Goal: Transaction & Acquisition: Purchase product/service

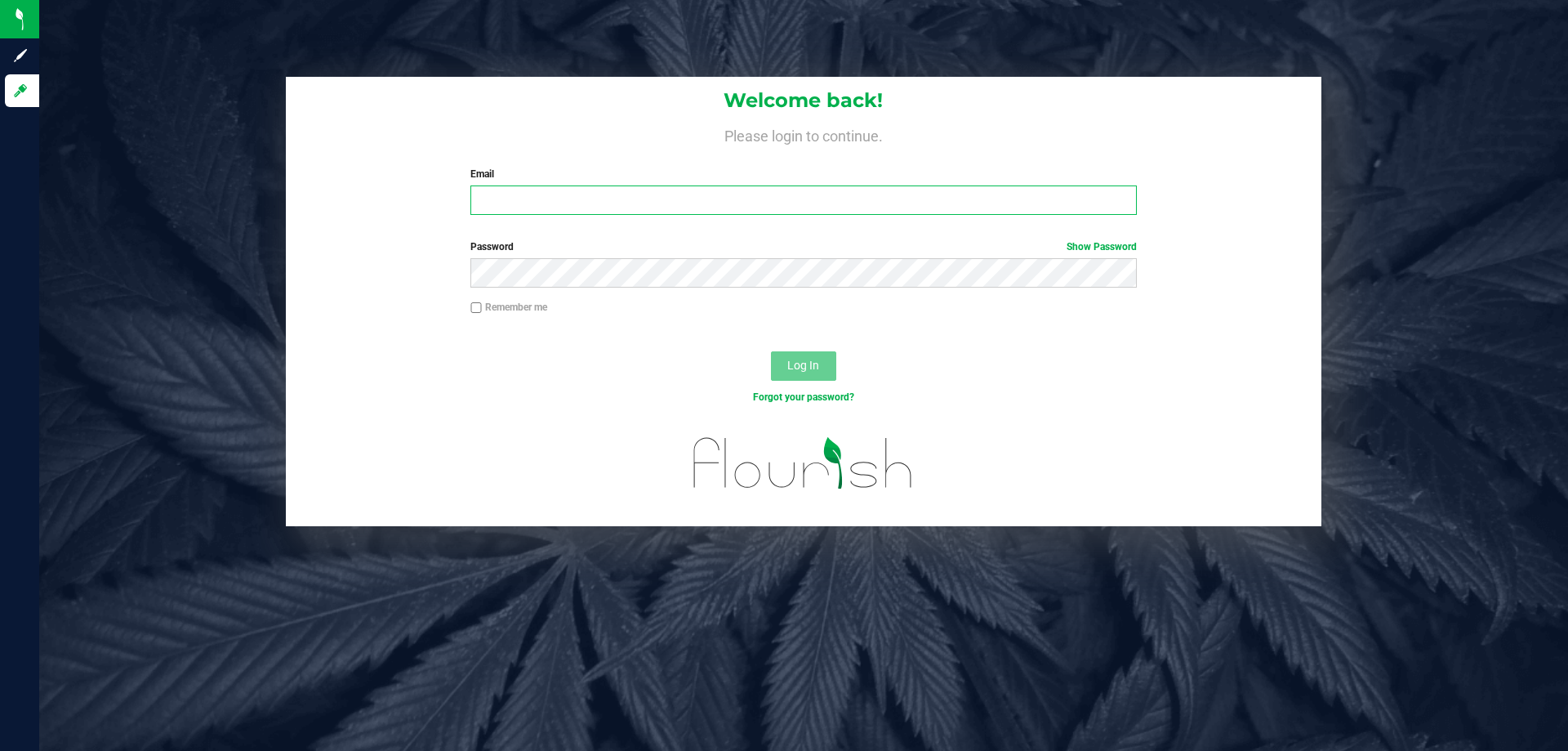
click at [629, 201] on input "Email" at bounding box center [803, 200] width 665 height 30
type input "[EMAIL_ADDRESS][DOMAIN_NAME]"
click at [771, 351] on button "Log In" at bounding box center [803, 365] width 65 height 30
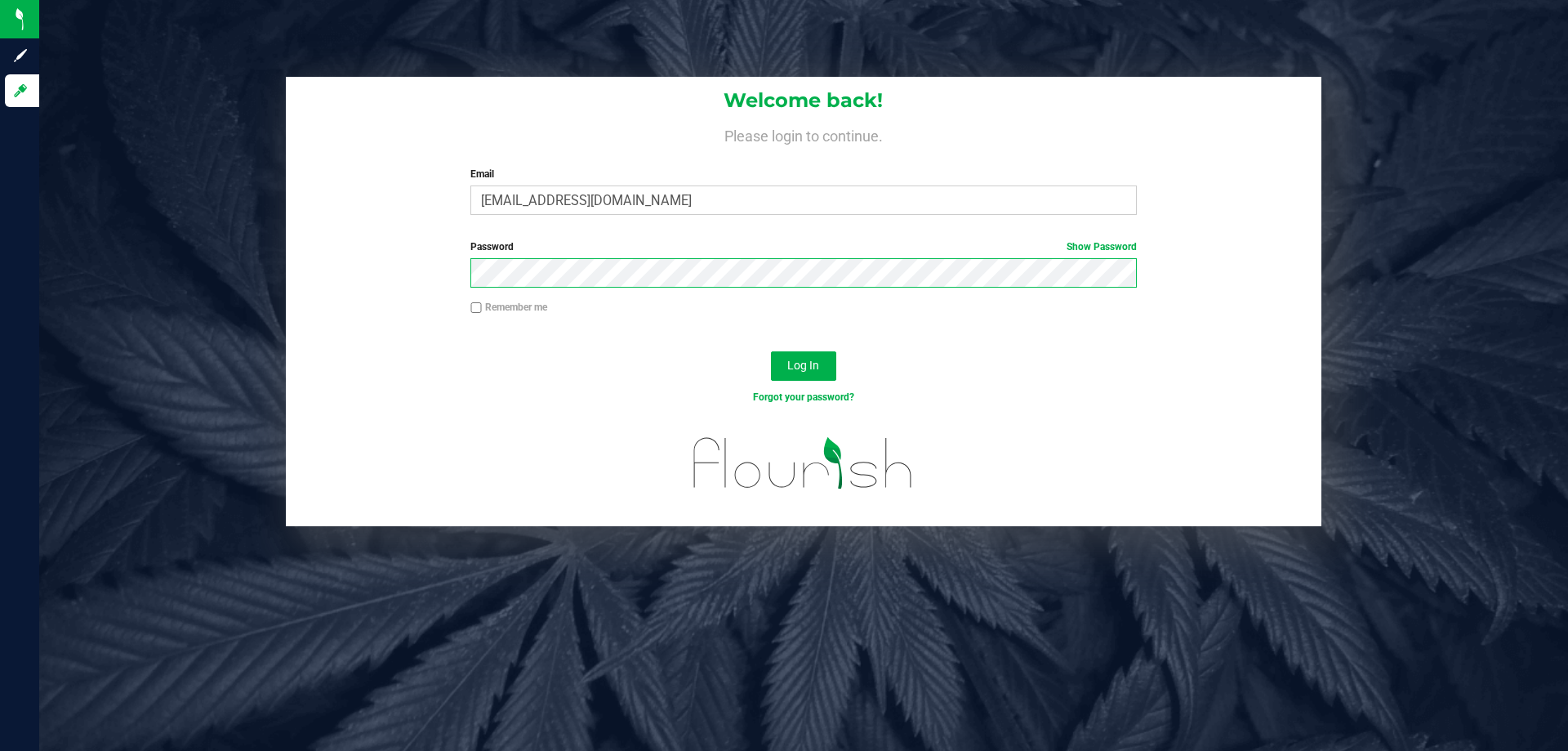
click at [771, 351] on button "Log In" at bounding box center [803, 365] width 65 height 30
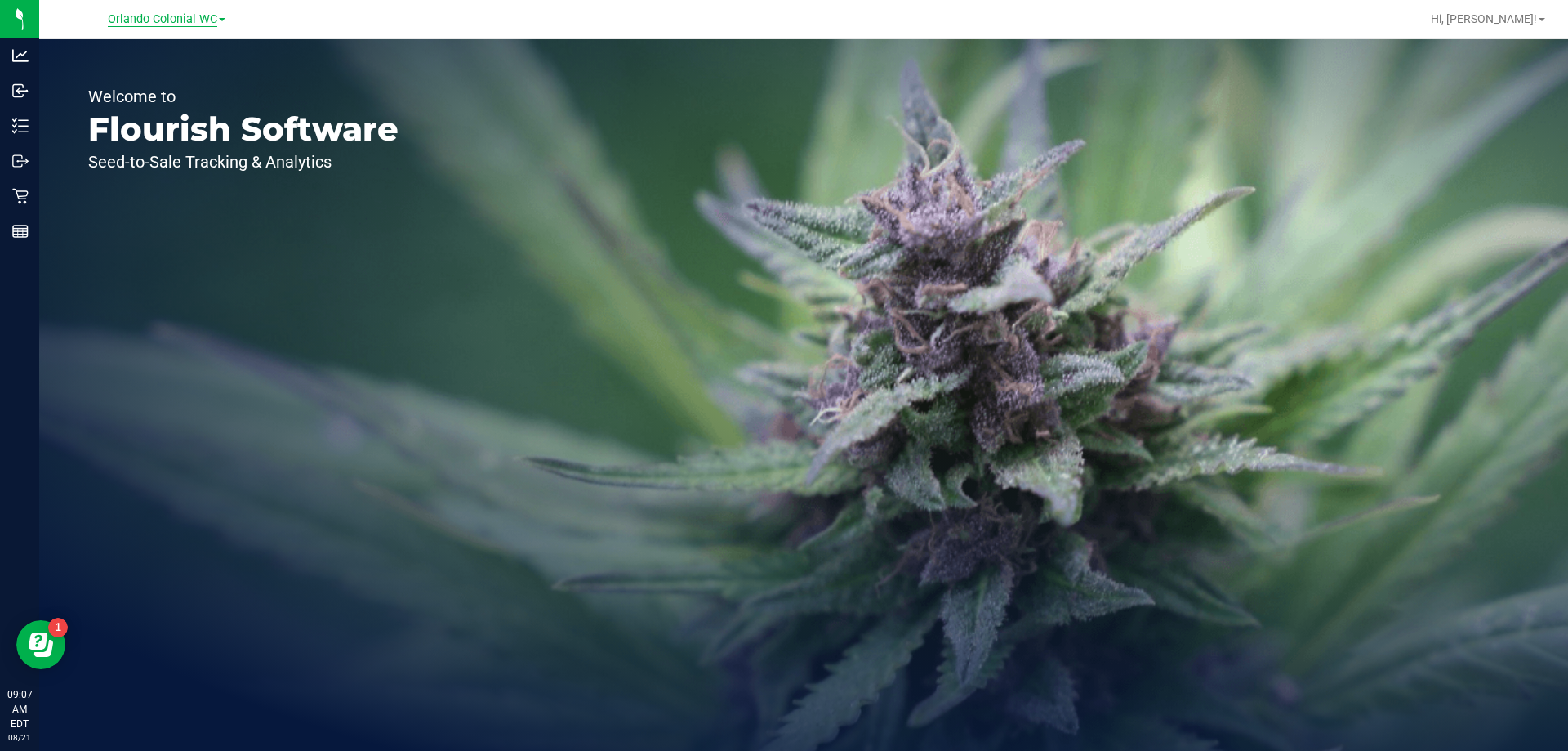
click at [186, 22] on span "Orlando Colonial WC" at bounding box center [162, 19] width 109 height 14
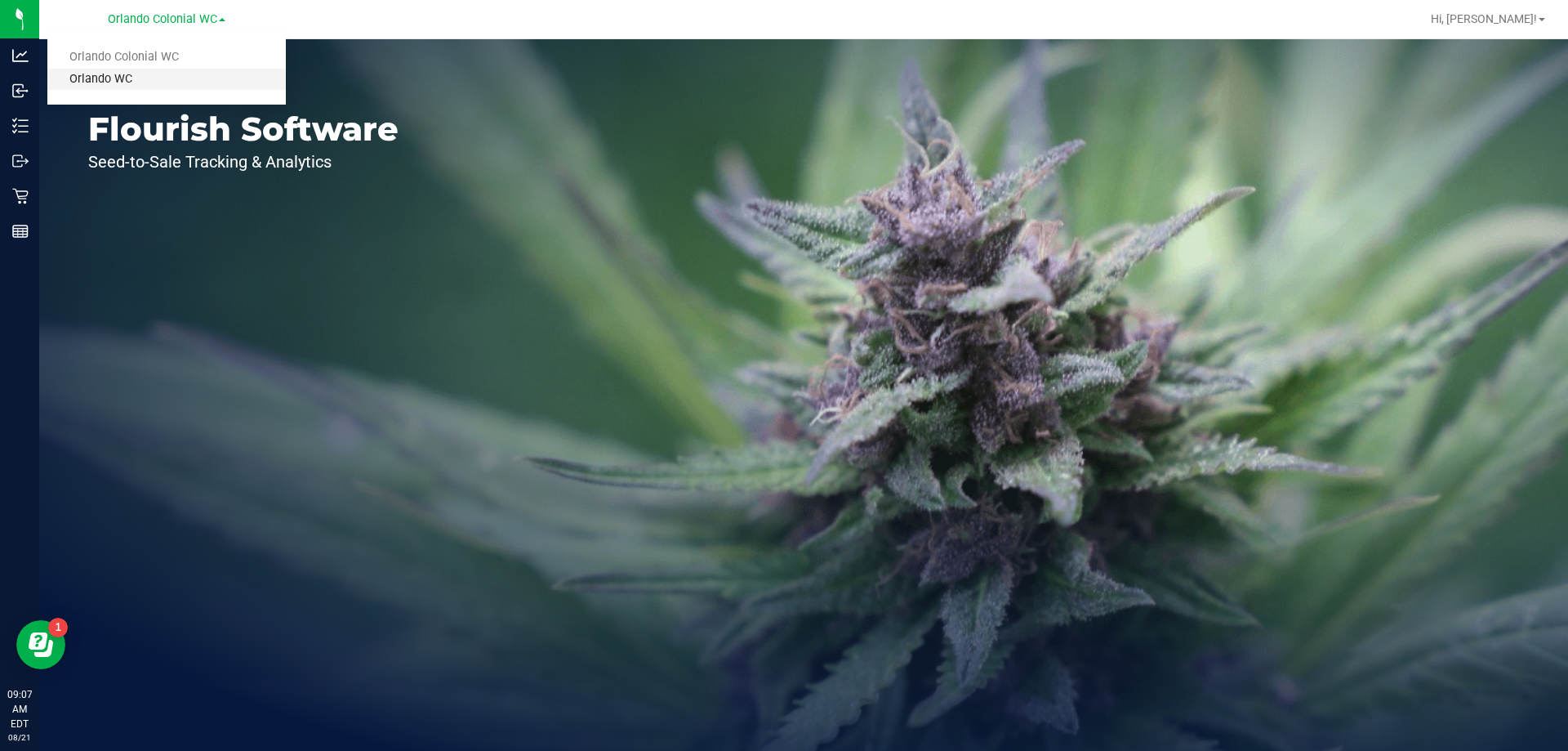
click at [116, 72] on link "Orlando WC" at bounding box center [166, 80] width 238 height 22
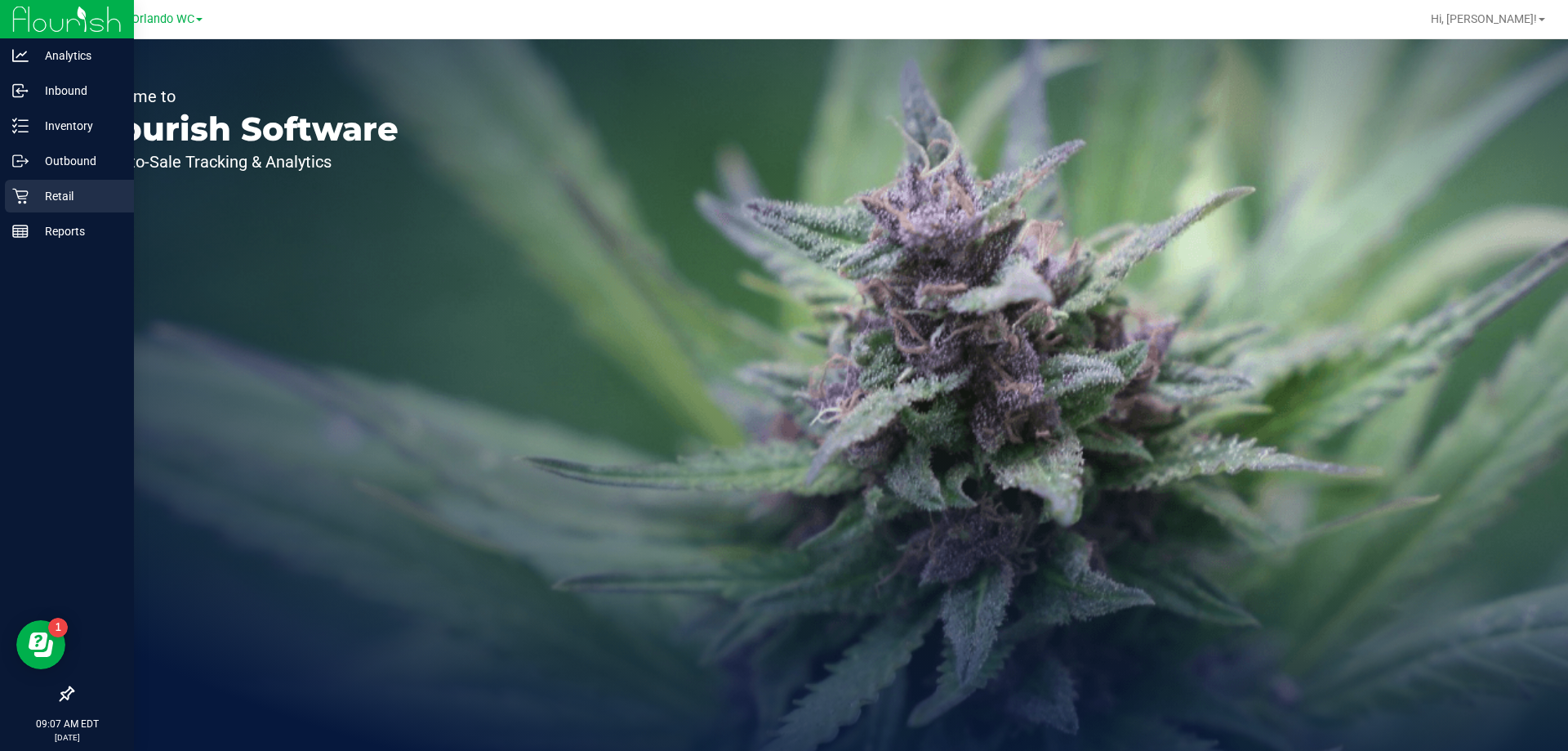
click at [30, 197] on p "Retail" at bounding box center [78, 196] width 98 height 19
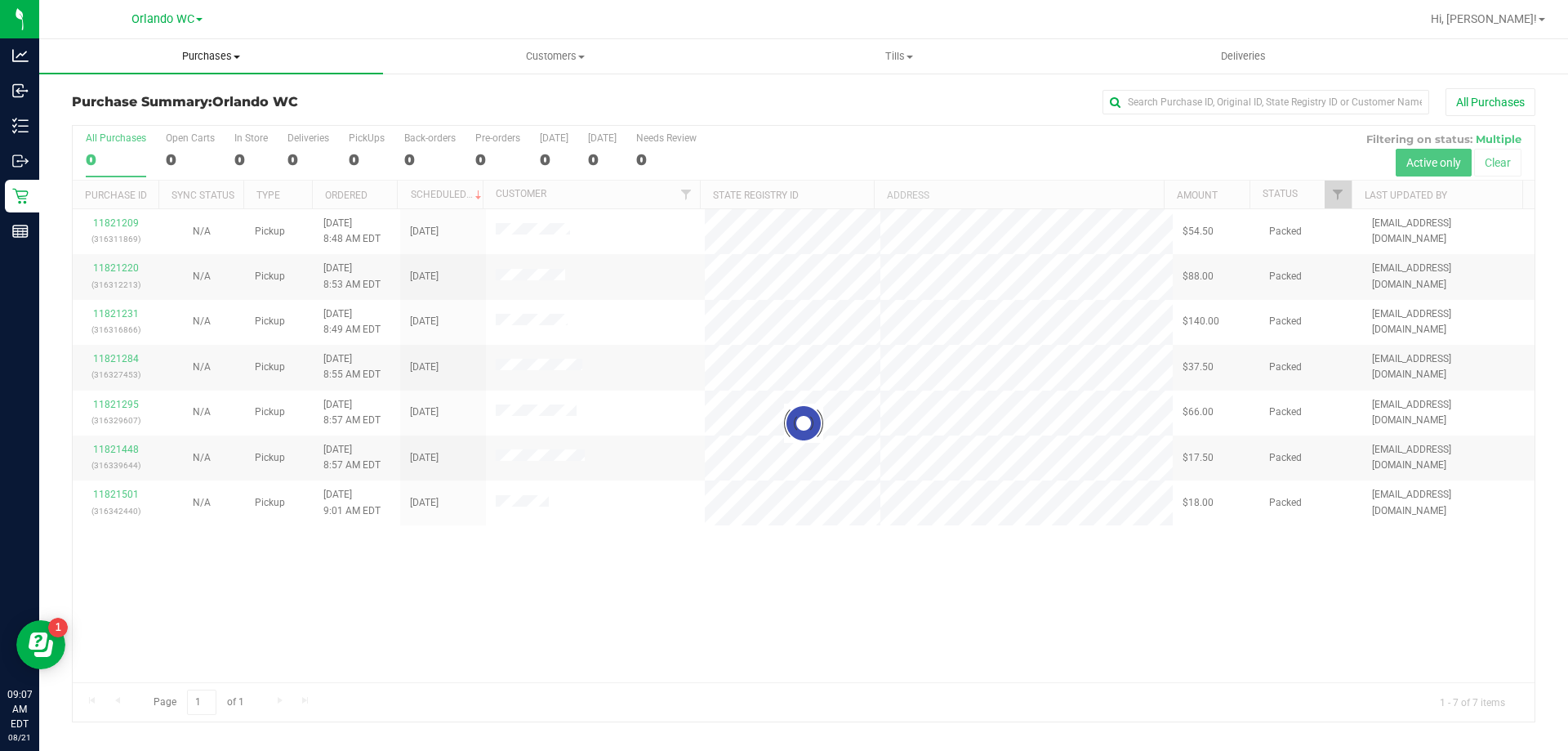
click at [219, 61] on span "Purchases" at bounding box center [211, 56] width 344 height 14
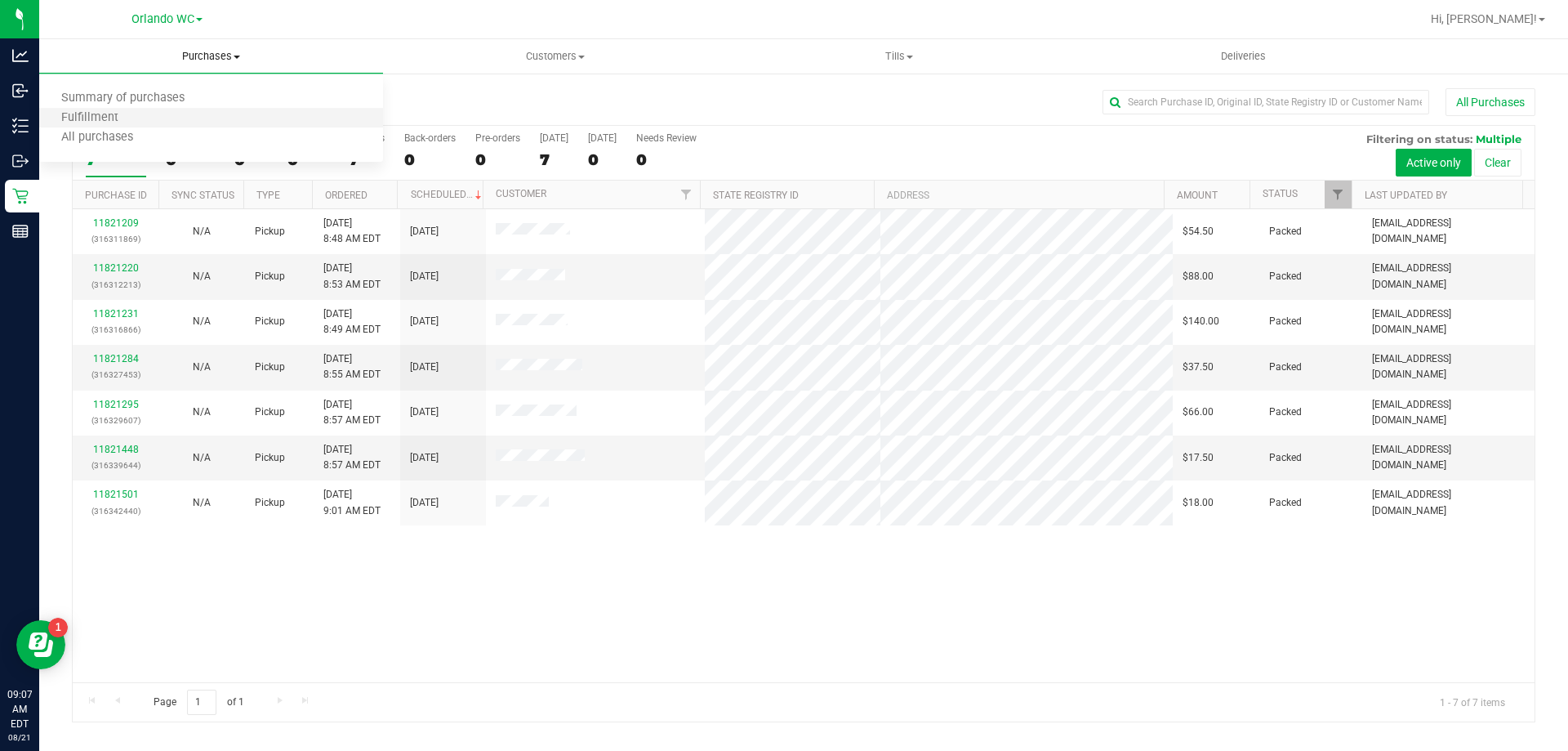
click at [158, 109] on li "Fulfillment" at bounding box center [211, 118] width 344 height 19
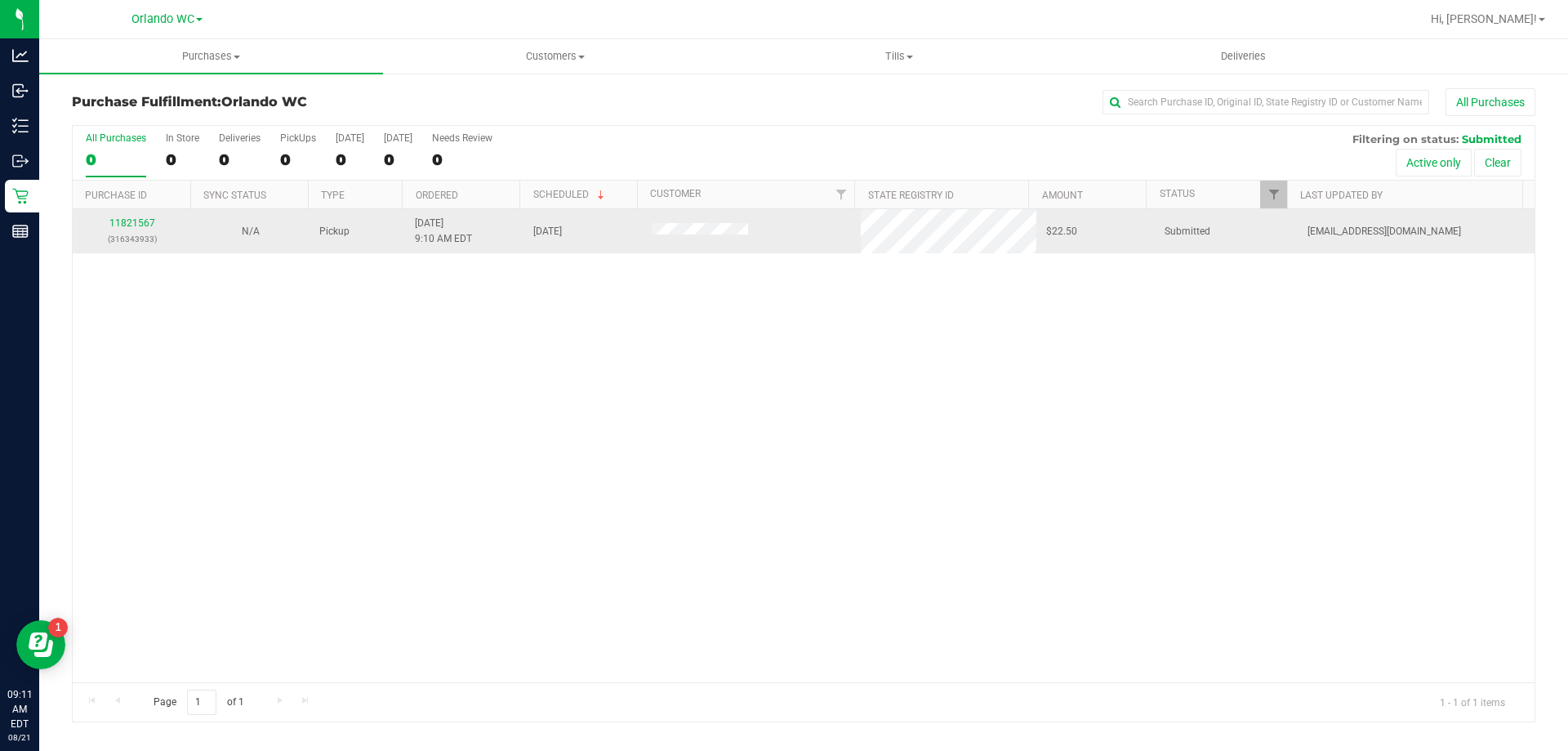
click at [132, 215] on div "11821567 (316343933)" at bounding box center [131, 231] width 99 height 31
click at [131, 228] on link "11821567" at bounding box center [132, 222] width 46 height 11
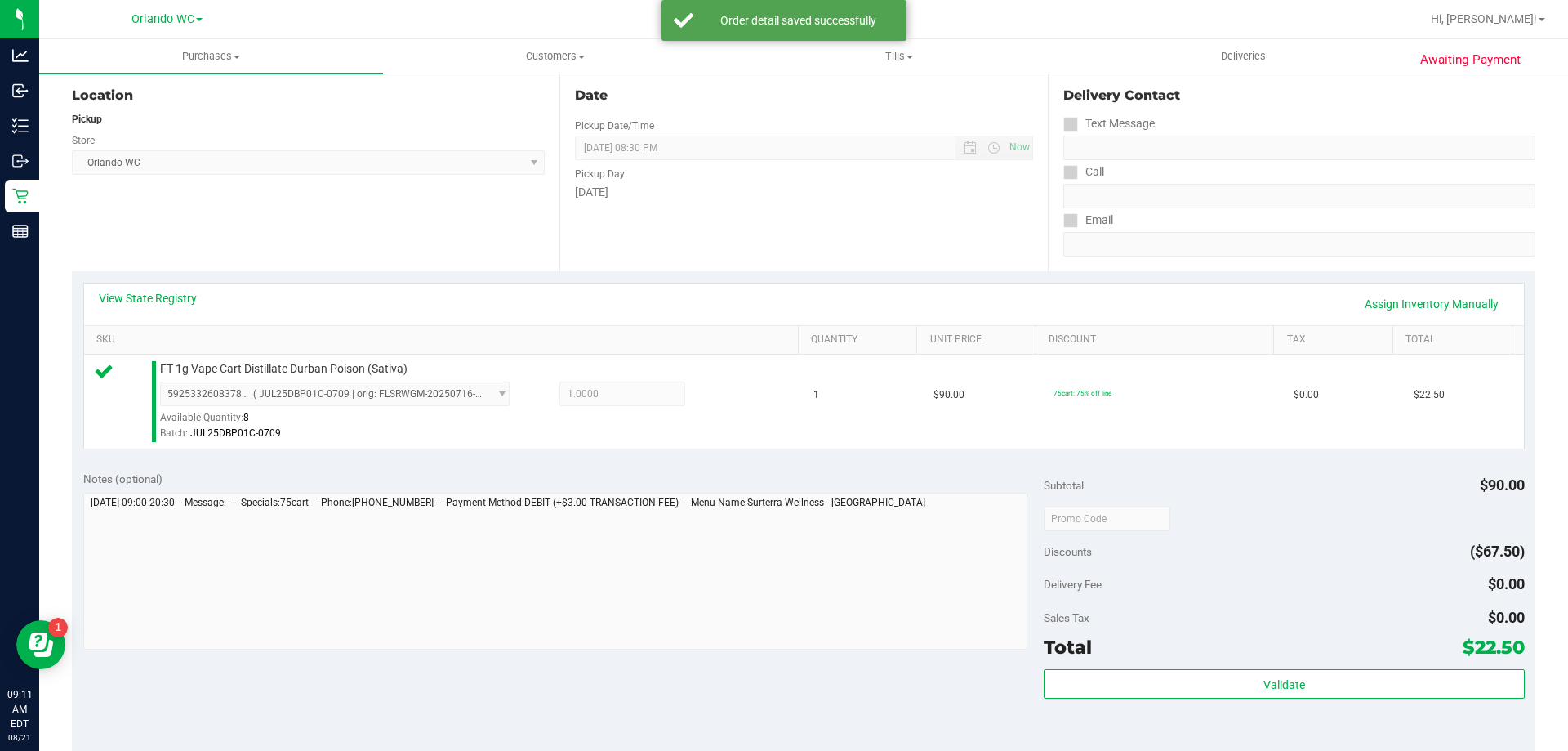
scroll to position [409, 0]
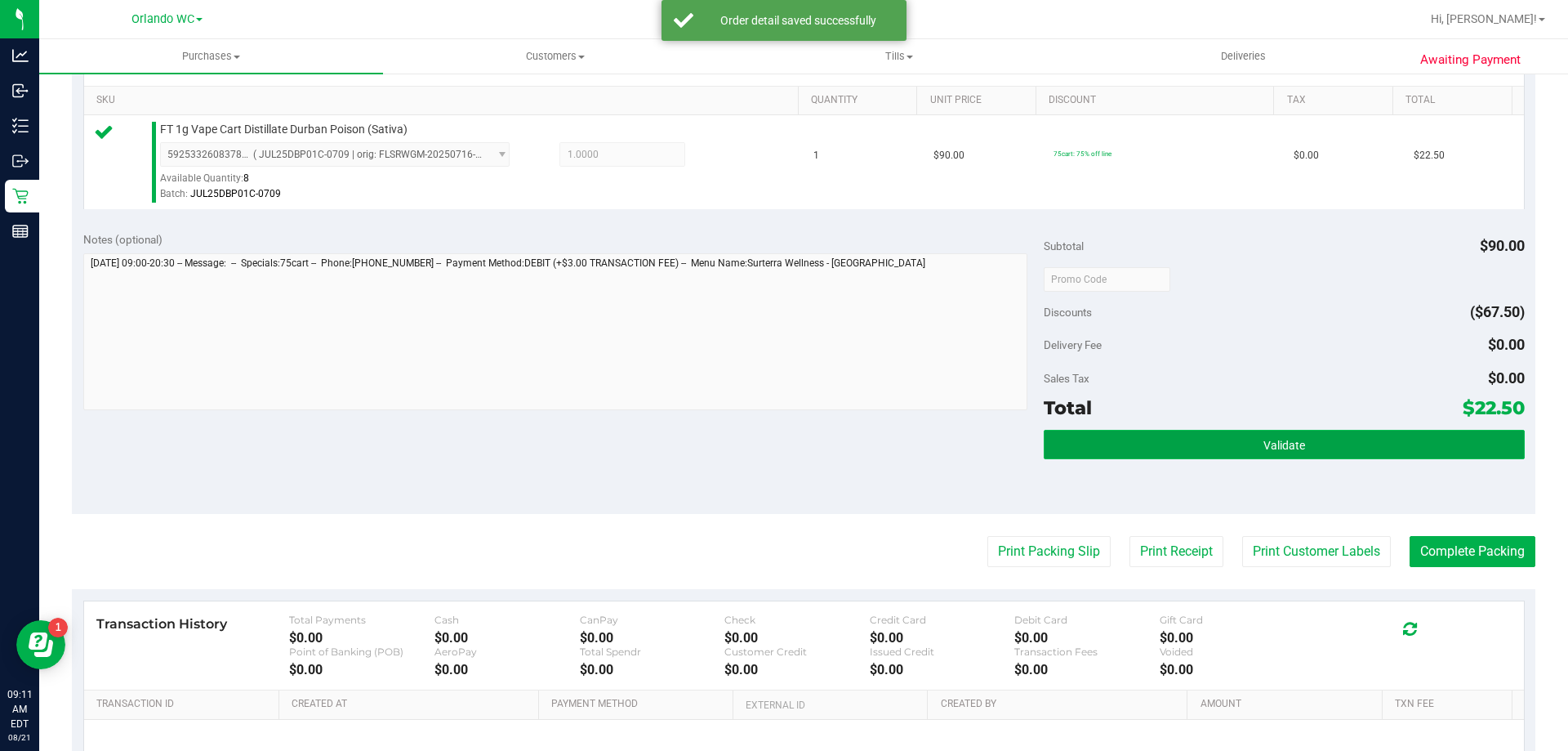
click at [1226, 444] on button "Validate" at bounding box center [1284, 444] width 481 height 30
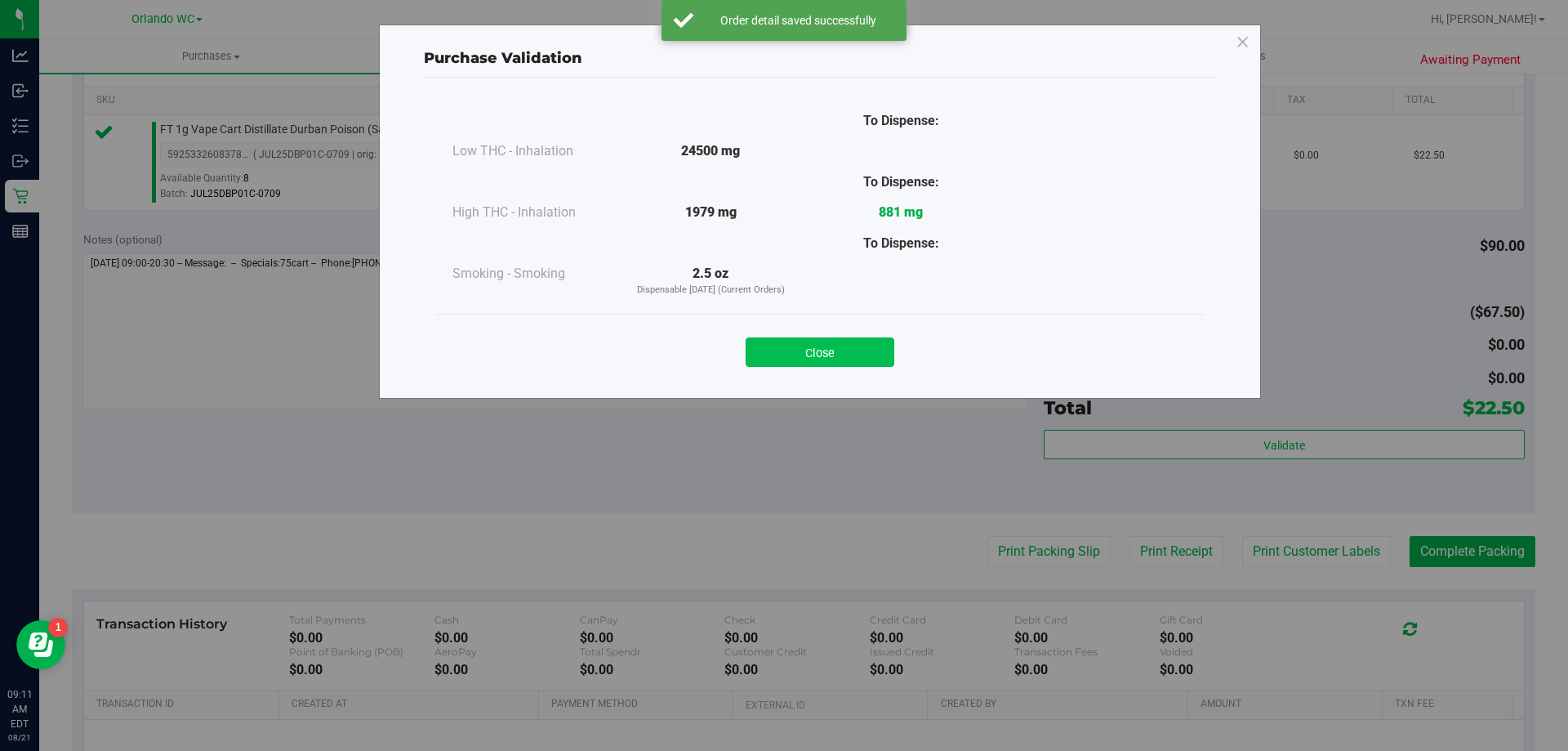
click at [846, 363] on button "Close" at bounding box center [820, 352] width 148 height 30
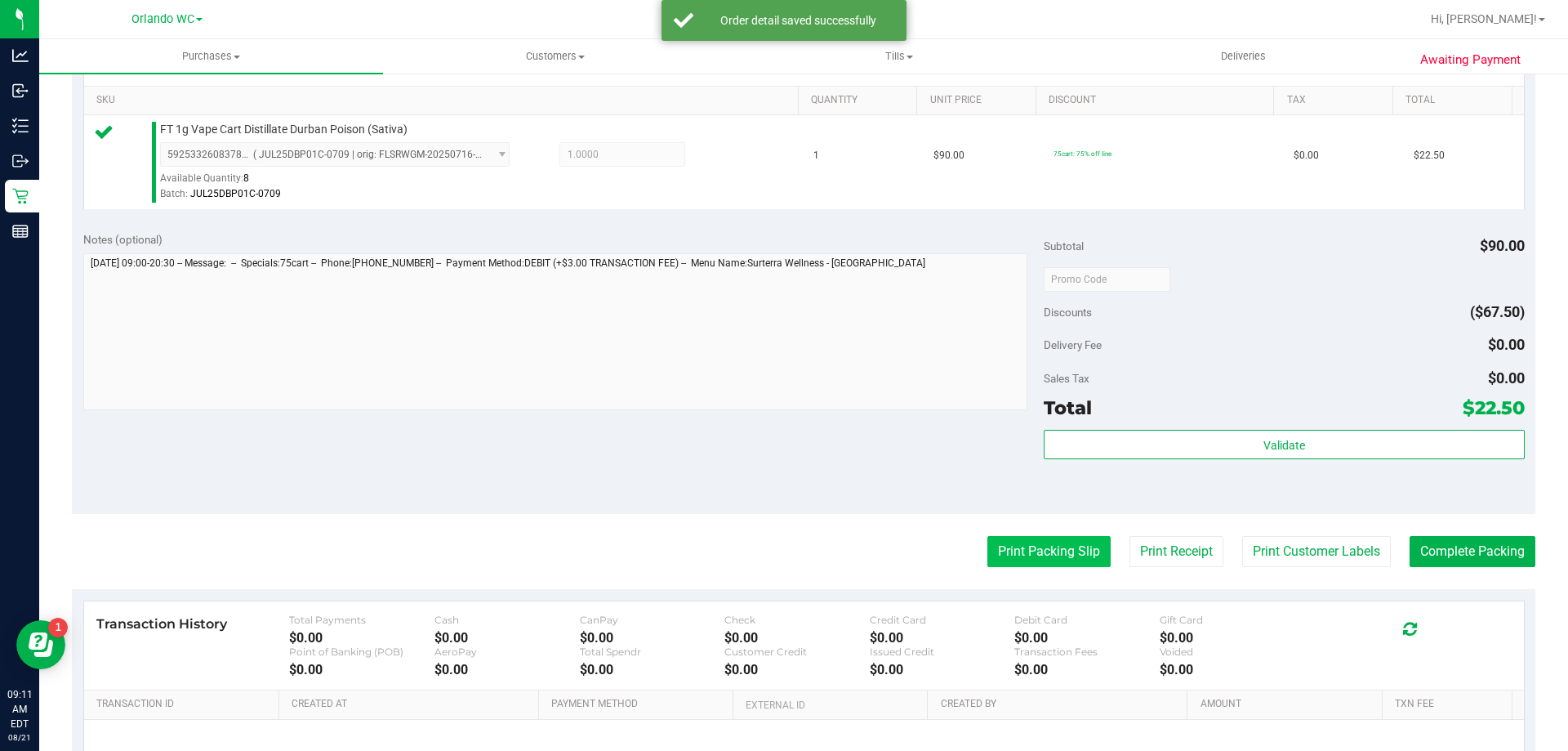
click at [999, 545] on button "Print Packing Slip" at bounding box center [1049, 551] width 124 height 31
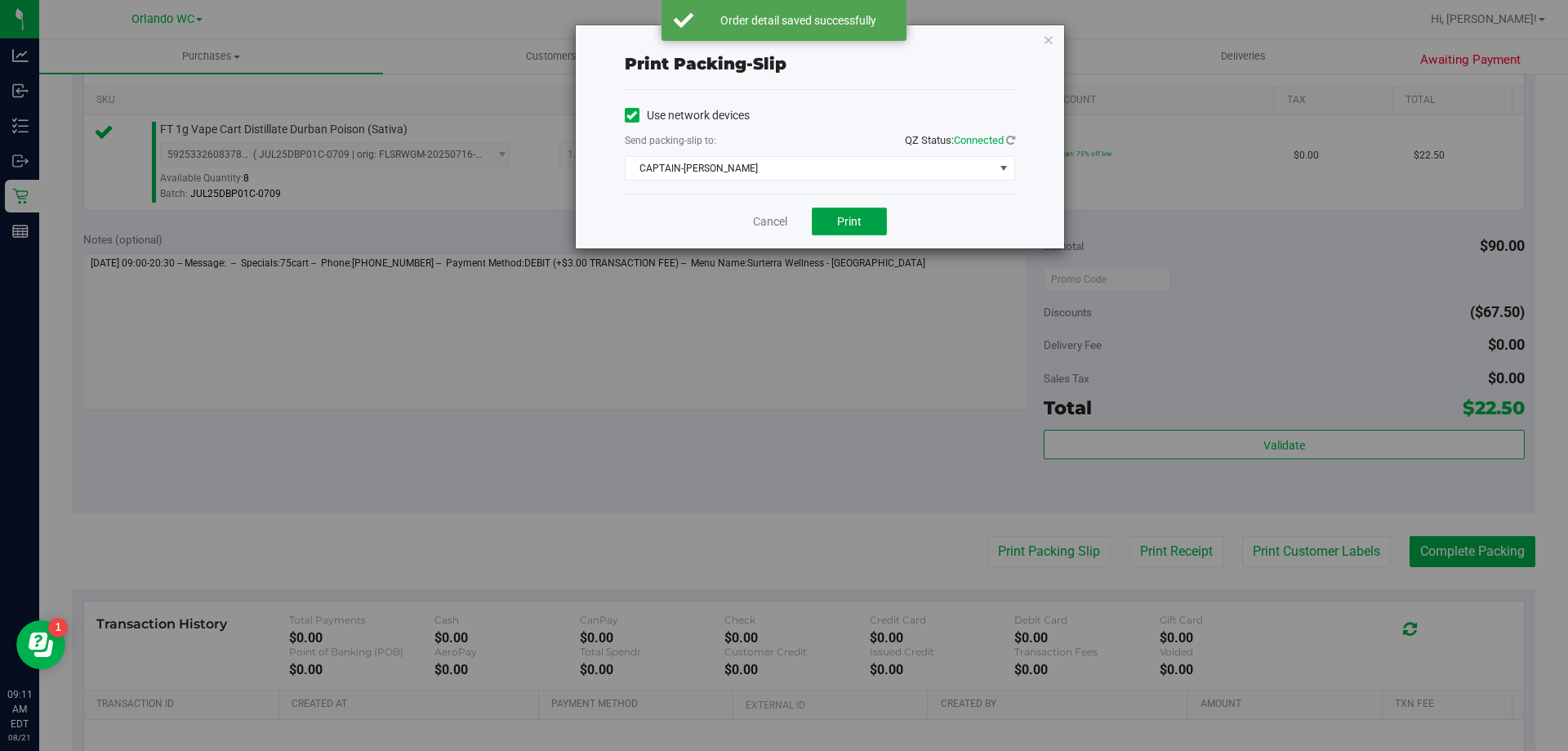
click at [833, 218] on button "Print" at bounding box center [849, 221] width 75 height 28
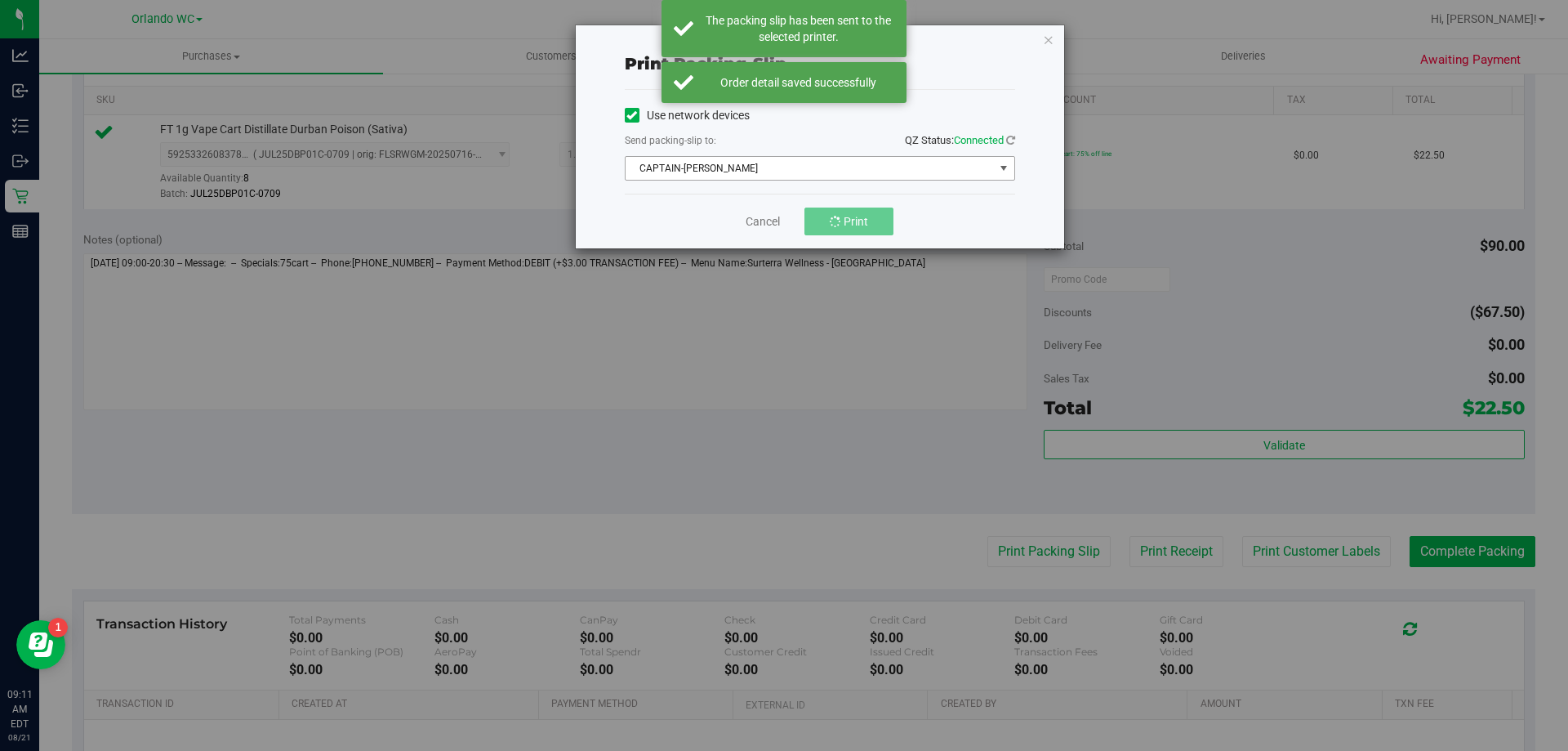
click at [858, 172] on span "CAPTAIN-KANGA" at bounding box center [809, 168] width 369 height 23
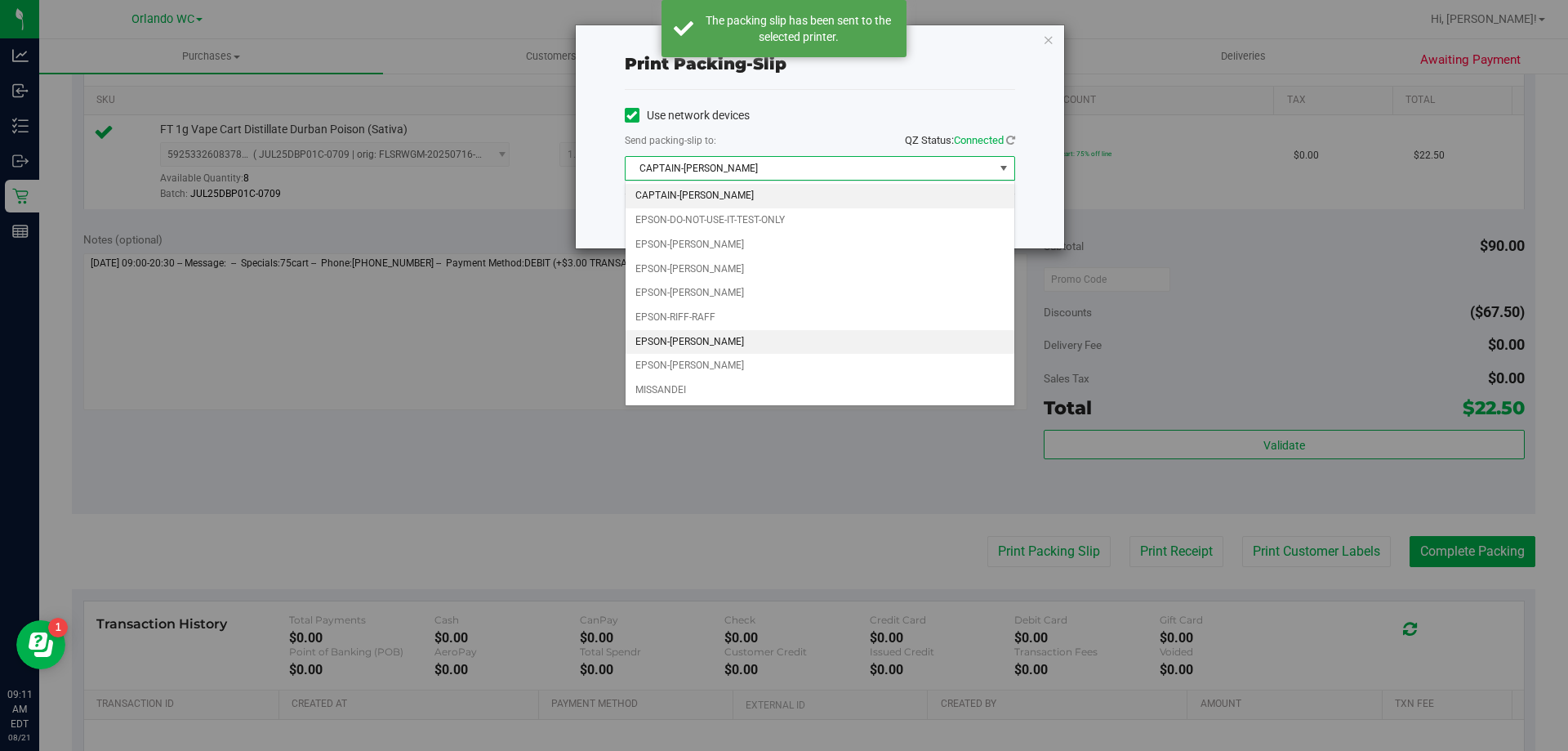
click at [745, 338] on li "EPSON-RODNEY-ATKINS" at bounding box center [820, 342] width 389 height 25
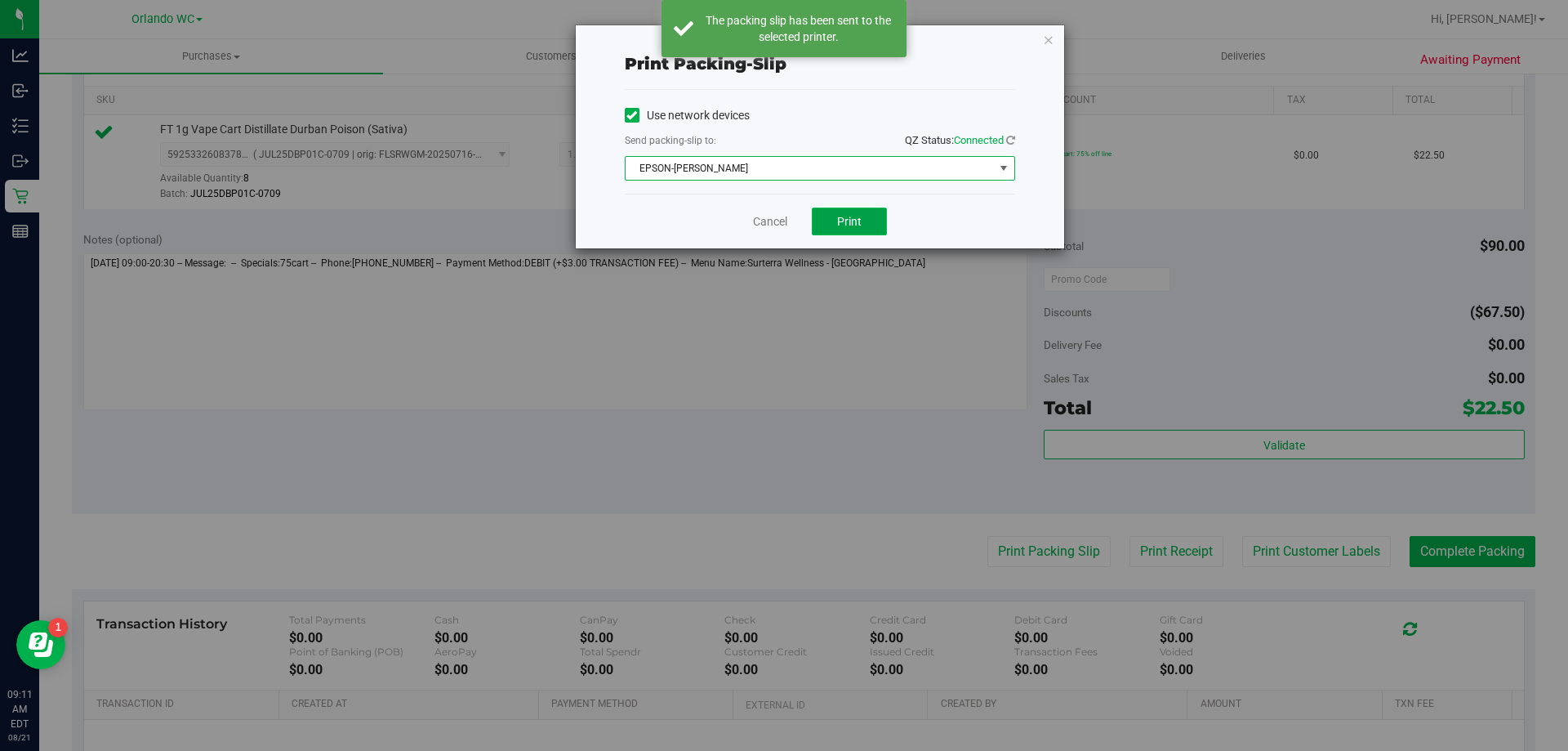
click at [836, 221] on button "Print" at bounding box center [849, 221] width 75 height 28
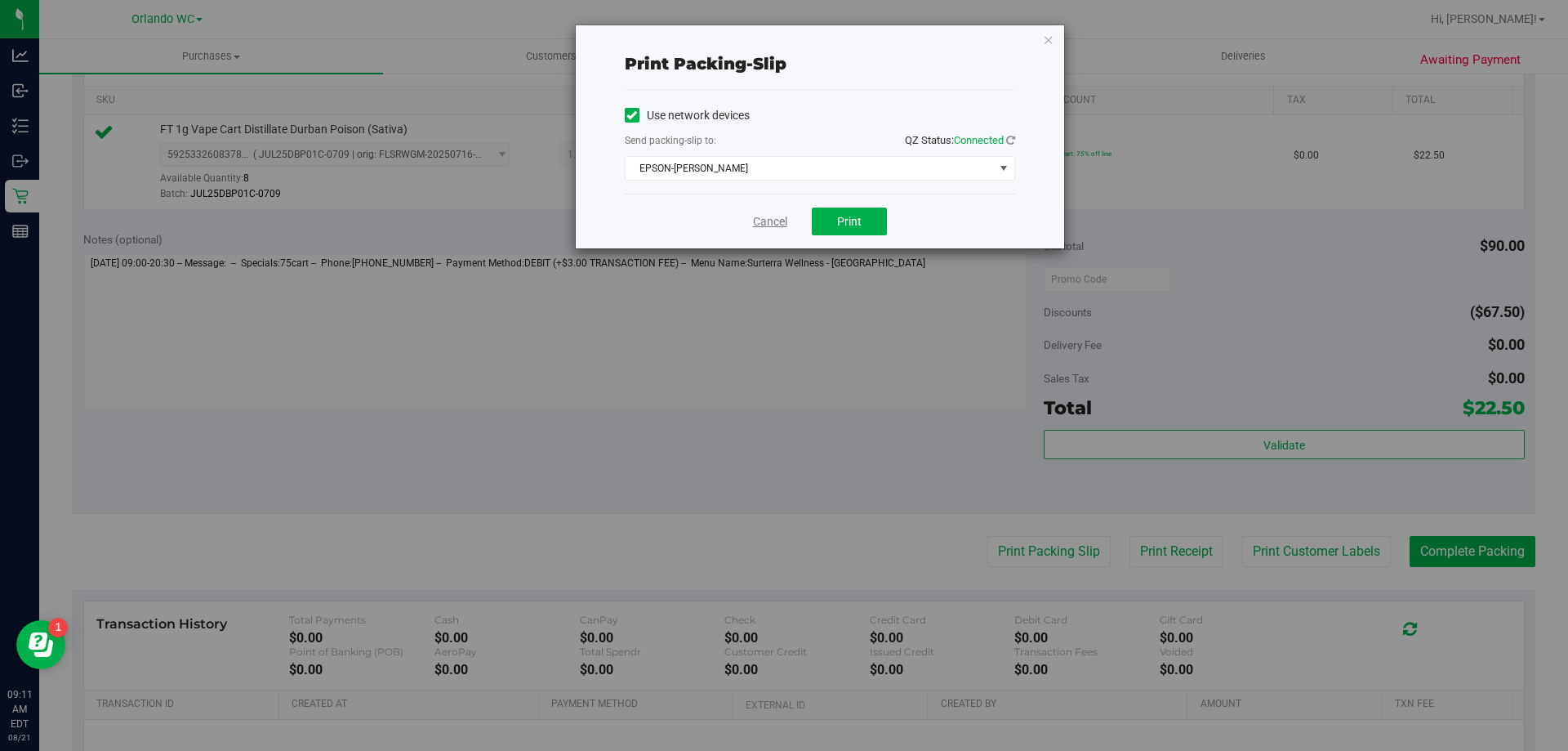
click at [753, 220] on link "Cancel" at bounding box center [770, 222] width 34 height 17
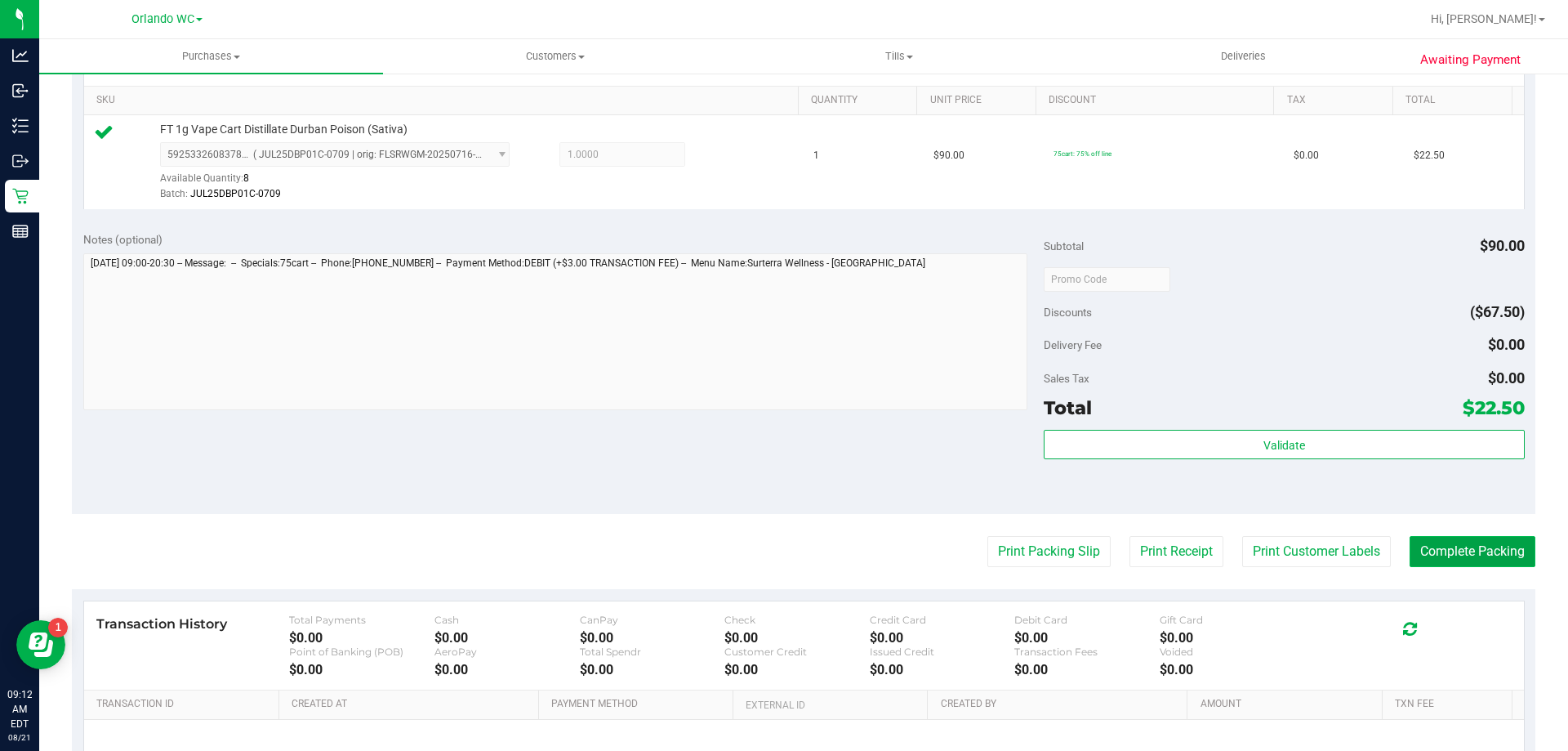
click at [1460, 553] on button "Complete Packing" at bounding box center [1472, 551] width 125 height 31
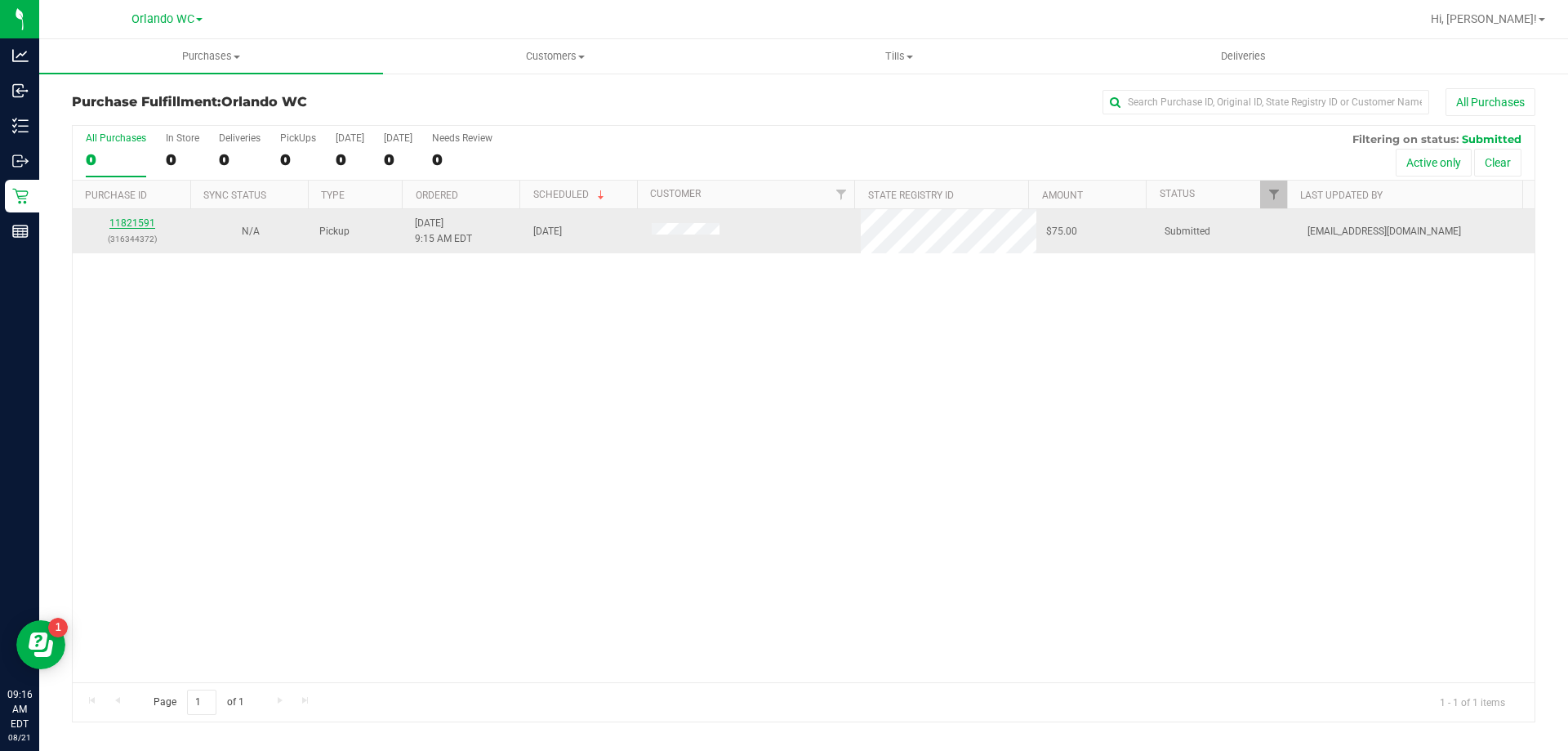
click at [132, 219] on link "11821591" at bounding box center [132, 222] width 46 height 11
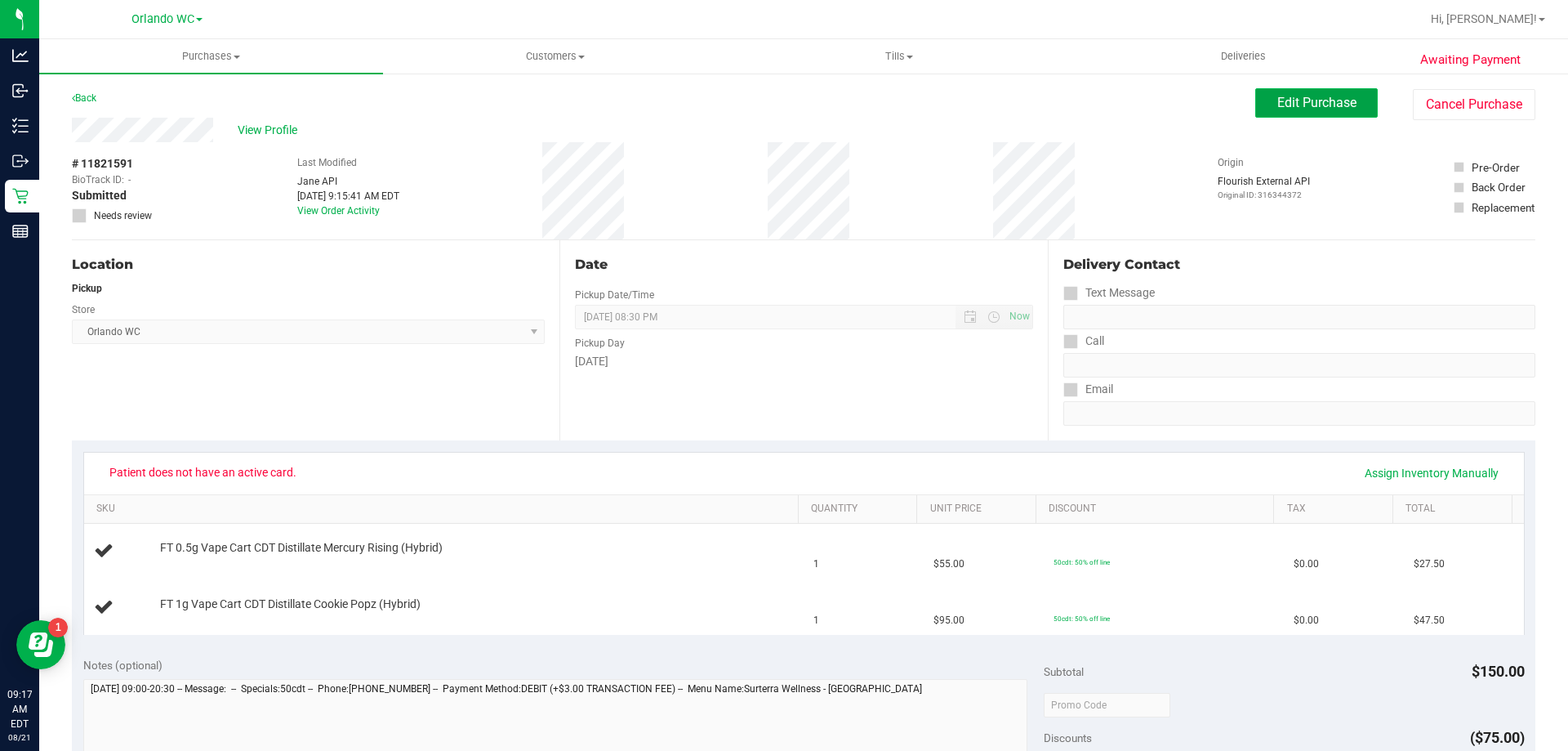
click at [1337, 107] on span "Edit Purchase" at bounding box center [1316, 103] width 79 height 15
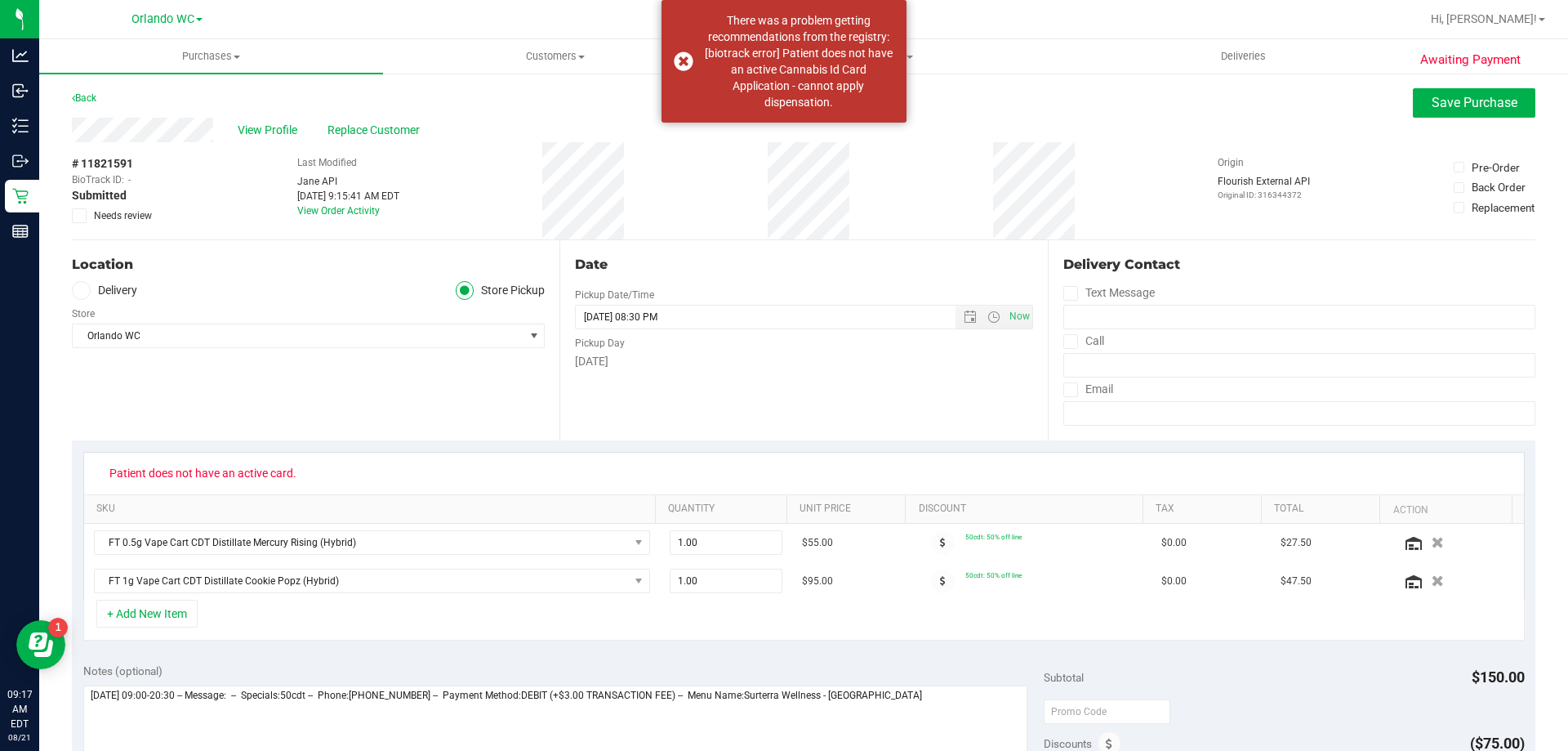
click at [77, 215] on icon at bounding box center [80, 215] width 11 height 0
click at [0, 0] on input "Needs review" at bounding box center [0, 0] width 0 height 0
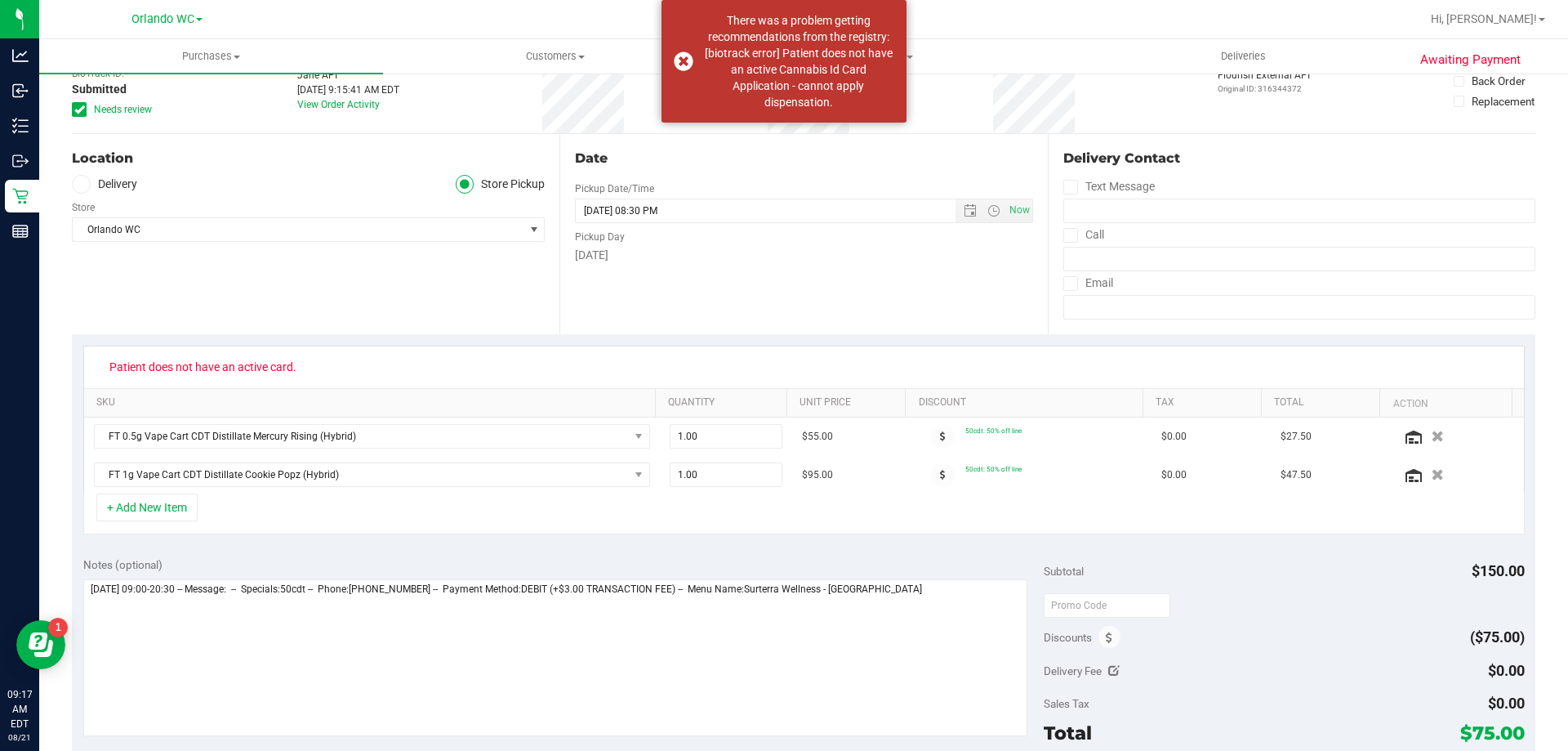
scroll to position [245, 0]
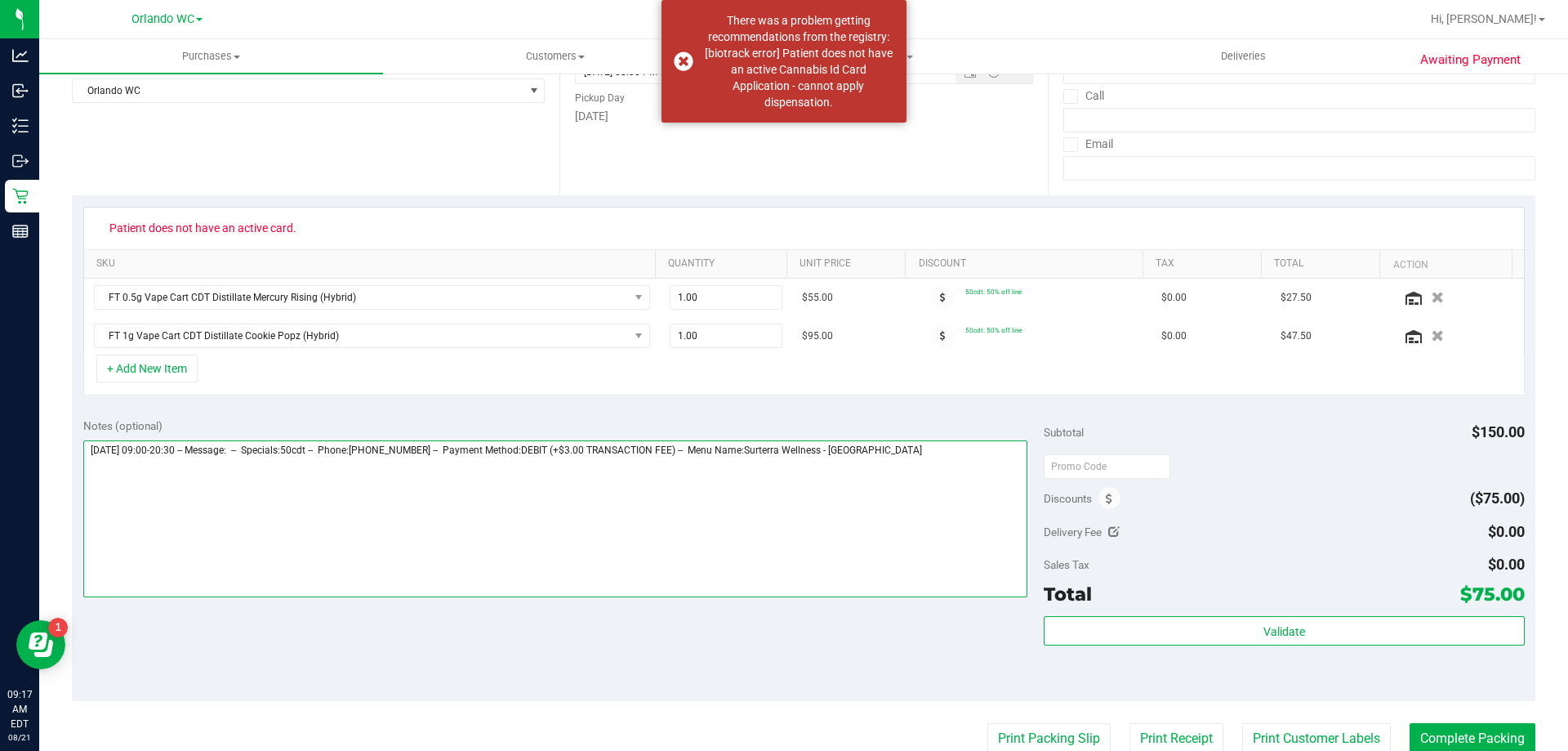
click at [946, 447] on textarea at bounding box center [555, 518] width 945 height 157
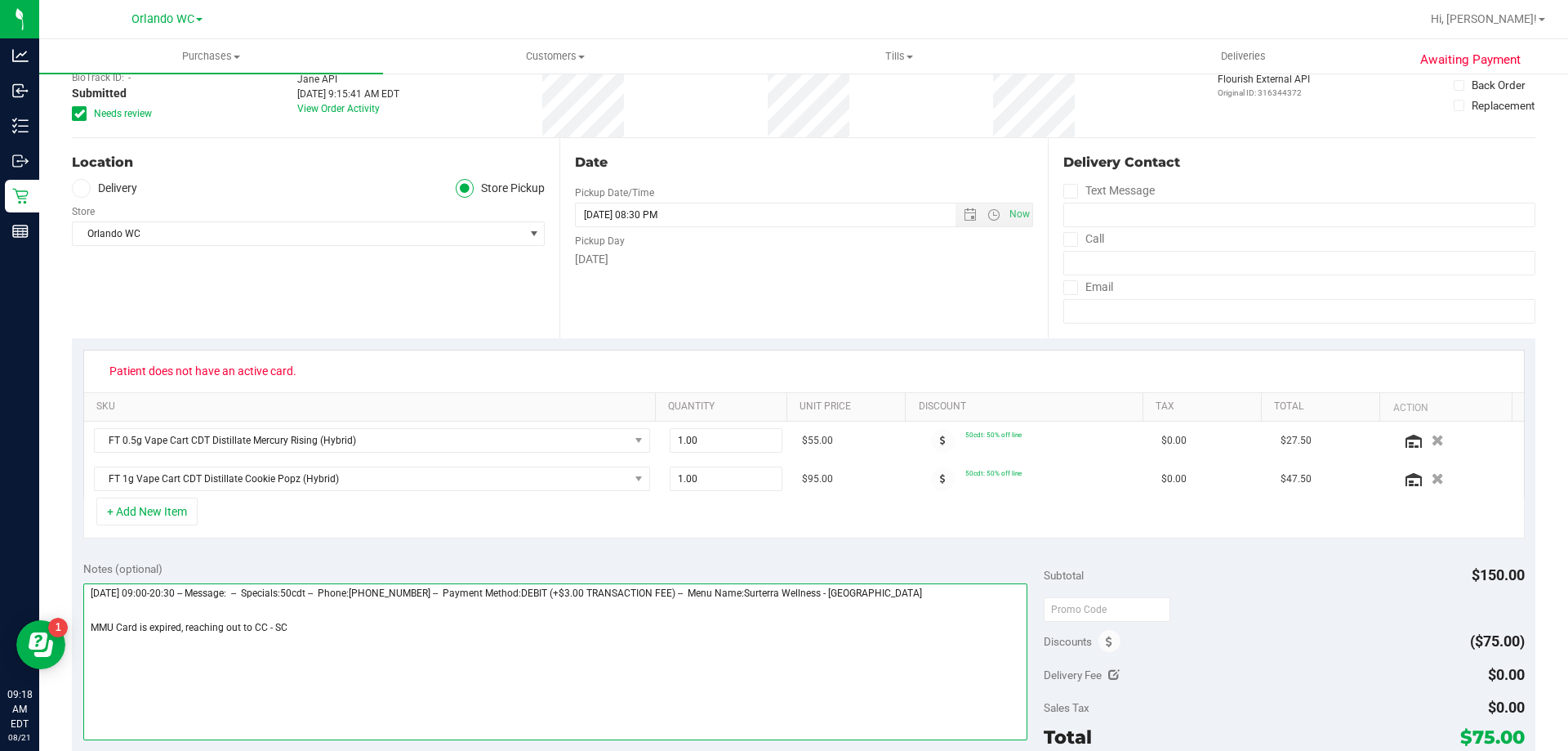
scroll to position [0, 0]
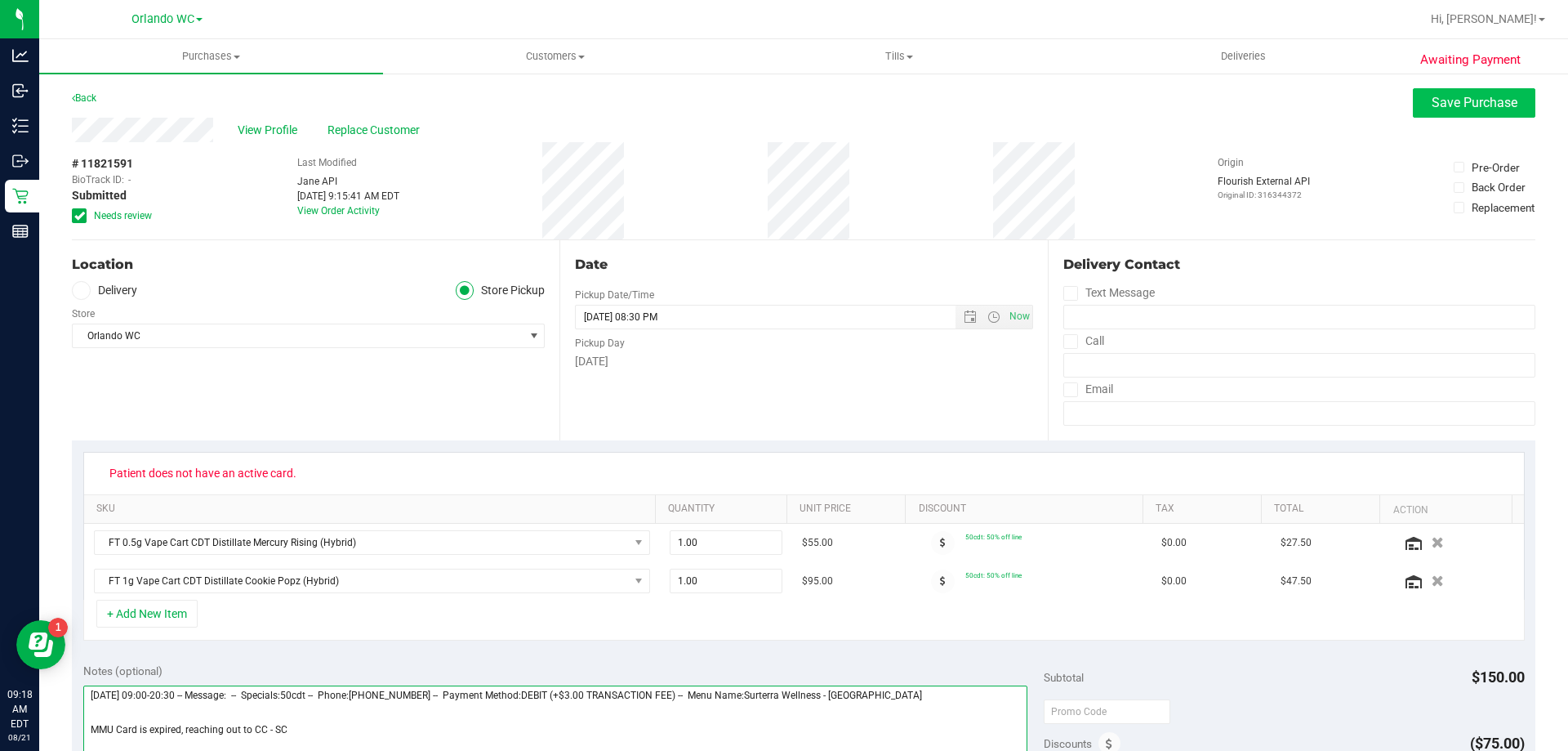
type textarea "Thursday 08/21/2025 09:00-20:30 -- Message: -- Specials:50cdt -- Phone:23927341…"
click at [1434, 103] on span "Save Purchase" at bounding box center [1474, 103] width 86 height 15
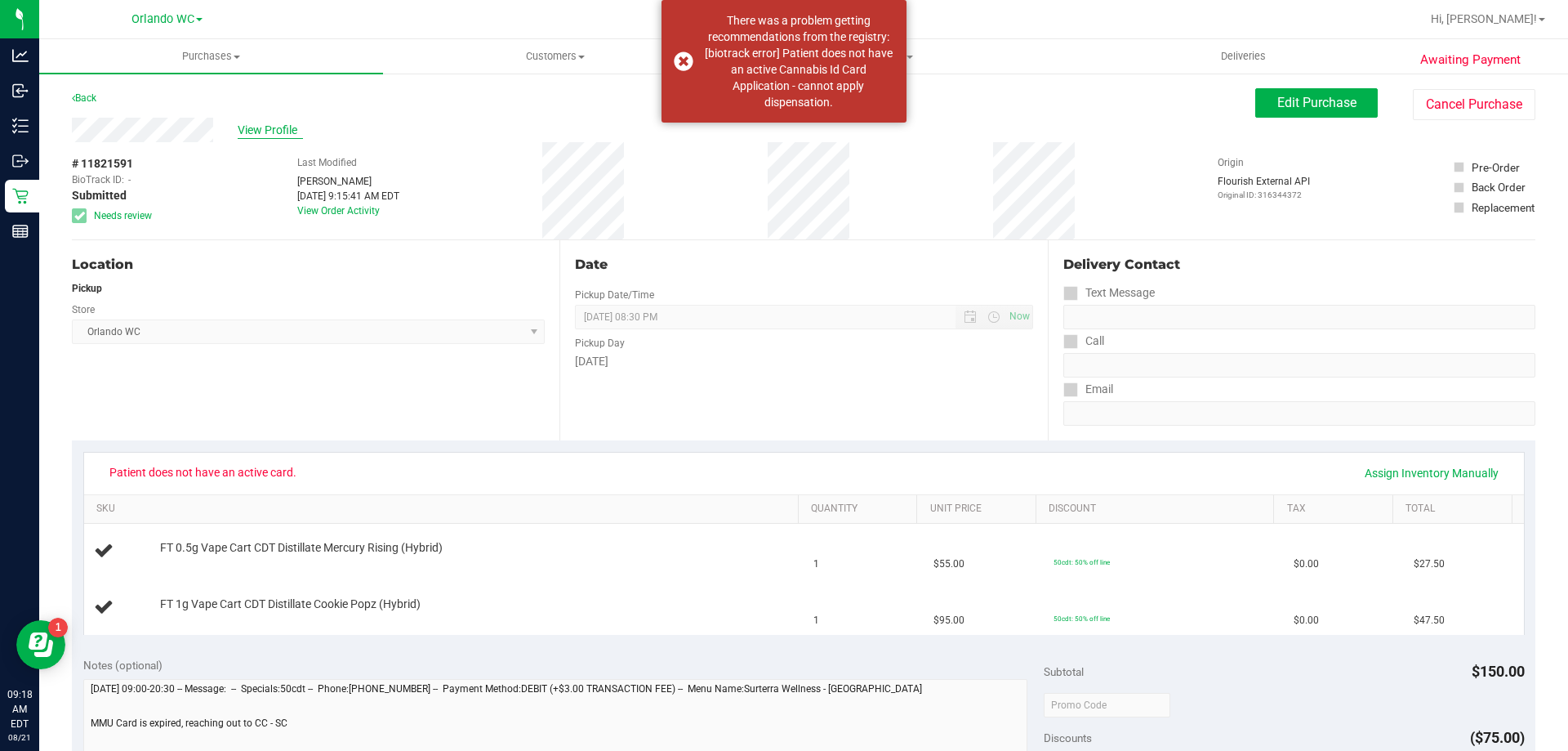
click at [258, 125] on span "View Profile" at bounding box center [270, 131] width 65 height 17
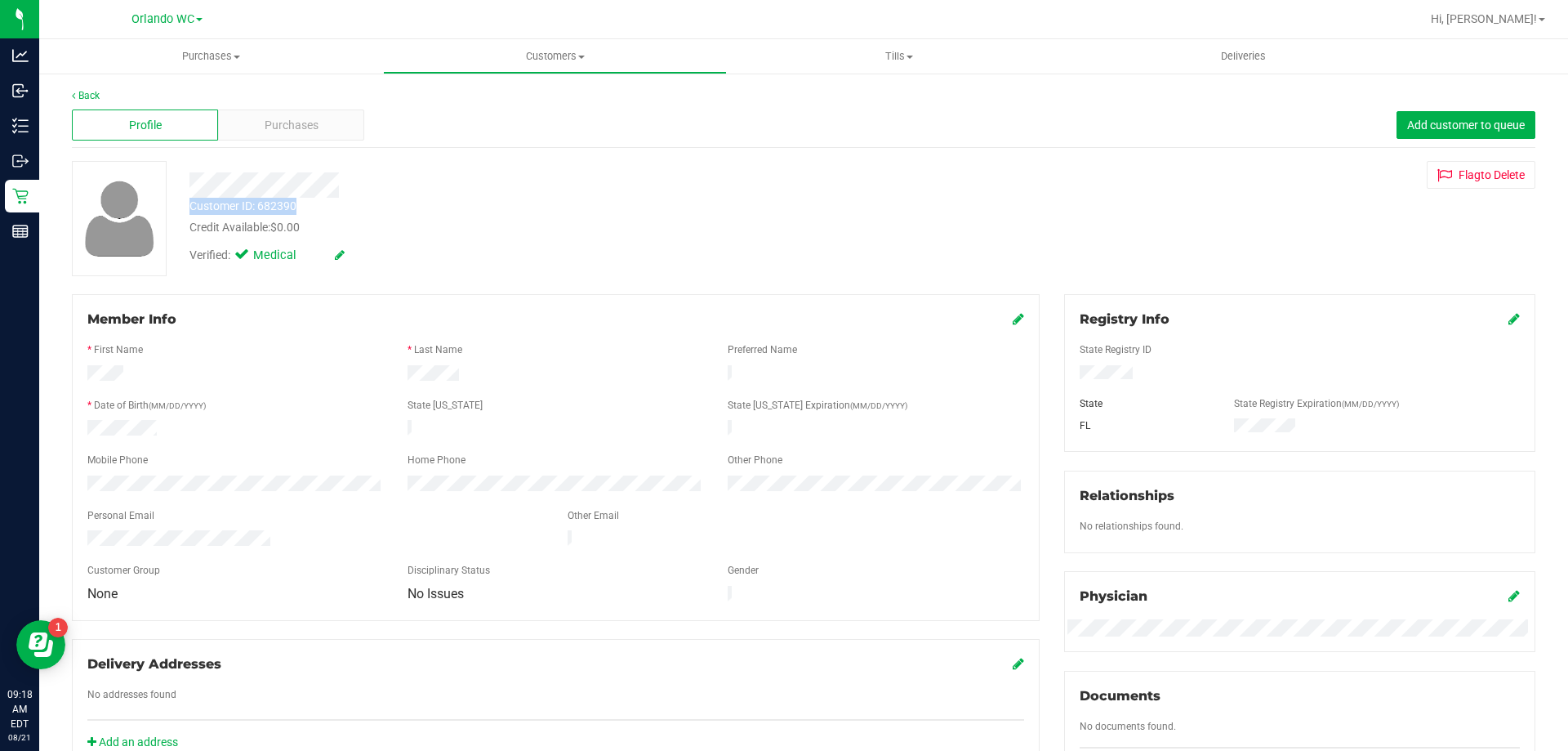
drag, startPoint x: 192, startPoint y: 206, endPoint x: 302, endPoint y: 204, distance: 110.0
click at [302, 204] on div "Customer ID: 682390 Credit Available: $0.00" at bounding box center [549, 216] width 744 height 38
copy div "Customer ID: 682390"
click at [91, 95] on link "Back" at bounding box center [86, 95] width 28 height 11
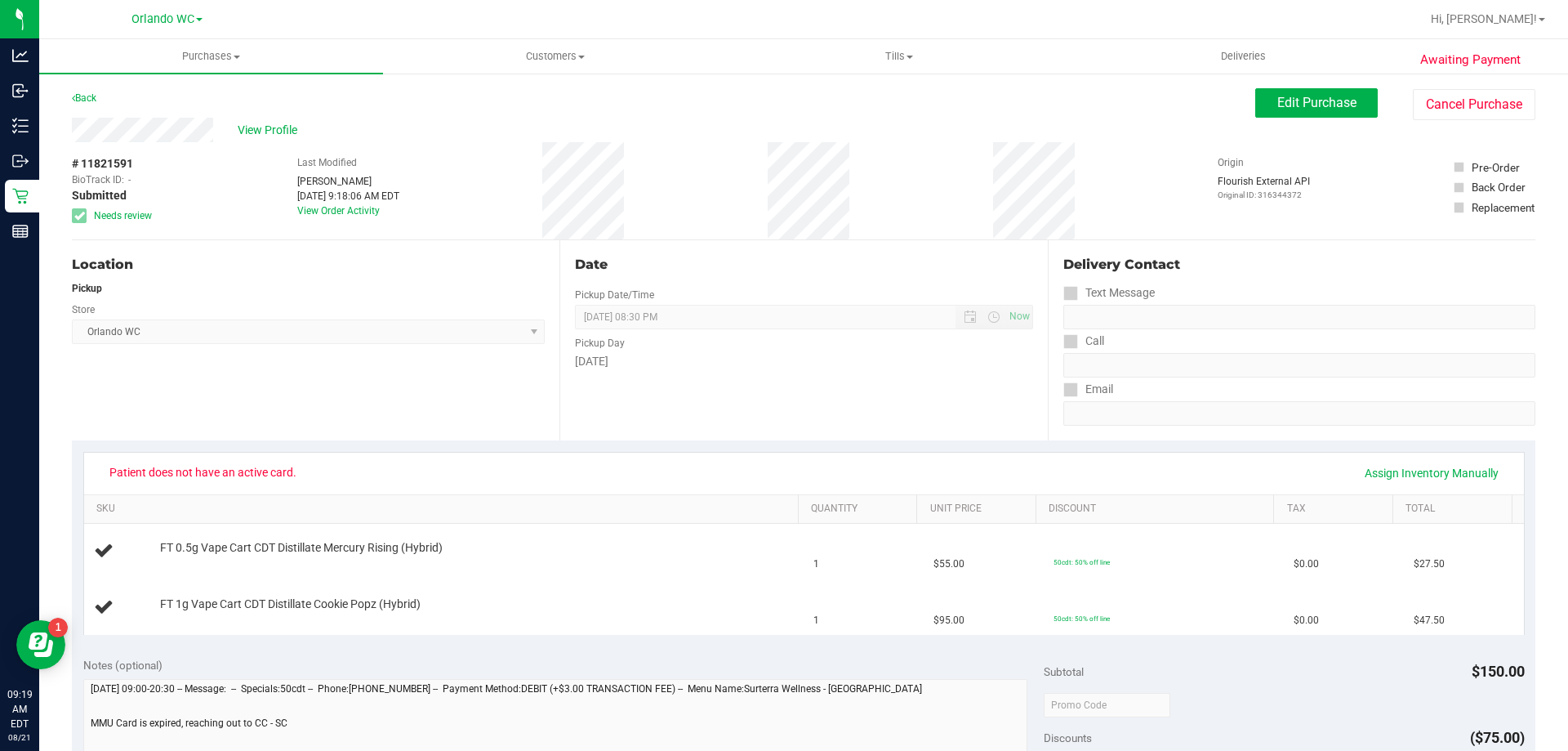
drag, startPoint x: 58, startPoint y: 158, endPoint x: 133, endPoint y: 167, distance: 75.5
click at [133, 167] on div "Awaiting Payment Back Edit Purchase Cancel Purchase View Profile # 11821591 Bio…" at bounding box center [803, 712] width 1529 height 1281
copy span "# 11821591"
click at [119, 56] on span "Purchases" at bounding box center [211, 56] width 344 height 14
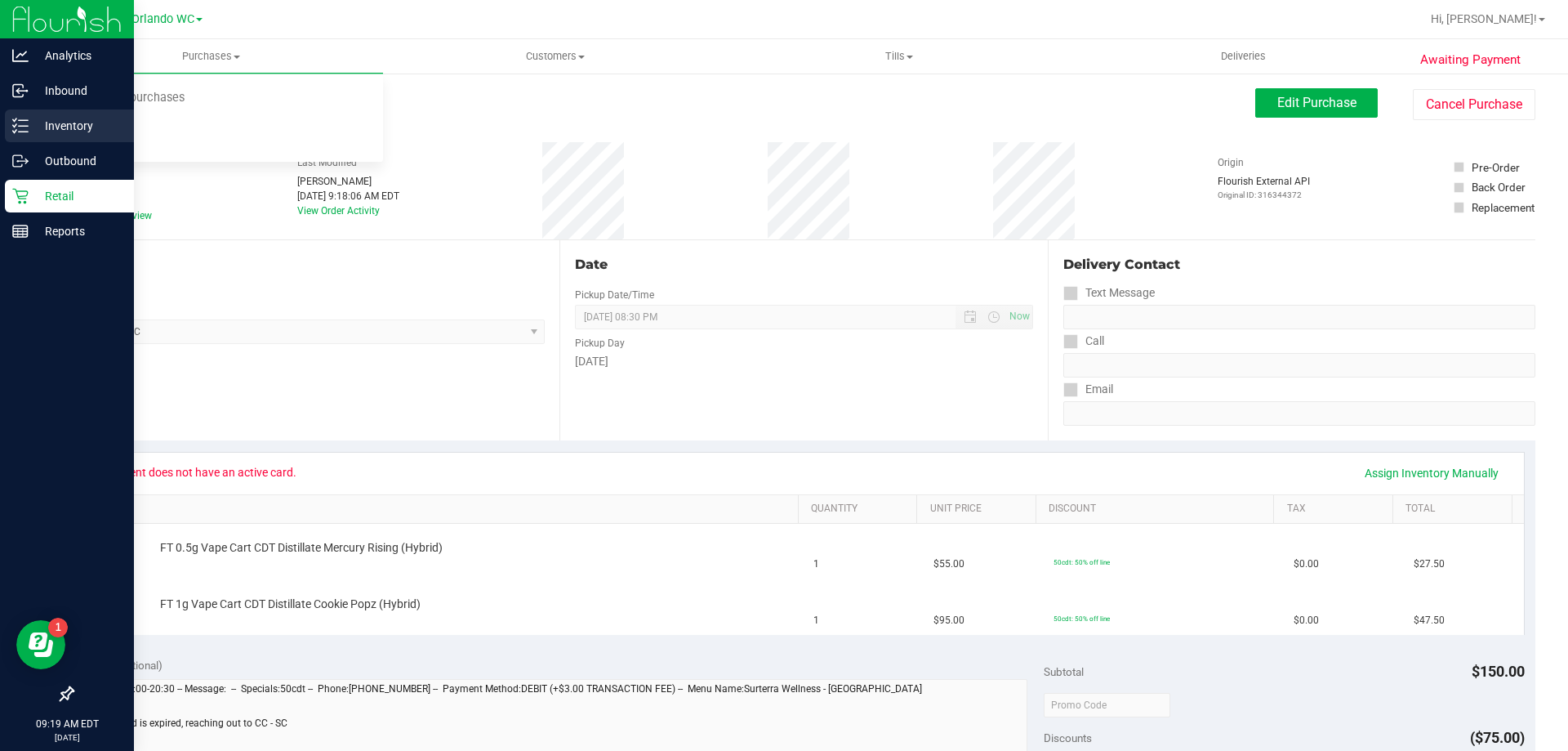
click at [46, 109] on div "Inventory" at bounding box center [70, 125] width 129 height 33
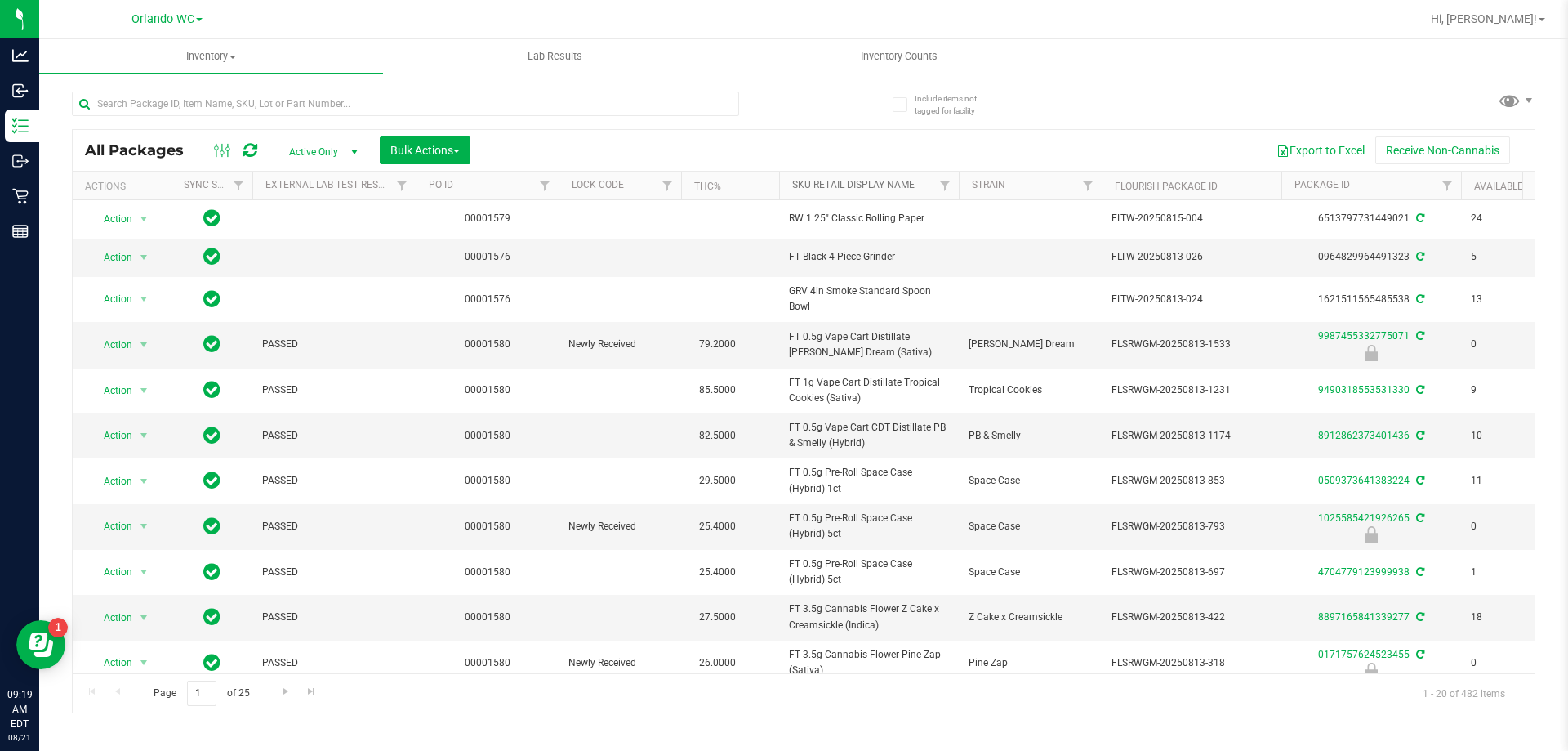
click at [865, 190] on link "Sku Retail Display Name" at bounding box center [854, 184] width 123 height 11
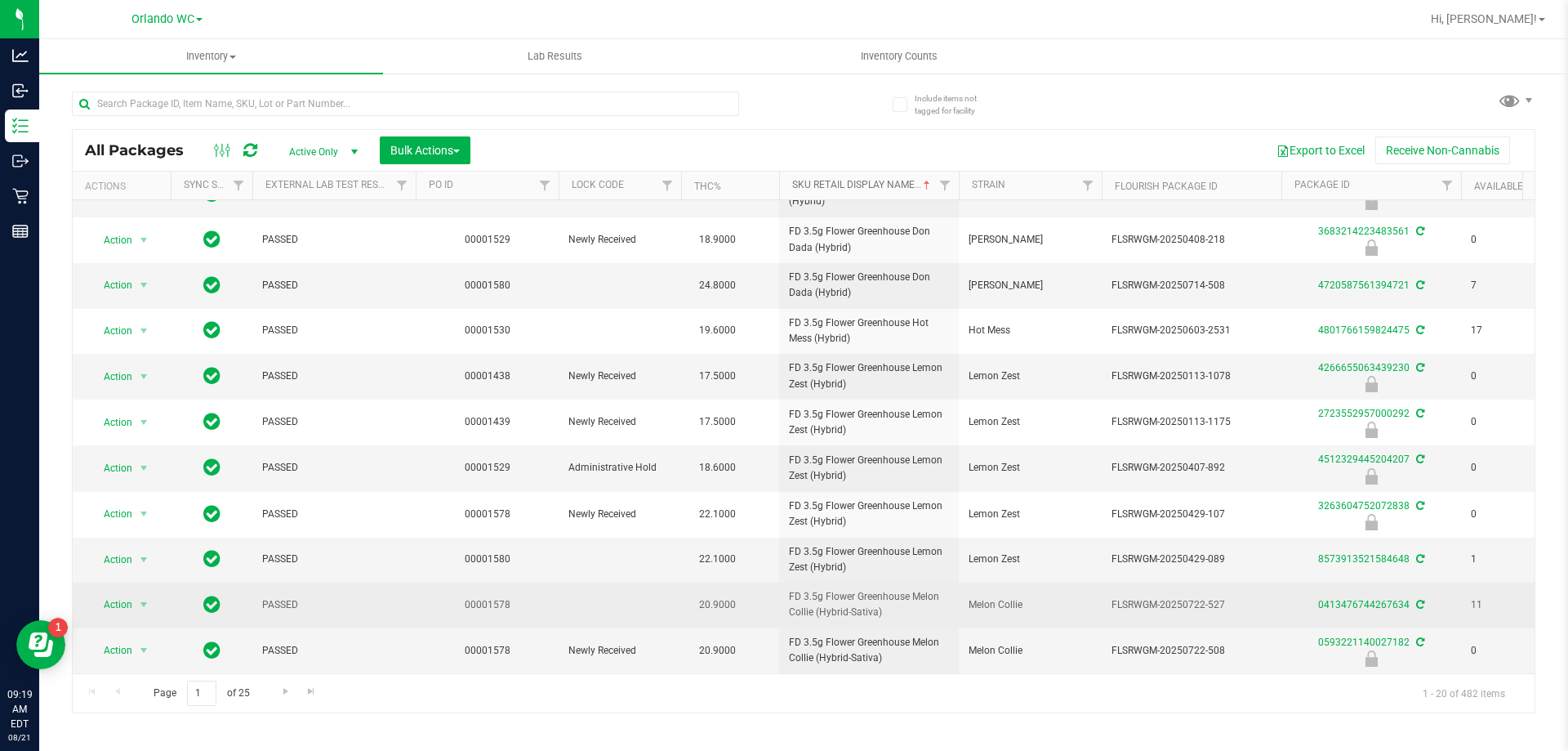
scroll to position [438, 0]
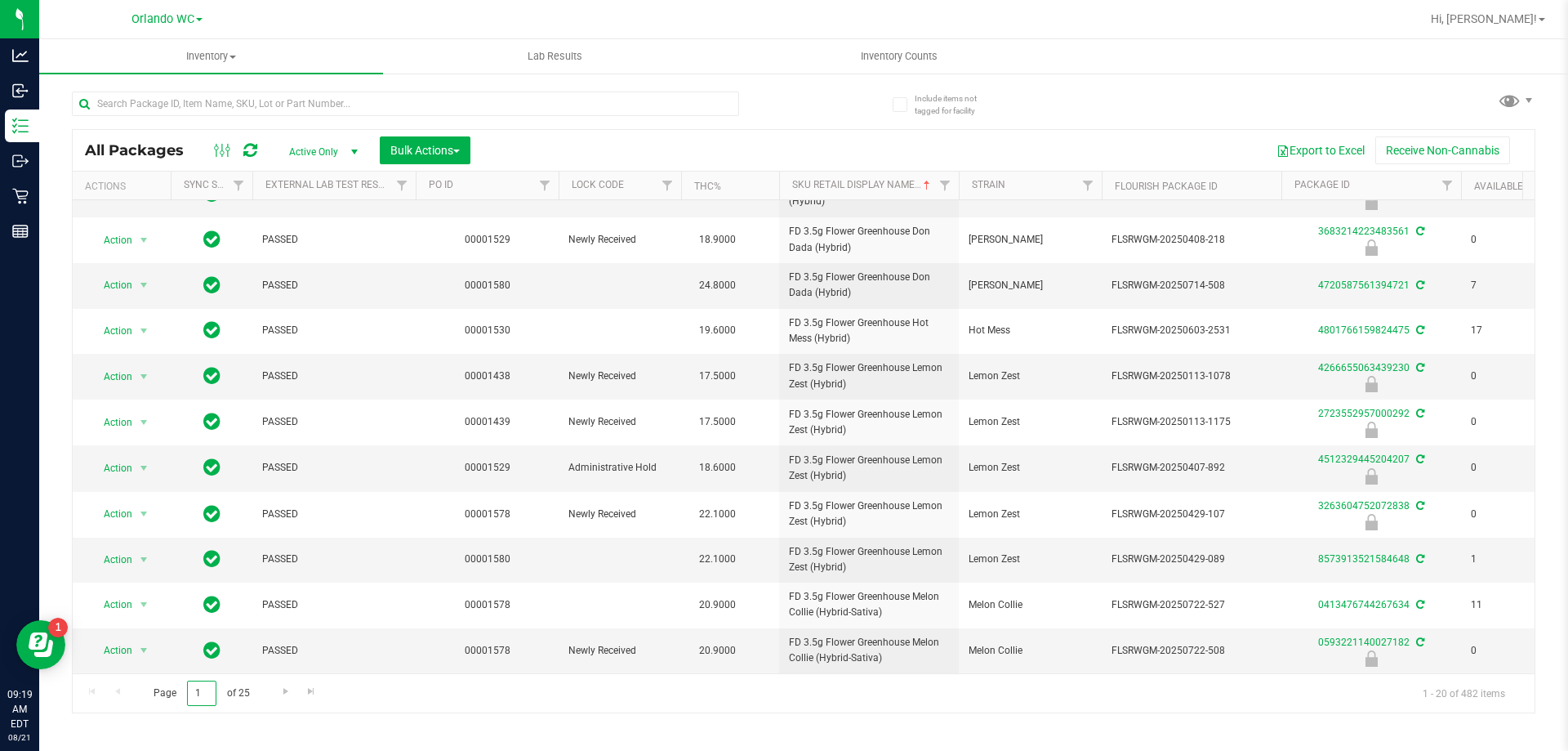
click at [194, 692] on input "1" at bounding box center [202, 693] width 30 height 25
type input "25"
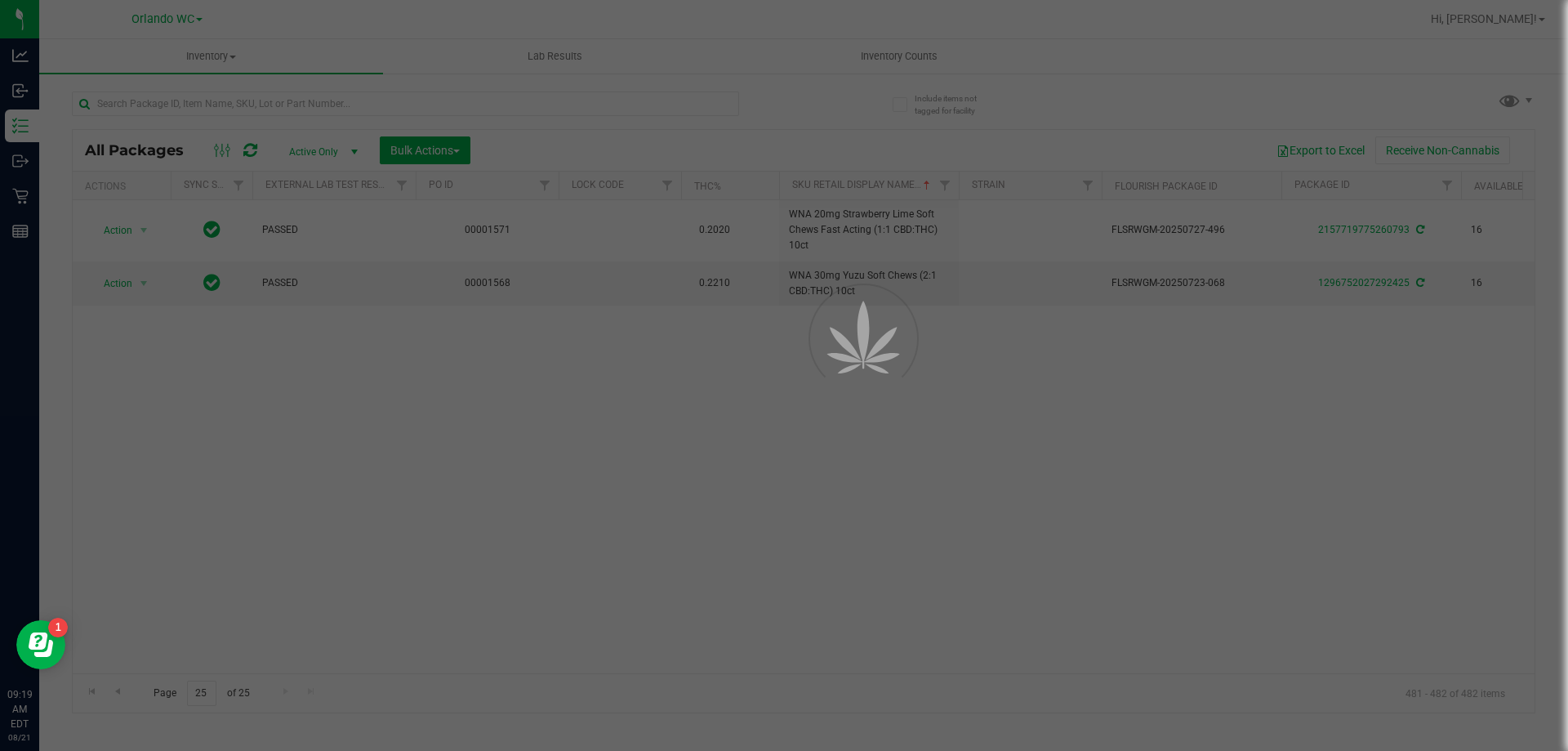
scroll to position [0, 0]
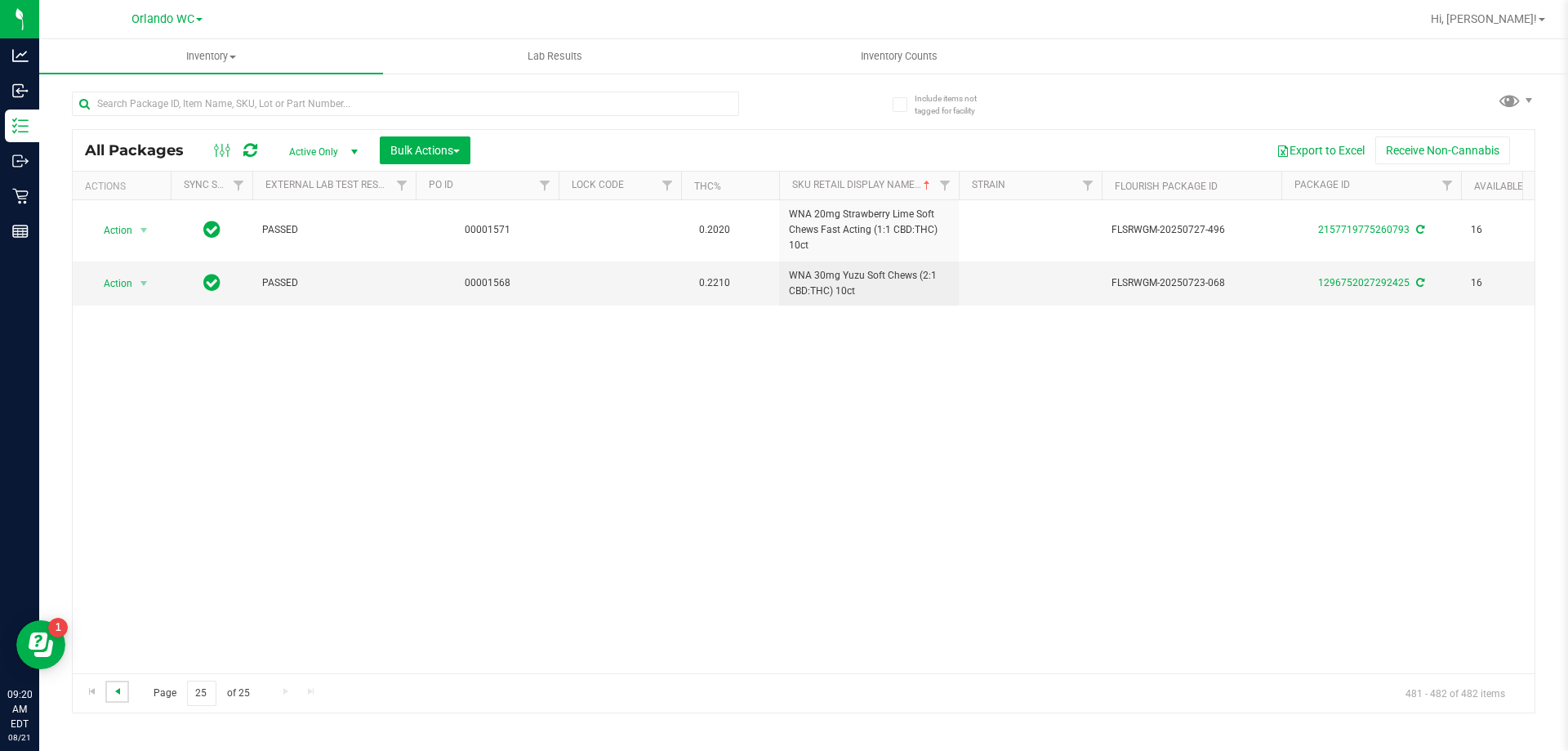
click at [115, 689] on span "Go to the previous page" at bounding box center [117, 691] width 13 height 13
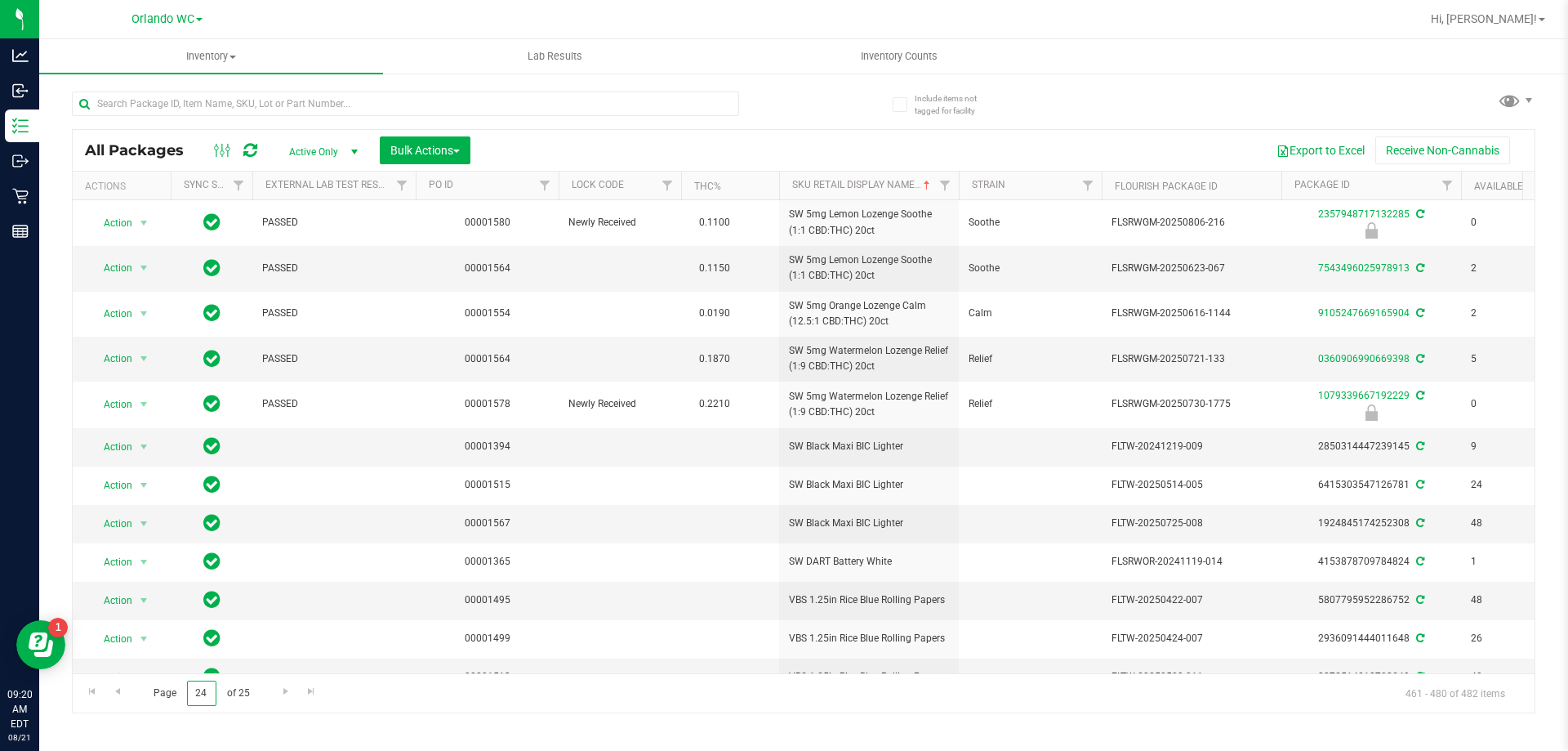
drag, startPoint x: 211, startPoint y: 697, endPoint x: 137, endPoint y: 696, distance: 74.0
click at [147, 696] on span "Page 24 of 25" at bounding box center [202, 693] width 124 height 25
type input "1"
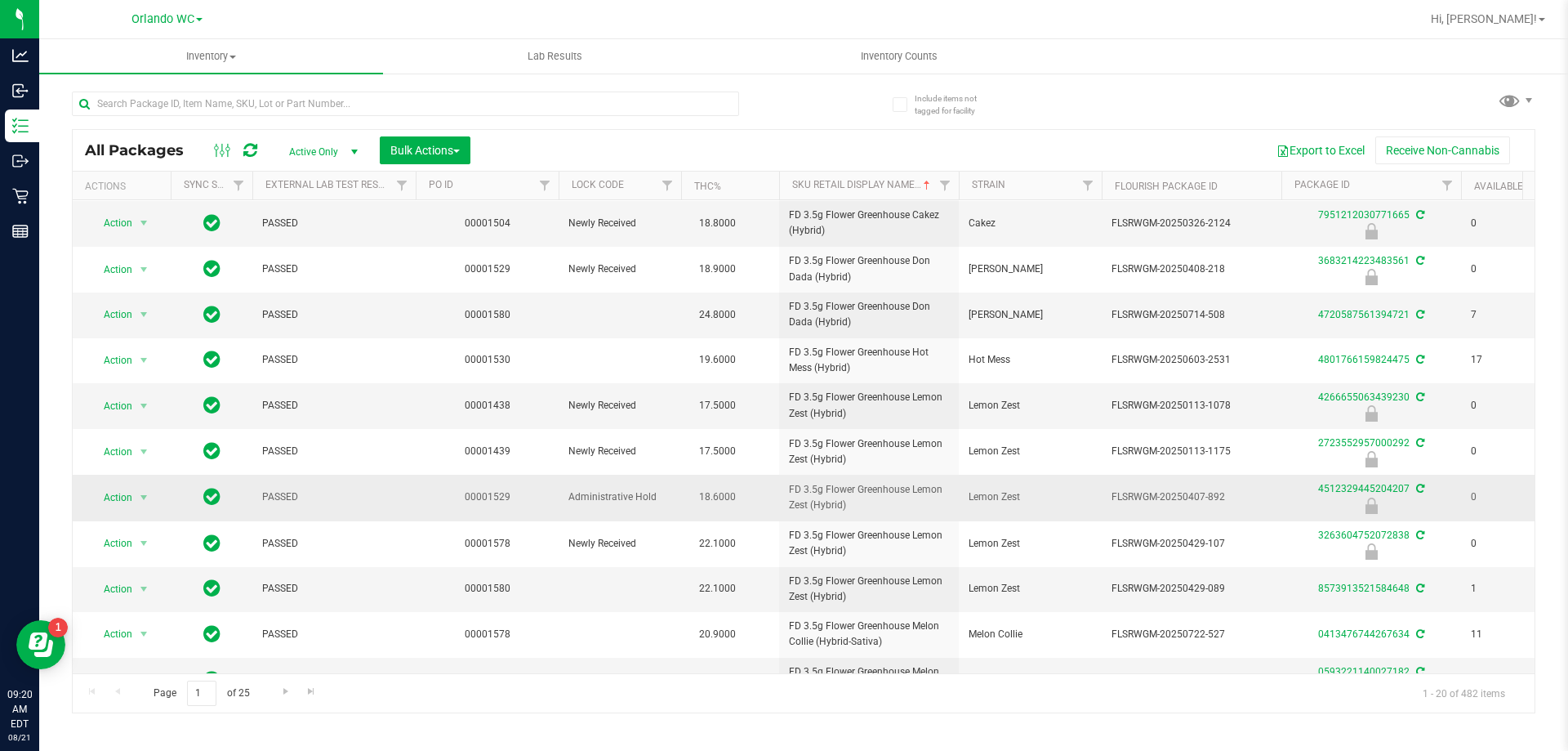
scroll to position [438, 0]
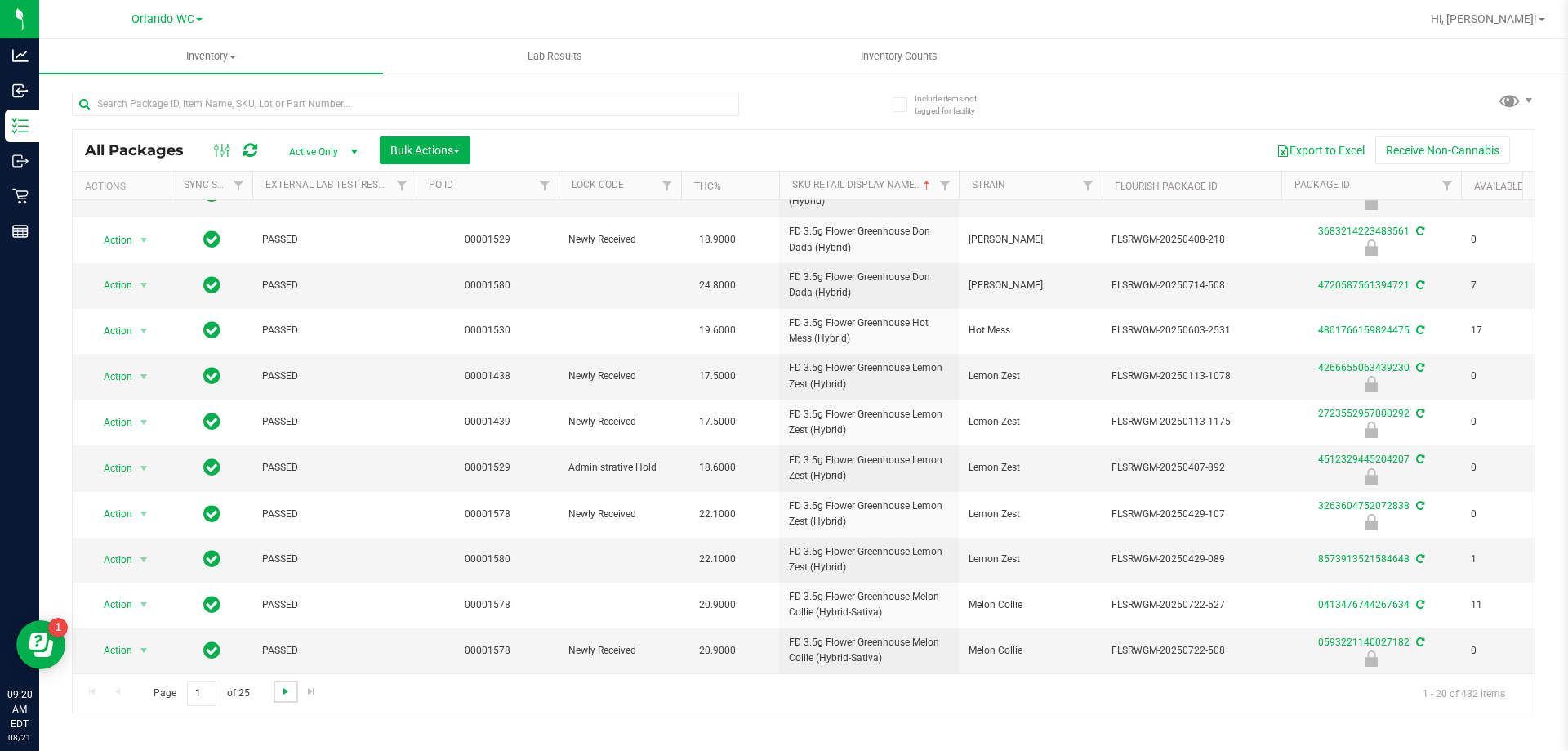
click at [283, 693] on span "Go to the next page" at bounding box center [286, 691] width 13 height 13
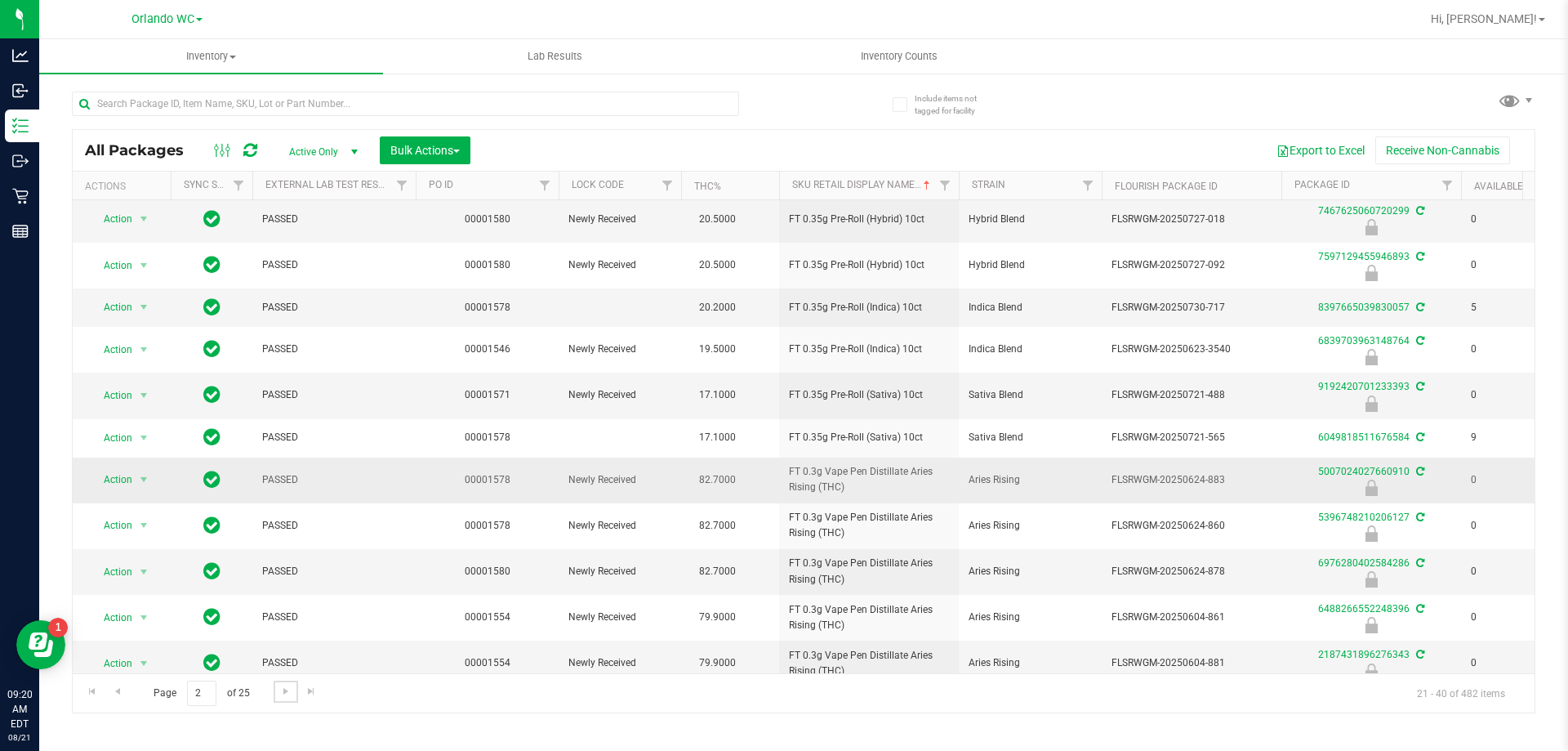
scroll to position [434, 0]
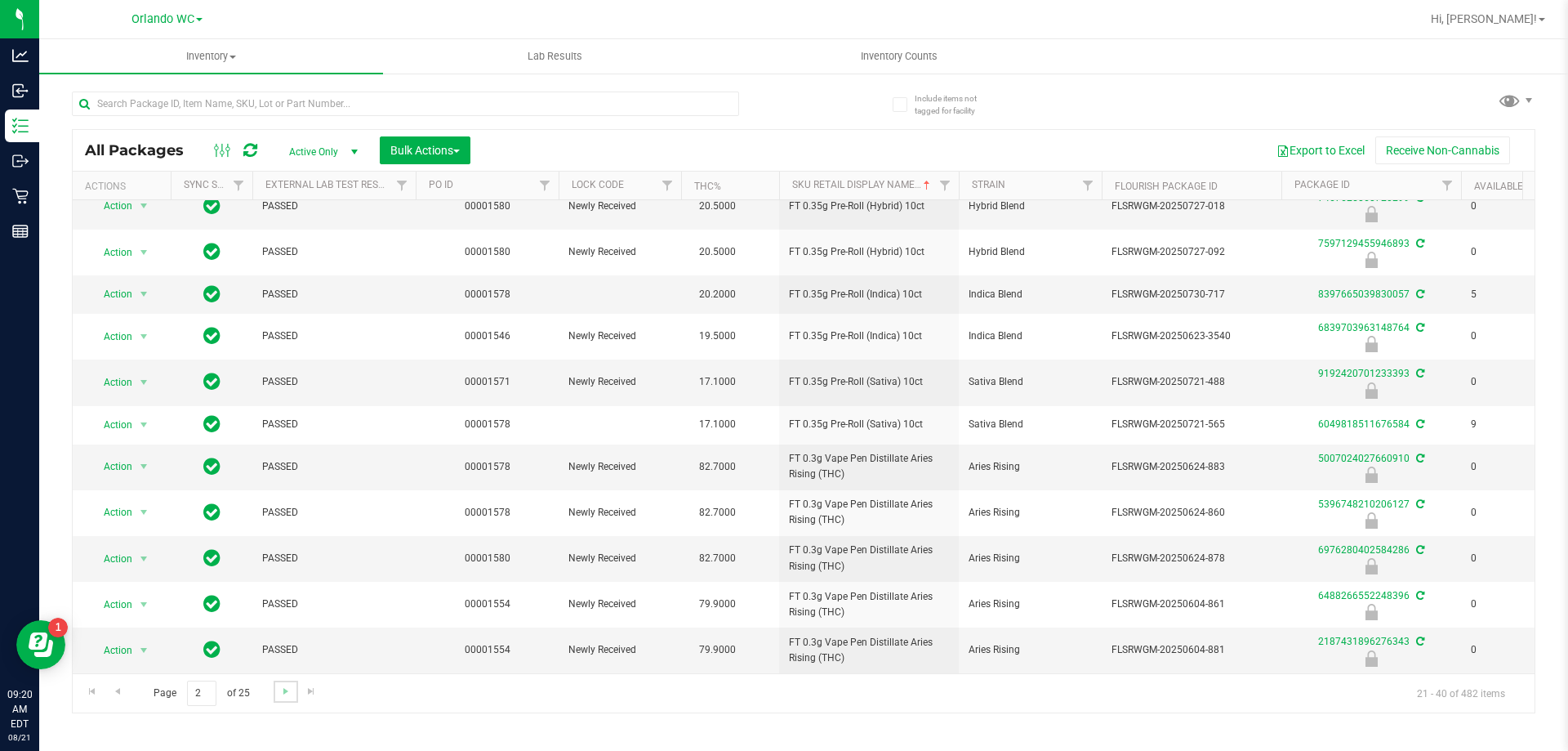
click at [276, 692] on link "Go to the next page" at bounding box center [286, 692] width 24 height 22
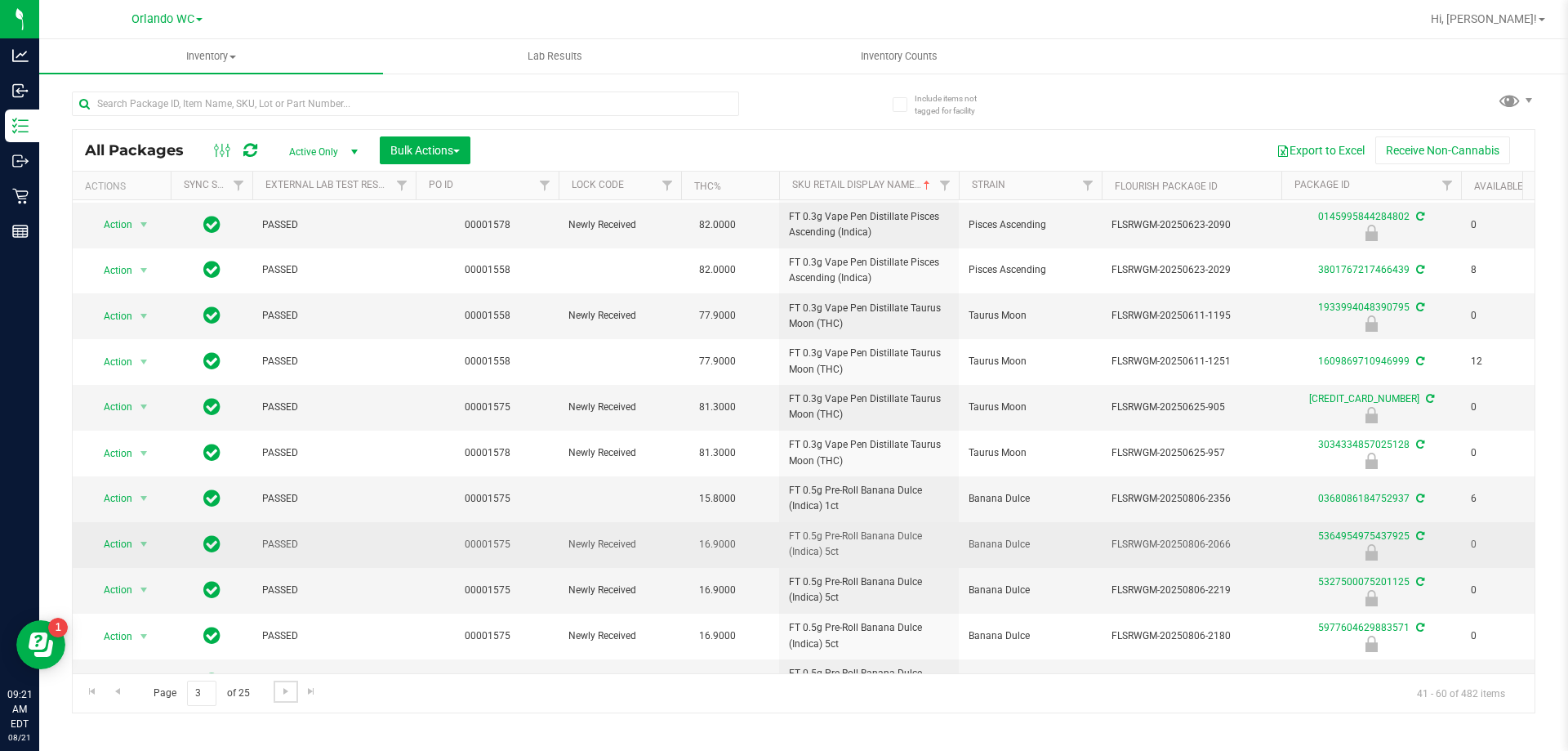
scroll to position [452, 0]
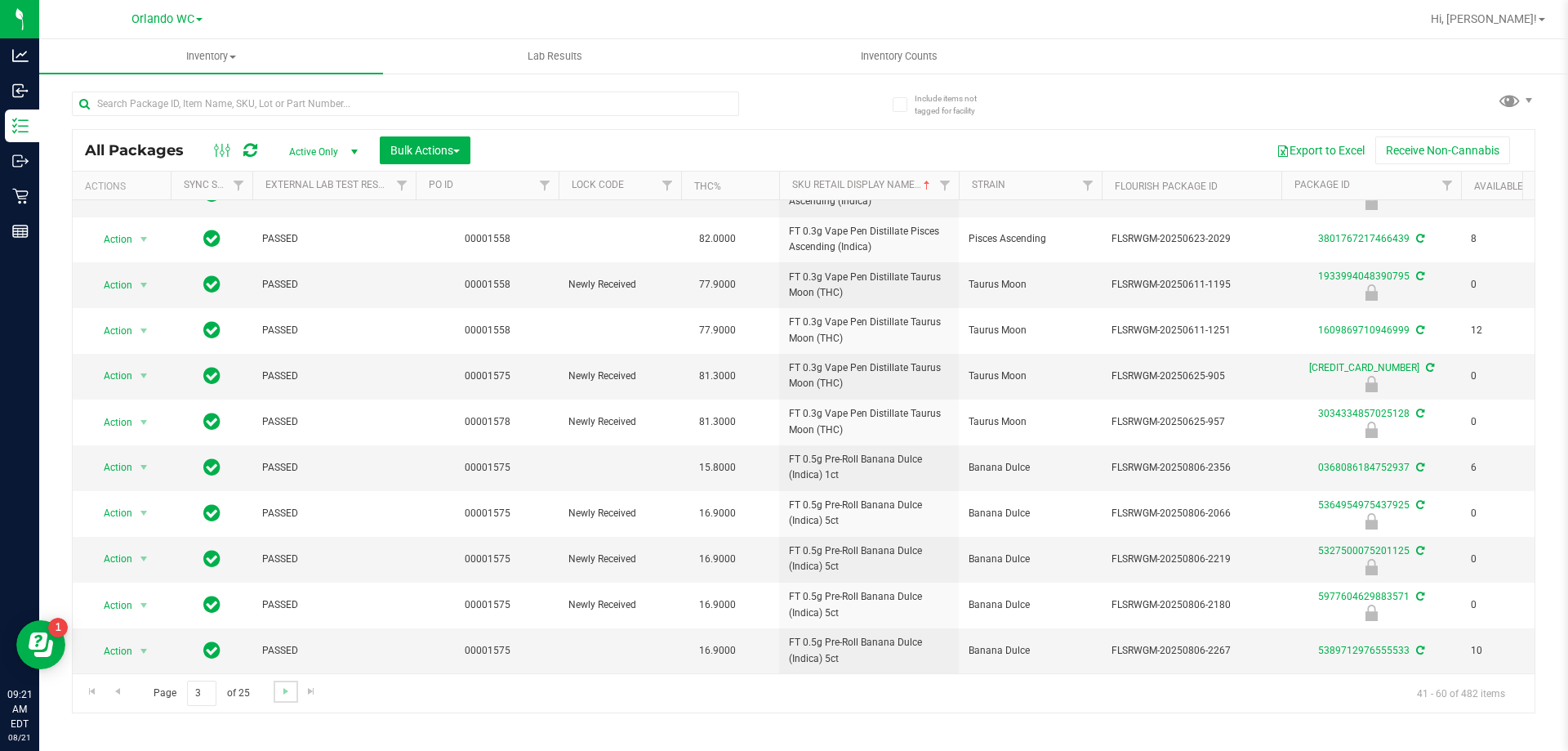
click at [286, 699] on link "Go to the next page" at bounding box center [286, 692] width 24 height 22
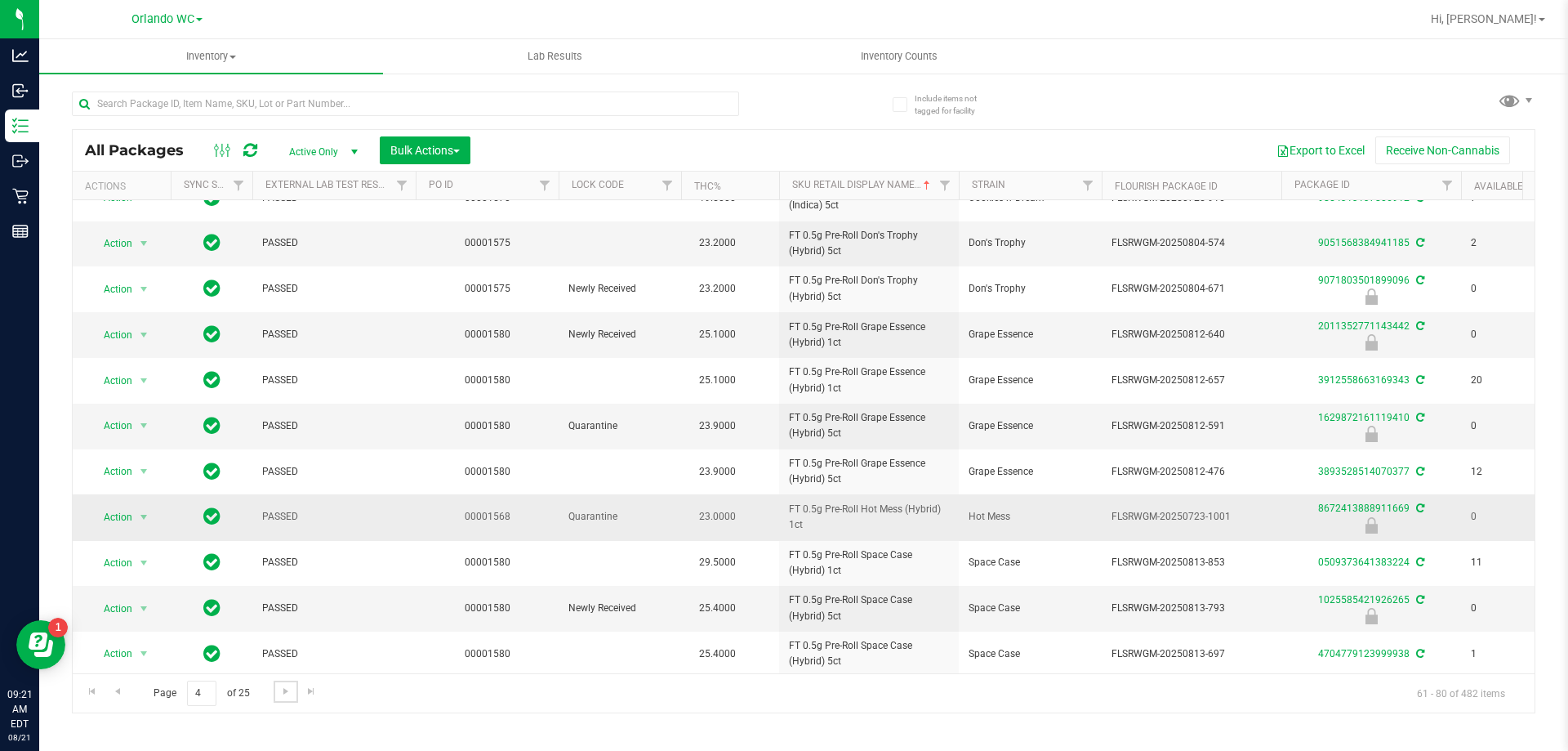
scroll to position [245, 0]
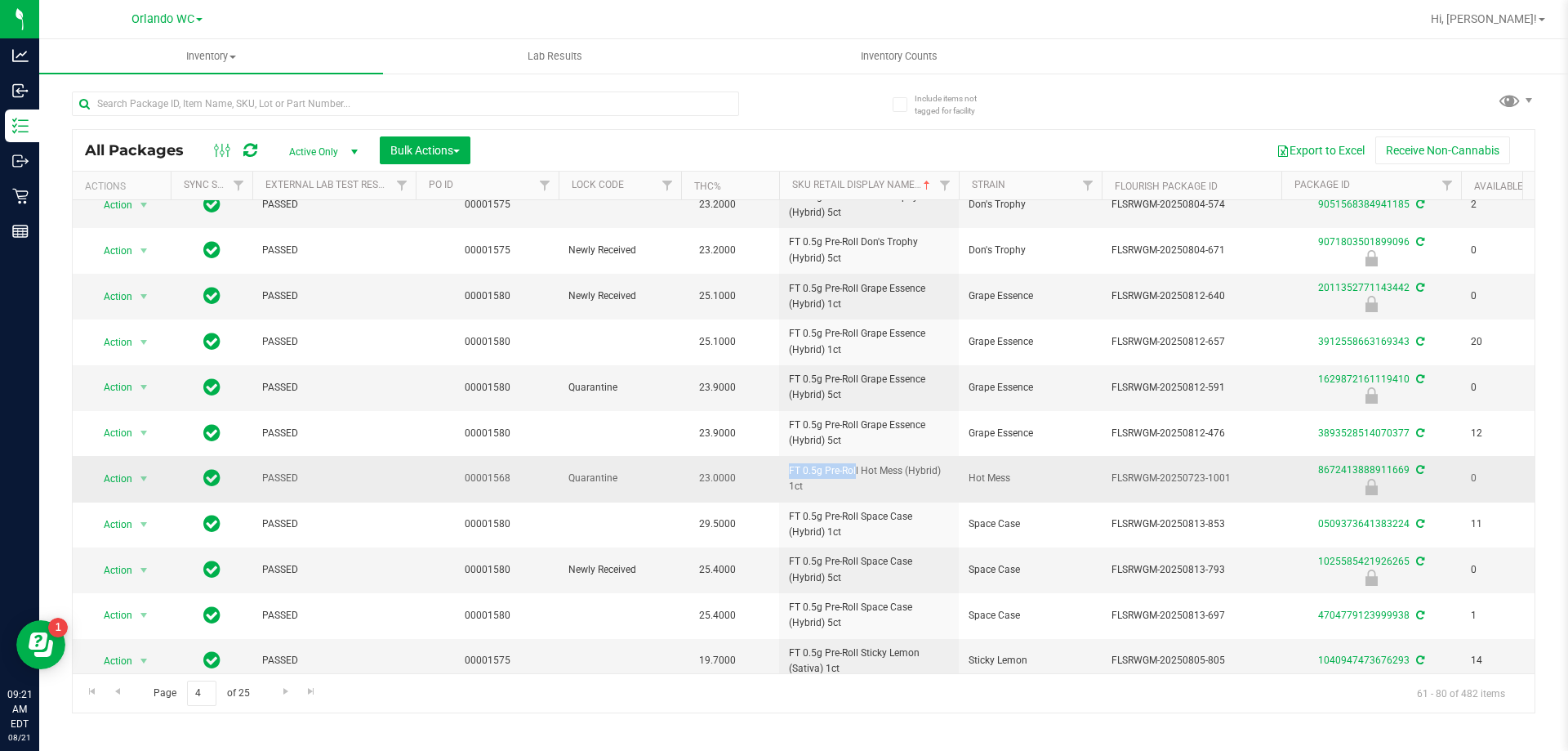
drag, startPoint x: 776, startPoint y: 456, endPoint x: 815, endPoint y: 467, distance: 40.5
click at [815, 467] on tr "Action Action Edit attributes Global inventory Locate package Package audit log…" at bounding box center [1269, 479] width 2393 height 46
click at [905, 497] on td "FT 0.5g Pre-Roll Hot Mess (Hybrid) 1ct" at bounding box center [869, 479] width 180 height 46
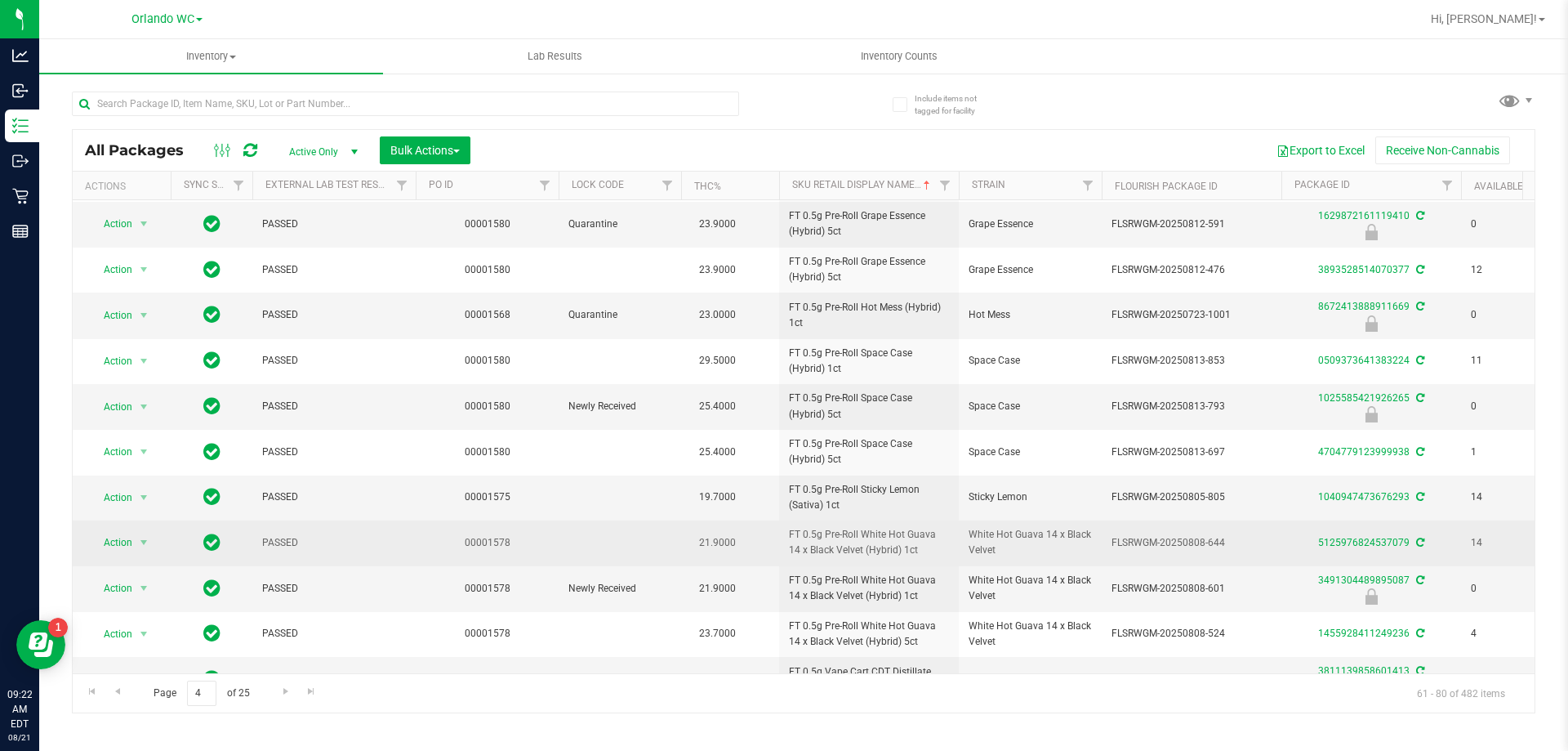
scroll to position [449, 0]
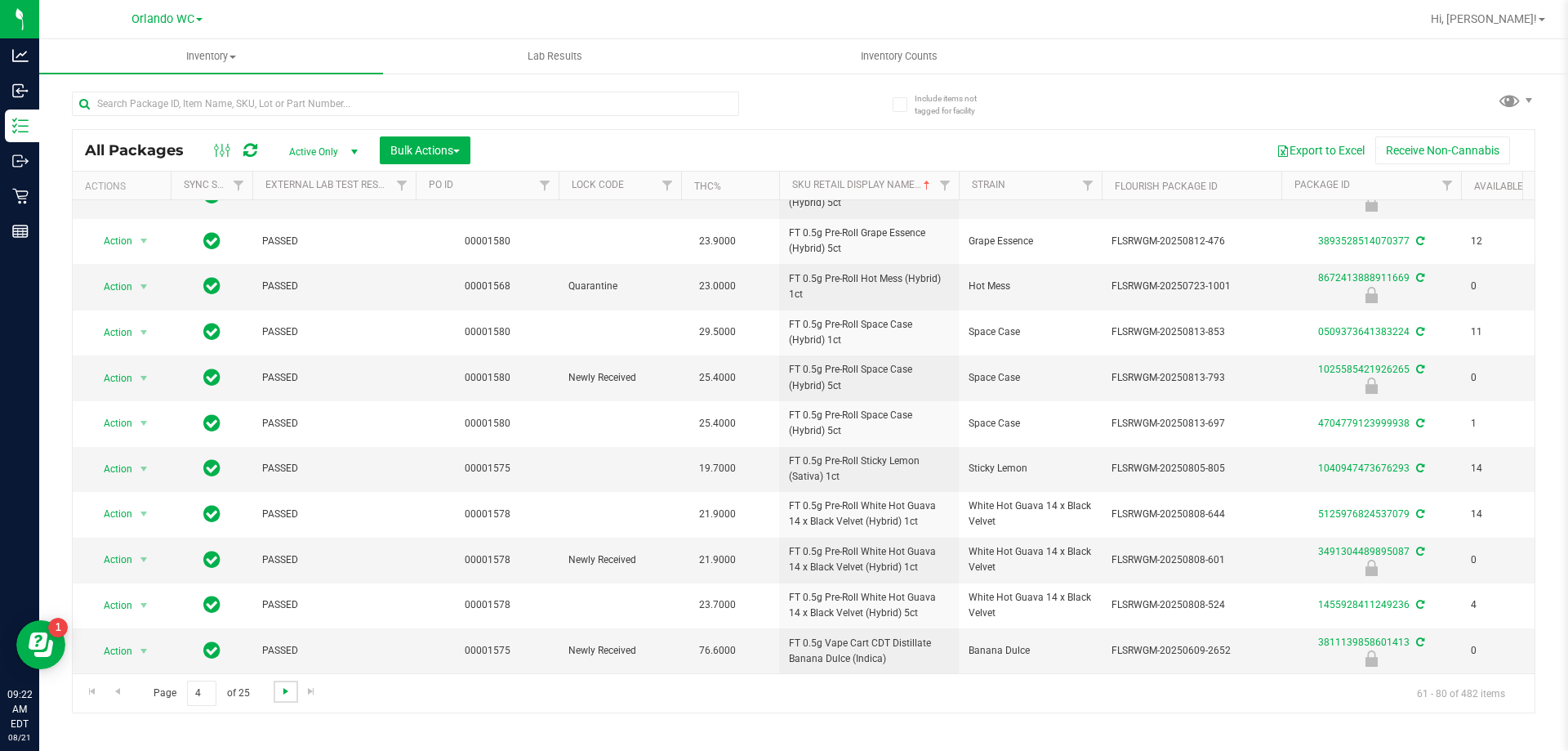
click at [281, 692] on span "Go to the next page" at bounding box center [286, 691] width 13 height 13
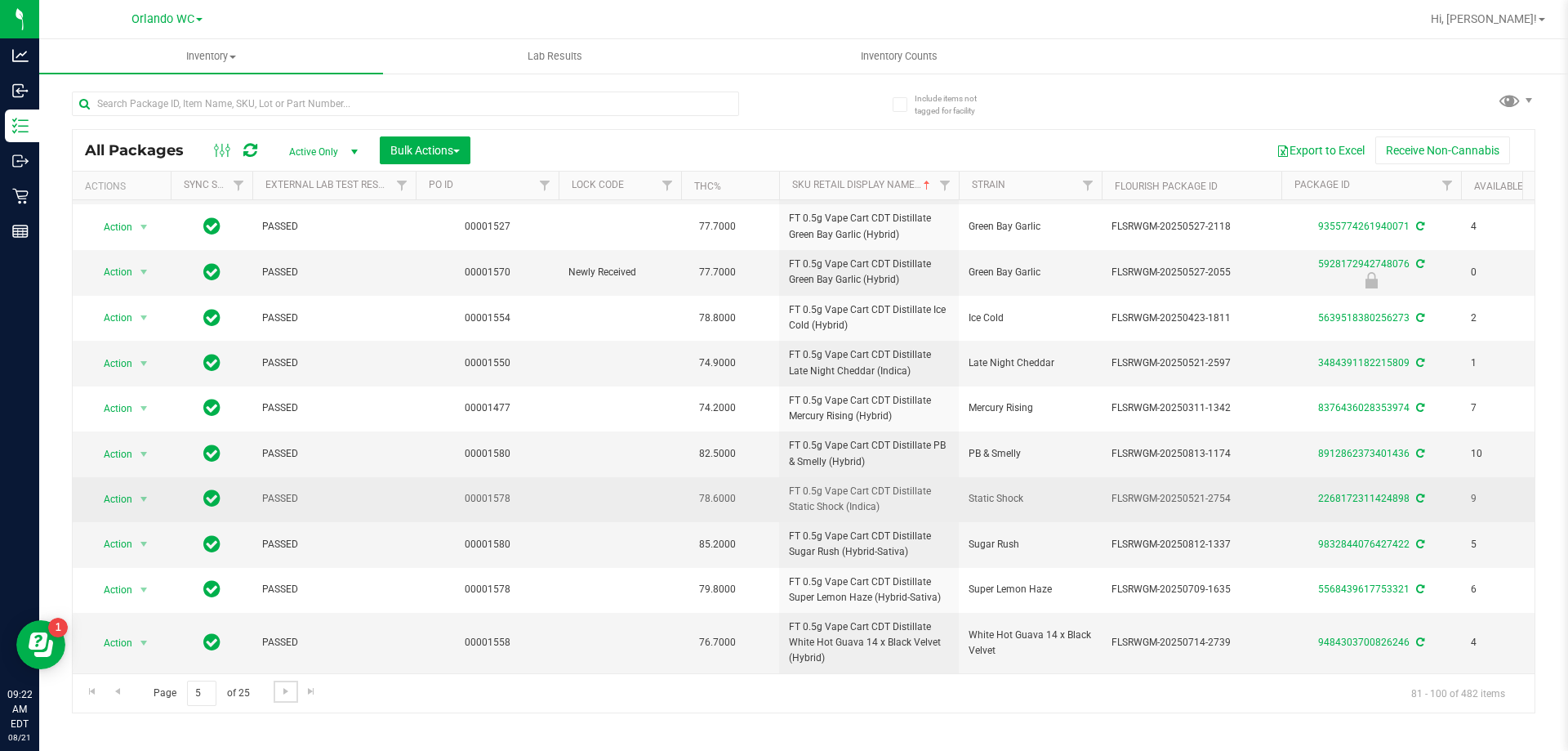
scroll to position [462, 0]
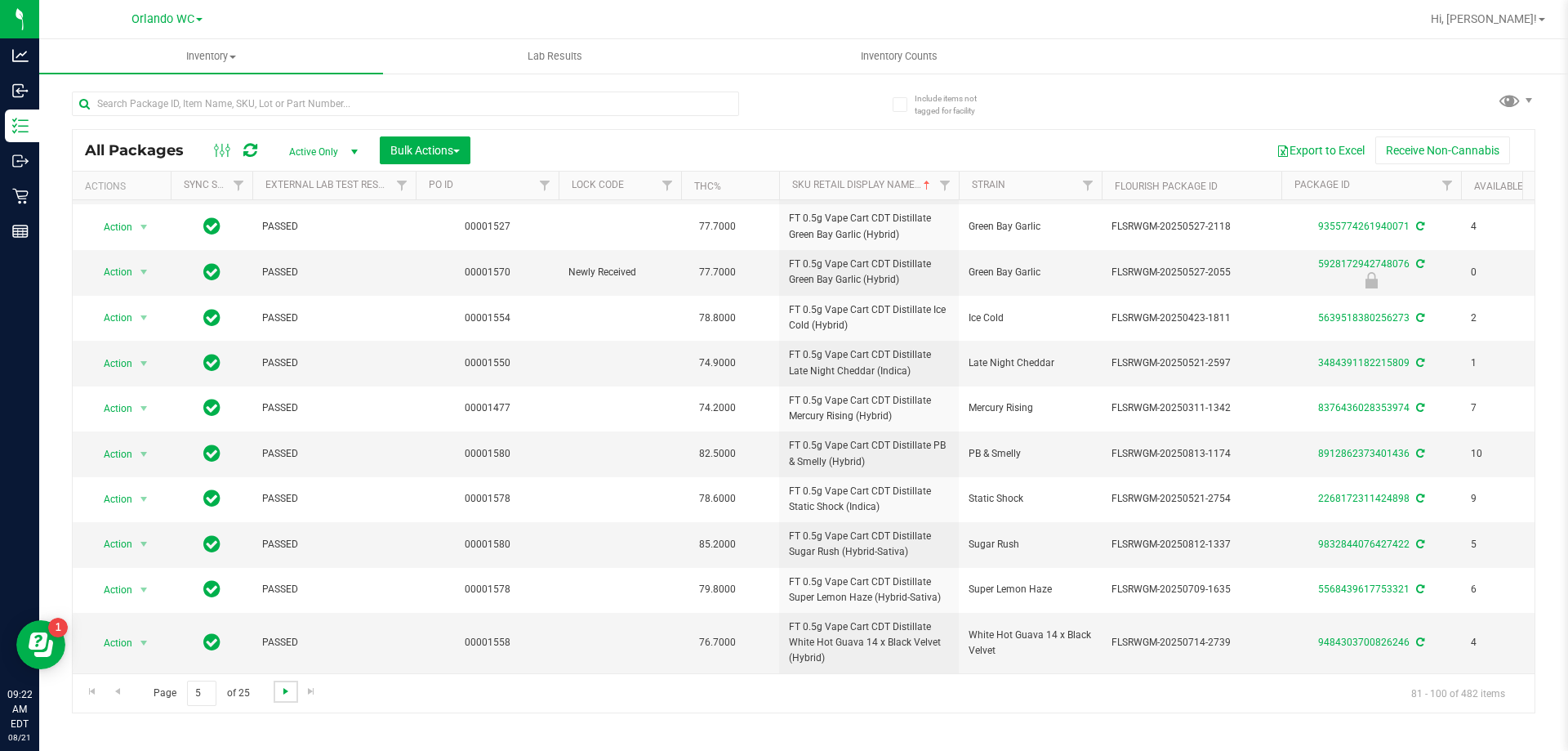
click at [281, 692] on span "Go to the next page" at bounding box center [286, 691] width 13 height 13
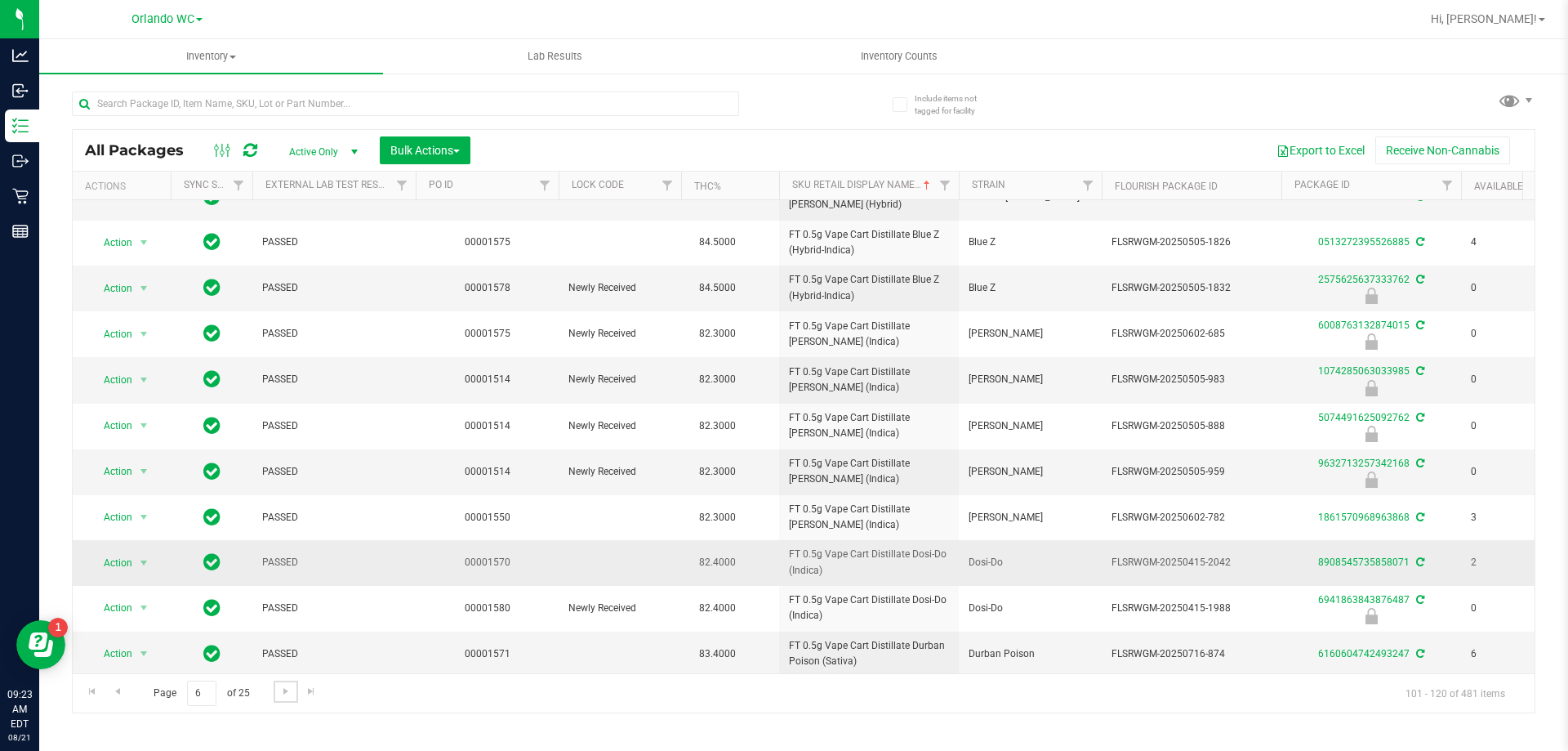
scroll to position [452, 0]
click at [288, 689] on span "Go to the next page" at bounding box center [286, 691] width 13 height 13
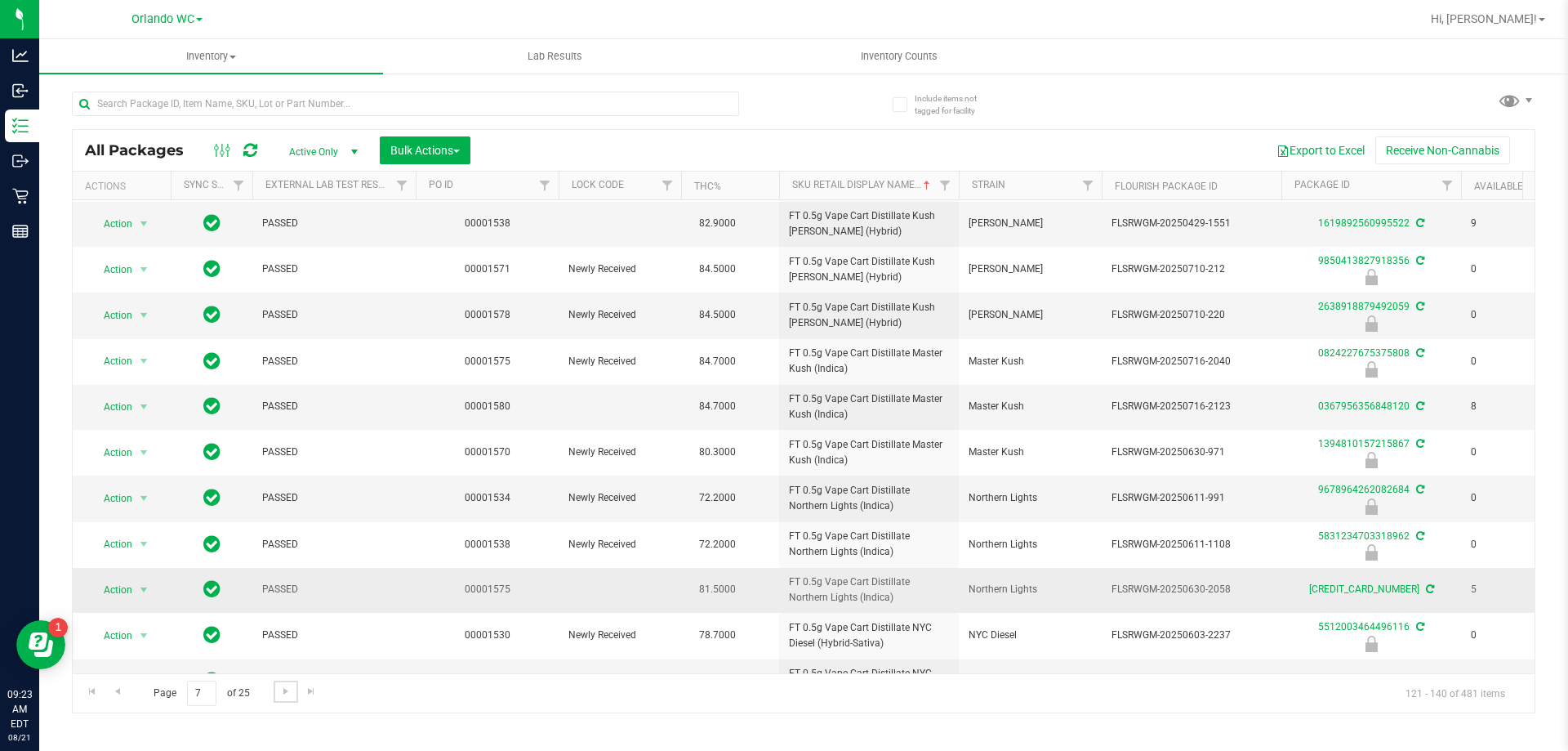
scroll to position [451, 0]
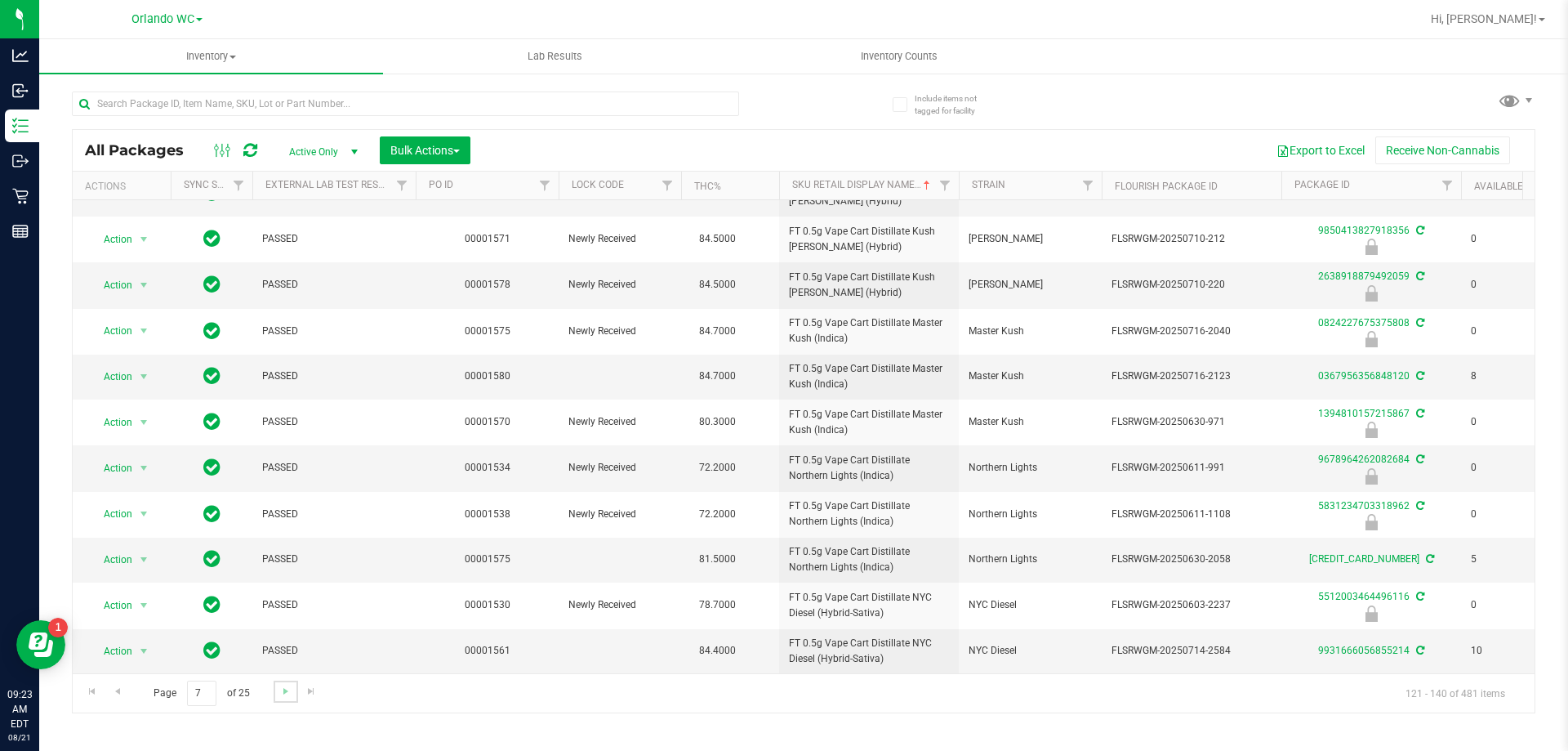
click at [276, 690] on link "Go to the next page" at bounding box center [286, 692] width 24 height 22
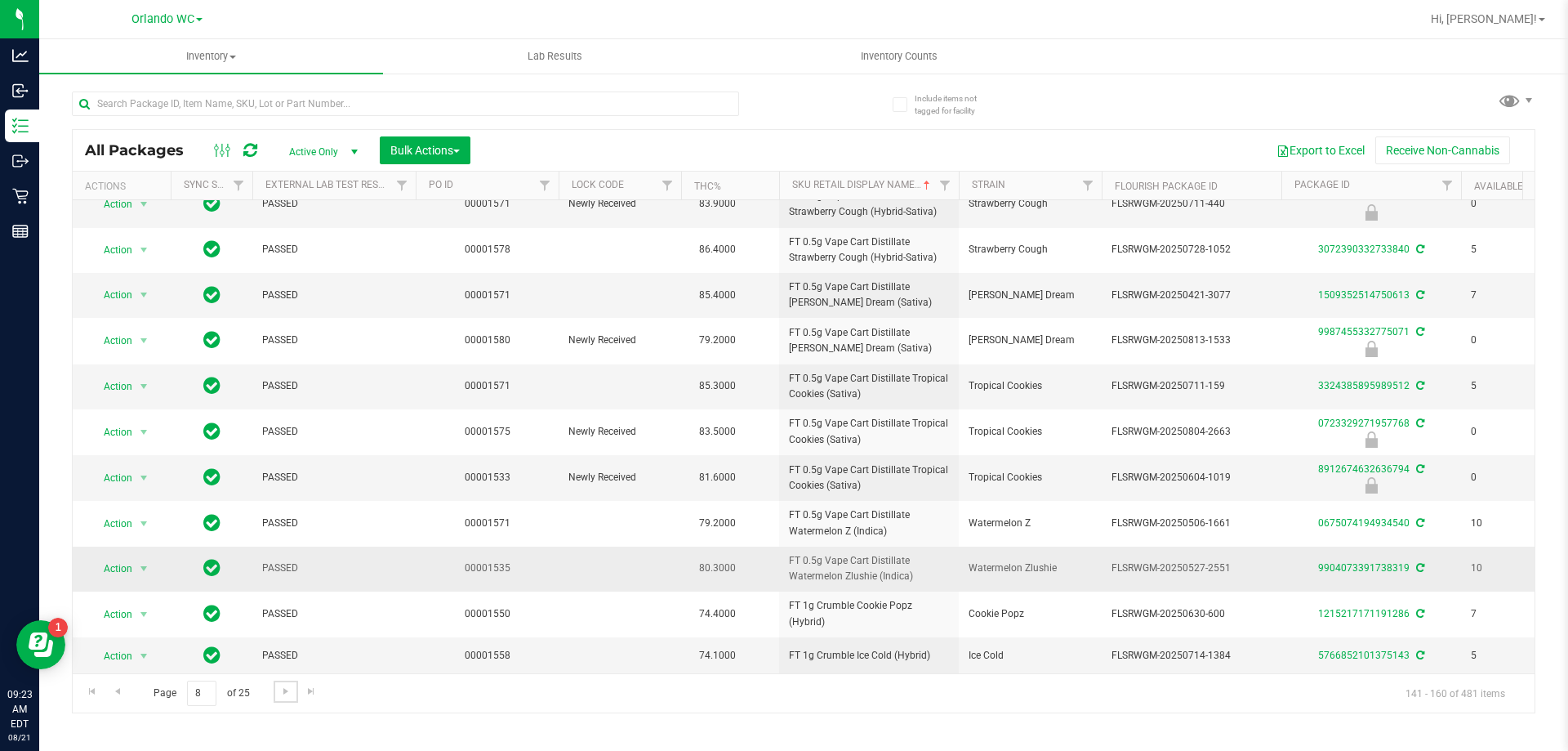
scroll to position [437, 0]
click at [280, 687] on span "Go to the next page" at bounding box center [286, 691] width 13 height 13
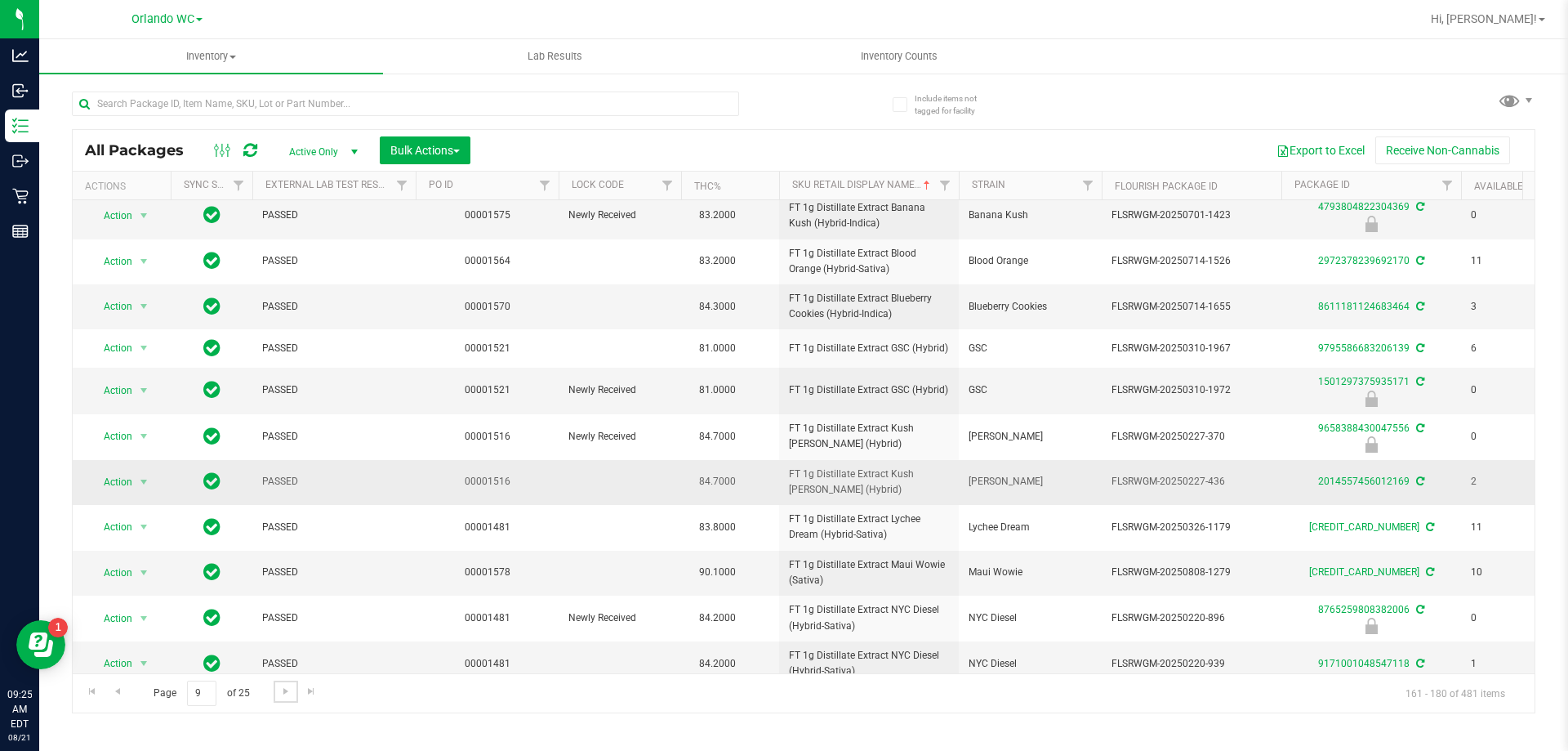
scroll to position [406, 0]
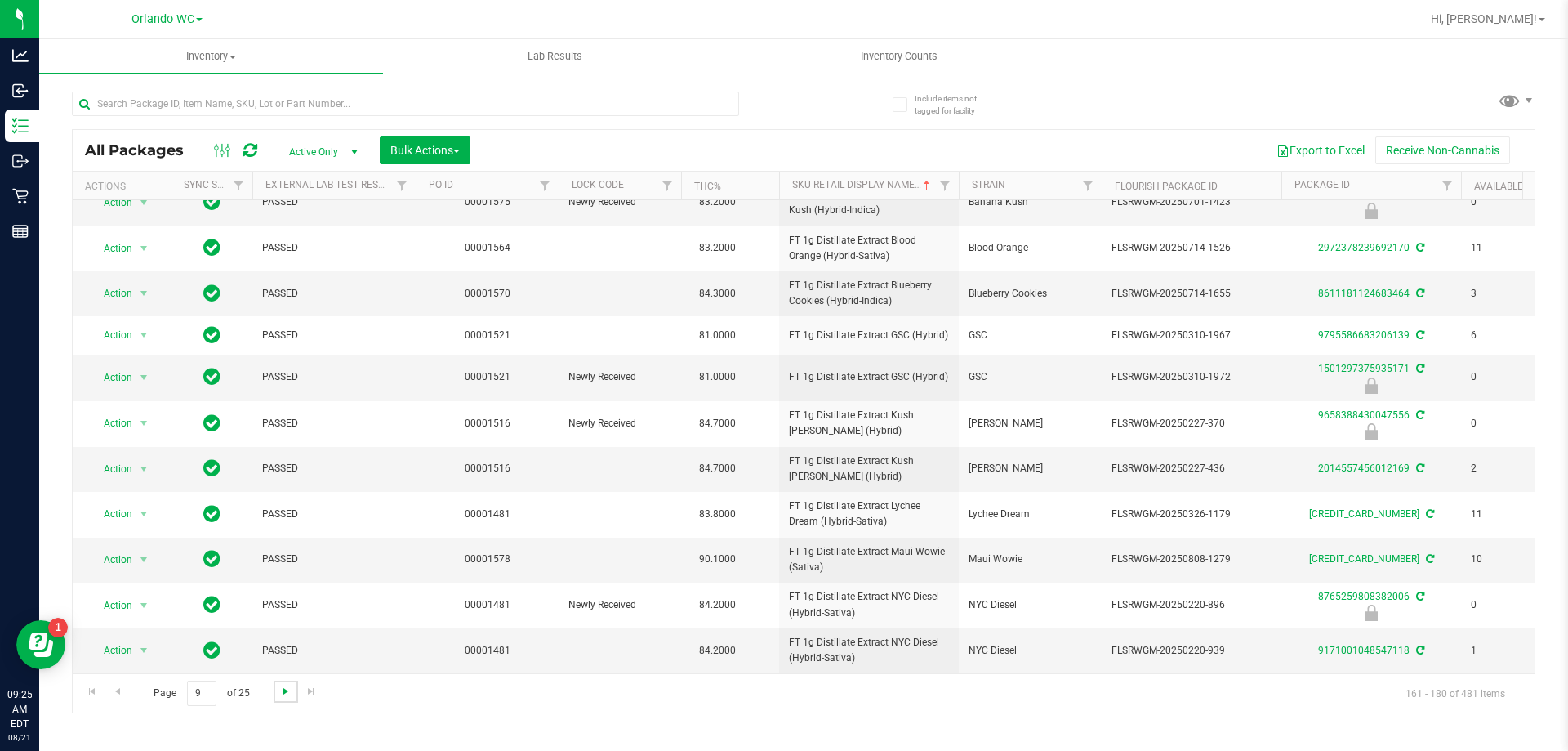
click at [288, 685] on span "Go to the next page" at bounding box center [286, 691] width 13 height 13
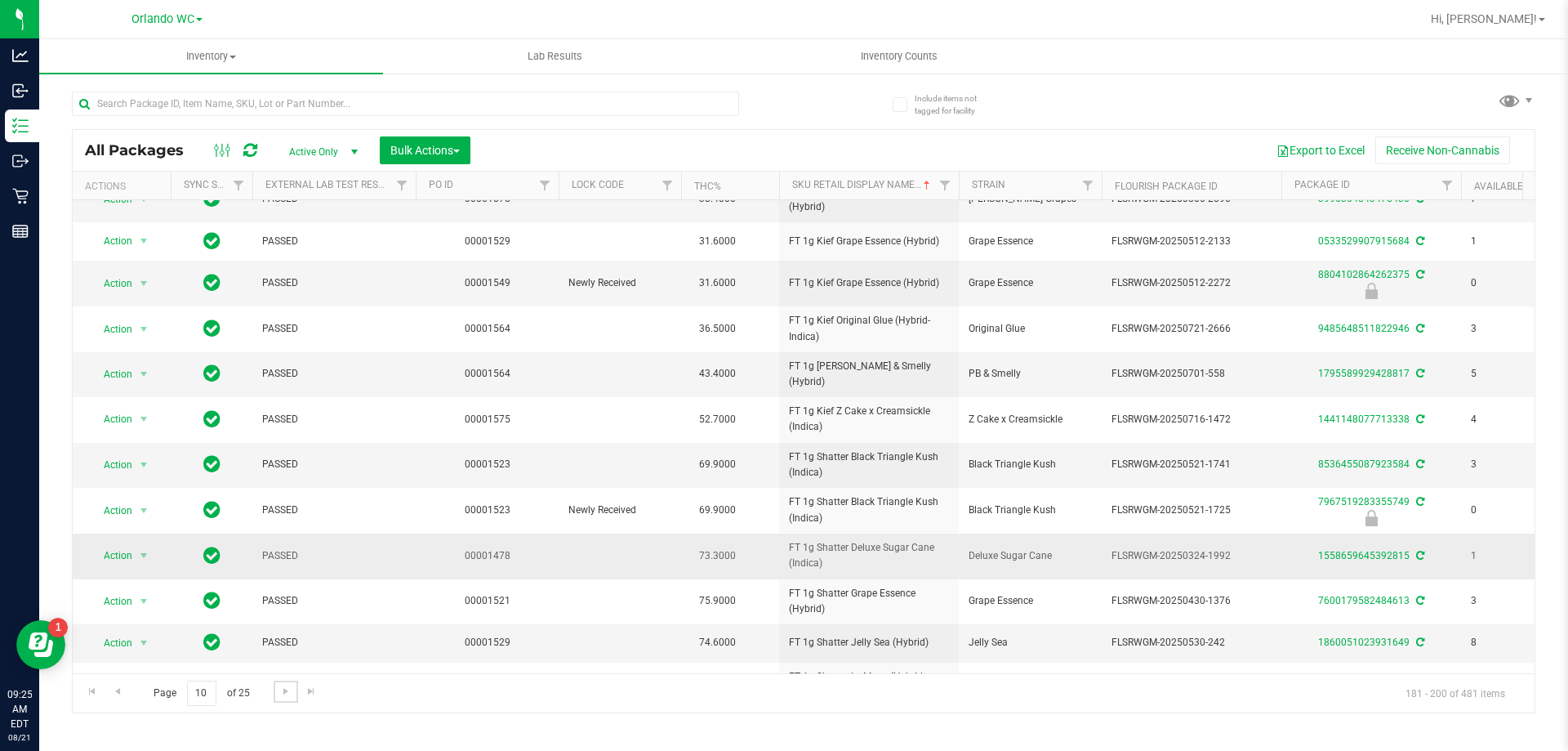
scroll to position [398, 0]
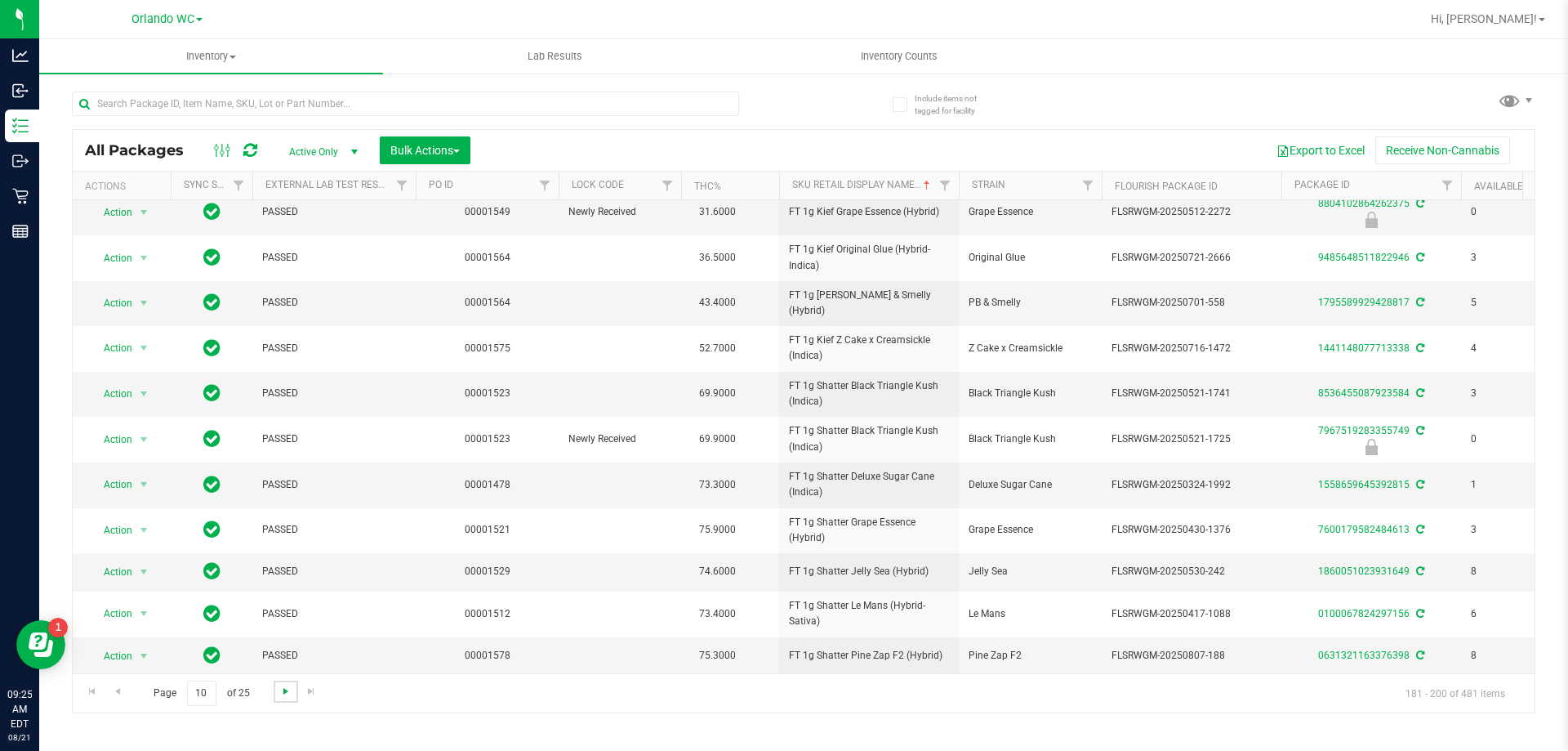
click at [286, 693] on span "Go to the next page" at bounding box center [286, 691] width 13 height 13
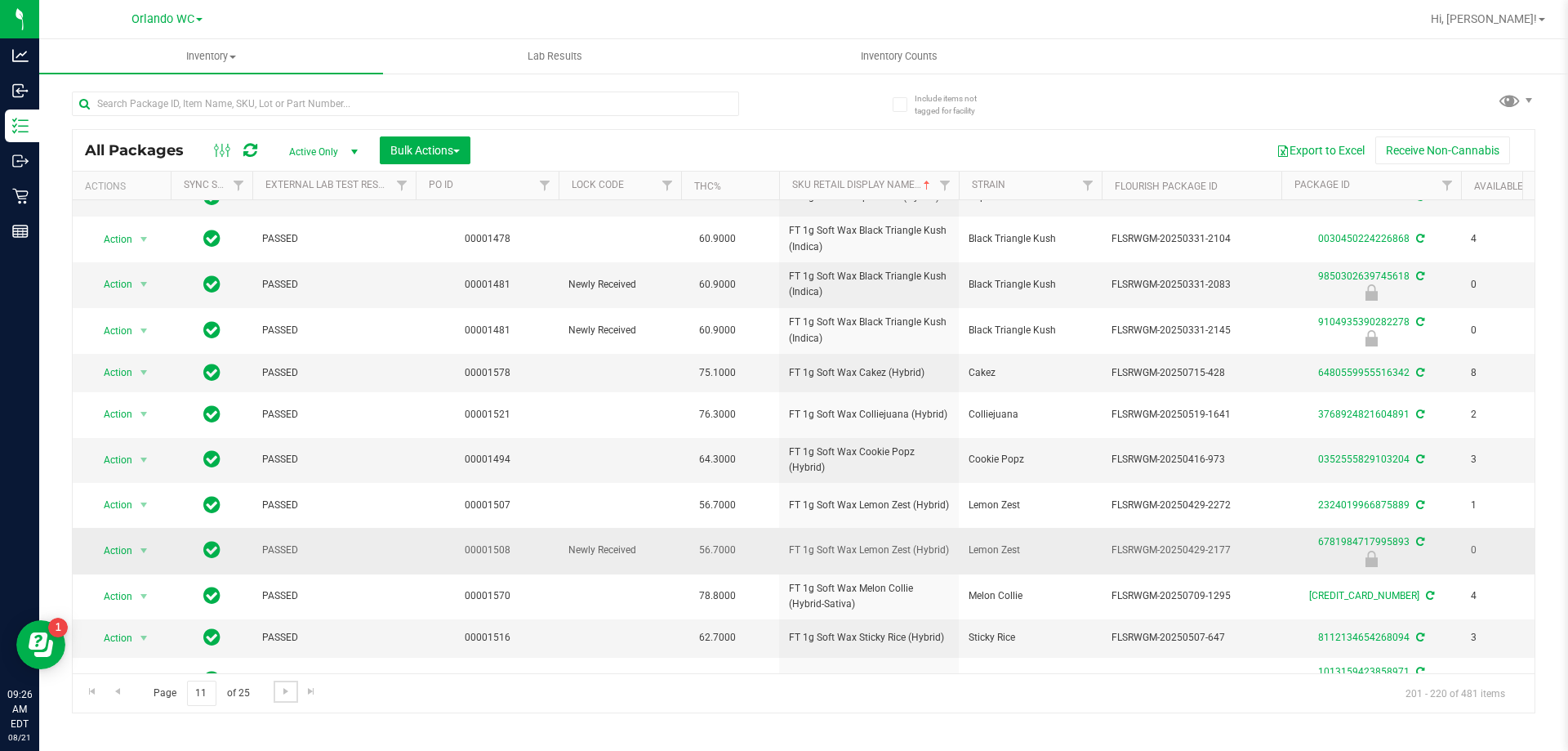
scroll to position [400, 0]
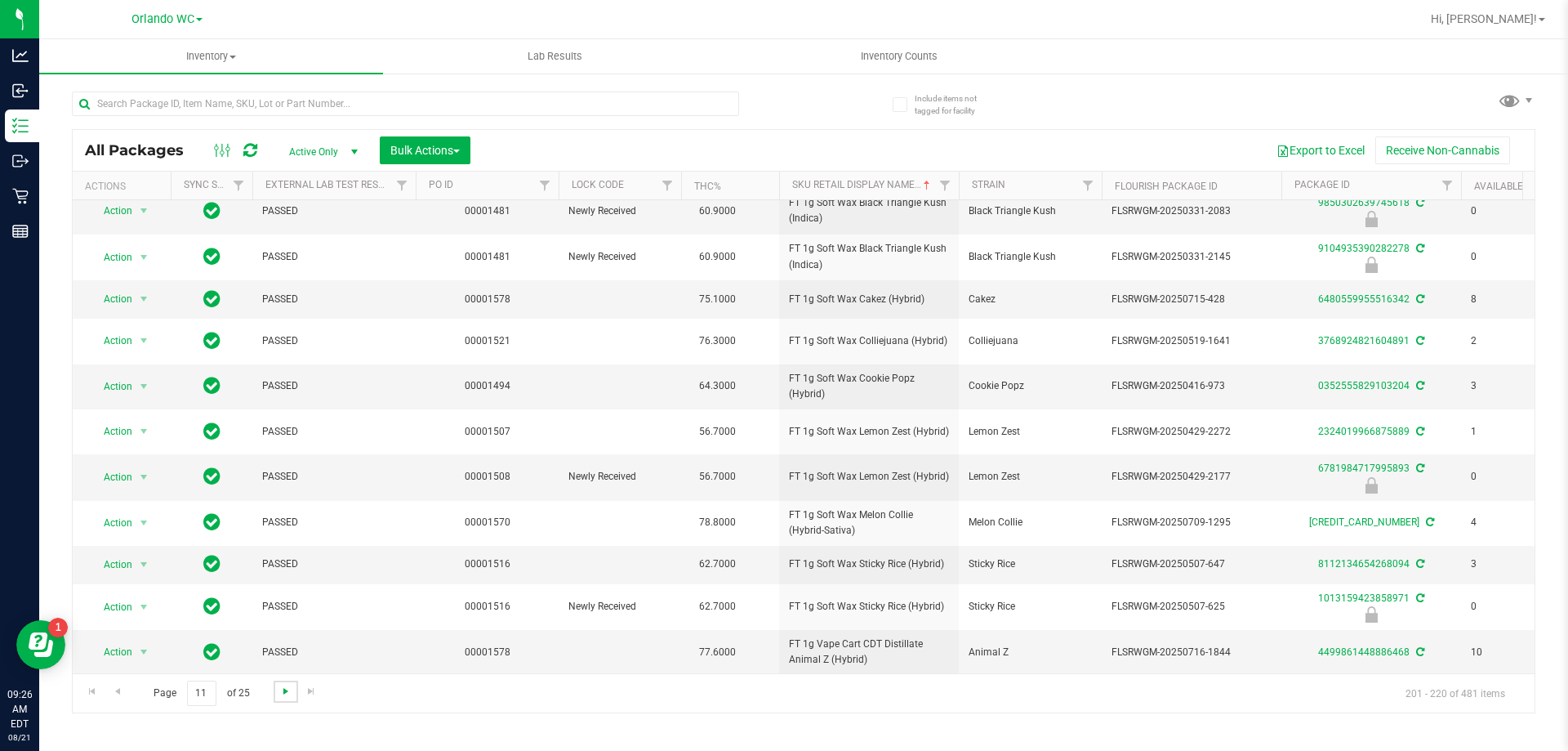
click at [281, 687] on span "Go to the next page" at bounding box center [286, 691] width 13 height 13
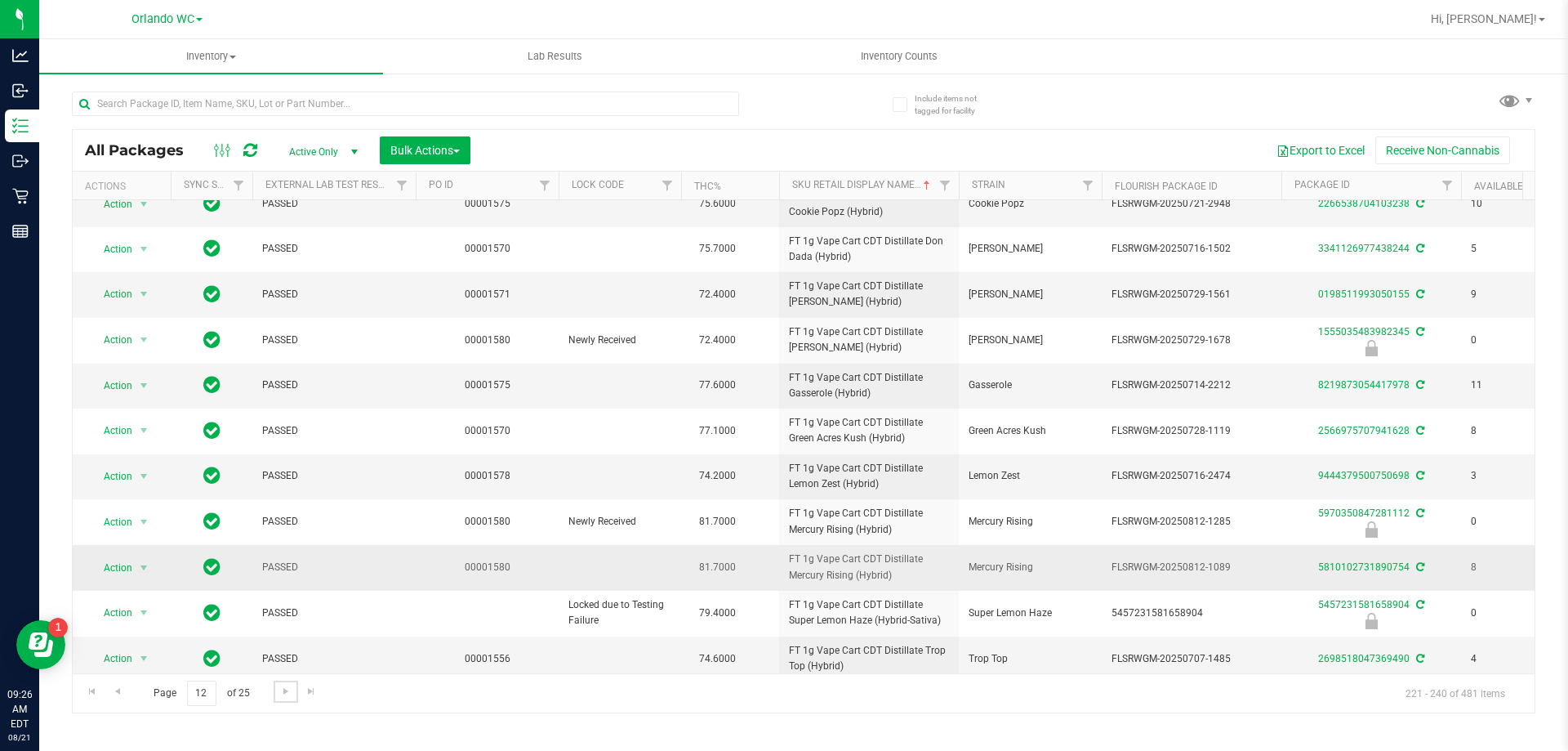
scroll to position [449, 0]
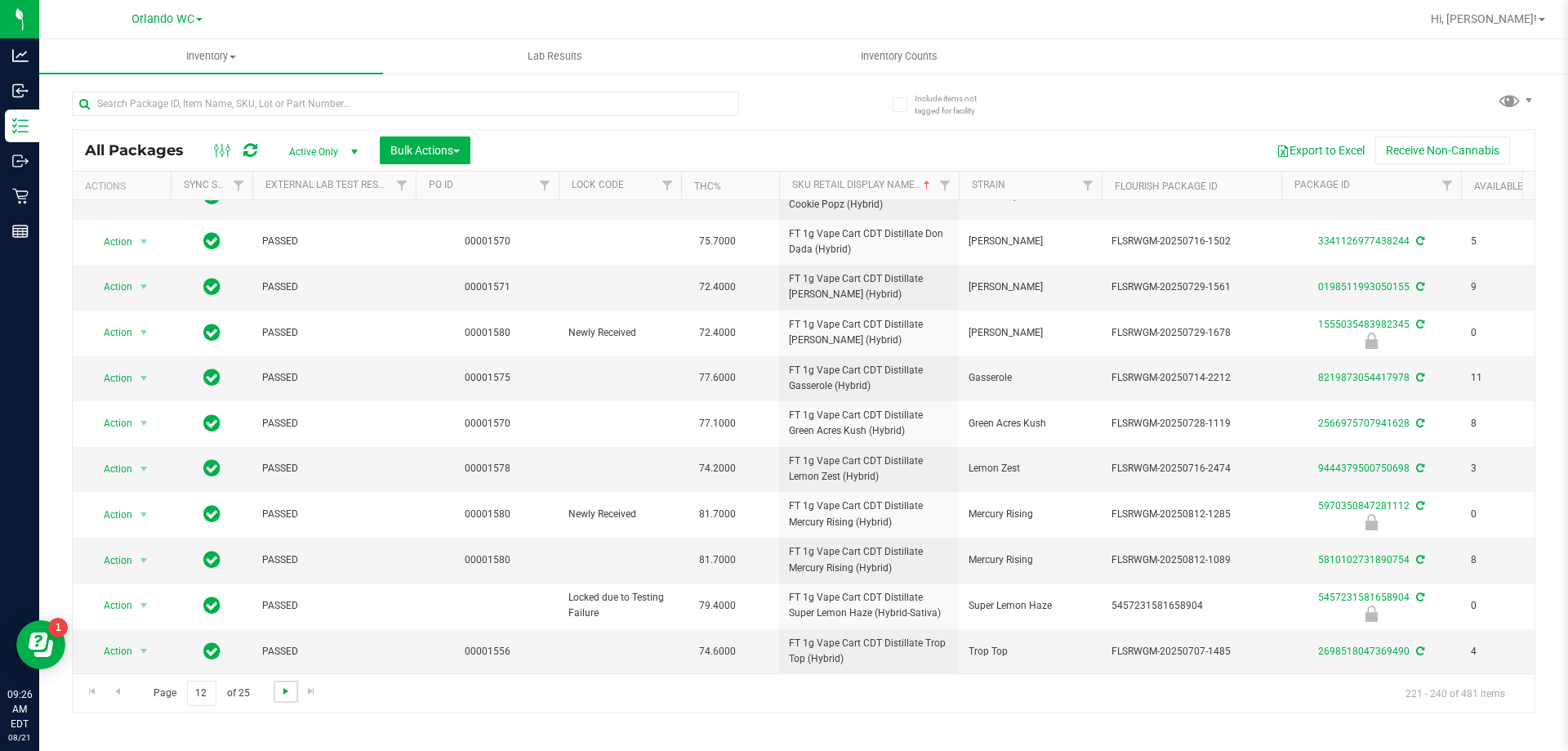
click at [287, 685] on span "Go to the next page" at bounding box center [286, 691] width 13 height 13
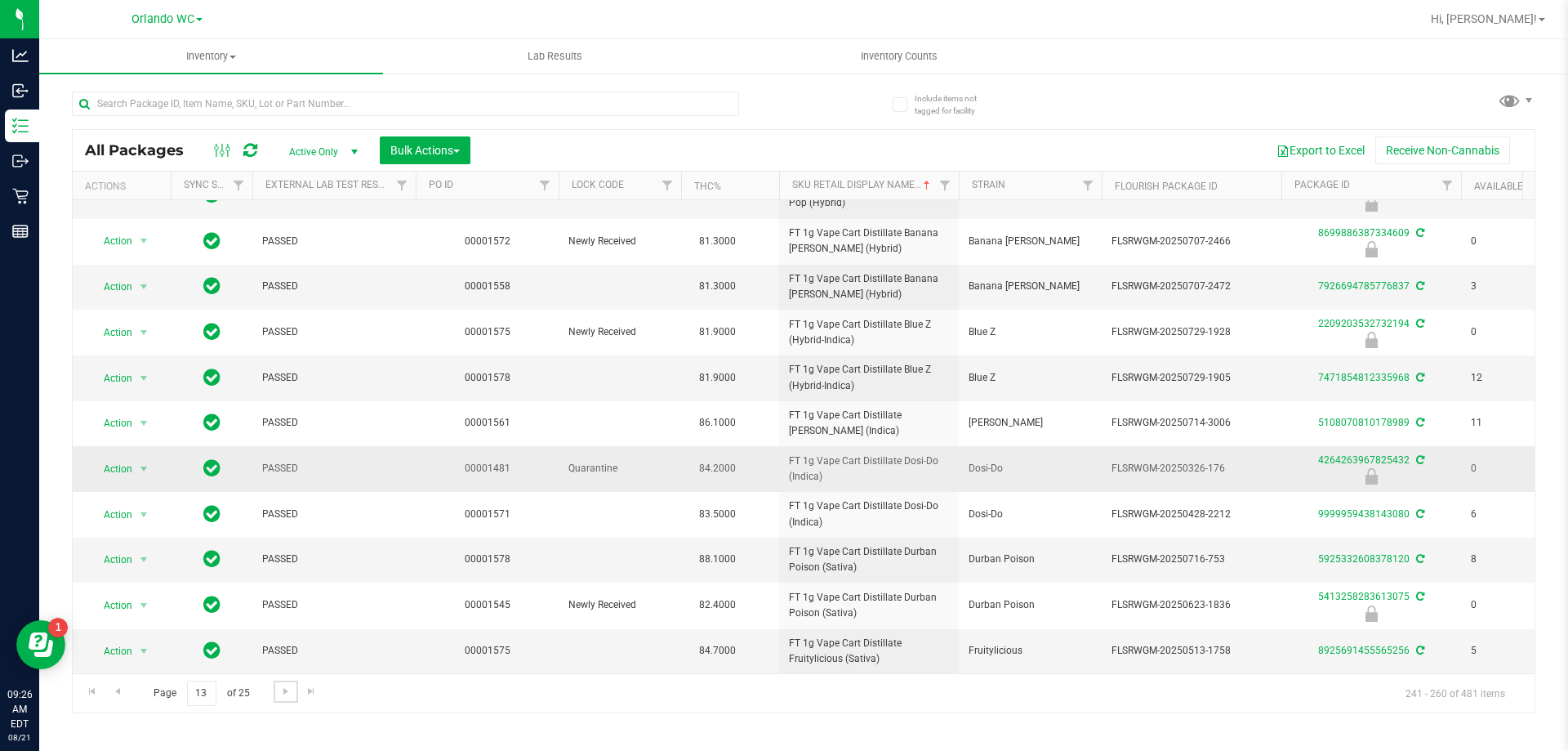
scroll to position [451, 0]
click at [283, 689] on span "Go to the next page" at bounding box center [286, 691] width 13 height 13
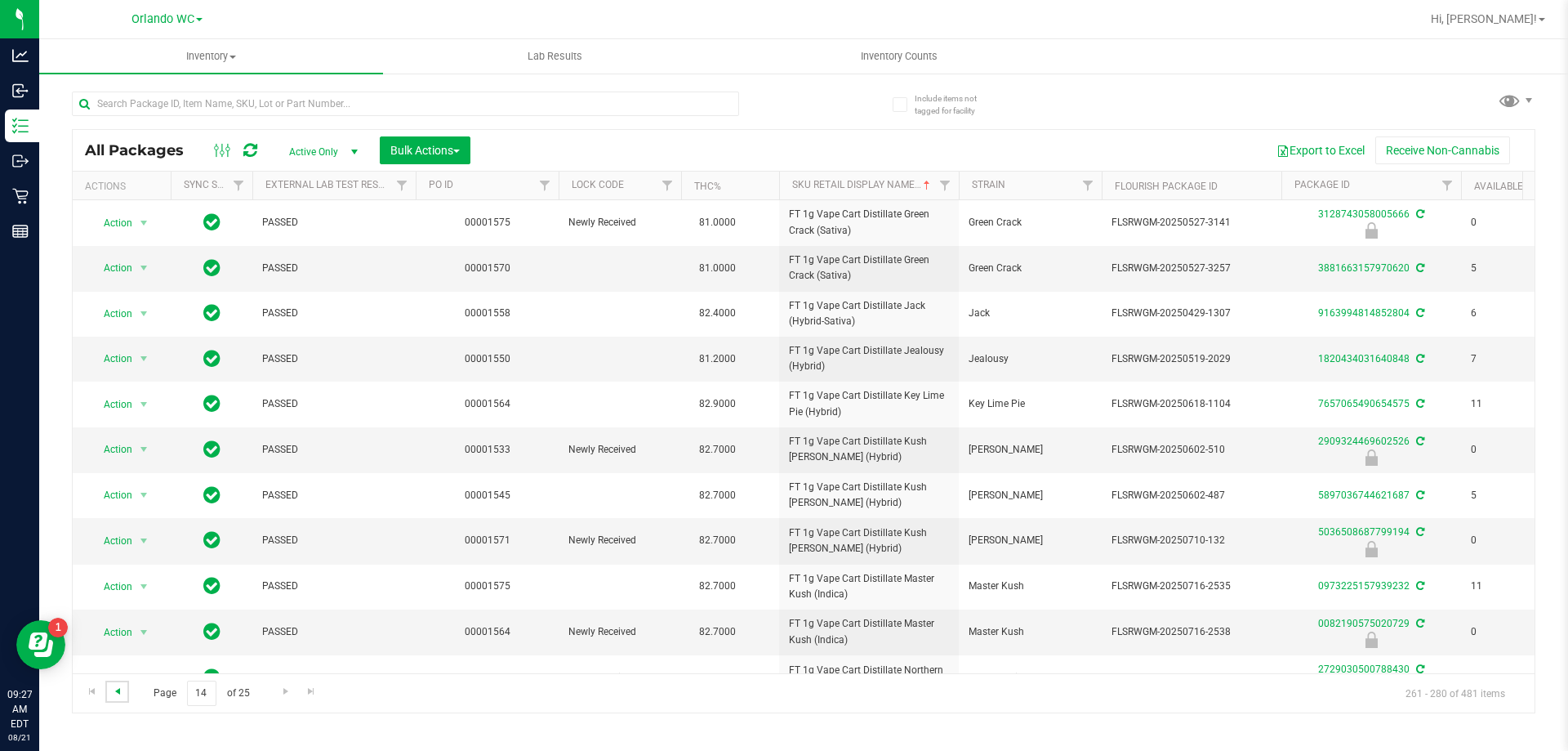
click at [116, 691] on span "Go to the previous page" at bounding box center [117, 691] width 13 height 13
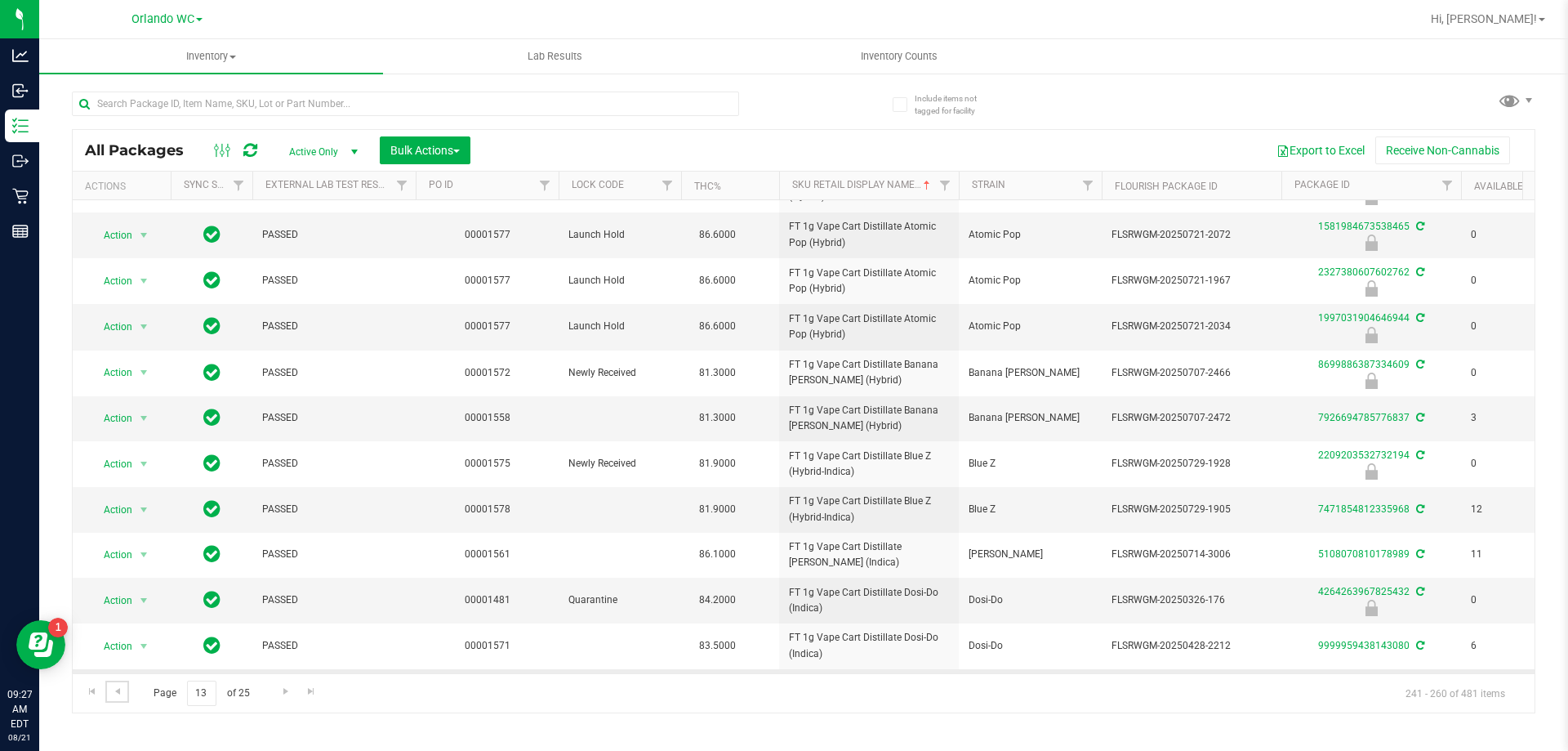
scroll to position [451, 0]
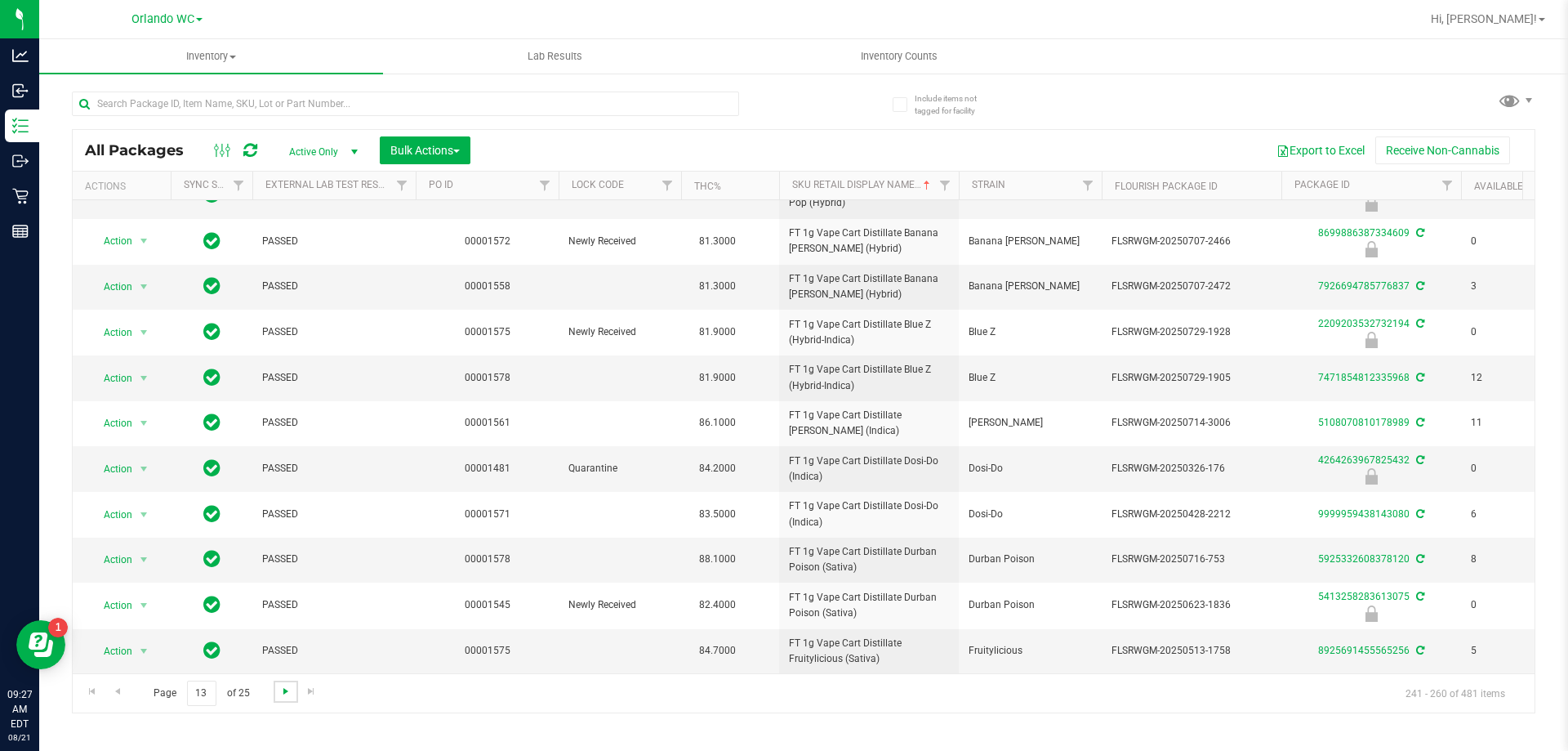
click at [281, 695] on span "Go to the next page" at bounding box center [286, 691] width 13 height 13
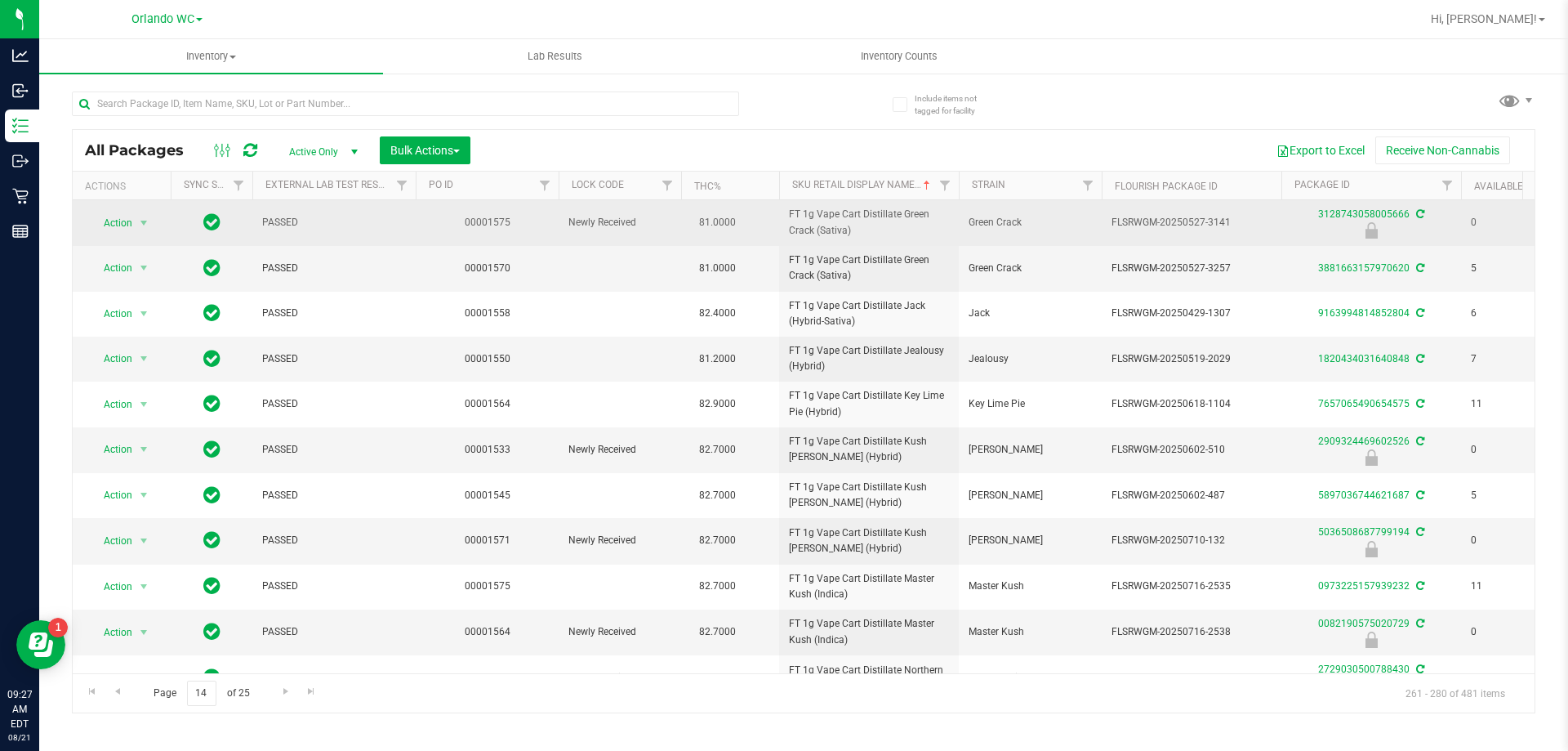
drag, startPoint x: 786, startPoint y: 211, endPoint x: 861, endPoint y: 225, distance: 76.3
click at [861, 225] on td "FT 1g Vape Cart Distillate Green Crack (Sativa)" at bounding box center [869, 223] width 180 height 46
copy span "FT 1g Vape Cart Distillate Green Crack (Sativa)"
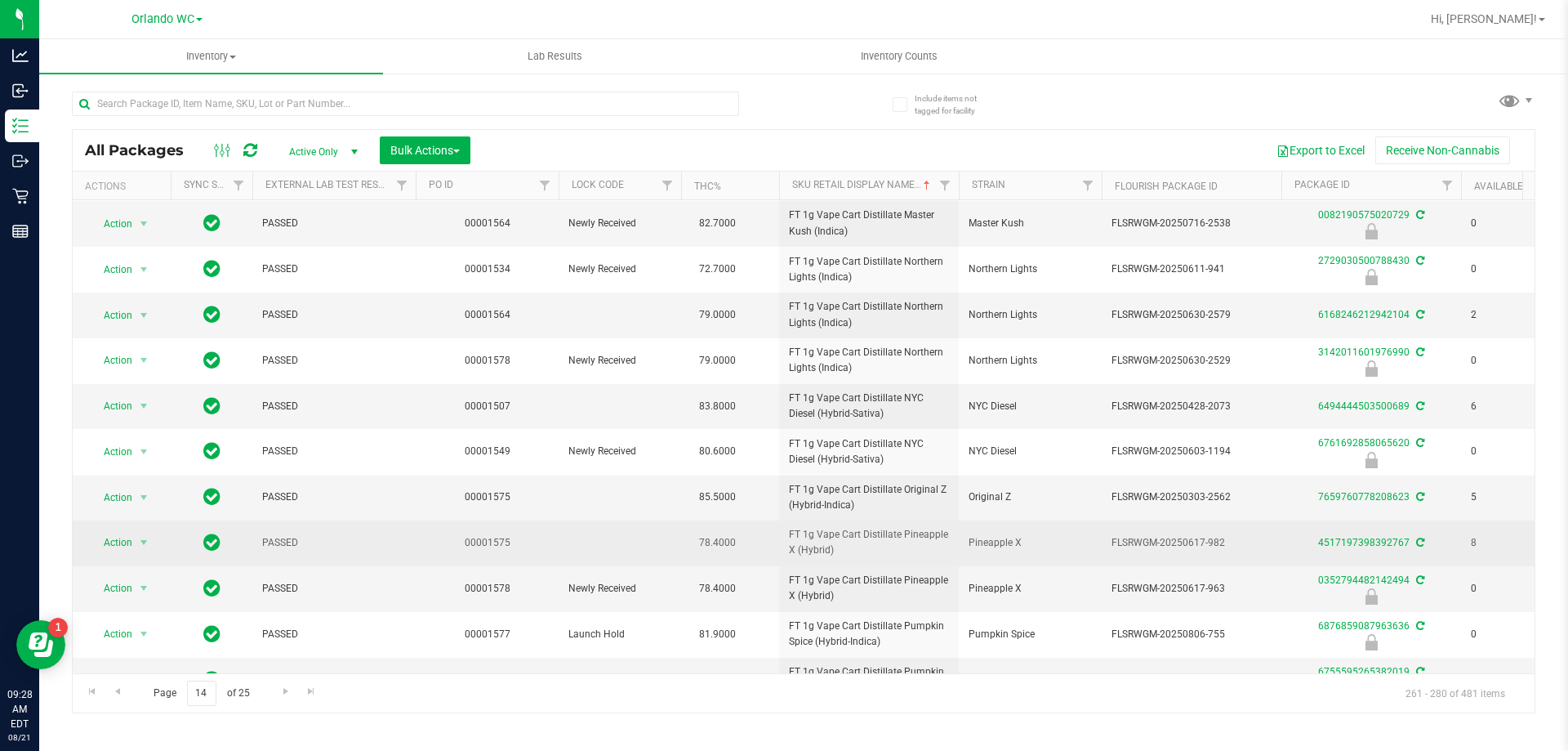
scroll to position [450, 0]
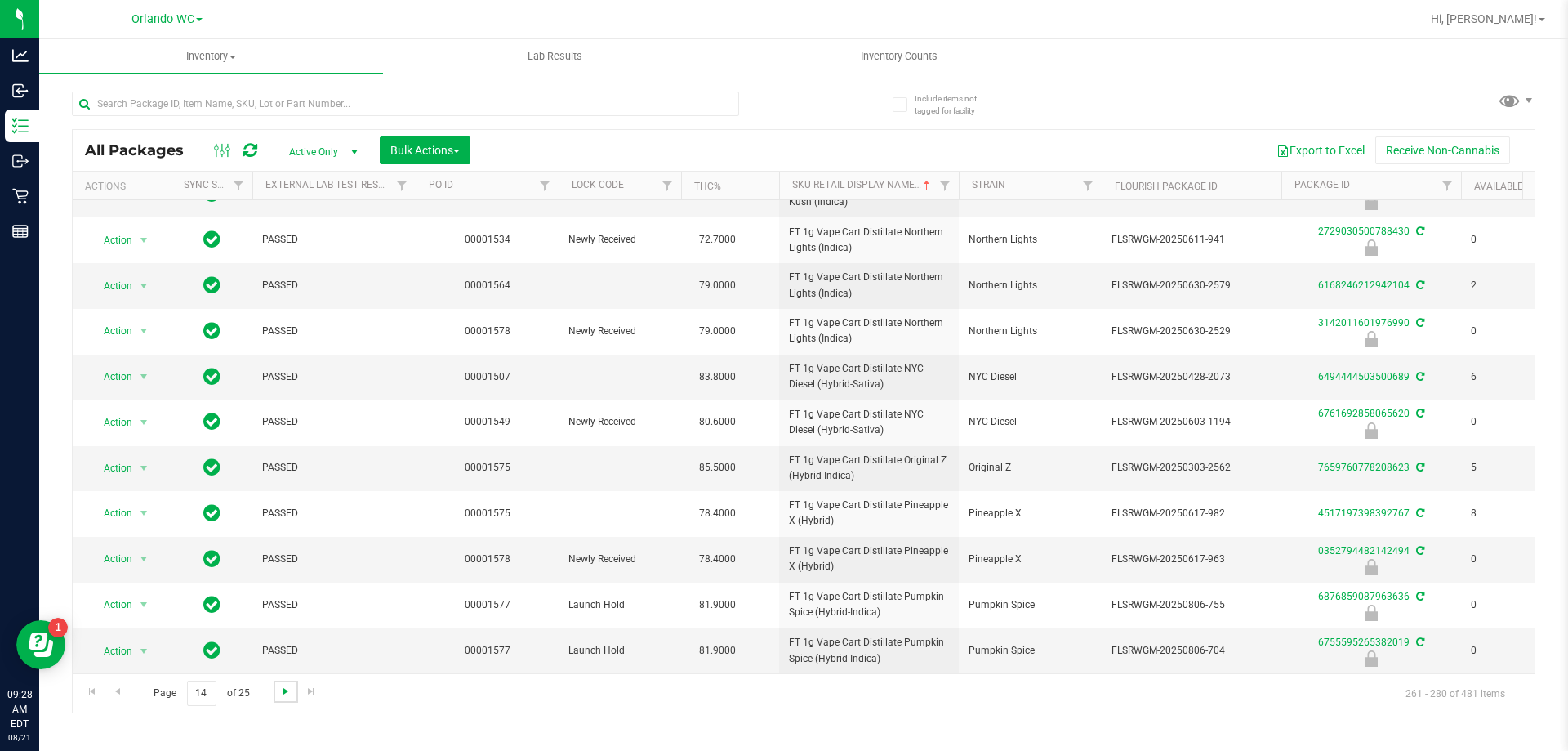
click at [286, 697] on span "Go to the next page" at bounding box center [286, 691] width 13 height 13
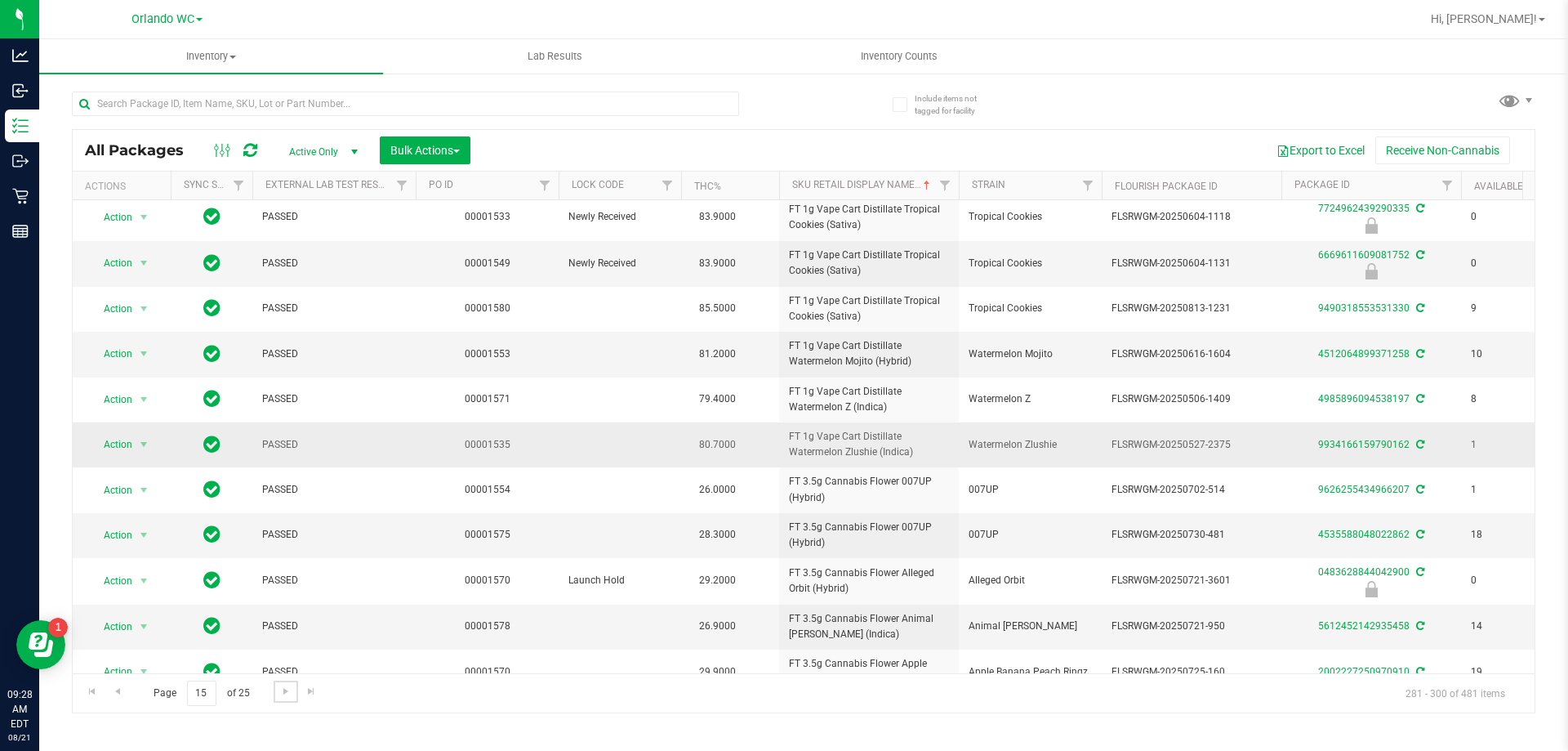
scroll to position [409, 0]
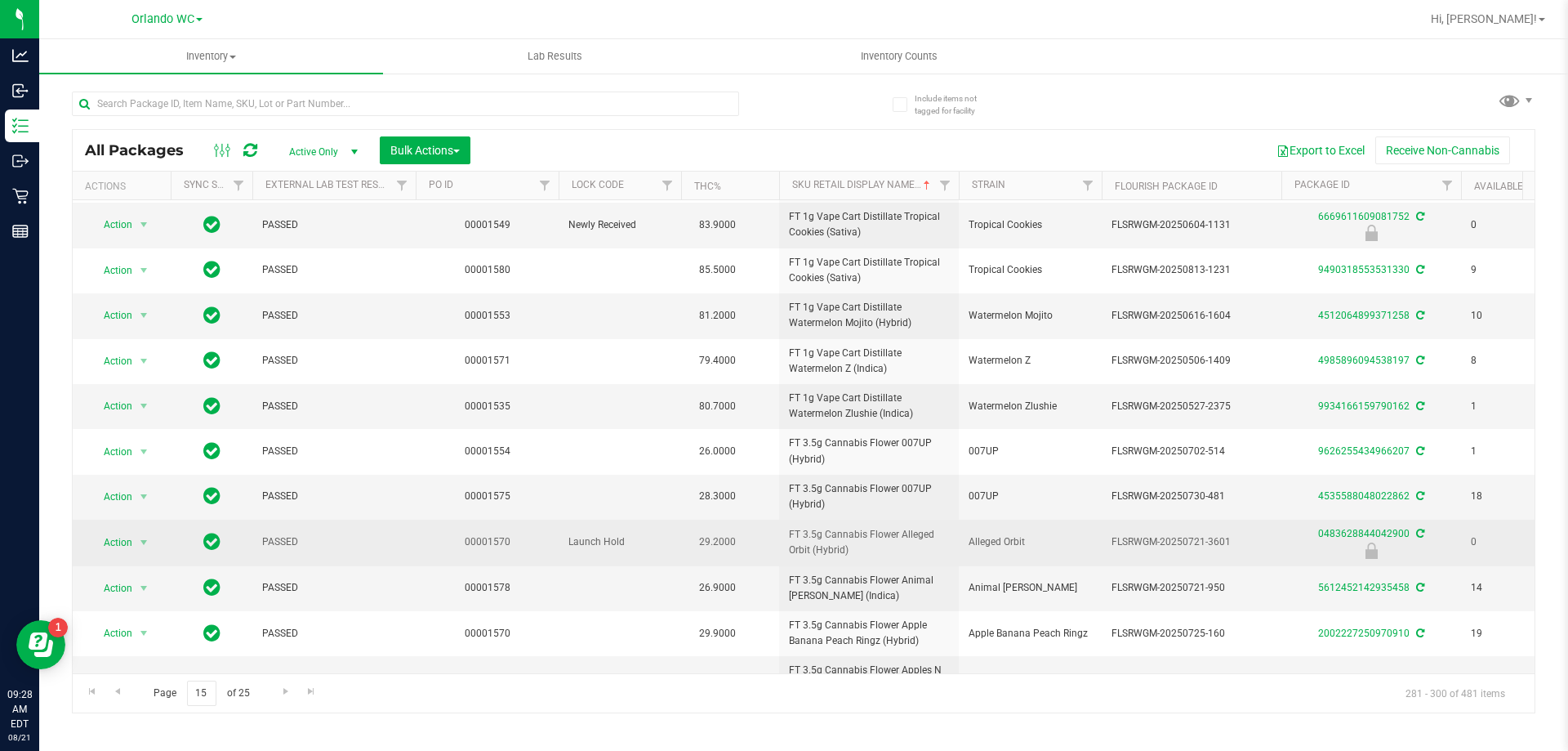
drag, startPoint x: 967, startPoint y: 546, endPoint x: 1030, endPoint y: 538, distance: 63.5
click at [1030, 538] on td "Alleged Orbit" at bounding box center [1030, 542] width 143 height 46
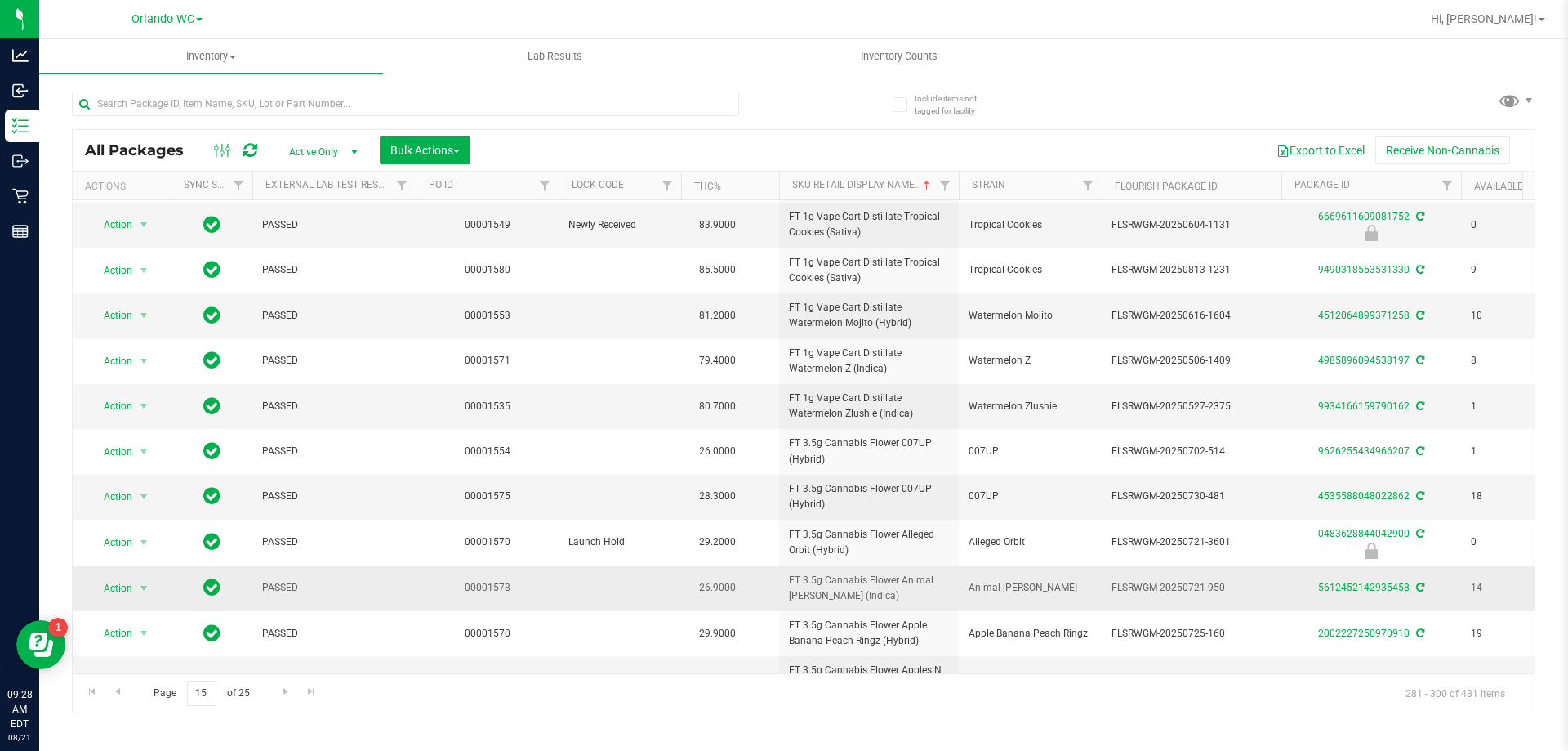
scroll to position [464, 0]
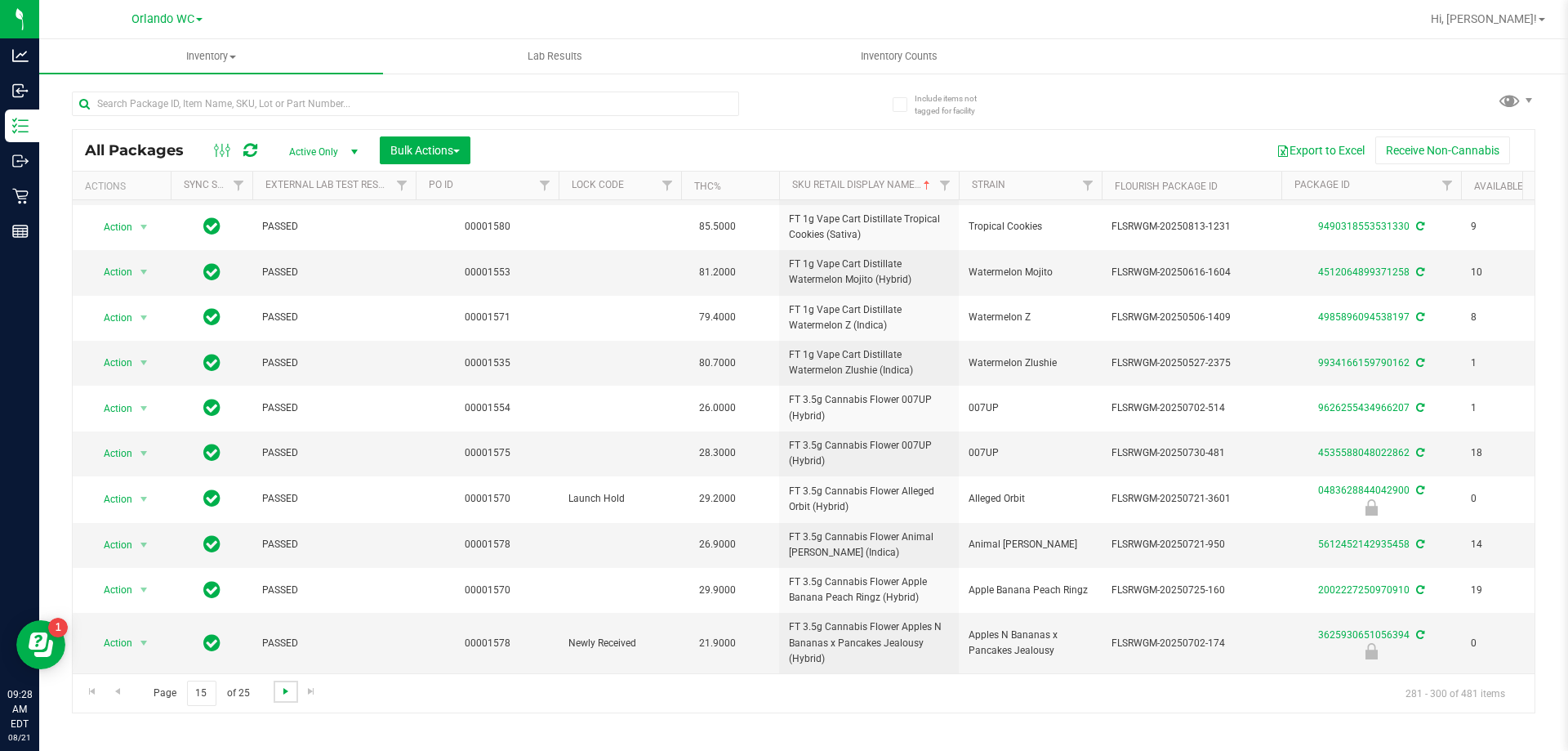
click at [281, 694] on span "Go to the next page" at bounding box center [286, 691] width 13 height 13
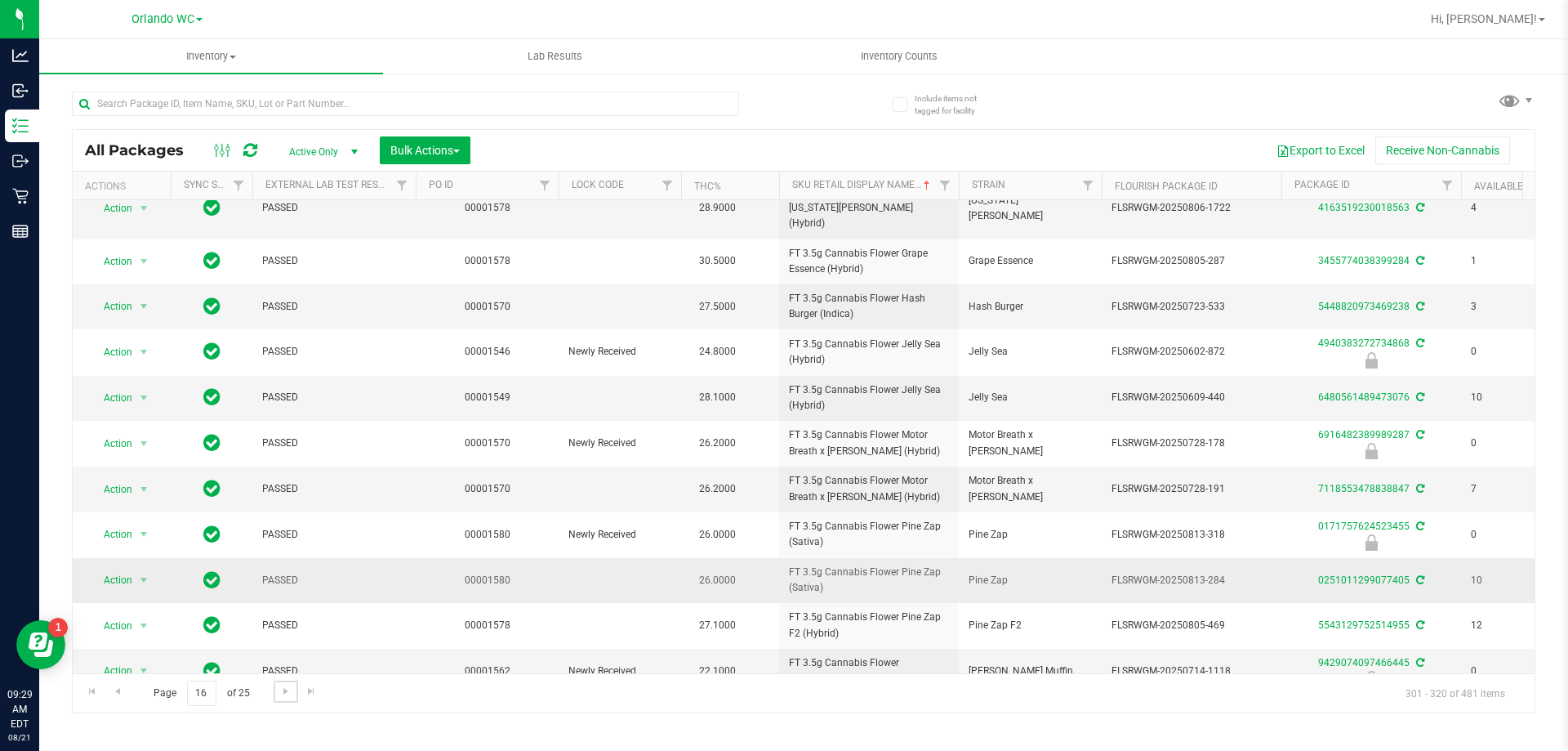
scroll to position [465, 0]
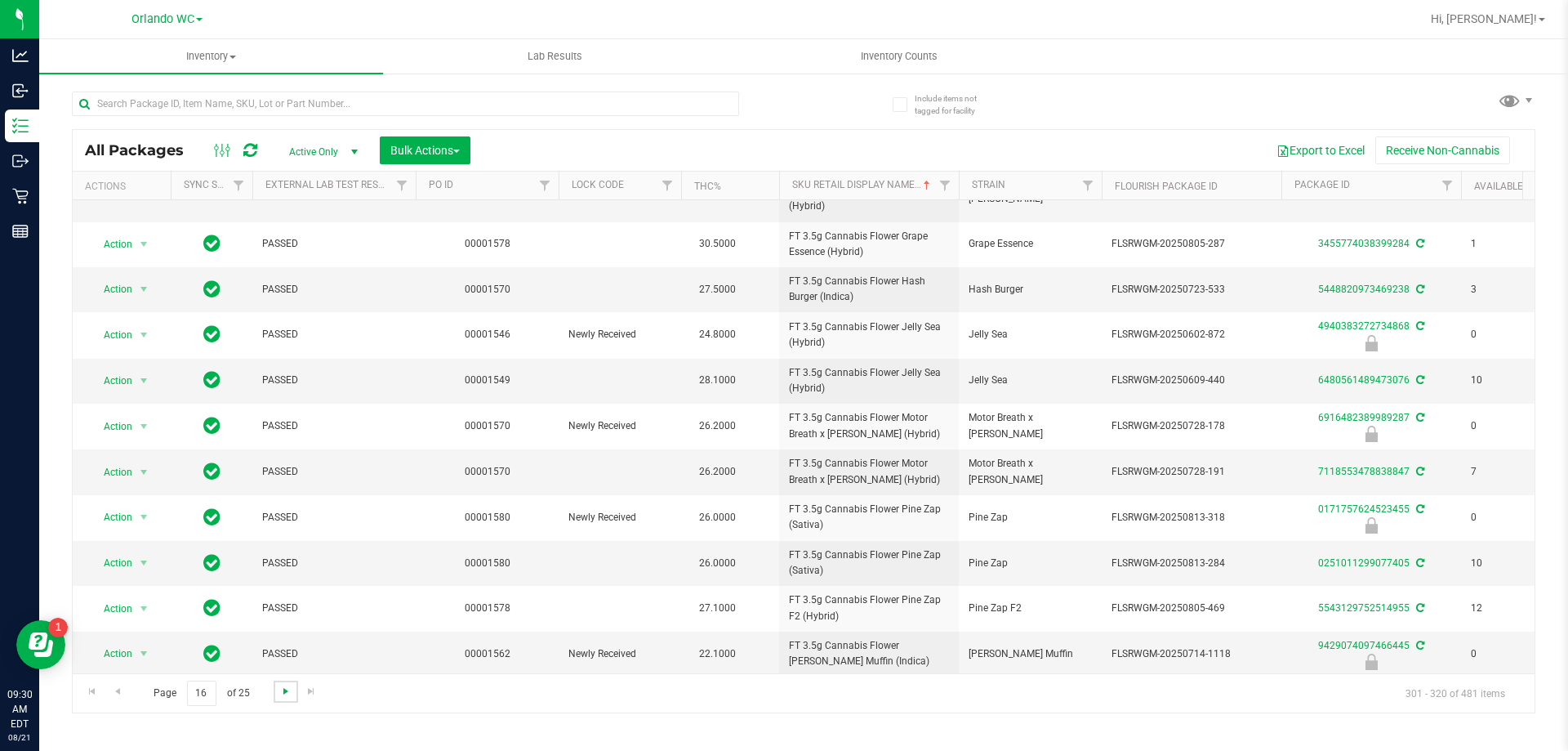
click at [289, 691] on span "Go to the next page" at bounding box center [286, 691] width 13 height 13
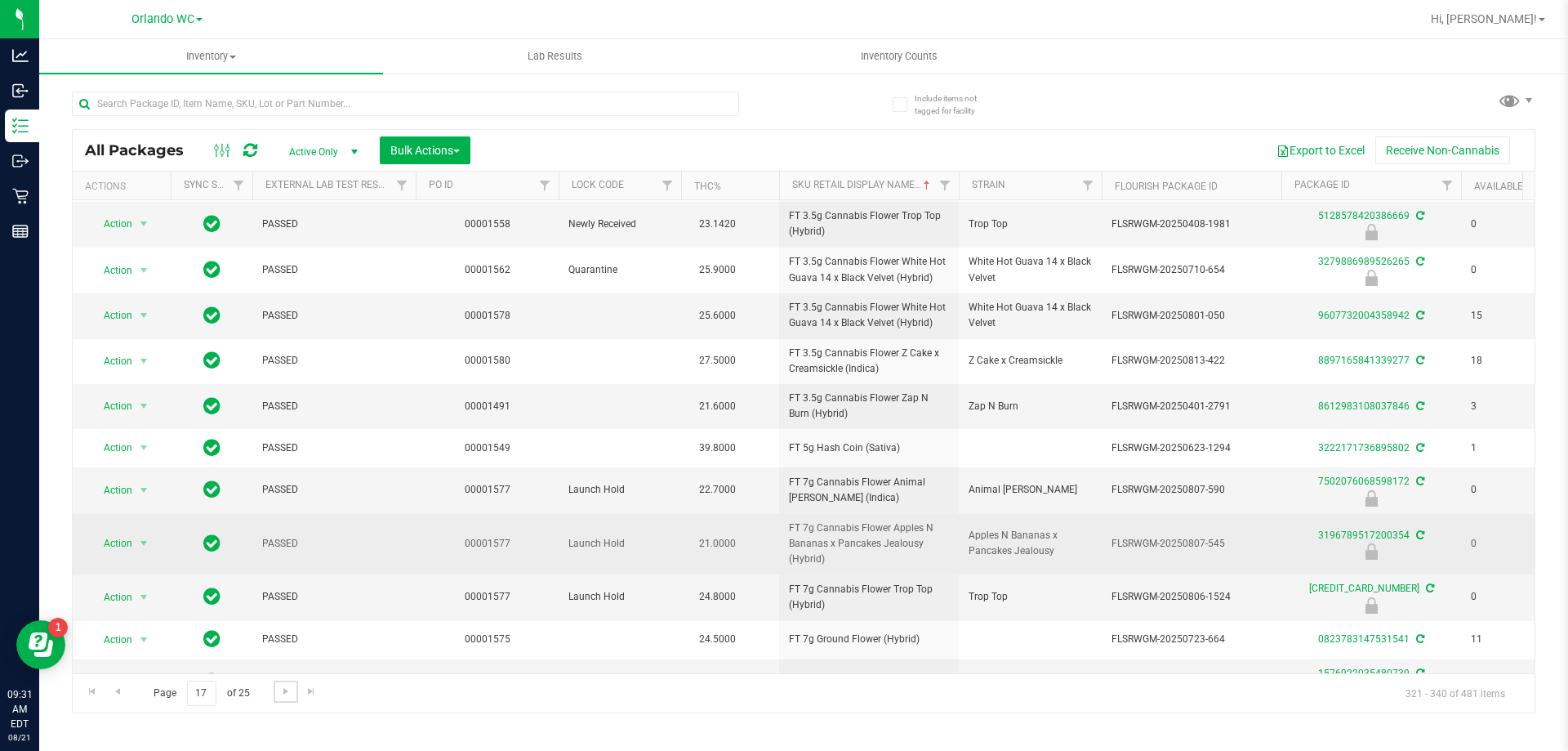
scroll to position [452, 0]
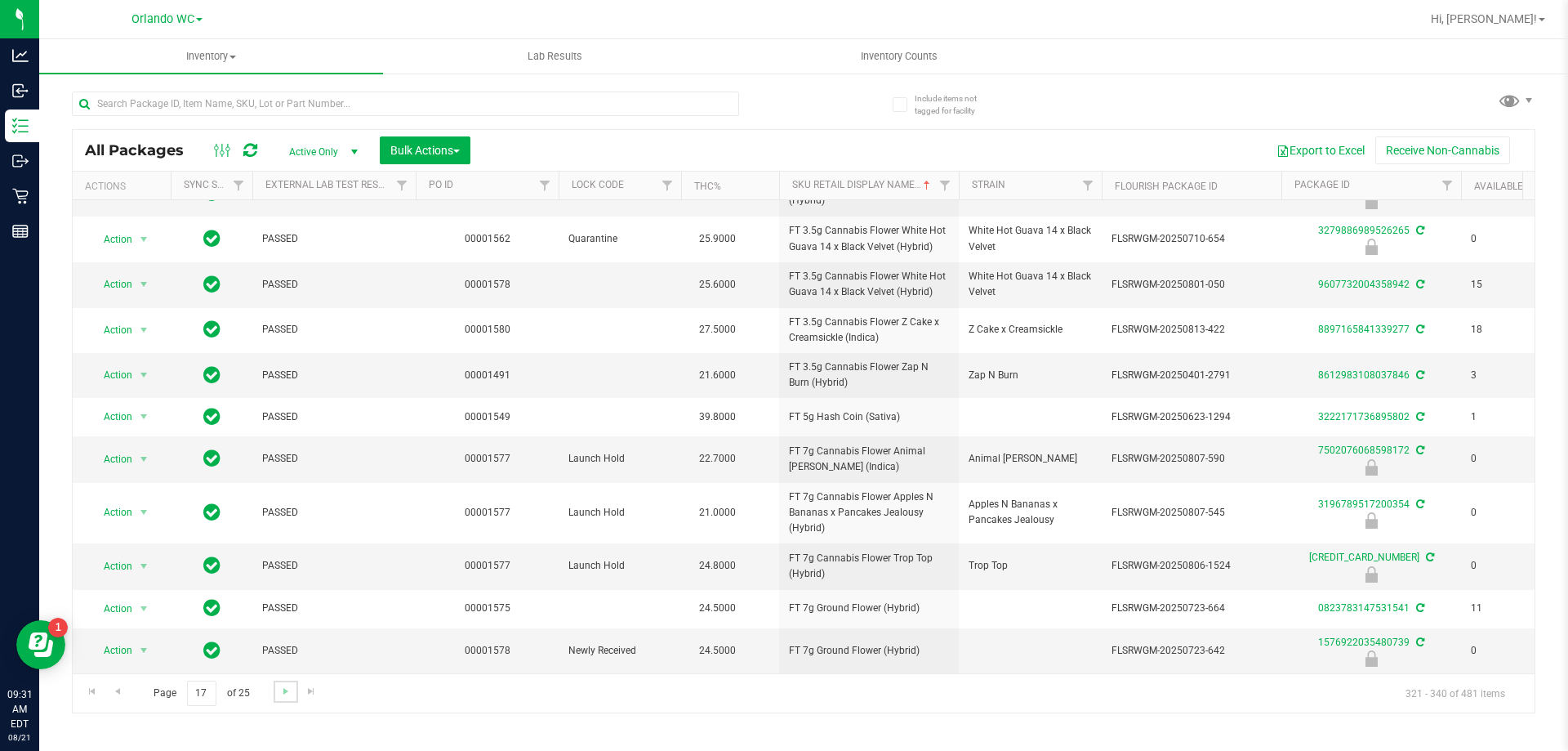
click at [275, 692] on link "Go to the next page" at bounding box center [286, 692] width 24 height 22
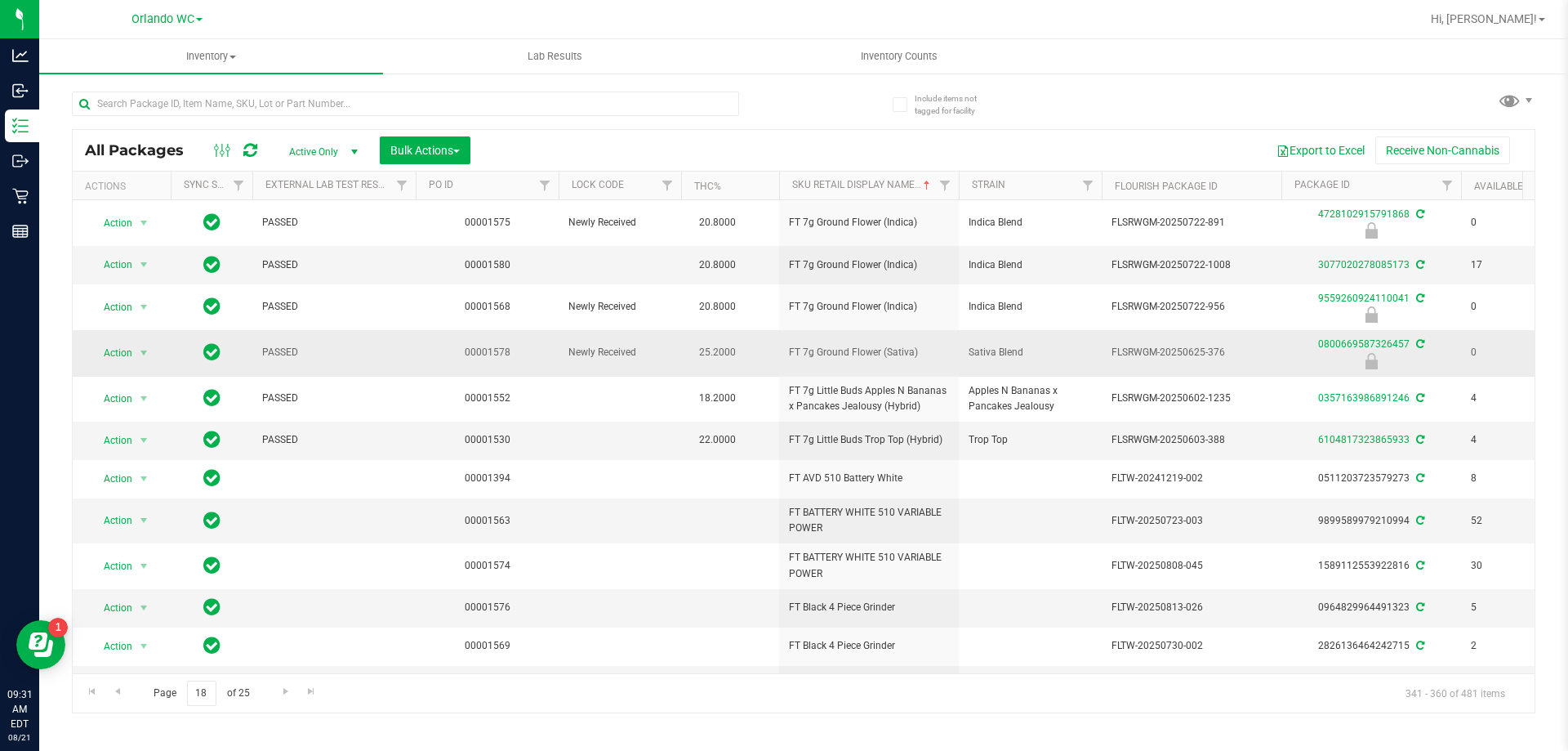
drag, startPoint x: 785, startPoint y: 353, endPoint x: 923, endPoint y: 351, distance: 138.0
click at [923, 351] on td "FT 7g Ground Flower (Sativa)" at bounding box center [869, 353] width 180 height 46
copy span "FT 7g Ground Flower (Sativa)"
click at [562, 703] on div "Page 18 of 25 341 - 360 of 481 items" at bounding box center [803, 693] width 1462 height 39
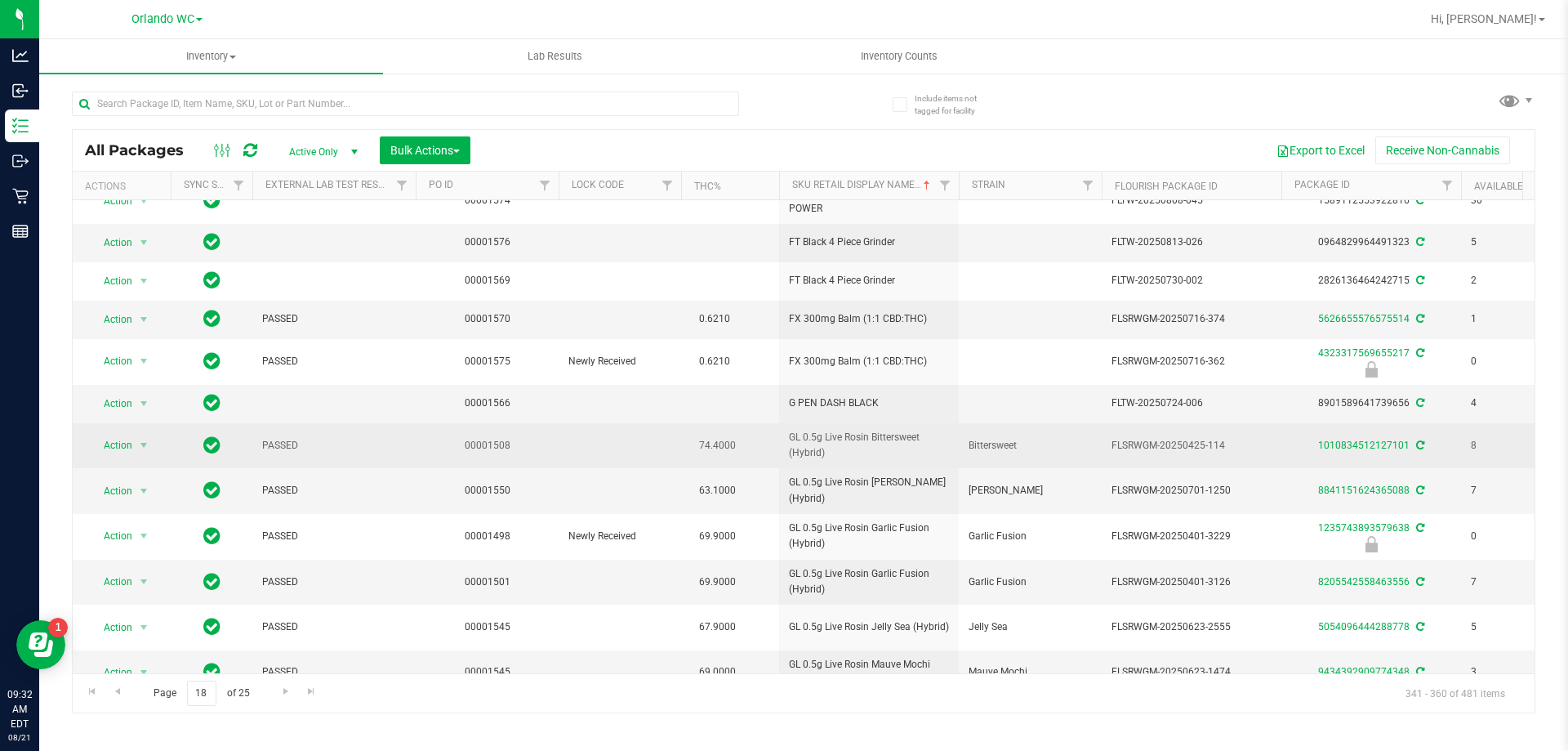
scroll to position [398, 0]
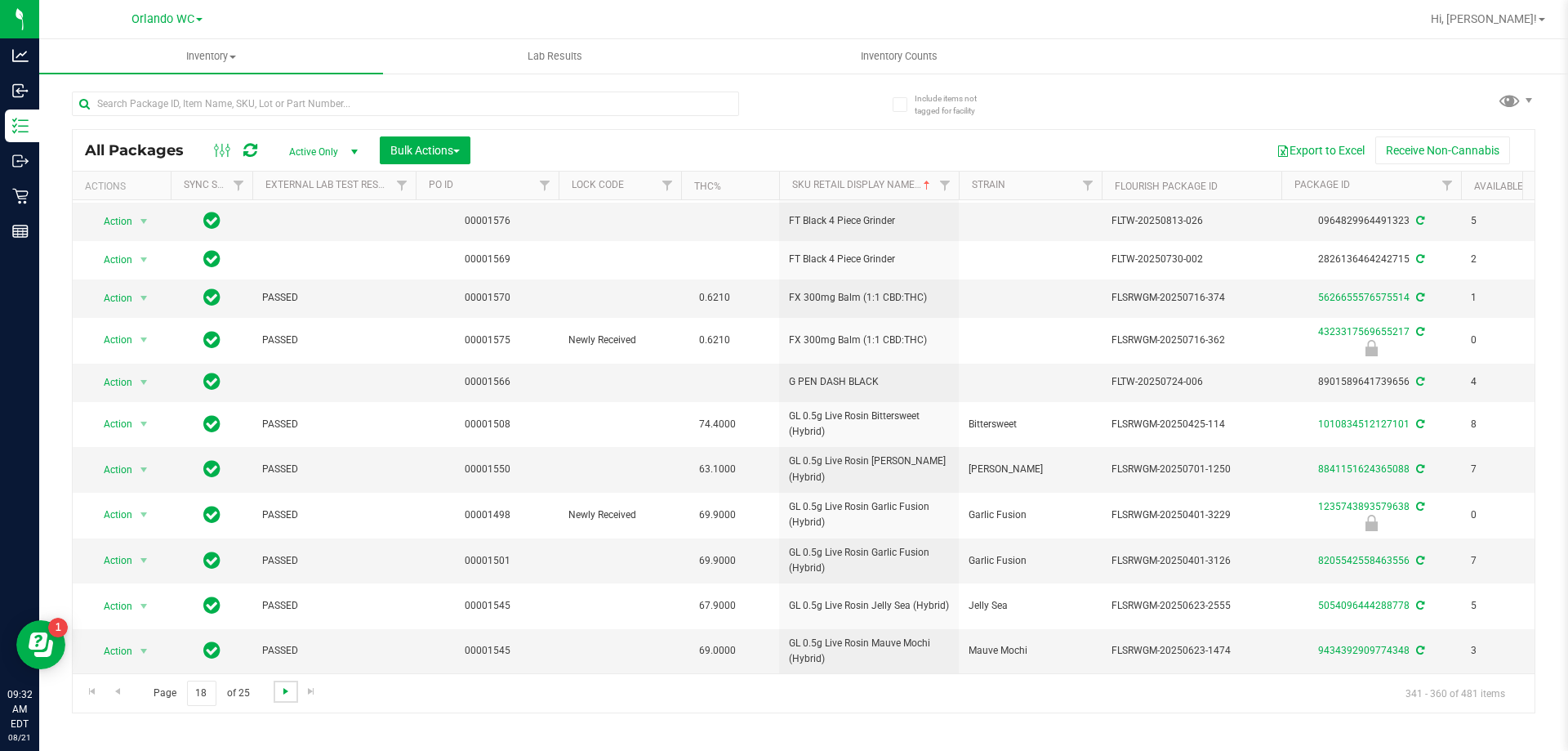
click at [280, 687] on span "Go to the next page" at bounding box center [286, 691] width 13 height 13
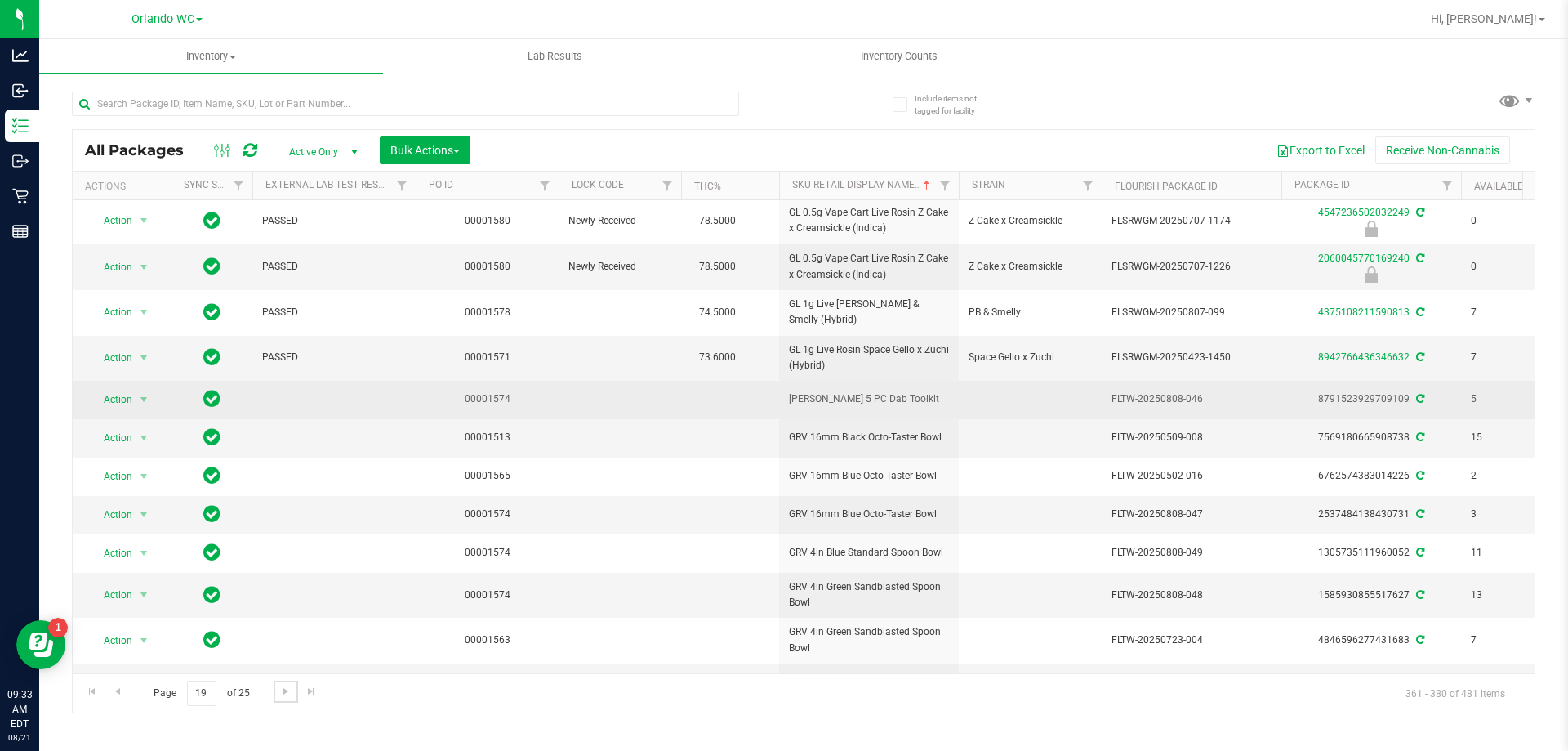
scroll to position [412, 0]
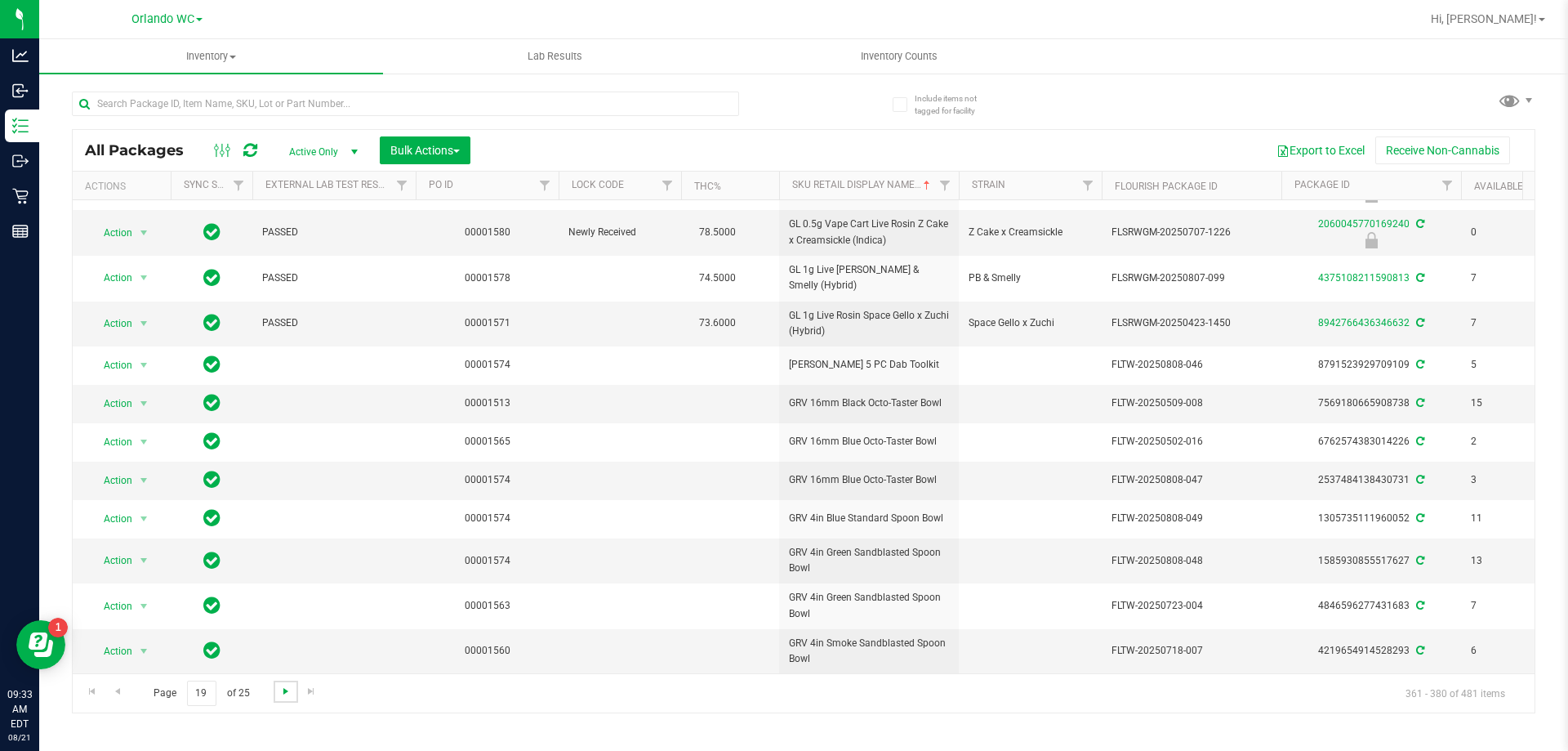
click at [287, 696] on span "Go to the next page" at bounding box center [286, 691] width 13 height 13
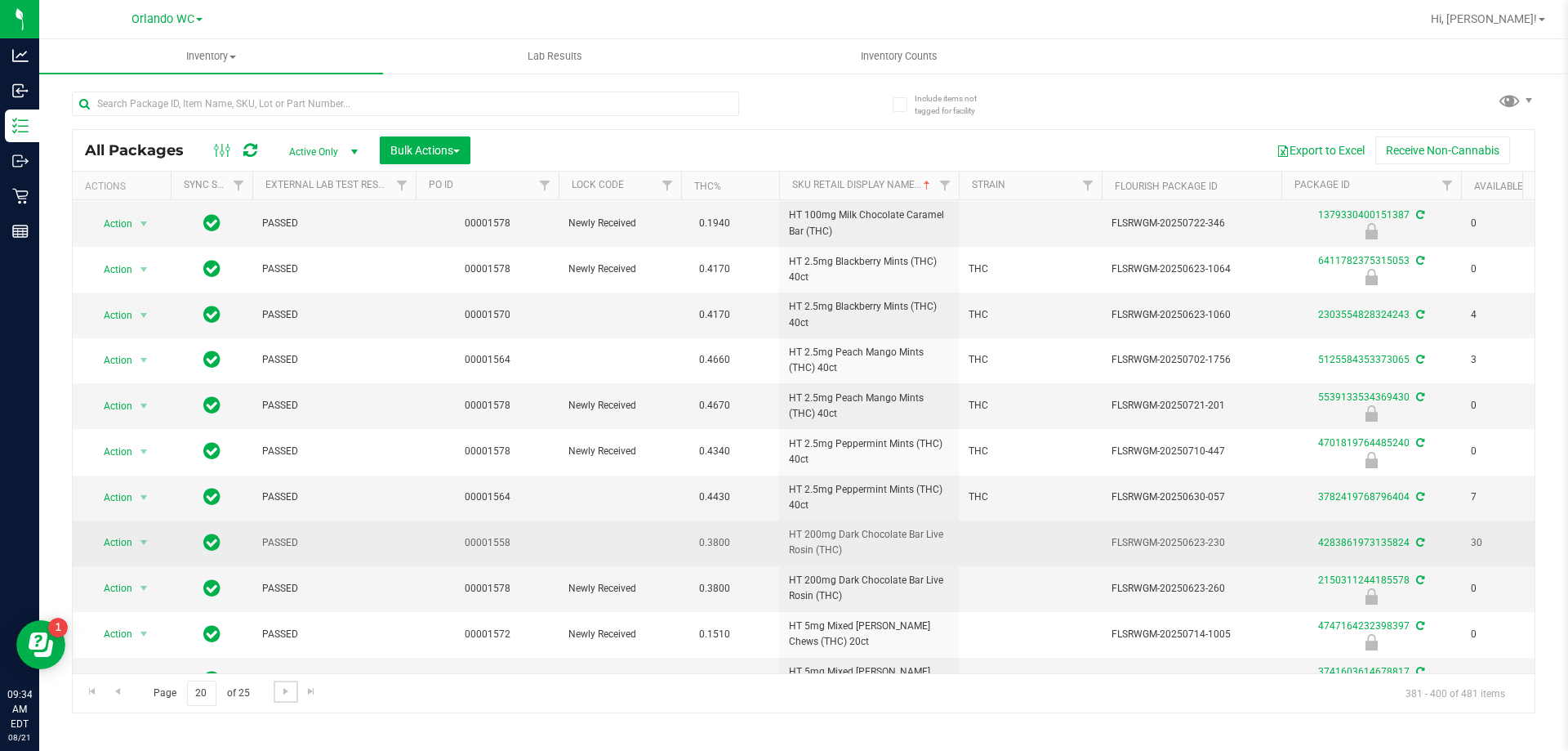
scroll to position [443, 0]
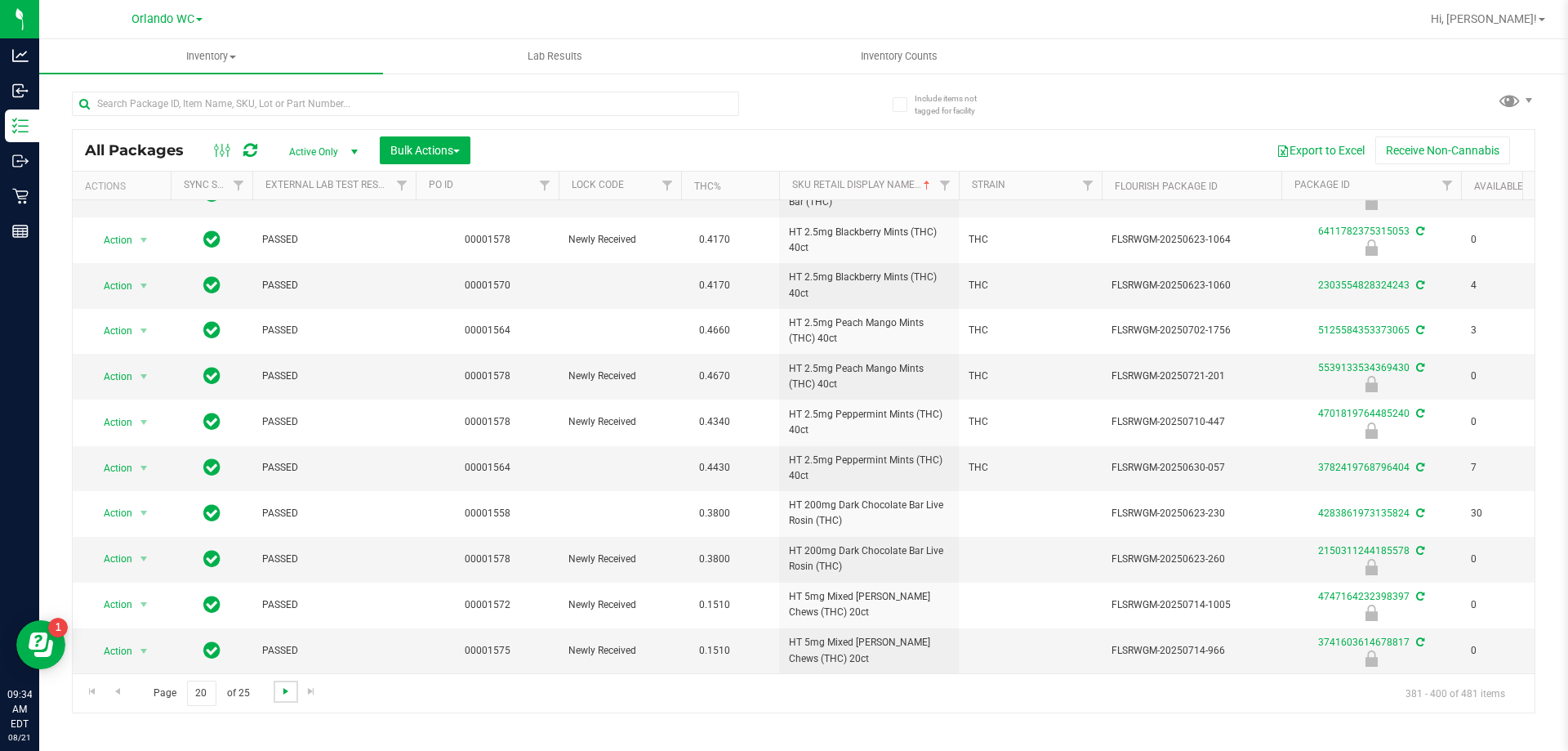
click at [281, 694] on span "Go to the next page" at bounding box center [286, 691] width 13 height 13
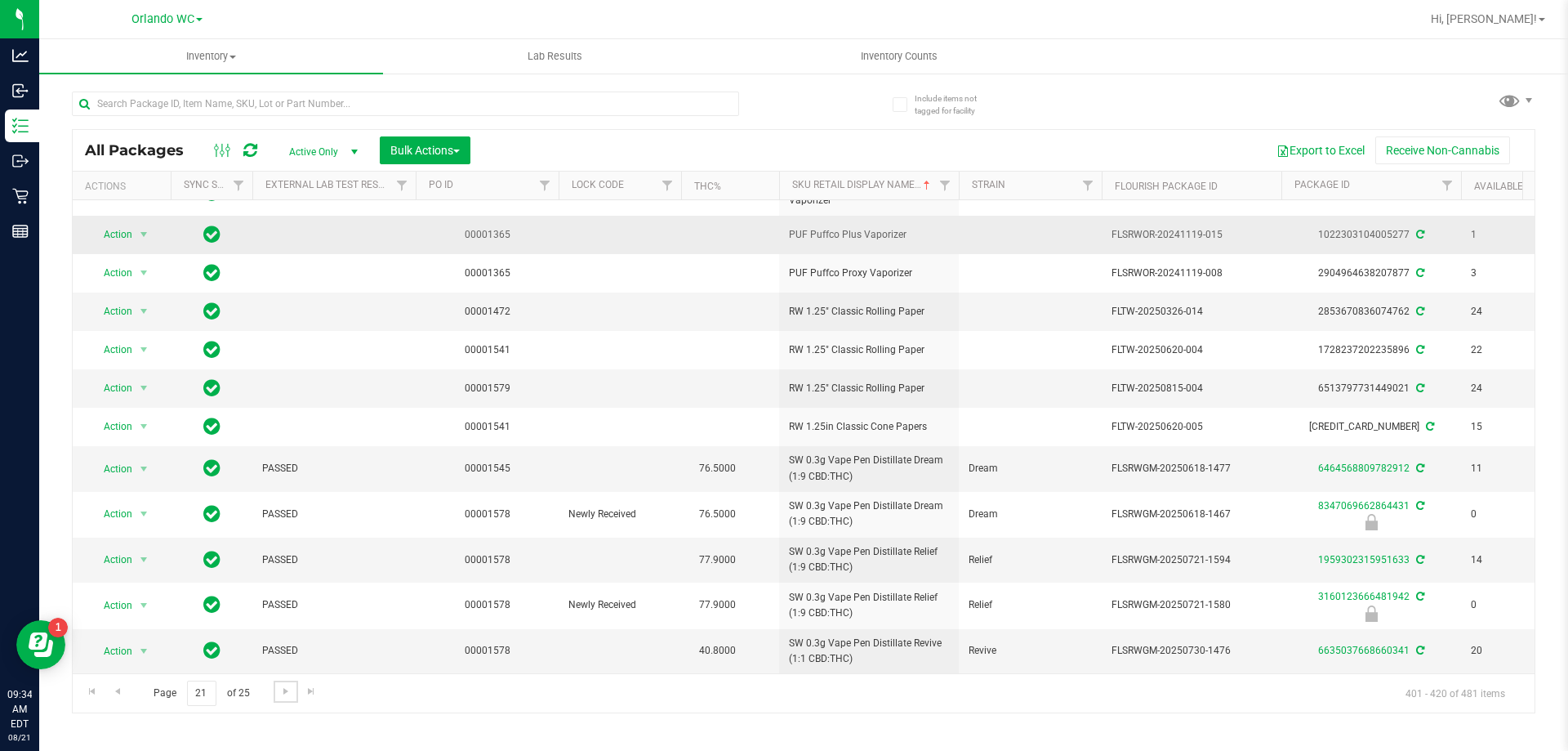
scroll to position [408, 0]
click at [291, 695] on span "Go to the next page" at bounding box center [286, 691] width 13 height 13
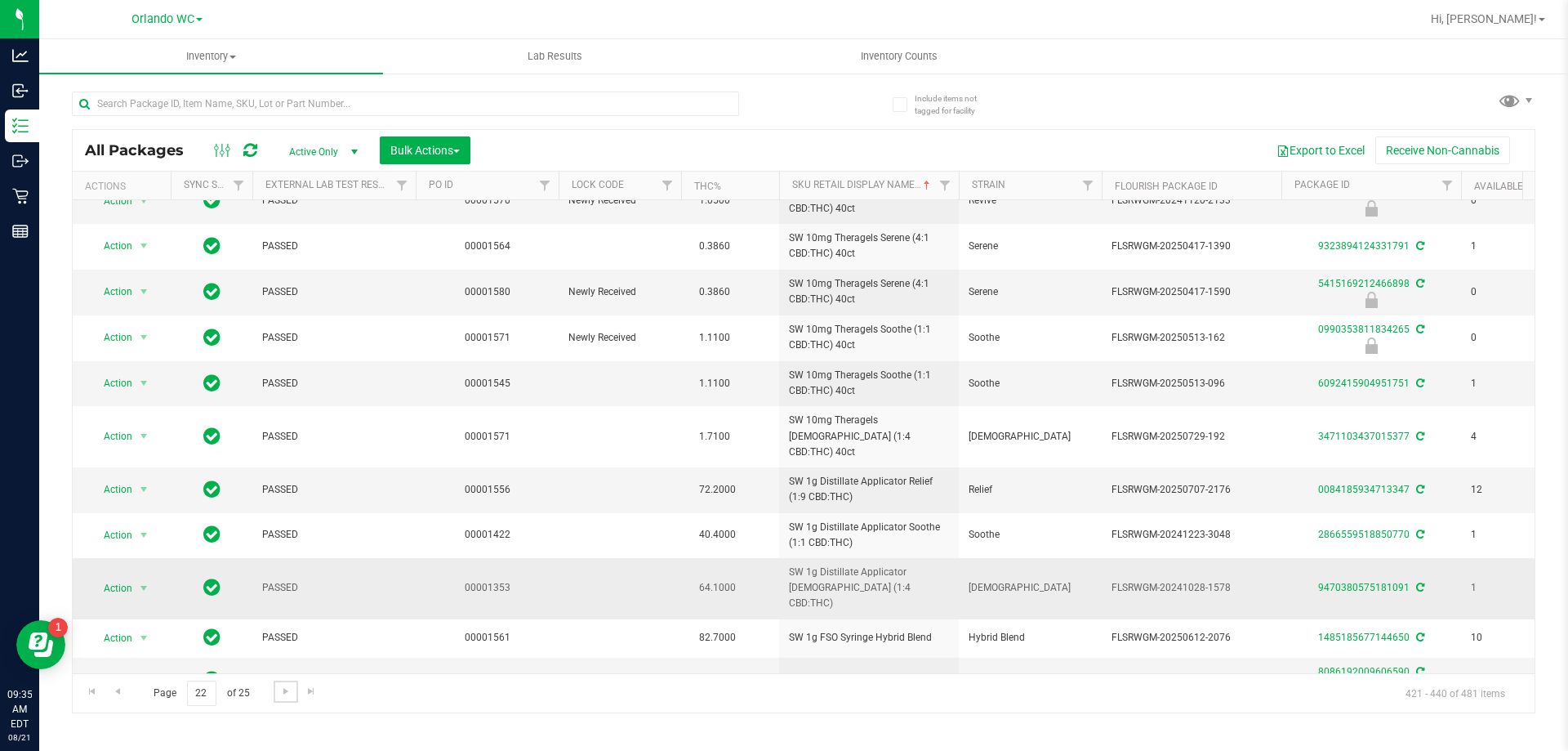
scroll to position [441, 0]
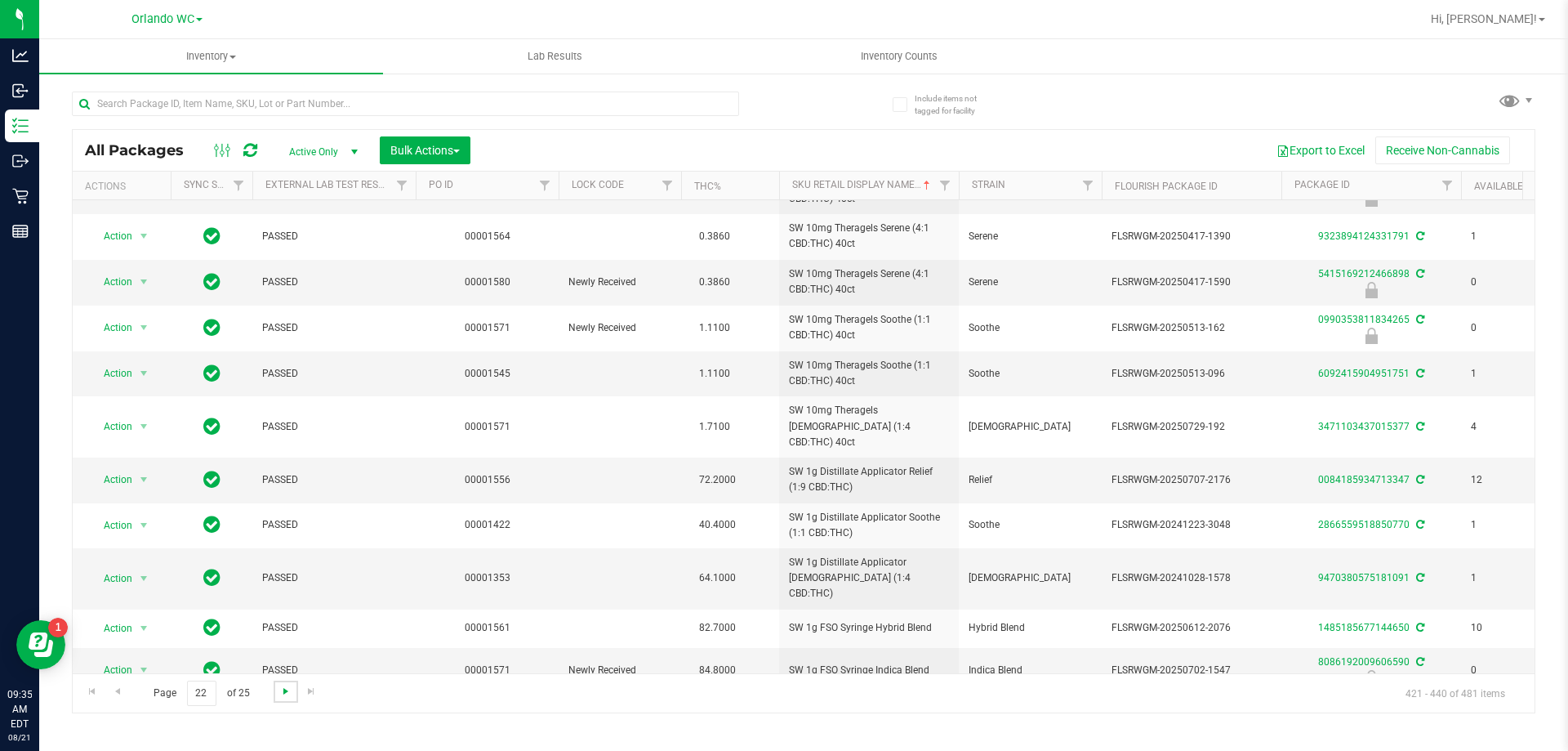
click at [281, 688] on span "Go to the next page" at bounding box center [286, 691] width 13 height 13
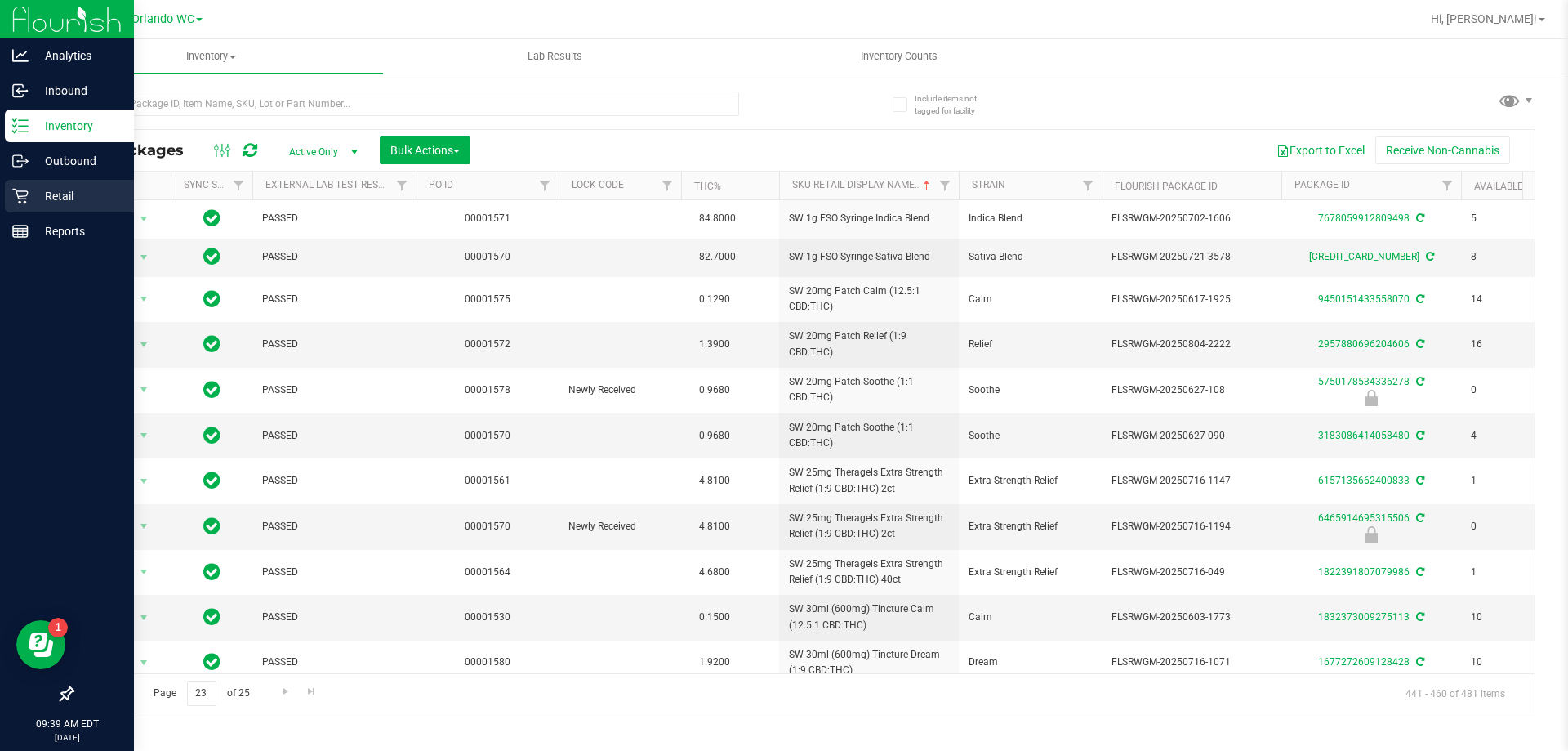
click at [53, 205] on p "Retail" at bounding box center [78, 196] width 98 height 19
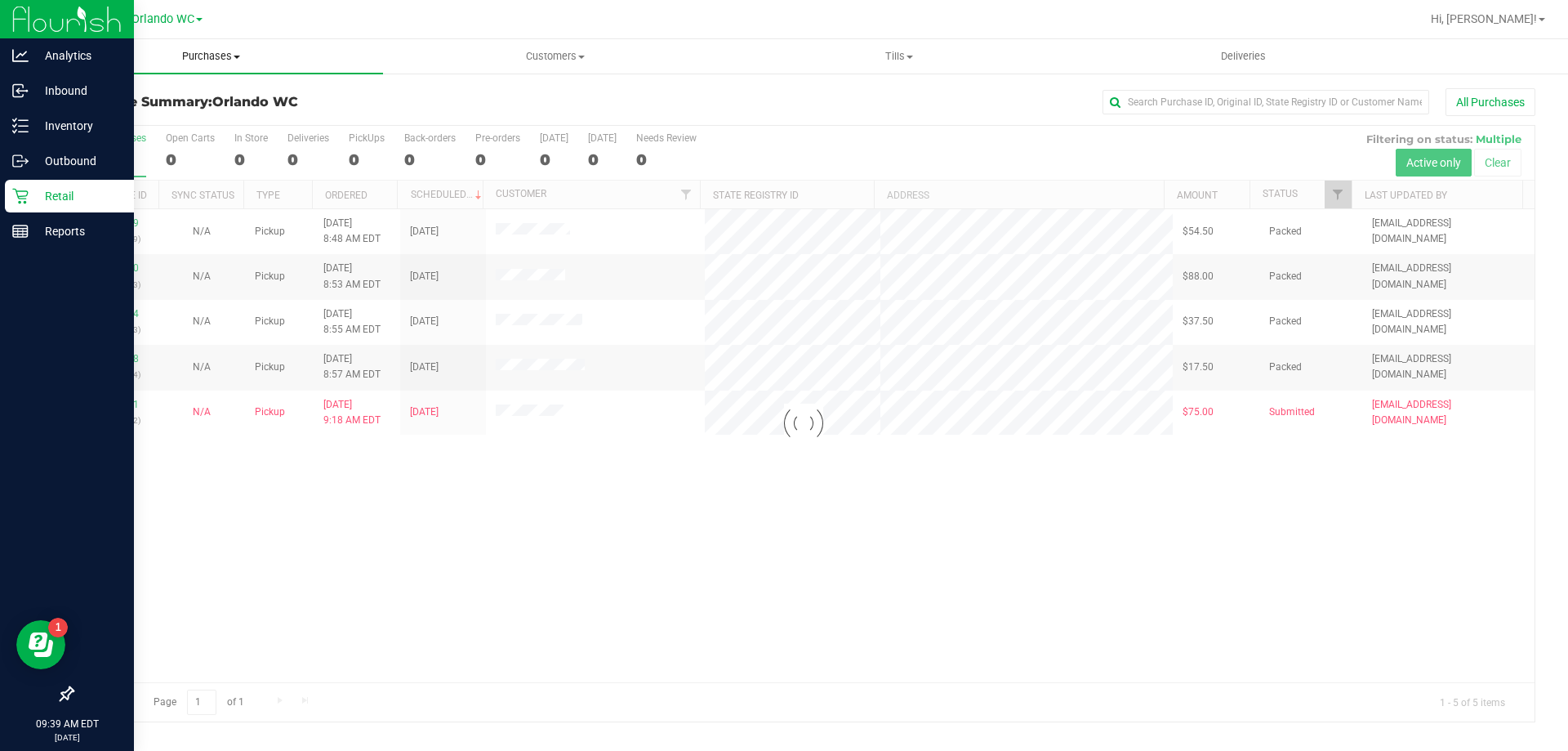
click at [213, 51] on span "Purchases" at bounding box center [211, 56] width 344 height 14
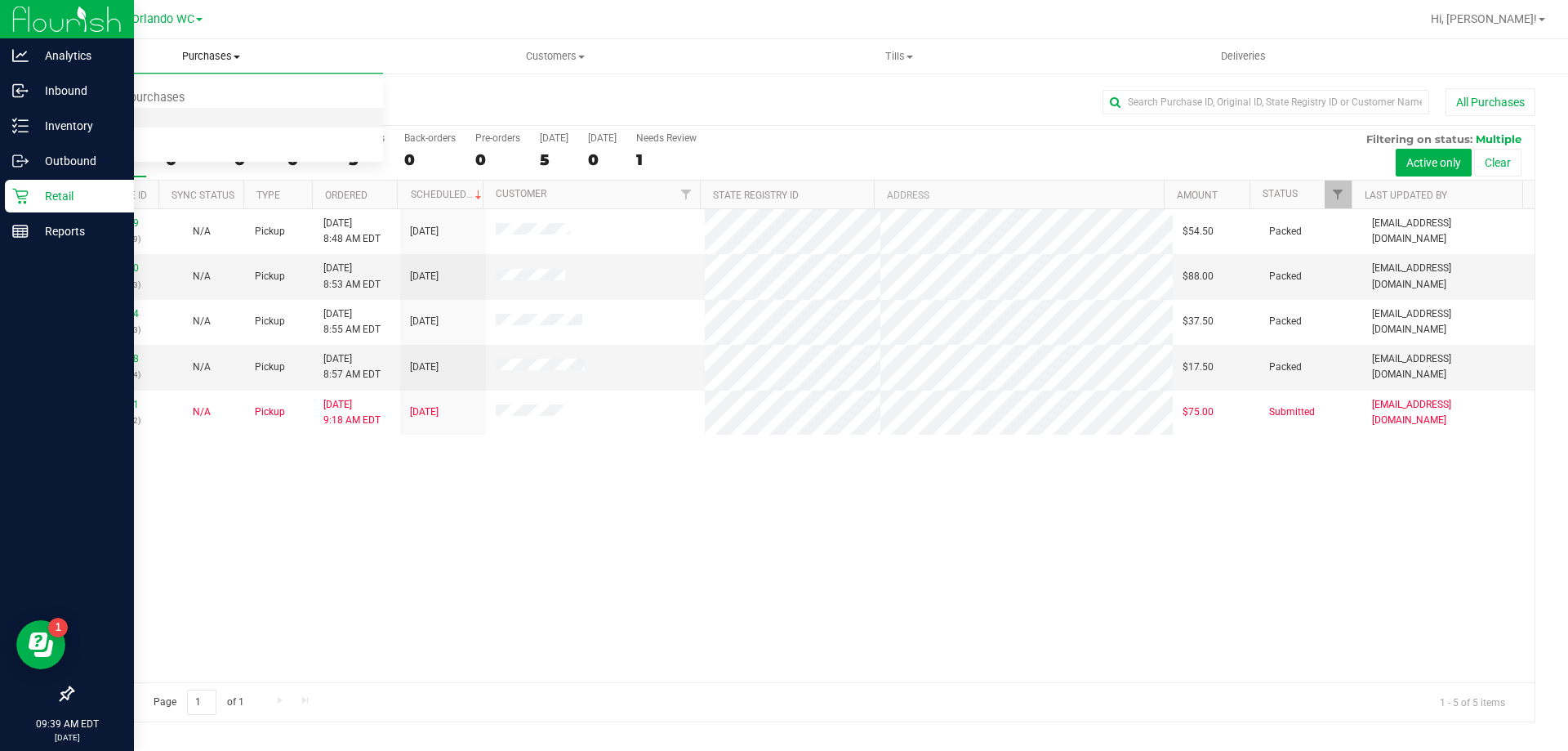
click at [171, 118] on li "Fulfillment" at bounding box center [211, 118] width 344 height 19
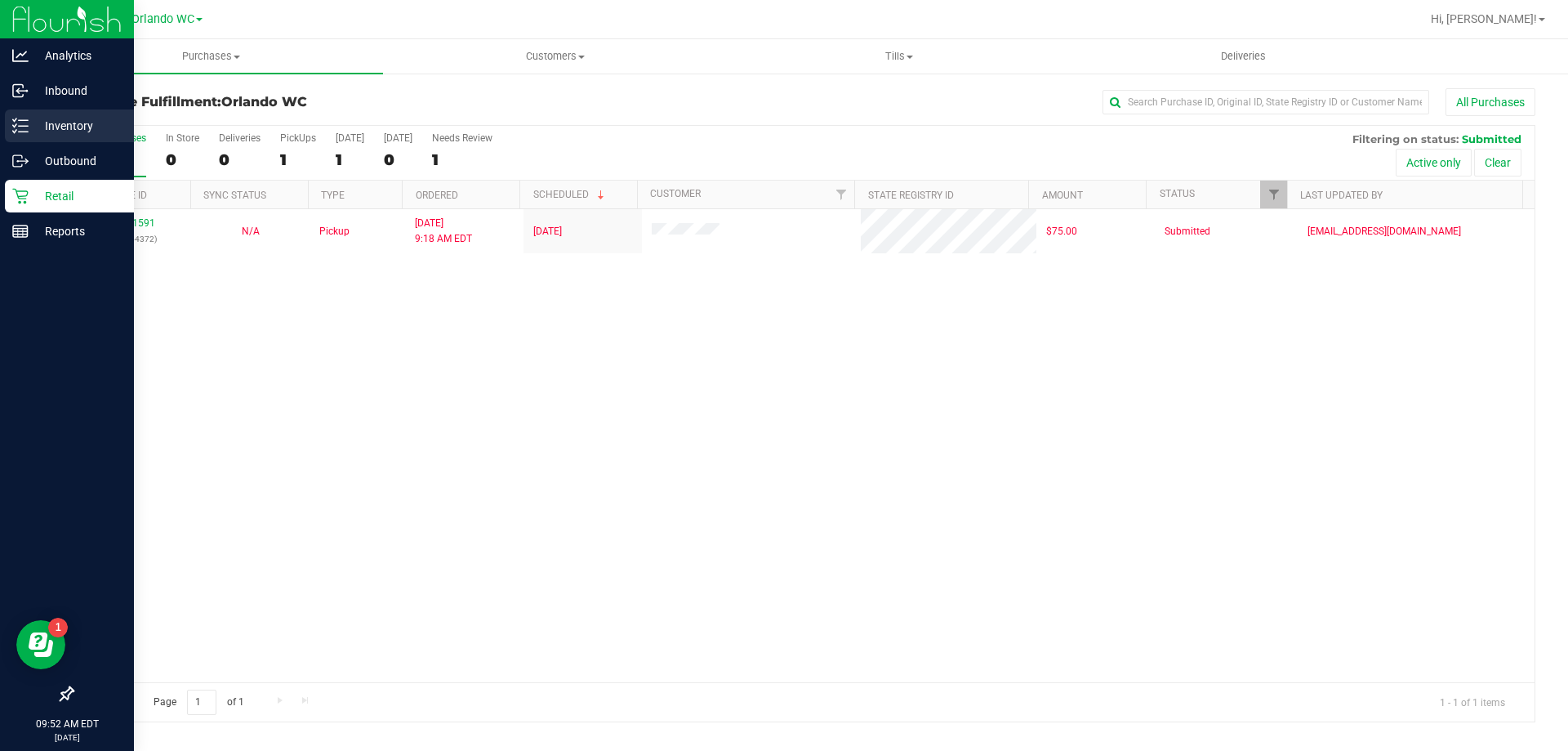
click at [51, 121] on p "Inventory" at bounding box center [78, 125] width 98 height 19
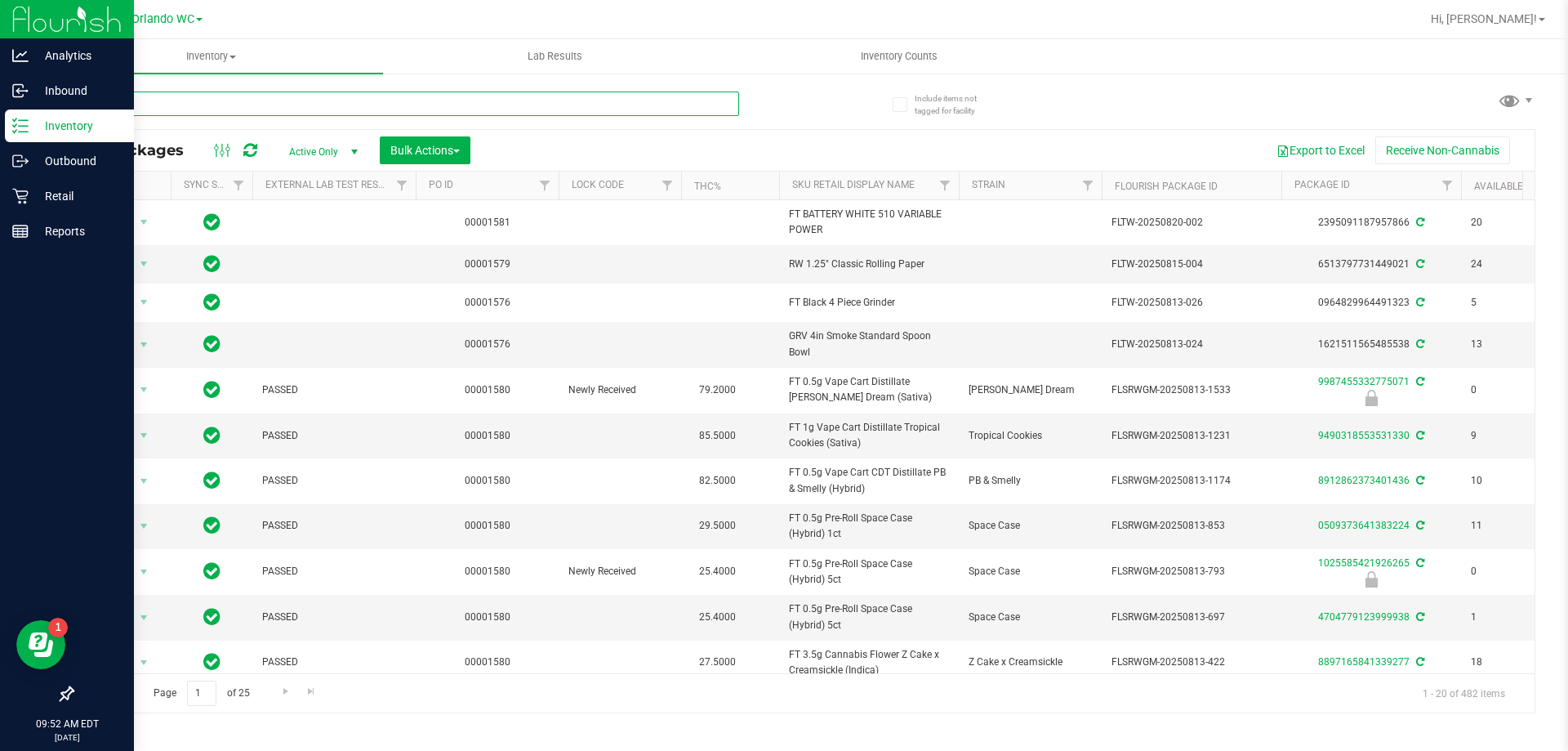
click at [295, 103] on input "text" at bounding box center [405, 103] width 667 height 25
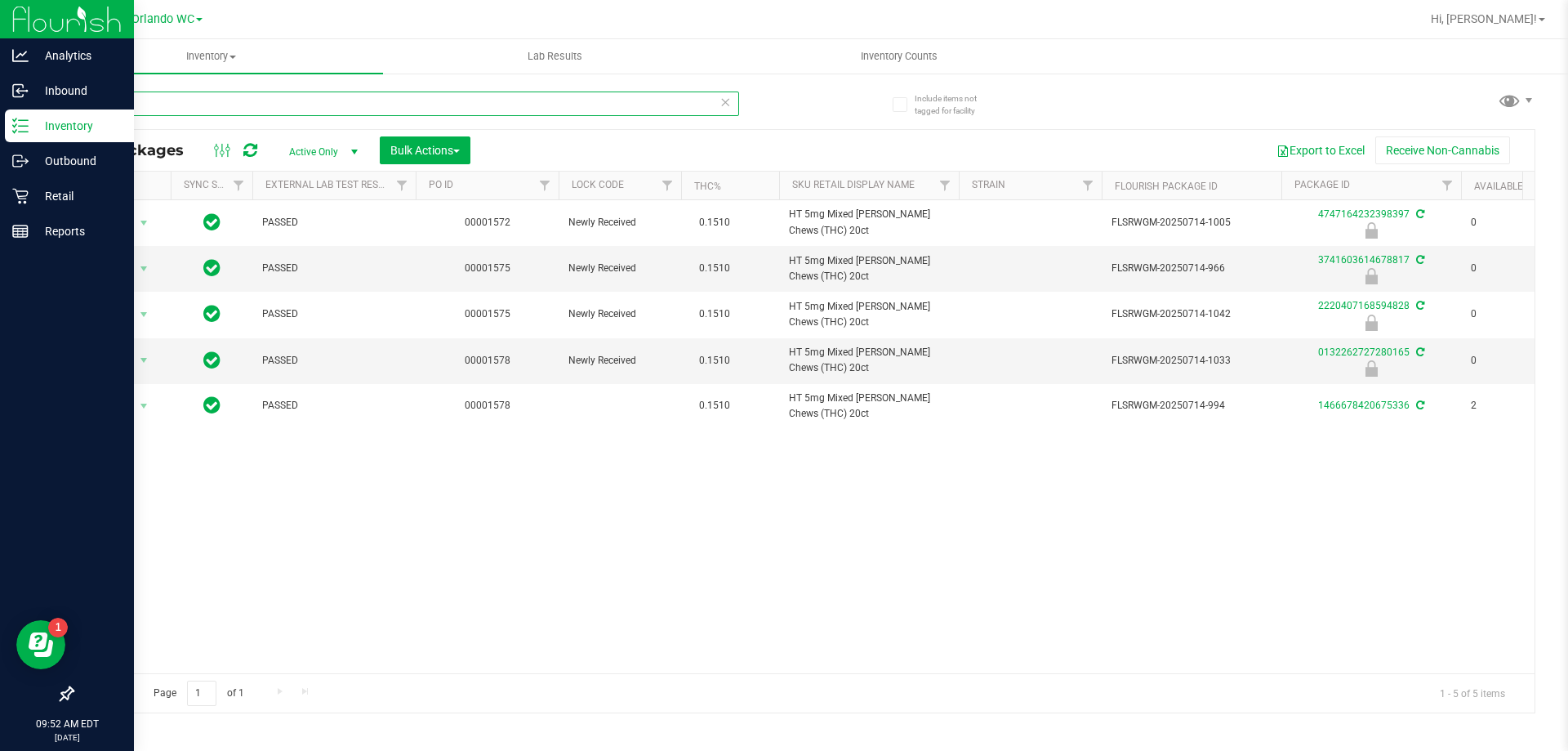
type input "mixed"
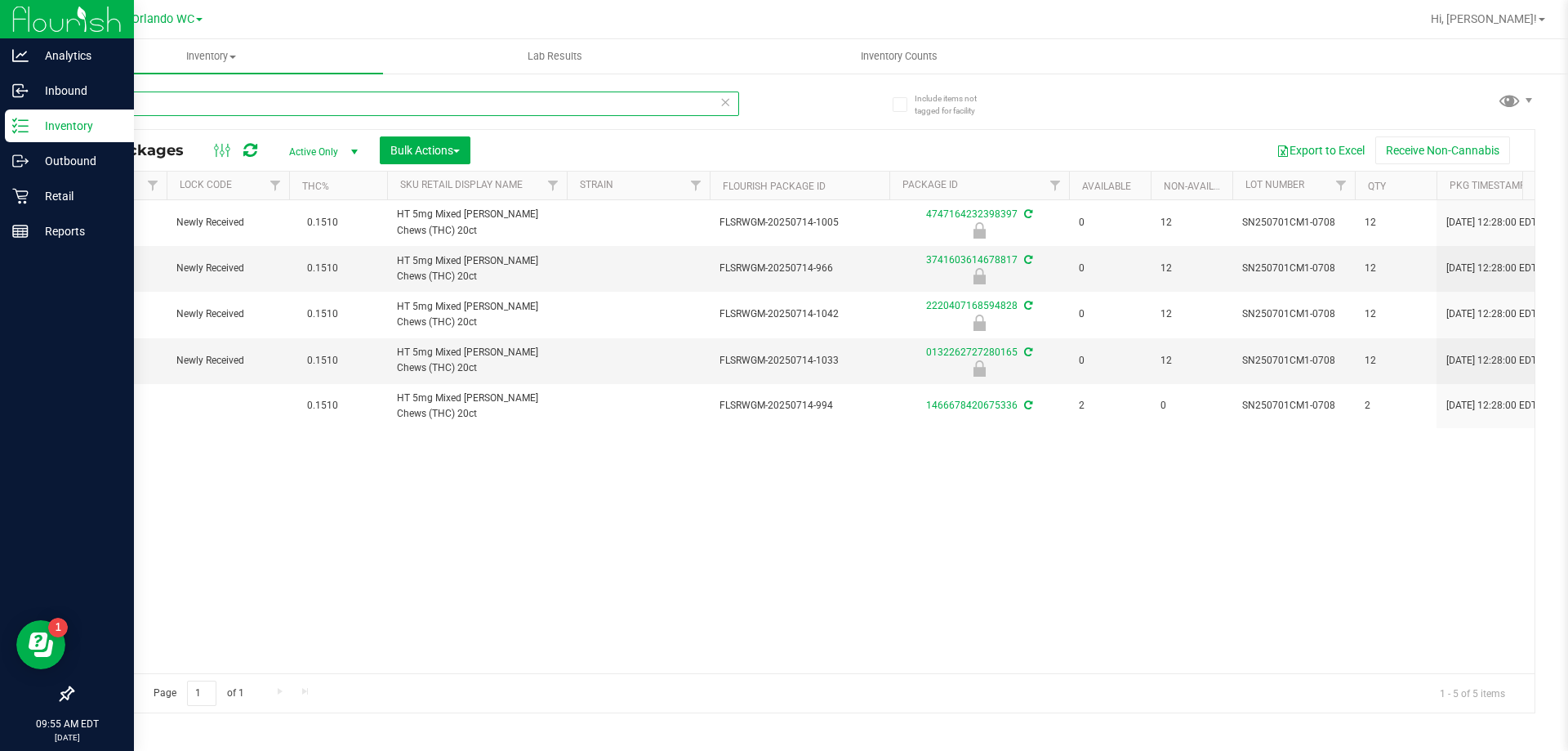
scroll to position [0, 391]
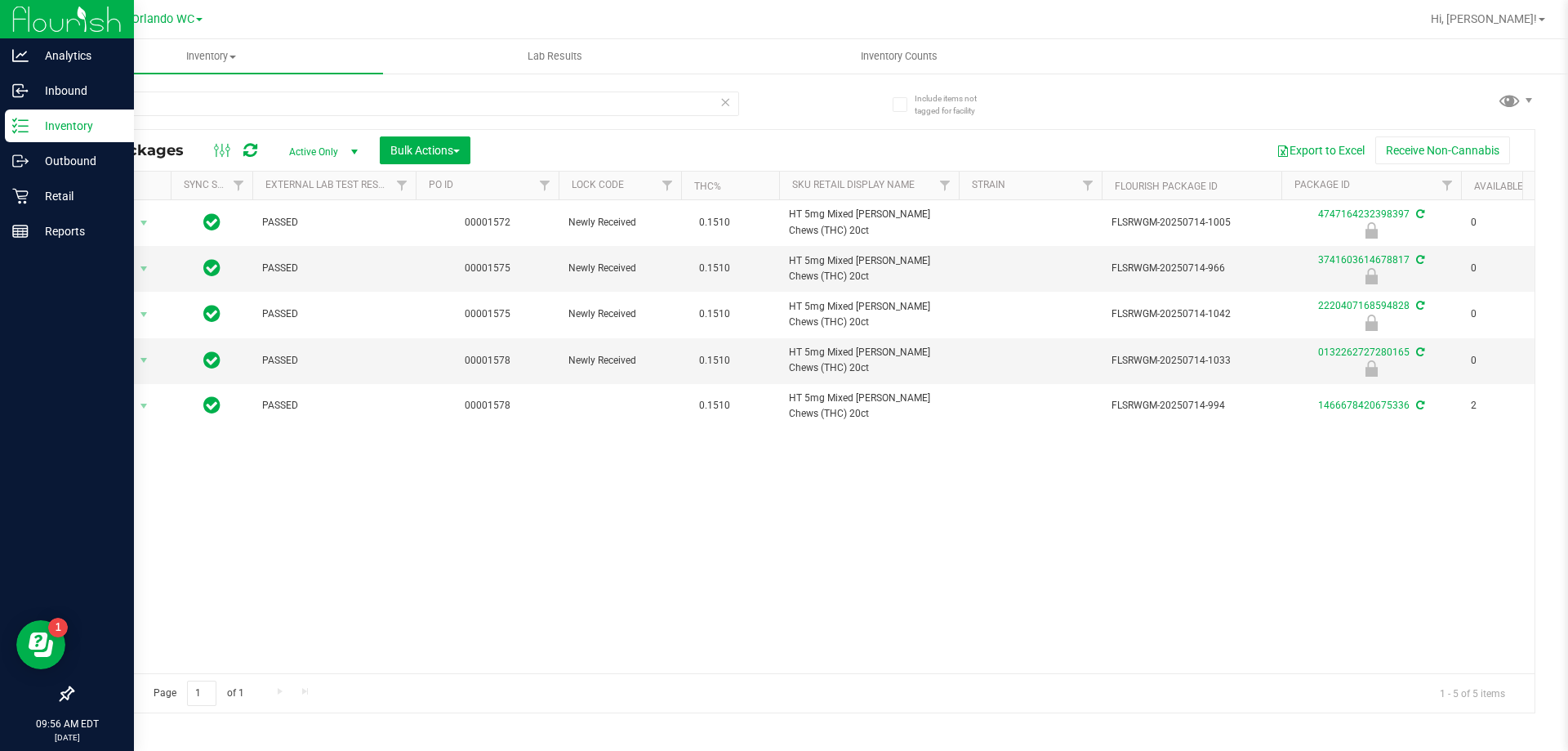
click at [359, 544] on div "Action Action Edit attributes Global inventory Locate package Package audit log…" at bounding box center [803, 437] width 1462 height 473
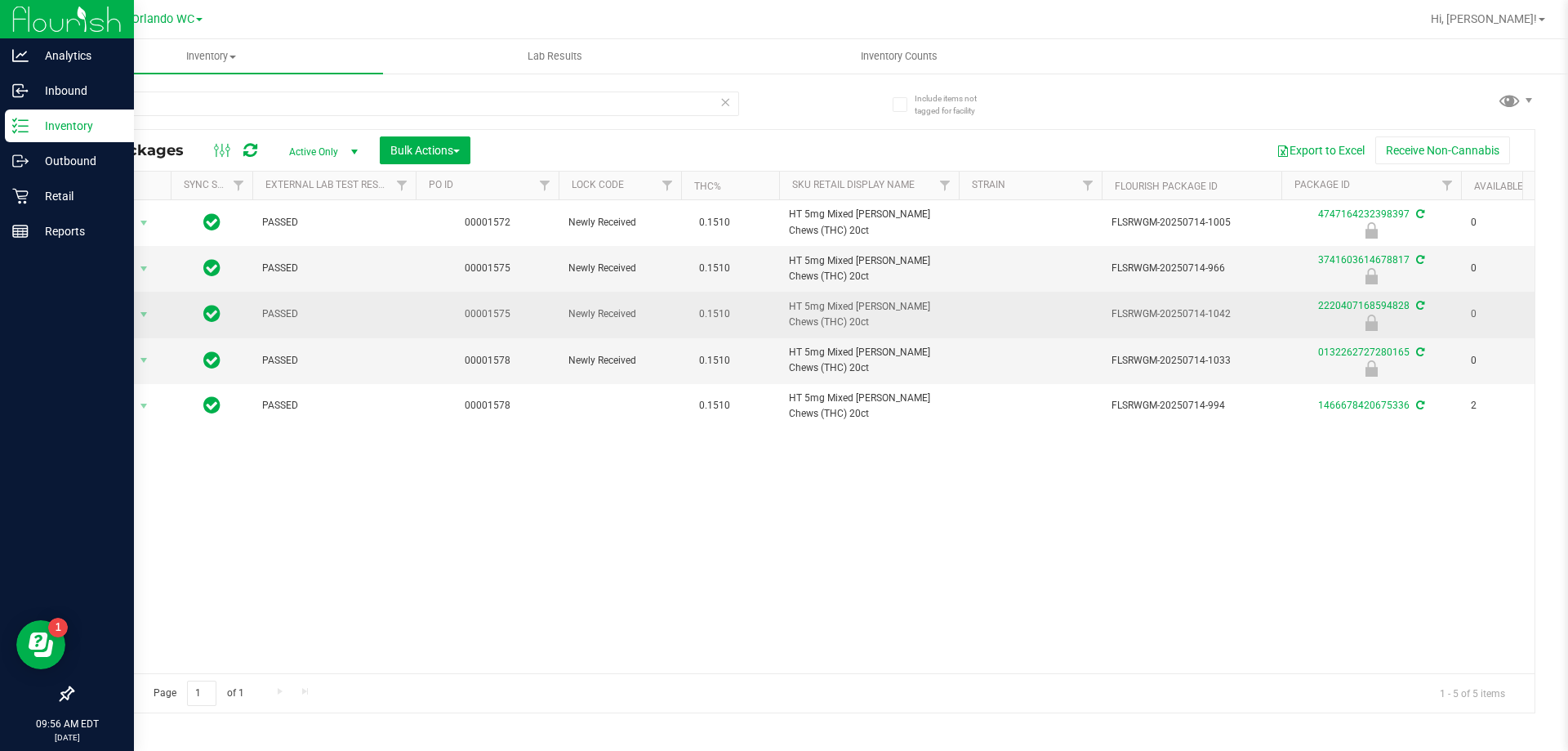
drag, startPoint x: 789, startPoint y: 298, endPoint x: 937, endPoint y: 315, distance: 149.0
click at [937, 315] on td "HT 5mg Mixed Berry Chews (THC) 20ct" at bounding box center [869, 314] width 180 height 46
copy span "HT 5mg Mixed Berry Chews (THC) 20ct"
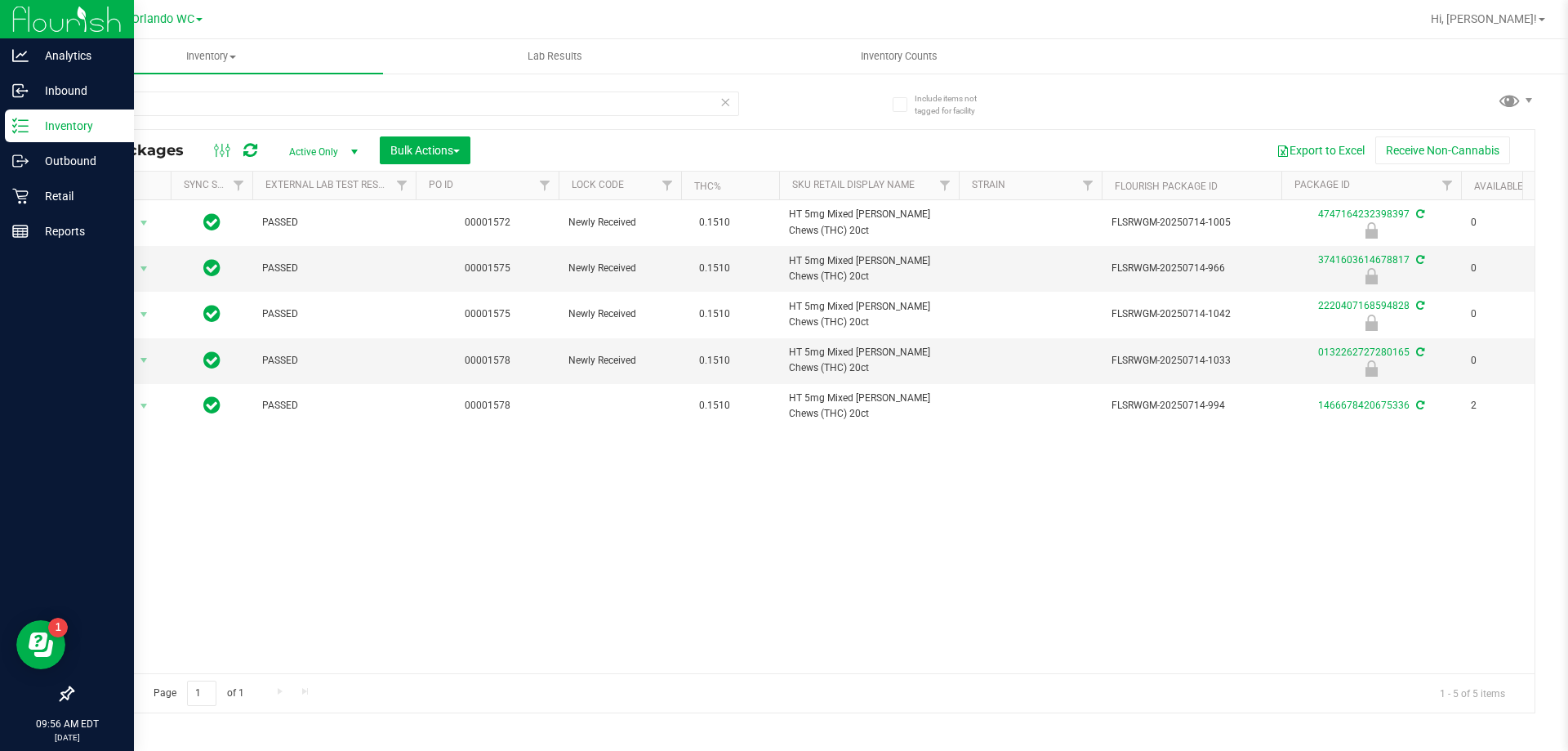
click at [425, 36] on nav "Orlando WC Orlando Colonial WC Orlando WC Hi, Sasha!" at bounding box center [803, 19] width 1529 height 39
drag, startPoint x: 139, startPoint y: 103, endPoint x: 0, endPoint y: 115, distance: 139.5
click at [81, 107] on input "mixed" at bounding box center [405, 103] width 667 height 25
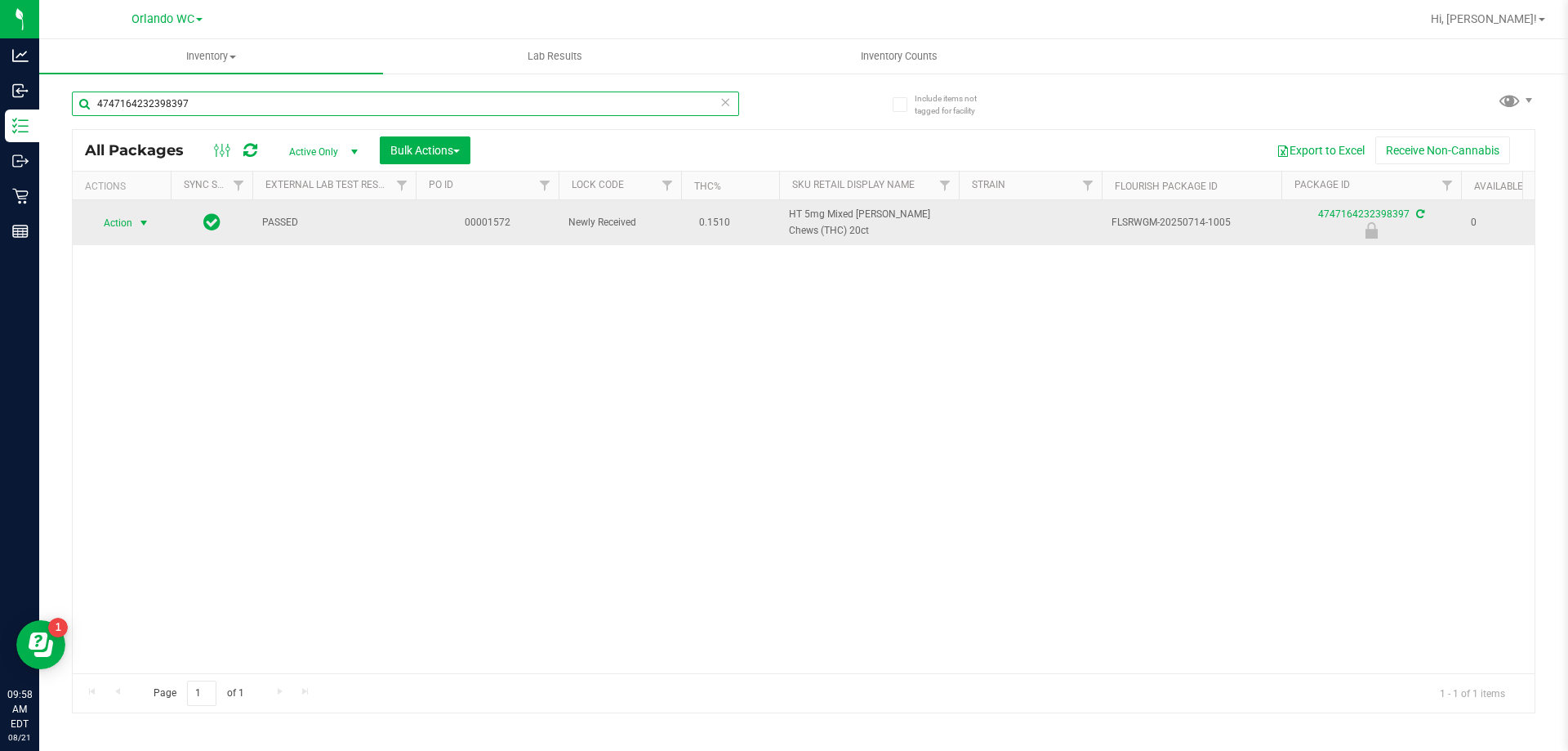
type input "4747164232398397"
click at [146, 225] on span "select" at bounding box center [143, 222] width 13 height 13
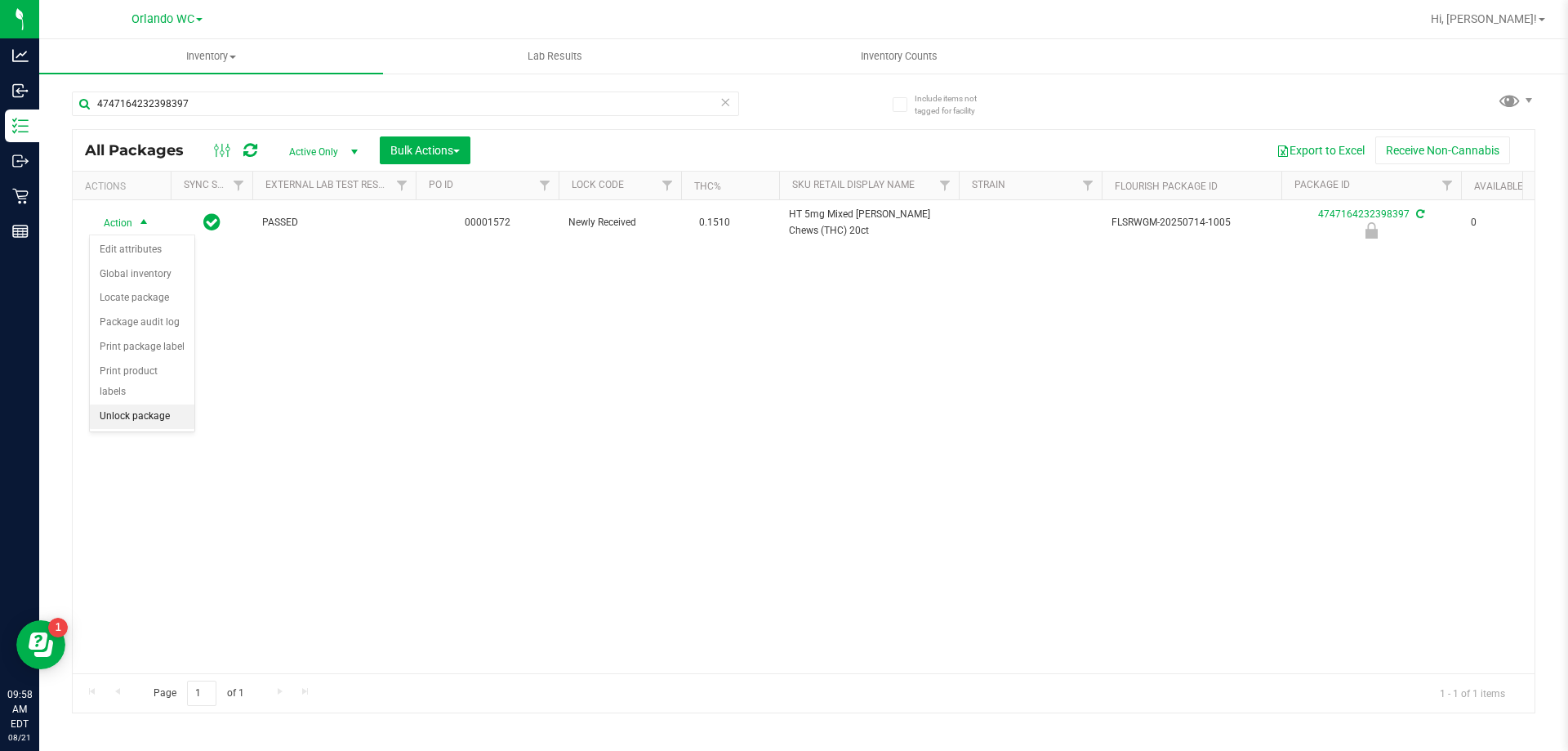
click at [169, 404] on li "Unlock package" at bounding box center [142, 416] width 104 height 25
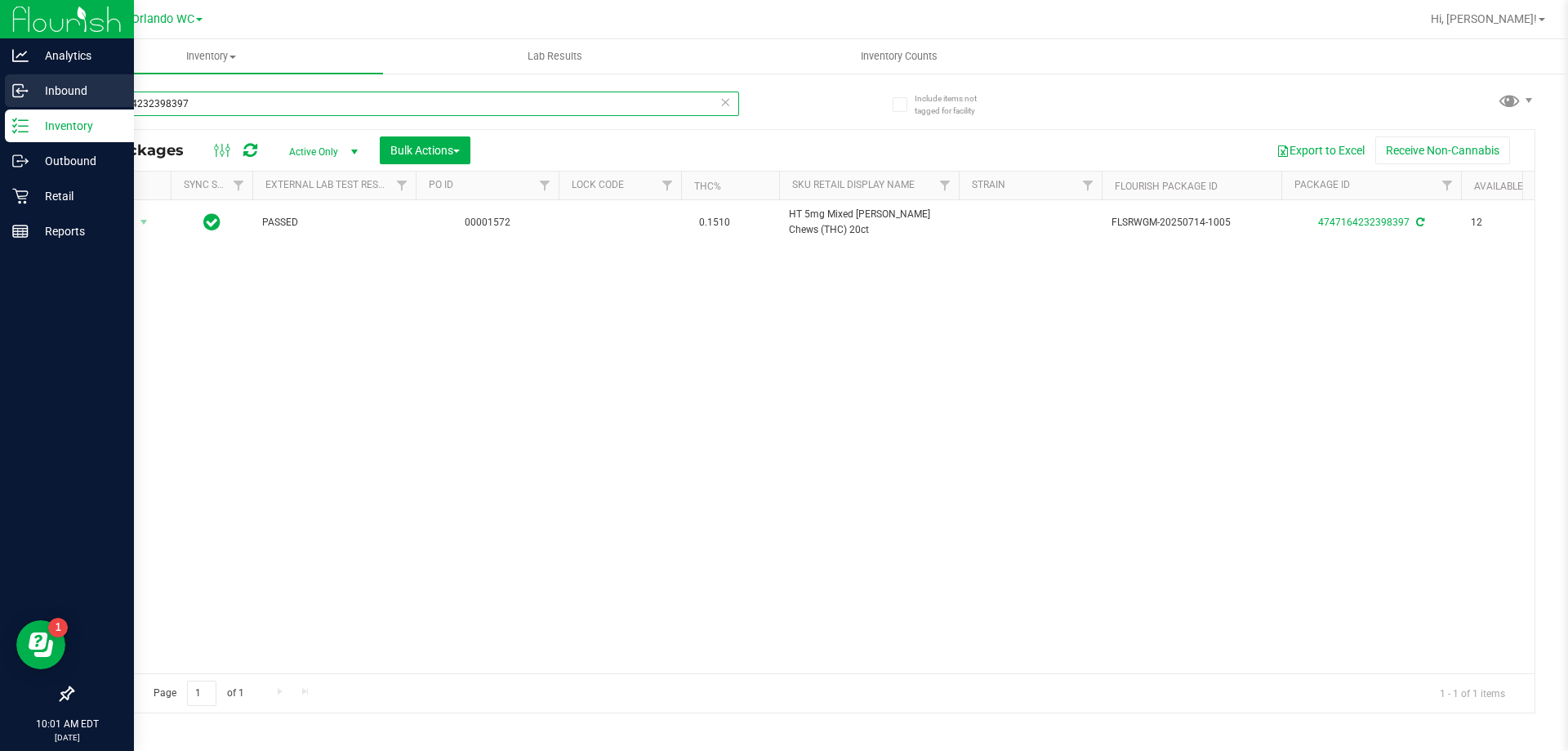
drag, startPoint x: 208, startPoint y: 104, endPoint x: 1, endPoint y: 101, distance: 207.0
click at [1, 101] on div "Analytics Inbound Inventory Outbound Retail Reports 10:01 AM EDT 08/21/2025 08/…" at bounding box center [784, 376] width 1568 height 751
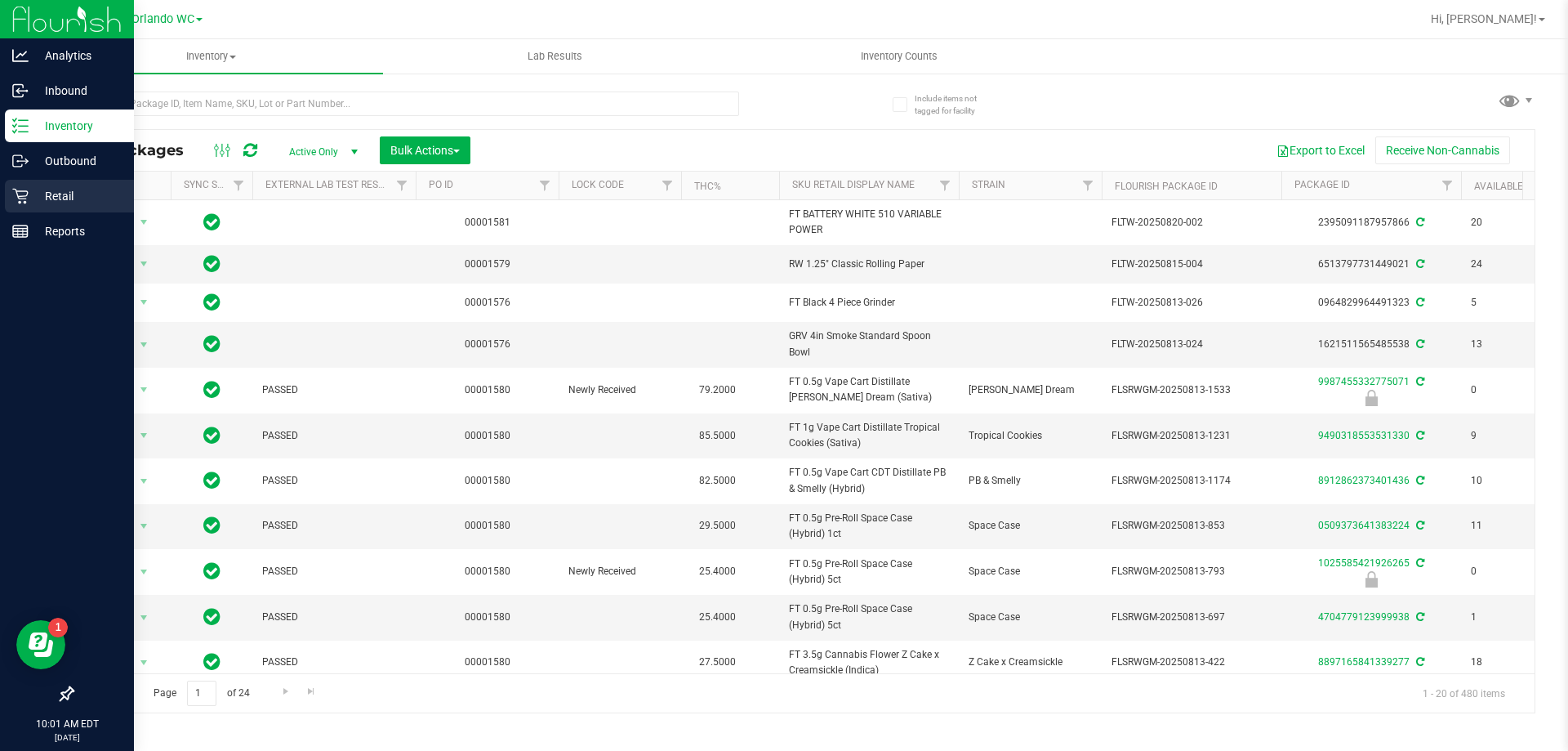
click at [23, 201] on icon at bounding box center [19, 196] width 16 height 16
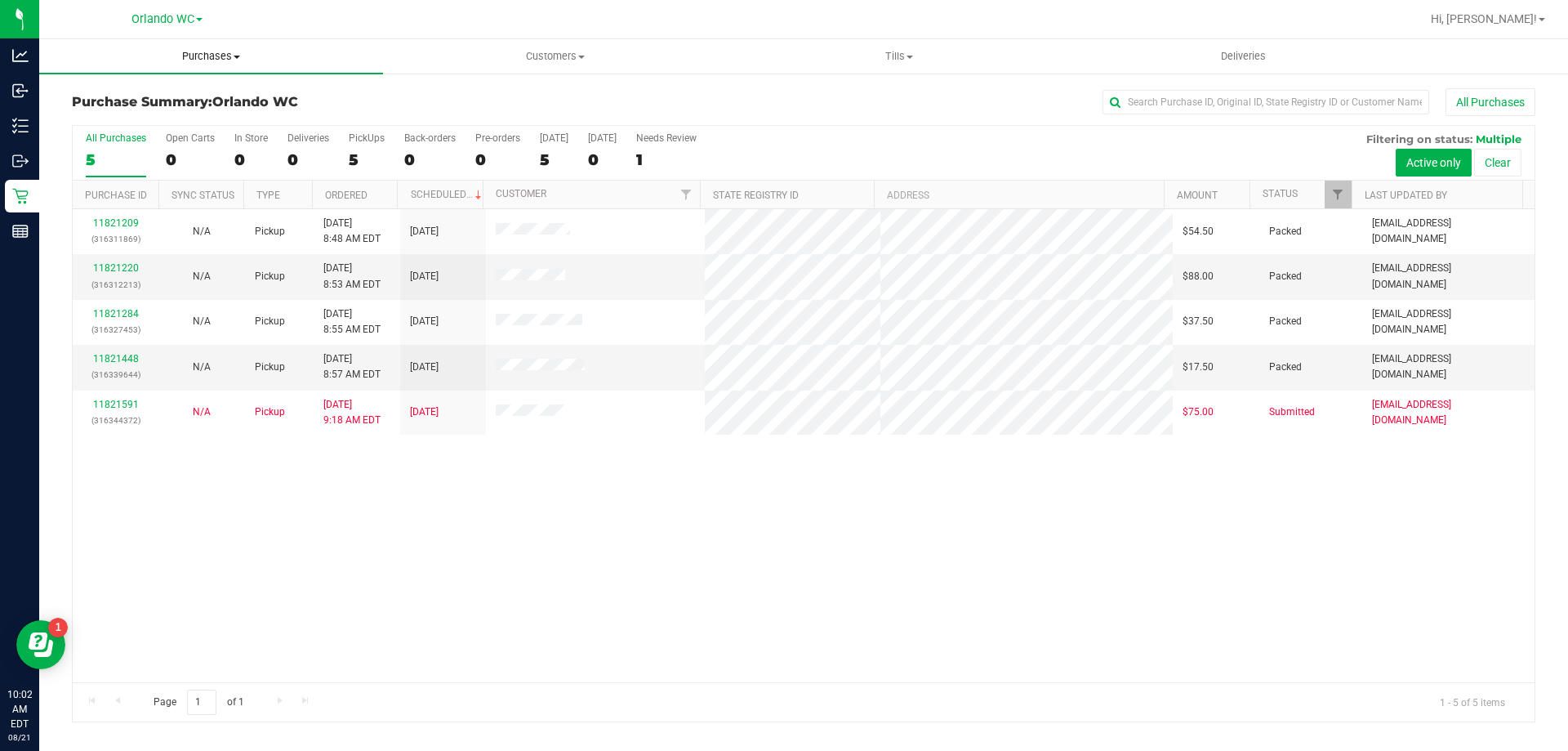
click at [231, 53] on span "Purchases" at bounding box center [211, 56] width 344 height 14
click at [179, 121] on li "Fulfillment" at bounding box center [211, 118] width 344 height 19
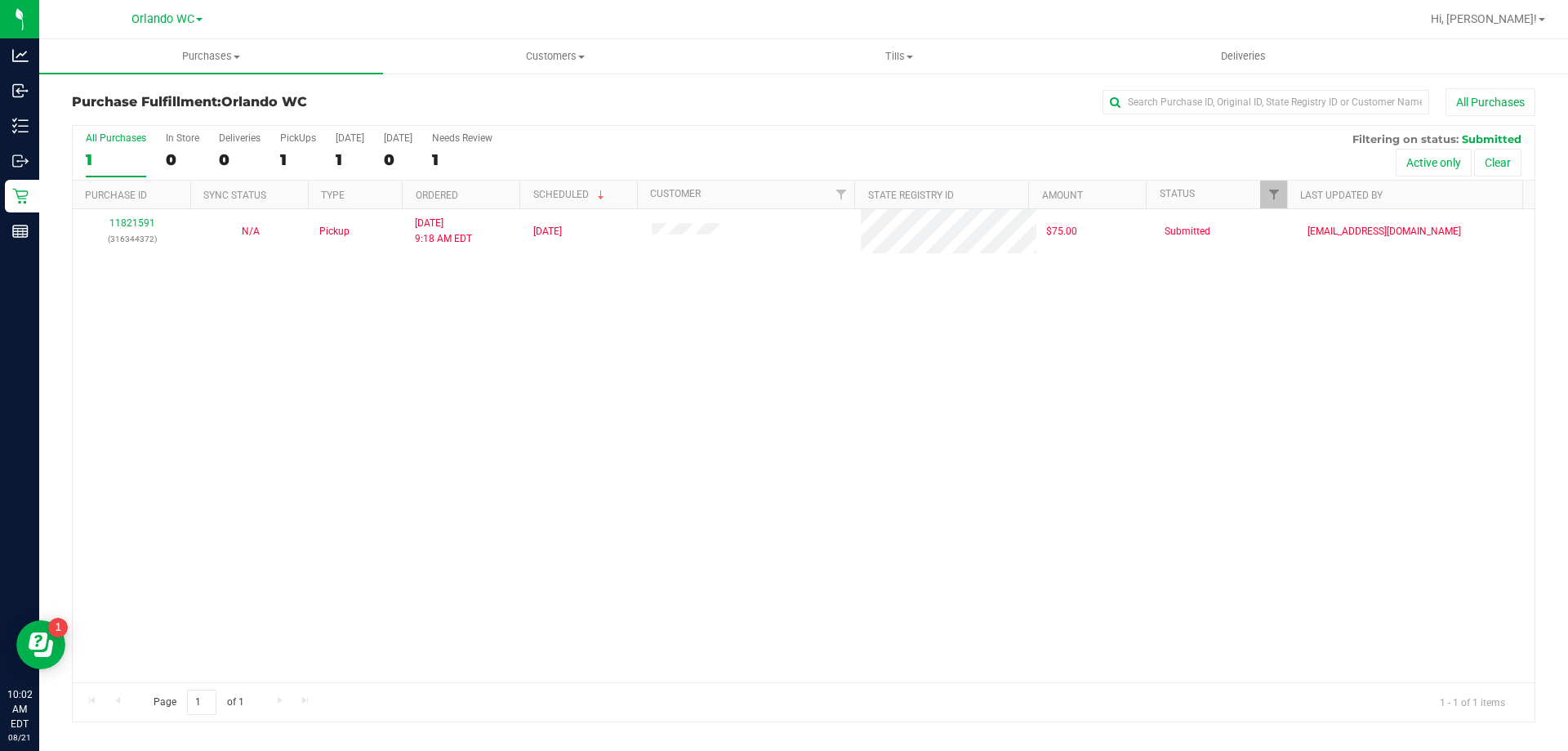
click at [610, 524] on div "11821591 (316344372) N/A Pickup 8/21/2025 9:18 AM EDT 8/21/2025 $75.00 Submitte…" at bounding box center [803, 446] width 1462 height 473
click at [108, 319] on div "11821591 (316344372) N/A Pickup 8/21/2025 9:18 AM EDT 8/21/2025 $75.00 Submitte…" at bounding box center [803, 446] width 1462 height 473
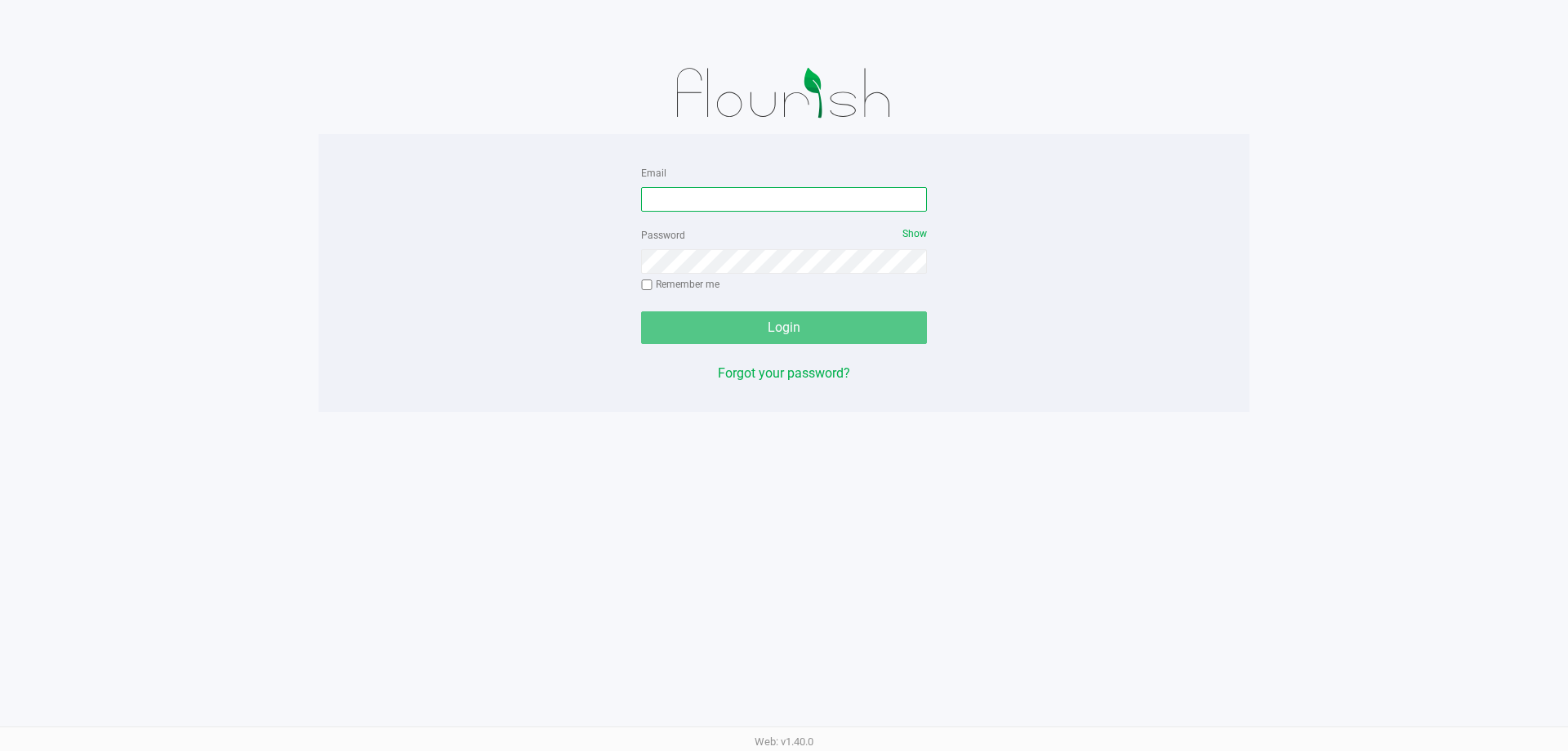
click at [749, 197] on input "Email" at bounding box center [783, 199] width 286 height 25
type input "[EMAIL_ADDRESS][DOMAIN_NAME]"
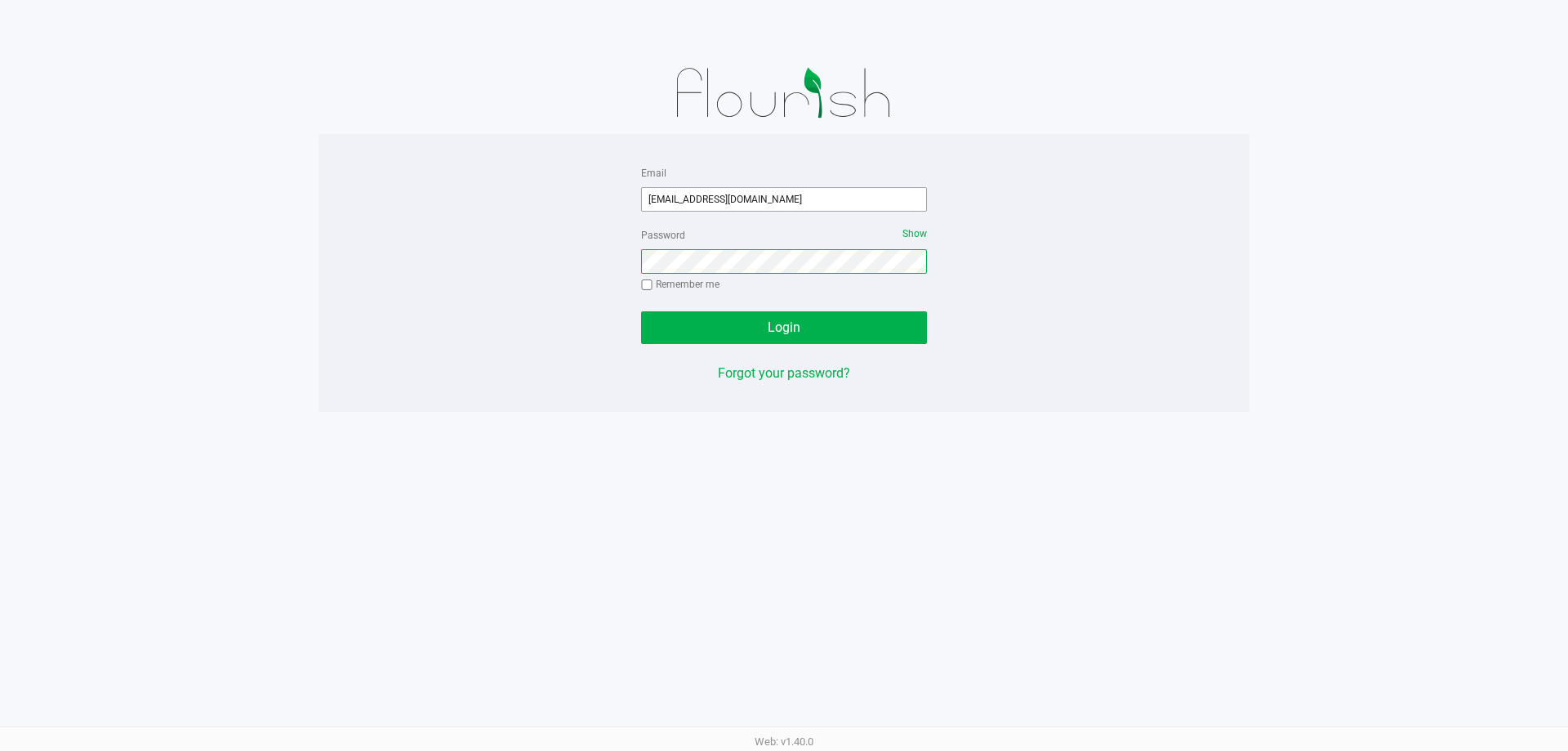
click at [641, 311] on button "Login" at bounding box center [783, 327] width 286 height 33
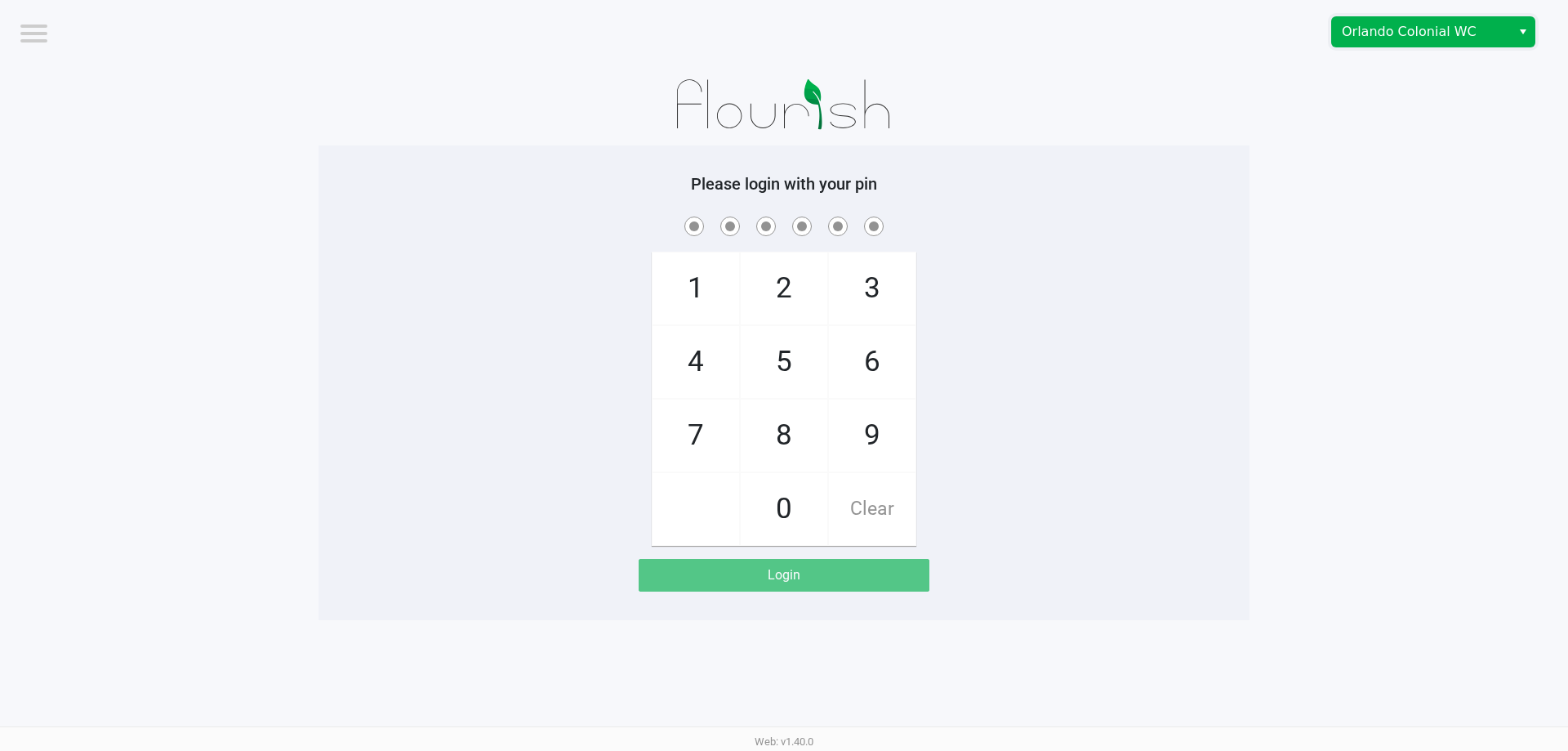
click at [1437, 46] on span "Orlando Colonial WC" at bounding box center [1421, 31] width 179 height 30
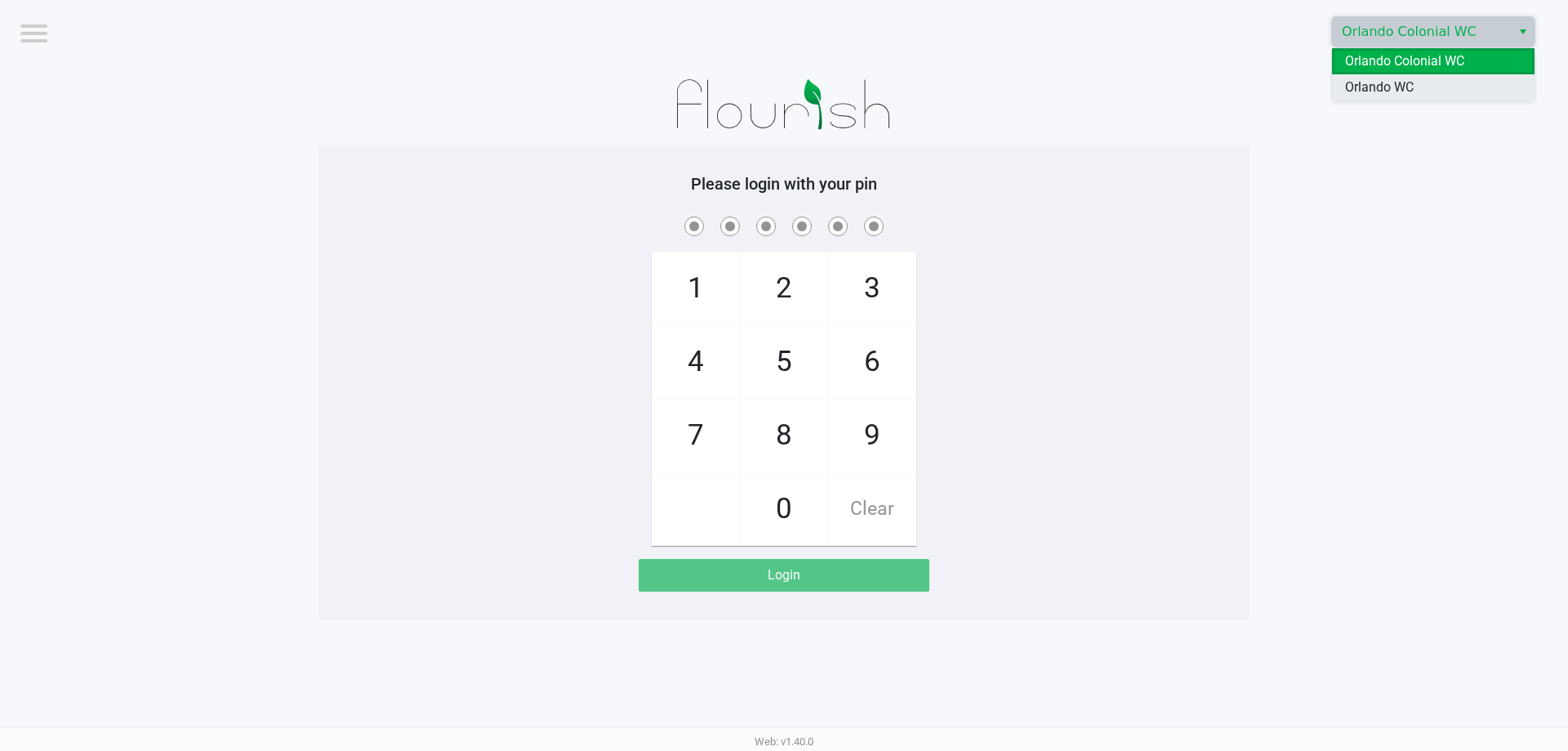
click at [1387, 92] on span "Orlando WC" at bounding box center [1379, 87] width 69 height 19
checkbox input "true"
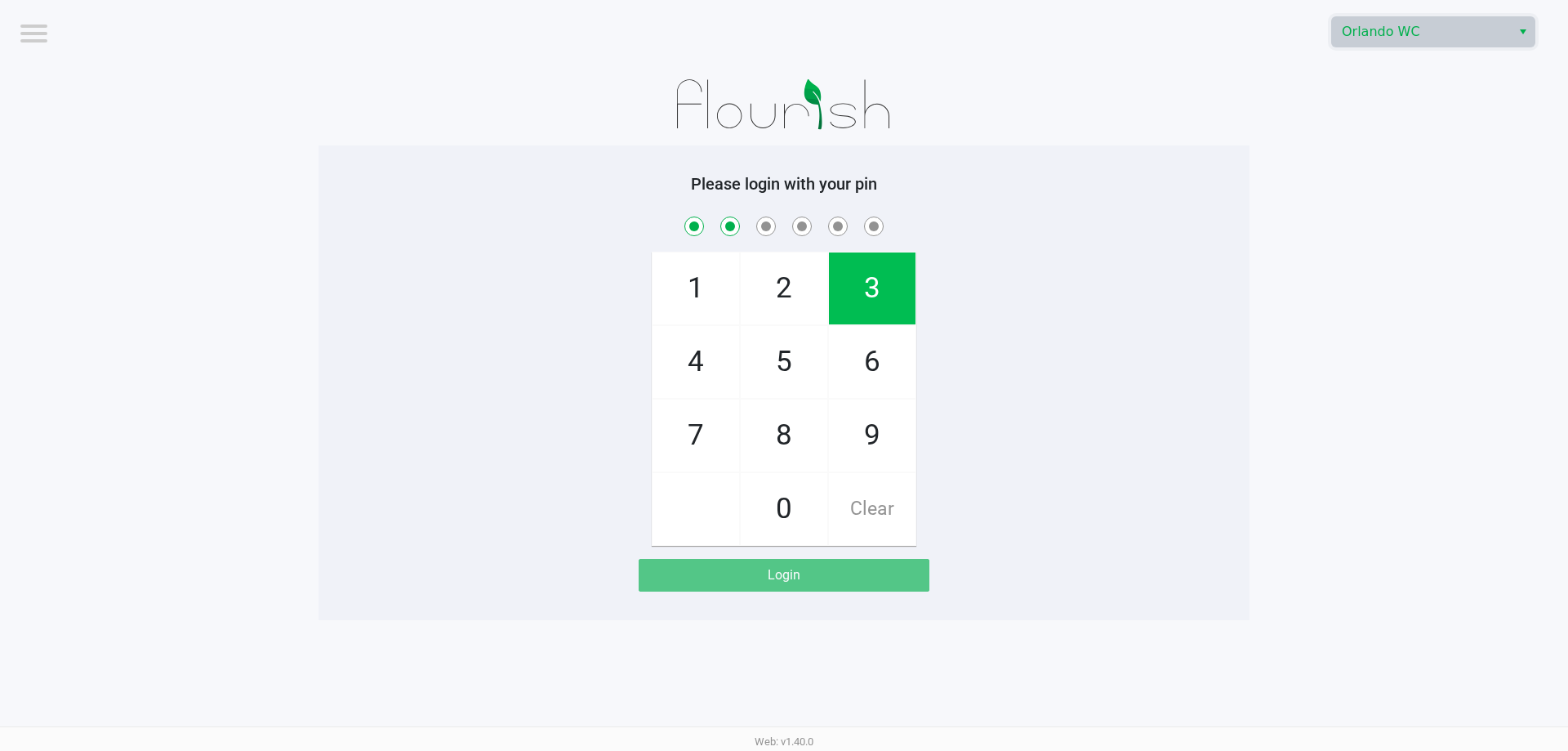
checkbox input "true"
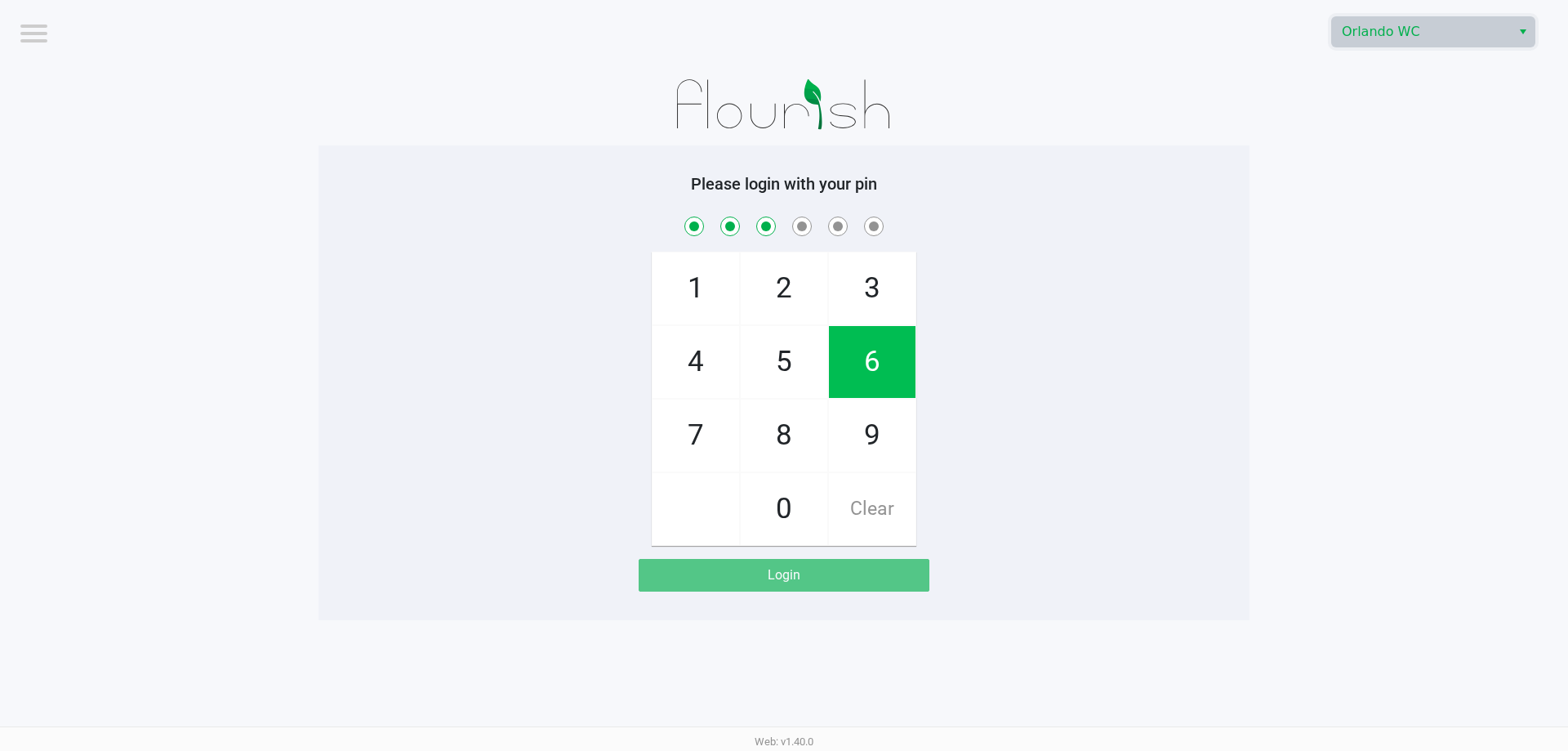
checkbox input "true"
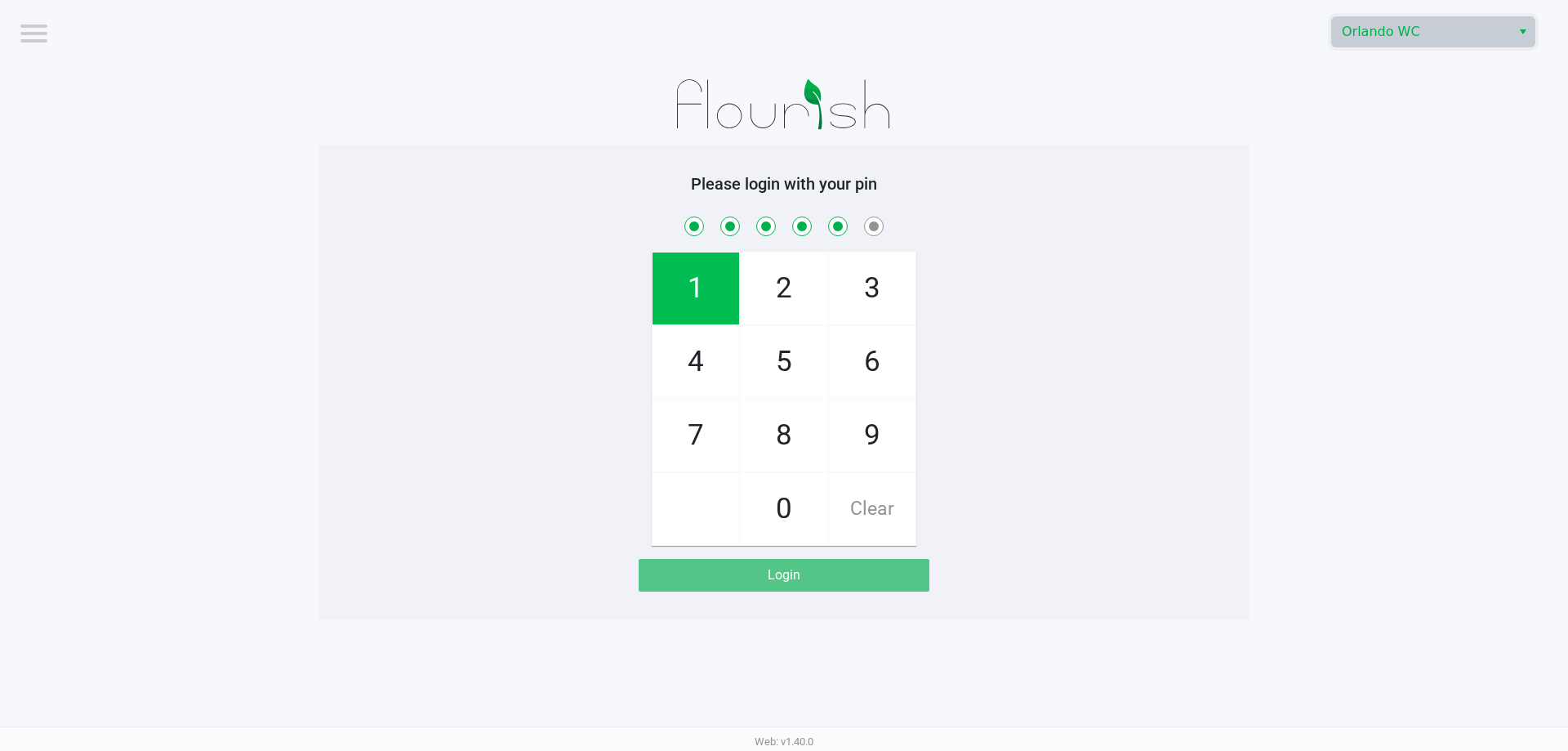
checkbox input "true"
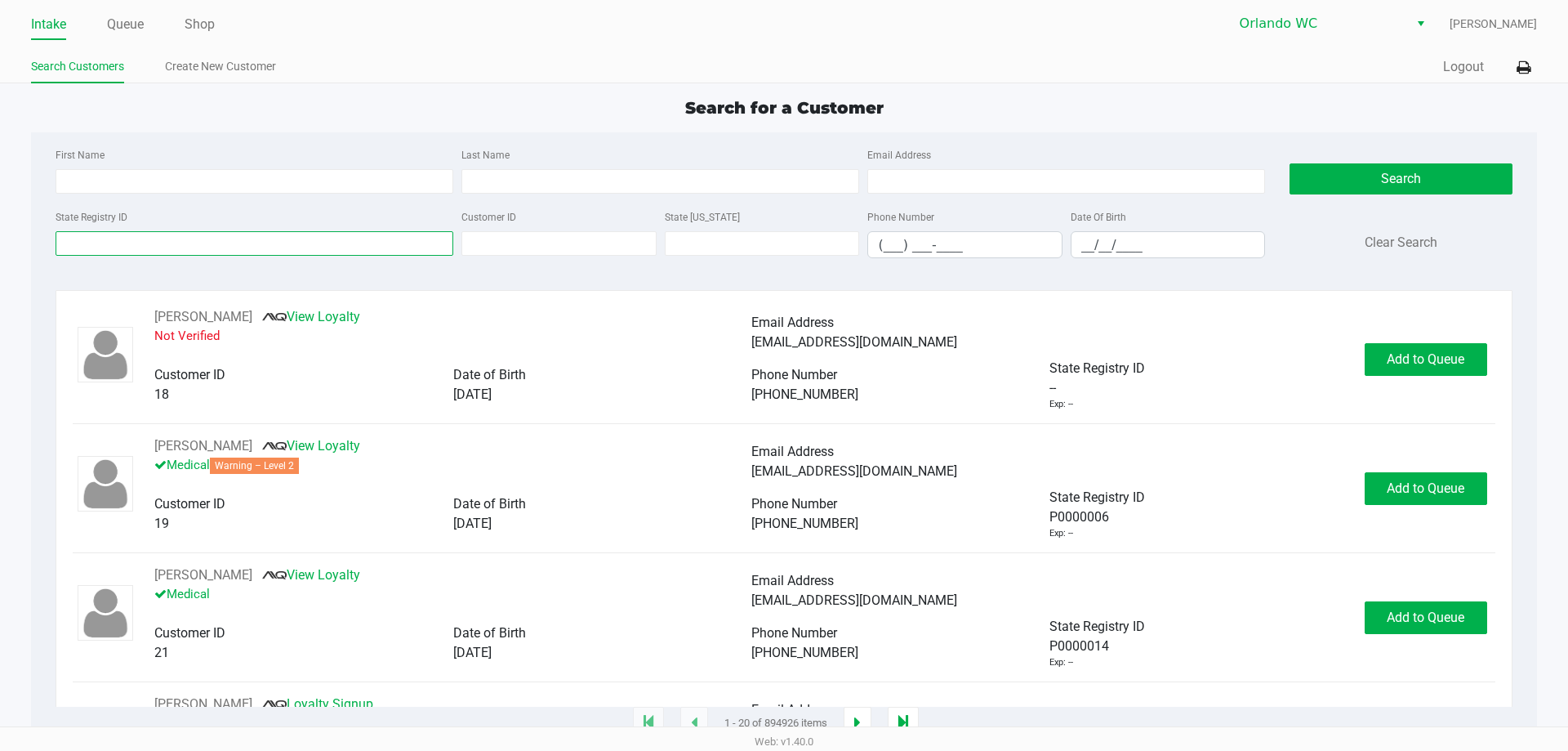
click at [220, 250] on input "State Registry ID" at bounding box center [254, 243] width 398 height 25
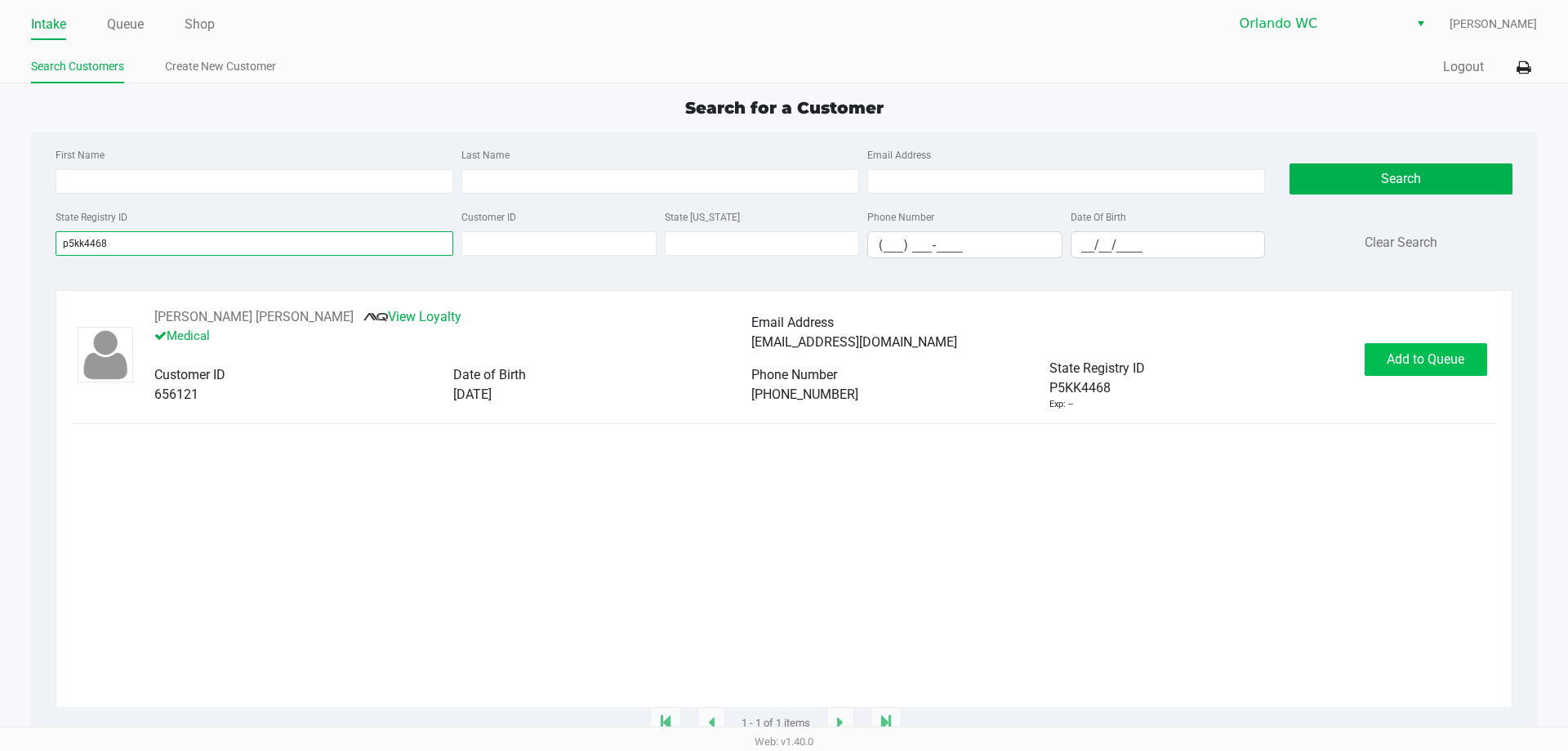
type input "p5kk4468"
click at [1419, 361] on span "Add to Queue" at bounding box center [1426, 359] width 78 height 15
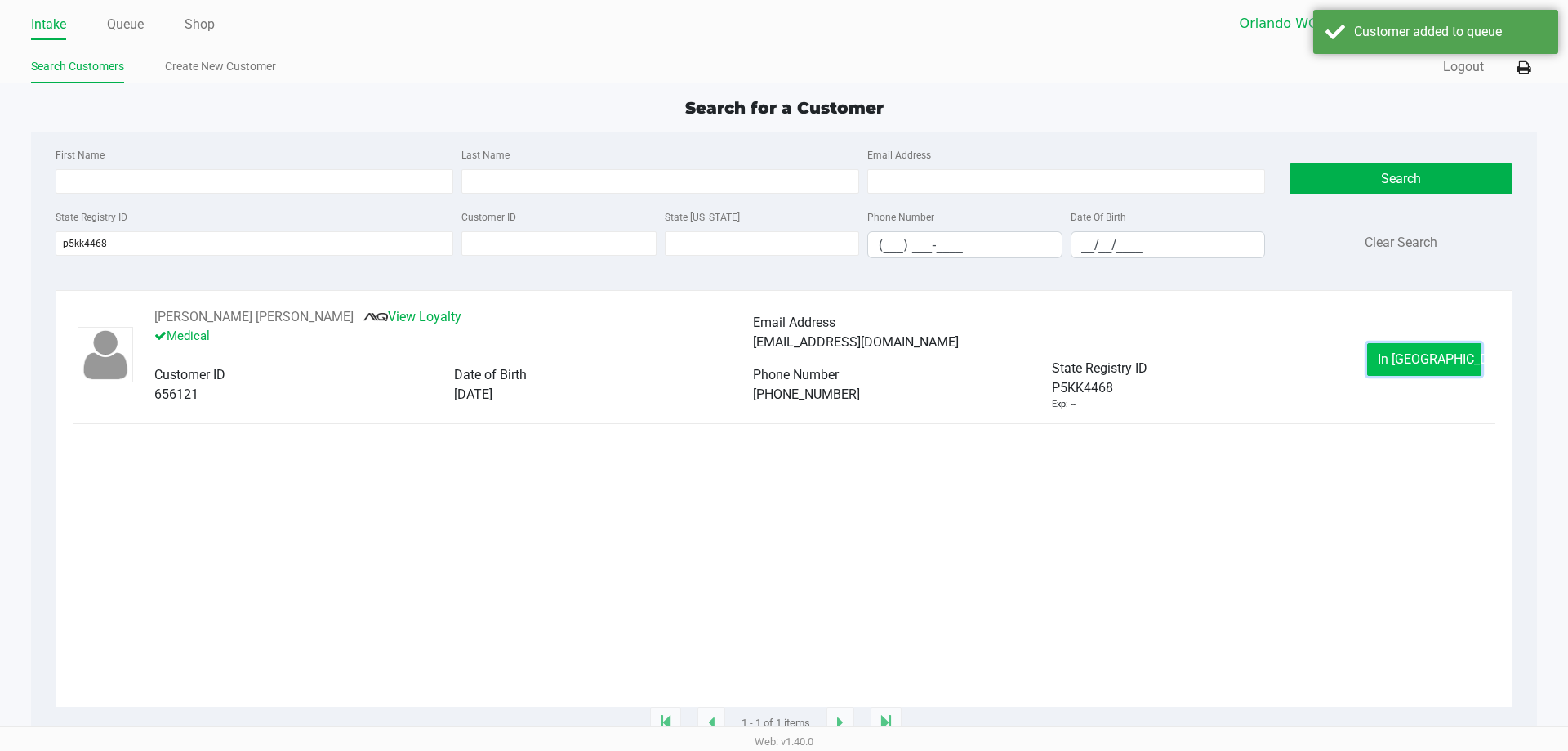
click at [1386, 355] on button "In Queue" at bounding box center [1424, 359] width 114 height 33
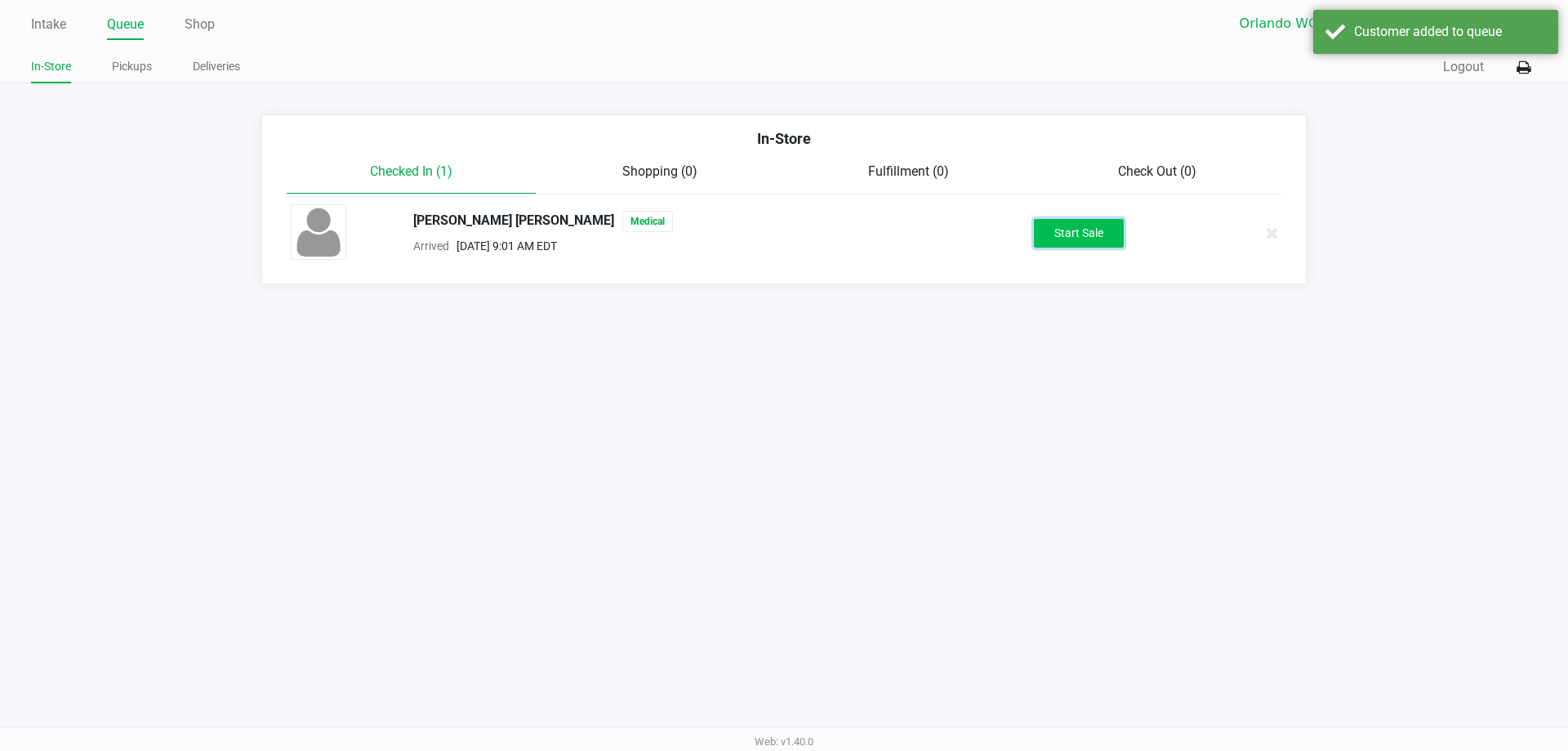
click at [1075, 221] on button "Start Sale" at bounding box center [1079, 233] width 90 height 29
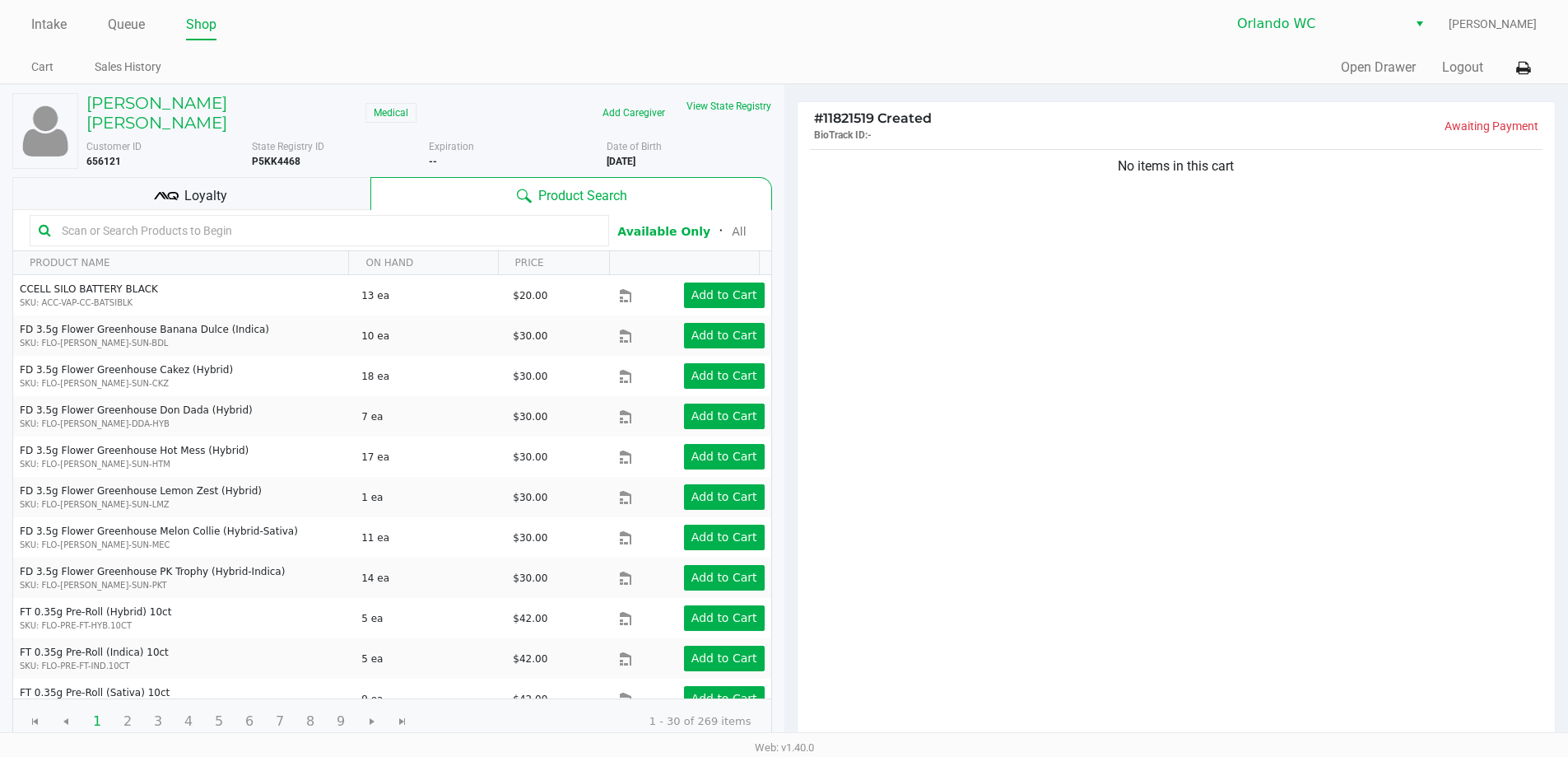
click at [227, 220] on input "text" at bounding box center [328, 230] width 545 height 25
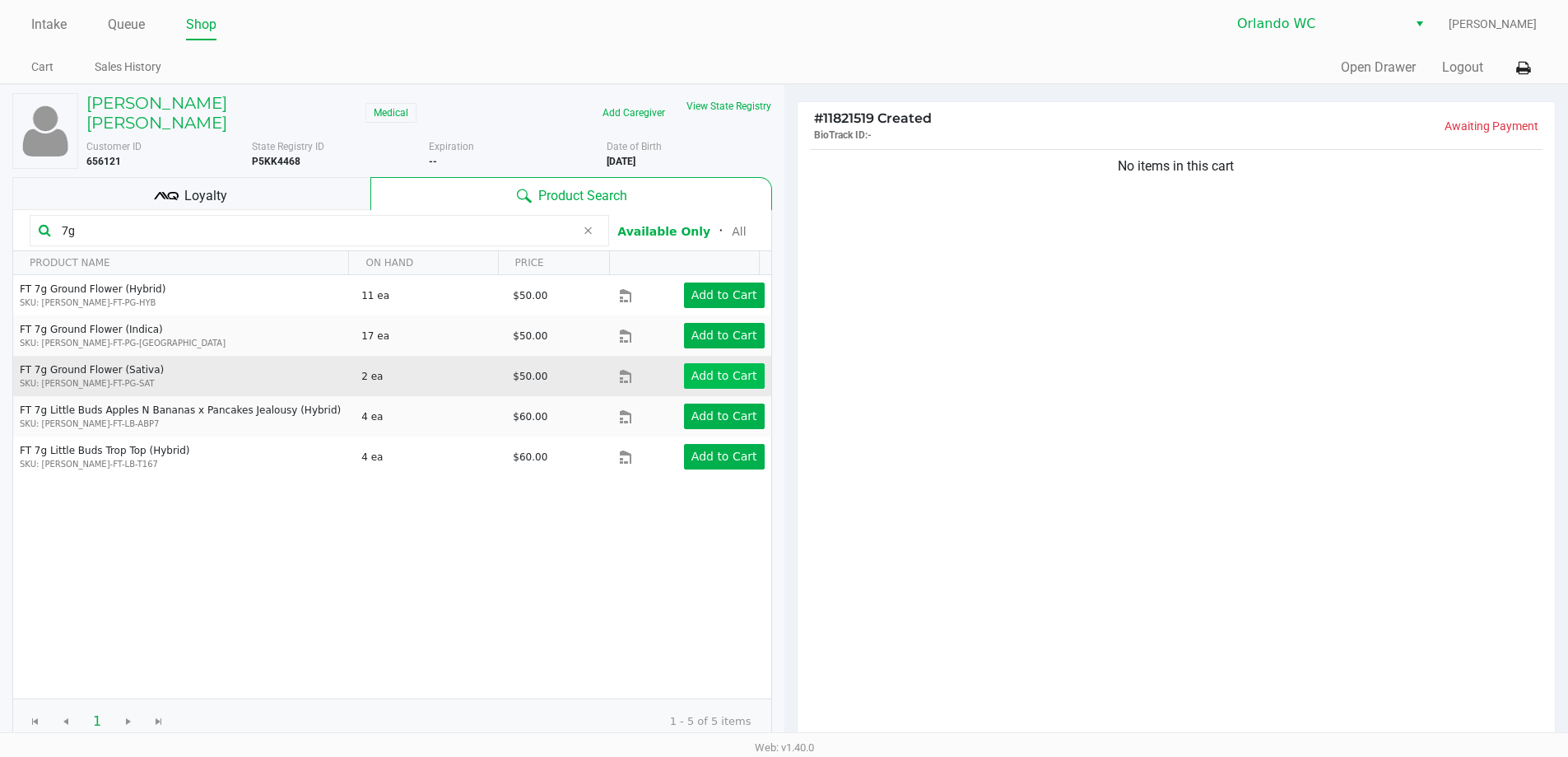
type input "7g"
click at [715, 363] on button "Add to Cart" at bounding box center [724, 376] width 80 height 26
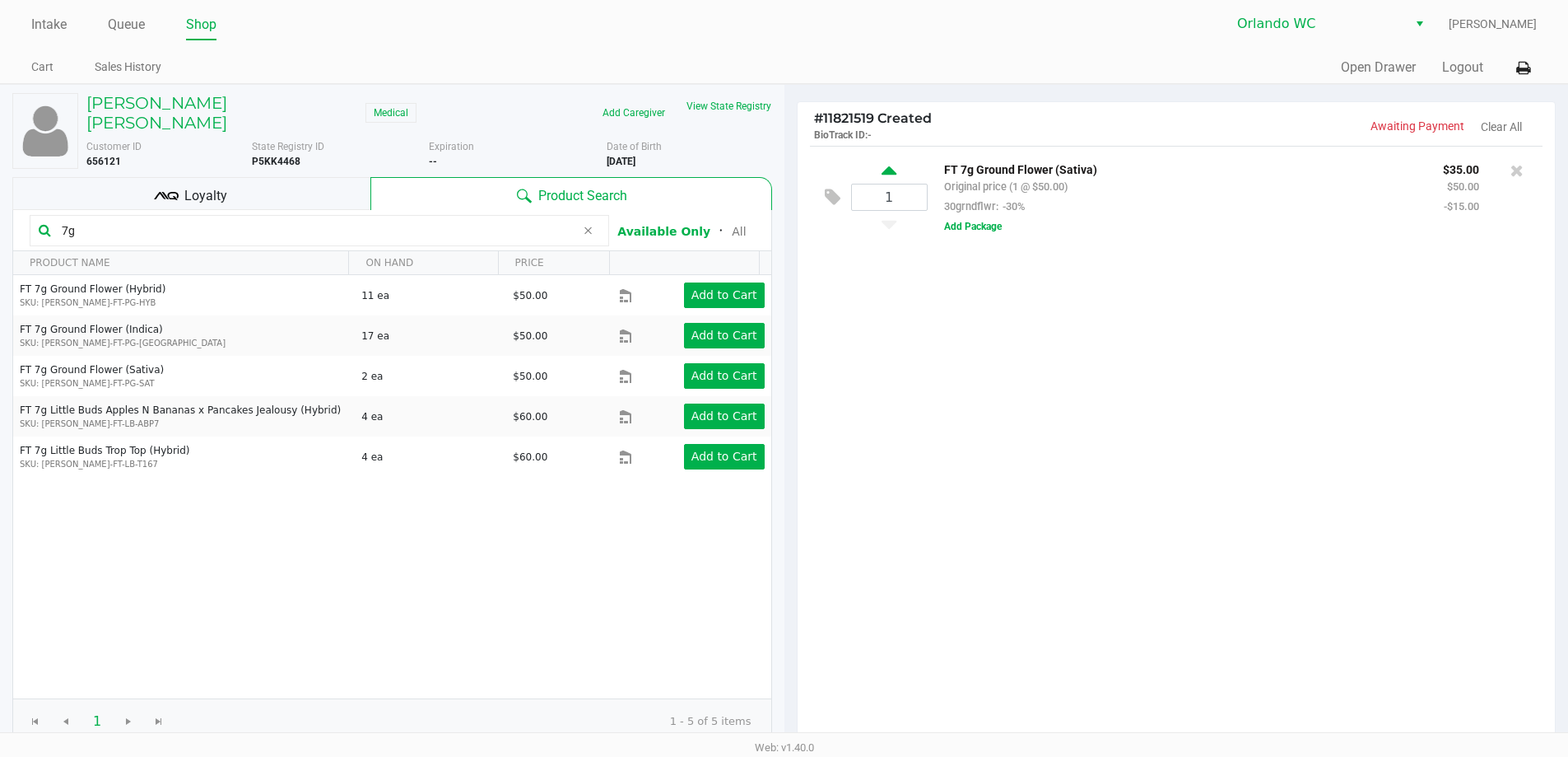
click at [892, 171] on icon at bounding box center [888, 173] width 15 height 21
type input "2"
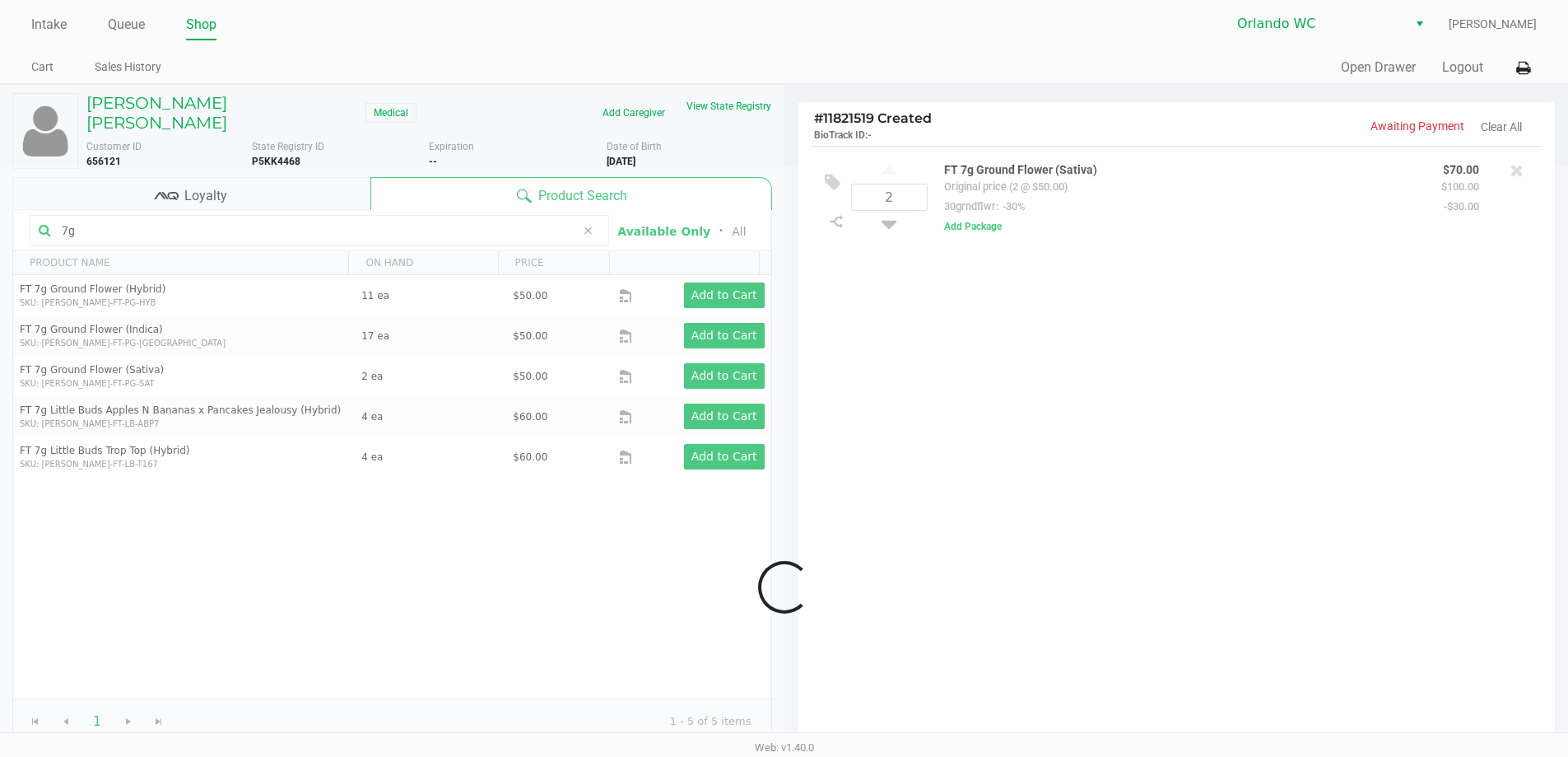
click at [84, 214] on div at bounding box center [784, 587] width 1568 height 842
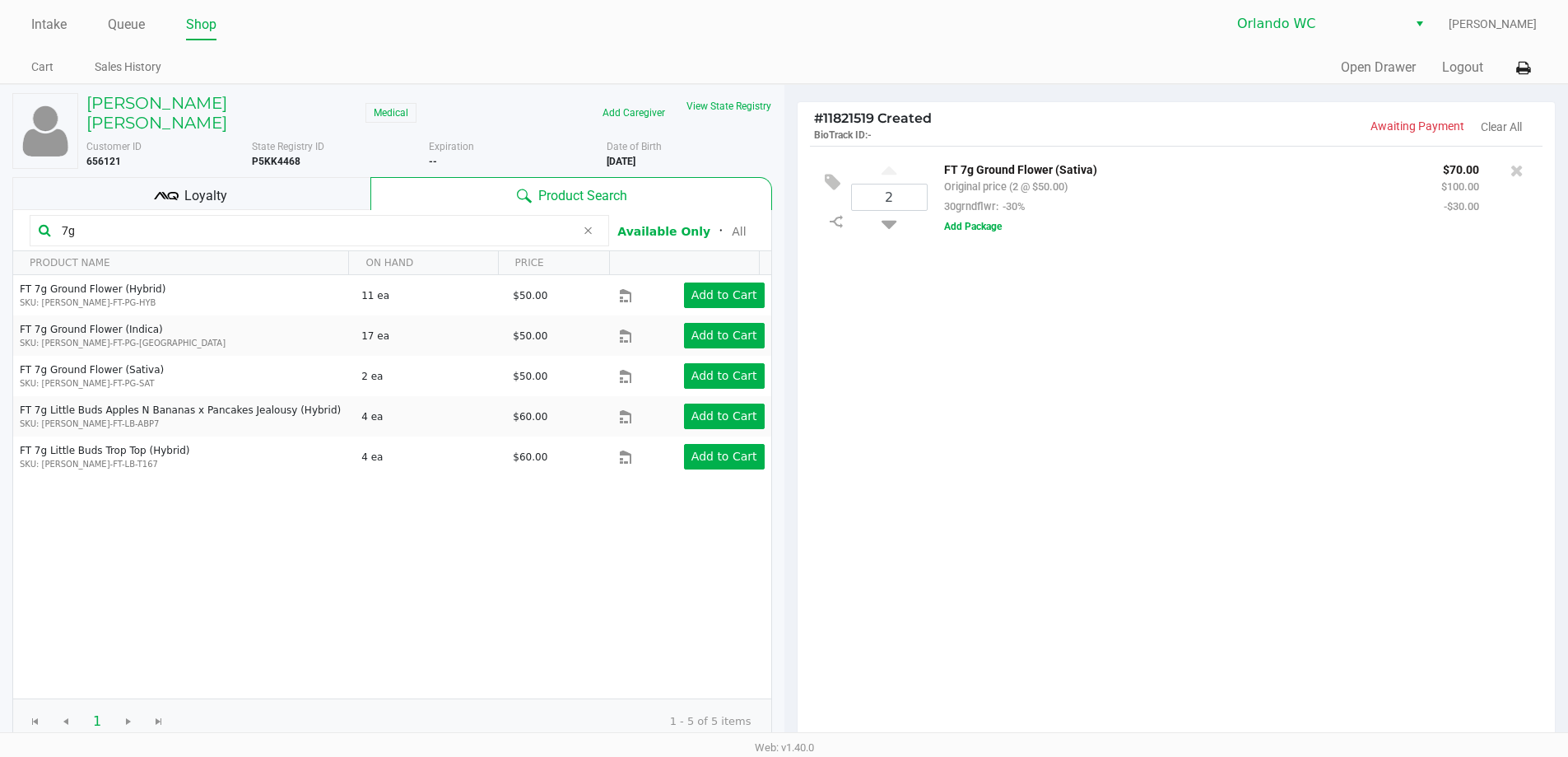
click at [80, 218] on input "7g" at bounding box center [315, 230] width 520 height 25
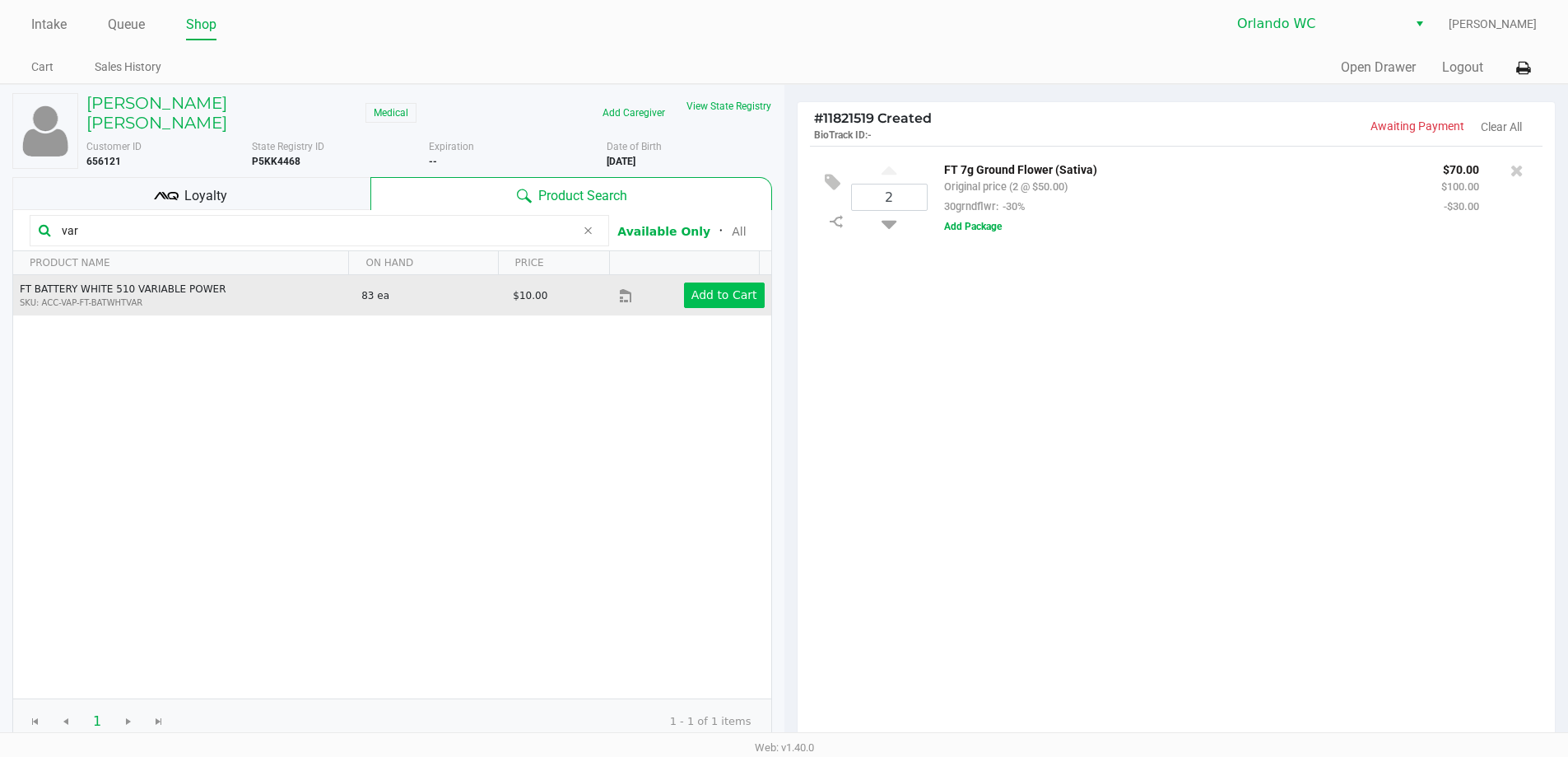
type input "var"
click at [699, 283] on button "Add to Cart" at bounding box center [724, 296] width 80 height 26
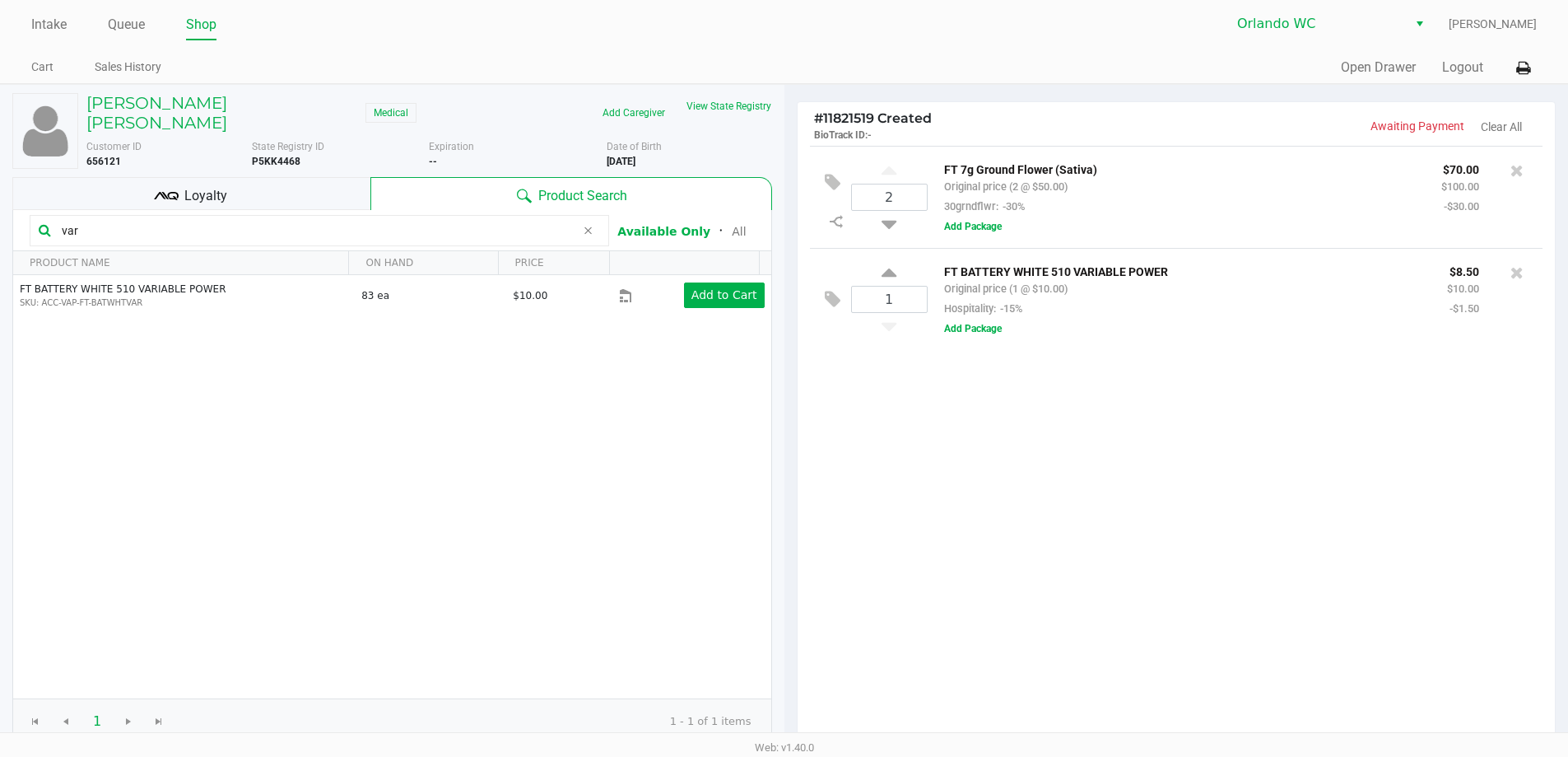
click at [114, 220] on input "var" at bounding box center [315, 230] width 520 height 25
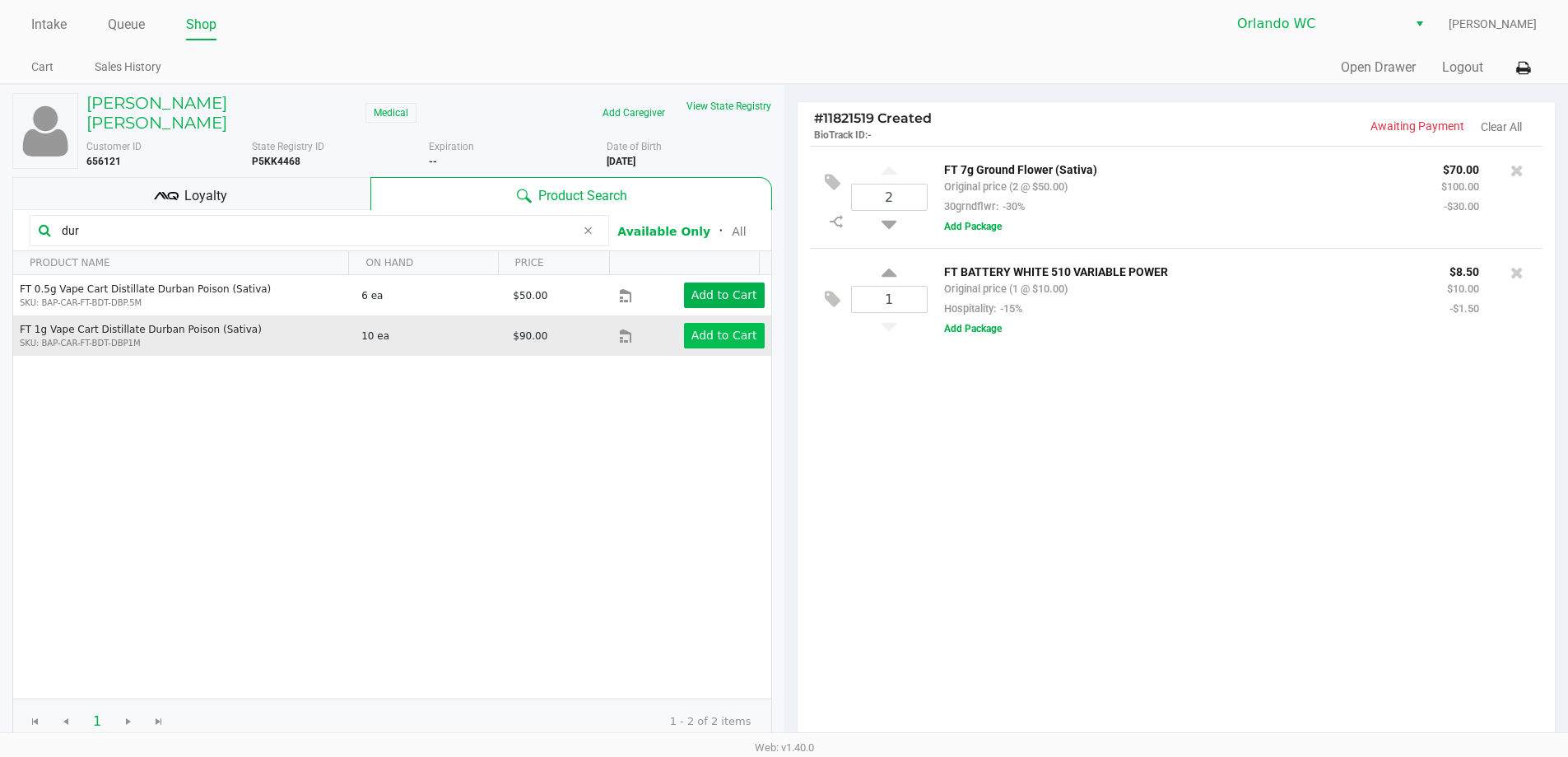
type input "dur"
click at [744, 328] on app-button-loader "Add to Cart" at bounding box center [723, 334] width 66 height 13
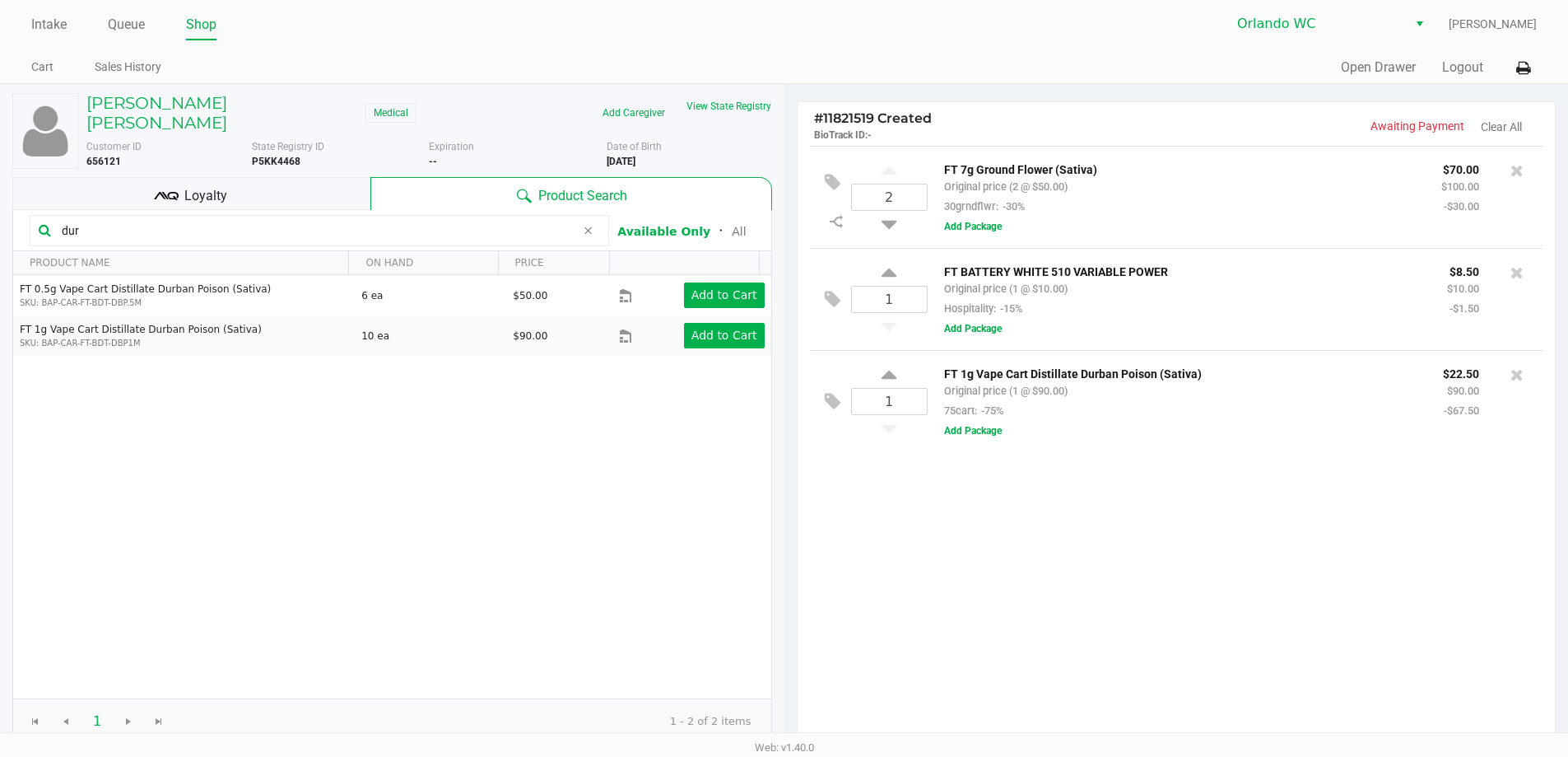
click at [109, 222] on input "dur" at bounding box center [315, 230] width 520 height 25
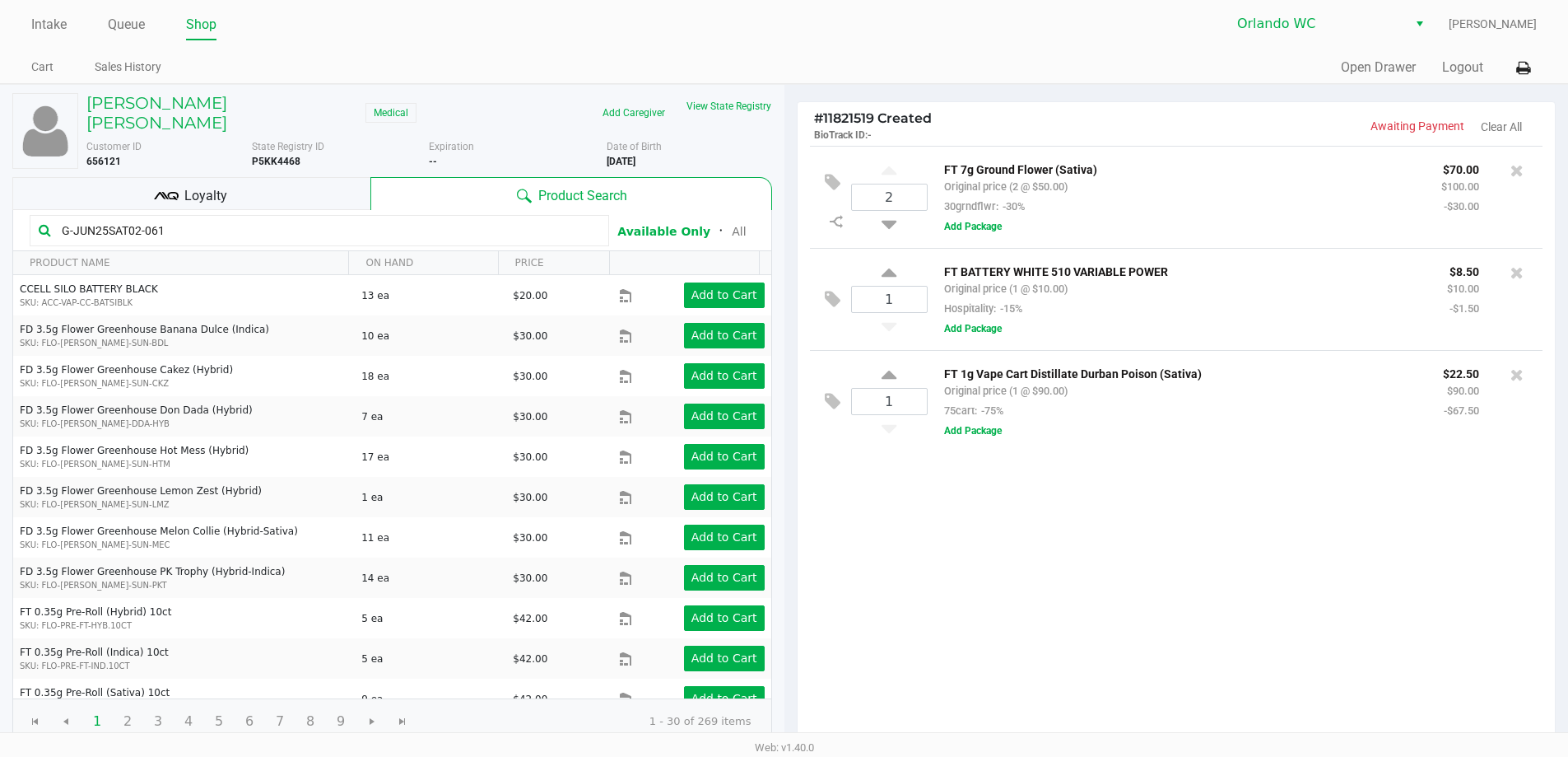
type input "G-JUN25SAT02-0619"
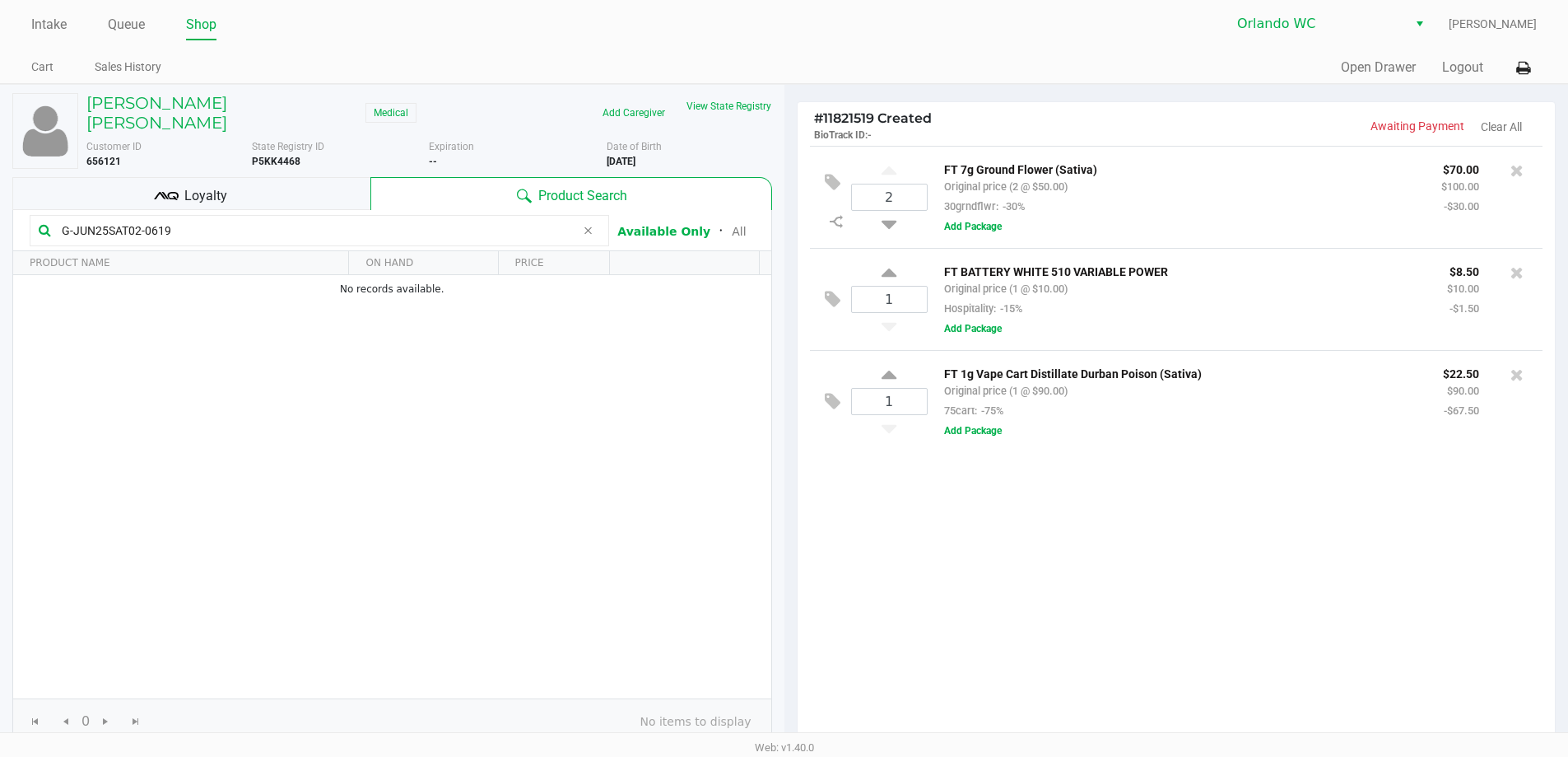
click at [219, 186] on span "Loyalty" at bounding box center [206, 196] width 43 height 20
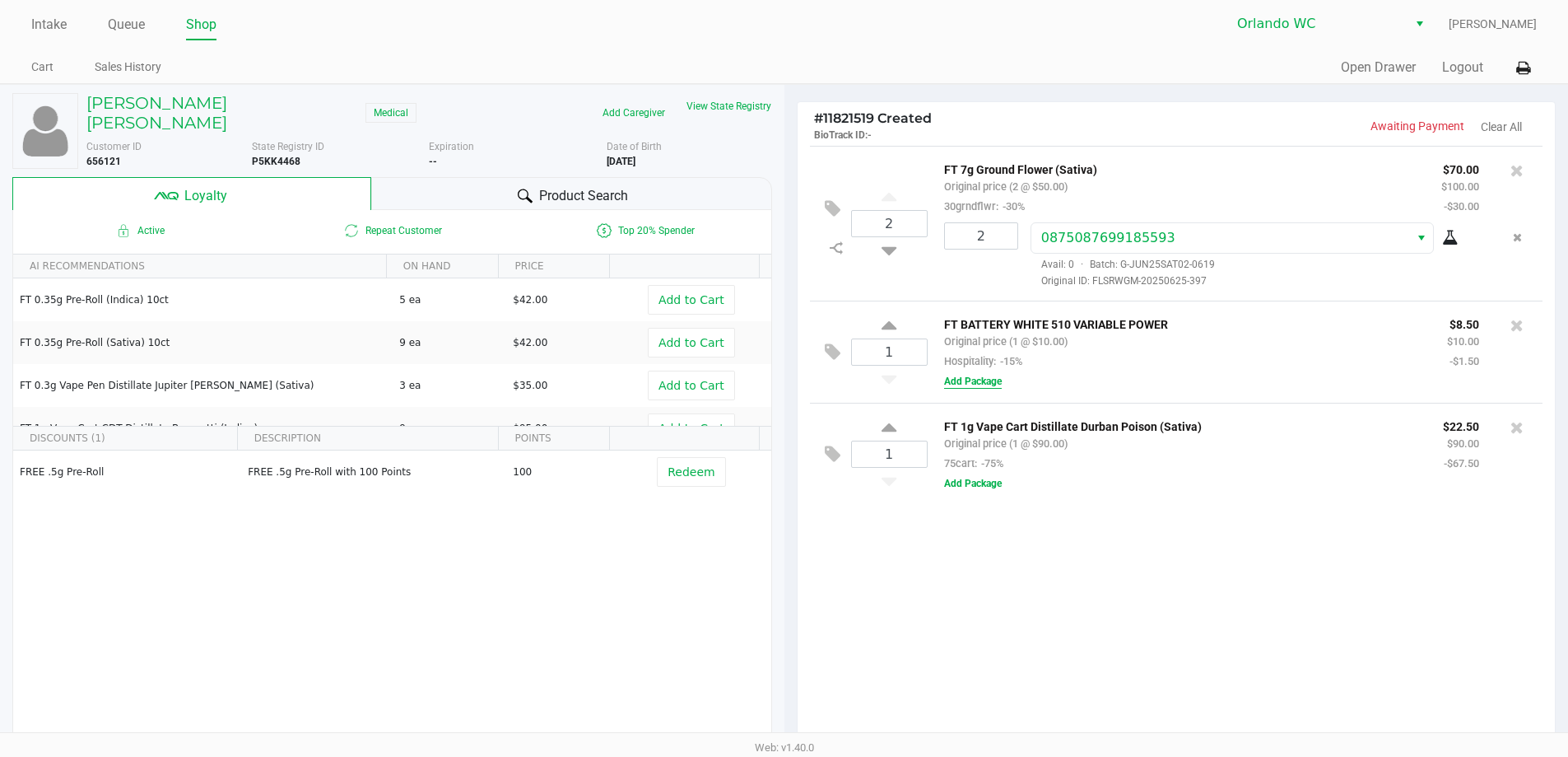
click at [991, 386] on button "Add Package" at bounding box center [972, 380] width 57 height 15
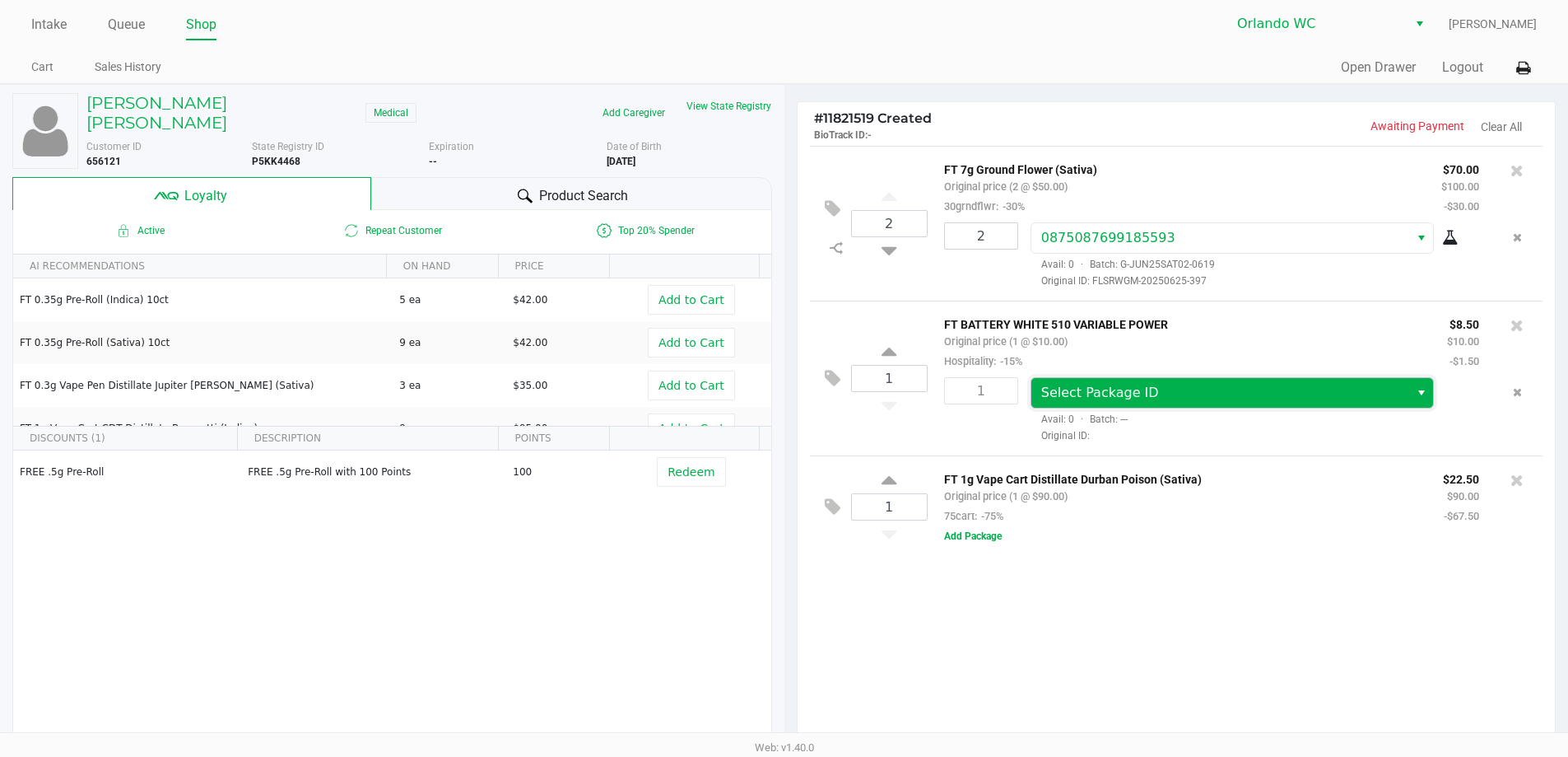
click at [1143, 396] on span "Select Package ID" at bounding box center [1100, 392] width 118 height 15
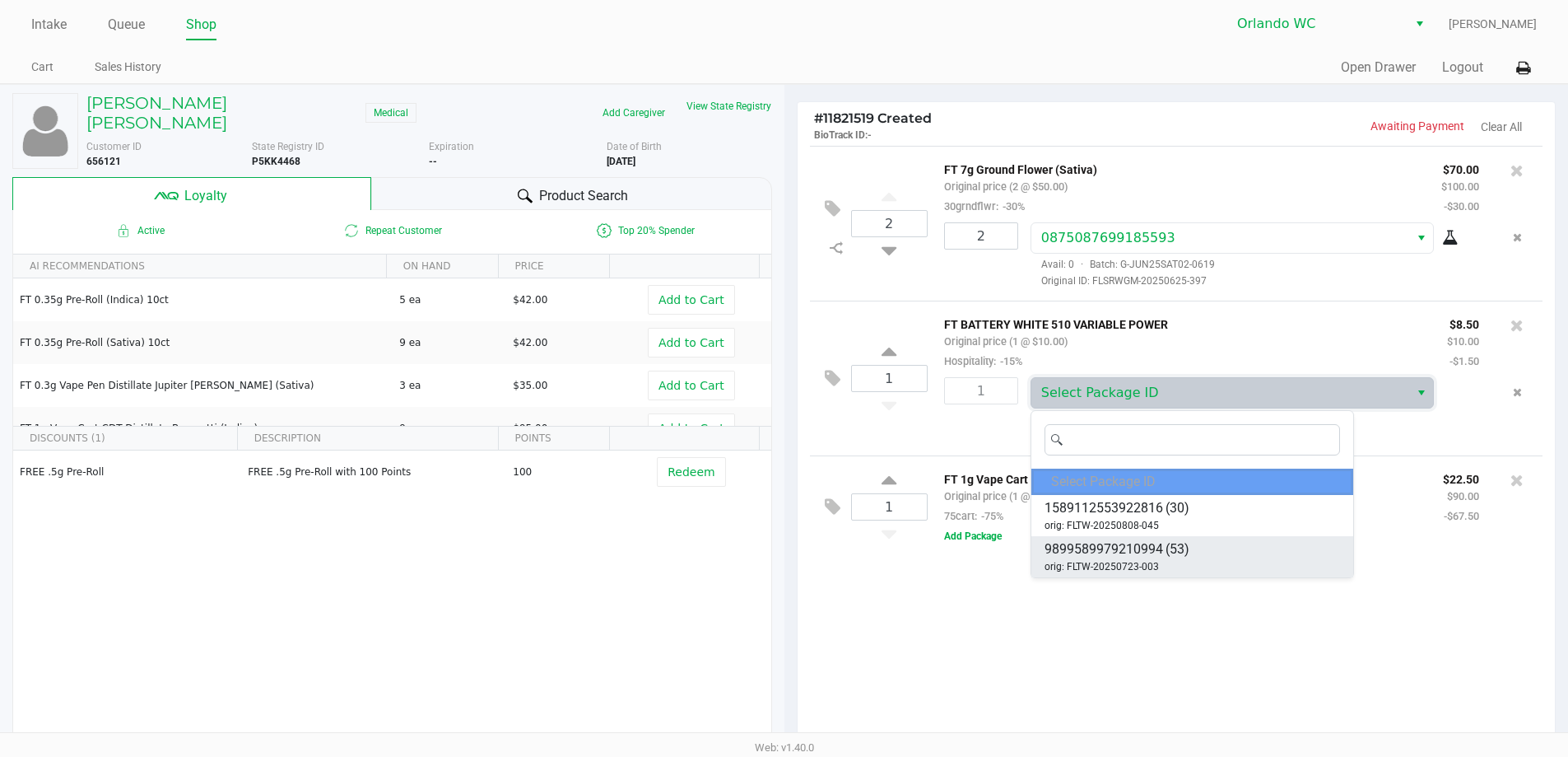
click at [1177, 550] on span "(53)" at bounding box center [1177, 549] width 24 height 20
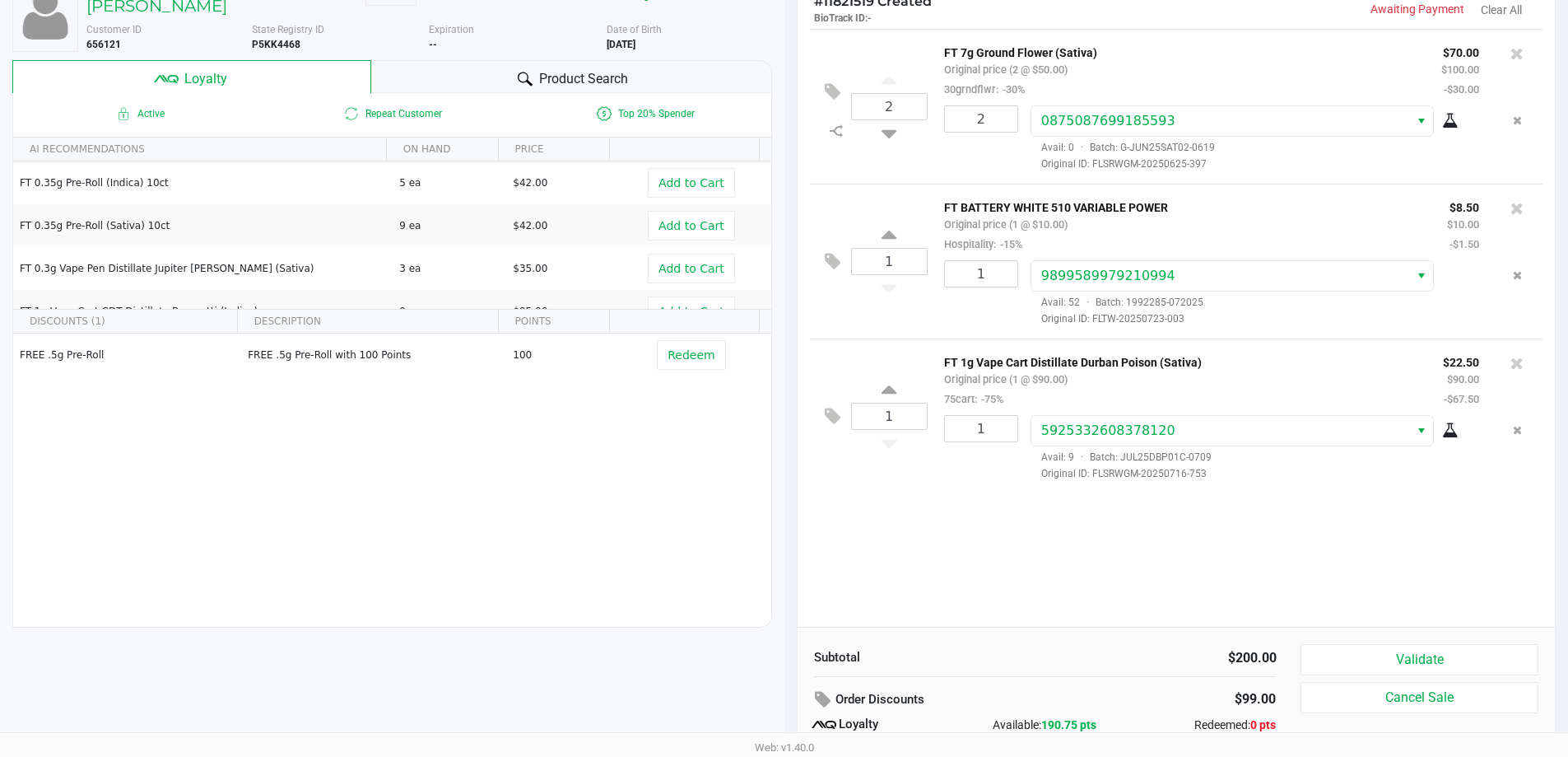
scroll to position [189, 0]
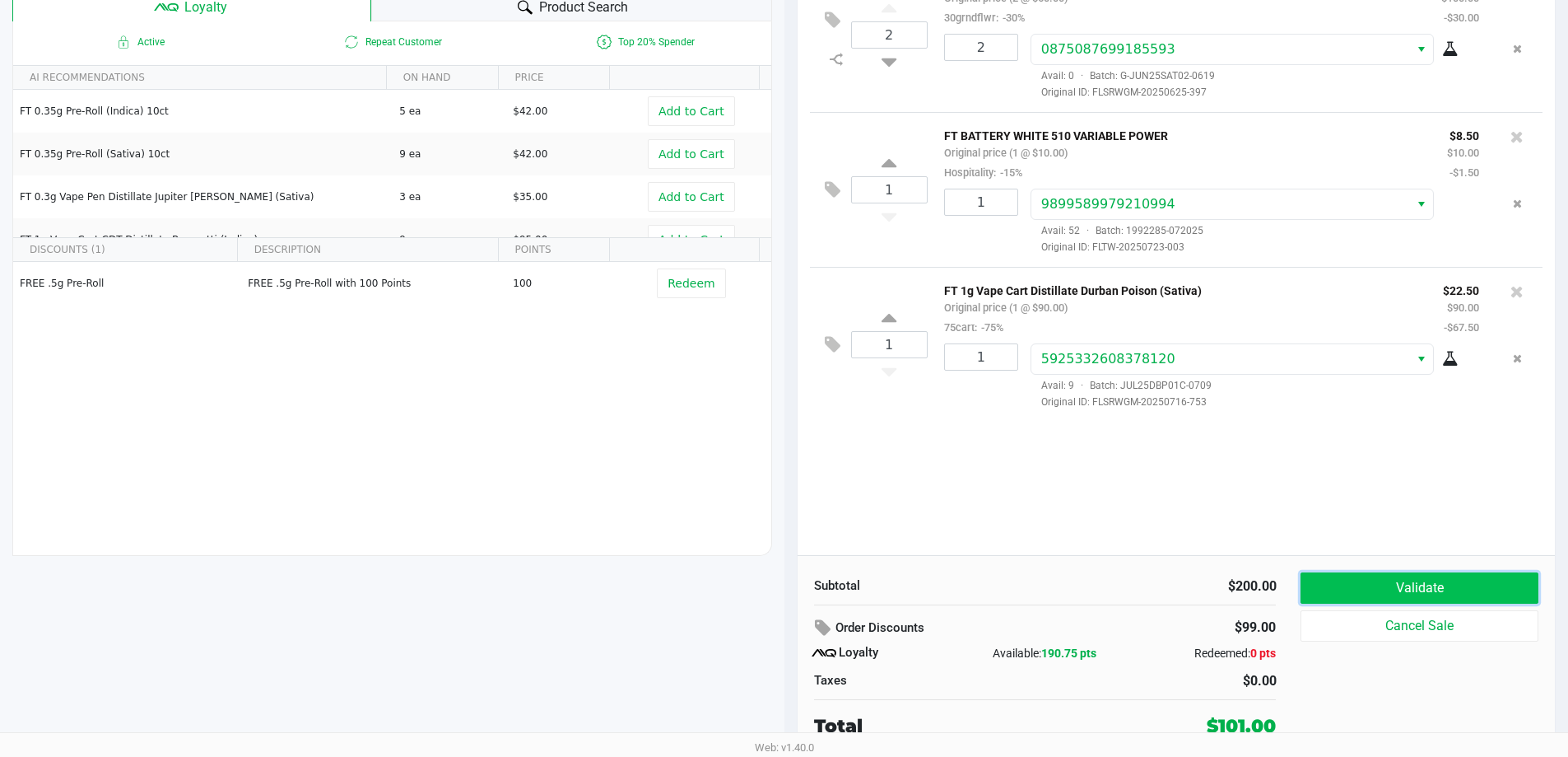
click at [1449, 594] on button "Validate" at bounding box center [1419, 588] width 237 height 32
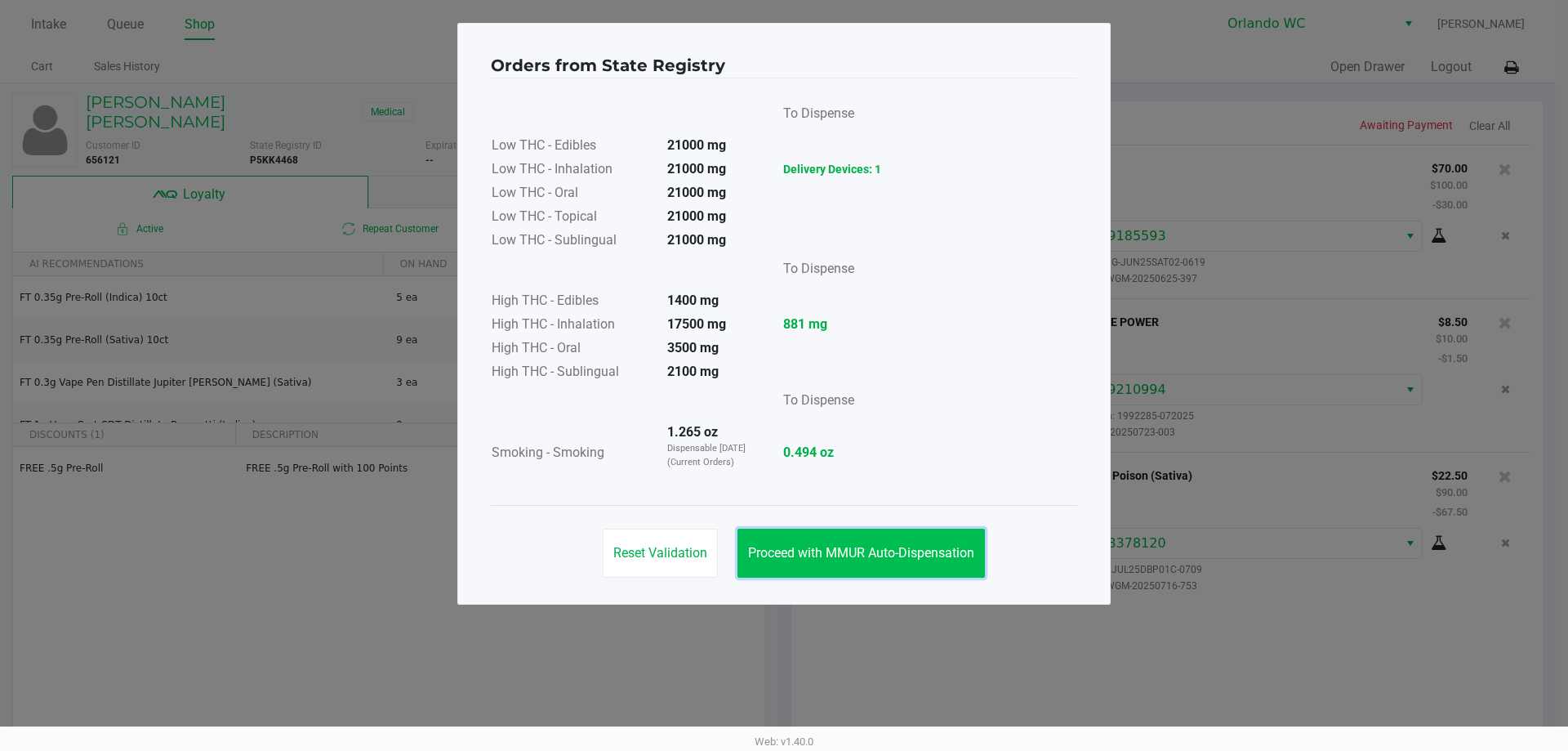
click at [842, 546] on span "Proceed with MMUR Auto-Dispensation" at bounding box center [861, 553] width 226 height 15
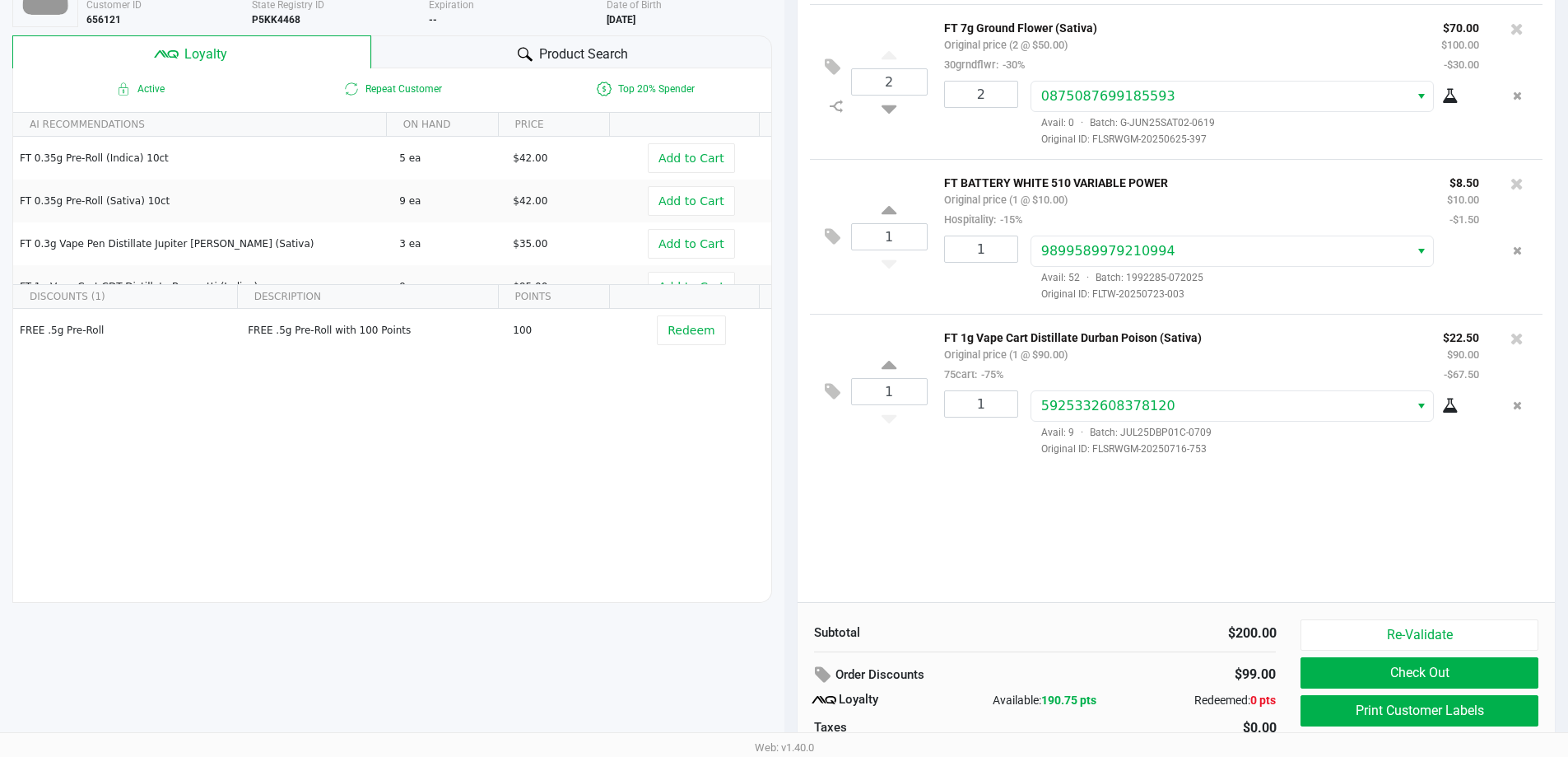
scroll to position [189, 0]
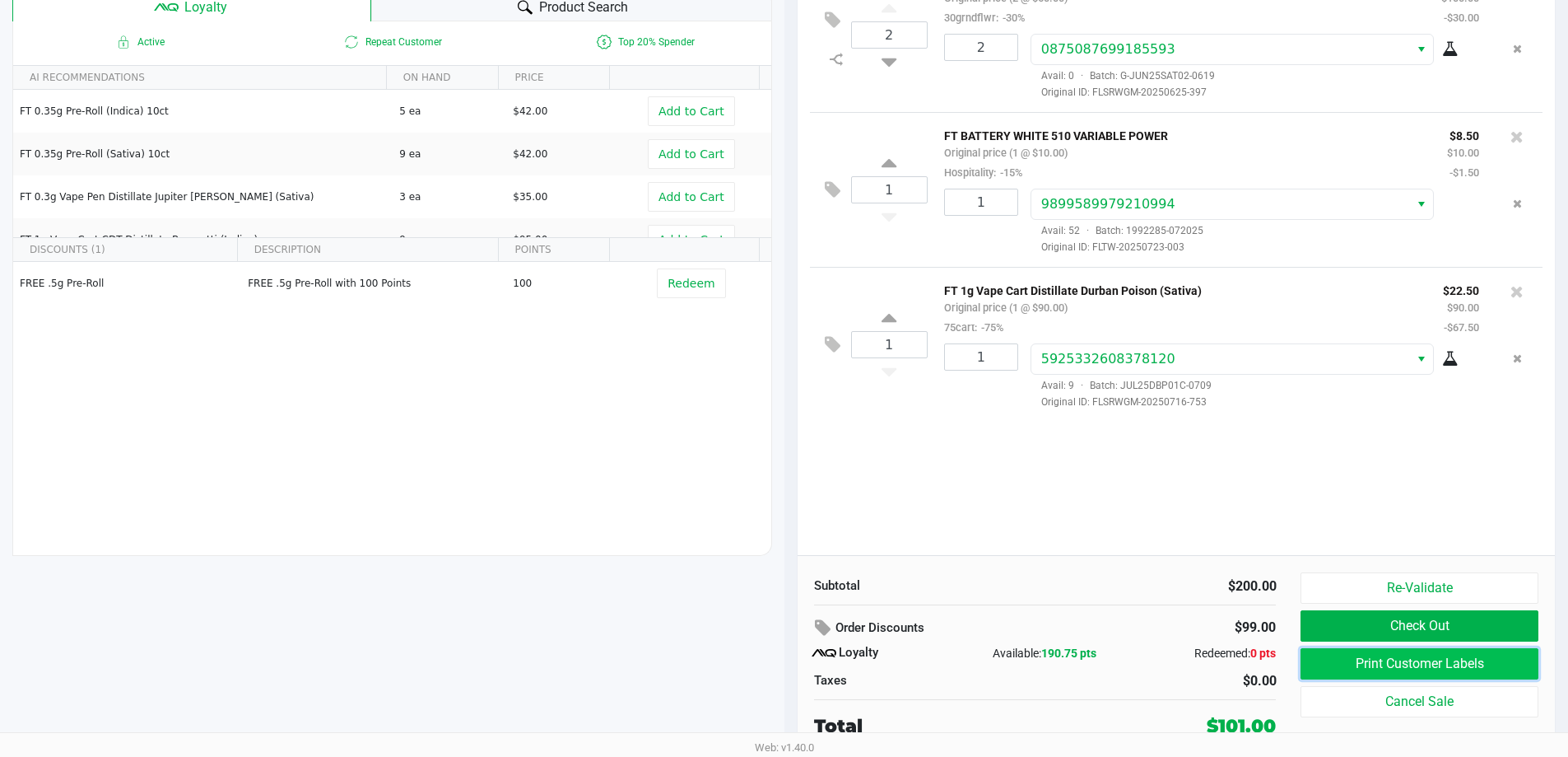
click at [1460, 667] on button "Print Customer Labels" at bounding box center [1419, 663] width 237 height 32
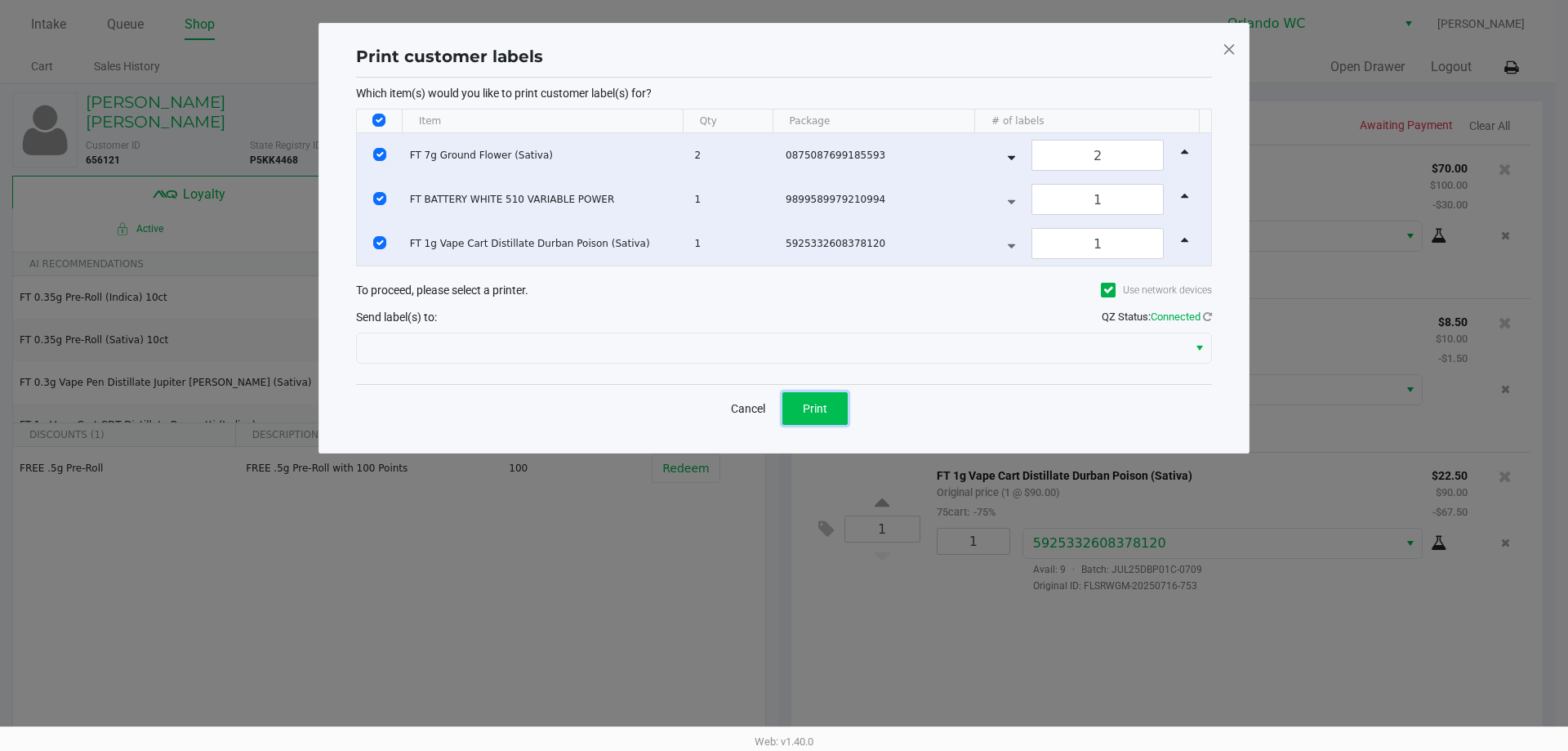
click at [831, 401] on button "Print" at bounding box center [815, 409] width 65 height 33
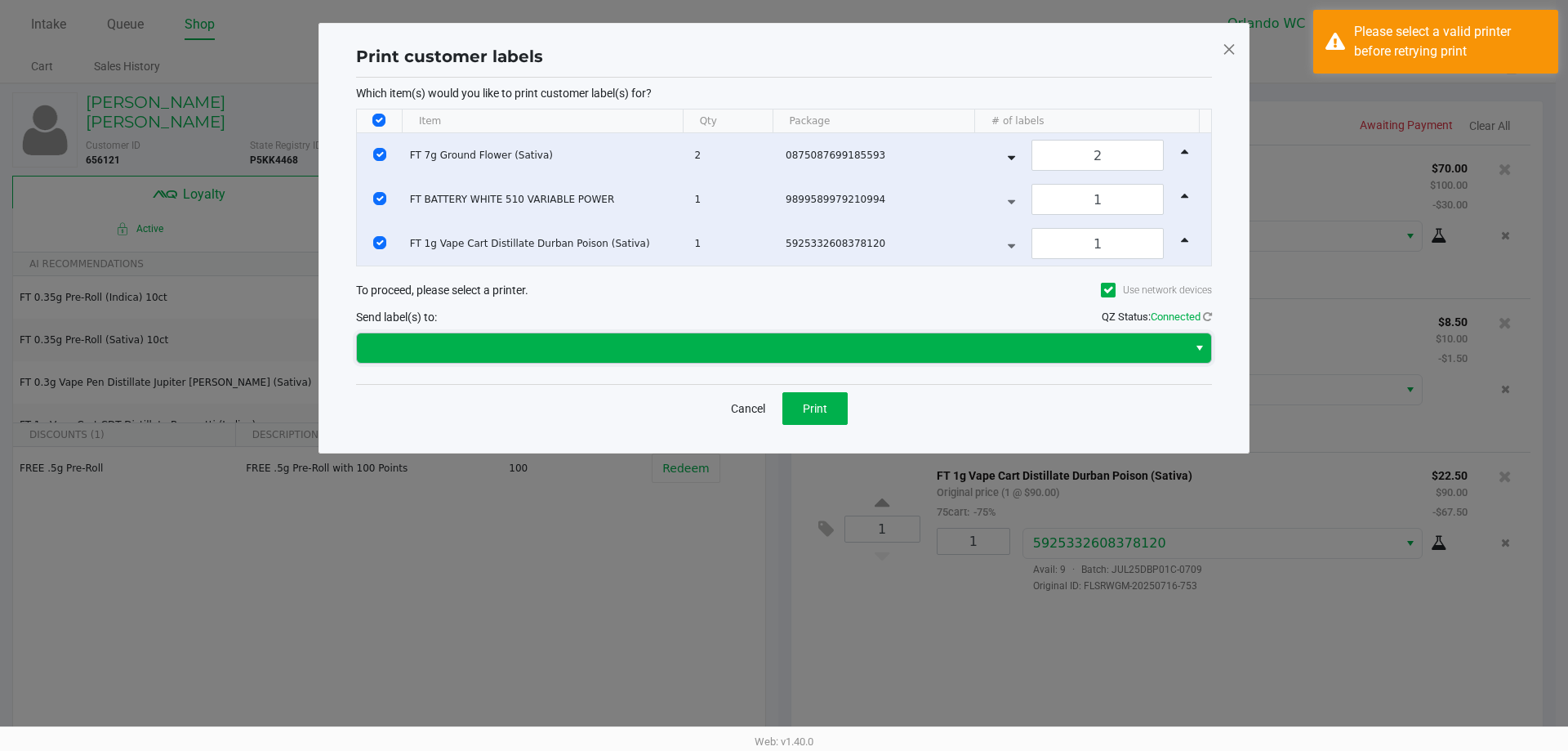
click at [870, 343] on span at bounding box center [772, 348] width 811 height 19
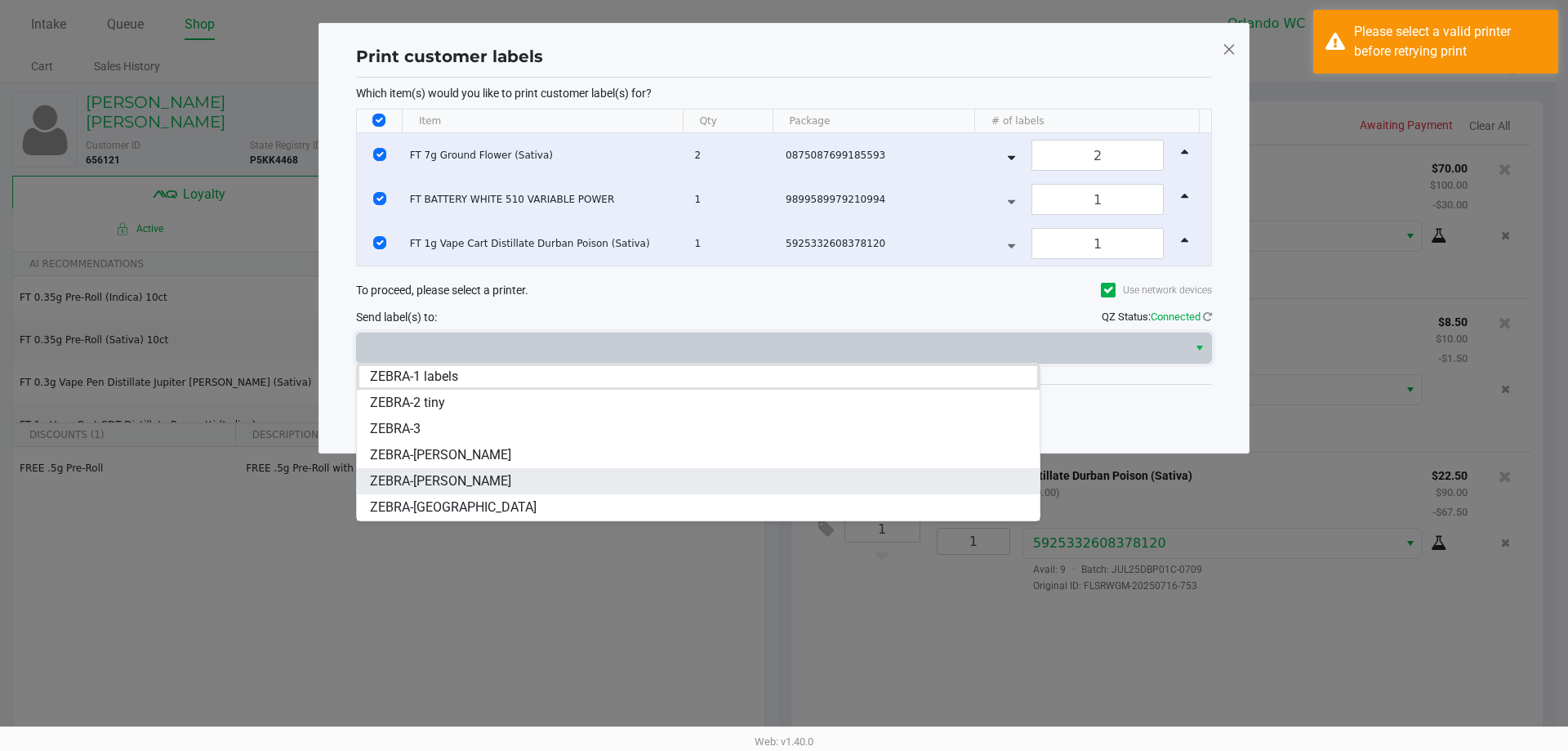
click at [487, 479] on span "ZEBRA-RODNEY-ATKINS" at bounding box center [441, 481] width 142 height 19
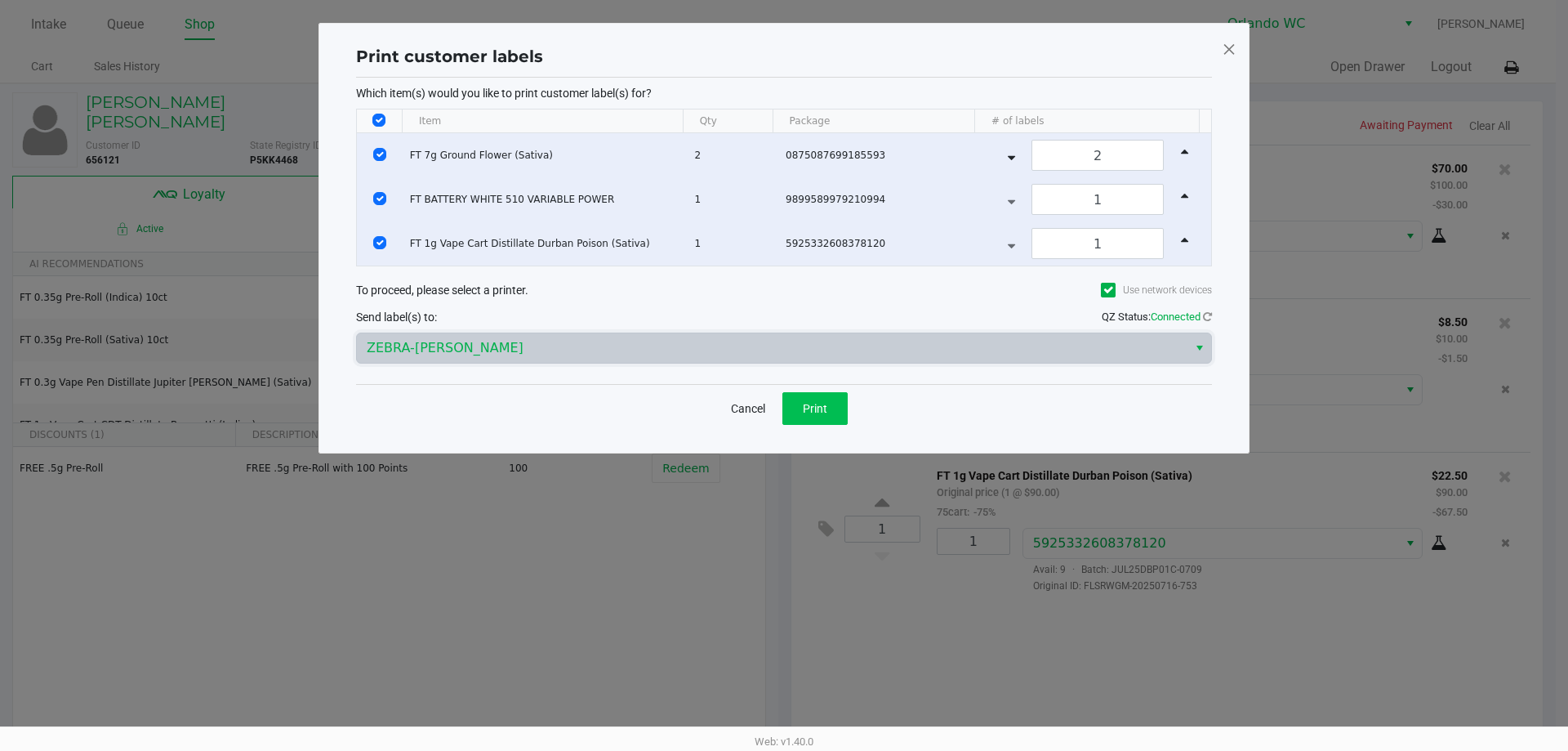
click at [845, 393] on button "Print" at bounding box center [815, 409] width 65 height 33
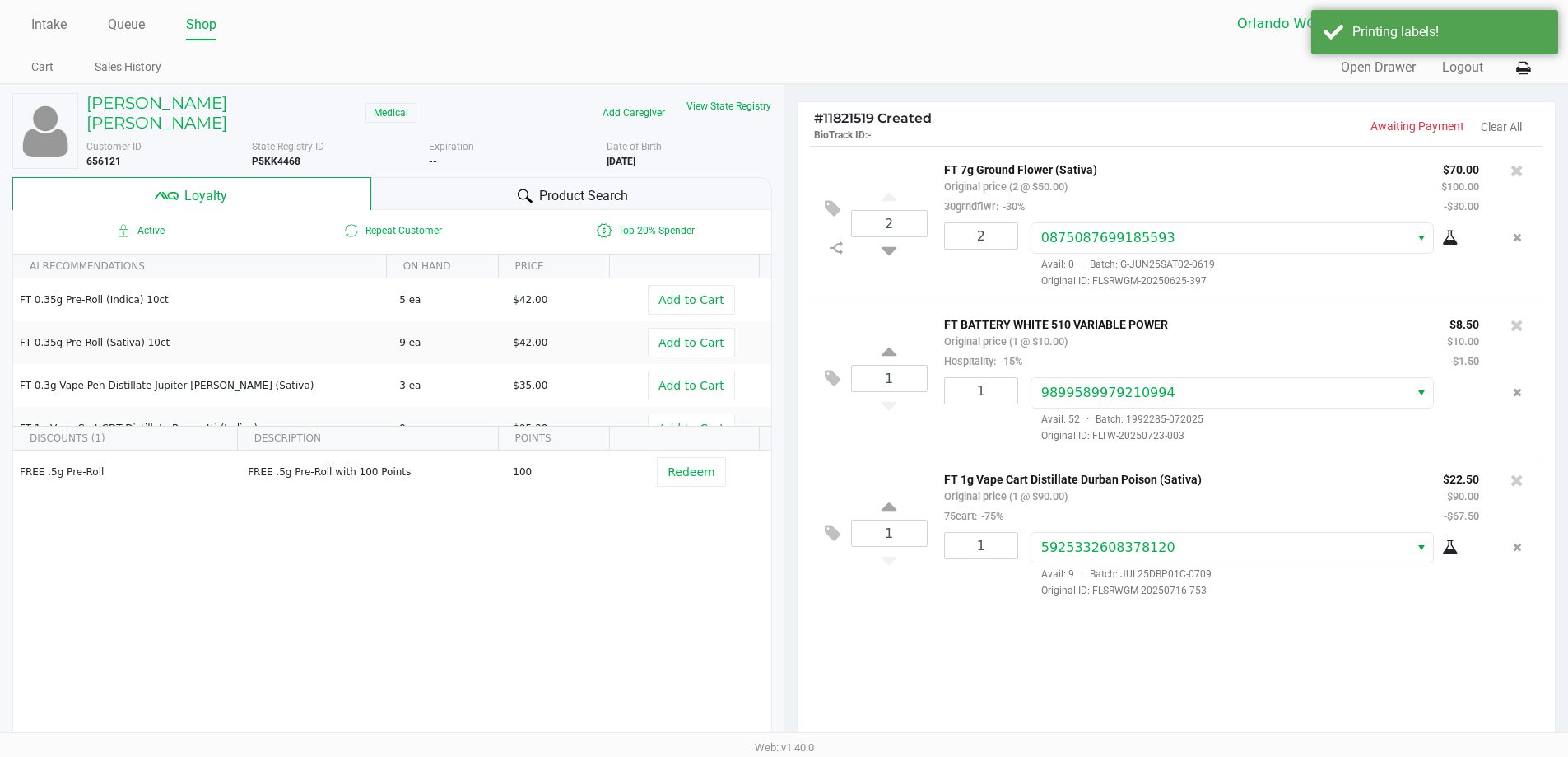
scroll to position [189, 0]
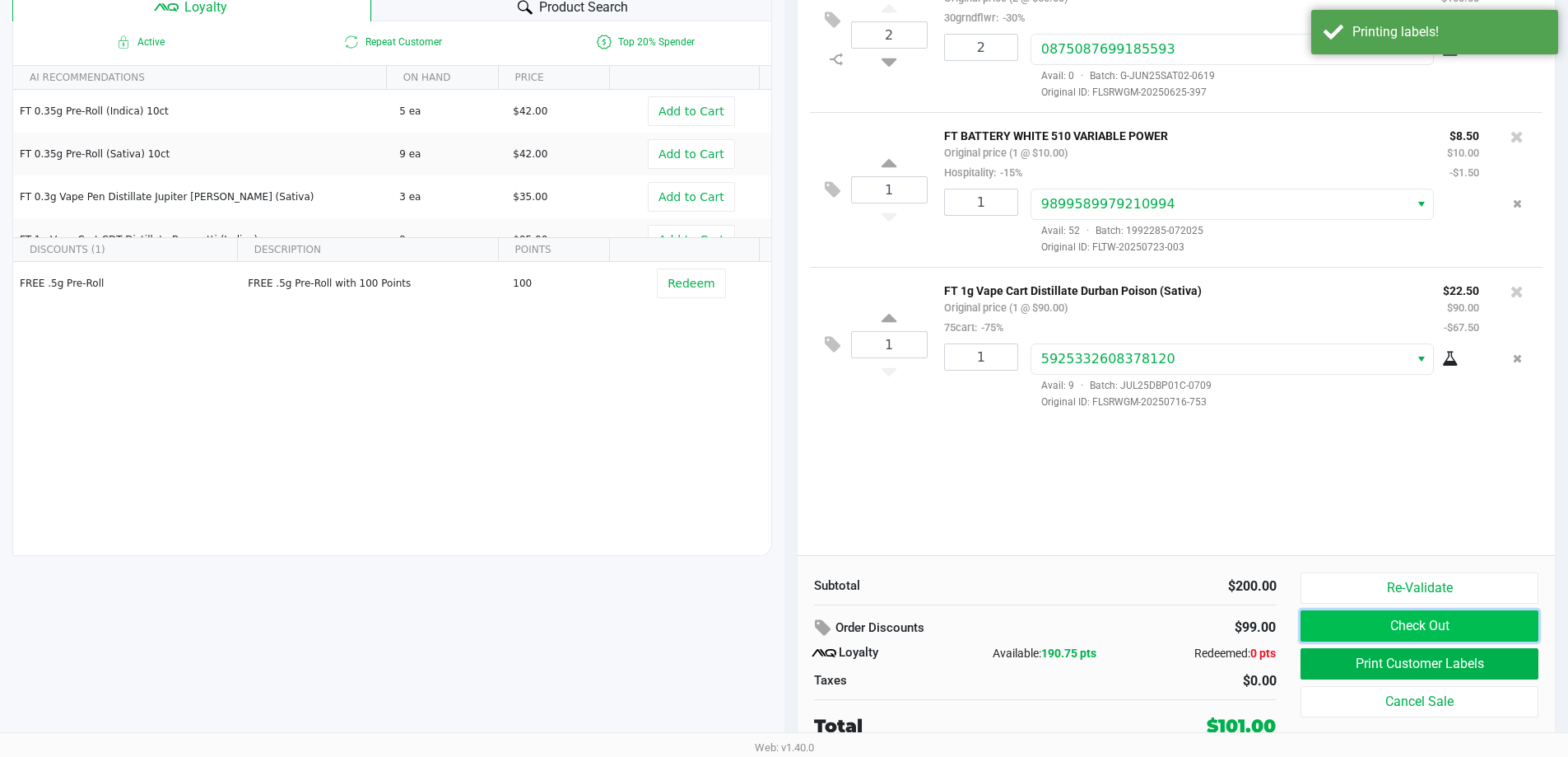
click at [1370, 625] on button "Check Out" at bounding box center [1419, 625] width 237 height 32
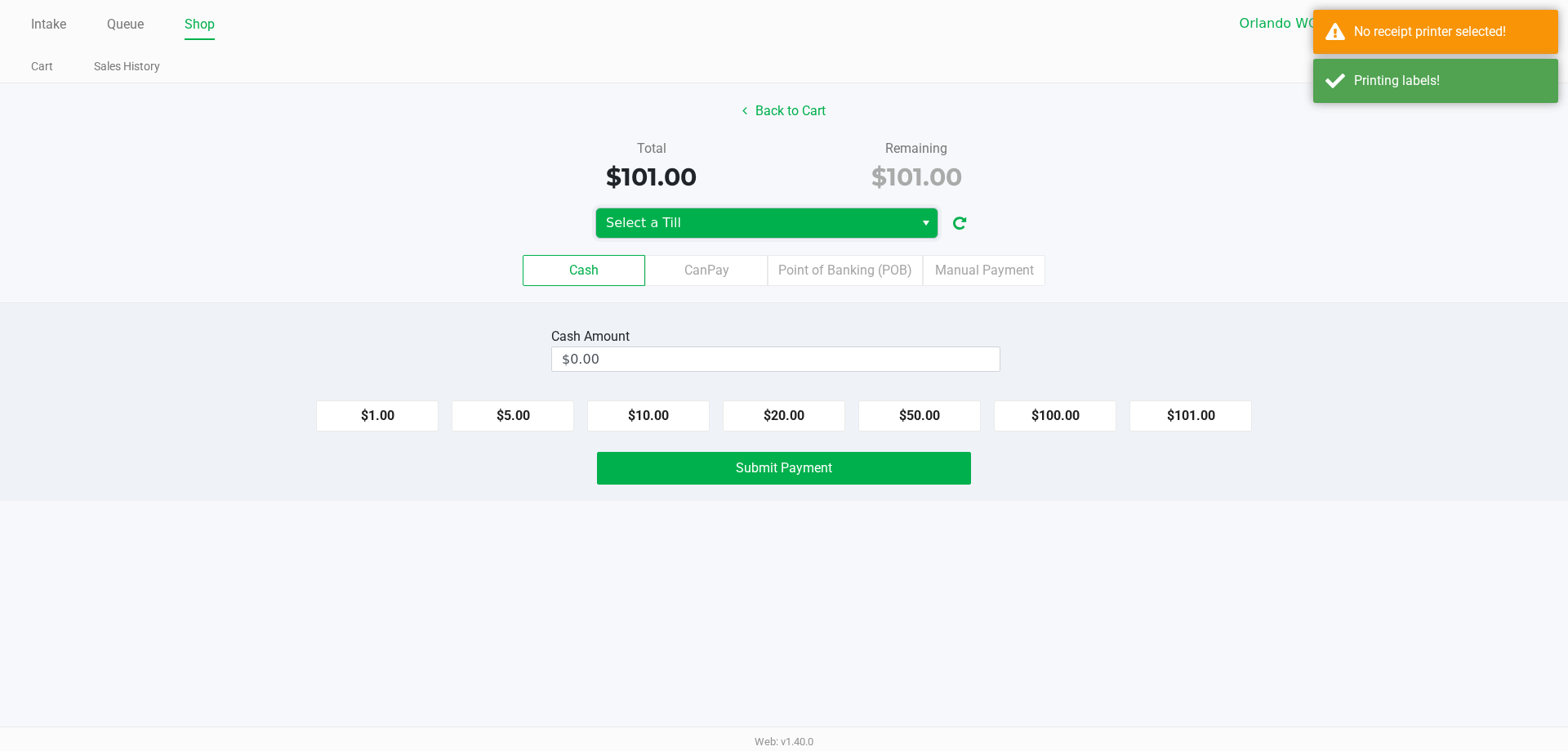
click at [762, 223] on span "Select a Till" at bounding box center [755, 223] width 298 height 19
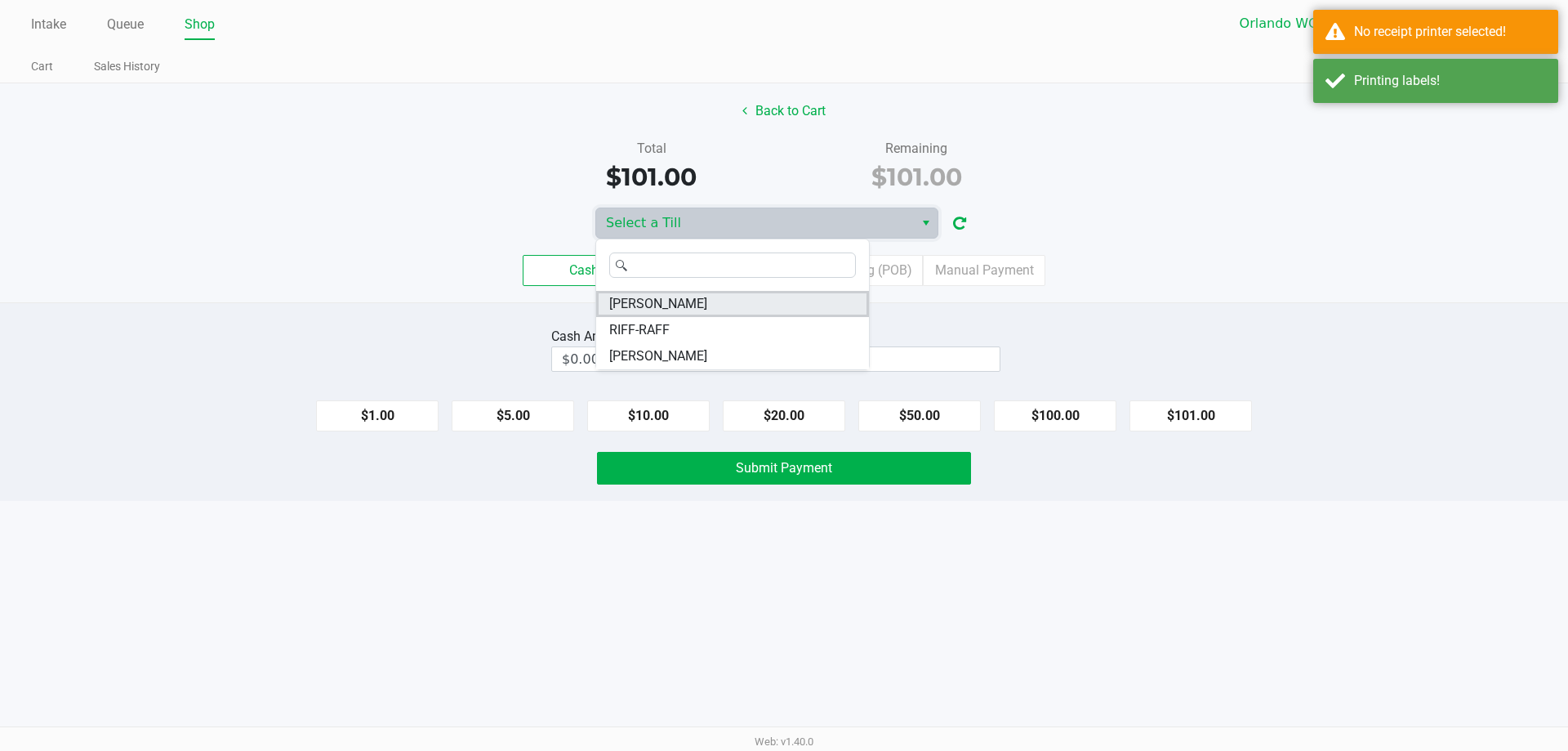
click at [681, 306] on span "RODNEY-ATKINS" at bounding box center [659, 303] width 98 height 19
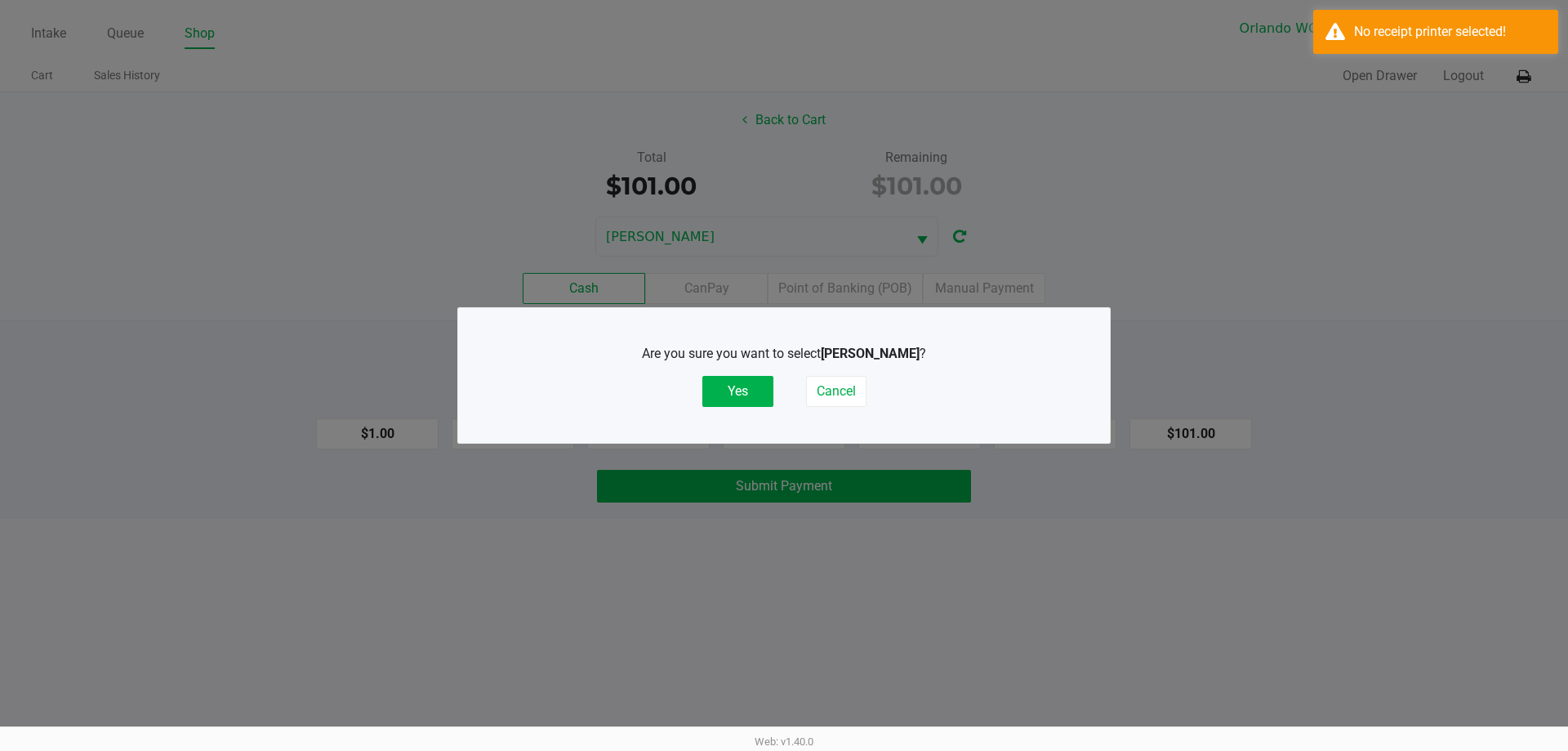
click at [729, 409] on div "Are you sure you want to select RODNEY-ATKINS ? Yes Cancel" at bounding box center [784, 376] width 587 height 102
click at [731, 398] on button "Yes" at bounding box center [738, 391] width 71 height 31
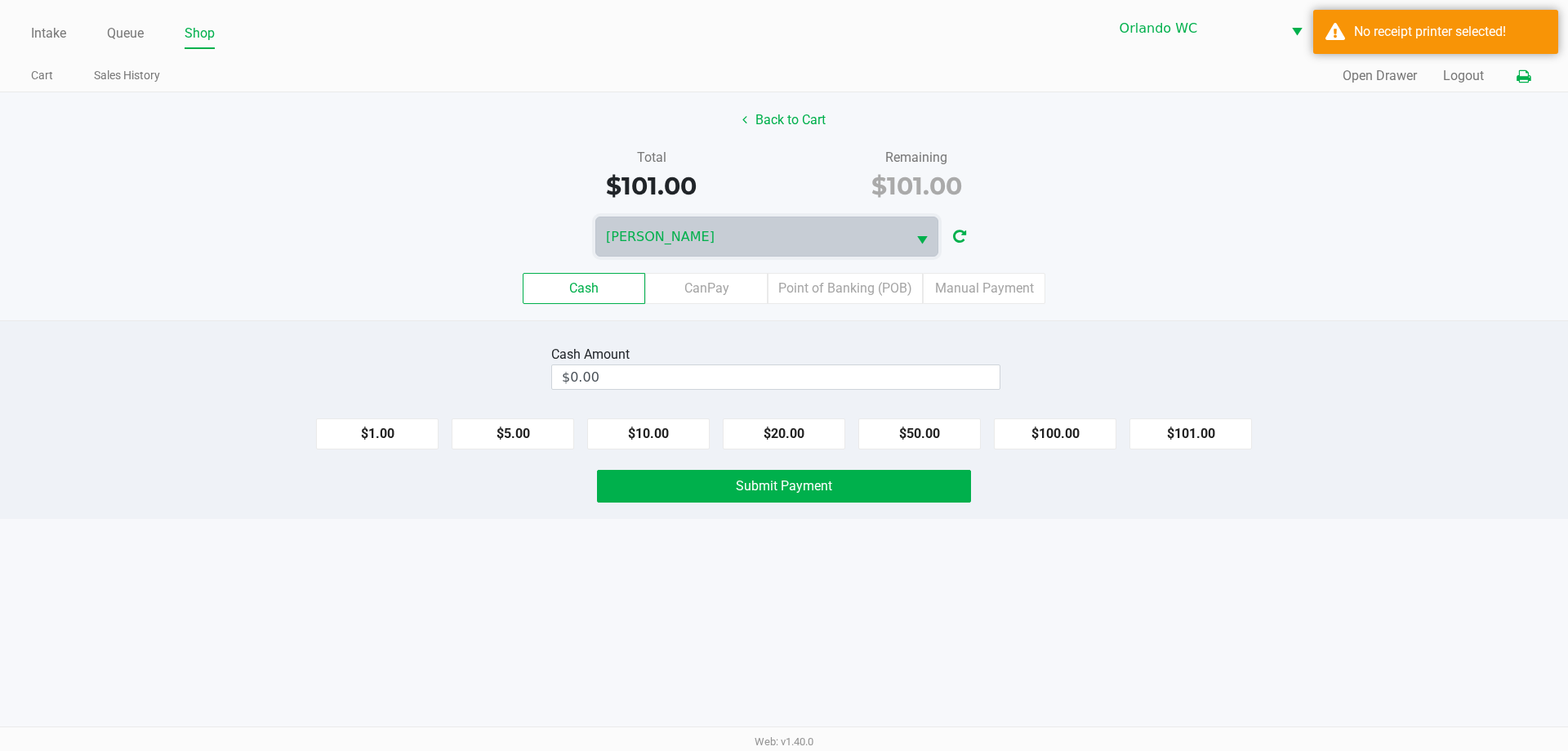
click at [1521, 72] on icon at bounding box center [1523, 76] width 14 height 11
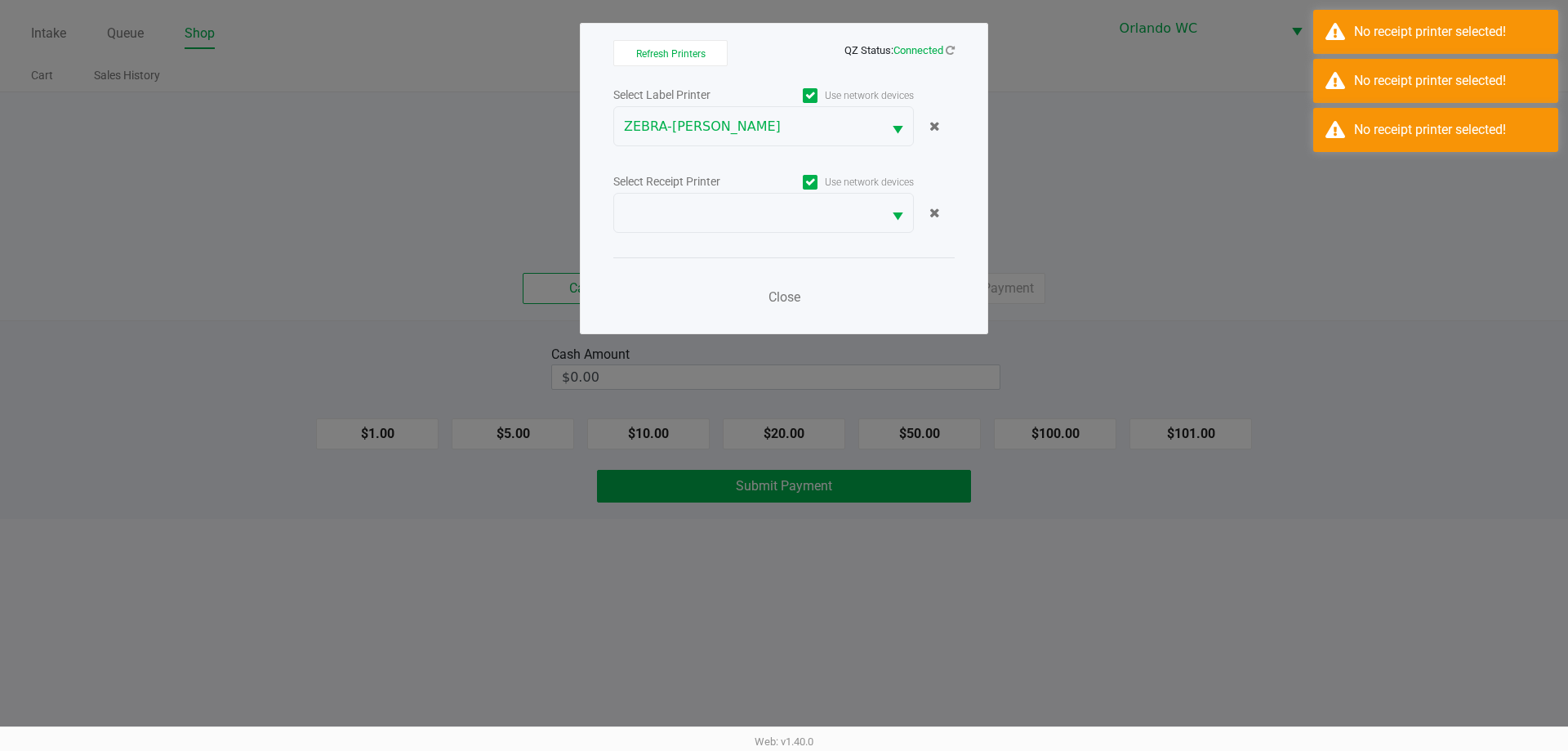
click at [870, 245] on div "Select Label Printer Use network devices ZEBRA-RODNEY-ATKINS Select Receipt Pri…" at bounding box center [784, 200] width 342 height 233
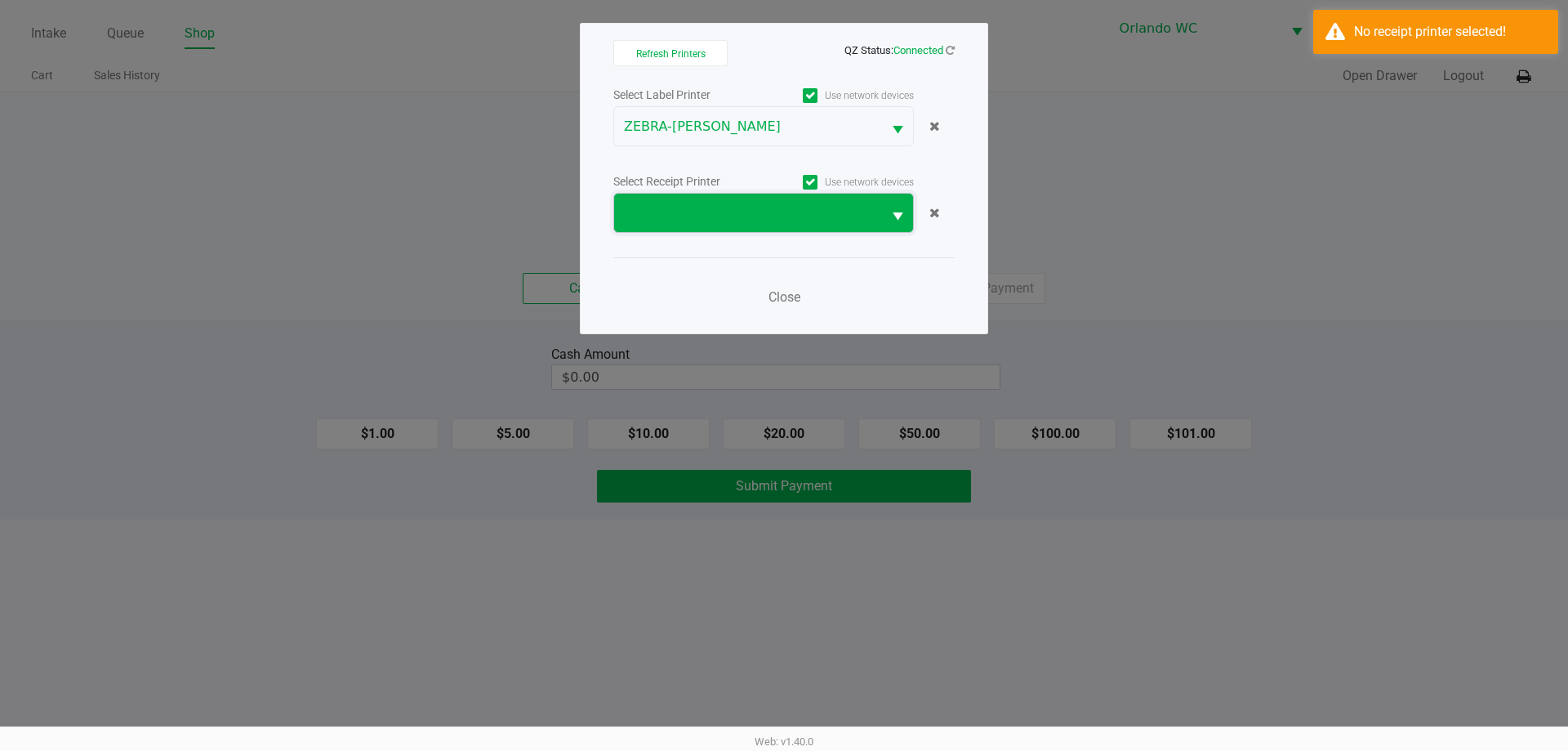
click at [853, 209] on span at bounding box center [748, 213] width 248 height 19
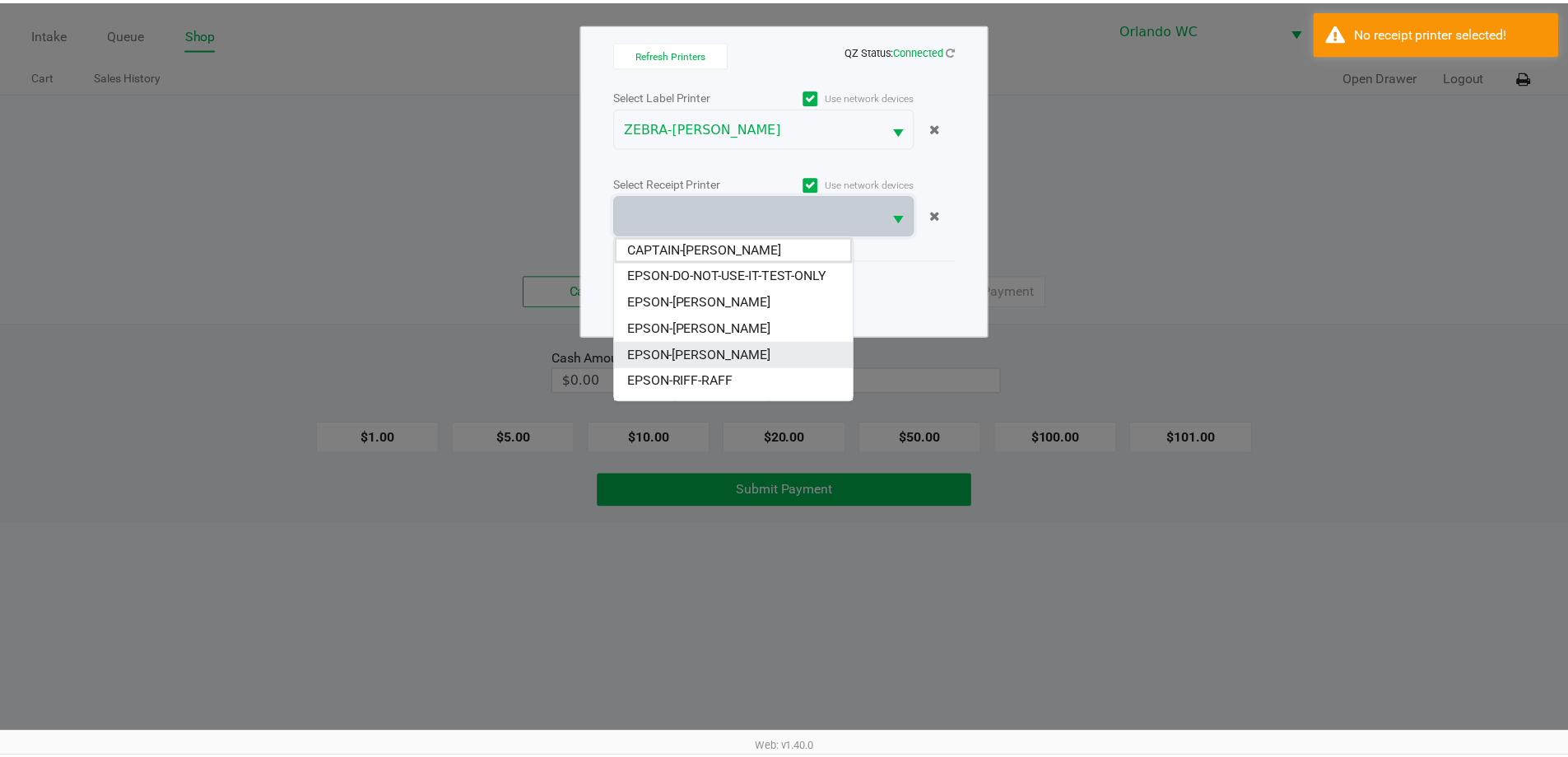
scroll to position [73, 0]
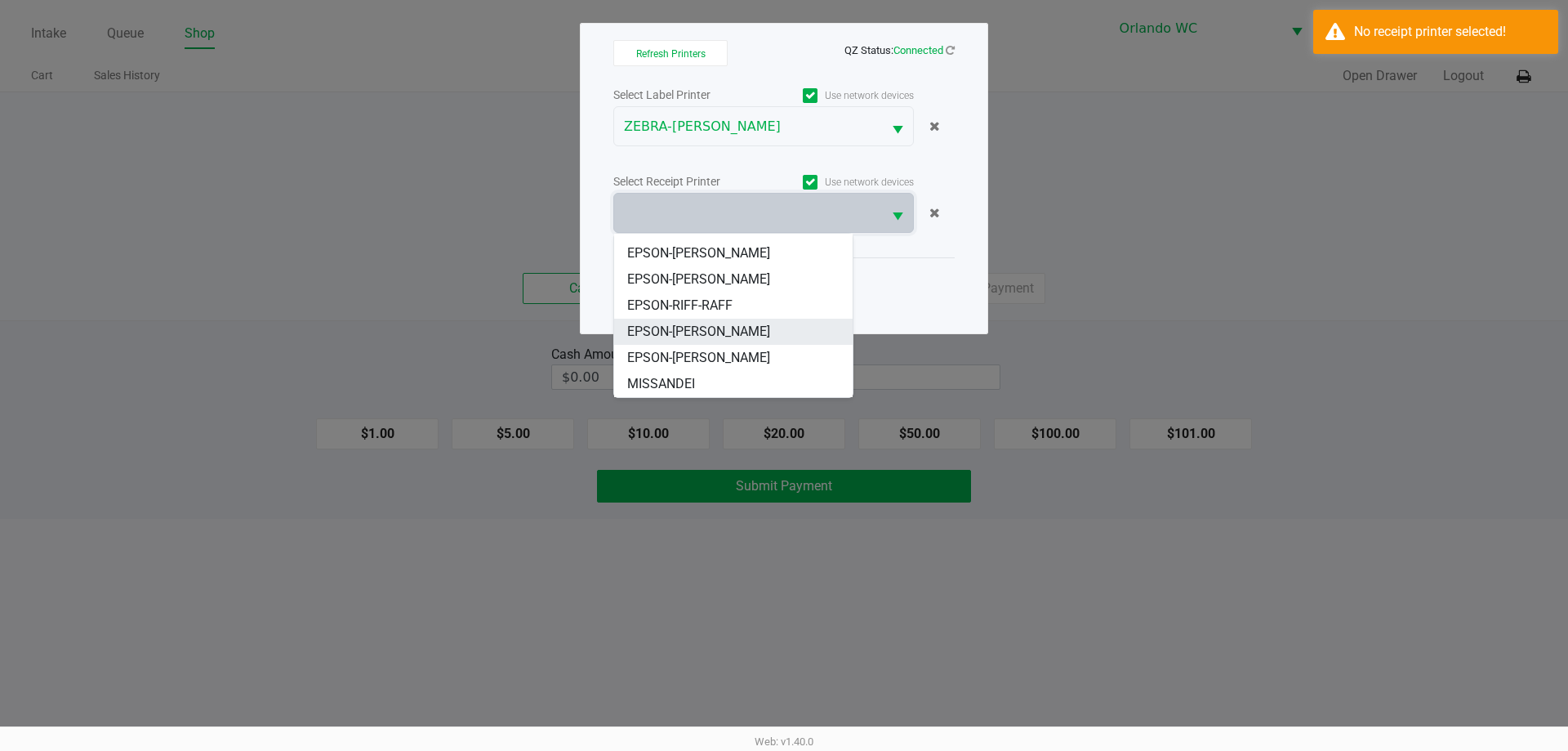
click at [742, 327] on span "EPSON-RODNEY-ATKINS" at bounding box center [698, 331] width 143 height 19
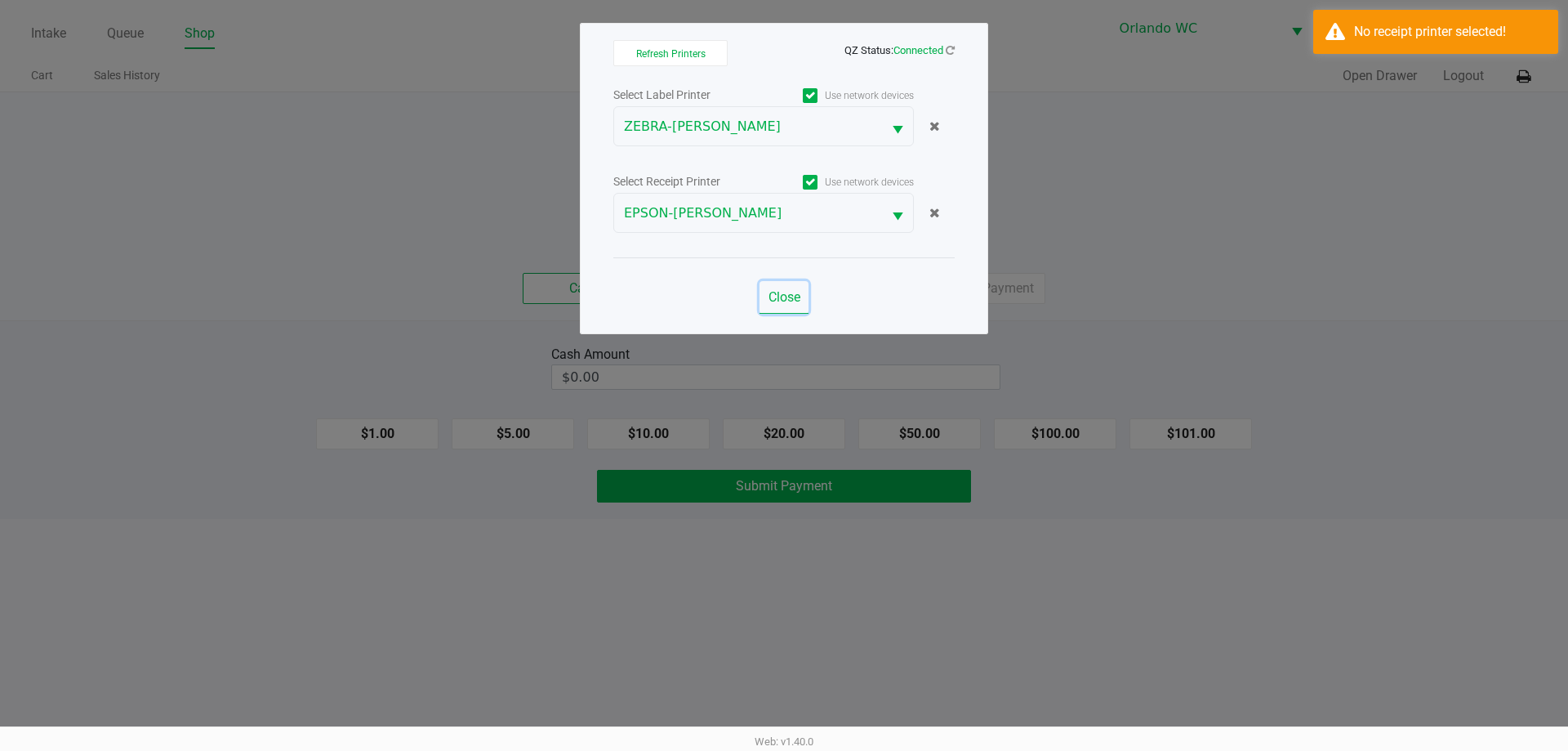
click at [777, 291] on span "Close" at bounding box center [785, 297] width 32 height 15
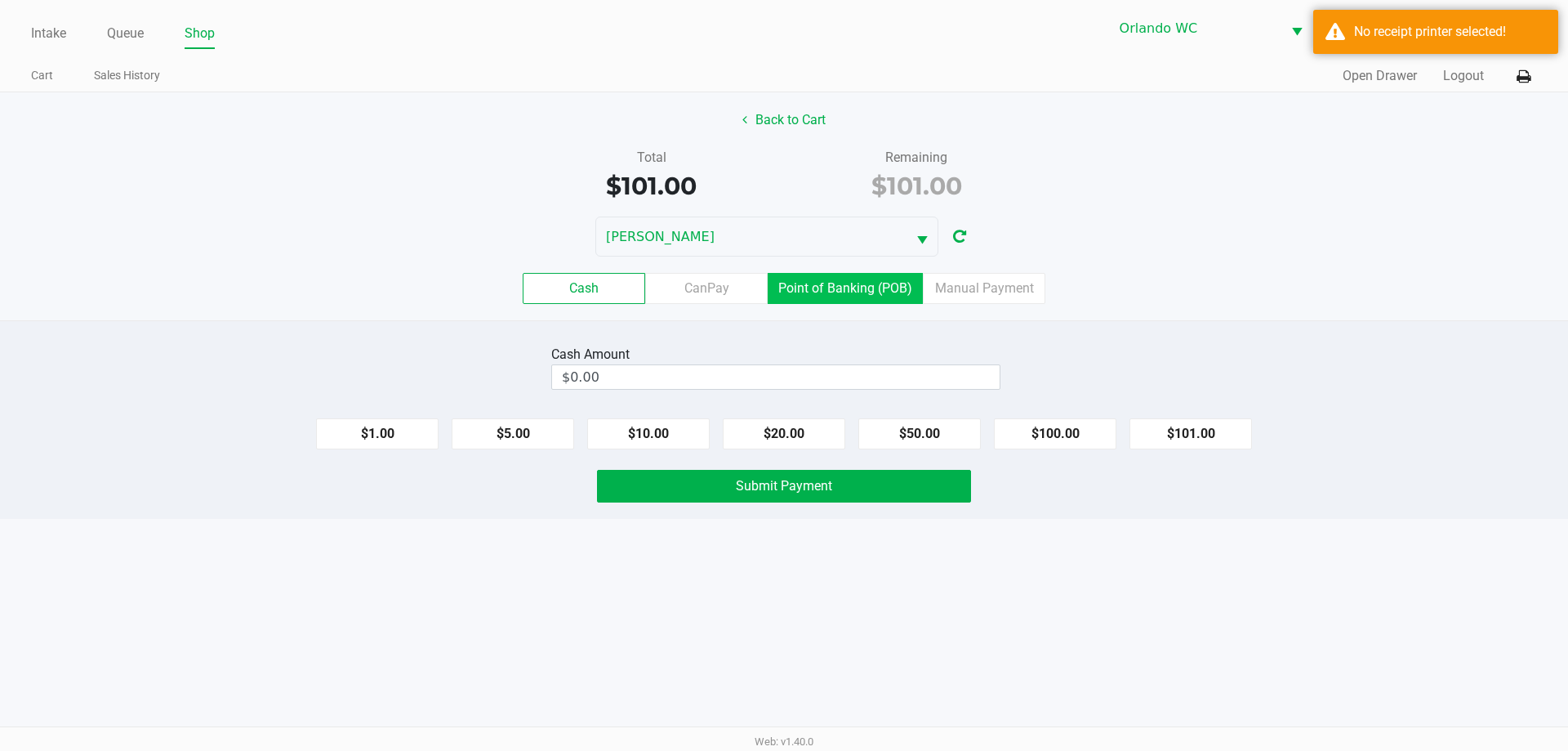
click at [887, 289] on label "Point of Banking (POB)" at bounding box center [845, 288] width 155 height 31
click at [0, 0] on 7 "Point of Banking (POB)" at bounding box center [0, 0] width 0 height 0
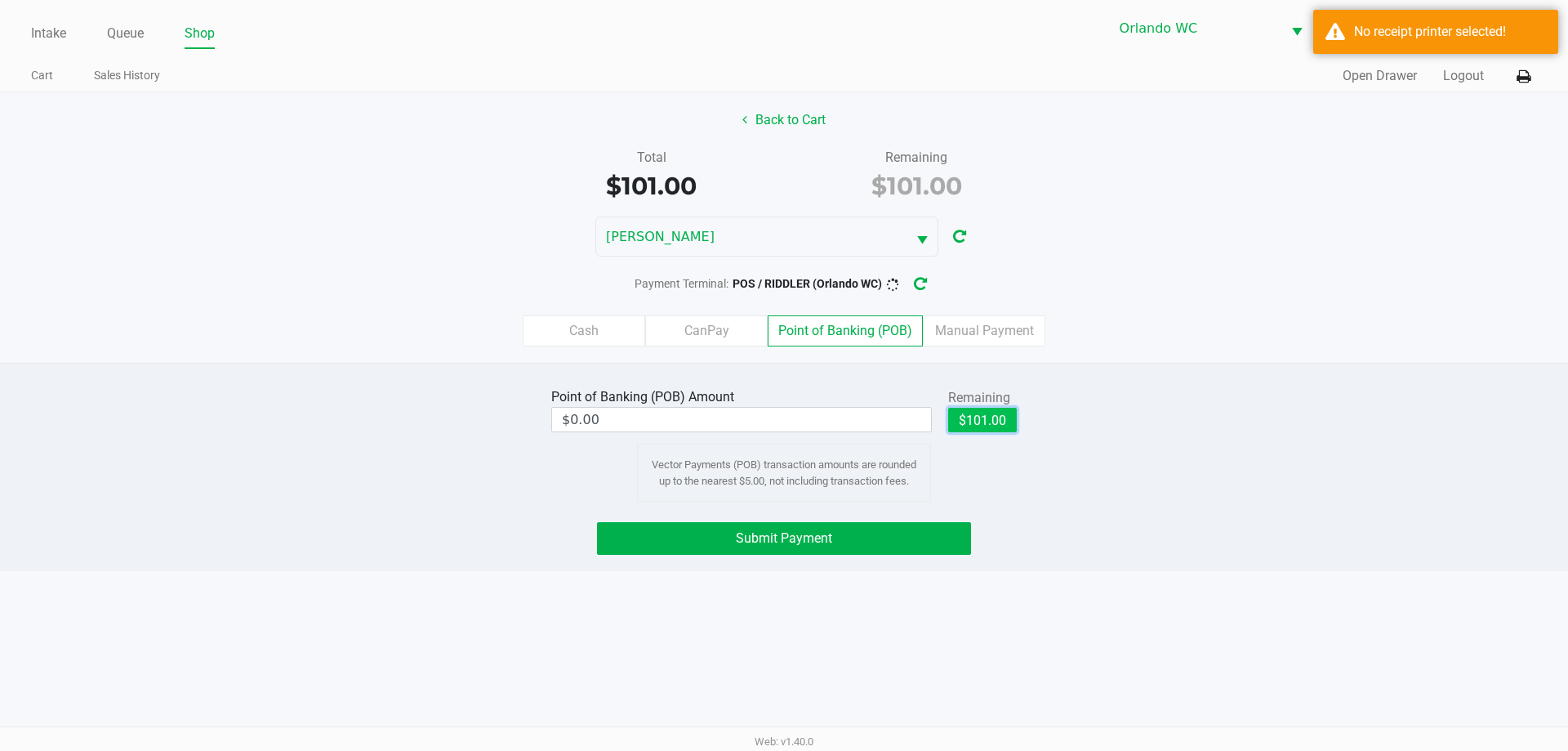
click at [970, 417] on button "$101.00" at bounding box center [982, 420] width 69 height 25
type input "$101.00"
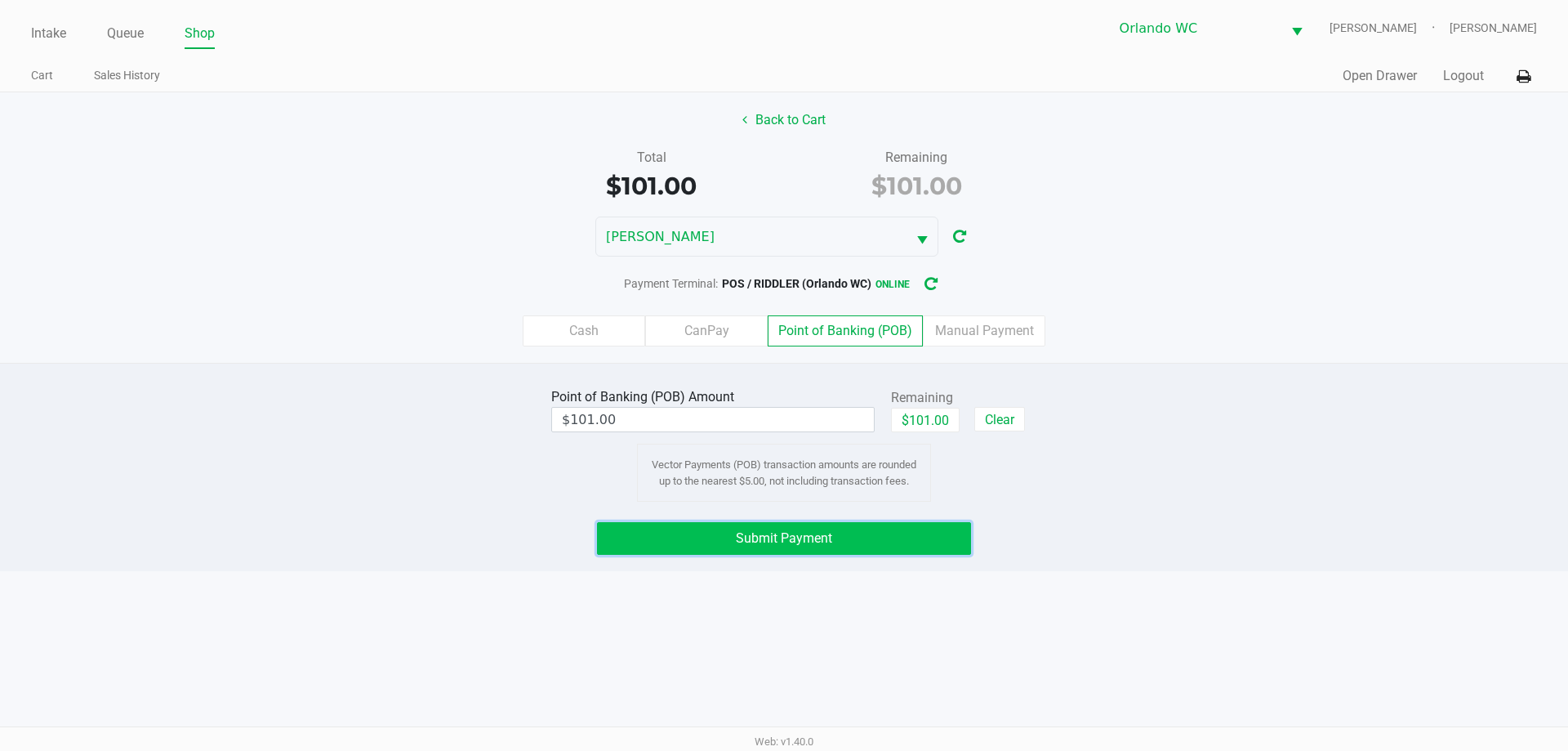
click at [862, 544] on button "Submit Payment" at bounding box center [783, 538] width 374 height 33
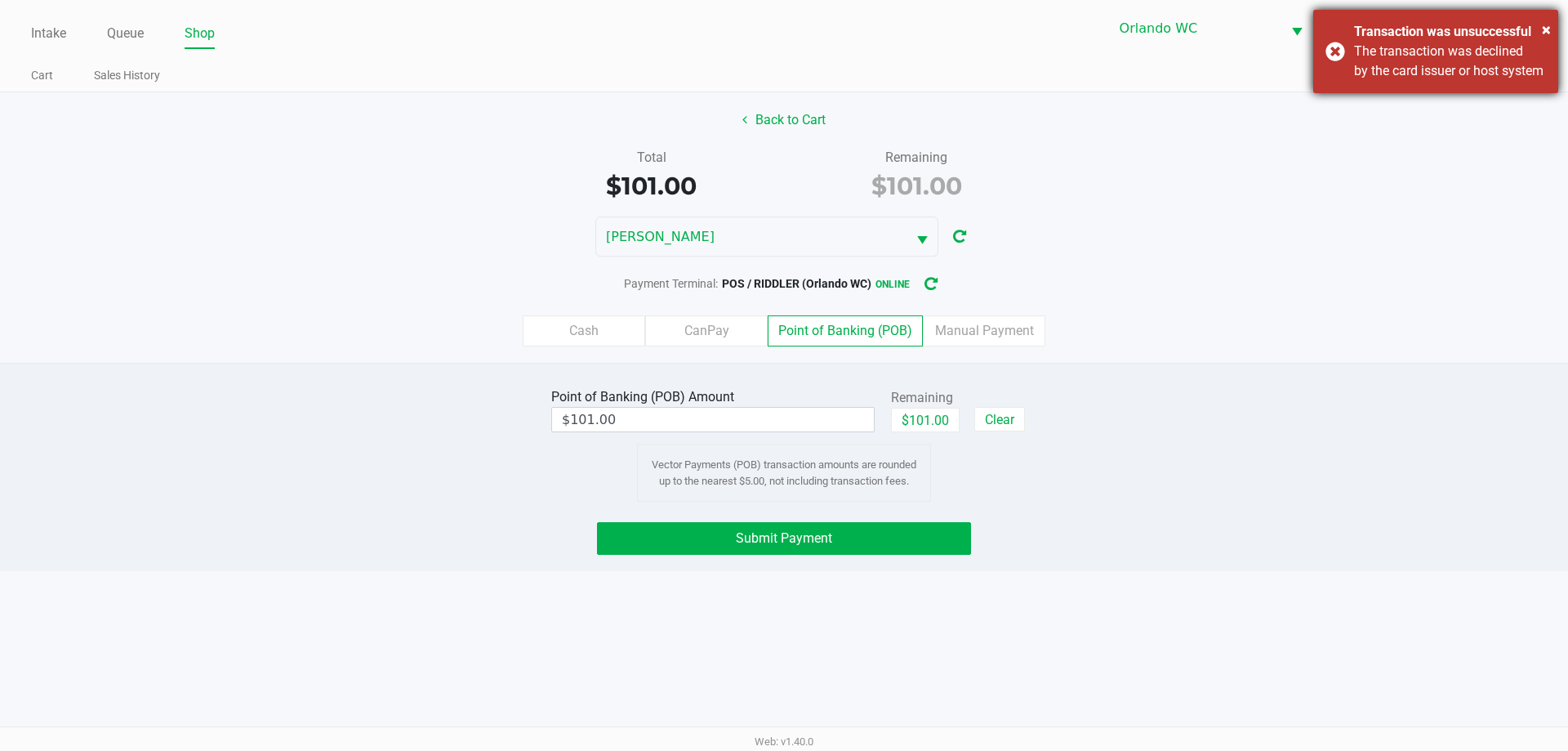
click at [1501, 74] on div "The transaction was declined by the card issuer or host system" at bounding box center [1450, 61] width 192 height 39
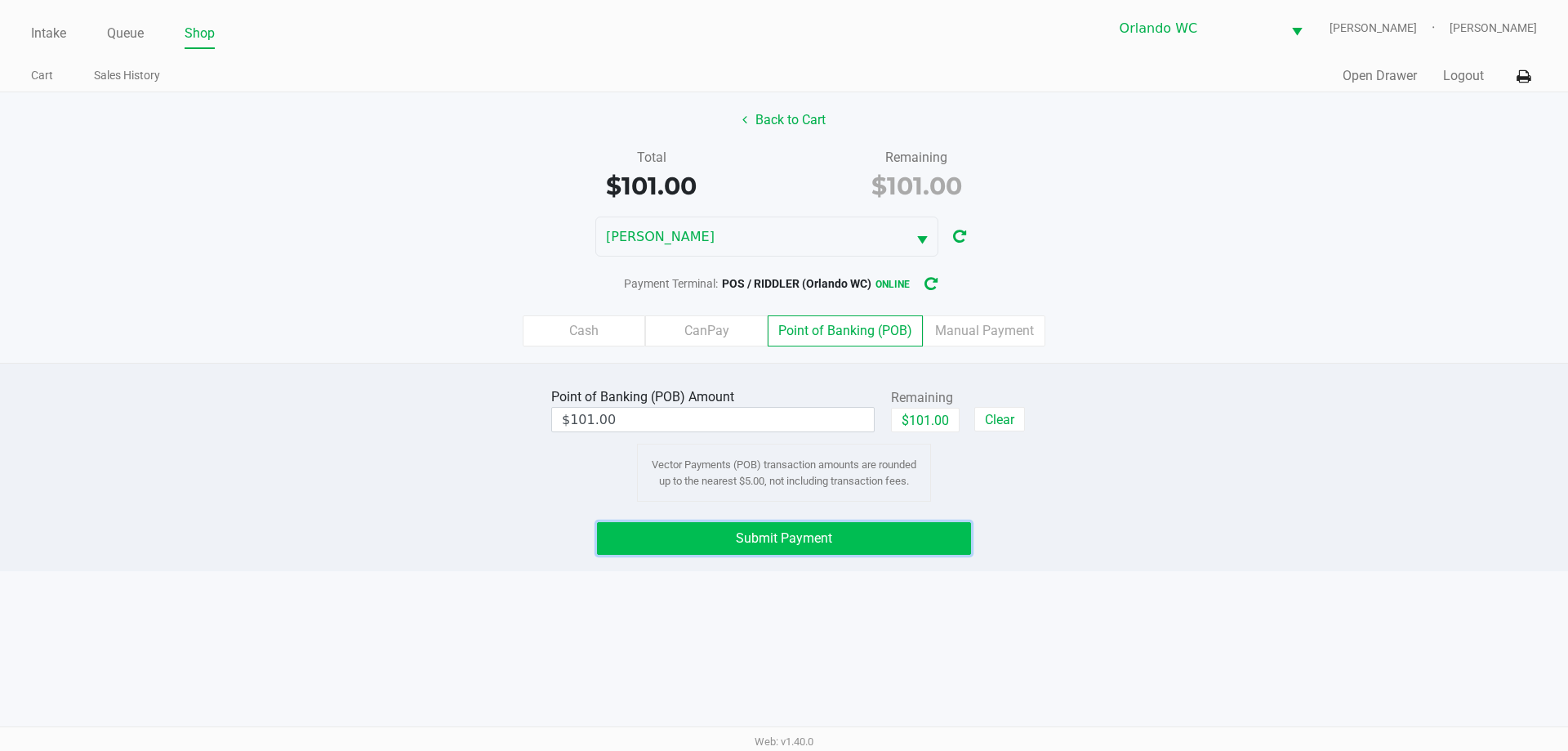
click at [770, 535] on span "Submit Payment" at bounding box center [784, 537] width 97 height 15
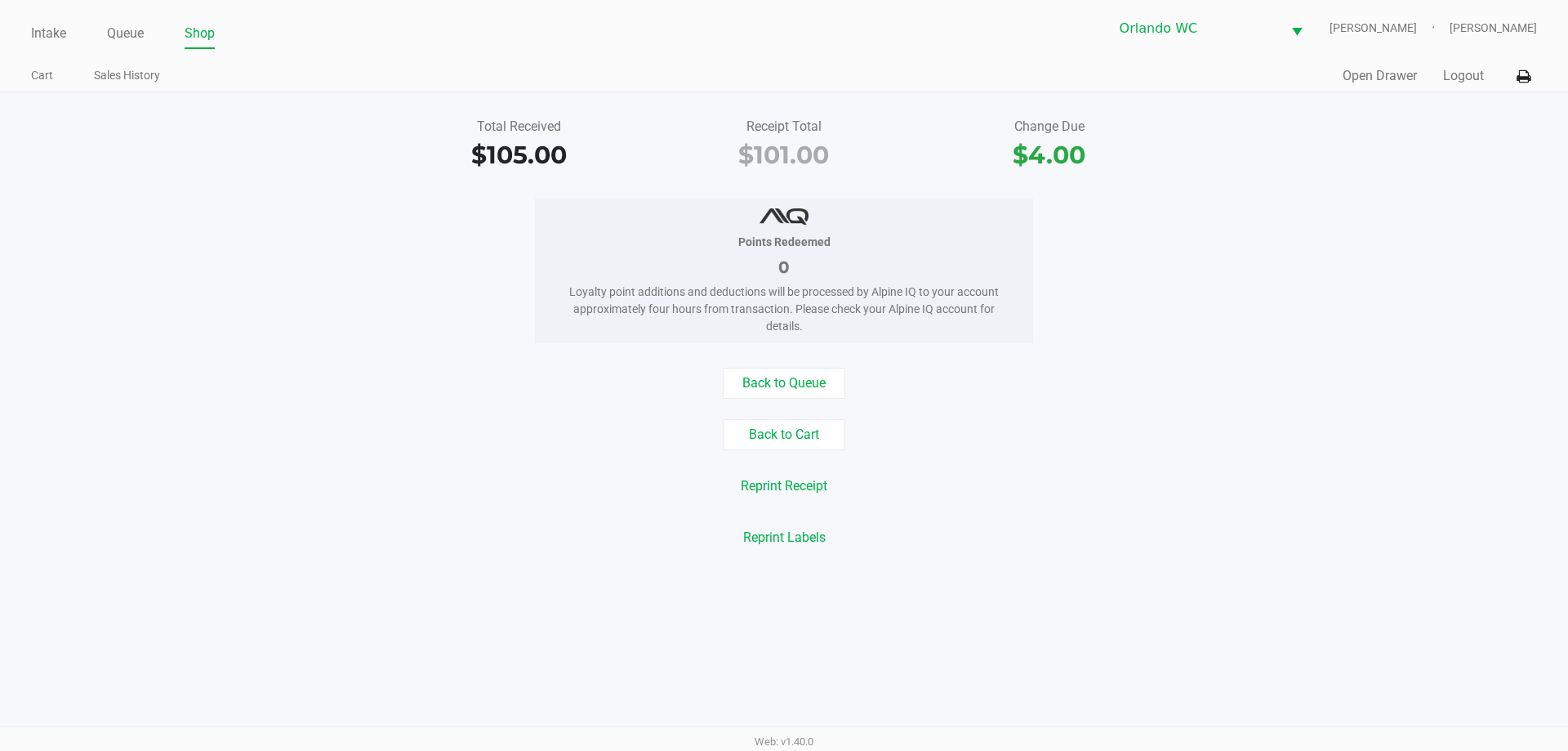
drag, startPoint x: 48, startPoint y: 34, endPoint x: 183, endPoint y: 6, distance: 137.9
click at [48, 36] on link "Intake" at bounding box center [48, 33] width 35 height 23
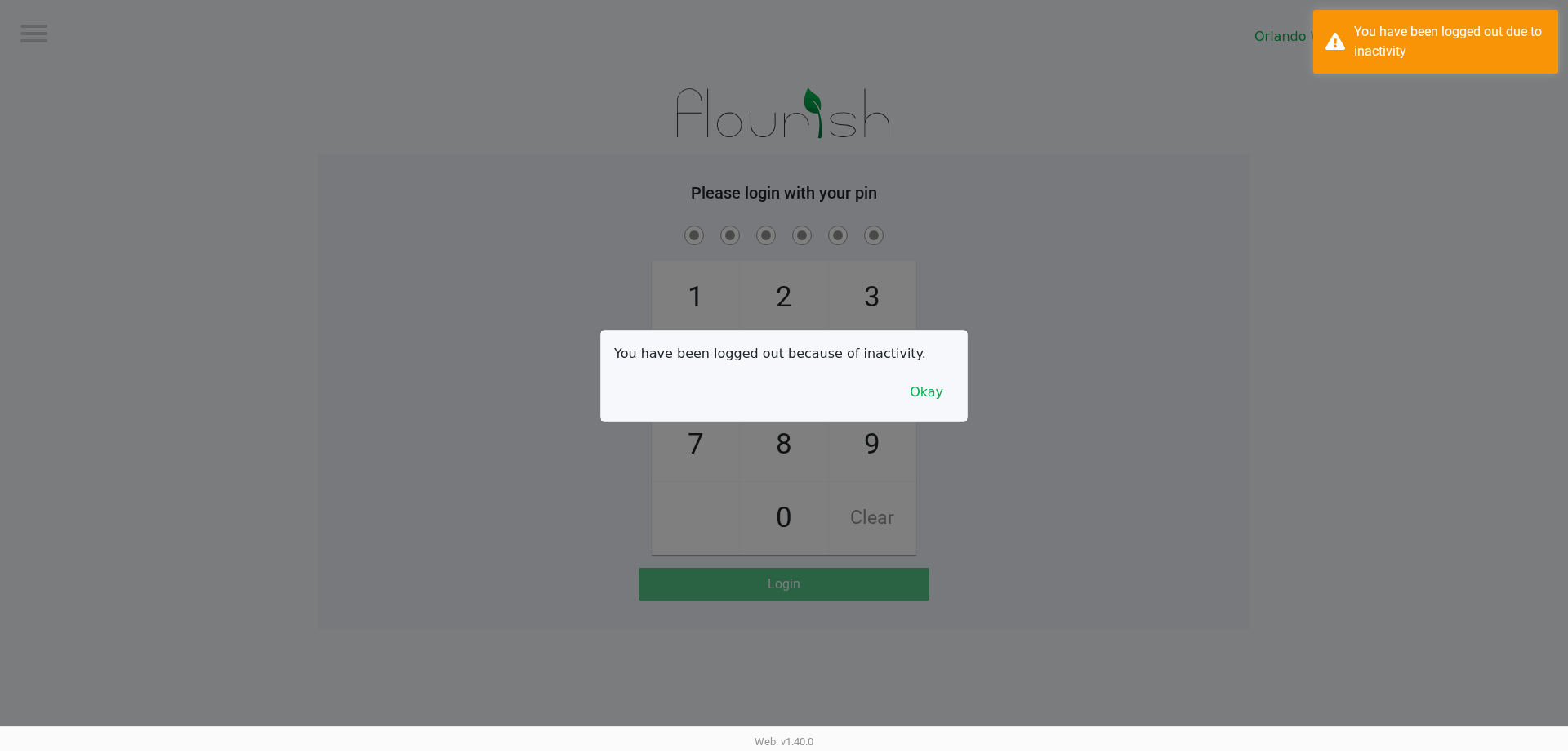
click at [124, 258] on div at bounding box center [784, 376] width 1568 height 751
checkbox input "true"
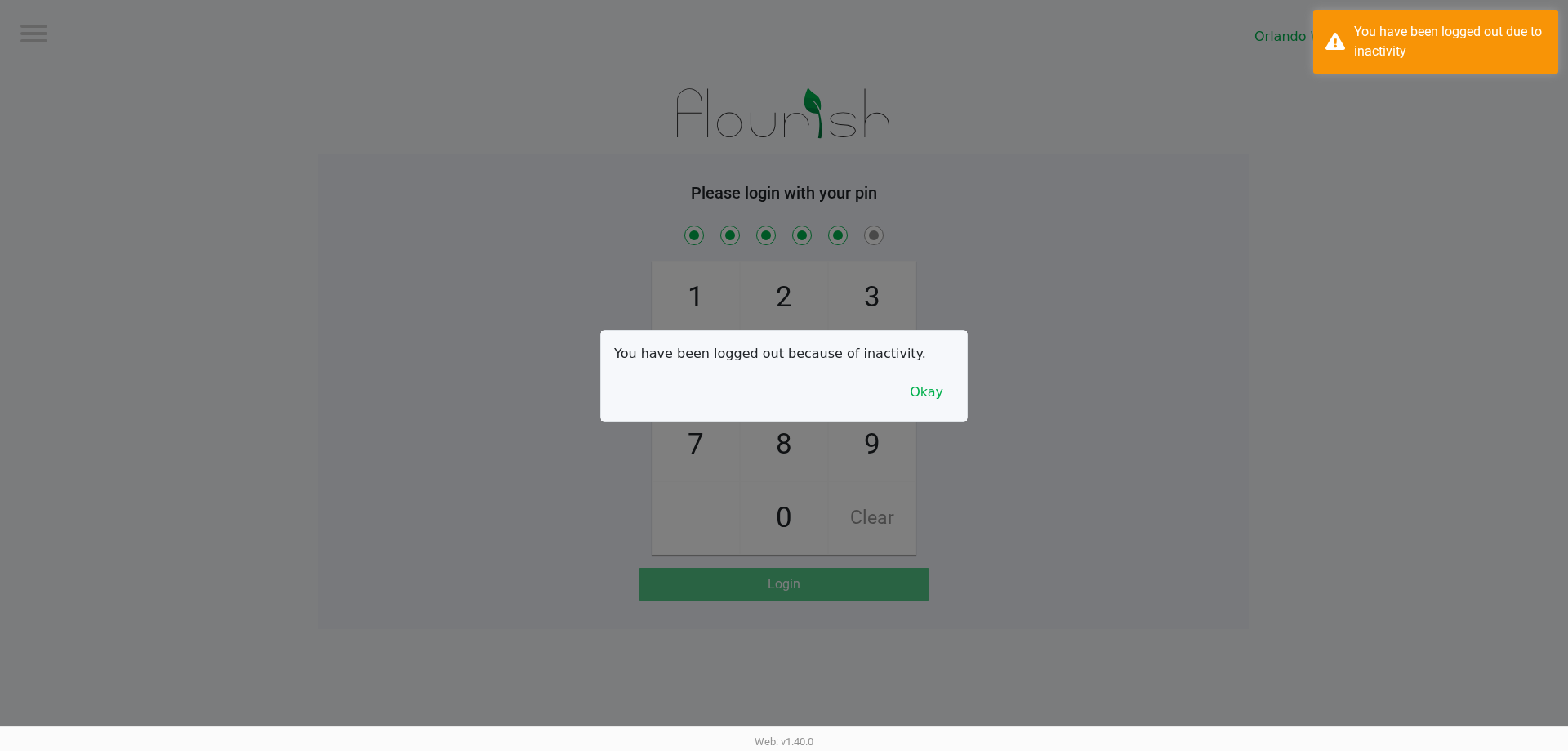
checkbox input "true"
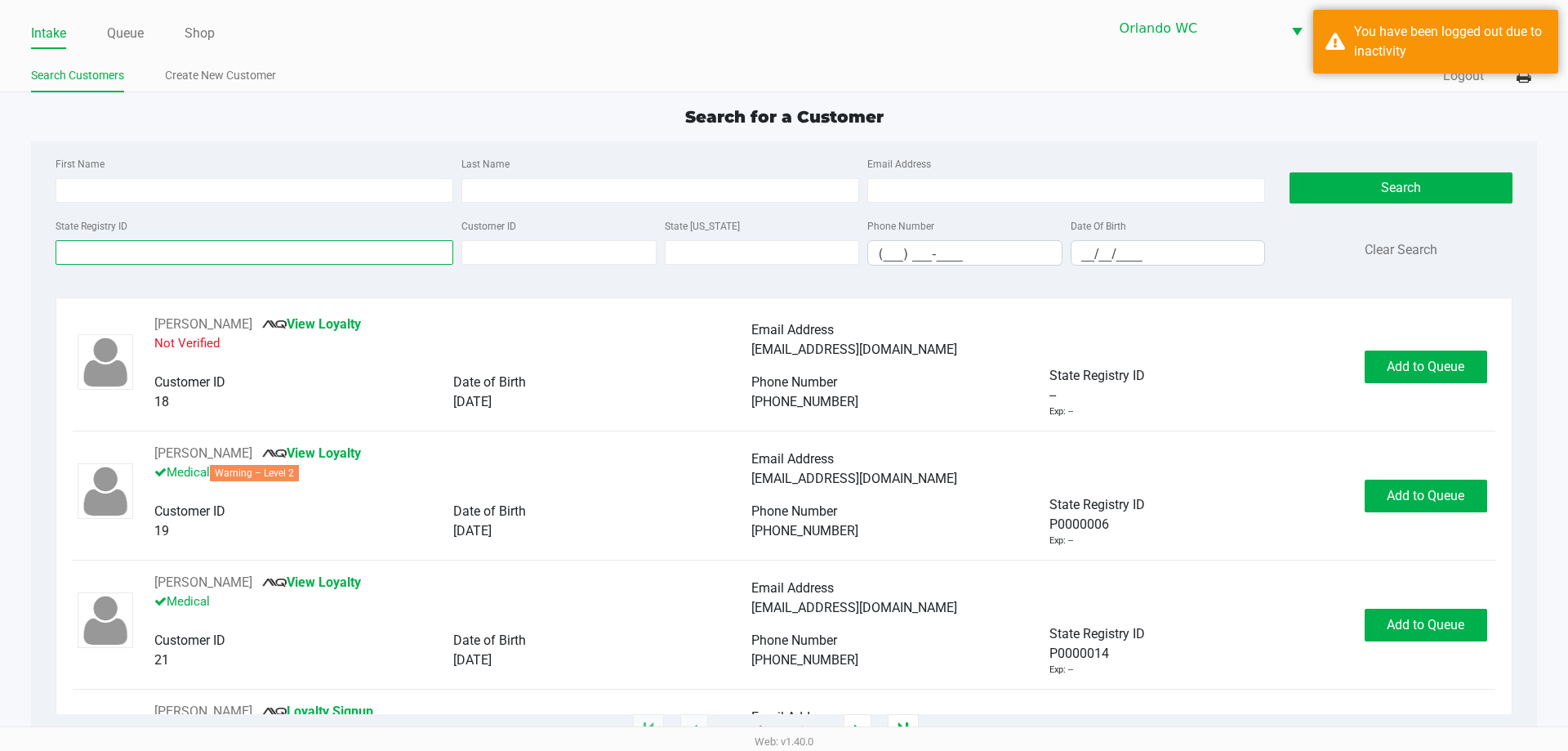
click at [132, 249] on input "State Registry ID" at bounding box center [254, 252] width 398 height 25
click at [537, 200] on input "Last Name" at bounding box center [659, 190] width 398 height 25
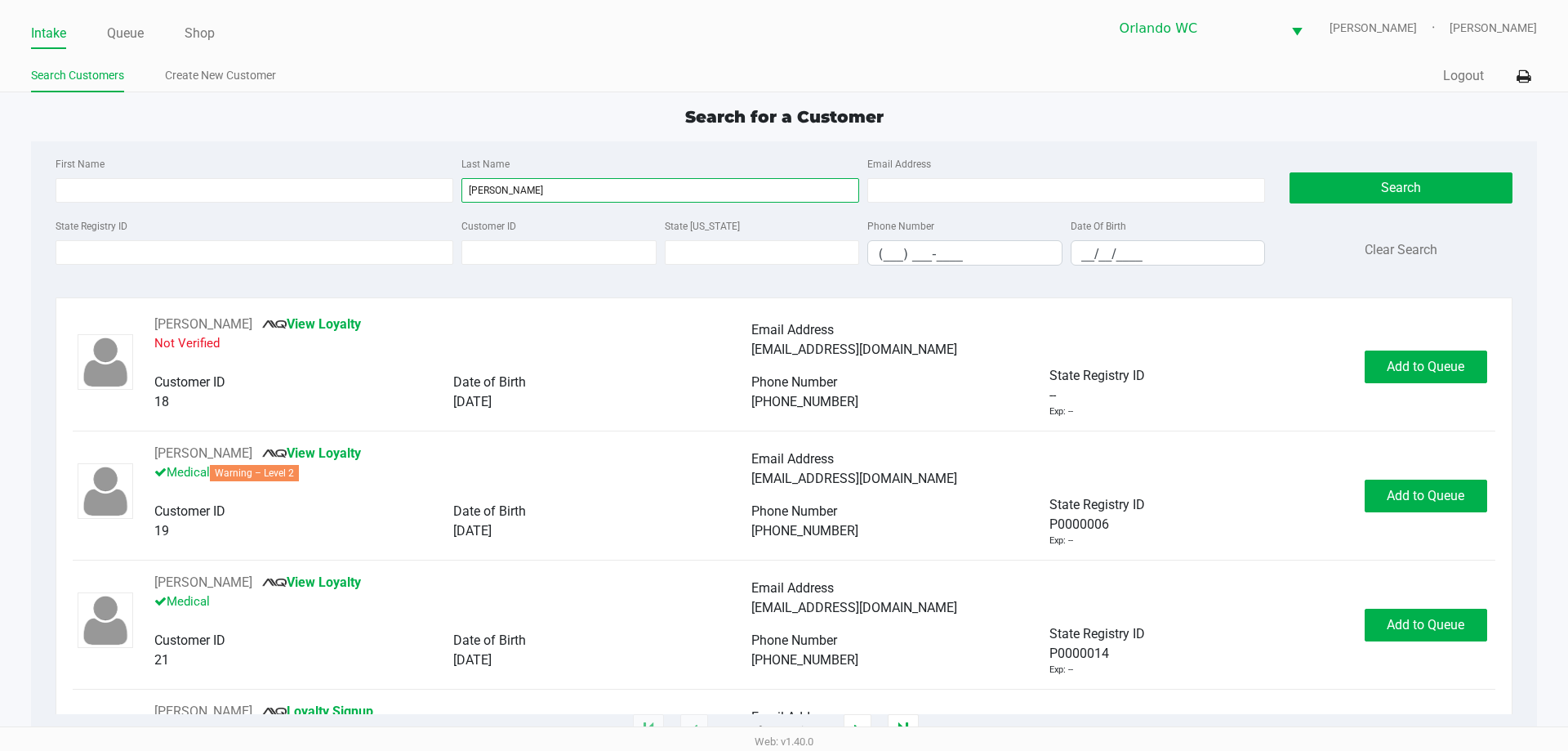
type input "betances"
click at [1132, 254] on input "__/__/____" at bounding box center [1168, 253] width 193 height 25
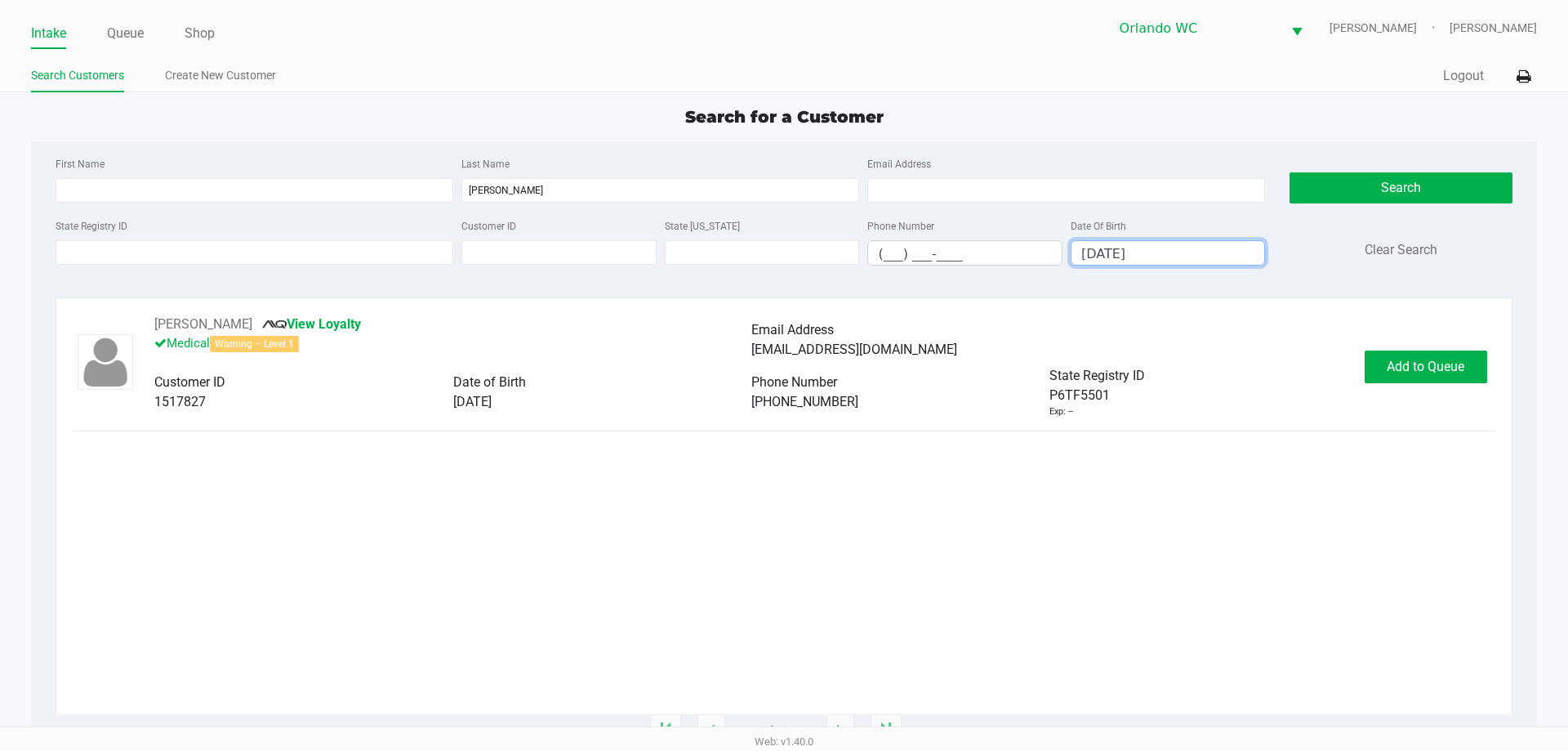
type input "07/03/1993"
click at [1442, 367] on span "Add to Queue" at bounding box center [1426, 366] width 78 height 15
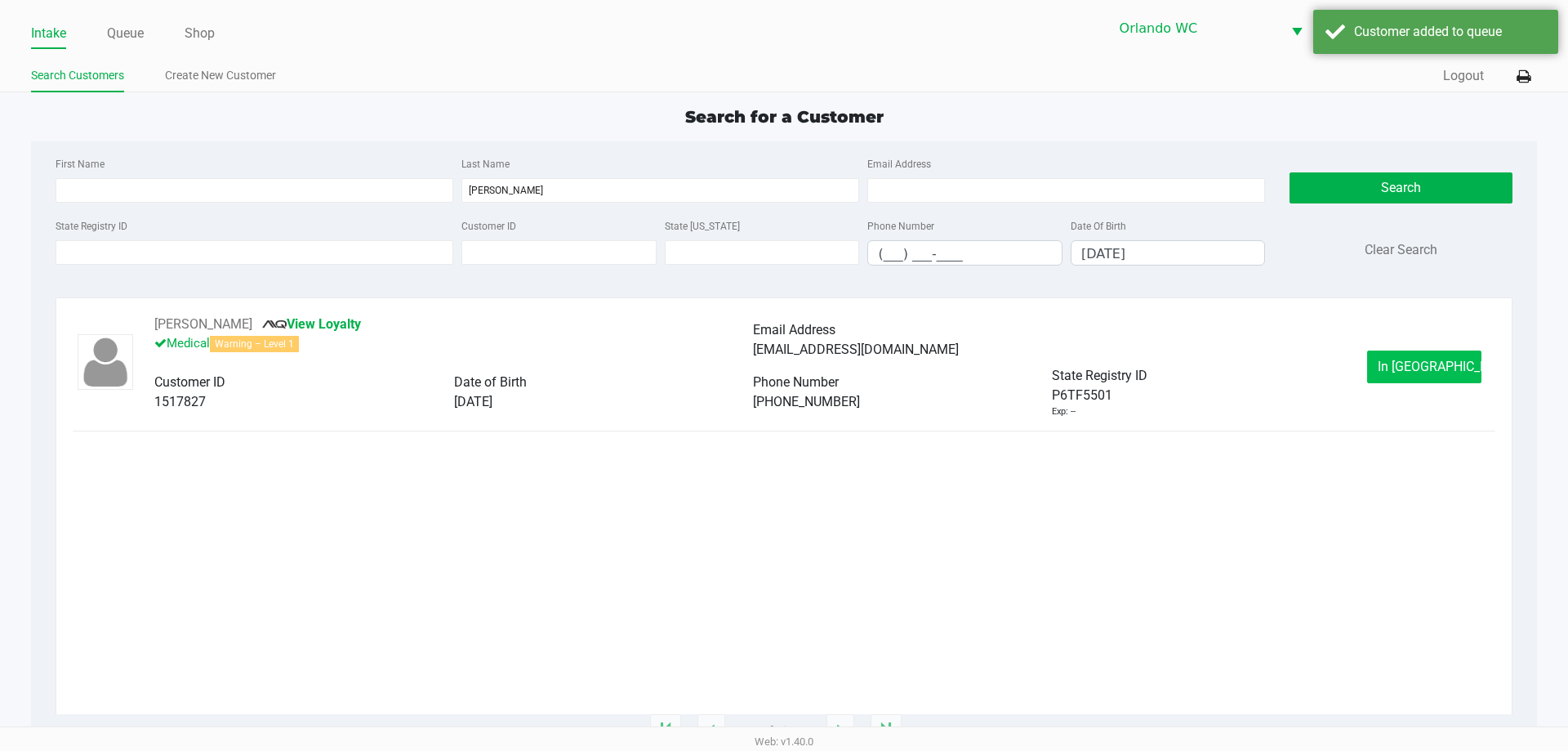
click at [1418, 377] on button "In Queue" at bounding box center [1424, 366] width 114 height 33
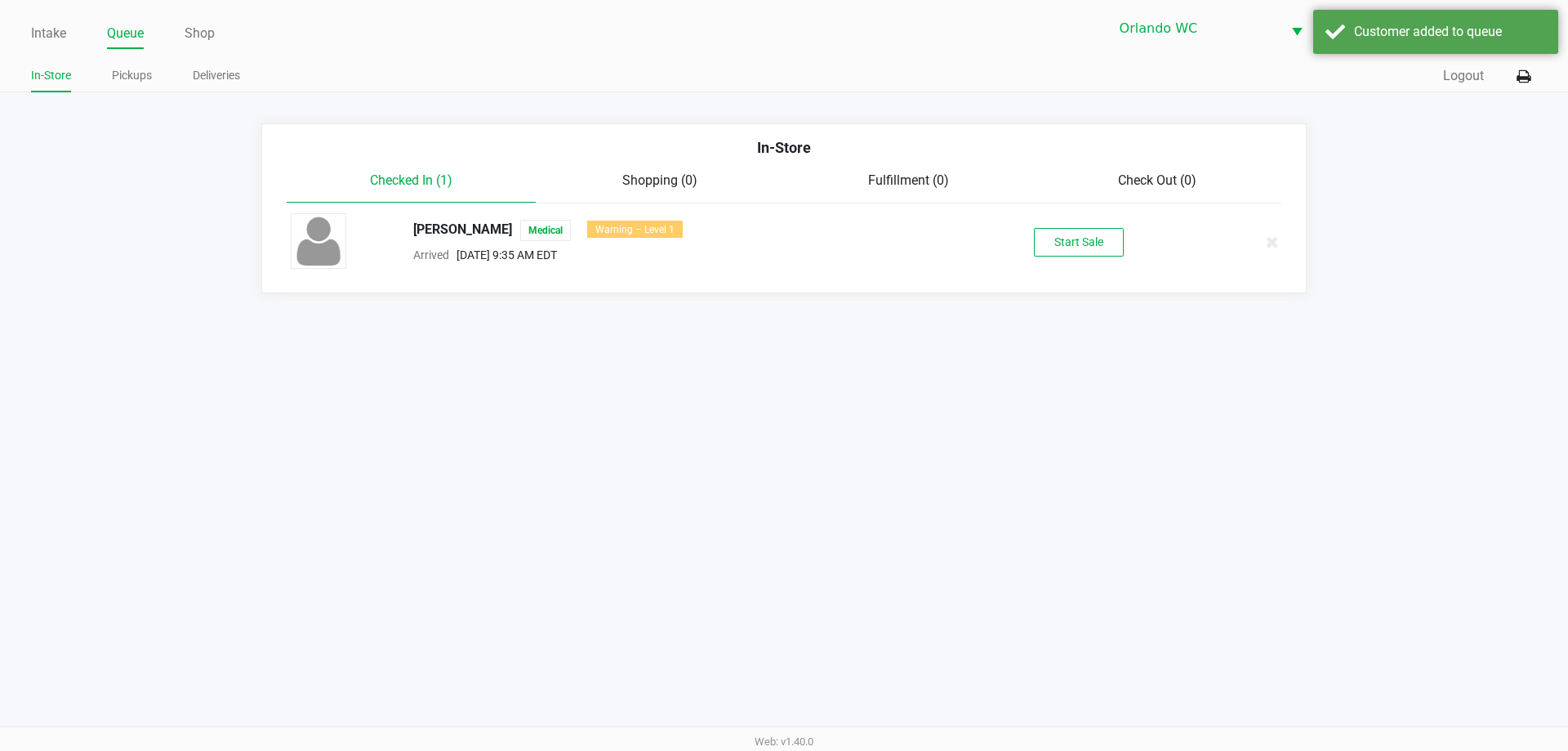
click at [1093, 236] on button "Start Sale" at bounding box center [1079, 242] width 90 height 29
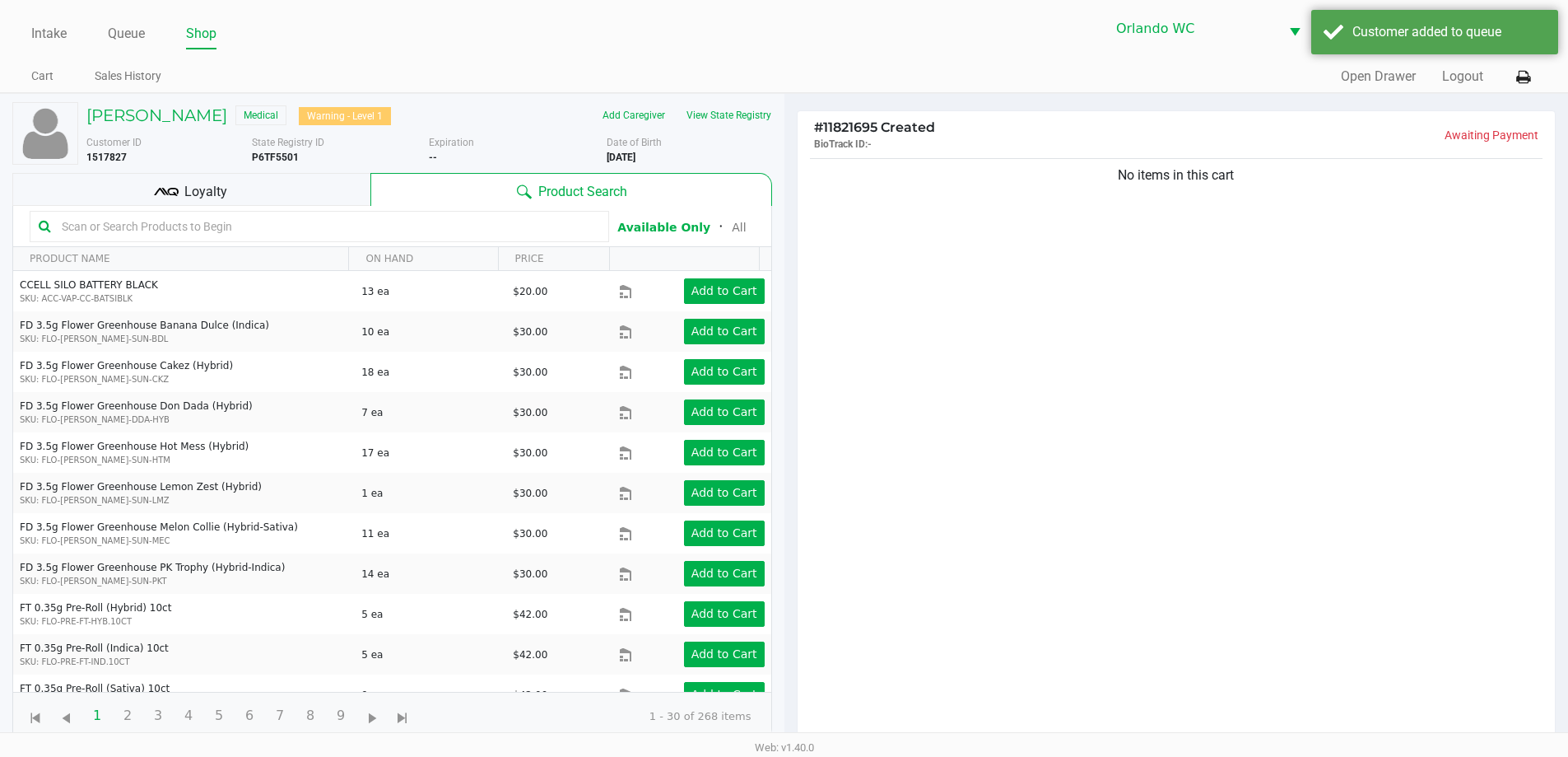
click at [137, 197] on div "Loyalty" at bounding box center [190, 189] width 358 height 33
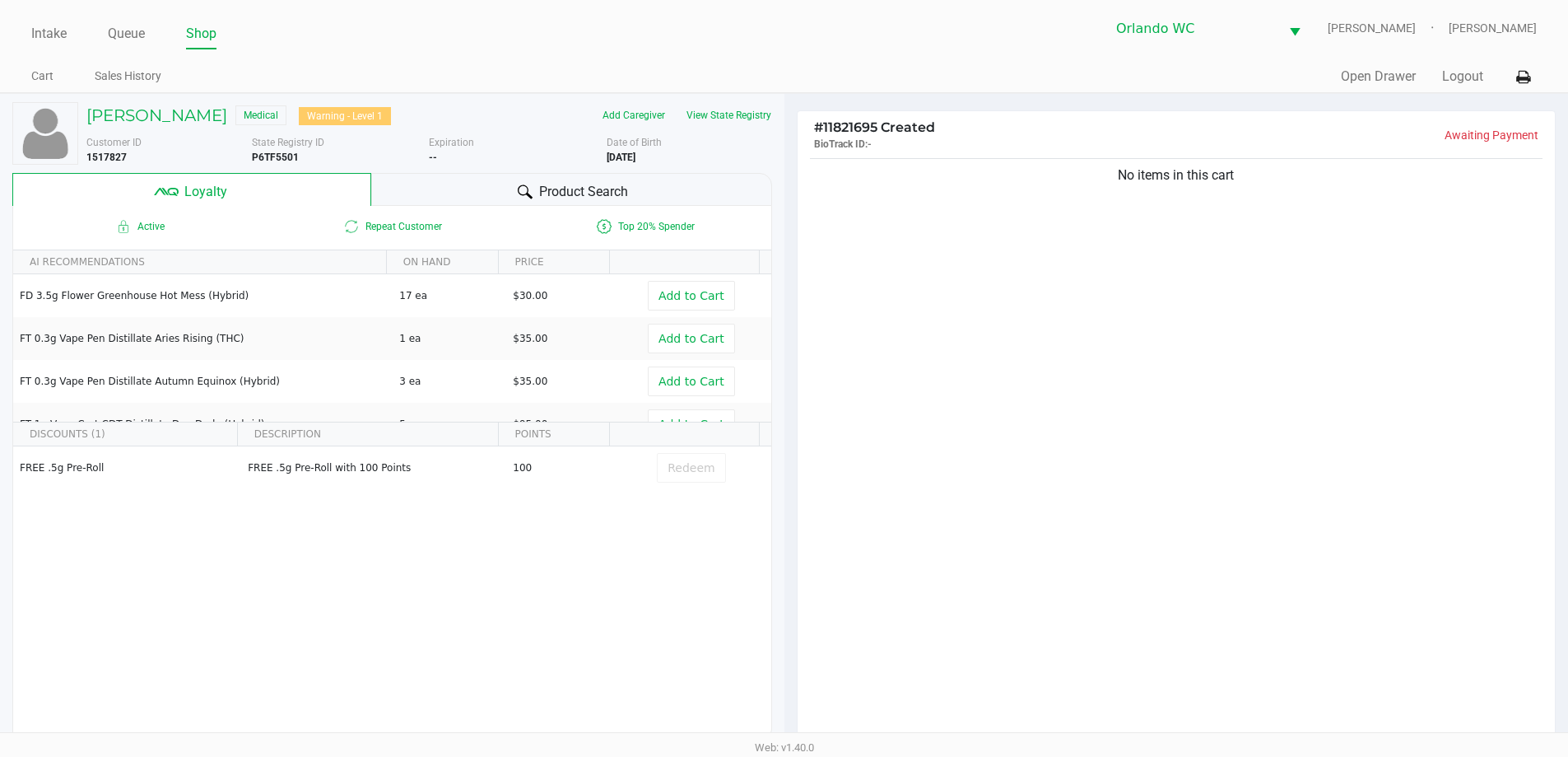
click at [441, 190] on div "Product Search" at bounding box center [571, 189] width 401 height 33
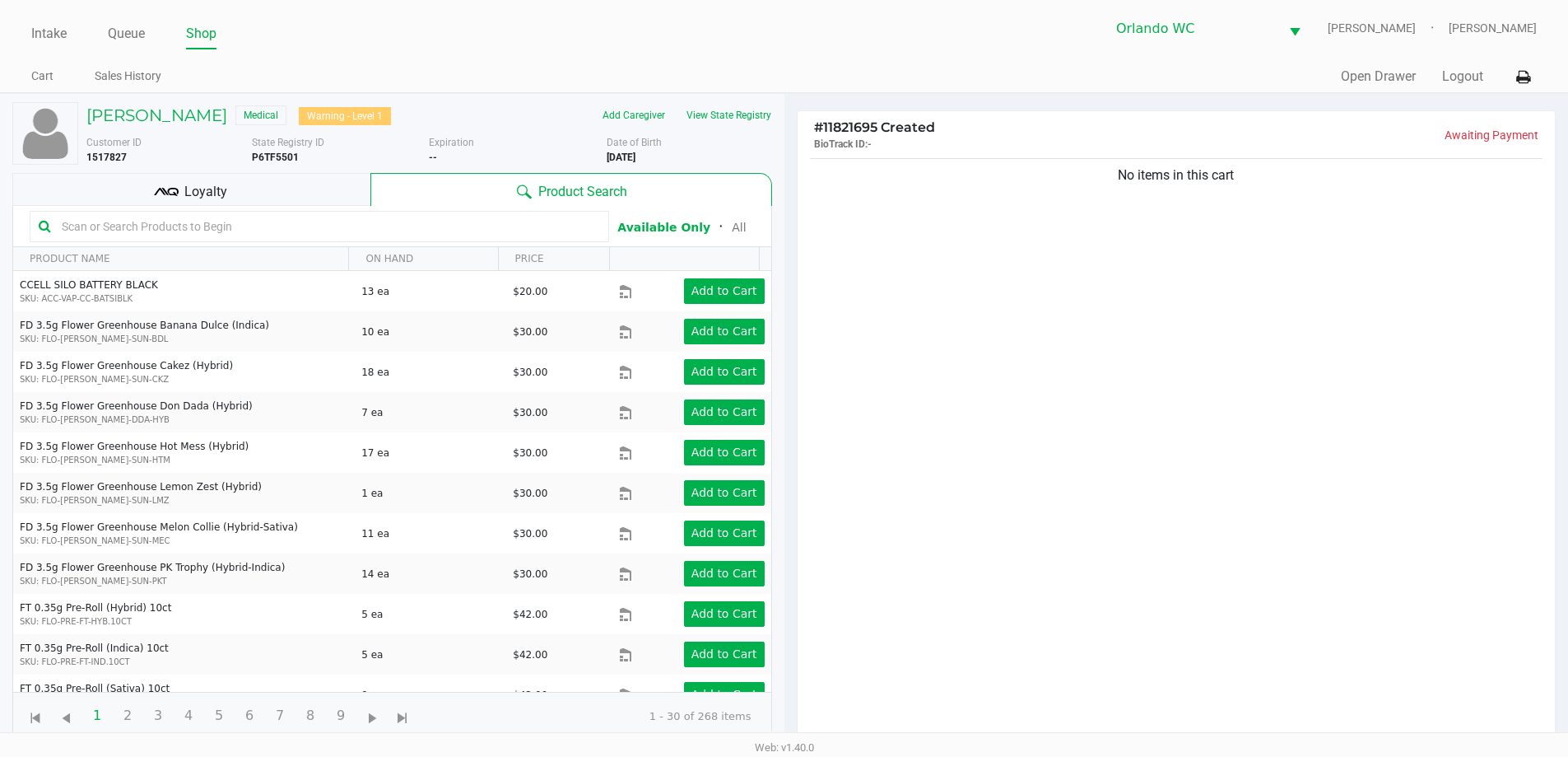
click at [206, 224] on input "text" at bounding box center [328, 226] width 545 height 25
click at [693, 119] on button "View State Registry" at bounding box center [723, 114] width 97 height 26
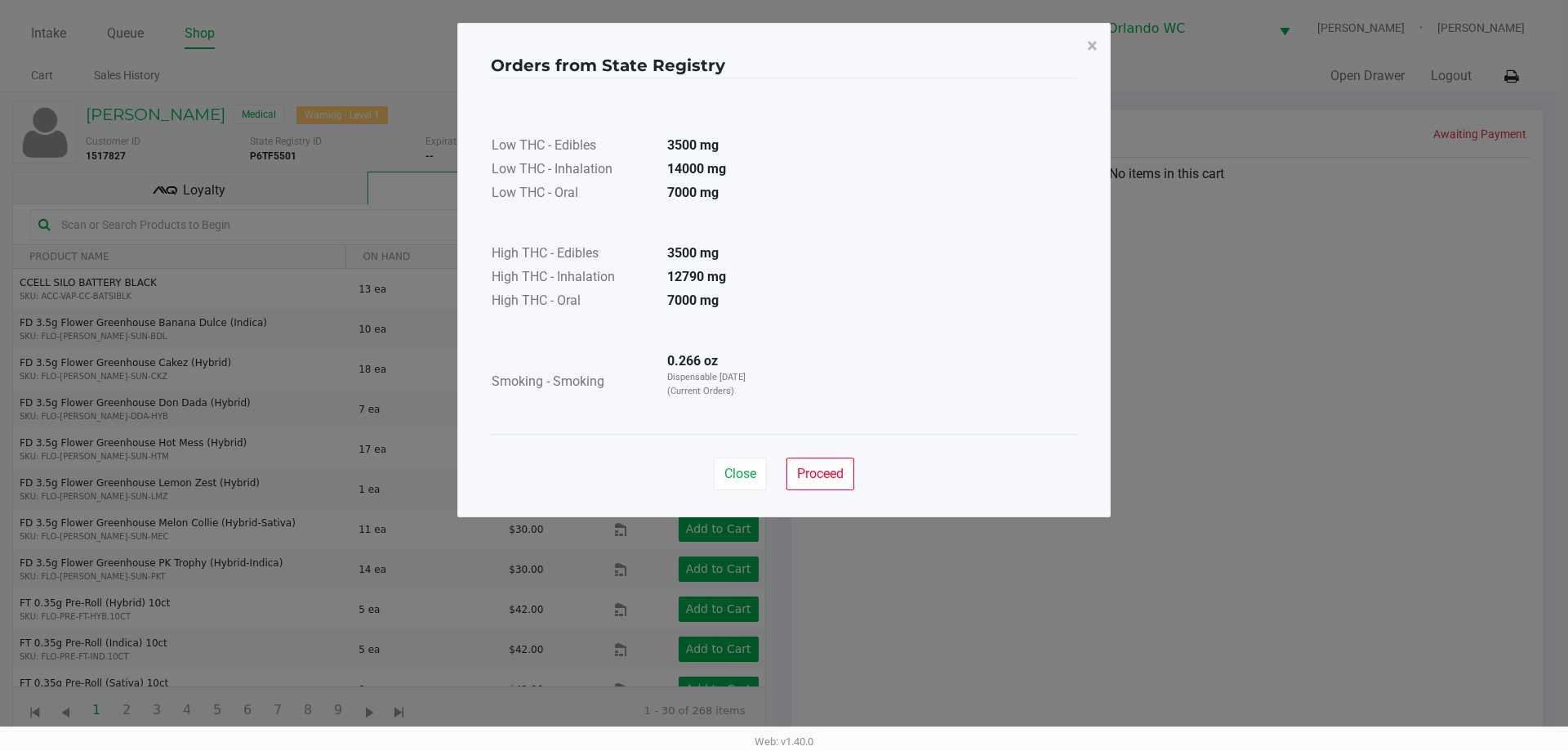
click at [817, 457] on div "Close Proceed" at bounding box center [784, 467] width 587 height 66
click at [838, 490] on div "Close Proceed" at bounding box center [784, 467] width 587 height 66
click at [831, 476] on span "Proceed" at bounding box center [820, 473] width 47 height 15
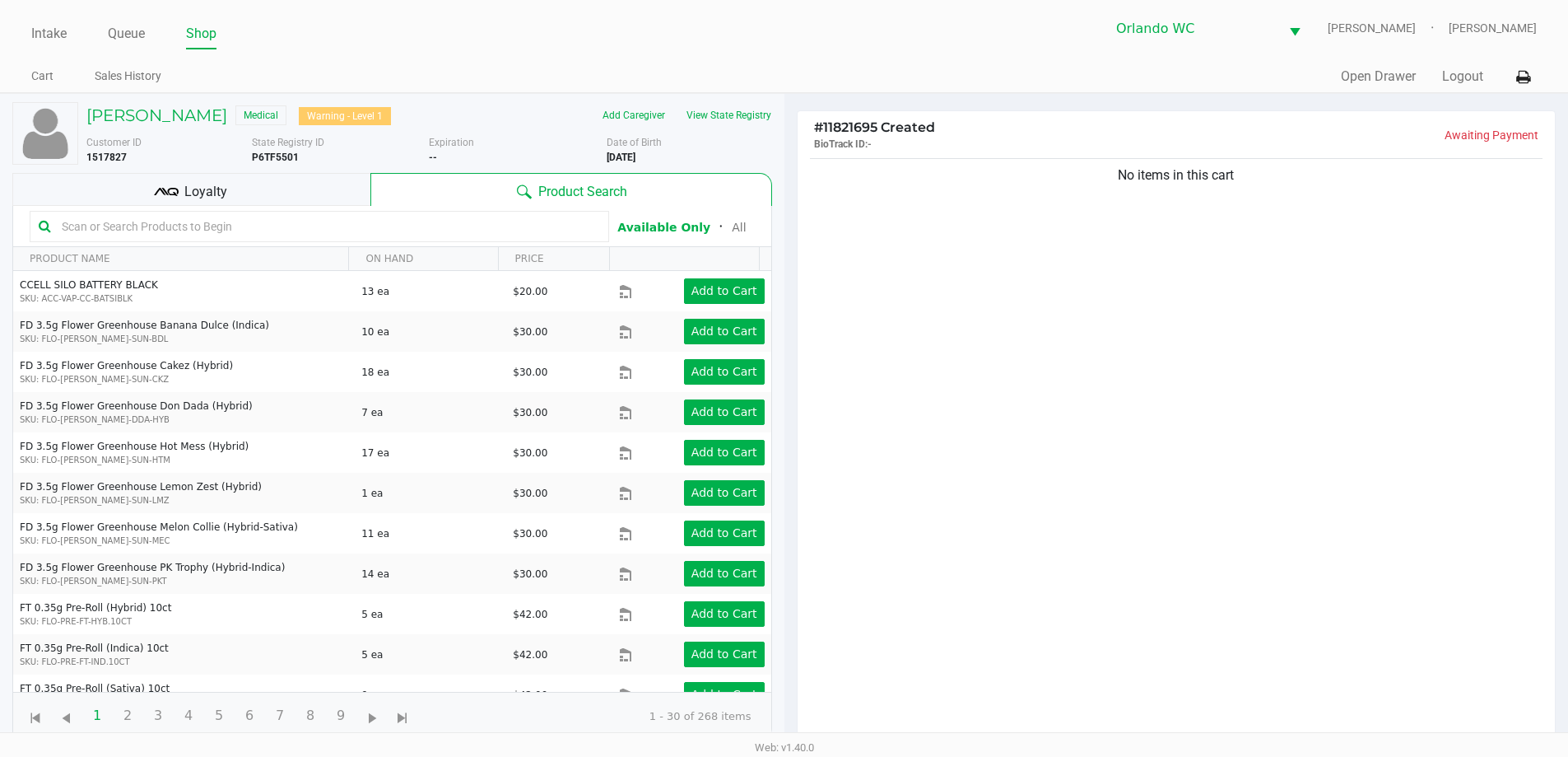
click at [207, 217] on input "text" at bounding box center [328, 226] width 545 height 25
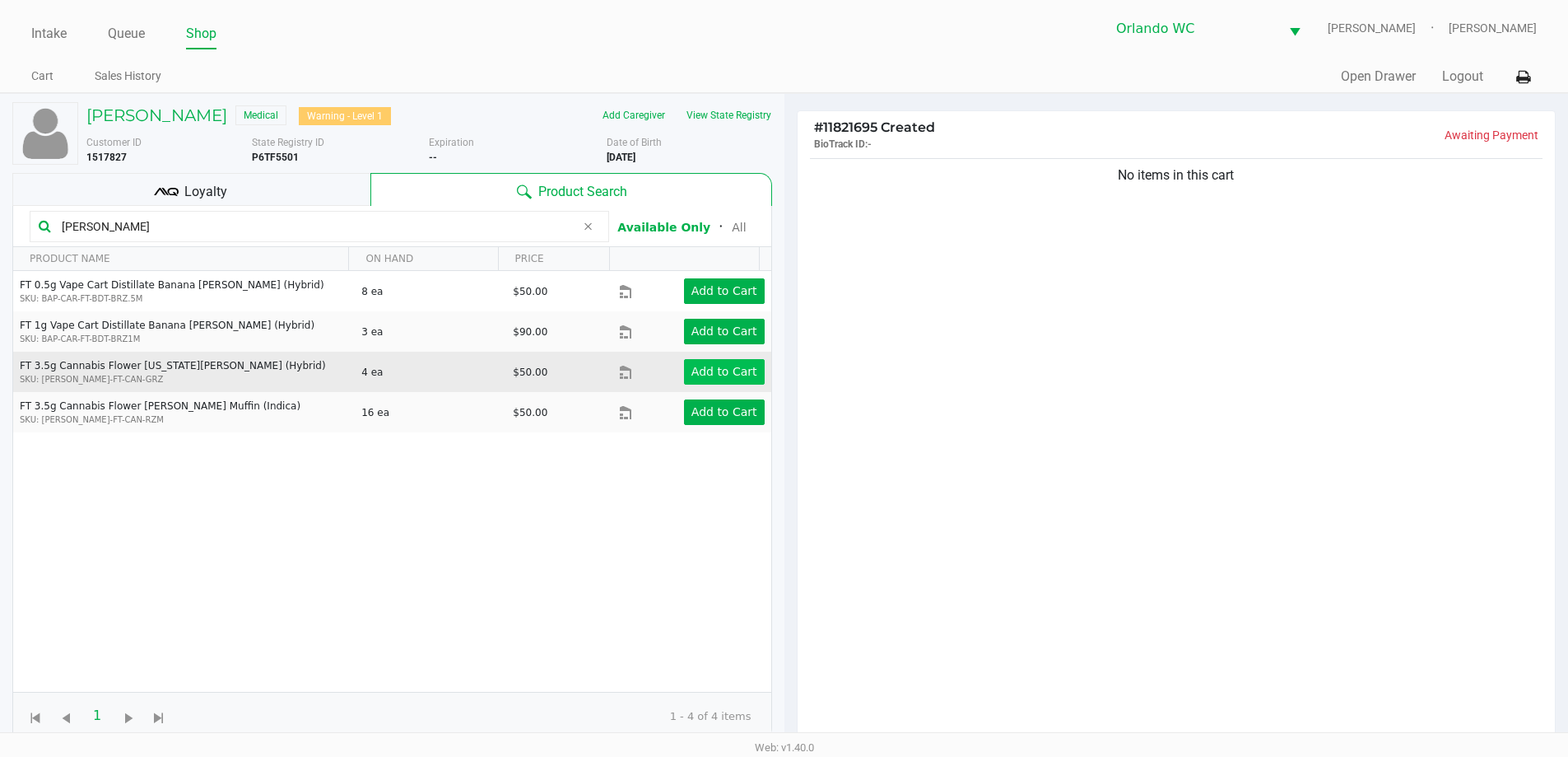
type input "runtz"
click at [721, 384] on button "Add to Cart" at bounding box center [724, 372] width 80 height 26
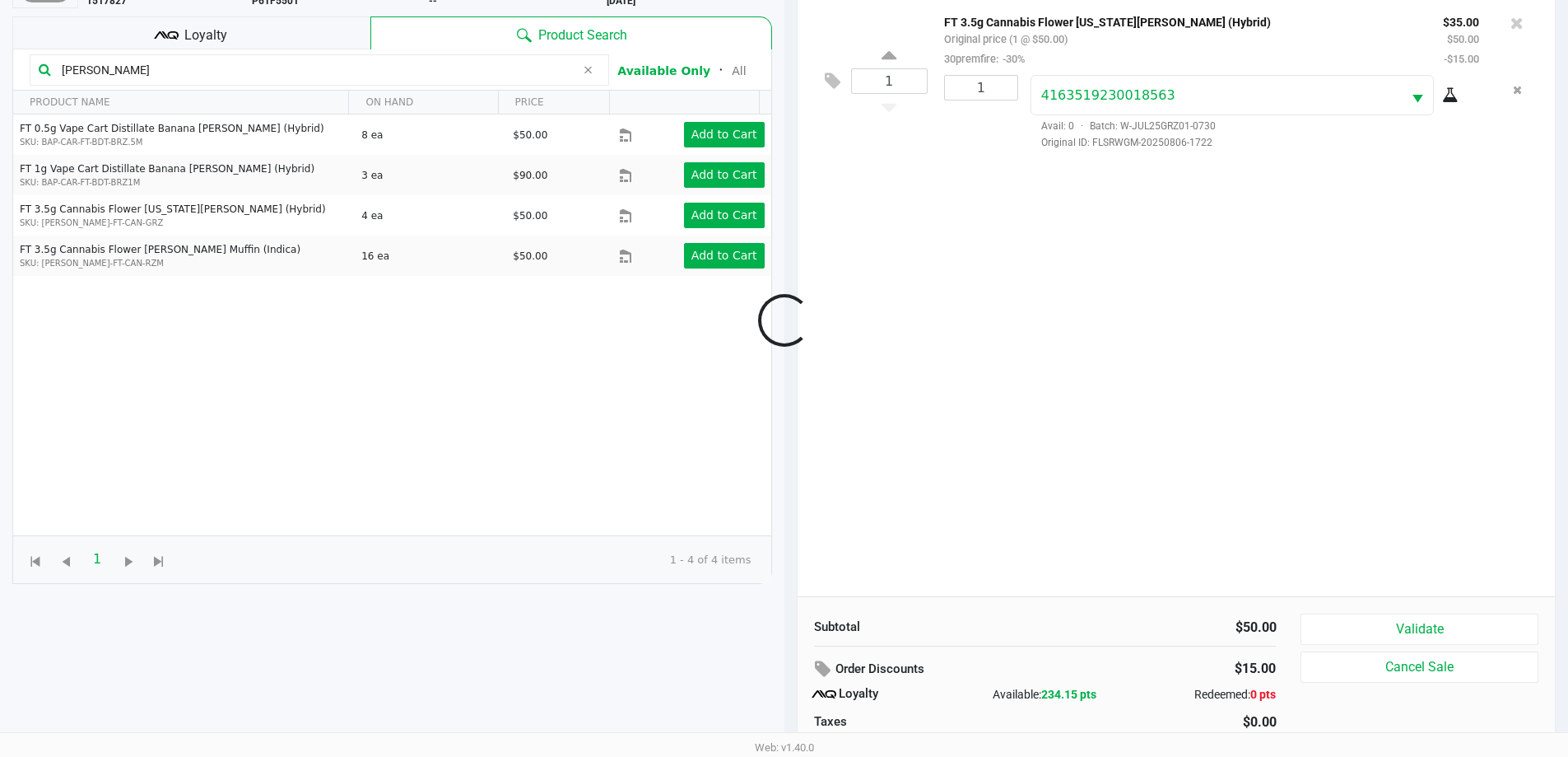
scroll to position [197, 0]
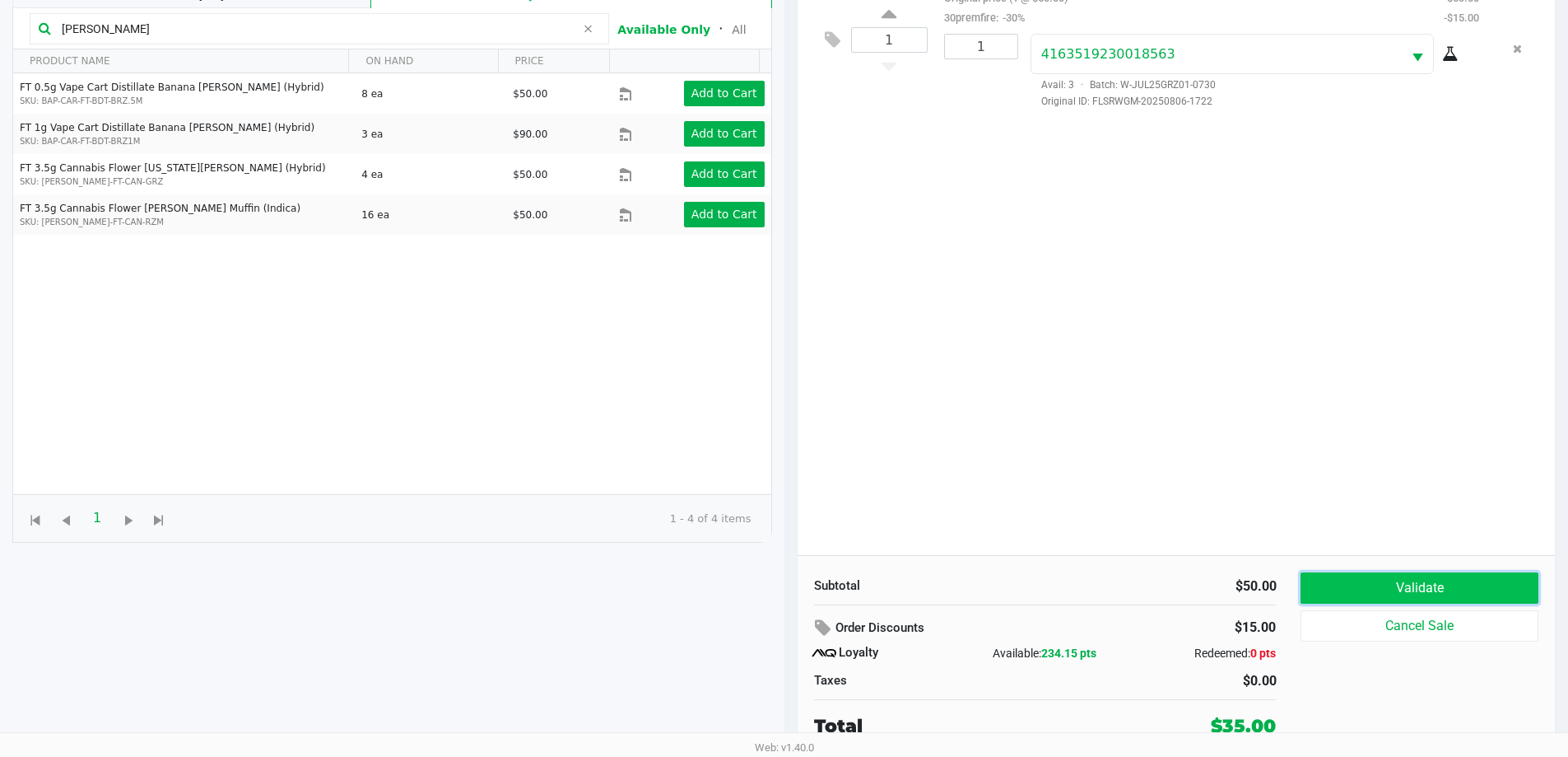
click at [1460, 584] on button "Validate" at bounding box center [1419, 588] width 237 height 32
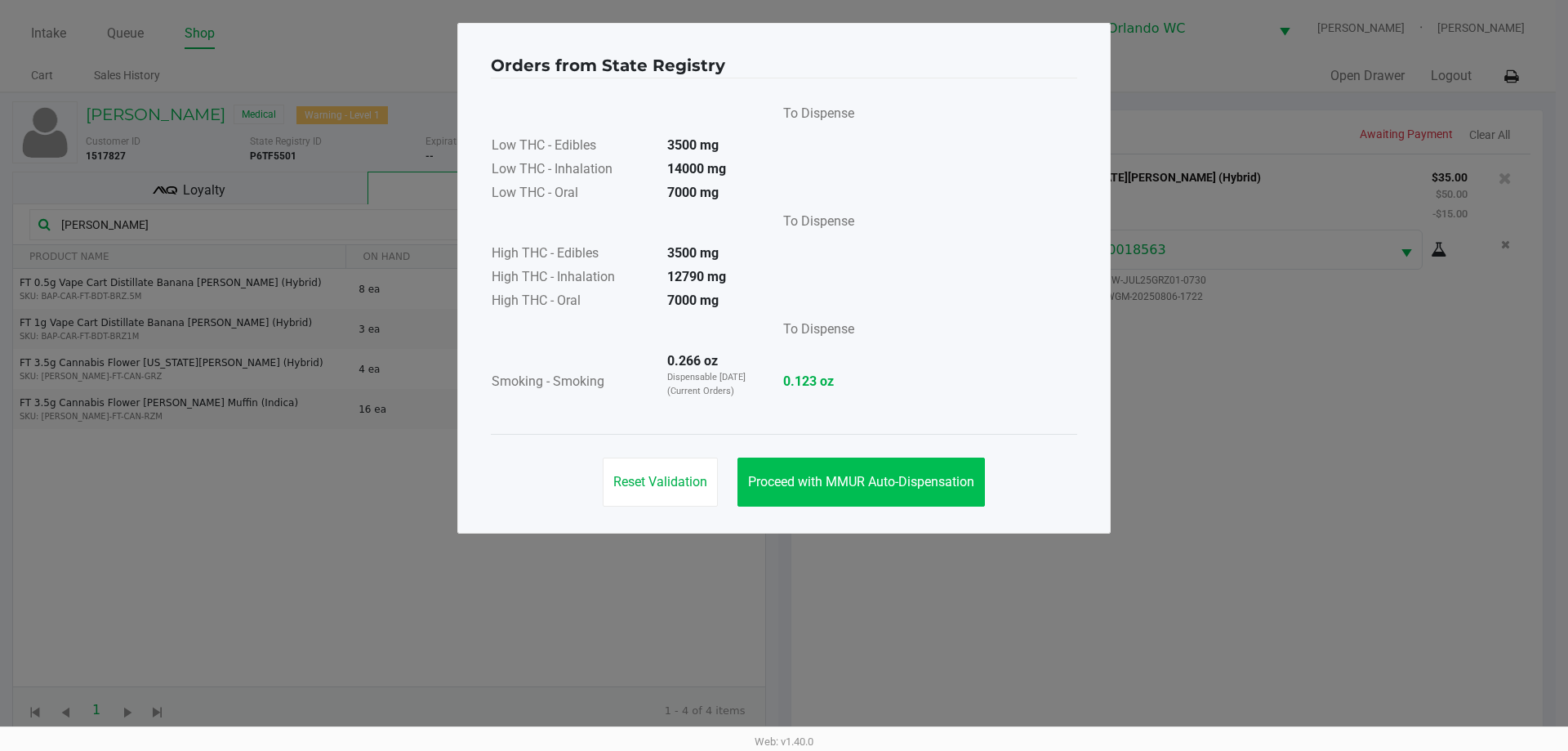
click at [889, 491] on button "Proceed with MMUR Auto-Dispensation" at bounding box center [861, 482] width 247 height 49
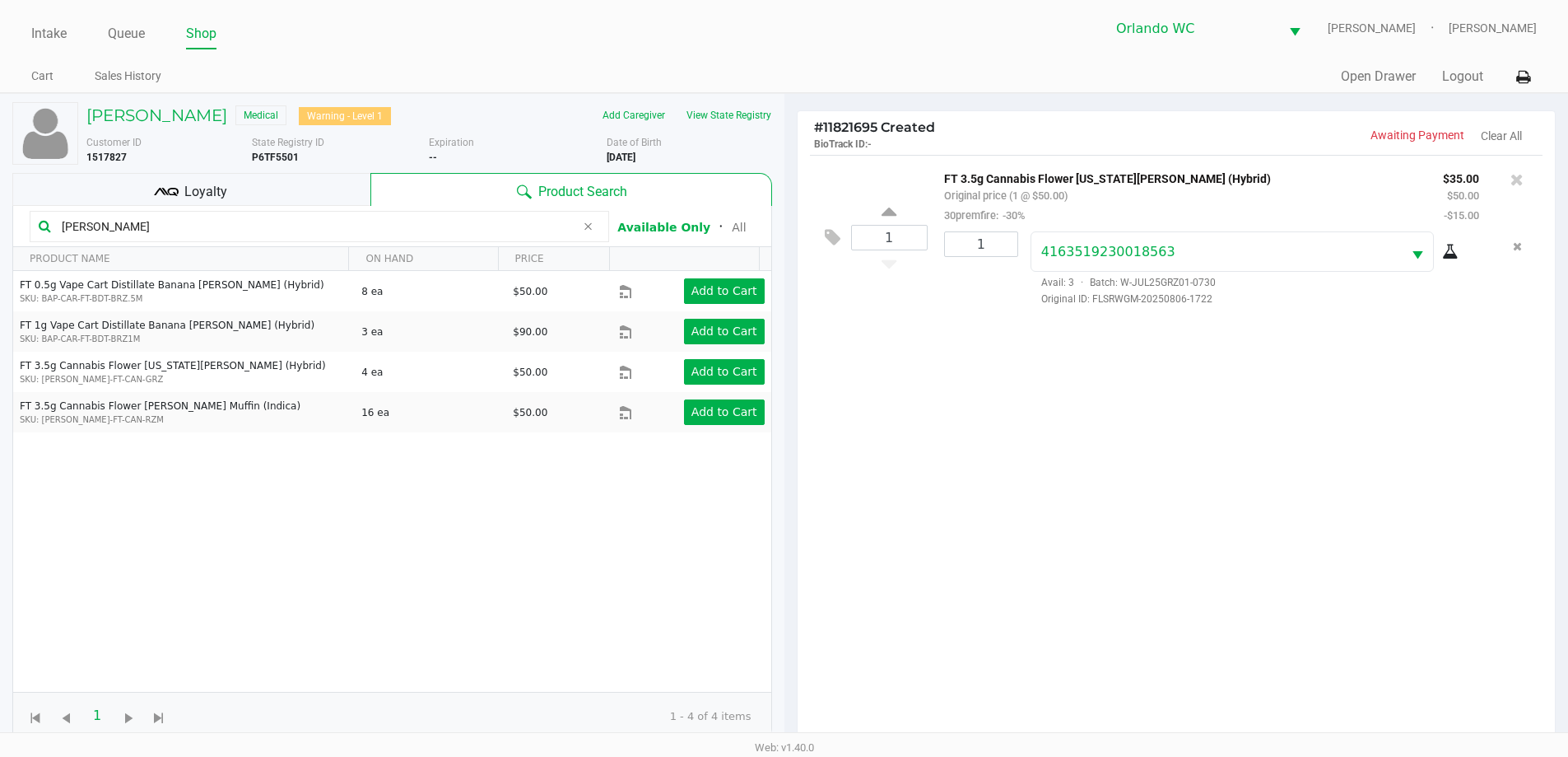
scroll to position [197, 0]
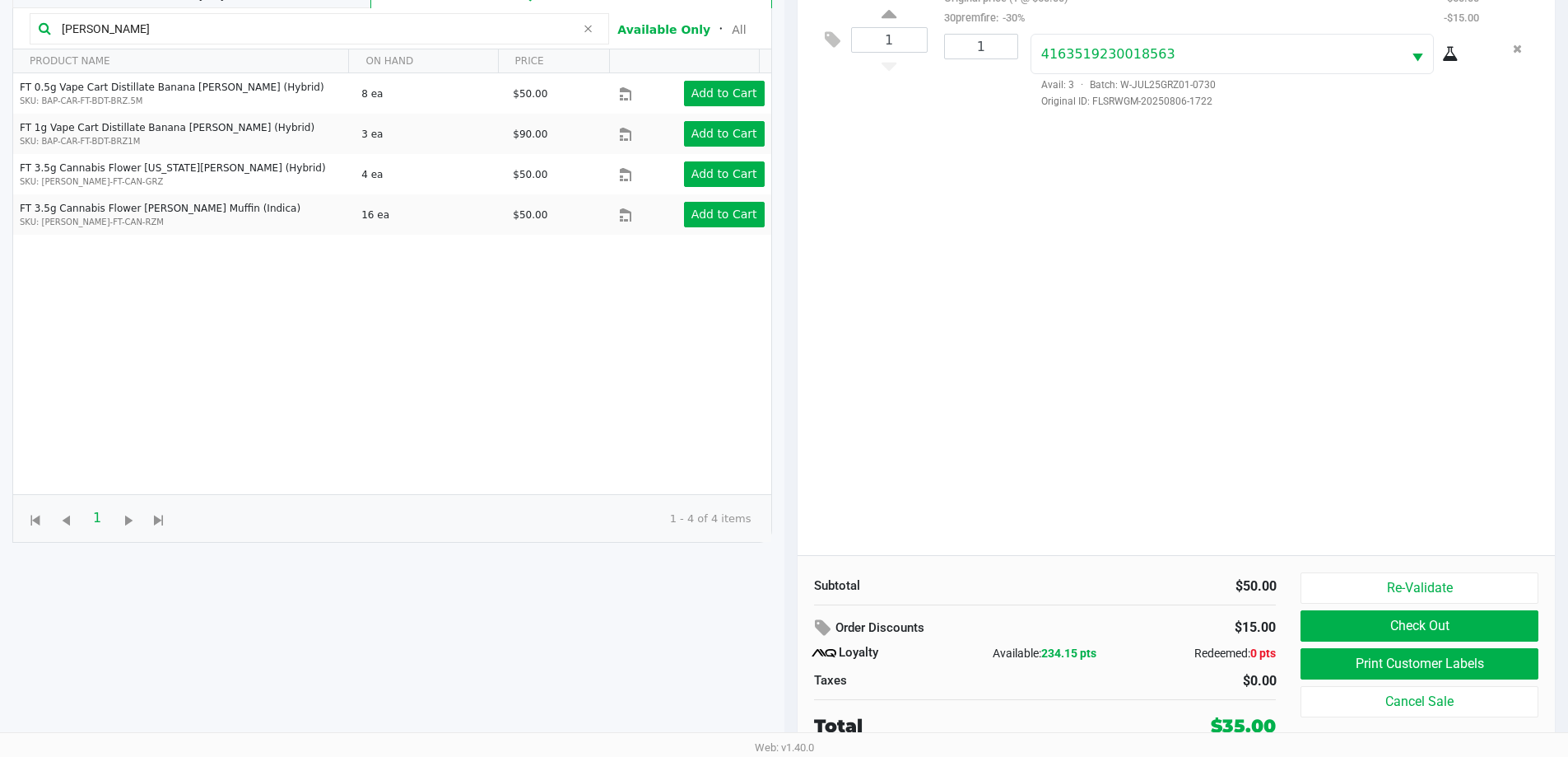
click at [1472, 666] on button "Print Customer Labels" at bounding box center [1419, 663] width 237 height 32
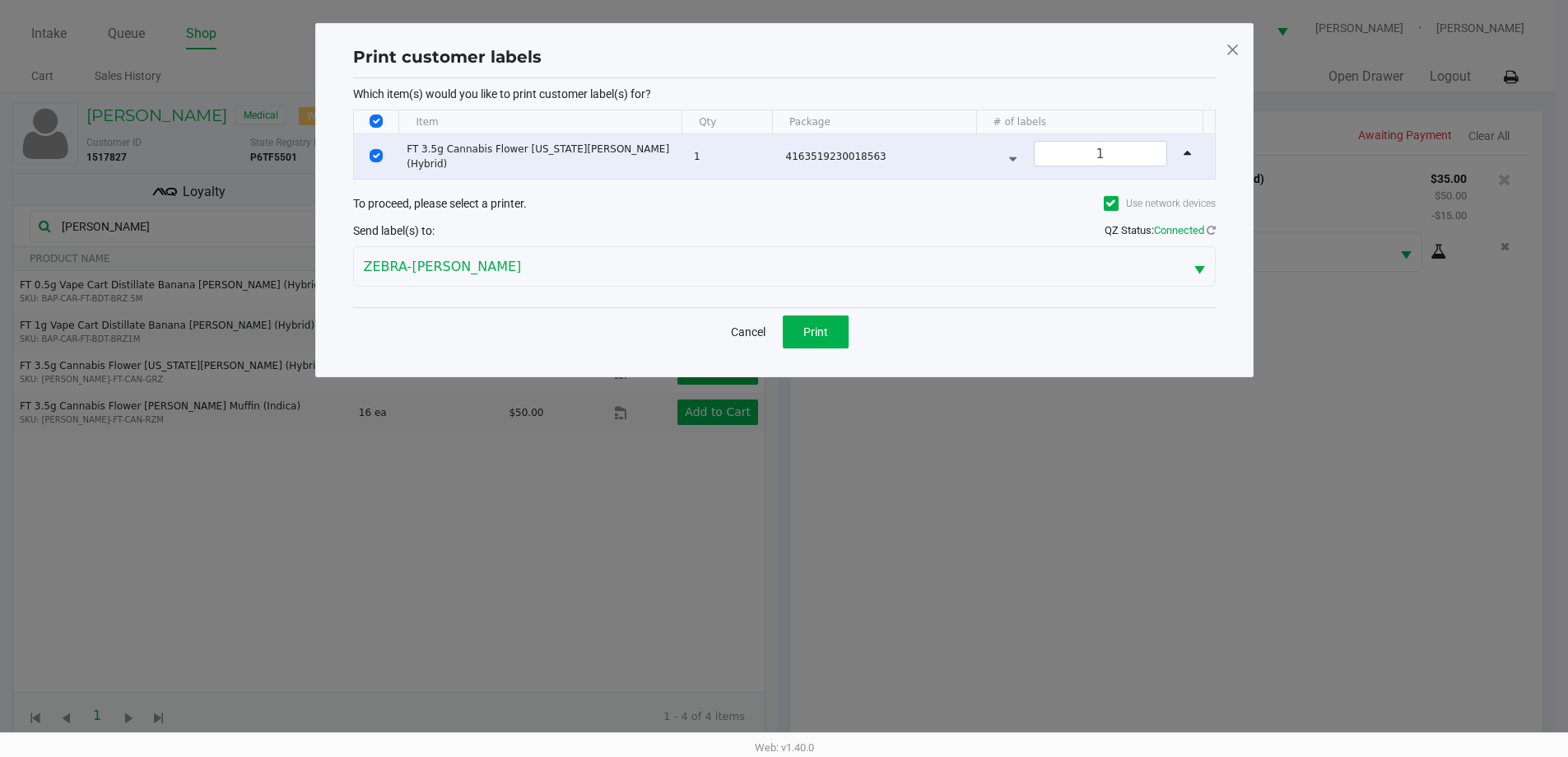
scroll to position [0, 0]
click at [837, 320] on button "Print" at bounding box center [821, 332] width 66 height 33
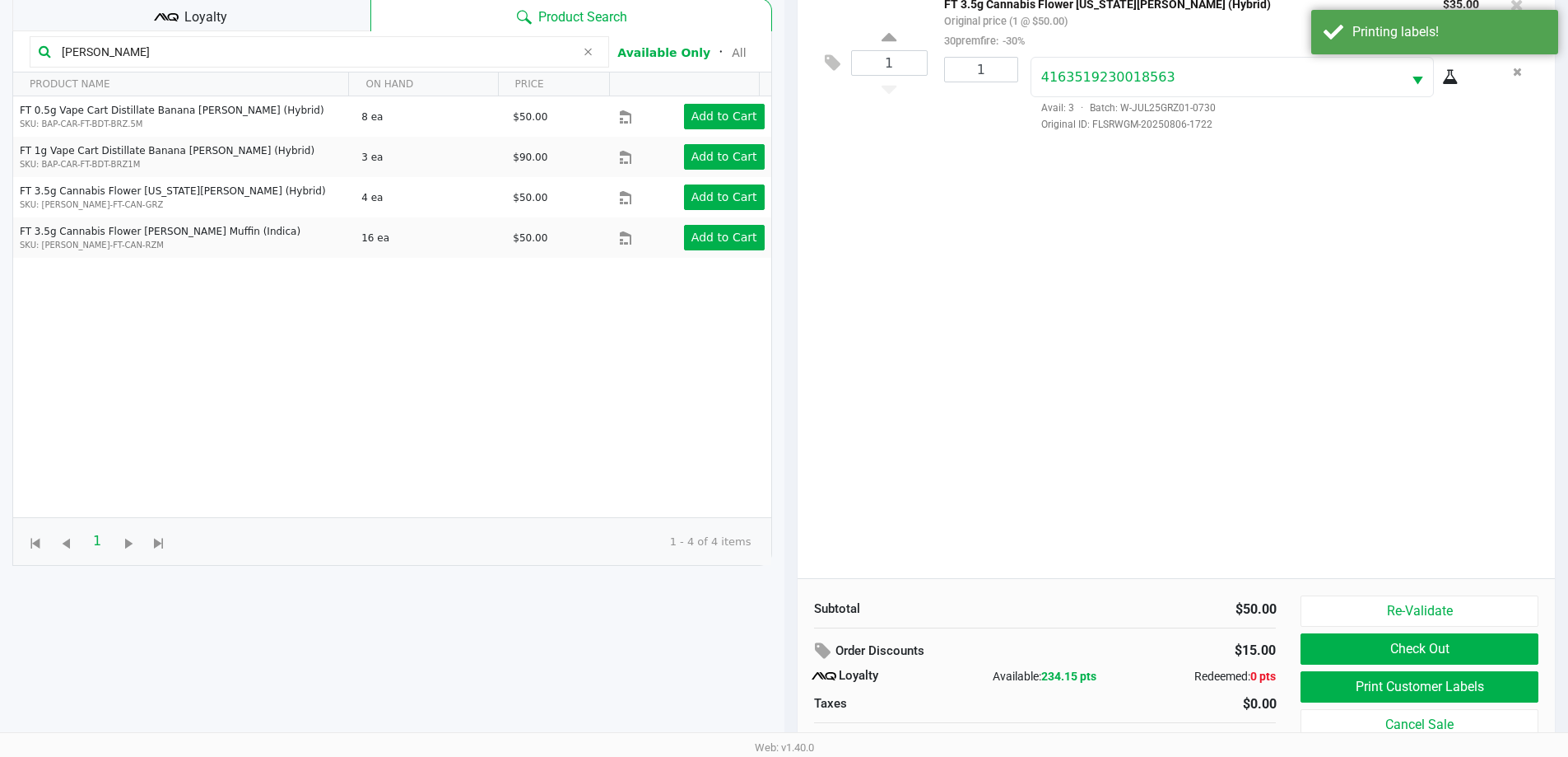
scroll to position [197, 0]
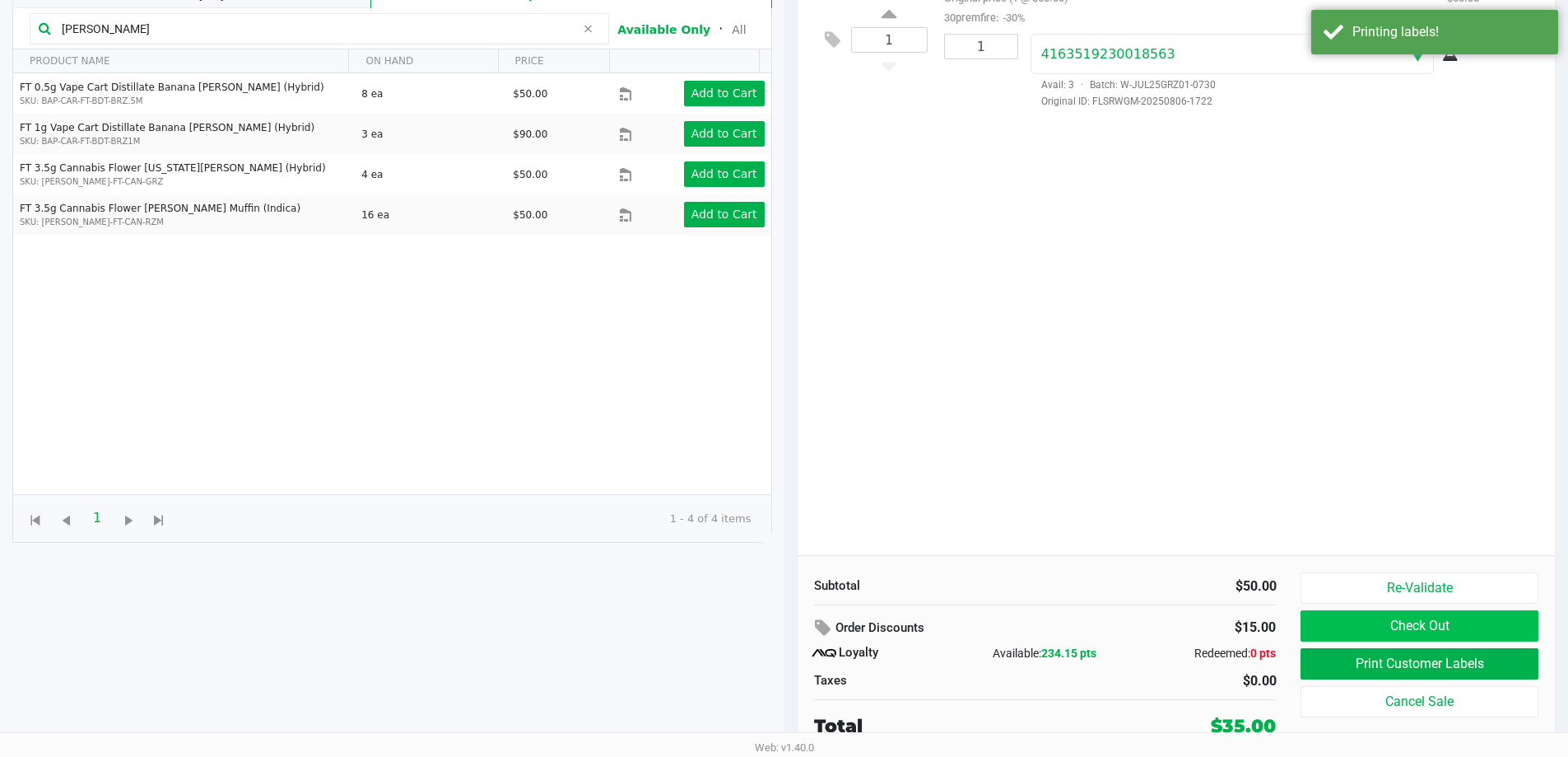
click at [1378, 637] on button "Check Out" at bounding box center [1419, 625] width 237 height 32
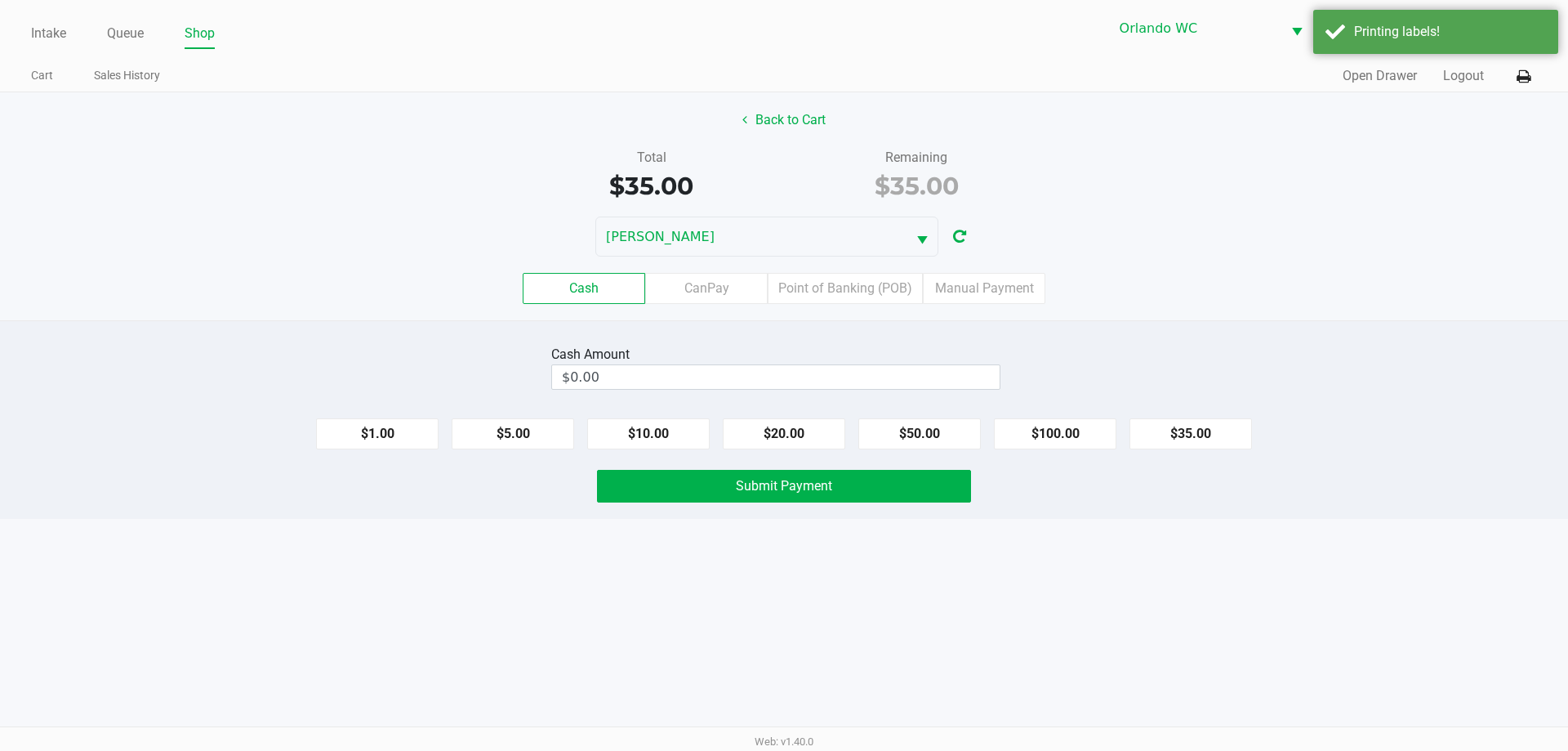
click at [852, 295] on label "Point of Banking (POB)" at bounding box center [845, 288] width 155 height 31
click at [0, 0] on 7 "Point of Banking (POB)" at bounding box center [0, 0] width 0 height 0
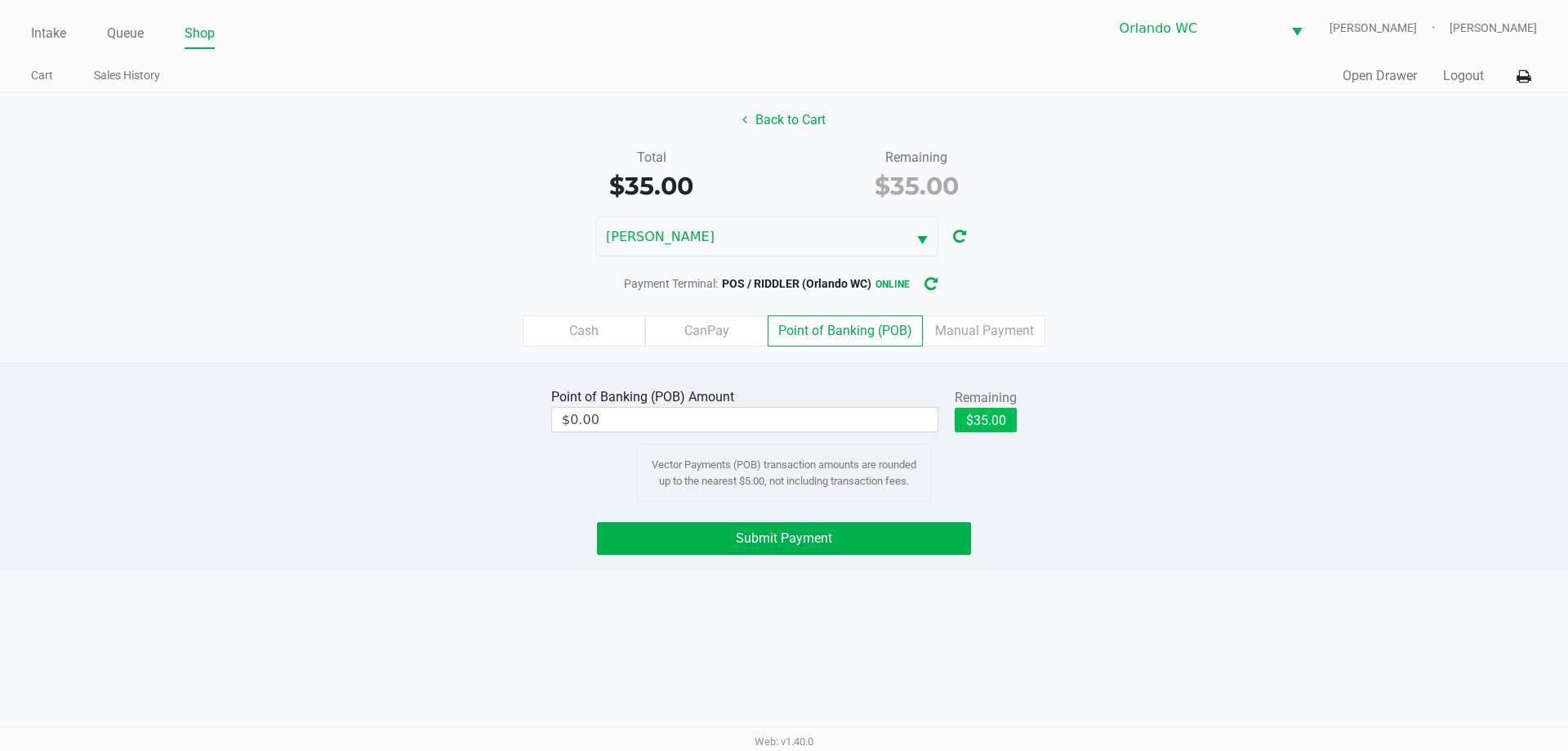
click at [982, 424] on button "$35.00" at bounding box center [985, 420] width 62 height 25
type input "$35.00"
click at [797, 528] on button "Submit Payment" at bounding box center [783, 538] width 374 height 33
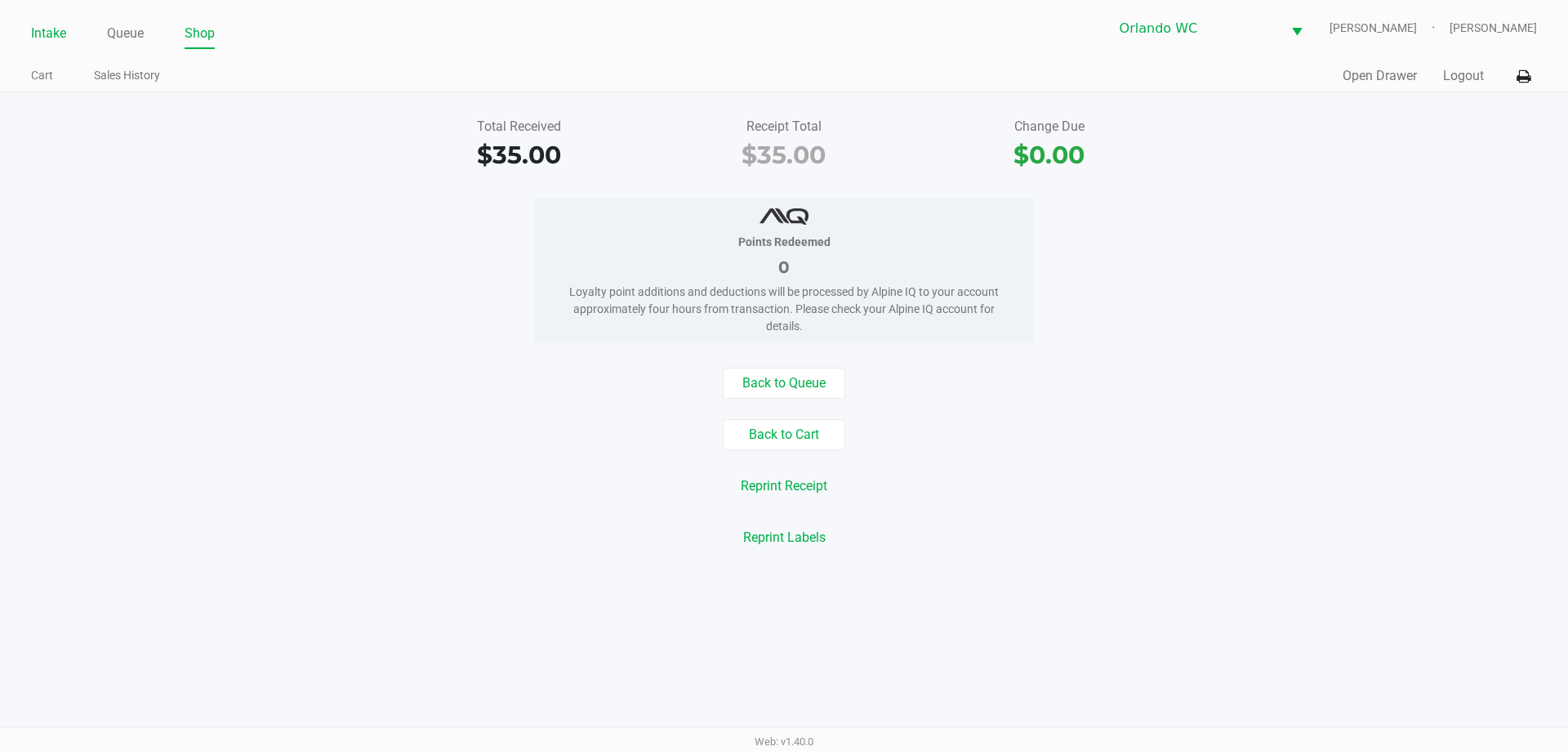
click at [52, 32] on link "Intake" at bounding box center [48, 33] width 35 height 23
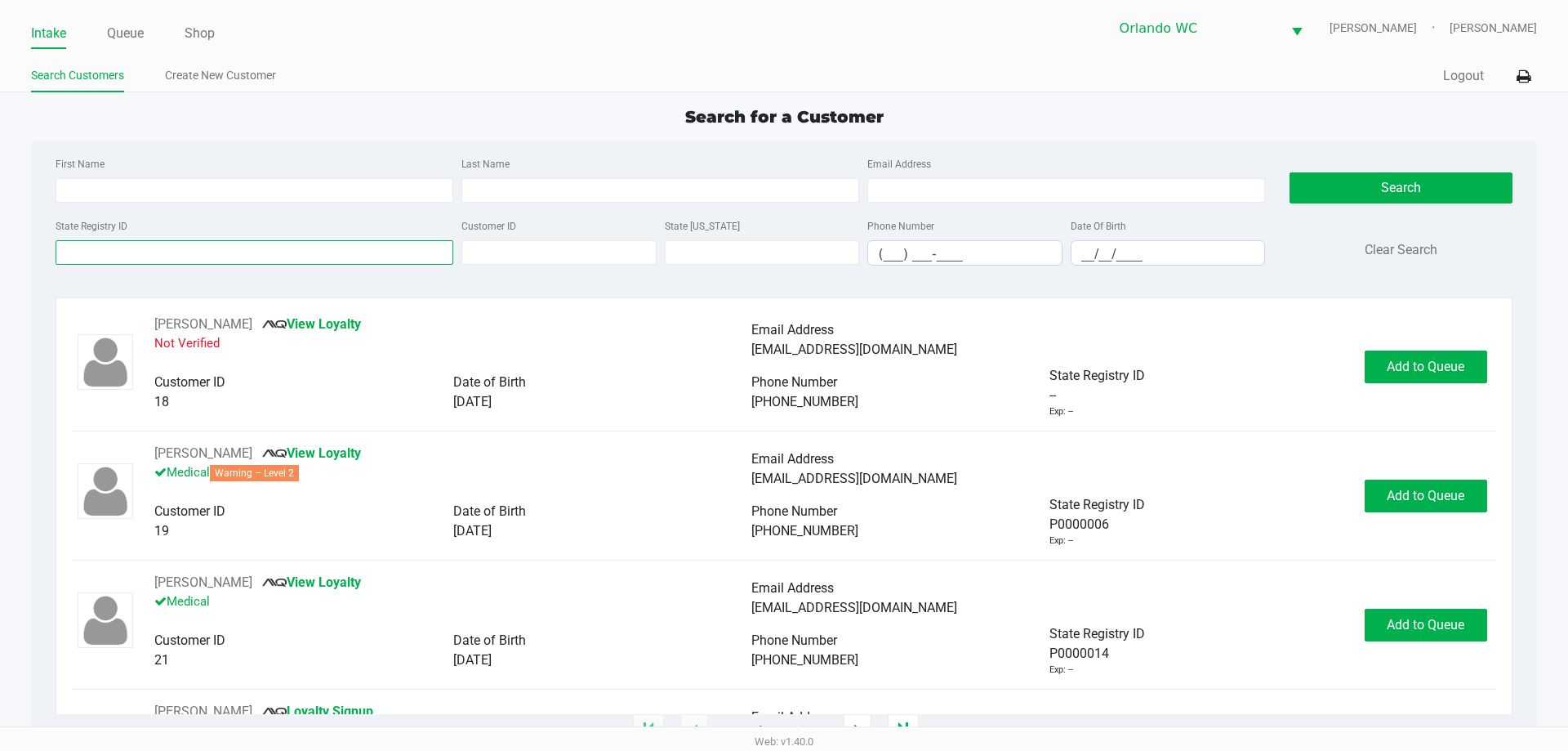
click at [195, 250] on input "State Registry ID" at bounding box center [254, 252] width 398 height 25
click at [118, 40] on link "Queue" at bounding box center [125, 33] width 36 height 23
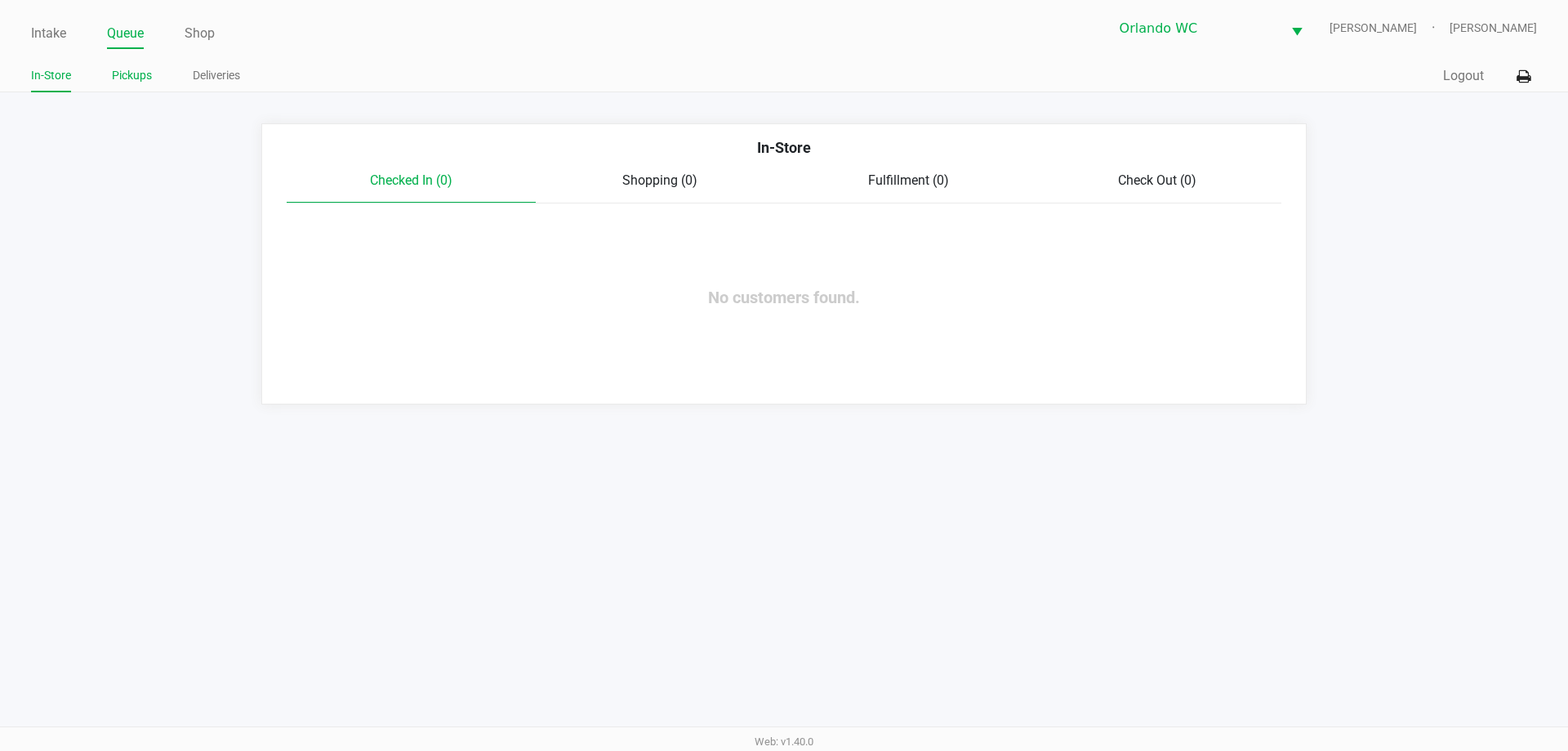
click at [132, 80] on link "Pickups" at bounding box center [131, 75] width 40 height 20
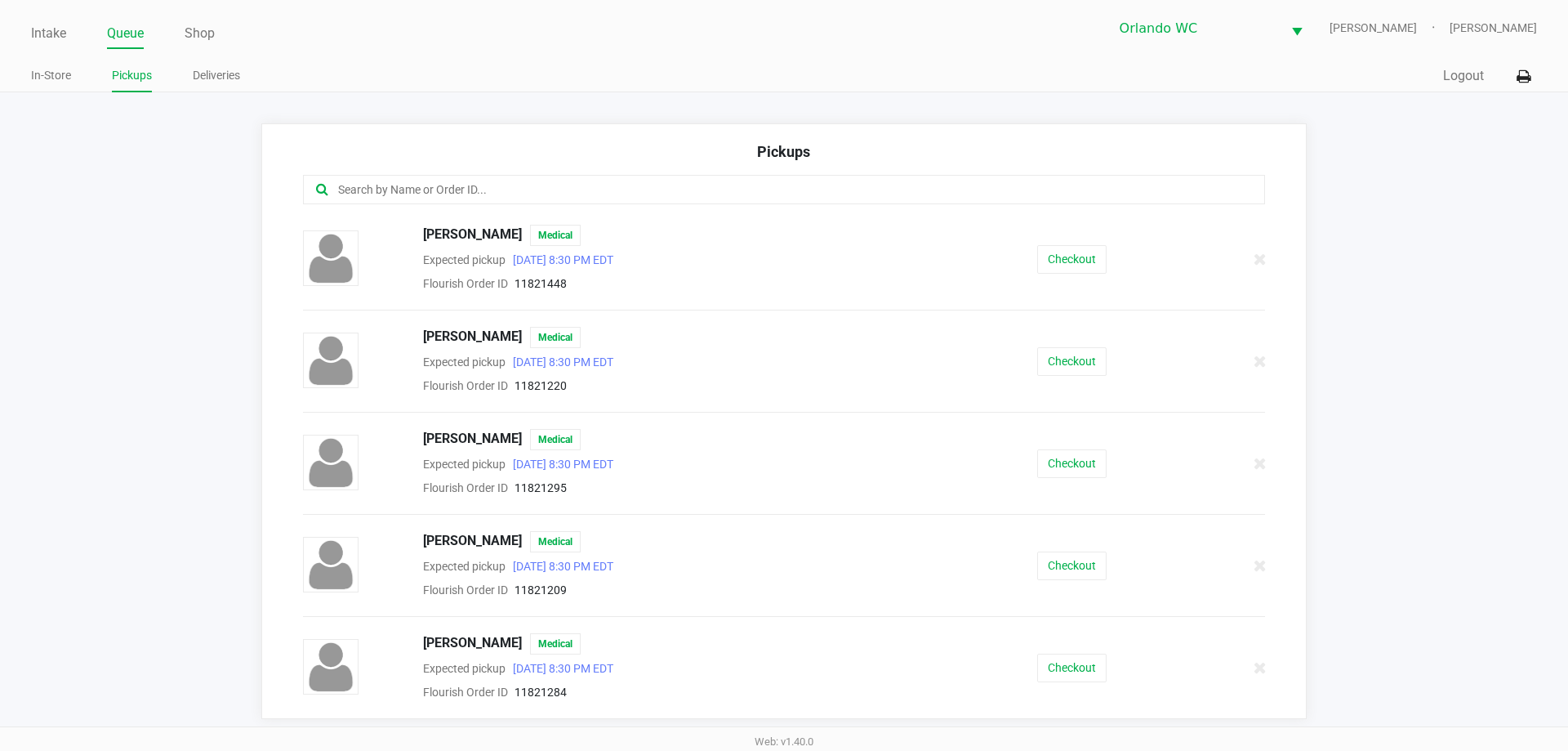
click at [368, 187] on input "text" at bounding box center [757, 190] width 842 height 19
click at [1066, 475] on button "Checkout" at bounding box center [1072, 464] width 70 height 29
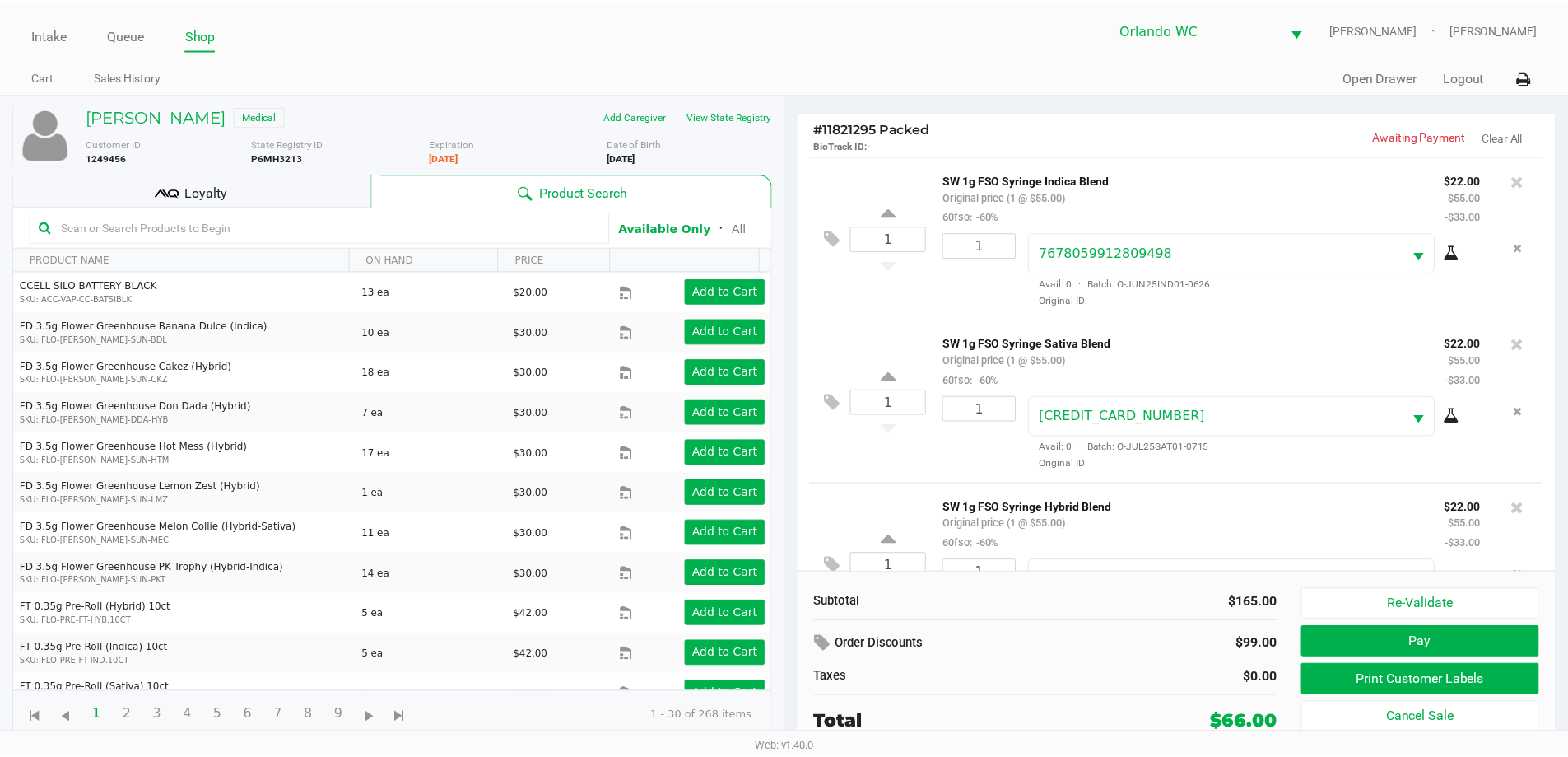
scroll to position [78, 0]
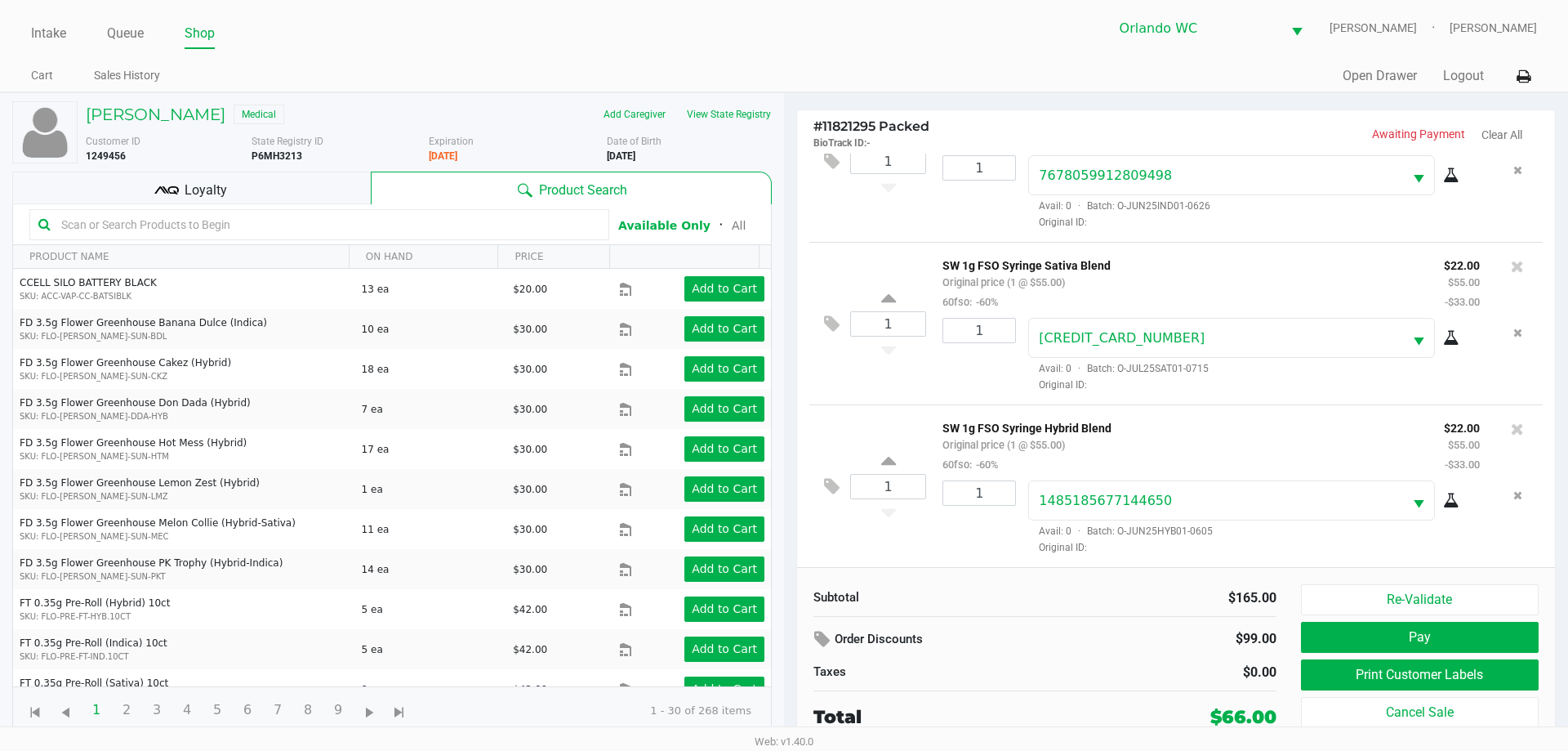
click at [239, 182] on div "Loyalty" at bounding box center [191, 187] width 359 height 33
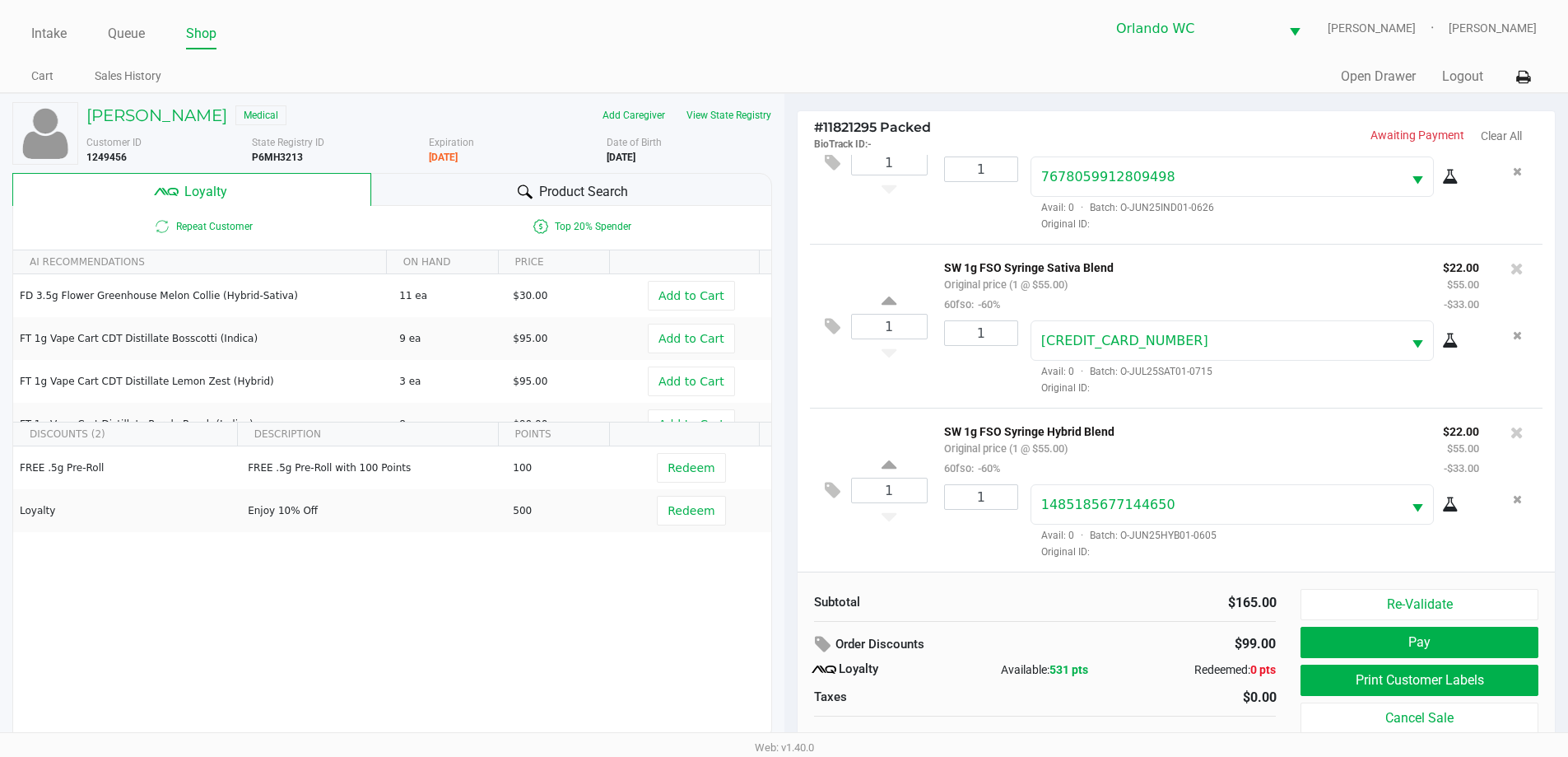
scroll to position [0, 0]
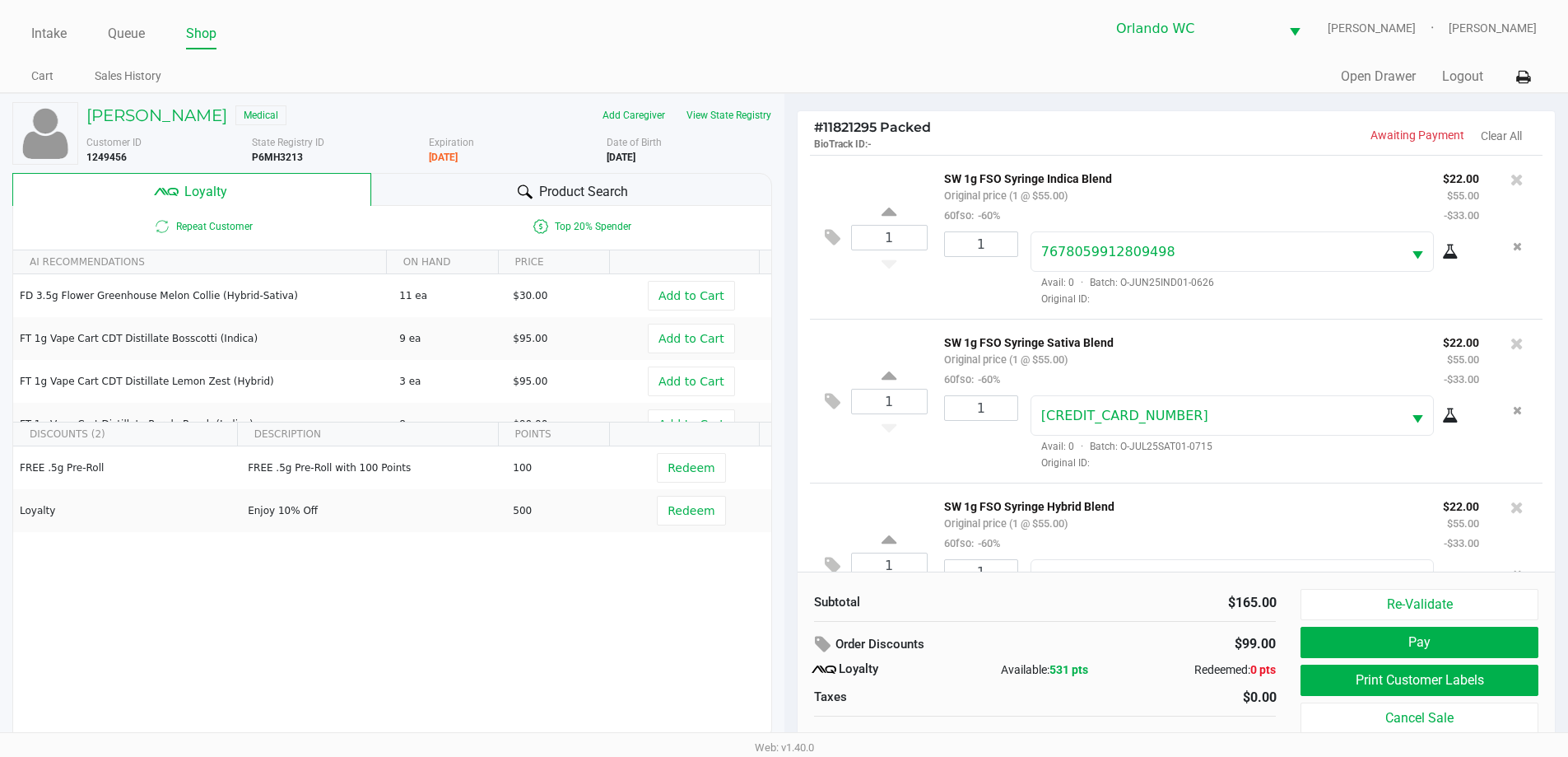
click at [1477, 680] on button "Print Customer Labels" at bounding box center [1419, 680] width 237 height 32
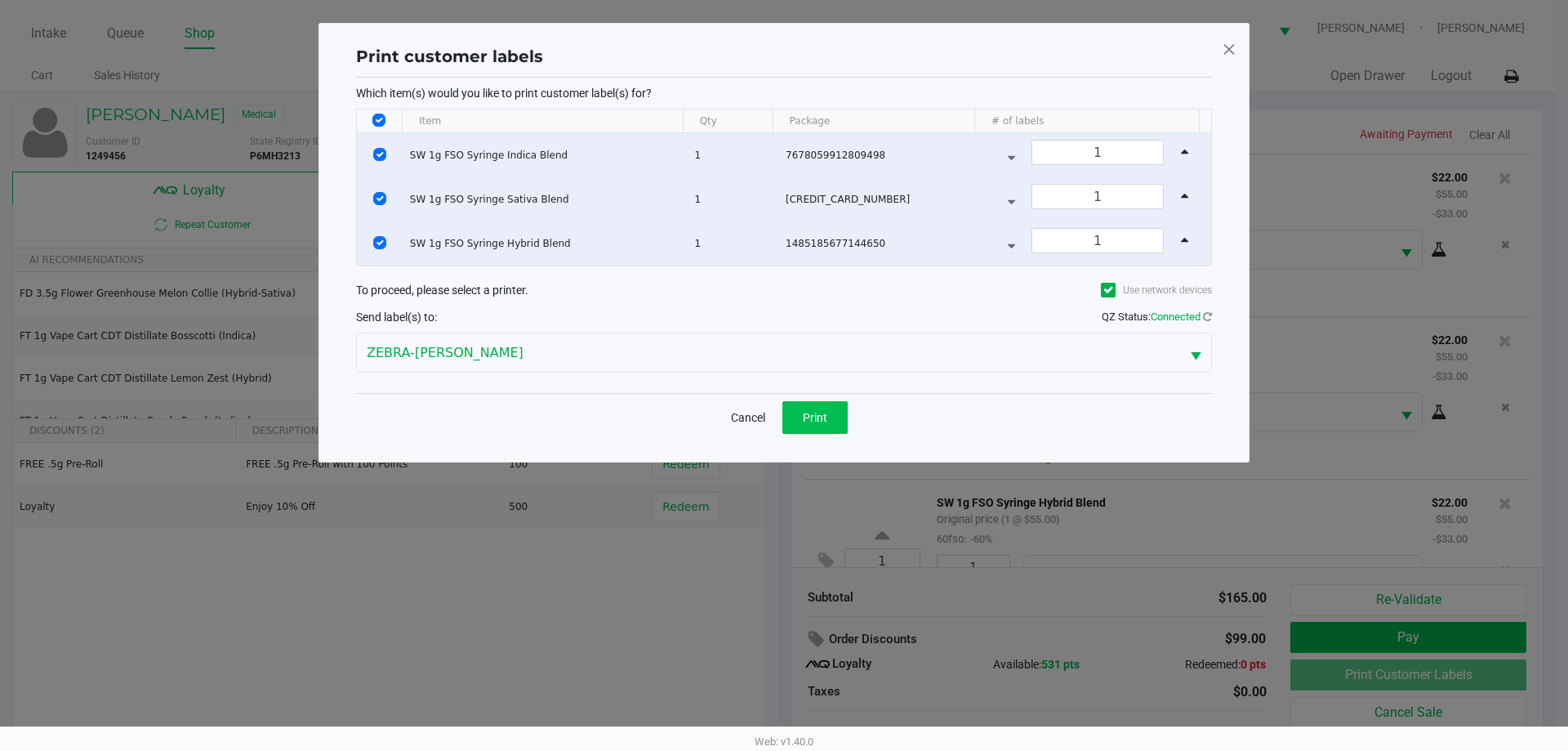
click at [798, 417] on button "Print" at bounding box center [815, 417] width 65 height 33
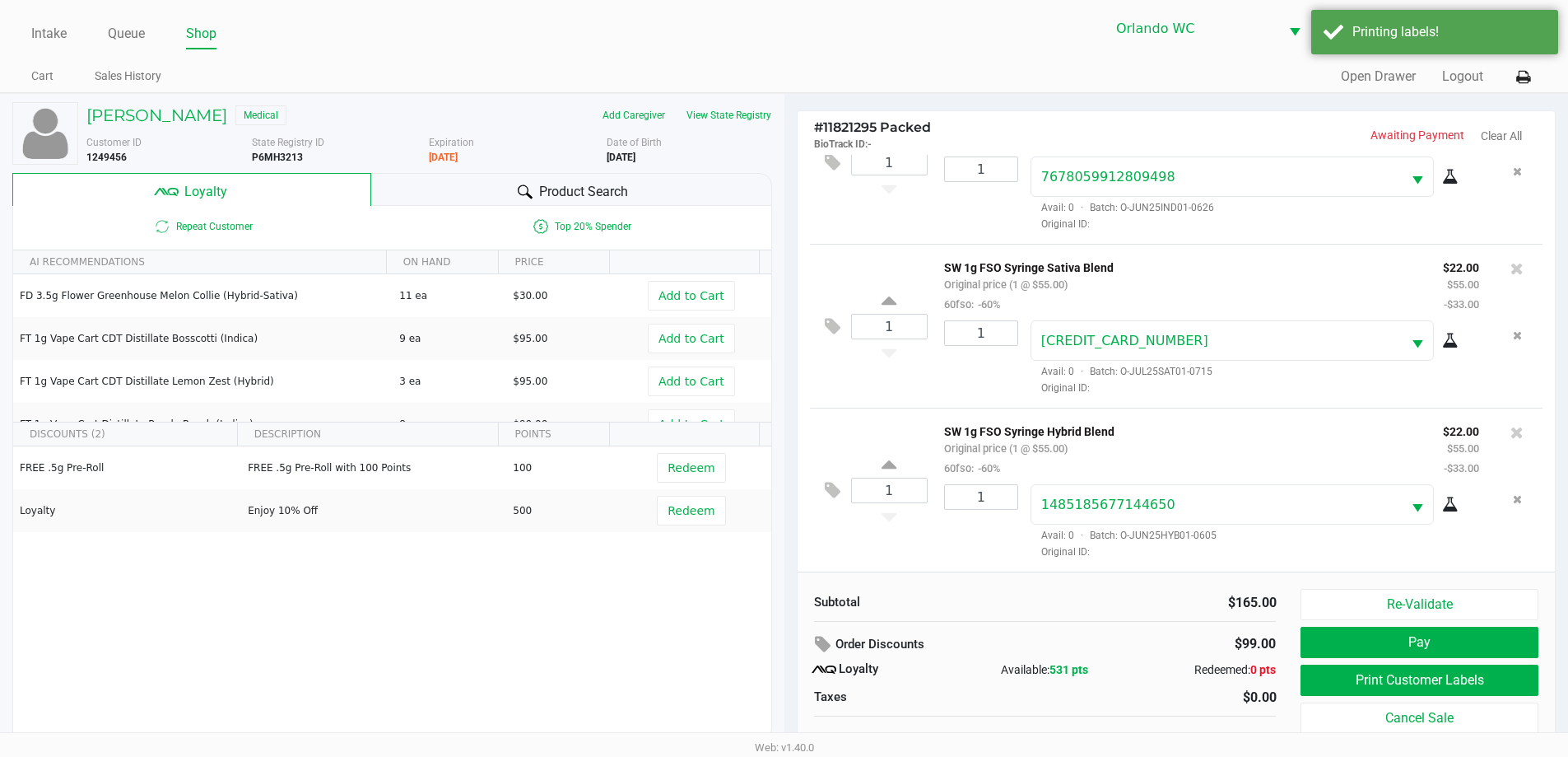
scroll to position [16, 0]
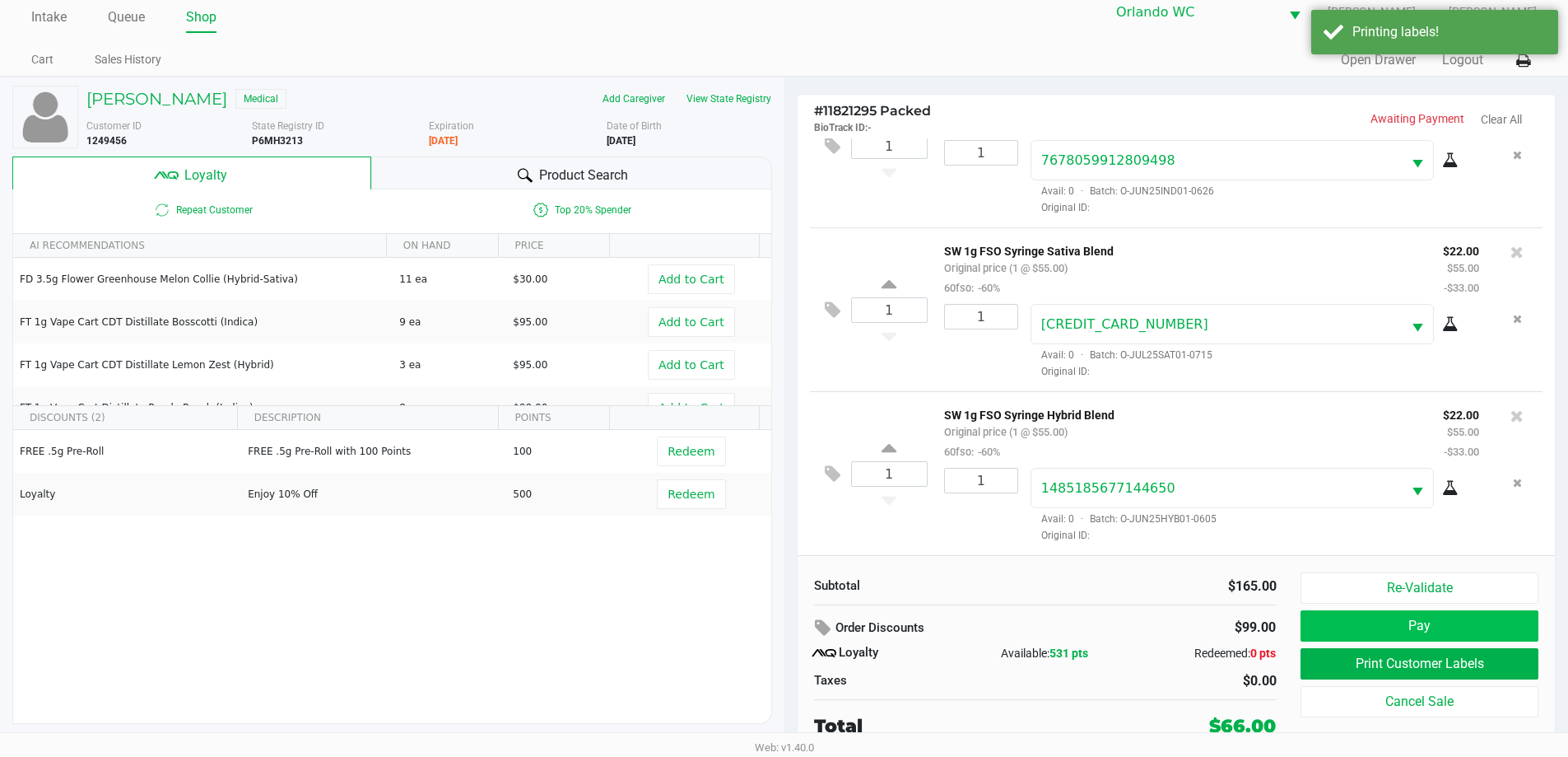
click at [1481, 630] on button "Pay" at bounding box center [1419, 625] width 237 height 32
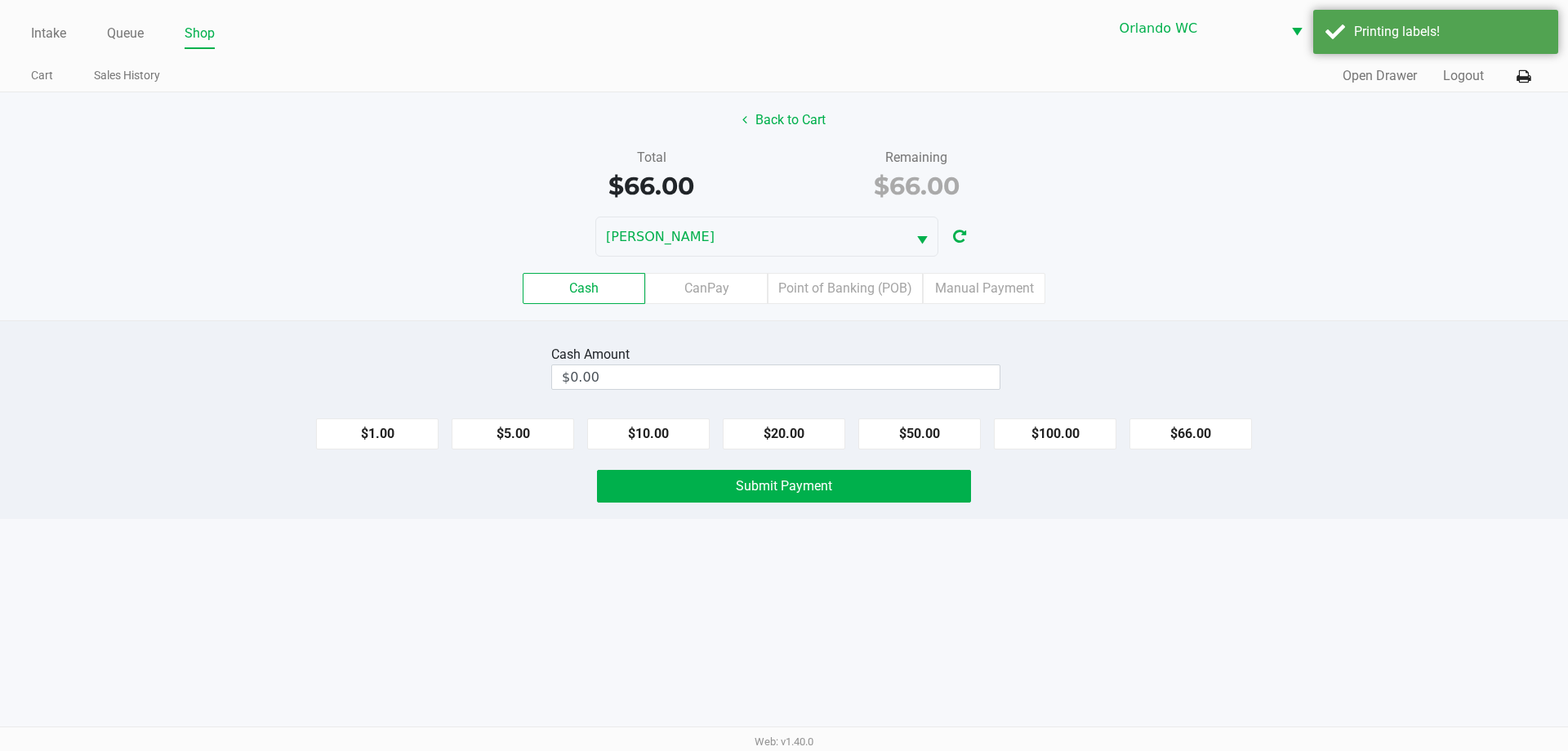
click at [850, 293] on label "Point of Banking (POB)" at bounding box center [845, 288] width 155 height 31
click at [0, 0] on 7 "Point of Banking (POB)" at bounding box center [0, 0] width 0 height 0
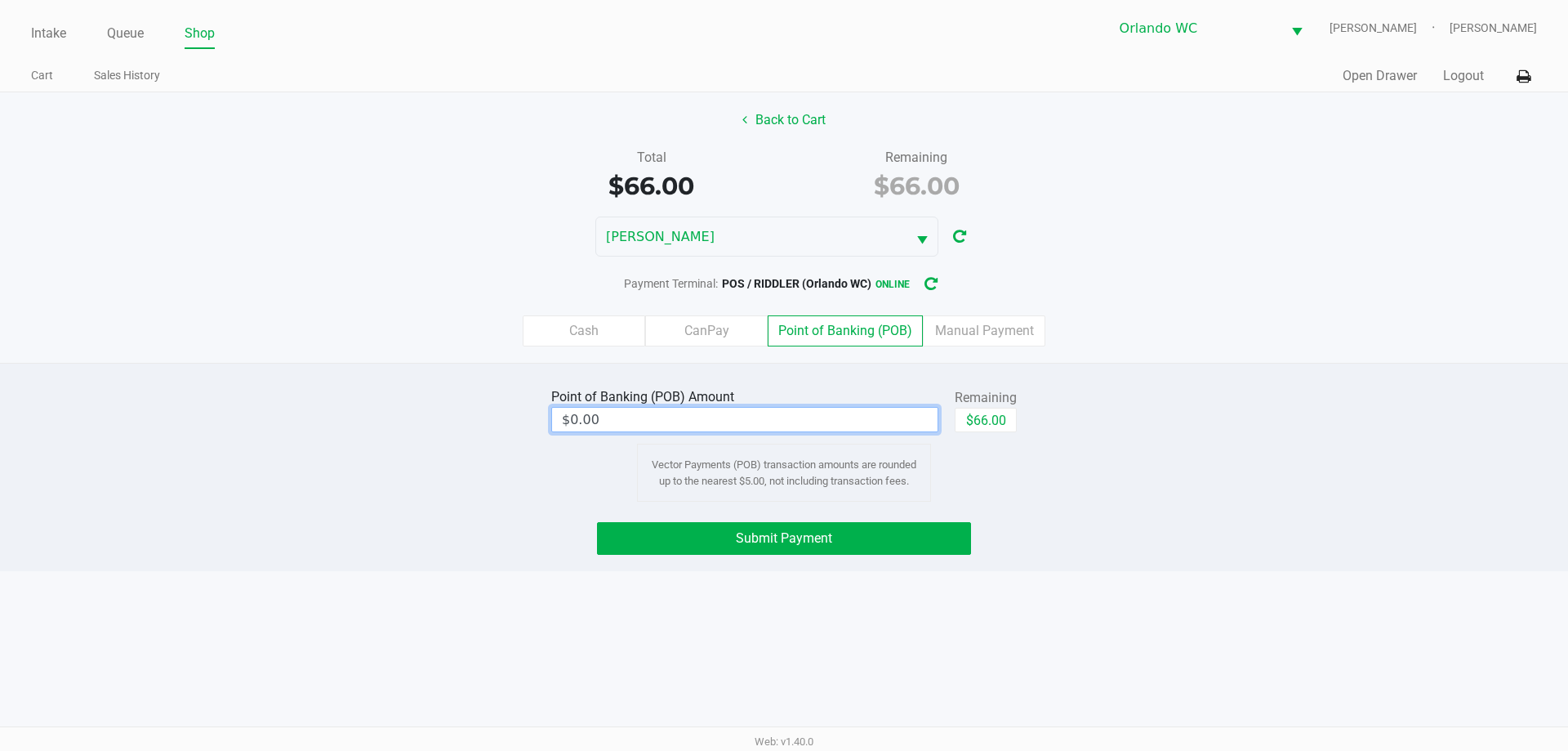
click at [818, 423] on input "$0.00" at bounding box center [744, 420] width 386 height 24
click at [617, 319] on label "Cash" at bounding box center [584, 331] width 123 height 31
click at [0, 0] on 0 "Cash" at bounding box center [0, 0] width 0 height 0
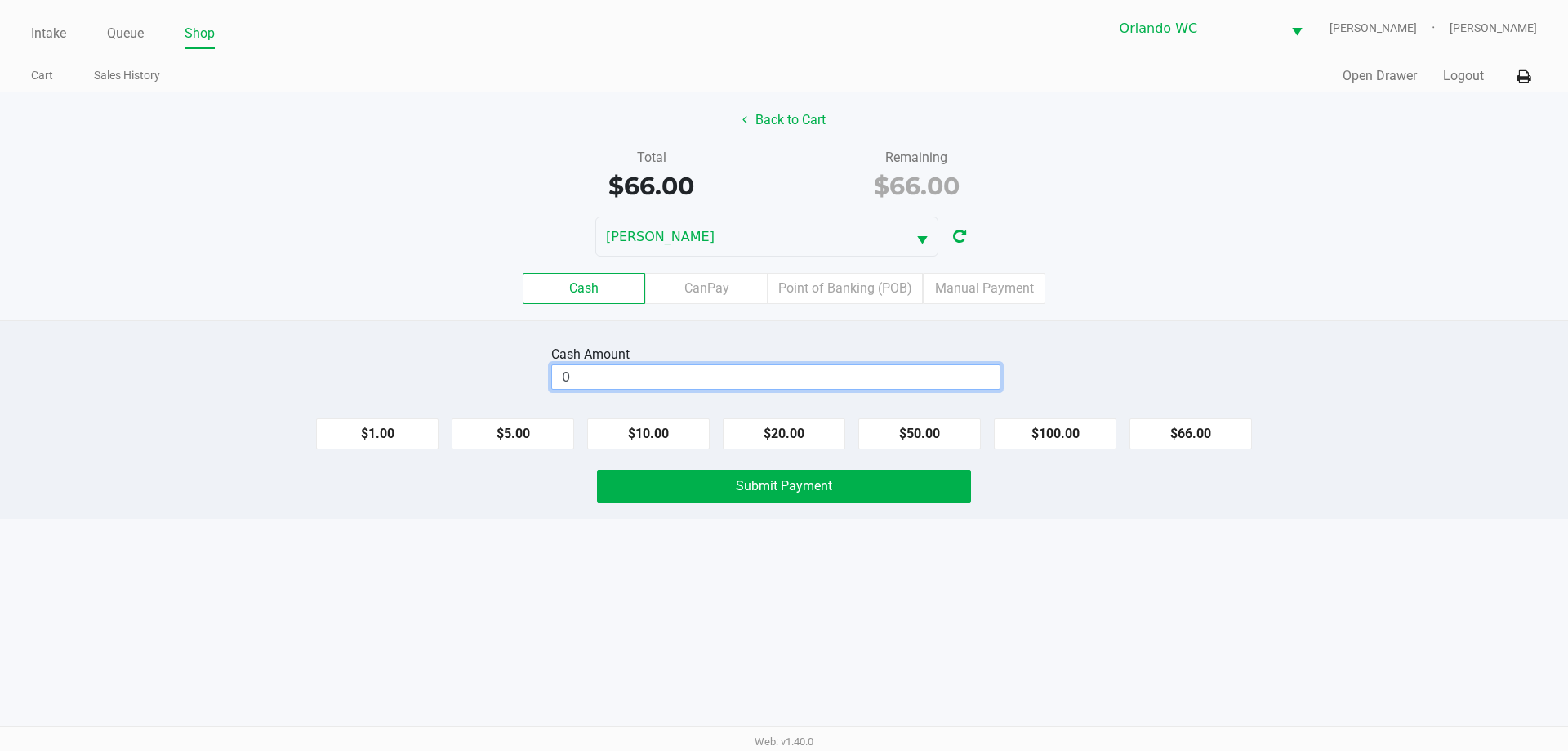
click at [631, 375] on input "0" at bounding box center [776, 377] width 448 height 24
type input "$70.00"
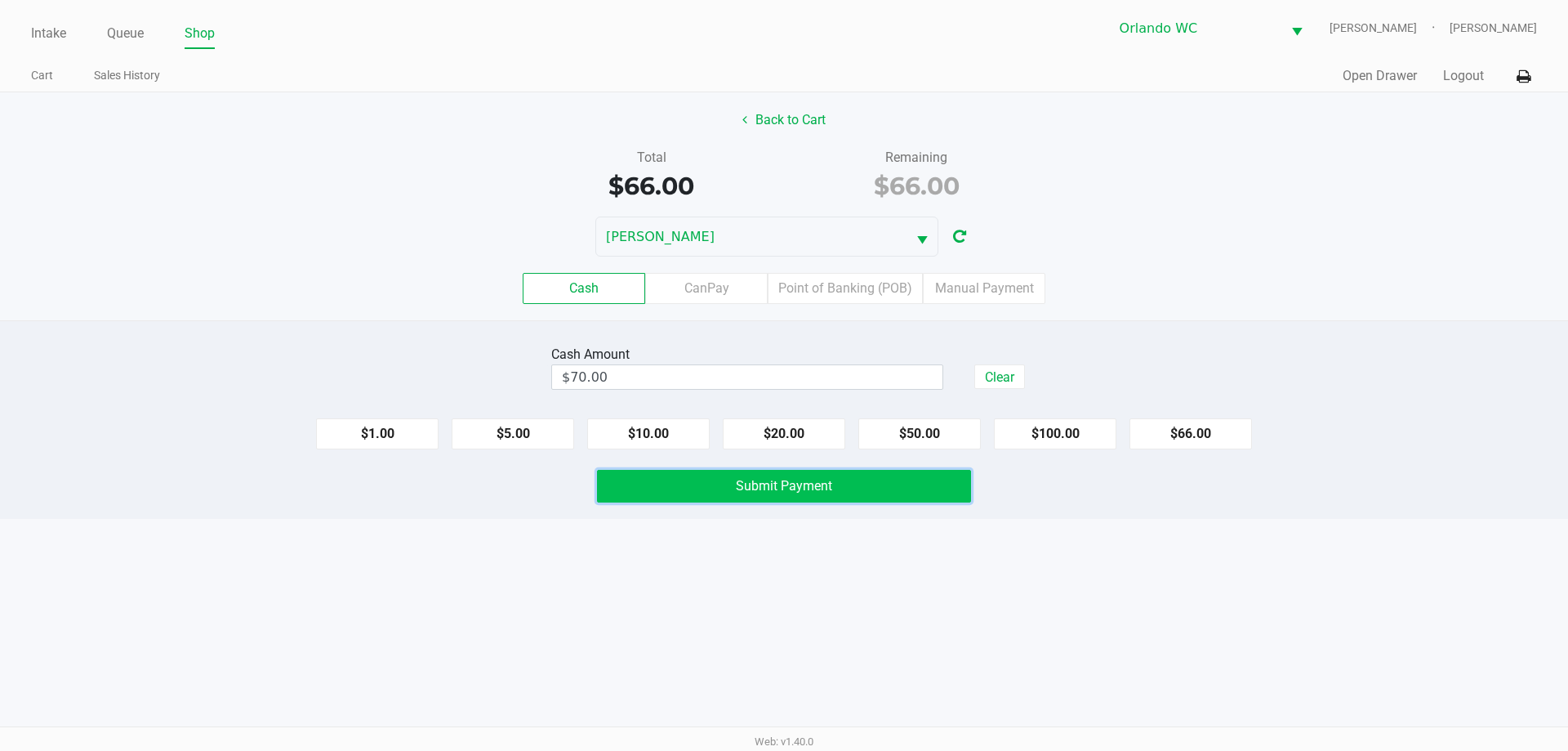
click at [807, 492] on span "Submit Payment" at bounding box center [784, 486] width 97 height 15
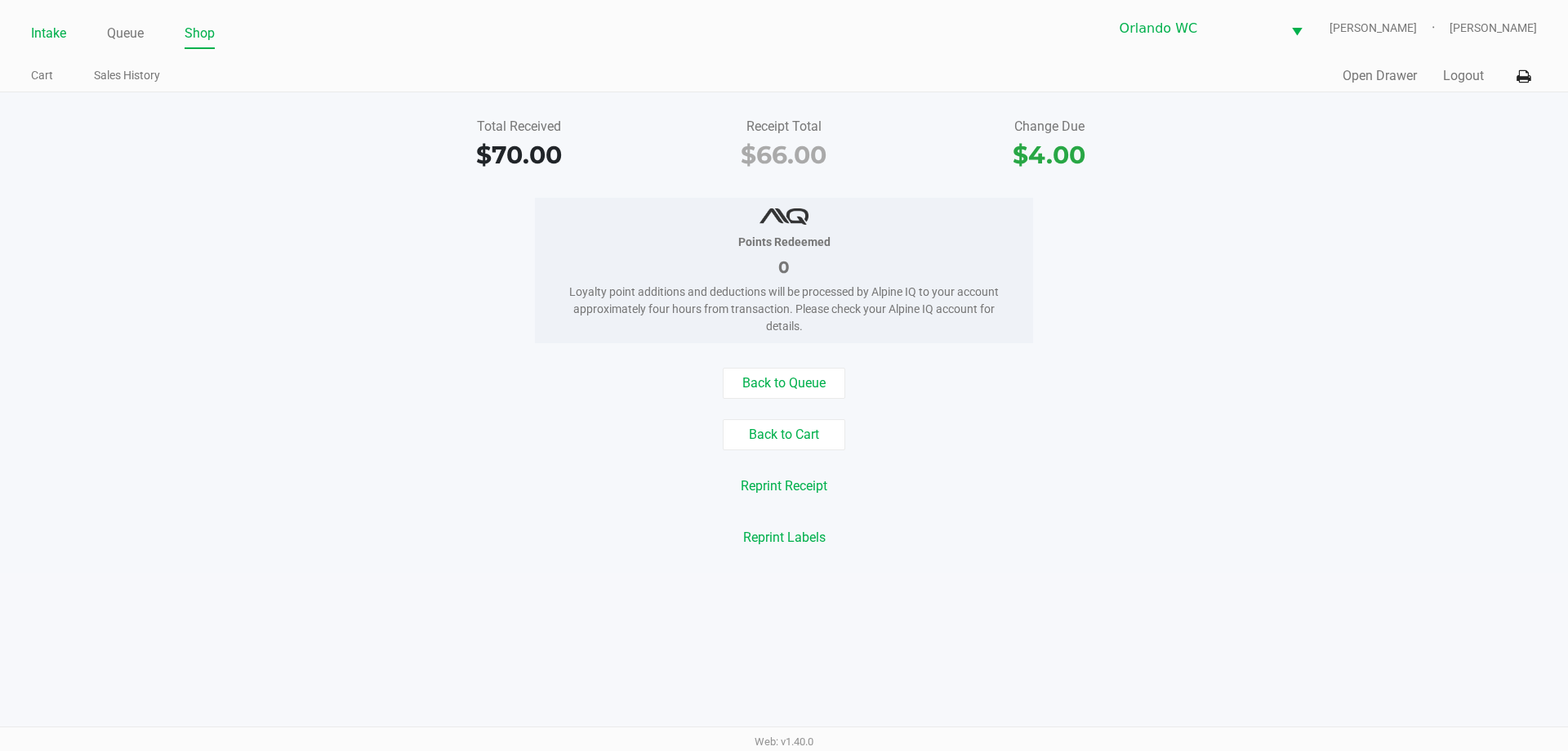
click at [46, 22] on link "Intake" at bounding box center [48, 33] width 35 height 23
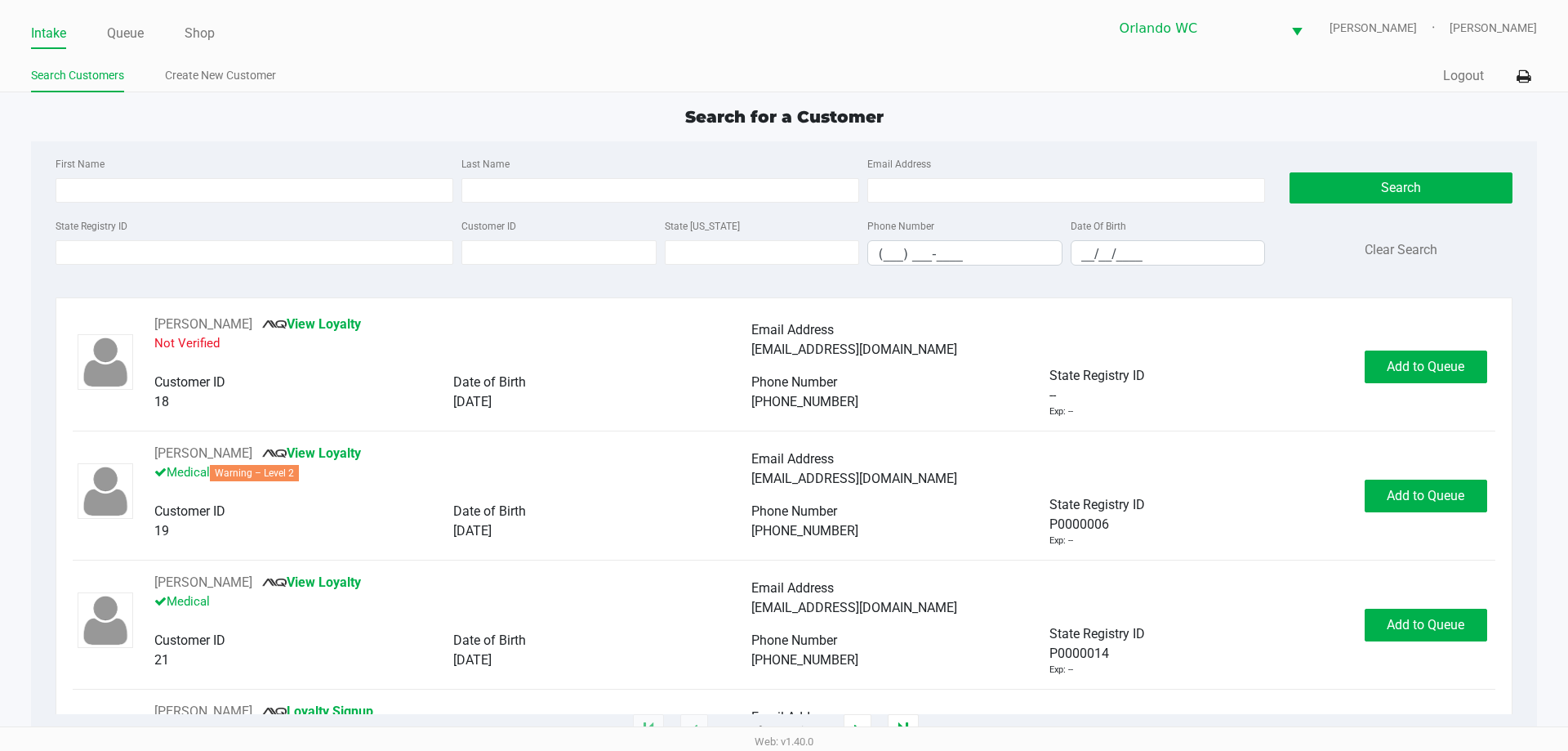
click at [55, 34] on link "Intake" at bounding box center [48, 33] width 35 height 23
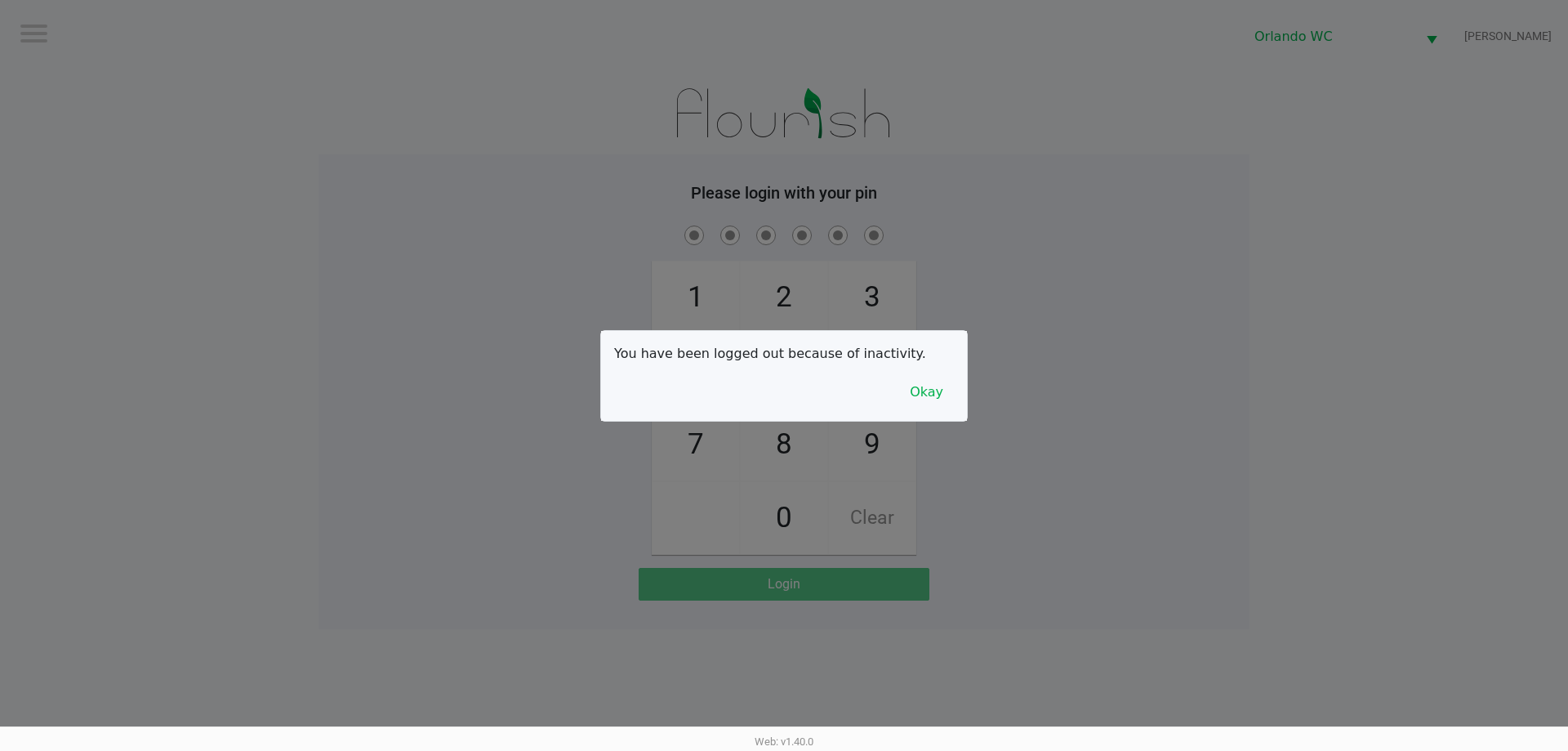
click at [481, 555] on div at bounding box center [784, 376] width 1568 height 751
checkbox input "true"
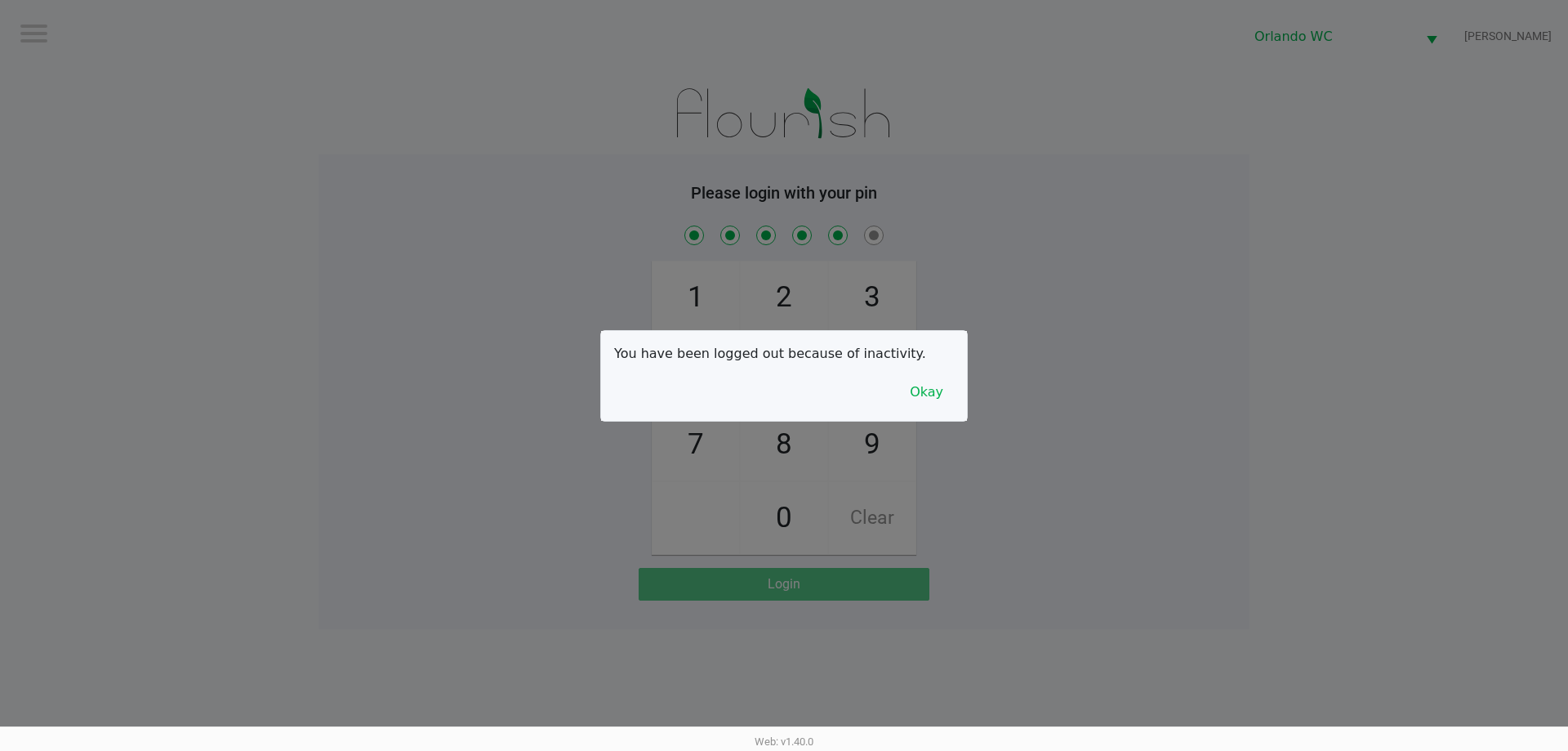
checkbox input "true"
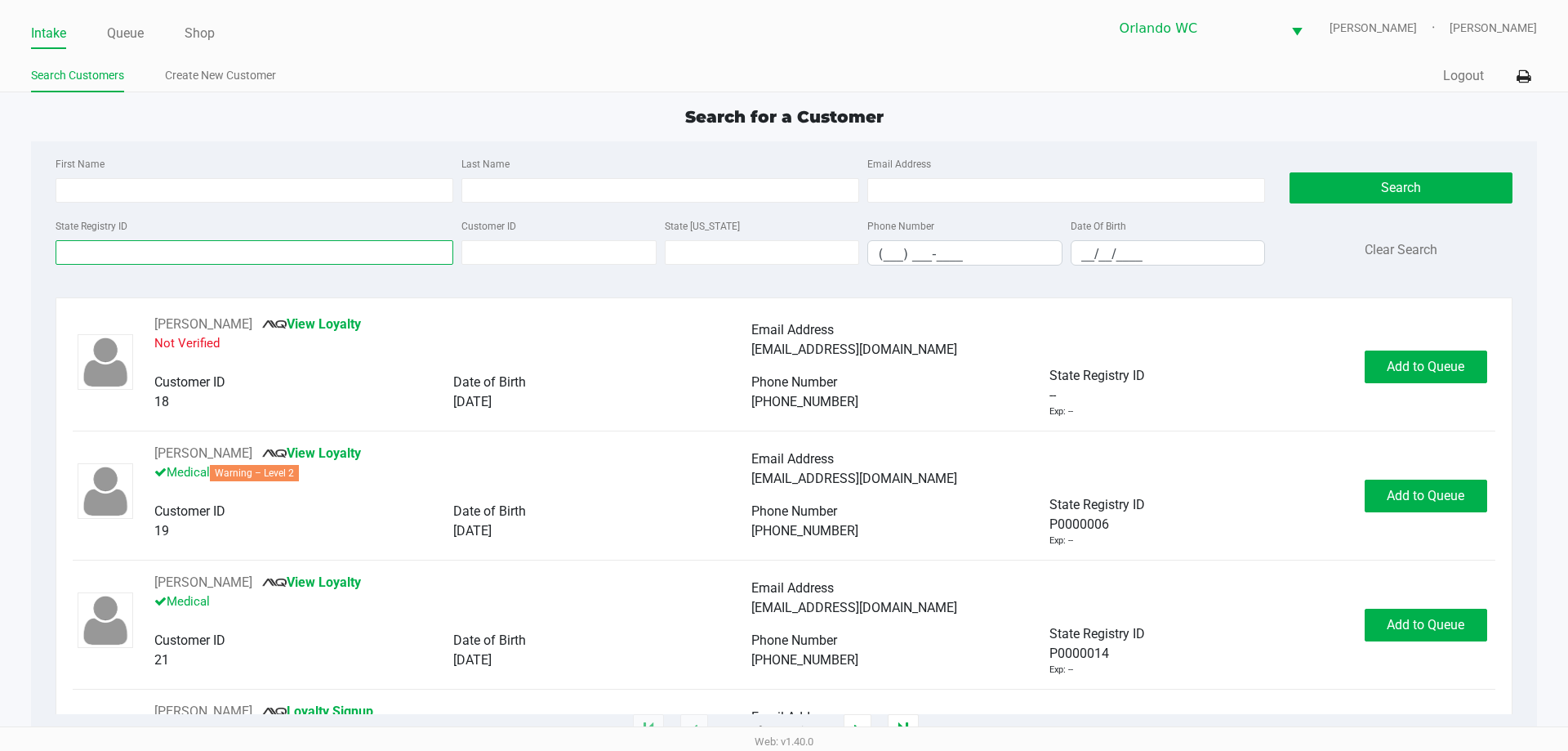
click at [116, 253] on input "State Registry ID" at bounding box center [254, 252] width 398 height 25
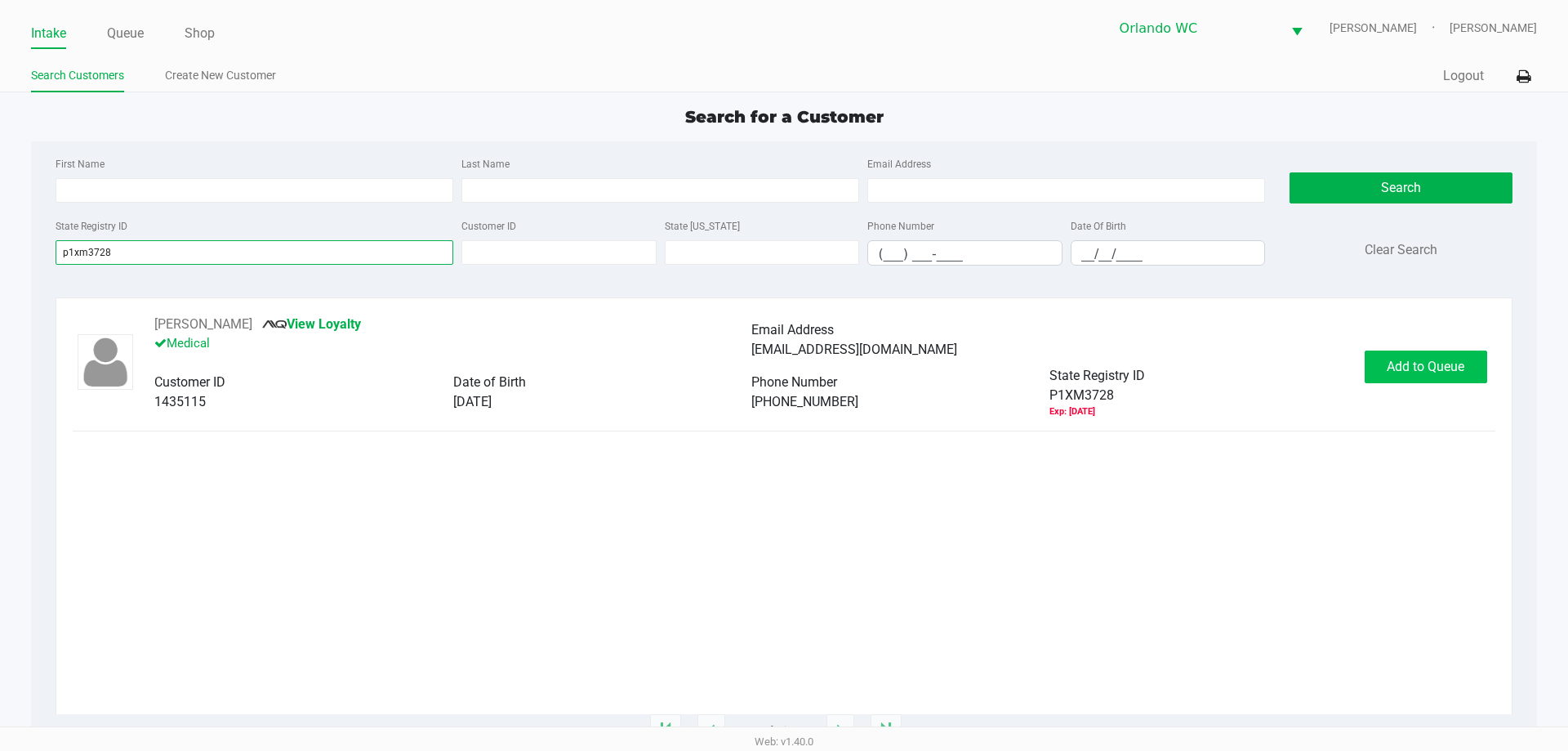
type input "p1xm3728"
click at [1429, 364] on span "Add to Queue" at bounding box center [1426, 366] width 78 height 15
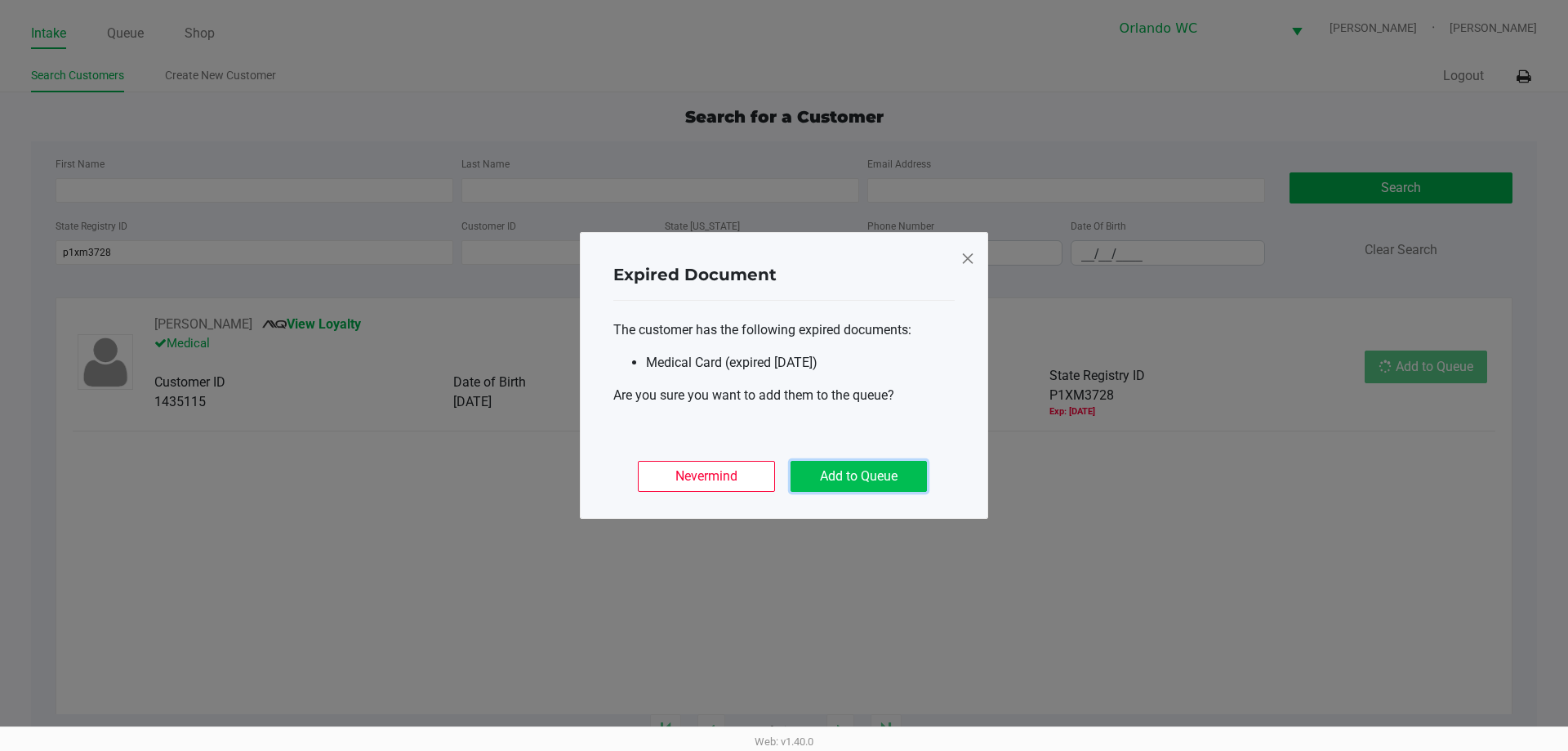
click at [831, 477] on button "Add to Queue" at bounding box center [859, 476] width 136 height 31
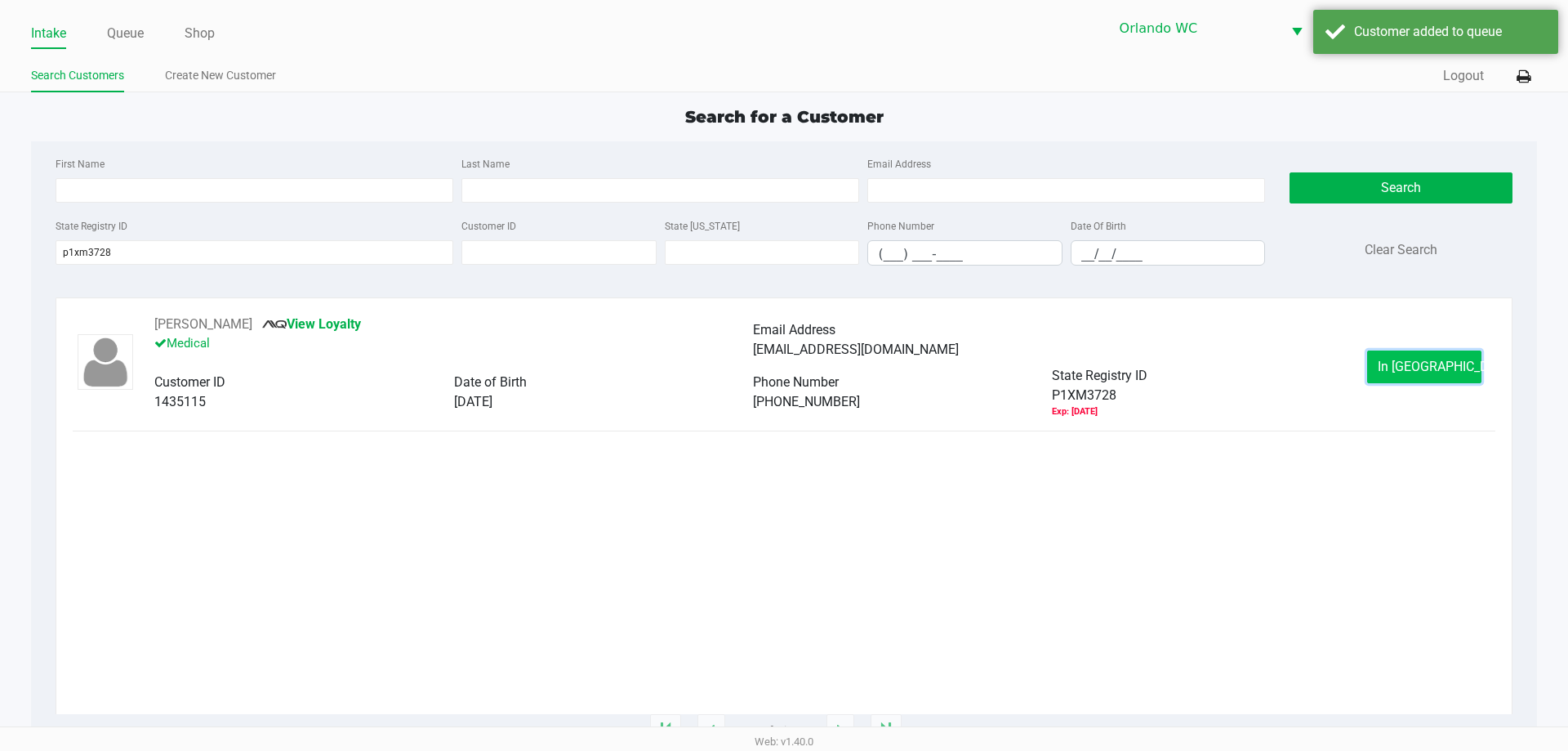
click at [1404, 368] on span "In Queue" at bounding box center [1447, 366] width 137 height 15
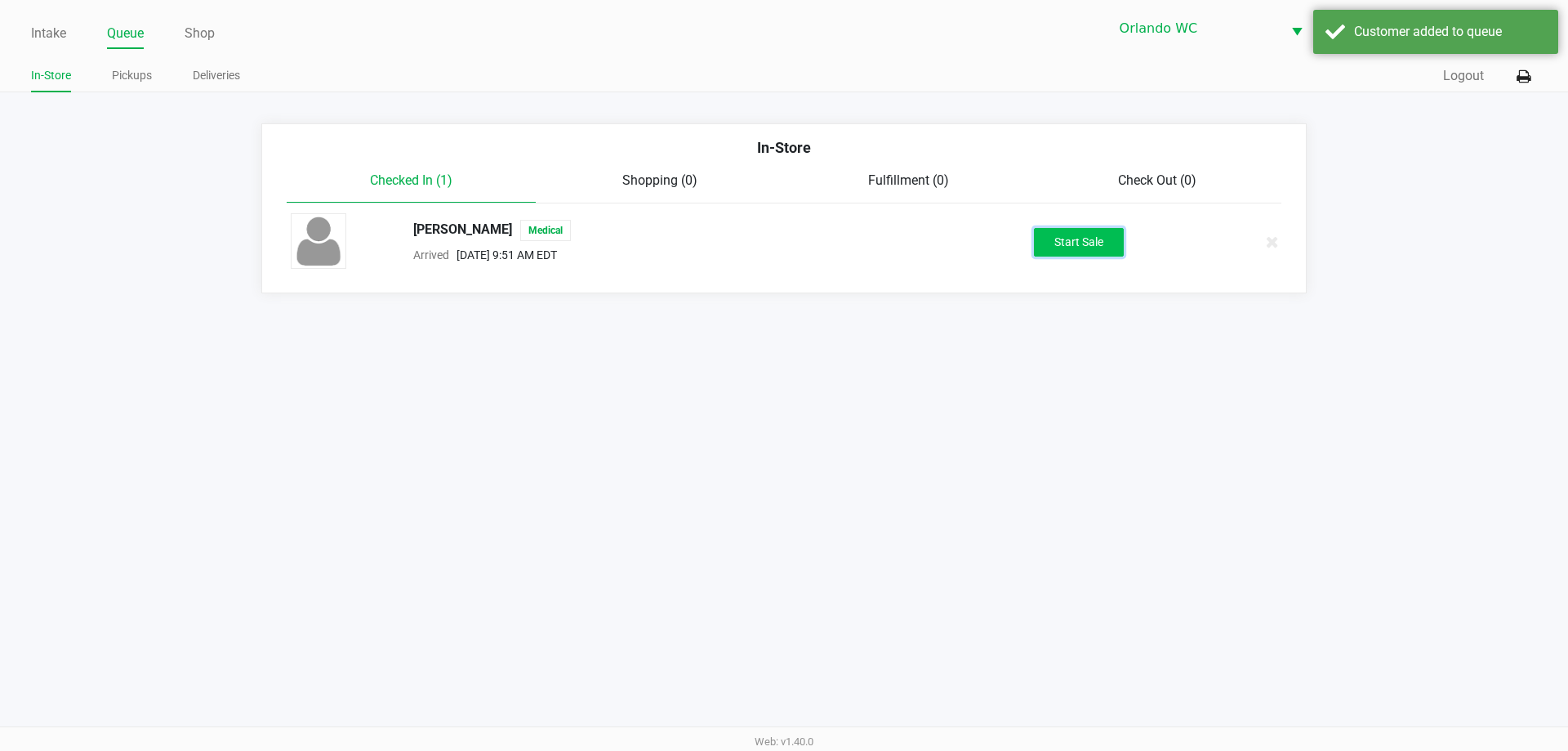
click at [1070, 250] on button "Start Sale" at bounding box center [1079, 242] width 90 height 29
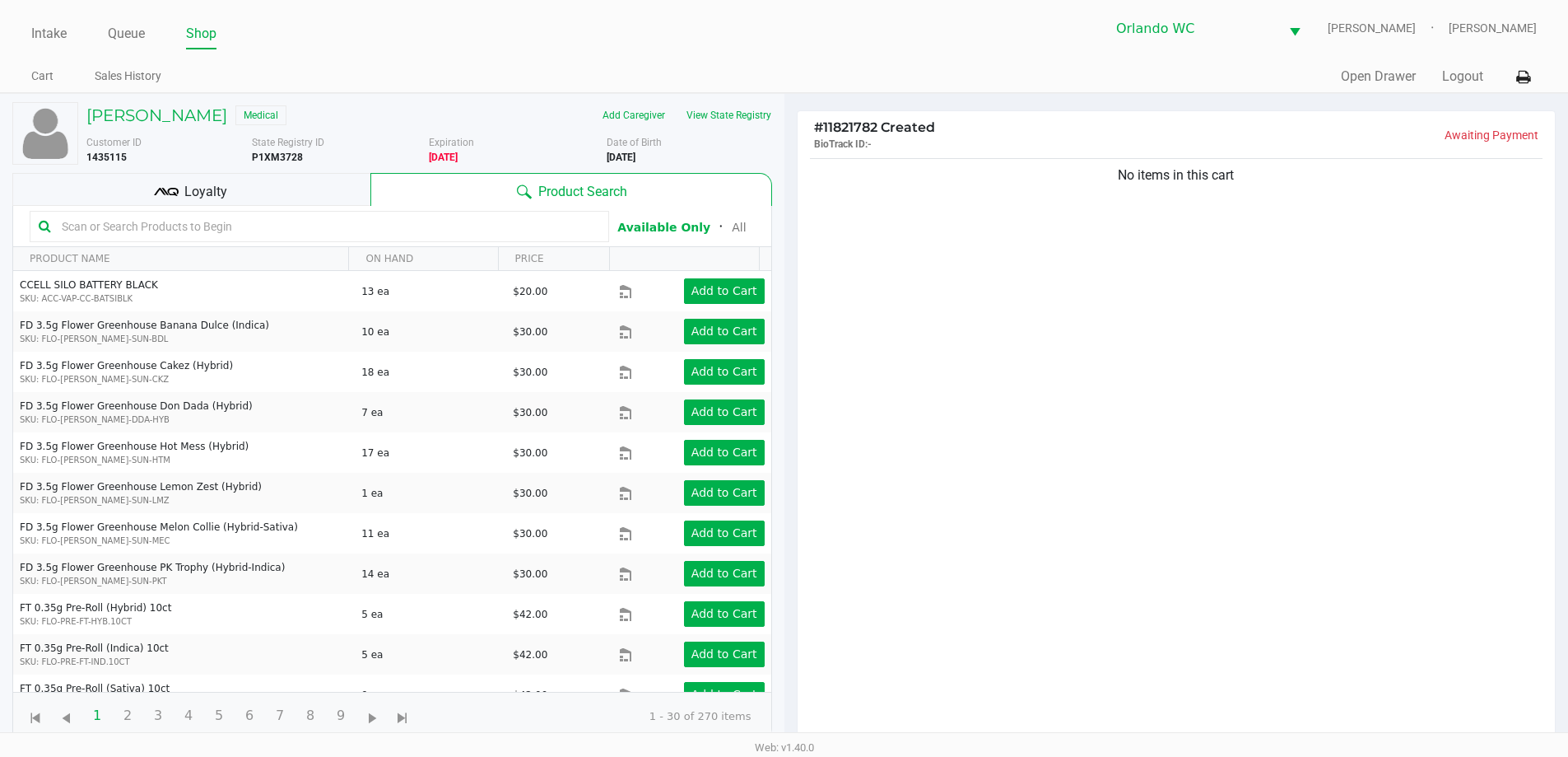
click at [366, 234] on input "text" at bounding box center [328, 226] width 545 height 25
click at [159, 187] on icon at bounding box center [166, 191] width 25 height 25
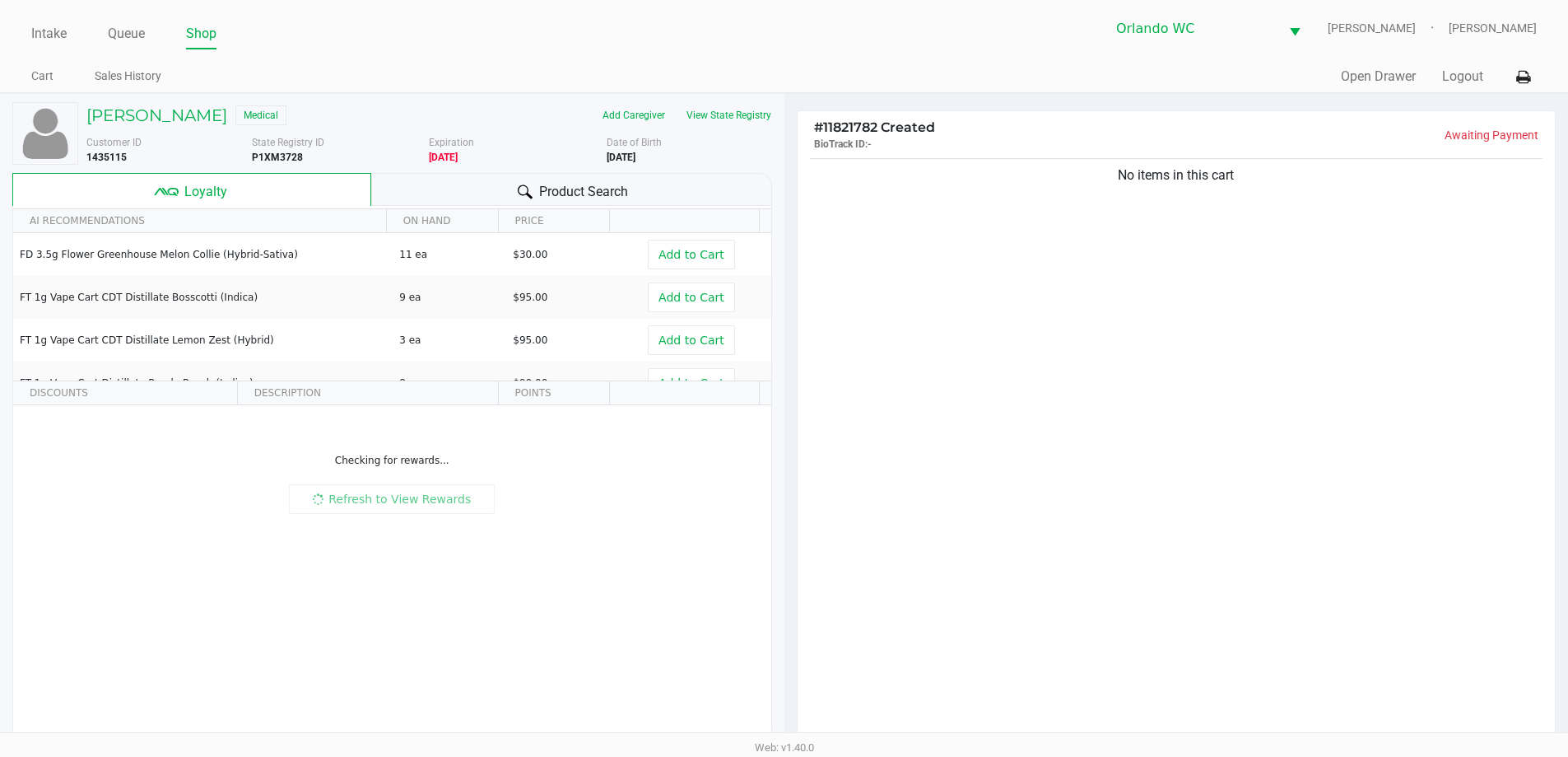
click at [484, 187] on div "Product Search" at bounding box center [571, 189] width 401 height 33
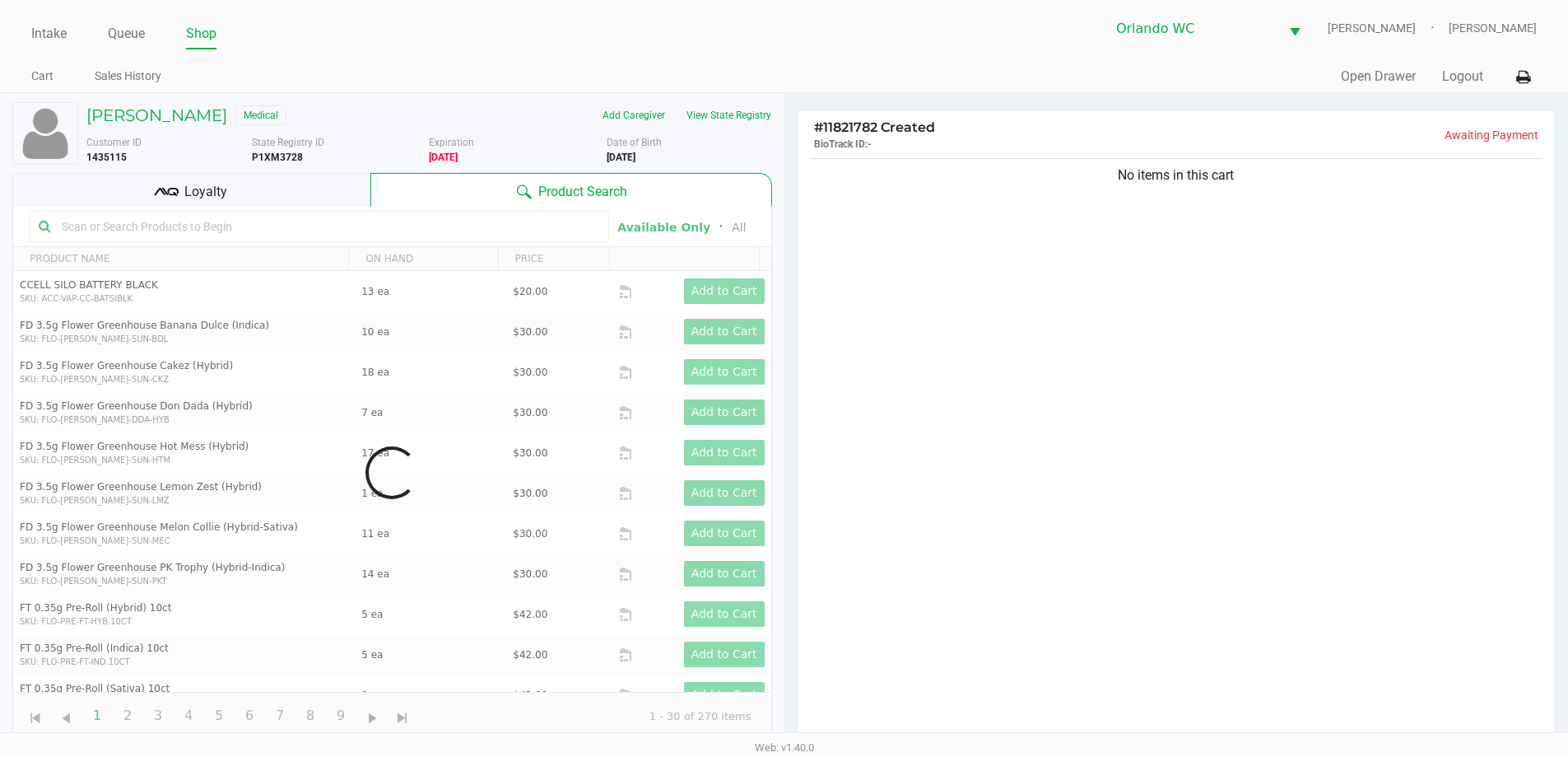
click at [246, 224] on div "Data table" at bounding box center [391, 472] width 758 height 533
click at [238, 224] on div "Data table" at bounding box center [391, 472] width 758 height 533
click at [230, 226] on div "Data table" at bounding box center [391, 472] width 758 height 533
click at [206, 226] on div "Data table" at bounding box center [391, 472] width 758 height 533
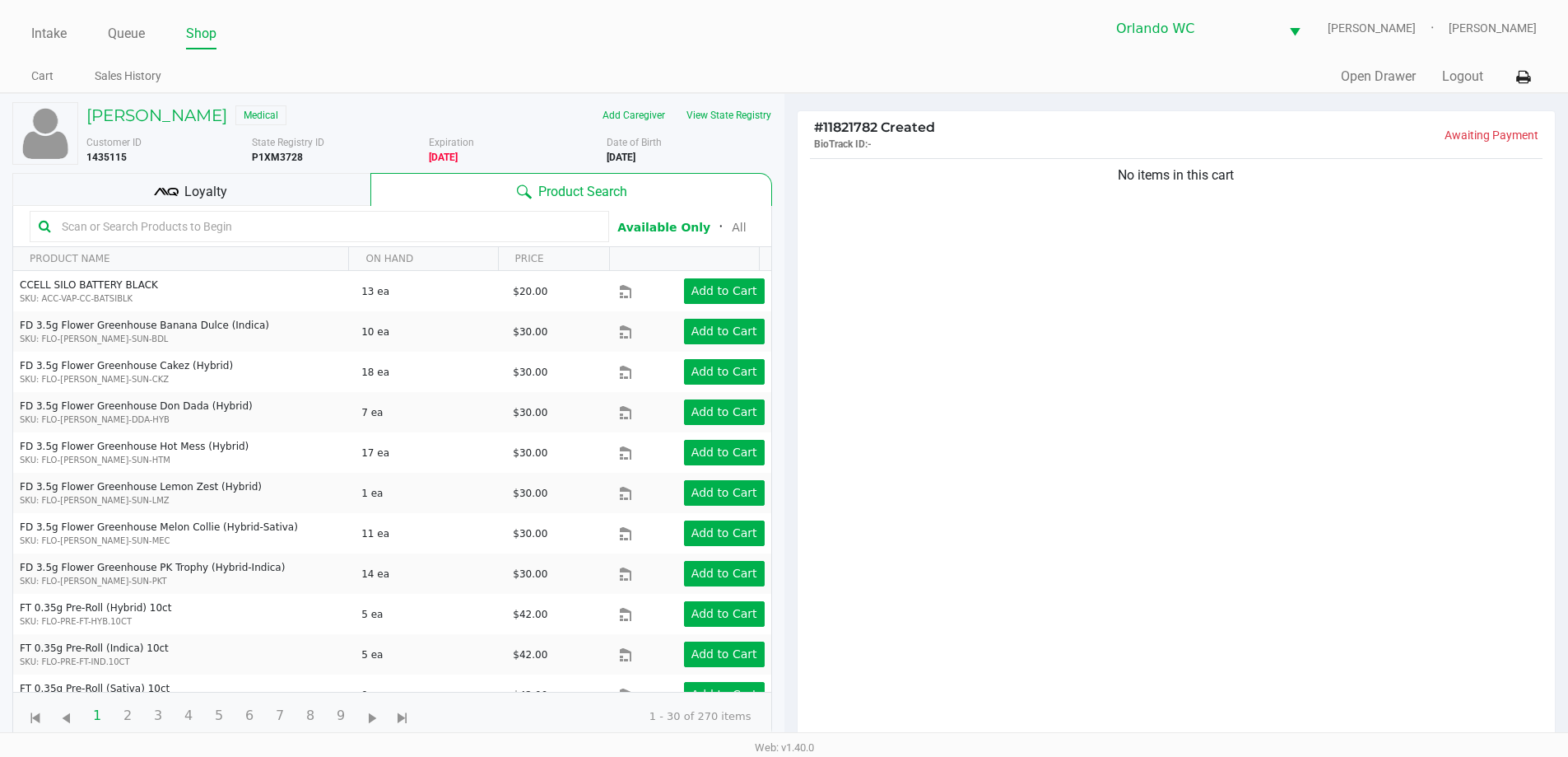
drag, startPoint x: 1057, startPoint y: 319, endPoint x: 302, endPoint y: 234, distance: 759.8
click at [1057, 321] on div "No items in this cart" at bounding box center [1176, 454] width 758 height 598
click at [294, 234] on input "text" at bounding box center [328, 226] width 545 height 25
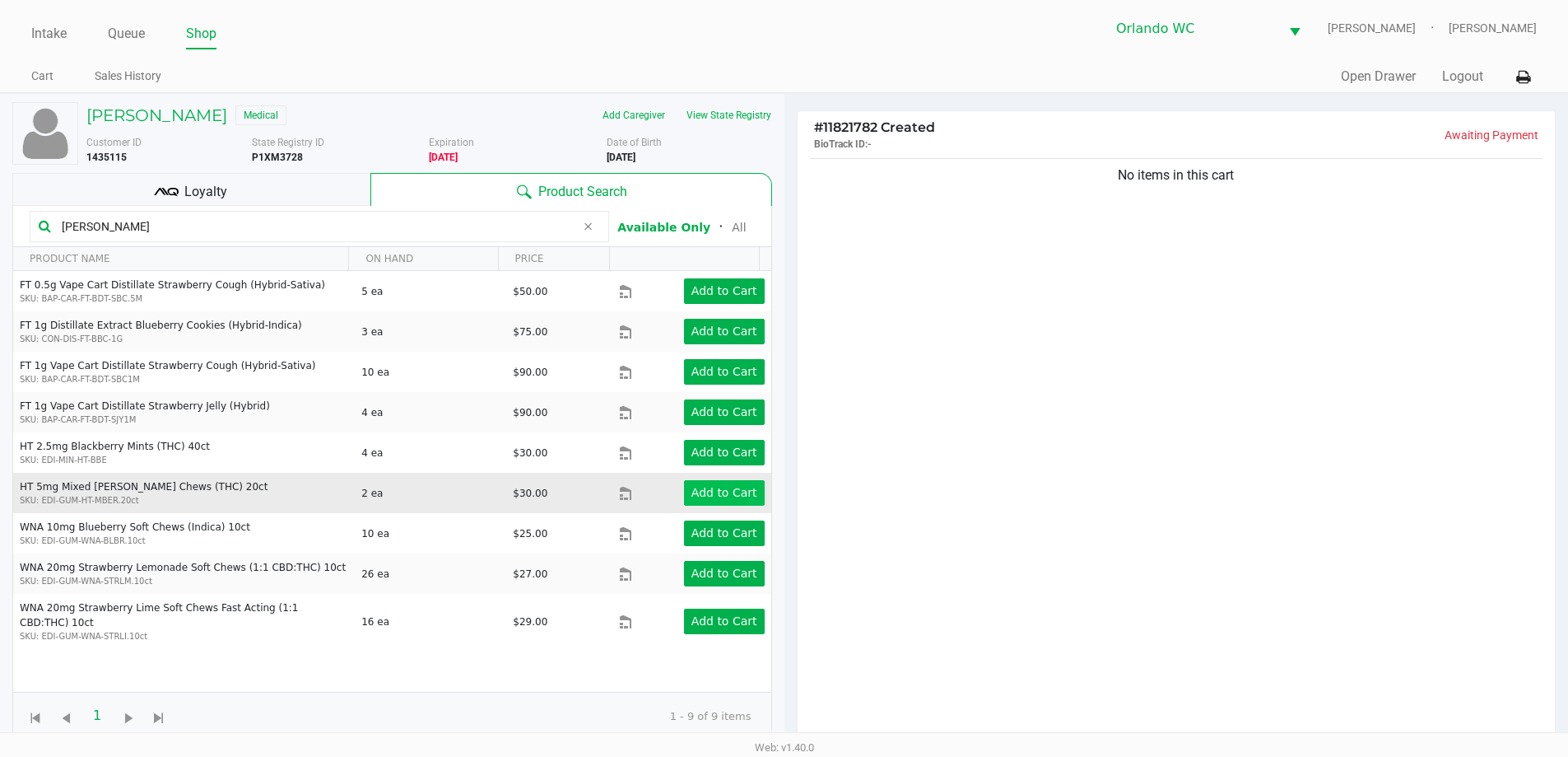
type input "berry"
click at [734, 497] on app-button-loader "Add to Cart" at bounding box center [723, 492] width 66 height 13
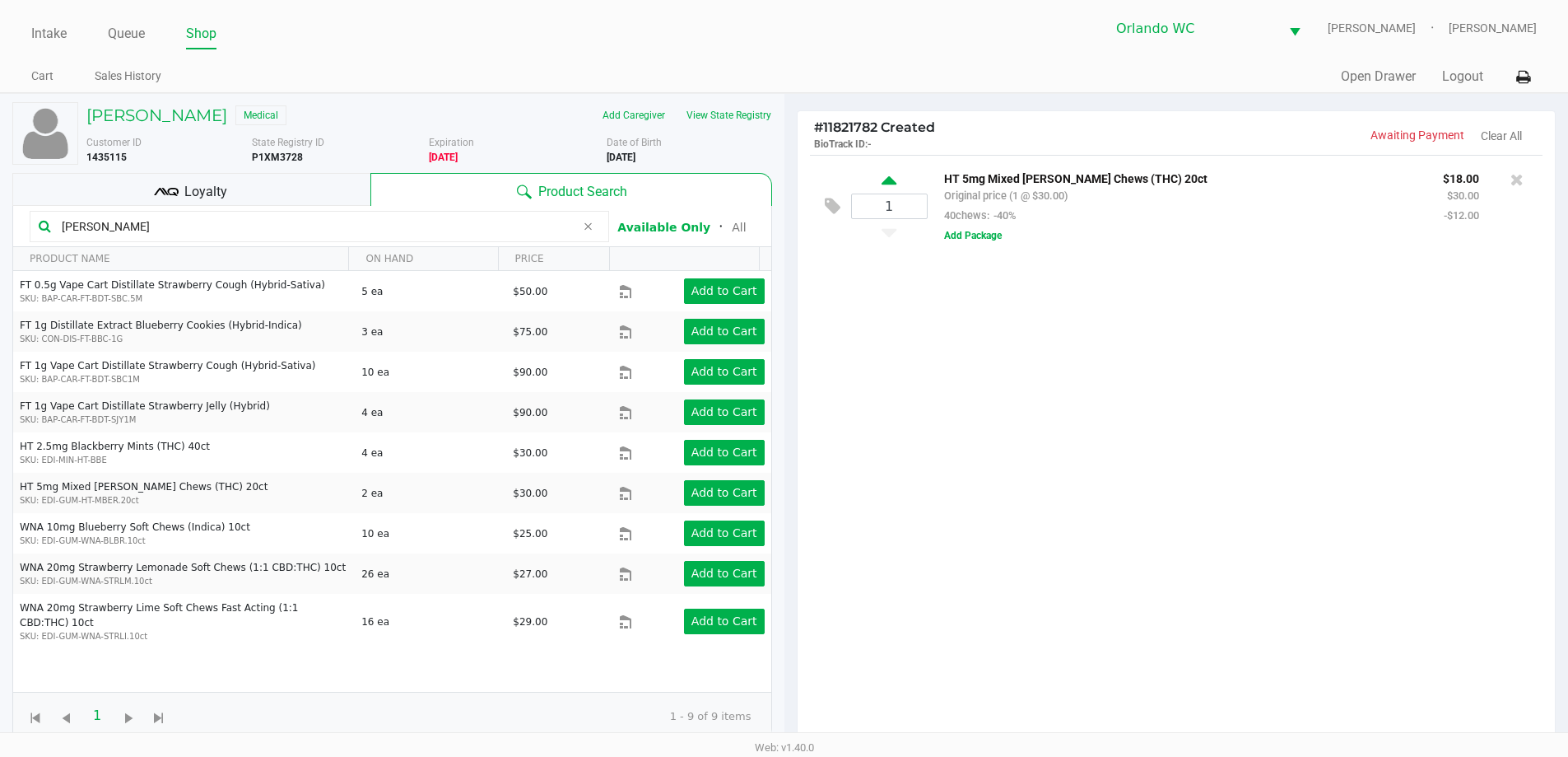
click at [887, 179] on icon at bounding box center [888, 183] width 15 height 21
type input "2"
drag, startPoint x: 100, startPoint y: 228, endPoint x: 0, endPoint y: 222, distance: 100.2
click at [0, 226] on div "EDWARD HENDRIX Medical Add Caregiver View State Registry Customer ID 1435115 St…" at bounding box center [392, 514] width 784 height 841
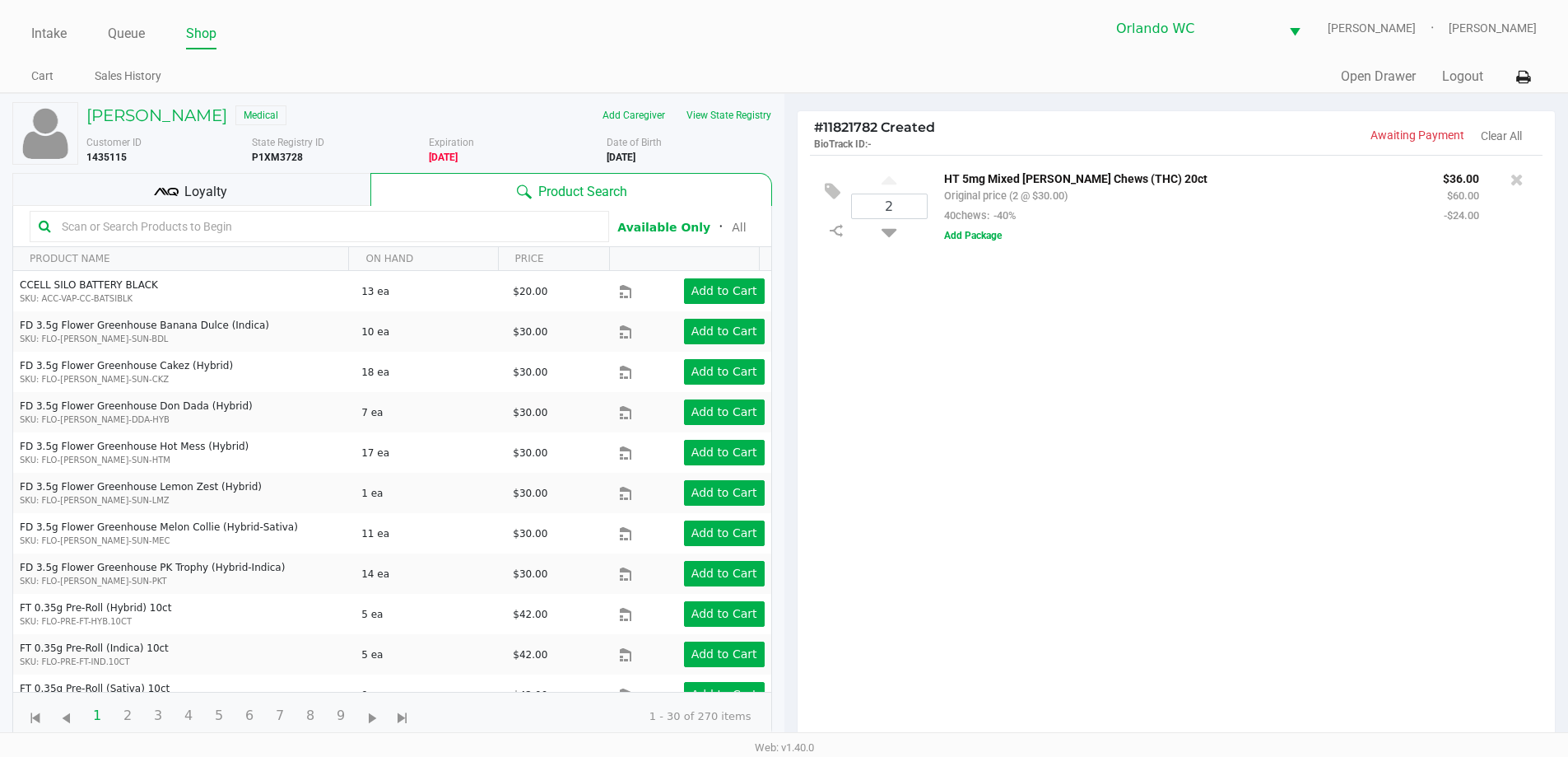
click at [265, 236] on input "text" at bounding box center [328, 226] width 545 height 25
click at [266, 235] on input "text" at bounding box center [328, 226] width 545 height 25
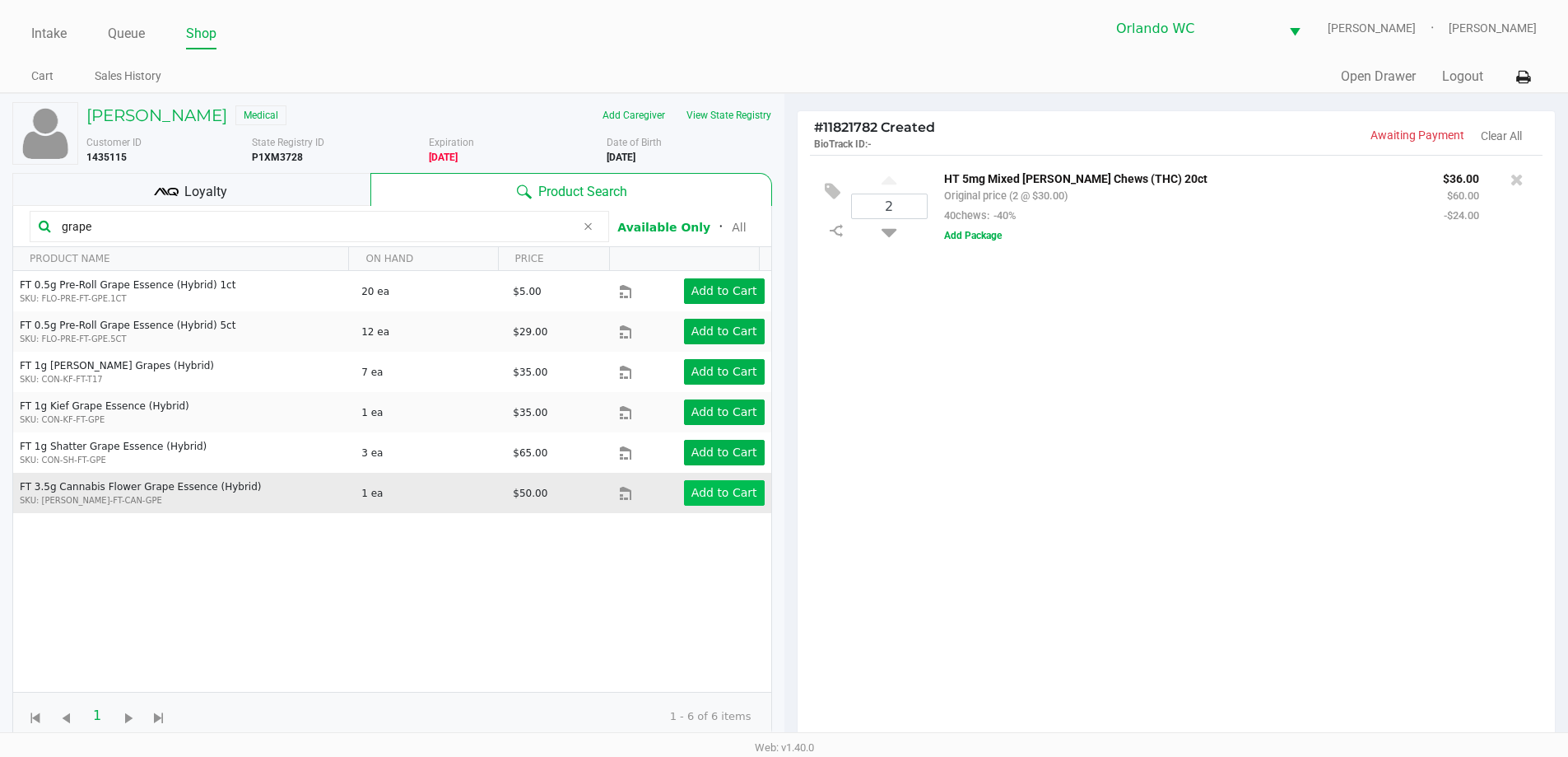
type input "grape"
click at [700, 486] on app-button-loader "Add to Cart" at bounding box center [723, 492] width 66 height 13
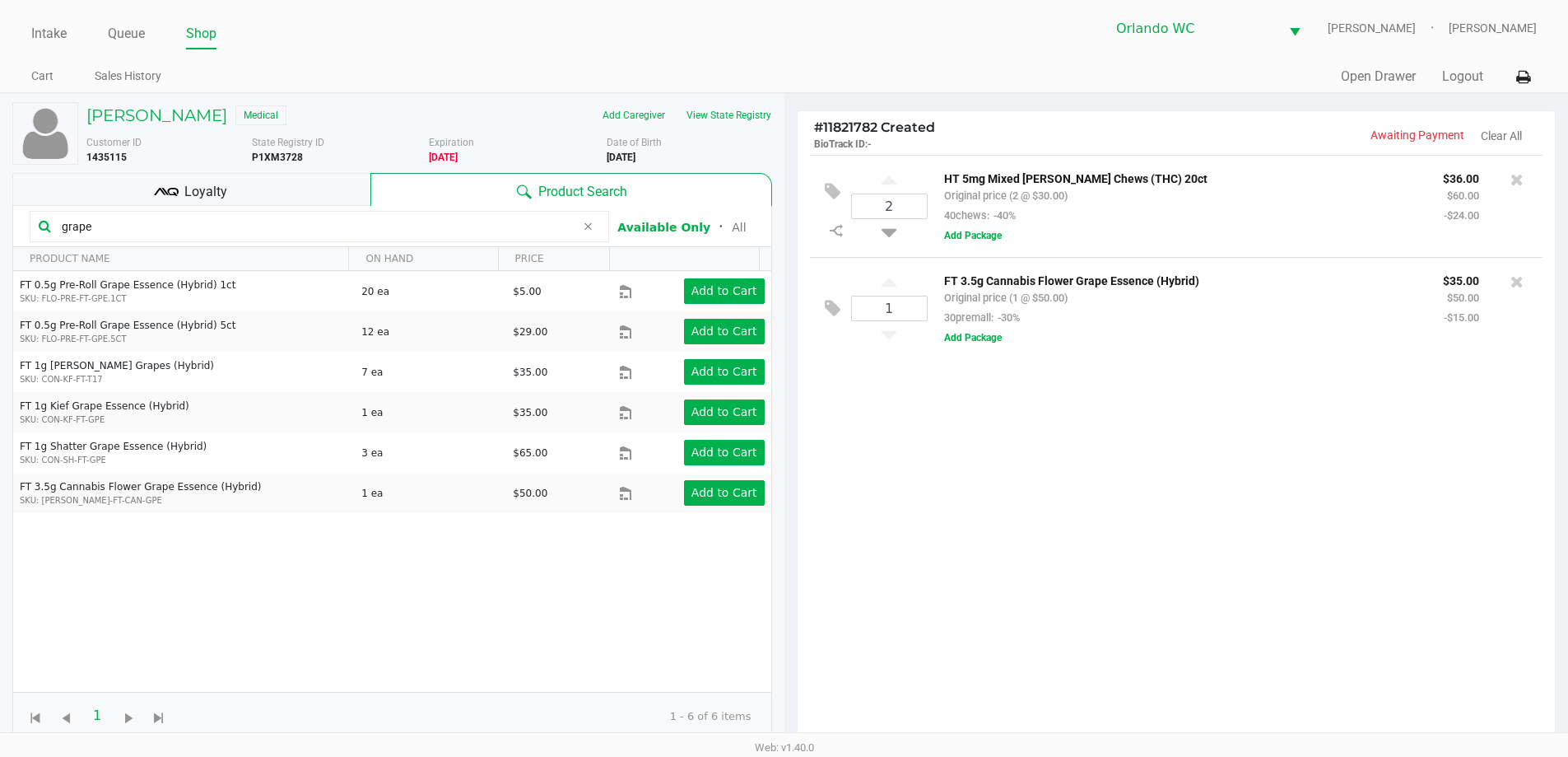
click at [139, 183] on div "Loyalty" at bounding box center [190, 189] width 358 height 33
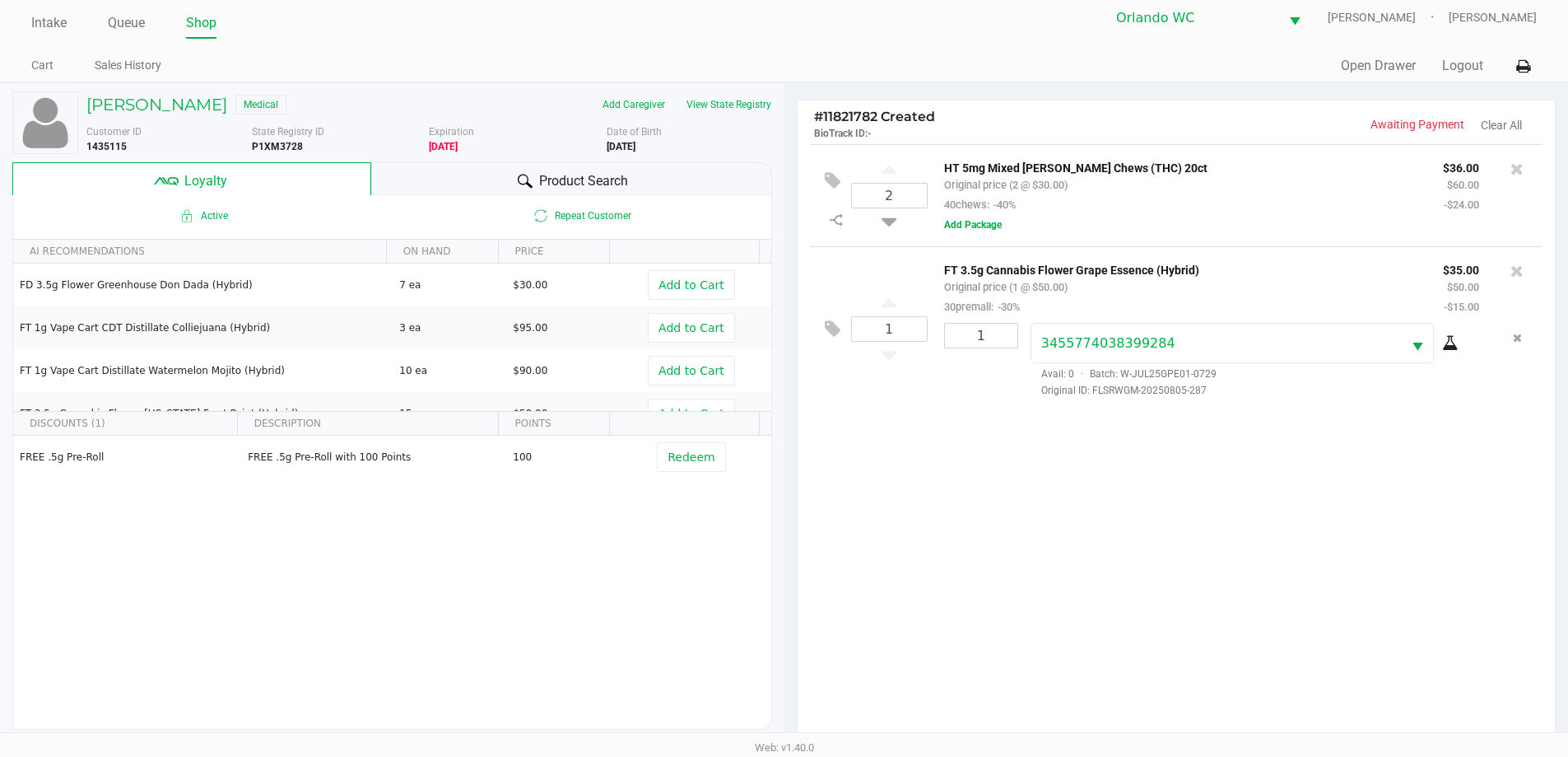
scroll to position [14, 0]
click at [157, 103] on h5 "EDWARD HENDRIX" at bounding box center [156, 101] width 141 height 20
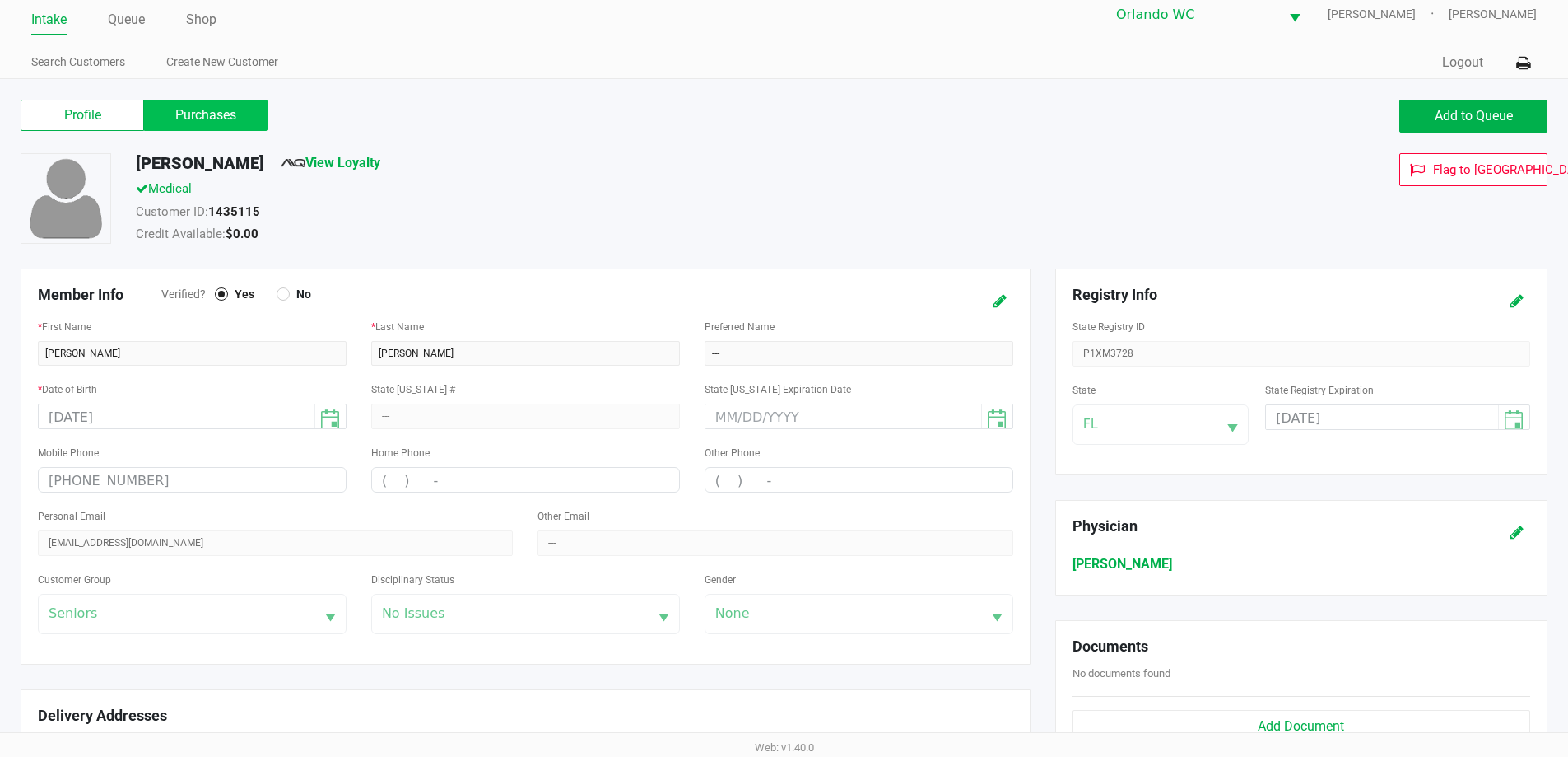
click at [154, 117] on label "Purchases" at bounding box center [206, 115] width 124 height 32
click at [0, 0] on 1 "Purchases" at bounding box center [0, 0] width 0 height 0
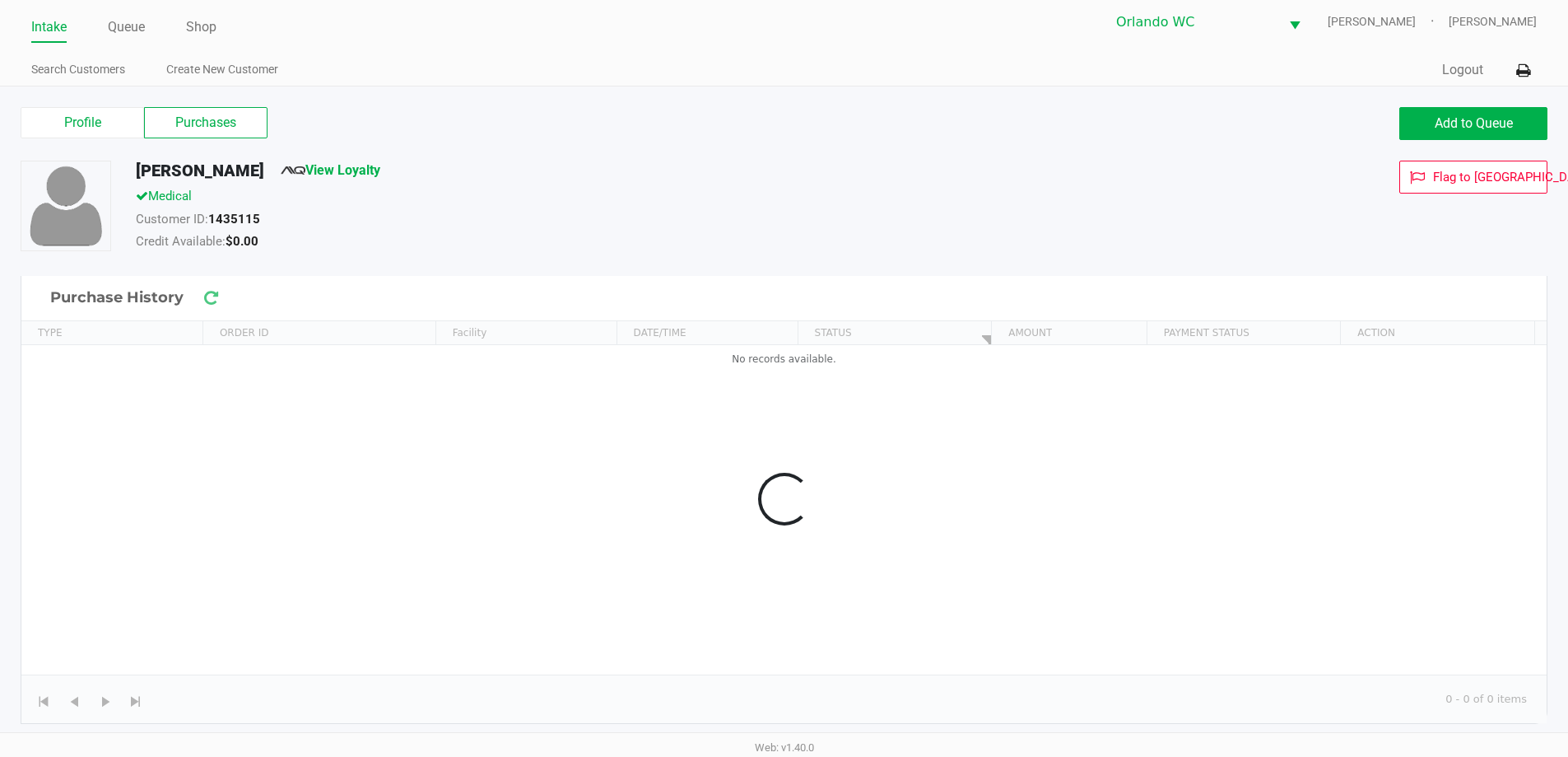
scroll to position [7, 0]
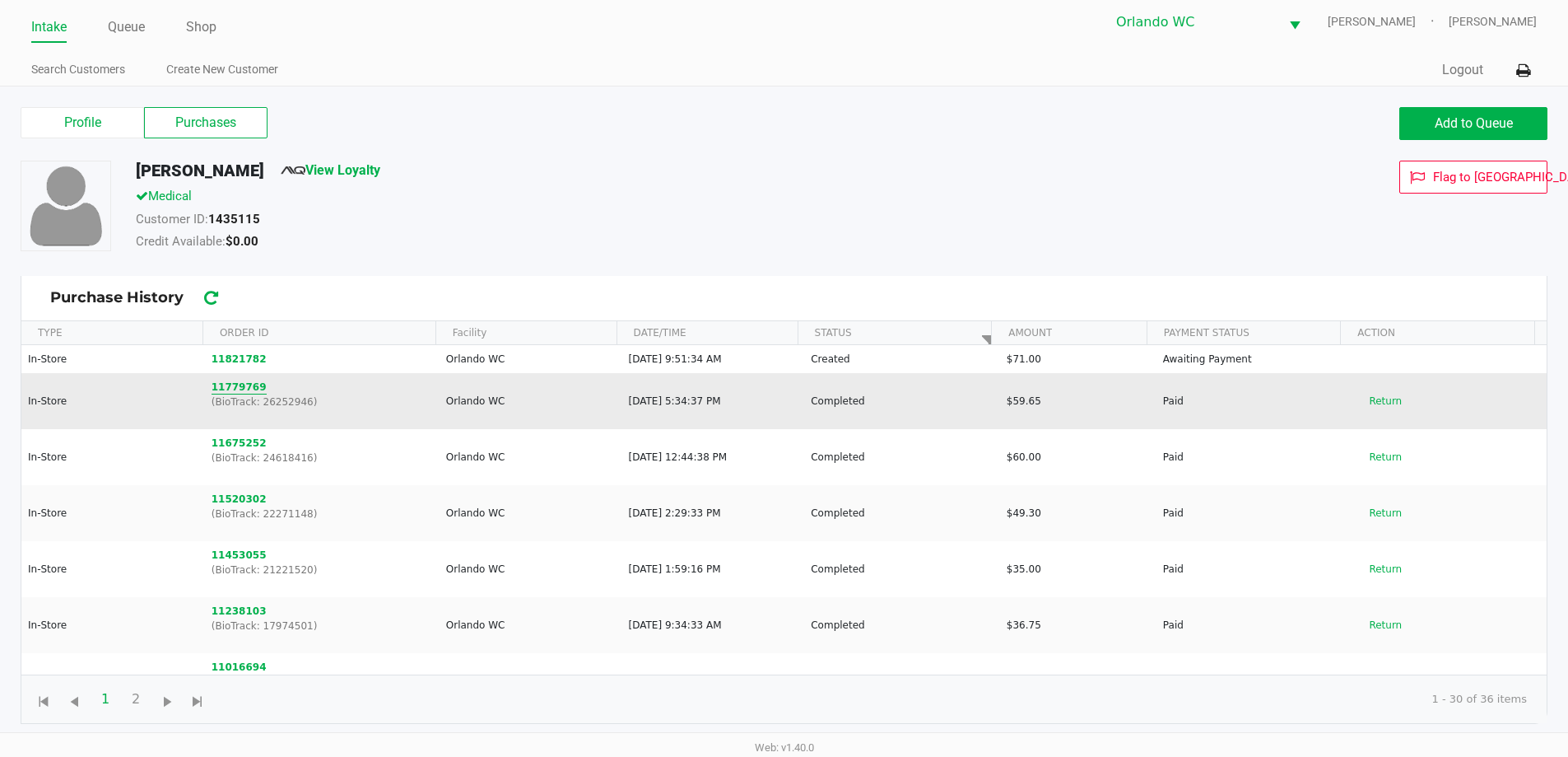
click at [224, 381] on button "11779769" at bounding box center [239, 386] width 56 height 15
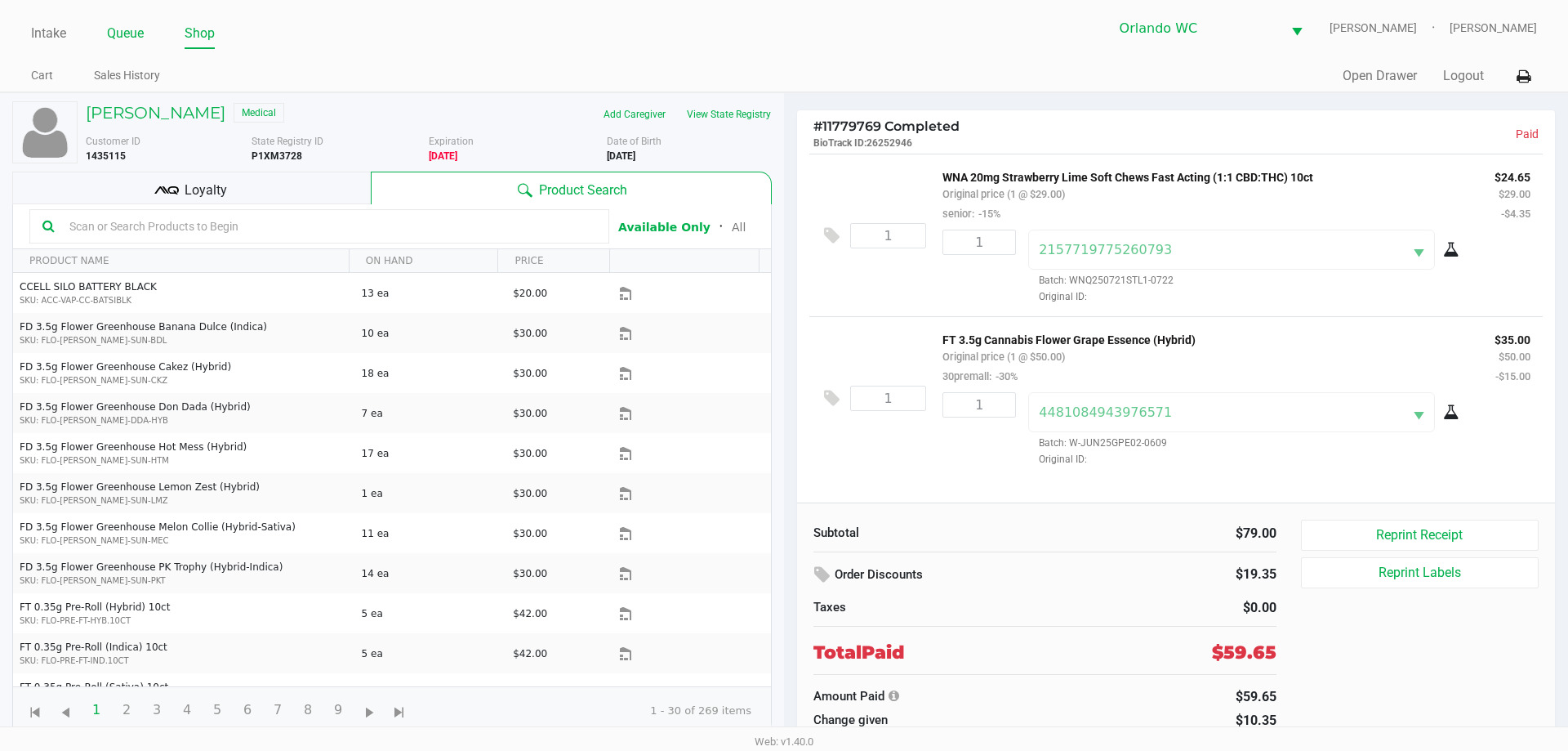
click at [140, 36] on link "Queue" at bounding box center [125, 33] width 36 height 23
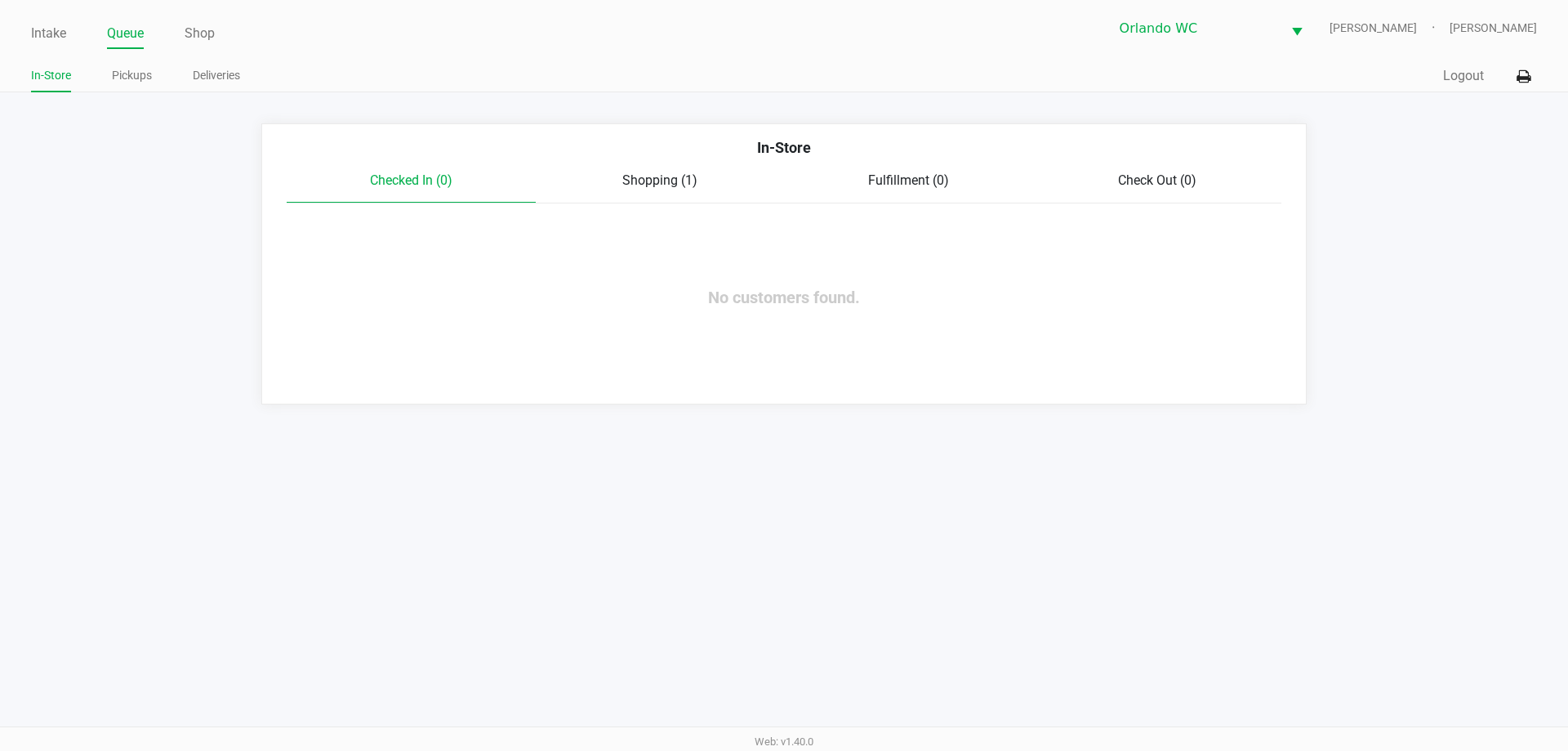
click at [662, 176] on span "Shopping (1)" at bounding box center [659, 180] width 75 height 15
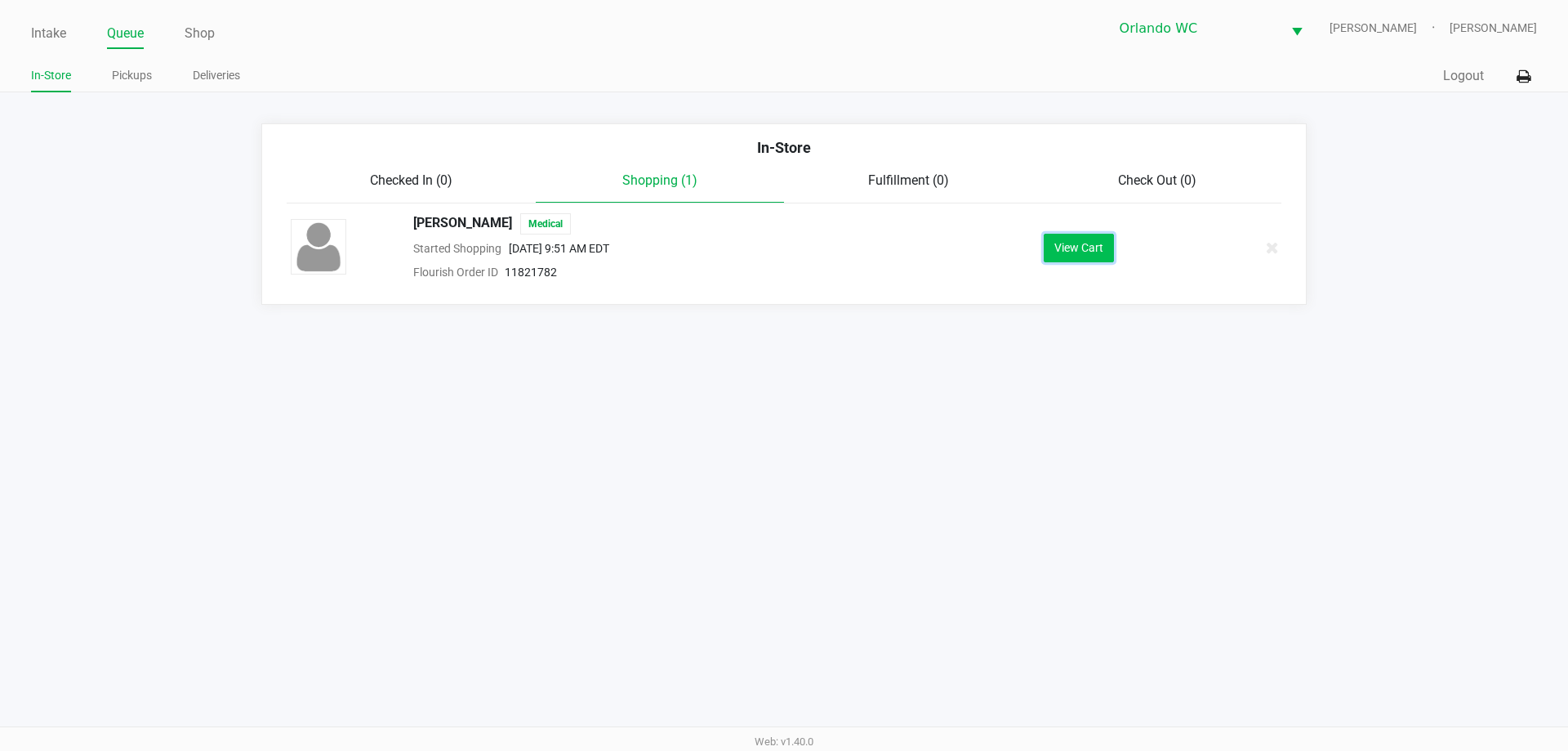
click at [1099, 251] on button "View Cart" at bounding box center [1079, 248] width 70 height 29
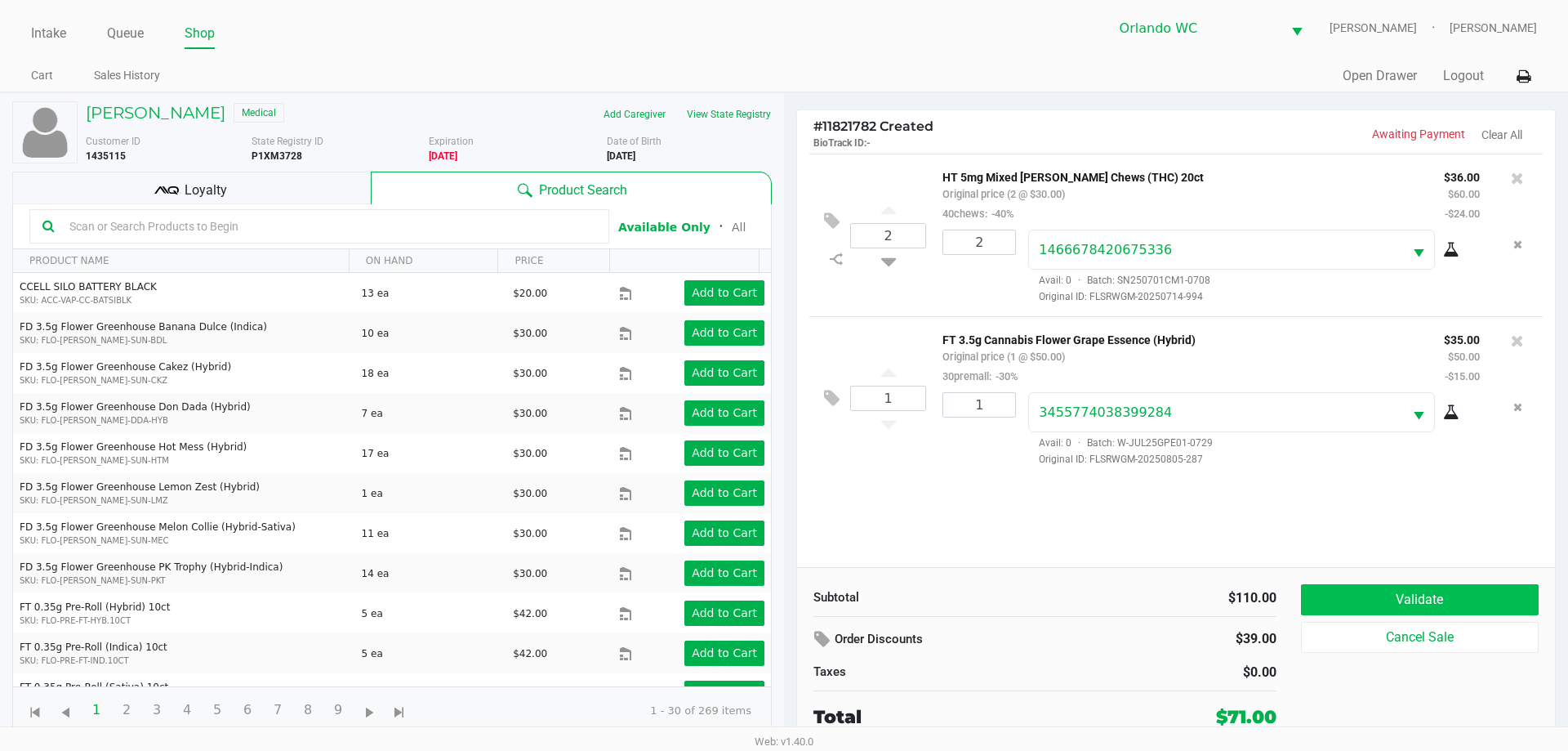
click at [1449, 600] on button "Validate" at bounding box center [1420, 599] width 237 height 31
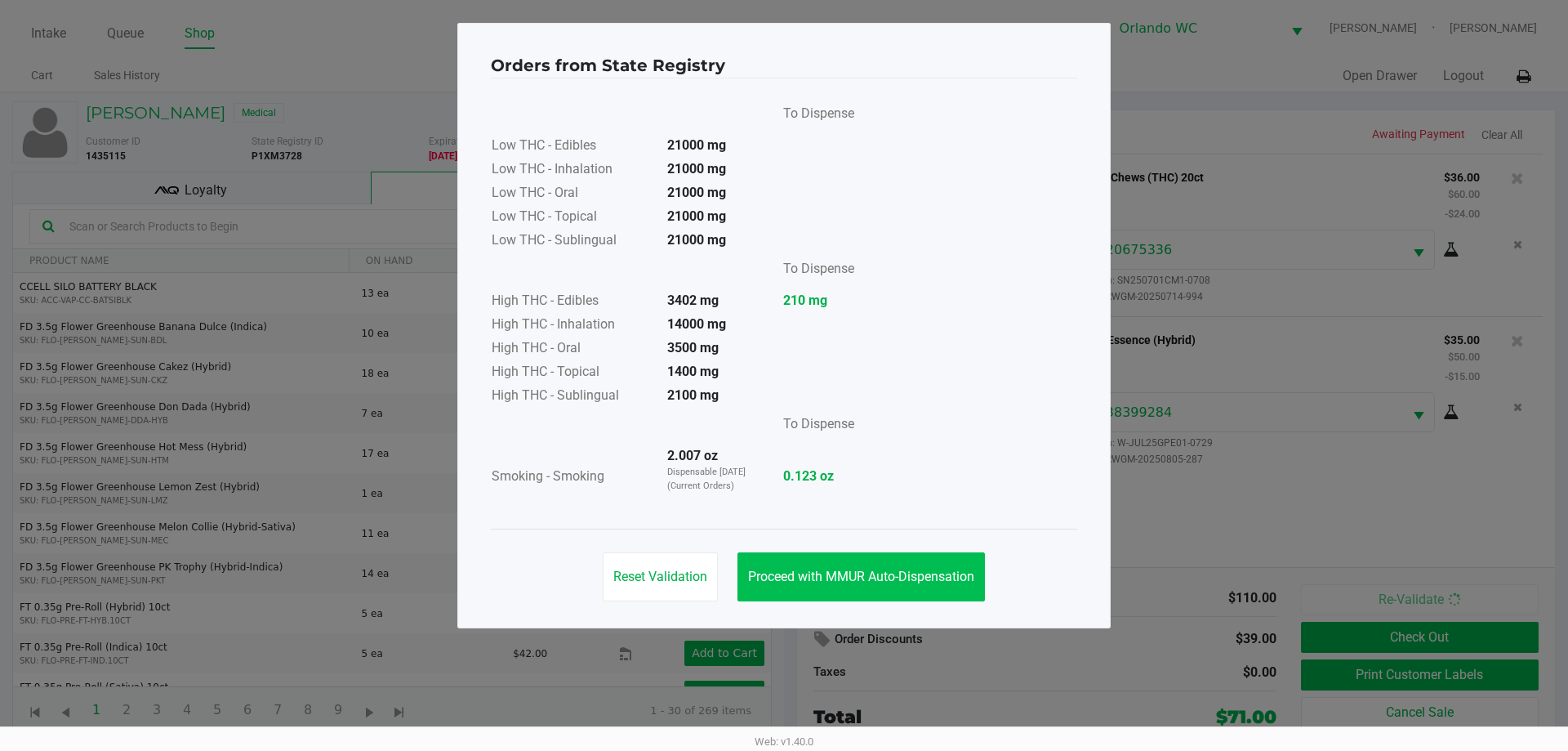
click at [887, 572] on span "Proceed with MMUR Auto-Dispensation" at bounding box center [861, 576] width 226 height 15
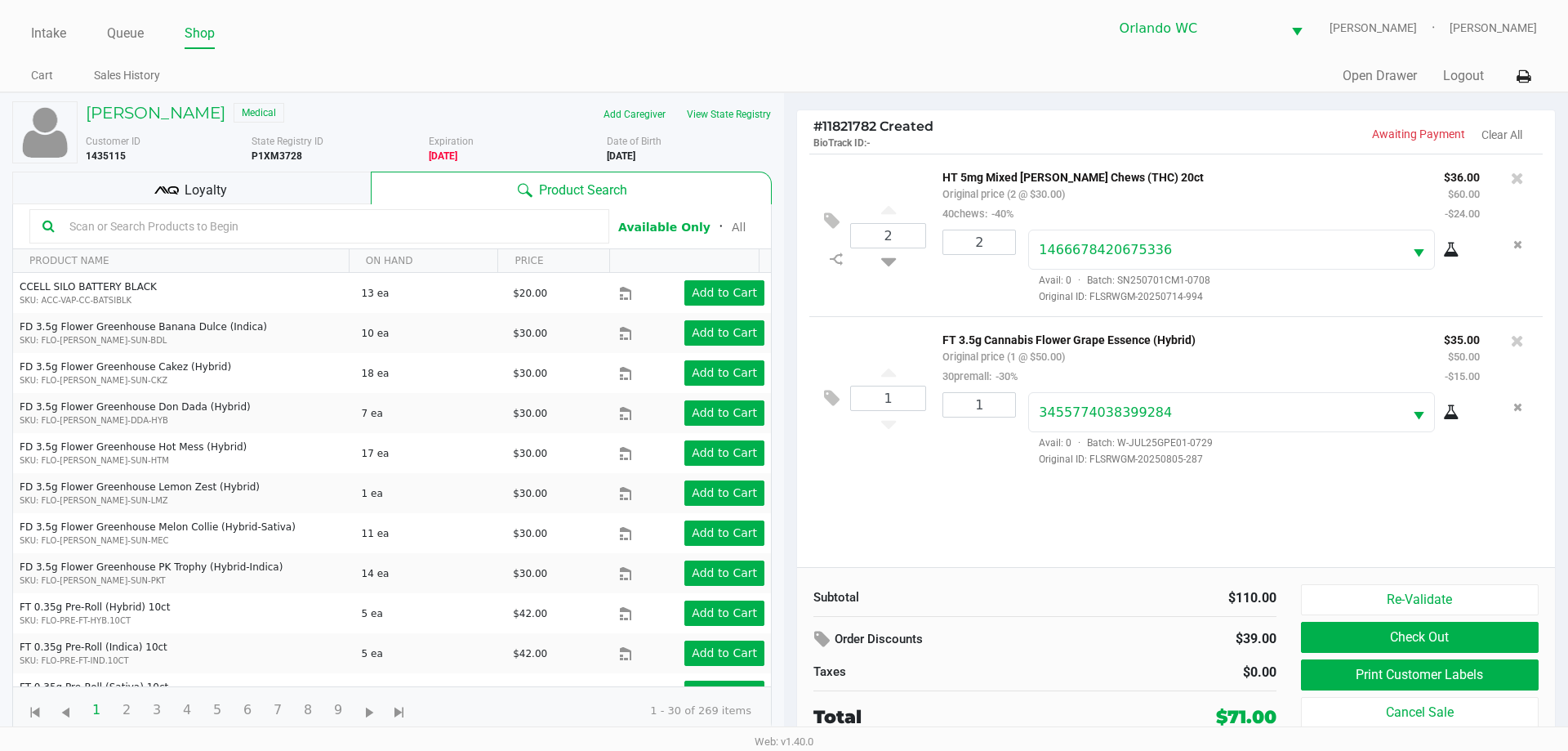
click at [1482, 675] on button "Print Customer Labels" at bounding box center [1420, 675] width 237 height 31
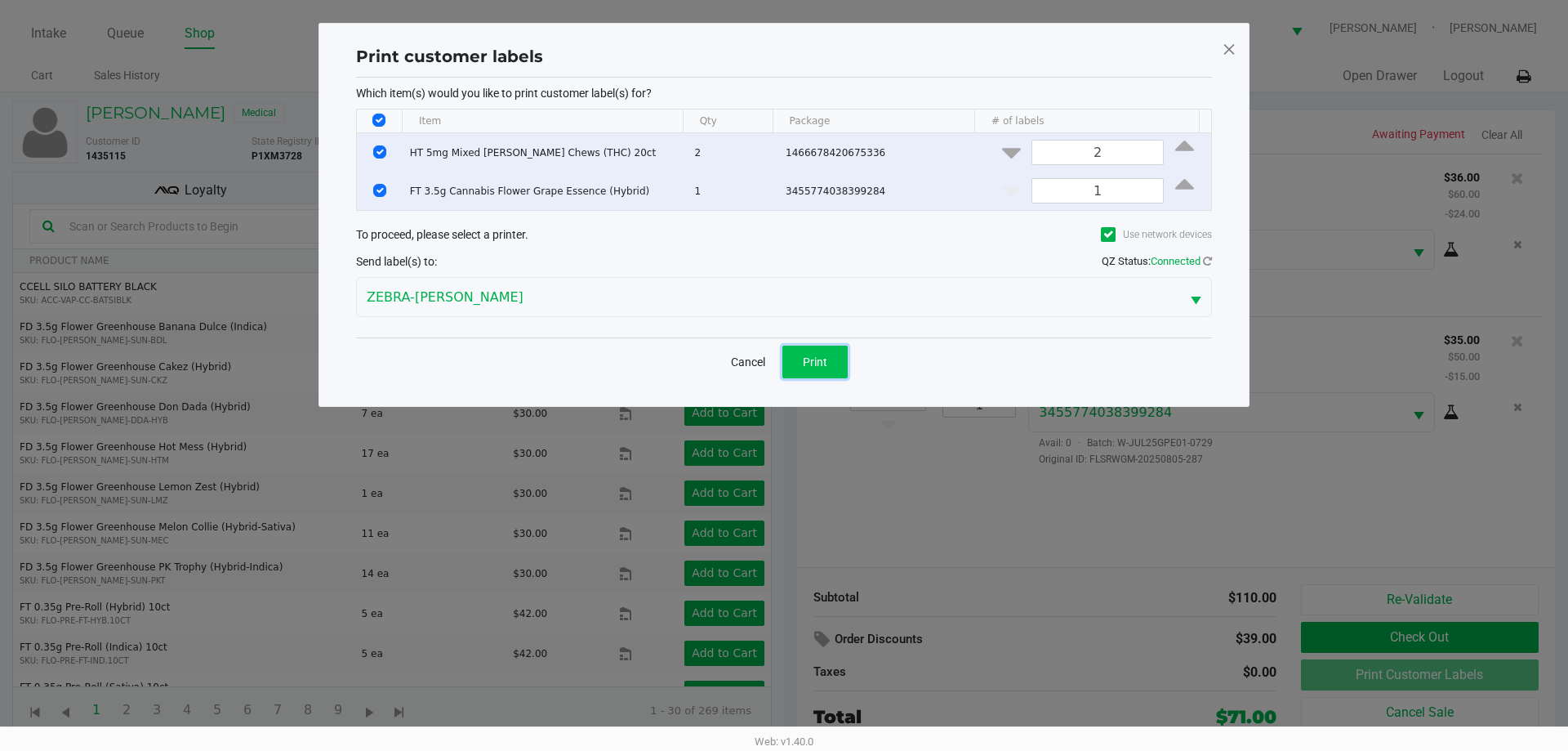
click at [828, 348] on button "Print" at bounding box center [815, 362] width 65 height 33
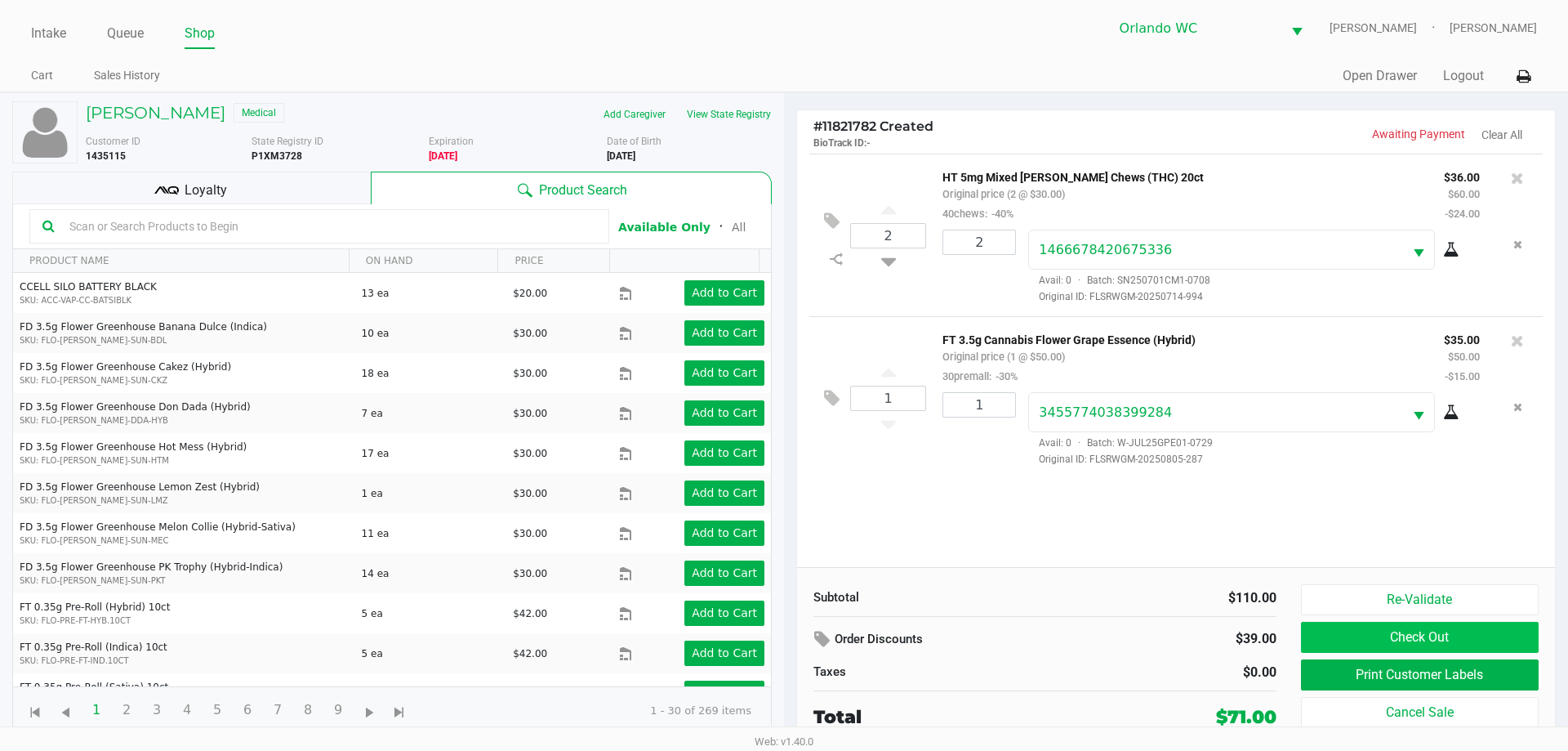
click at [1478, 637] on button "Check Out" at bounding box center [1420, 637] width 237 height 31
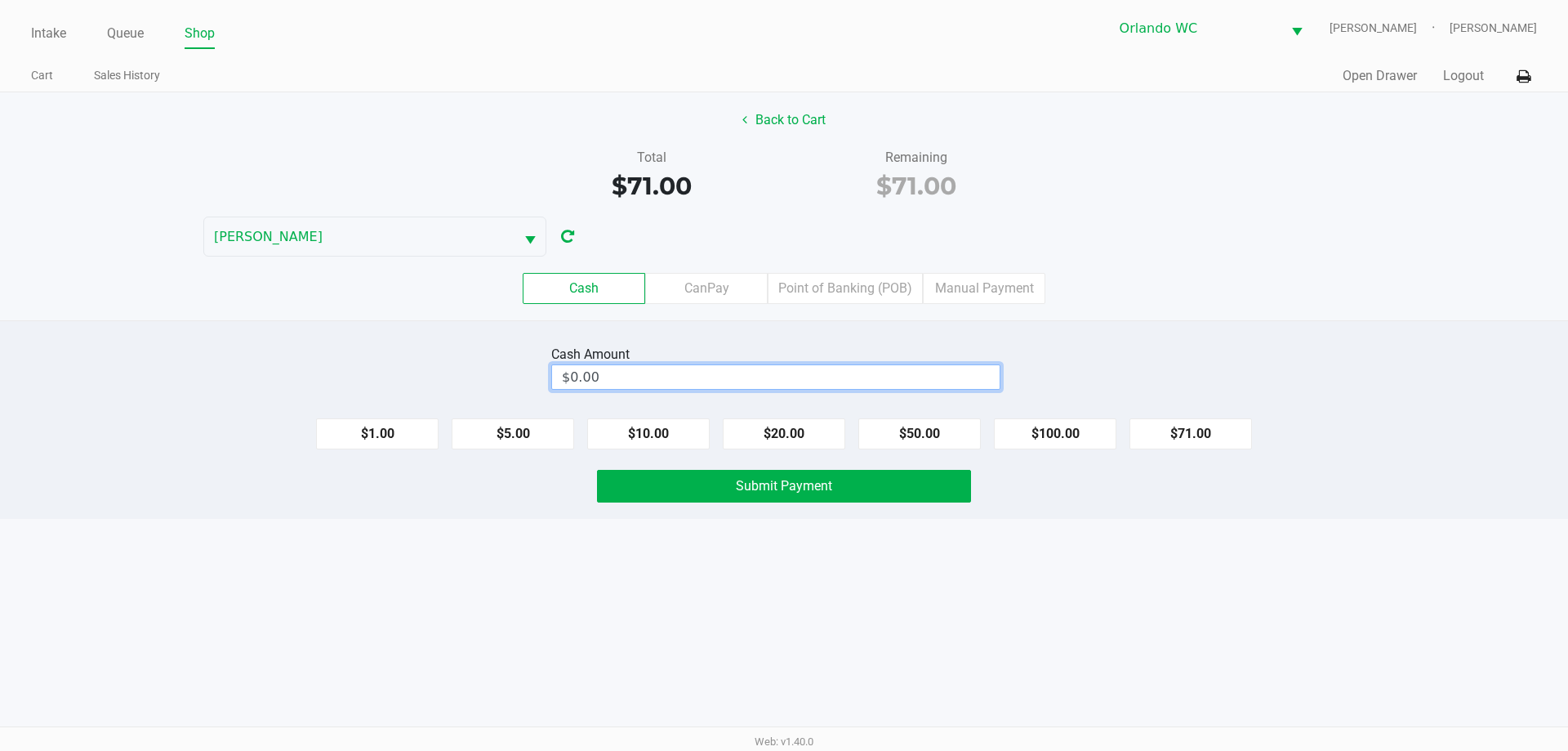
click at [786, 385] on input "$0.00" at bounding box center [776, 377] width 448 height 24
click at [914, 496] on button "Submit Payment" at bounding box center [783, 486] width 374 height 33
type input "$80.00"
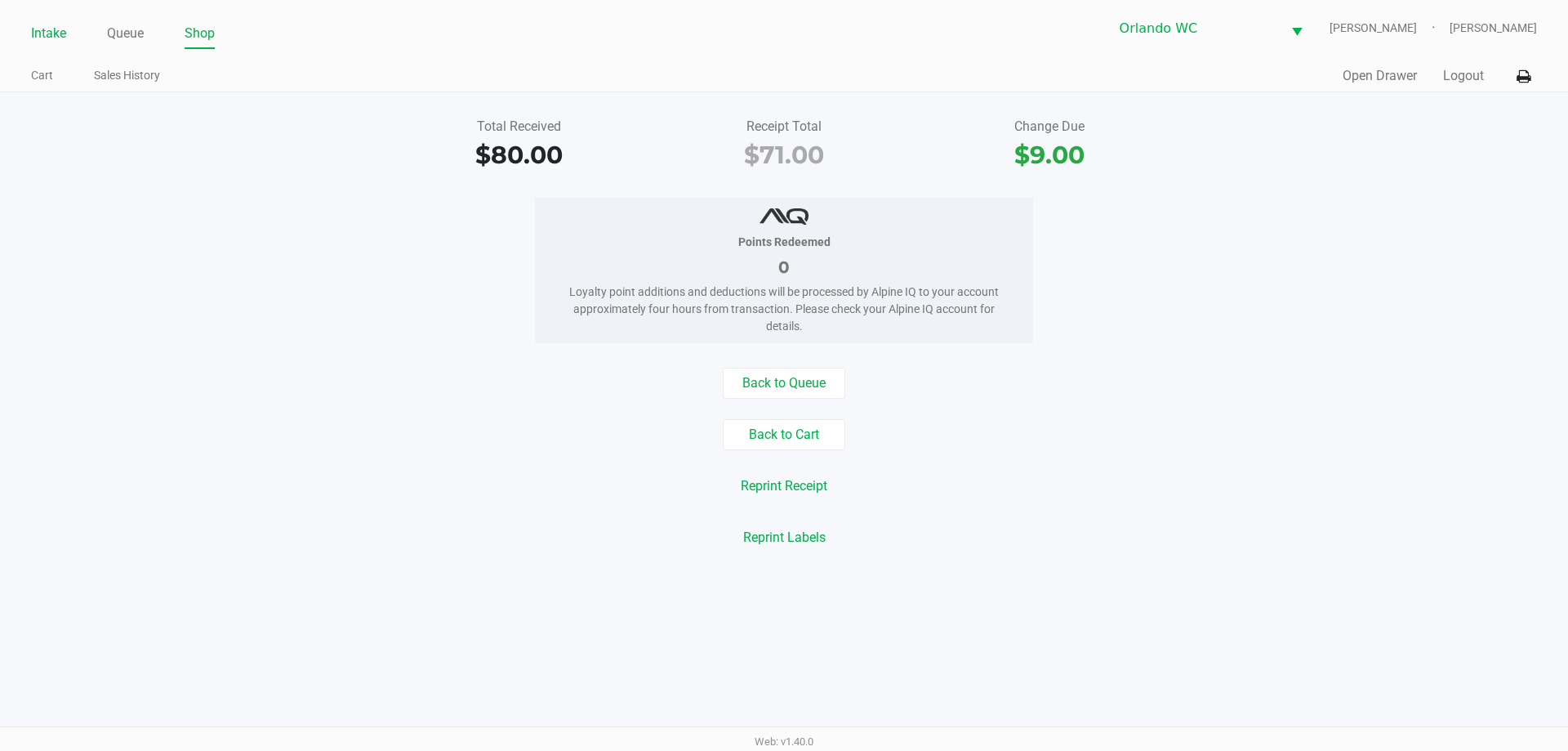
click at [32, 34] on link "Intake" at bounding box center [48, 33] width 35 height 23
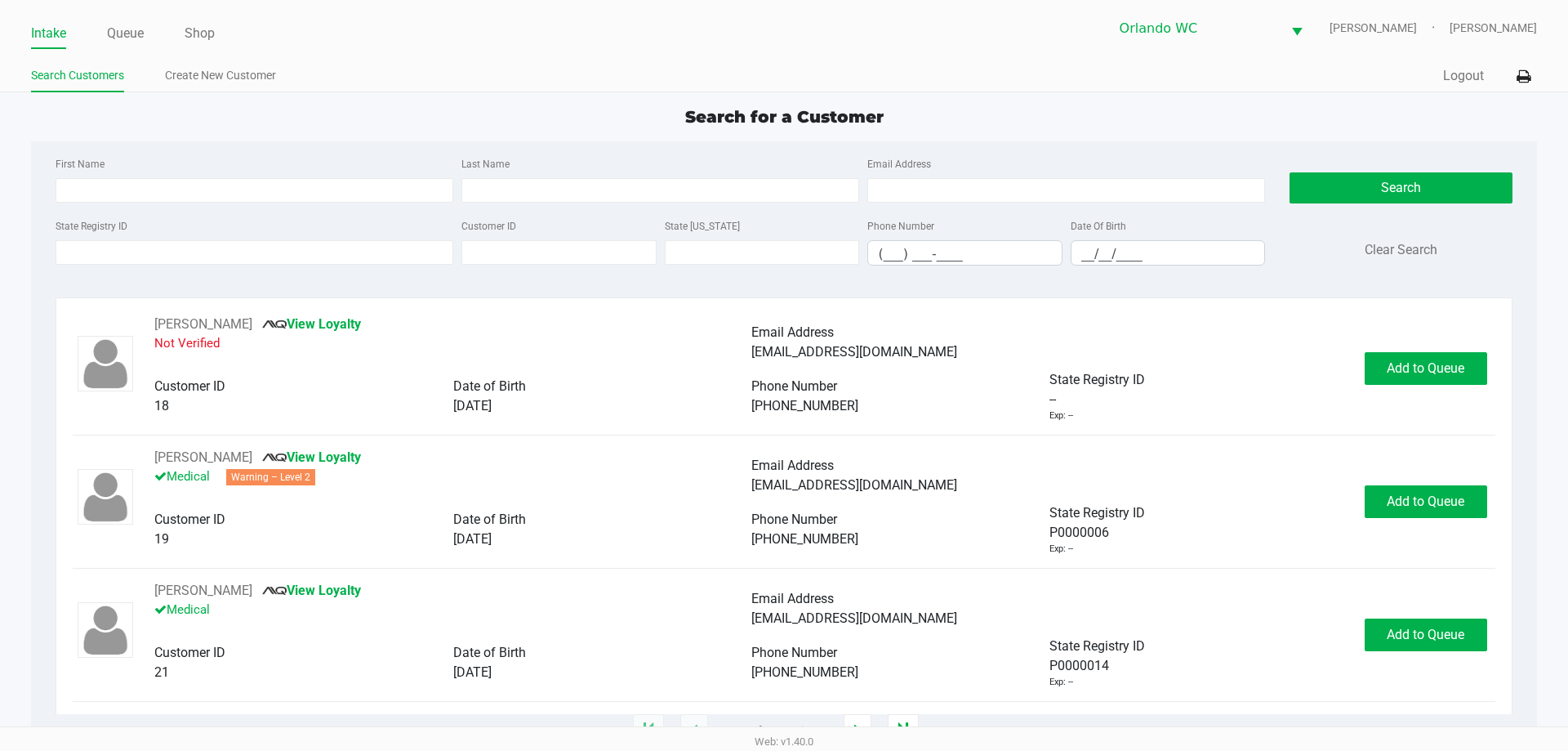
click at [236, 115] on div "Search for a Customer" at bounding box center [783, 116] width 1530 height 25
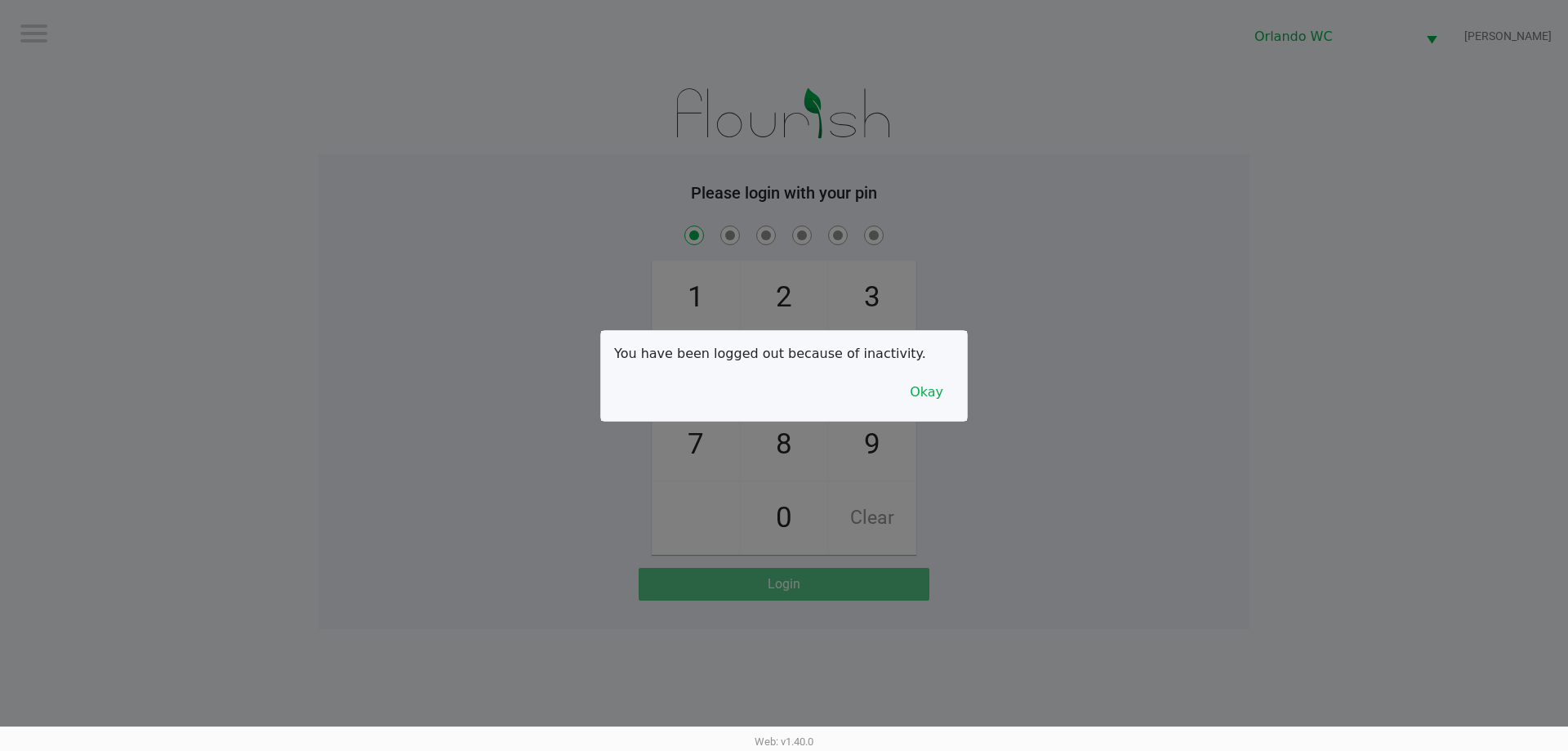
checkbox input "true"
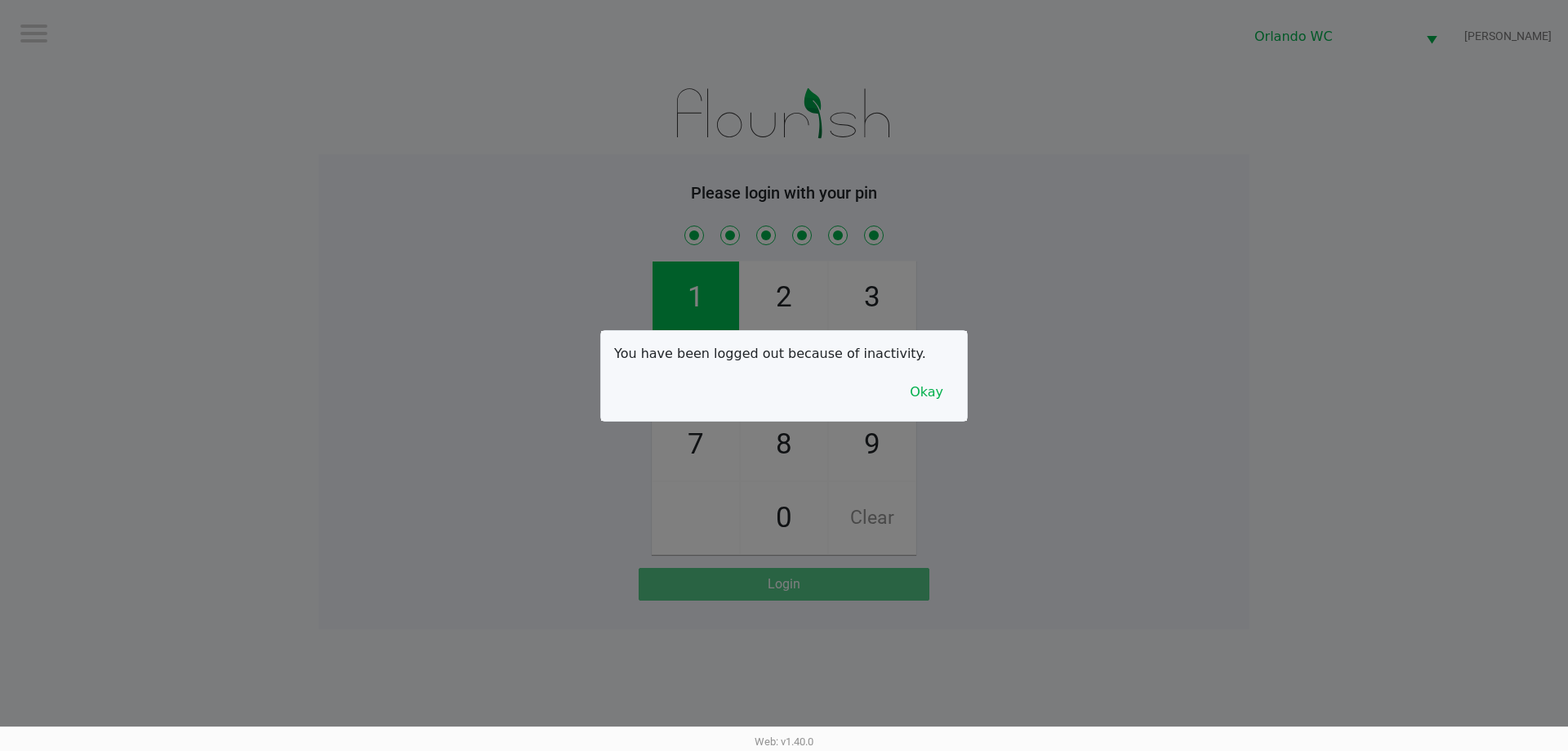
checkbox input "true"
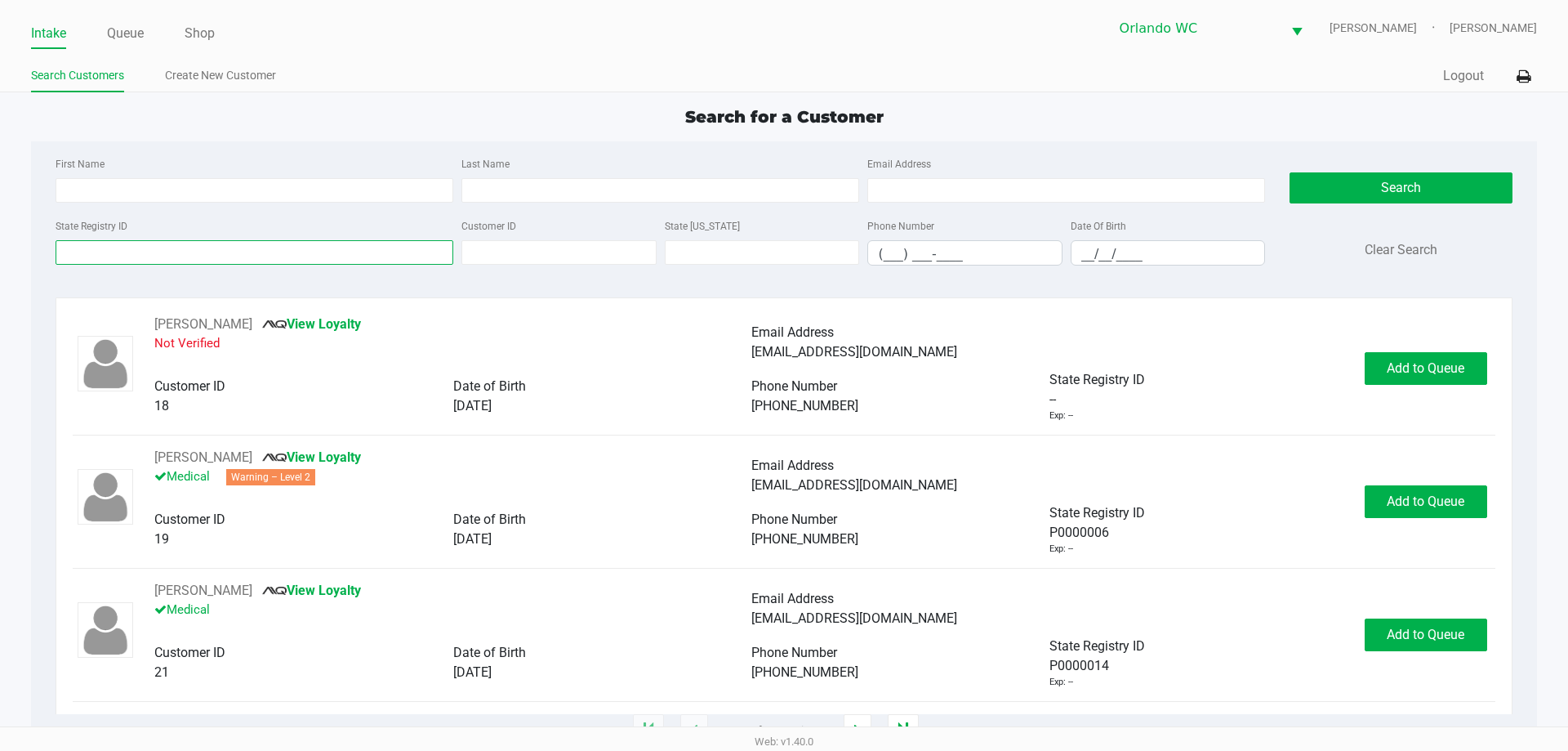
click at [342, 255] on input "State Registry ID" at bounding box center [254, 252] width 398 height 25
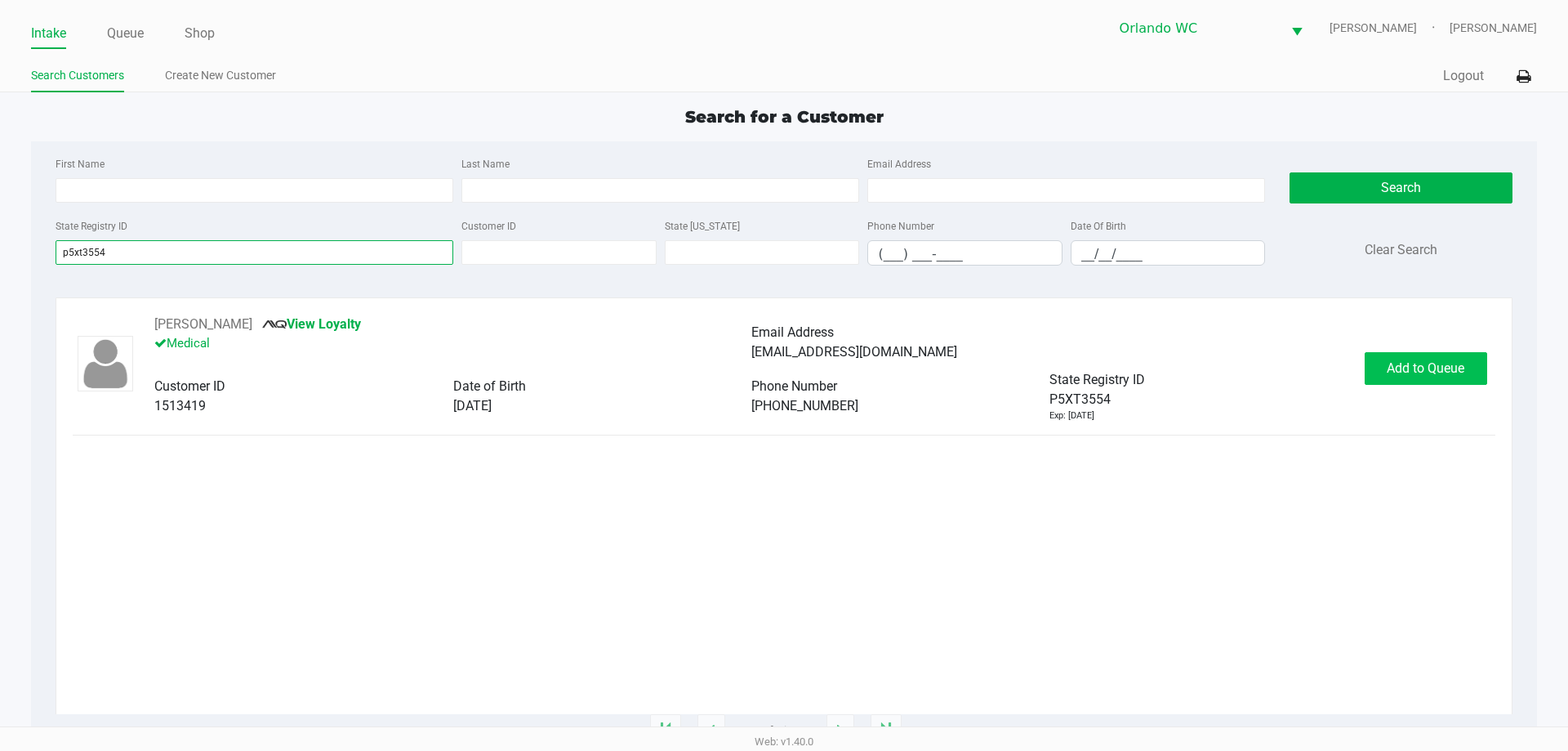
type input "p5xt3554"
click at [1396, 363] on span "Add to Queue" at bounding box center [1426, 368] width 78 height 15
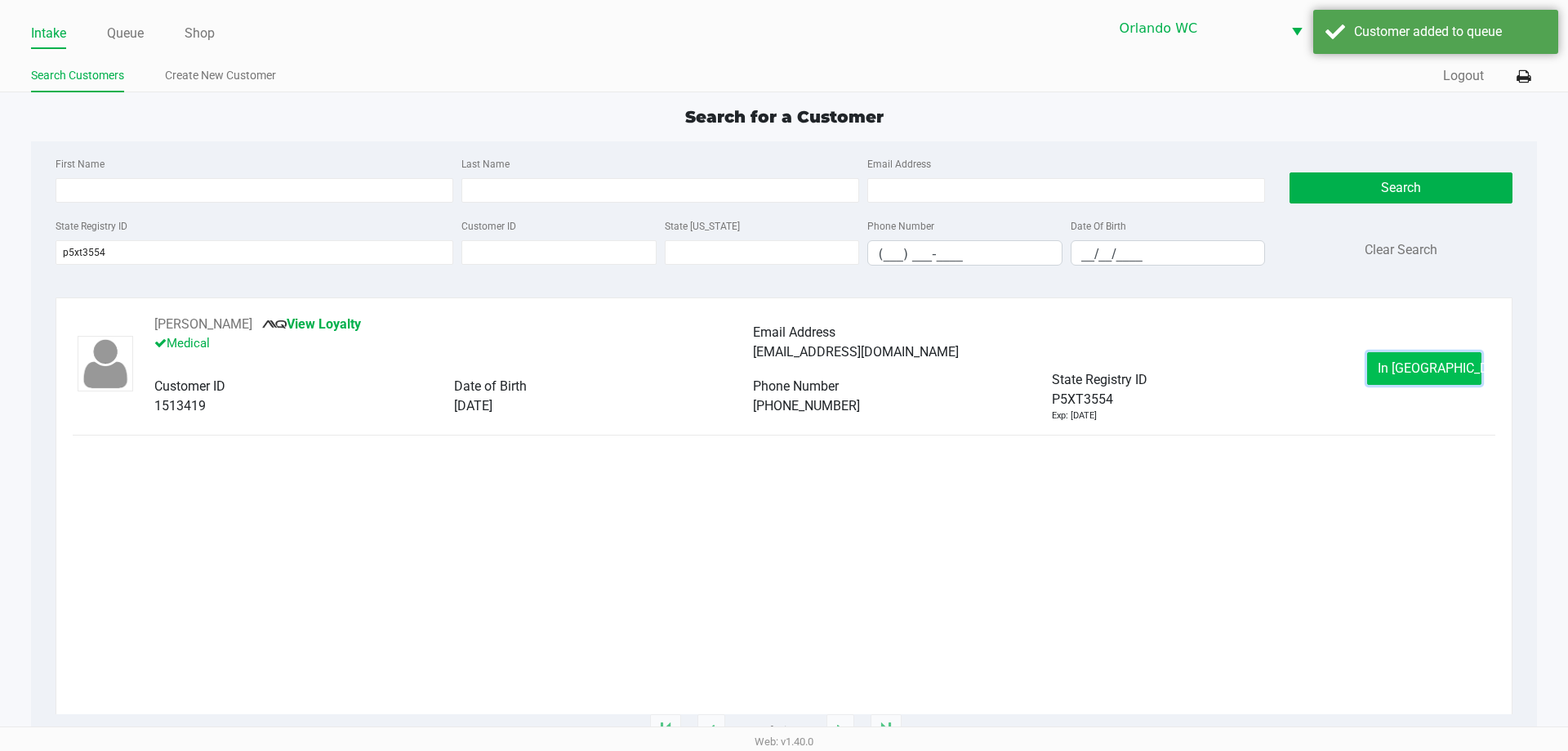
click at [1376, 369] on button "In Queue" at bounding box center [1424, 368] width 114 height 33
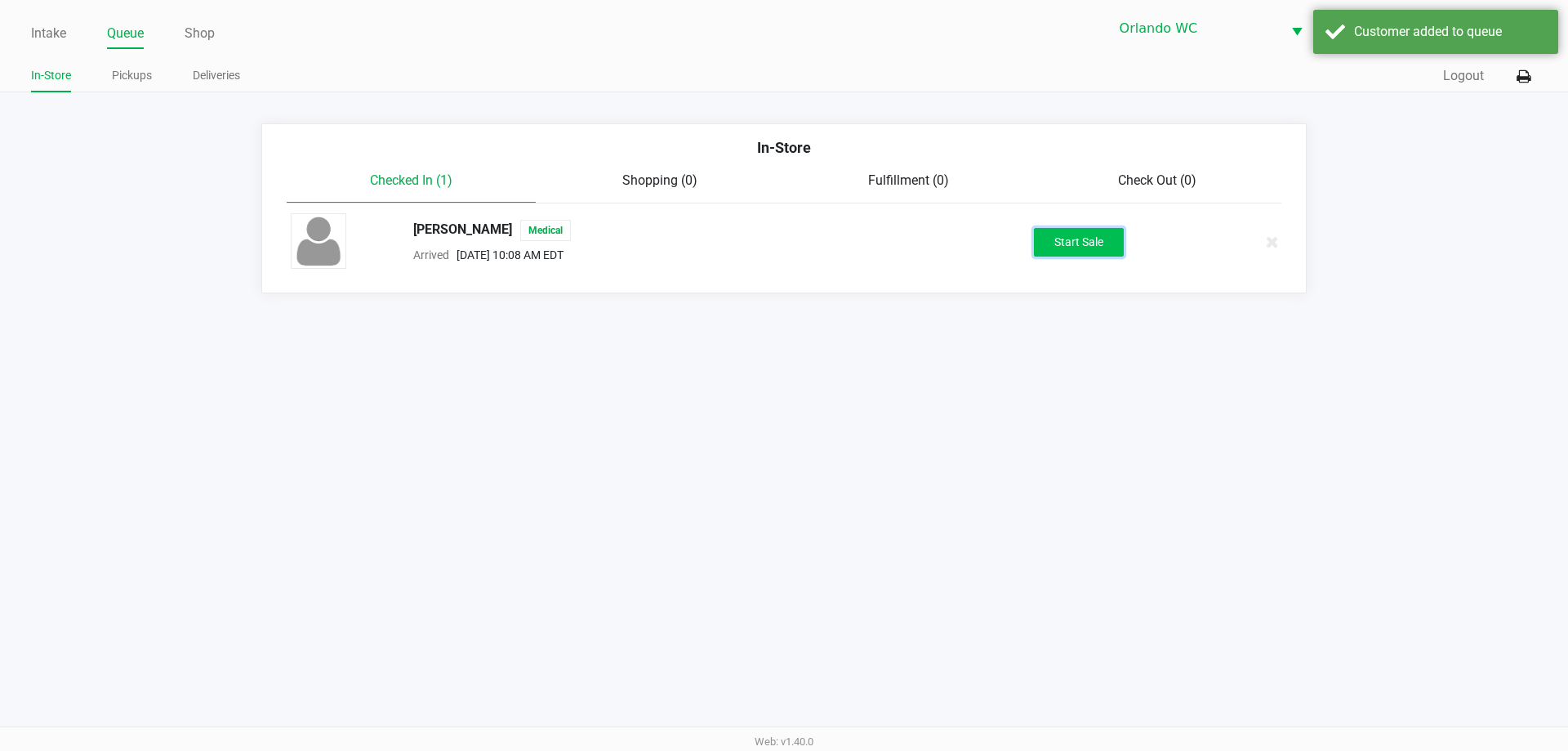
click at [1059, 235] on button "Start Sale" at bounding box center [1079, 242] width 90 height 29
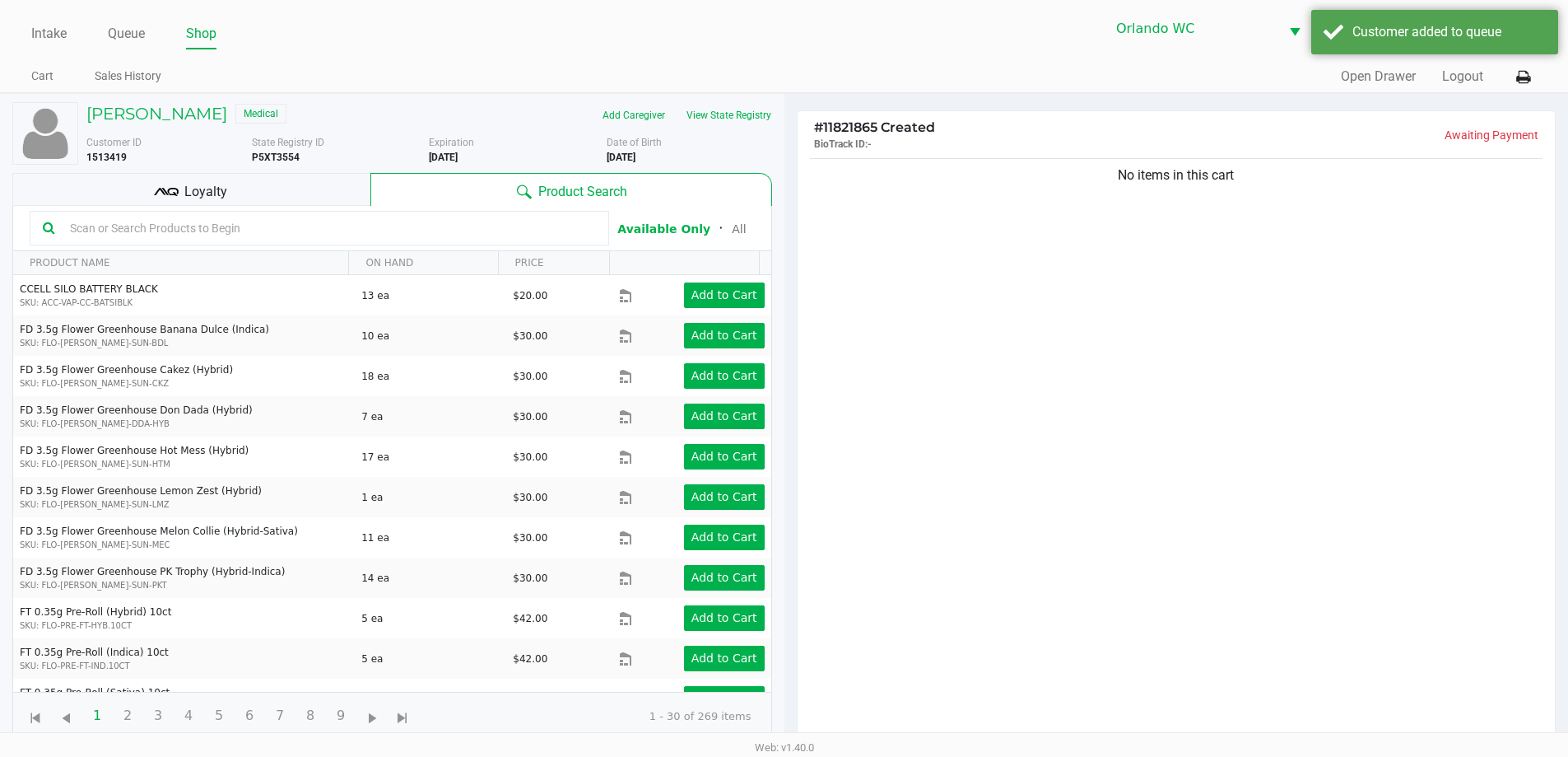
click at [164, 185] on icon at bounding box center [166, 191] width 25 height 25
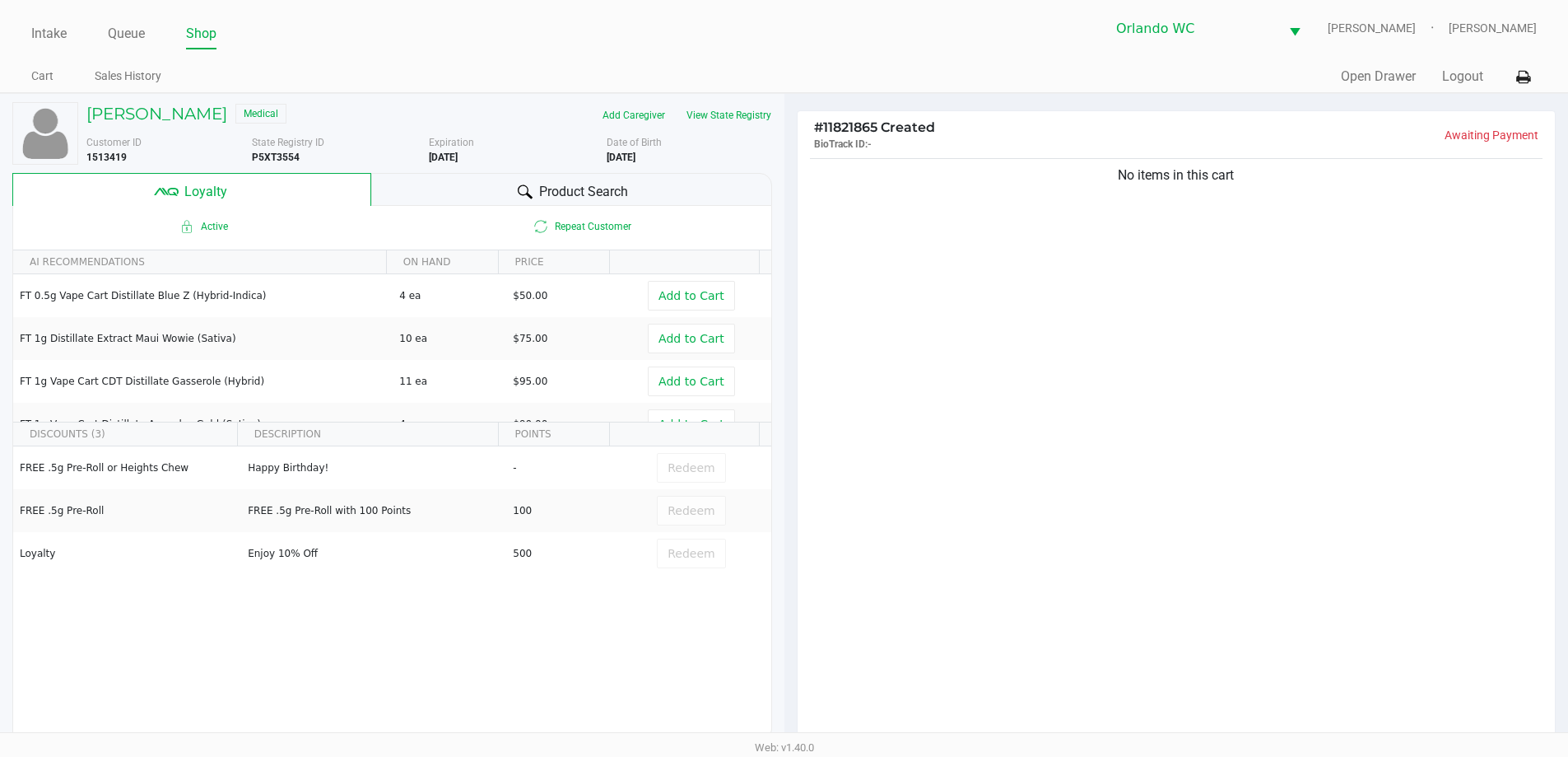
click at [483, 174] on div "Product Search" at bounding box center [571, 189] width 401 height 33
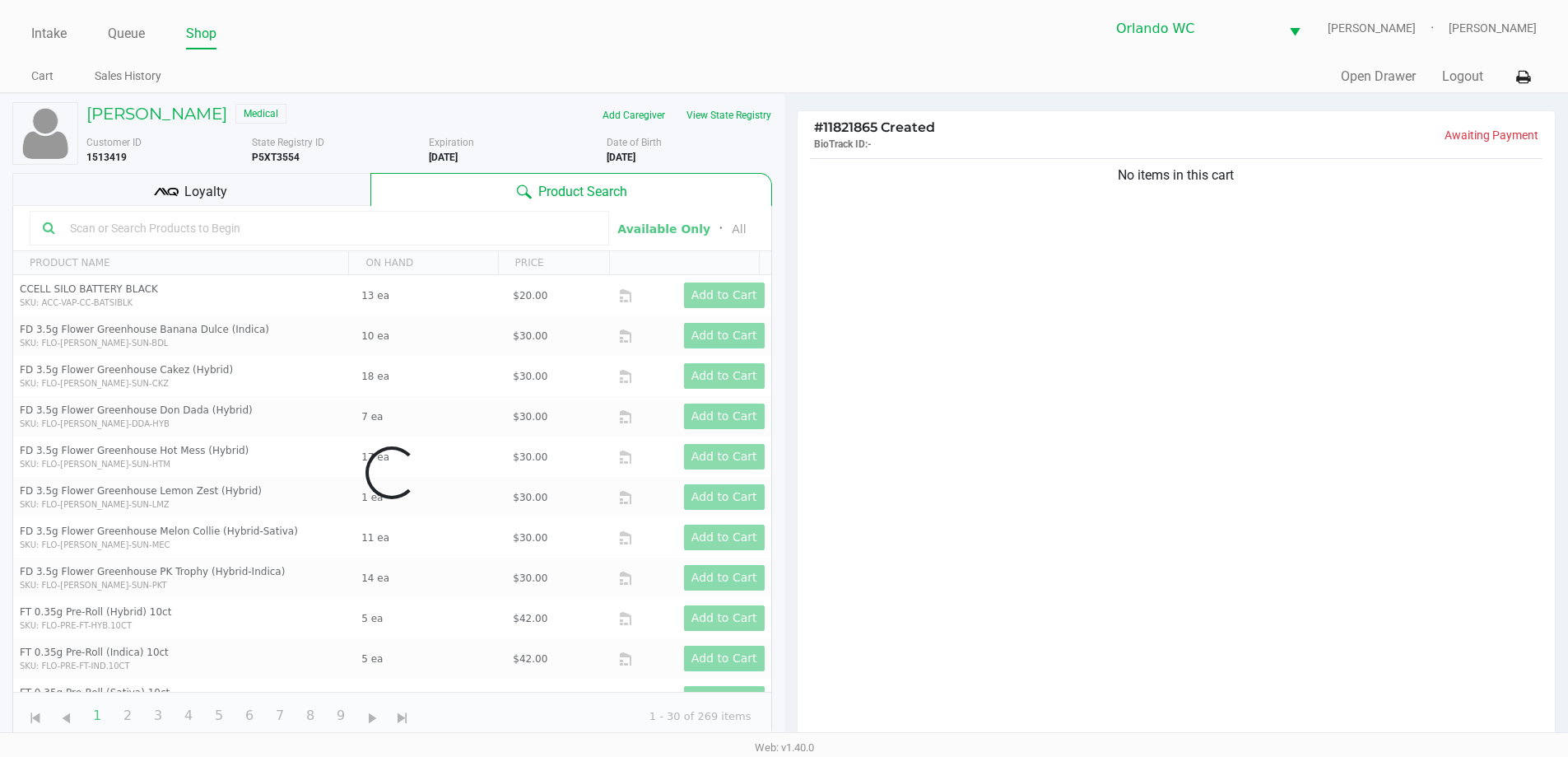
click at [373, 232] on div "Data table" at bounding box center [391, 472] width 758 height 533
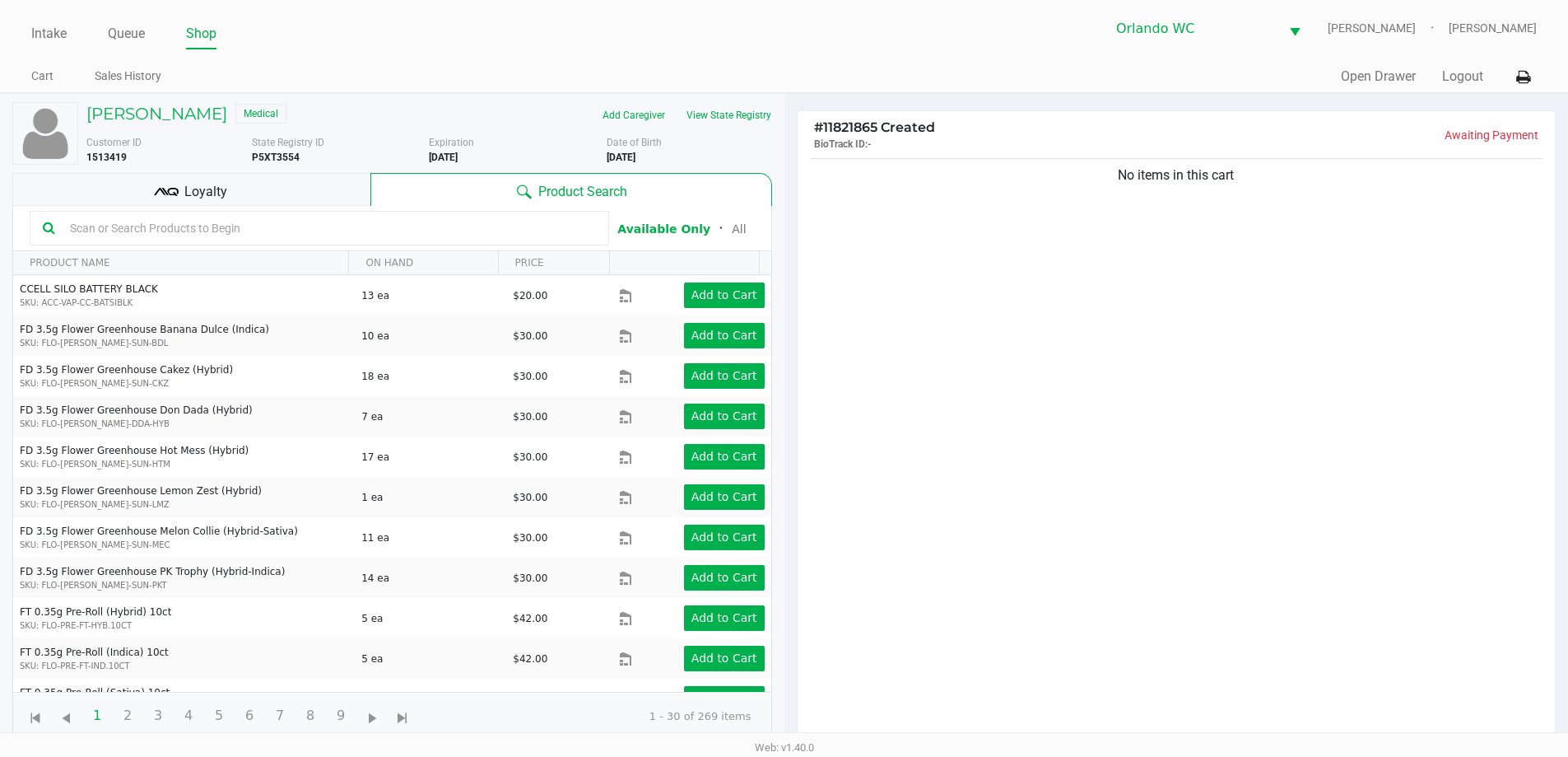
click at [178, 193] on div "Loyalty" at bounding box center [190, 189] width 358 height 33
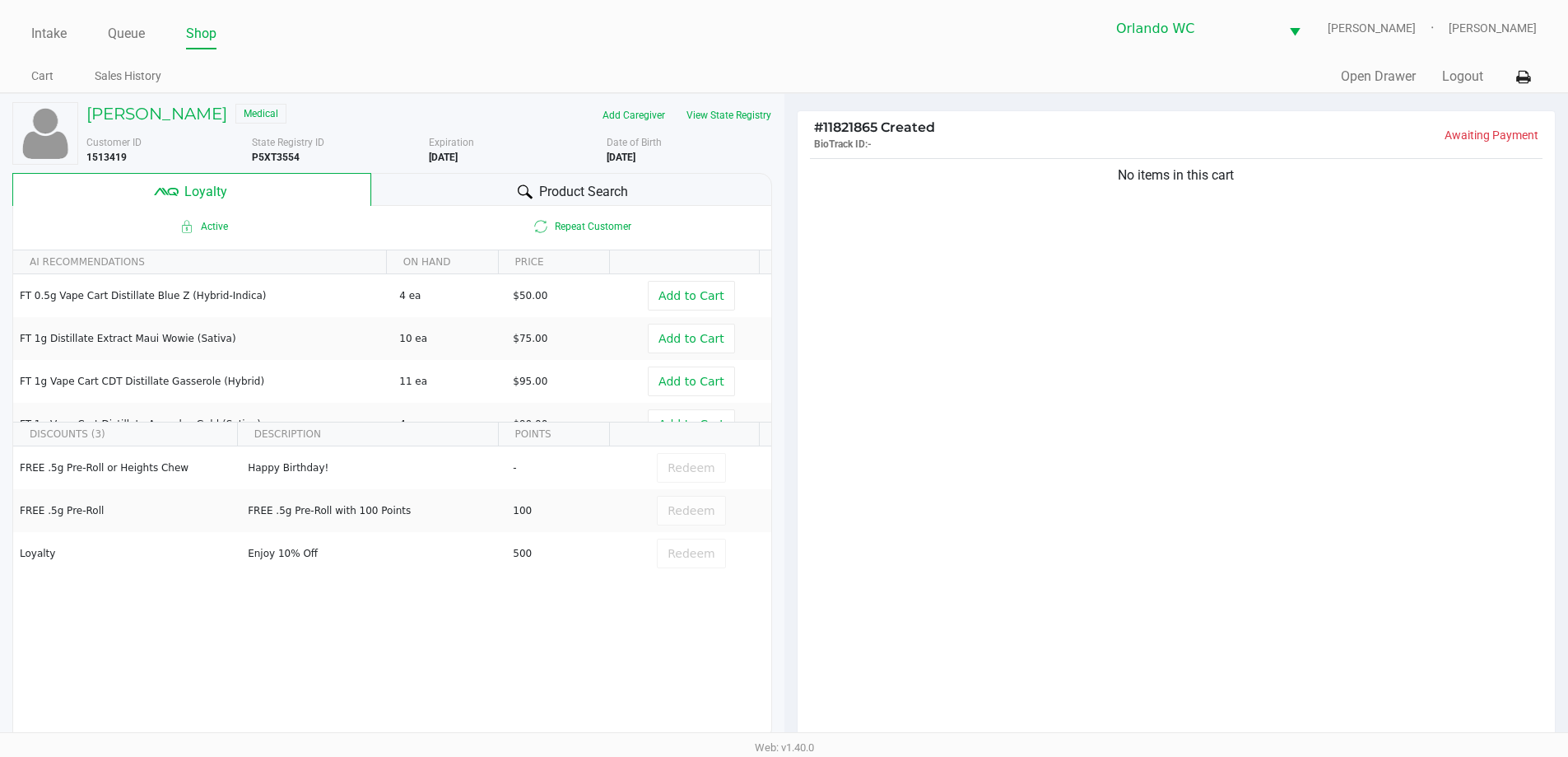
click at [578, 197] on span "Product Search" at bounding box center [583, 191] width 89 height 20
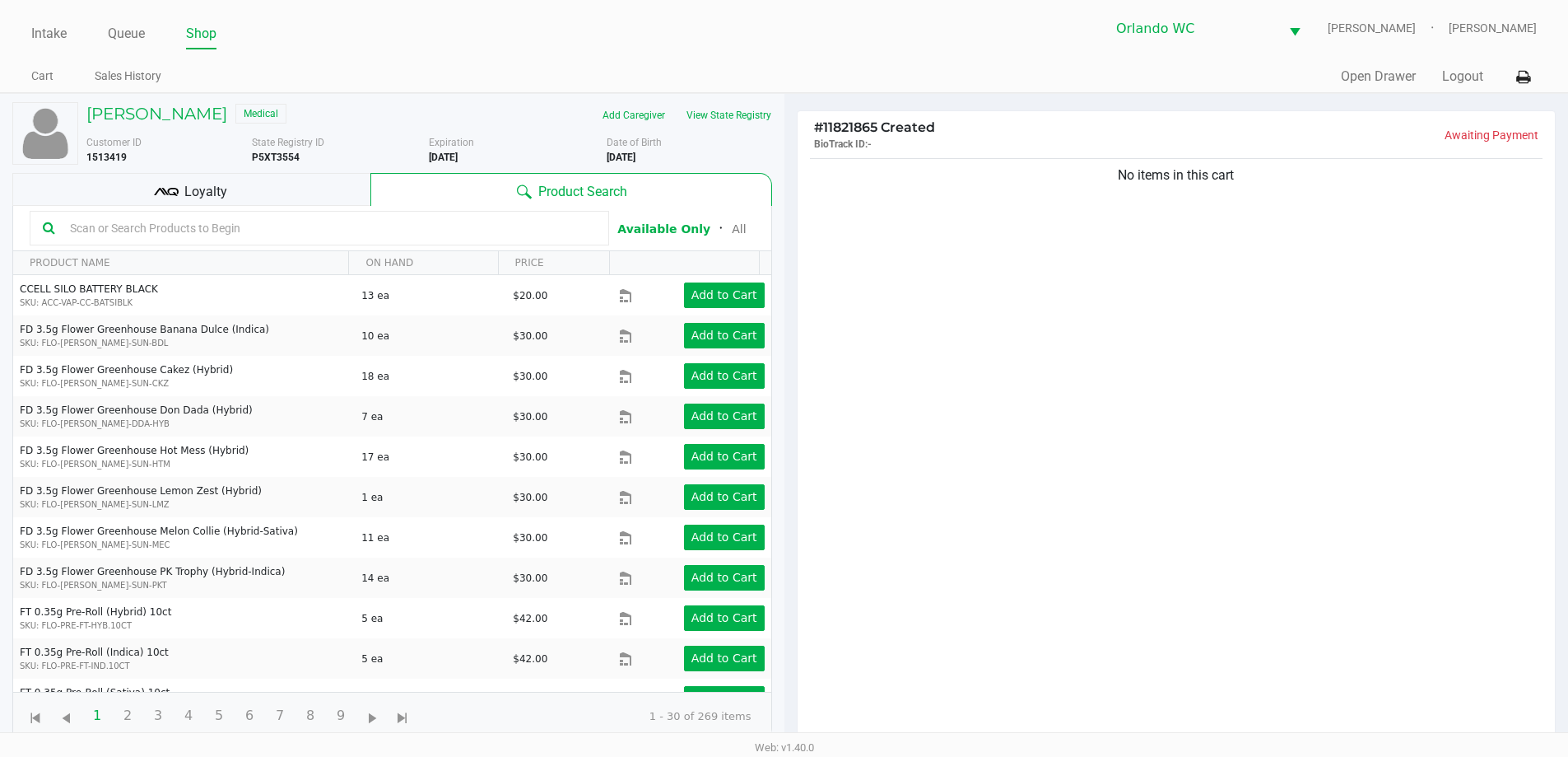
click at [229, 191] on div "Loyalty" at bounding box center [190, 189] width 358 height 33
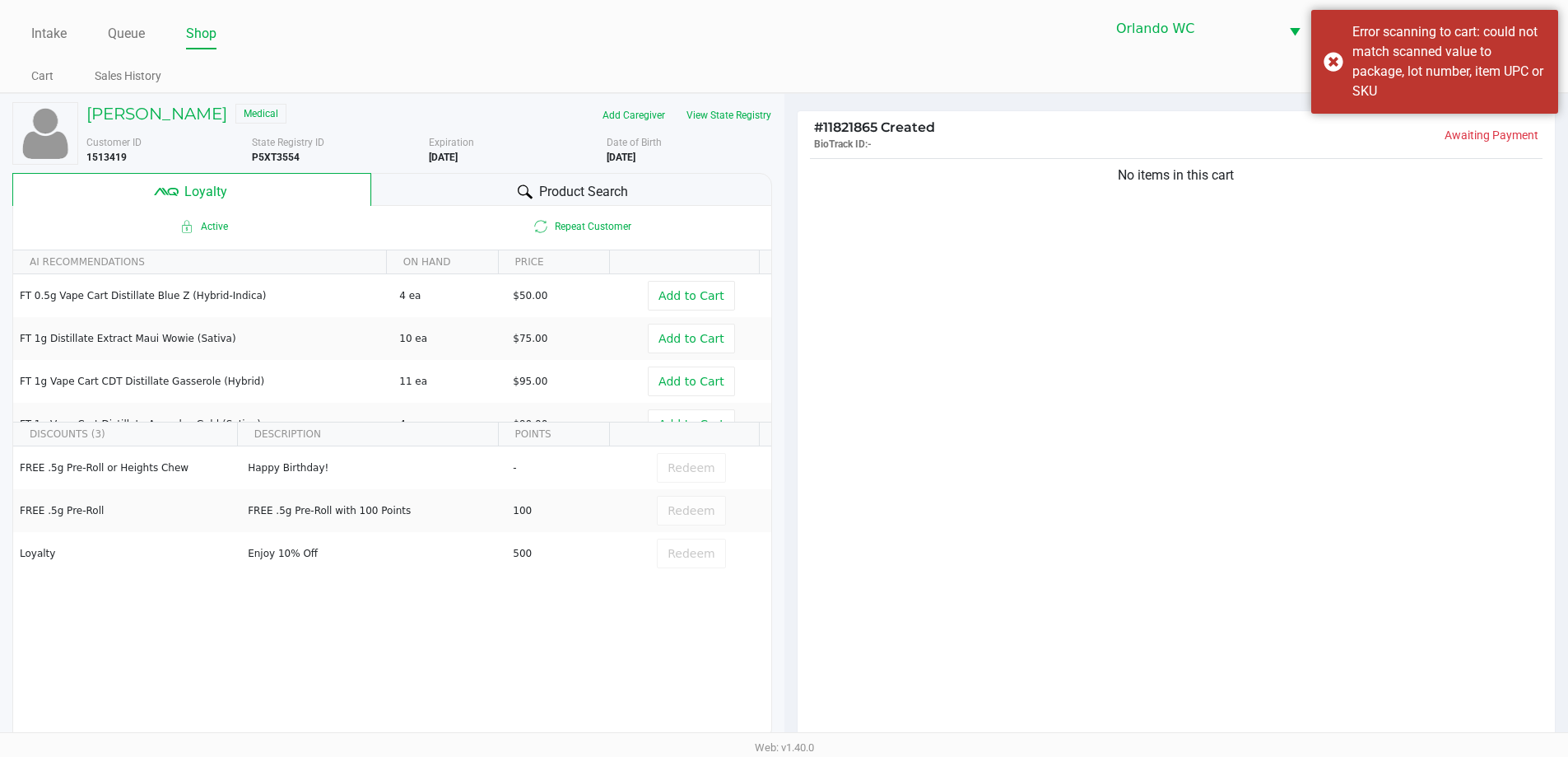
click at [579, 190] on span "Product Search" at bounding box center [583, 191] width 89 height 20
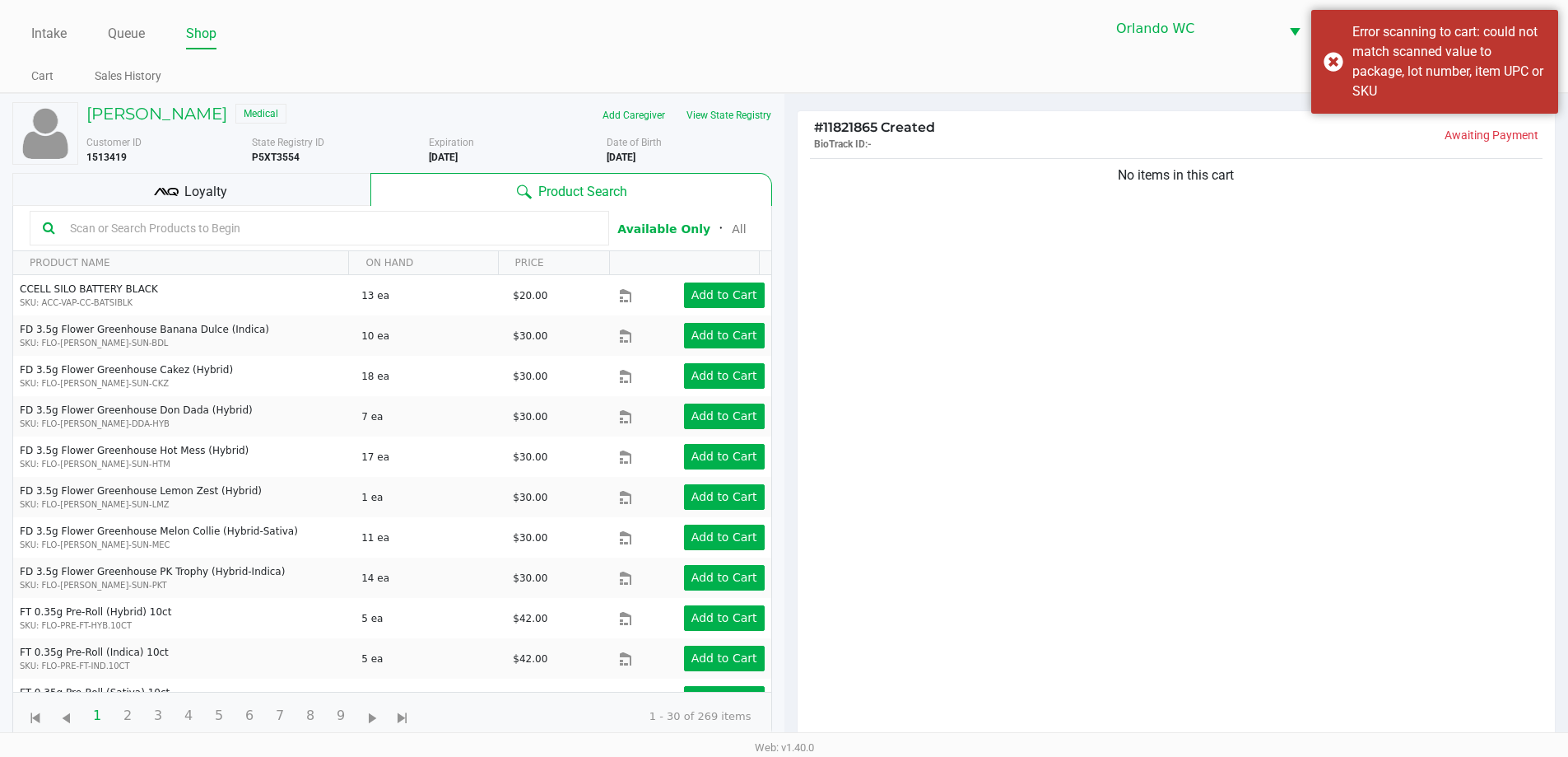
click at [353, 238] on input "text" at bounding box center [329, 227] width 532 height 25
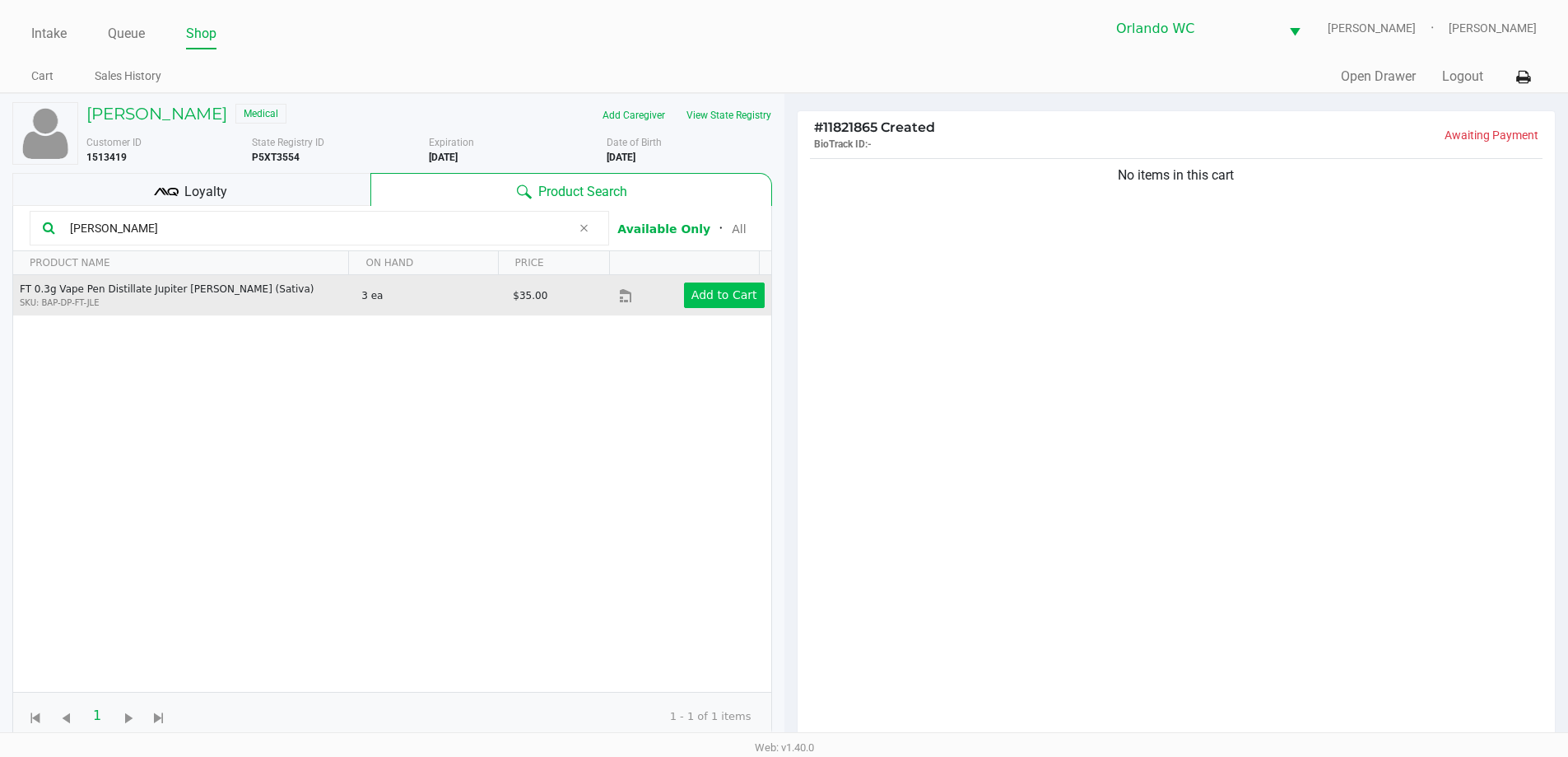
type input "leo"
click at [712, 301] on app-button-loader "Add to Cart" at bounding box center [723, 294] width 66 height 13
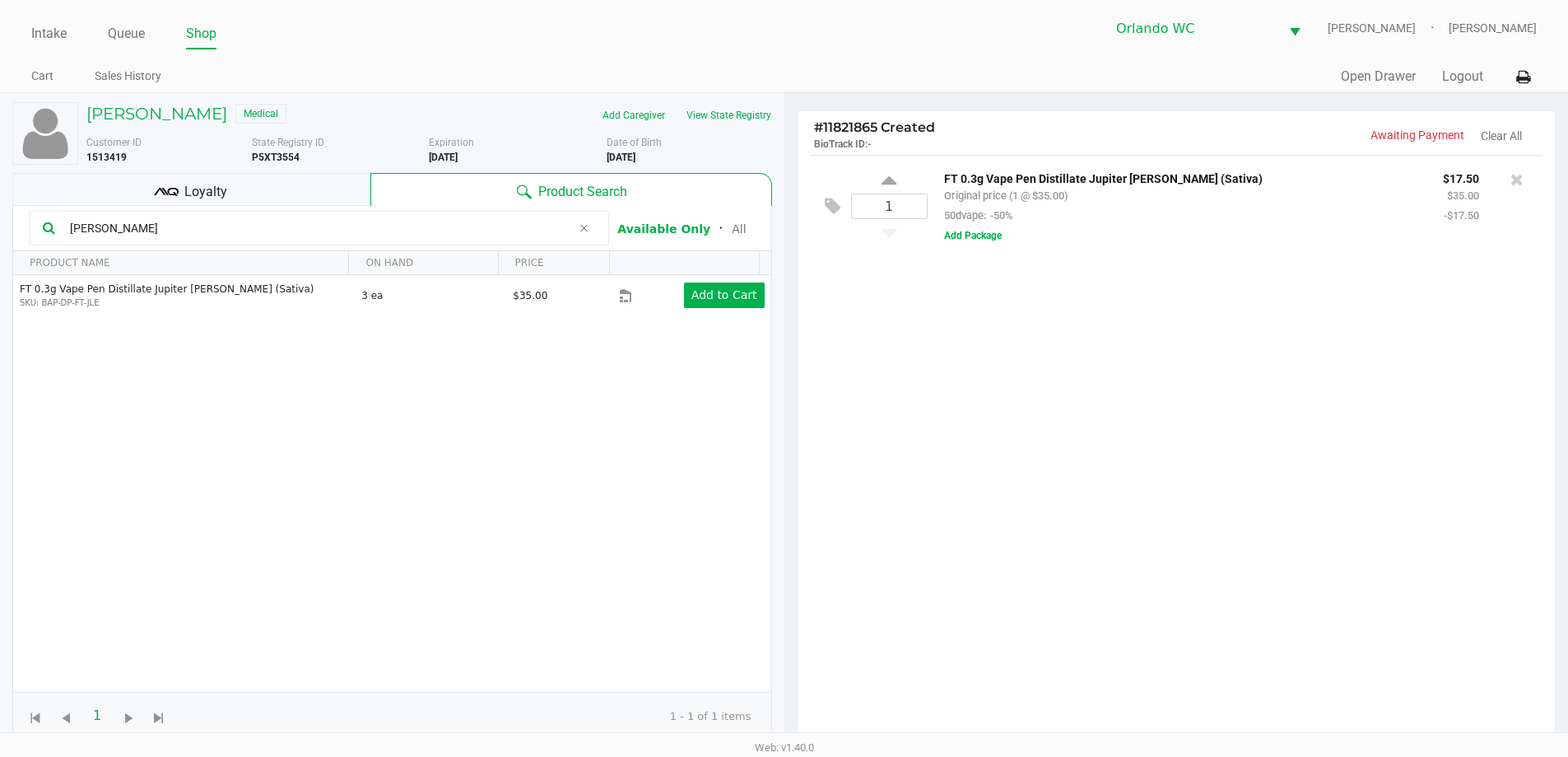
click at [110, 228] on input "leo" at bounding box center [317, 227] width 508 height 25
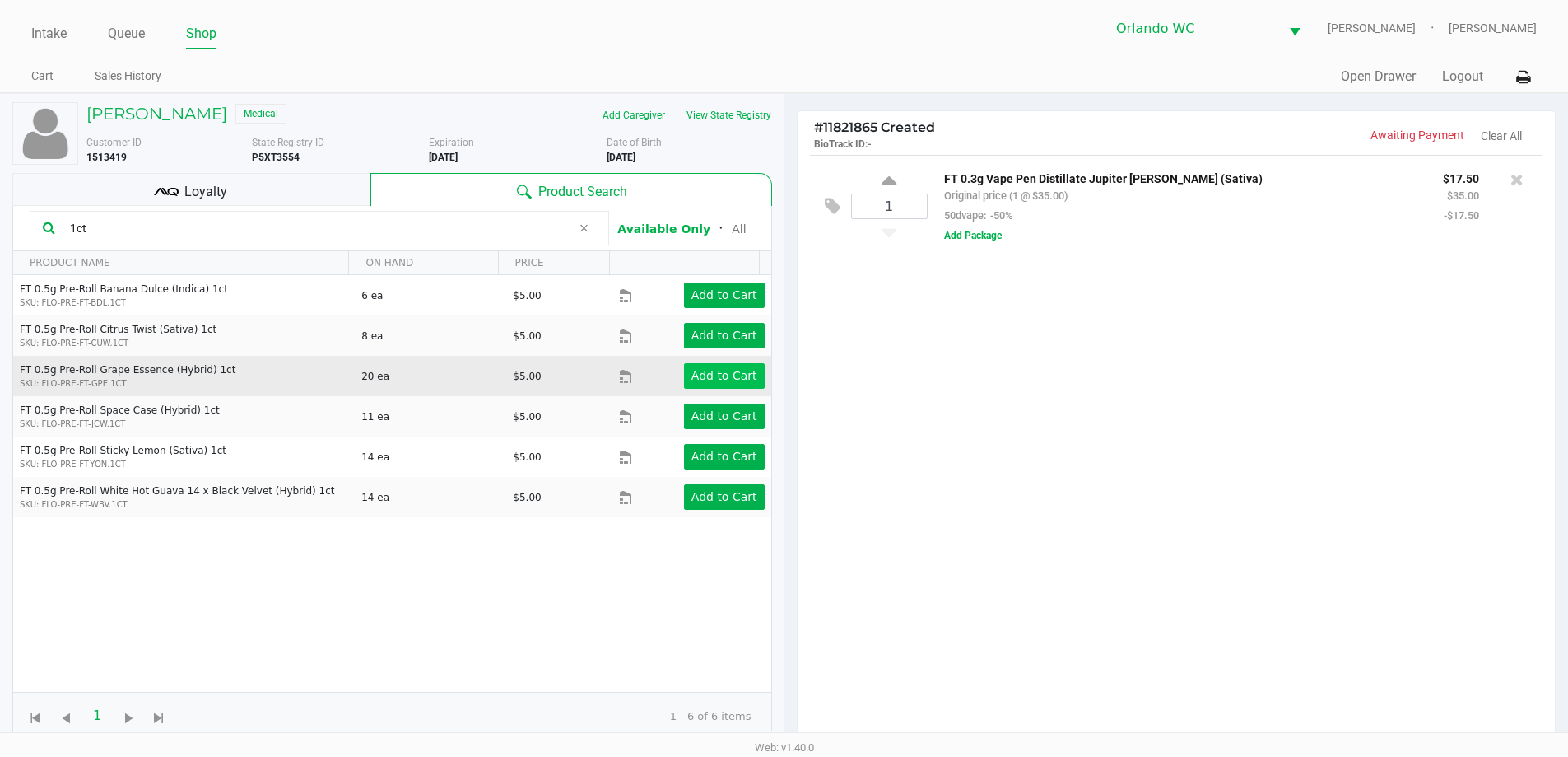
type input "1ct"
click at [703, 372] on app-button-loader "Add to Cart" at bounding box center [723, 375] width 66 height 13
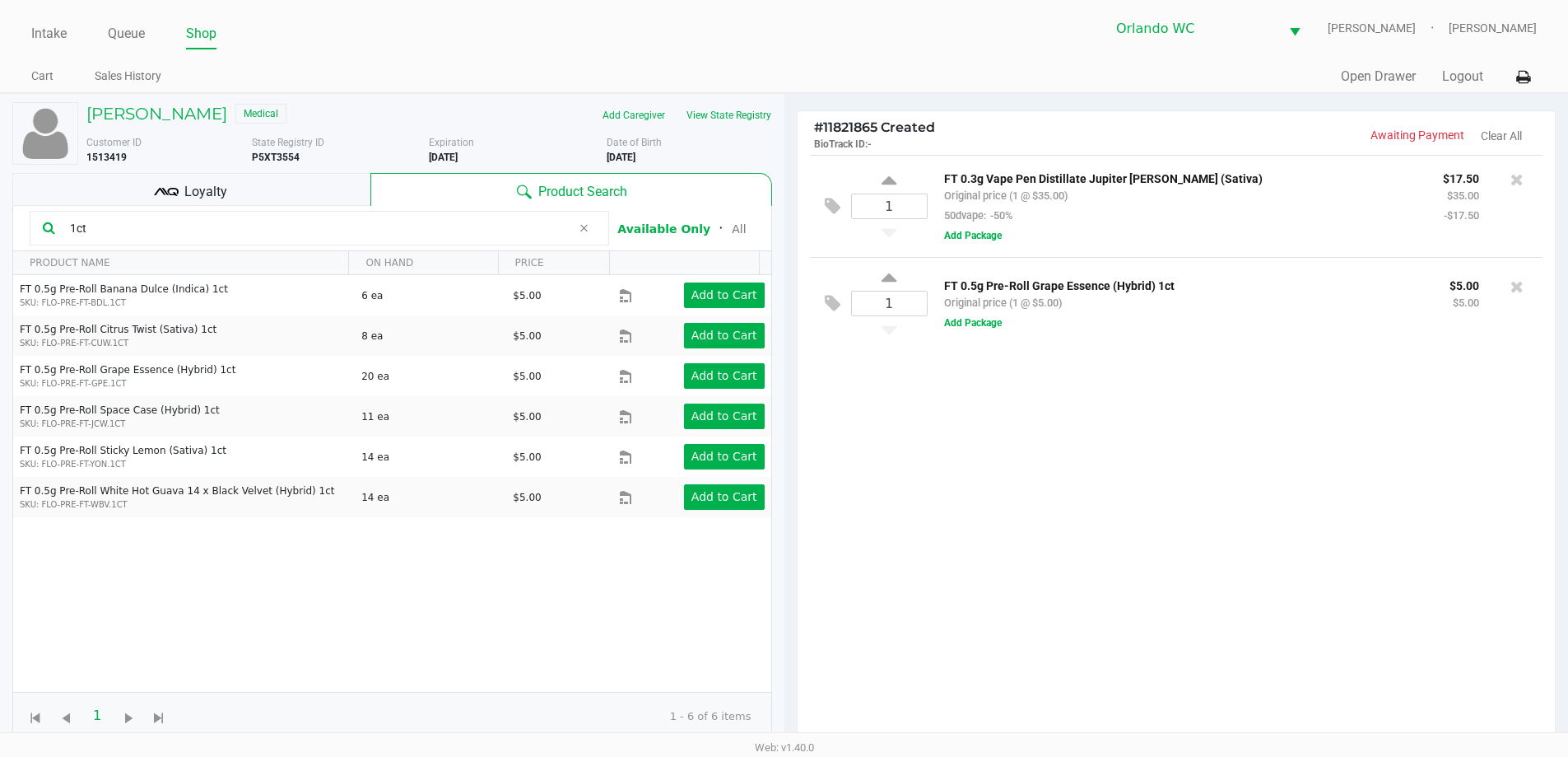
click at [103, 224] on input "1ct" at bounding box center [317, 227] width 508 height 25
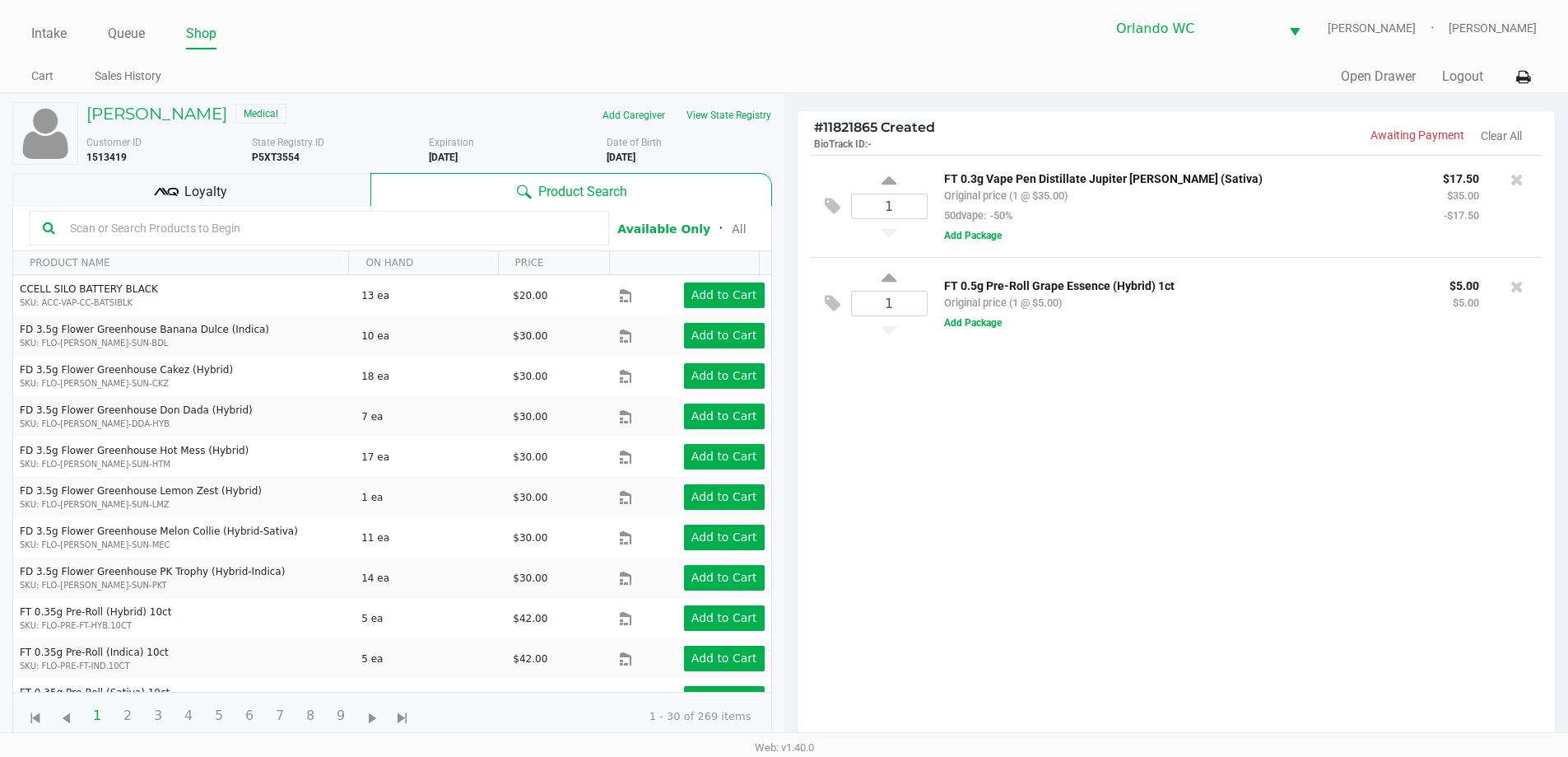
click at [178, 186] on div "Loyalty" at bounding box center [190, 189] width 358 height 33
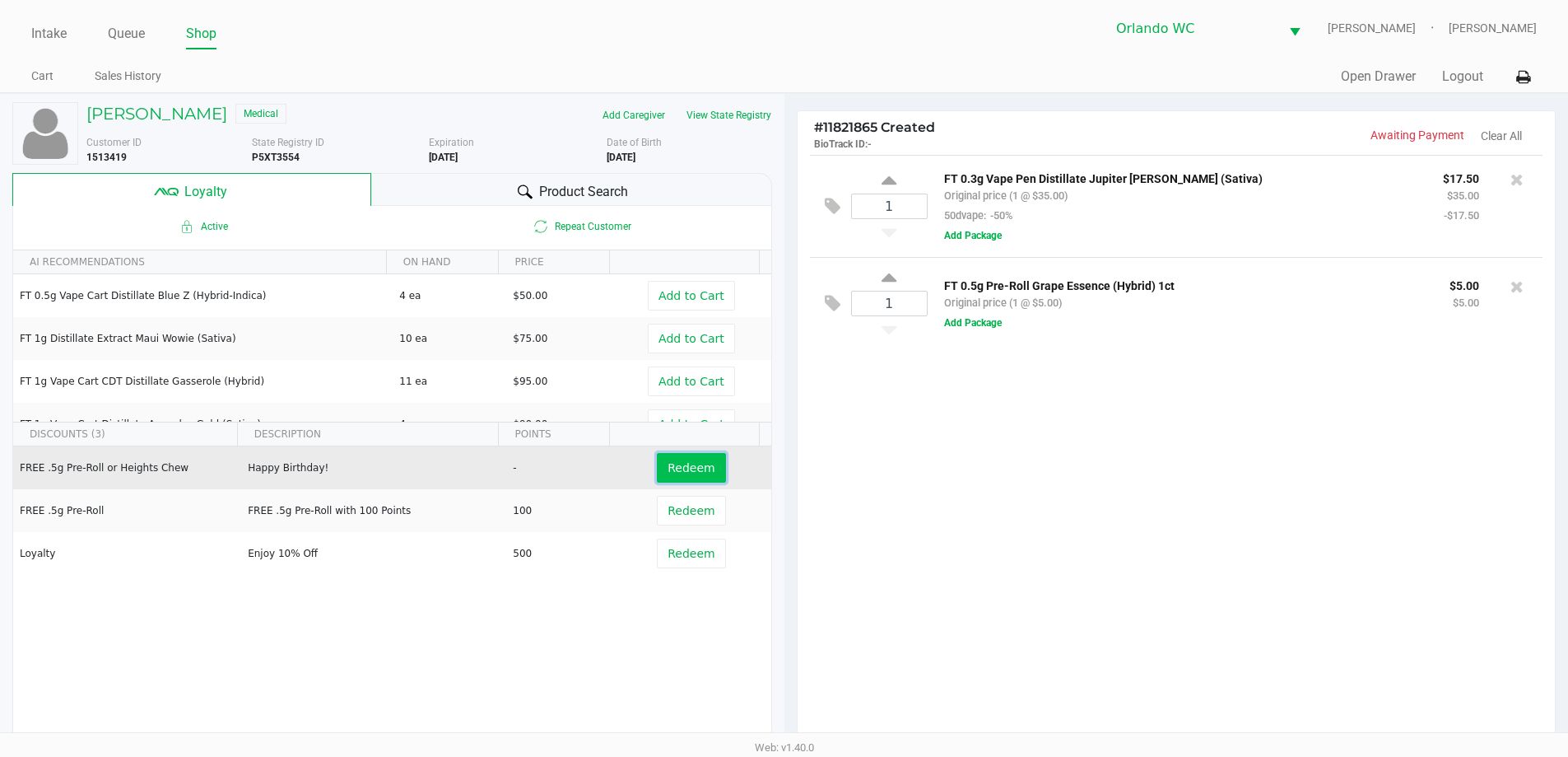
click at [690, 476] on button "Redeem" at bounding box center [691, 467] width 68 height 30
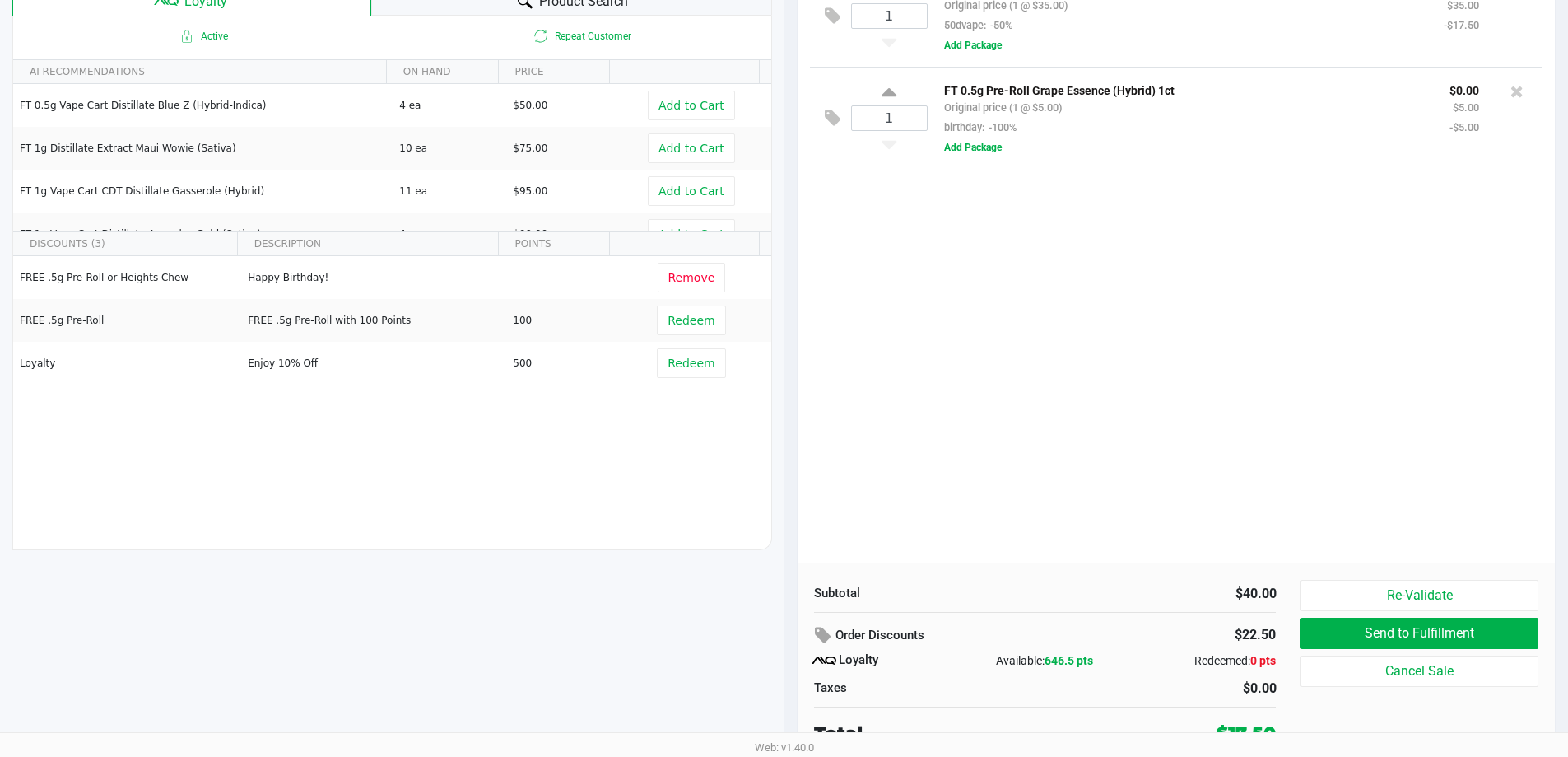
scroll to position [197, 0]
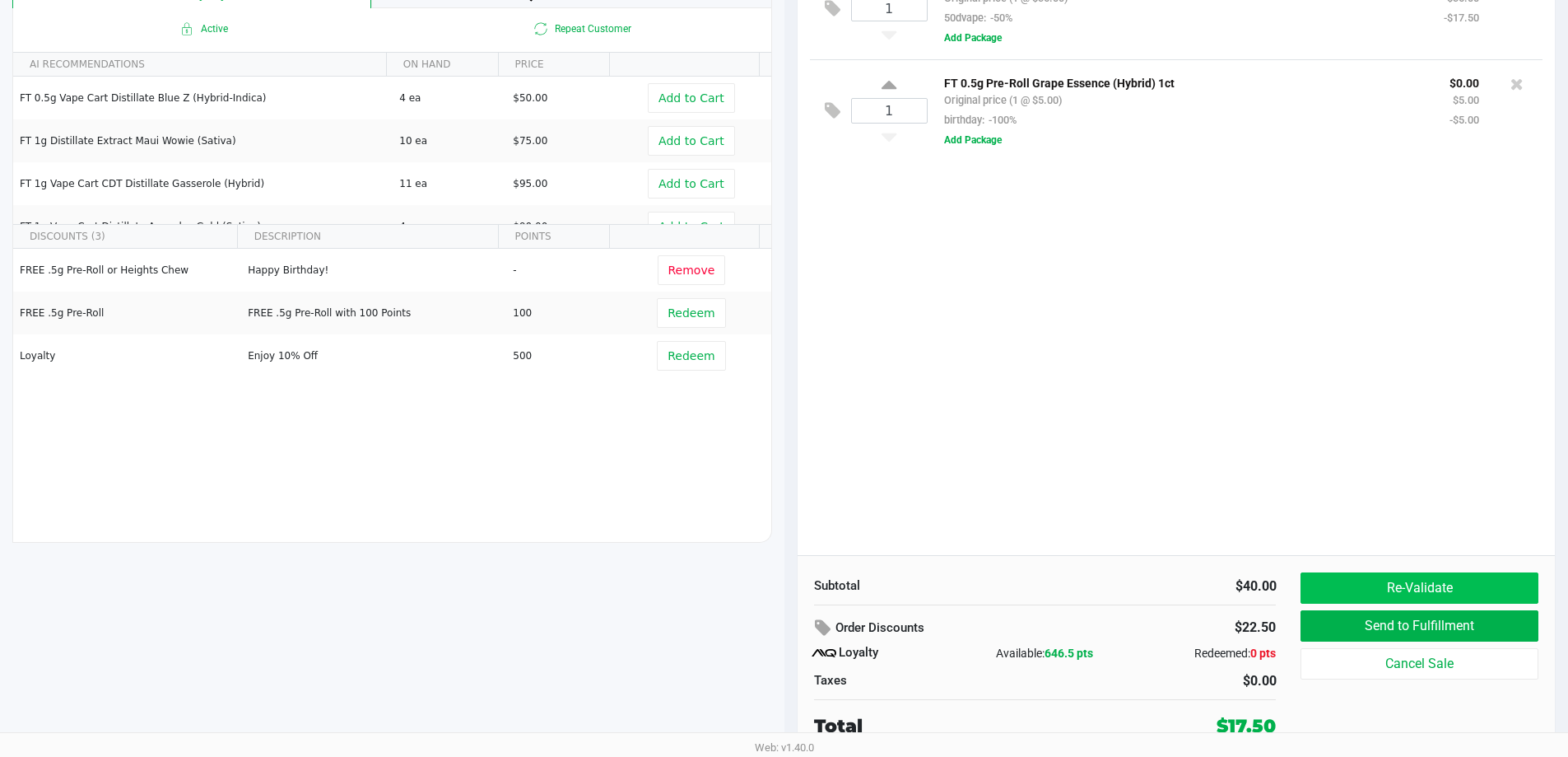
click at [1305, 593] on button "Re-Validate" at bounding box center [1419, 588] width 237 height 32
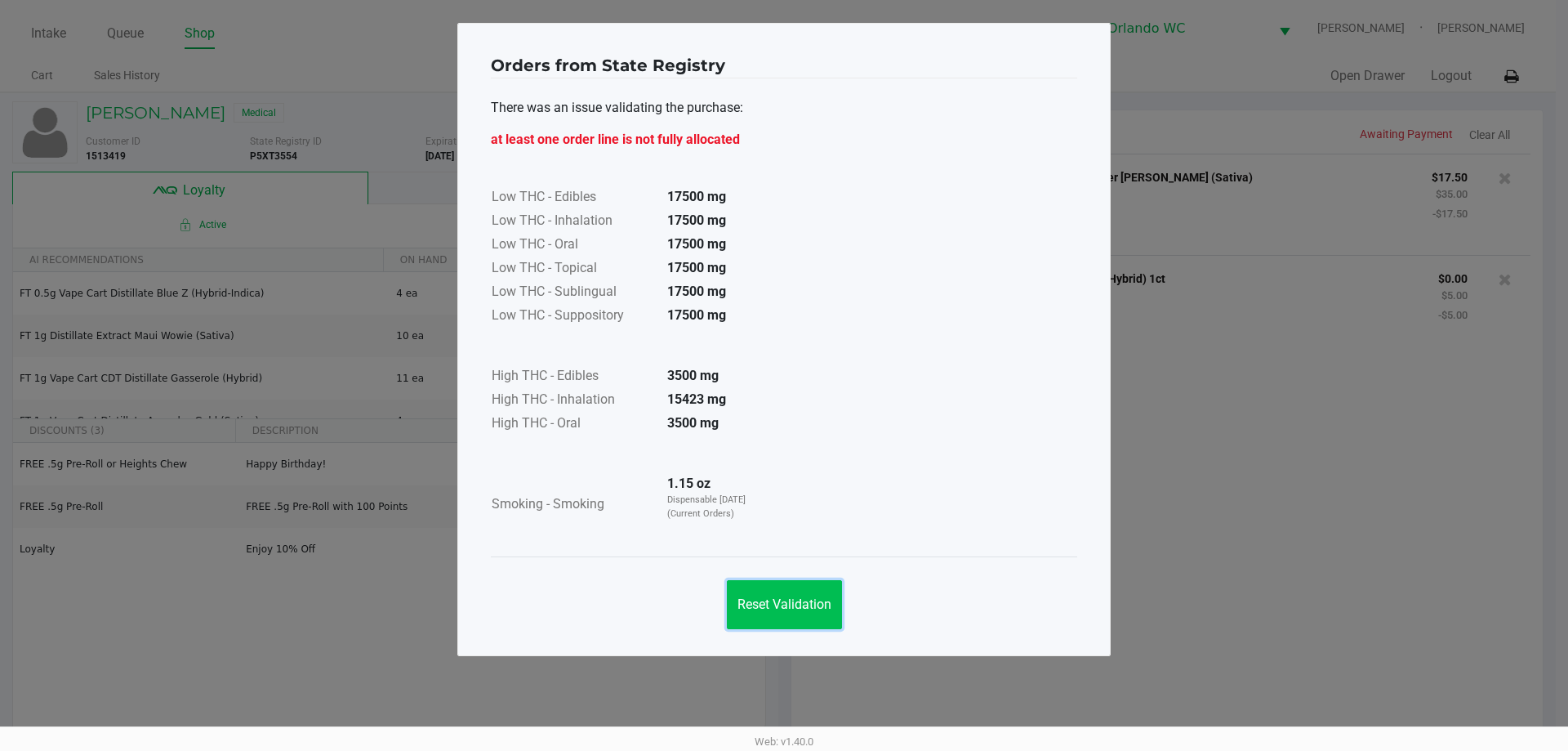
click at [806, 581] on button "Reset Validation" at bounding box center [785, 604] width 115 height 49
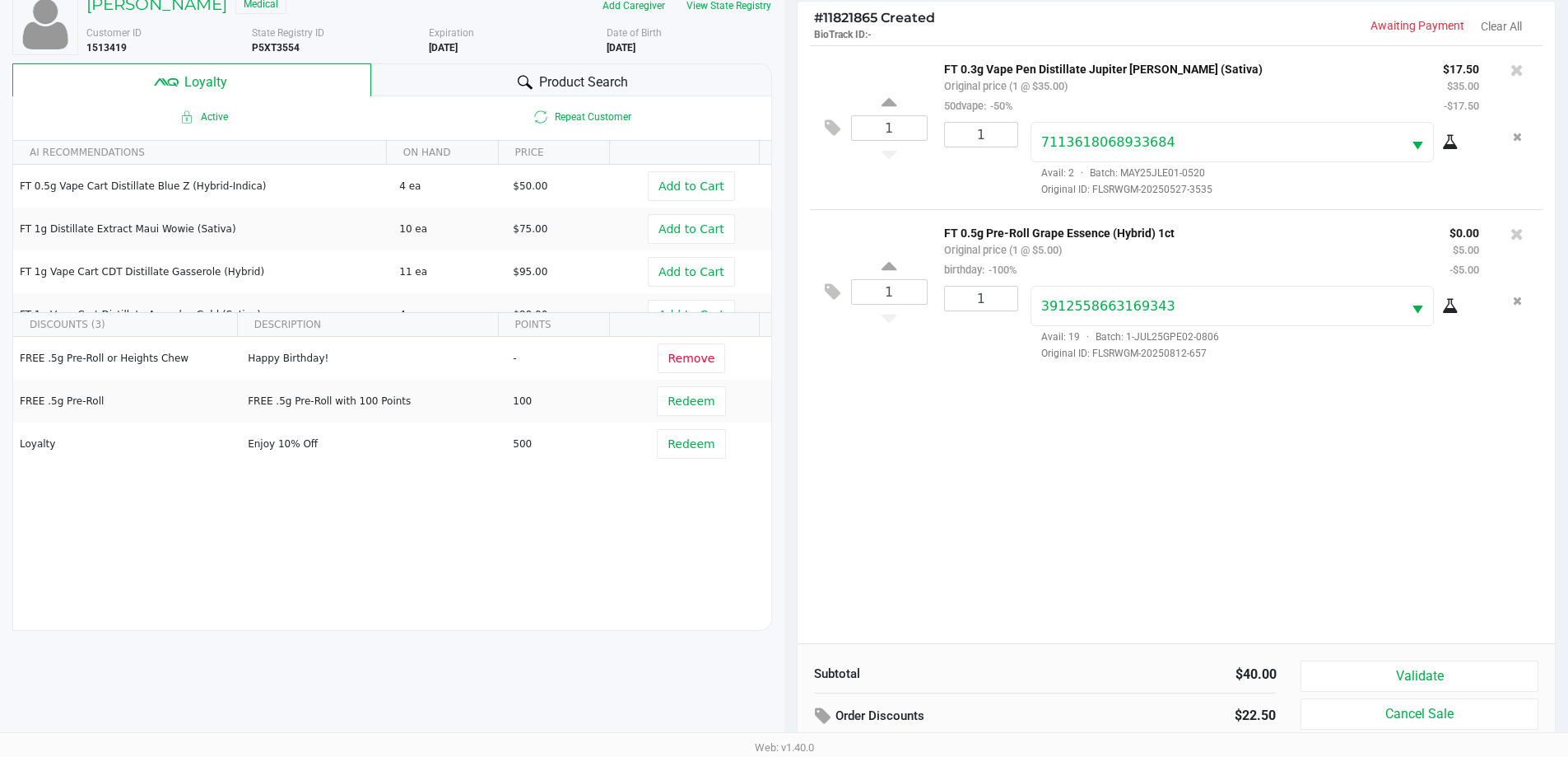
scroll to position [197, 0]
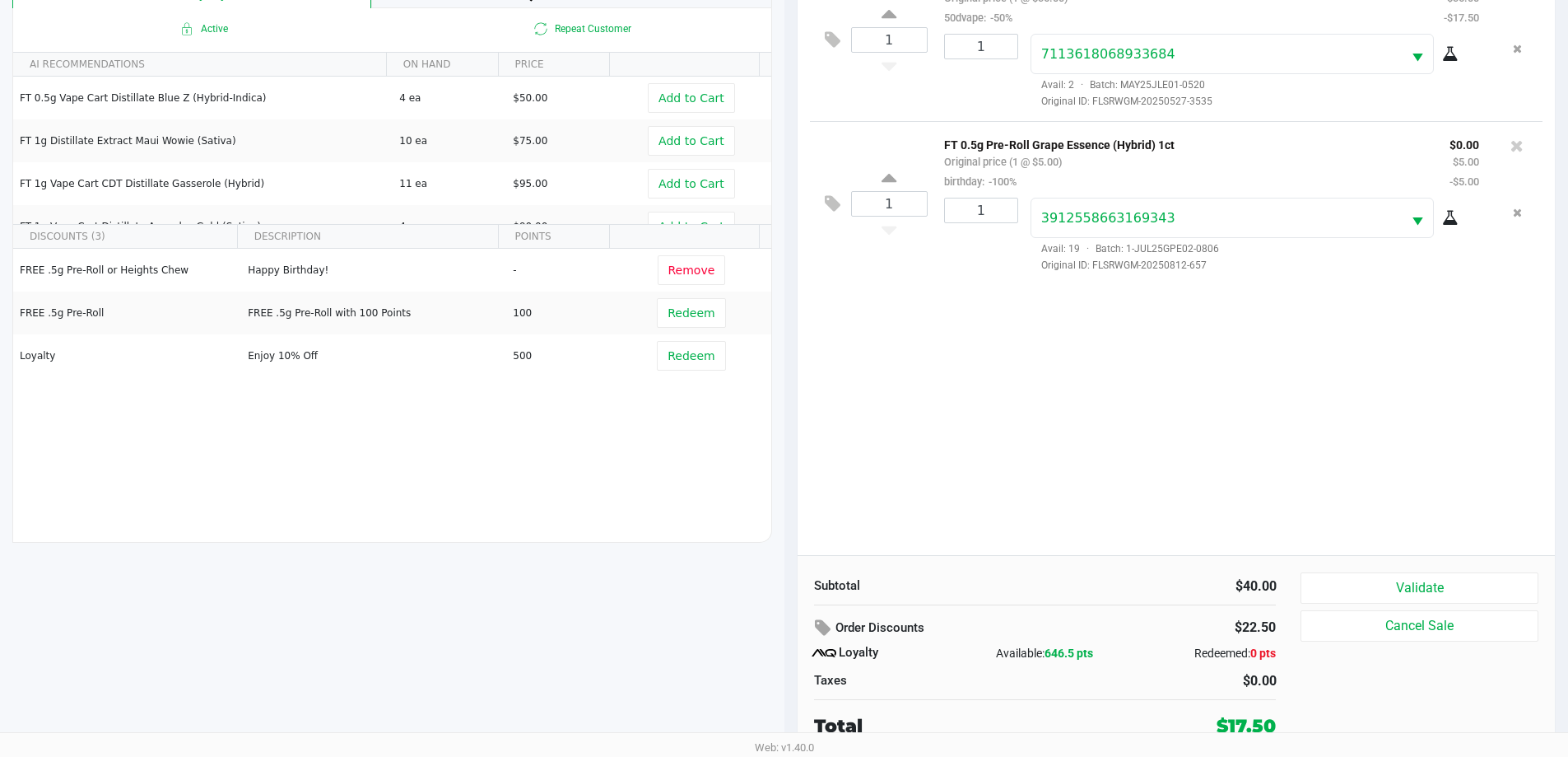
click at [1460, 595] on button "Validate" at bounding box center [1419, 588] width 237 height 32
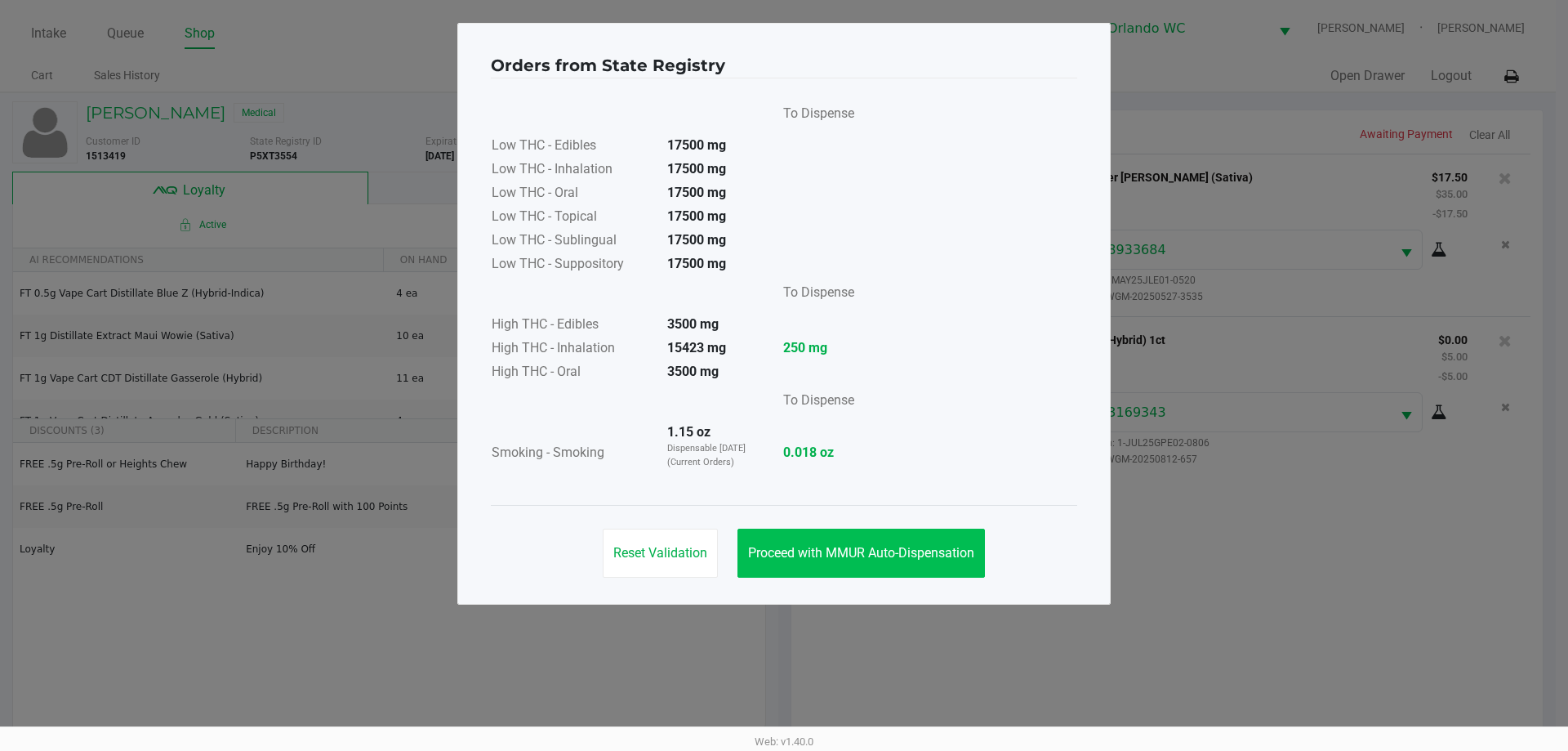
click at [884, 550] on span "Proceed with MMUR Auto-Dispensation" at bounding box center [861, 553] width 226 height 15
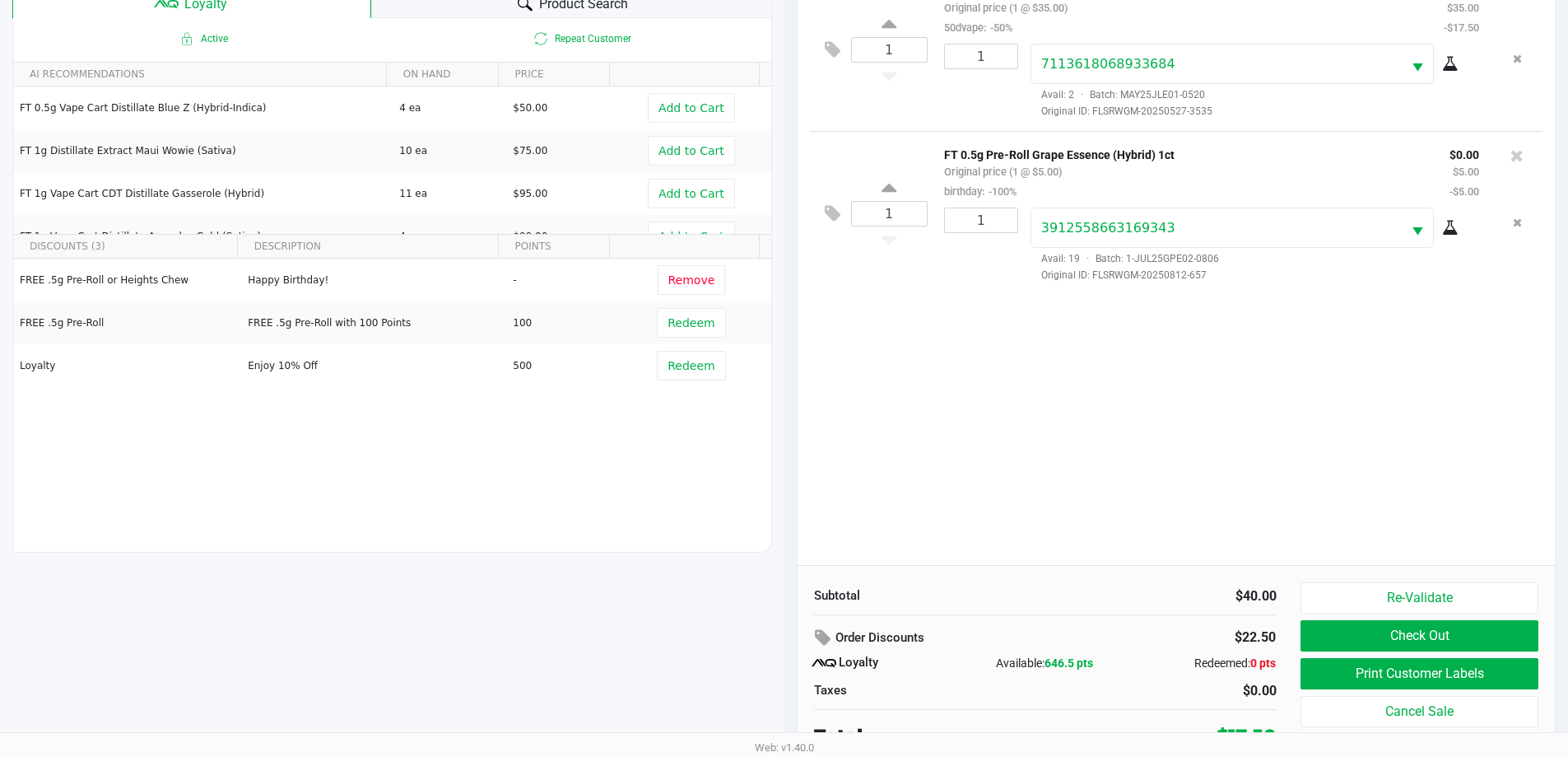
scroll to position [197, 0]
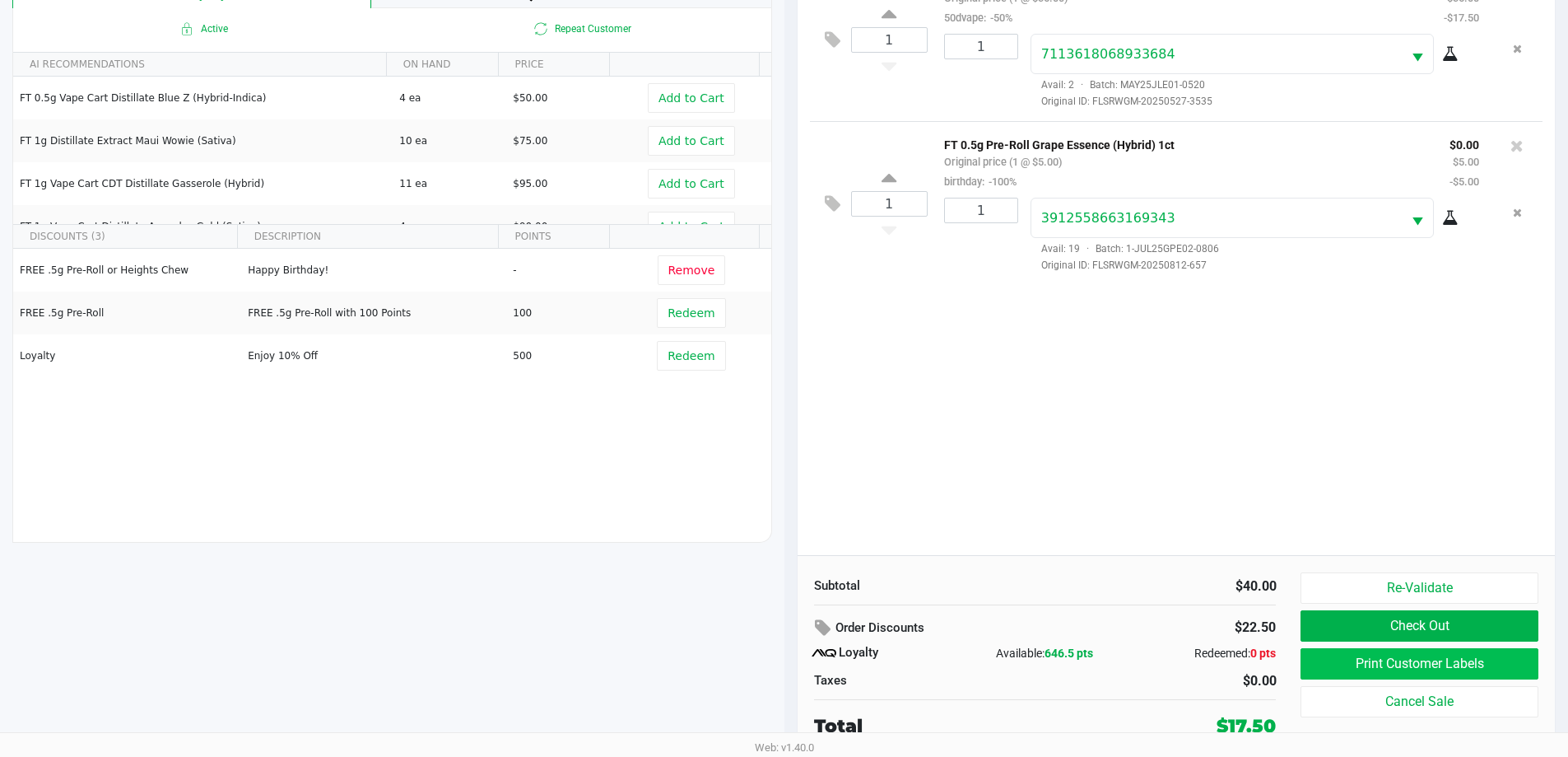
click at [1470, 657] on button "Print Customer Labels" at bounding box center [1419, 663] width 237 height 32
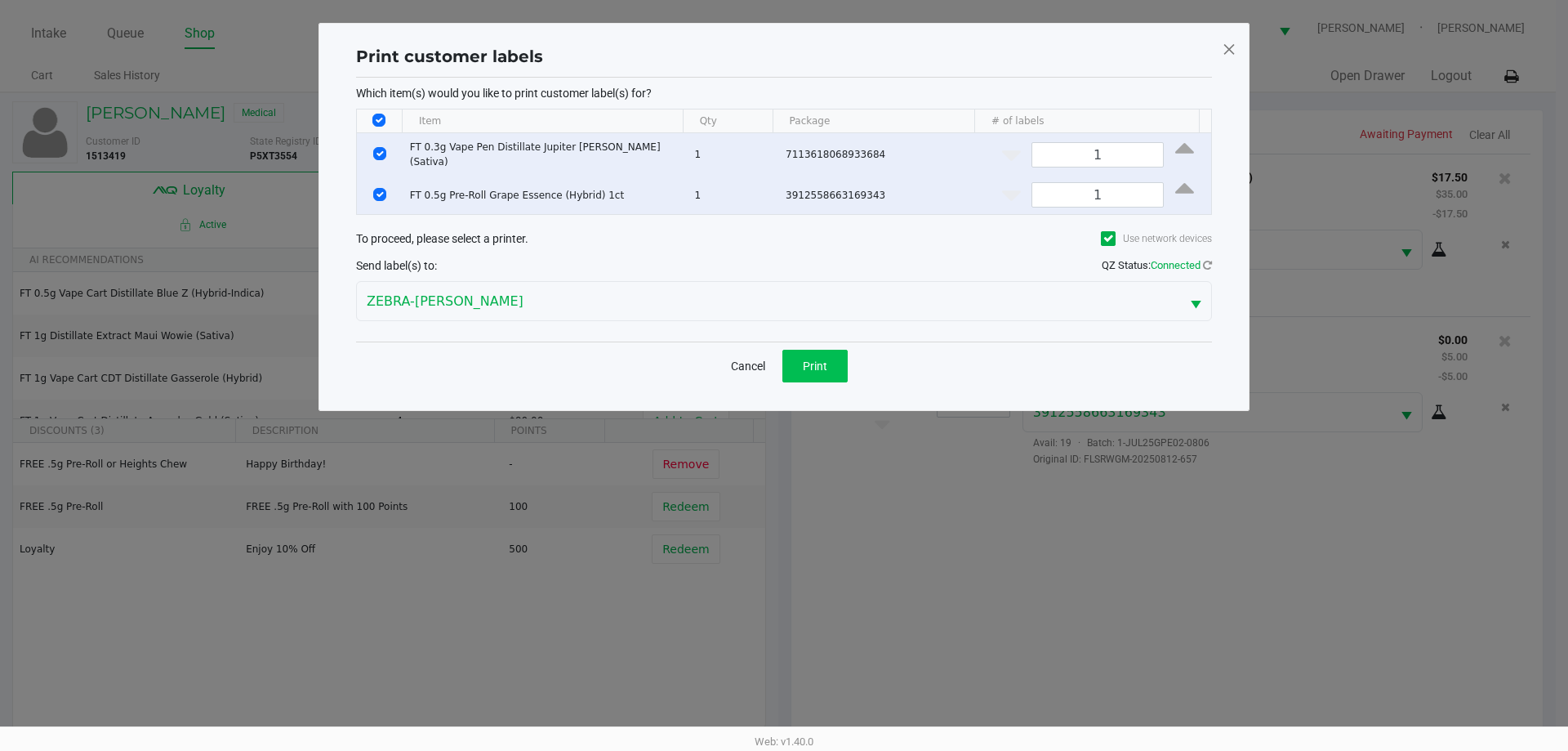
click at [814, 349] on button "Print" at bounding box center [815, 365] width 65 height 33
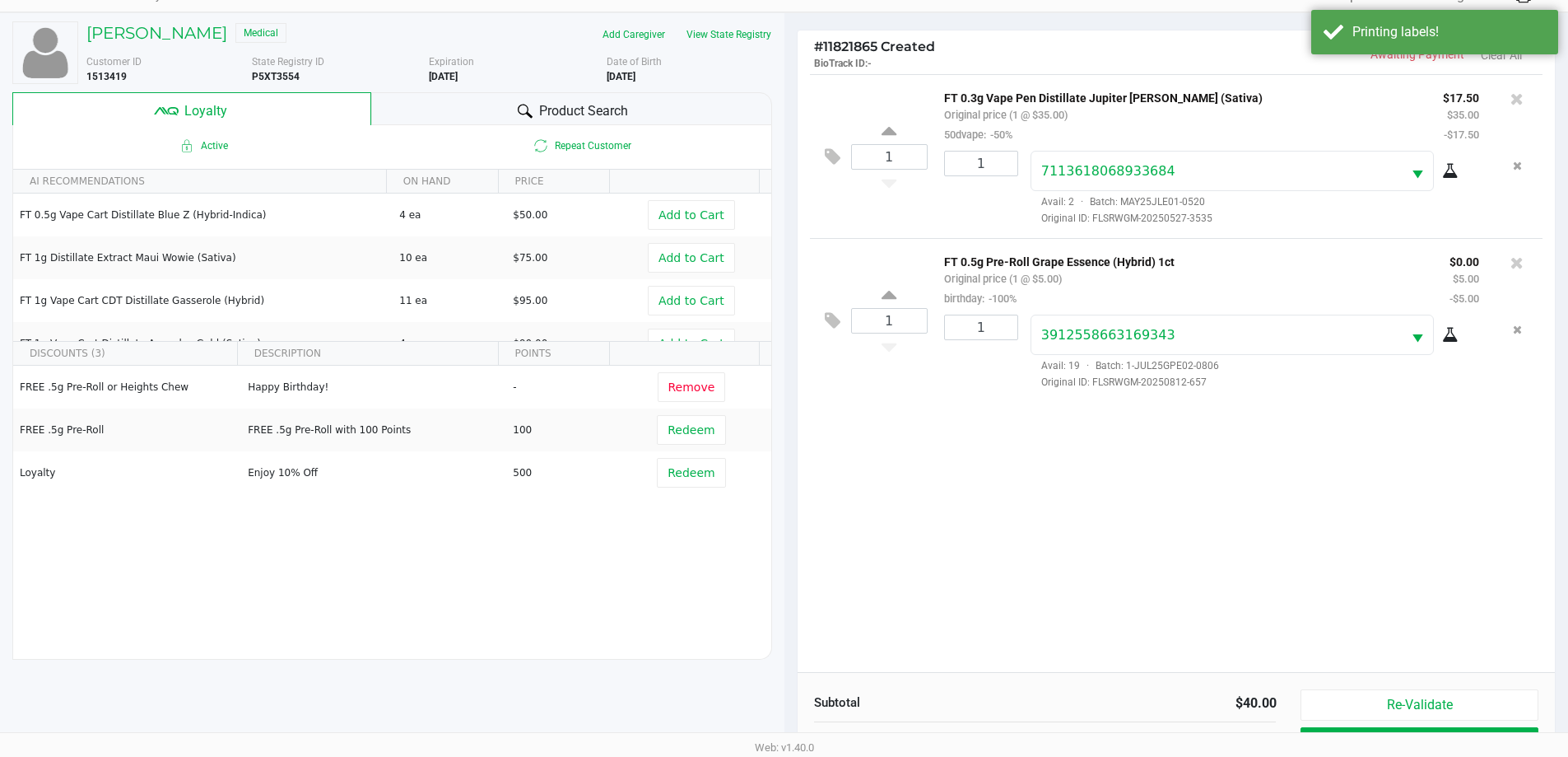
scroll to position [197, 0]
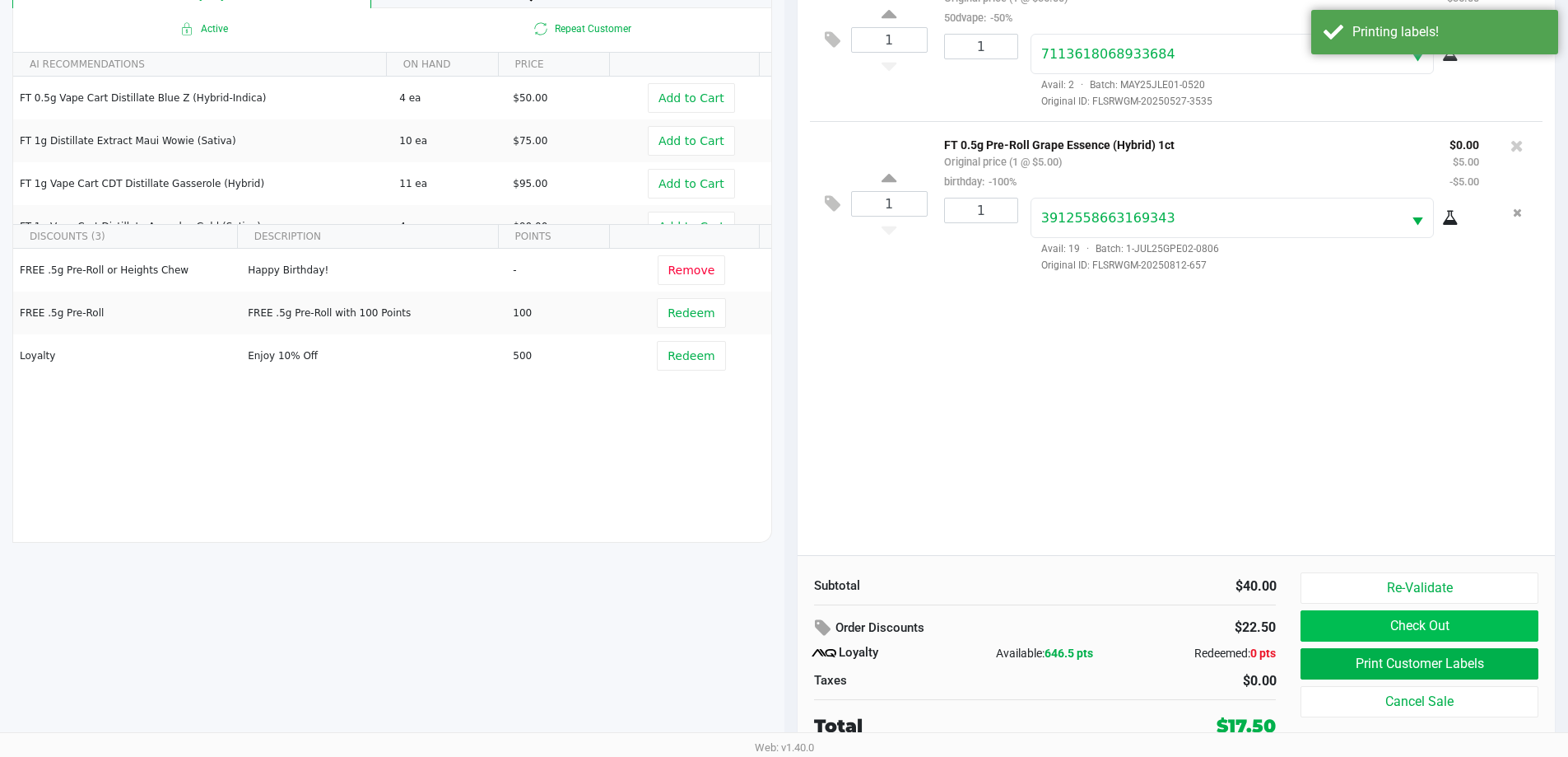
click at [1452, 632] on button "Check Out" at bounding box center [1419, 625] width 237 height 32
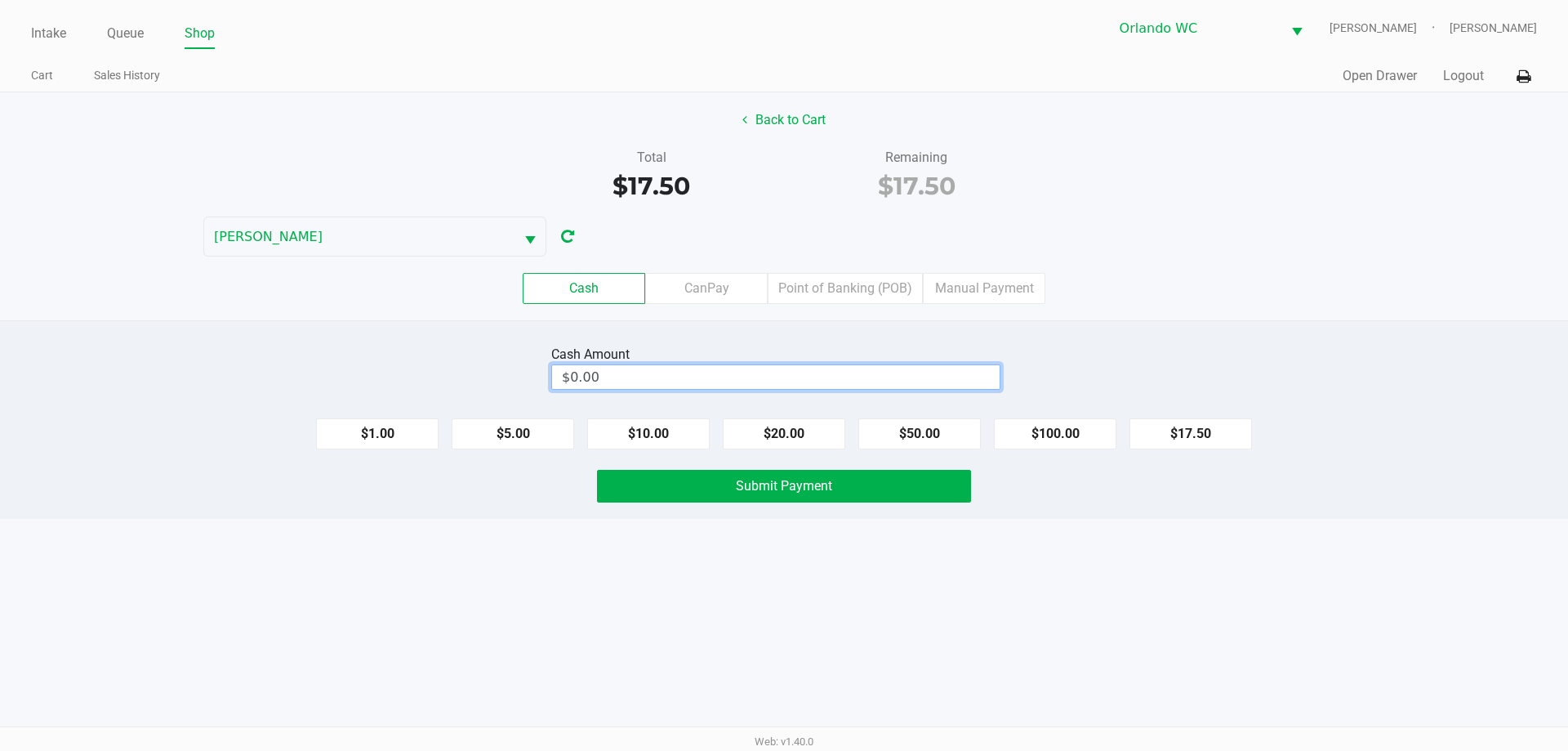
click at [841, 372] on input "$0.00" at bounding box center [776, 377] width 448 height 24
click at [887, 493] on button "Submit Payment" at bounding box center [783, 486] width 374 height 33
type input "$18.00"
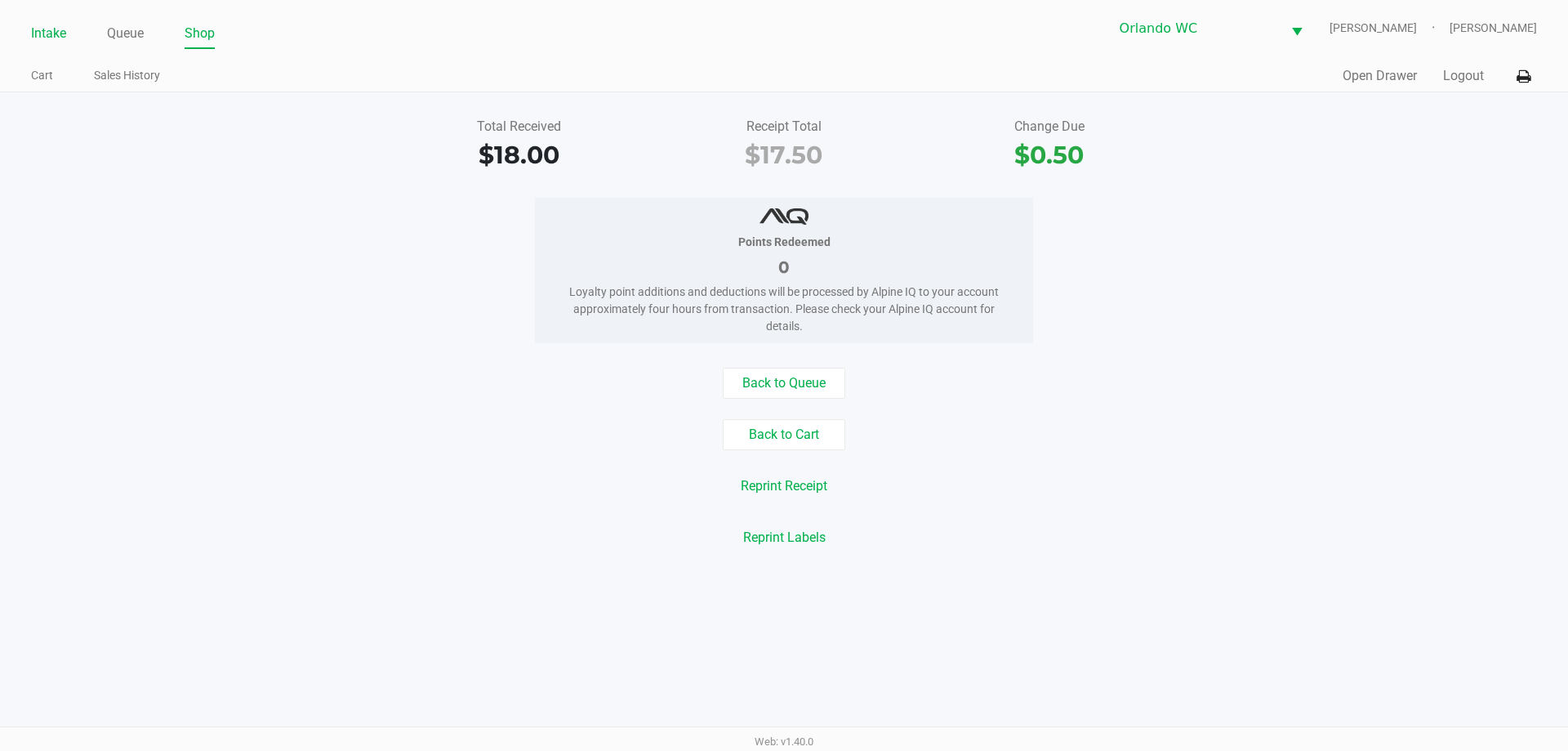
click at [63, 33] on link "Intake" at bounding box center [48, 33] width 35 height 23
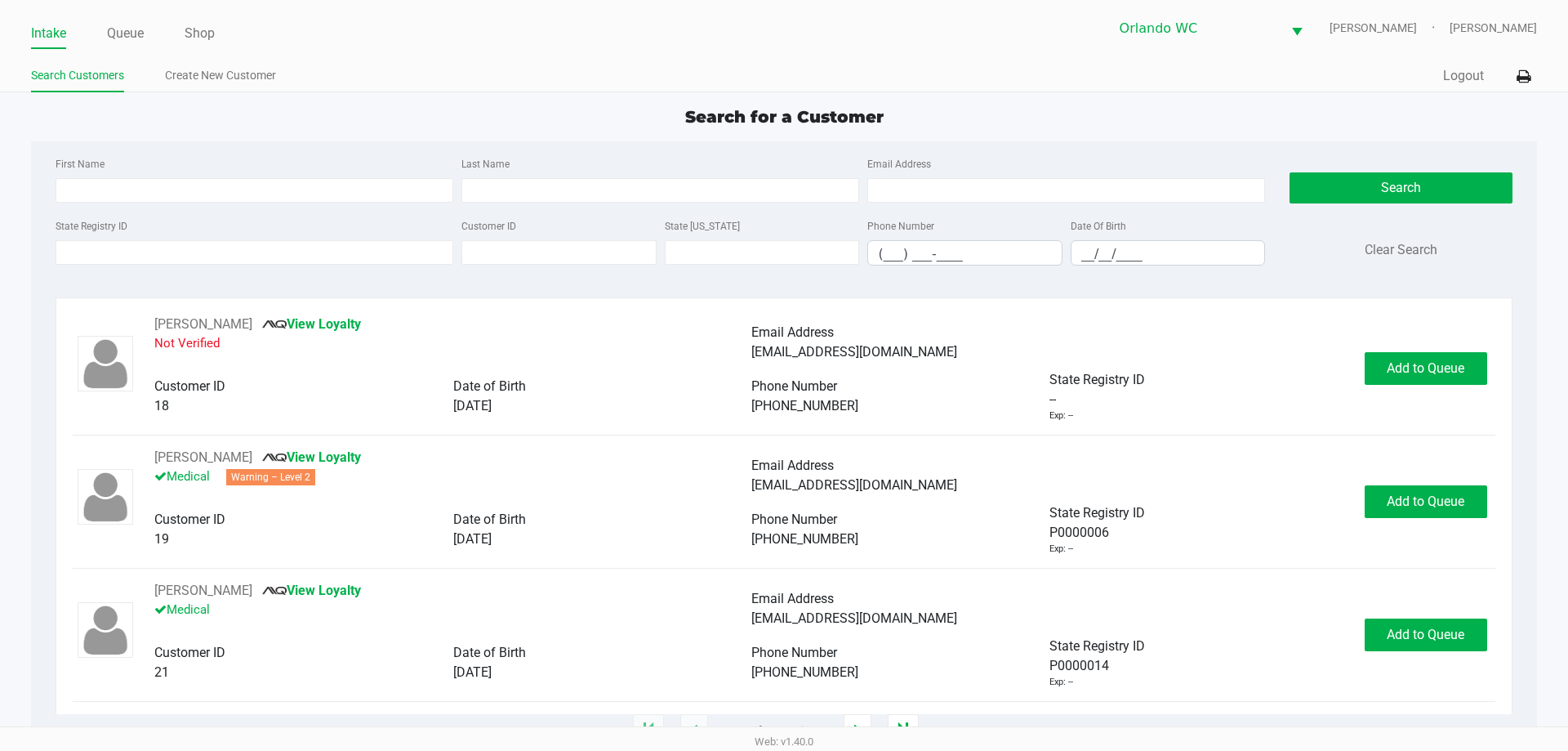
click at [338, 55] on div "Intake Queue Shop Orlando WC RODNEY-ATKINS Sasha Concepcion Search Customers Cr…" at bounding box center [784, 46] width 1568 height 92
click at [161, 252] on input "State Registry ID" at bounding box center [254, 252] width 398 height 25
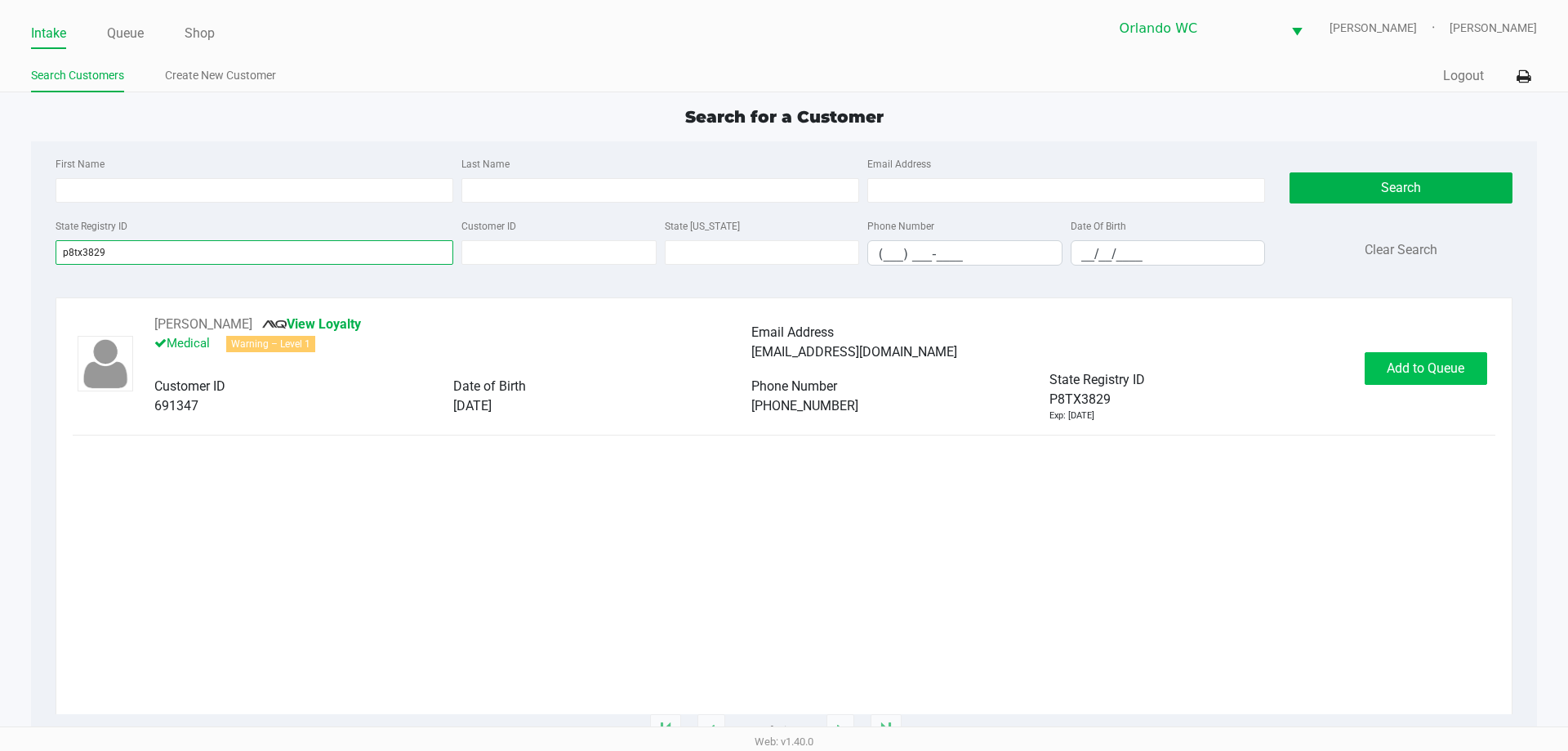
type input "p8tx3829"
click at [1398, 354] on button "Add to Queue" at bounding box center [1426, 368] width 123 height 33
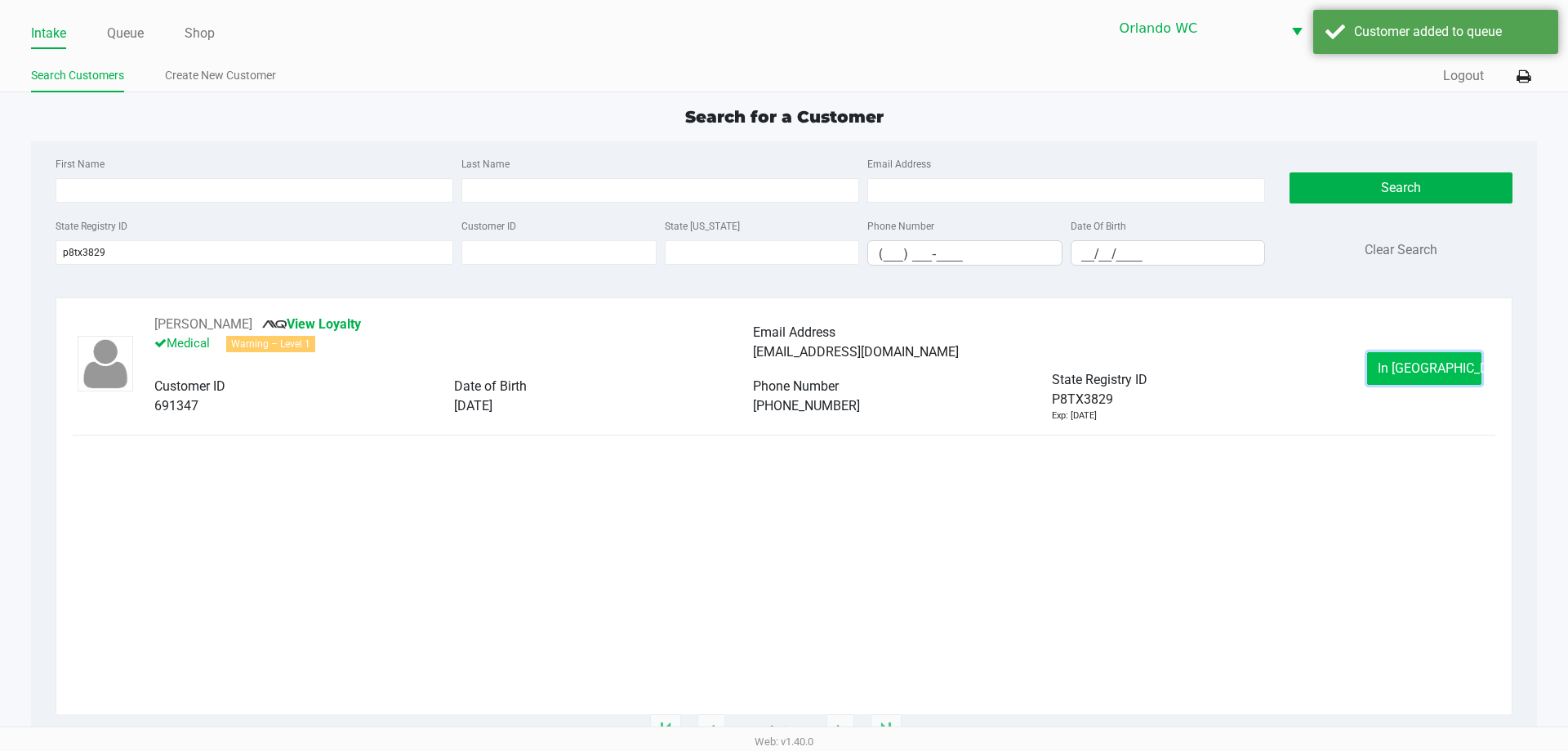
click at [1393, 359] on button "In Queue" at bounding box center [1424, 368] width 114 height 33
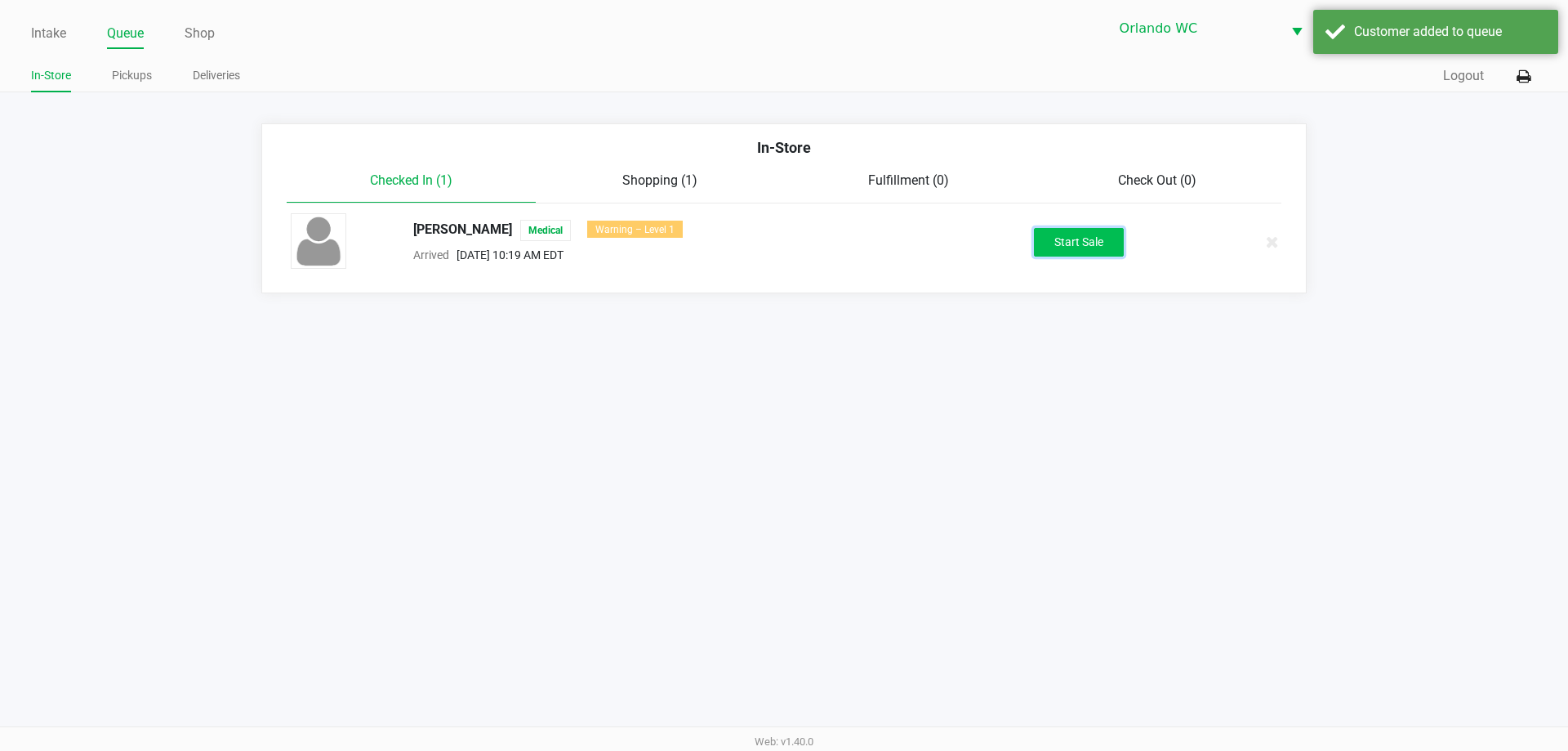
click at [1036, 239] on button "Start Sale" at bounding box center [1079, 242] width 90 height 29
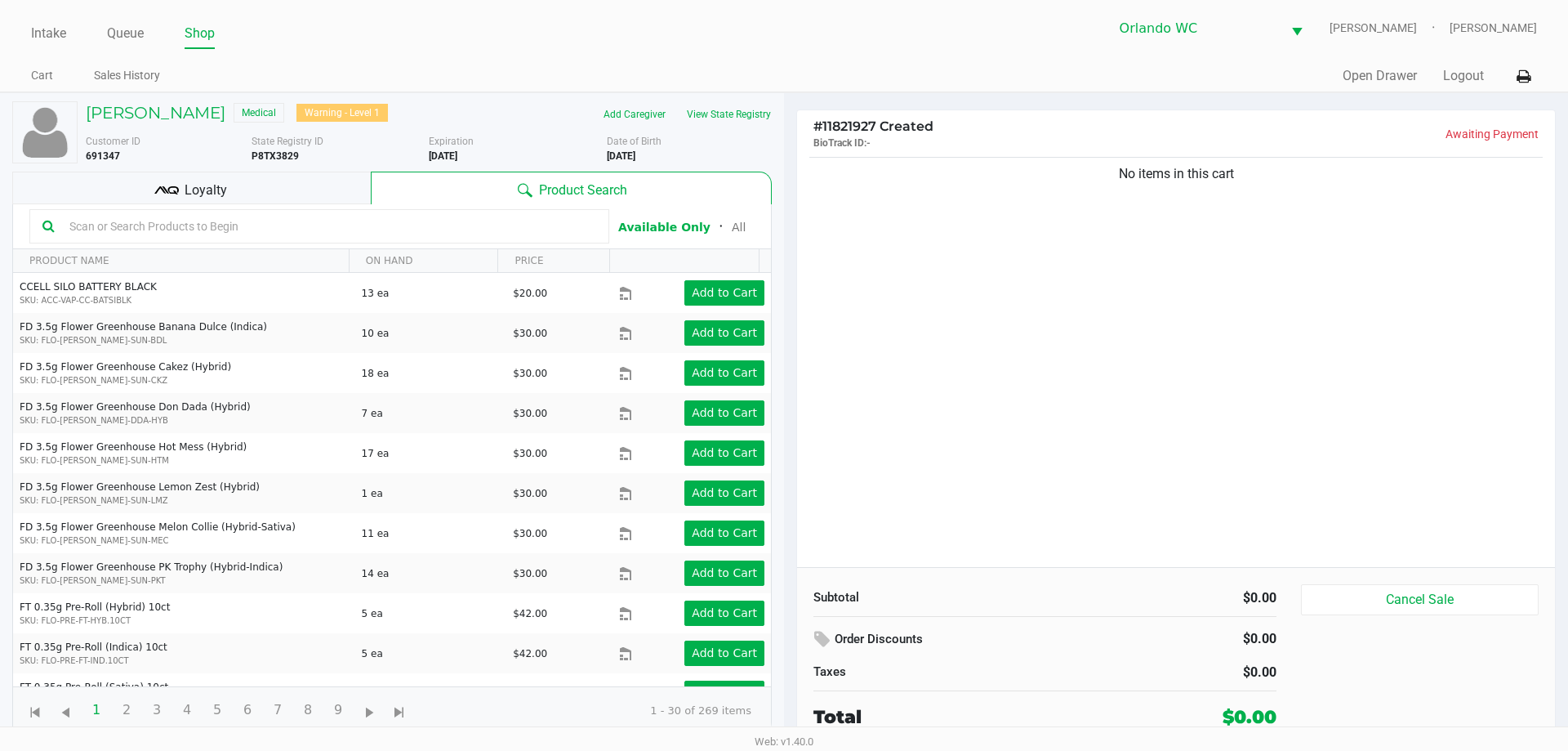
click at [235, 214] on input "text" at bounding box center [329, 225] width 533 height 25
click at [234, 214] on input "text" at bounding box center [329, 225] width 533 height 25
click at [331, 225] on input "text" at bounding box center [329, 225] width 533 height 25
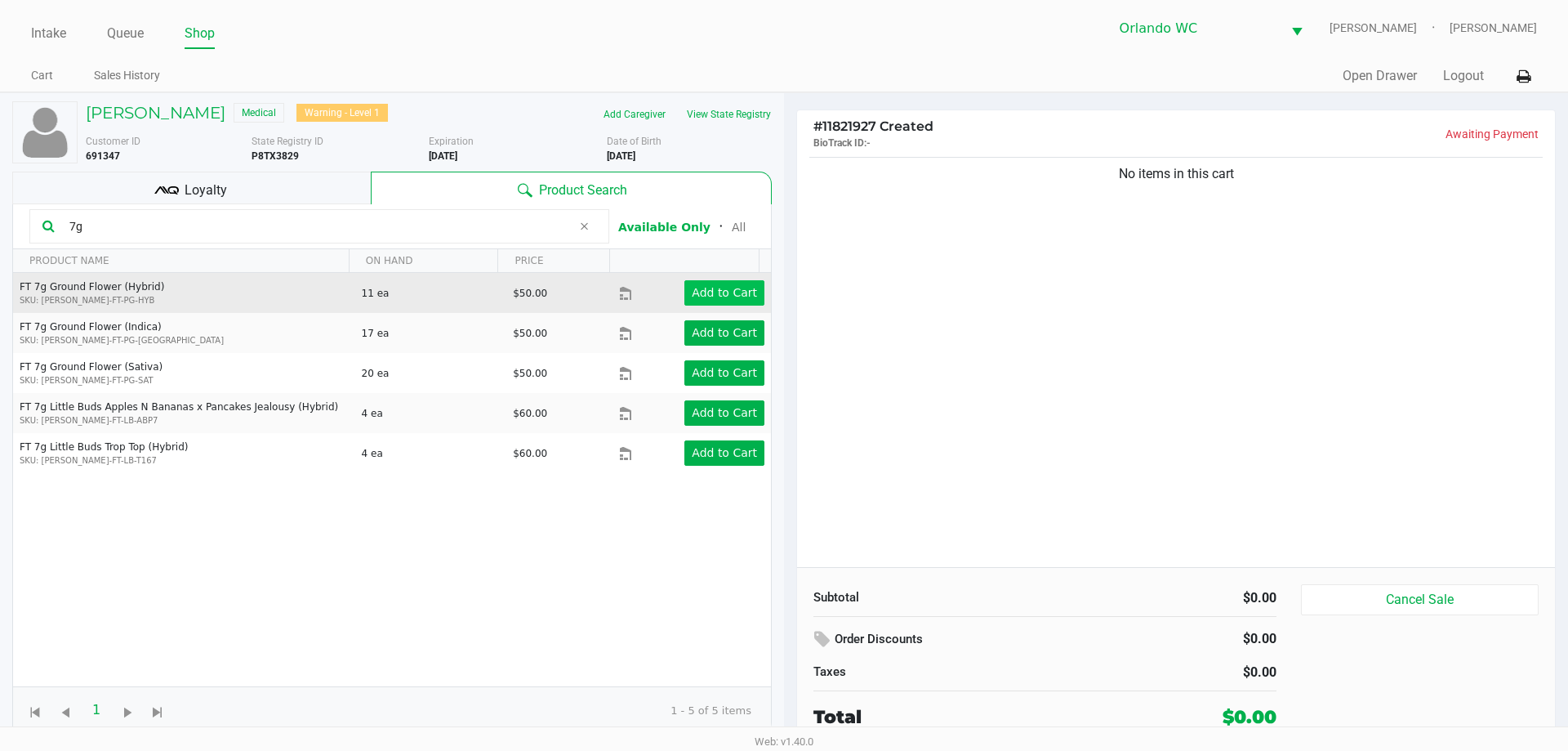
type input "7g"
click at [715, 292] on app-button-loader "Add to Cart" at bounding box center [724, 292] width 65 height 13
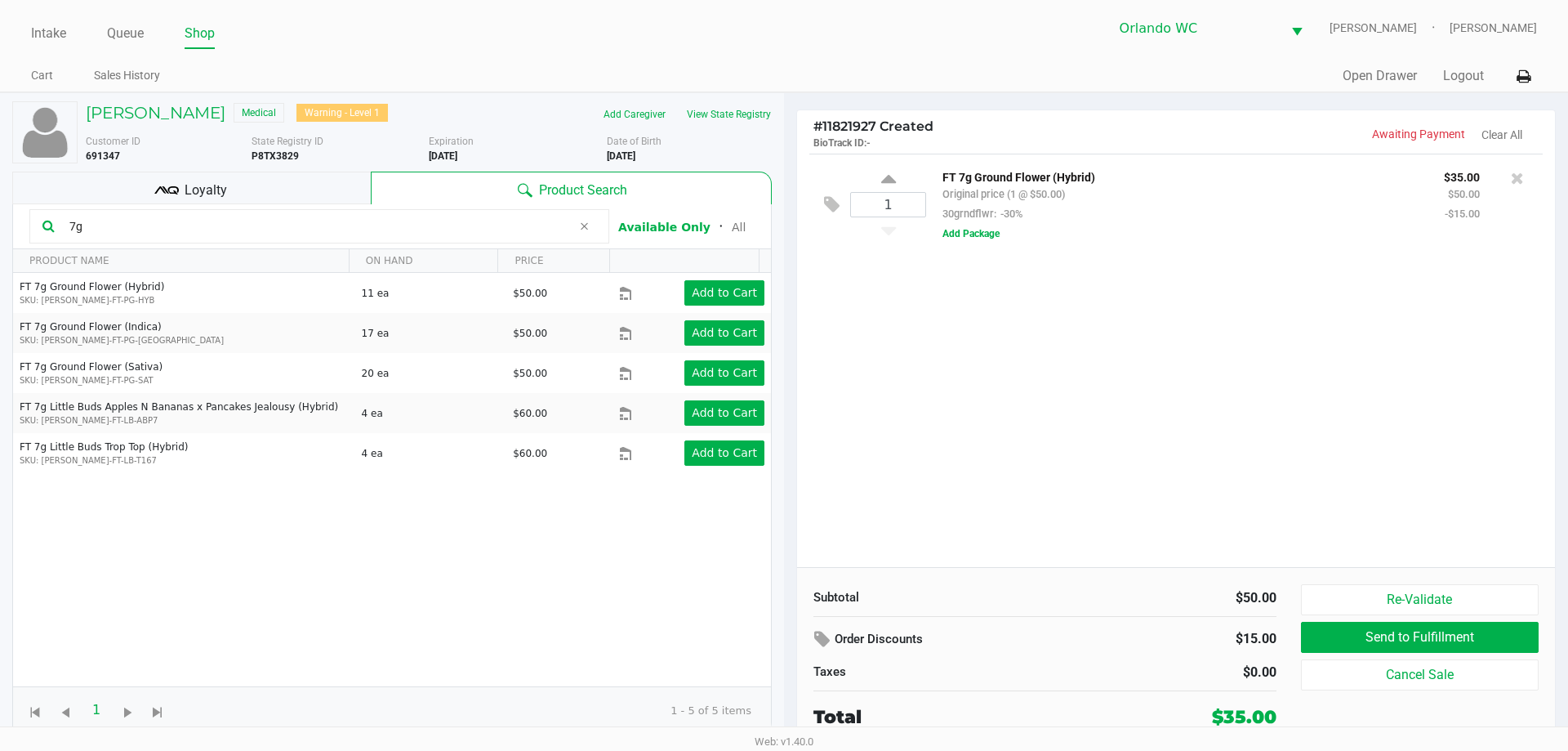
click at [419, 231] on input "7g" at bounding box center [317, 225] width 509 height 25
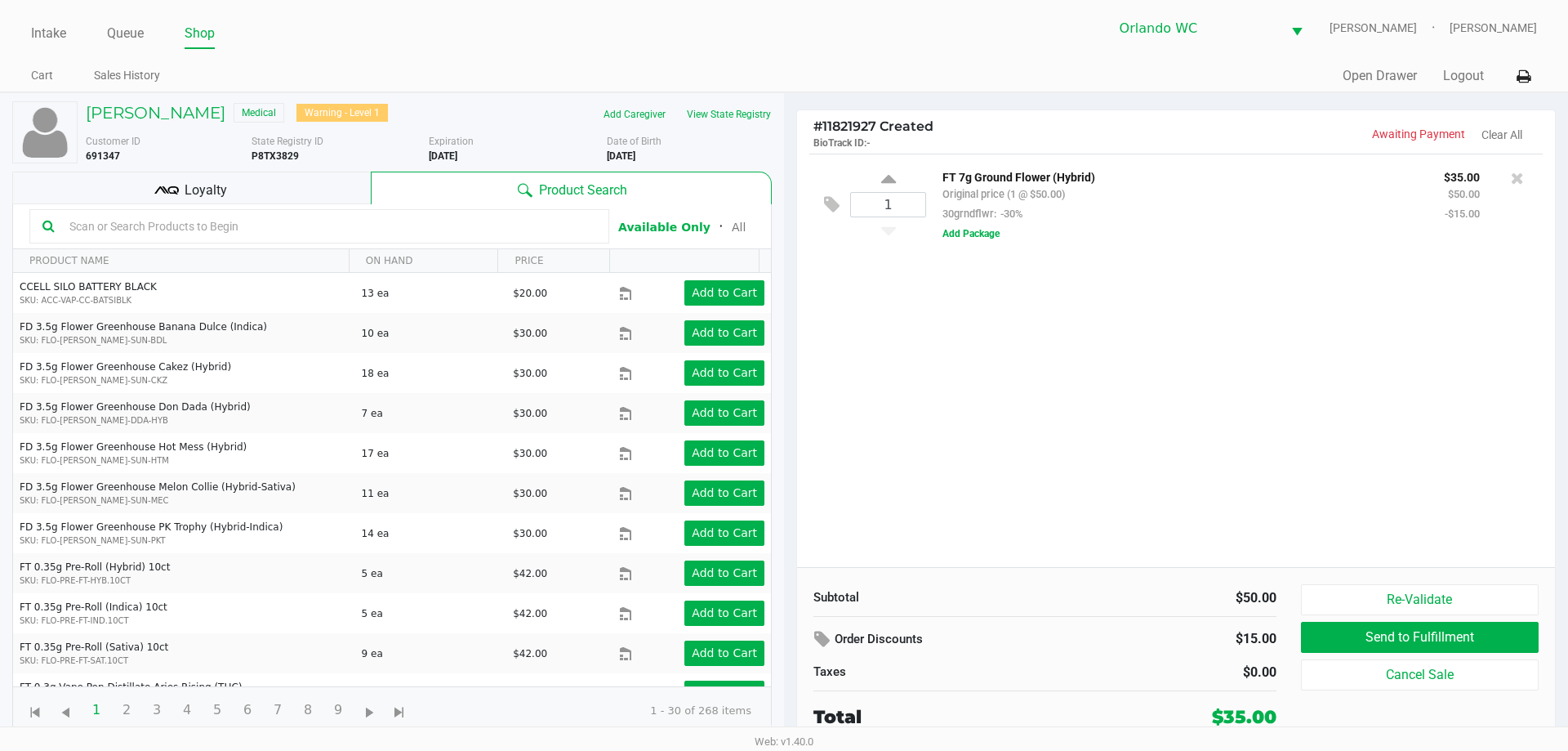
click at [300, 204] on kendo-grid-toolbar "Available Only ᛫ All" at bounding box center [392, 226] width 758 height 45
click at [290, 190] on div "Loyalty" at bounding box center [191, 187] width 359 height 33
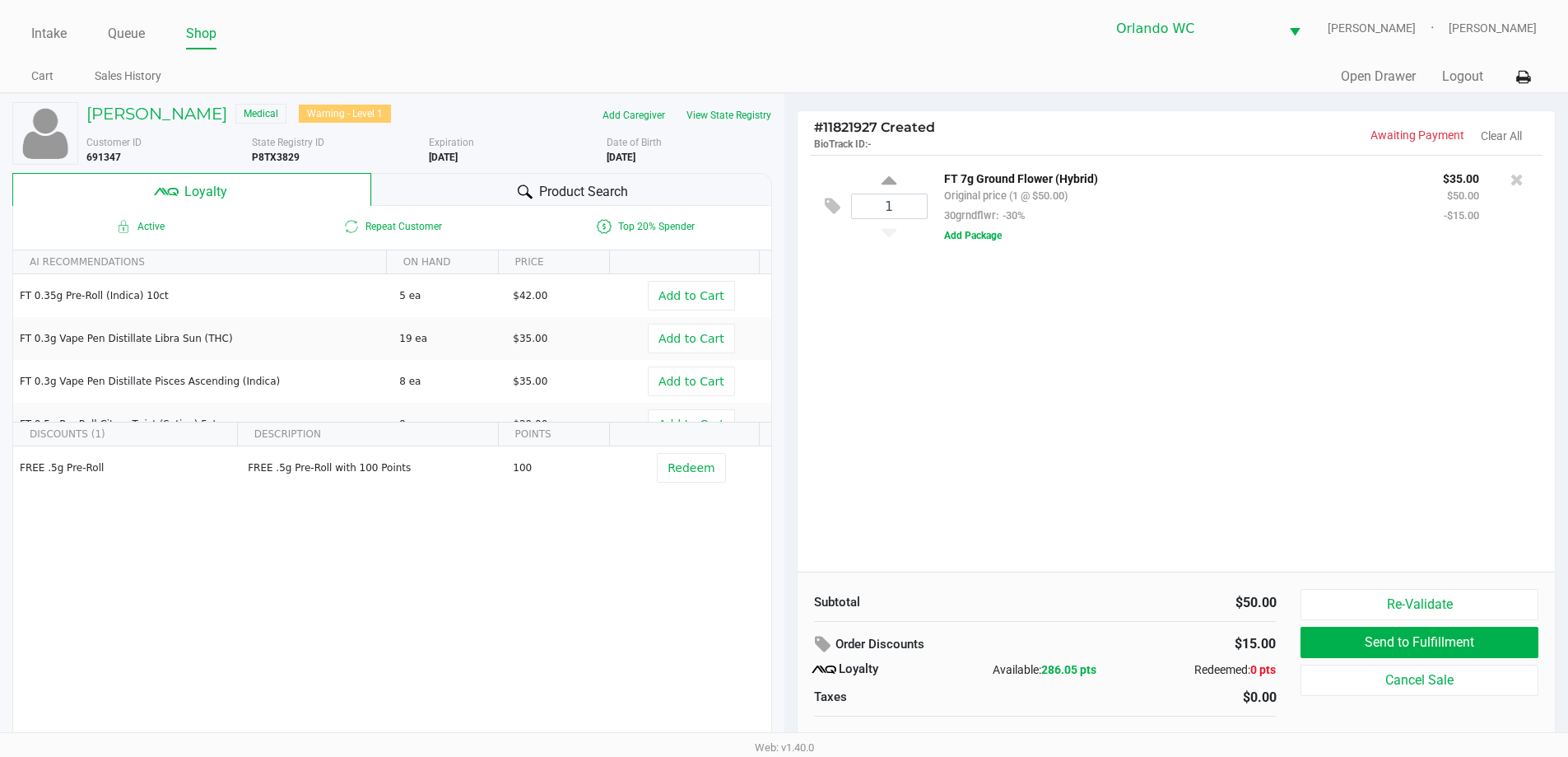
click at [476, 185] on div "Product Search" at bounding box center [571, 189] width 401 height 33
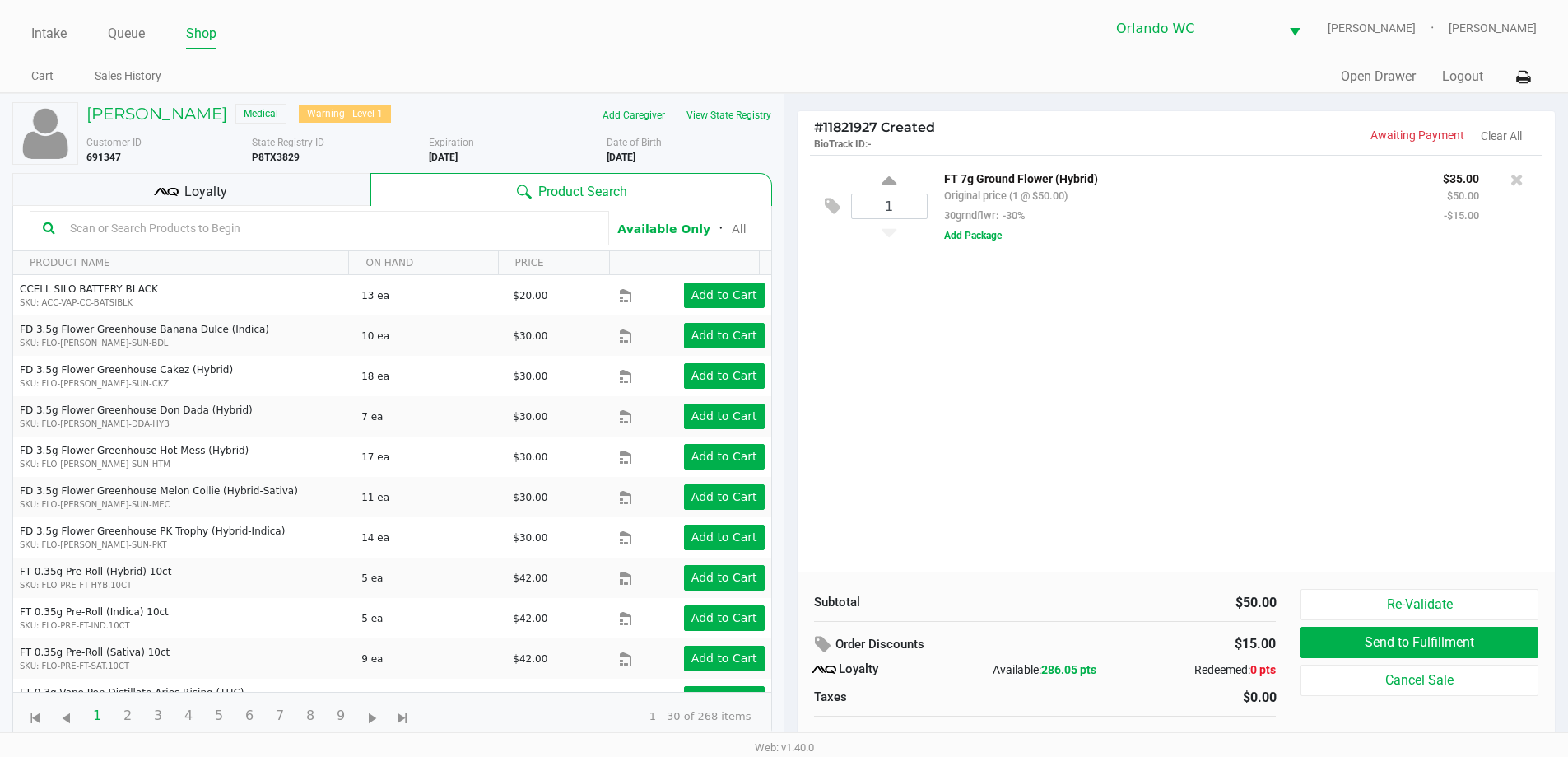
click at [407, 231] on input "text" at bounding box center [329, 227] width 532 height 25
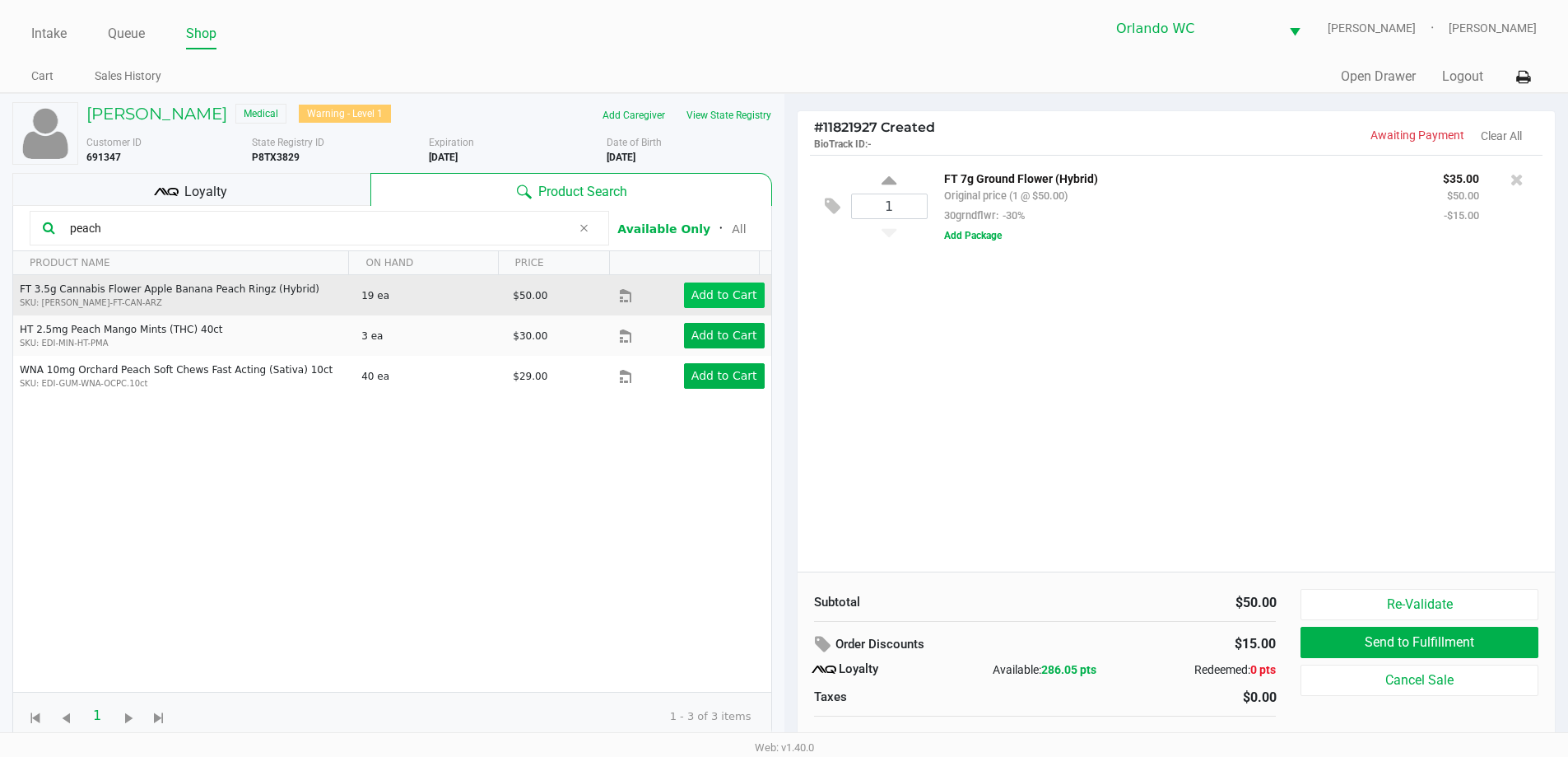
type input "peach"
click at [726, 296] on app-button-loader "Add to Cart" at bounding box center [723, 294] width 66 height 13
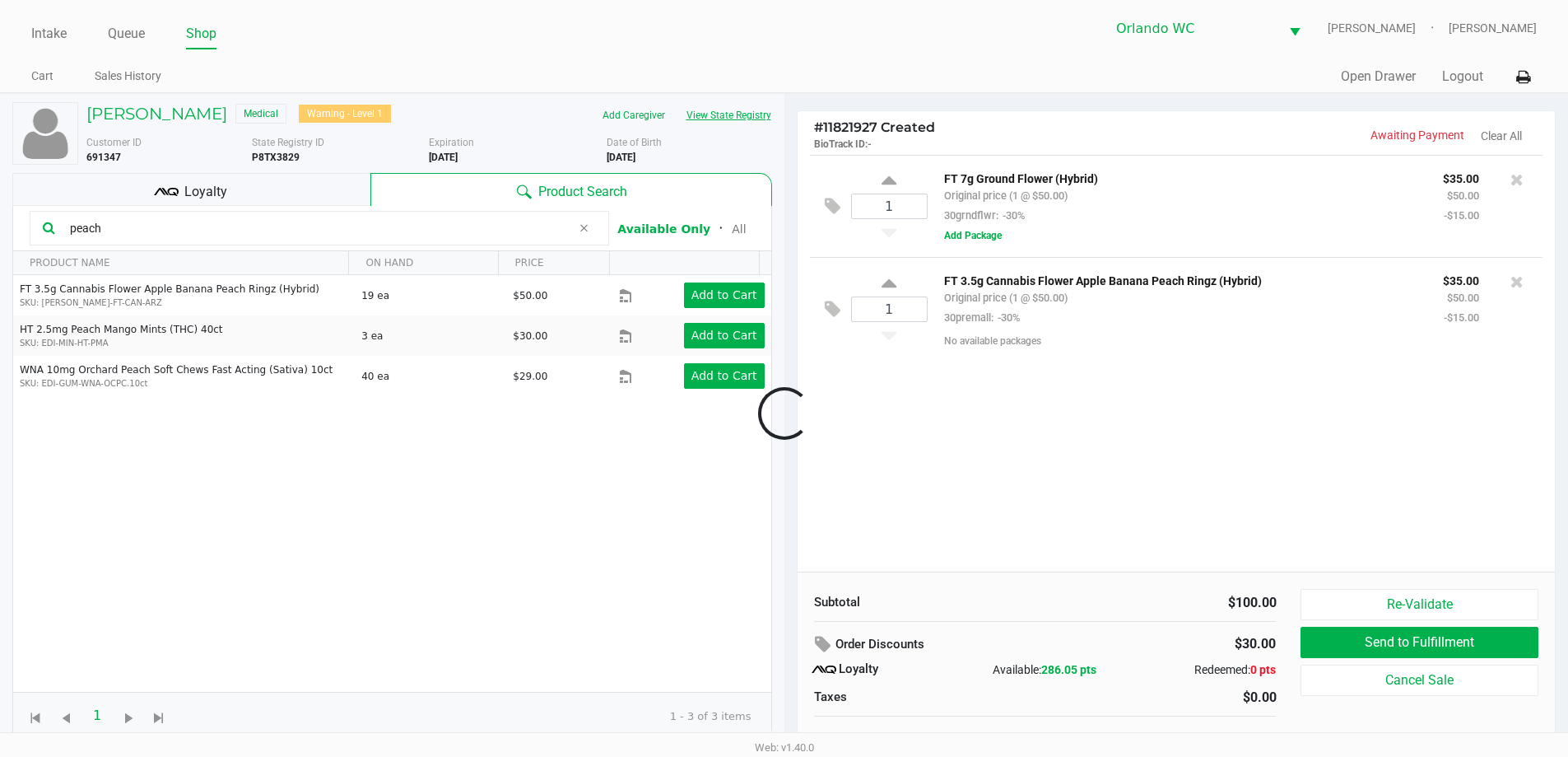
click at [753, 122] on button "View State Registry" at bounding box center [723, 114] width 97 height 26
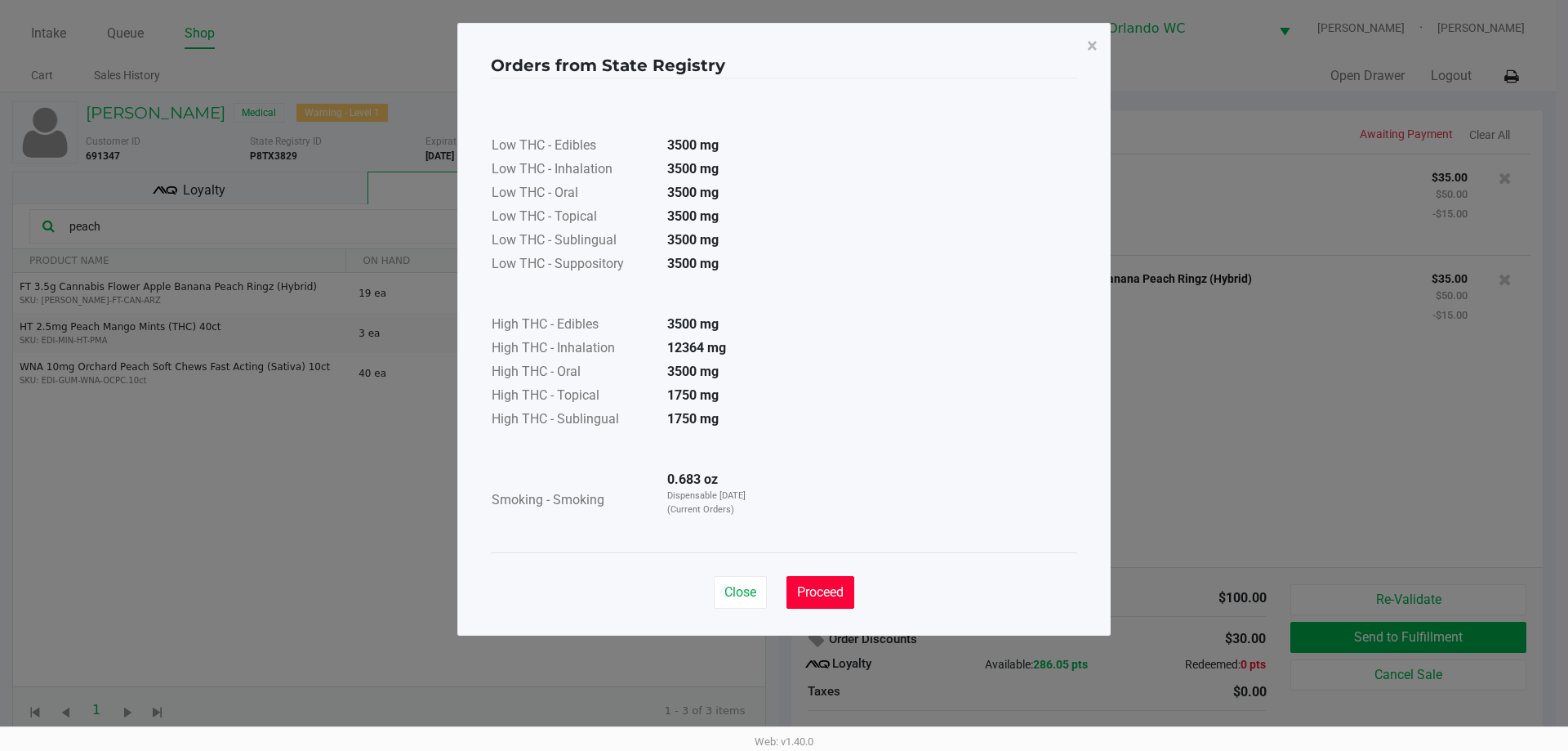
click at [828, 583] on button "Proceed" at bounding box center [820, 592] width 68 height 33
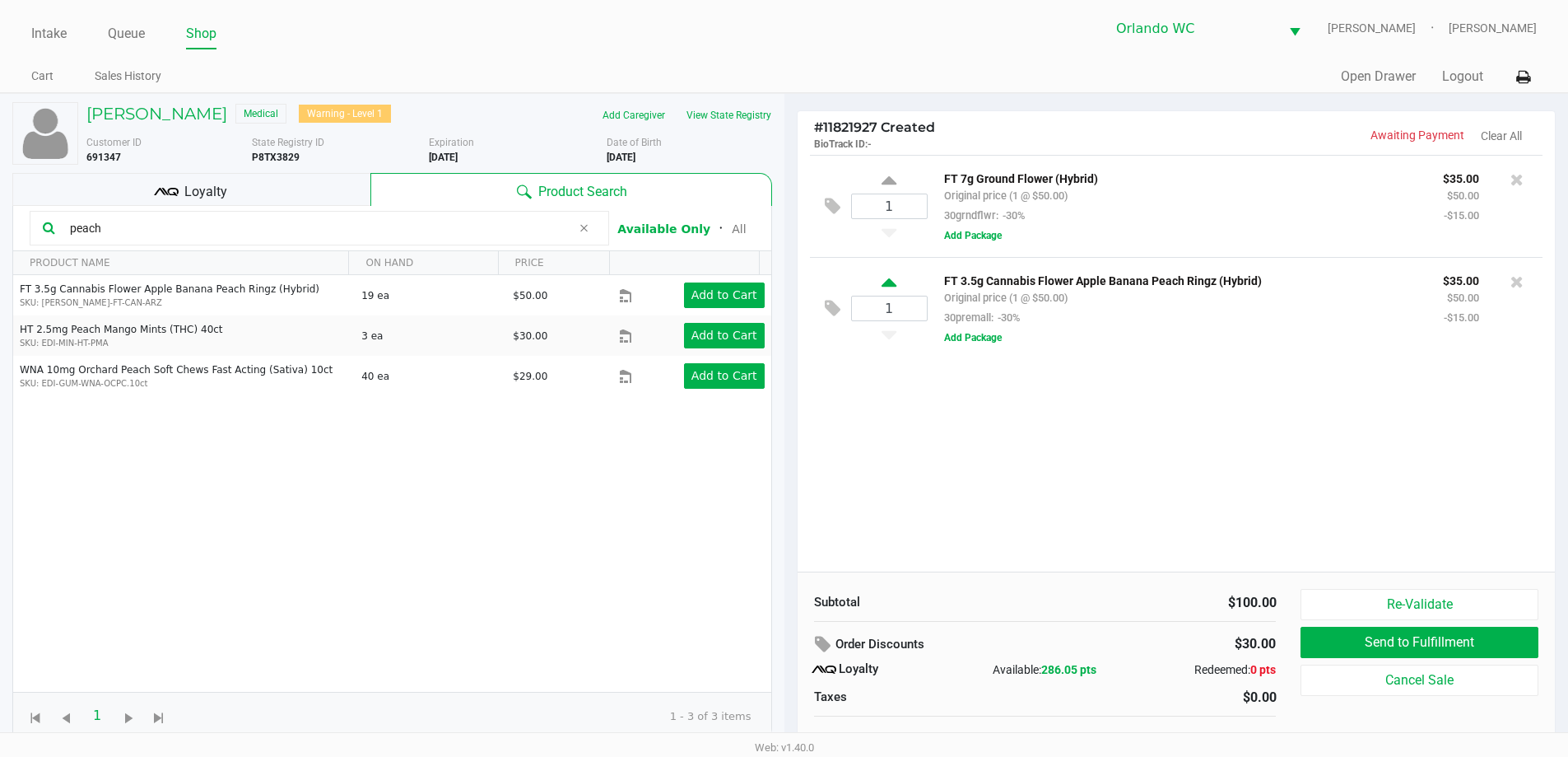
click at [895, 283] on icon at bounding box center [888, 285] width 15 height 21
type input "2"
click at [120, 230] on div at bounding box center [784, 413] width 1568 height 476
click at [132, 225] on input "peach" at bounding box center [317, 227] width 508 height 25
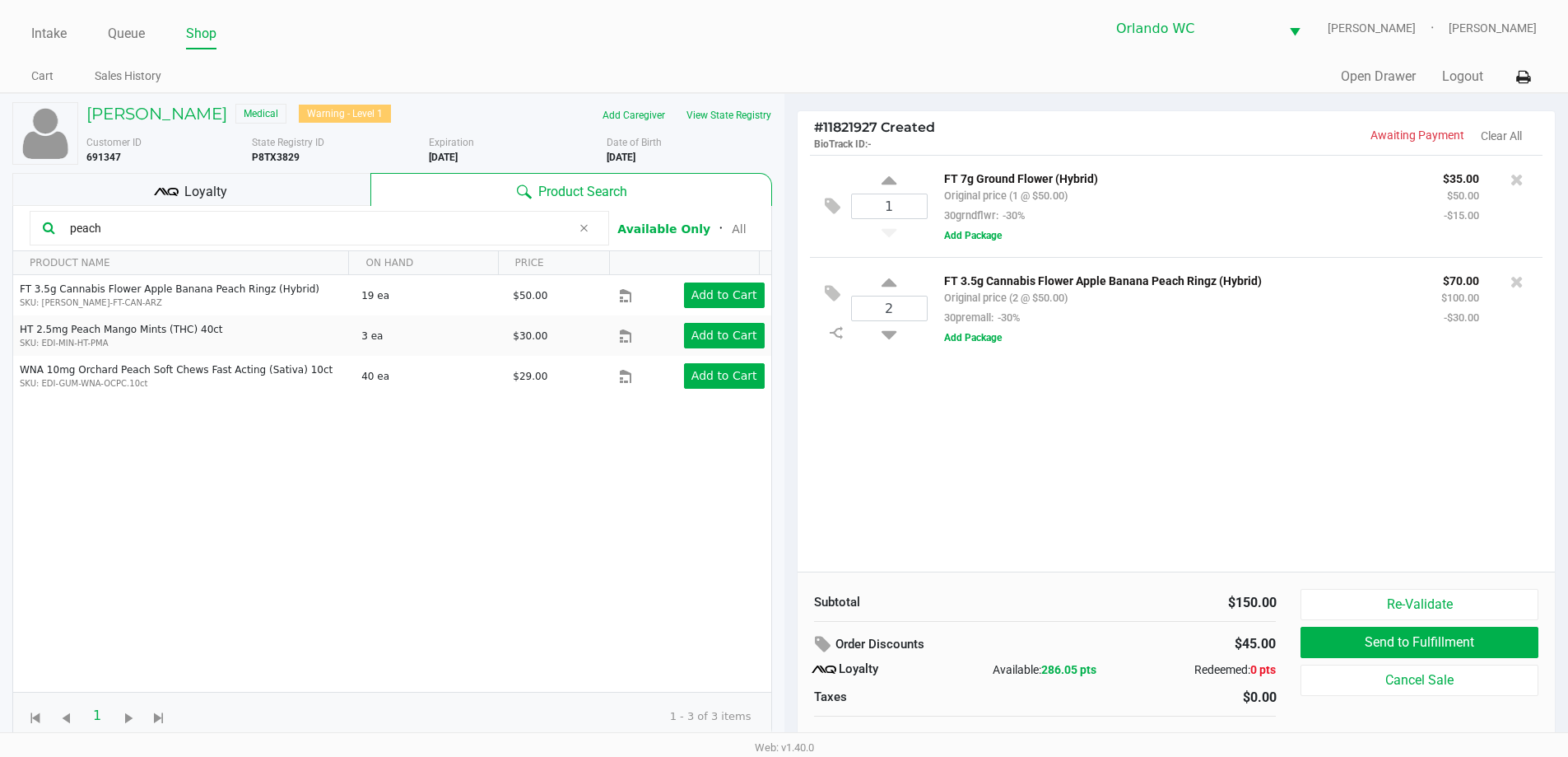
click at [132, 225] on input "peach" at bounding box center [317, 227] width 508 height 25
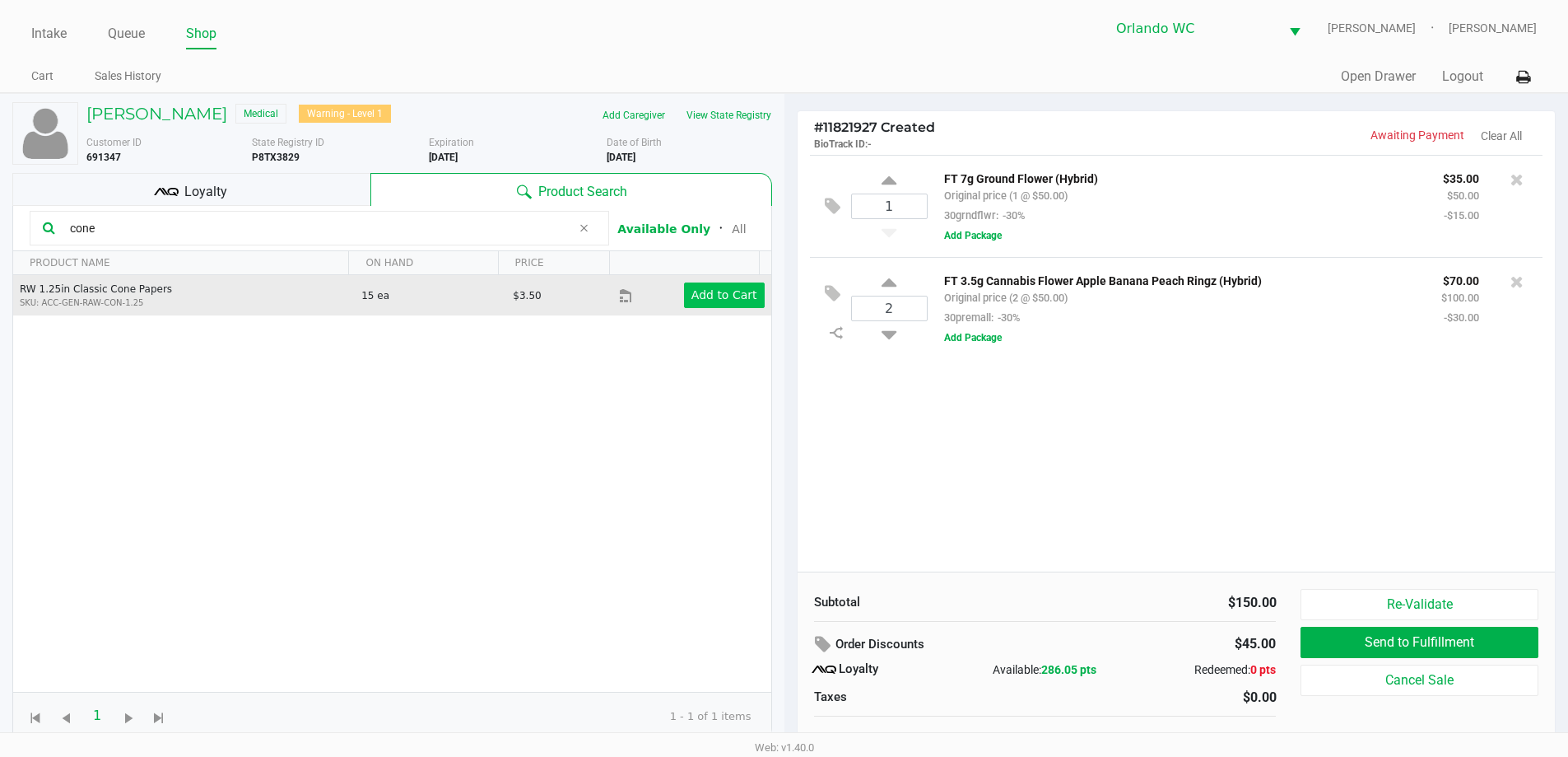
type input "cone"
click at [729, 300] on app-button-loader "Add to Cart" at bounding box center [723, 294] width 66 height 13
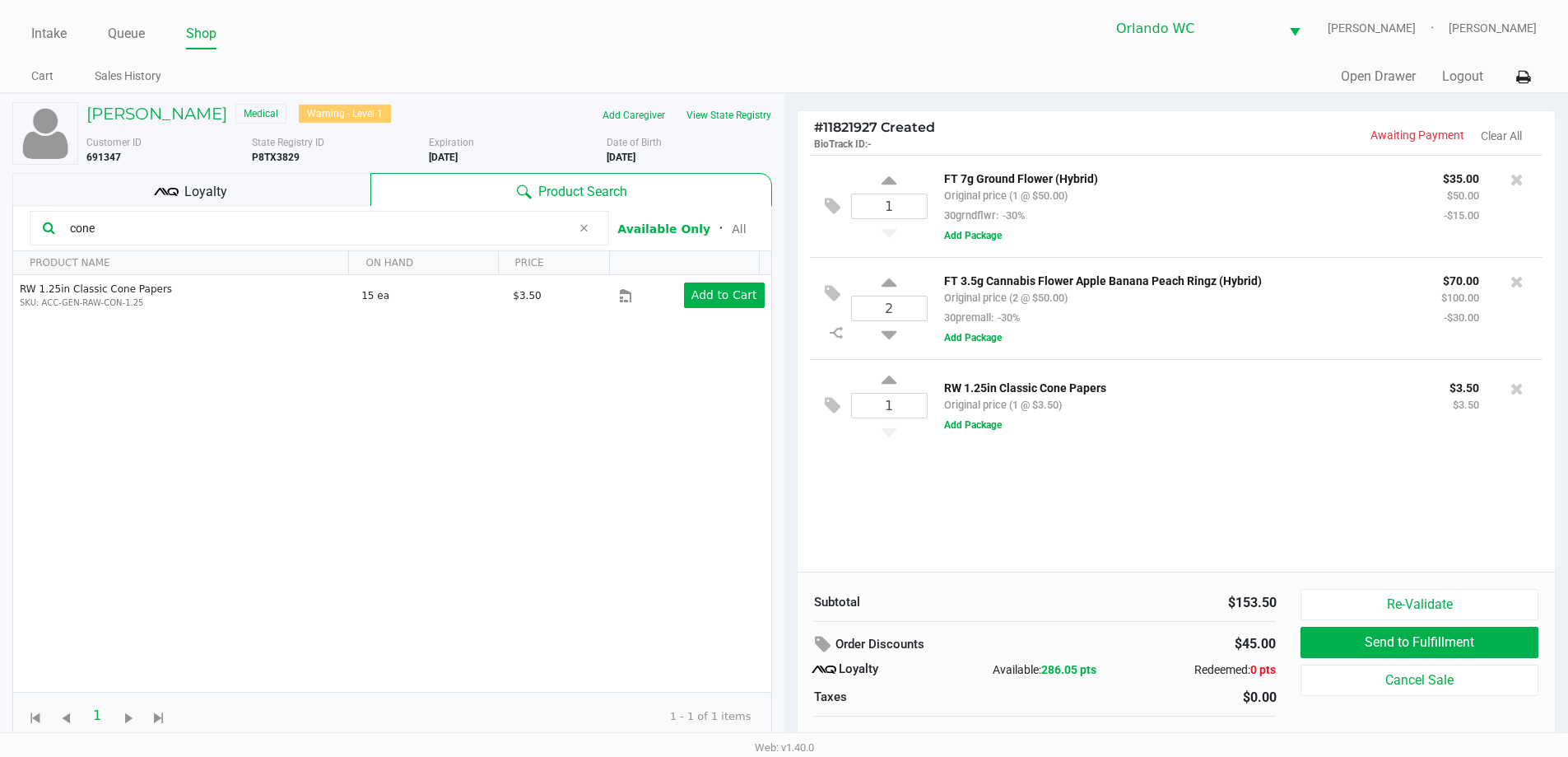
click at [190, 226] on input "cone" at bounding box center [317, 227] width 508 height 25
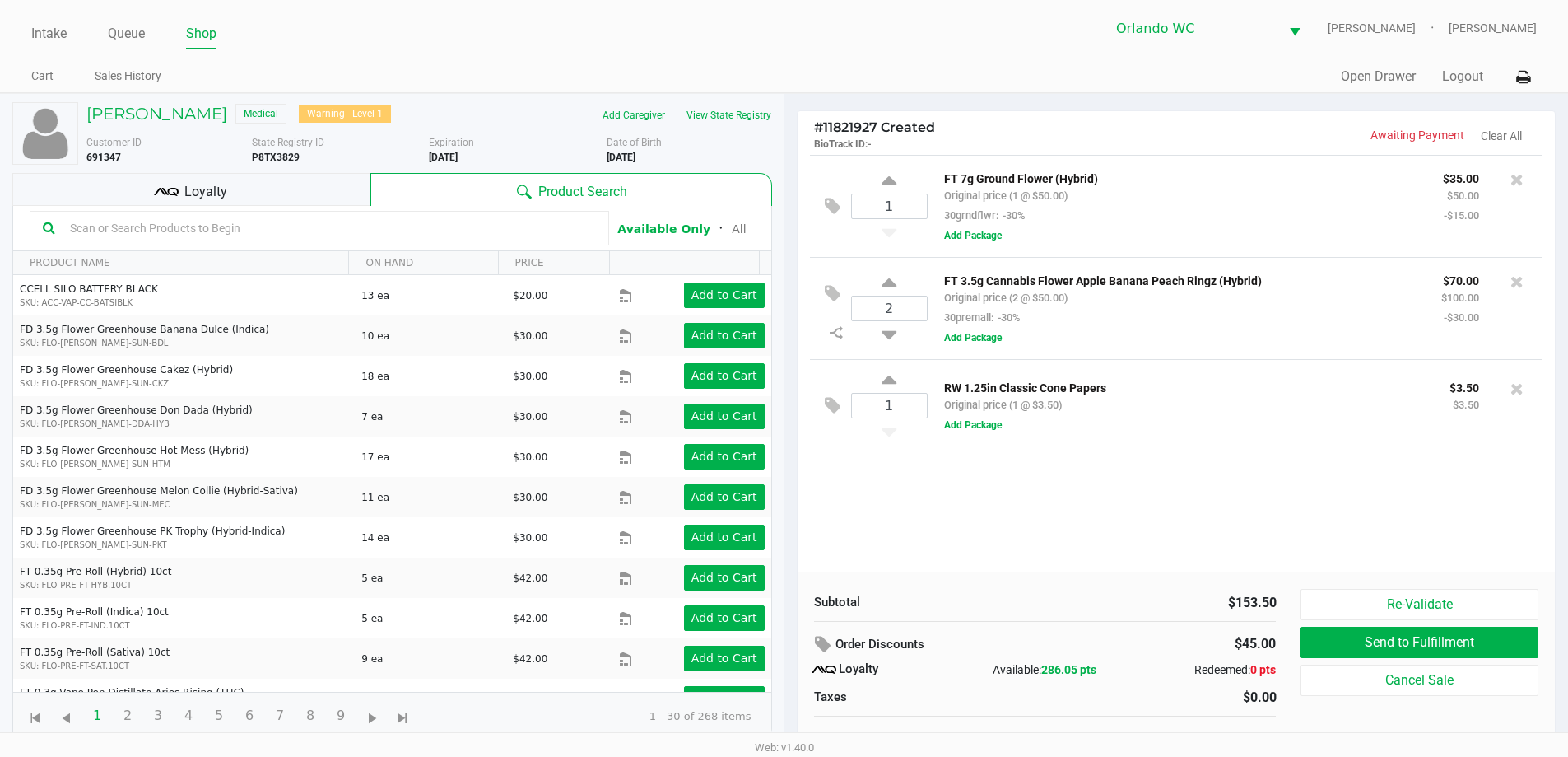
click at [218, 191] on span "Loyalty" at bounding box center [206, 191] width 43 height 20
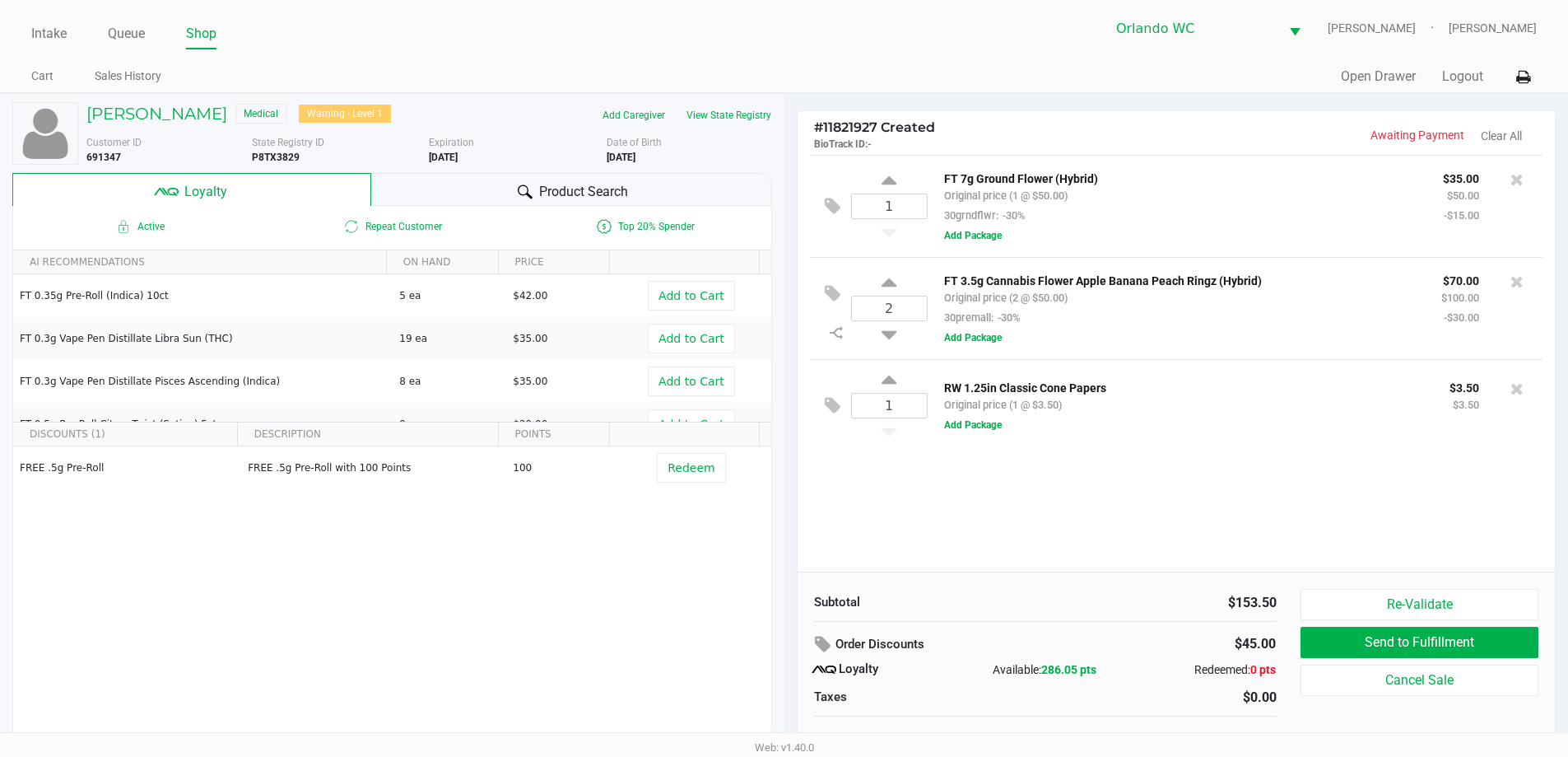
click at [548, 189] on span "Product Search" at bounding box center [583, 191] width 89 height 20
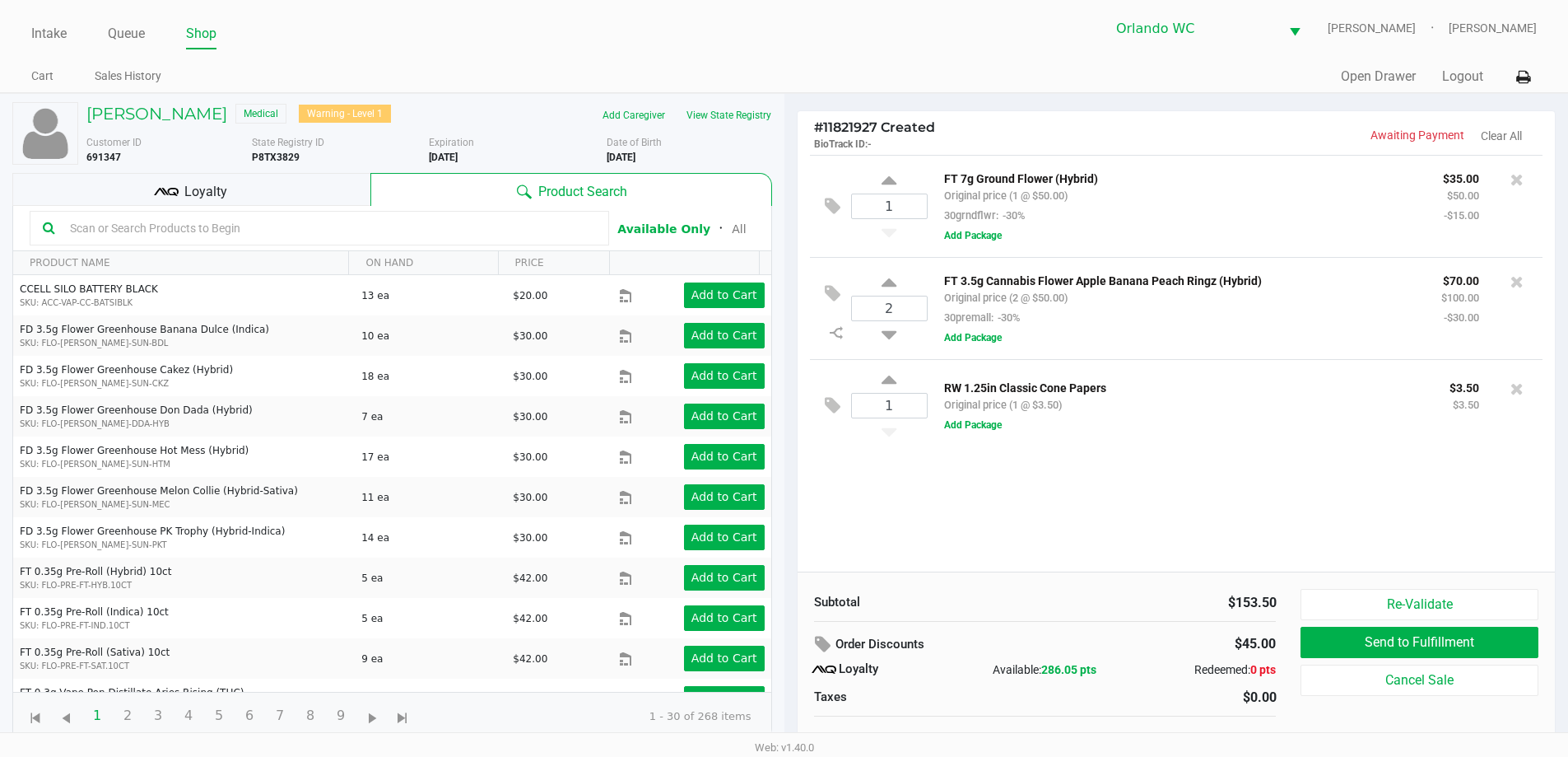
click at [308, 184] on div "Loyalty" at bounding box center [190, 189] width 358 height 33
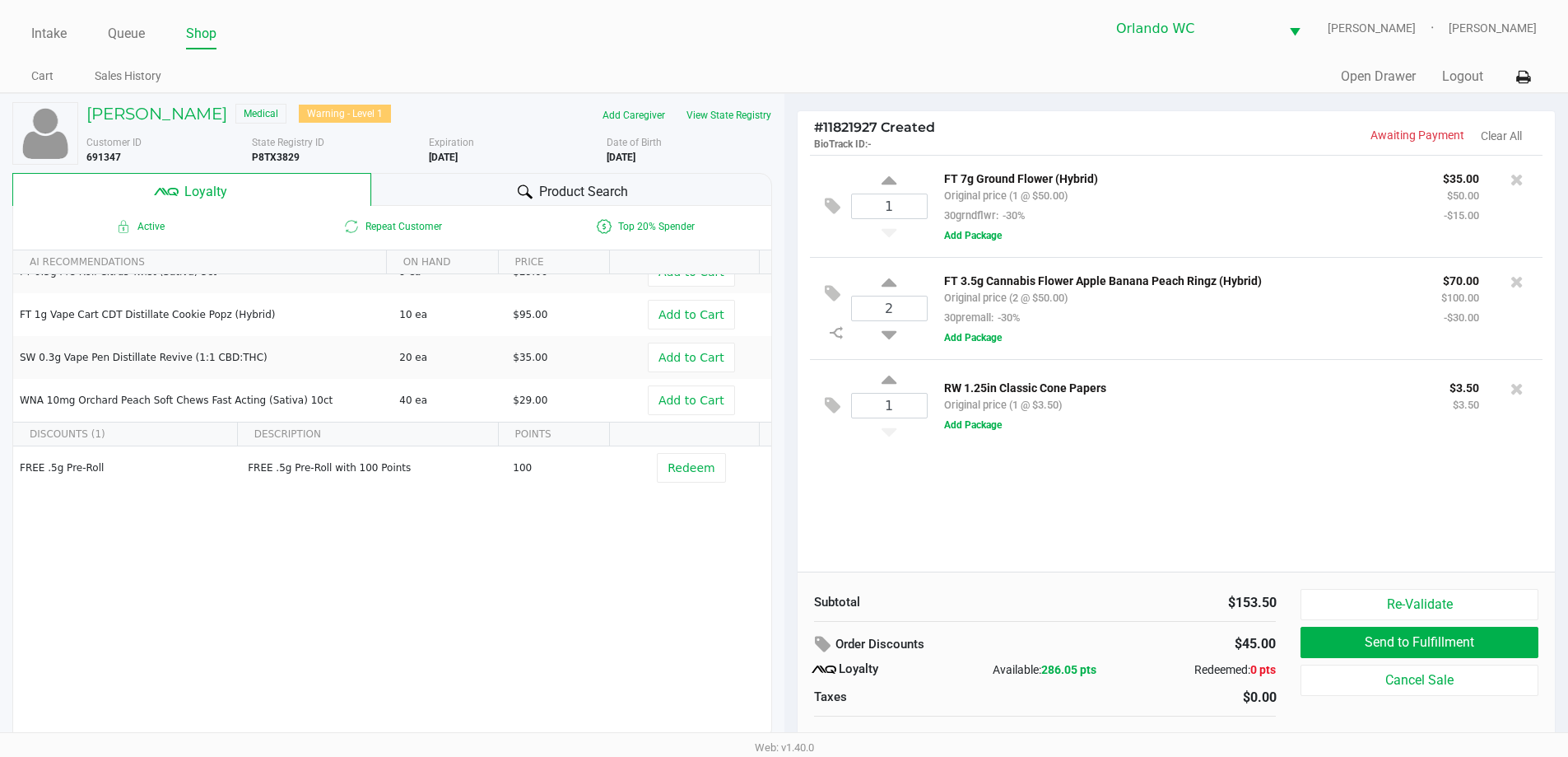
scroll to position [16, 0]
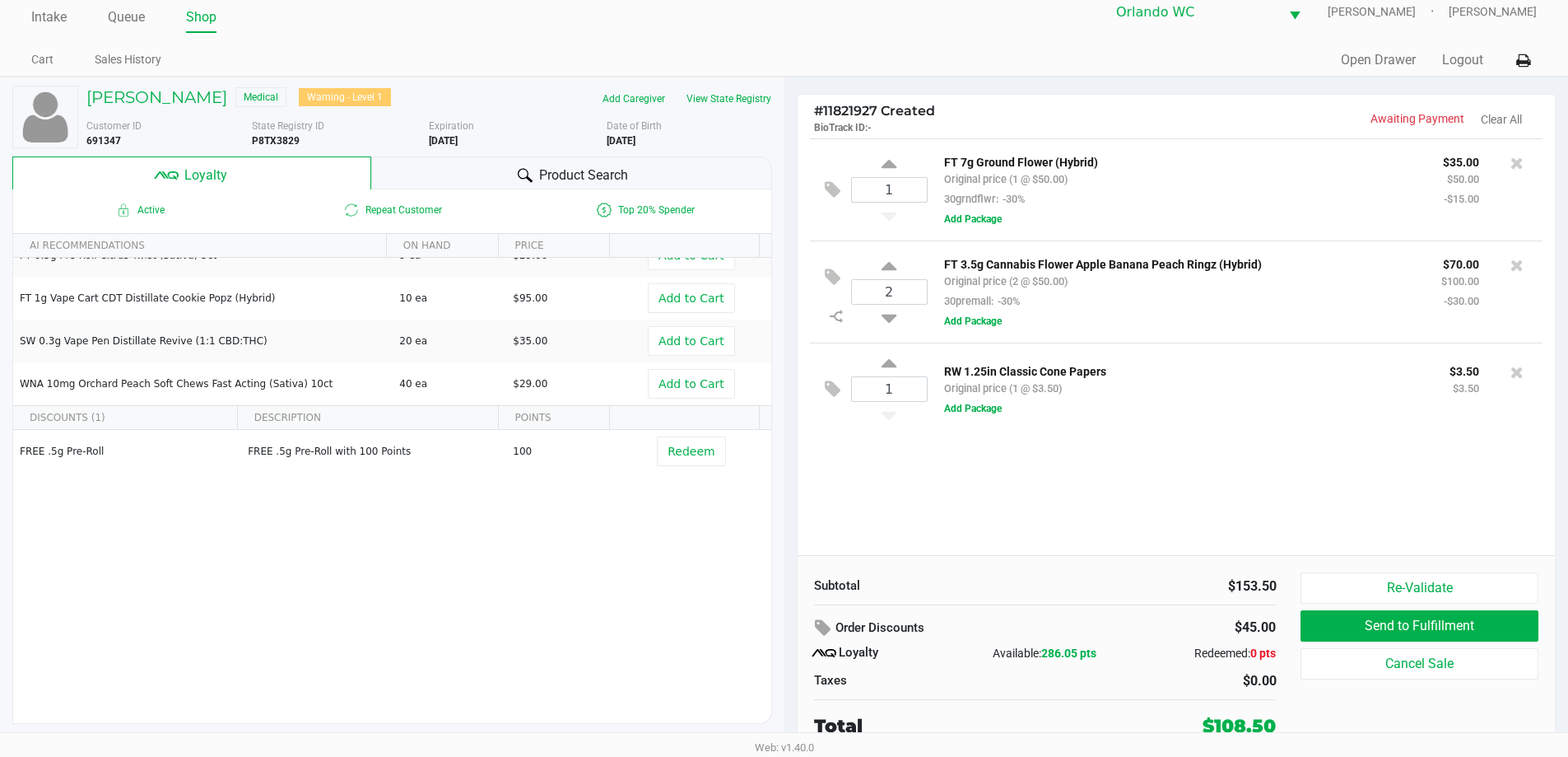
click at [523, 171] on icon at bounding box center [524, 175] width 15 height 15
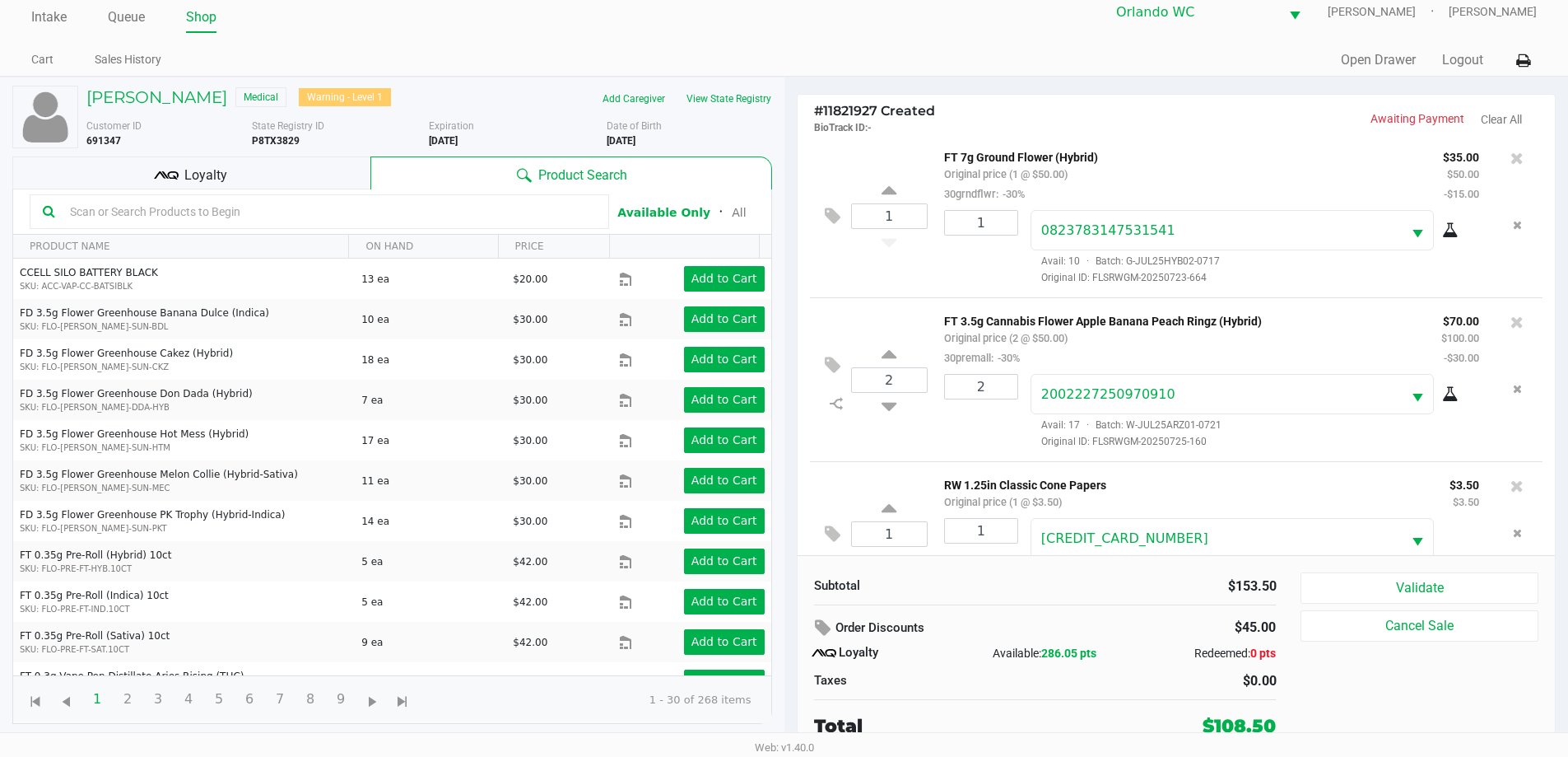
scroll to position [57, 0]
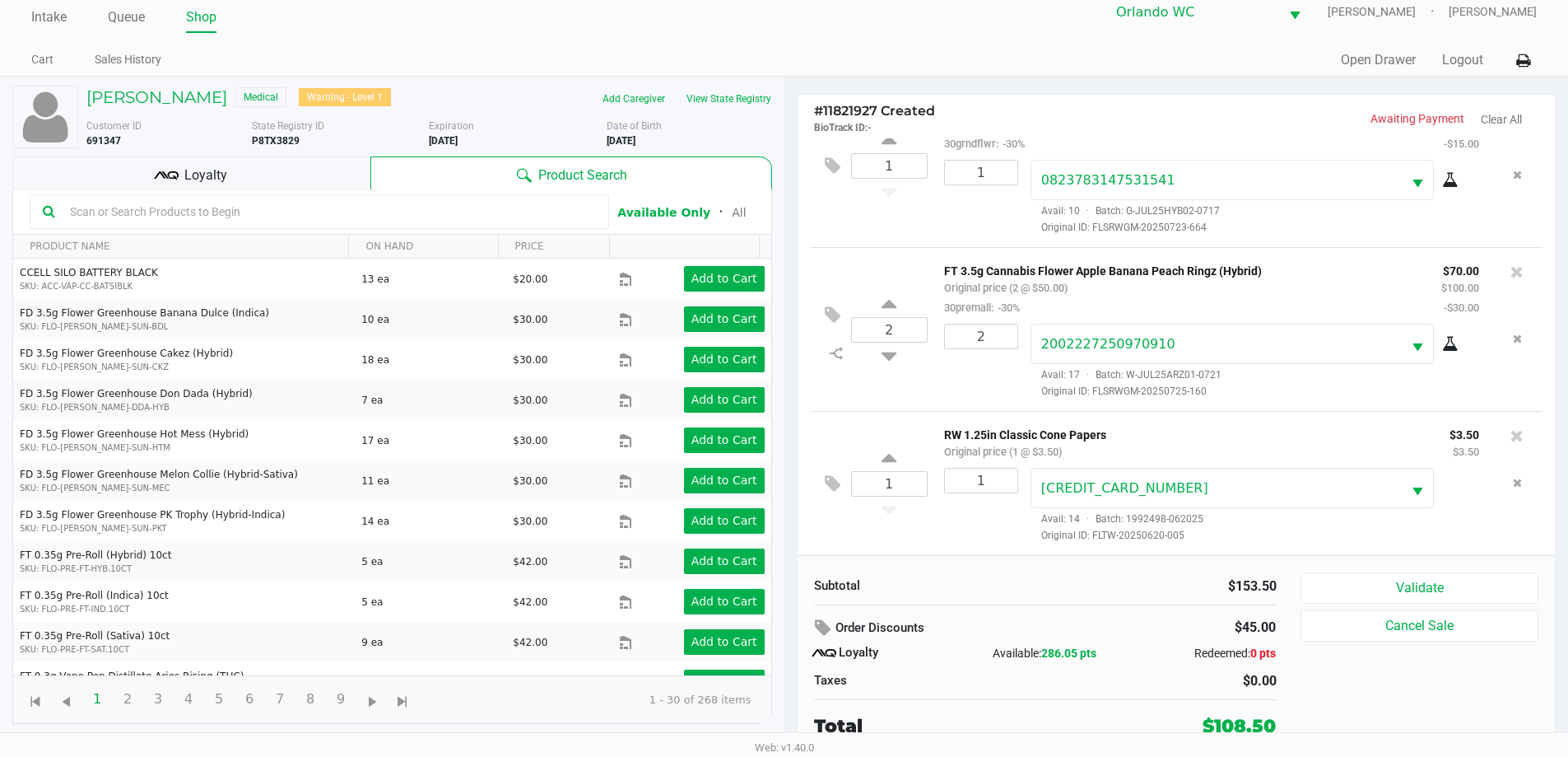
click at [1441, 595] on button "Validate" at bounding box center [1419, 588] width 237 height 32
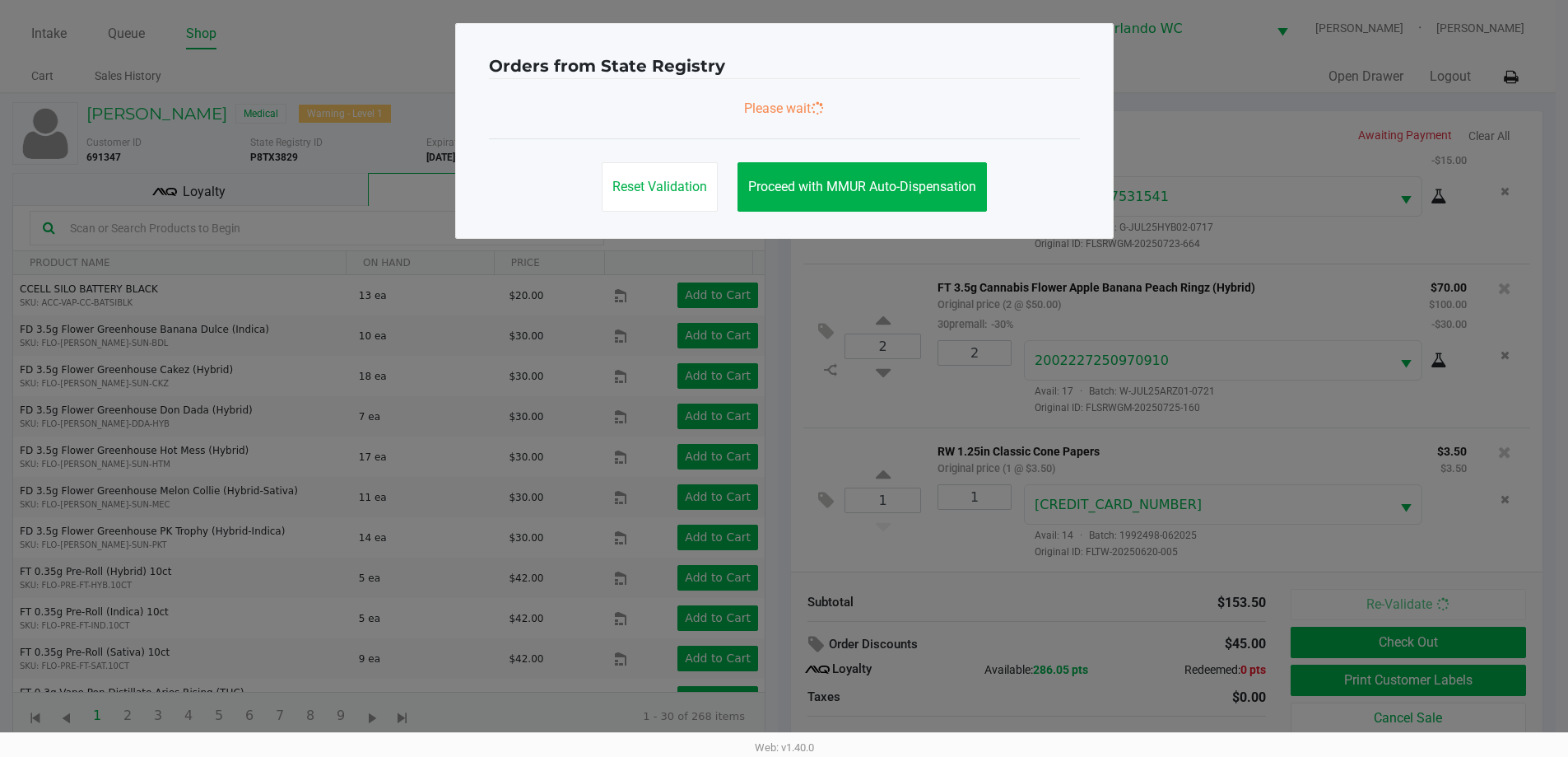
scroll to position [0, 0]
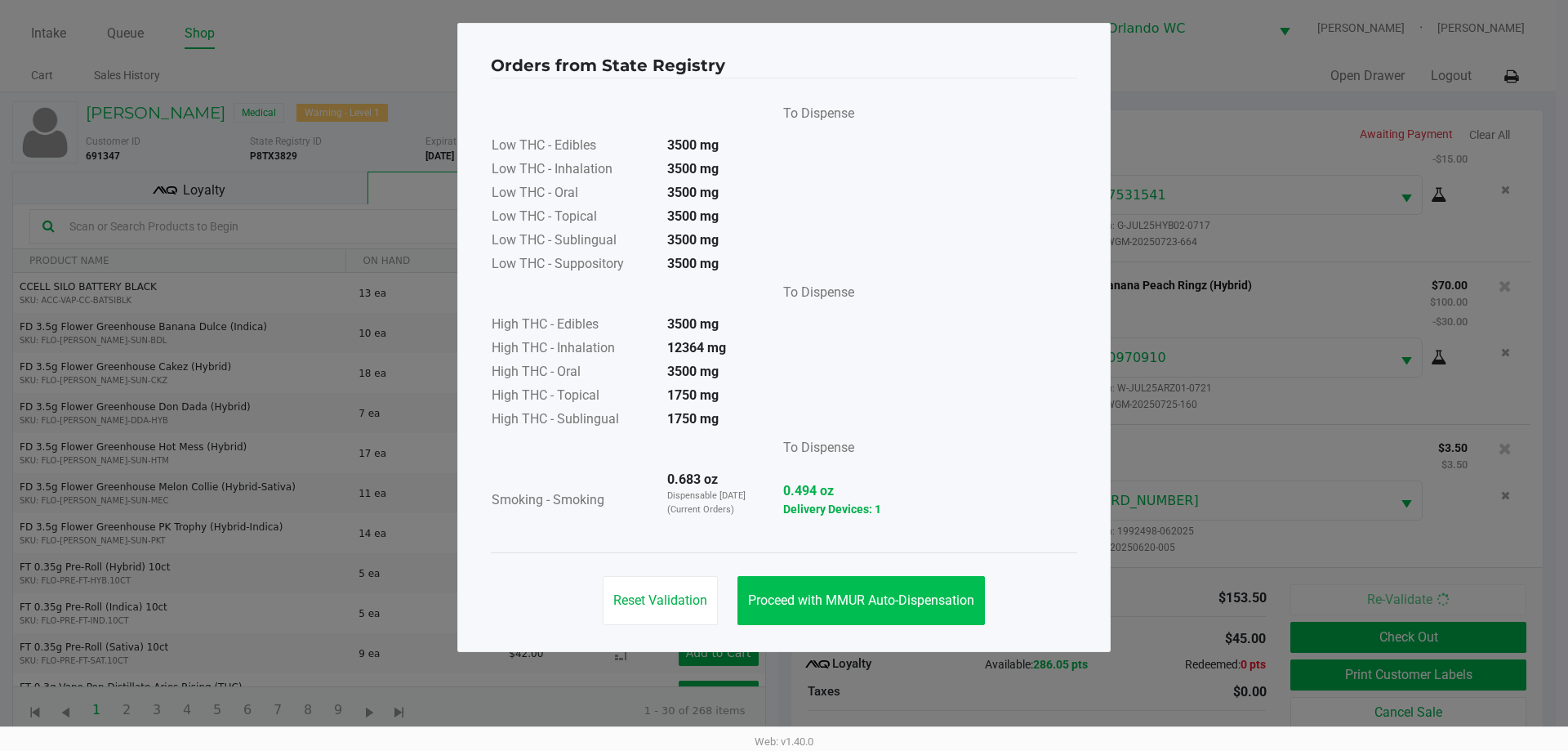
click at [897, 600] on span "Proceed with MMUR Auto-Dispensation" at bounding box center [861, 600] width 226 height 15
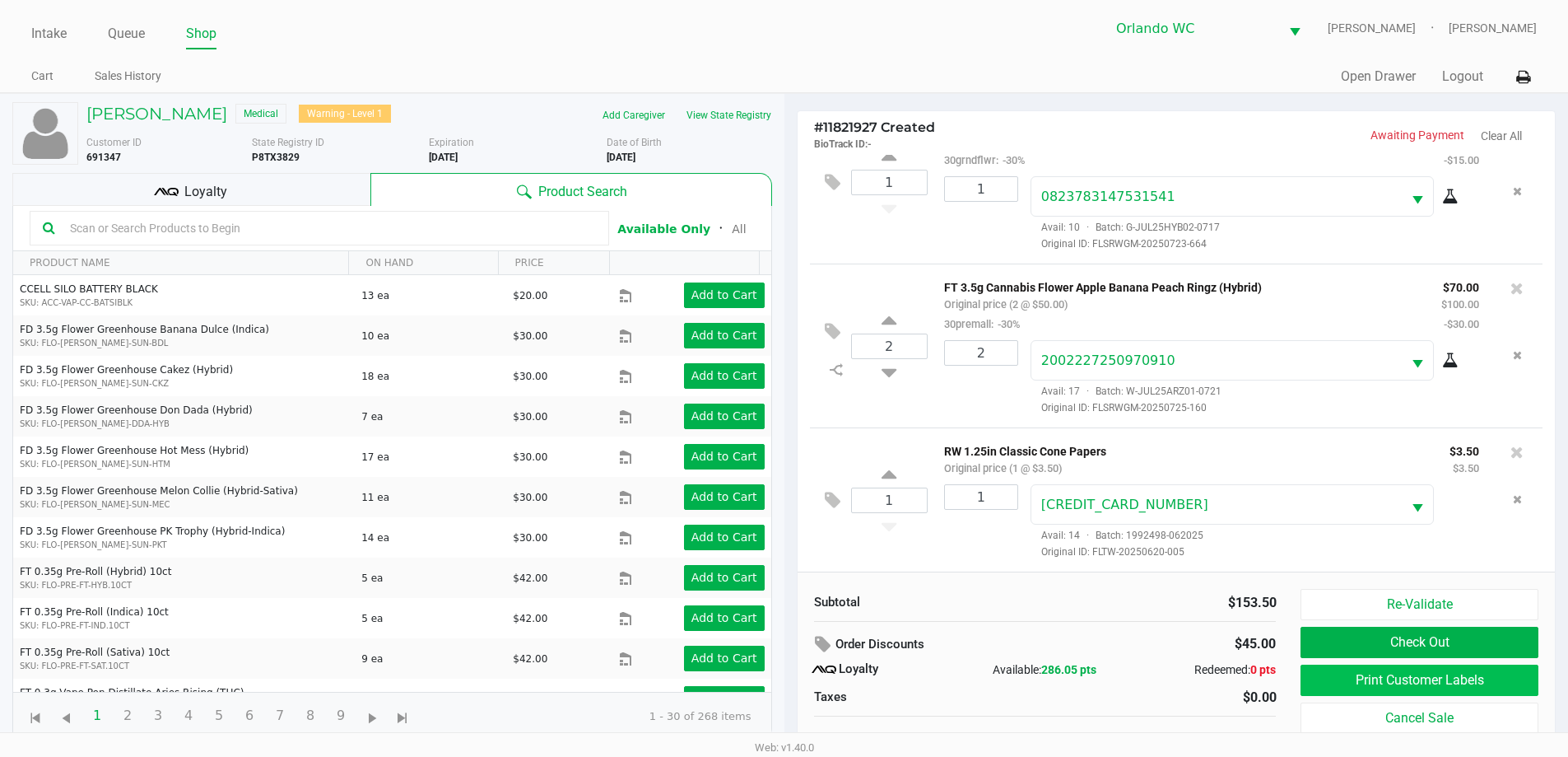
click at [1495, 690] on button "Print Customer Labels" at bounding box center [1419, 680] width 237 height 32
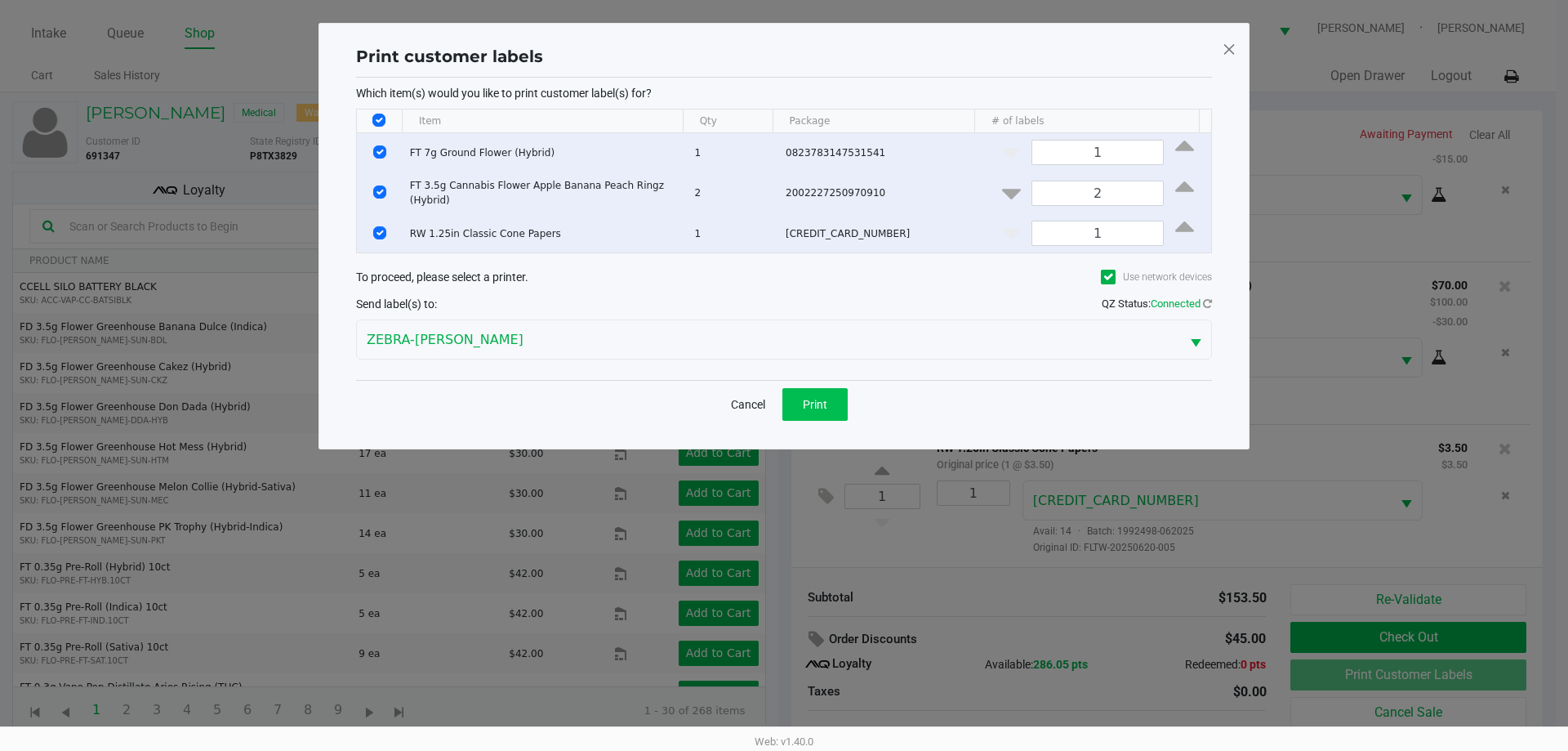
click at [823, 404] on span "Print" at bounding box center [815, 403] width 25 height 13
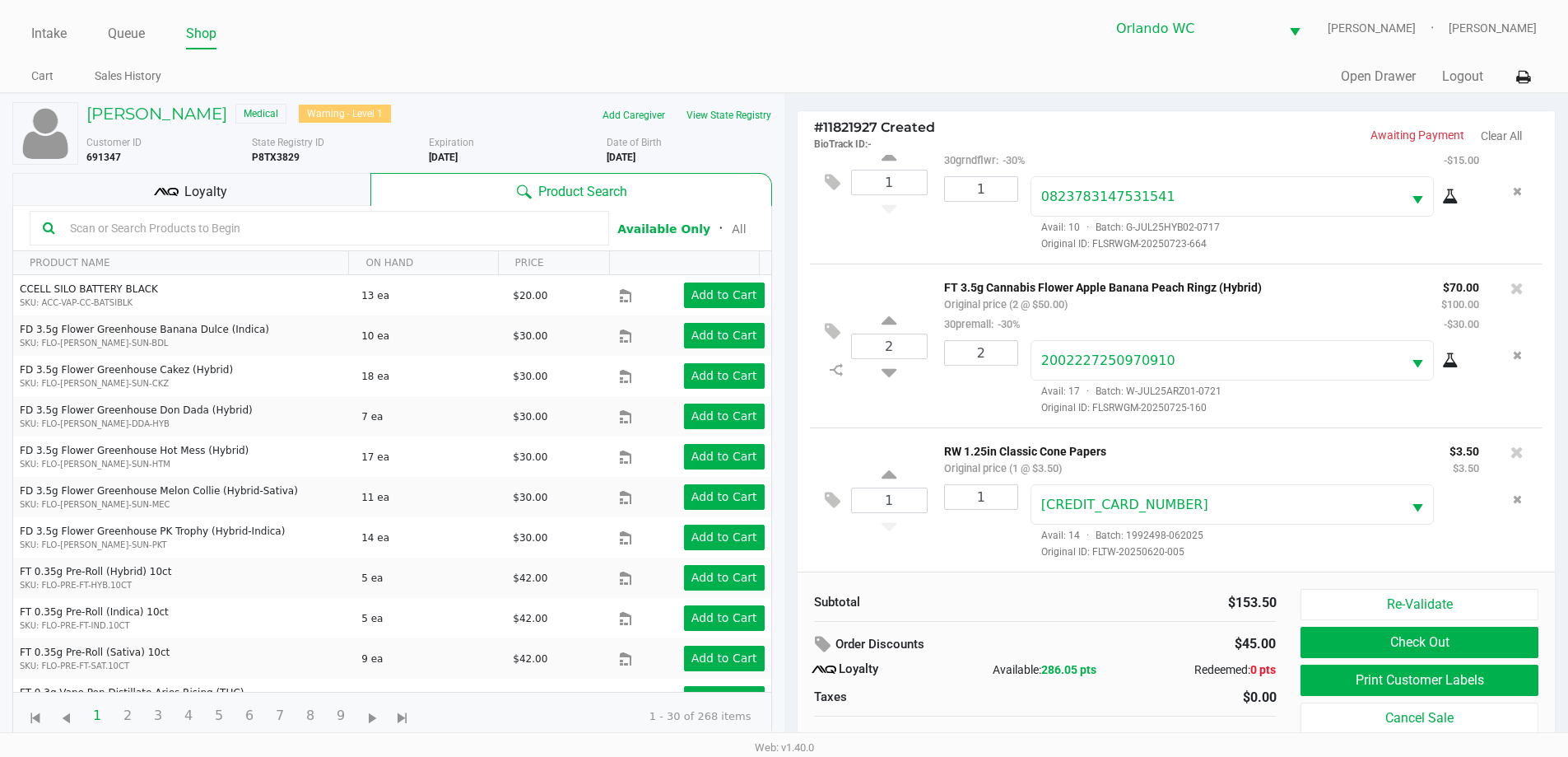
click at [1483, 652] on button "Check Out" at bounding box center [1419, 642] width 237 height 32
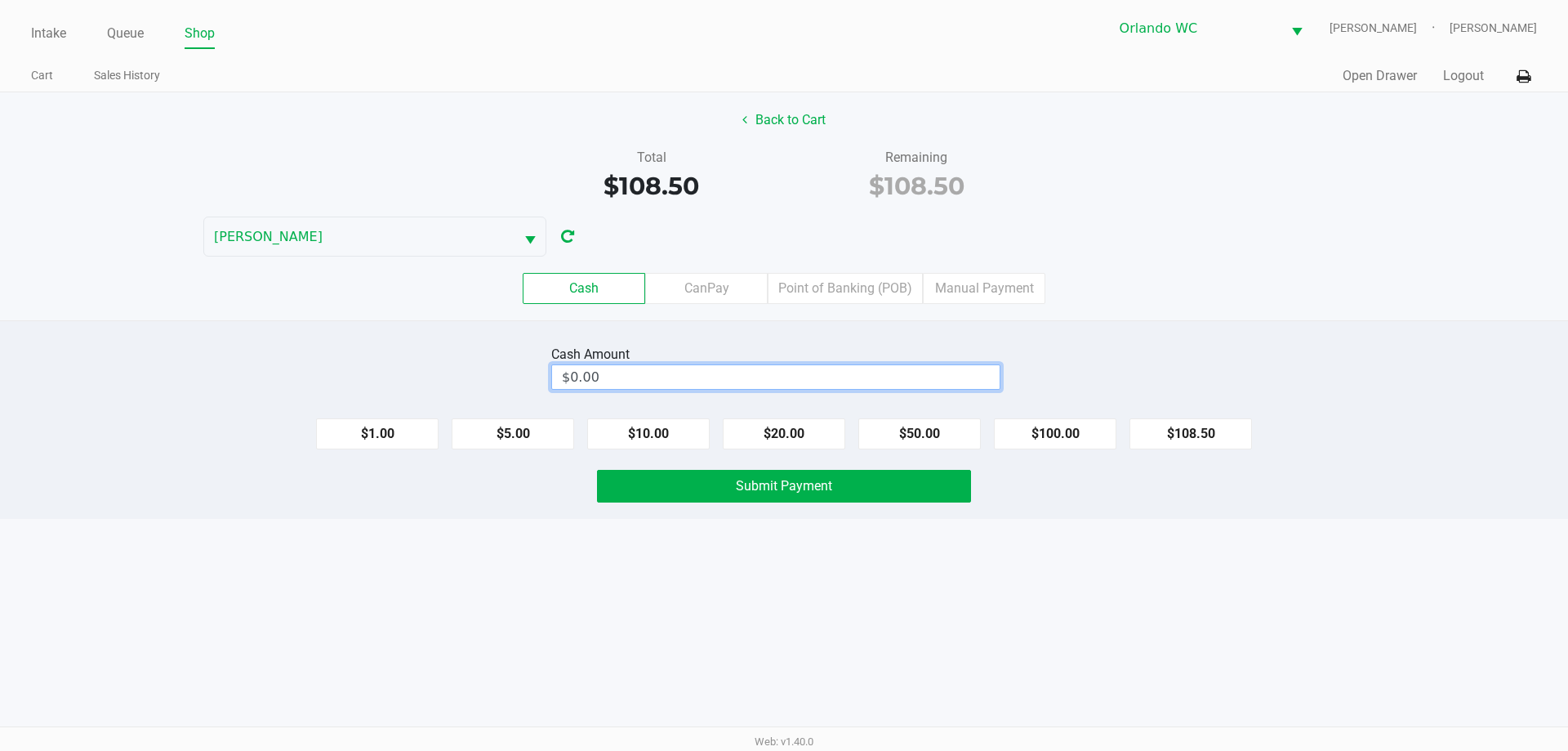
click at [693, 372] on input "$0.00" at bounding box center [776, 377] width 448 height 24
click at [872, 499] on button "Submit Payment" at bounding box center [783, 486] width 374 height 33
type input "$110.00"
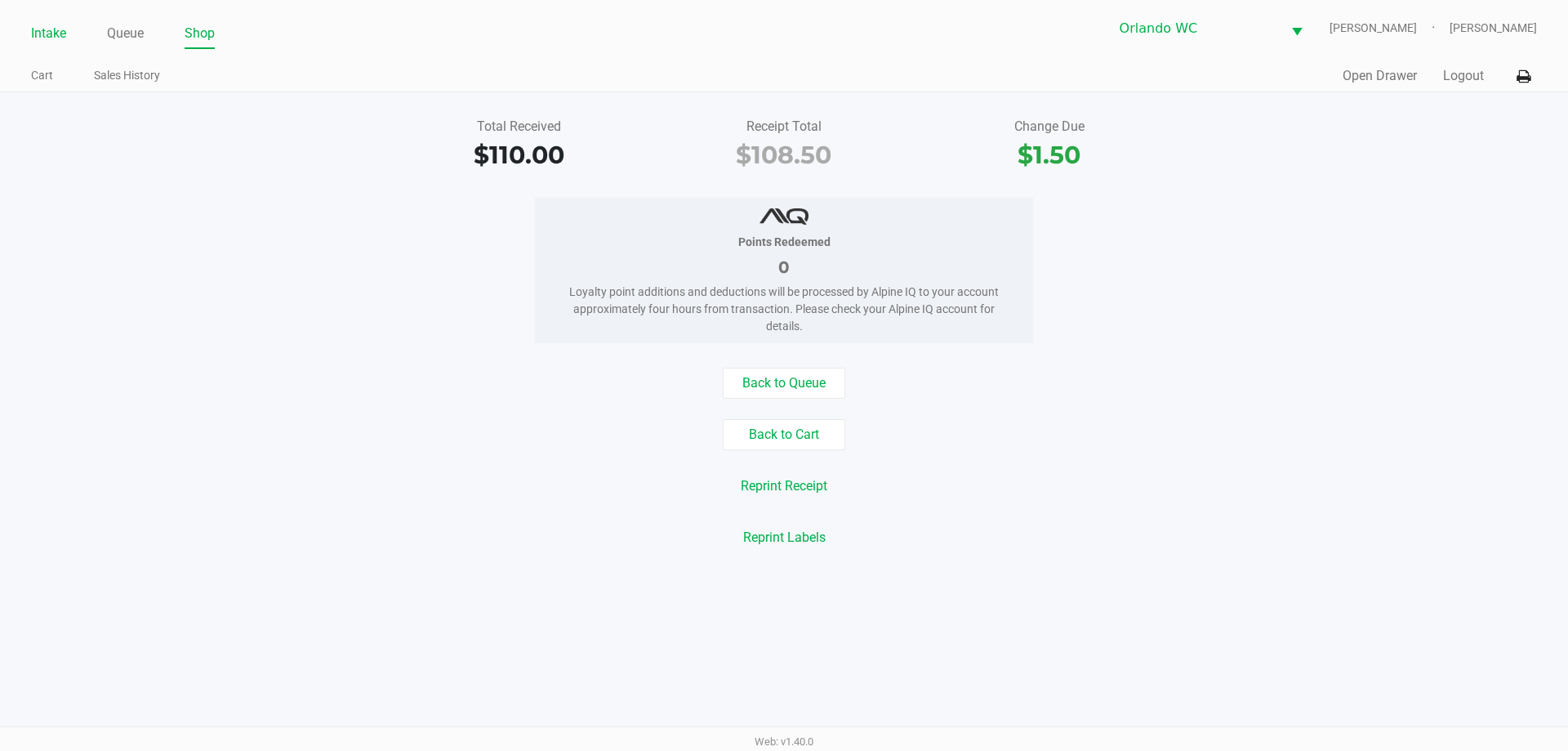
click at [55, 34] on link "Intake" at bounding box center [48, 33] width 35 height 23
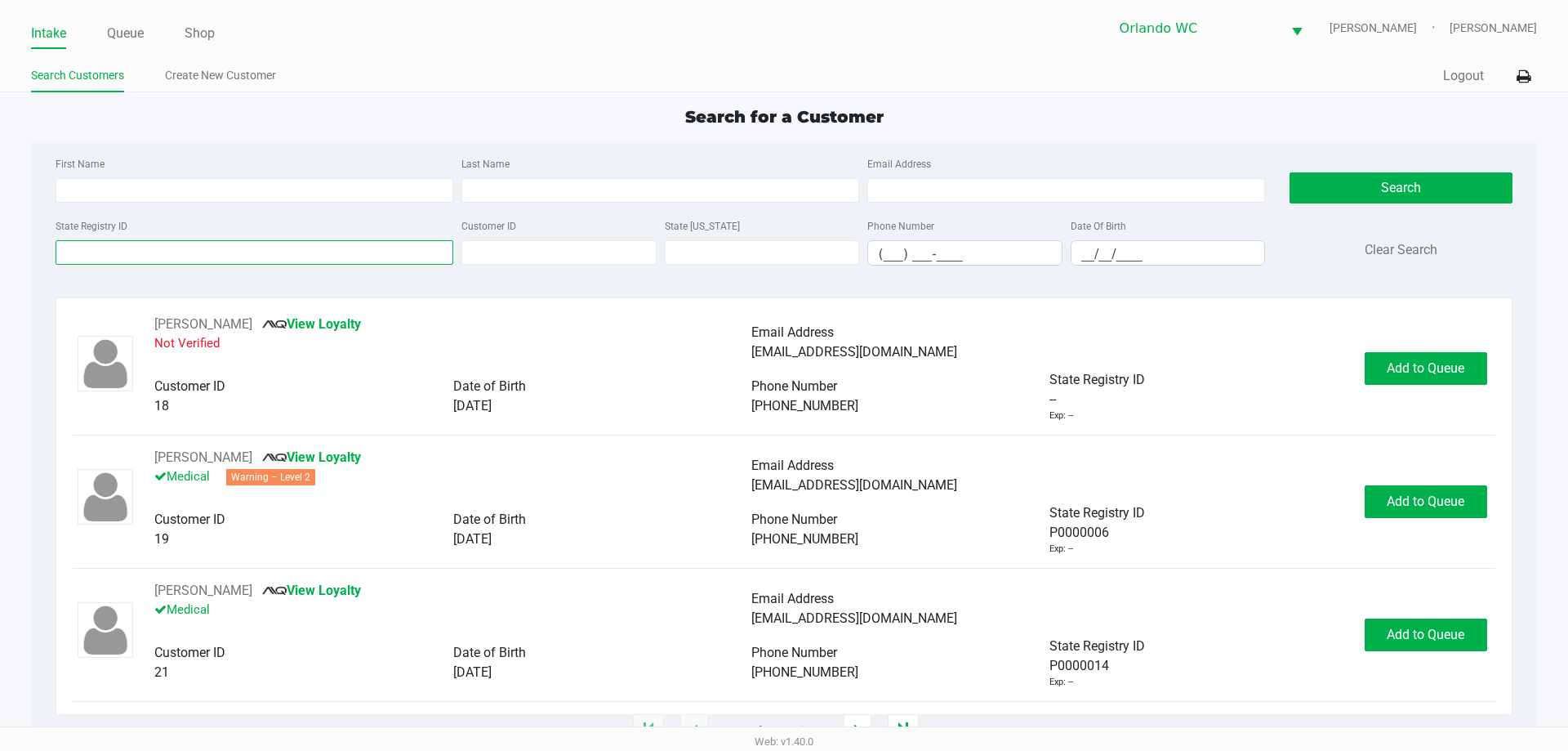
click at [143, 252] on input "State Registry ID" at bounding box center [254, 252] width 398 height 25
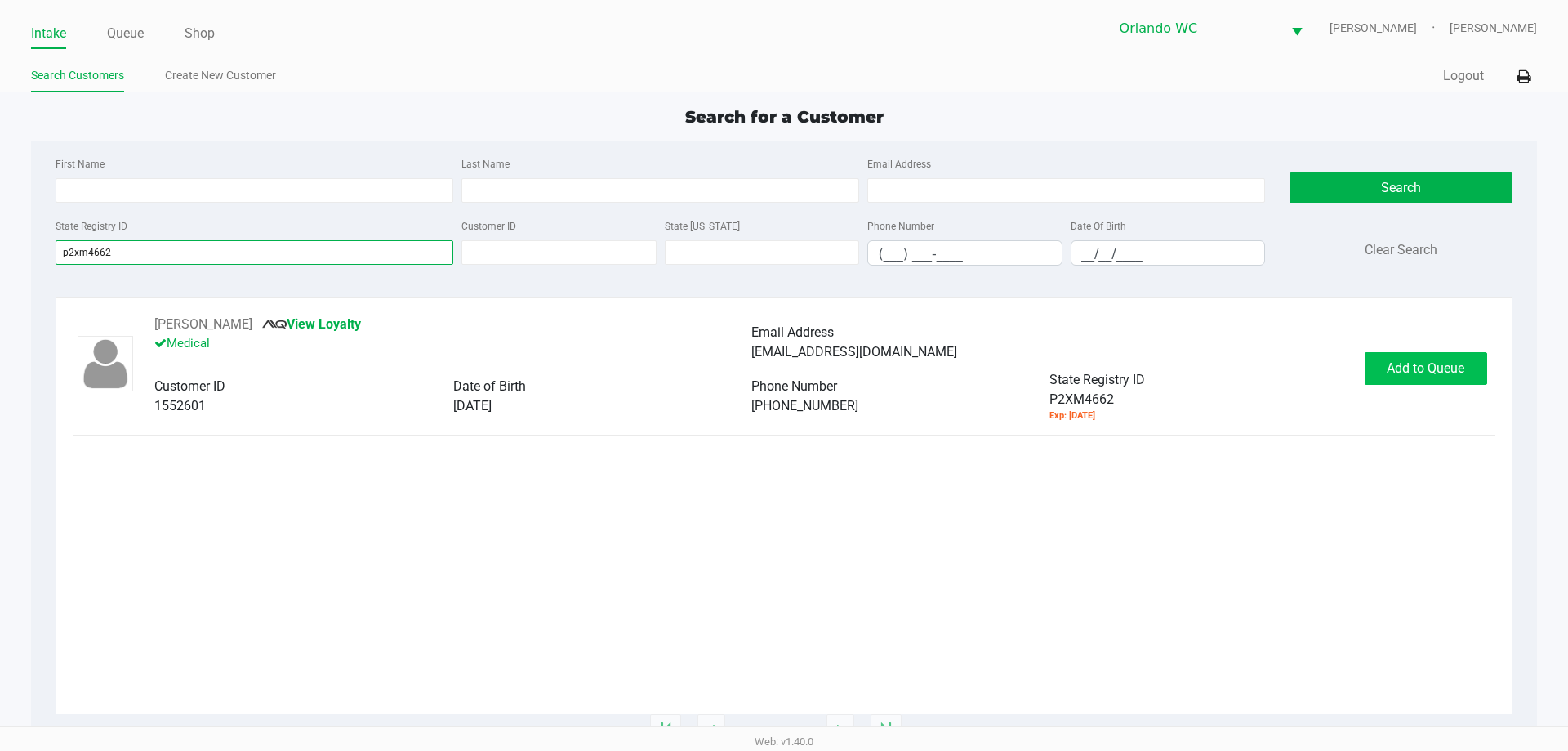
type input "p2xm4662"
click at [1425, 362] on span "Add to Queue" at bounding box center [1426, 368] width 78 height 15
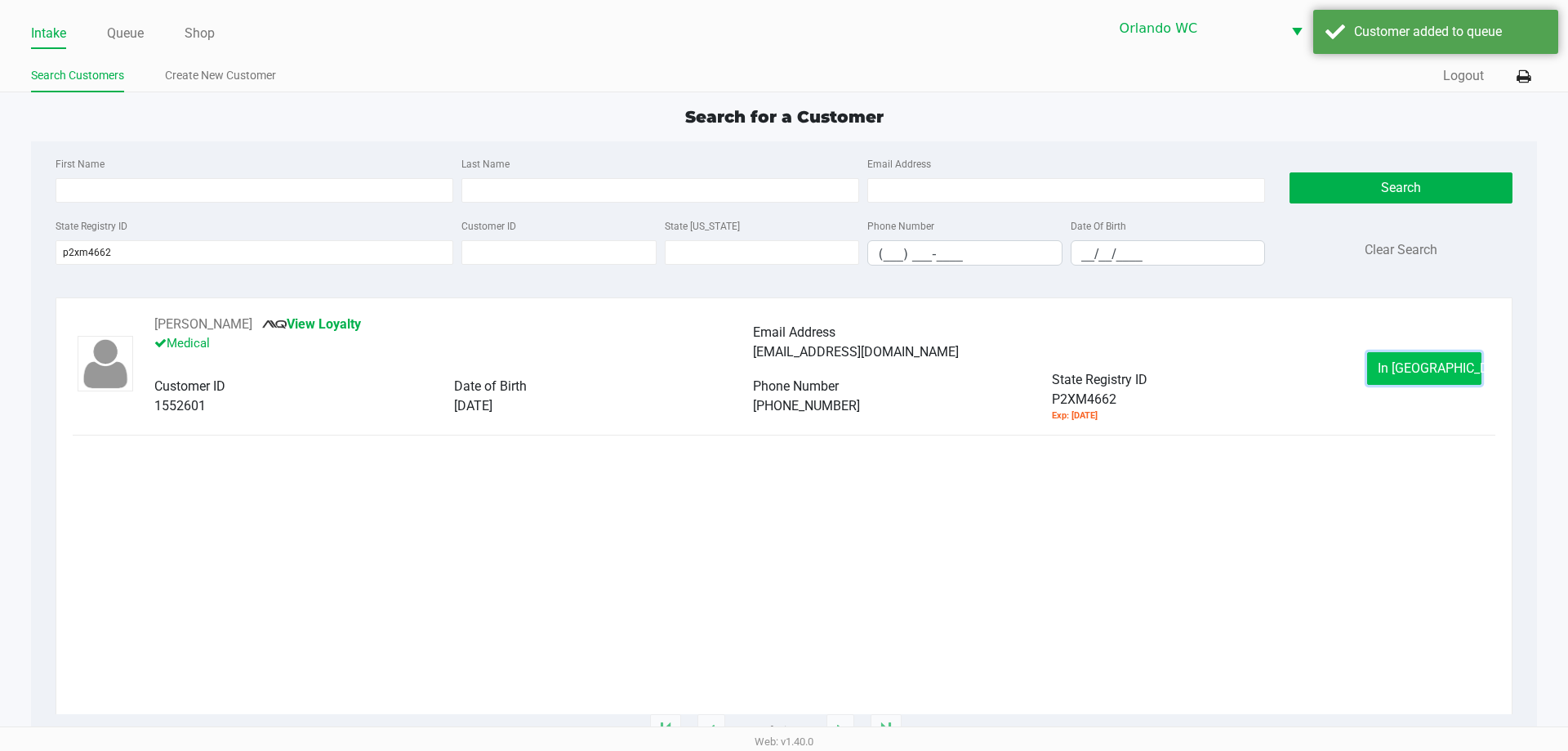
click at [1398, 356] on button "In Queue" at bounding box center [1424, 368] width 114 height 33
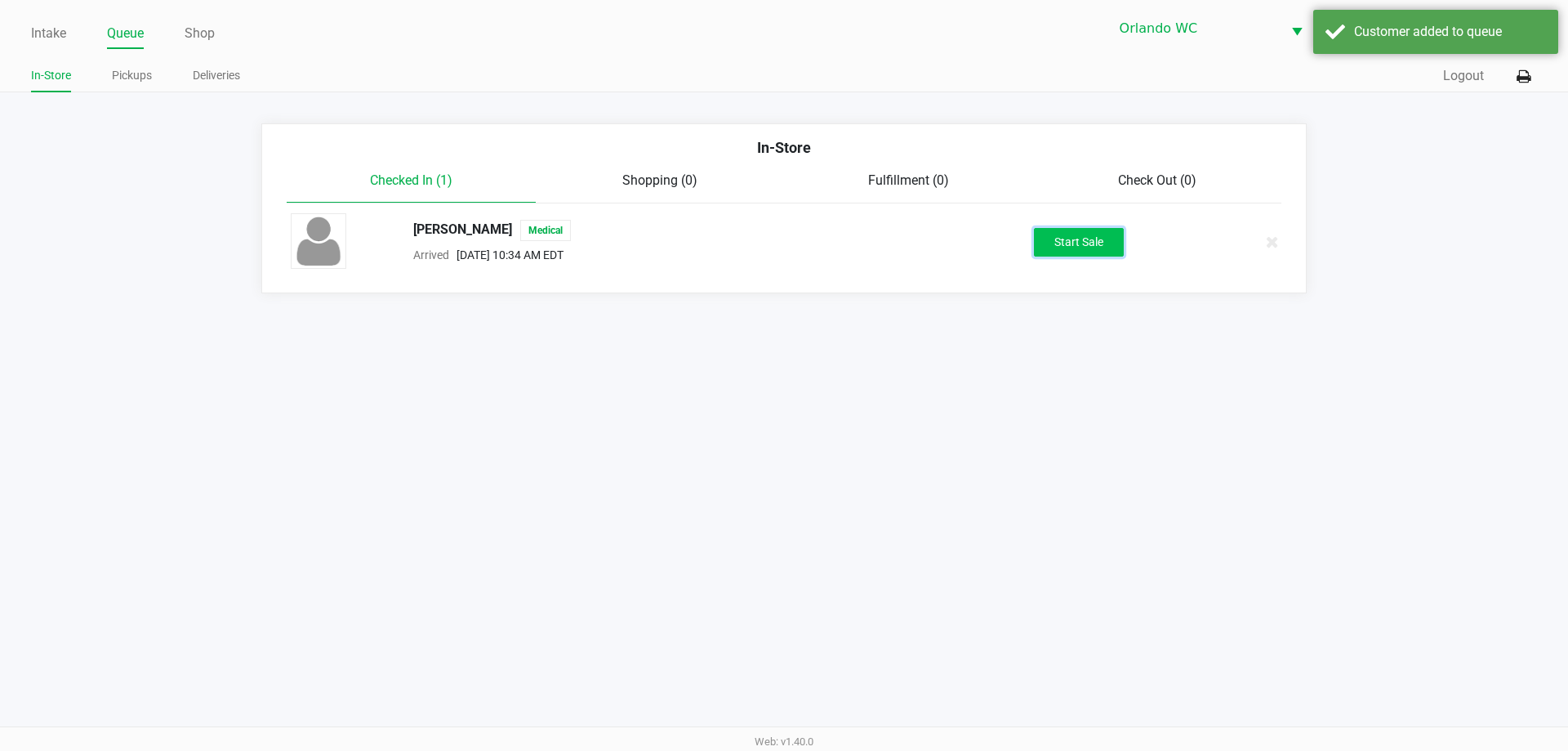
click at [1057, 242] on button "Start Sale" at bounding box center [1079, 242] width 90 height 29
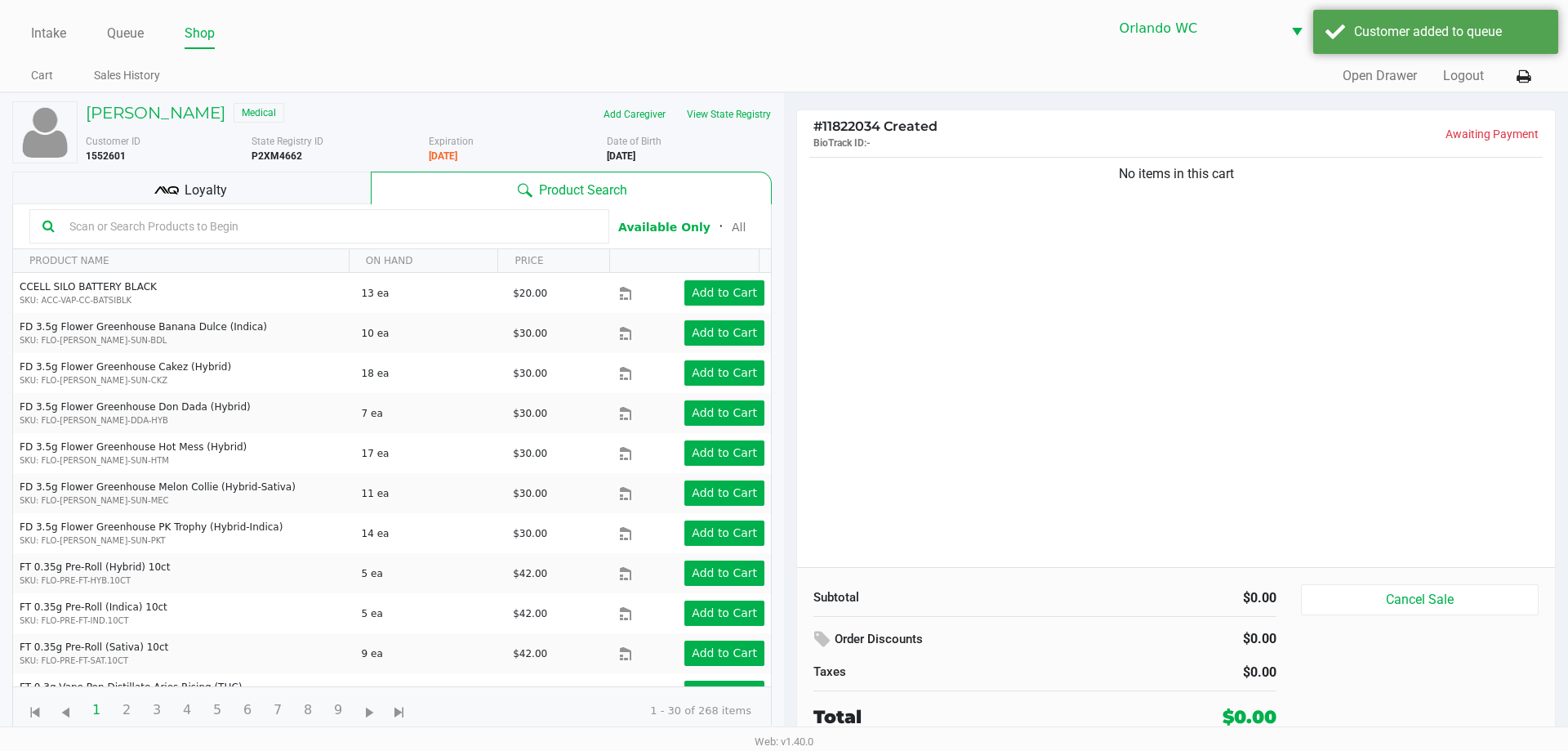
click at [247, 225] on input "text" at bounding box center [329, 225] width 533 height 25
click at [245, 181] on div "Loyalty" at bounding box center [191, 187] width 359 height 33
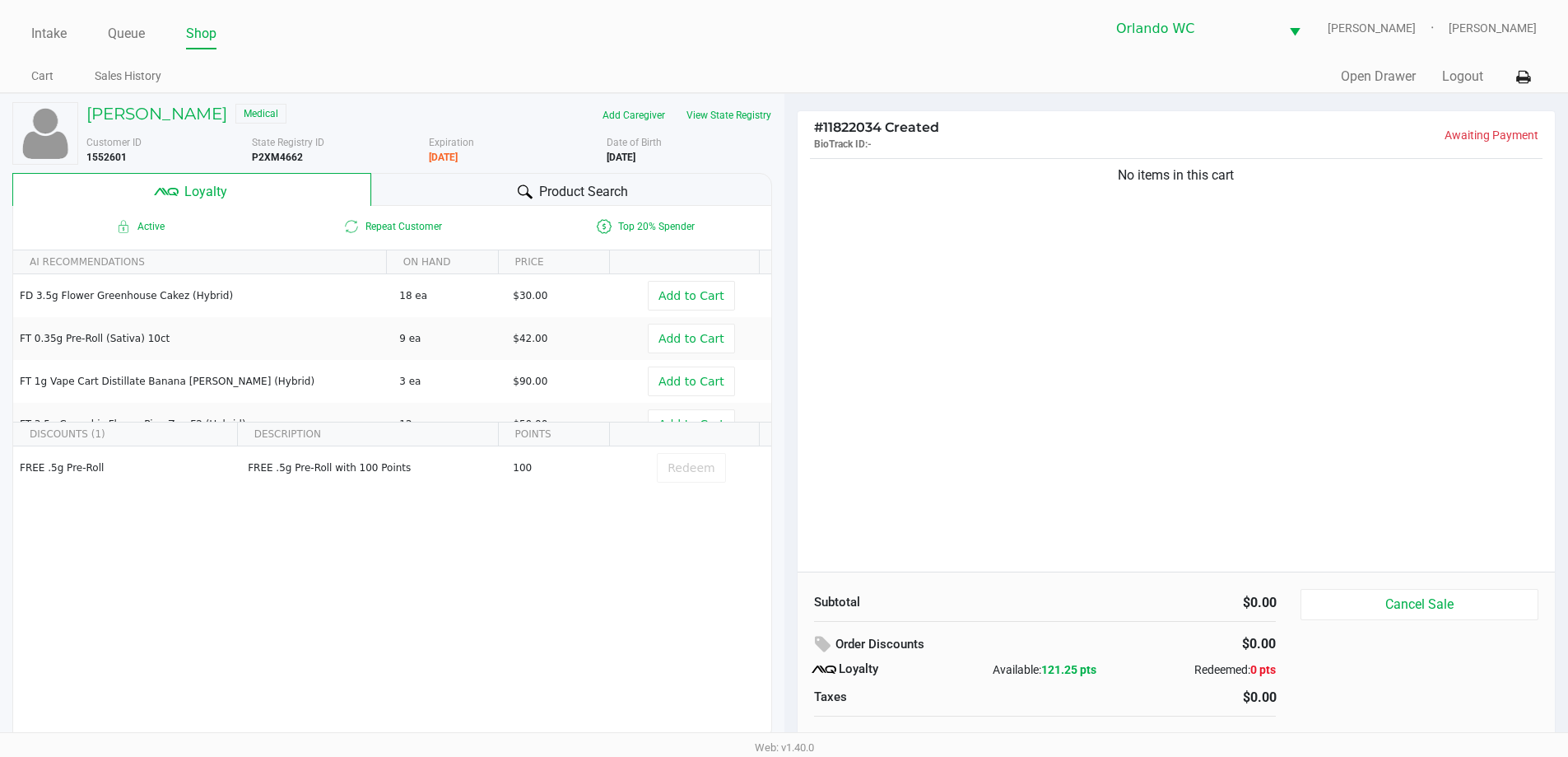
click at [497, 191] on div "Product Search" at bounding box center [571, 189] width 401 height 33
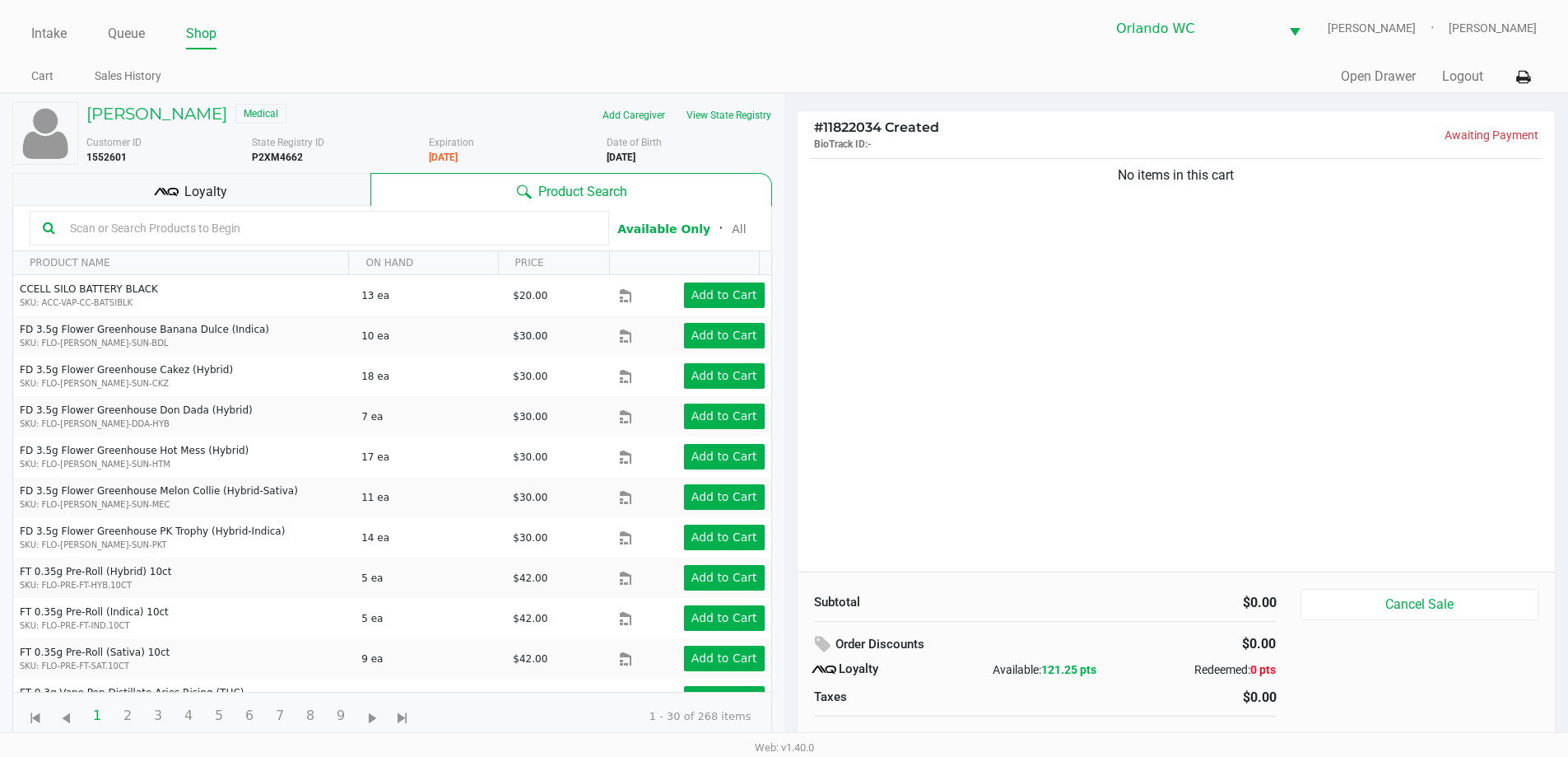
click at [404, 236] on input "text" at bounding box center [329, 227] width 532 height 25
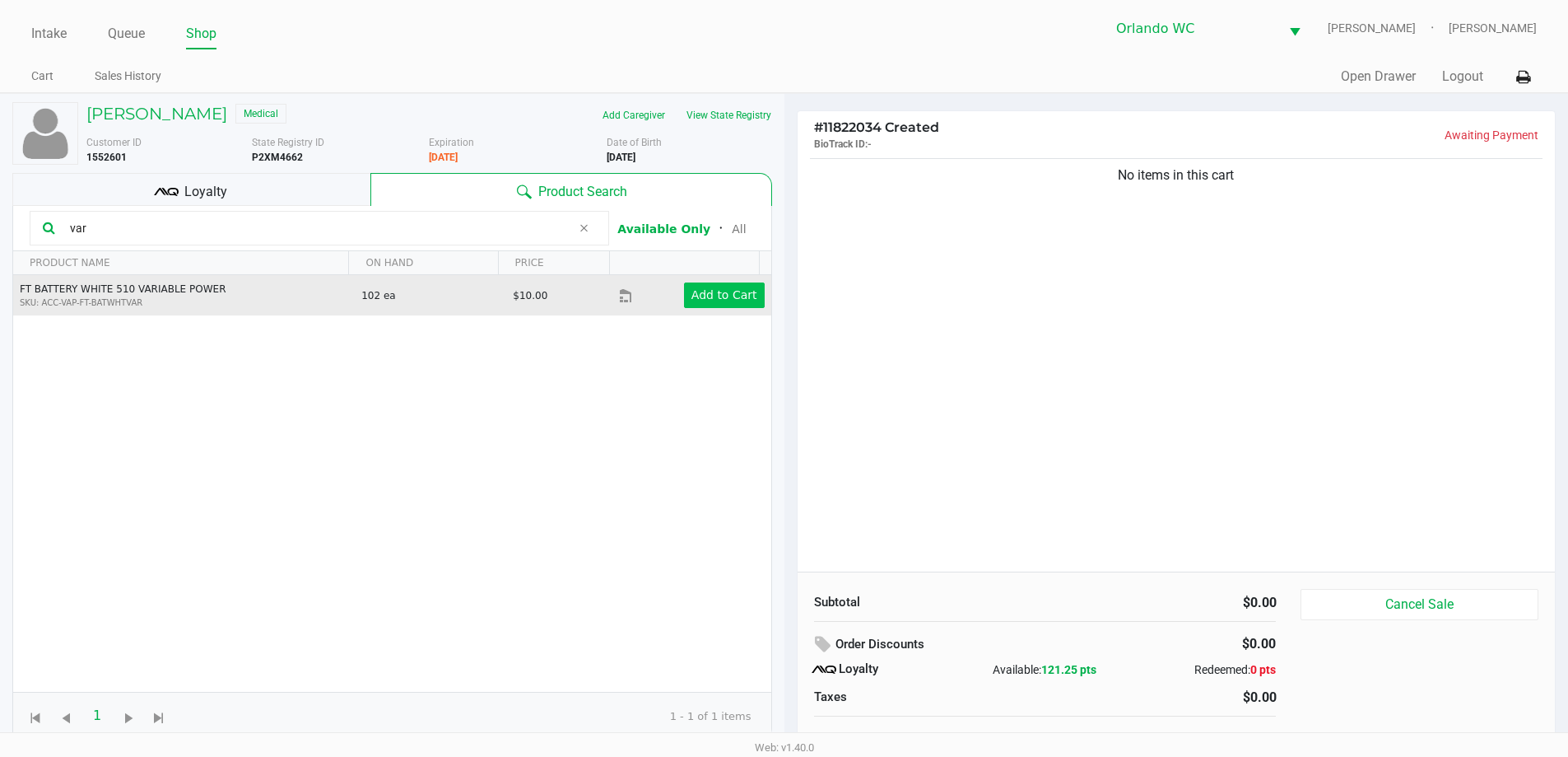
type input "var"
click at [708, 297] on app-button-loader "Add to Cart" at bounding box center [723, 294] width 66 height 13
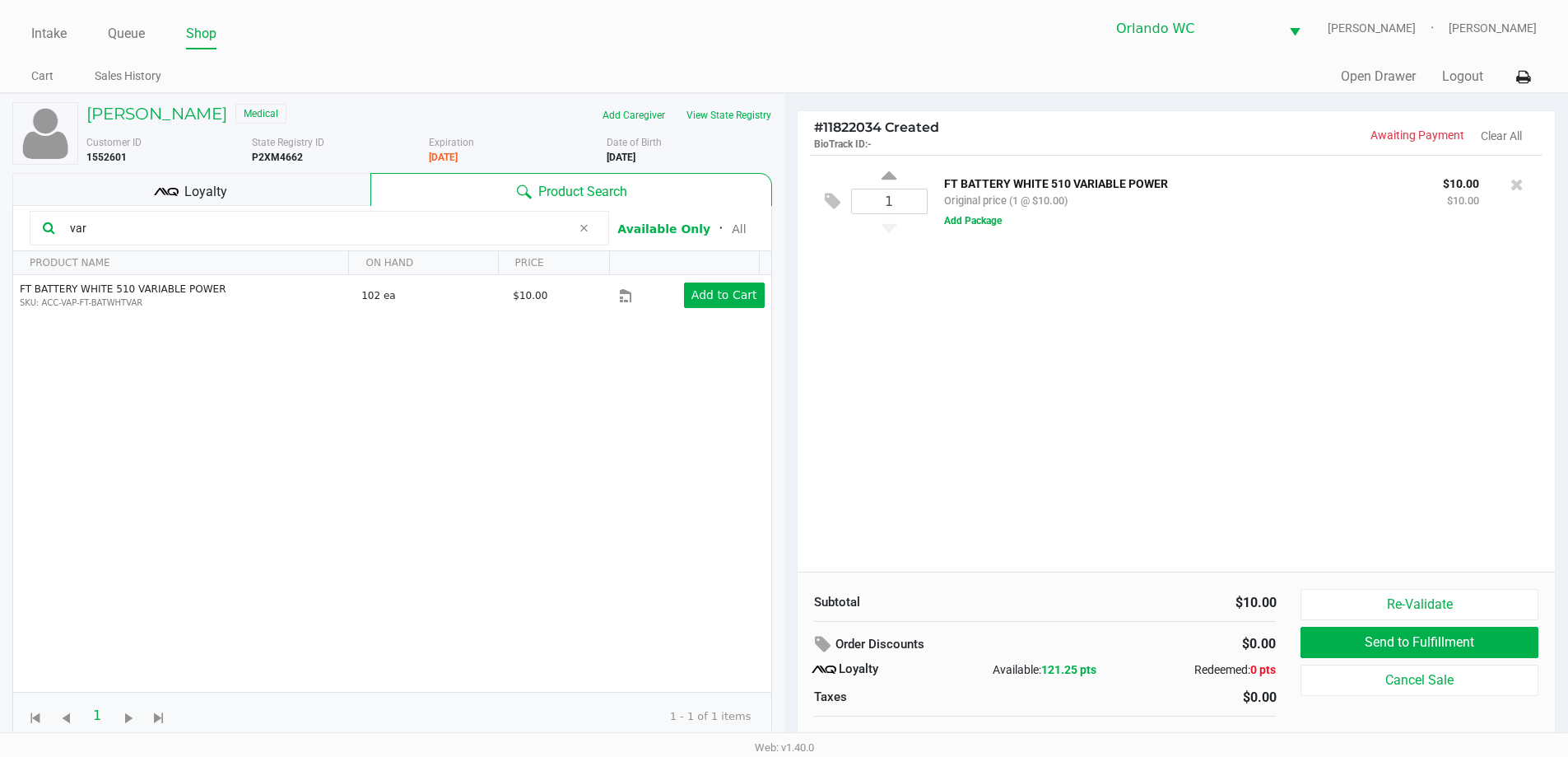
click at [236, 232] on input "var" at bounding box center [317, 227] width 508 height 25
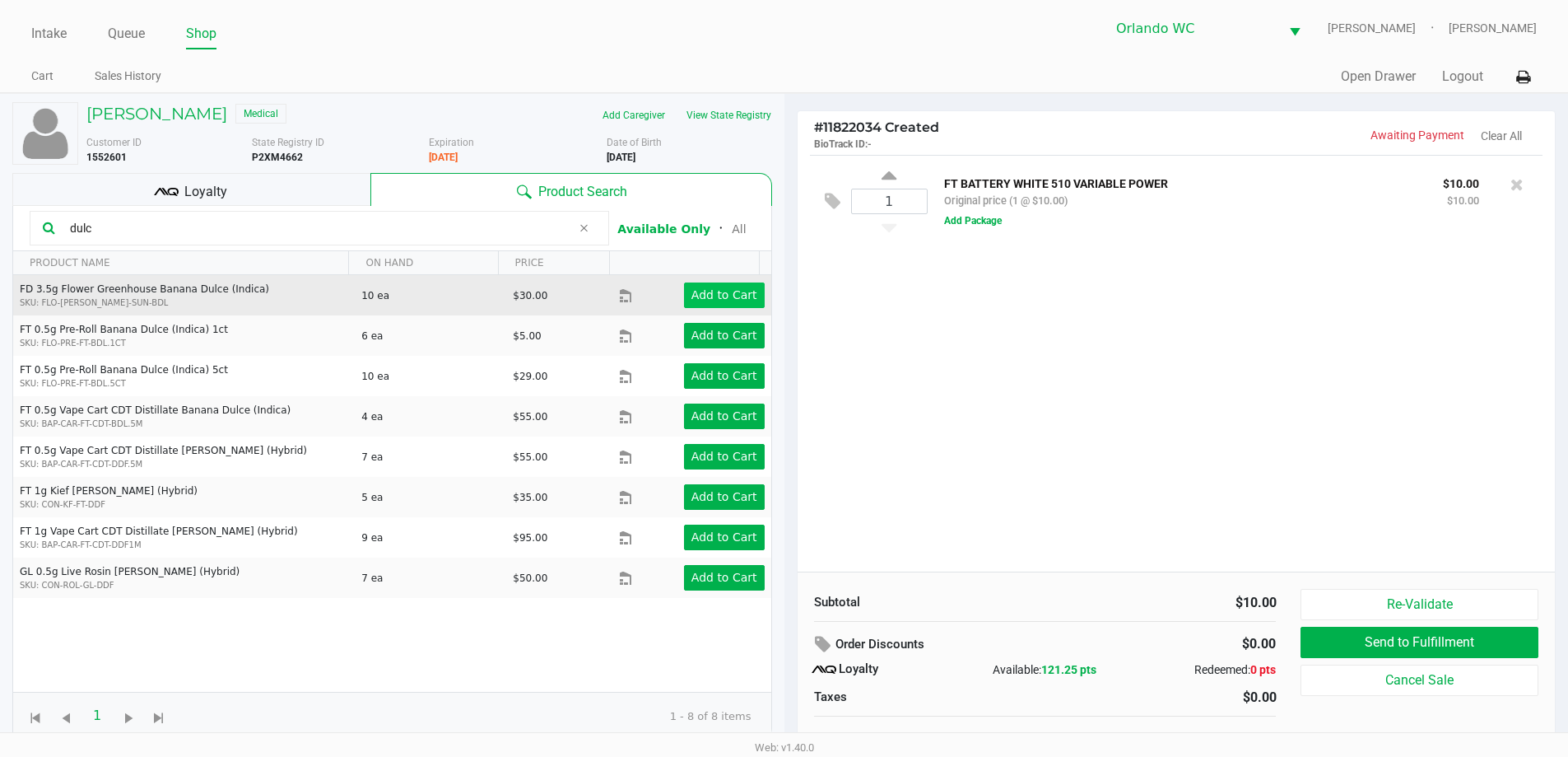
type input "dulc"
click at [729, 288] on app-button-loader "Add to Cart" at bounding box center [723, 294] width 66 height 13
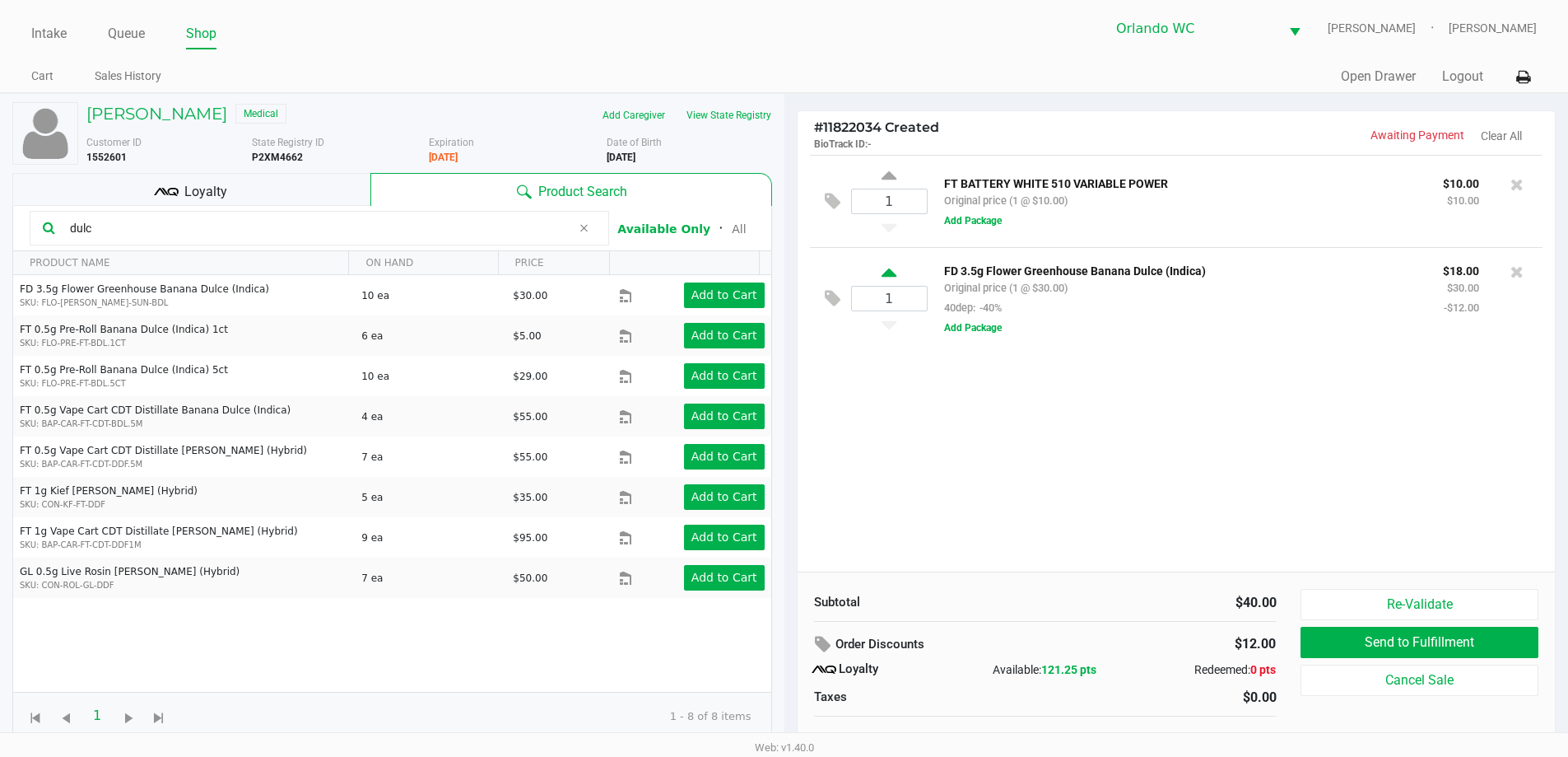
click at [888, 267] on icon at bounding box center [888, 275] width 15 height 21
type input "2"
click at [150, 233] on input "dulc" at bounding box center [317, 227] width 508 height 25
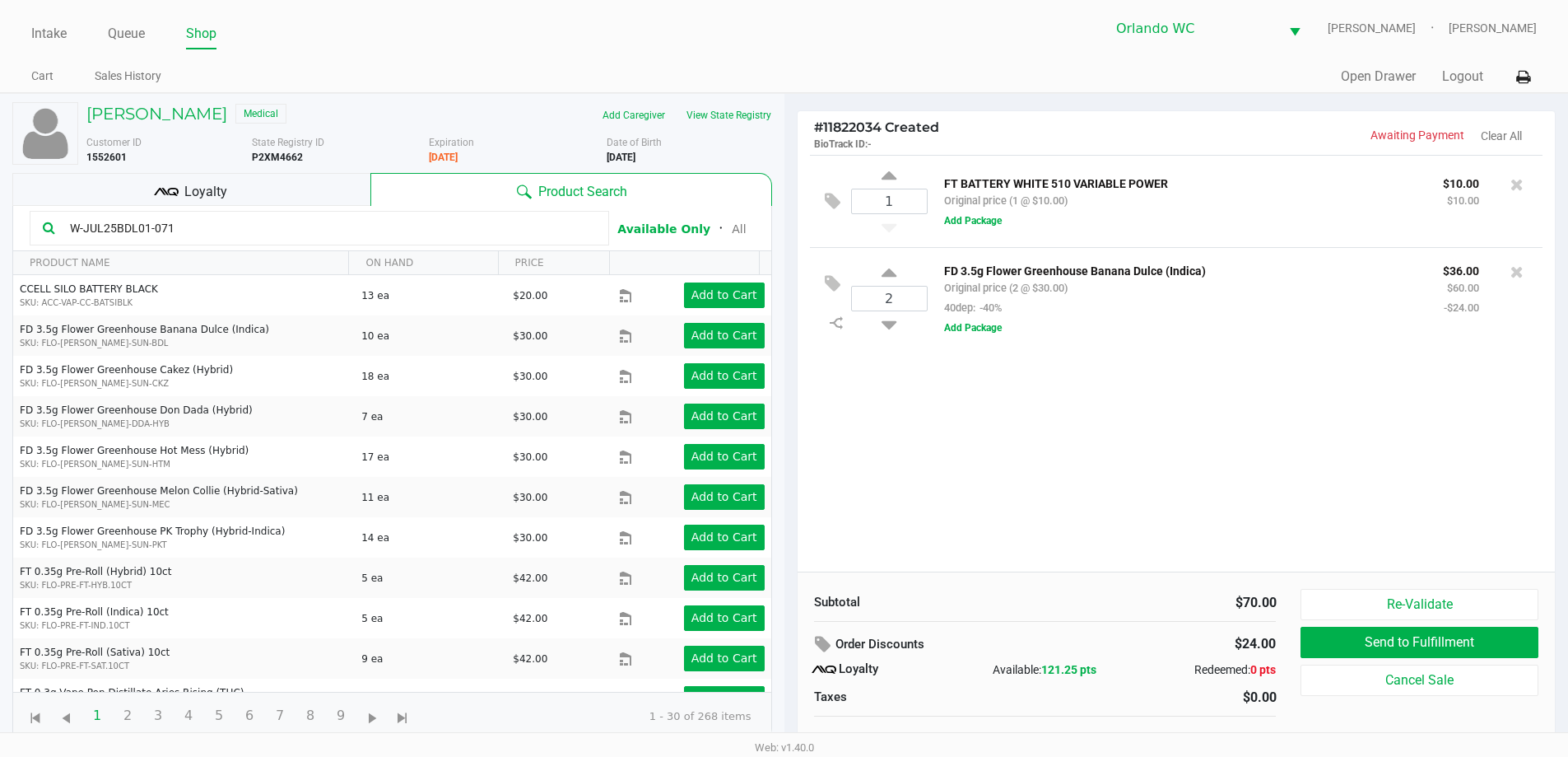
type input "W-JUL25BDL01-0710"
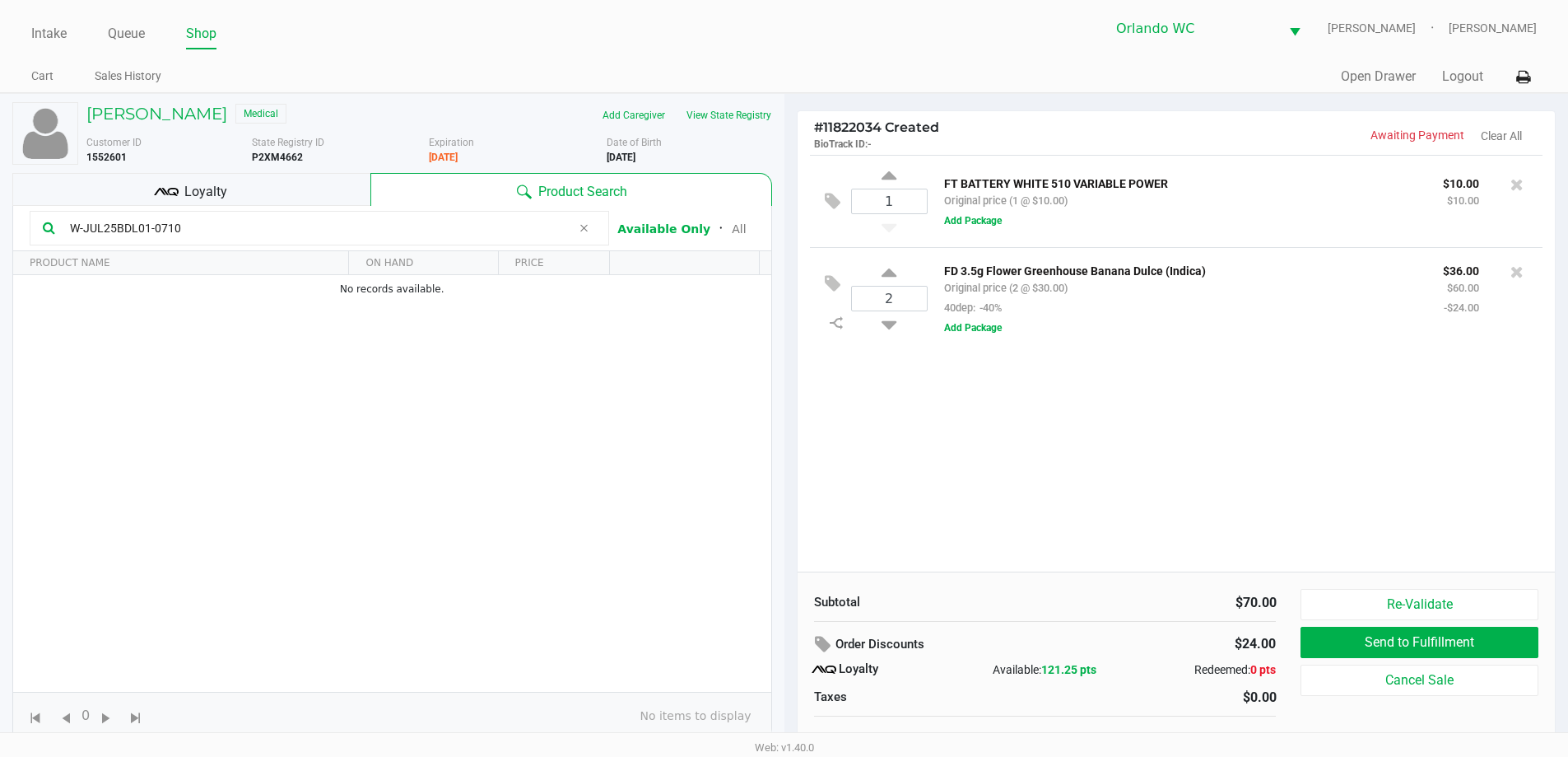
click at [184, 191] on span "Loyalty" at bounding box center [206, 191] width 43 height 20
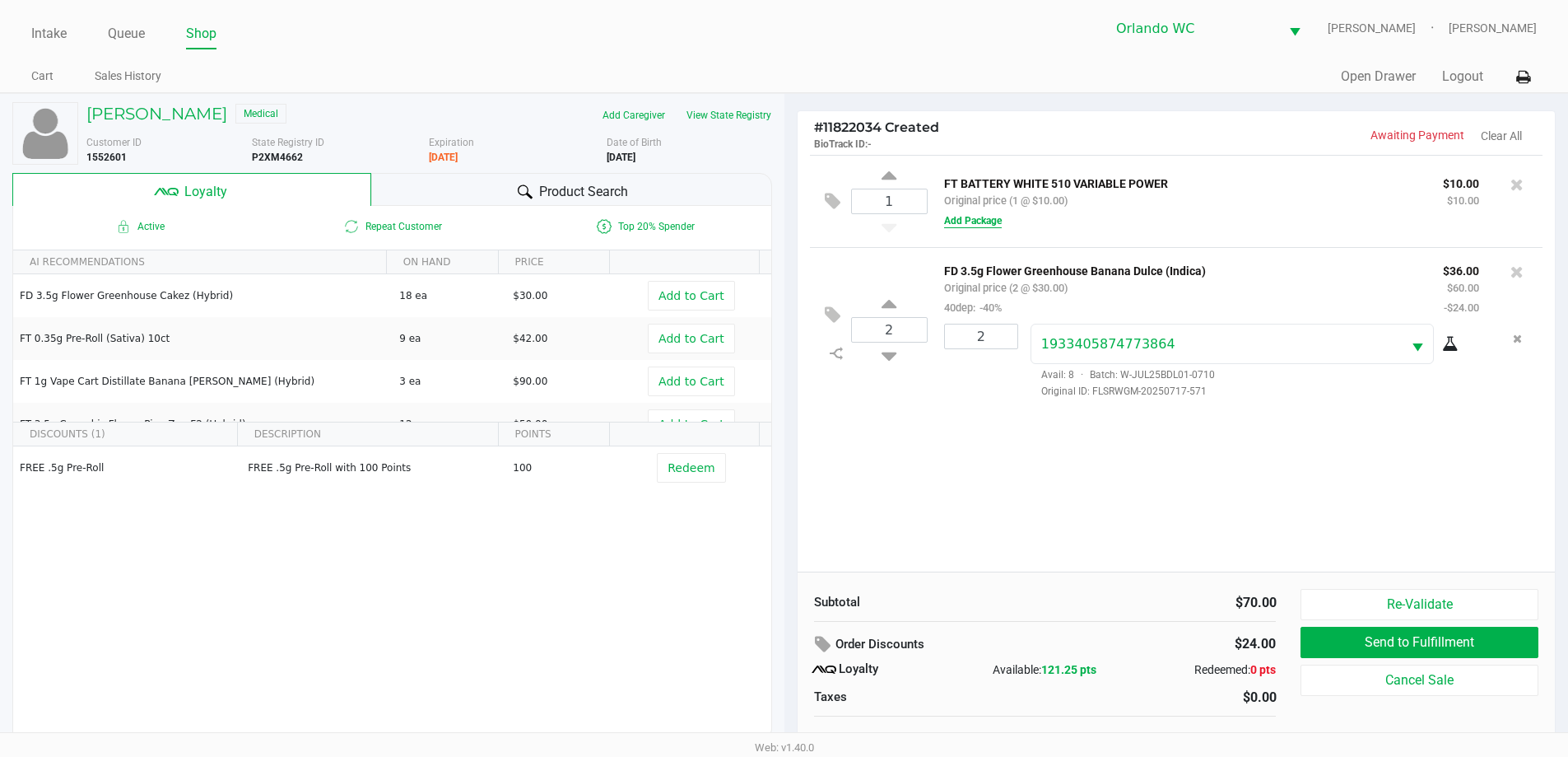
click at [979, 219] on button "Add Package" at bounding box center [972, 220] width 57 height 15
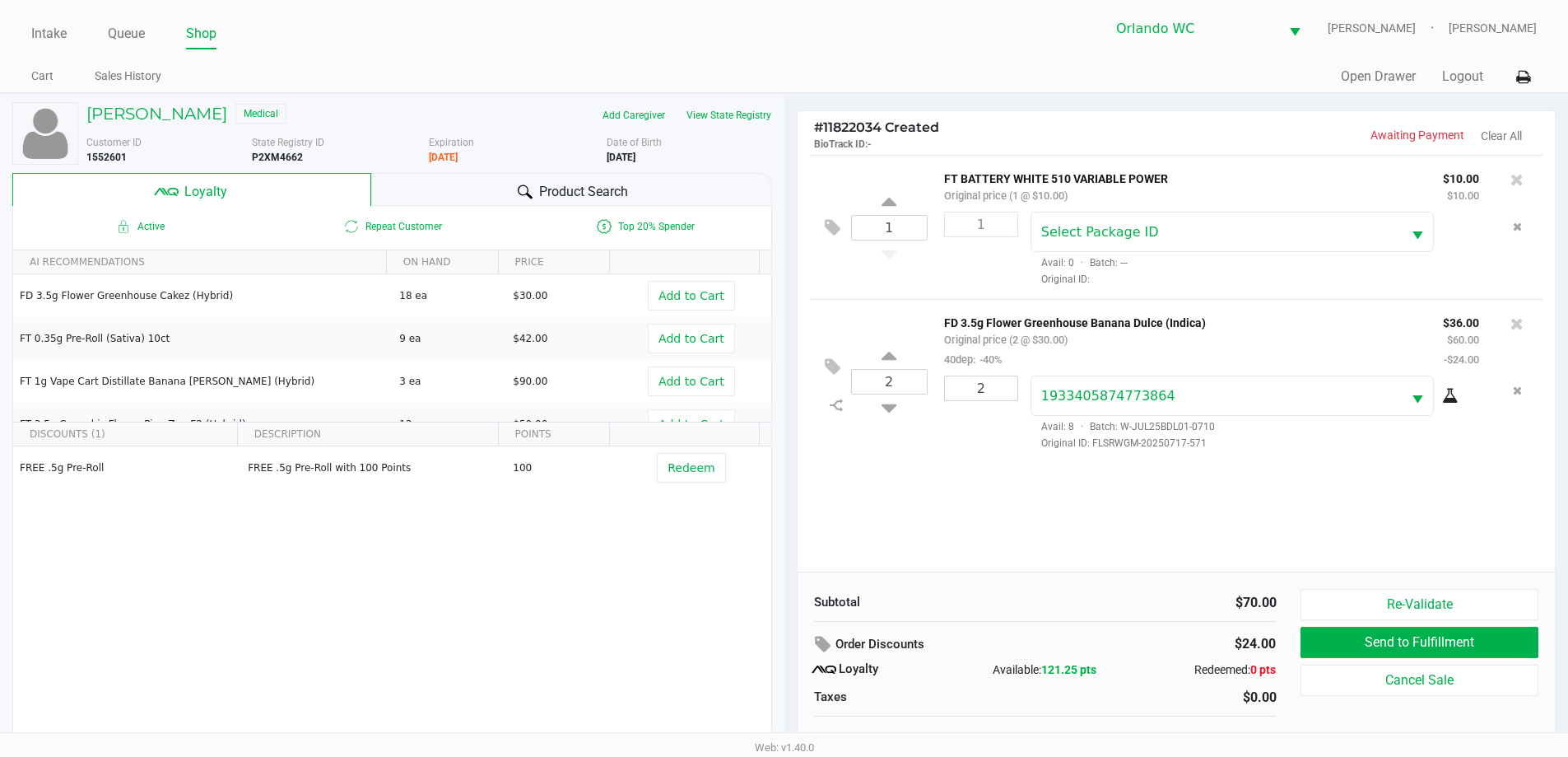
click at [466, 190] on div "Product Search" at bounding box center [571, 189] width 401 height 33
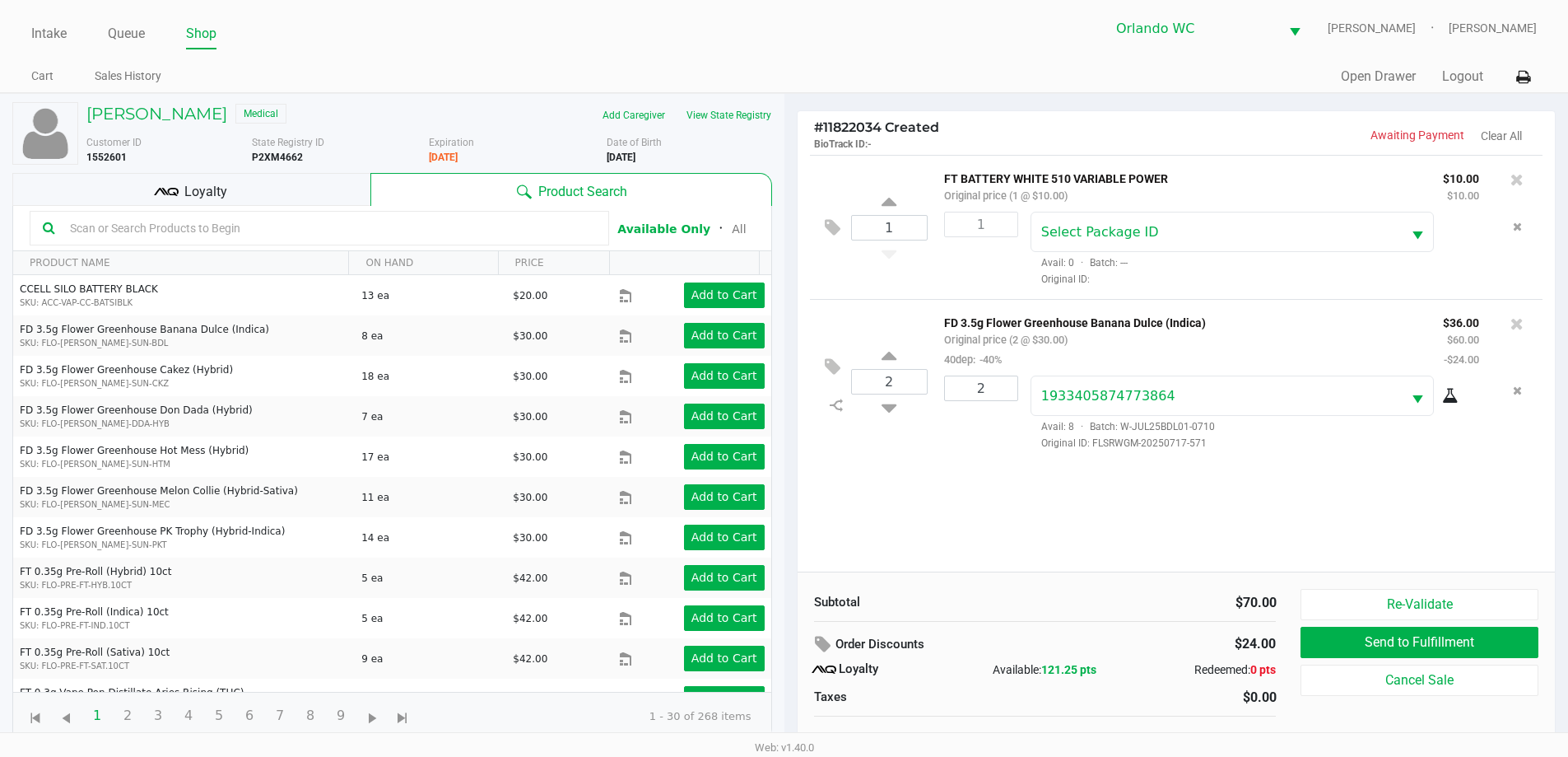
click at [191, 230] on input "text" at bounding box center [329, 227] width 532 height 25
click at [126, 230] on input "text" at bounding box center [329, 227] width 532 height 25
click at [128, 233] on input "text" at bounding box center [329, 227] width 532 height 25
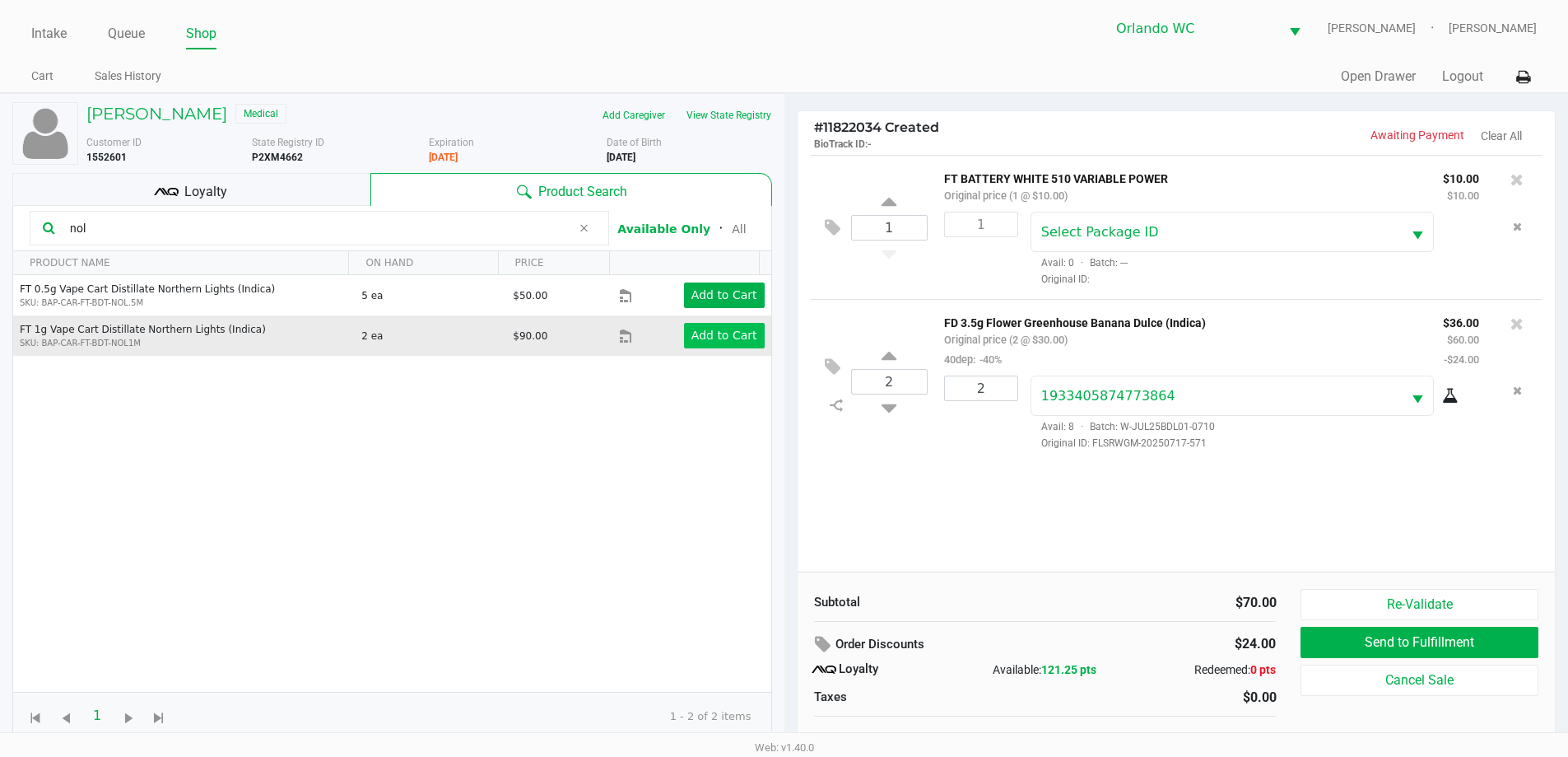
type input "nol"
click at [709, 339] on app-button-loader "Add to Cart" at bounding box center [723, 334] width 66 height 13
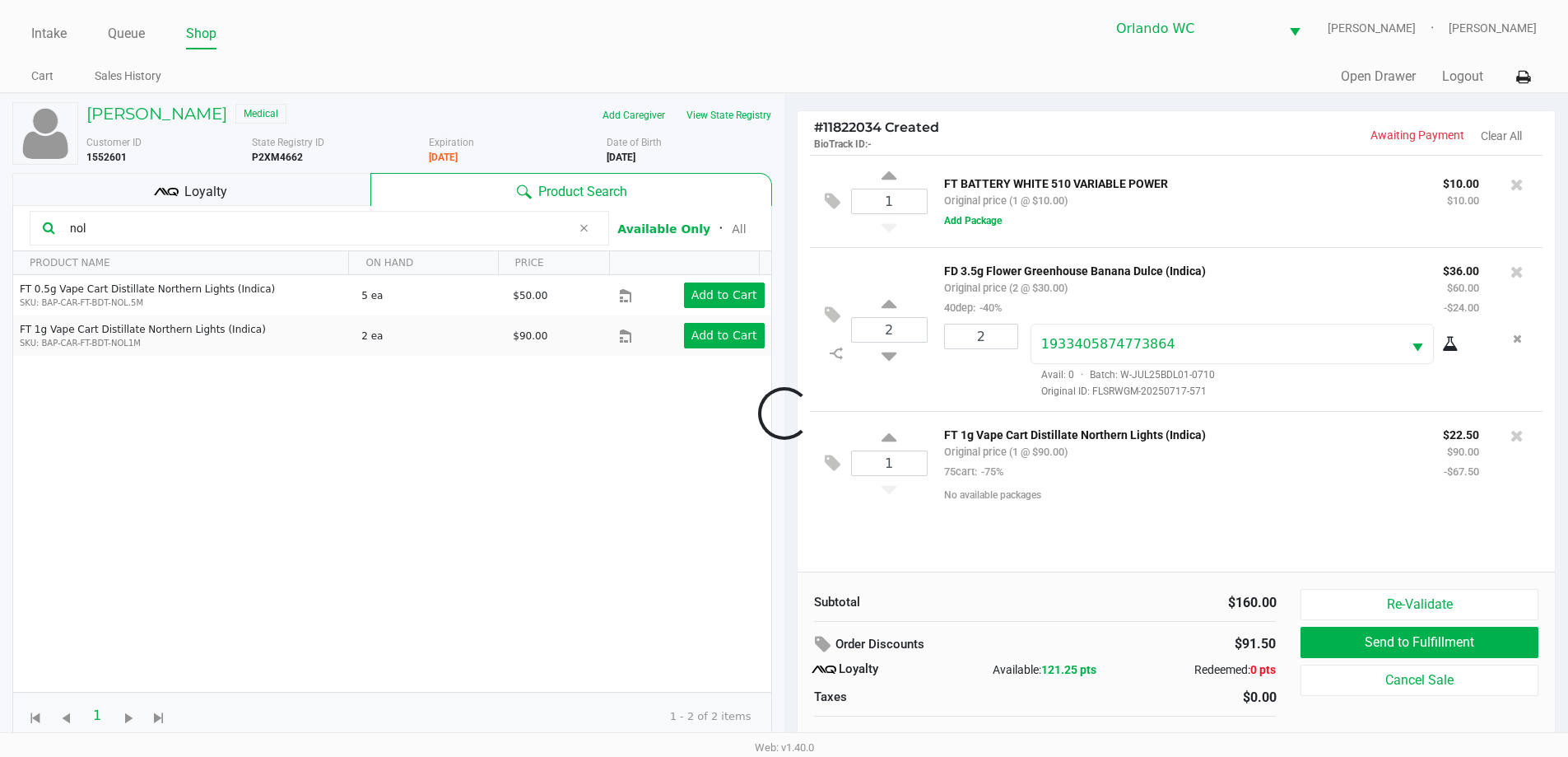
click at [106, 222] on div at bounding box center [784, 413] width 1568 height 476
click at [100, 229] on input "nol" at bounding box center [317, 227] width 508 height 25
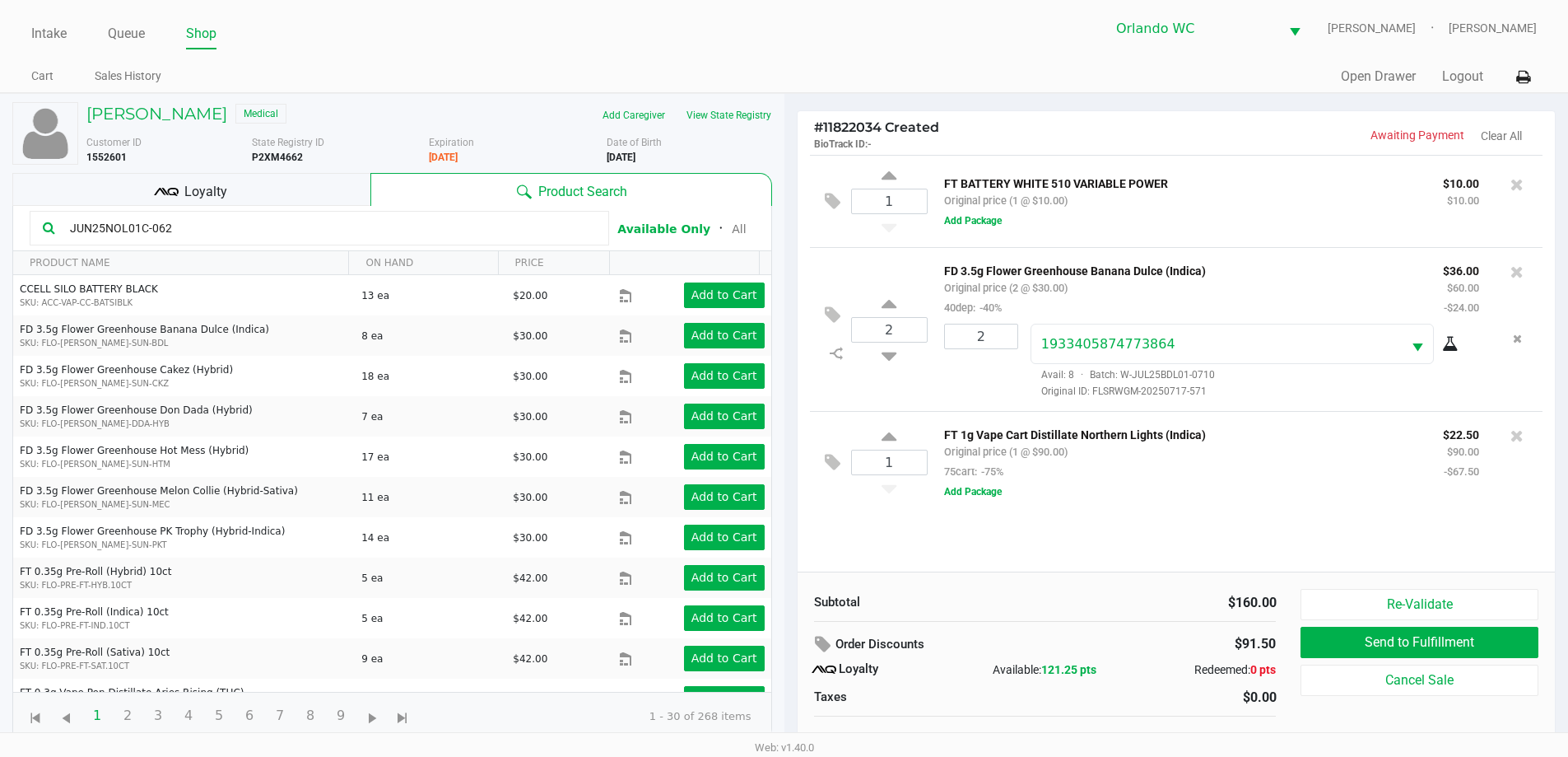
type input "JUN25NOL01C-0624"
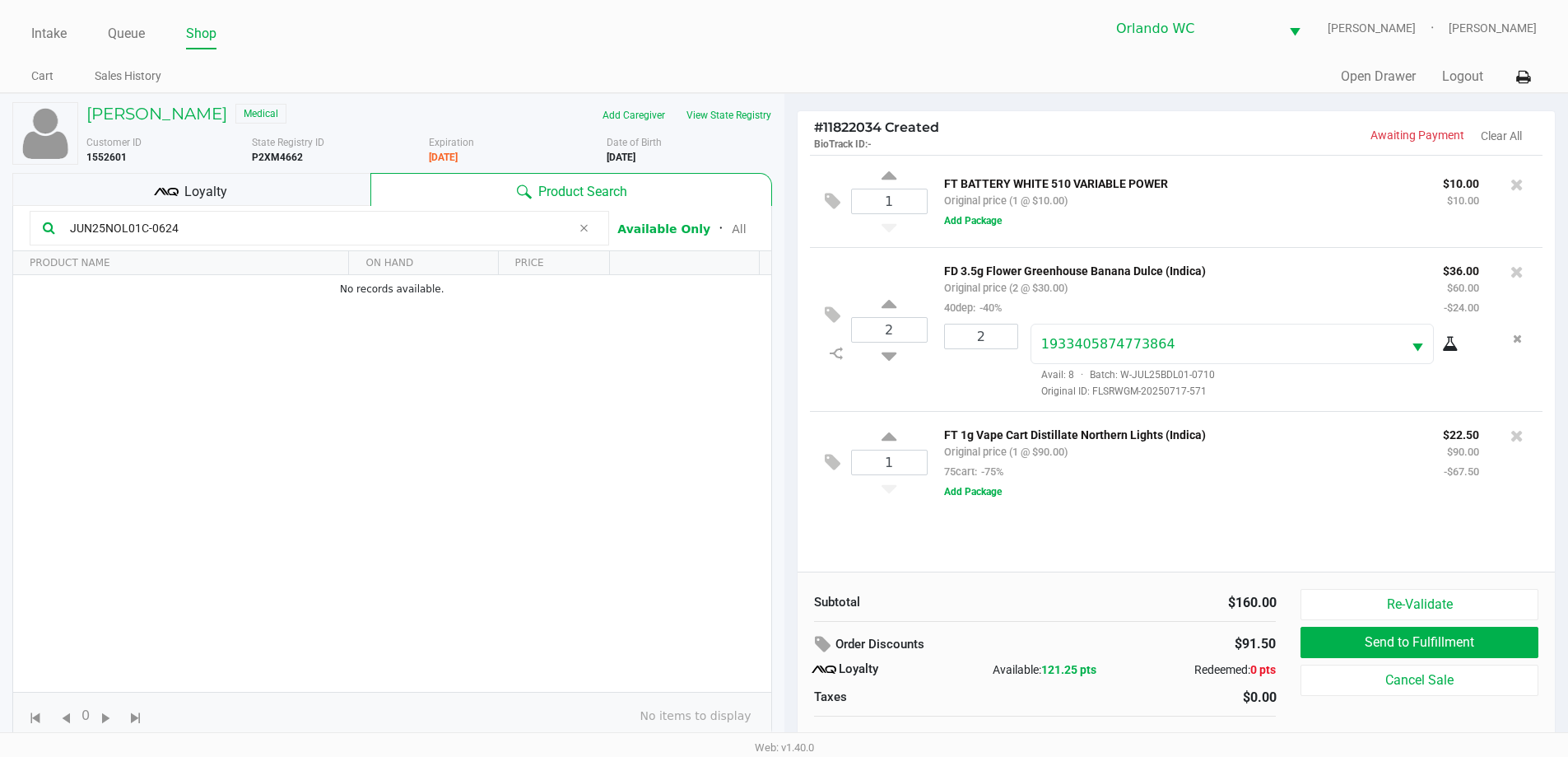
click at [239, 199] on div "Loyalty" at bounding box center [190, 189] width 358 height 33
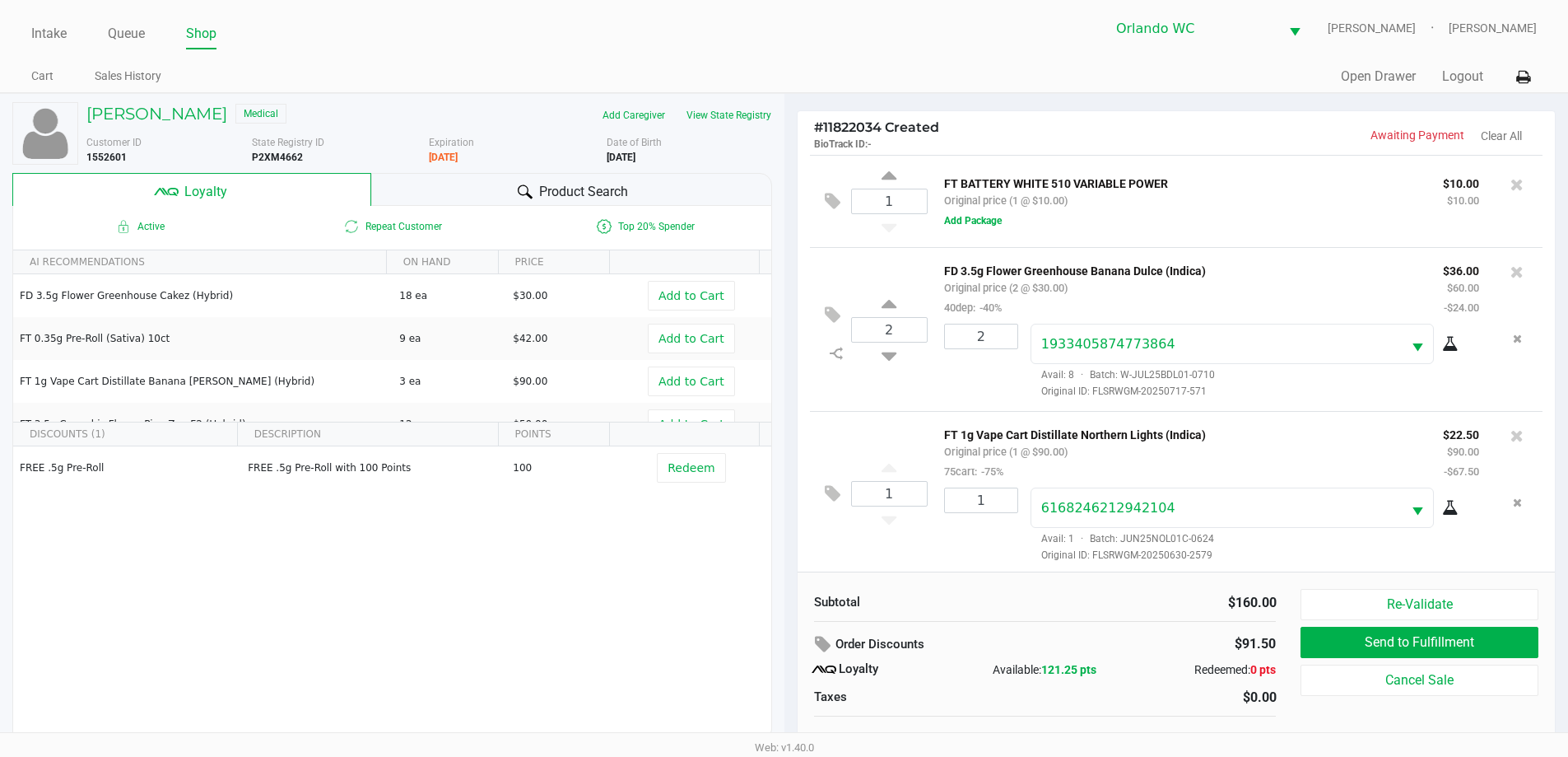
scroll to position [5, 0]
click at [475, 185] on div "Product Search" at bounding box center [571, 189] width 401 height 33
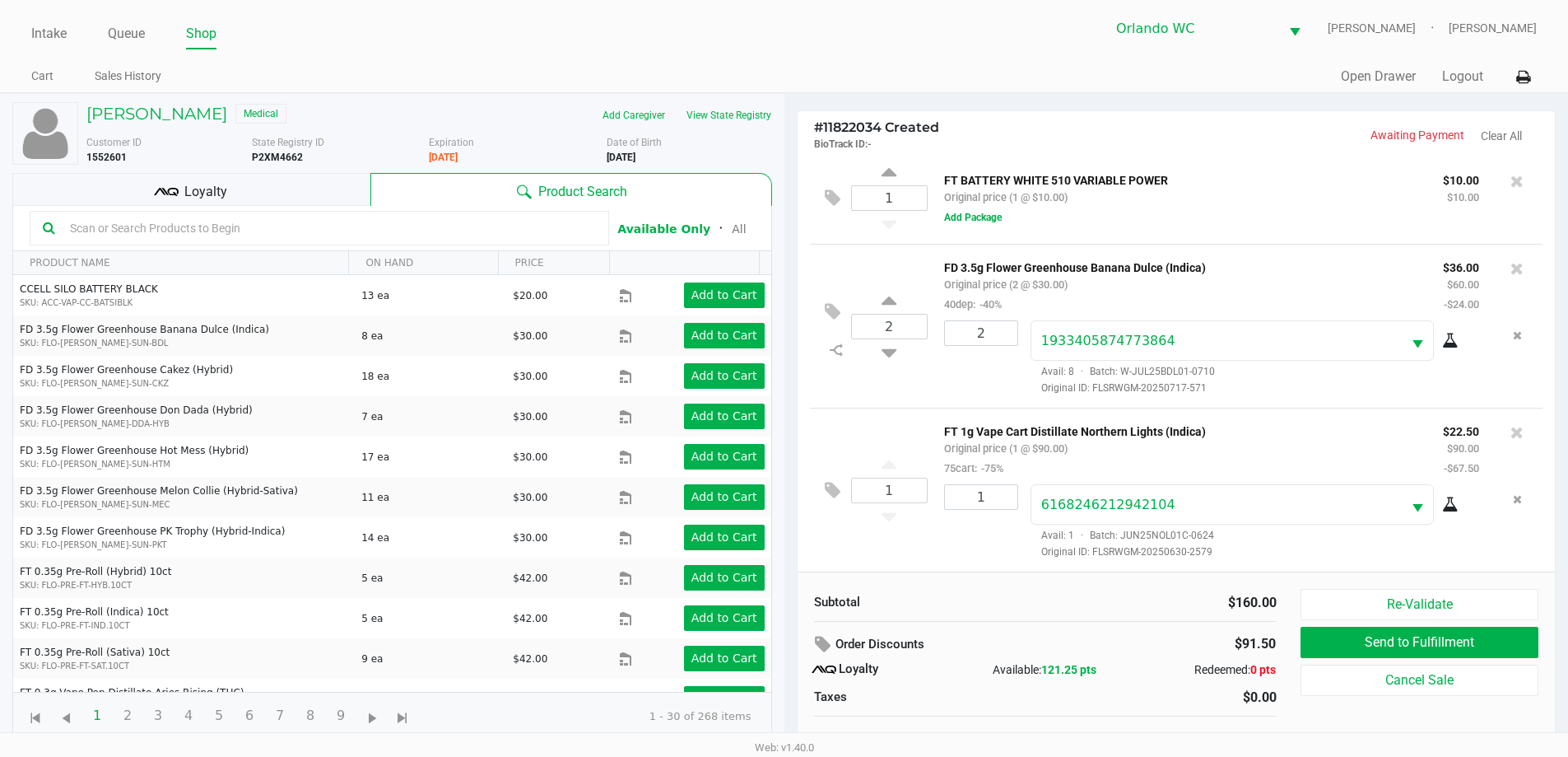
click at [143, 226] on input "text" at bounding box center [329, 227] width 532 height 25
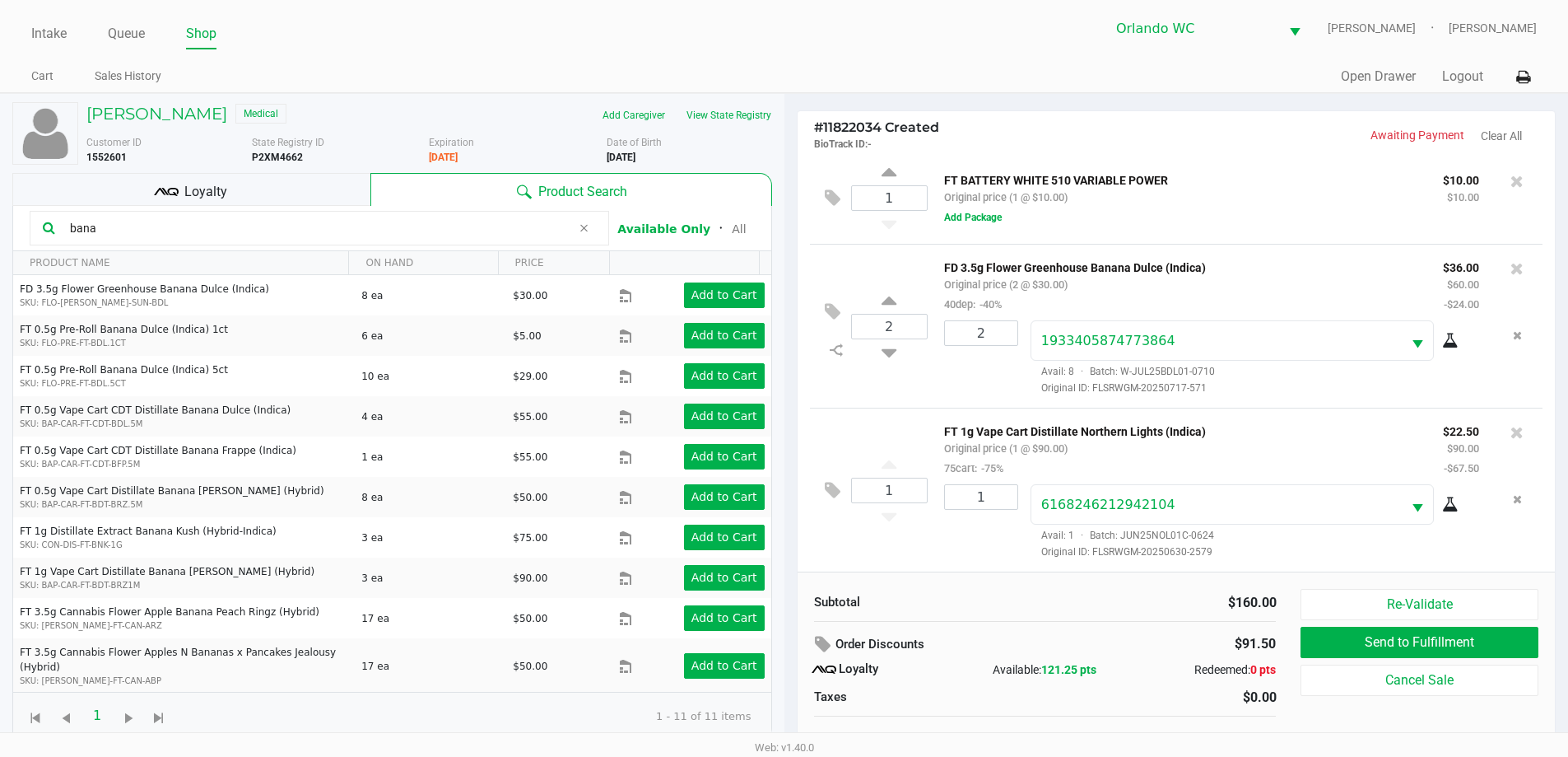
type input "bana"
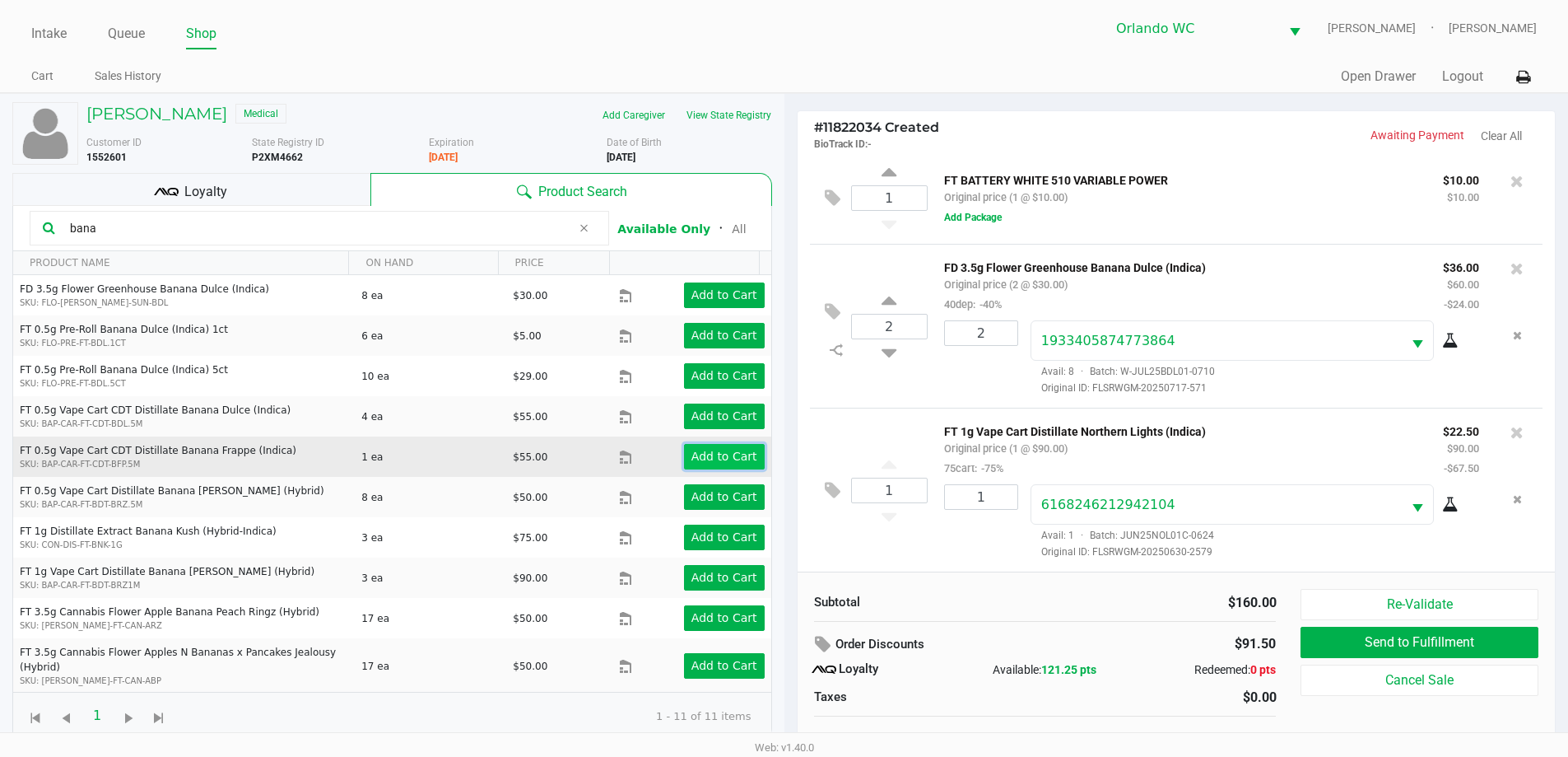
click at [704, 463] on app-button-loader "Add to Cart" at bounding box center [723, 455] width 66 height 13
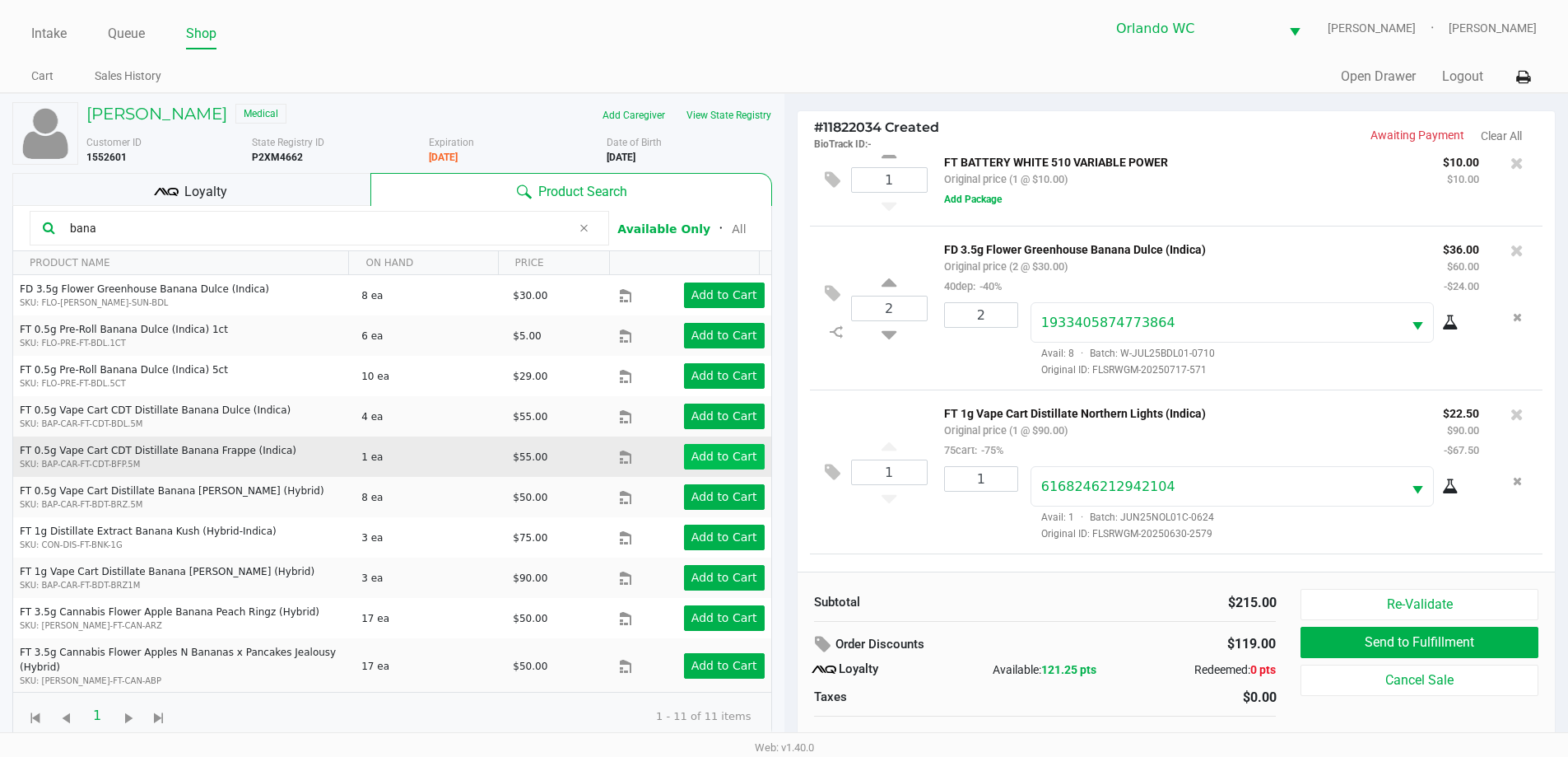
scroll to position [0, 0]
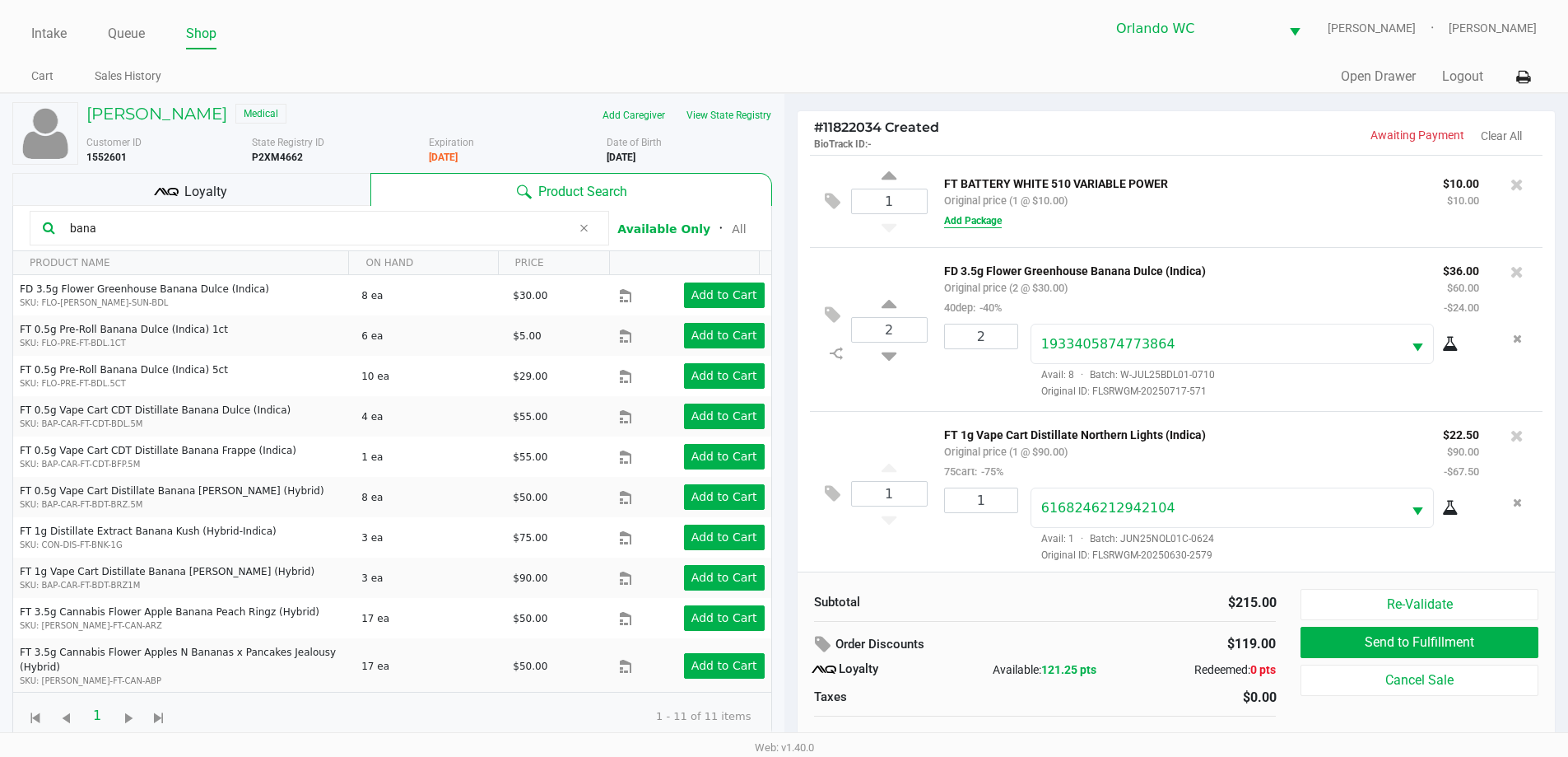
click at [986, 226] on button "Add Package" at bounding box center [972, 220] width 57 height 15
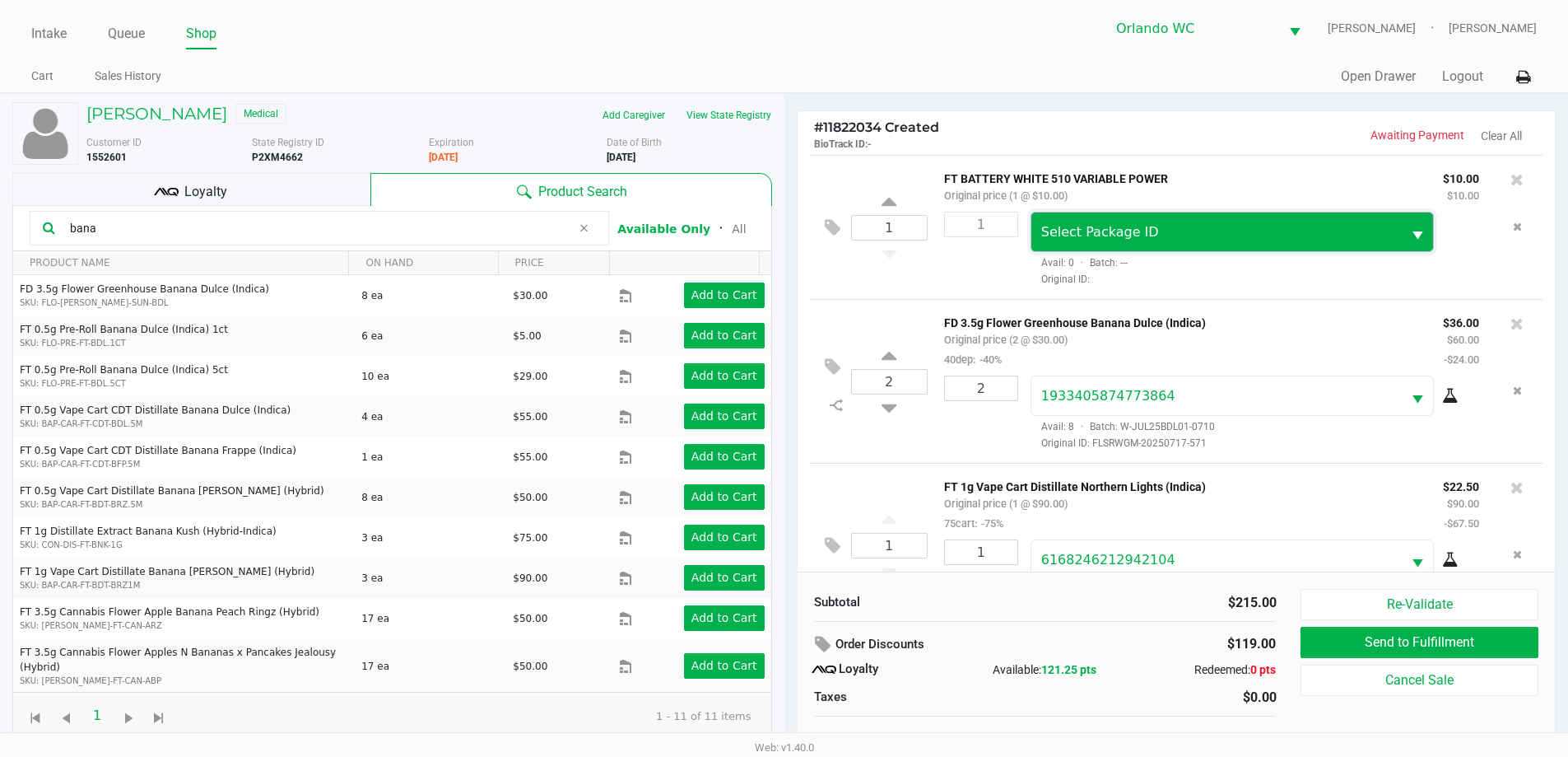
click at [1142, 238] on span "Select Package ID" at bounding box center [1100, 232] width 118 height 15
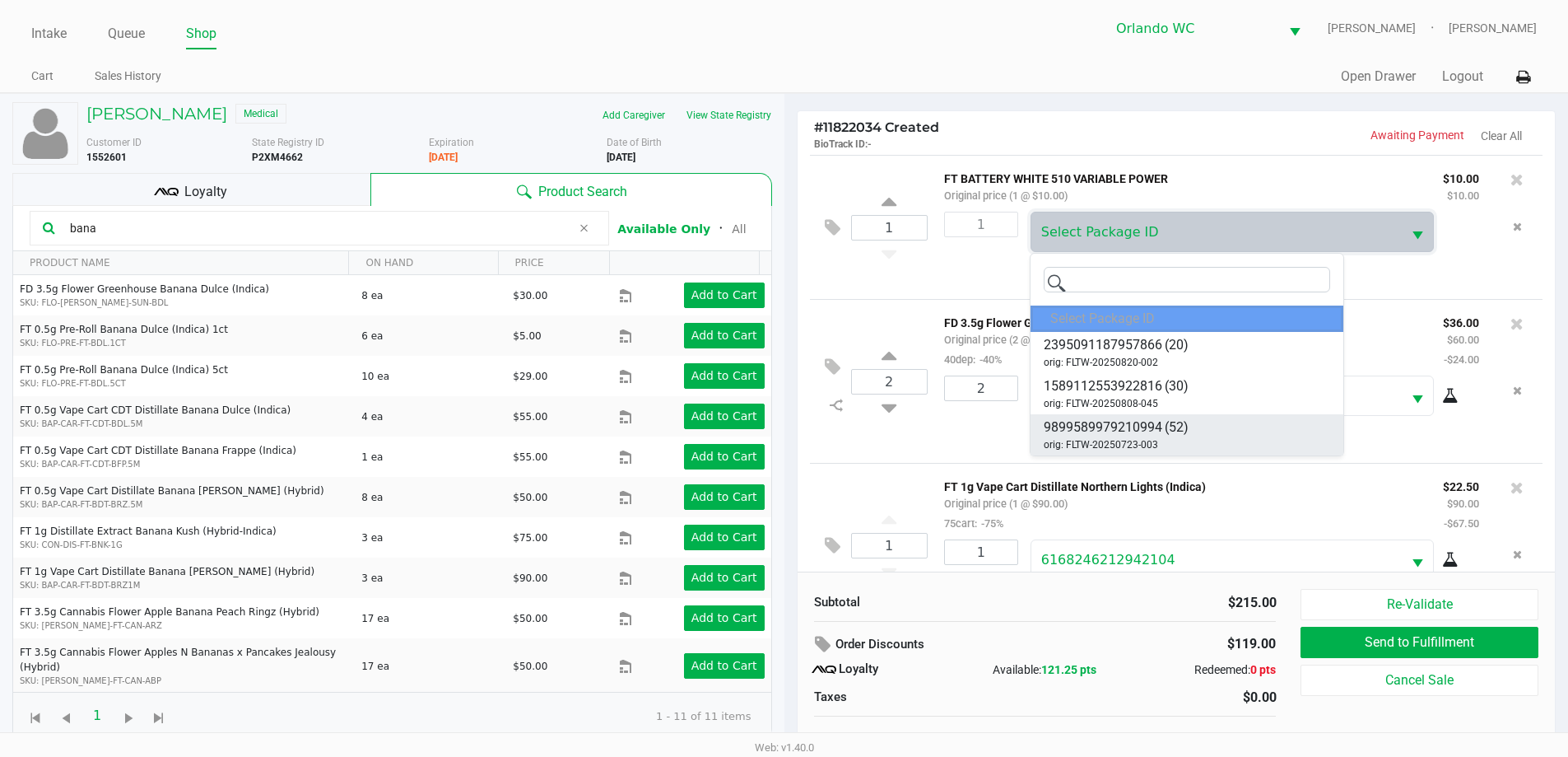
click at [1131, 430] on span "9899589979210994" at bounding box center [1103, 427] width 119 height 20
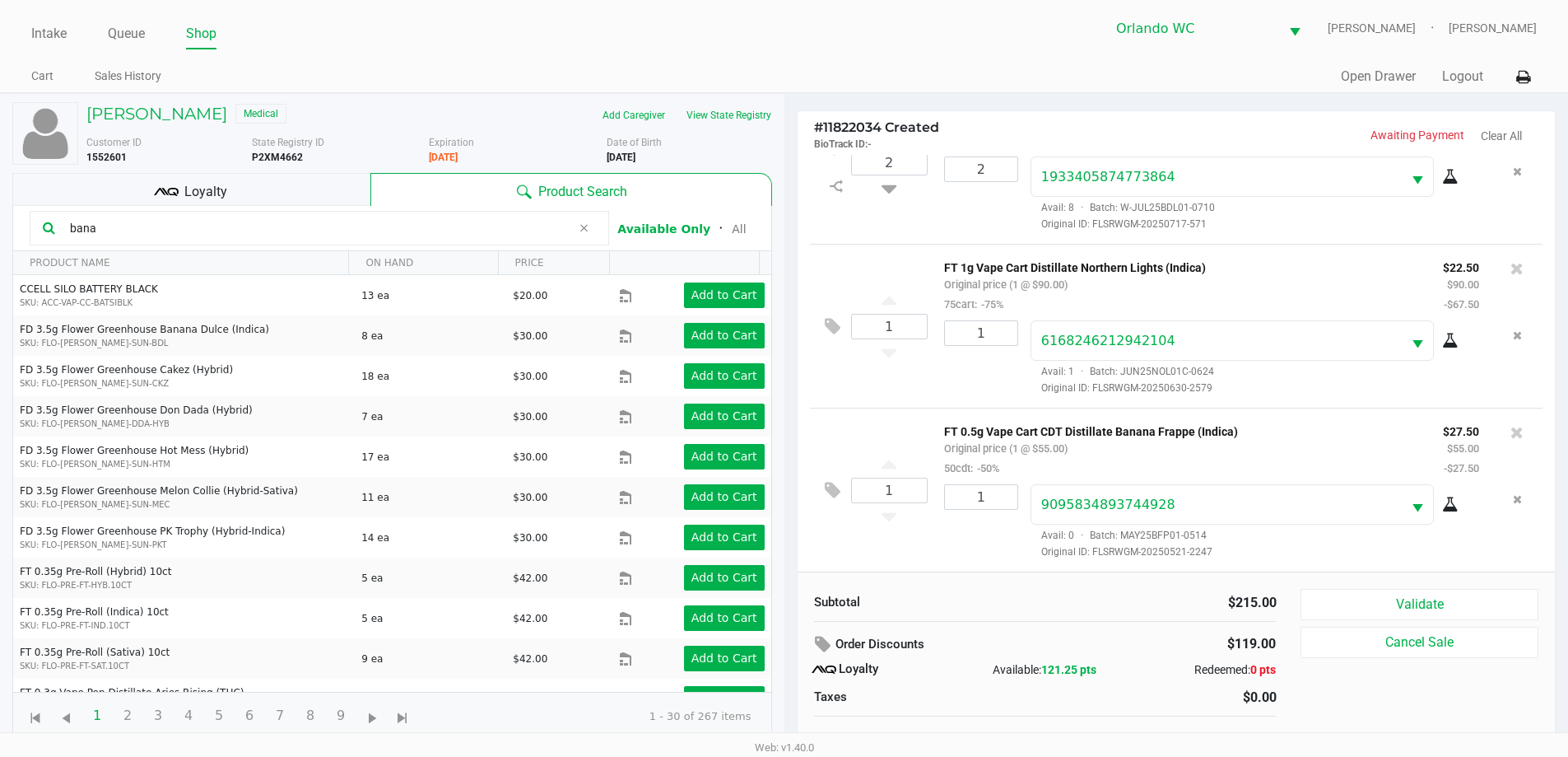
scroll to position [16, 0]
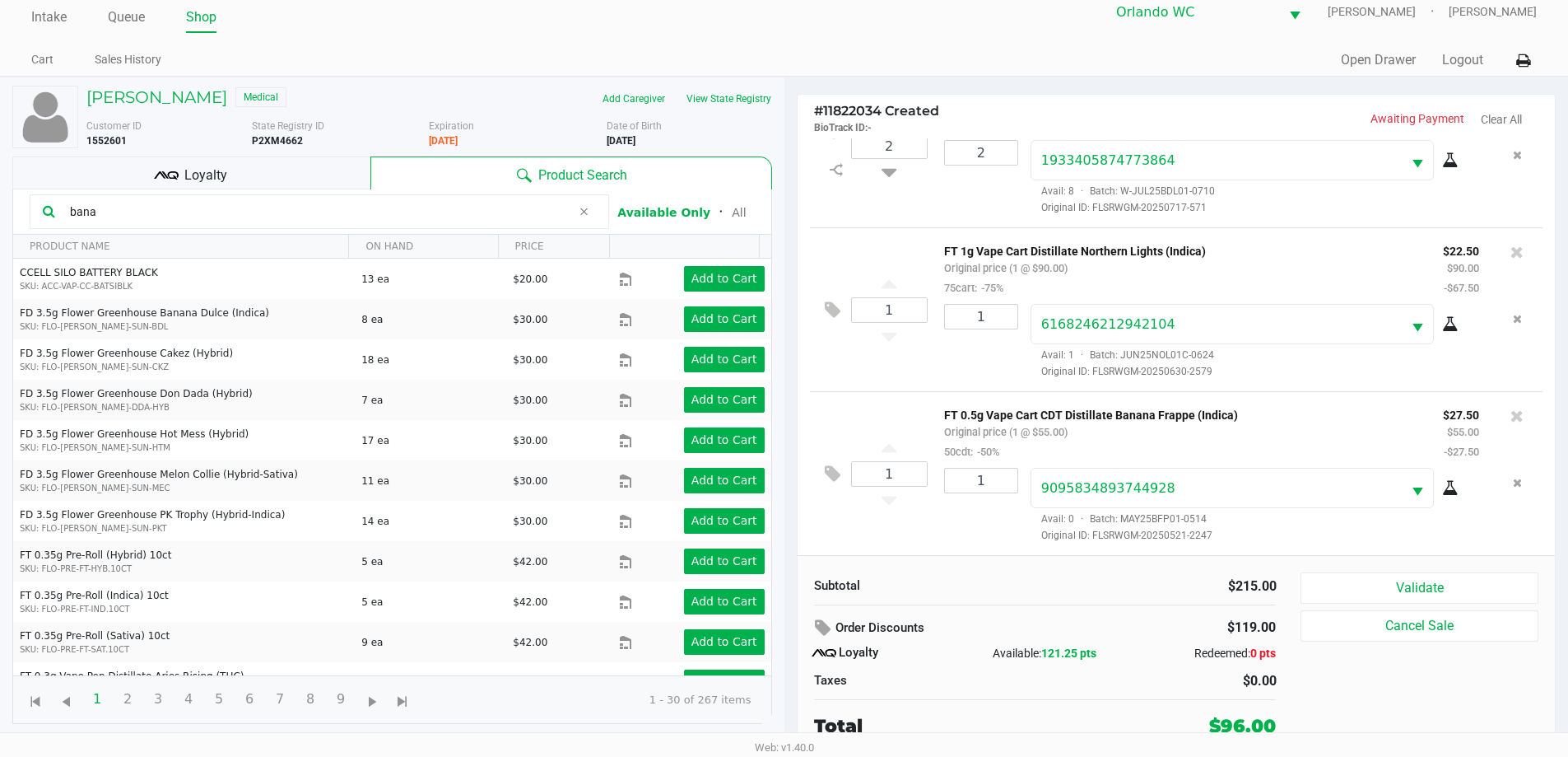
click at [214, 185] on span "Loyalty" at bounding box center [206, 175] width 43 height 20
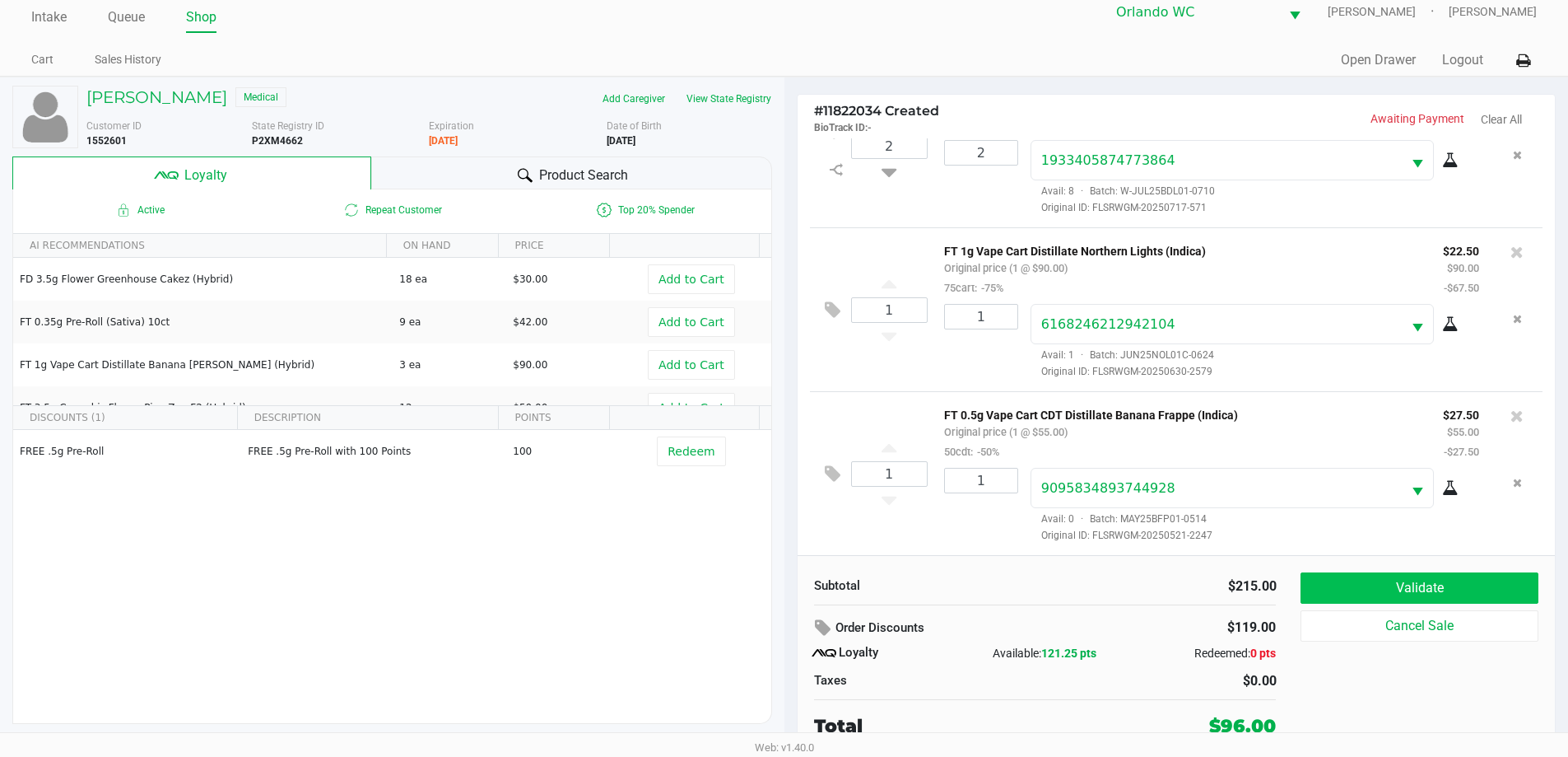
click at [1444, 590] on button "Validate" at bounding box center [1419, 588] width 237 height 32
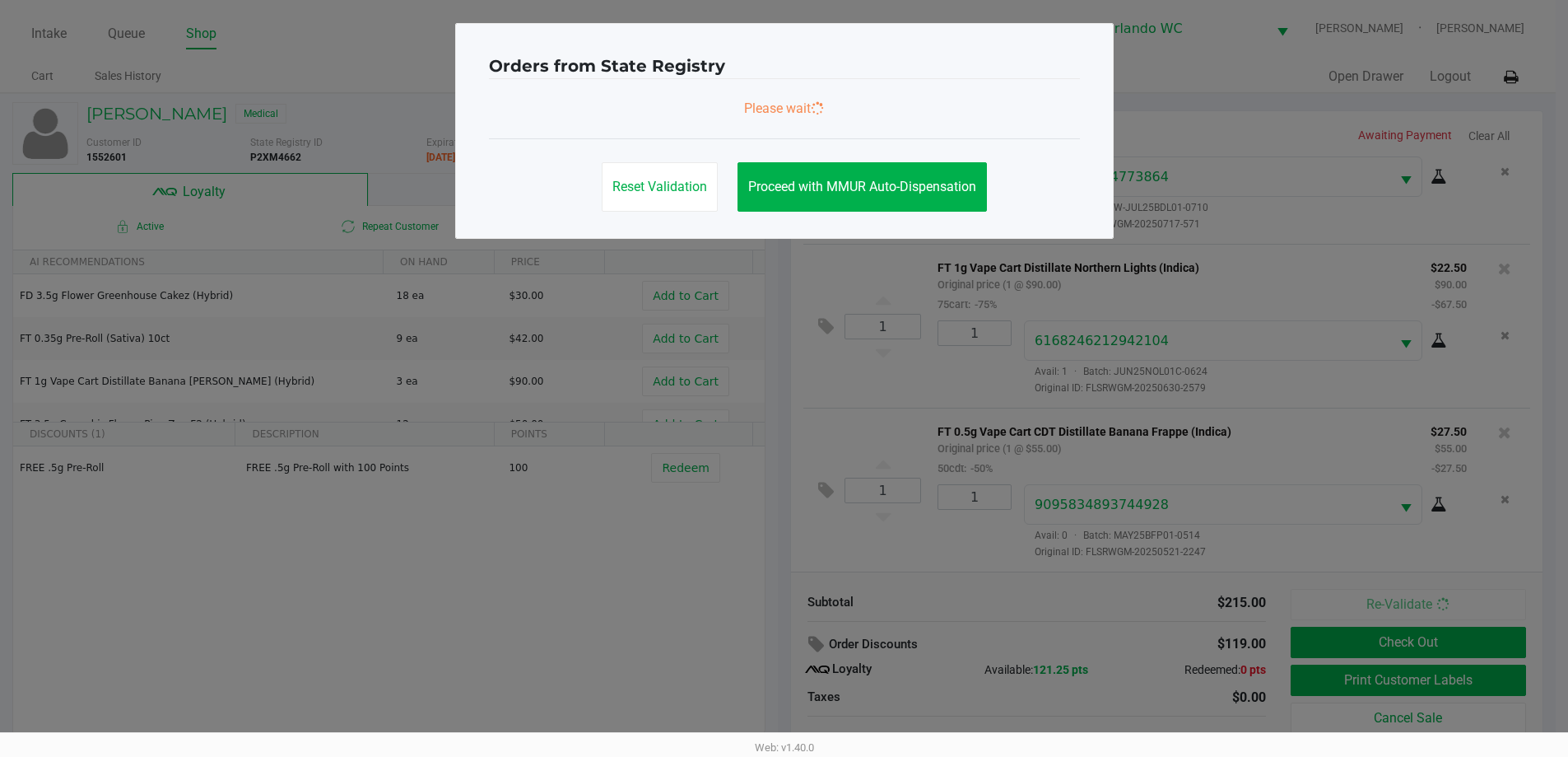
scroll to position [0, 0]
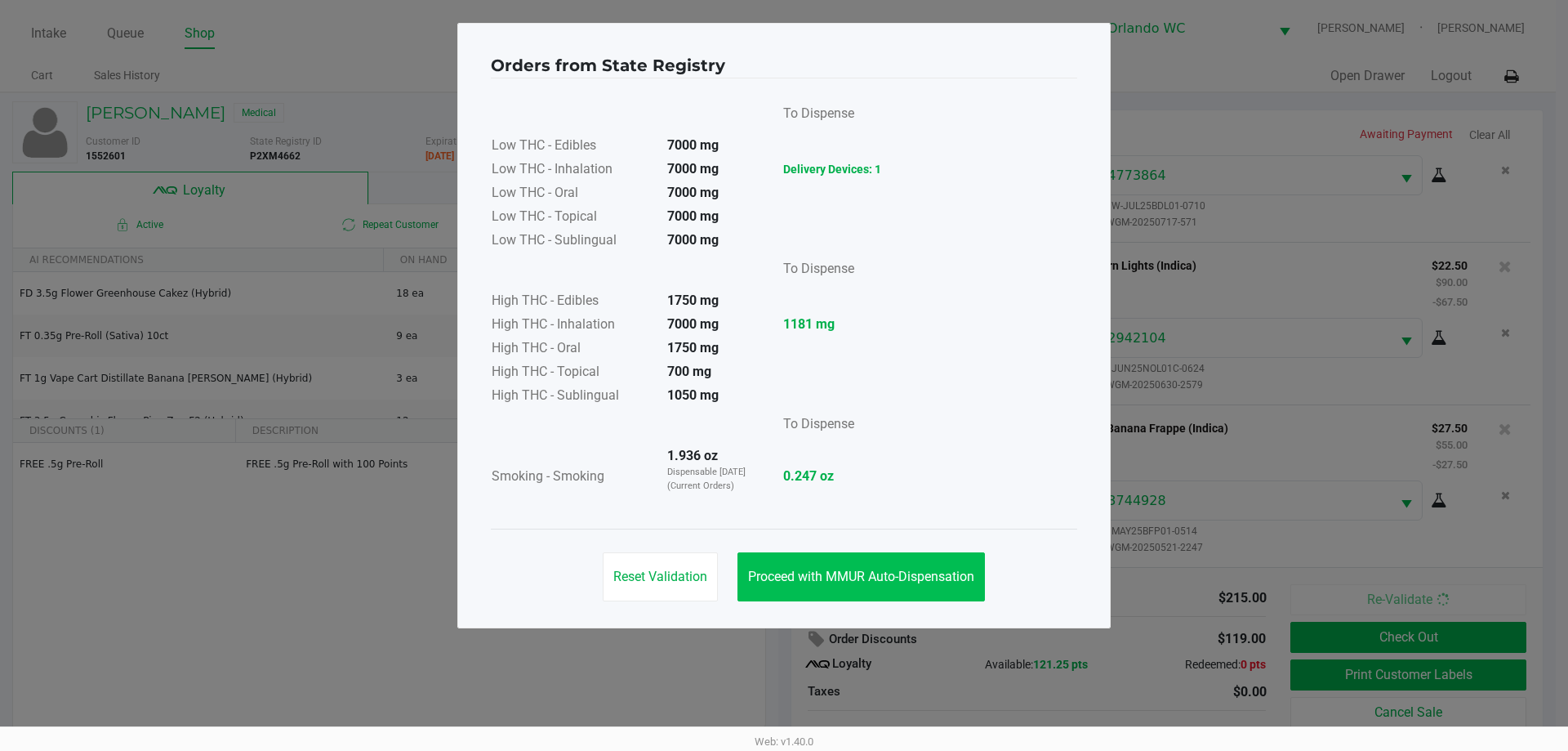
click at [895, 576] on span "Proceed with MMUR Auto-Dispensation" at bounding box center [861, 576] width 226 height 15
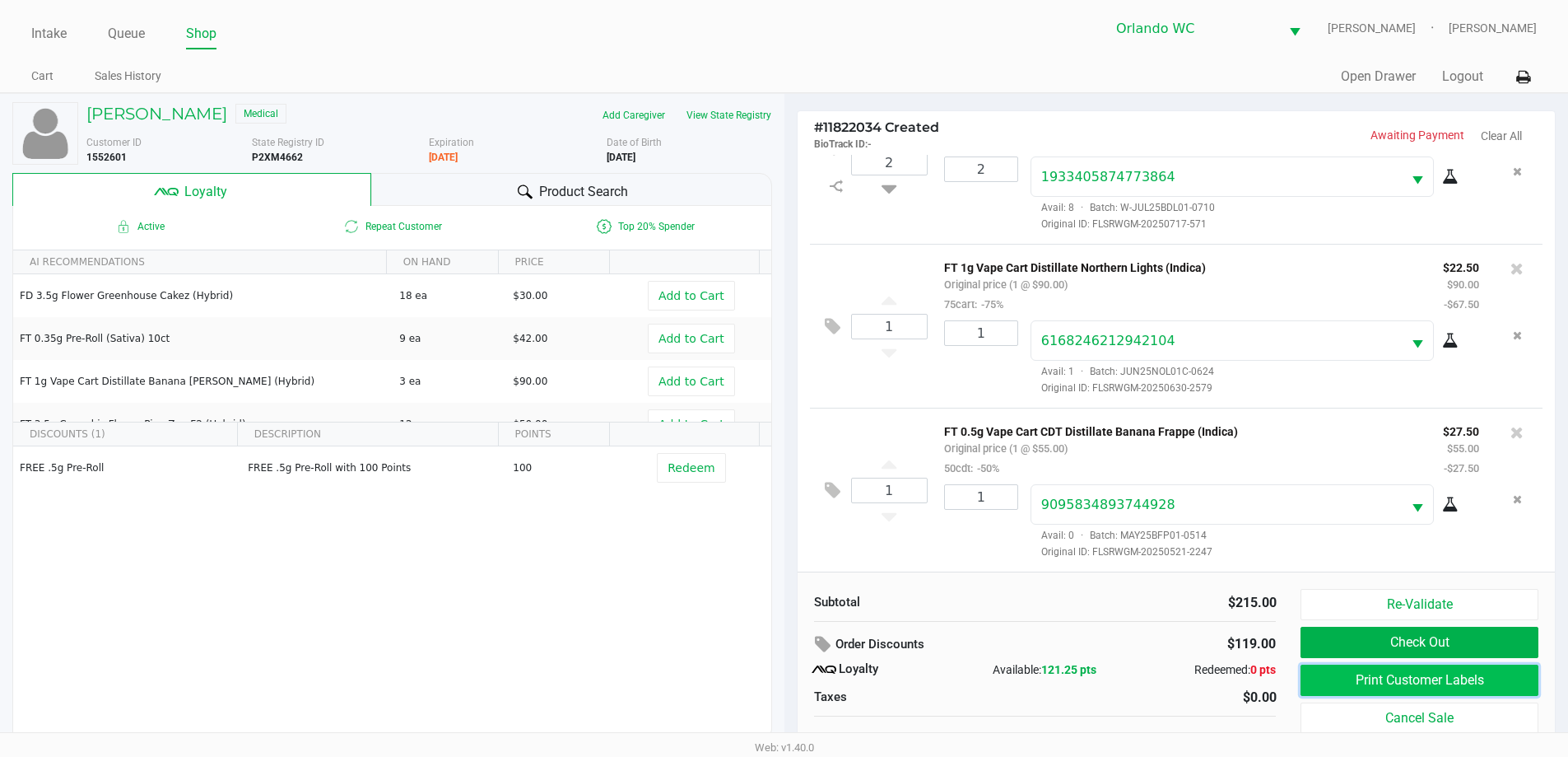
click at [1481, 683] on button "Print Customer Labels" at bounding box center [1419, 680] width 237 height 32
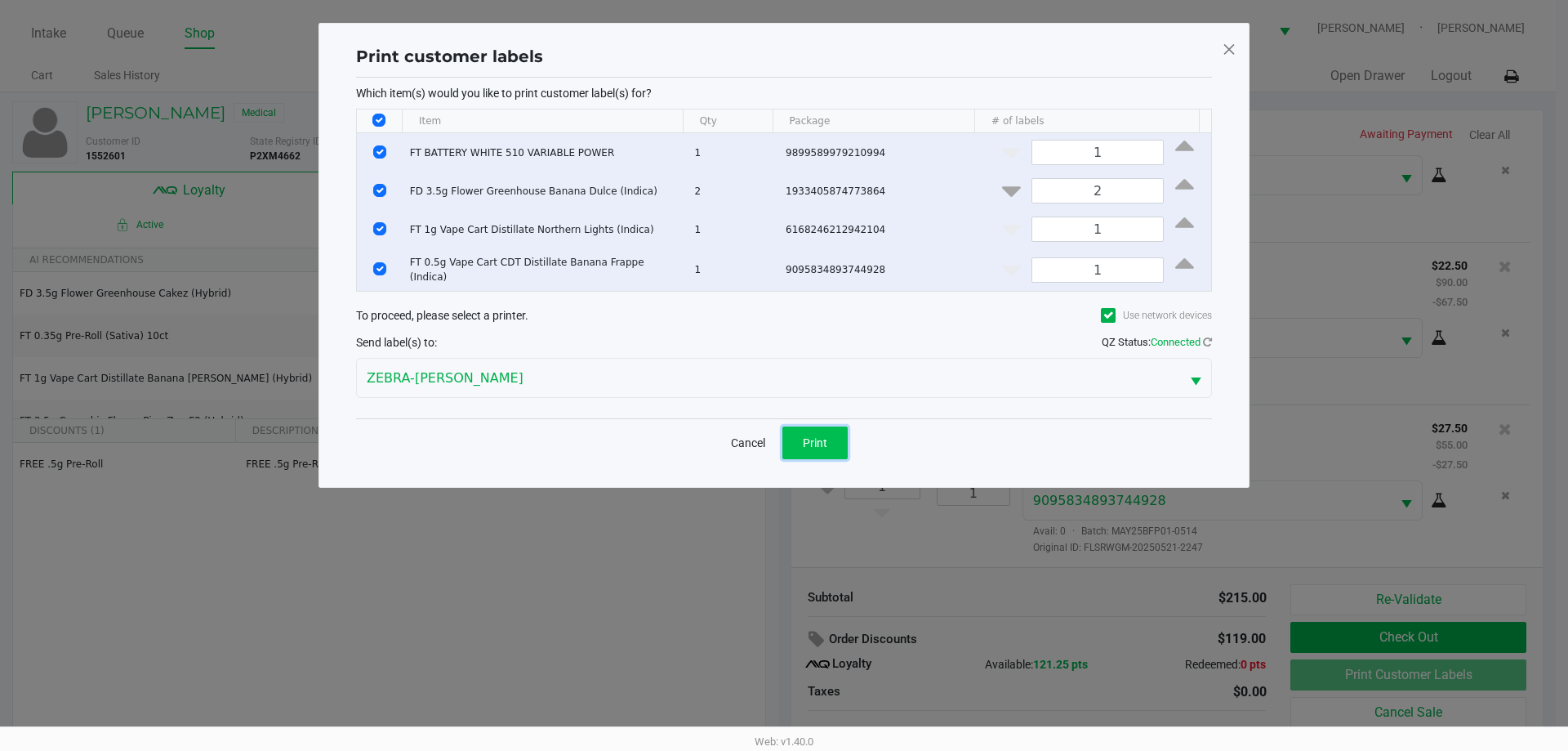
click at [829, 438] on button "Print" at bounding box center [815, 442] width 65 height 33
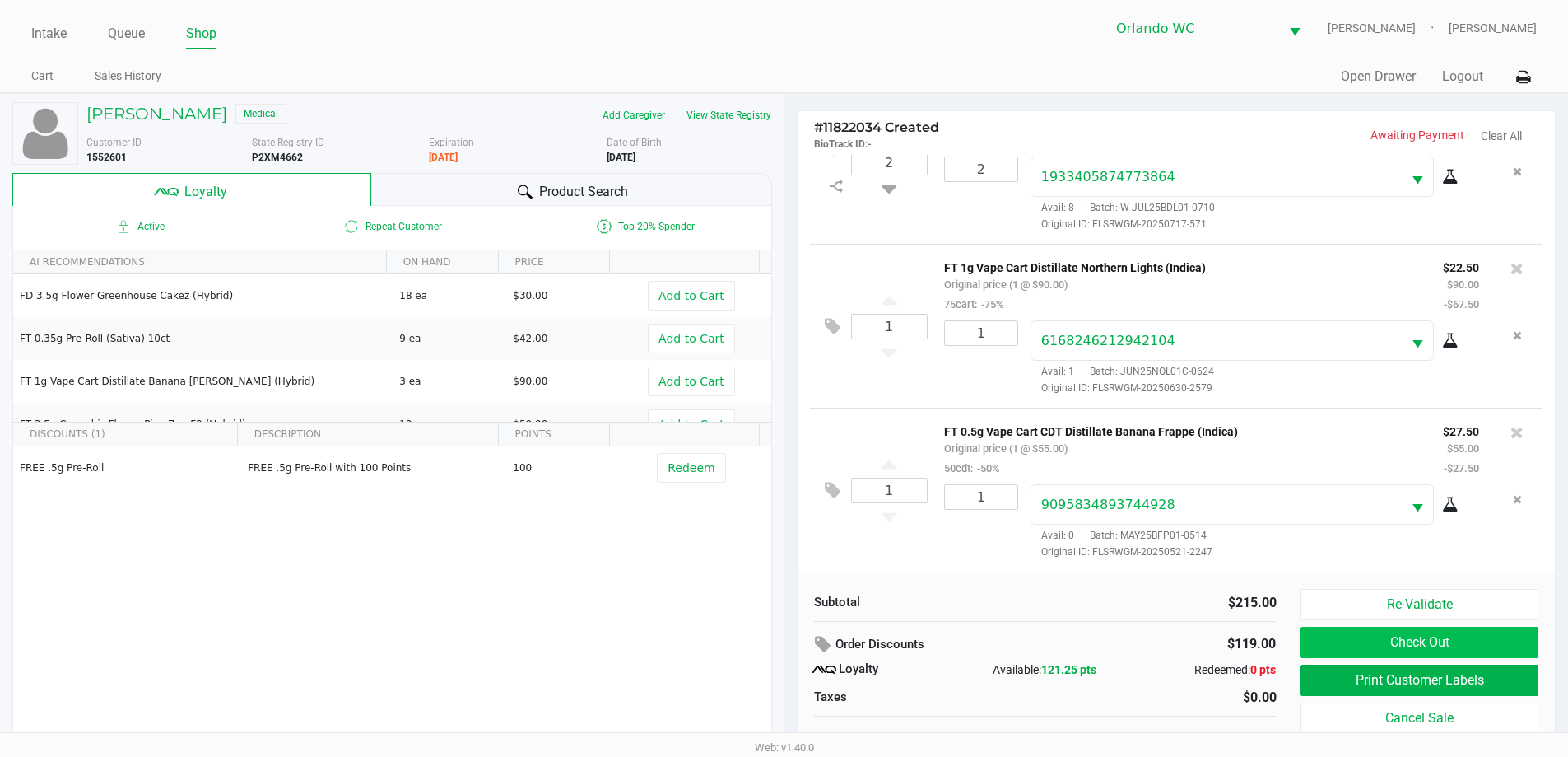
click at [1486, 645] on button "Check Out" at bounding box center [1419, 642] width 237 height 32
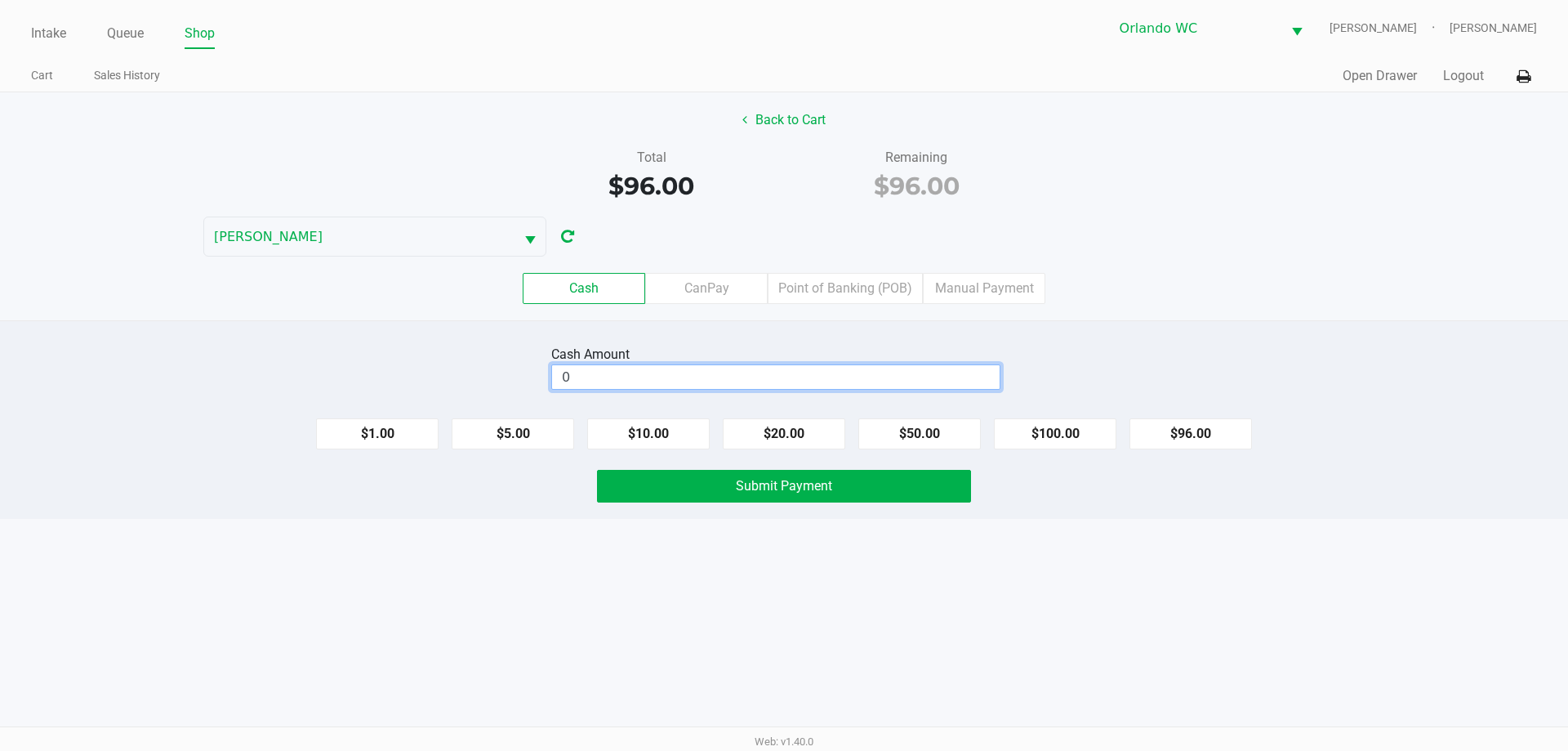
click at [661, 379] on input "0" at bounding box center [776, 377] width 448 height 24
type input "$100.00"
click at [840, 481] on button "Submit Payment" at bounding box center [783, 486] width 374 height 33
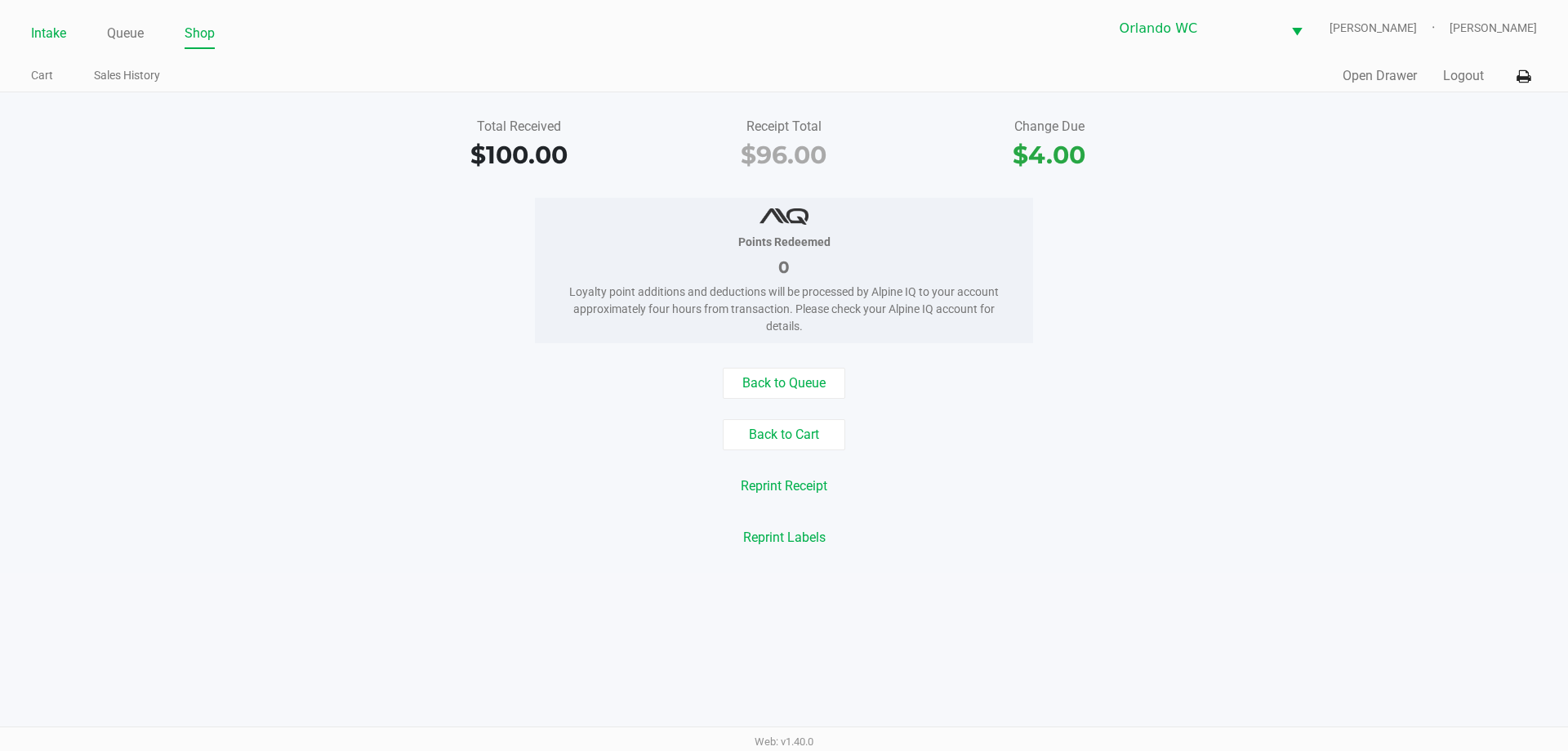
click at [56, 38] on link "Intake" at bounding box center [48, 33] width 35 height 23
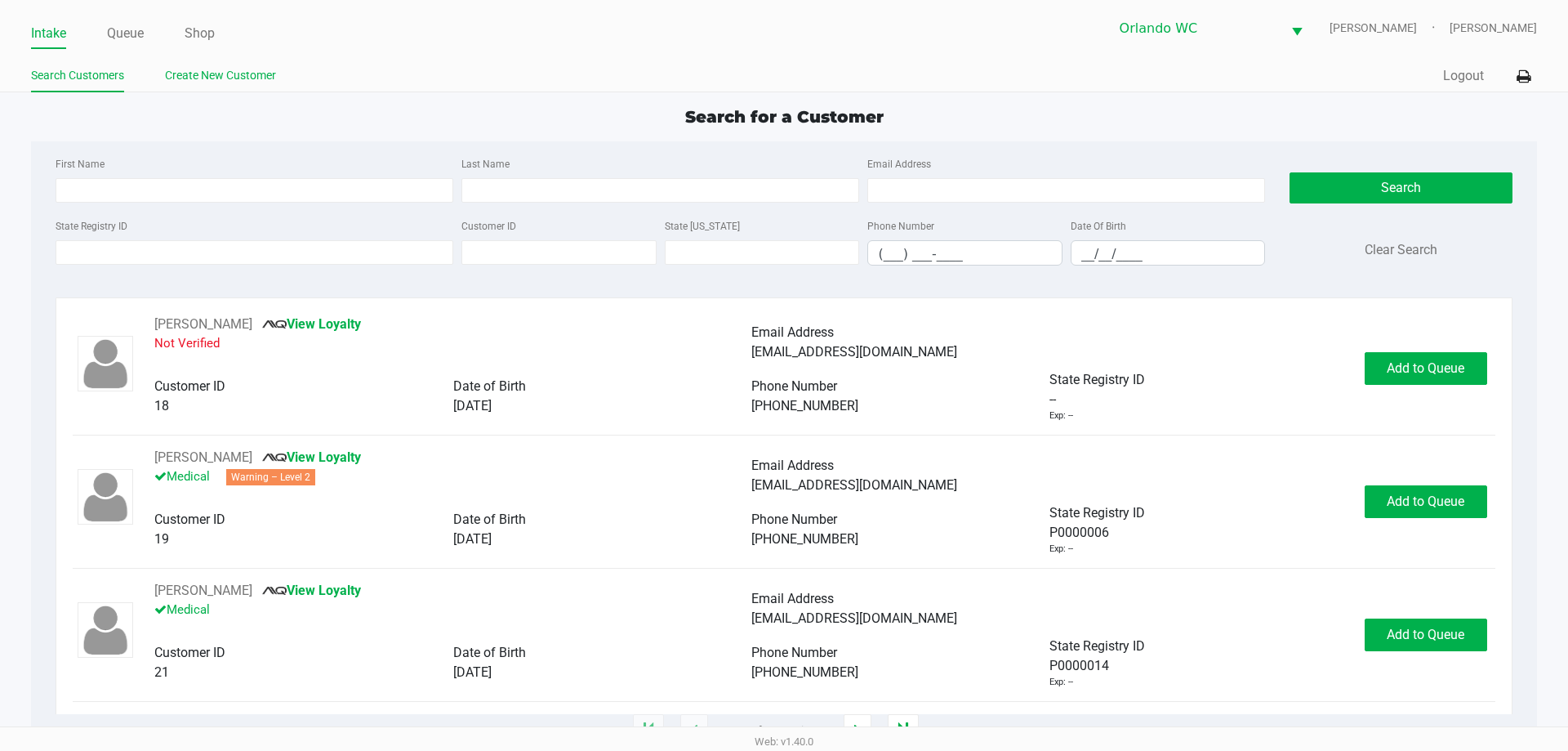
click at [205, 70] on link "Create New Customer" at bounding box center [220, 75] width 111 height 20
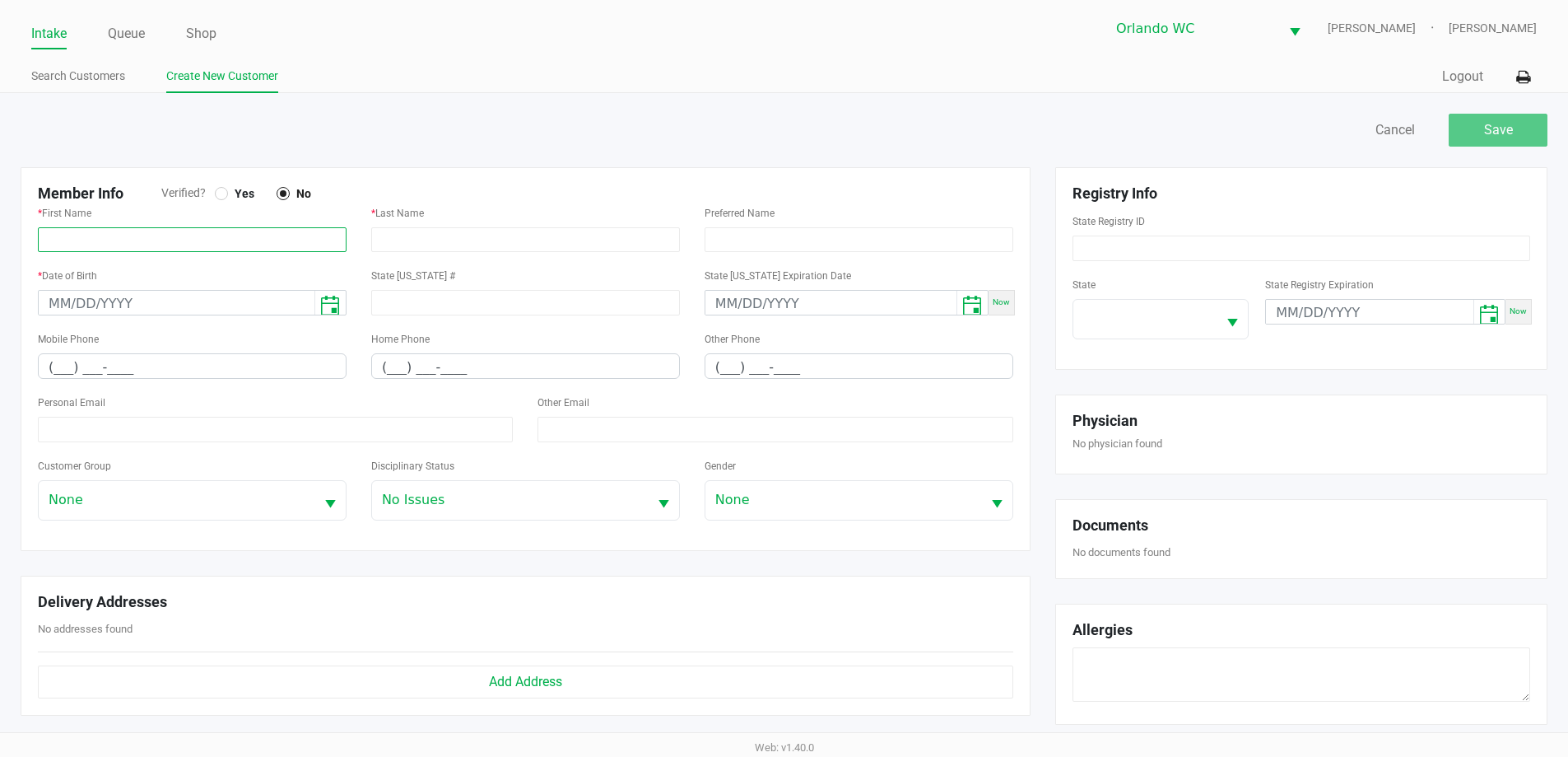
click at [264, 244] on input "text" at bounding box center [191, 239] width 308 height 25
paste input "KERVAN"
type input "KERVAN"
click at [379, 242] on input "text" at bounding box center [525, 239] width 308 height 25
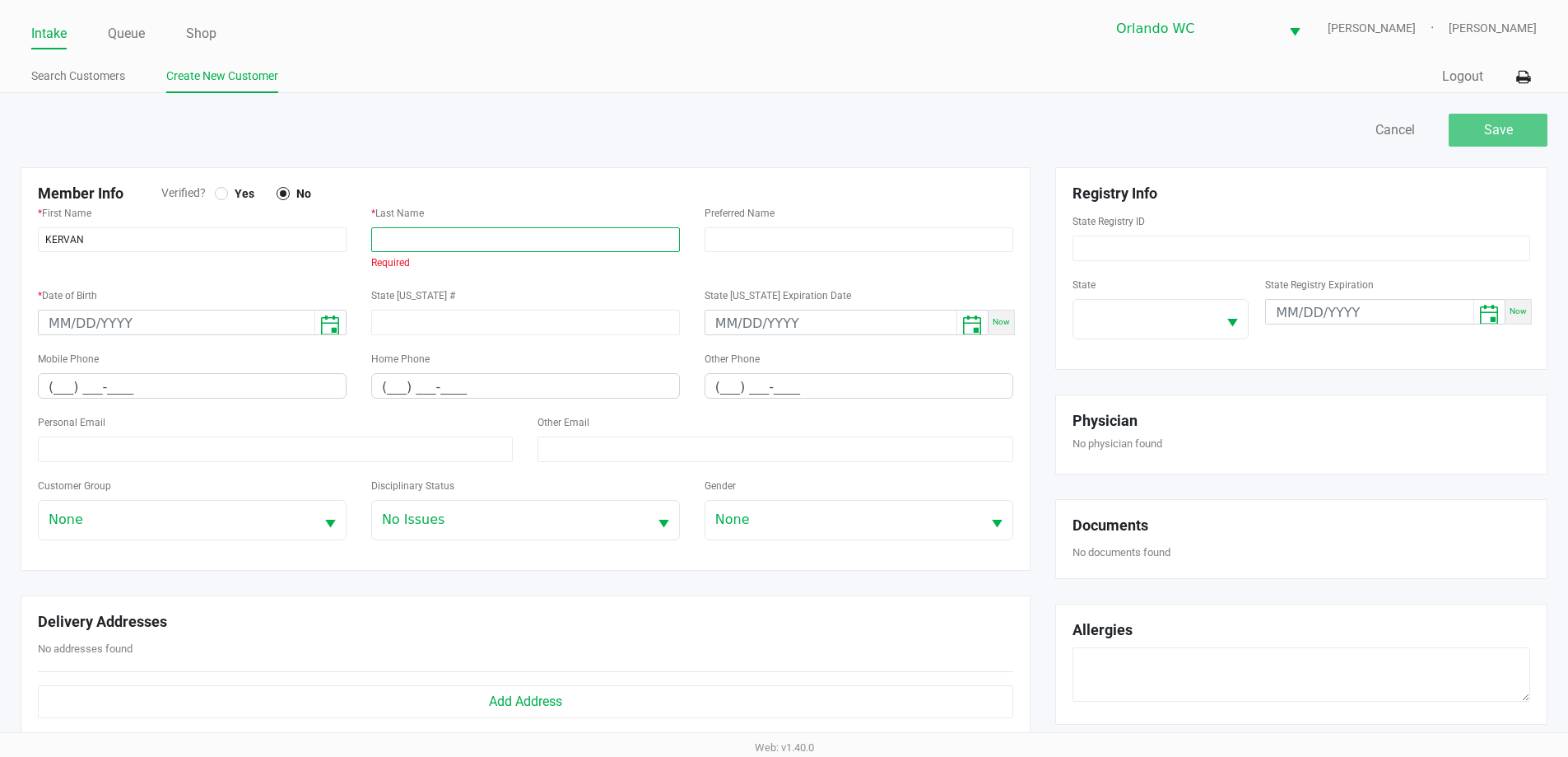
paste input "RYAN"
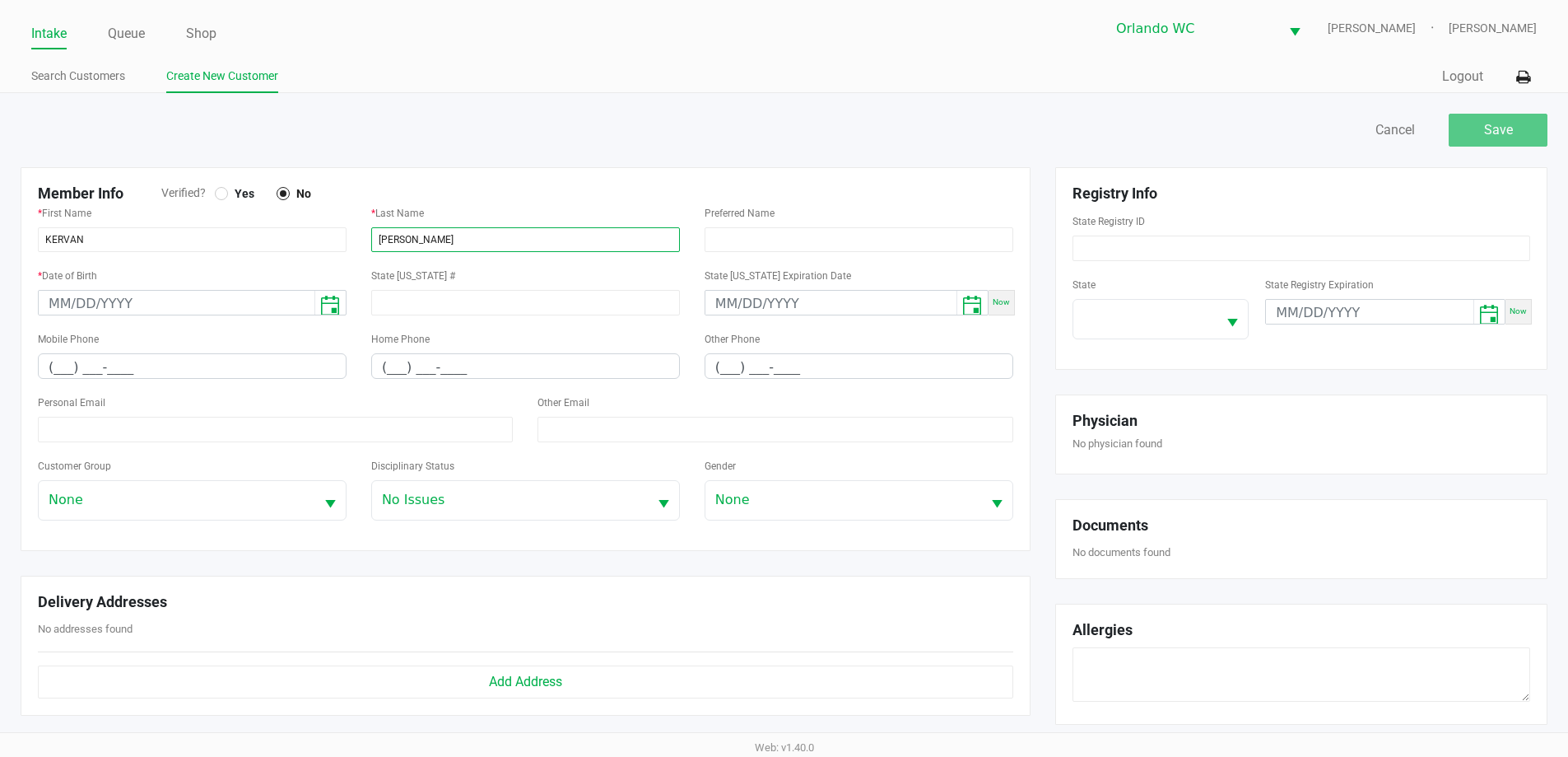
type input "RYAN"
click at [225, 197] on div at bounding box center [221, 193] width 13 height 13
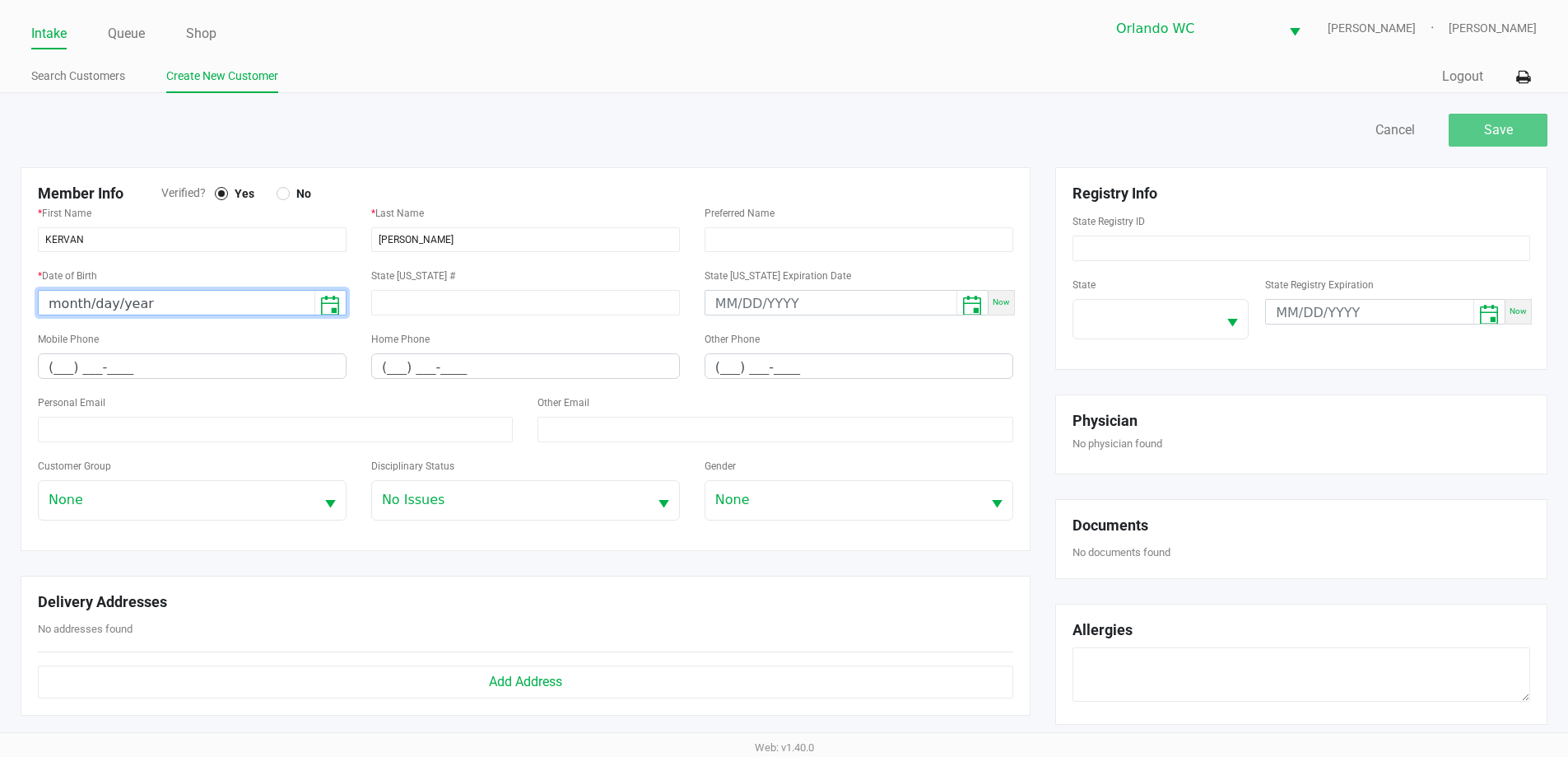
click at [73, 298] on input "month/day/year" at bounding box center [176, 303] width 276 height 26
type input "05/17/1982"
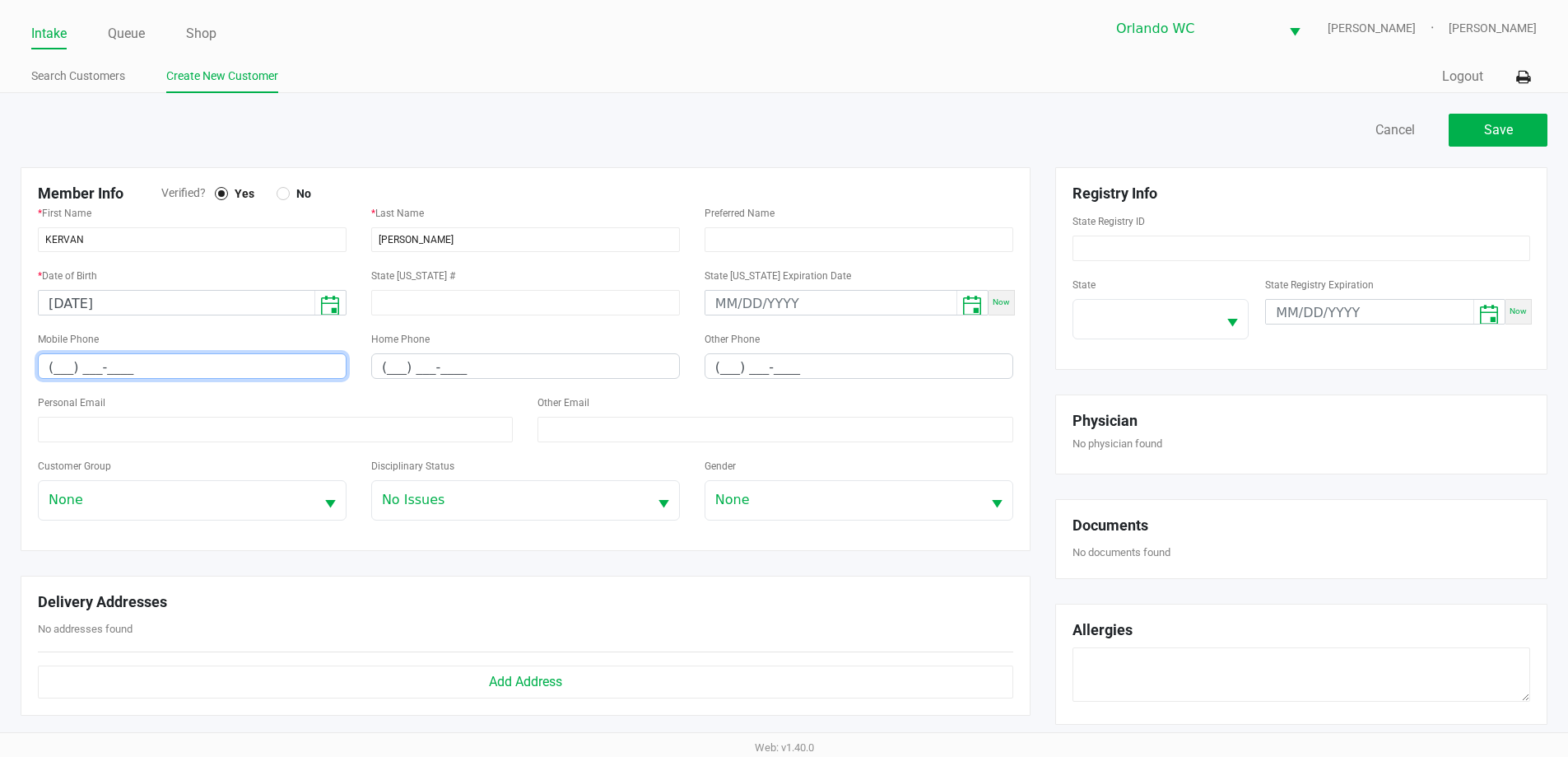
click at [59, 373] on input "(___) ___-____" at bounding box center [191, 367] width 307 height 26
paste input "407) 908-3133"
type input "(407) 908-3133"
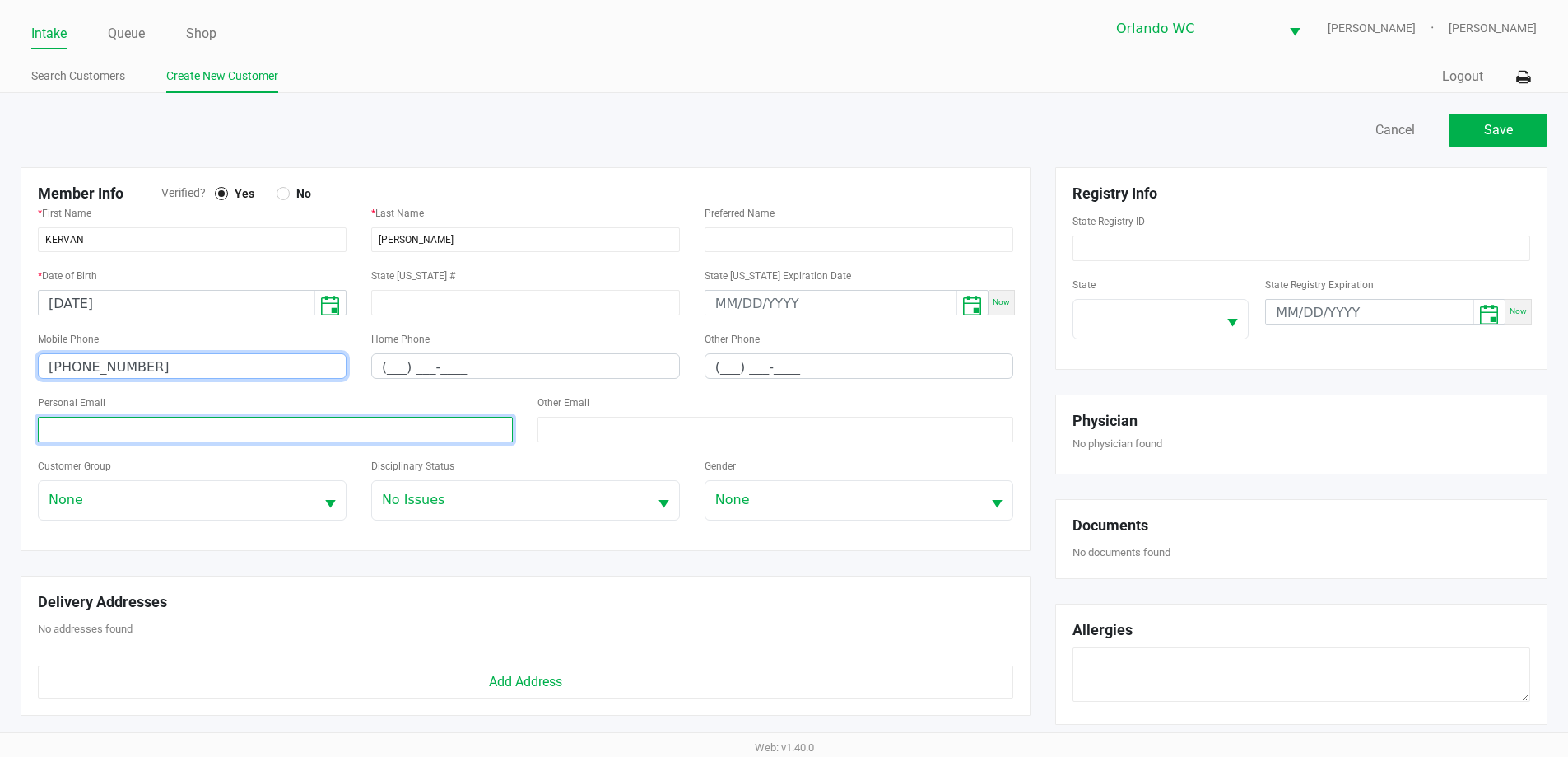
click at [117, 432] on input at bounding box center [275, 430] width 475 height 26
paste input "hotsoup1620@yahoo.com"
type input "hotsoup1620@yahoo.com"
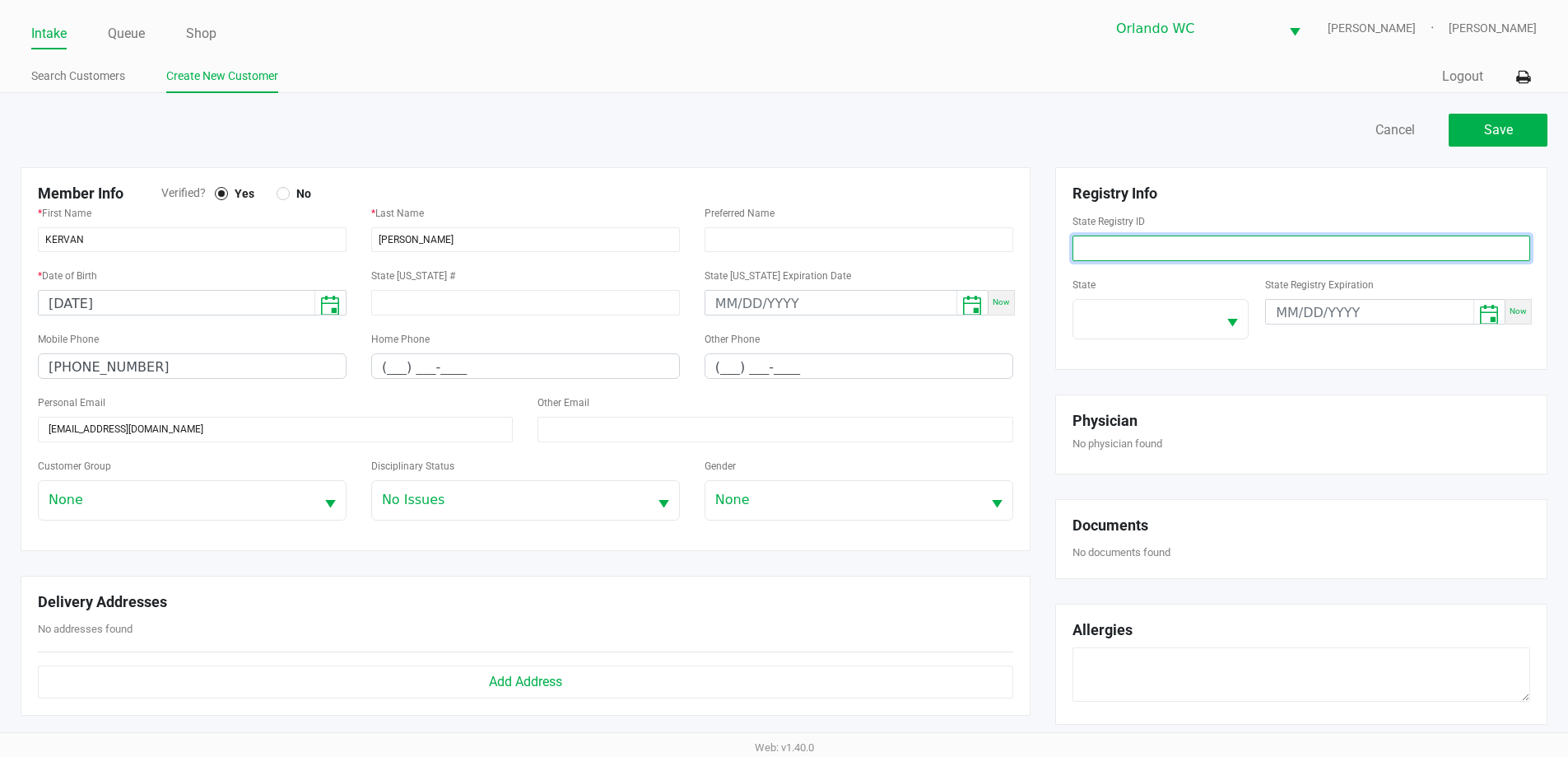
click at [1137, 249] on input at bounding box center [1302, 249] width 458 height 26
paste input "P8RE9944"
click at [1076, 248] on input "P8RE9944" at bounding box center [1302, 249] width 458 height 26
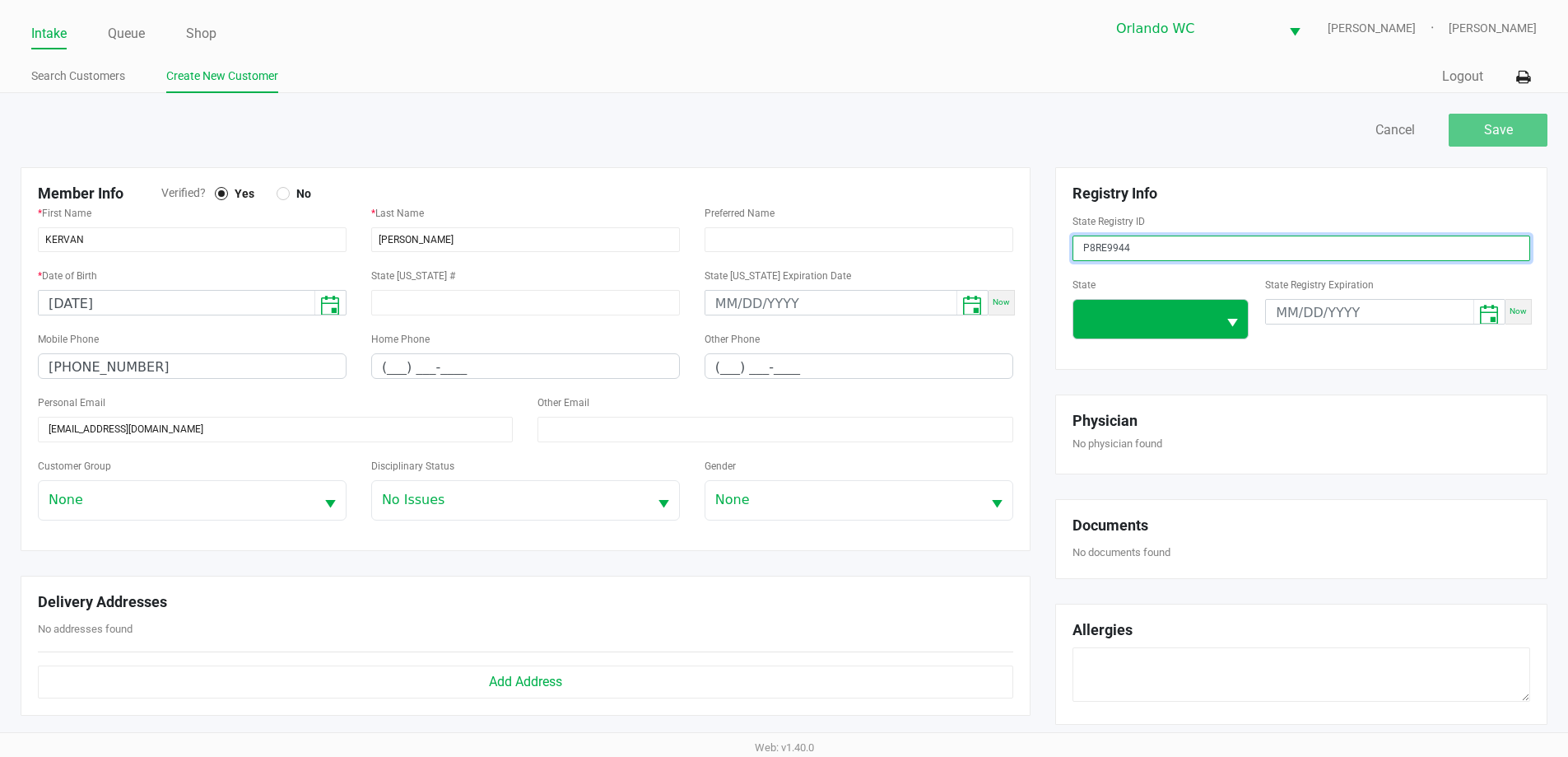
type input "P8RE9944"
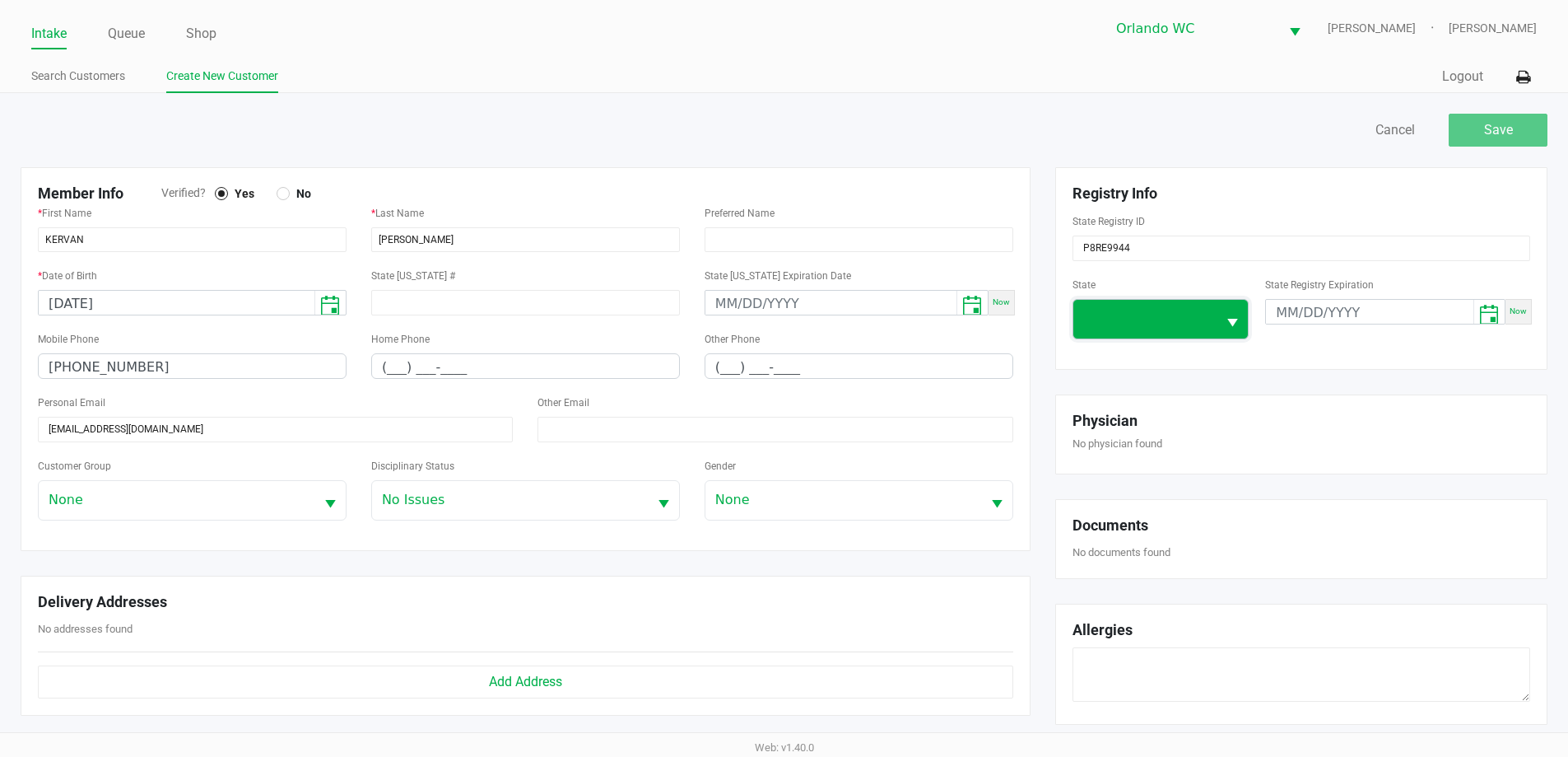
click at [1133, 324] on span at bounding box center [1145, 318] width 125 height 20
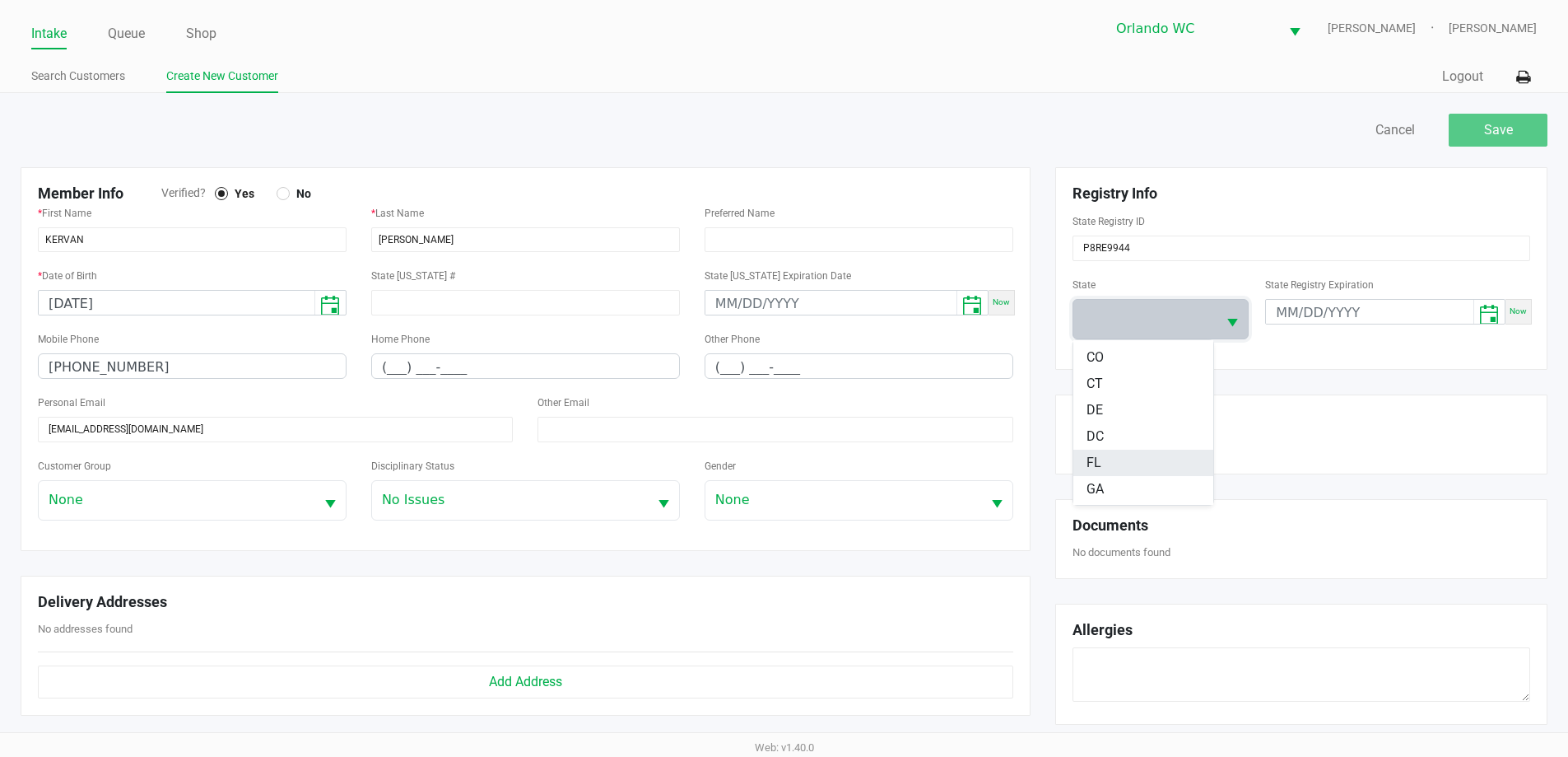
scroll to position [165, 0]
click at [1114, 444] on li "FL" at bounding box center [1144, 452] width 140 height 26
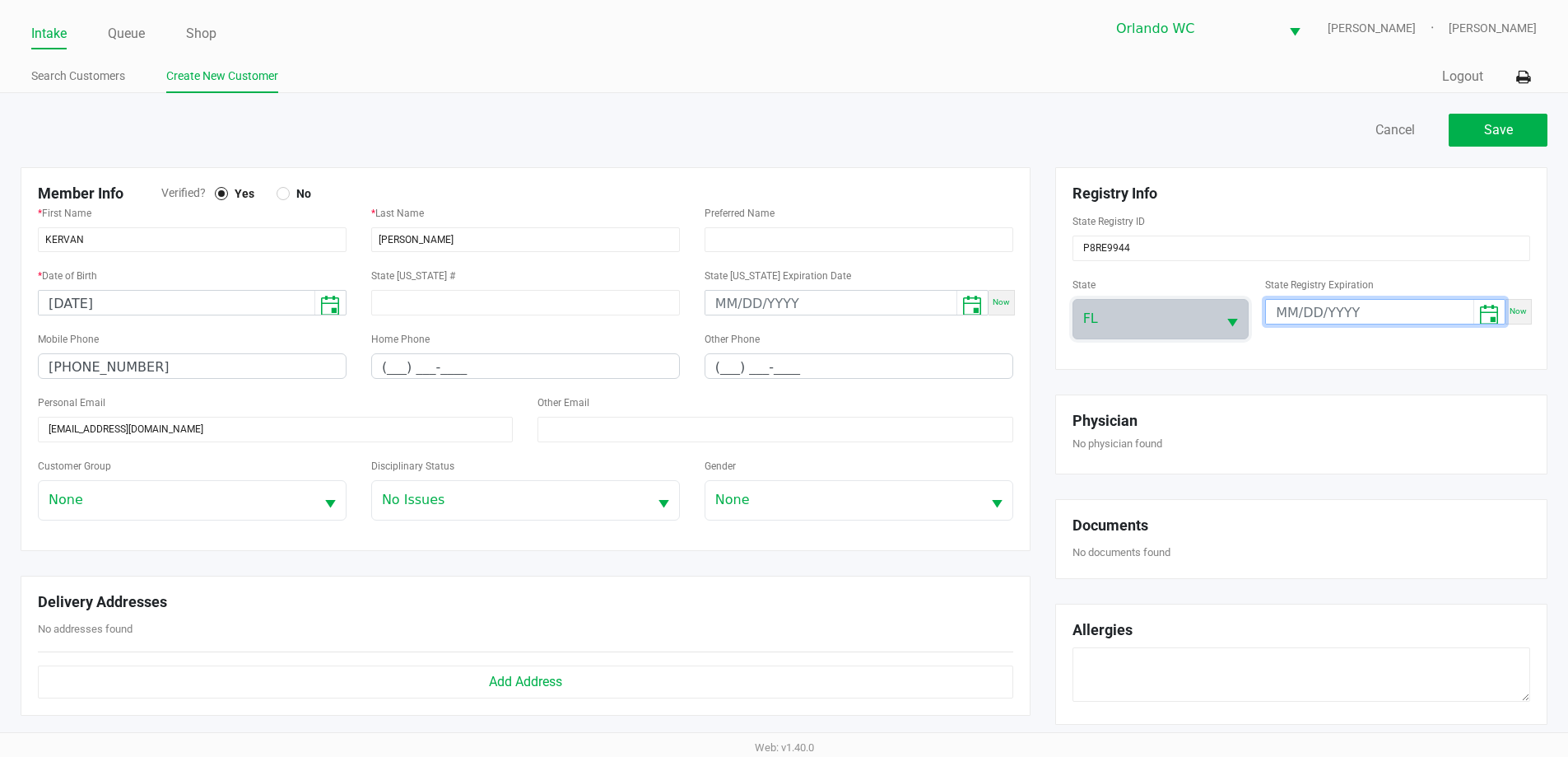
type input "month/day/year"
click at [1278, 307] on input "month/day/year" at bounding box center [1369, 313] width 208 height 26
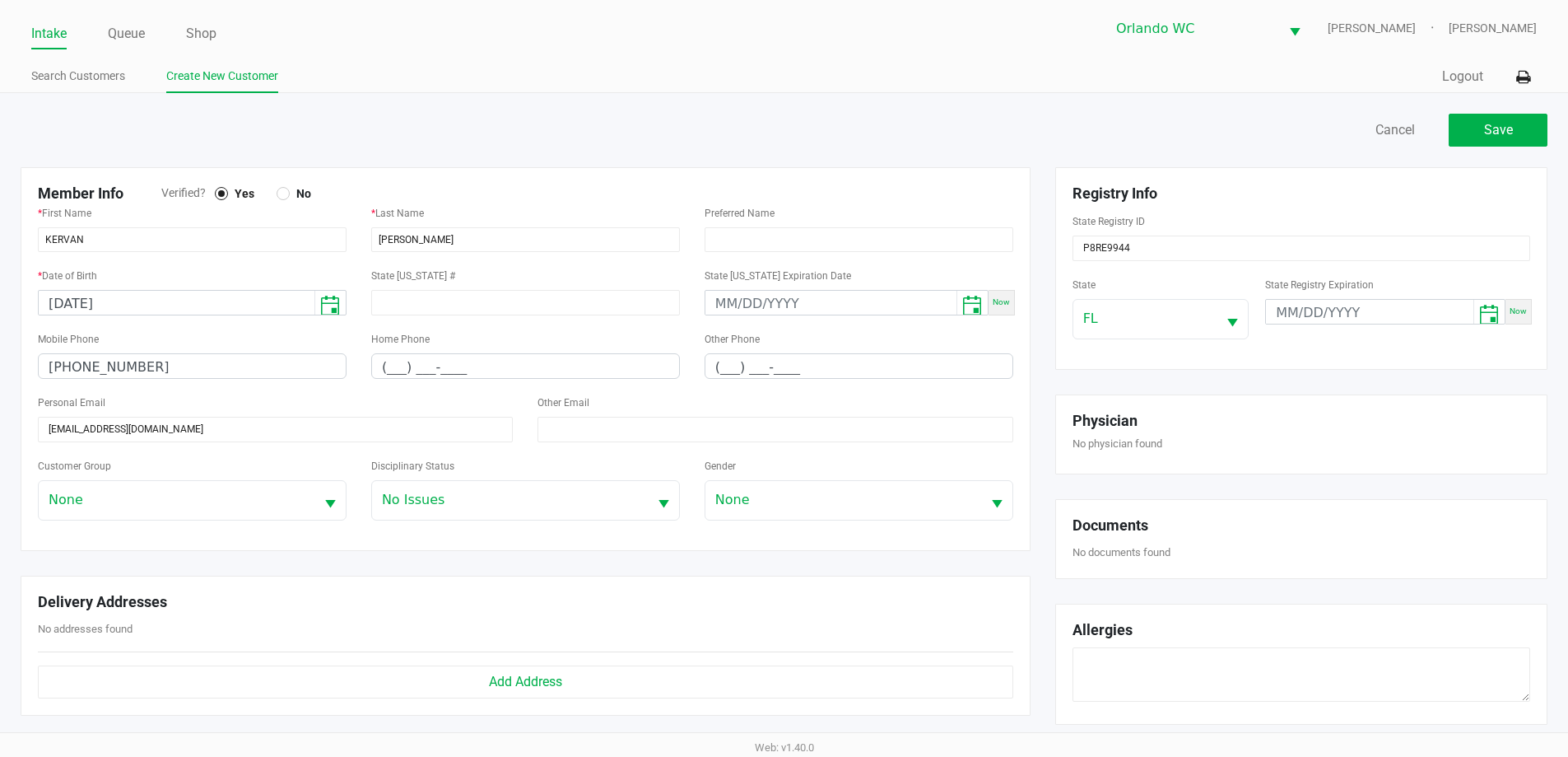
click at [708, 125] on div at bounding box center [396, 130] width 776 height 33
click at [221, 188] on div at bounding box center [221, 193] width 13 height 13
click at [1472, 127] on button "Save" at bounding box center [1498, 130] width 99 height 33
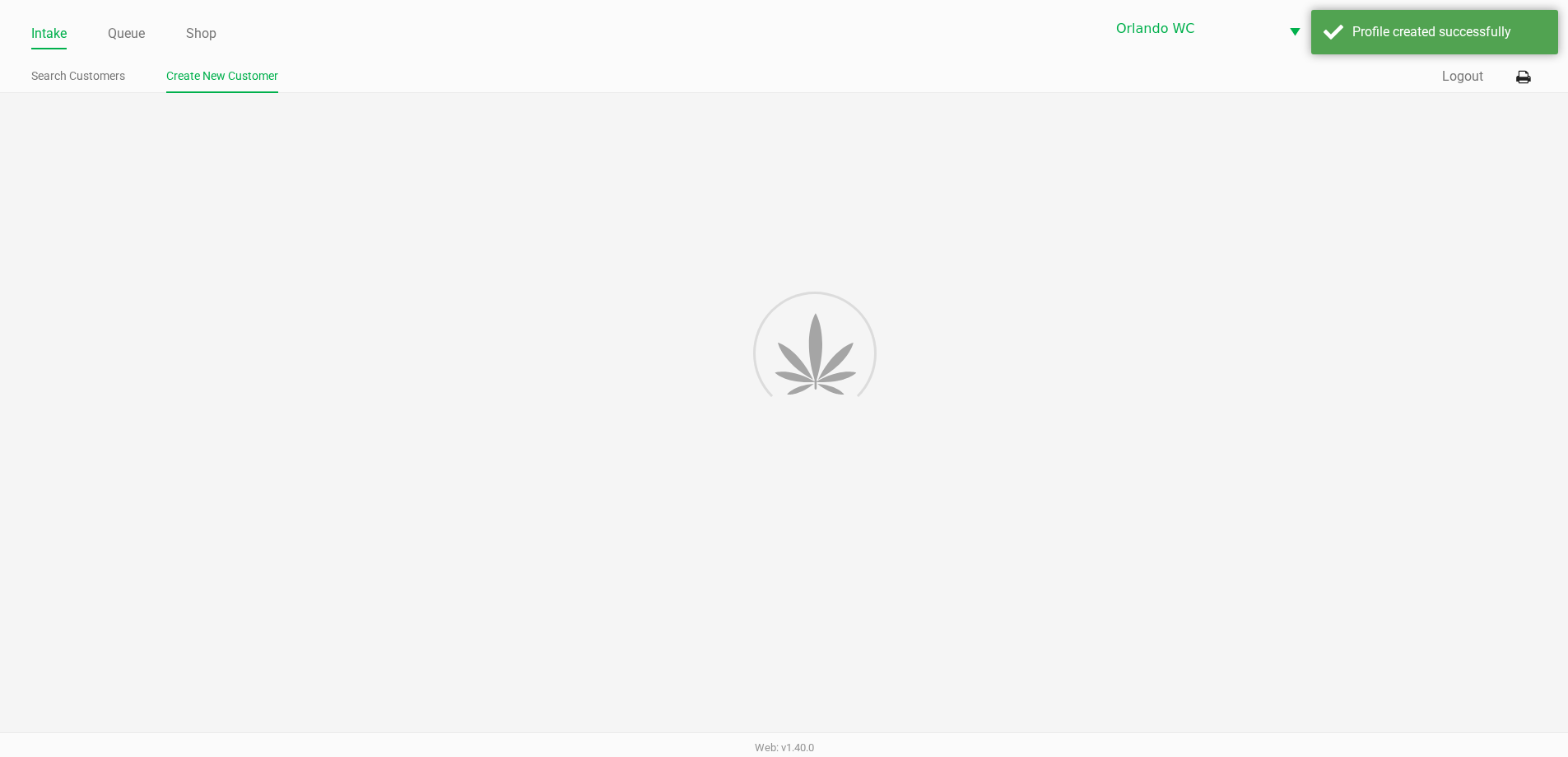
type input "---"
type input "( __) ___-____"
type input "---"
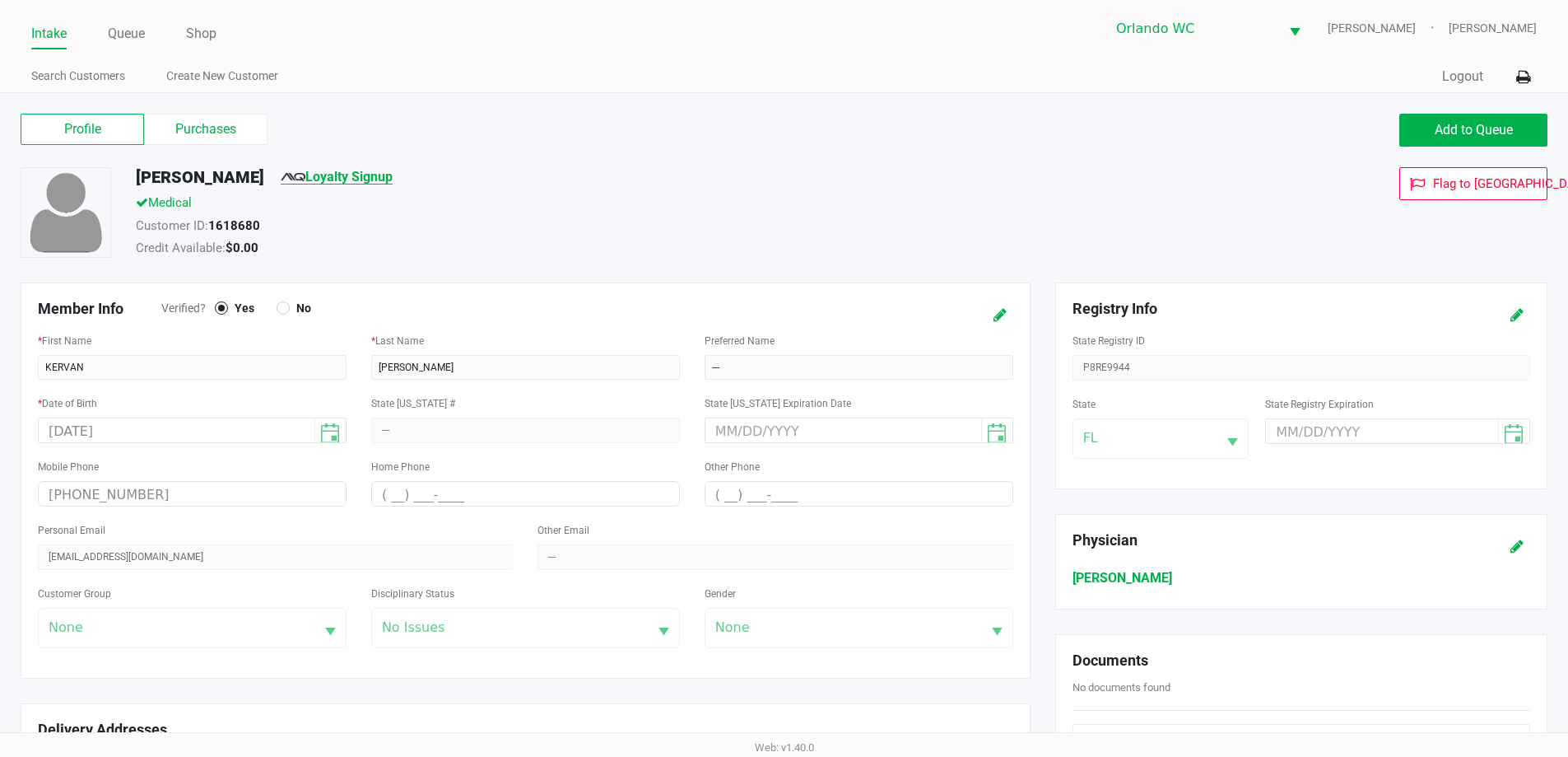
click at [357, 179] on link "Loyalty Signup" at bounding box center [336, 177] width 112 height 15
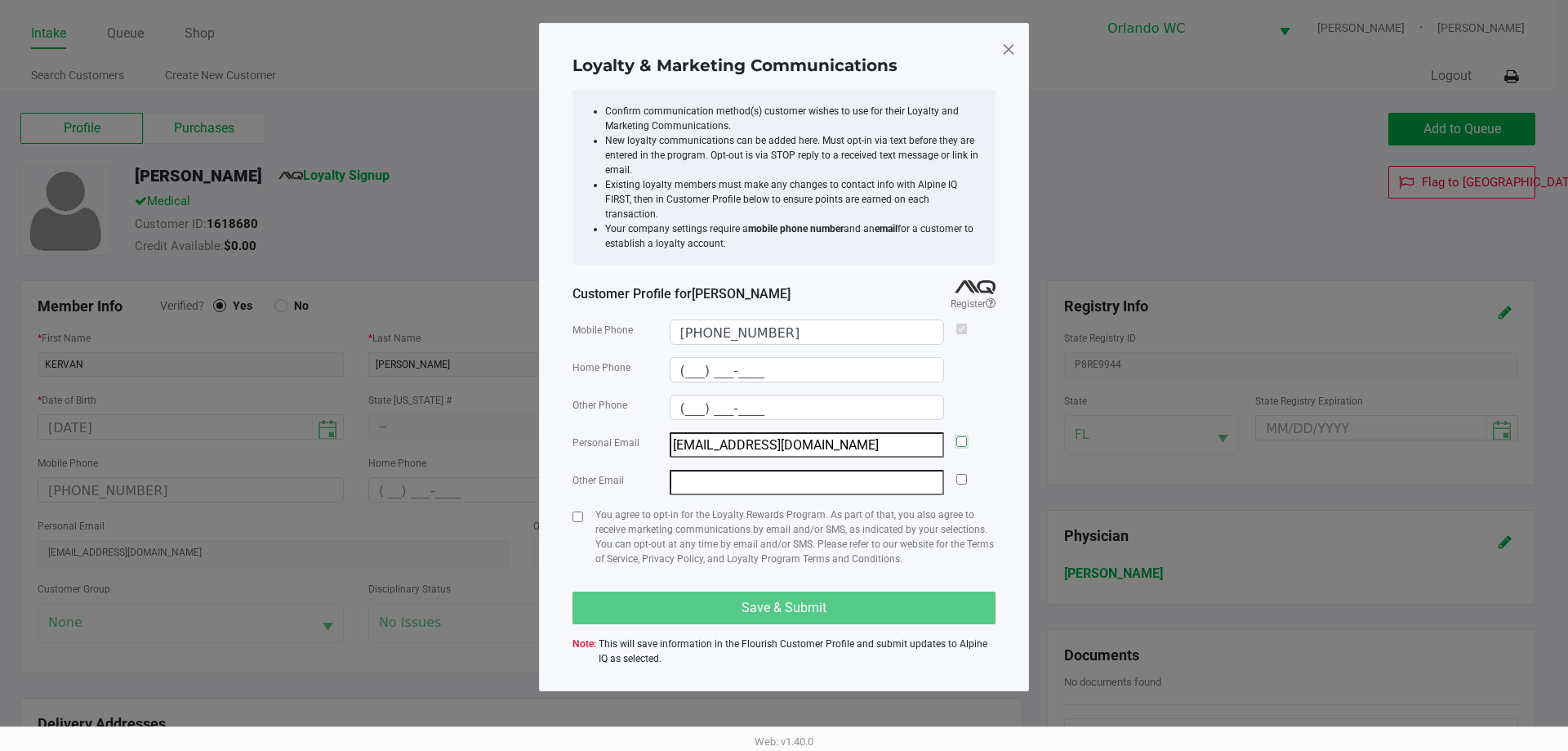
click at [960, 437] on input "checkbox" at bounding box center [961, 442] width 11 height 11
checkbox input "true"
click at [579, 511] on input "checkbox" at bounding box center [577, 516] width 11 height 11
checkbox input "true"
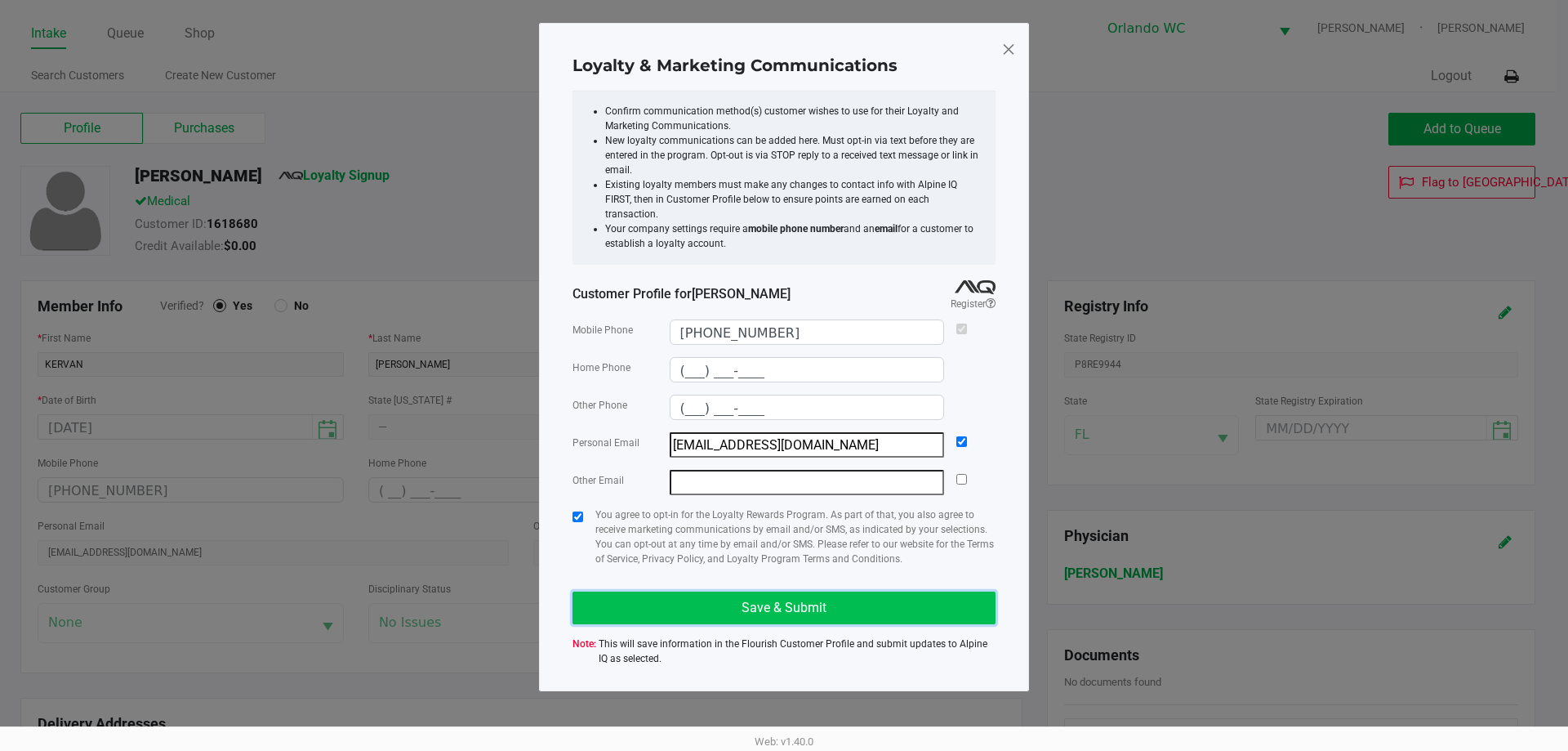
click at [726, 599] on button "Save & Submit" at bounding box center [783, 608] width 423 height 33
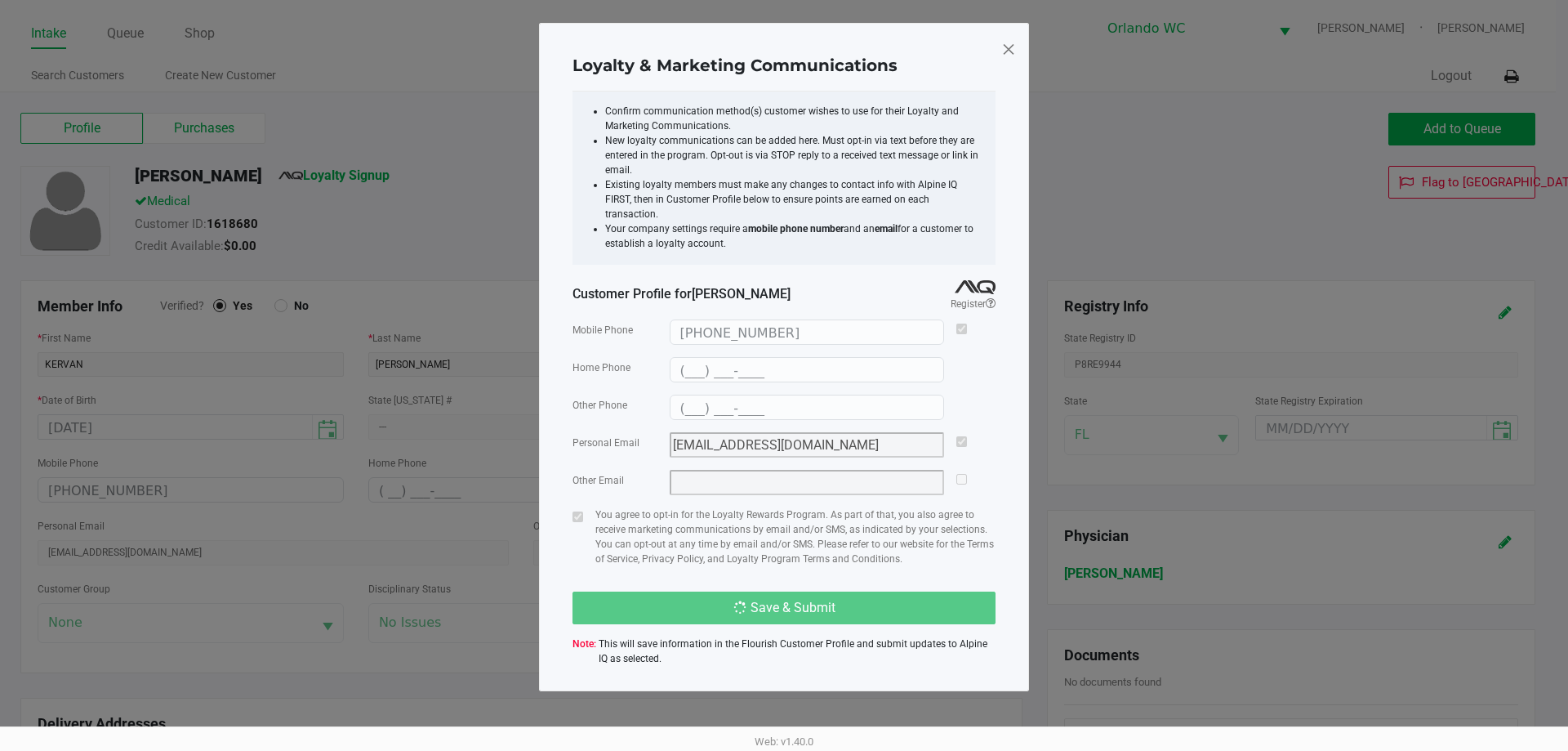
type input "(___) ___-____"
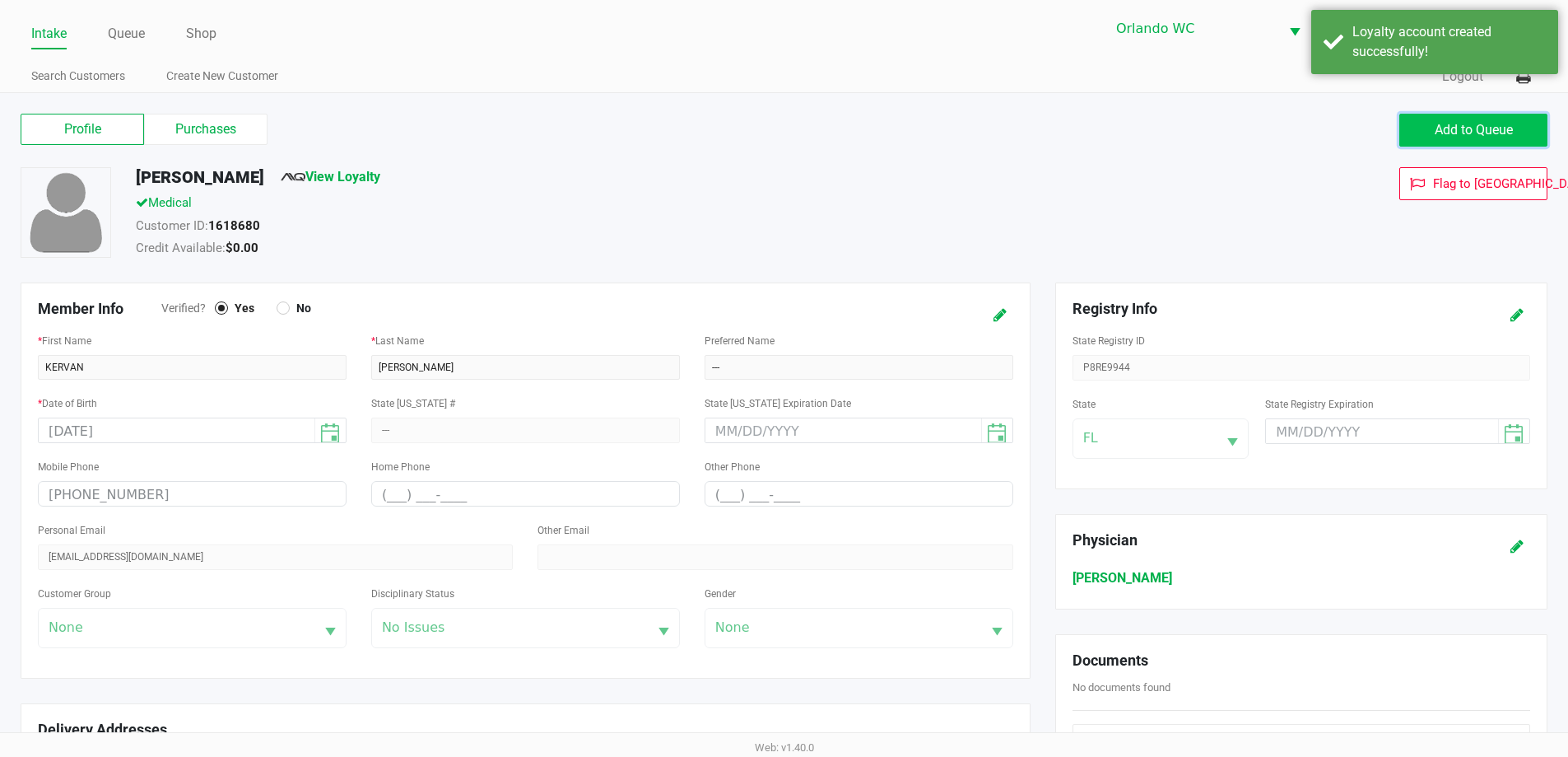
click at [1472, 122] on span "Add to Queue" at bounding box center [1474, 130] width 79 height 15
click at [108, 27] on link "Queue" at bounding box center [126, 33] width 37 height 23
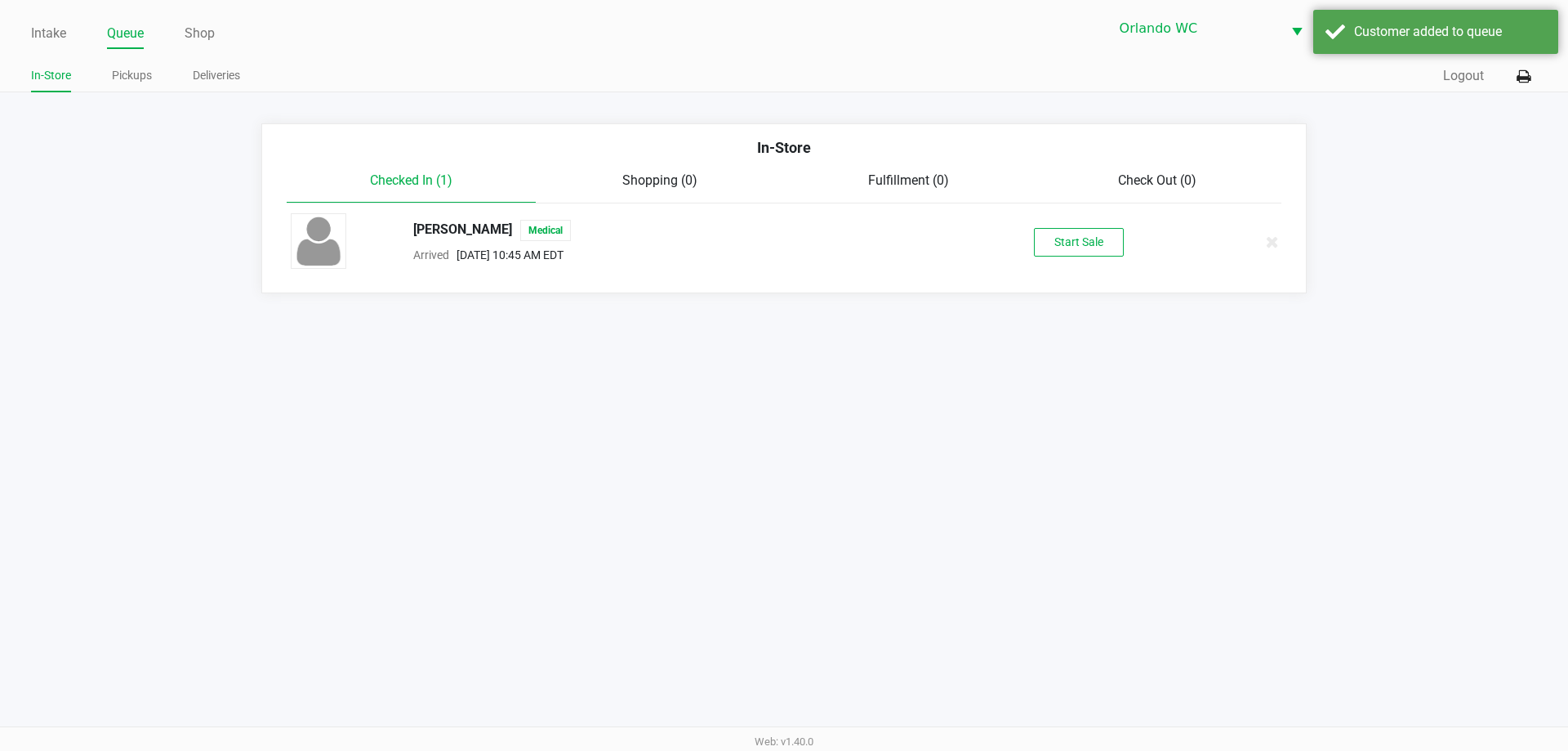
click at [1079, 259] on div "KERVAN RYAN Medical Arrived Aug 21, 2025 10:45 AM EDT Start Sale" at bounding box center [784, 242] width 1011 height 57
drag, startPoint x: 1083, startPoint y: 252, endPoint x: 909, endPoint y: 376, distance: 213.7
click at [1083, 251] on button "Start Sale" at bounding box center [1079, 242] width 90 height 29
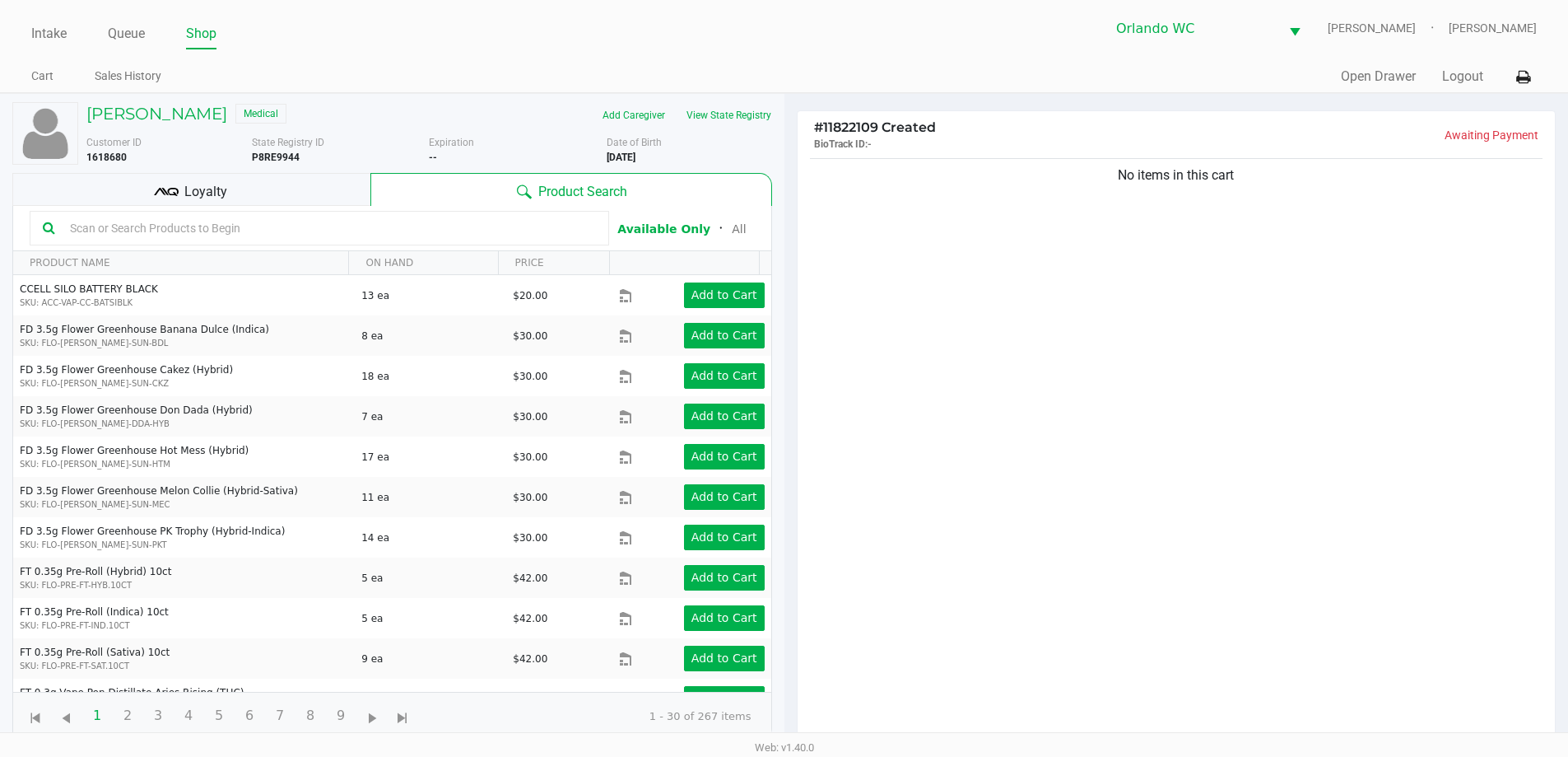
click at [1172, 316] on div "No items in this cart" at bounding box center [1176, 454] width 758 height 598
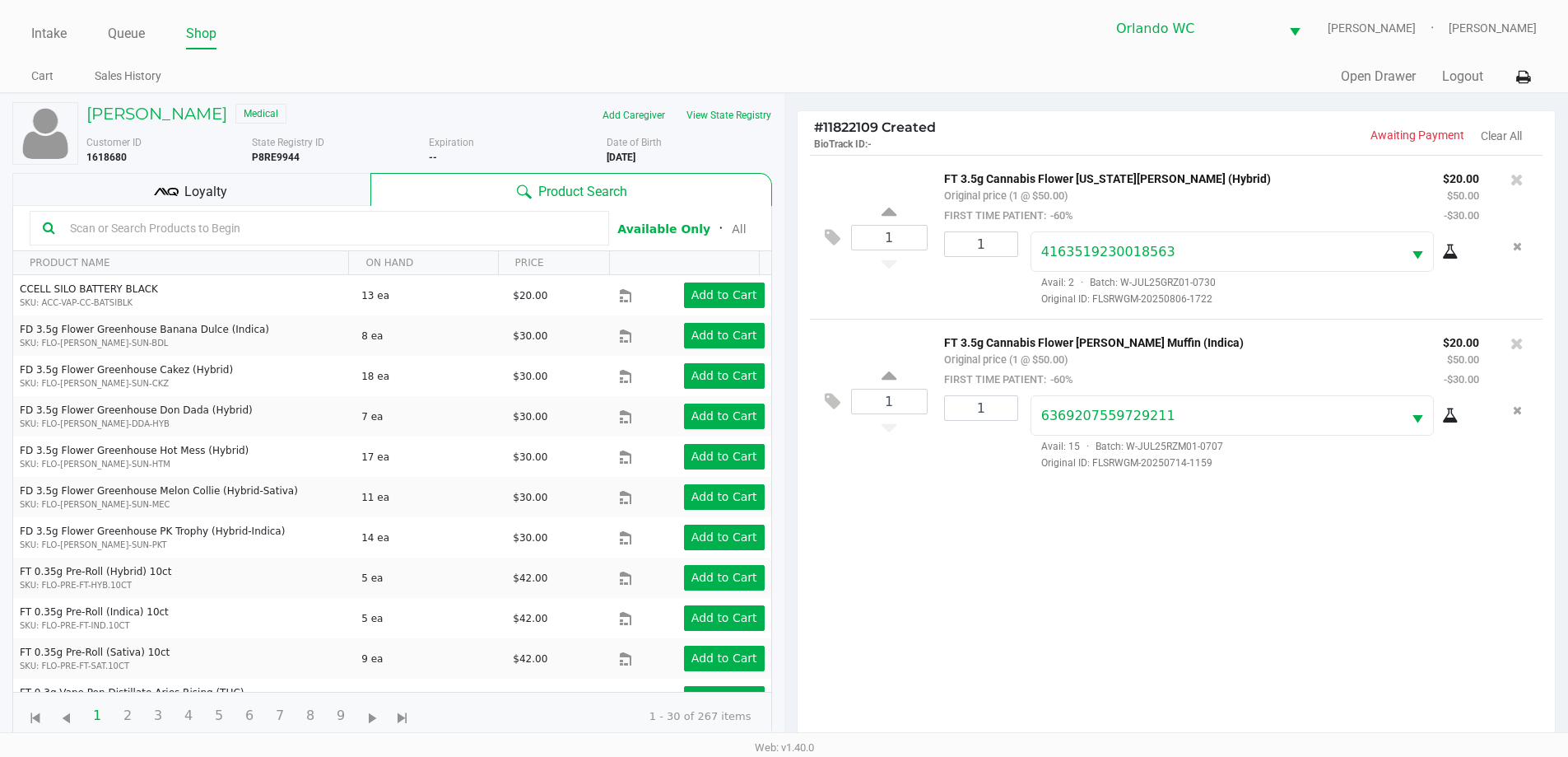
click at [270, 196] on div "Loyalty" at bounding box center [190, 189] width 358 height 33
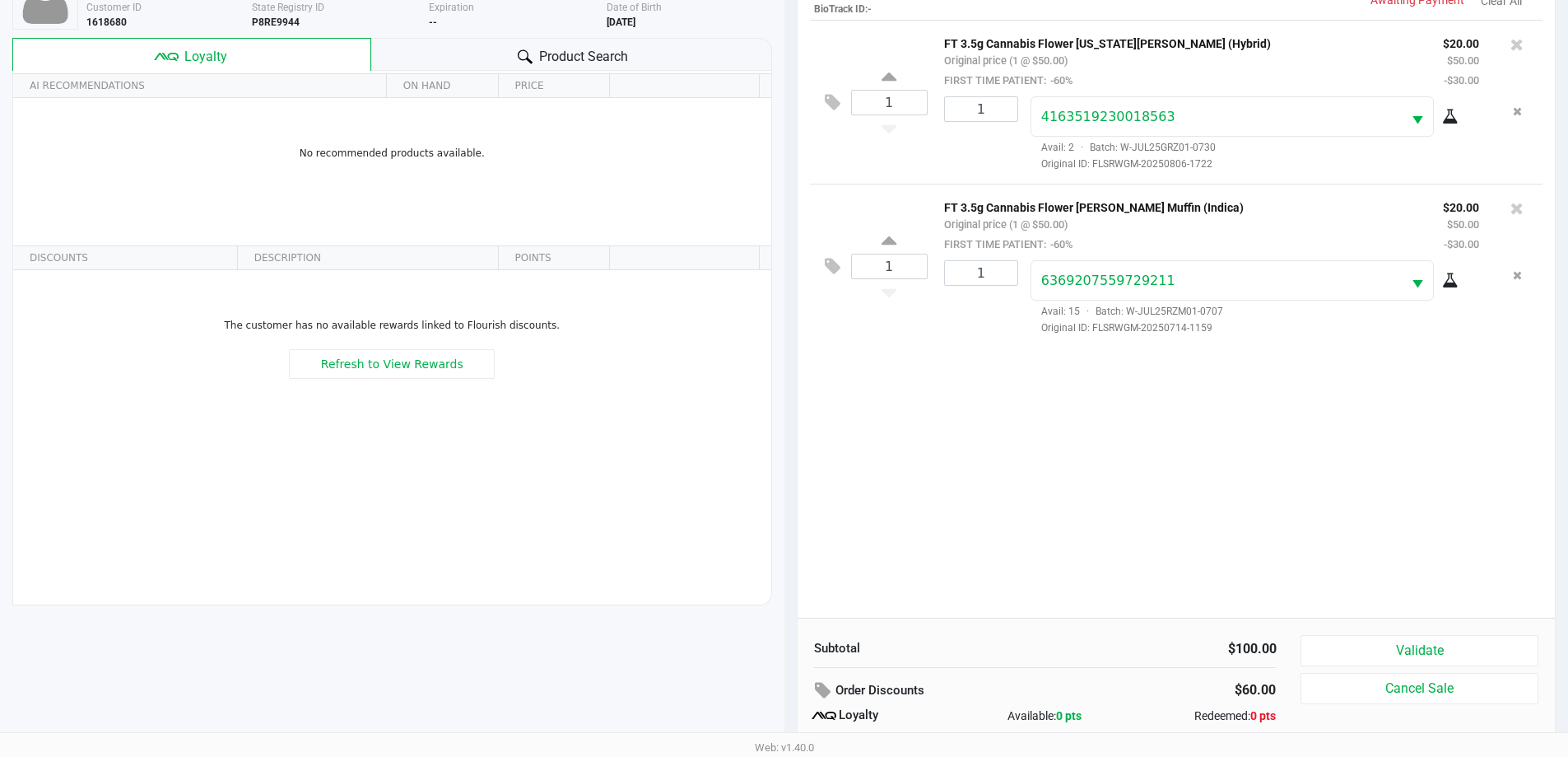
scroll to position [197, 0]
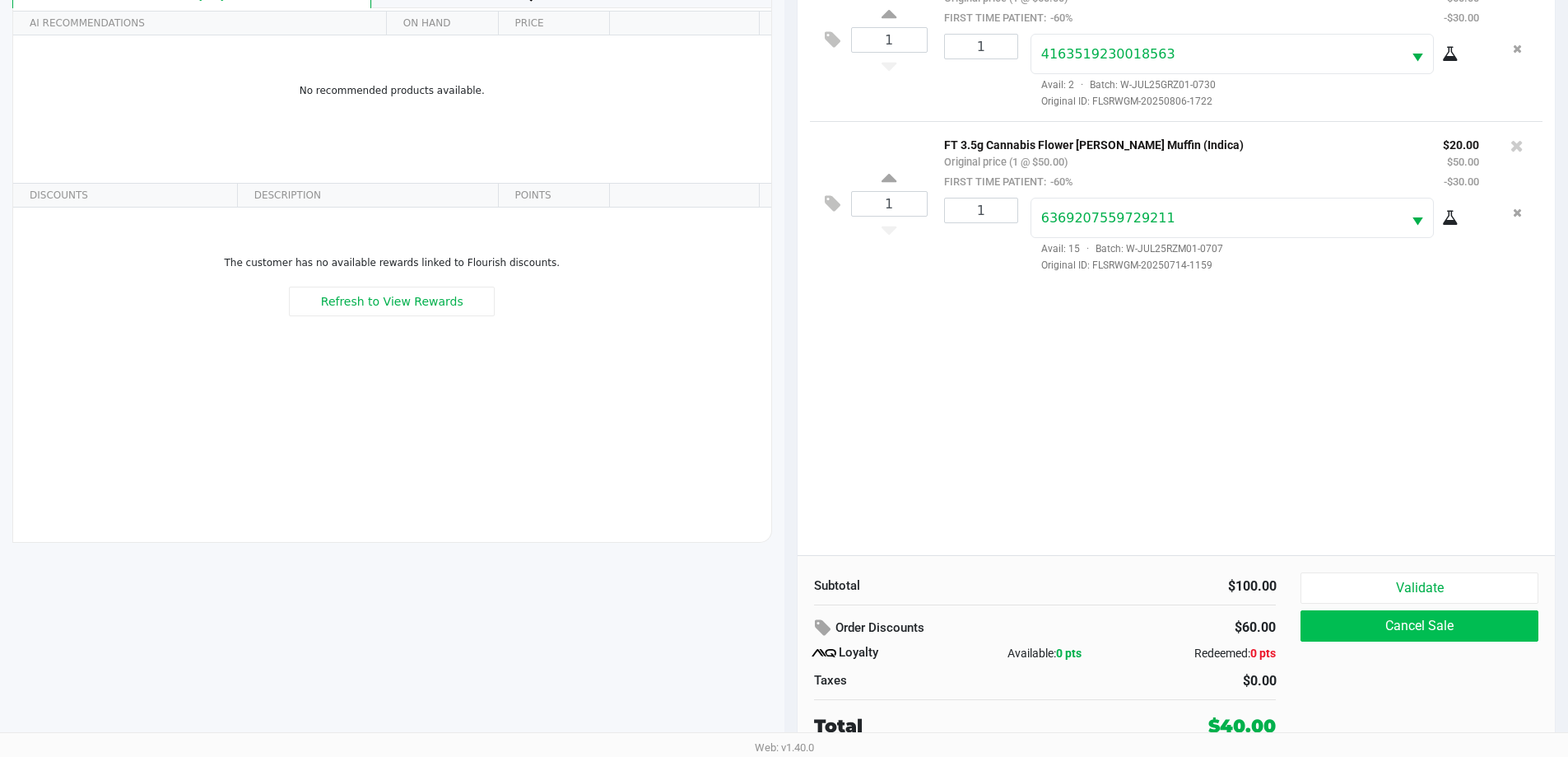
click at [1448, 611] on button "Cancel Sale" at bounding box center [1419, 625] width 237 height 32
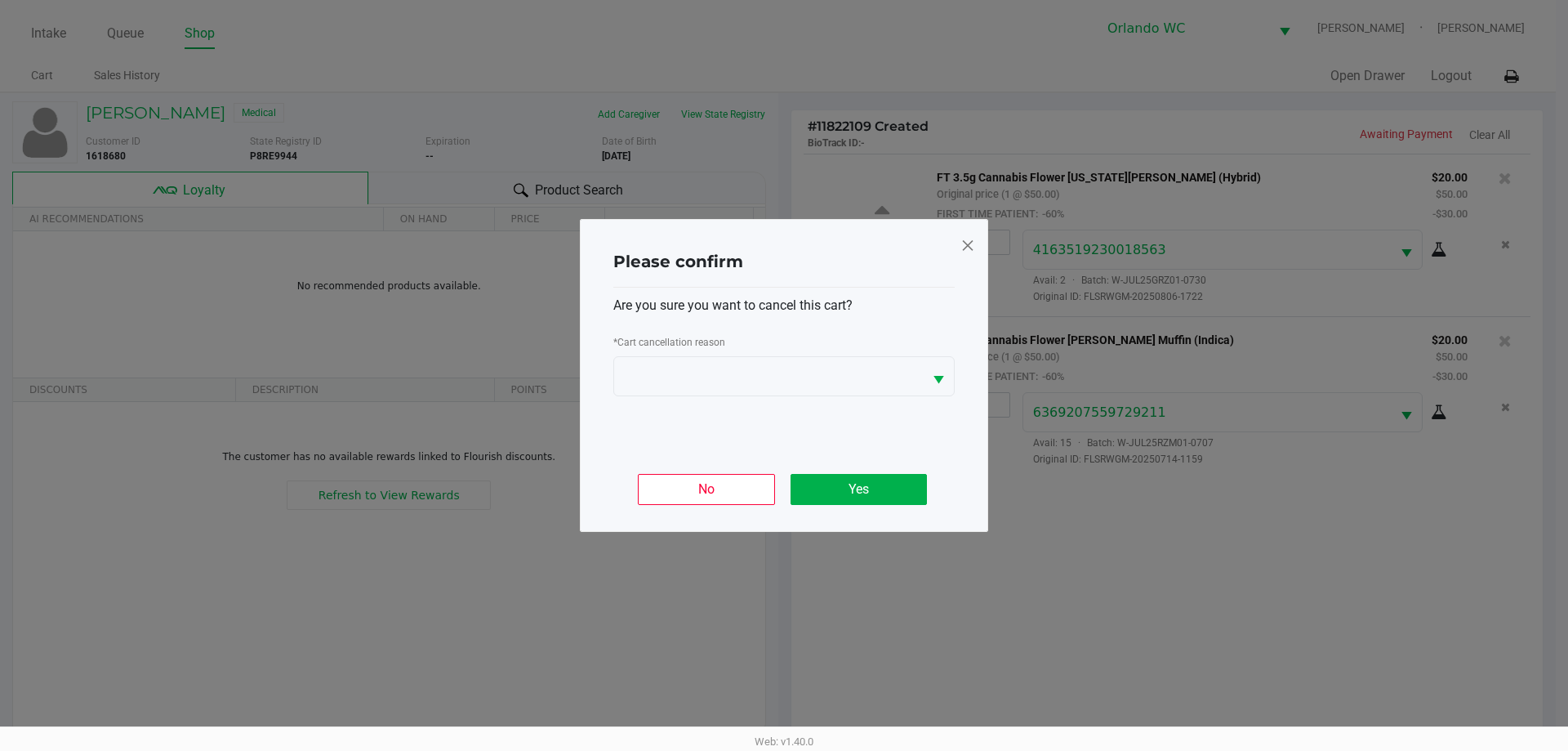
click at [960, 242] on span at bounding box center [967, 245] width 14 height 26
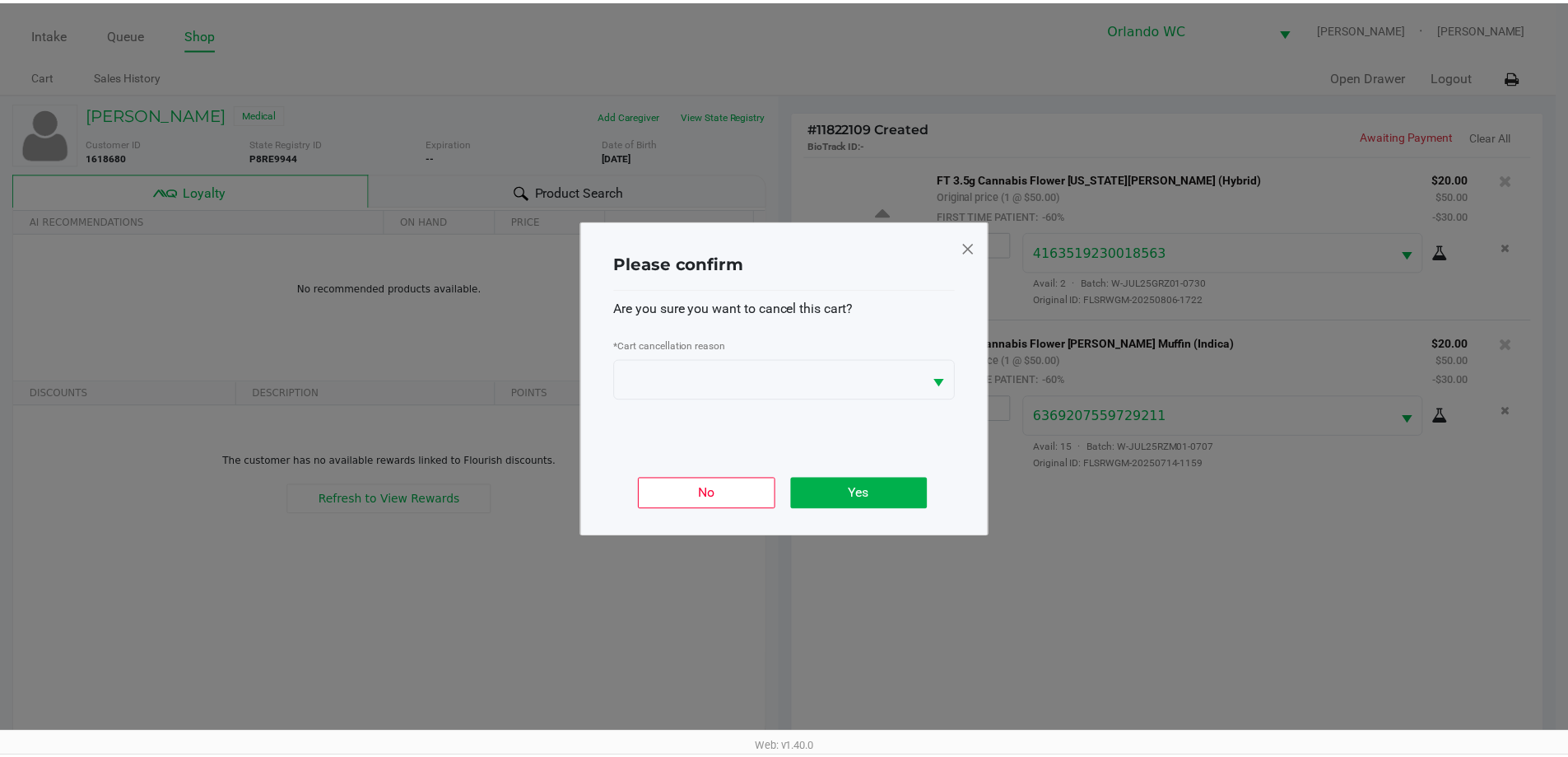
scroll to position [197, 0]
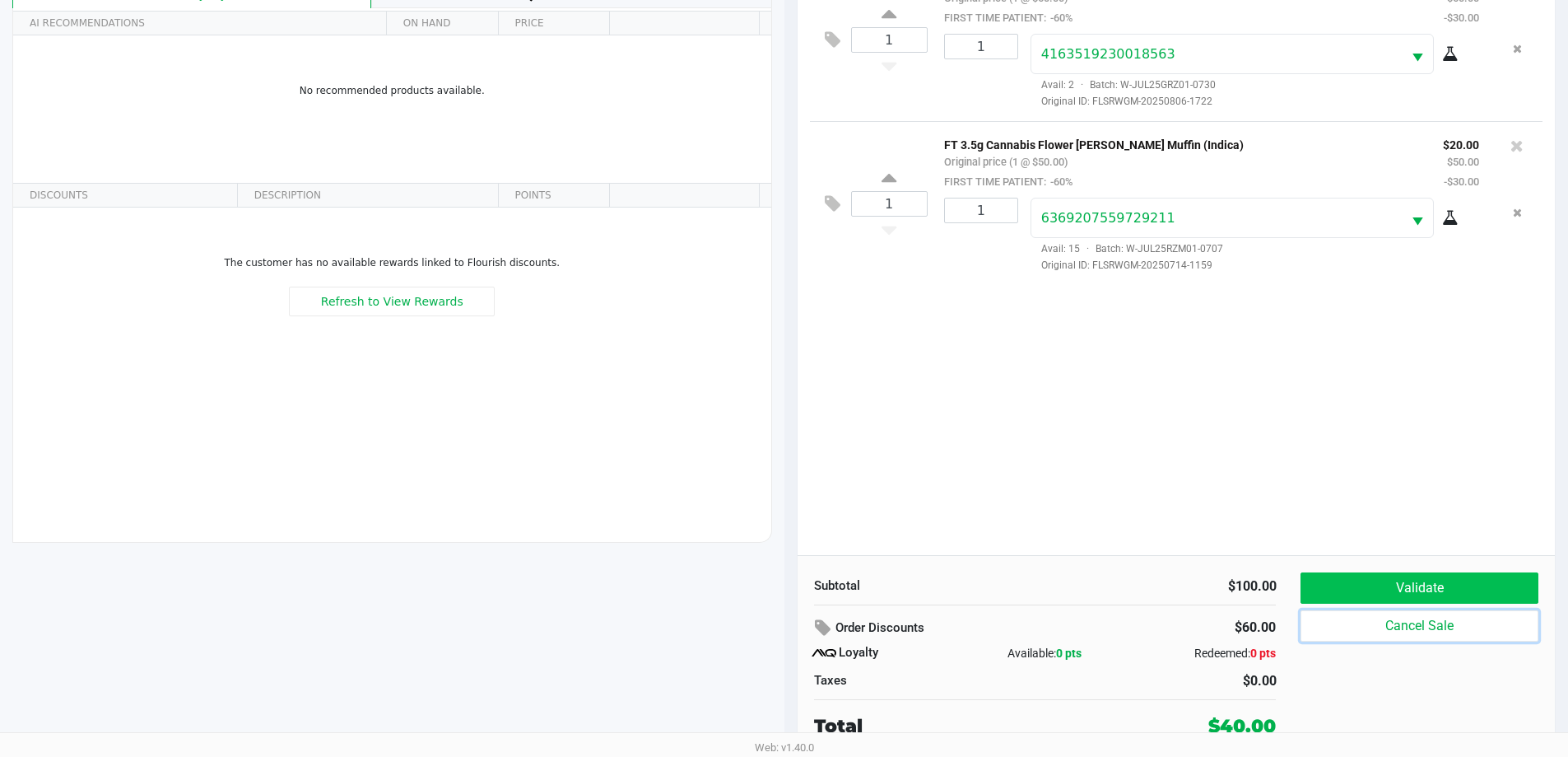
click at [1466, 584] on button "Validate" at bounding box center [1419, 588] width 237 height 32
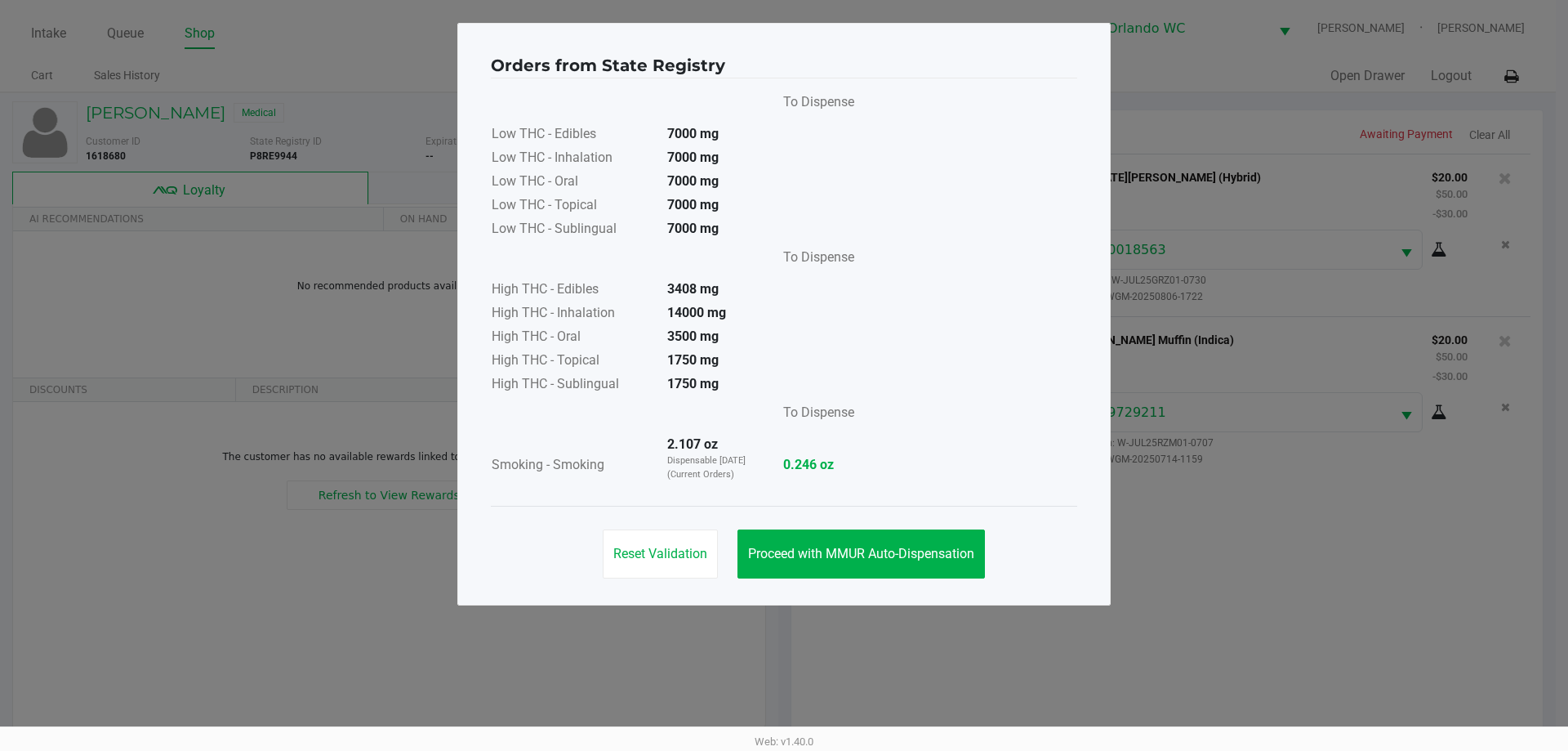
click at [897, 552] on span "Proceed with MMUR Auto-Dispensation" at bounding box center [861, 554] width 226 height 15
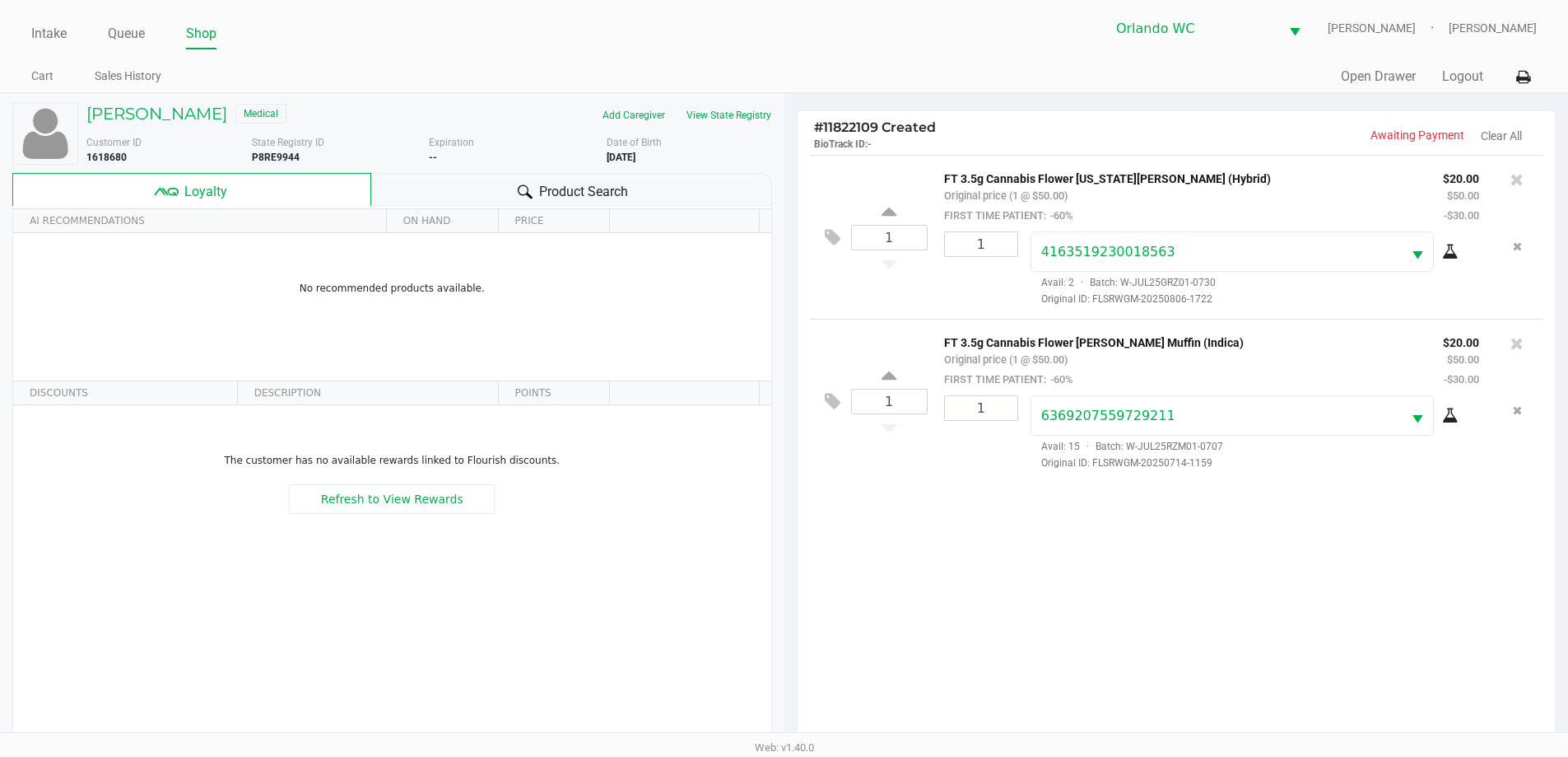
scroll to position [197, 0]
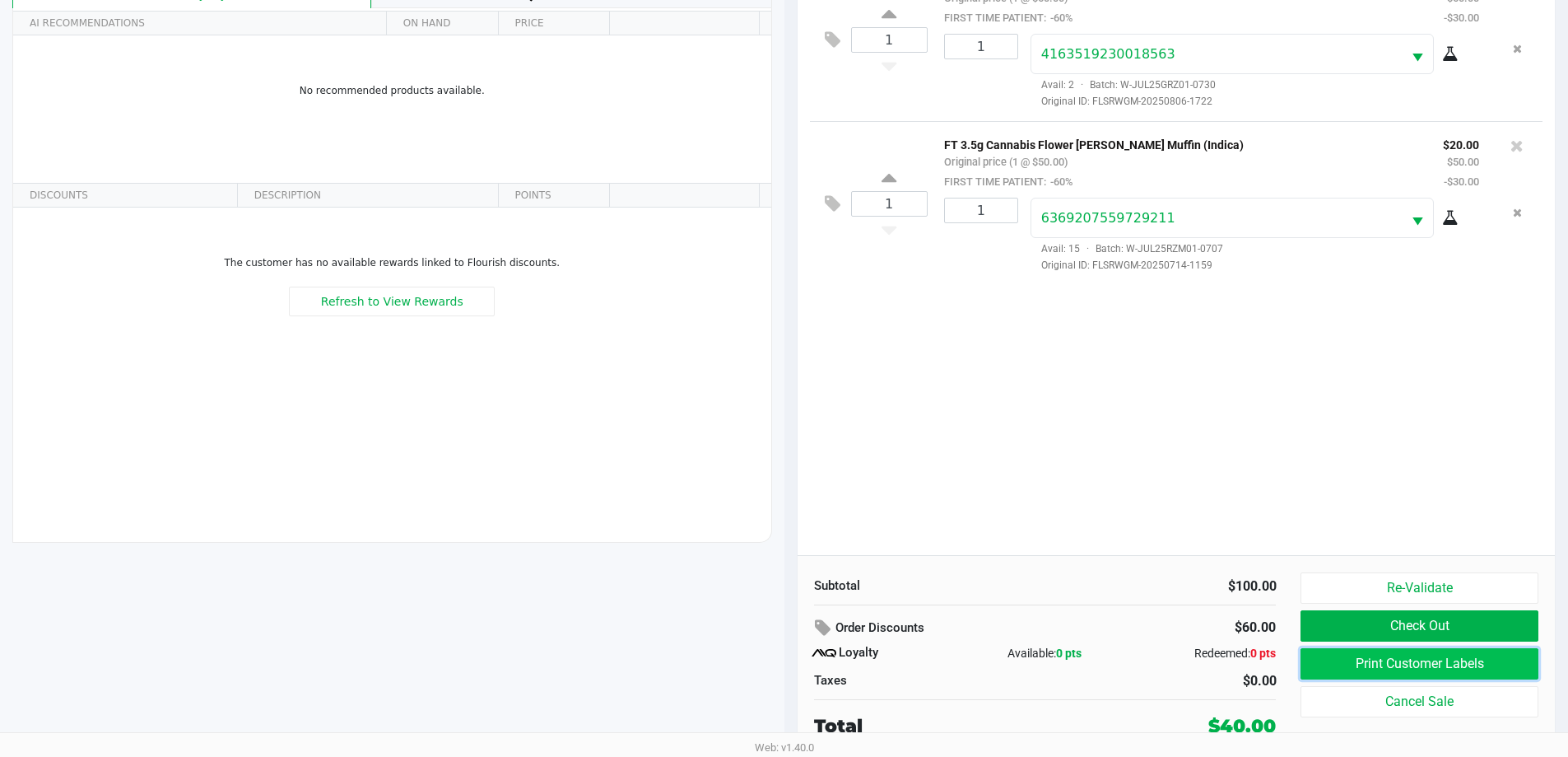
click at [1457, 666] on button "Print Customer Labels" at bounding box center [1419, 663] width 237 height 32
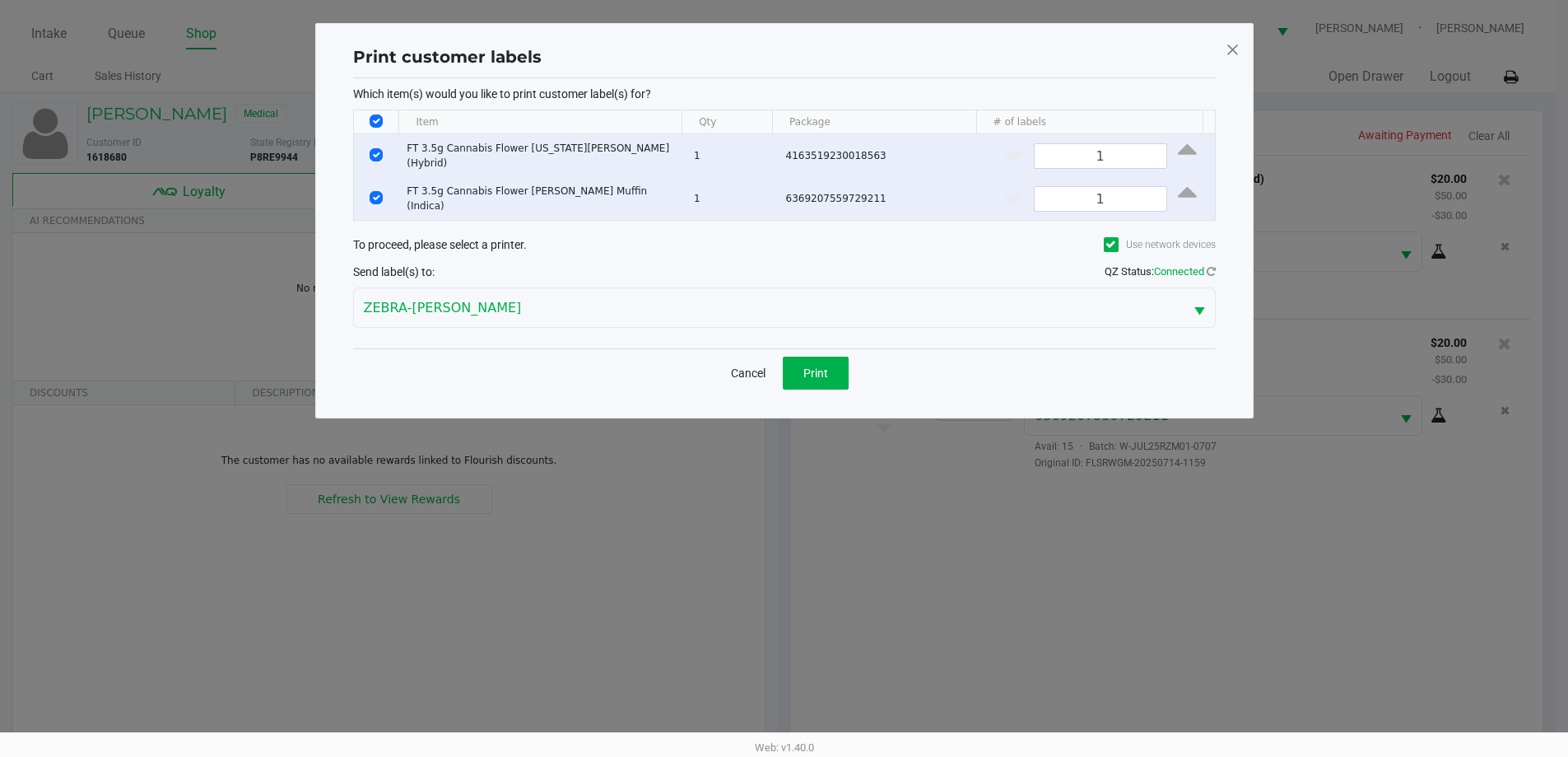
scroll to position [0, 0]
click at [816, 367] on span "Print" at bounding box center [821, 373] width 25 height 13
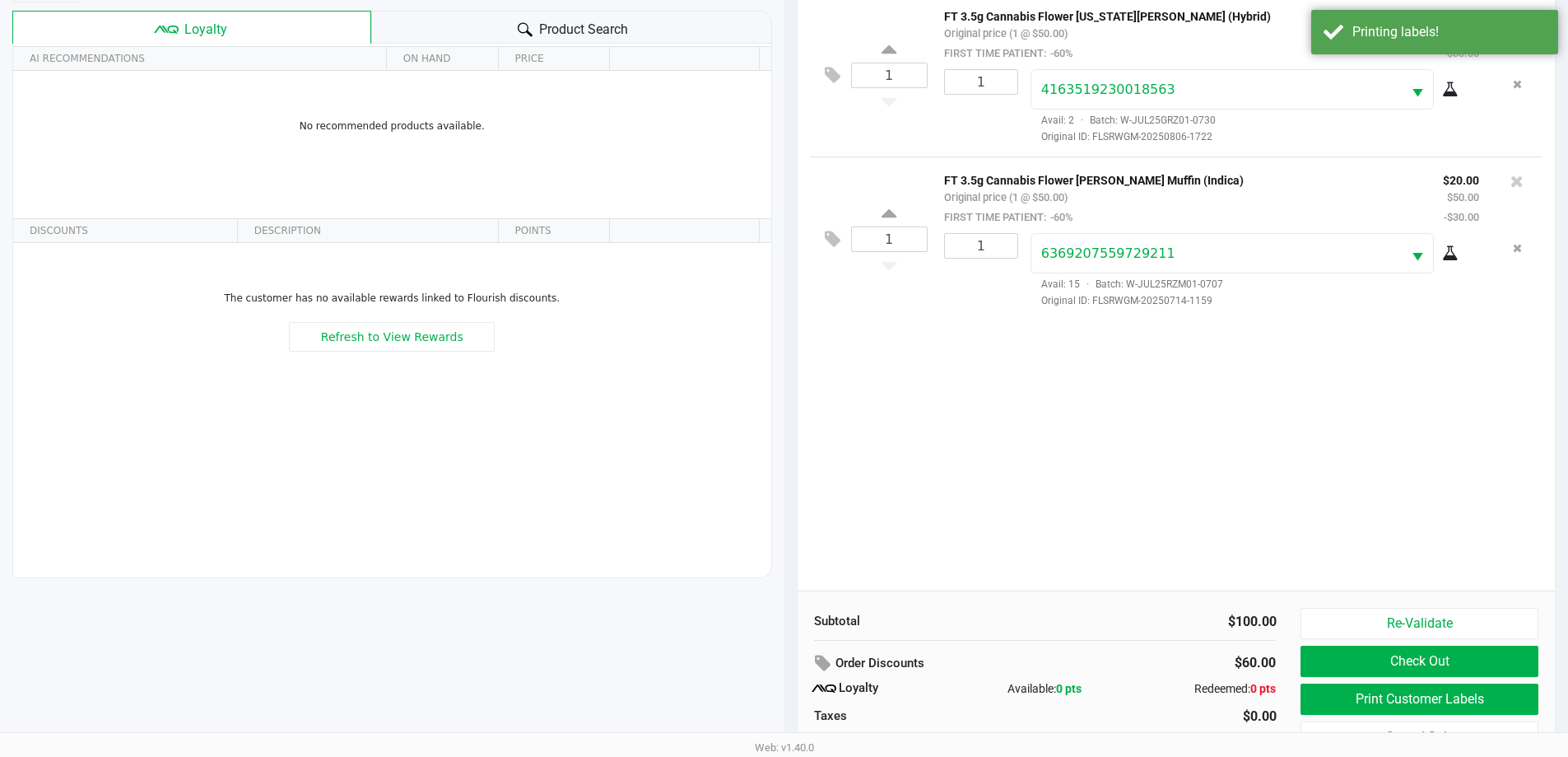
scroll to position [197, 0]
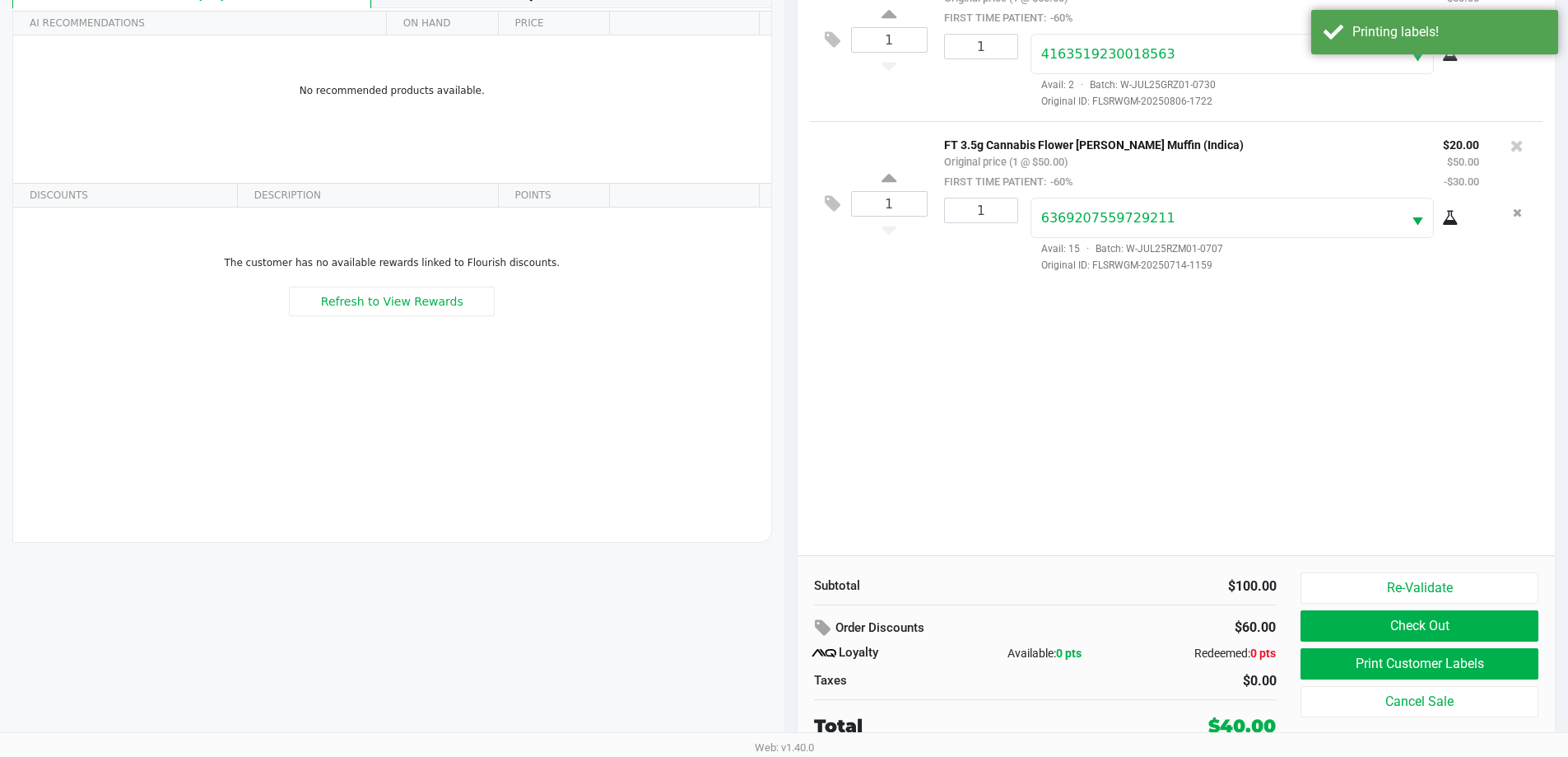
click at [1457, 625] on button "Check Out" at bounding box center [1419, 625] width 237 height 32
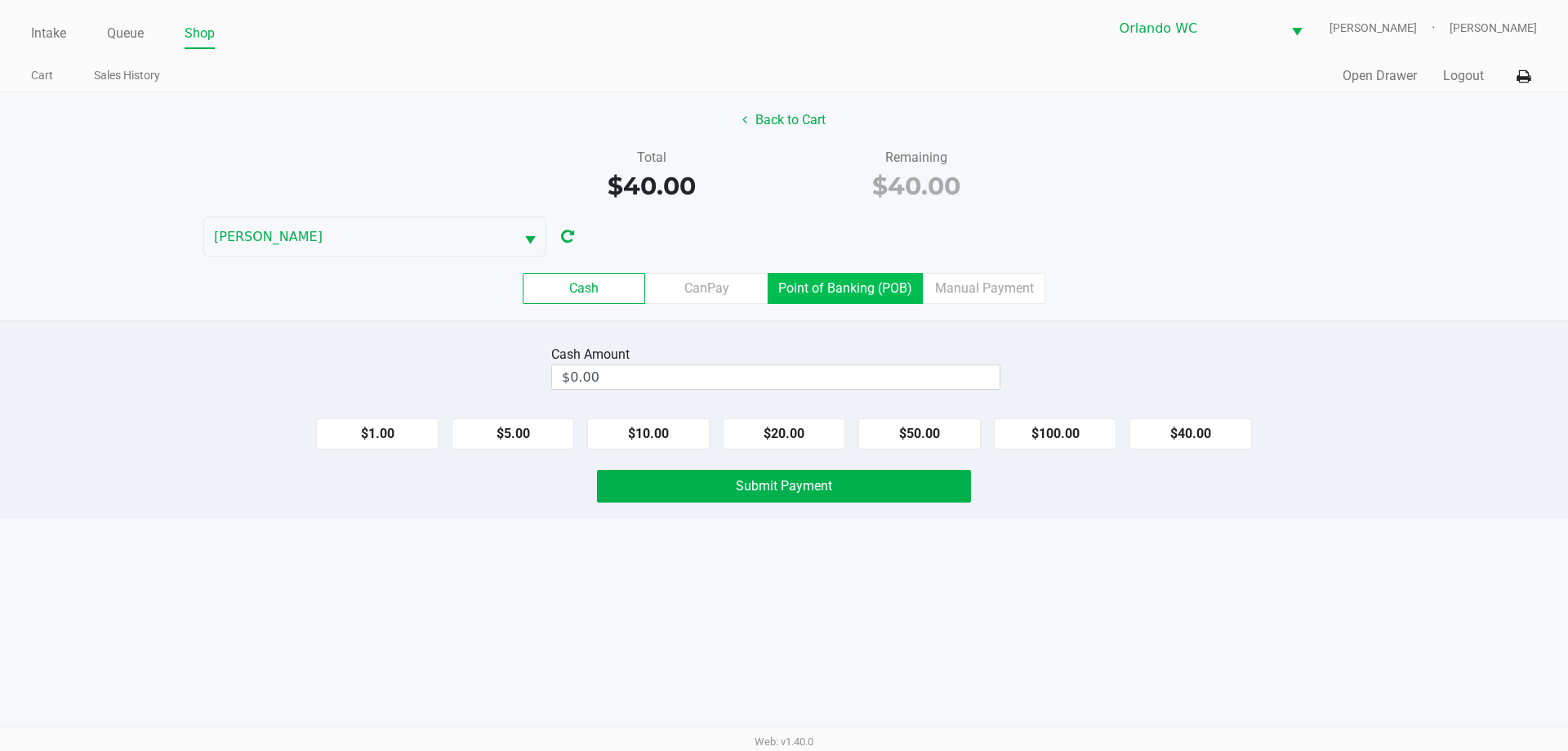
click at [827, 287] on label "Point of Banking (POB)" at bounding box center [845, 288] width 155 height 31
click at [0, 0] on 7 "Point of Banking (POB)" at bounding box center [0, 0] width 0 height 0
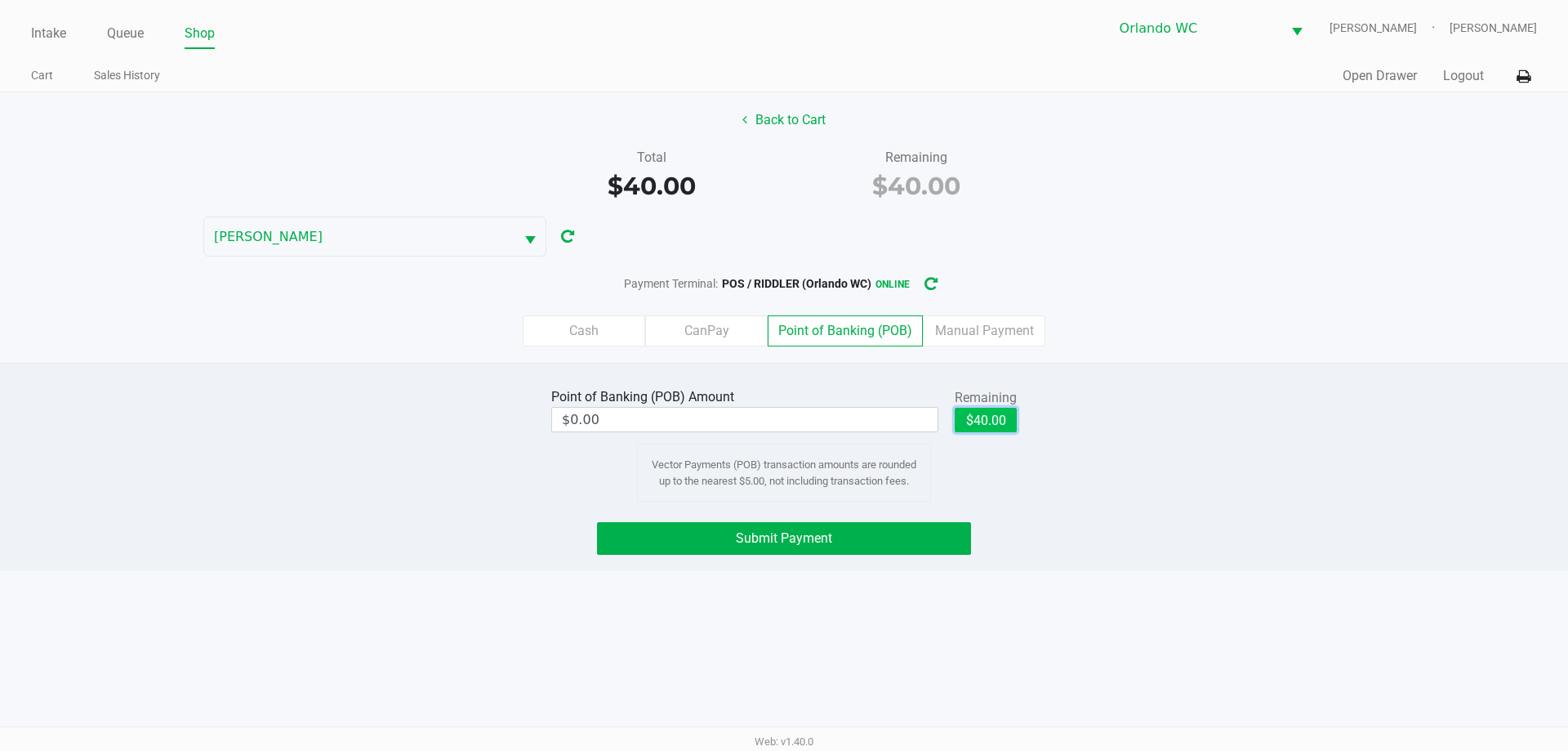
click at [1002, 415] on button "$40.00" at bounding box center [985, 420] width 62 height 25
click at [863, 535] on button "Submit Payment" at bounding box center [783, 538] width 374 height 33
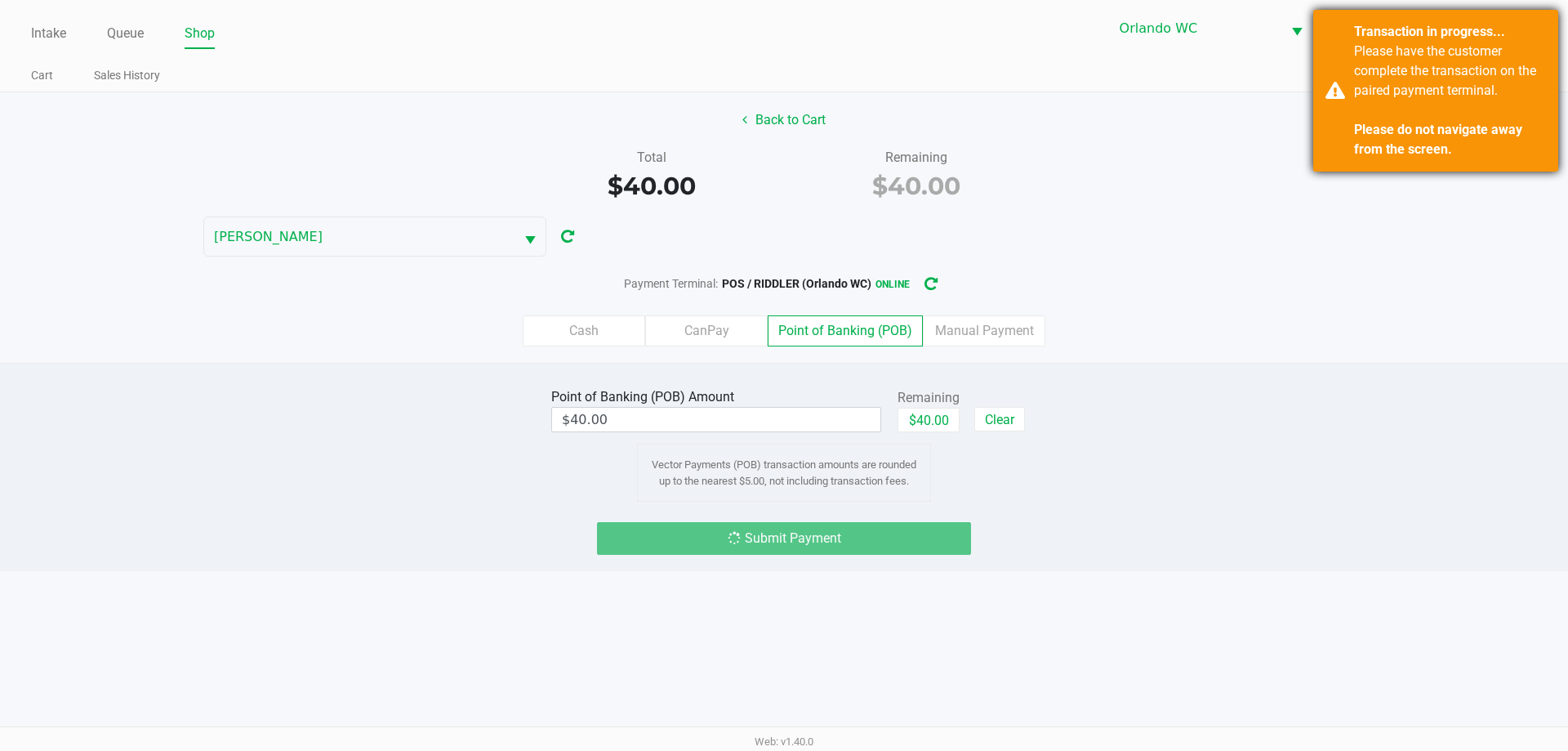
click at [1412, 73] on div "Please have the customer complete the transaction on the paired payment termina…" at bounding box center [1450, 100] width 192 height 118
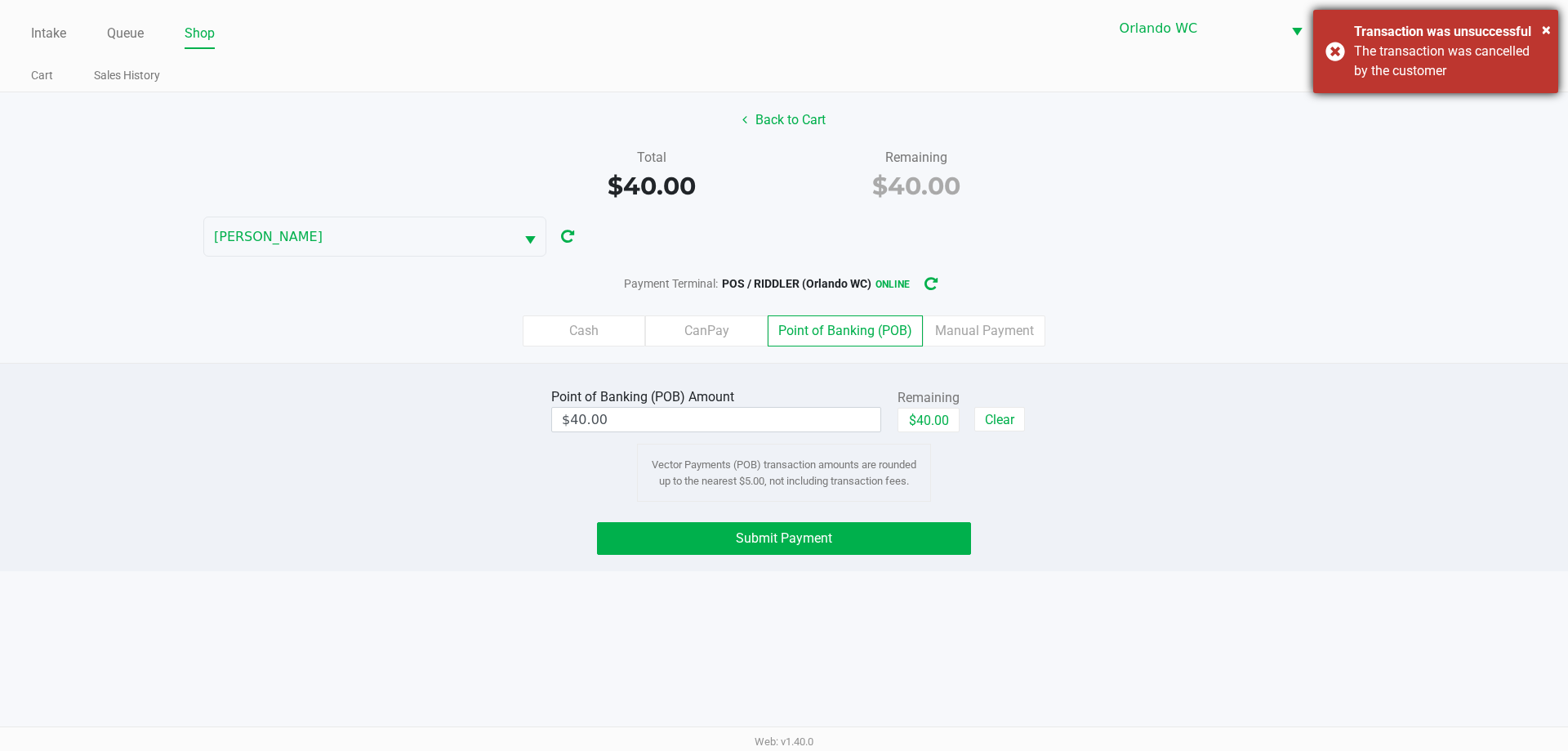
click at [1372, 48] on div "The transaction was cancelled by the customer" at bounding box center [1450, 61] width 192 height 39
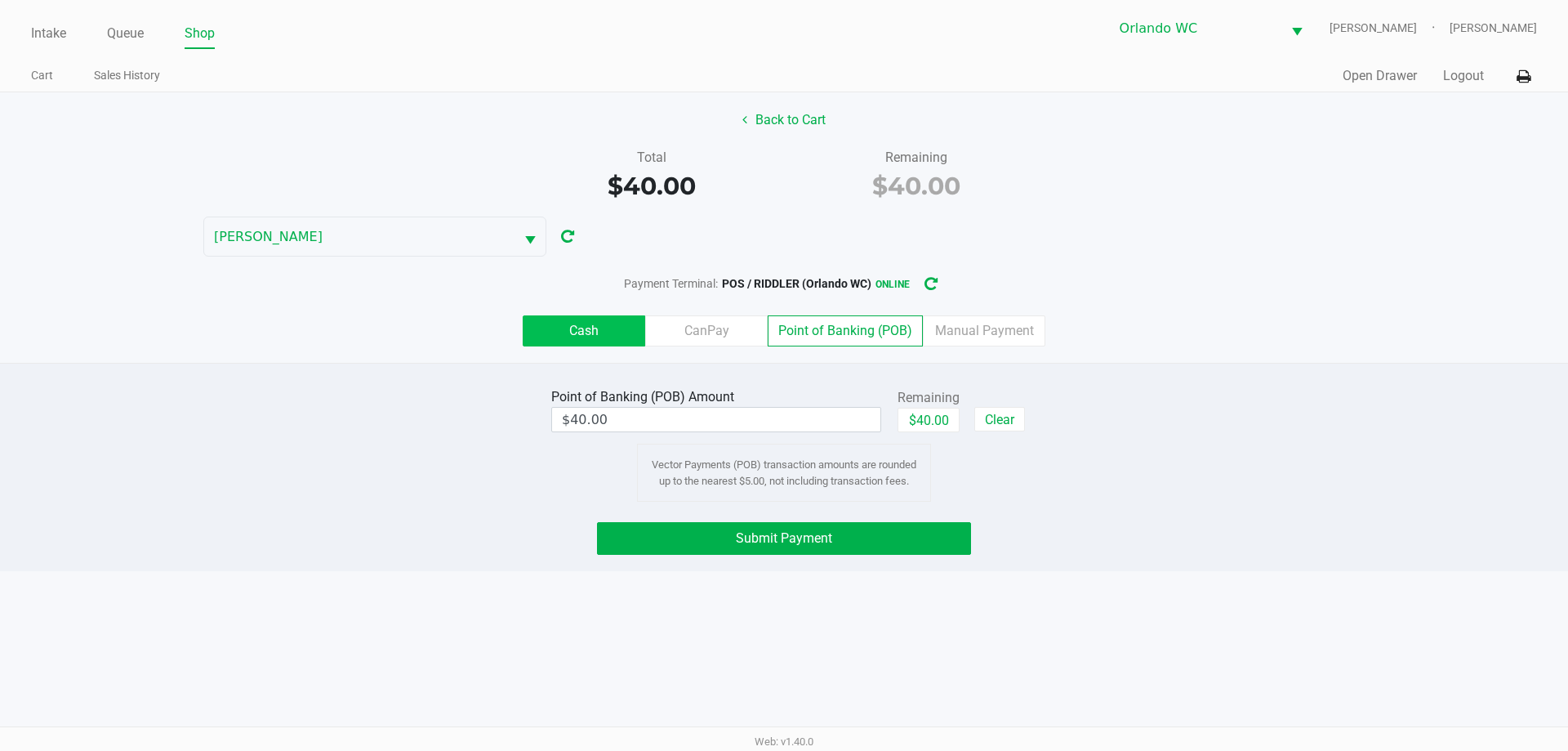
click at [605, 331] on label "Cash" at bounding box center [584, 331] width 123 height 31
click at [0, 0] on 0 "Cash" at bounding box center [0, 0] width 0 height 0
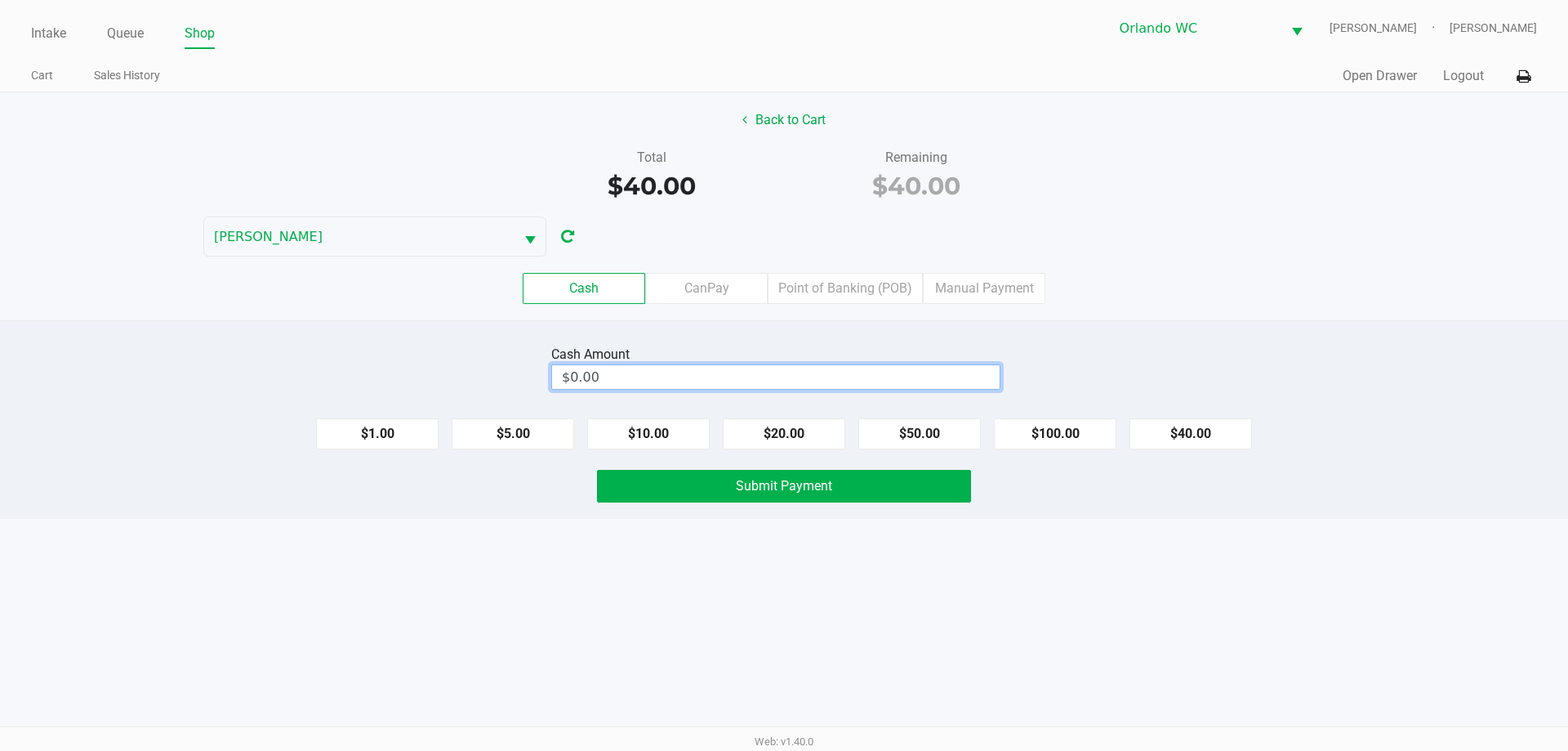
click at [690, 383] on input "$0.00" at bounding box center [776, 377] width 448 height 24
click at [860, 497] on button "Submit Payment" at bounding box center [783, 486] width 374 height 33
type input "$40.00"
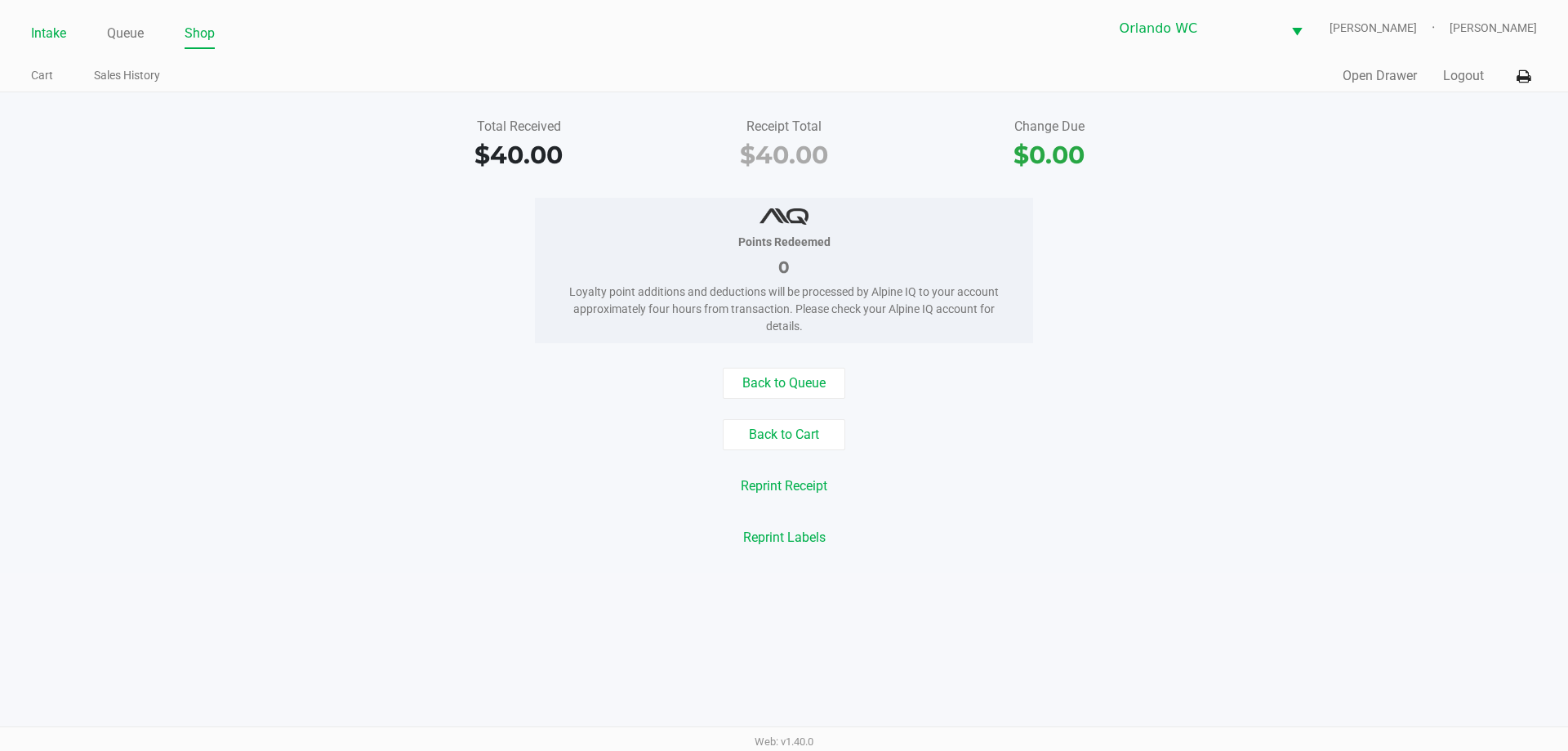
click at [44, 31] on link "Intake" at bounding box center [48, 33] width 35 height 23
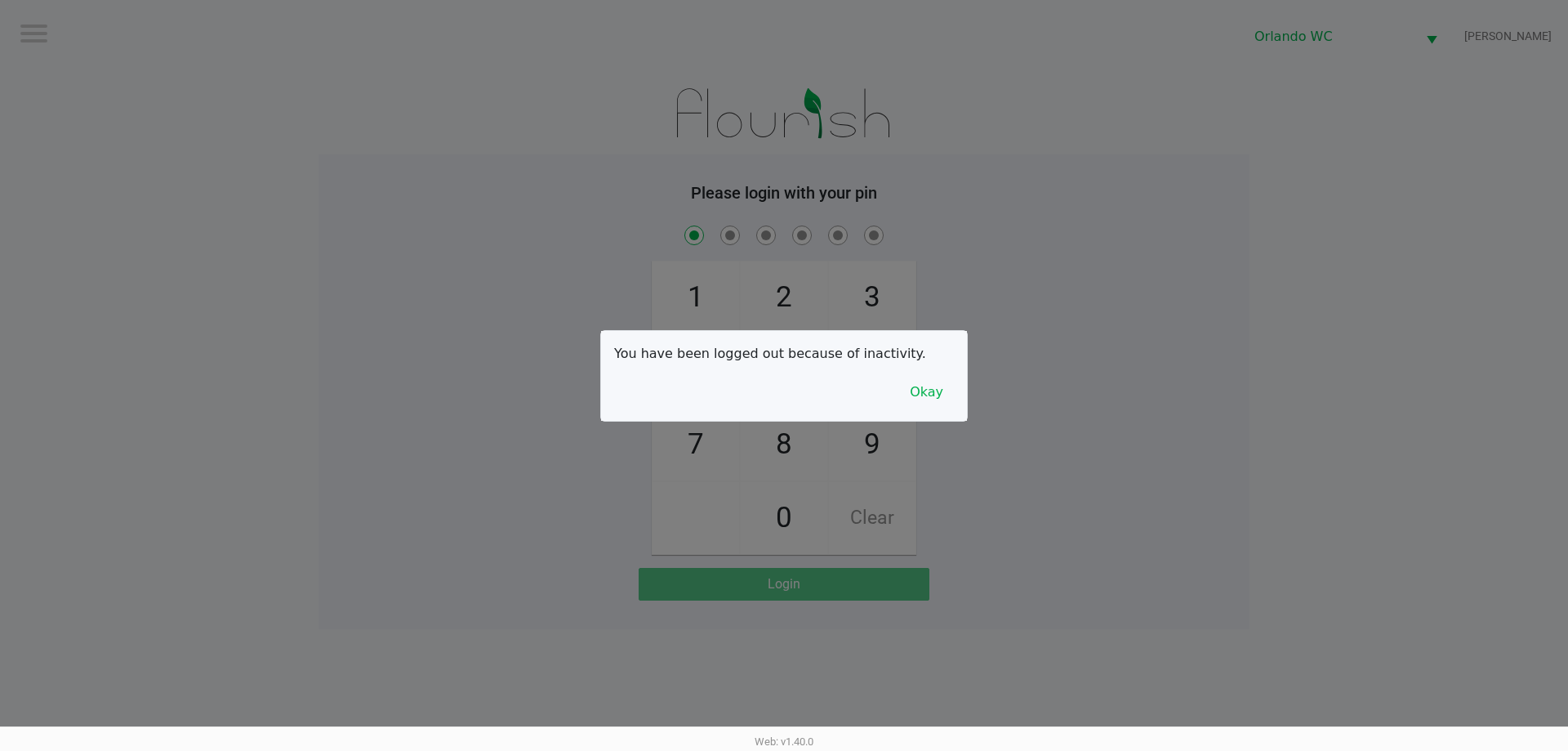
checkbox input "true"
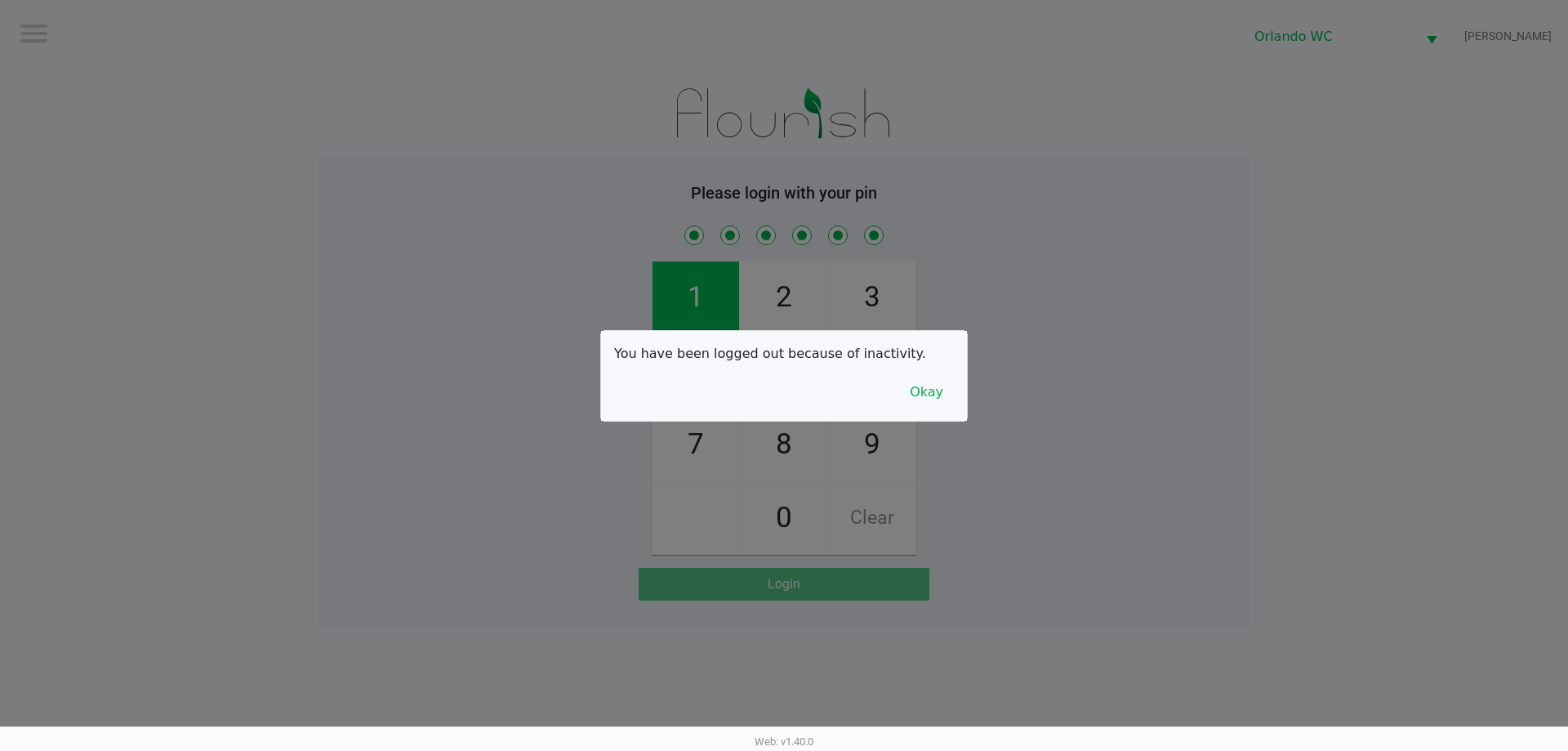
checkbox input "true"
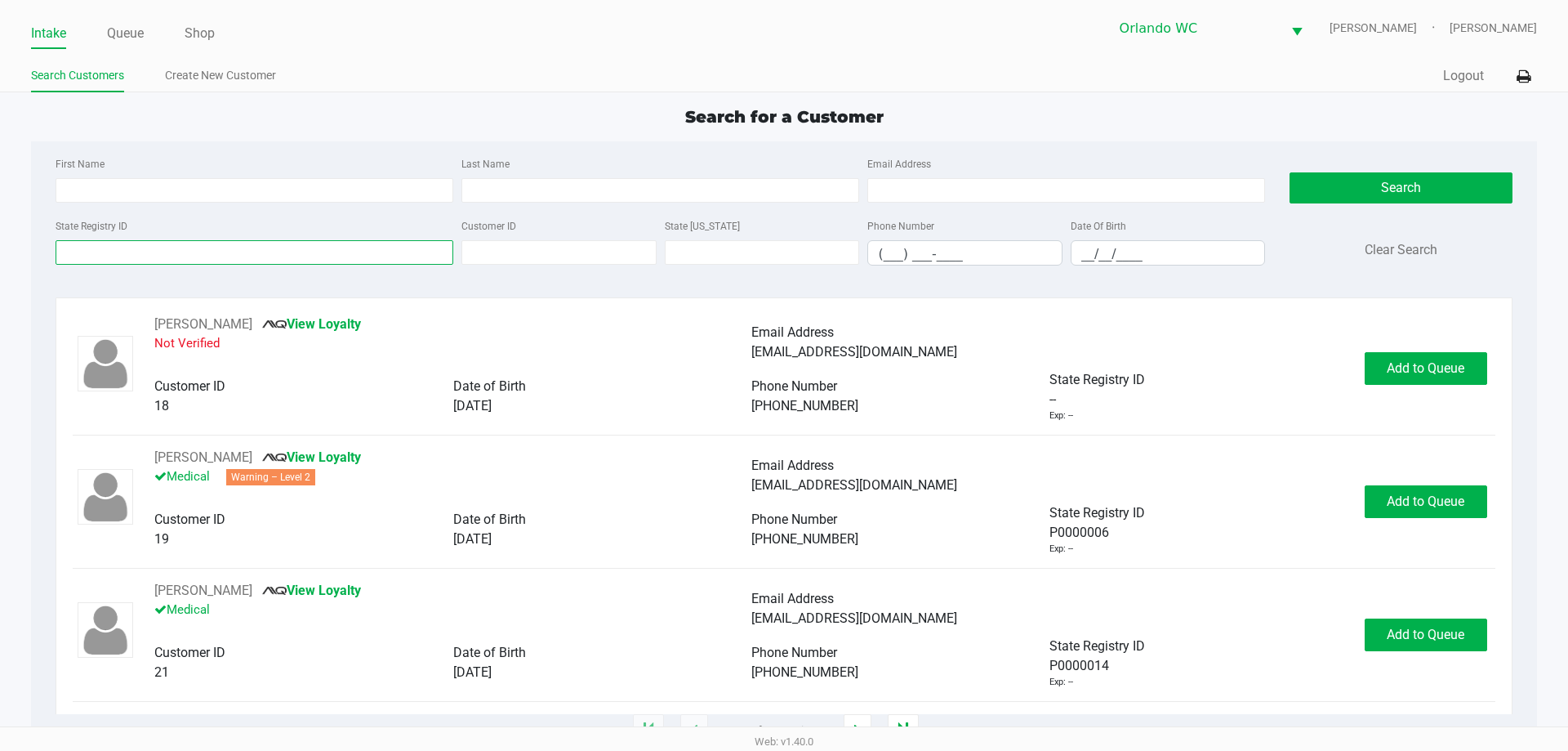
click at [157, 253] on input "State Registry ID" at bounding box center [254, 252] width 398 height 25
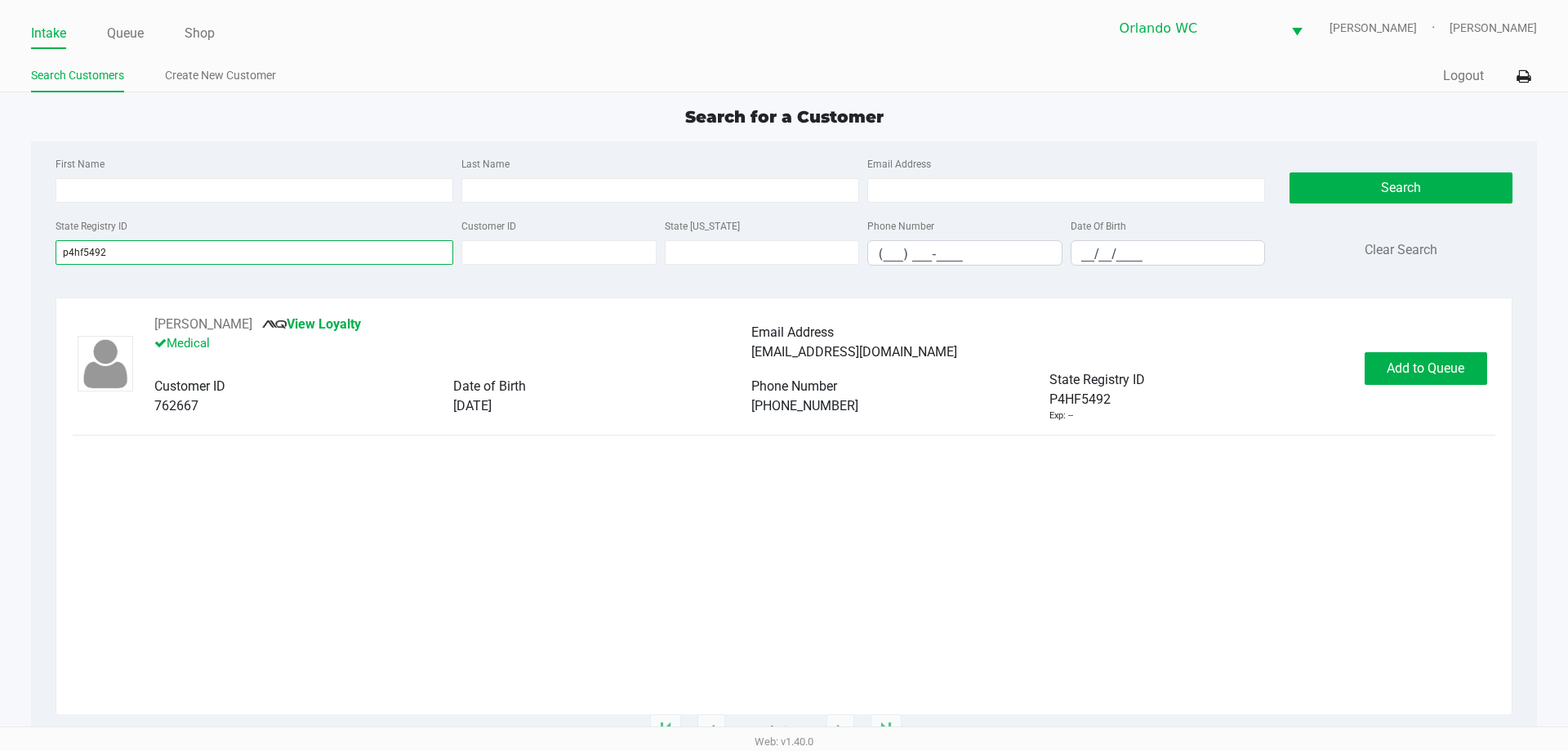
type input "p4hf5492"
click at [1452, 378] on button "Add to Queue" at bounding box center [1426, 368] width 123 height 33
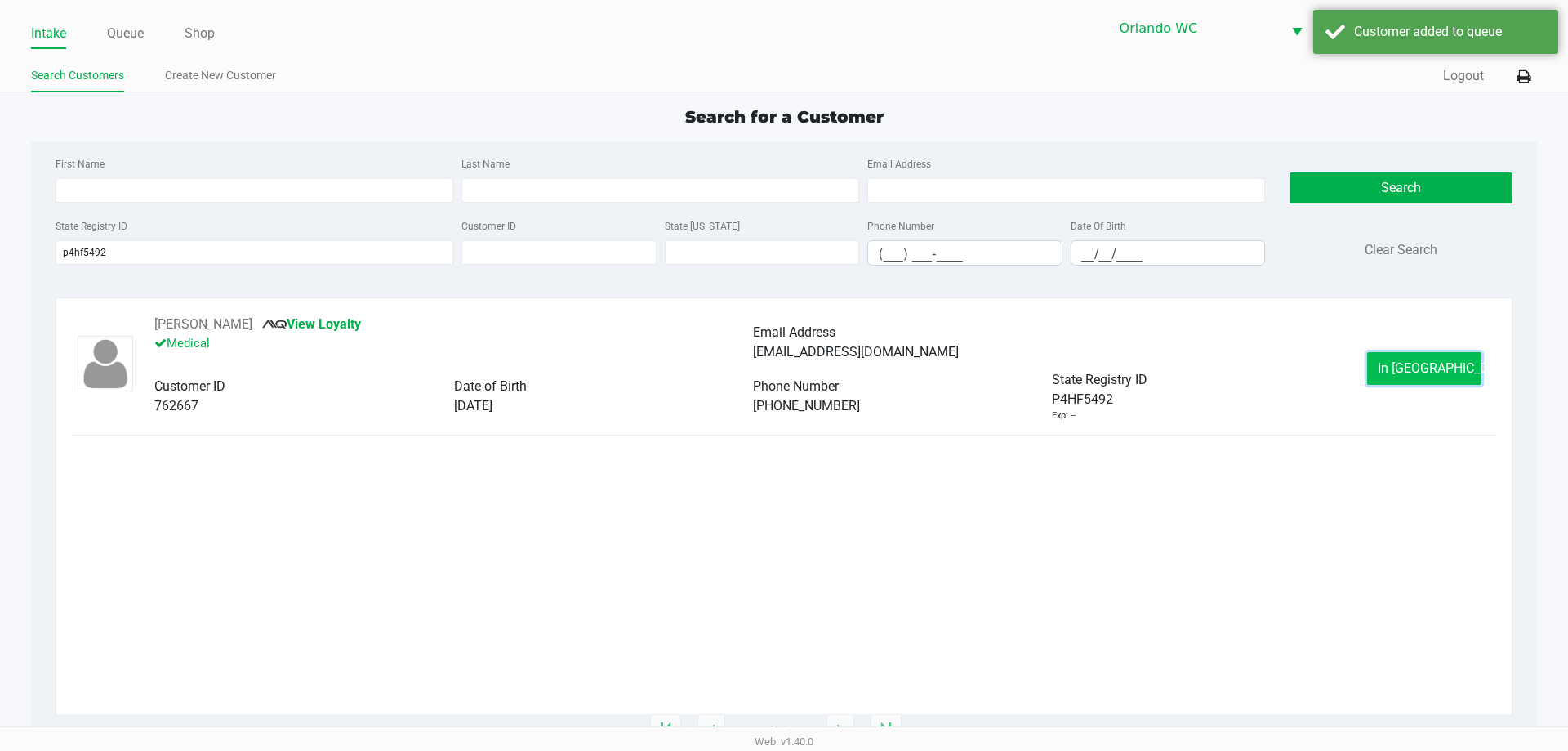
click at [1426, 370] on span "In Queue" at bounding box center [1447, 368] width 137 height 15
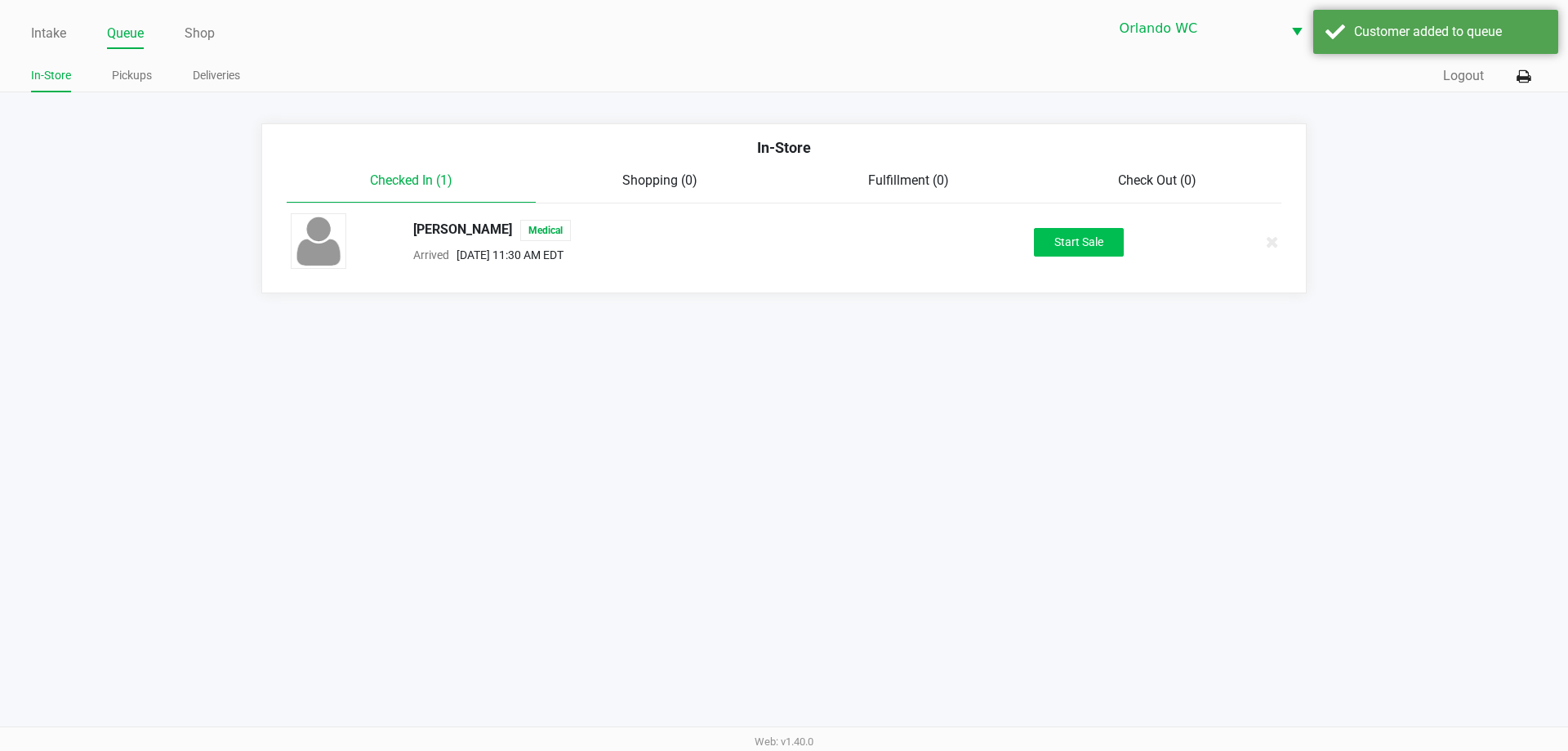
click at [1088, 248] on button "Start Sale" at bounding box center [1079, 242] width 90 height 29
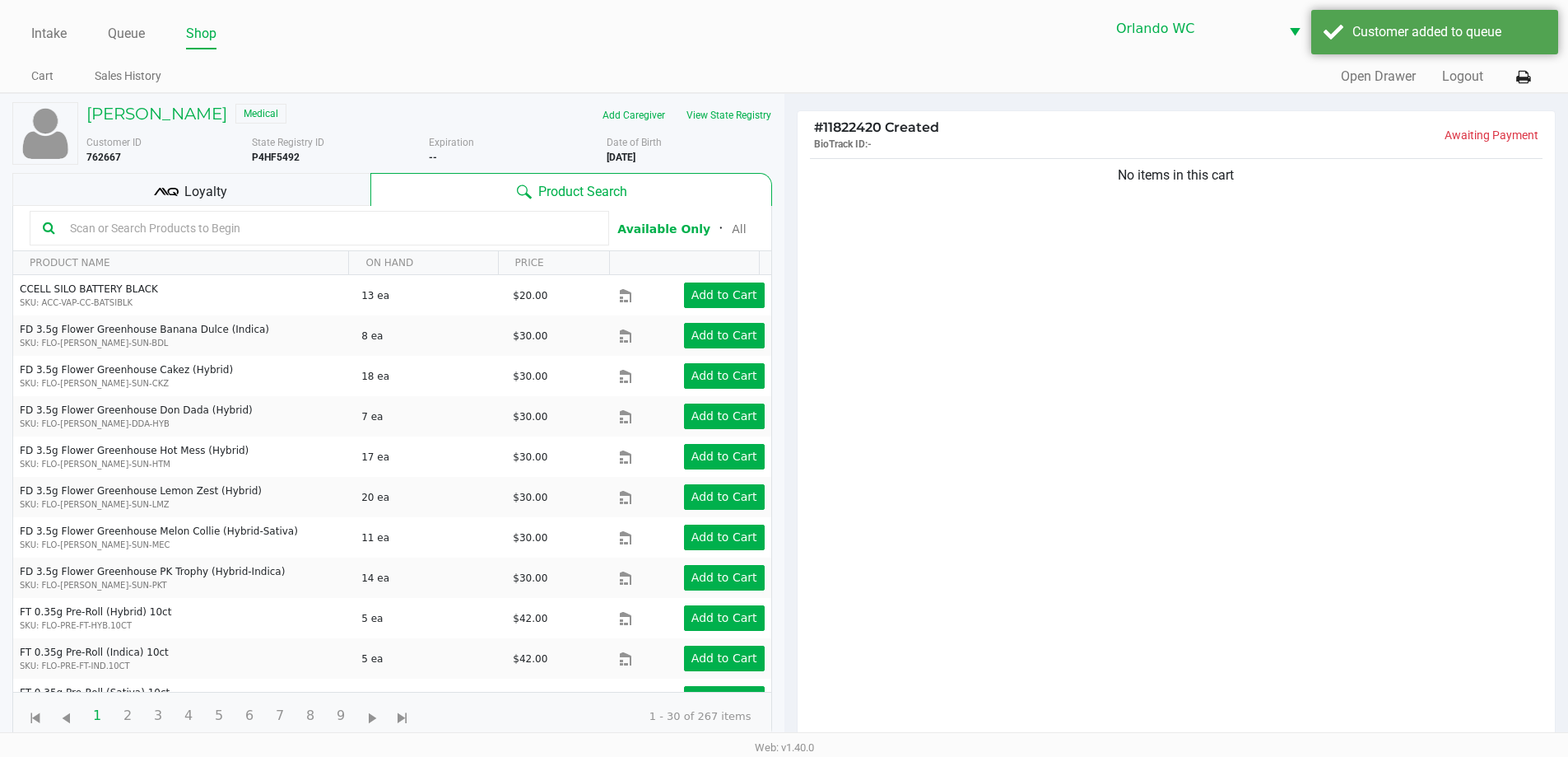
click at [145, 234] on input "text" at bounding box center [329, 227] width 532 height 25
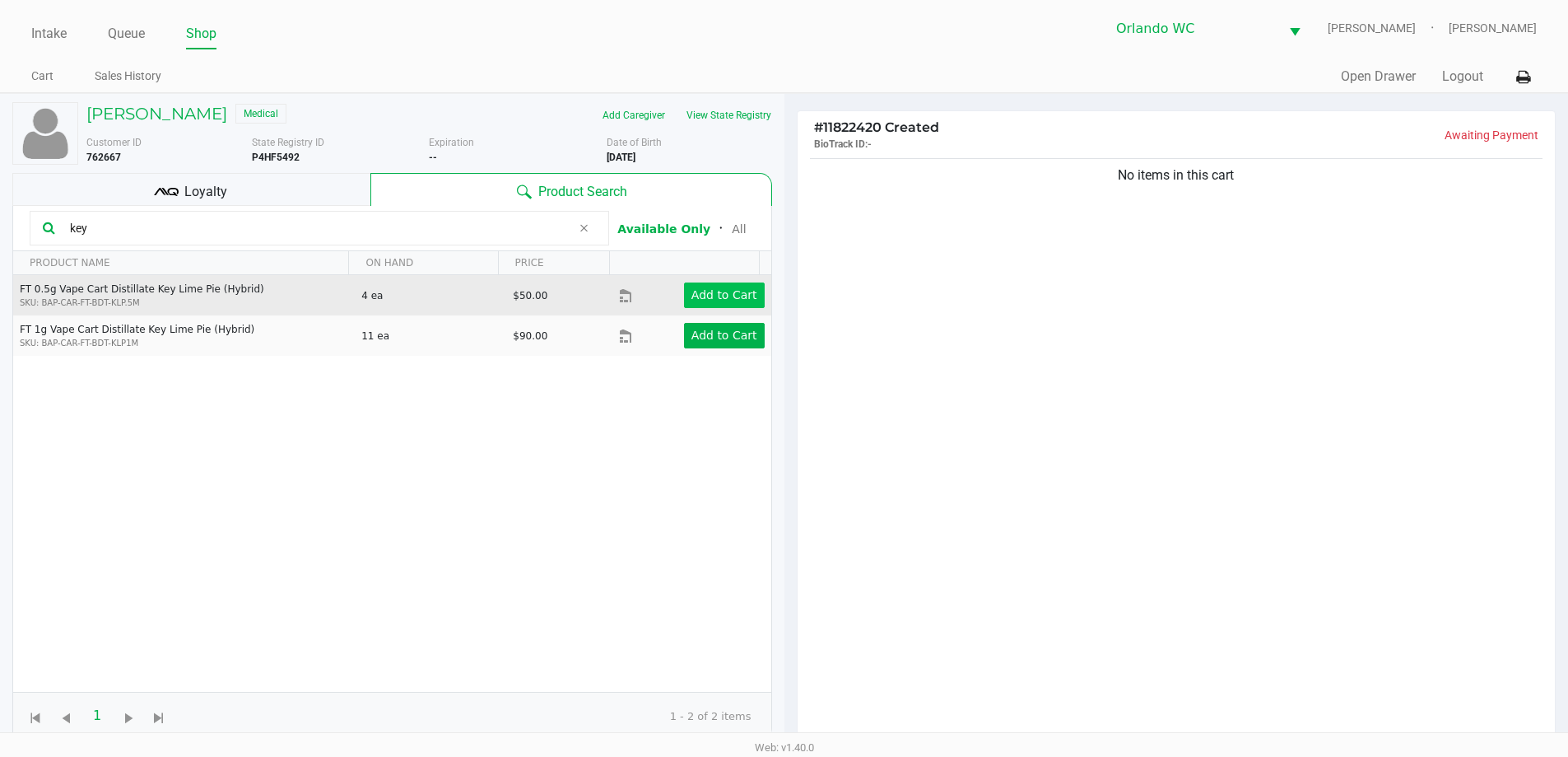
type input "key"
click at [732, 302] on app-button-loader "Add to Cart" at bounding box center [723, 294] width 66 height 13
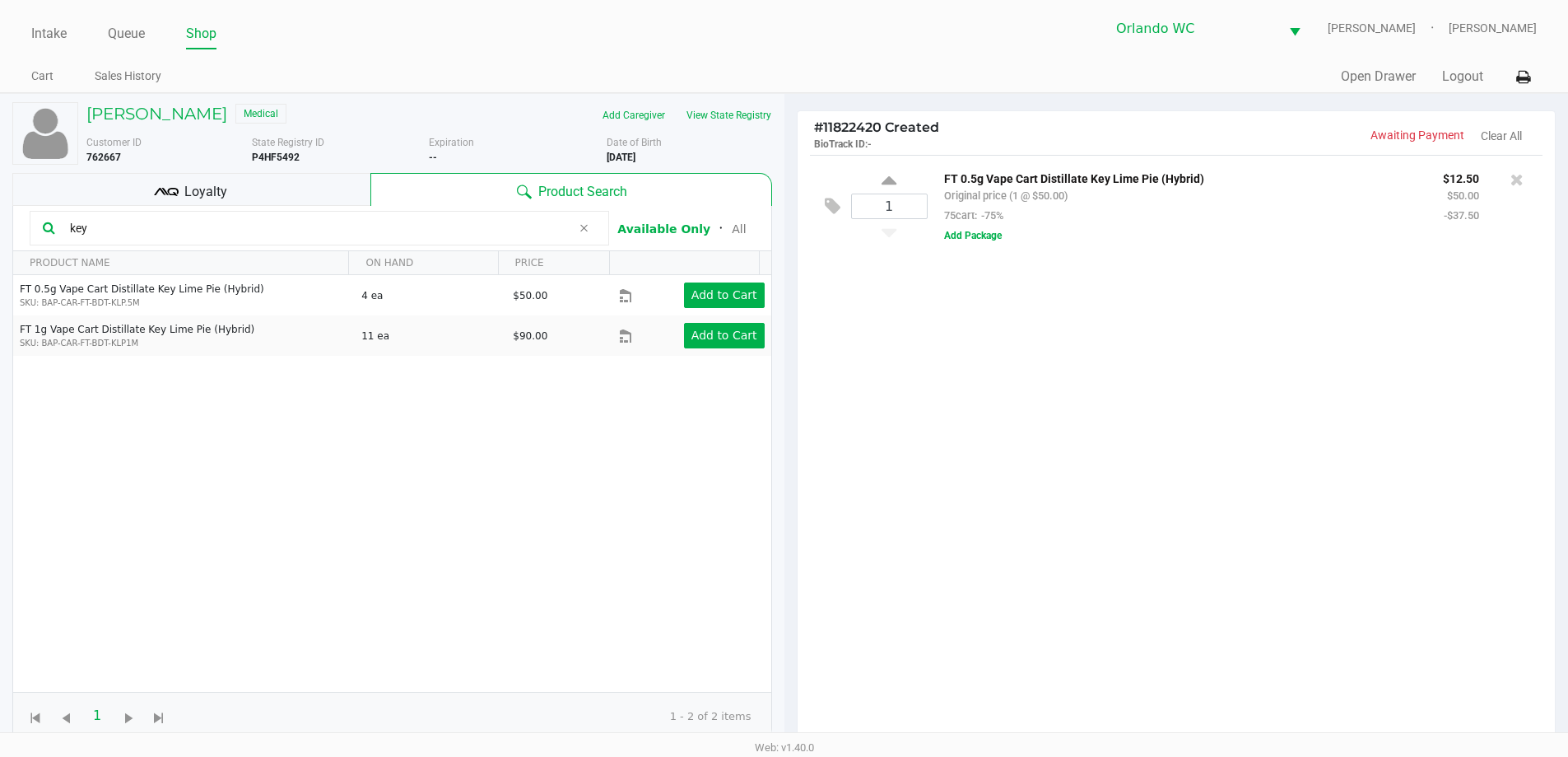
click at [97, 229] on input "key" at bounding box center [317, 227] width 508 height 25
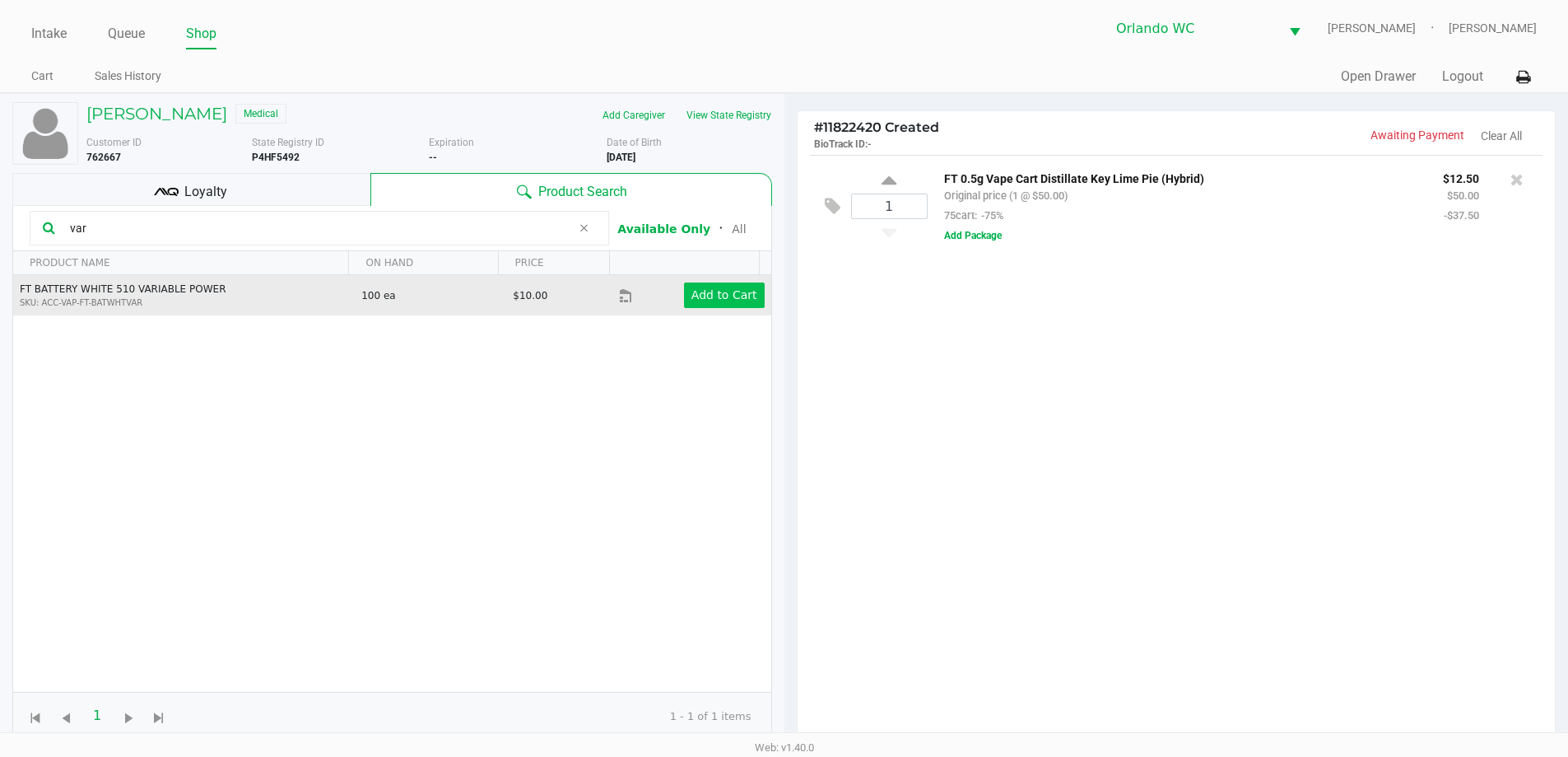
type input "var"
click at [724, 293] on app-button-loader "Add to Cart" at bounding box center [723, 294] width 66 height 13
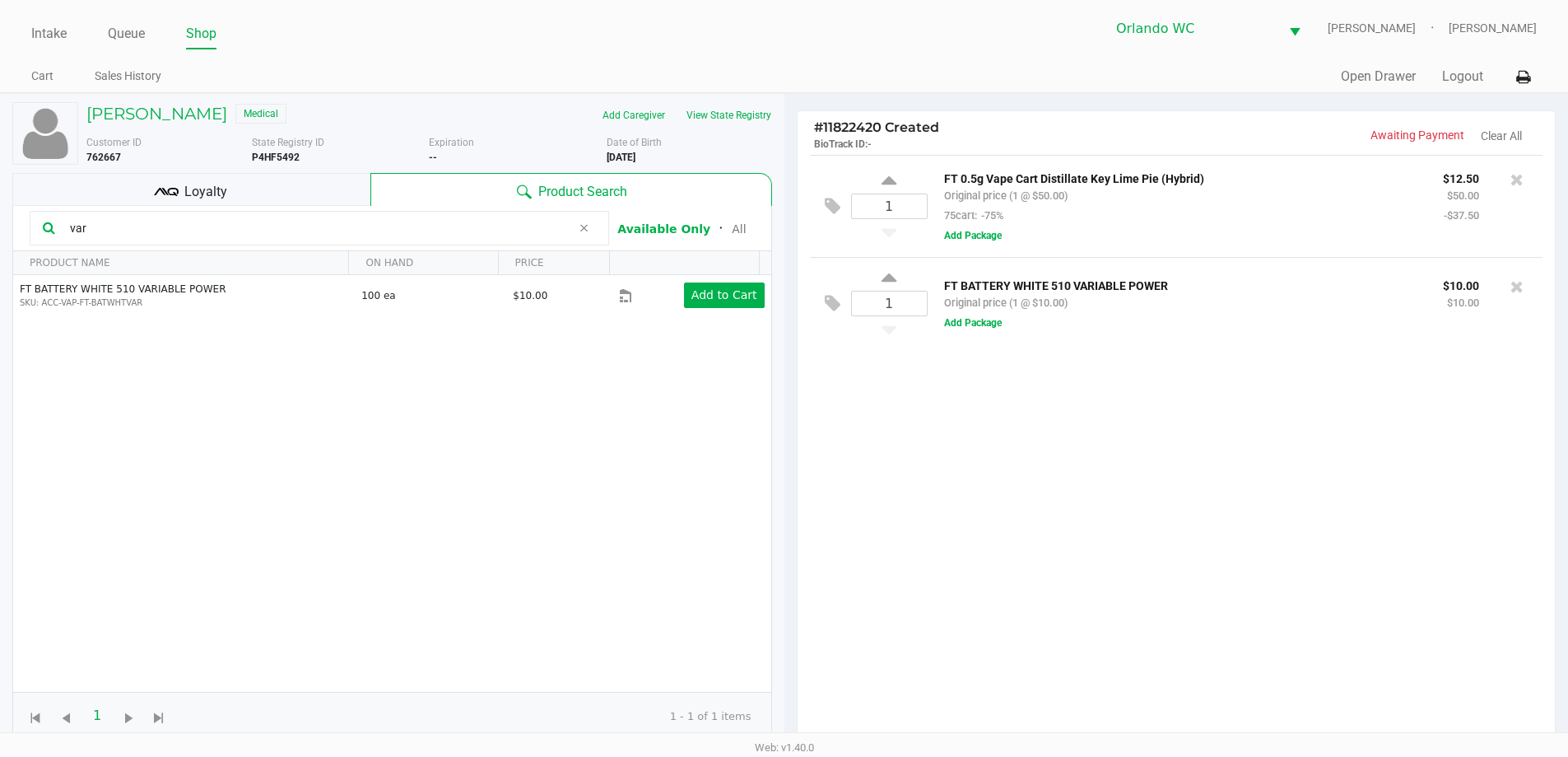
click at [172, 191] on icon at bounding box center [166, 191] width 25 height 25
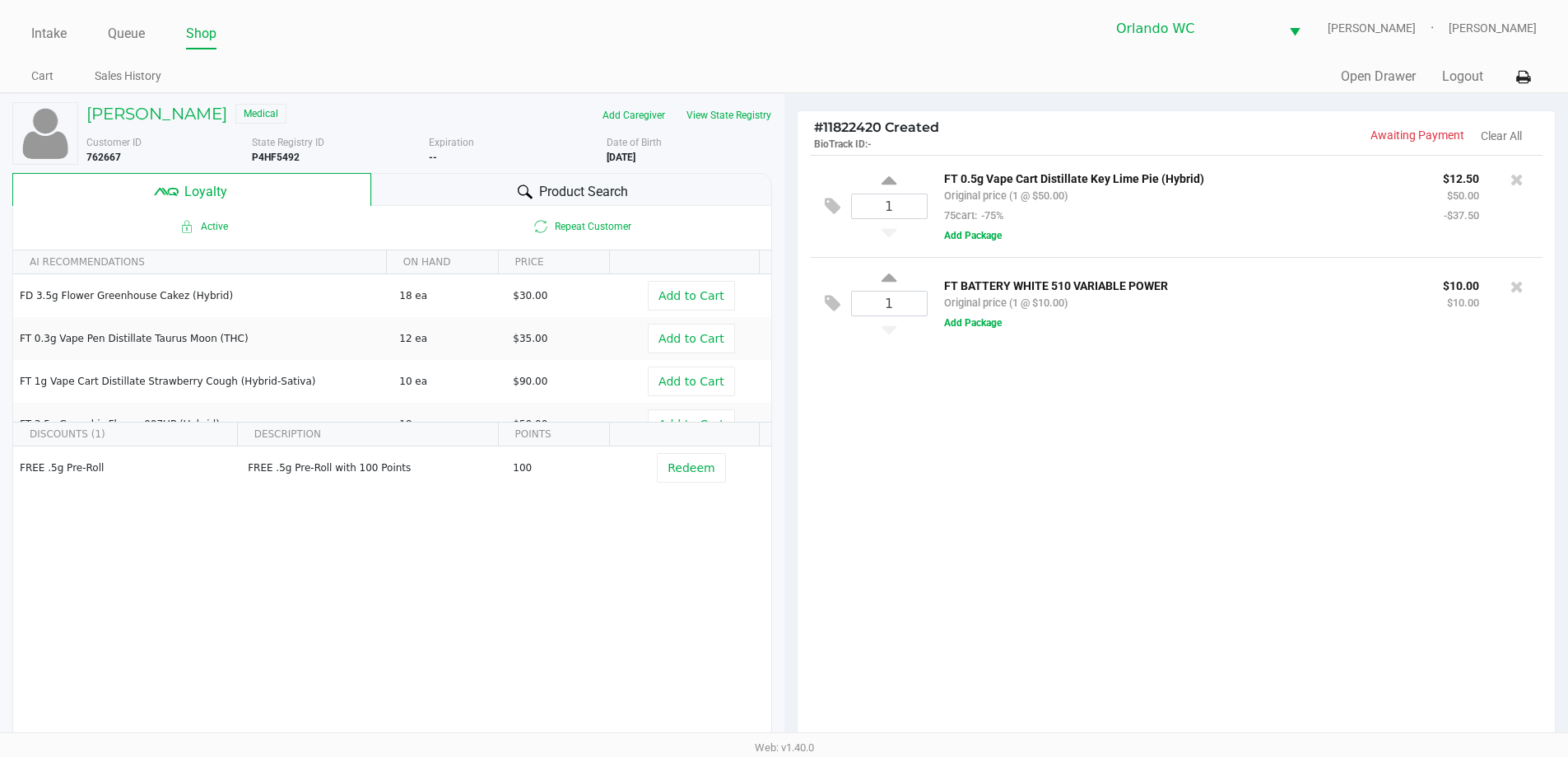
scroll to position [197, 0]
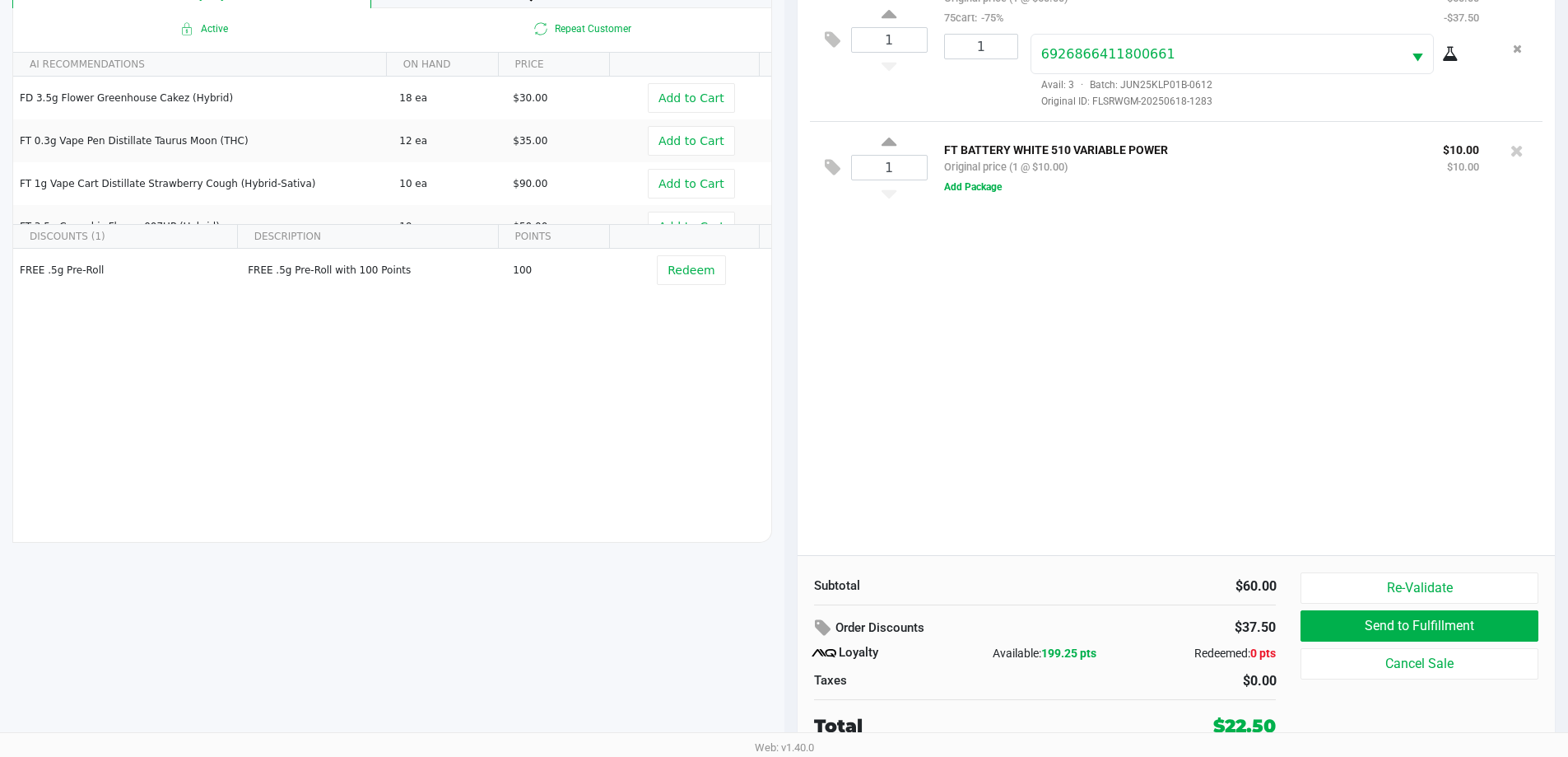
click at [981, 192] on button "Add Package" at bounding box center [972, 186] width 57 height 15
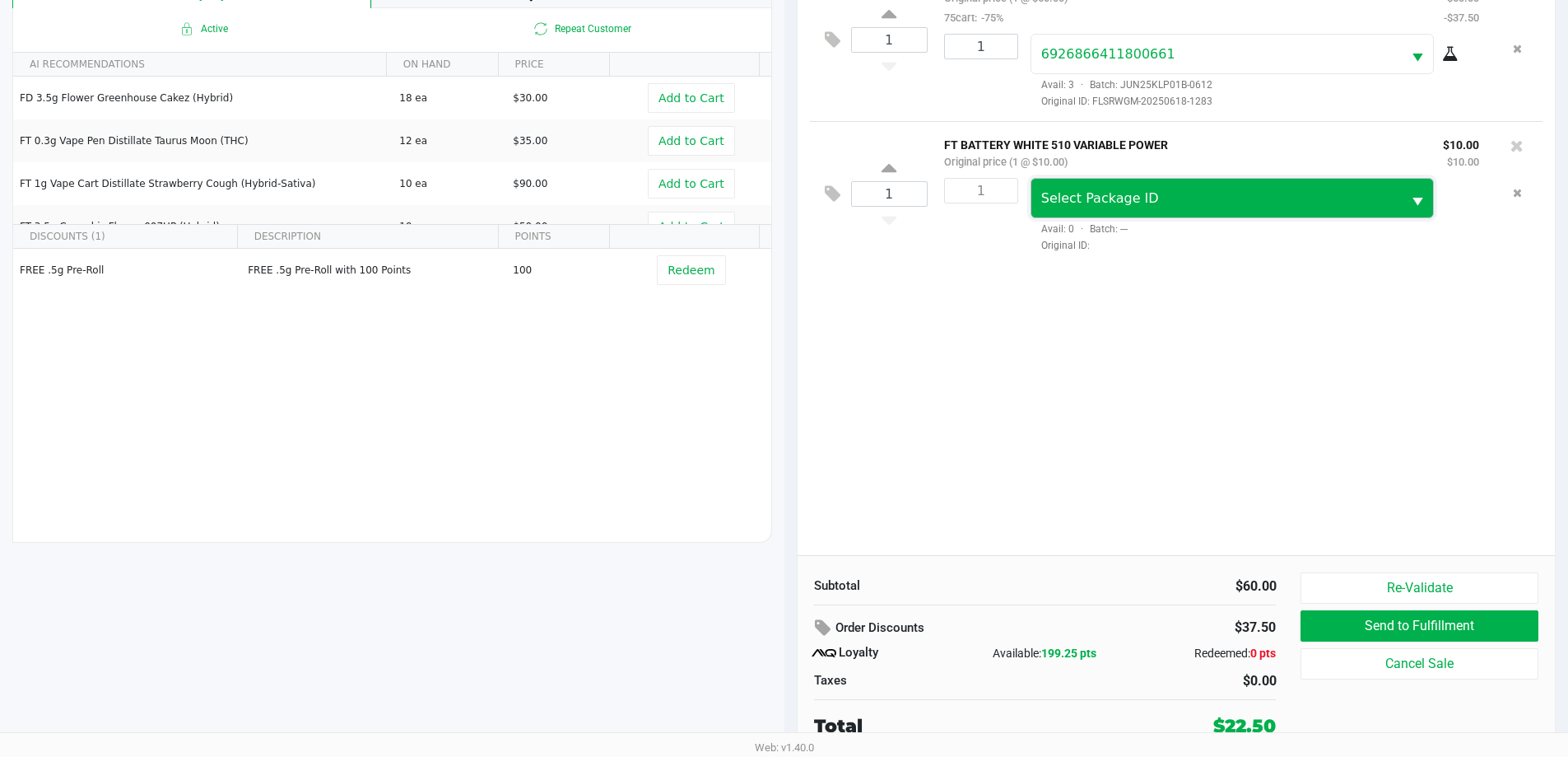
click at [1153, 211] on span "Select Package ID" at bounding box center [1216, 197] width 372 height 38
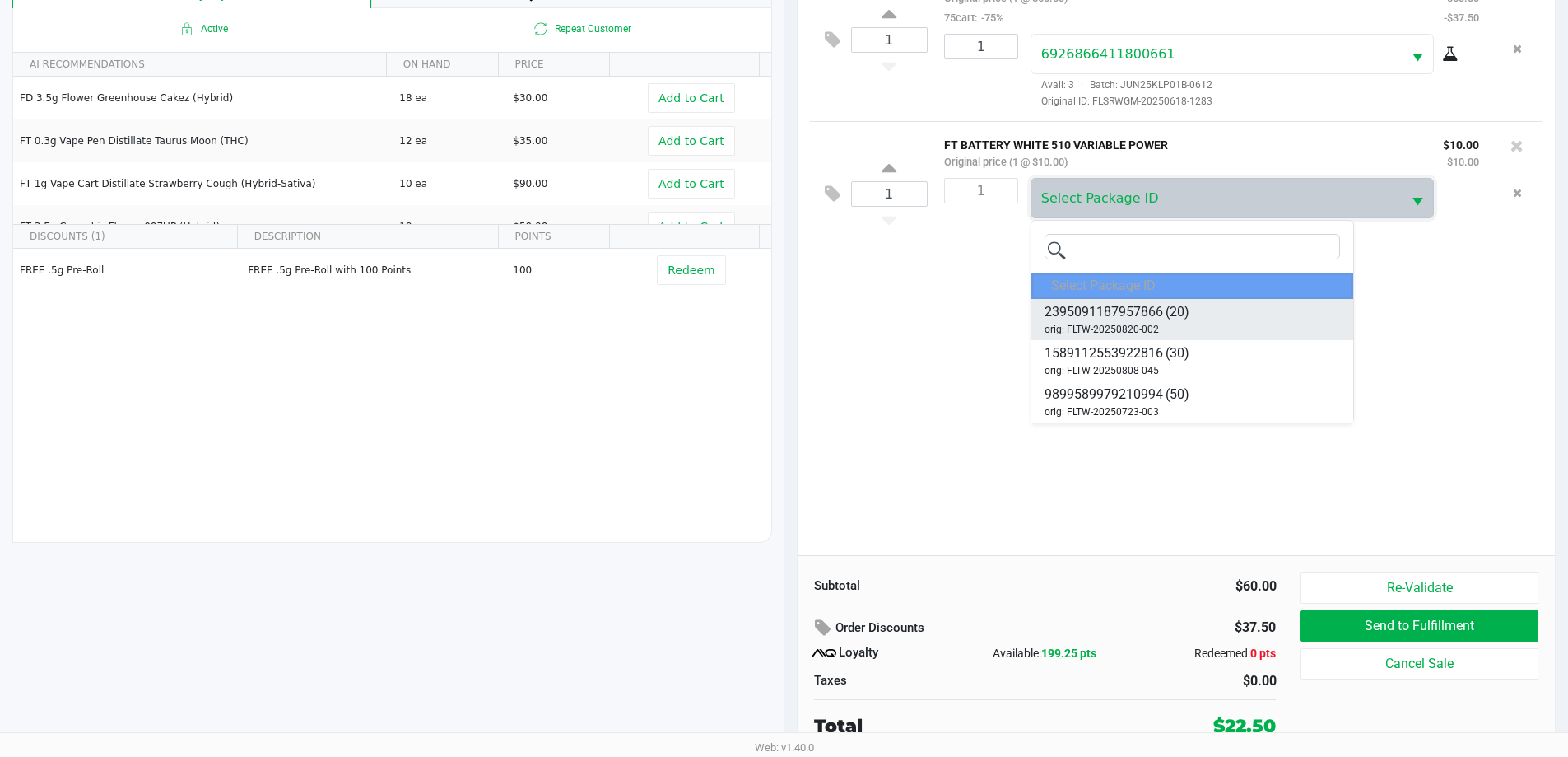
click at [1156, 321] on span "2395091187957866" at bounding box center [1103, 312] width 119 height 20
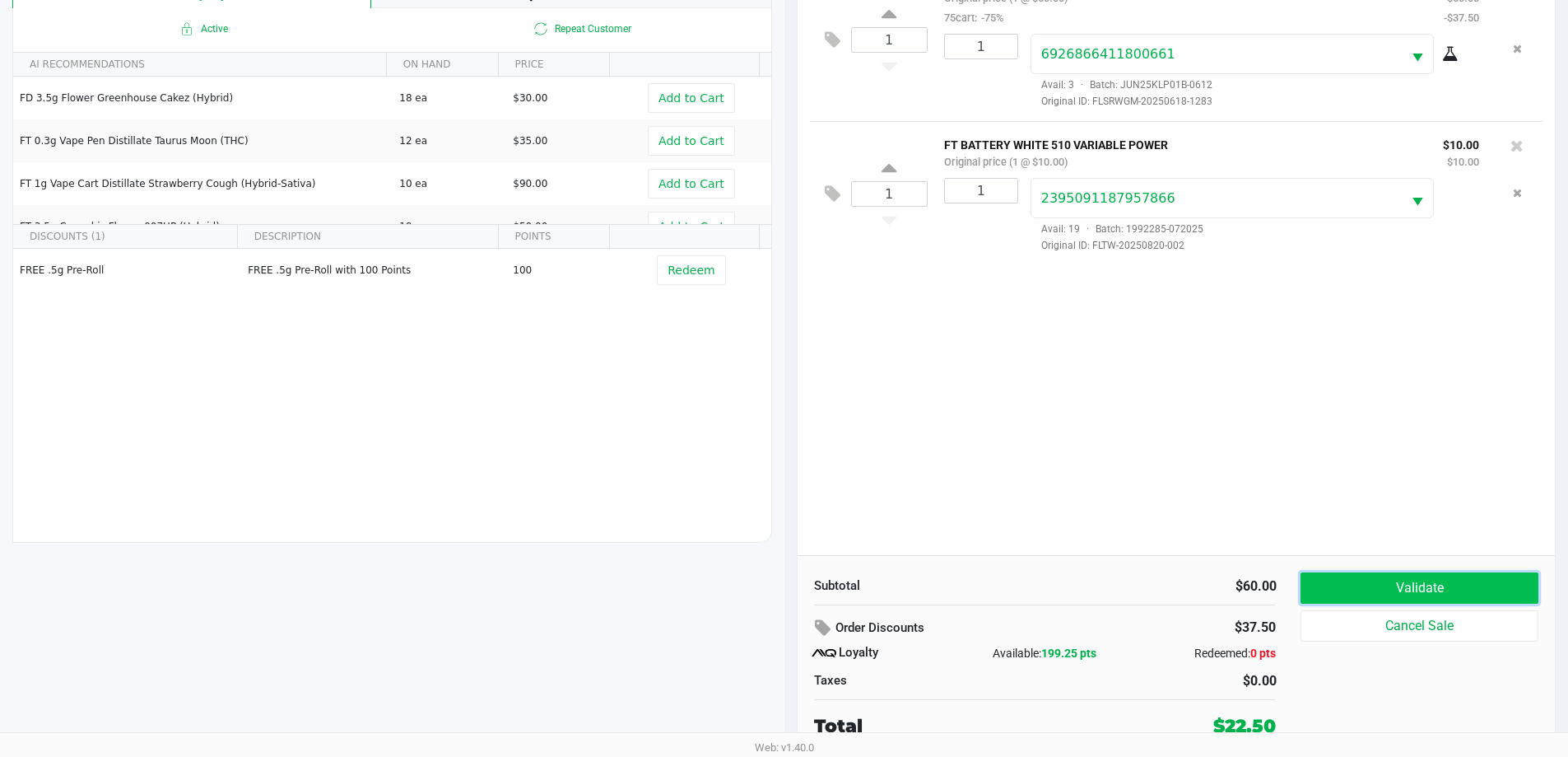
click at [1437, 587] on button "Validate" at bounding box center [1419, 588] width 237 height 32
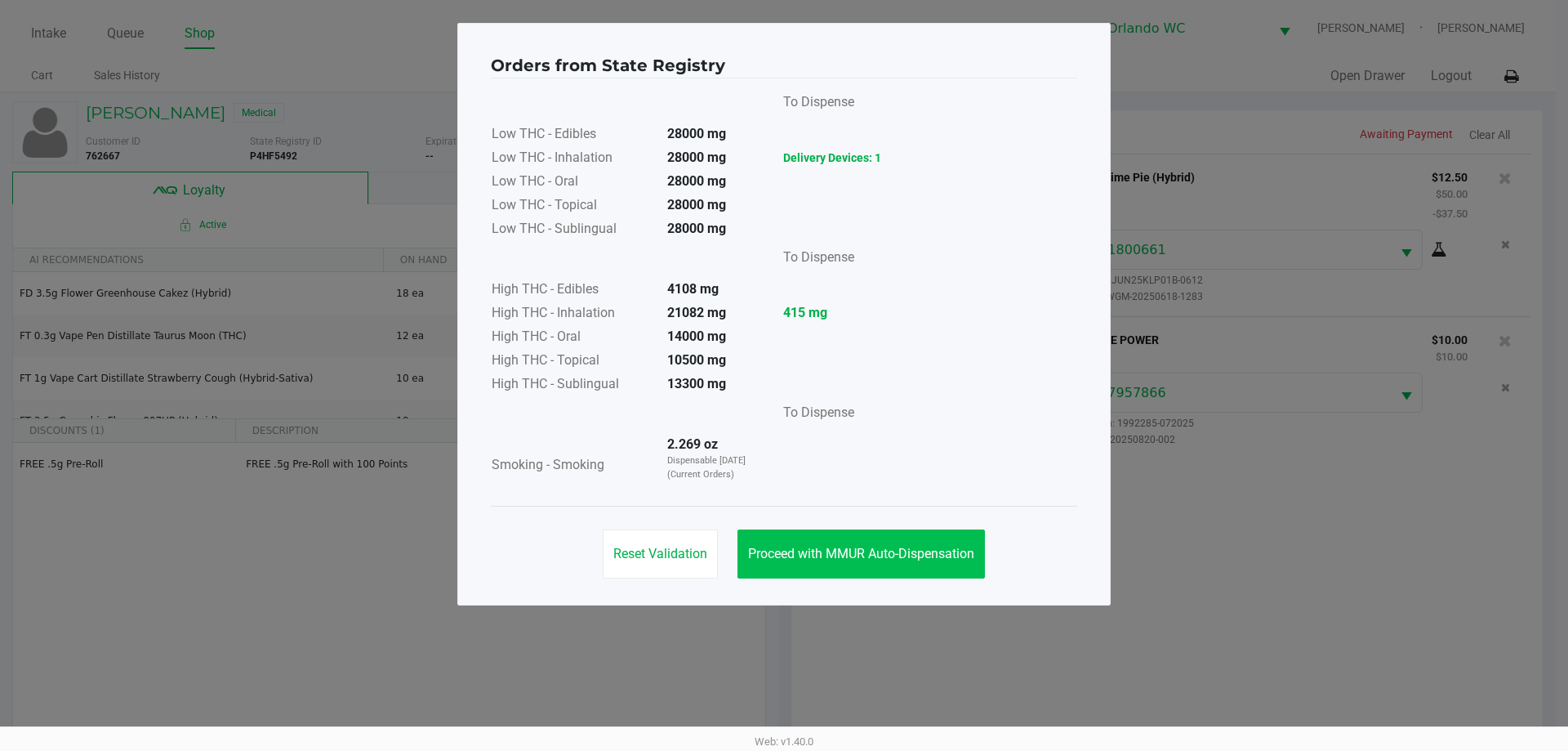
click at [795, 548] on span "Proceed with MMUR Auto-Dispensation" at bounding box center [861, 554] width 226 height 15
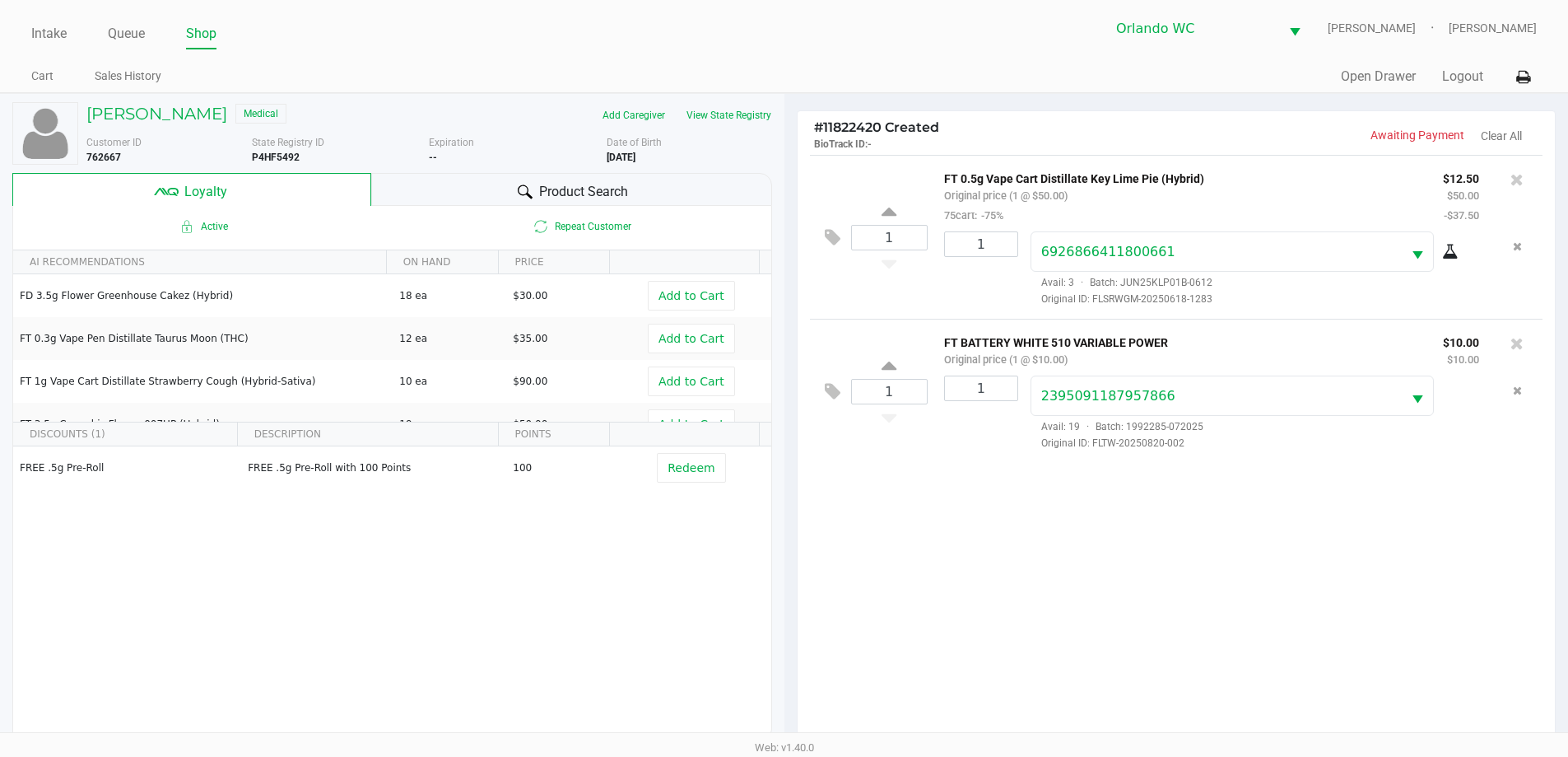
scroll to position [197, 0]
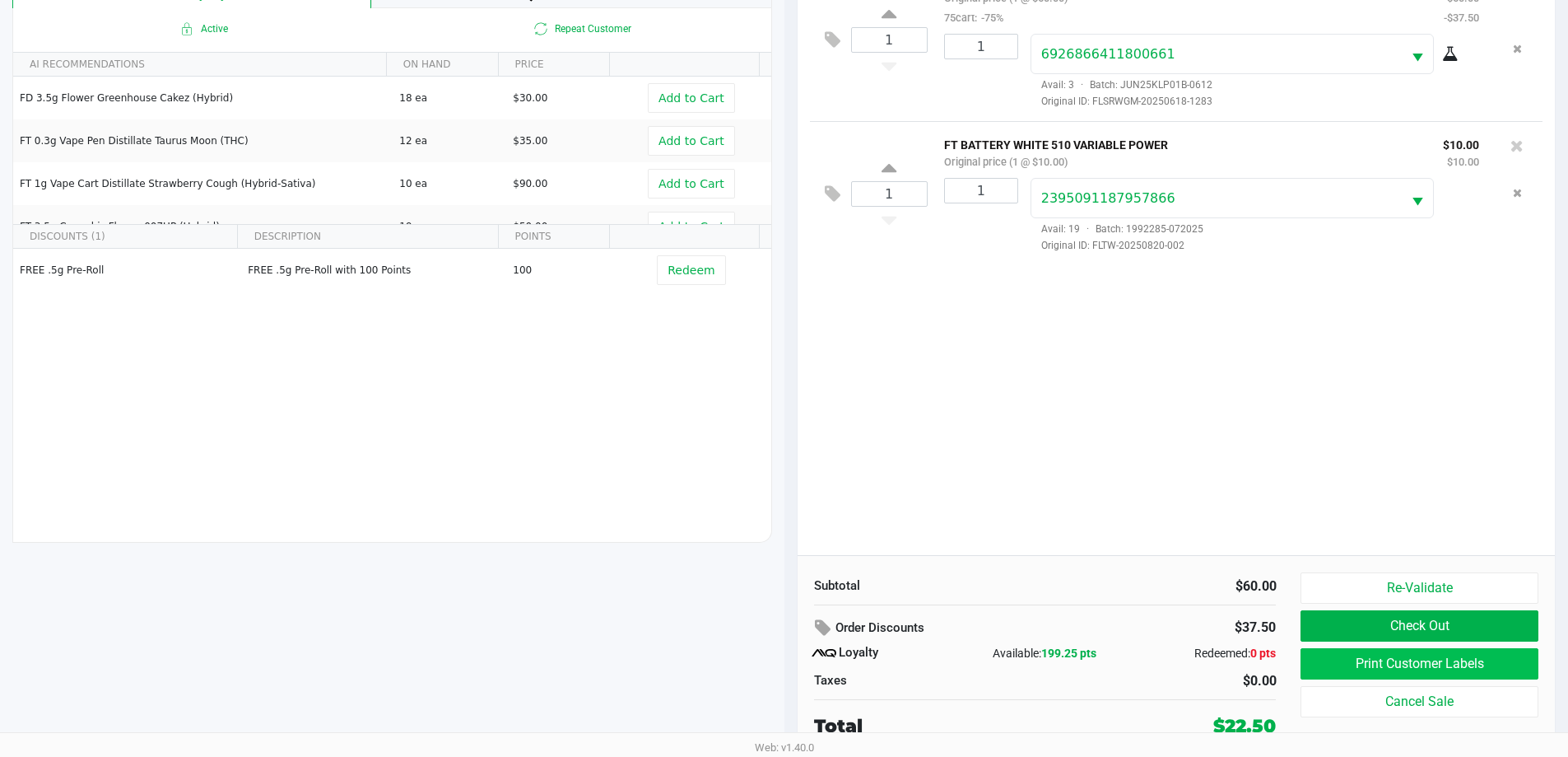
click at [1473, 665] on button "Print Customer Labels" at bounding box center [1419, 663] width 237 height 32
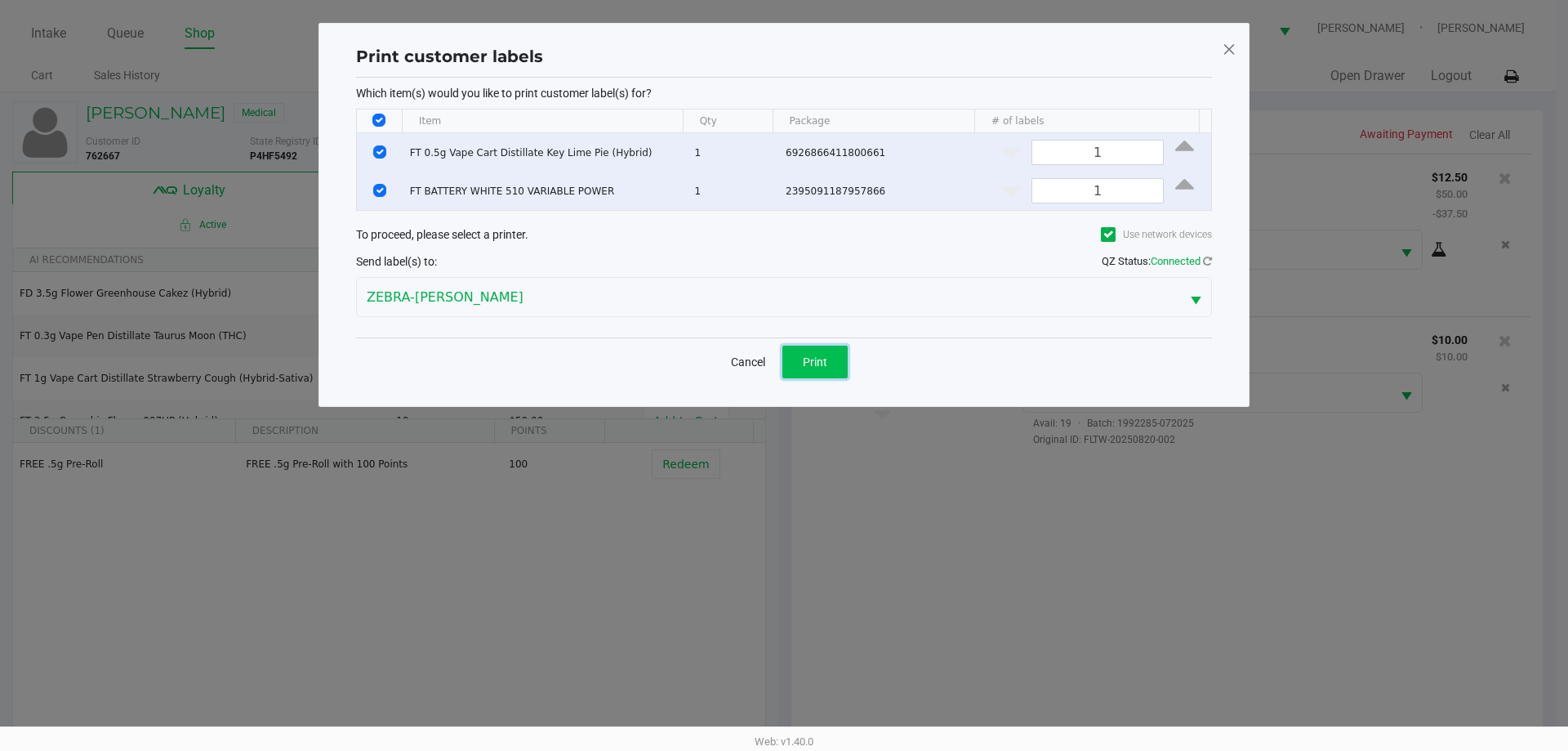
click at [819, 359] on span "Print" at bounding box center [815, 361] width 25 height 13
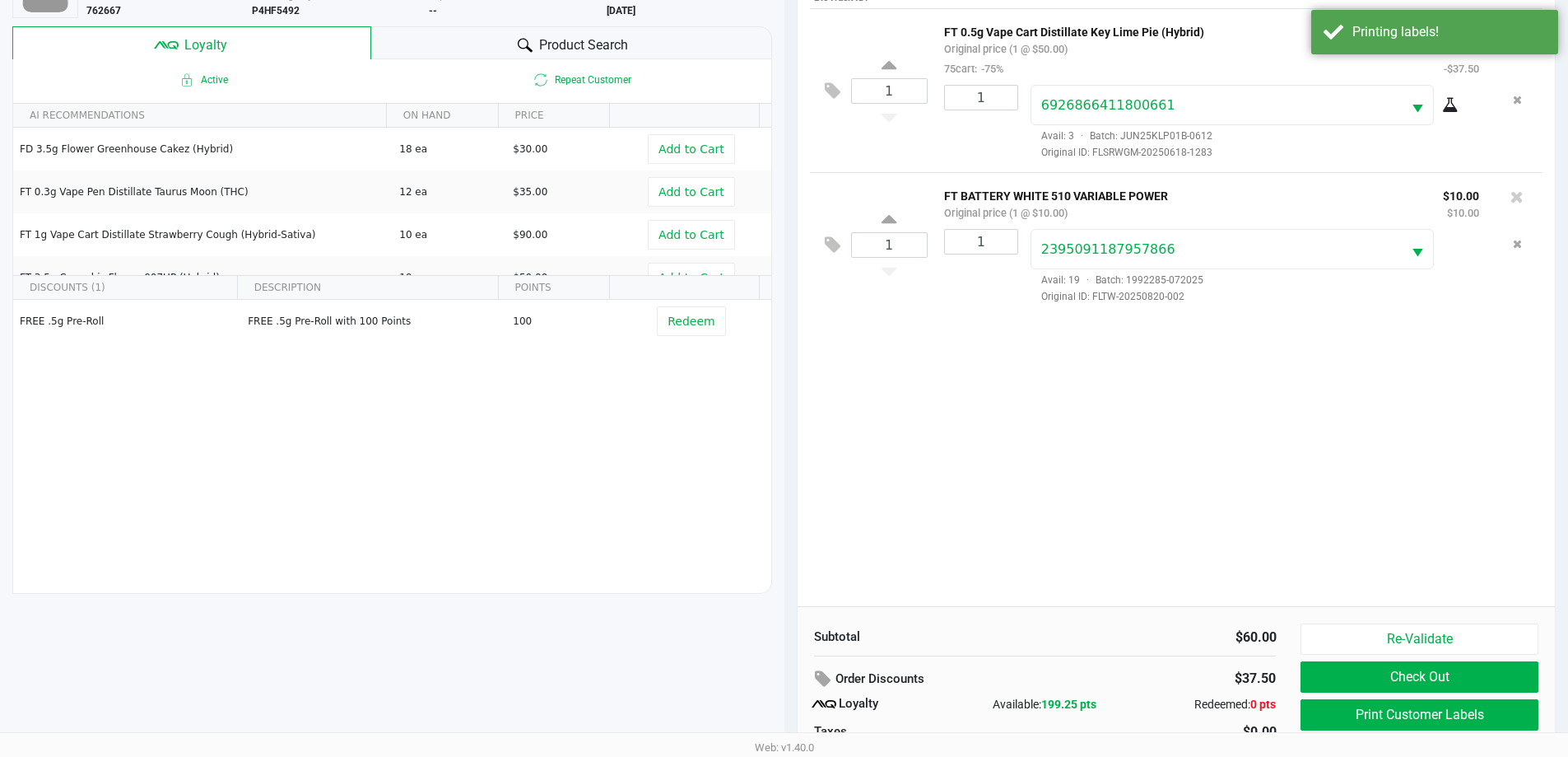
scroll to position [197, 0]
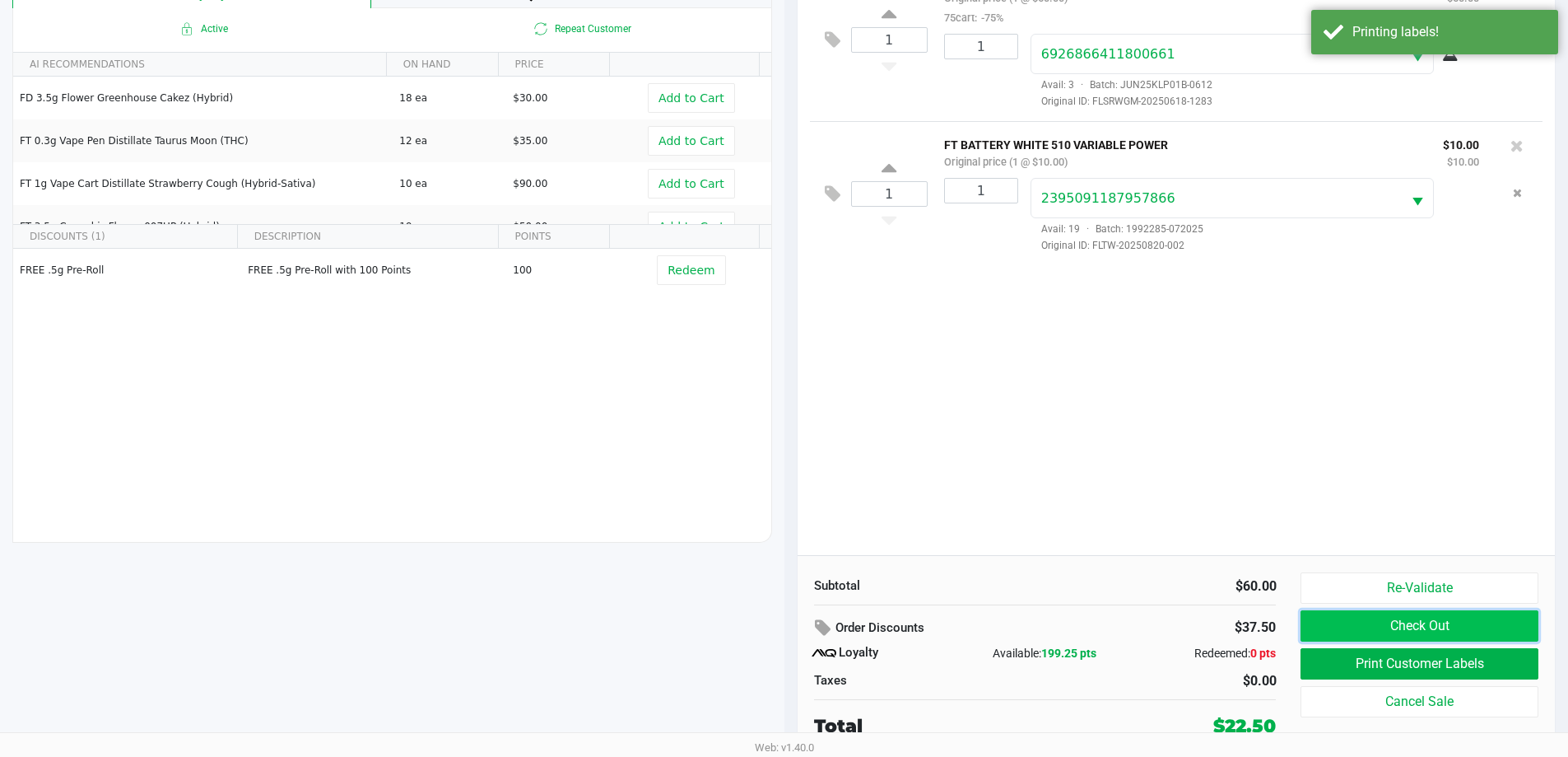
click at [1353, 627] on button "Check Out" at bounding box center [1419, 625] width 237 height 32
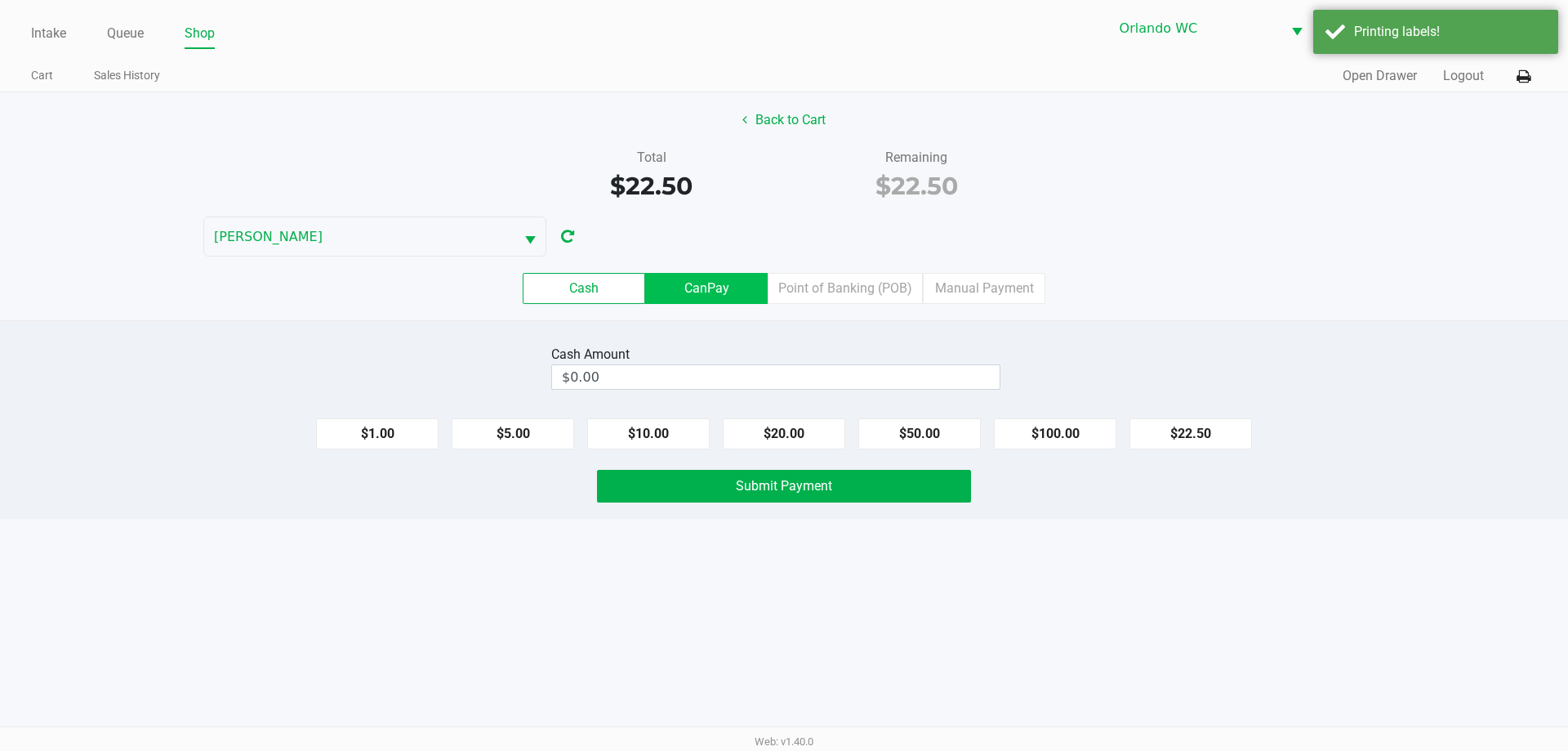
click at [675, 289] on label "CanPay" at bounding box center [706, 288] width 123 height 31
click at [0, 0] on 2 "CanPay" at bounding box center [0, 0] width 0 height 0
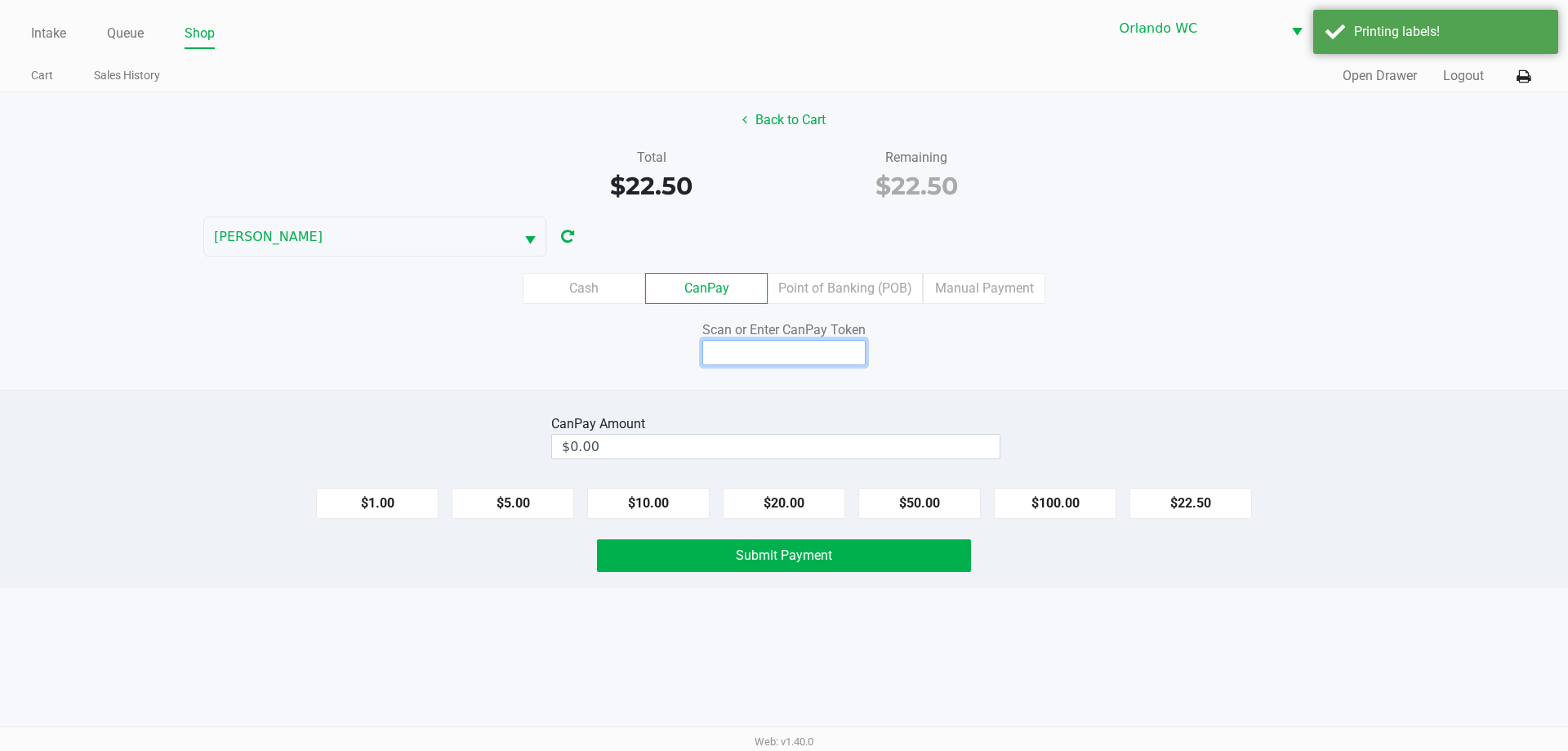
click at [742, 352] on input at bounding box center [784, 353] width 164 height 25
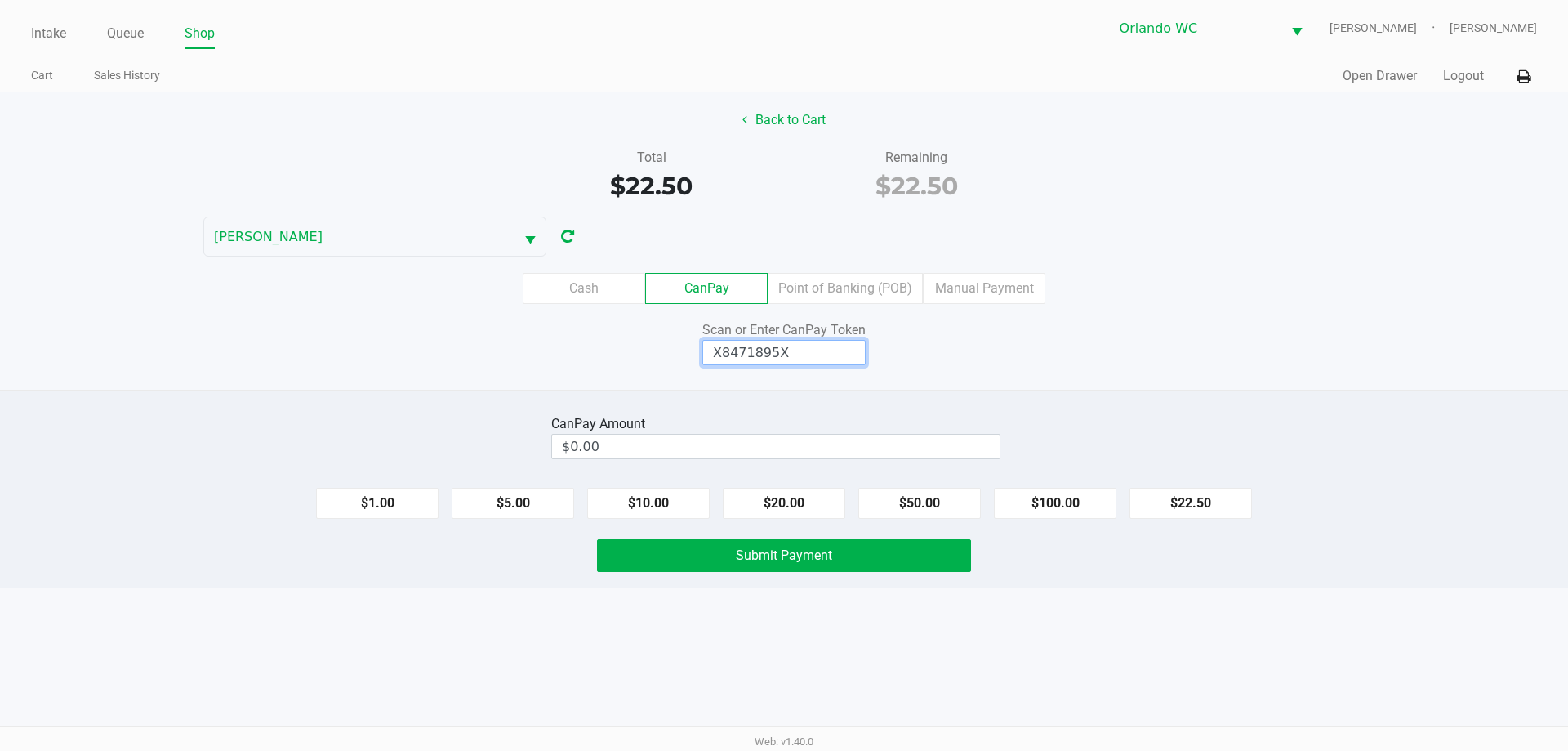
type input "X8471895X"
click at [1203, 495] on button "$22.50" at bounding box center [1191, 503] width 123 height 31
type input "$22.50"
click at [848, 570] on button "Submit Payment" at bounding box center [783, 555] width 374 height 33
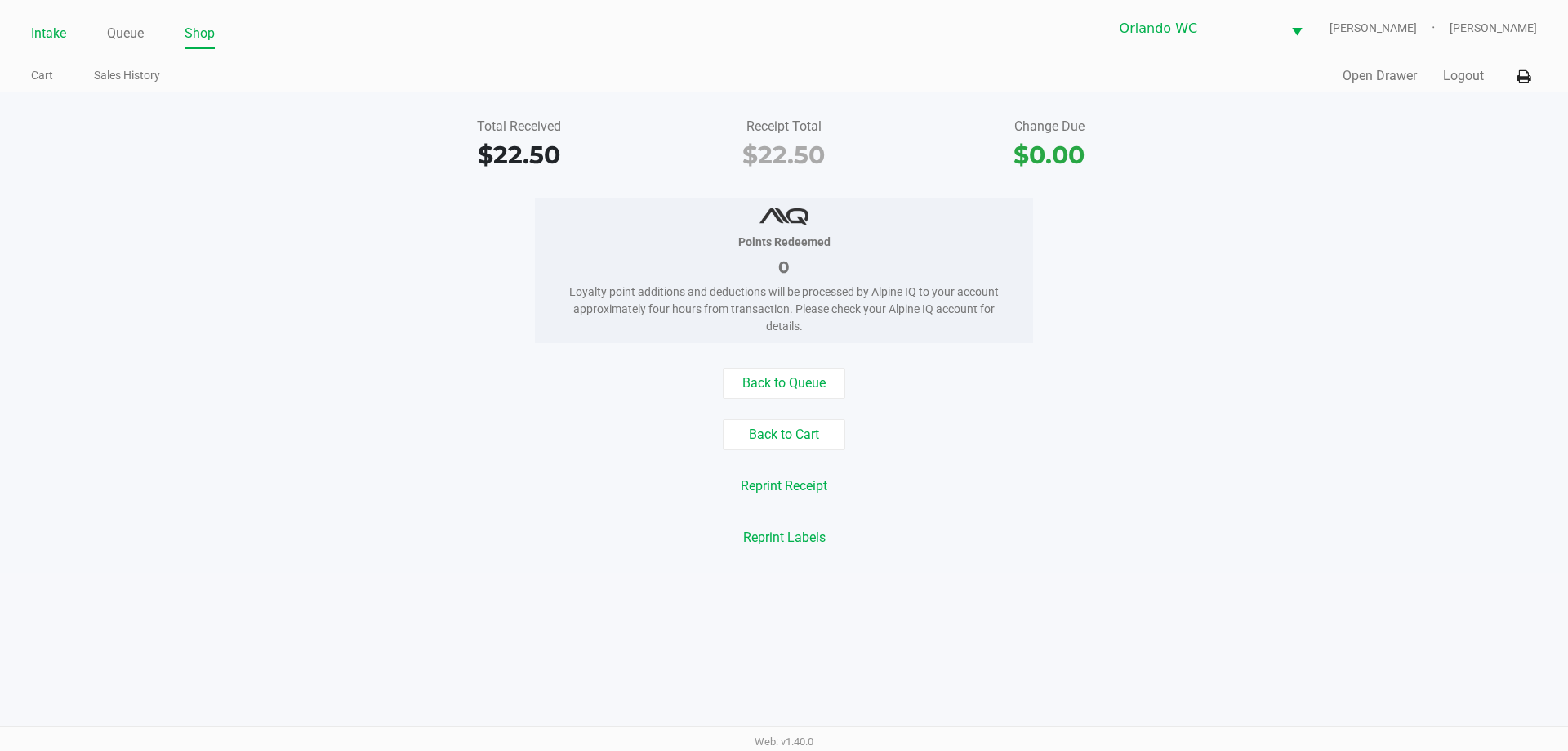
click at [39, 36] on link "Intake" at bounding box center [48, 33] width 35 height 23
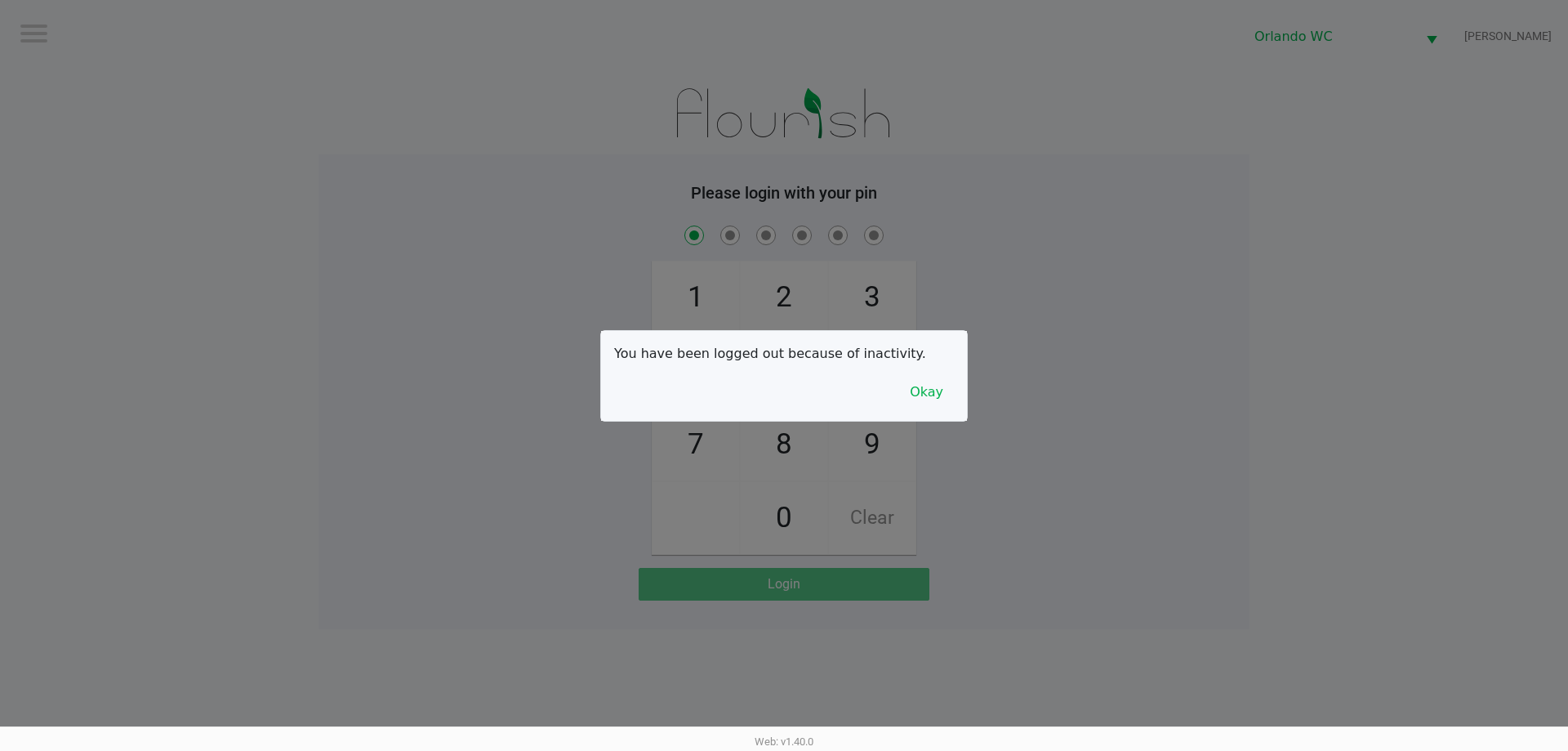
checkbox input "true"
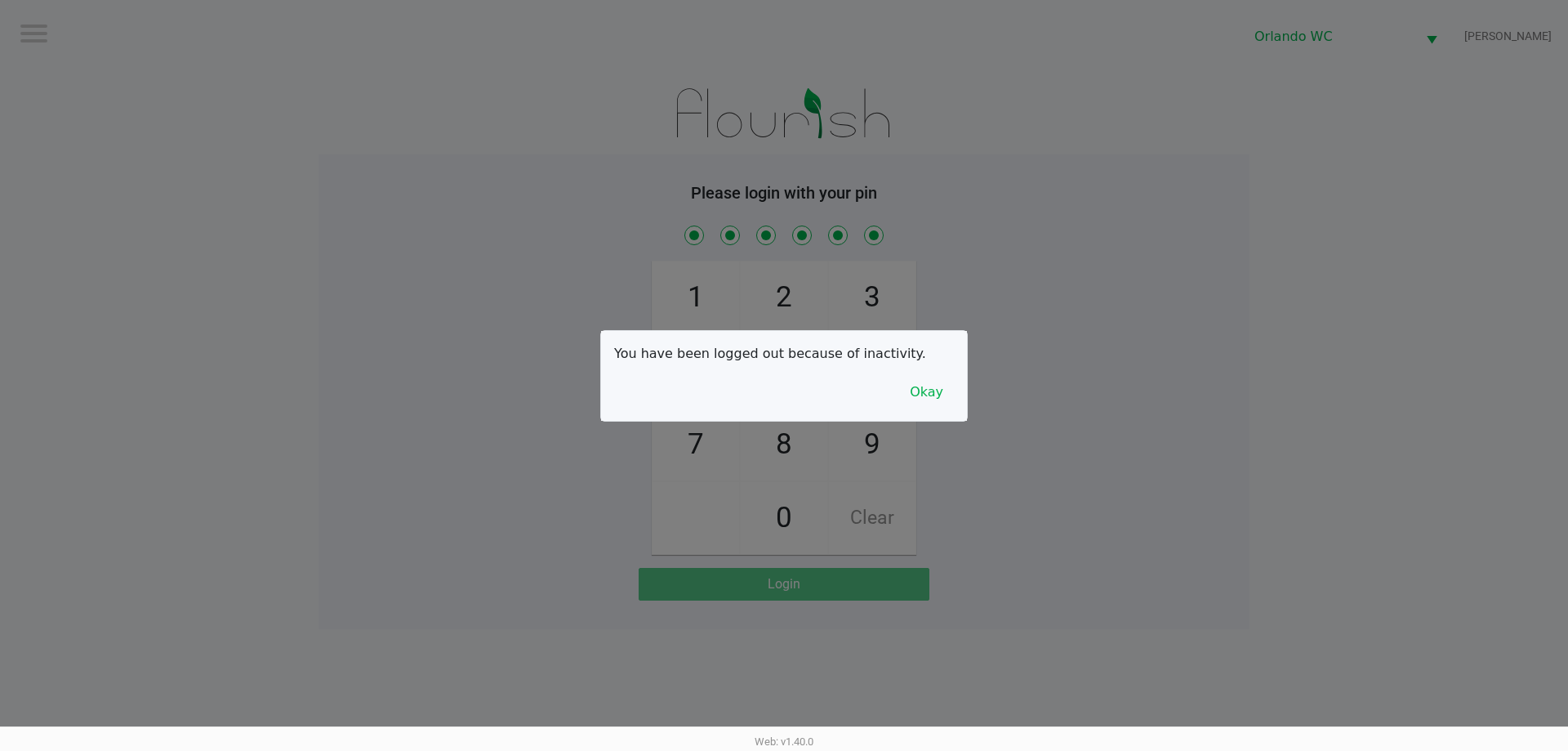
checkbox input "true"
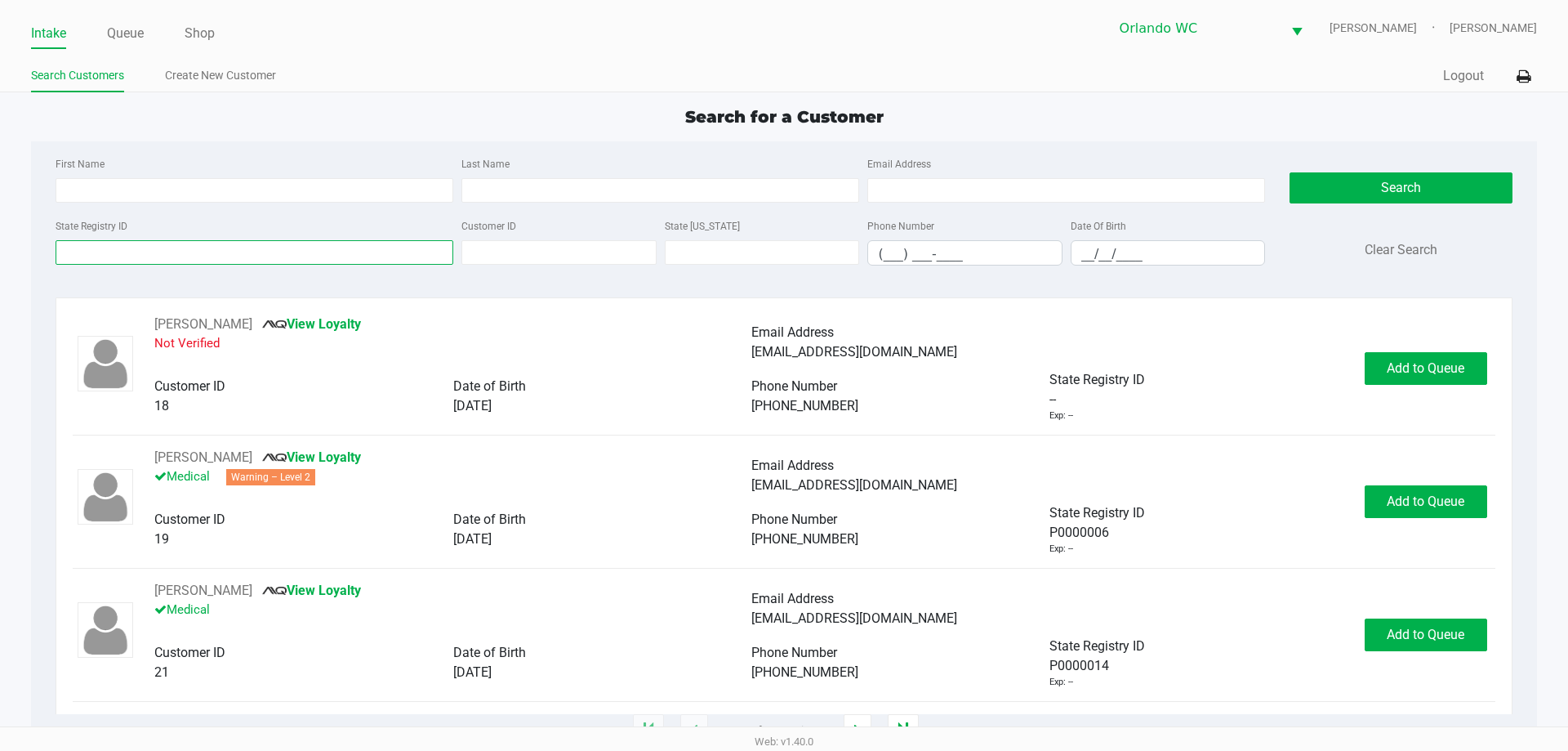
click at [157, 251] on input "State Registry ID" at bounding box center [254, 252] width 398 height 25
click at [153, 258] on input "State Registry ID" at bounding box center [254, 252] width 398 height 25
click at [181, 248] on input "State Registry ID" at bounding box center [254, 252] width 398 height 25
click at [157, 253] on input "State Registry ID" at bounding box center [254, 252] width 398 height 25
click at [569, 191] on input "Last Name" at bounding box center [659, 190] width 398 height 25
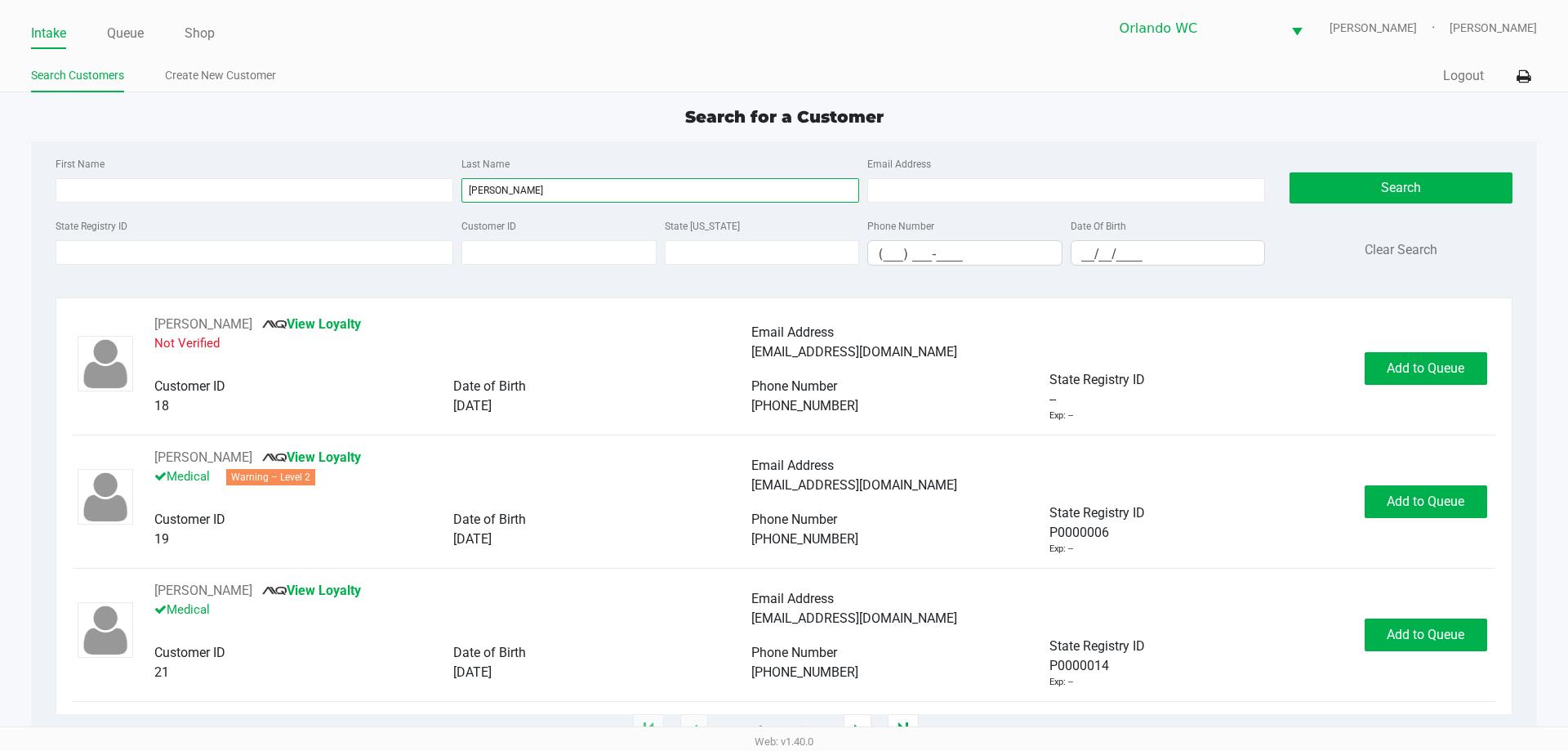
type input "estrada"
click at [1122, 255] on input "__/__/____" at bounding box center [1168, 253] width 193 height 25
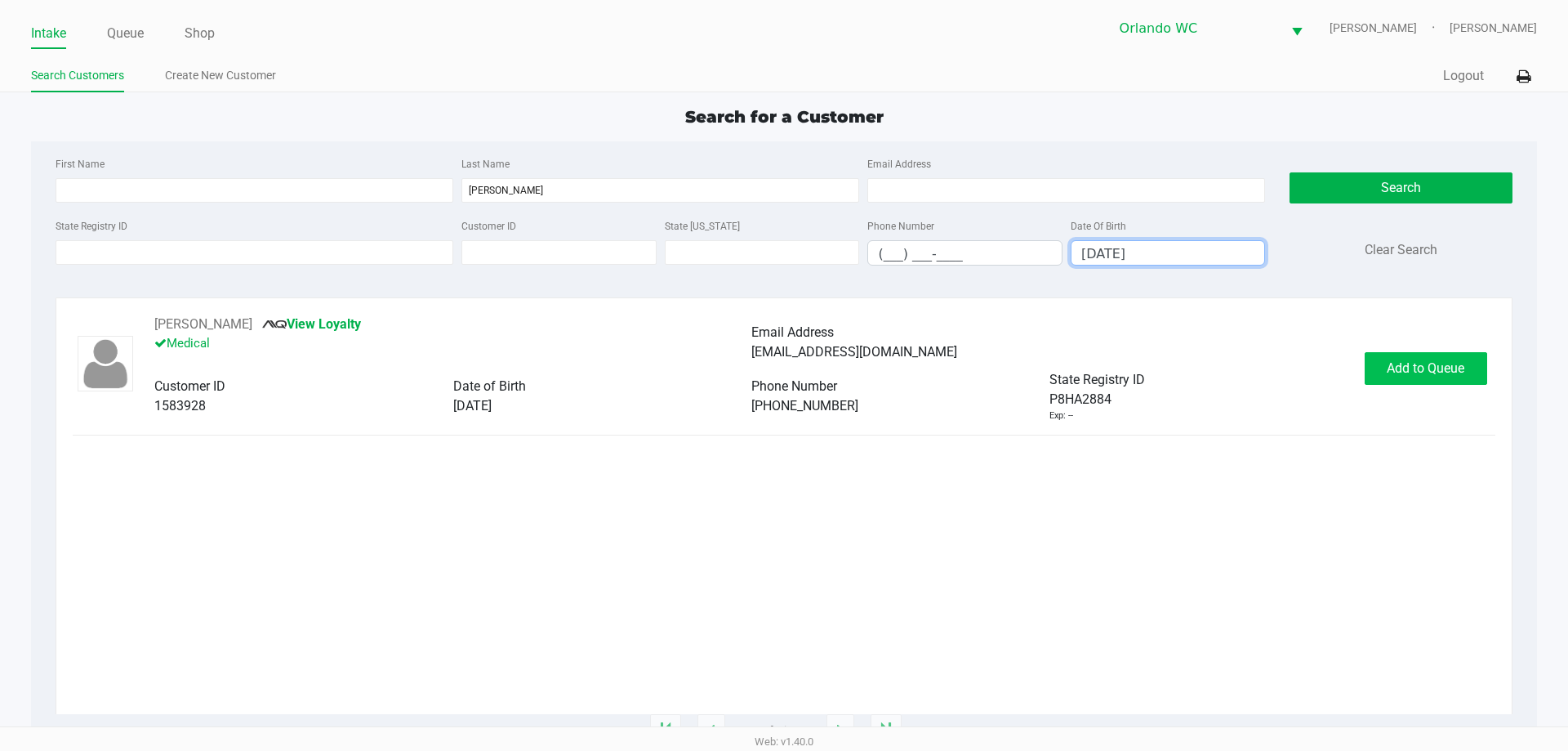
type input "10/01/1976"
click at [1426, 376] on button "Add to Queue" at bounding box center [1426, 368] width 123 height 33
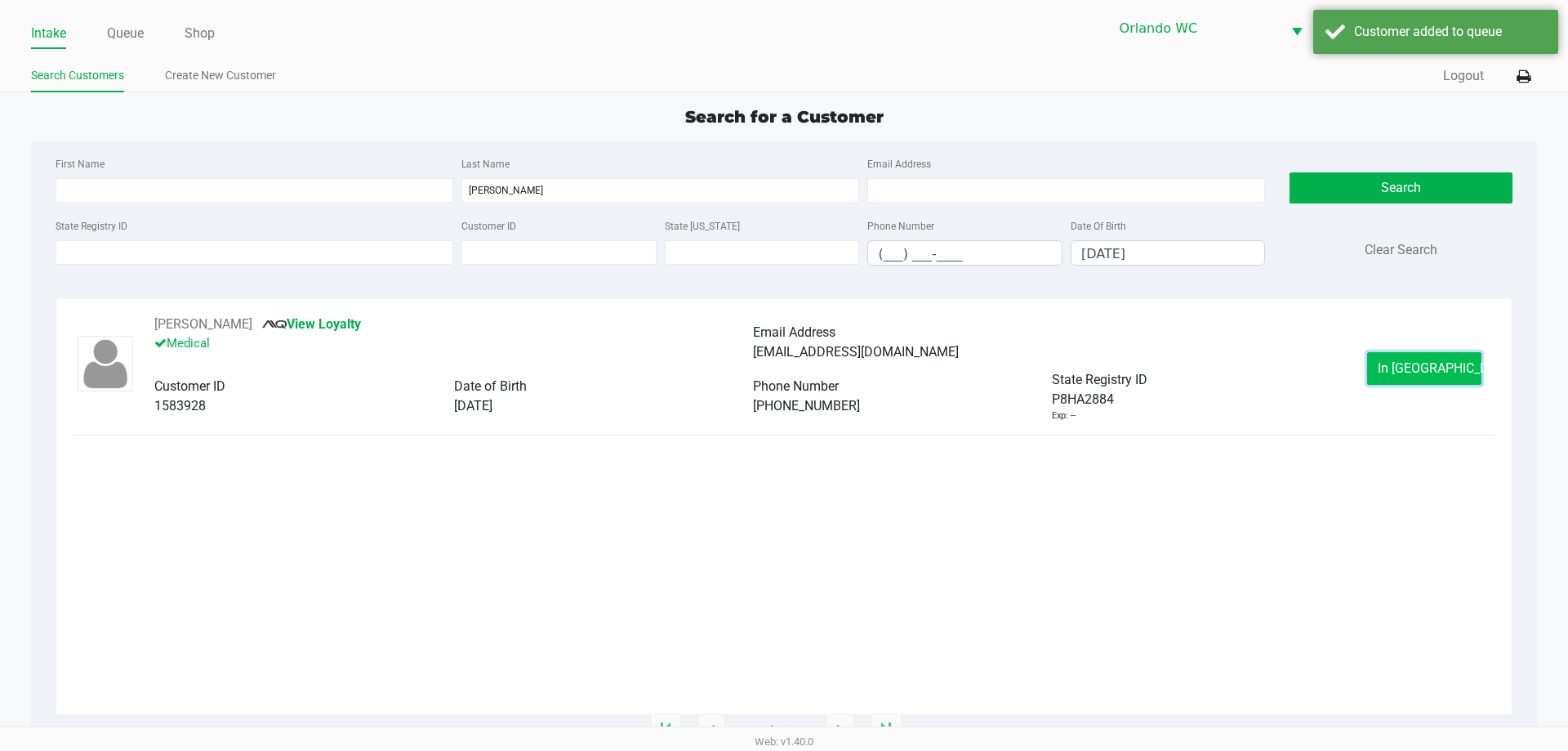
click at [1408, 365] on span "In Queue" at bounding box center [1447, 368] width 137 height 15
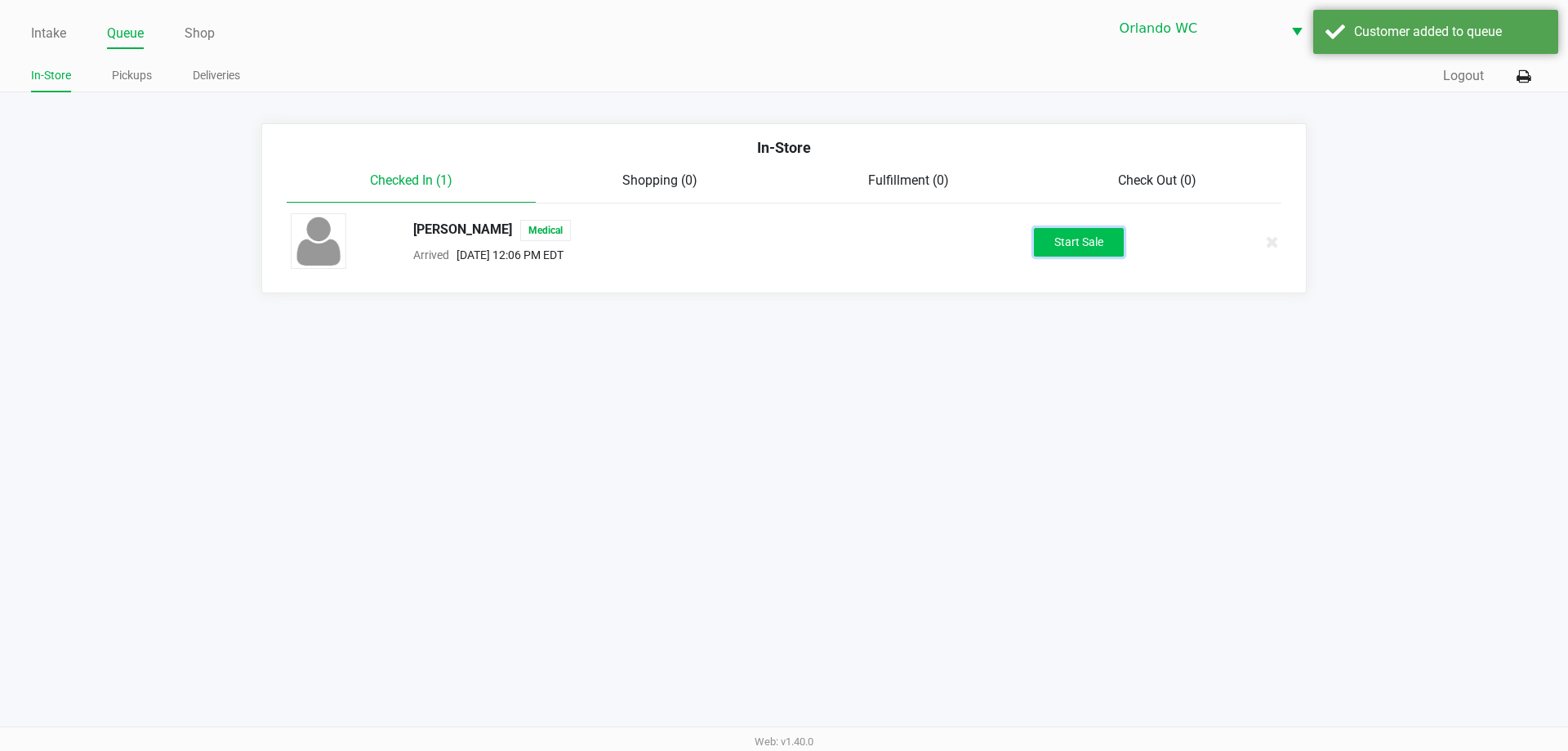
click at [1109, 241] on button "Start Sale" at bounding box center [1079, 242] width 90 height 29
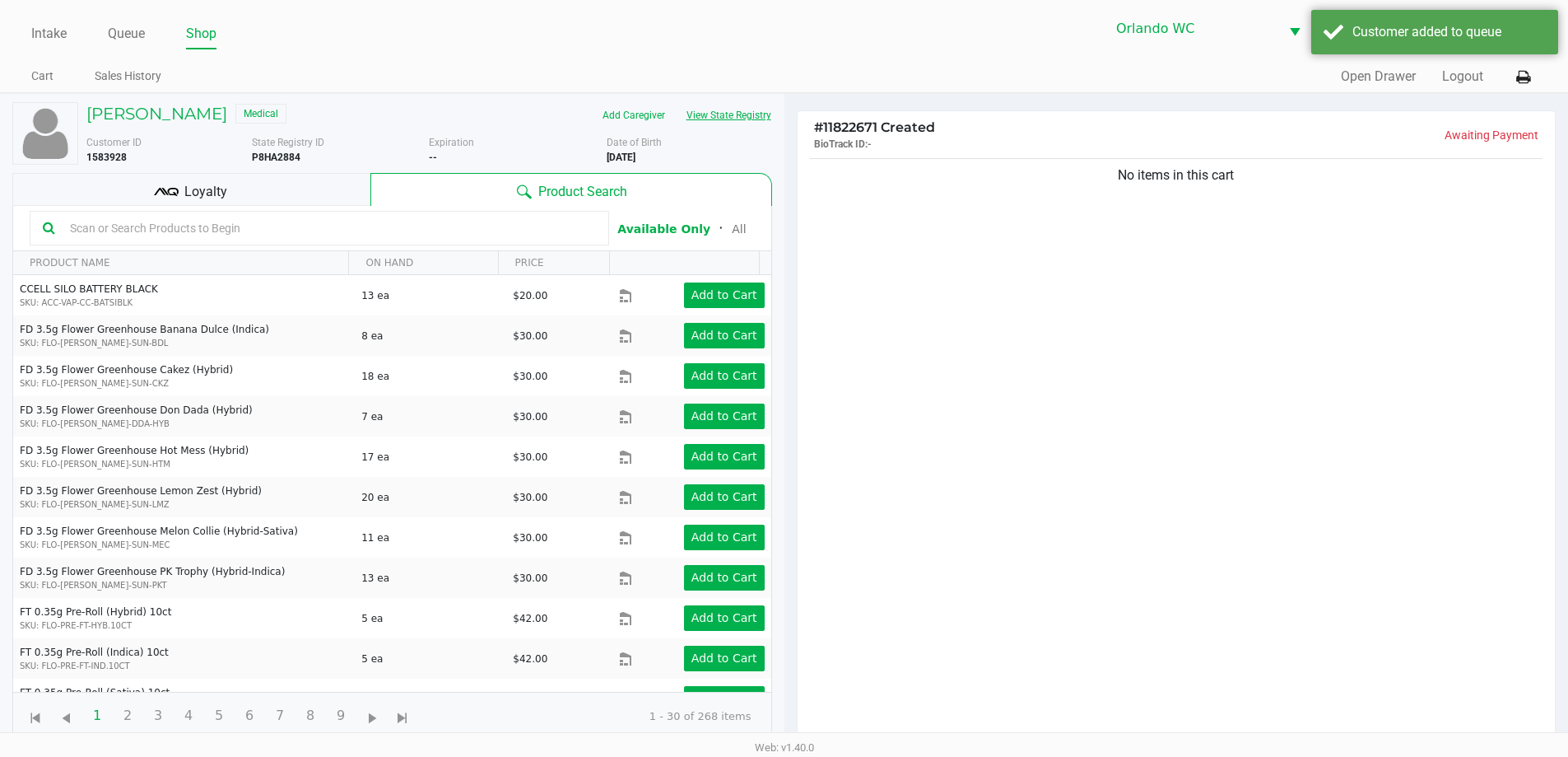
click at [711, 116] on button "View State Registry" at bounding box center [723, 114] width 97 height 26
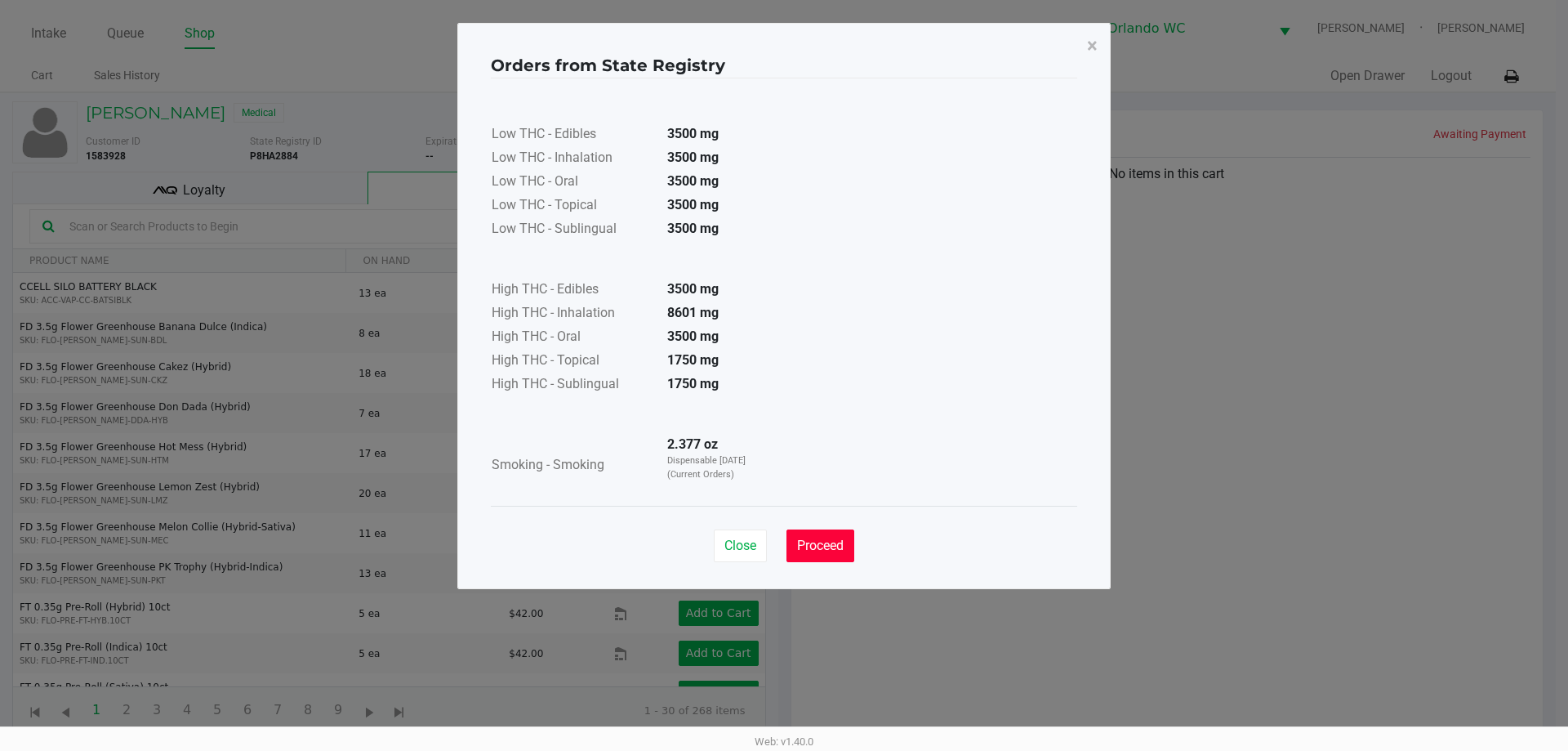
click at [815, 549] on span "Proceed" at bounding box center [820, 545] width 47 height 15
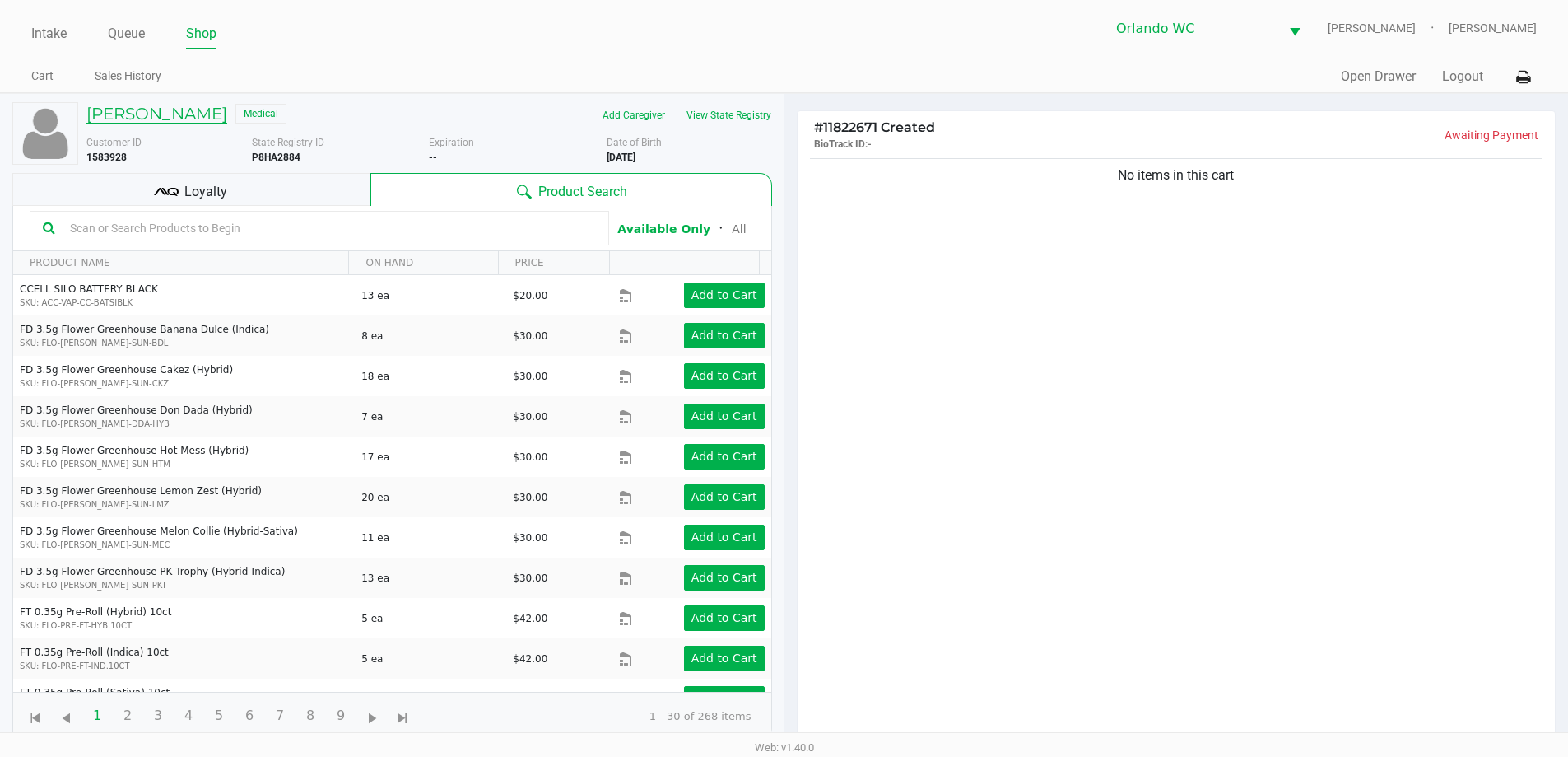
click at [227, 113] on h5 "BYRON SANTANA ESTRADA" at bounding box center [156, 113] width 141 height 20
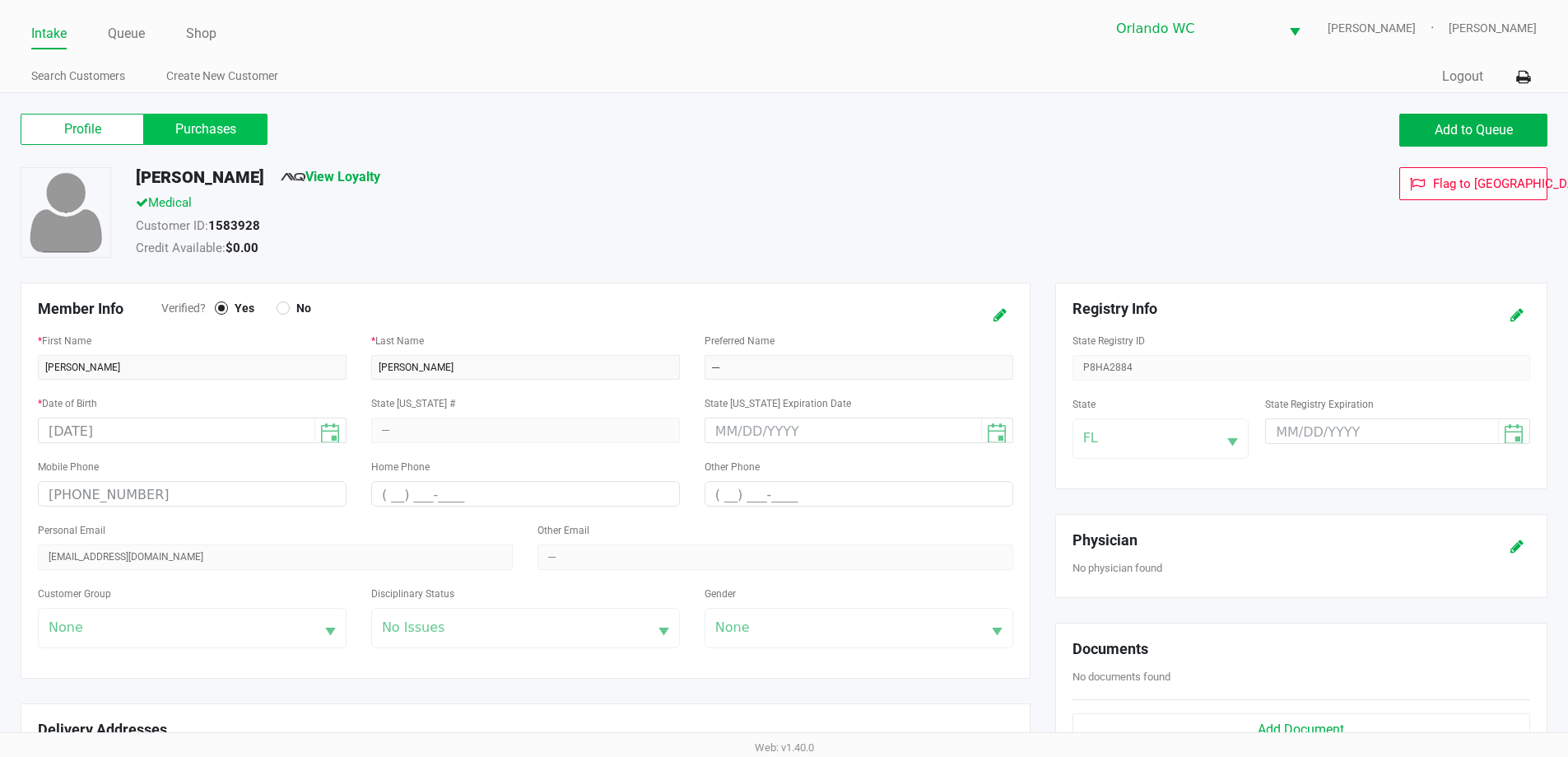
click at [229, 128] on label "Purchases" at bounding box center [206, 129] width 124 height 32
click at [0, 0] on 1 "Purchases" at bounding box center [0, 0] width 0 height 0
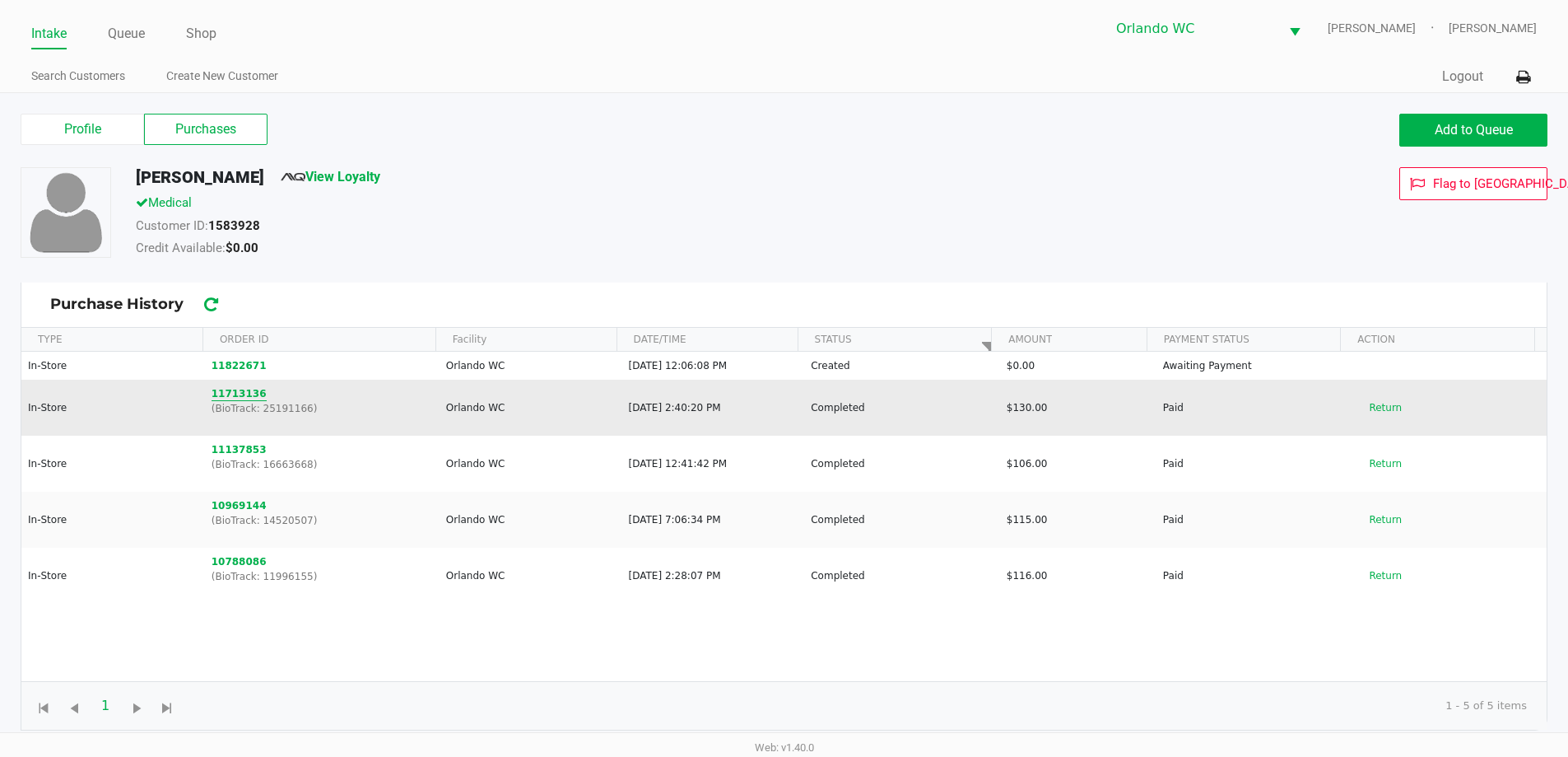
click at [237, 394] on button "11713136" at bounding box center [239, 393] width 56 height 15
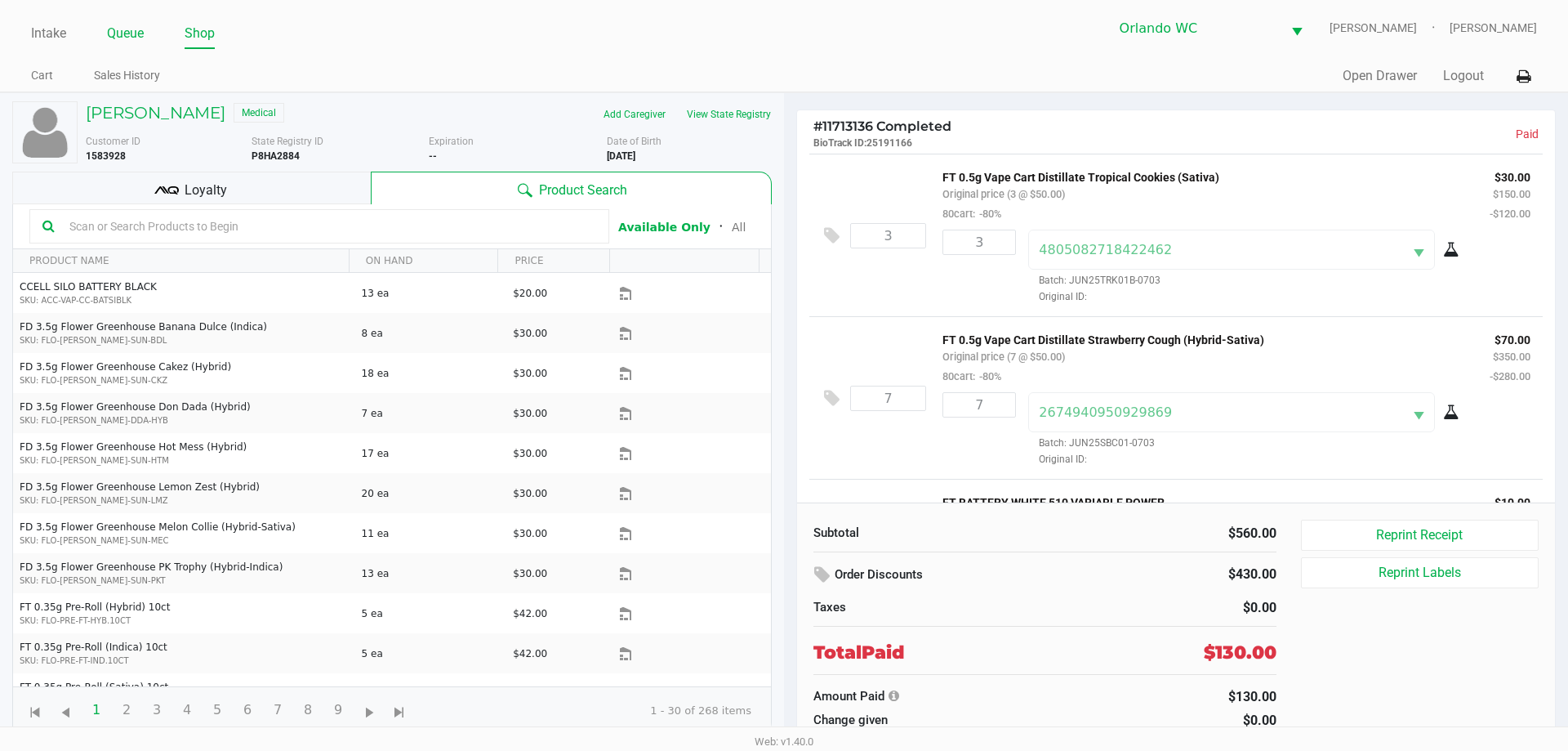
click at [128, 32] on link "Queue" at bounding box center [125, 33] width 36 height 23
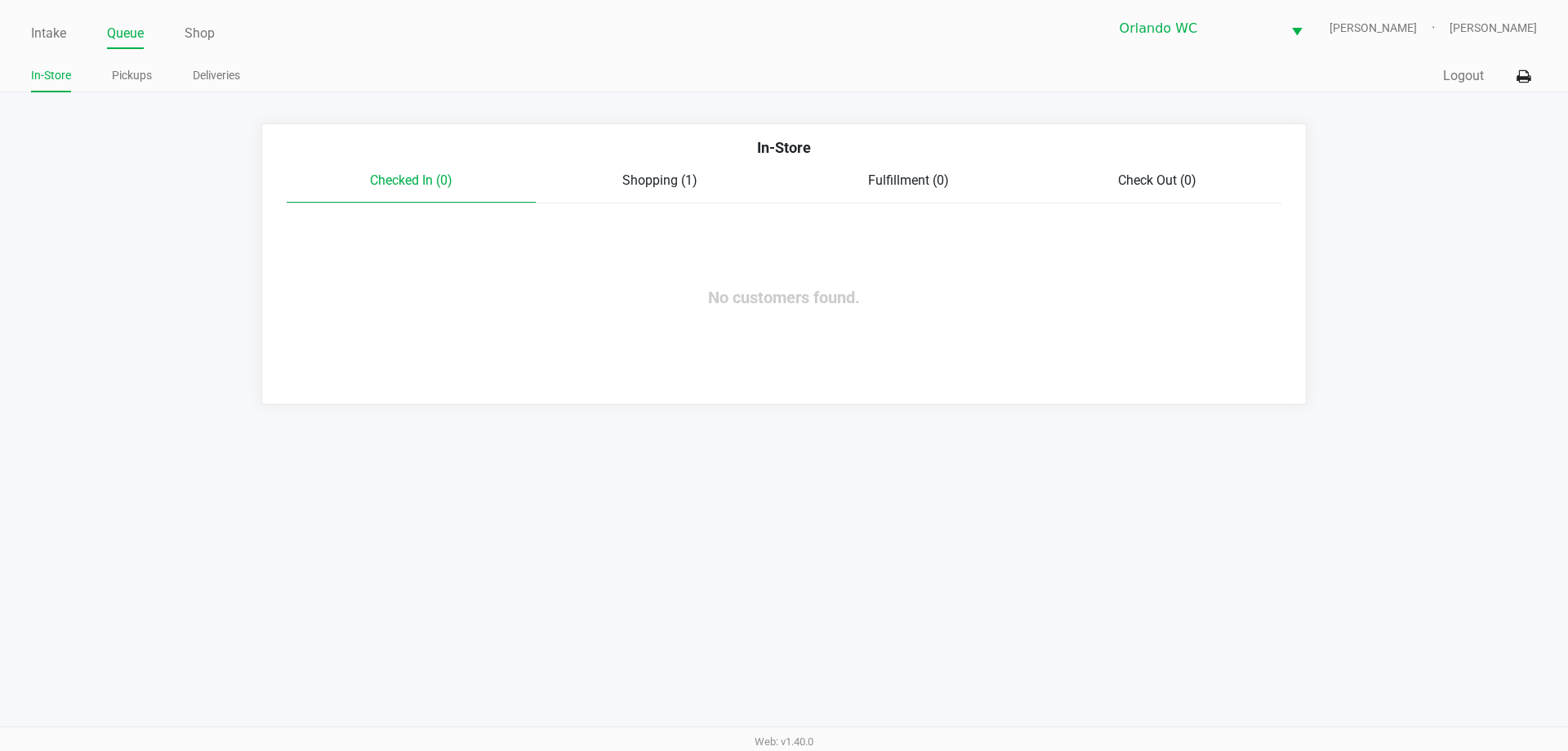
click at [649, 188] on span "Shopping (1)" at bounding box center [659, 180] width 75 height 15
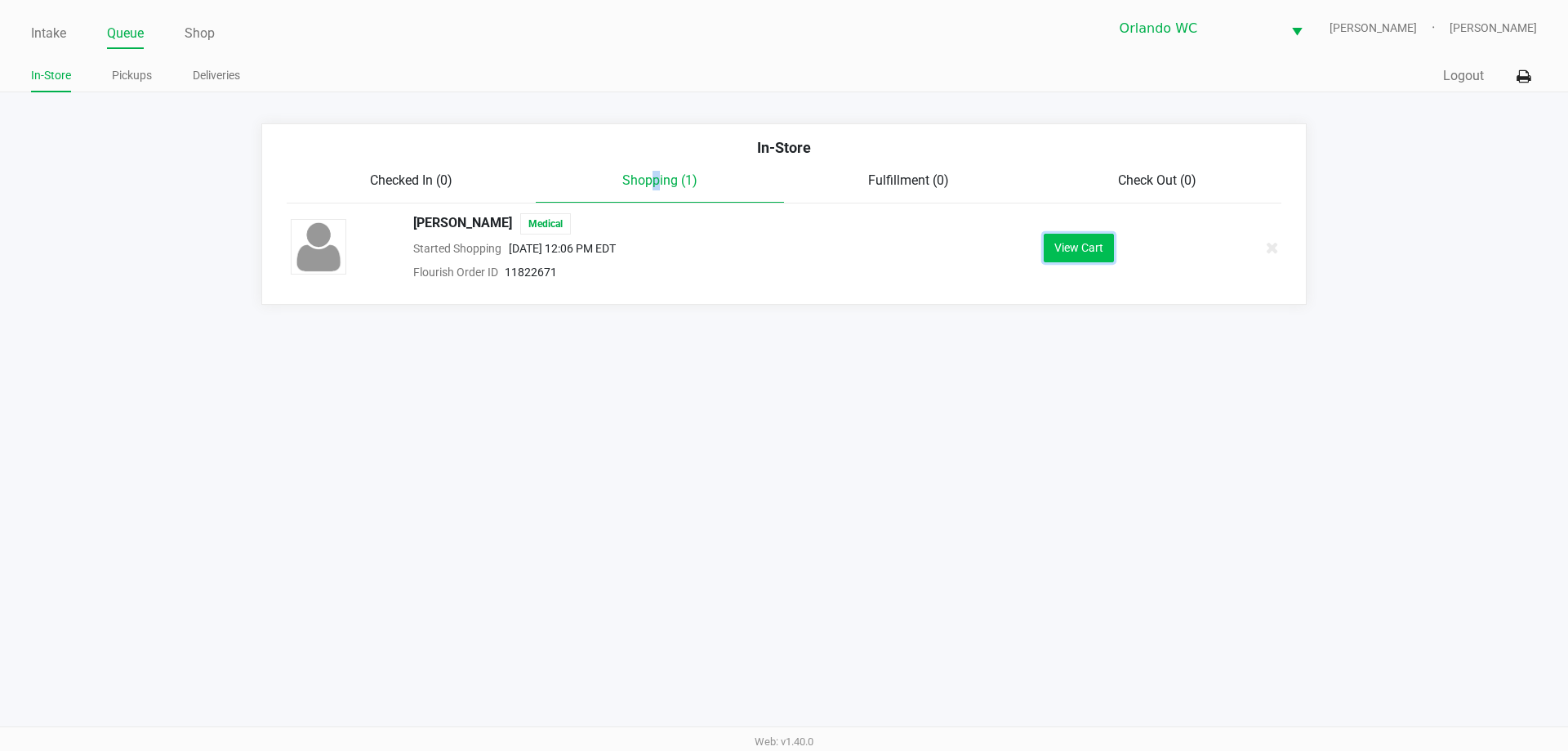
click at [1071, 246] on button "View Cart" at bounding box center [1079, 248] width 70 height 29
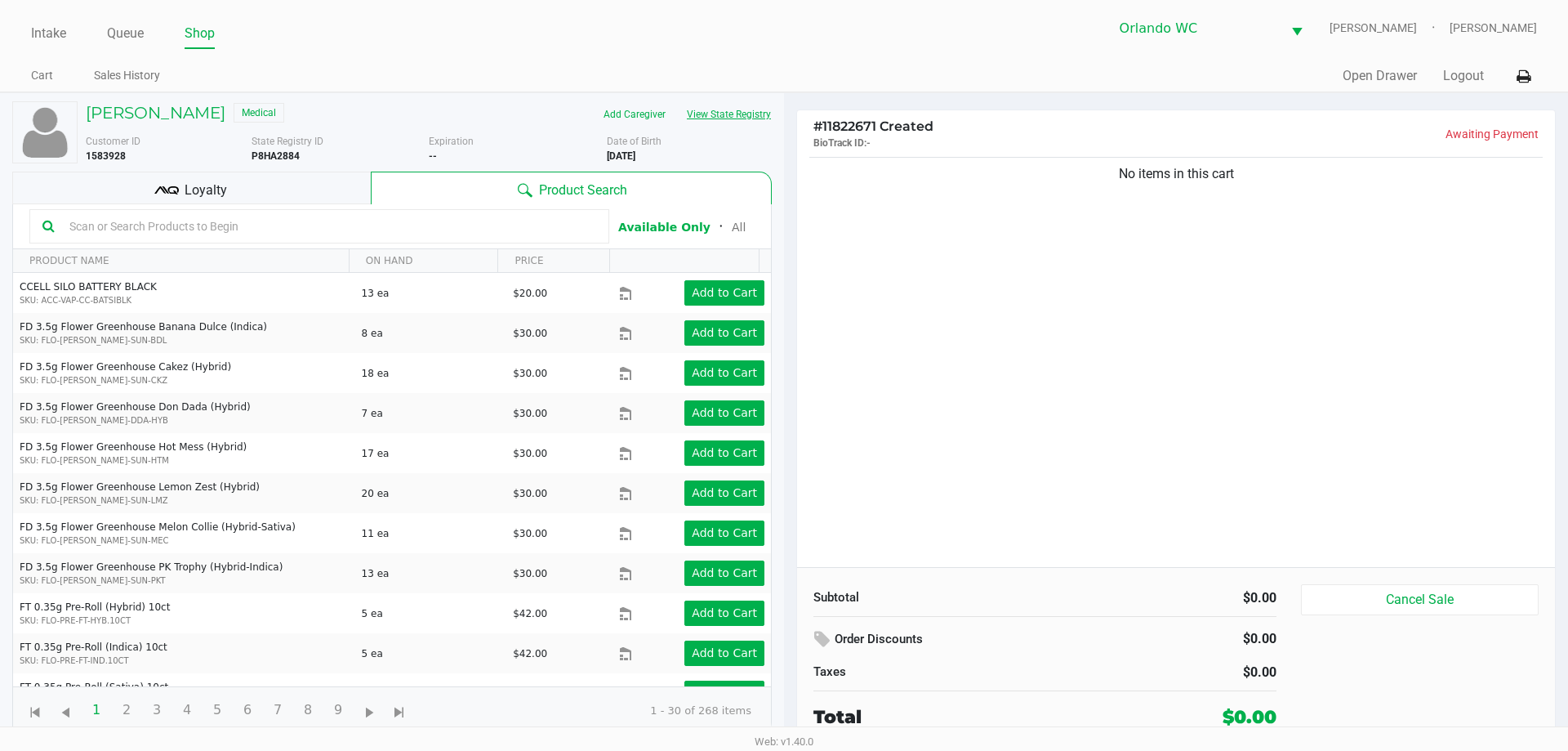
click at [755, 124] on button "View State Registry" at bounding box center [724, 114] width 96 height 26
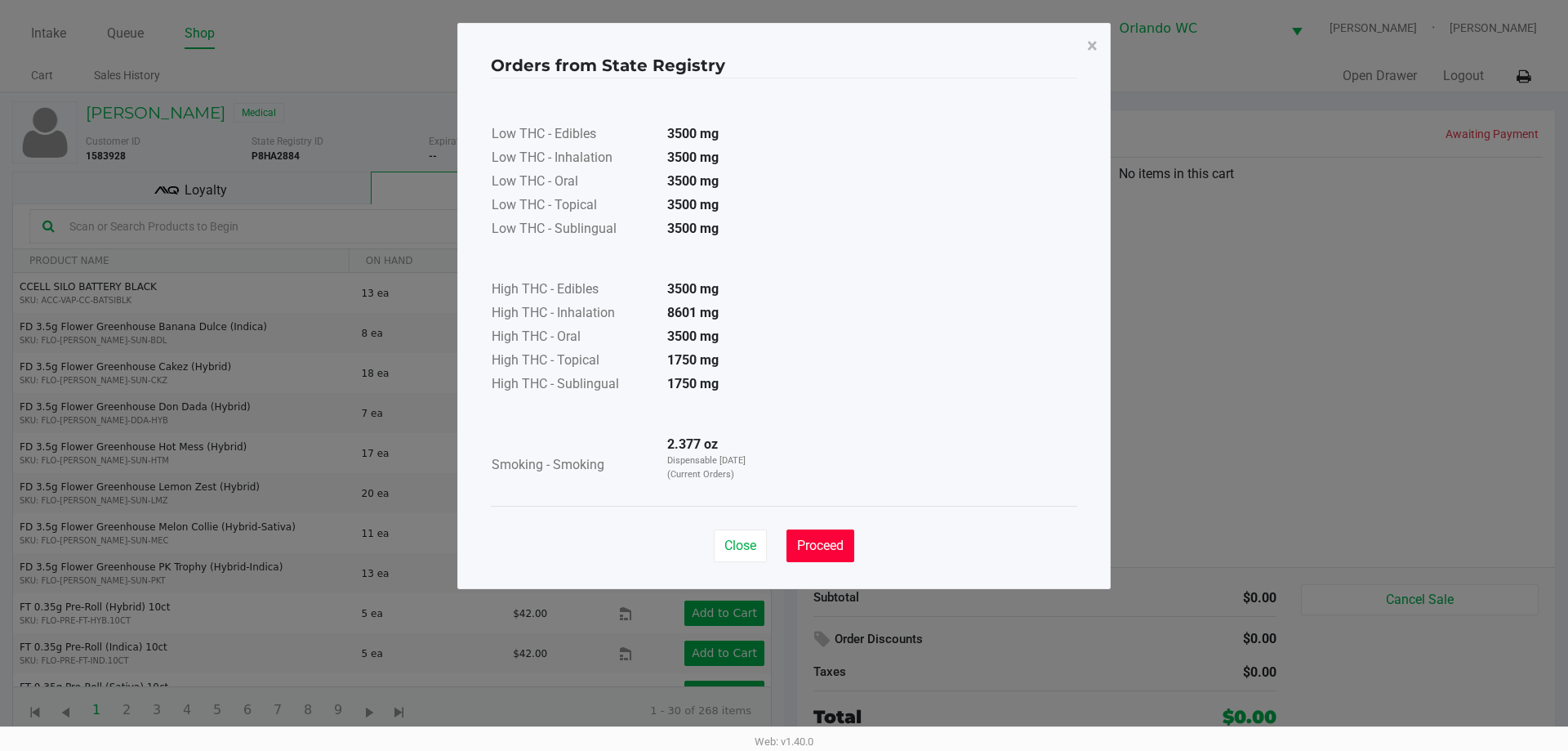
click at [826, 544] on span "Proceed" at bounding box center [820, 545] width 47 height 15
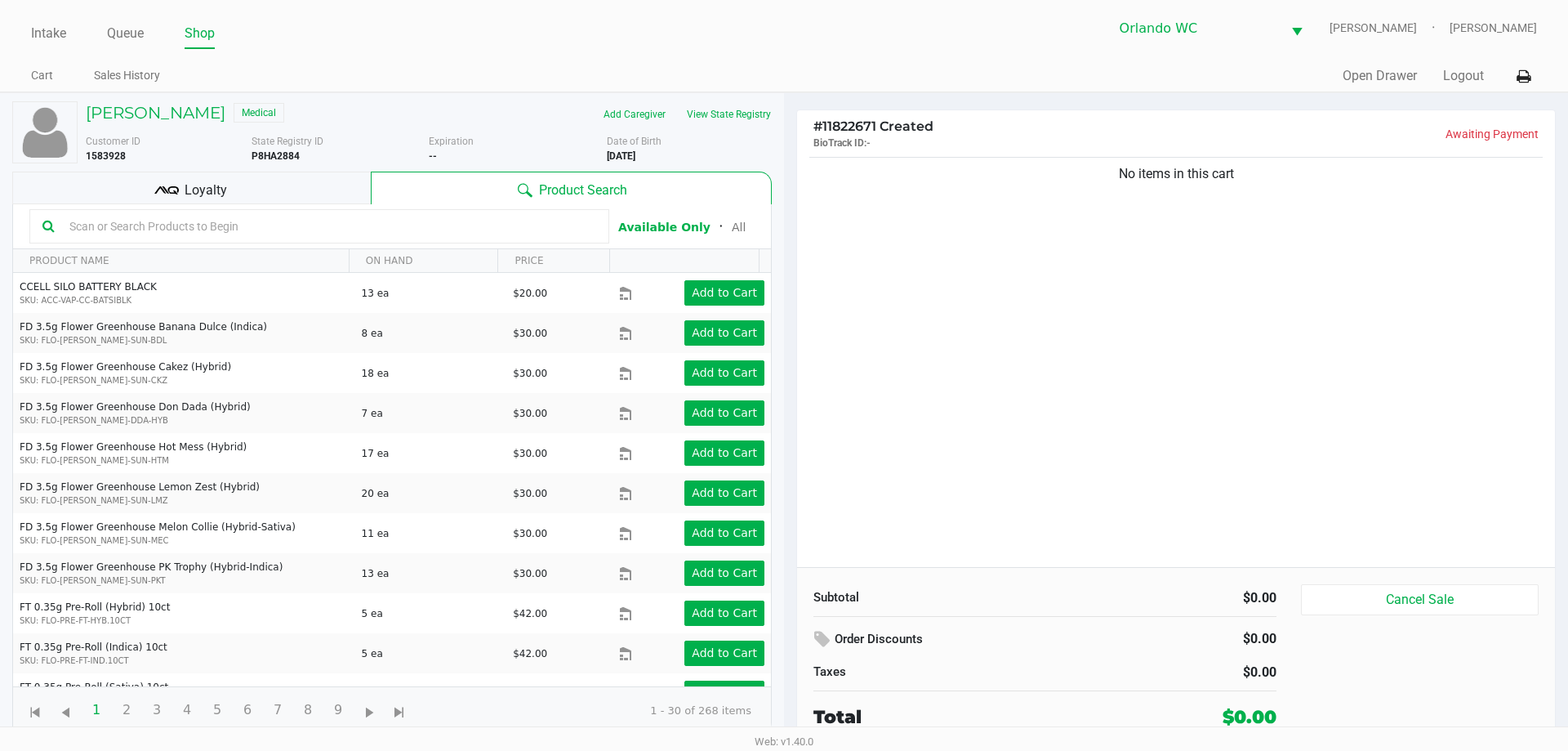
click at [325, 226] on input "text" at bounding box center [329, 225] width 533 height 25
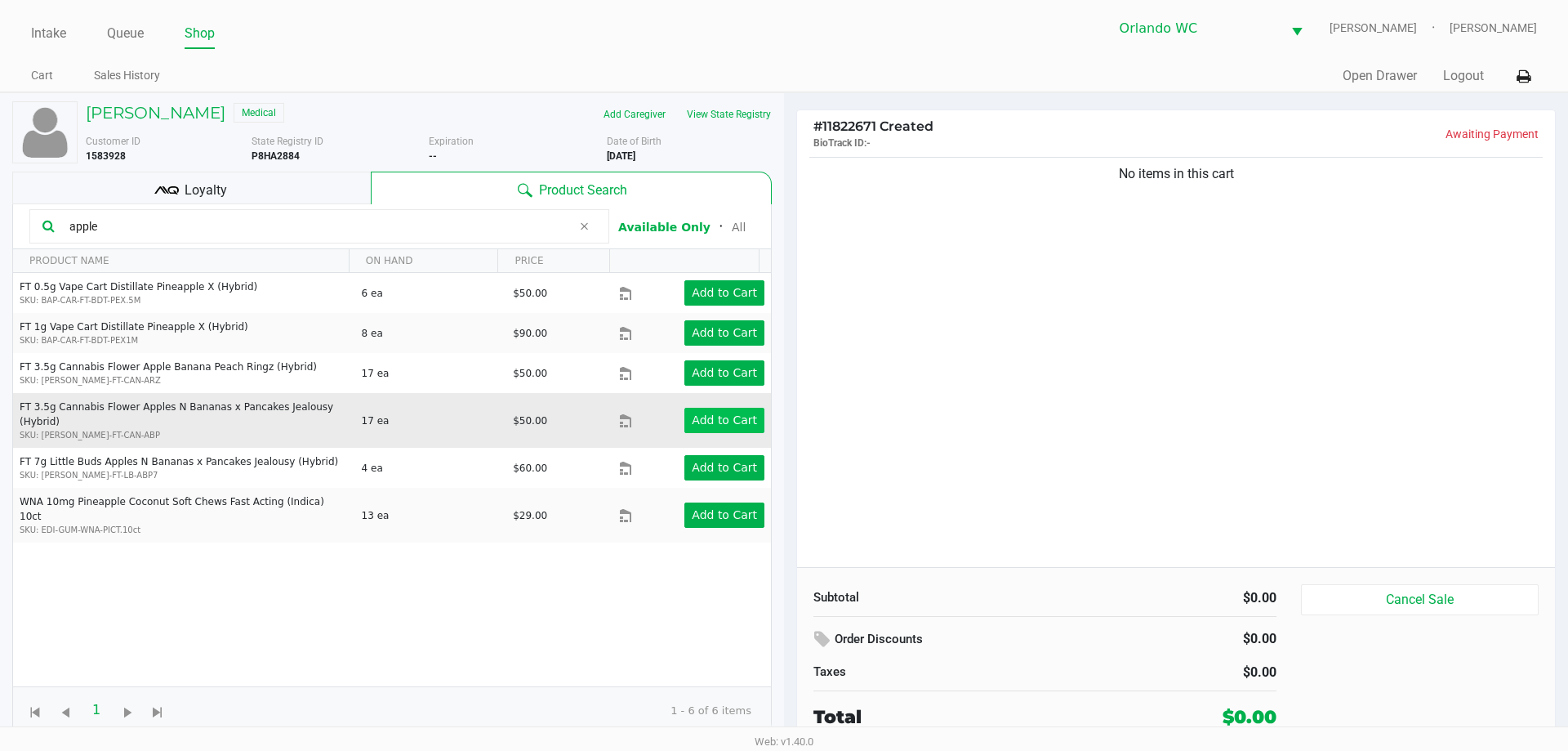
type input "apple"
click at [706, 424] on button "Add to Cart" at bounding box center [725, 420] width 80 height 25
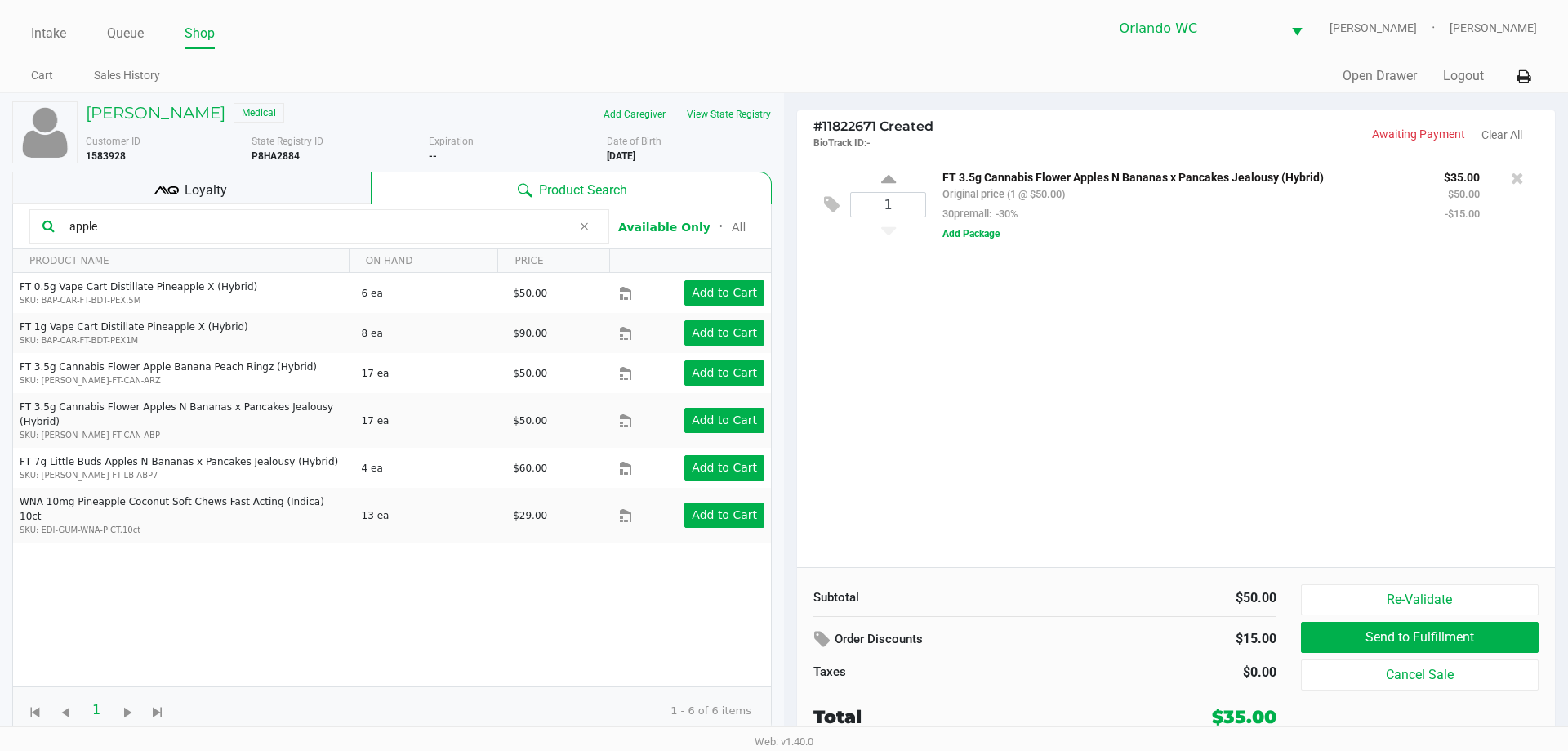
click at [108, 226] on input "apple" at bounding box center [317, 225] width 509 height 25
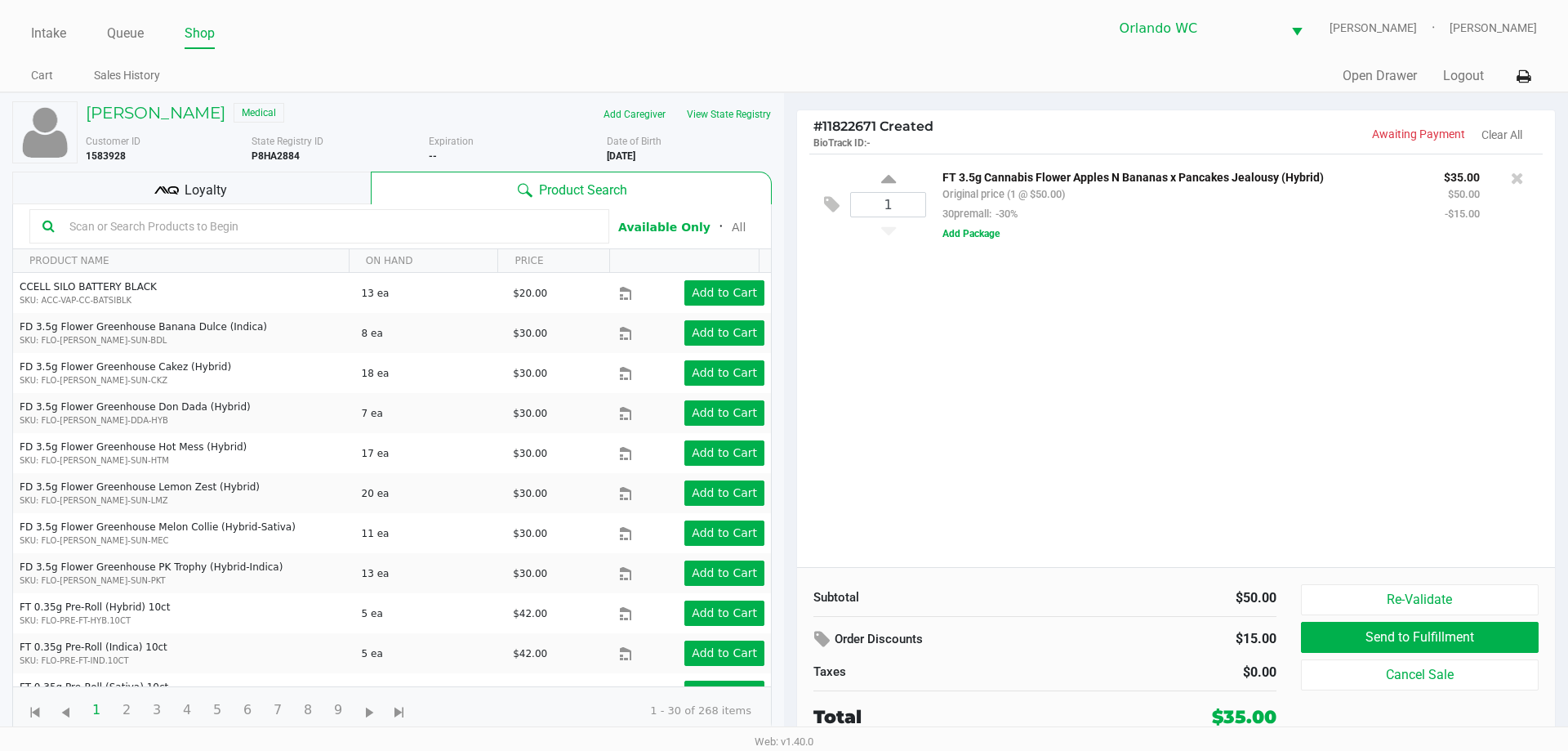
click at [220, 229] on input "text" at bounding box center [329, 225] width 533 height 25
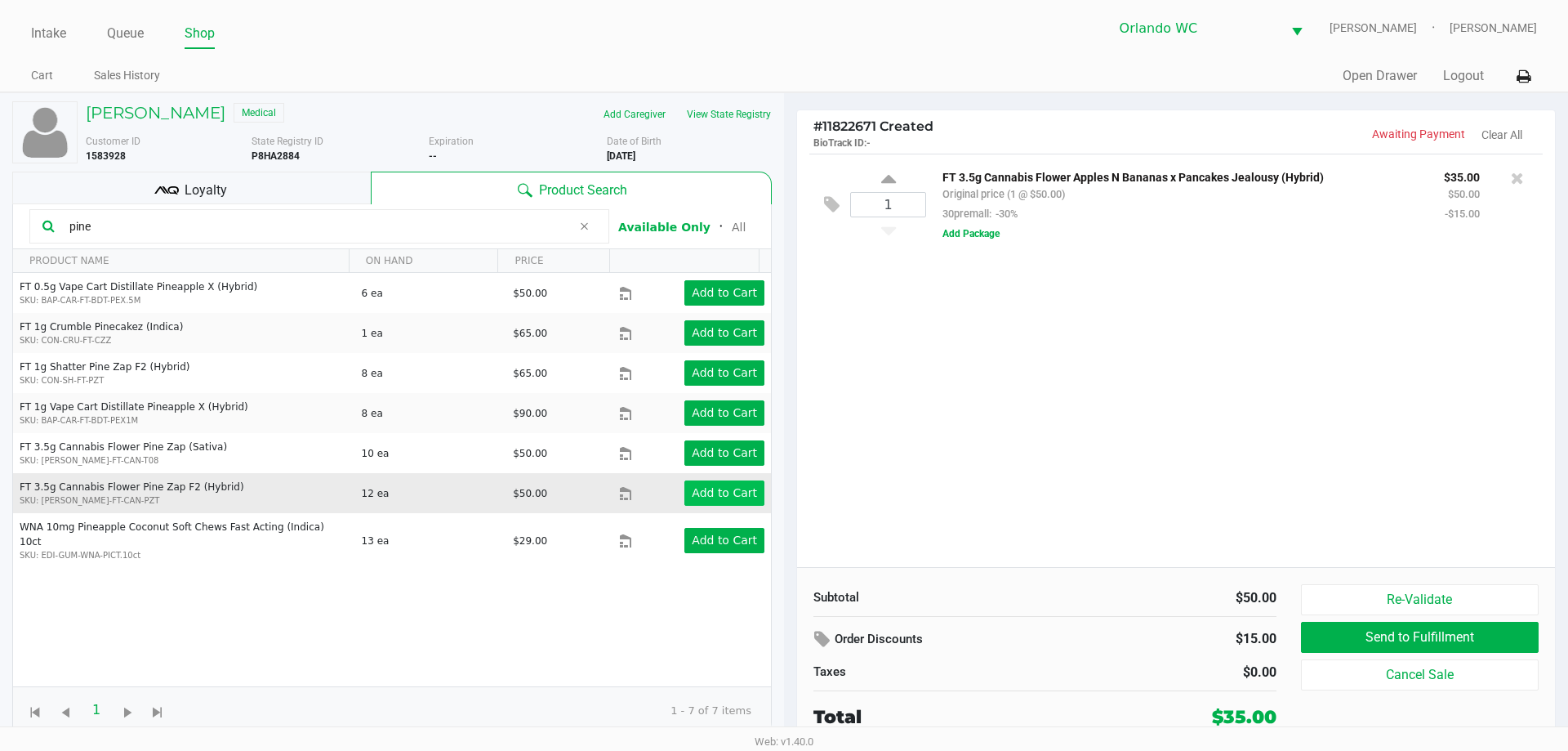
type input "pine"
click at [718, 489] on app-button-loader "Add to Cart" at bounding box center [724, 492] width 65 height 13
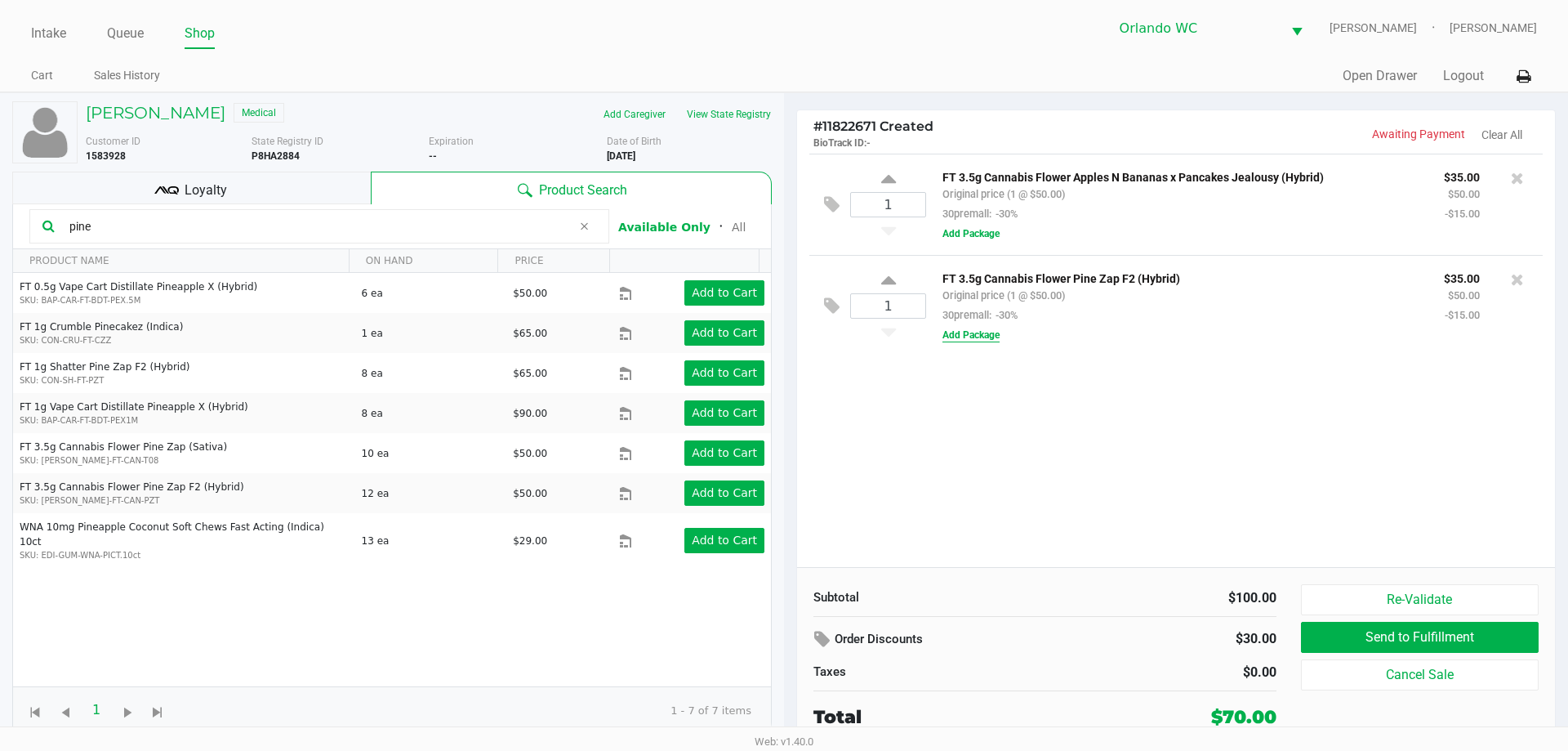
click at [996, 338] on button "Add Package" at bounding box center [970, 334] width 57 height 14
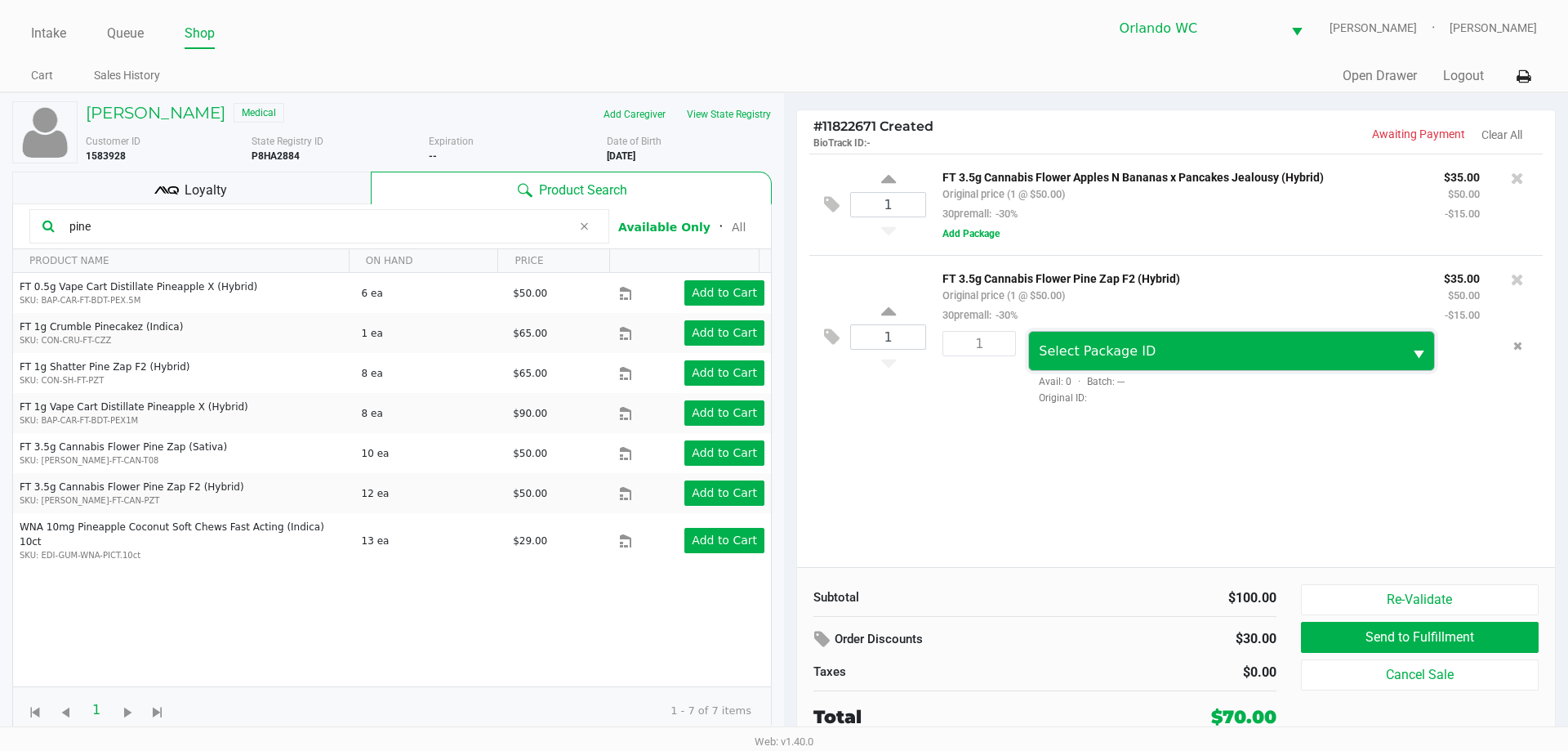
click at [1194, 355] on span "Select Package ID" at bounding box center [1215, 351] width 353 height 19
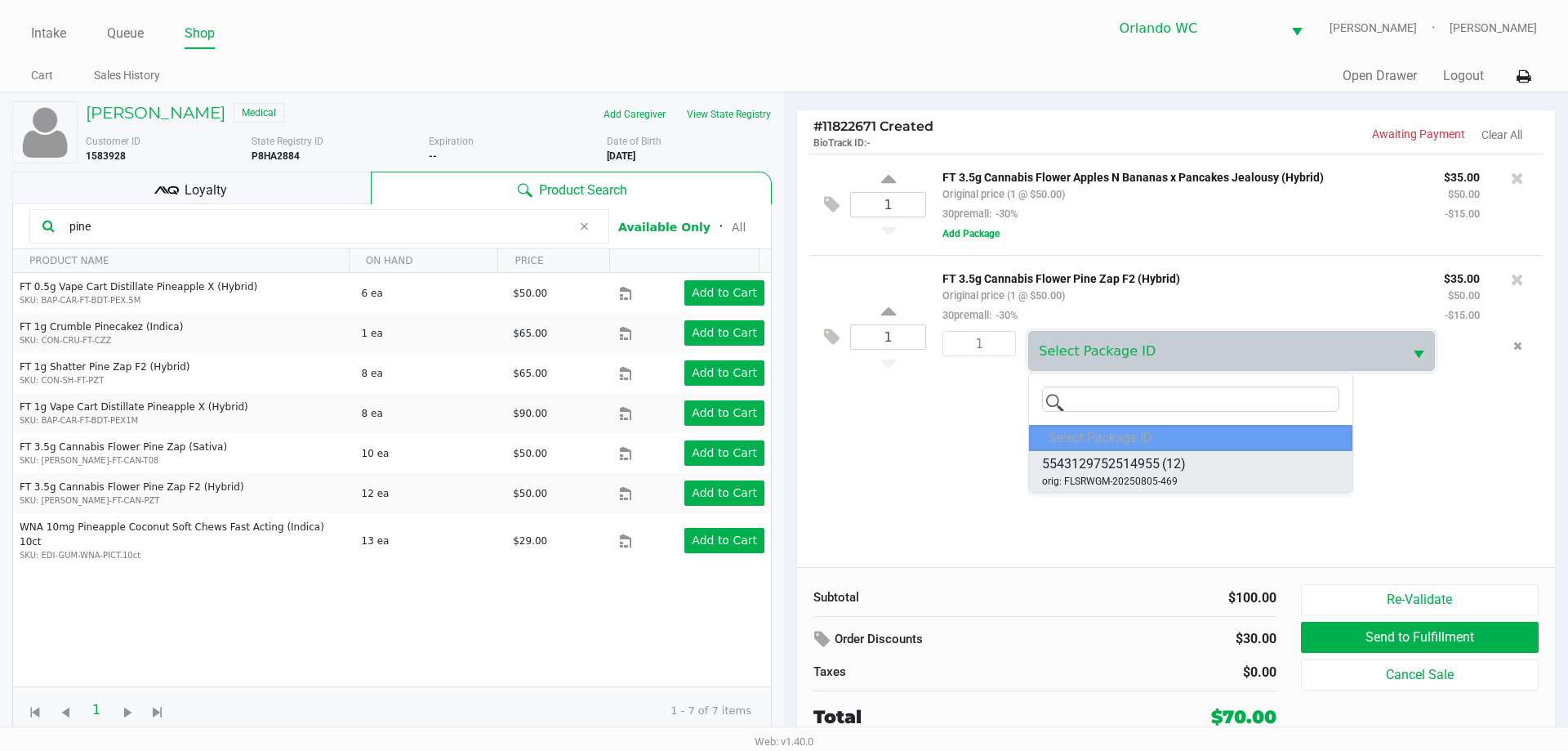
click at [1218, 476] on li "5543129752514955 (12) orig: FLSRWGM-20250805-469" at bounding box center [1191, 471] width 324 height 41
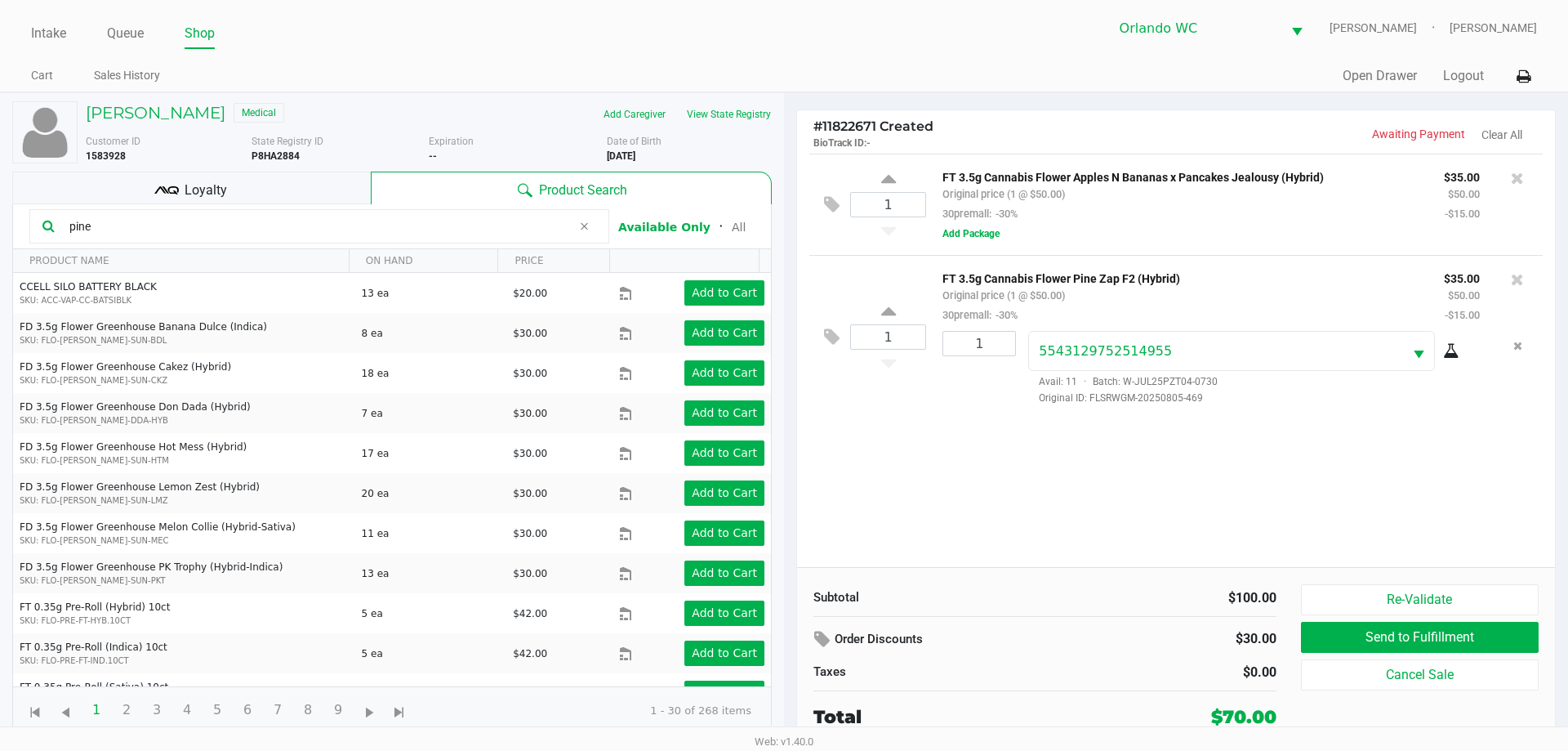
click at [1454, 358] on icon at bounding box center [1451, 351] width 16 height 13
click at [191, 236] on input "pine" at bounding box center [317, 225] width 509 height 25
type input "grape"
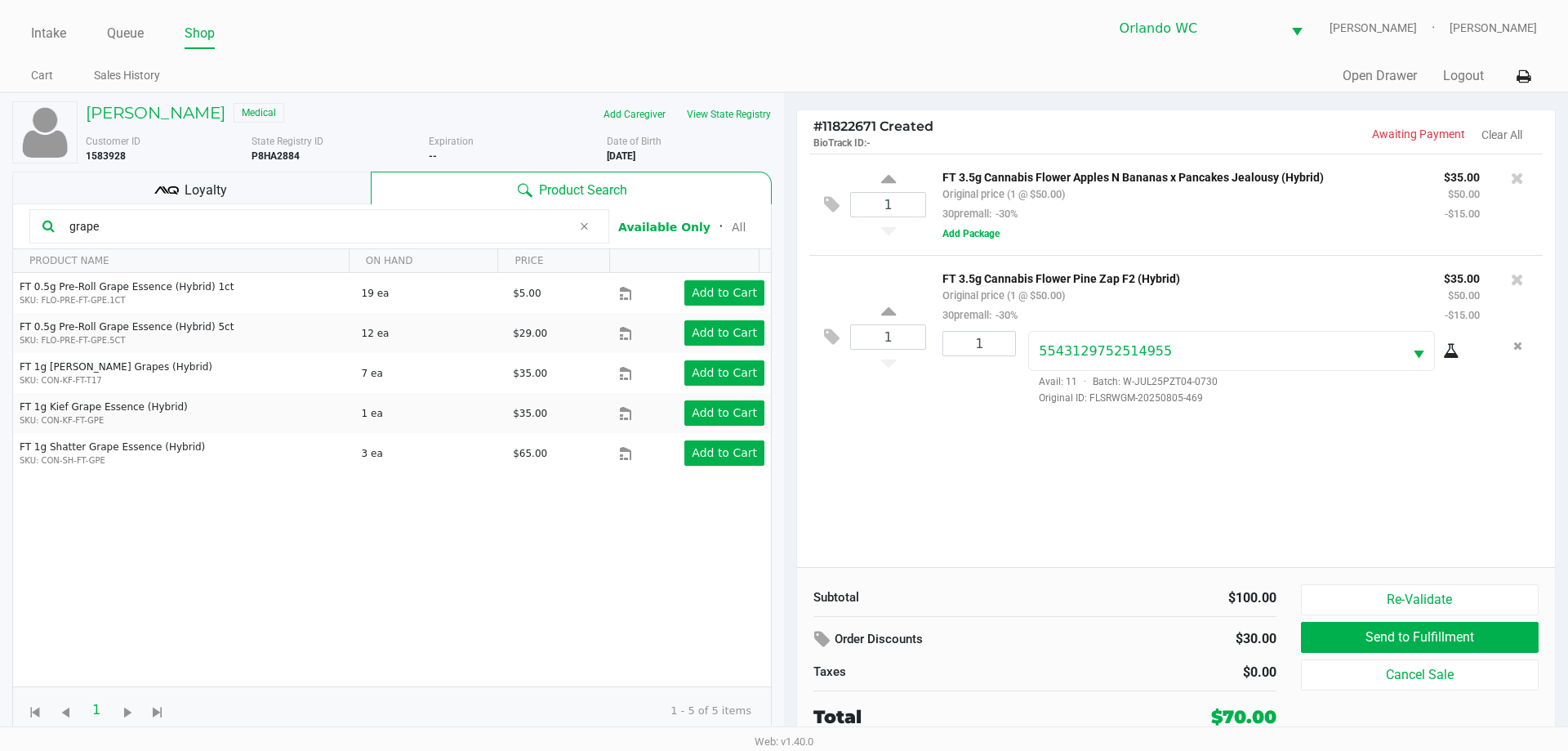
click at [97, 231] on input "grape" at bounding box center [317, 225] width 509 height 25
type input "jell"
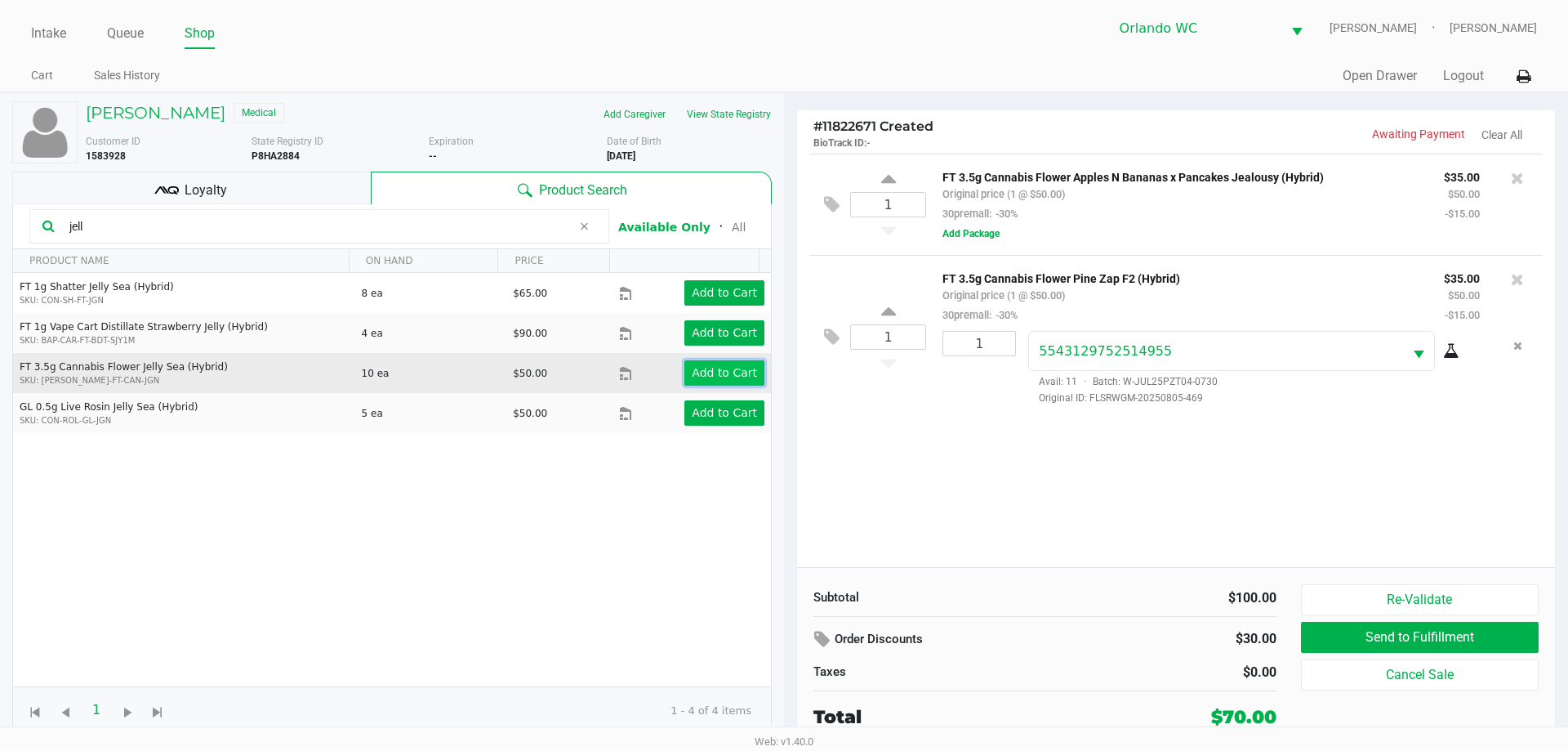
click at [710, 374] on app-button-loader "Add to Cart" at bounding box center [724, 372] width 65 height 13
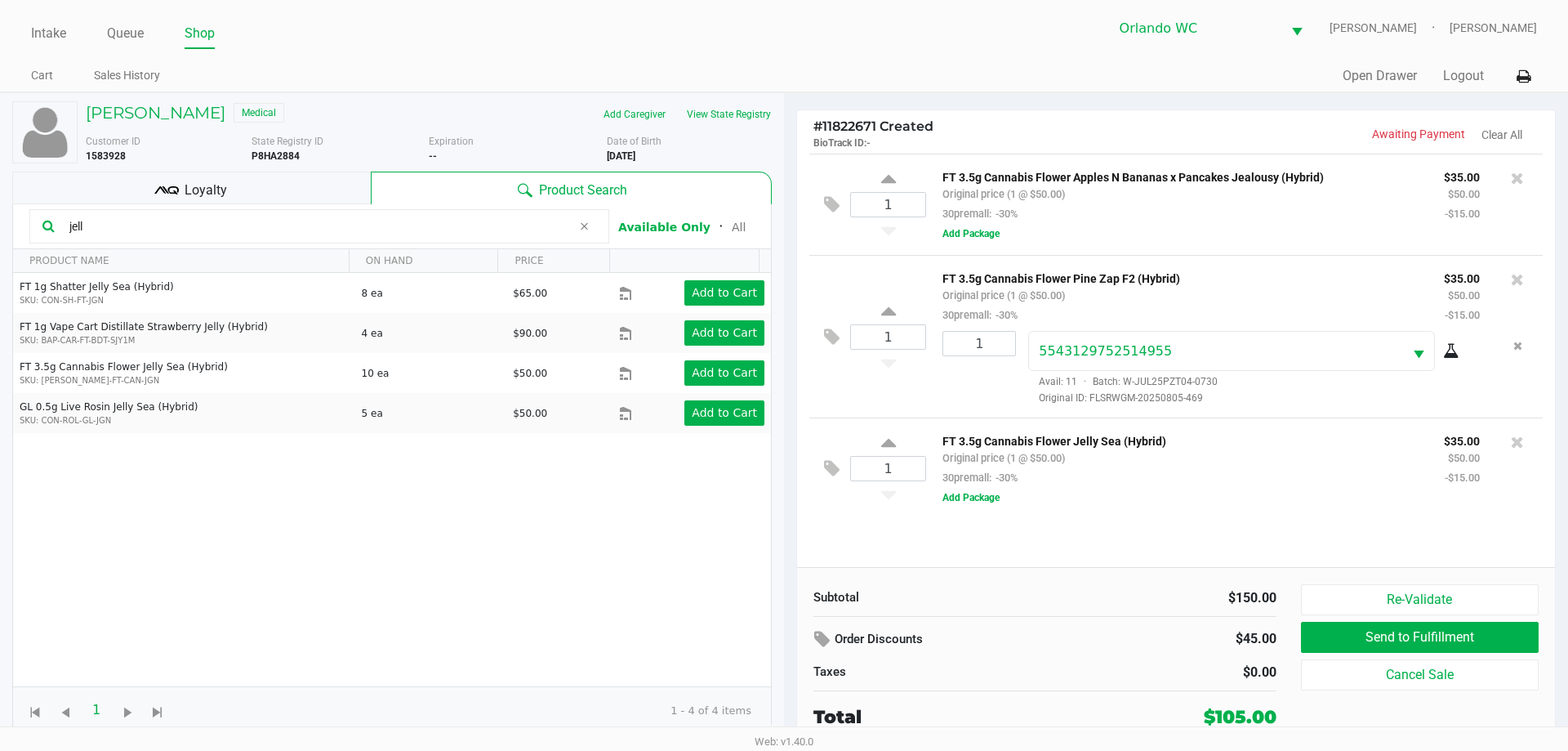
click at [110, 228] on input "jell" at bounding box center [317, 225] width 509 height 25
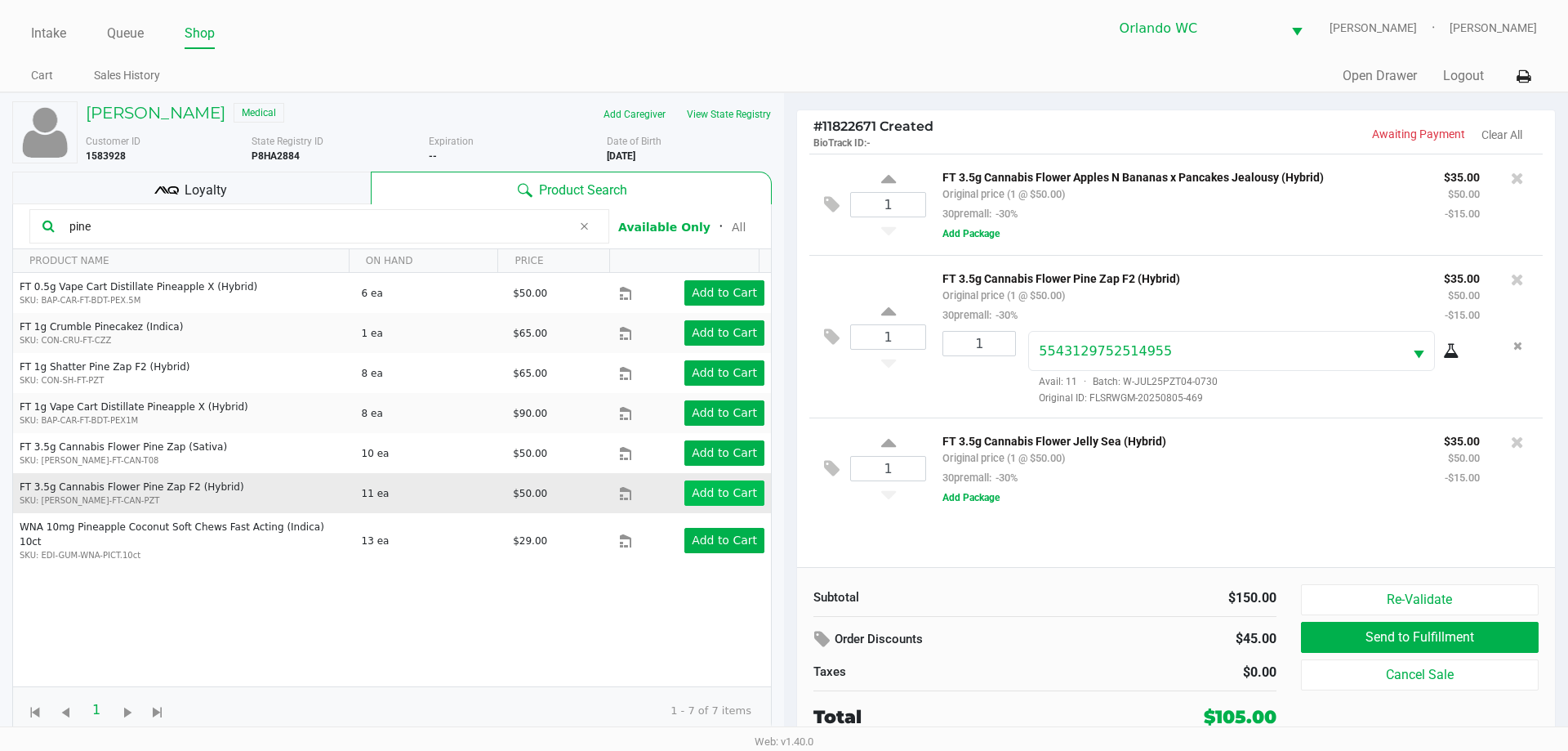
type input "pine"
click at [737, 487] on app-button-loader "Add to Cart" at bounding box center [724, 492] width 65 height 13
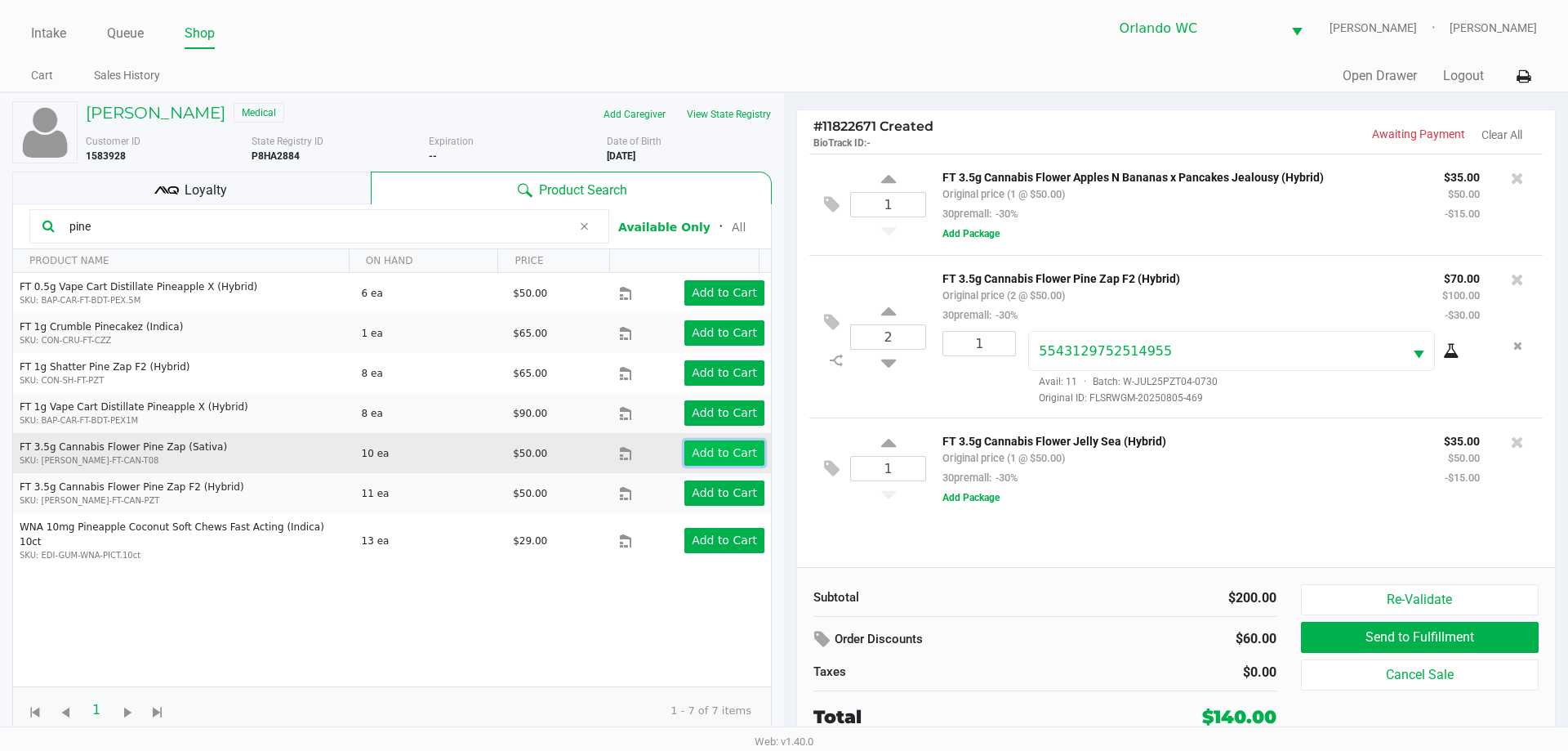
click at [719, 455] on app-button-loader "Add to Cart" at bounding box center [724, 452] width 65 height 13
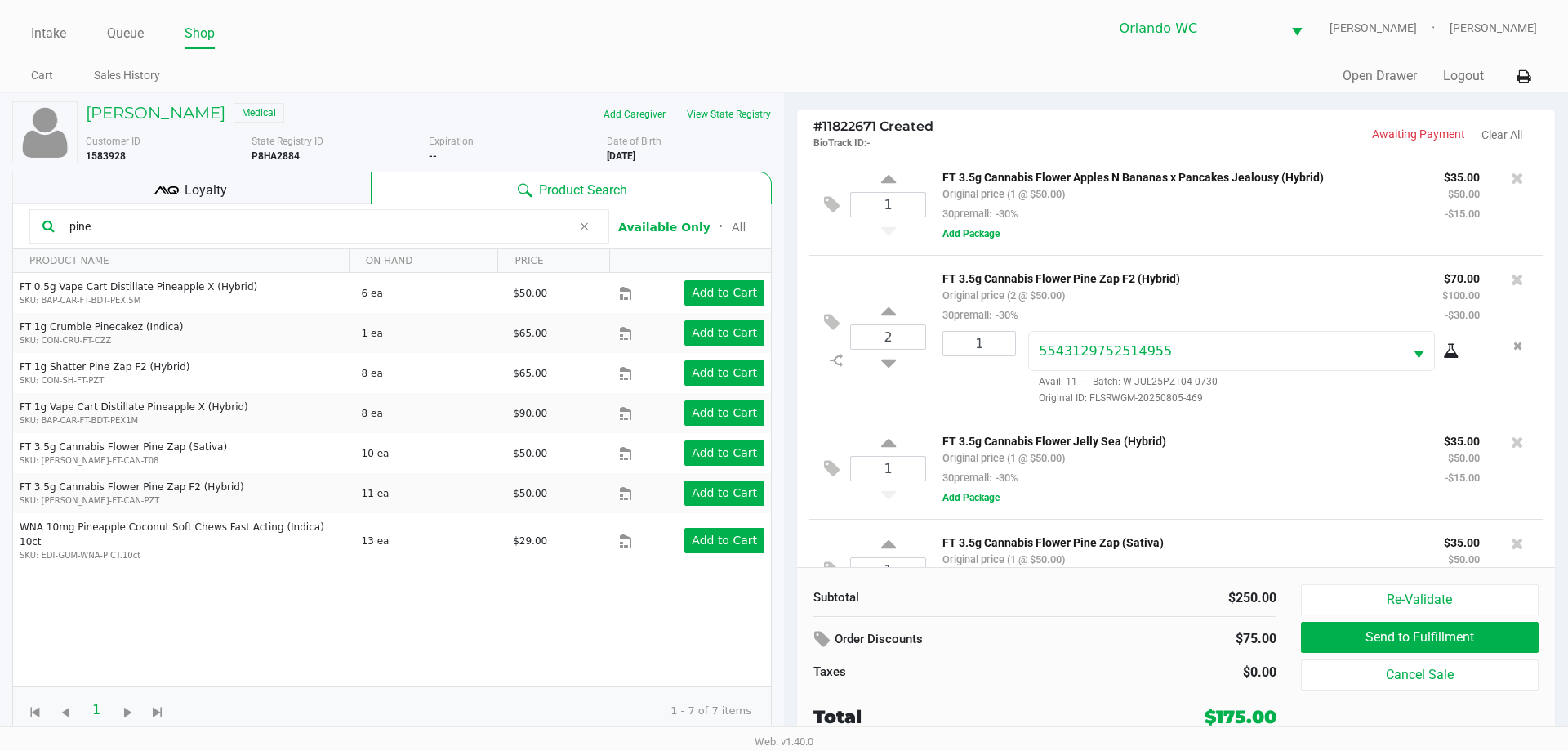
scroll to position [56, 0]
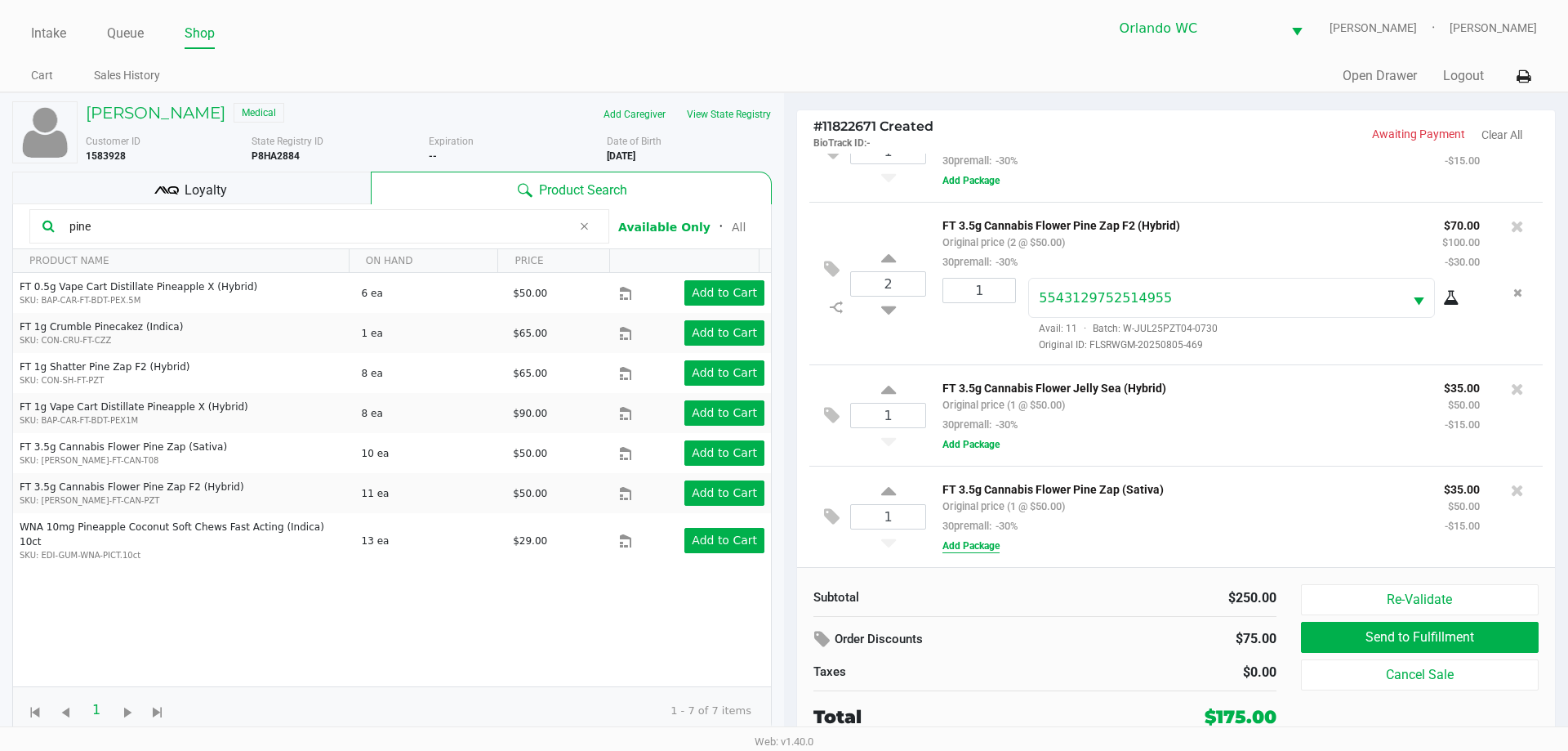
click at [996, 550] on button "Add Package" at bounding box center [970, 545] width 57 height 14
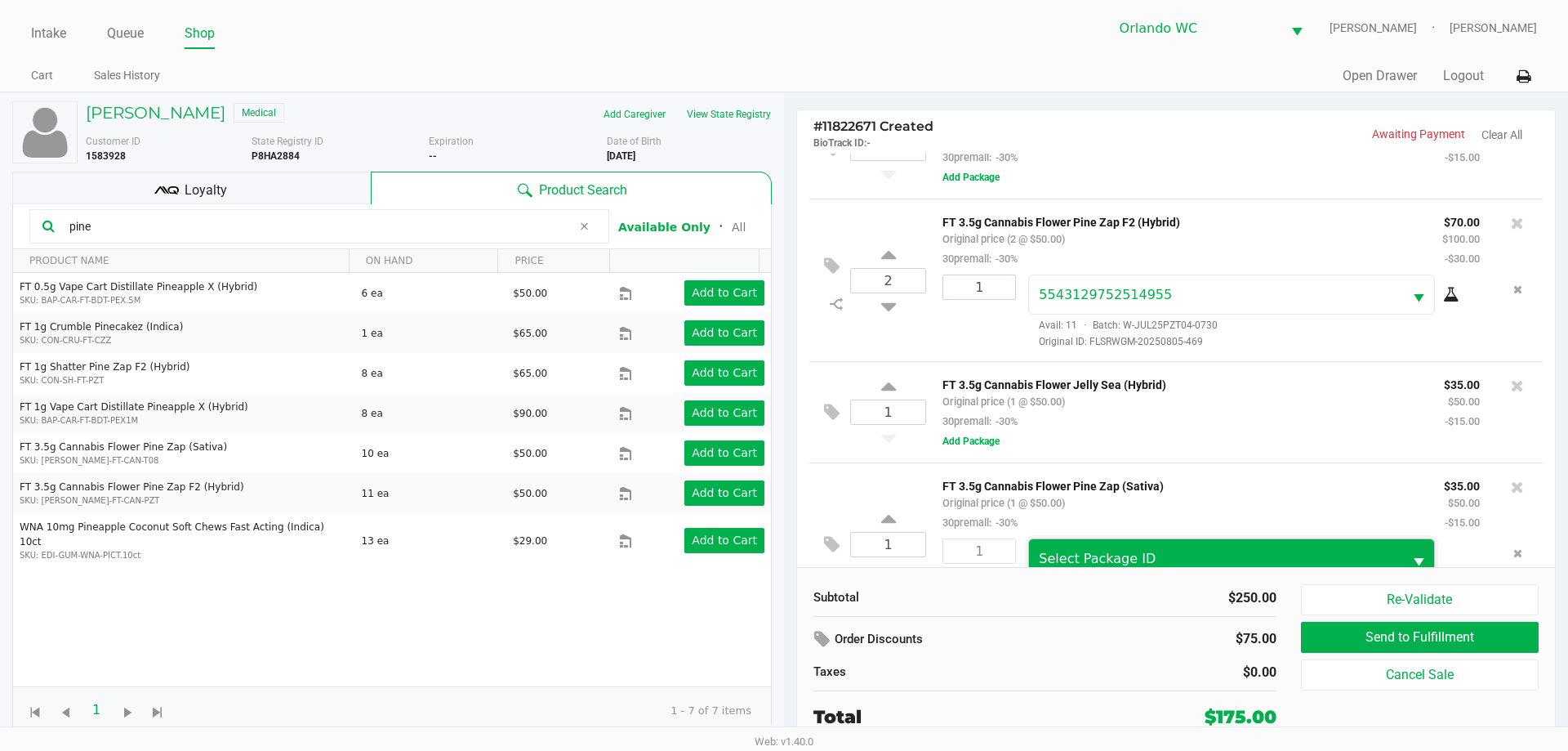
click at [1060, 547] on span "Select Package ID" at bounding box center [1215, 558] width 373 height 38
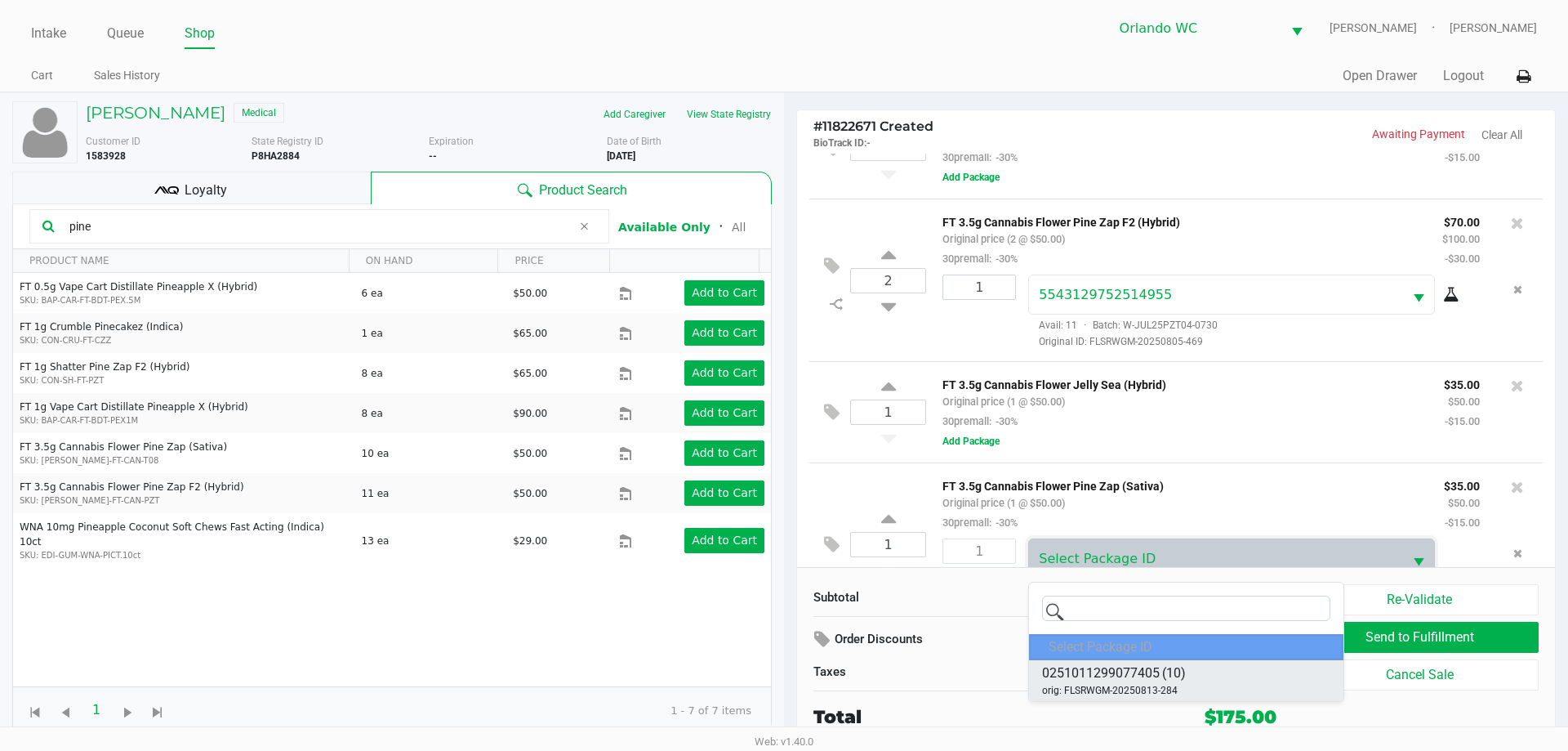
click at [1138, 667] on span "0251011299077405" at bounding box center [1101, 672] width 118 height 19
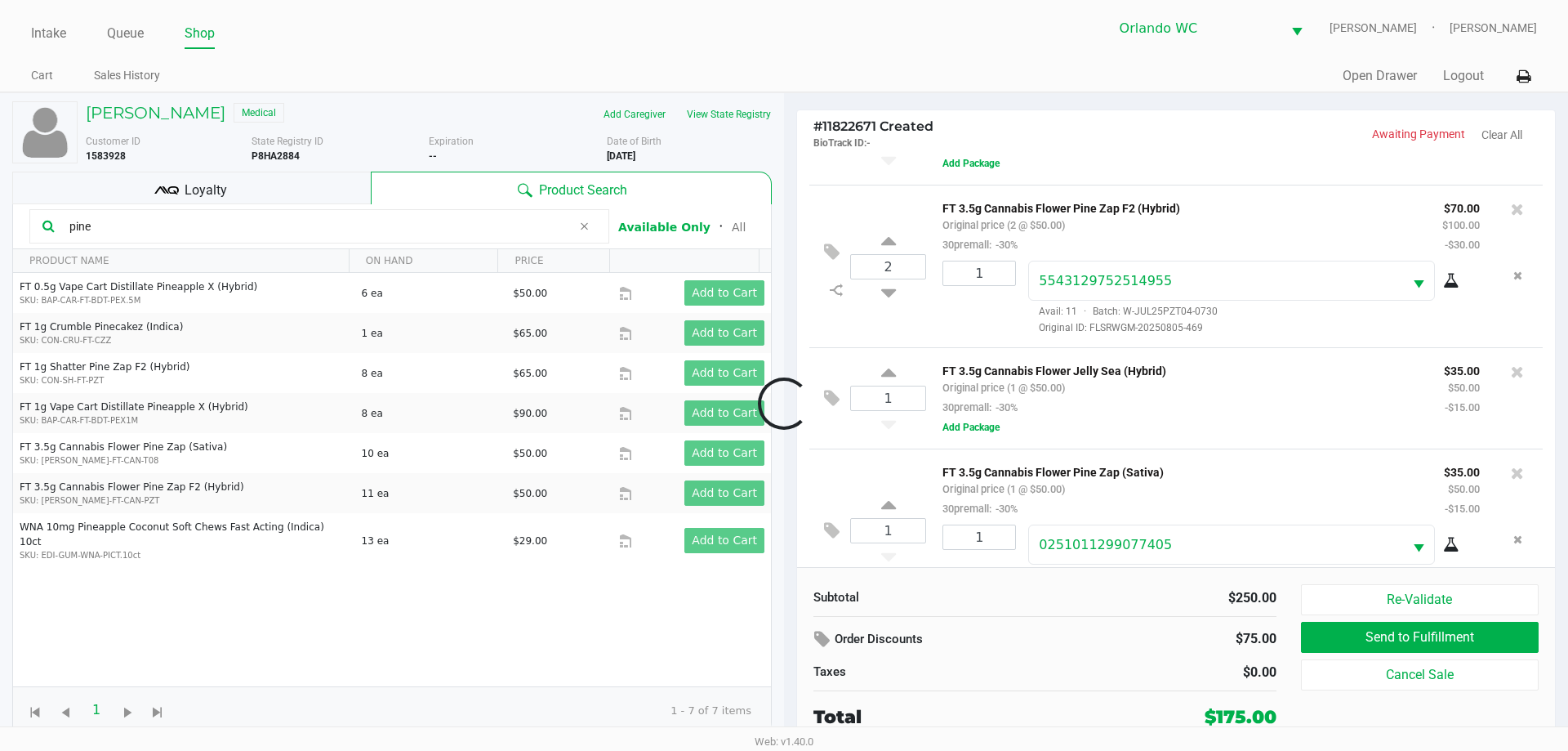
scroll to position [118, 0]
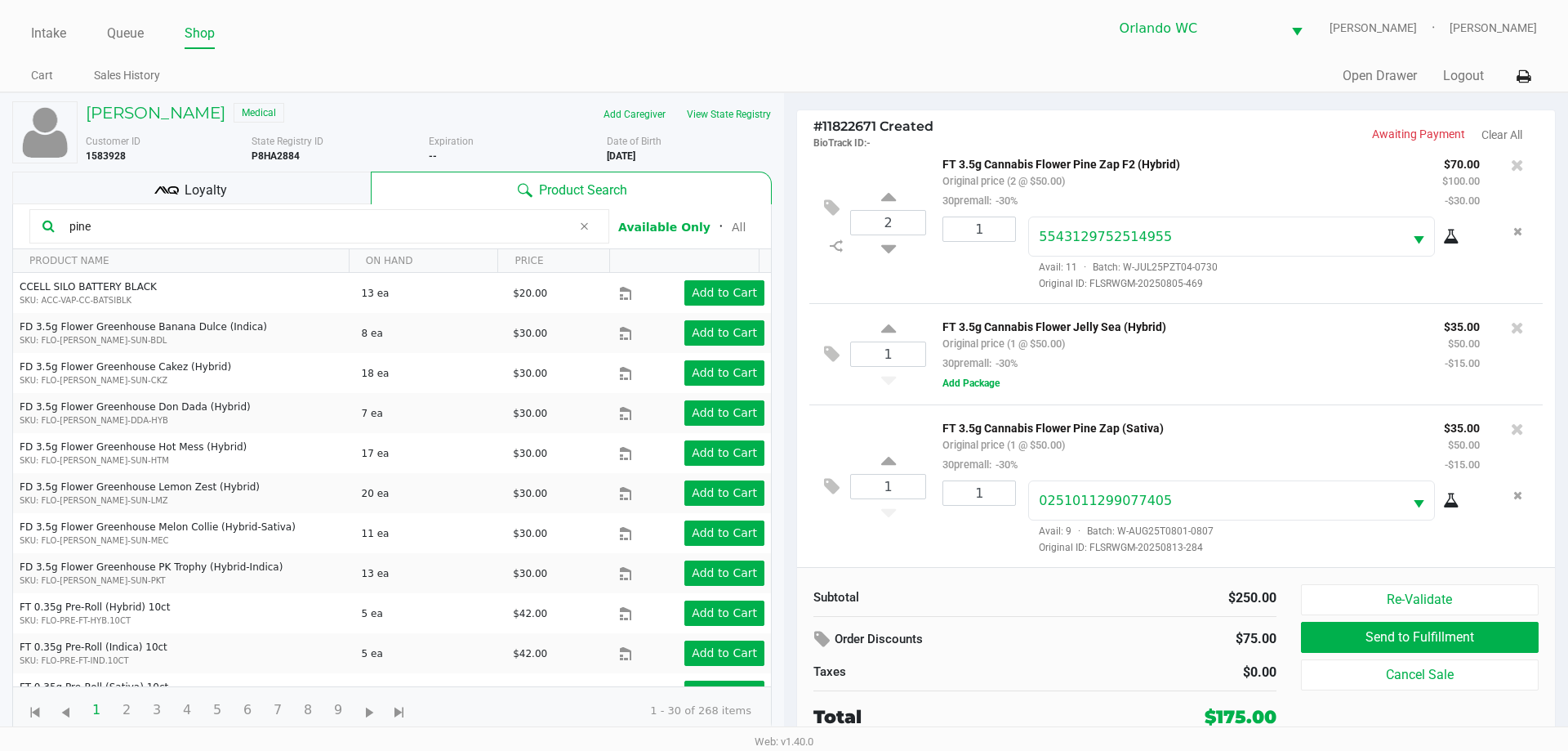
click at [1443, 507] on icon at bounding box center [1451, 500] width 16 height 13
click at [131, 230] on input "pine" at bounding box center [317, 225] width 509 height 25
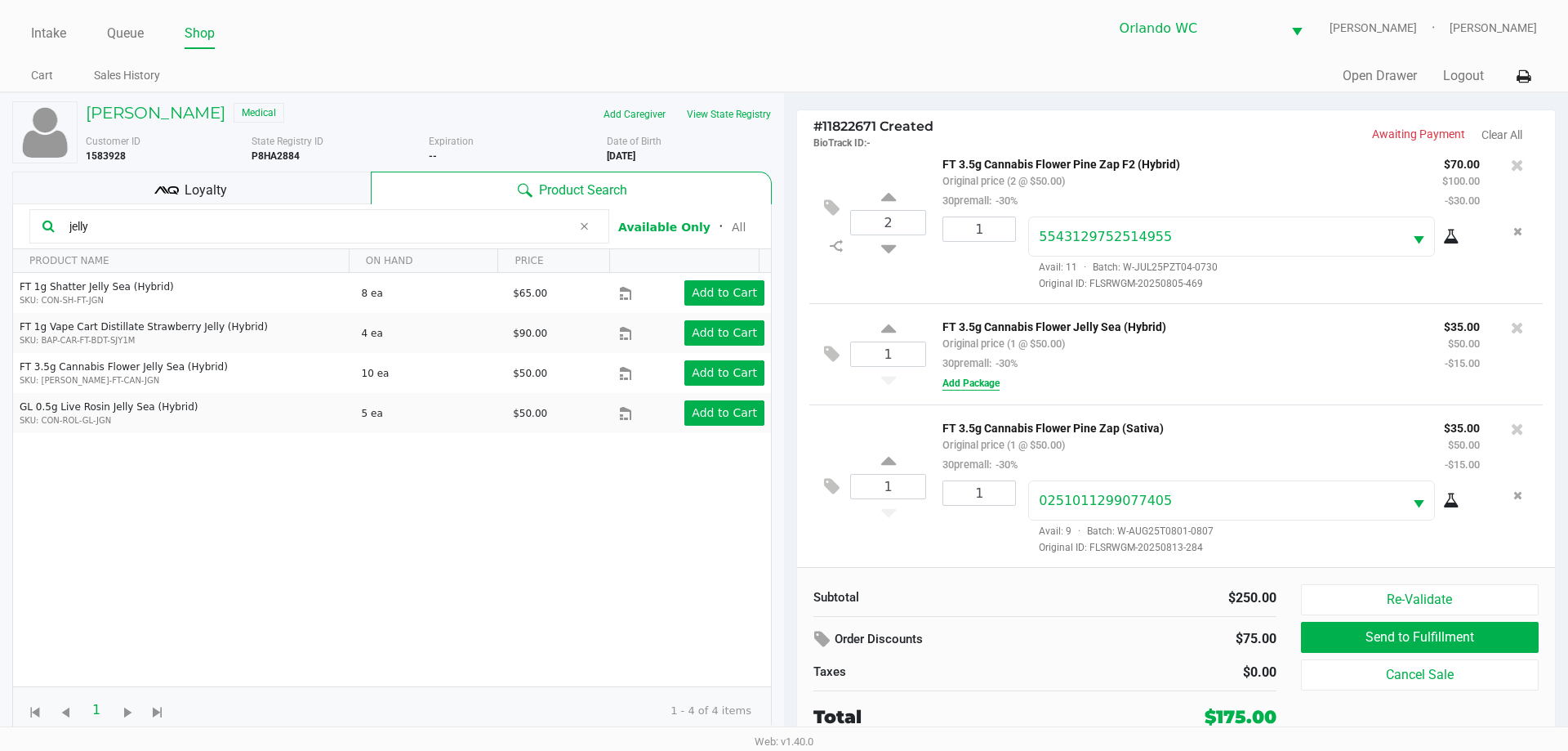
type input "jelly"
click at [962, 377] on button "Add Package" at bounding box center [970, 382] width 57 height 14
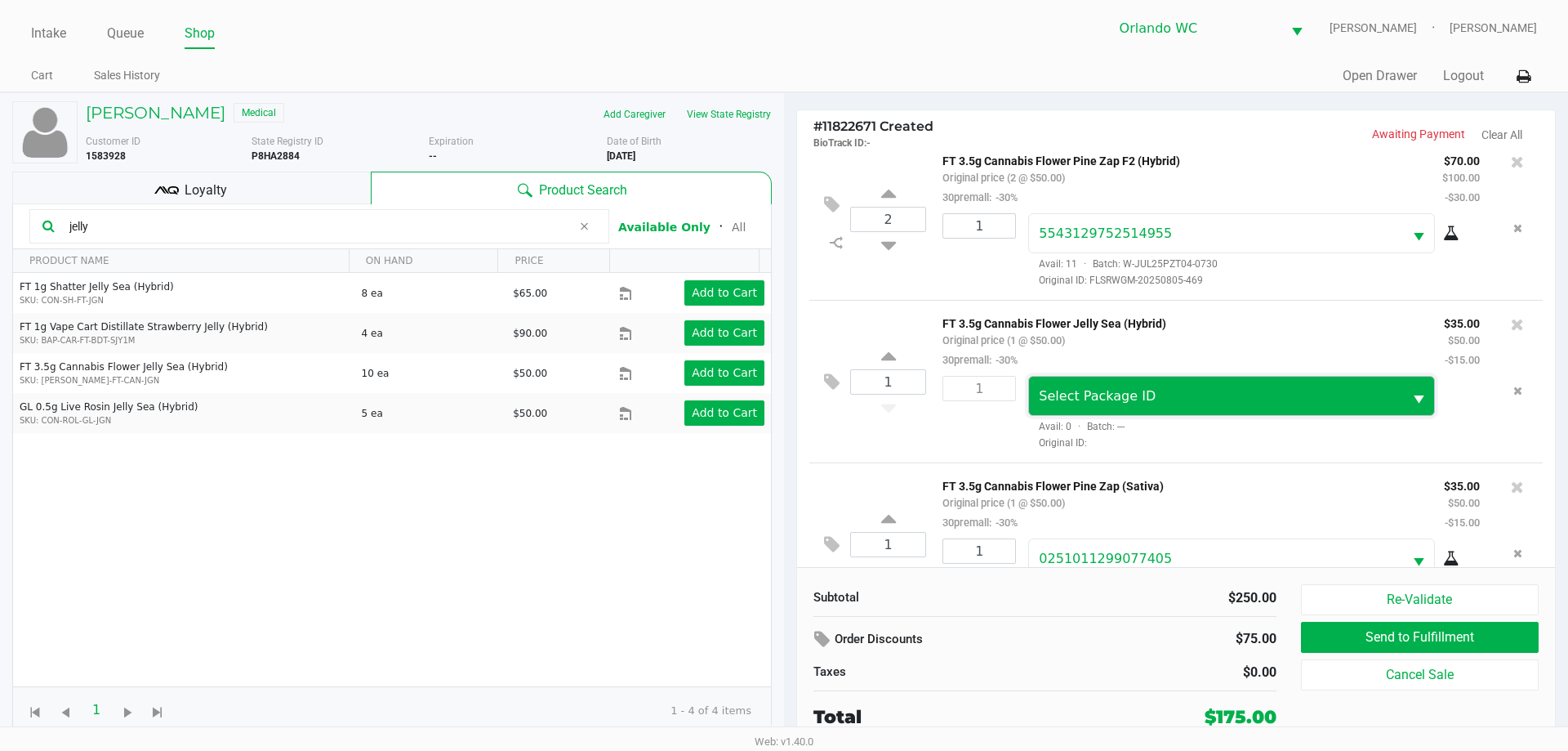
click at [1114, 401] on span "Select Package ID" at bounding box center [1098, 396] width 117 height 15
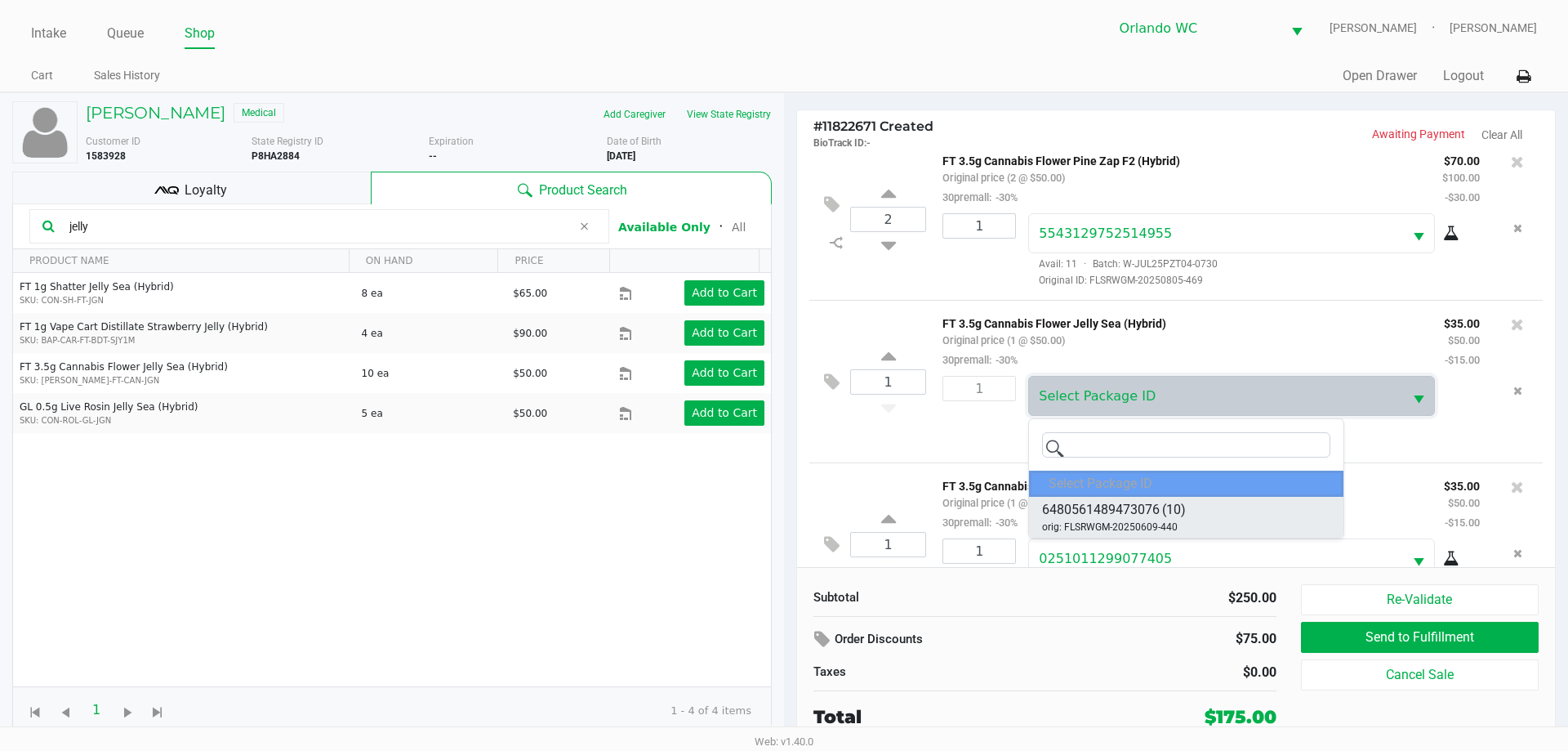
click at [1165, 506] on span "(10)" at bounding box center [1174, 509] width 24 height 19
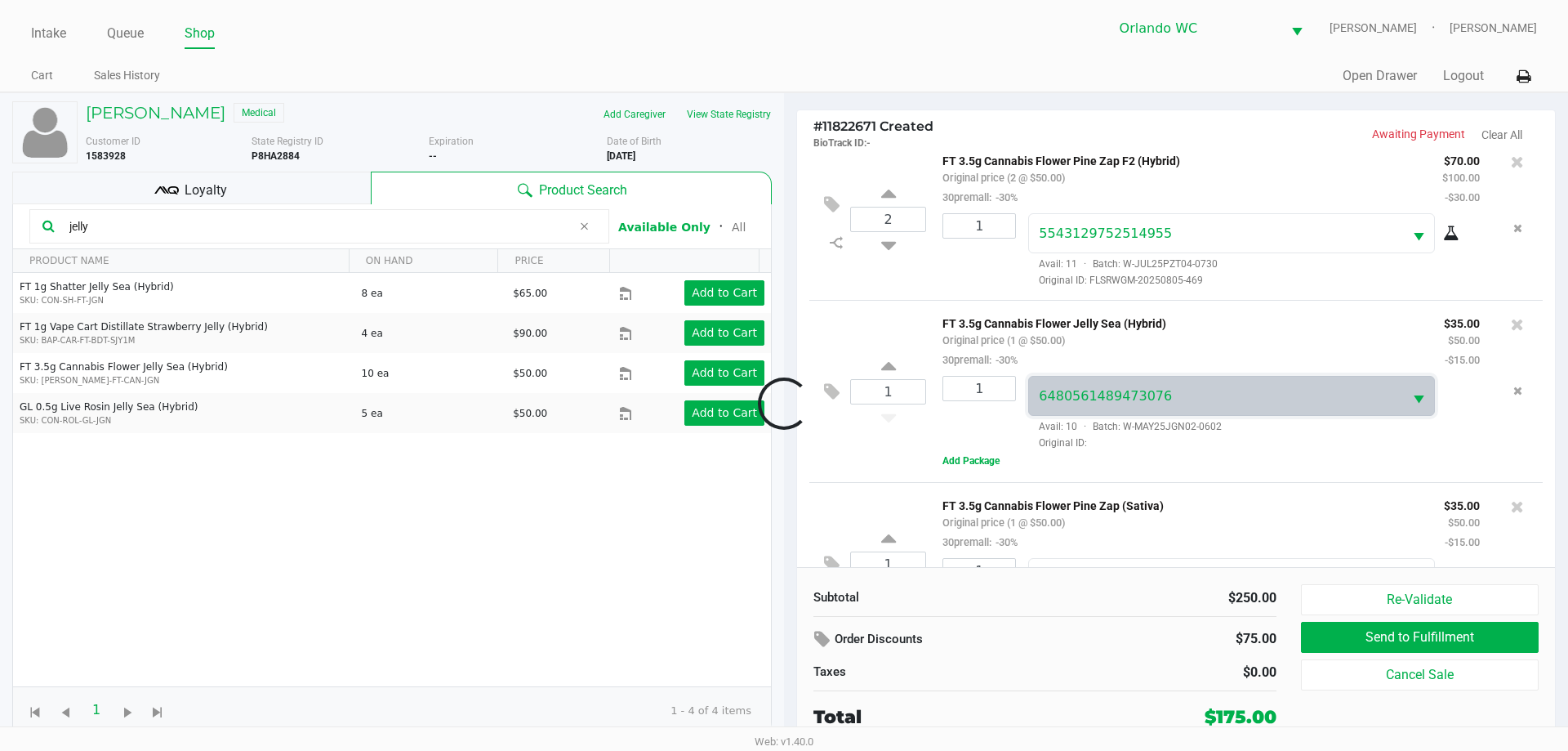
scroll to position [179, 0]
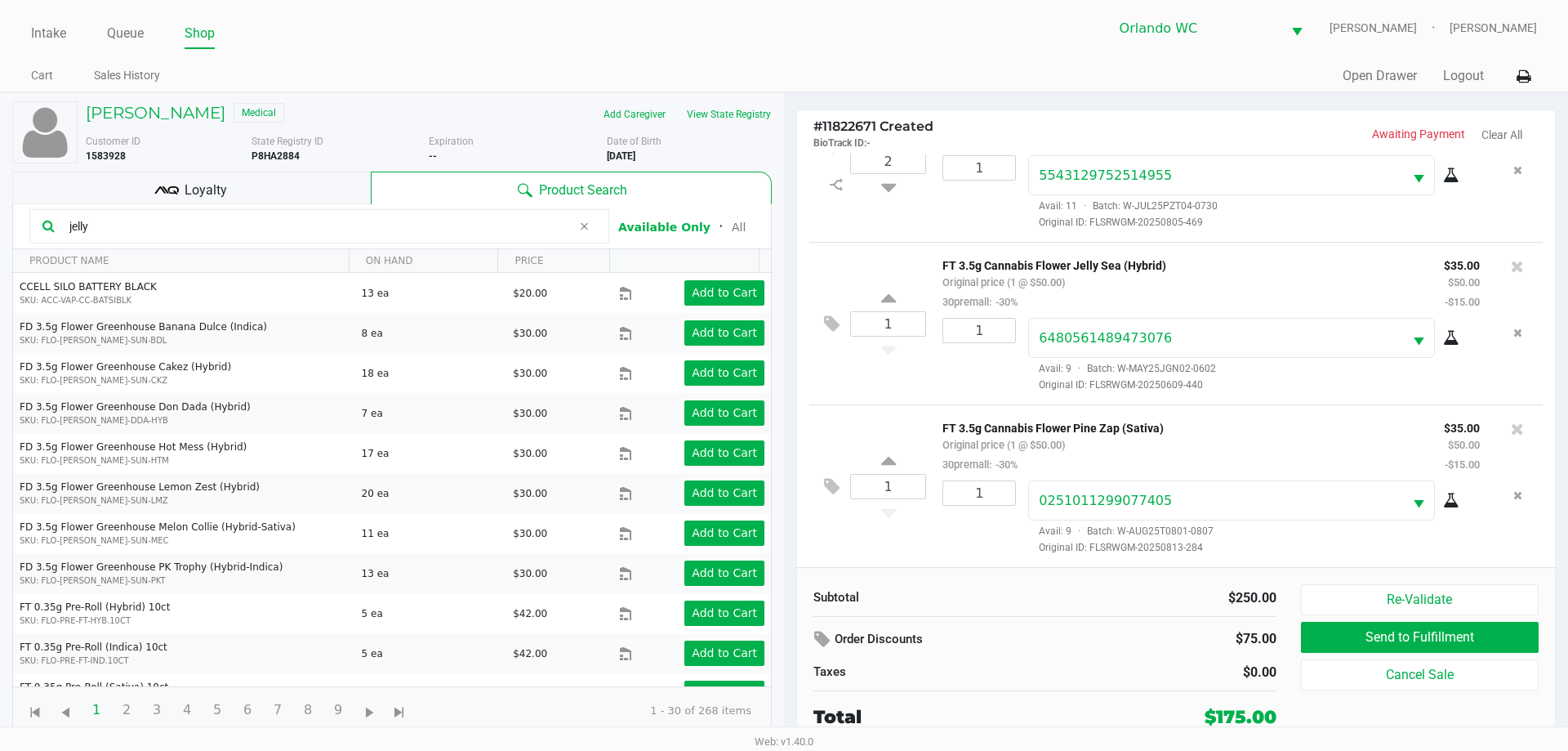
click at [1443, 344] on icon at bounding box center [1451, 337] width 16 height 13
click at [238, 226] on input "jelly" at bounding box center [317, 225] width 509 height 25
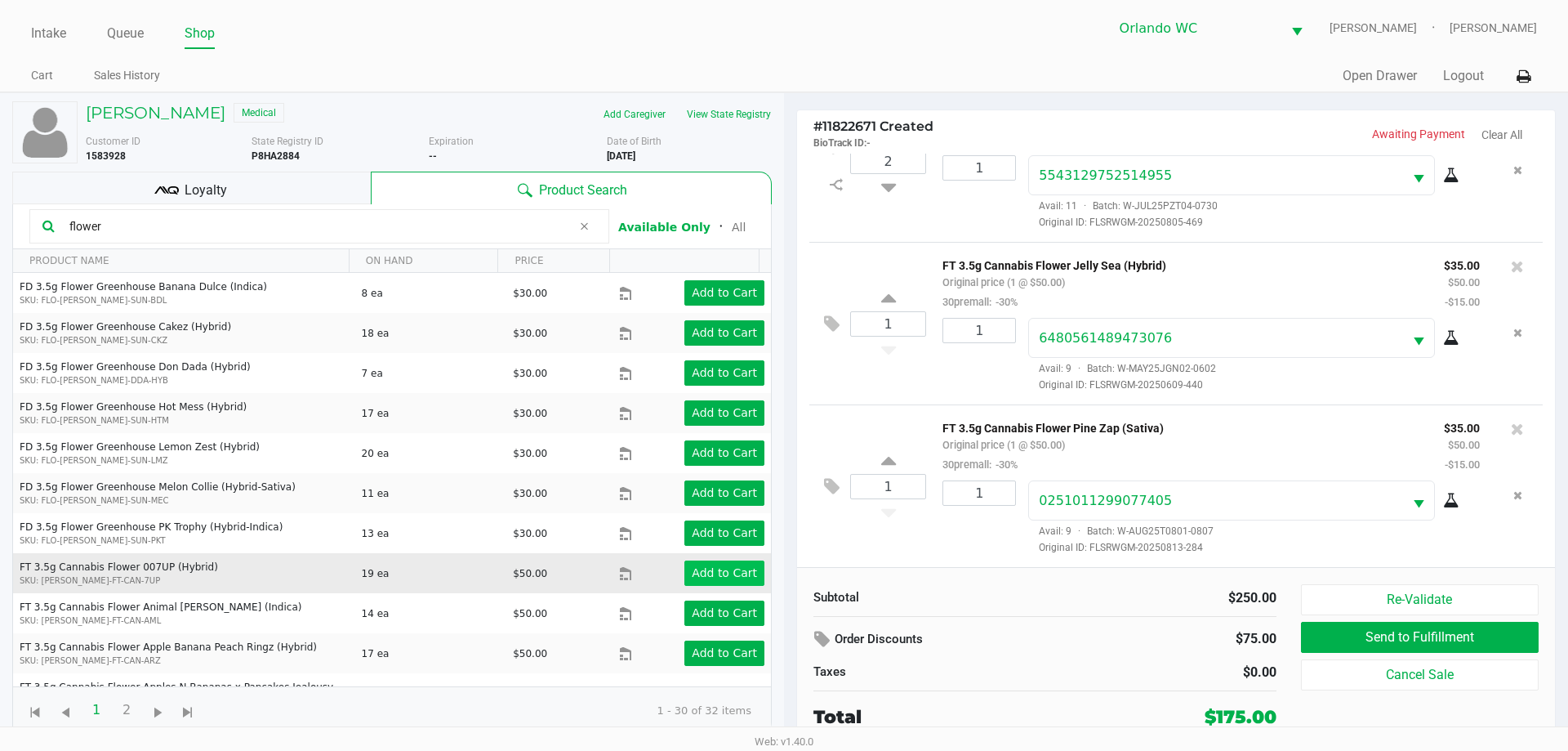
type input "flower"
click at [700, 570] on app-button-loader "Add to Cart" at bounding box center [724, 572] width 65 height 13
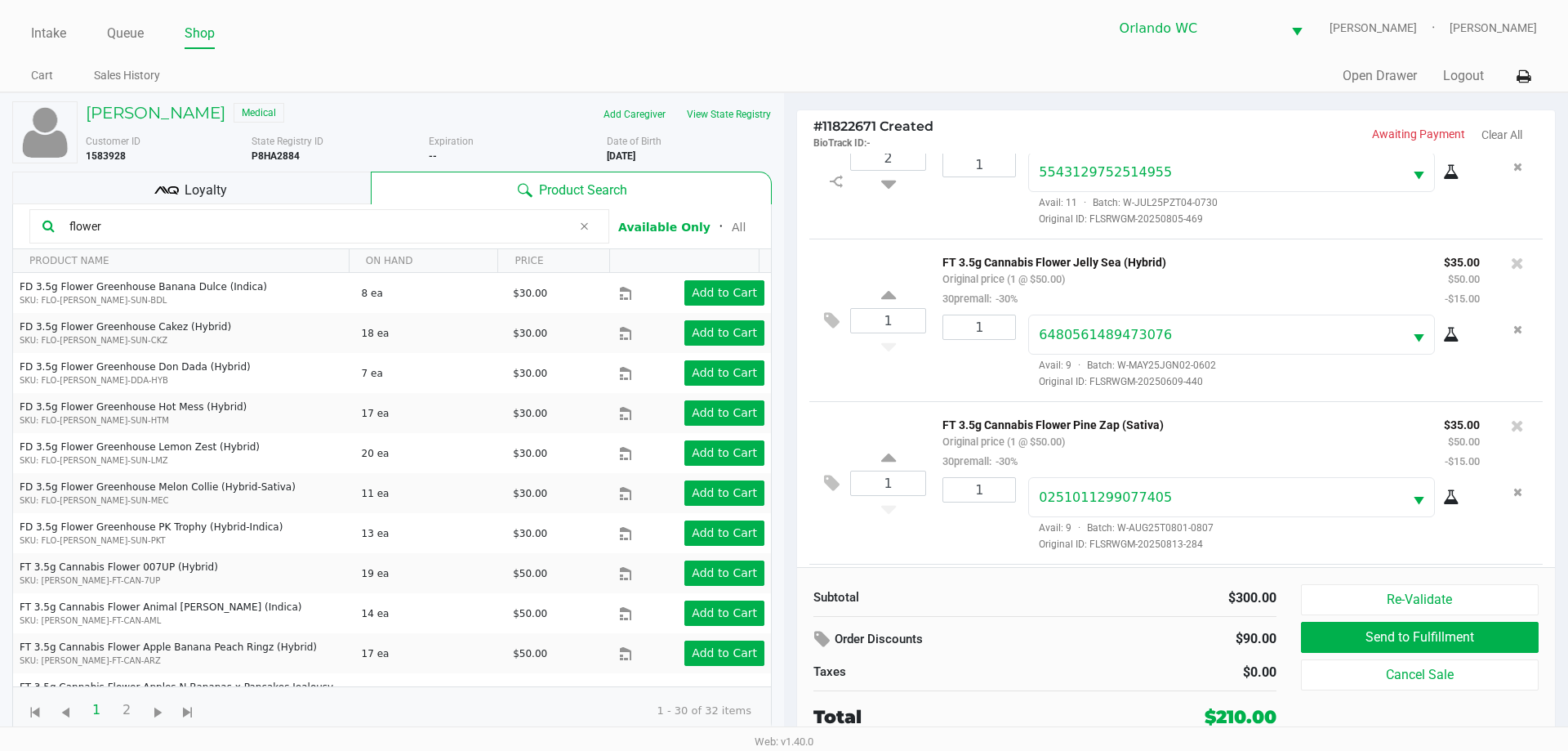
scroll to position [281, 0]
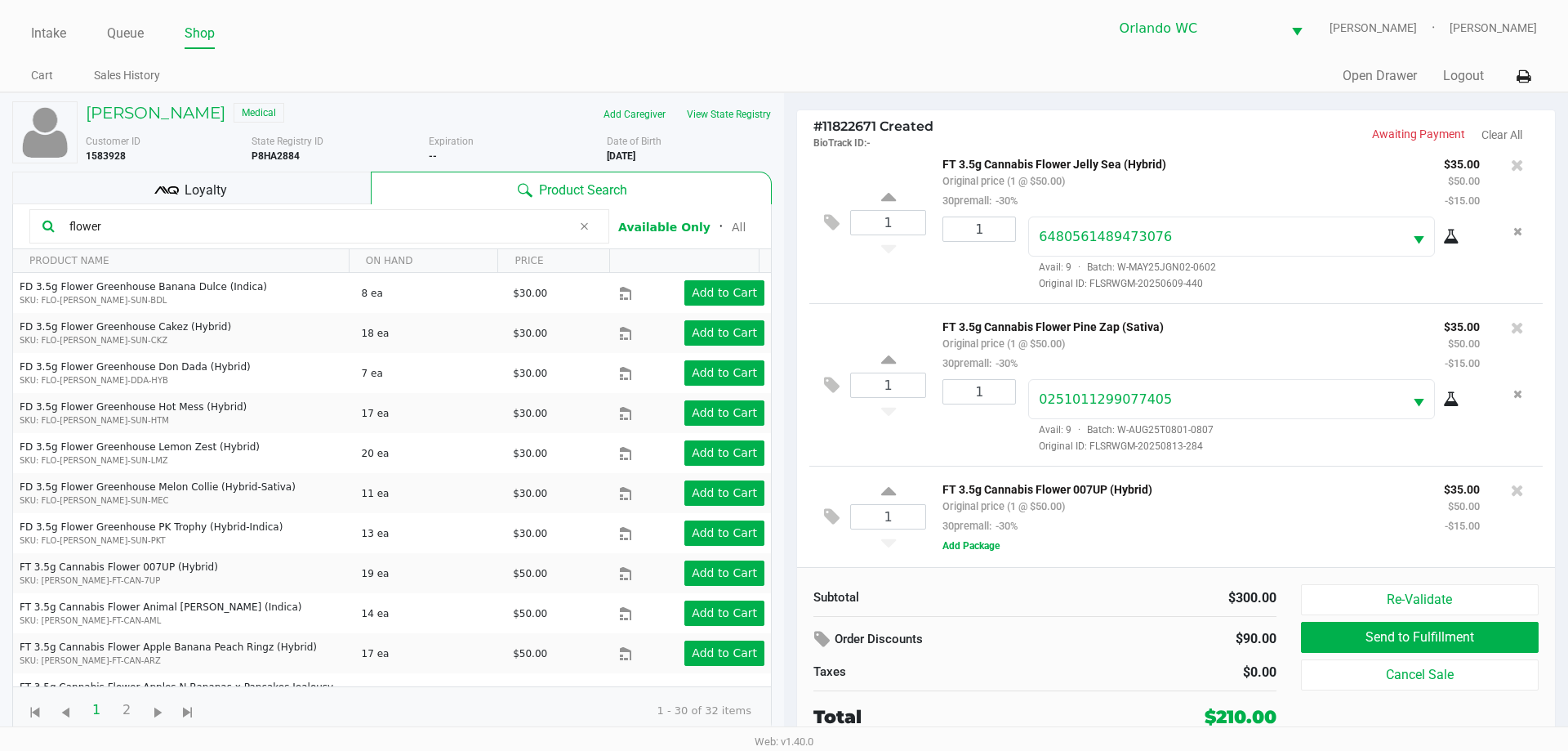
click at [970, 554] on div "FT 3.5g Cannabis Flower 007UP (Hybrid) Original price (1 @ $50.00) 30premall: -…" at bounding box center [1228, 517] width 604 height 76
click at [974, 548] on button "Add Package" at bounding box center [970, 545] width 57 height 14
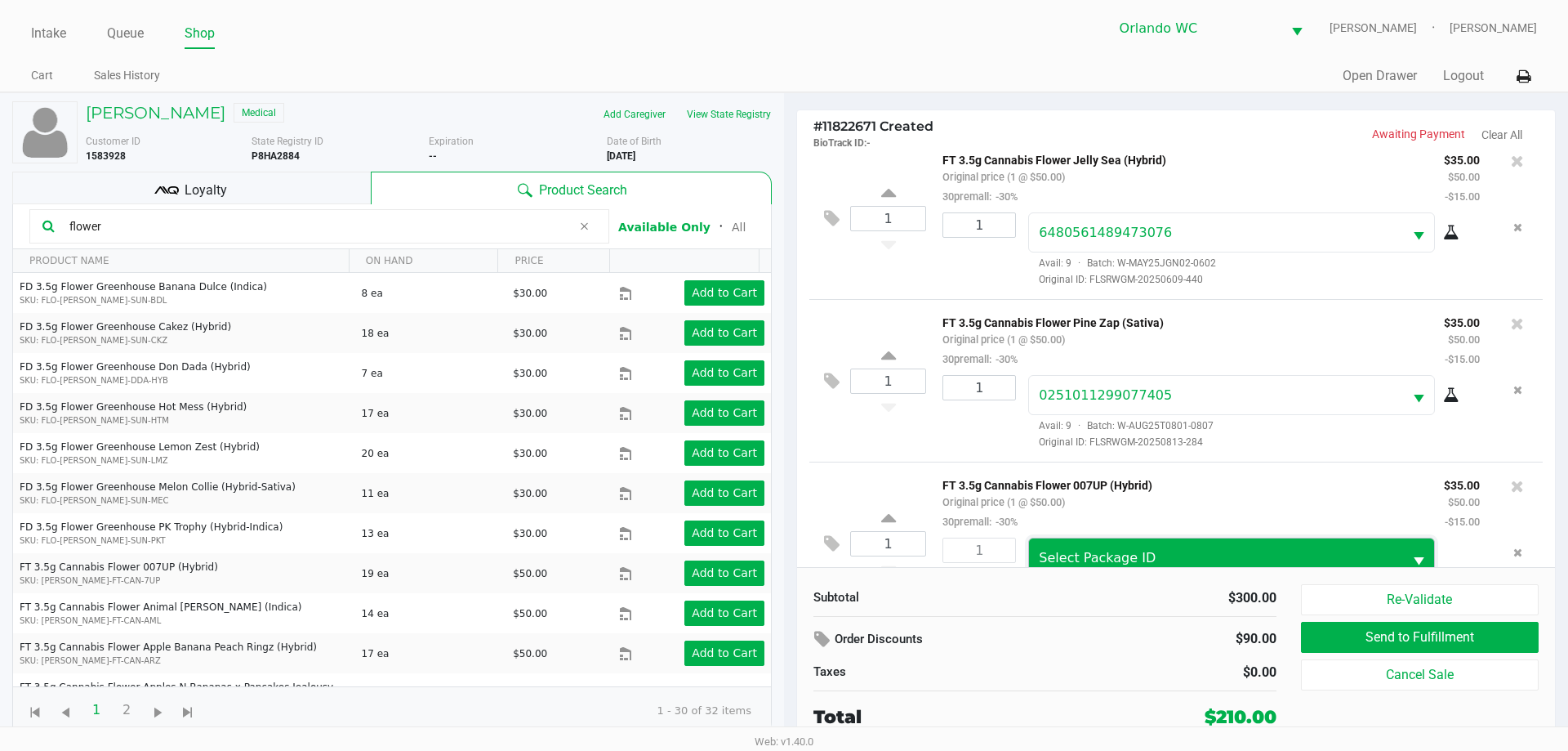
click at [1070, 557] on span "Select Package ID" at bounding box center [1098, 558] width 117 height 15
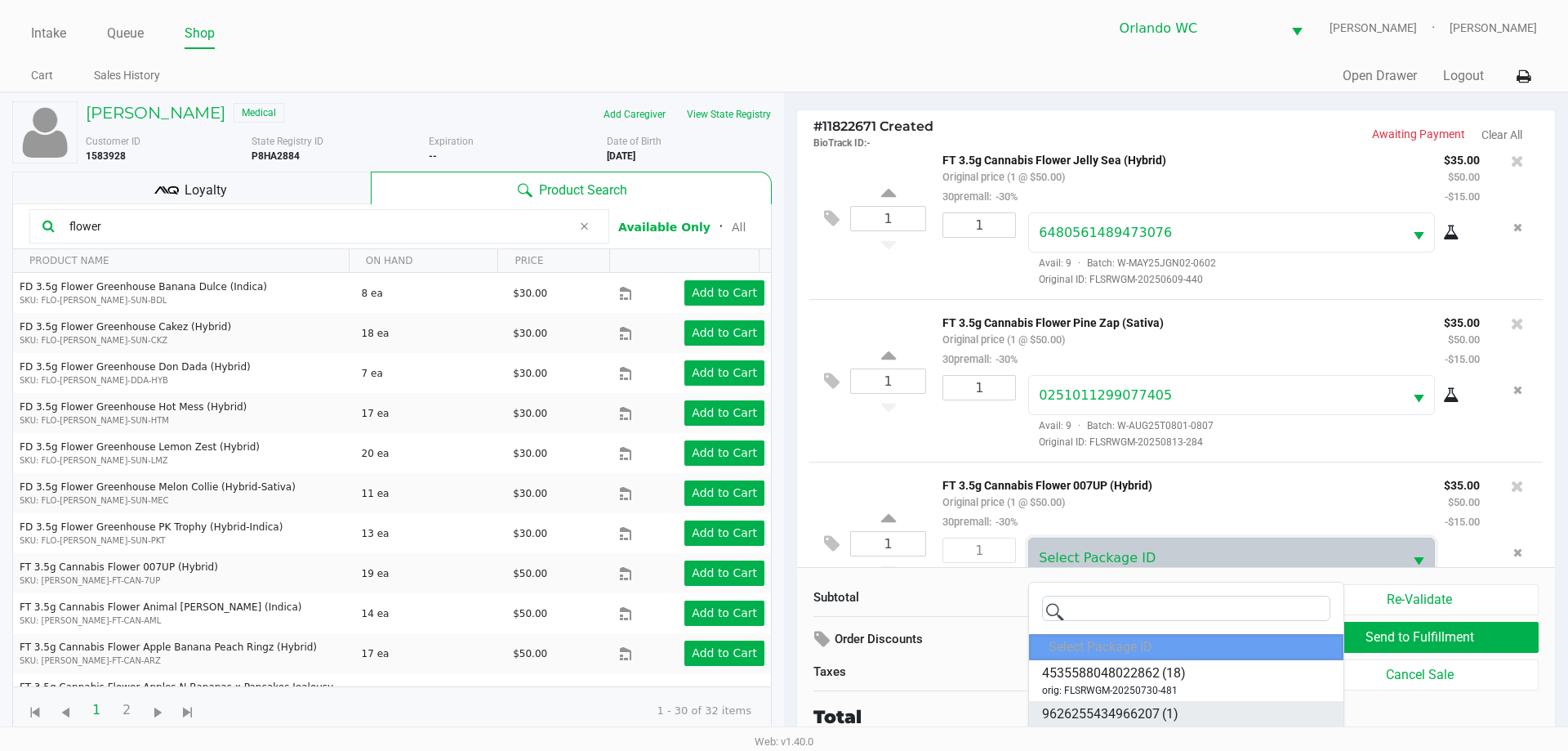
click at [1183, 706] on li "9626255434966207 (1) orig: FLSRWGM-20250702-514" at bounding box center [1186, 721] width 314 height 41
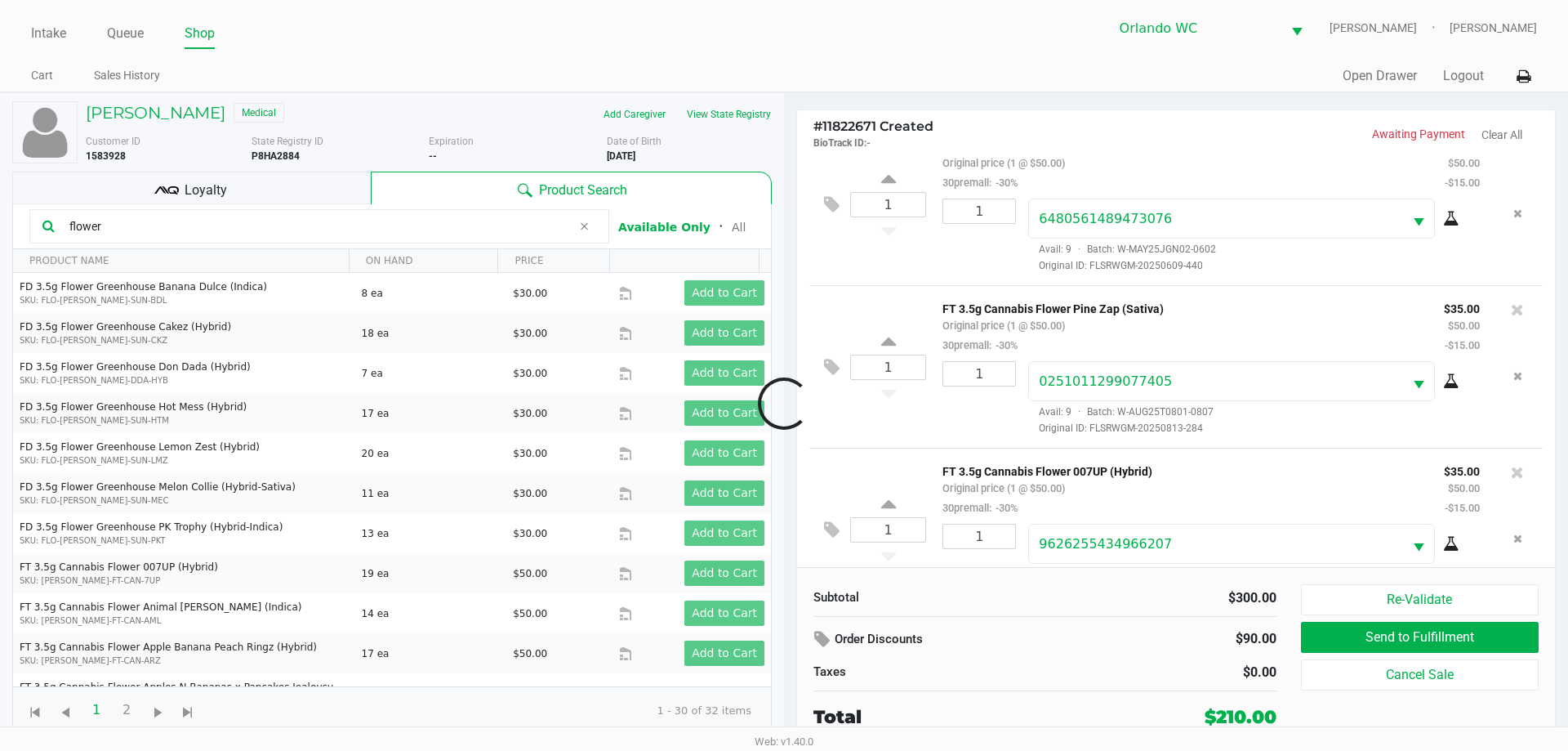
scroll to position [342, 0]
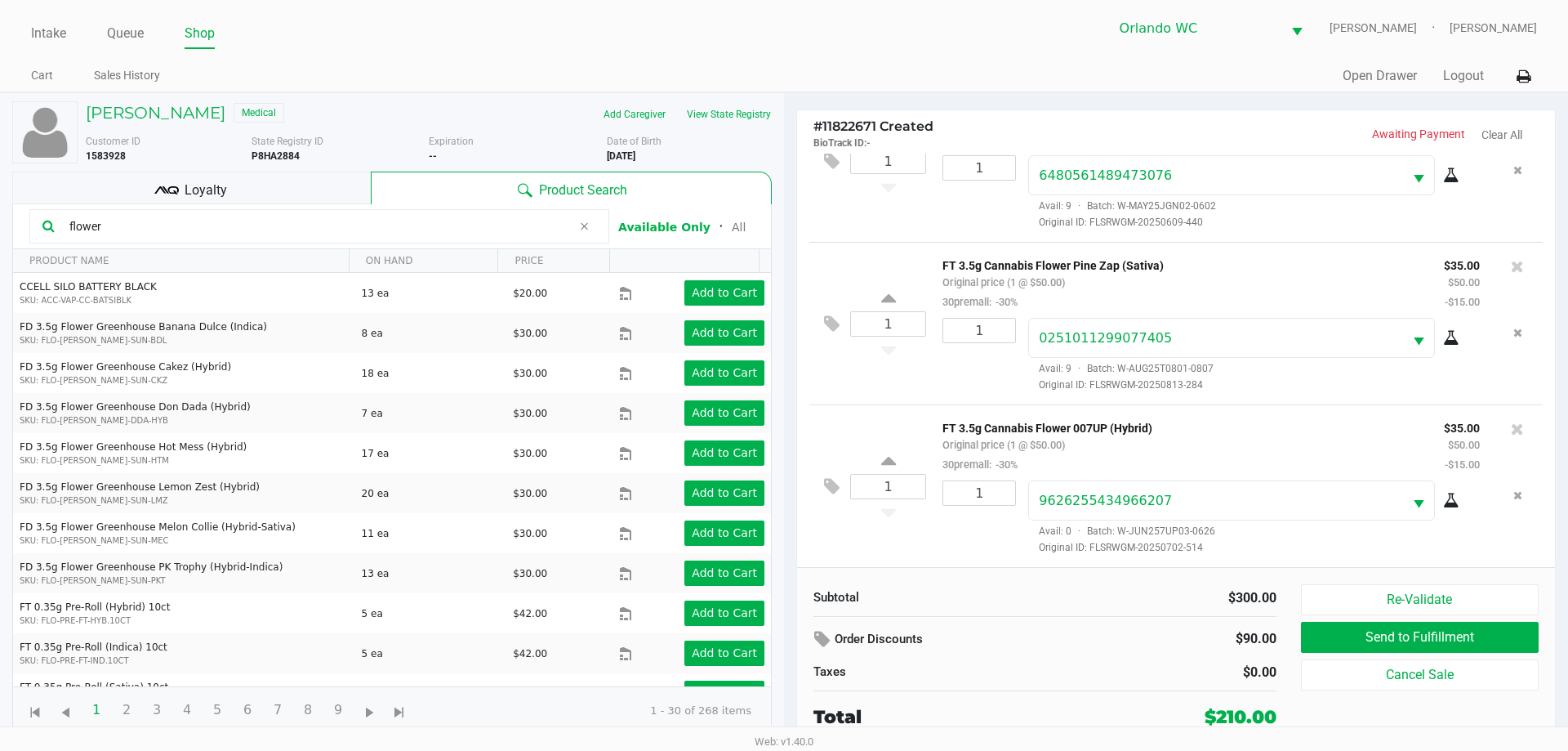
click at [1443, 503] on icon at bounding box center [1451, 500] width 16 height 13
click at [381, 225] on input "flower" at bounding box center [317, 225] width 509 height 25
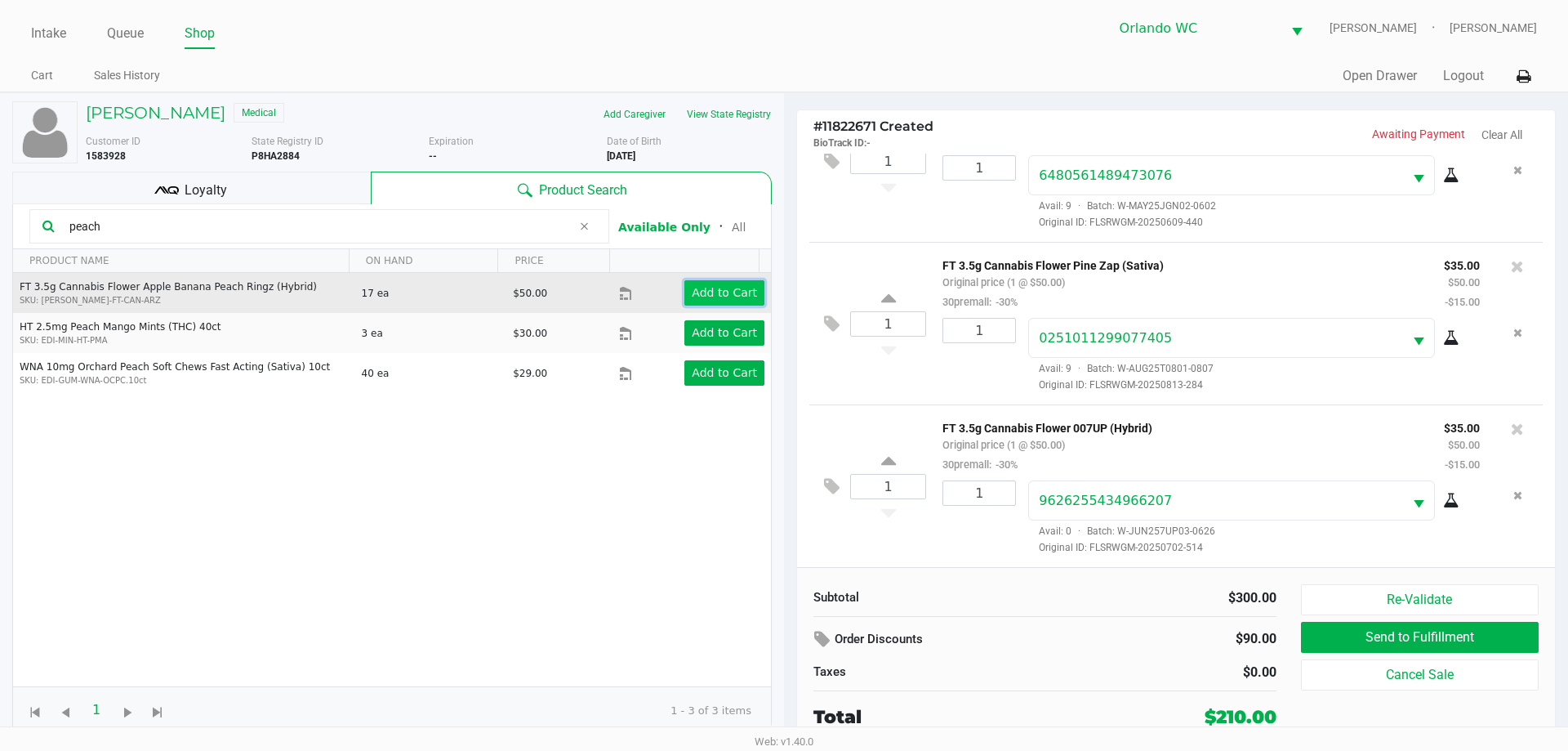
click at [730, 303] on button "Add to Cart" at bounding box center [725, 293] width 80 height 25
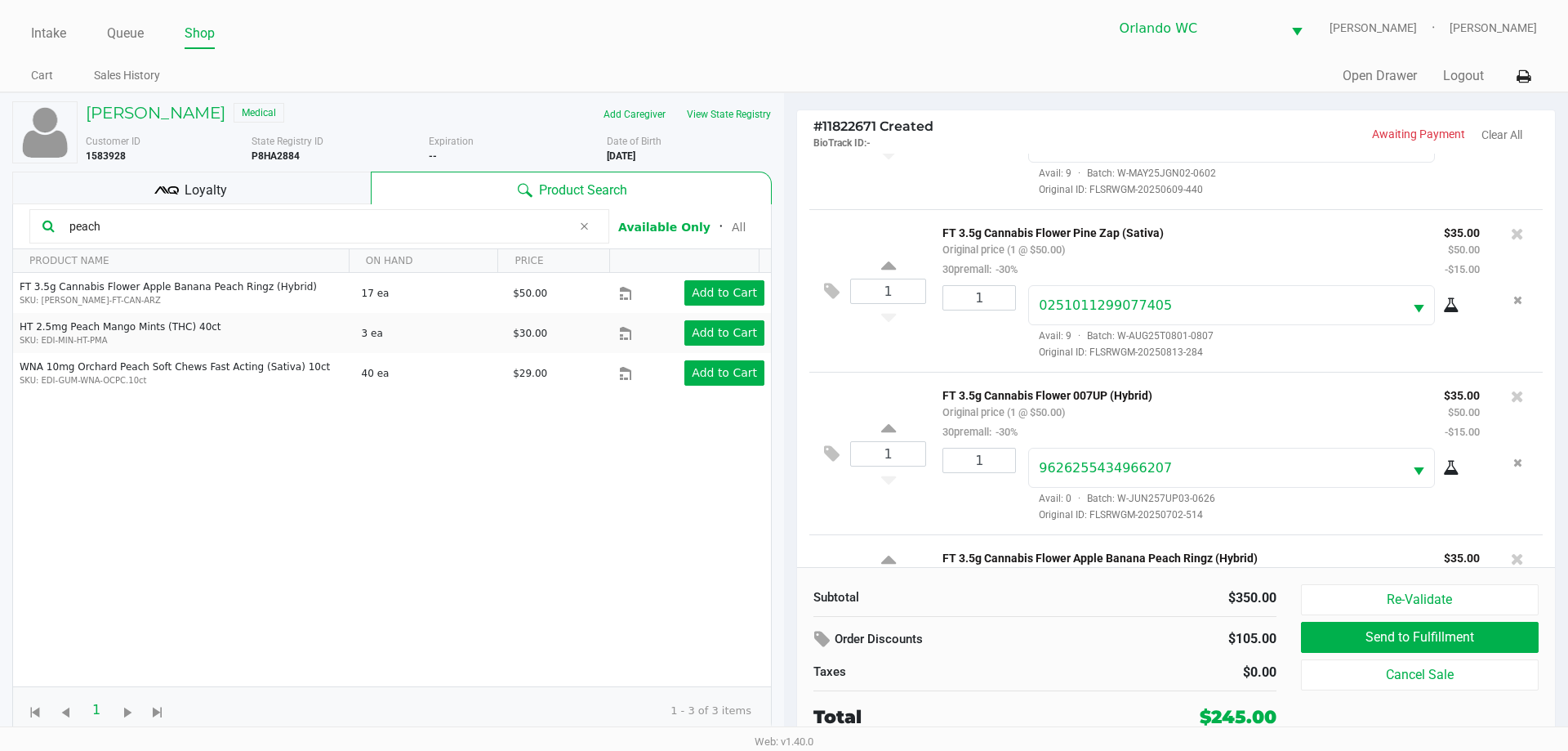
scroll to position [444, 0]
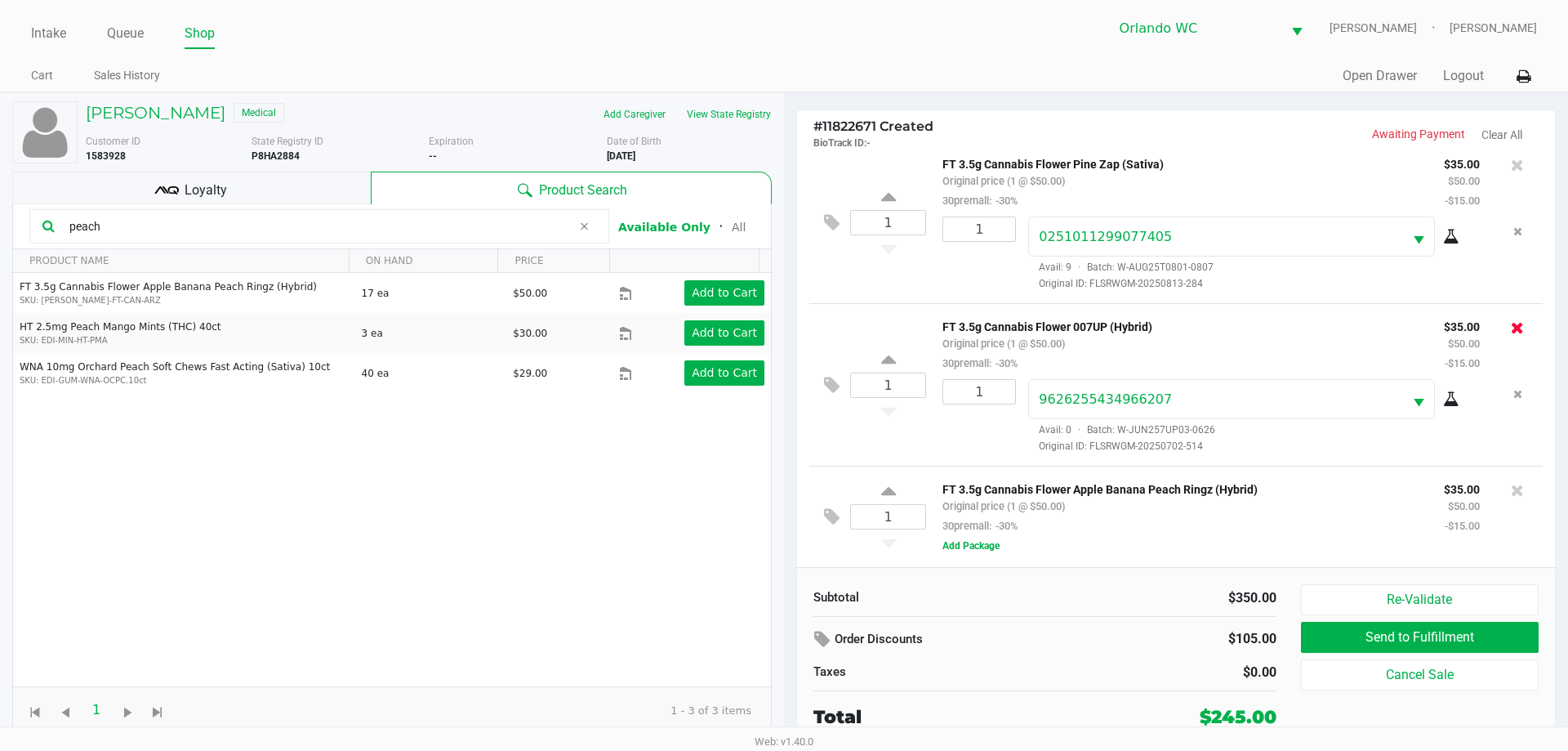
click at [1511, 323] on icon at bounding box center [1517, 327] width 13 height 16
click at [1511, 326] on icon at bounding box center [1517, 327] width 13 height 16
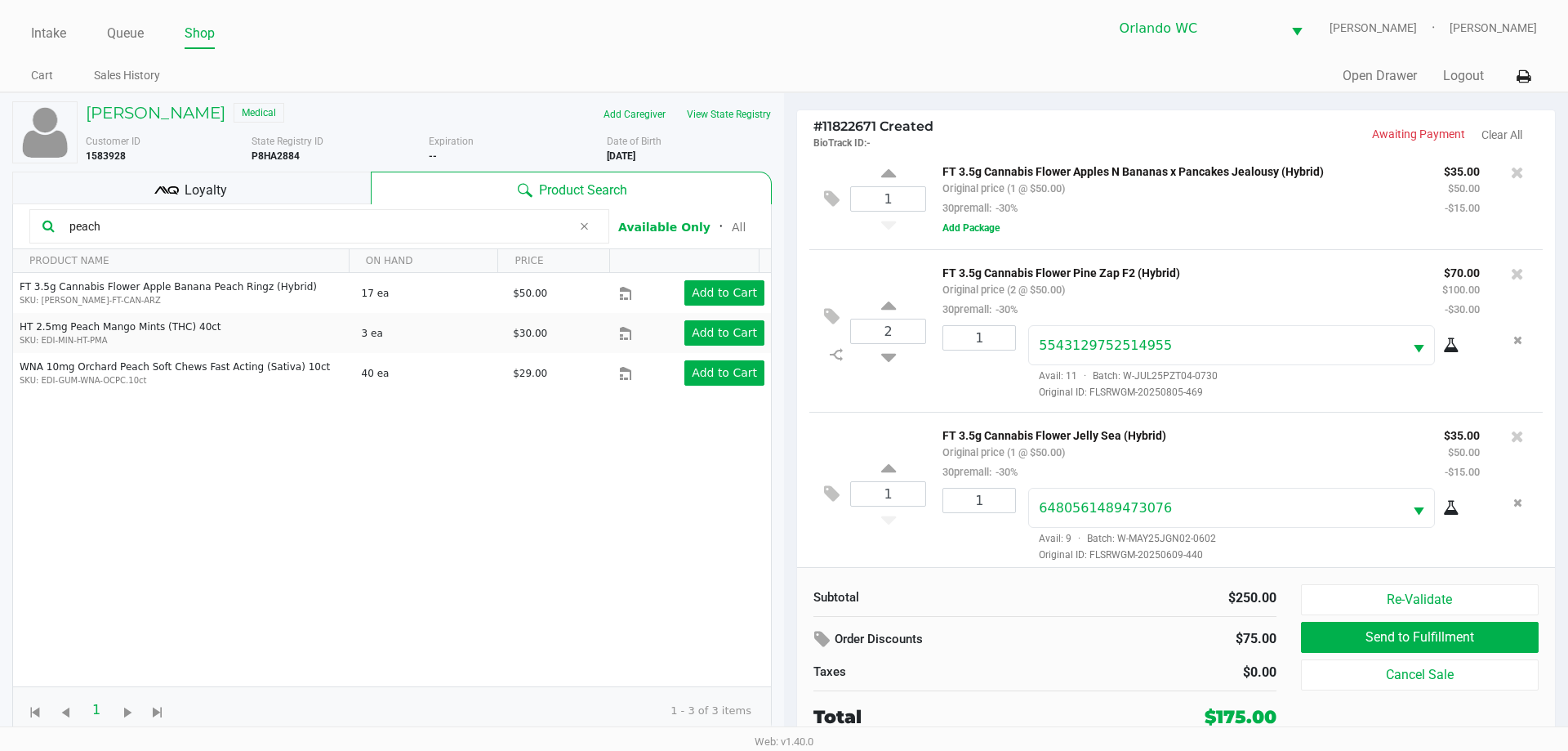
scroll to position [0, 0]
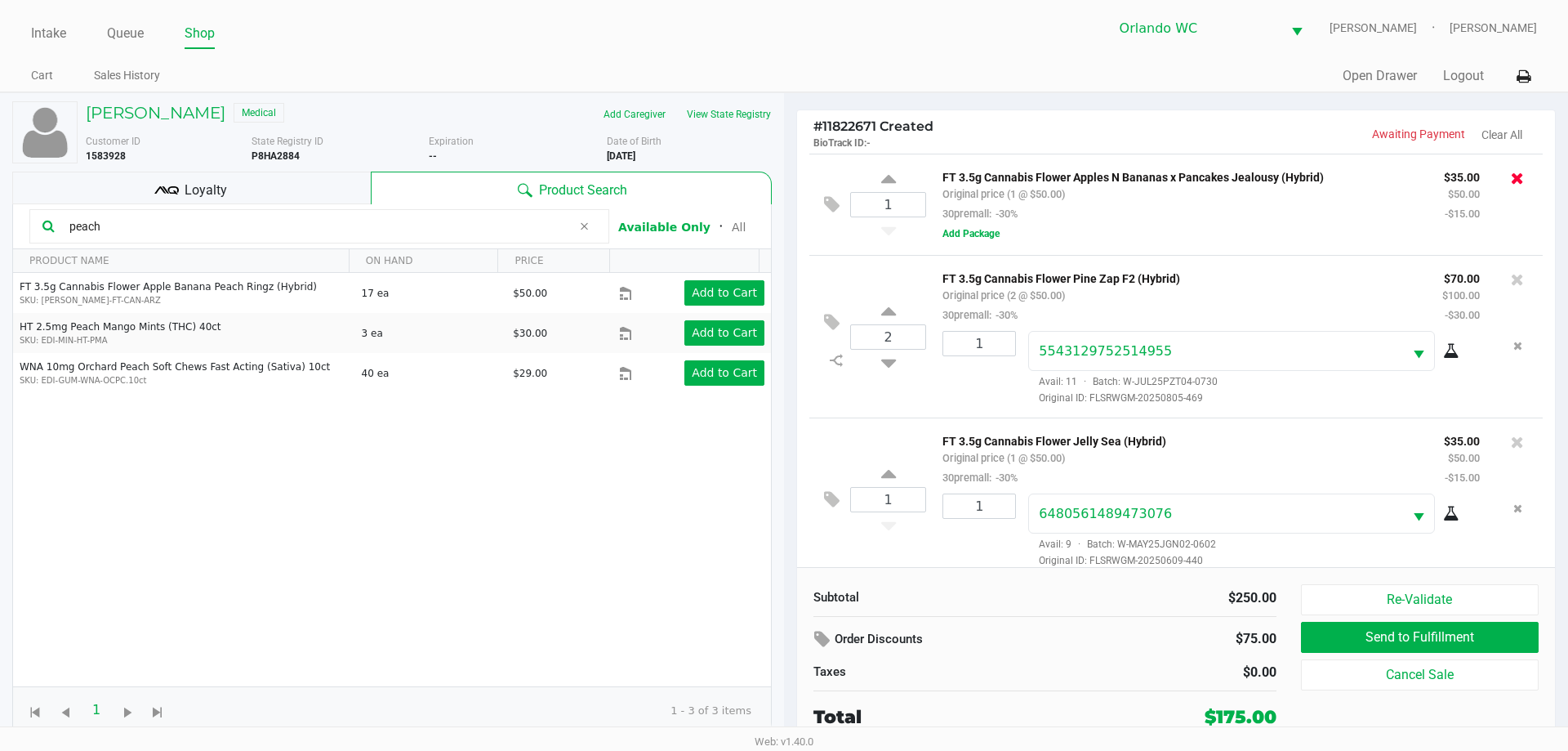
click at [1511, 175] on icon at bounding box center [1517, 177] width 13 height 16
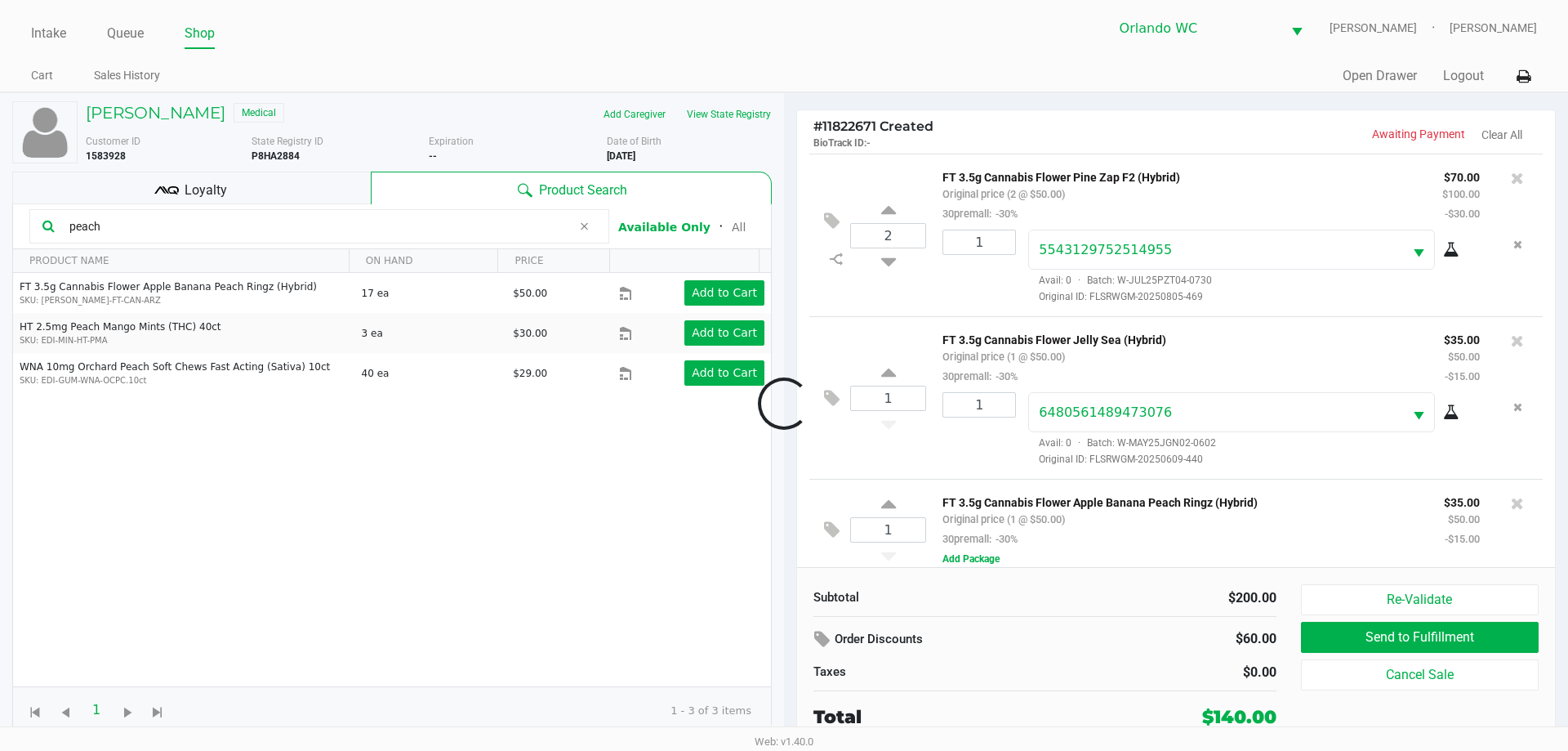
scroll to position [15, 0]
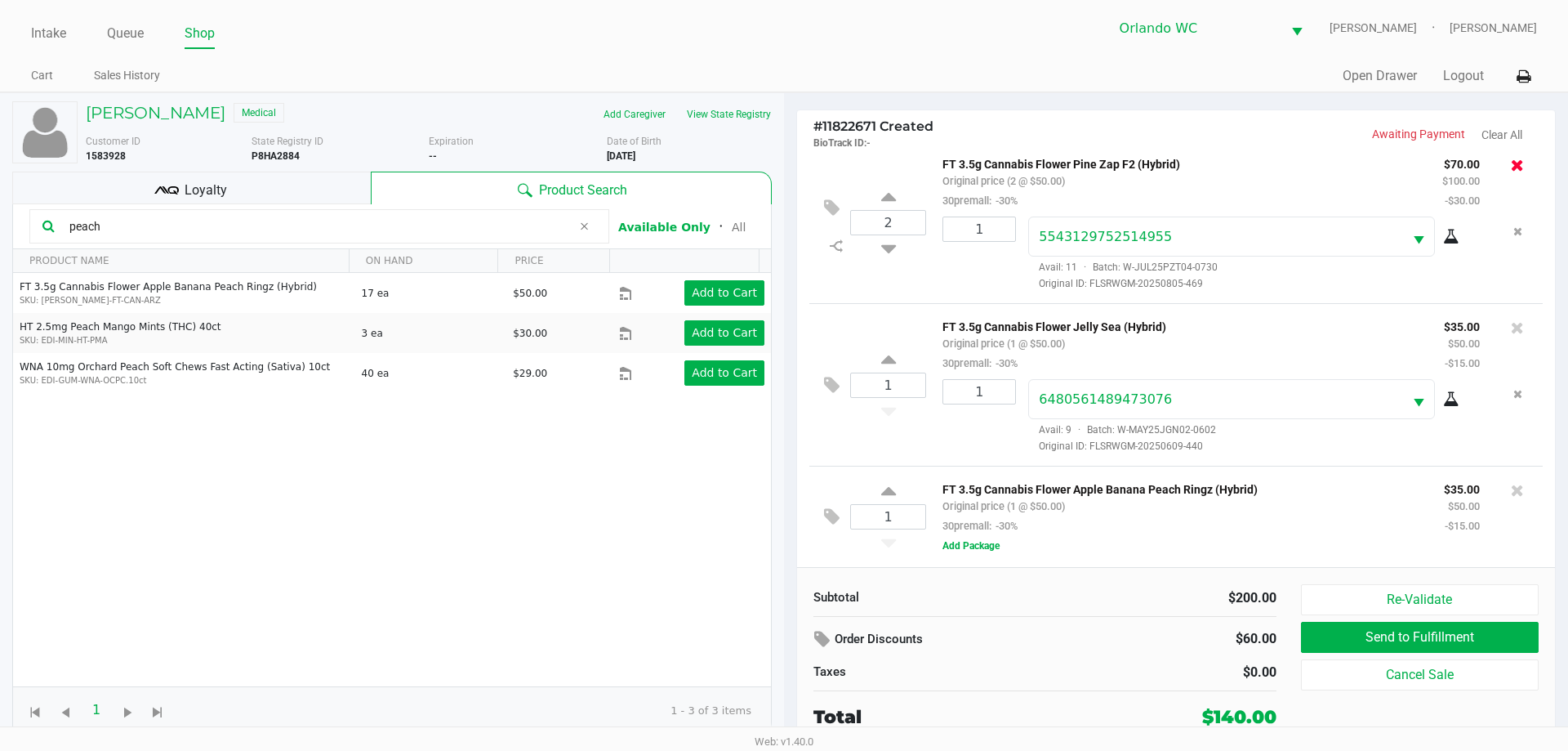
click at [1511, 159] on icon at bounding box center [1517, 164] width 13 height 16
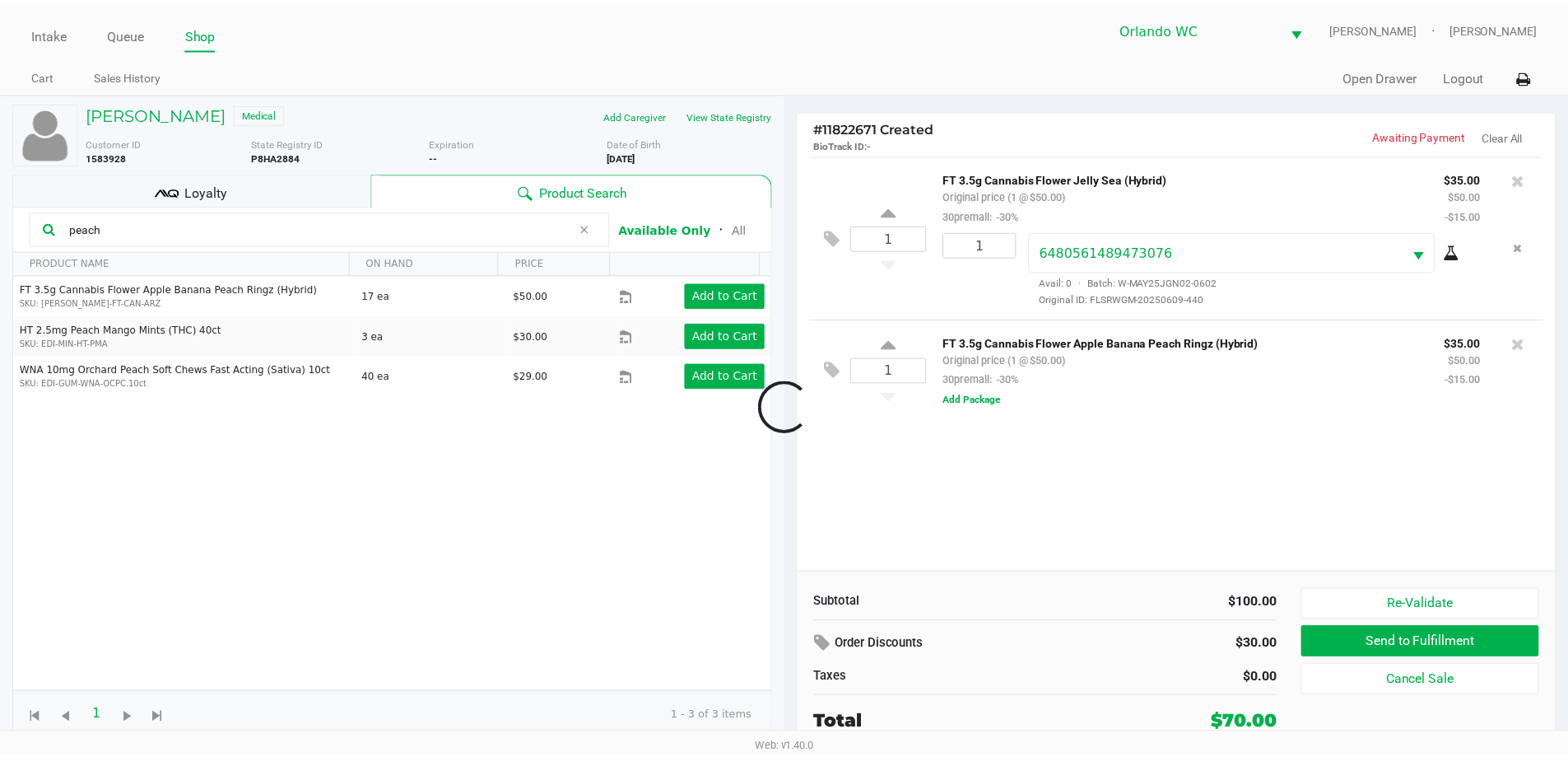
scroll to position [0, 0]
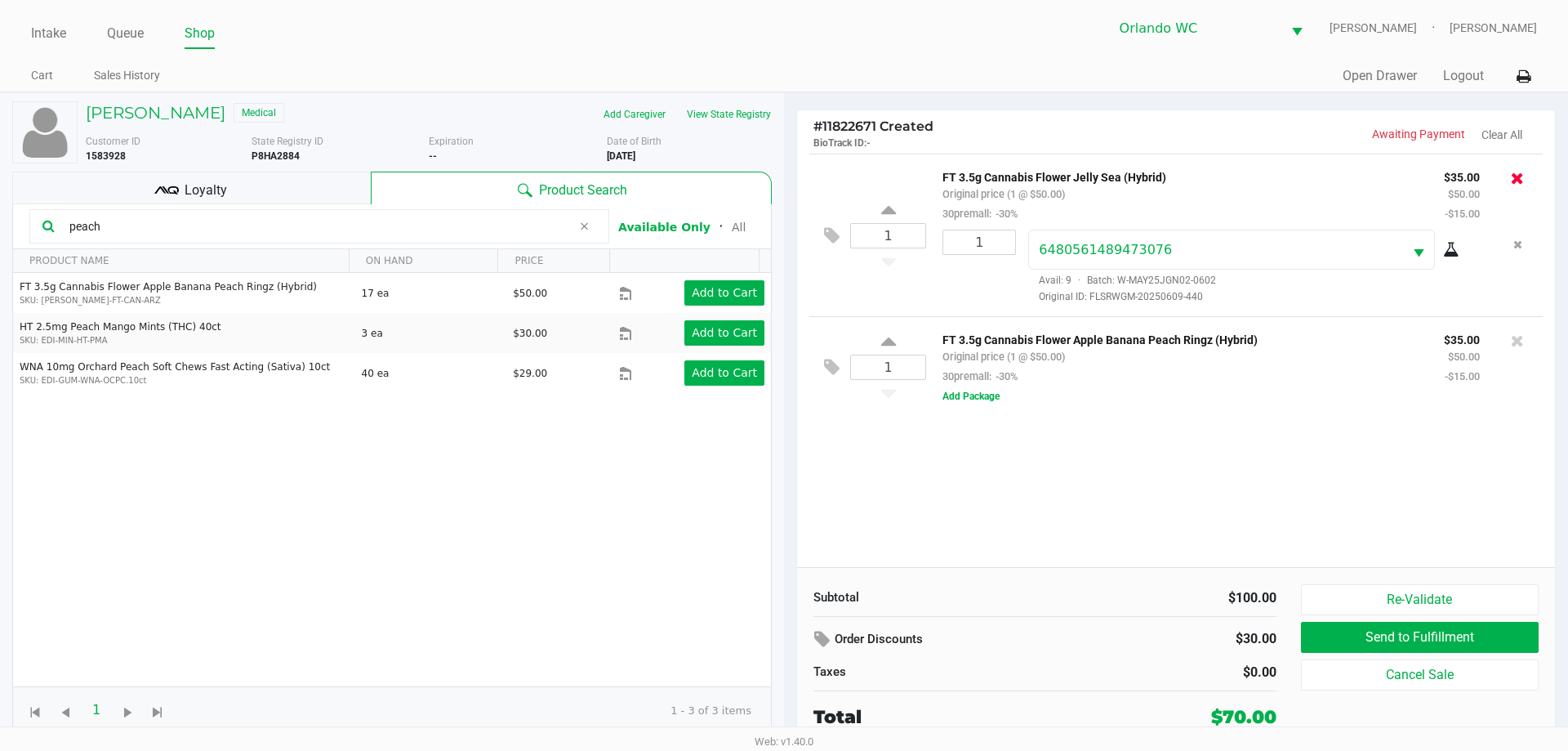
click at [1518, 173] on icon at bounding box center [1517, 177] width 13 height 16
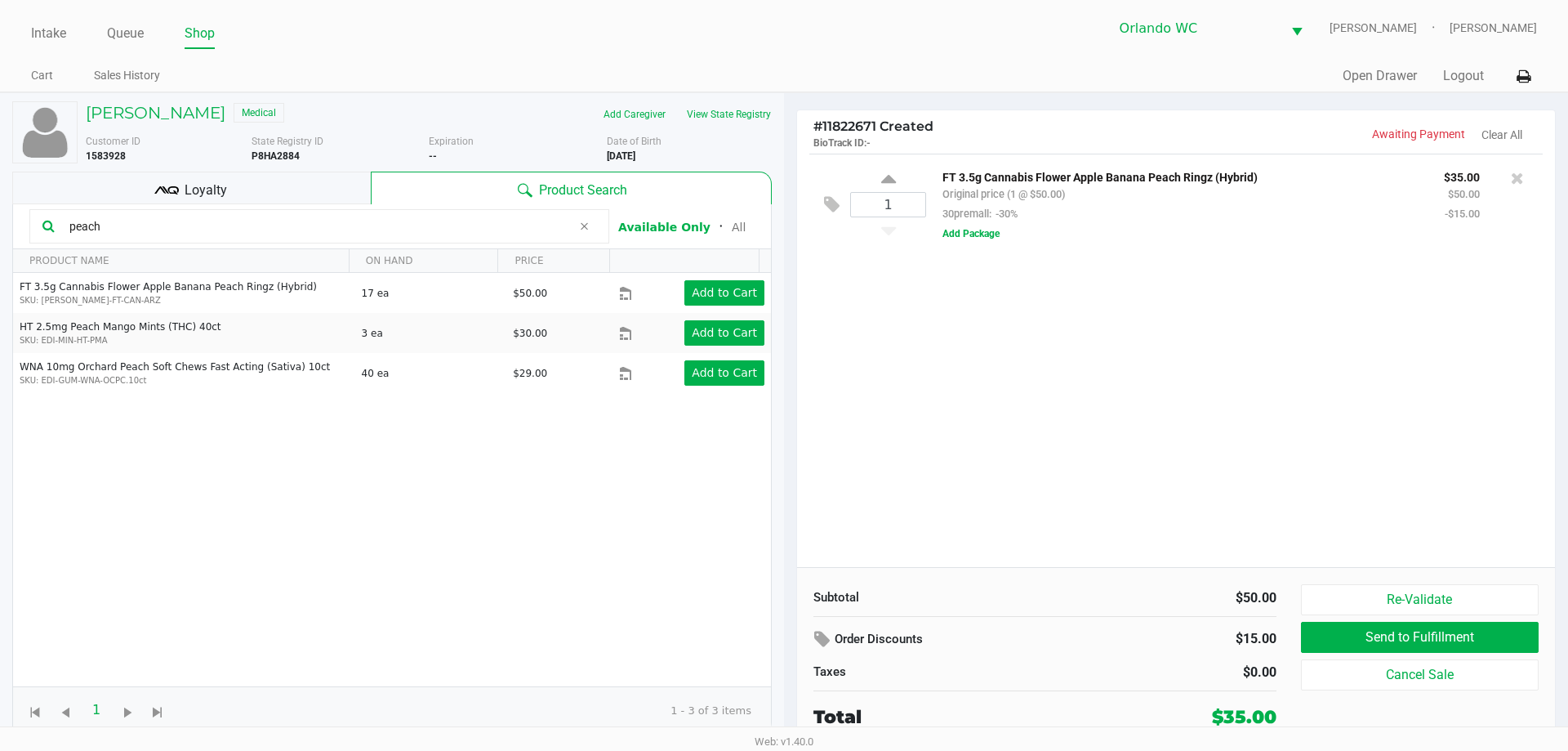
click at [162, 231] on input "peach" at bounding box center [317, 225] width 509 height 25
type input "p"
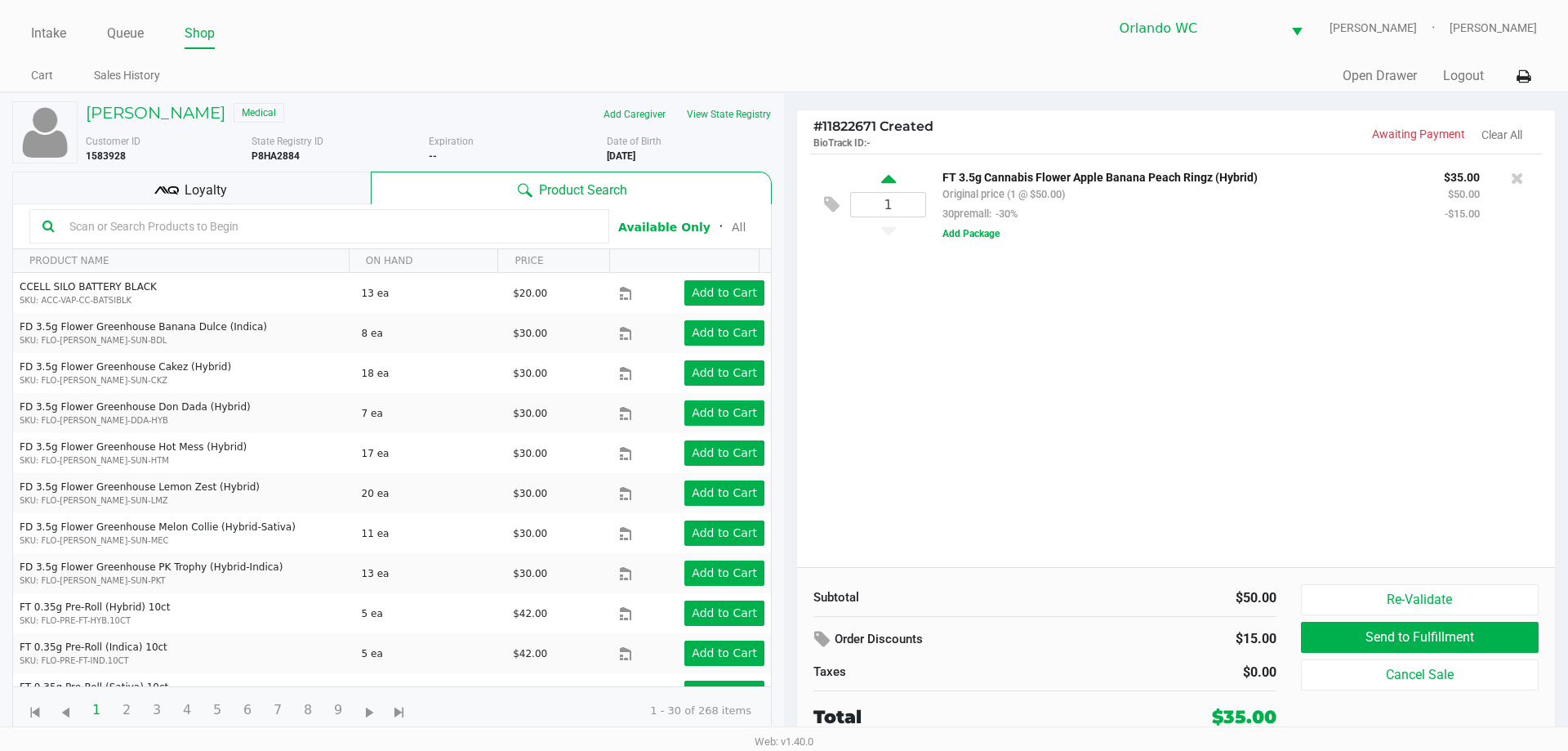
click at [892, 176] on icon at bounding box center [888, 181] width 14 height 20
type input "2"
click at [214, 190] on span "Loyalty" at bounding box center [206, 190] width 42 height 19
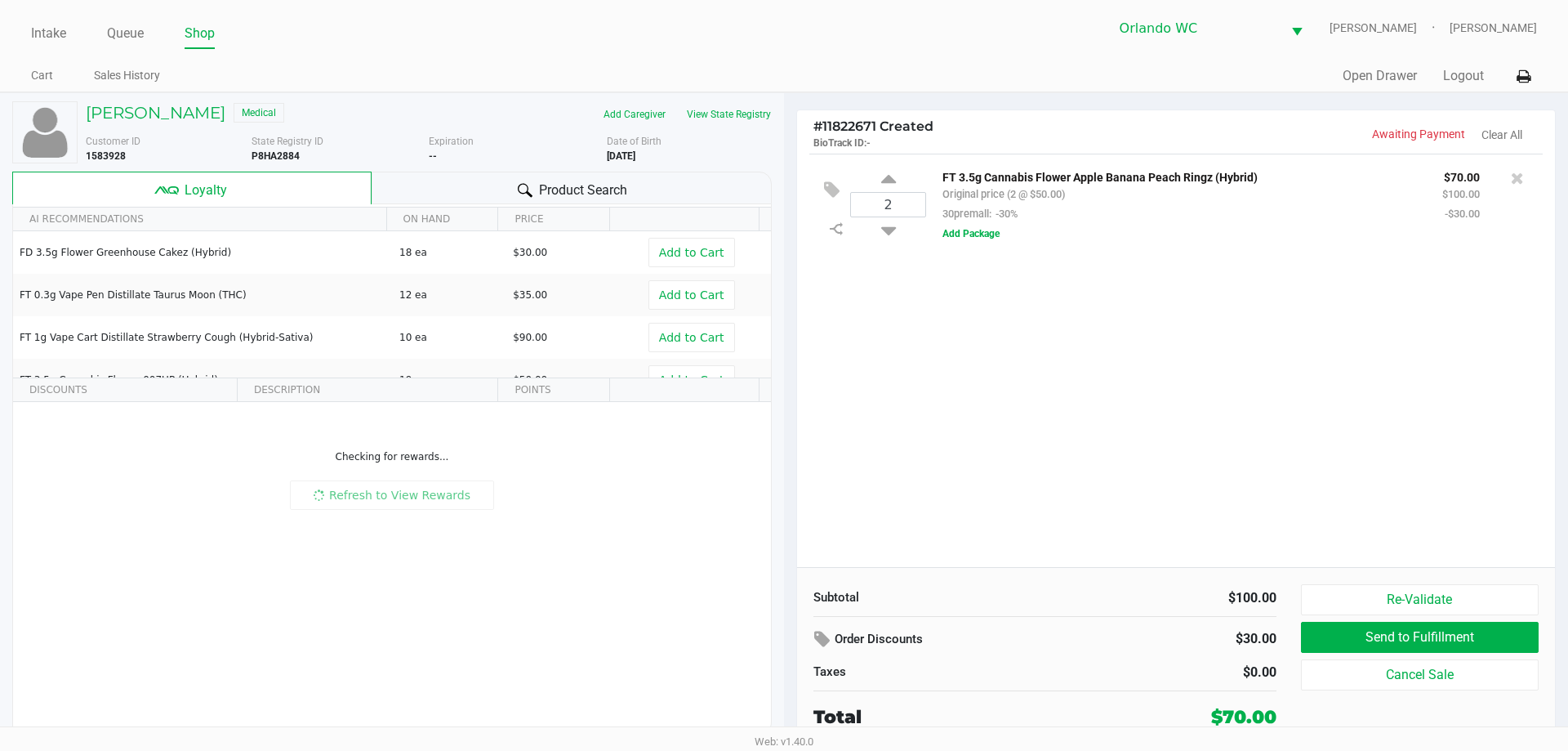
click at [531, 184] on div at bounding box center [525, 190] width 19 height 19
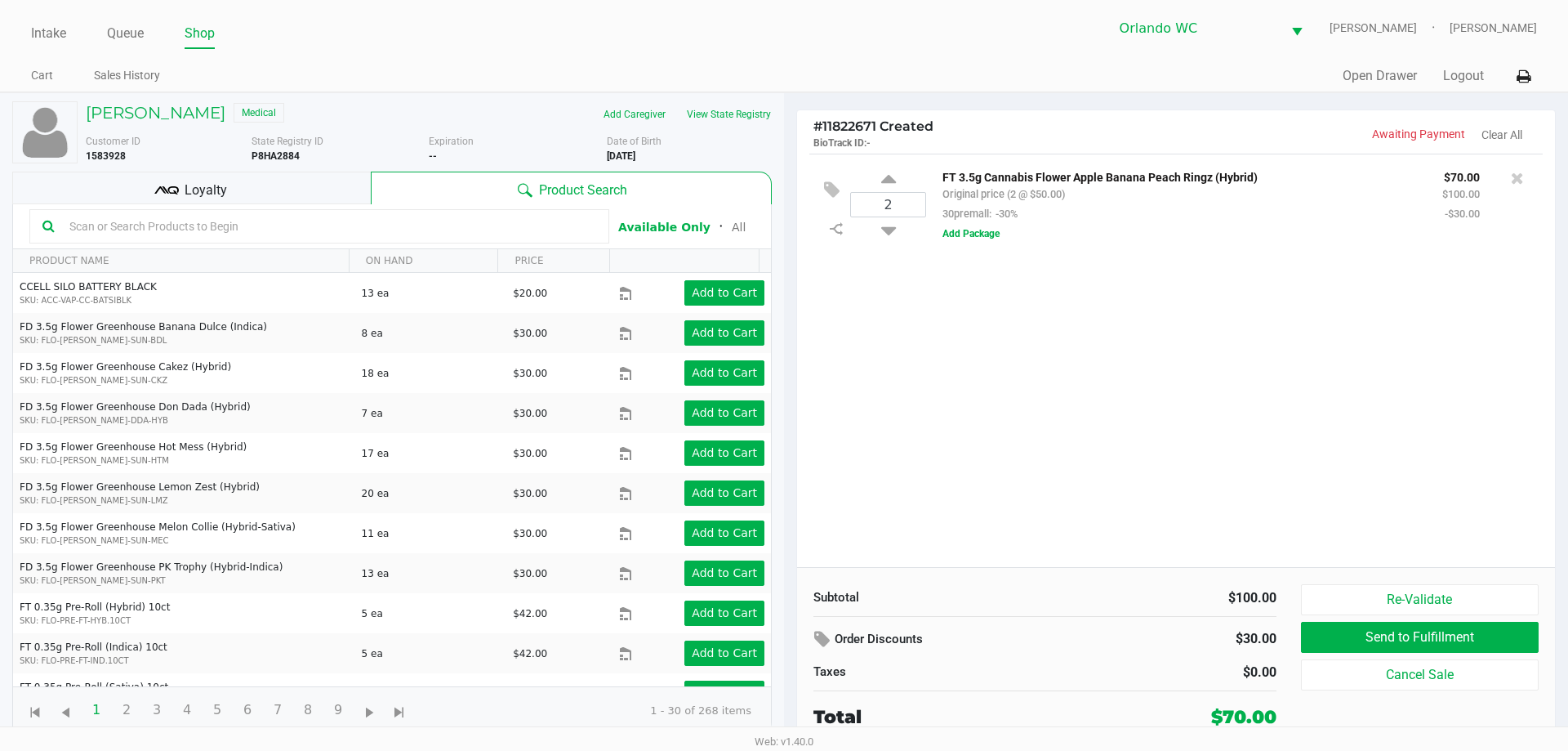
click at [224, 186] on span "Loyalty" at bounding box center [206, 190] width 42 height 19
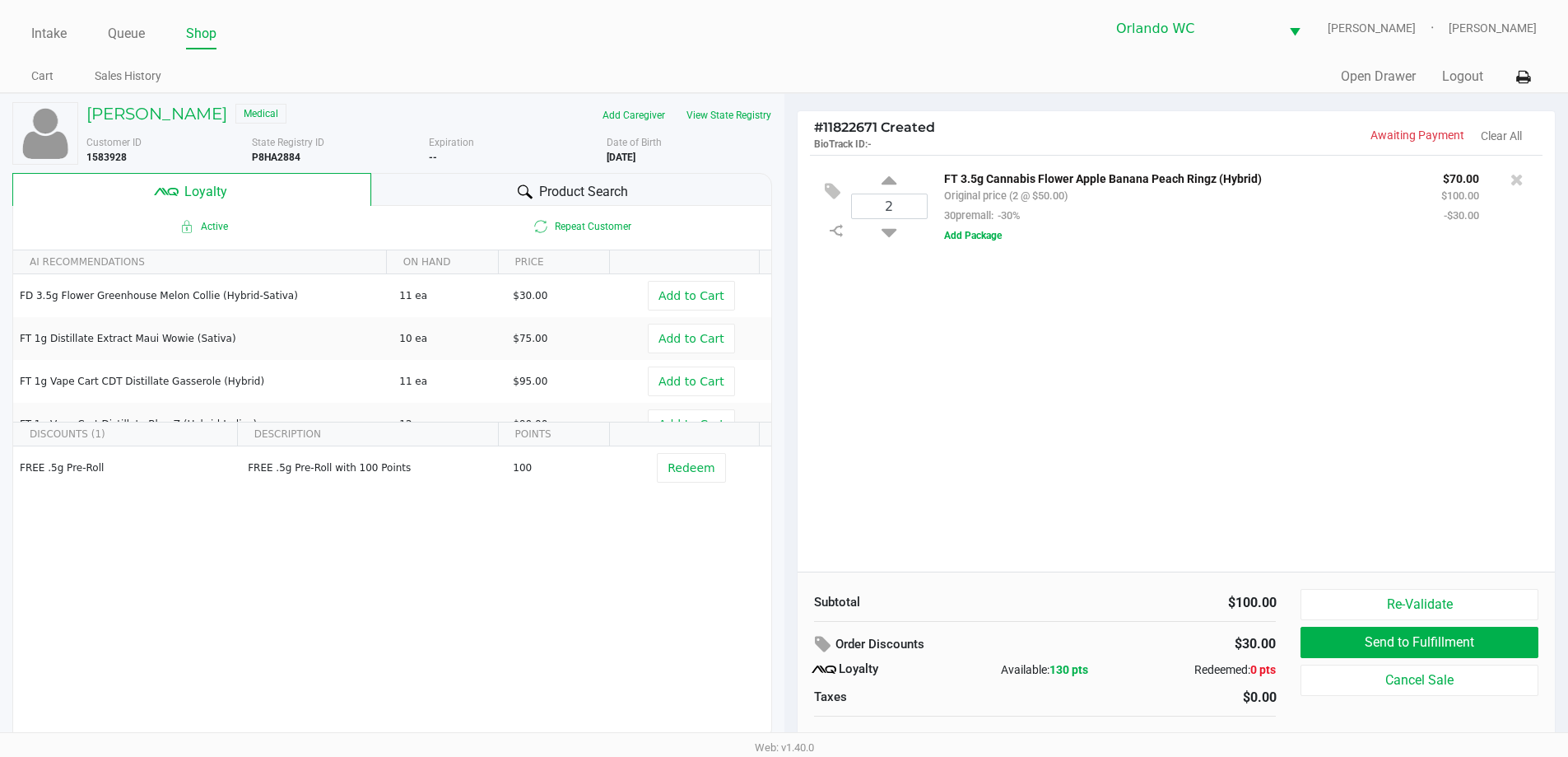
scroll to position [16, 0]
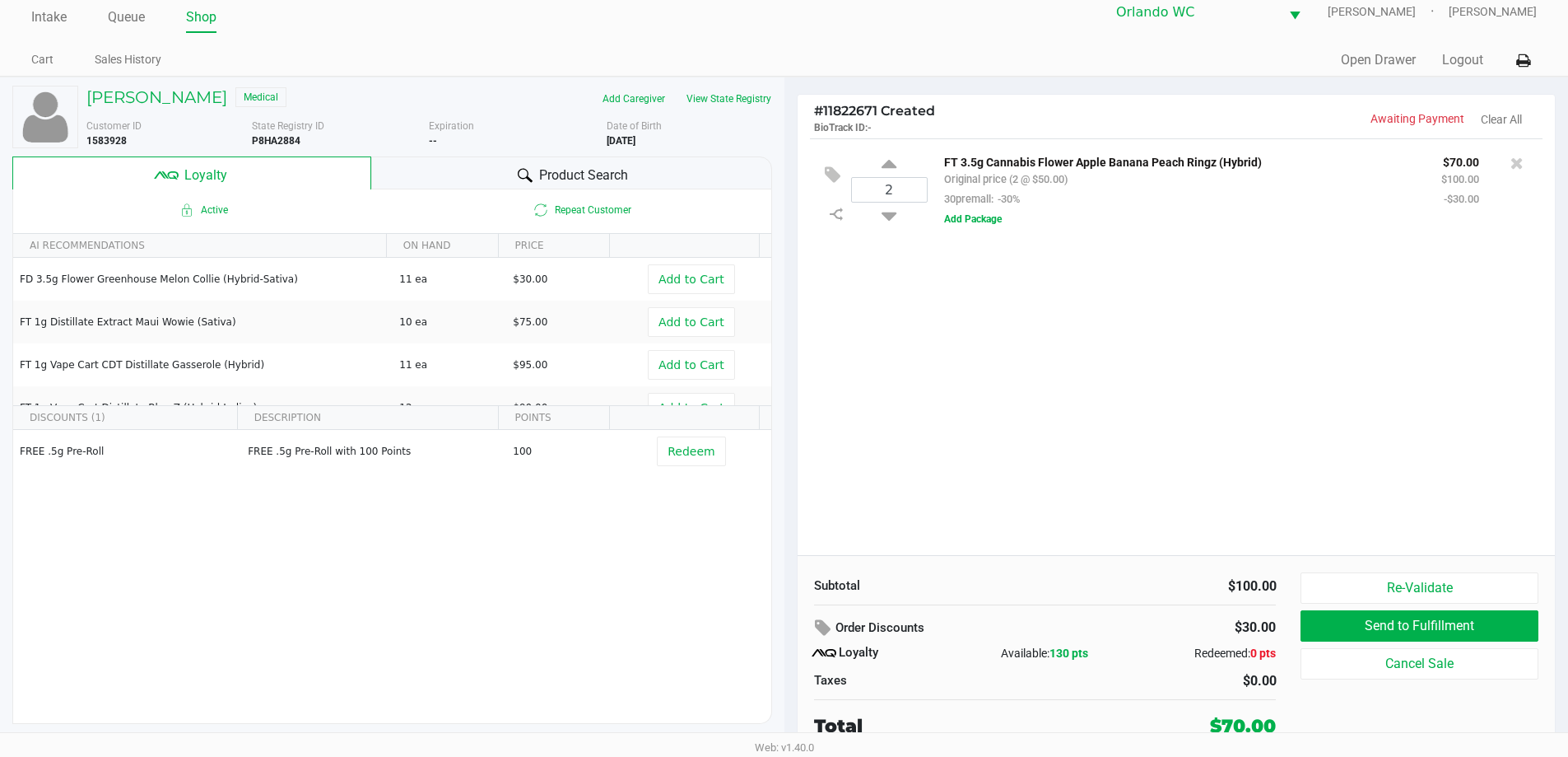
click at [483, 174] on div "Product Search" at bounding box center [571, 173] width 401 height 33
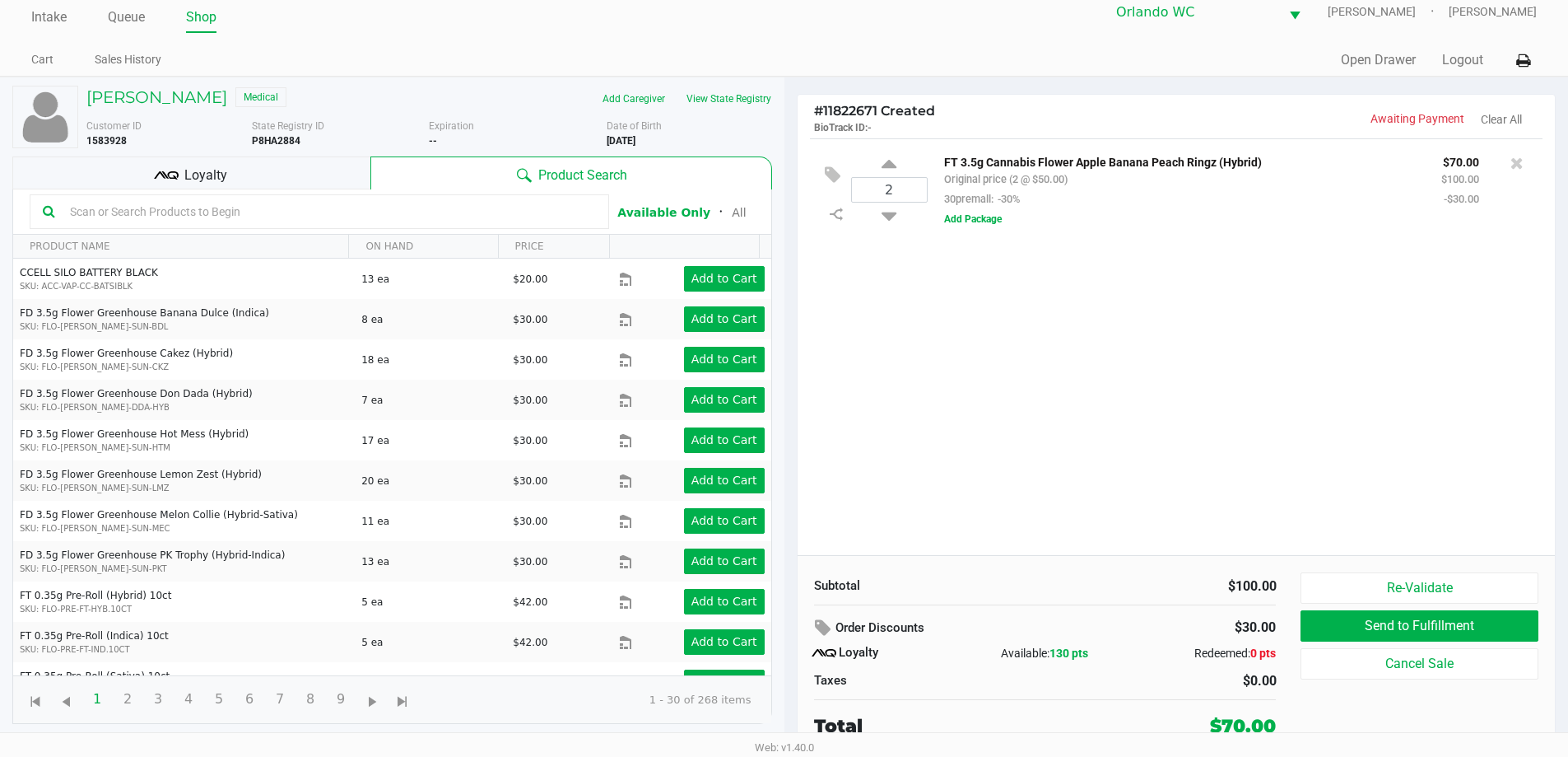
click at [343, 212] on input "text" at bounding box center [329, 211] width 532 height 25
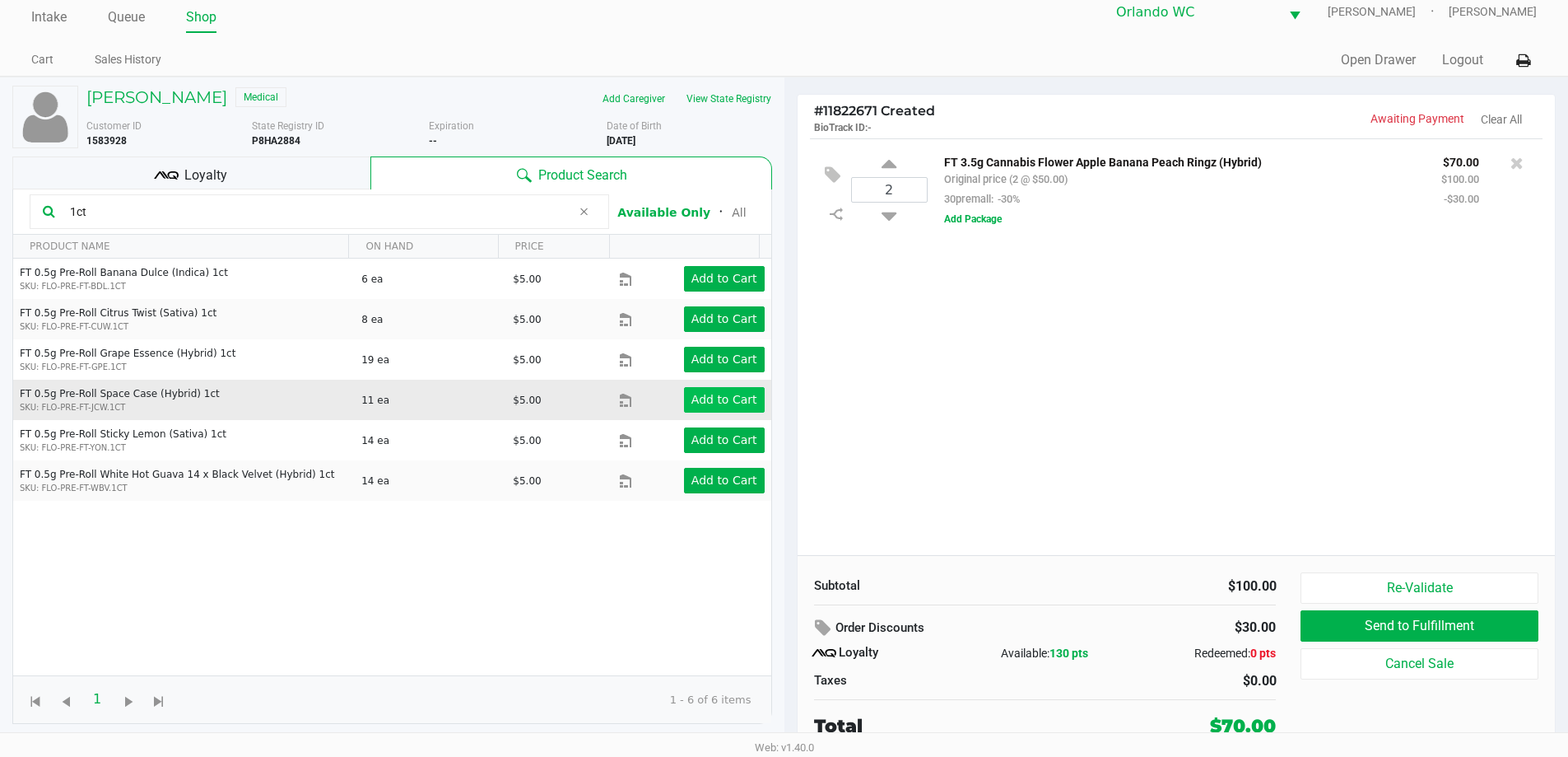
type input "1ct"
click at [736, 403] on app-button-loader "Add to Cart" at bounding box center [723, 399] width 66 height 13
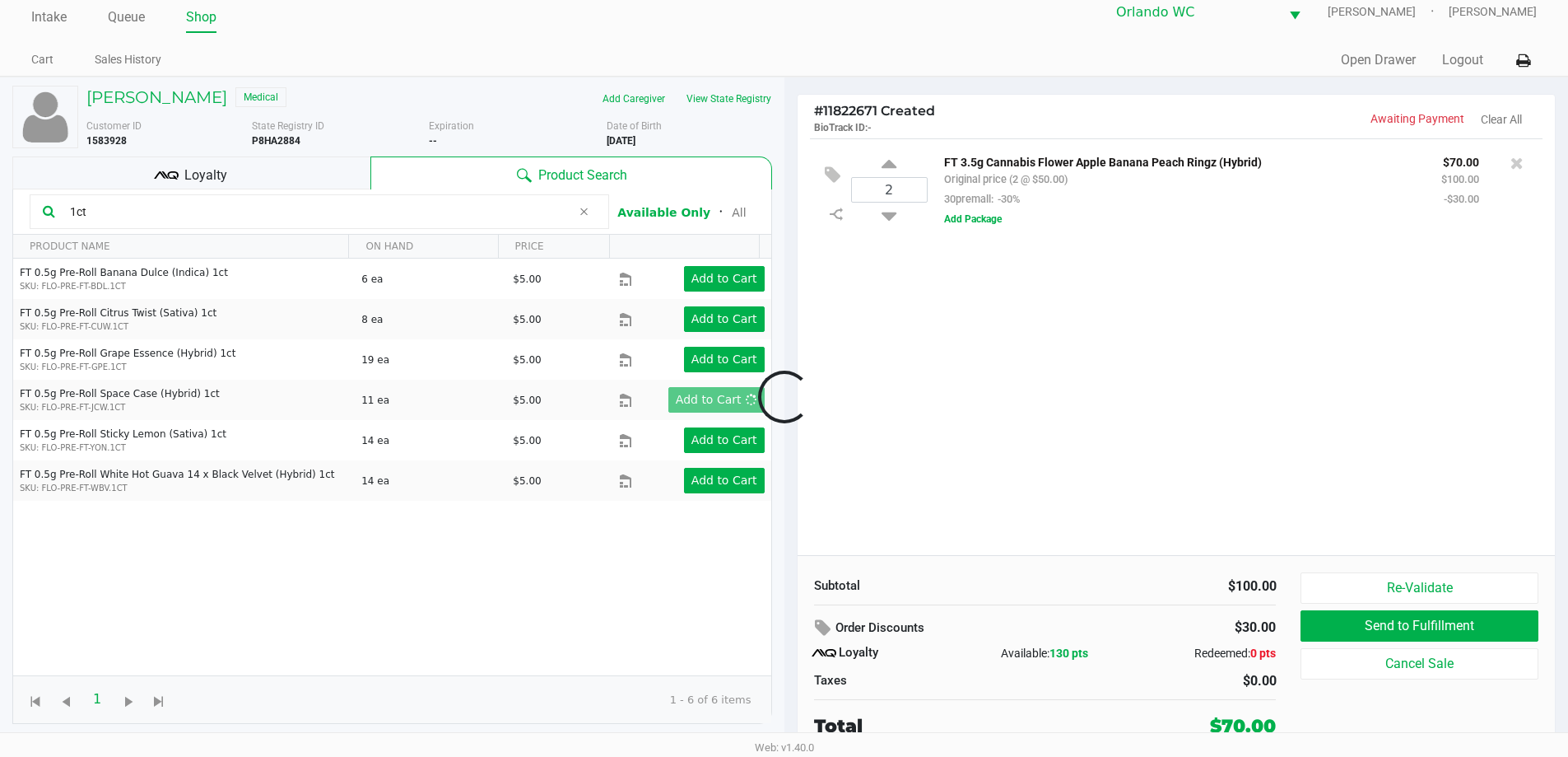
click at [236, 175] on div at bounding box center [784, 396] width 1568 height 476
click at [233, 175] on div "Loyalty" at bounding box center [190, 173] width 358 height 33
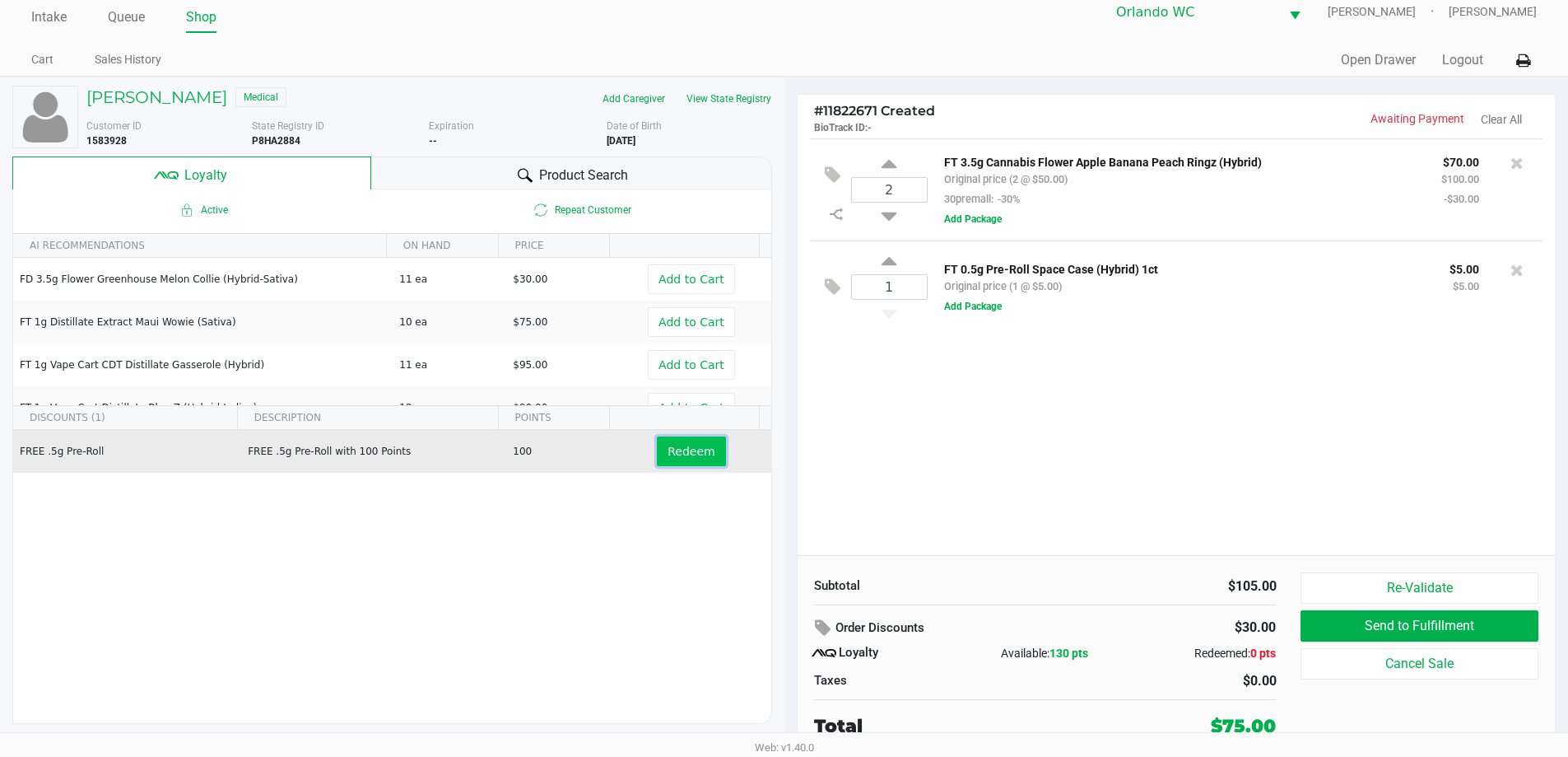
click at [667, 444] on span "Redeem" at bounding box center [690, 450] width 47 height 13
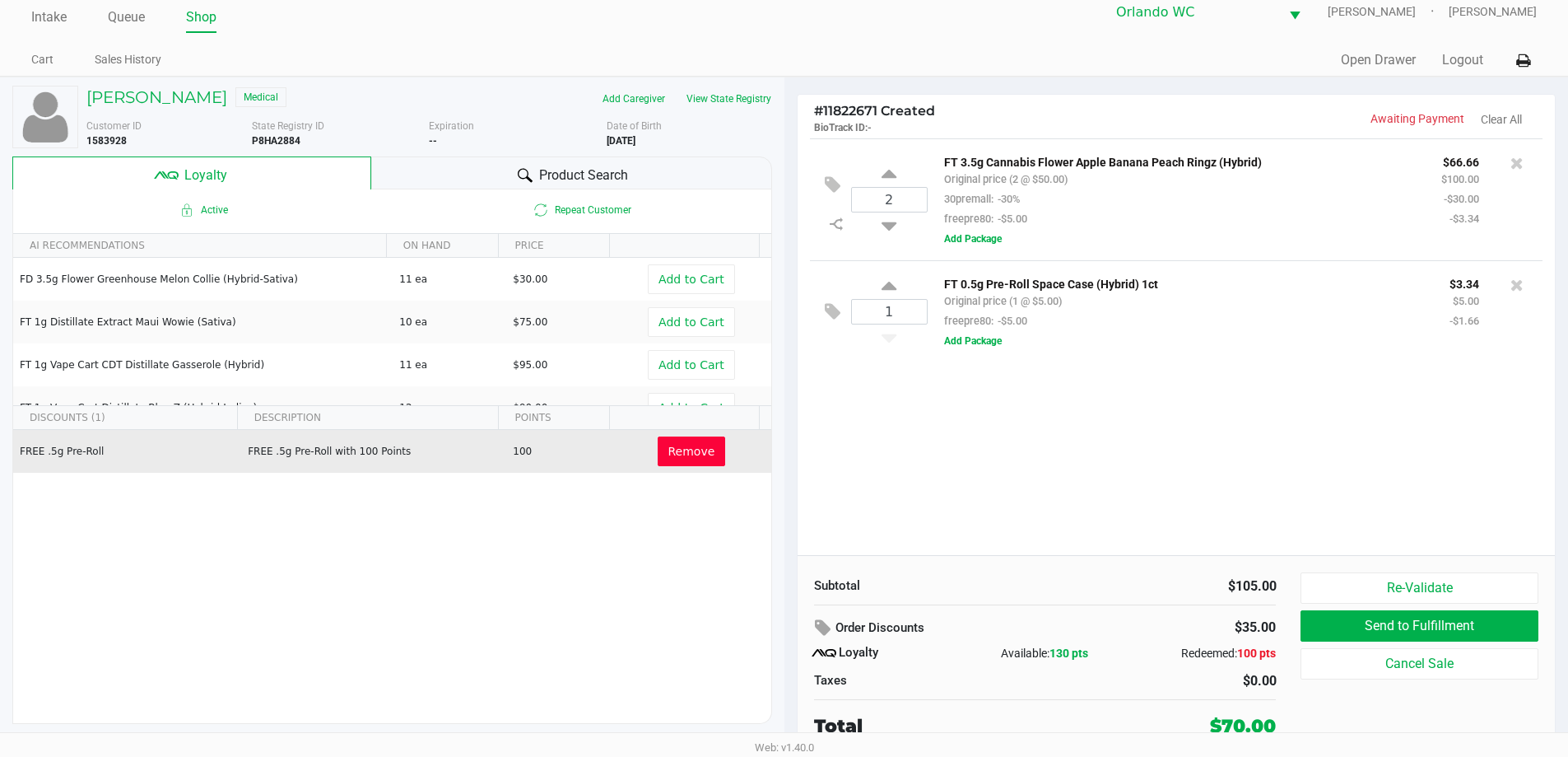
click at [580, 170] on span "Product Search" at bounding box center [583, 175] width 89 height 20
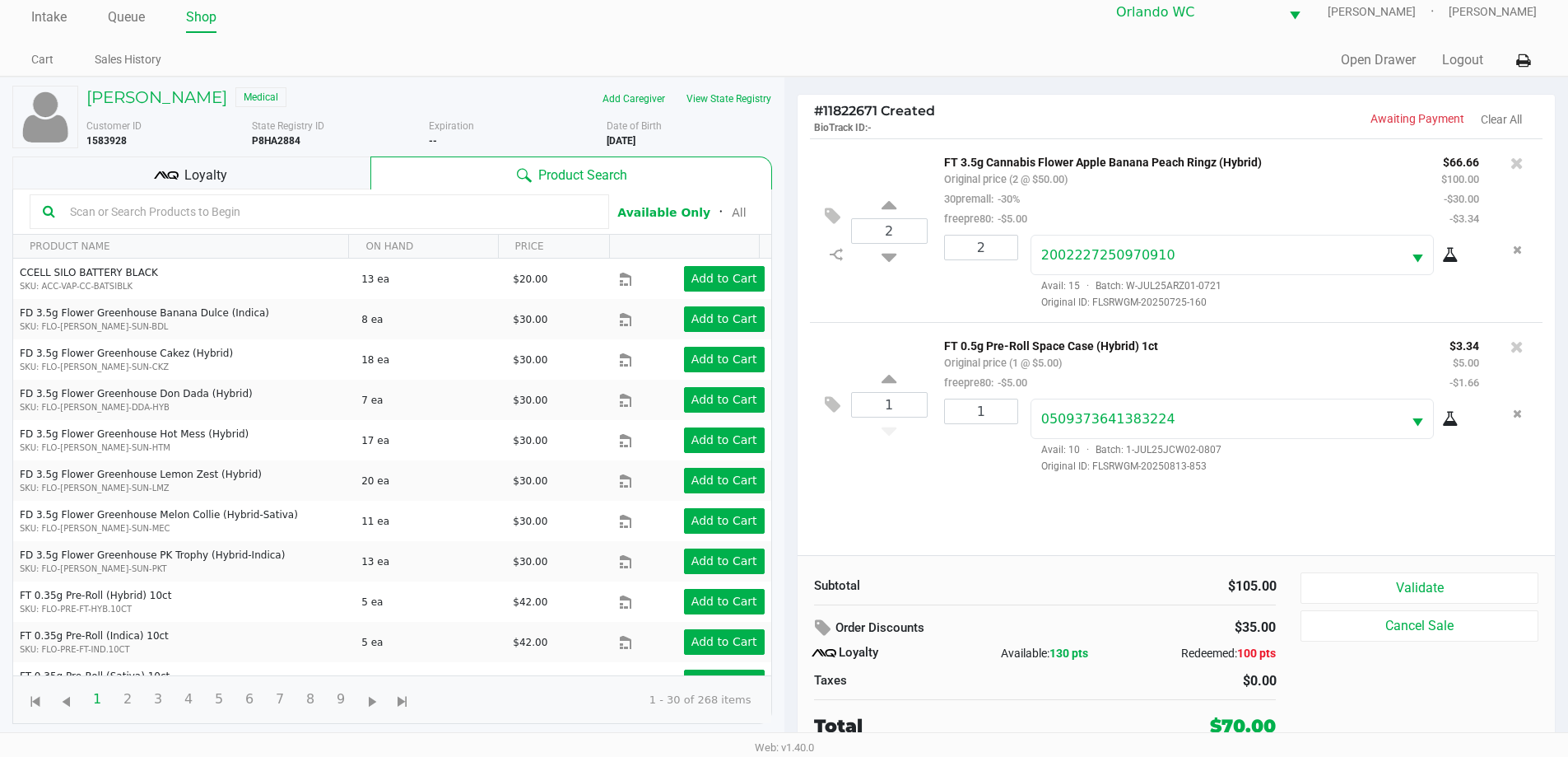
click at [290, 170] on div "Loyalty" at bounding box center [190, 173] width 358 height 33
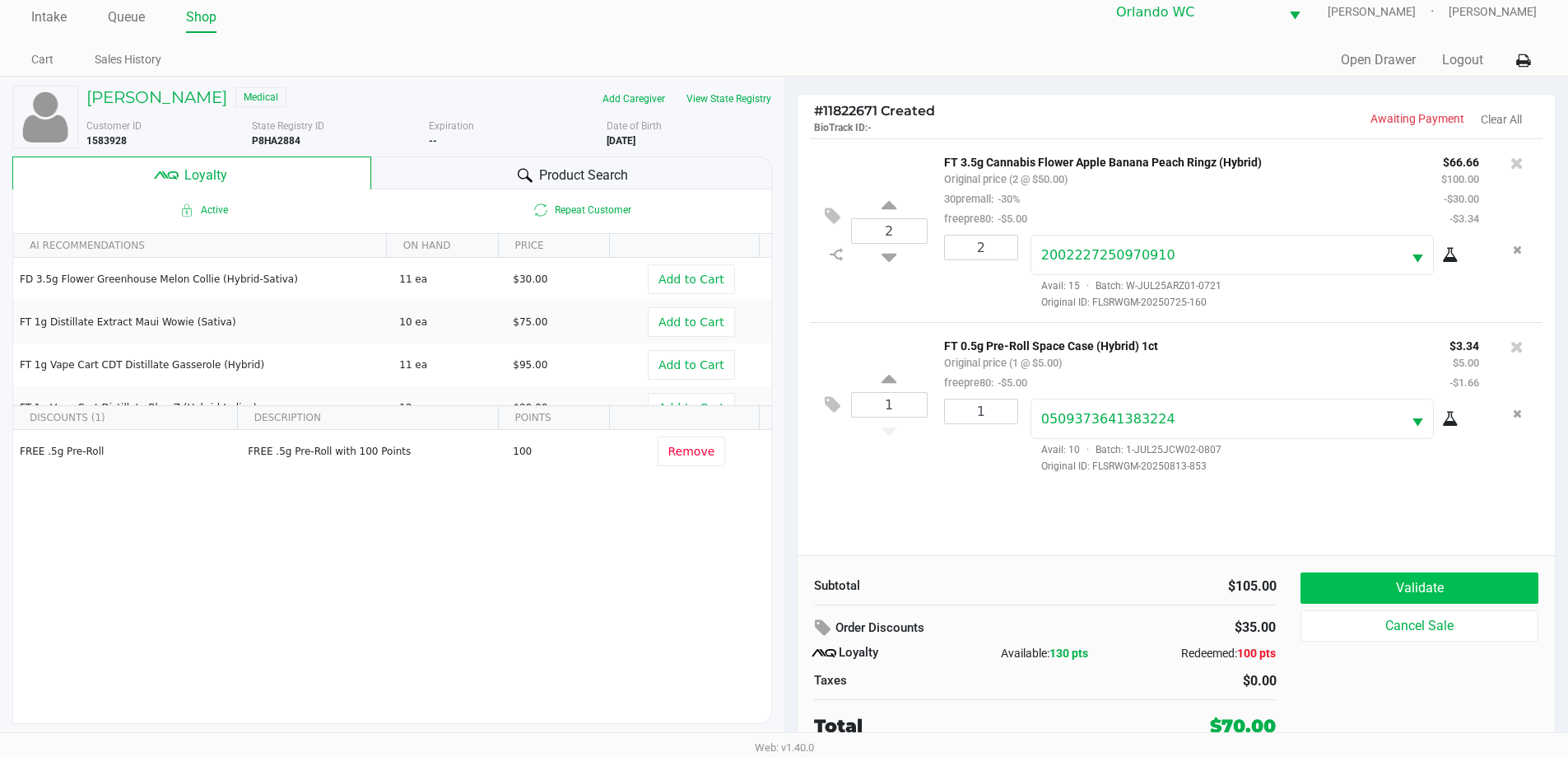
click at [1447, 590] on button "Validate" at bounding box center [1419, 588] width 237 height 32
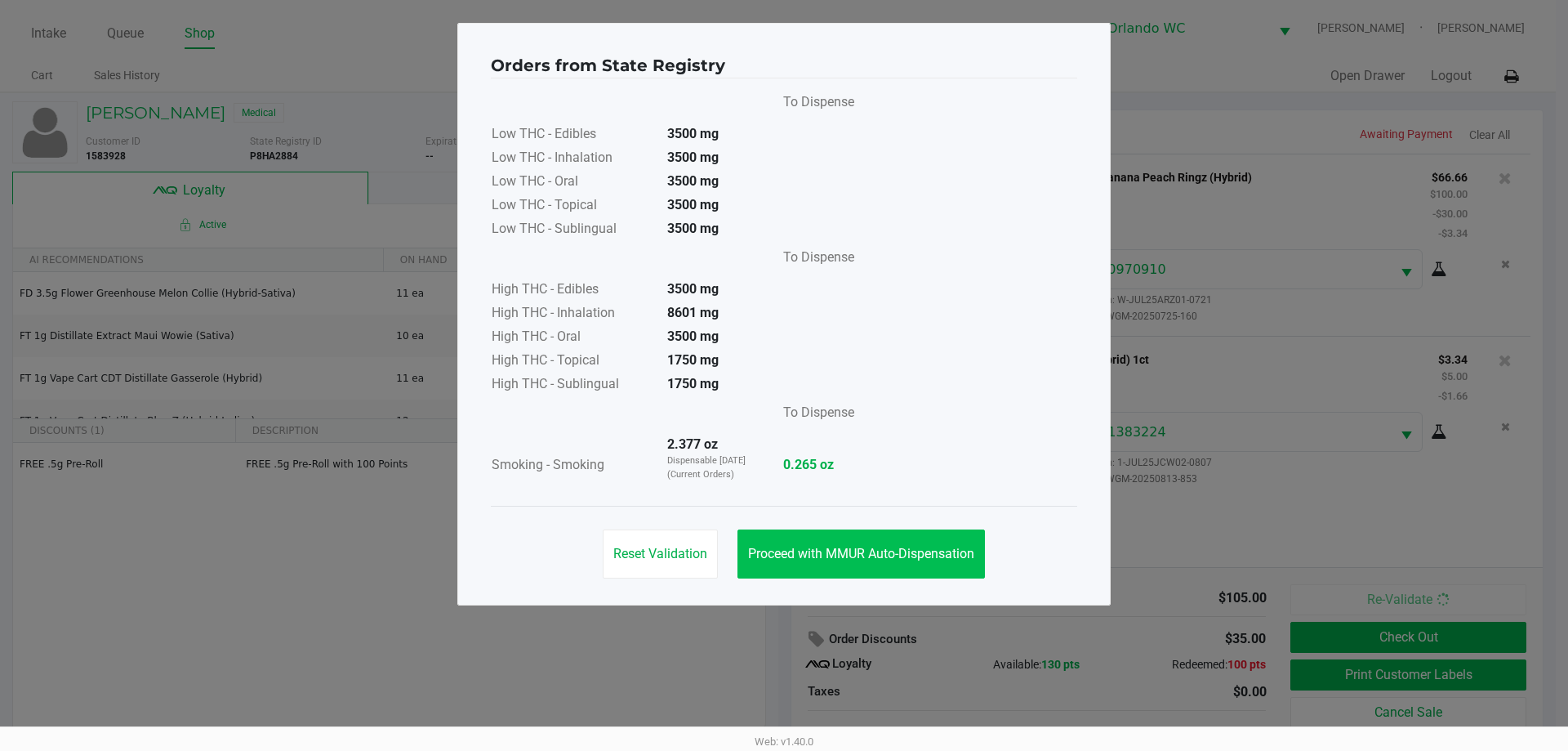
click at [854, 541] on button "Proceed with MMUR Auto-Dispensation" at bounding box center [861, 554] width 247 height 49
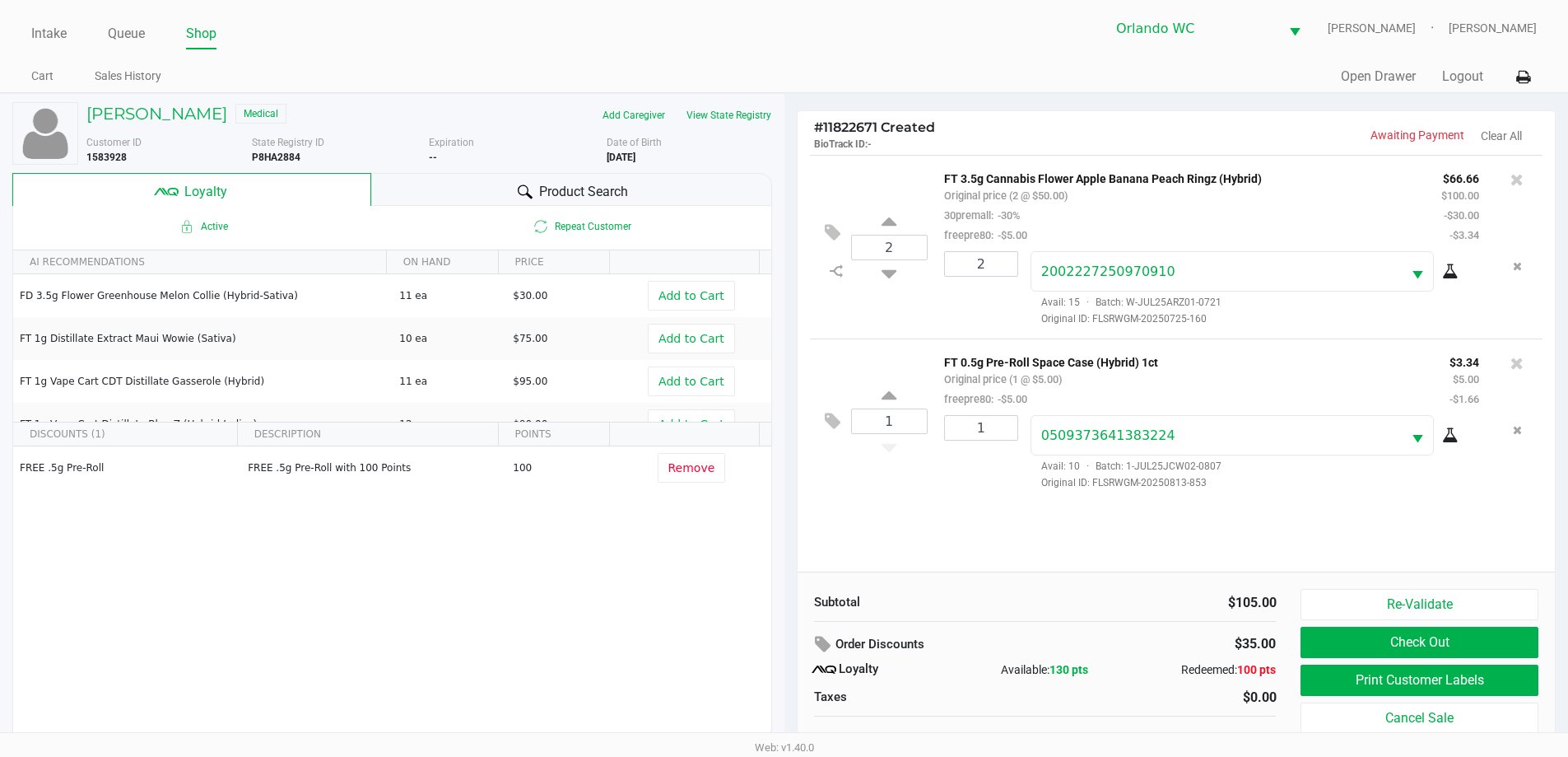
scroll to position [16, 0]
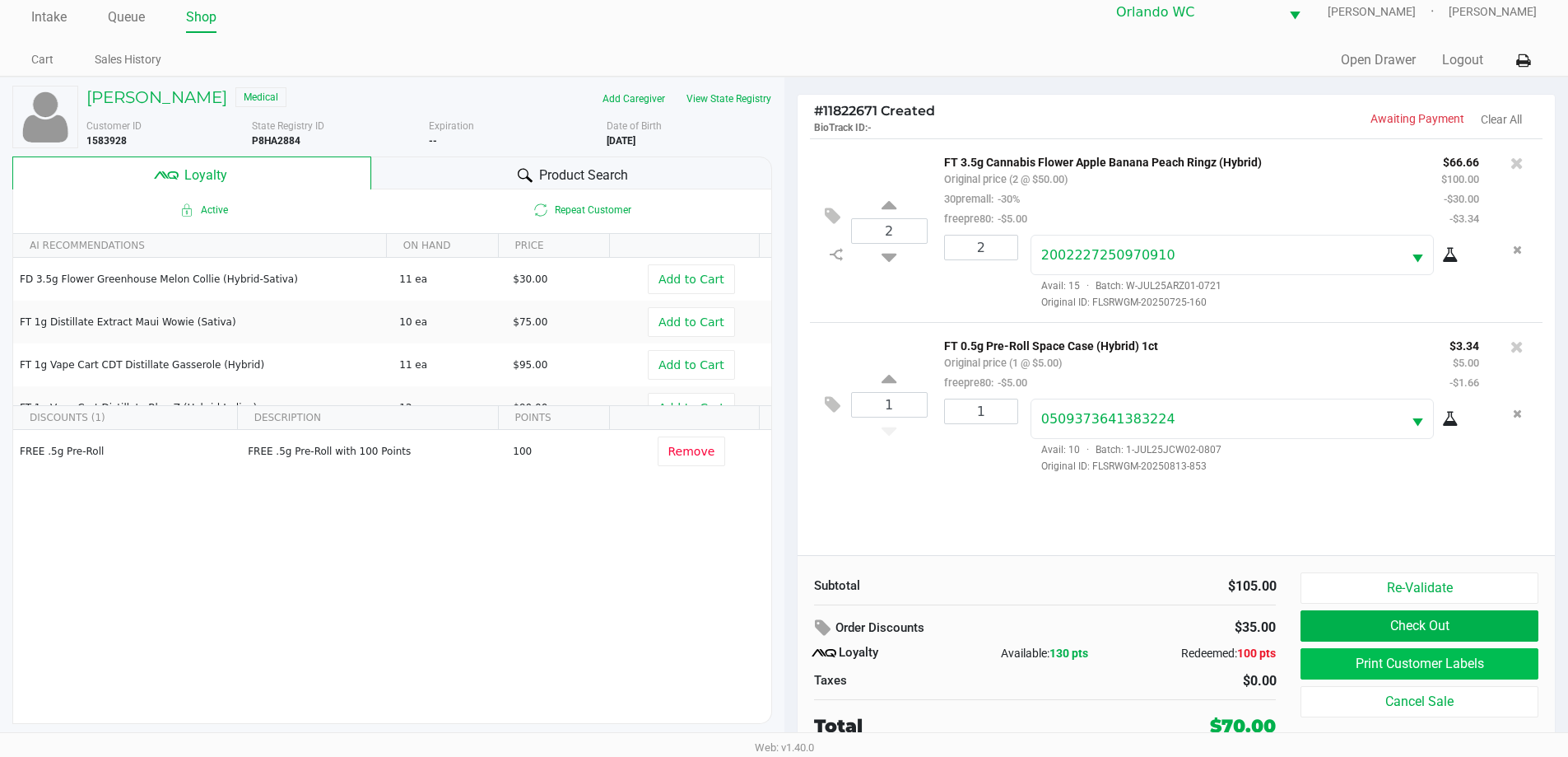
click at [1458, 666] on button "Print Customer Labels" at bounding box center [1419, 663] width 237 height 32
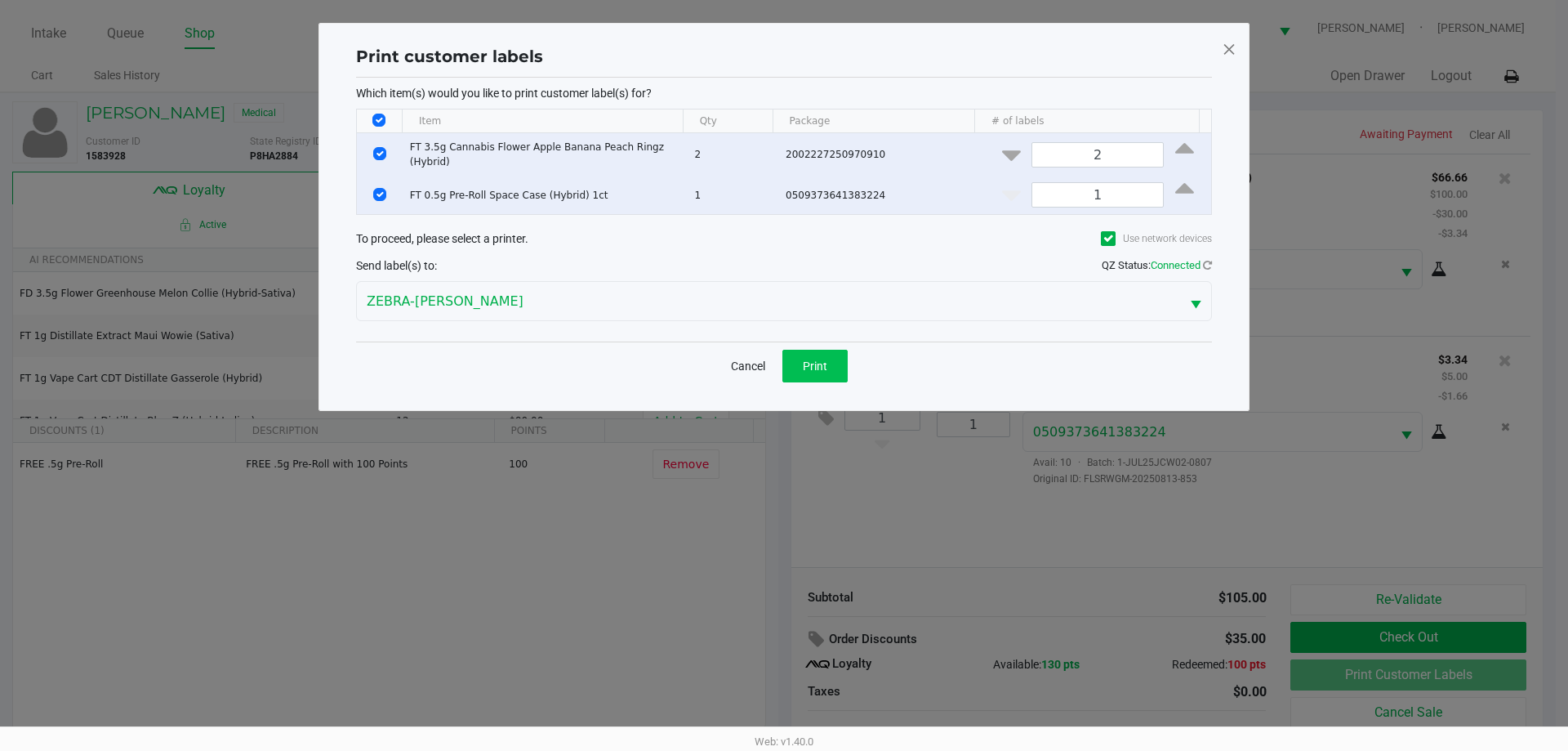
click at [840, 367] on button "Print" at bounding box center [815, 365] width 65 height 33
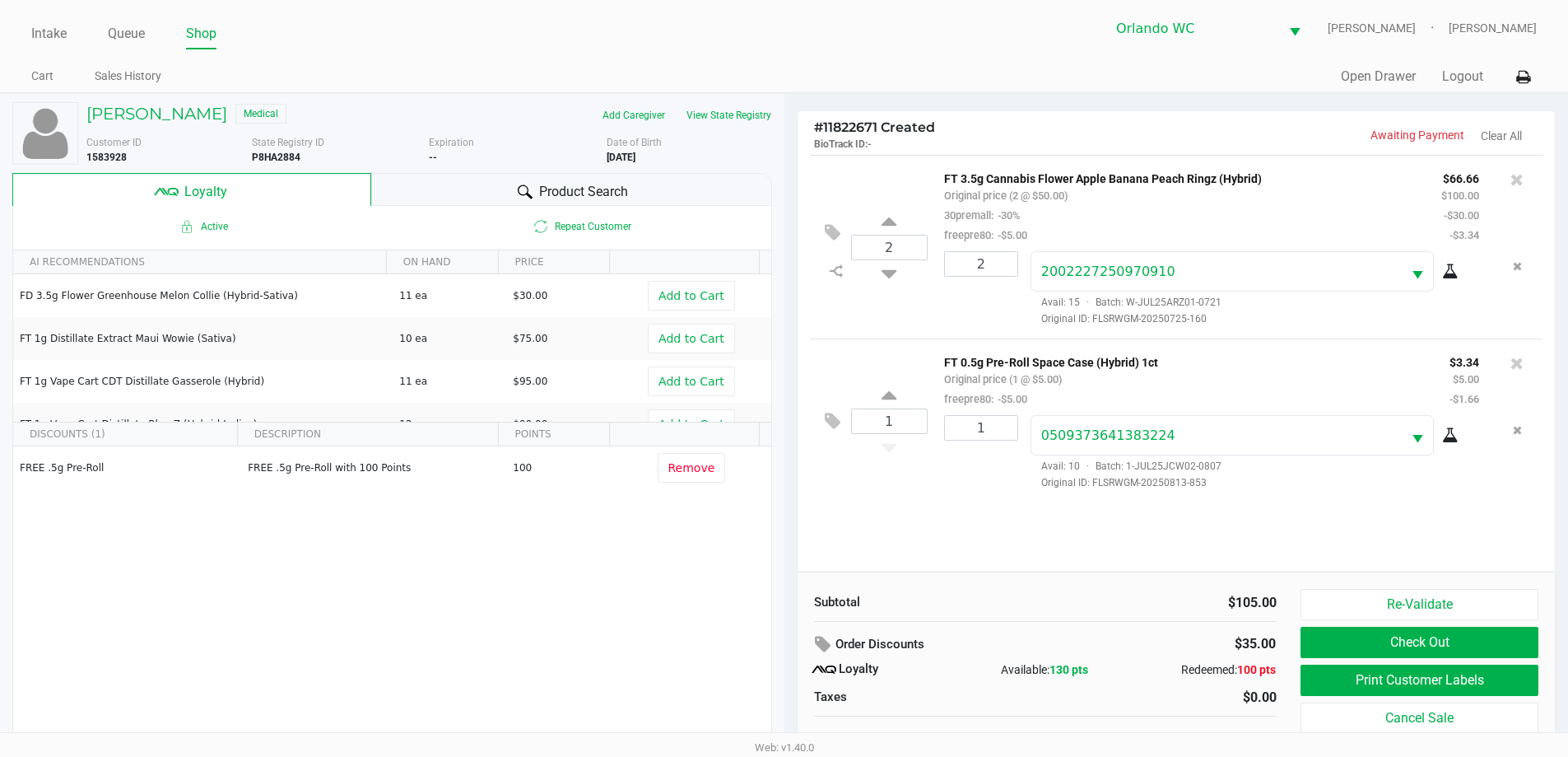
click at [626, 191] on span "Product Search" at bounding box center [583, 191] width 89 height 20
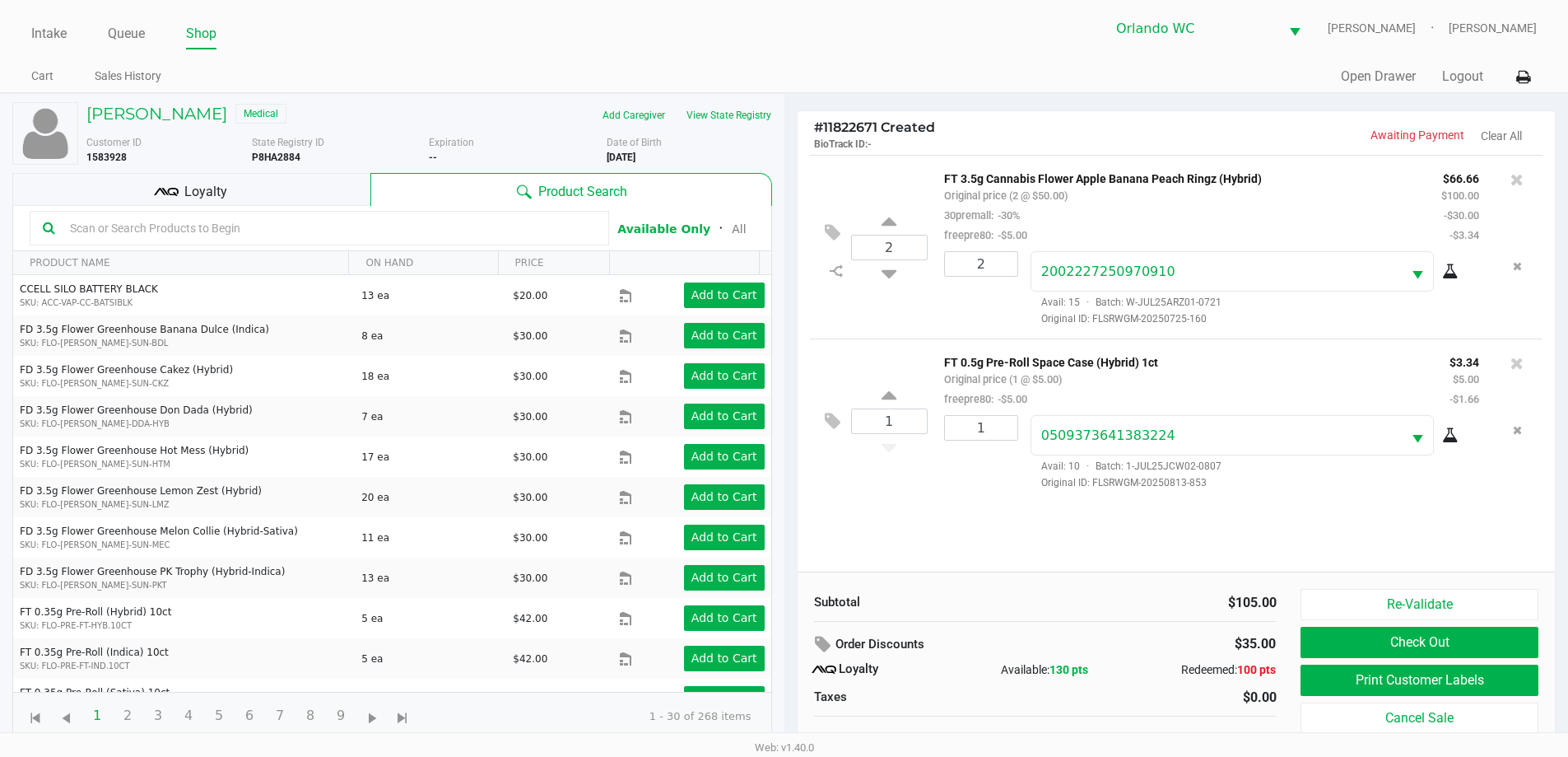
click at [249, 191] on div "Loyalty" at bounding box center [190, 189] width 358 height 33
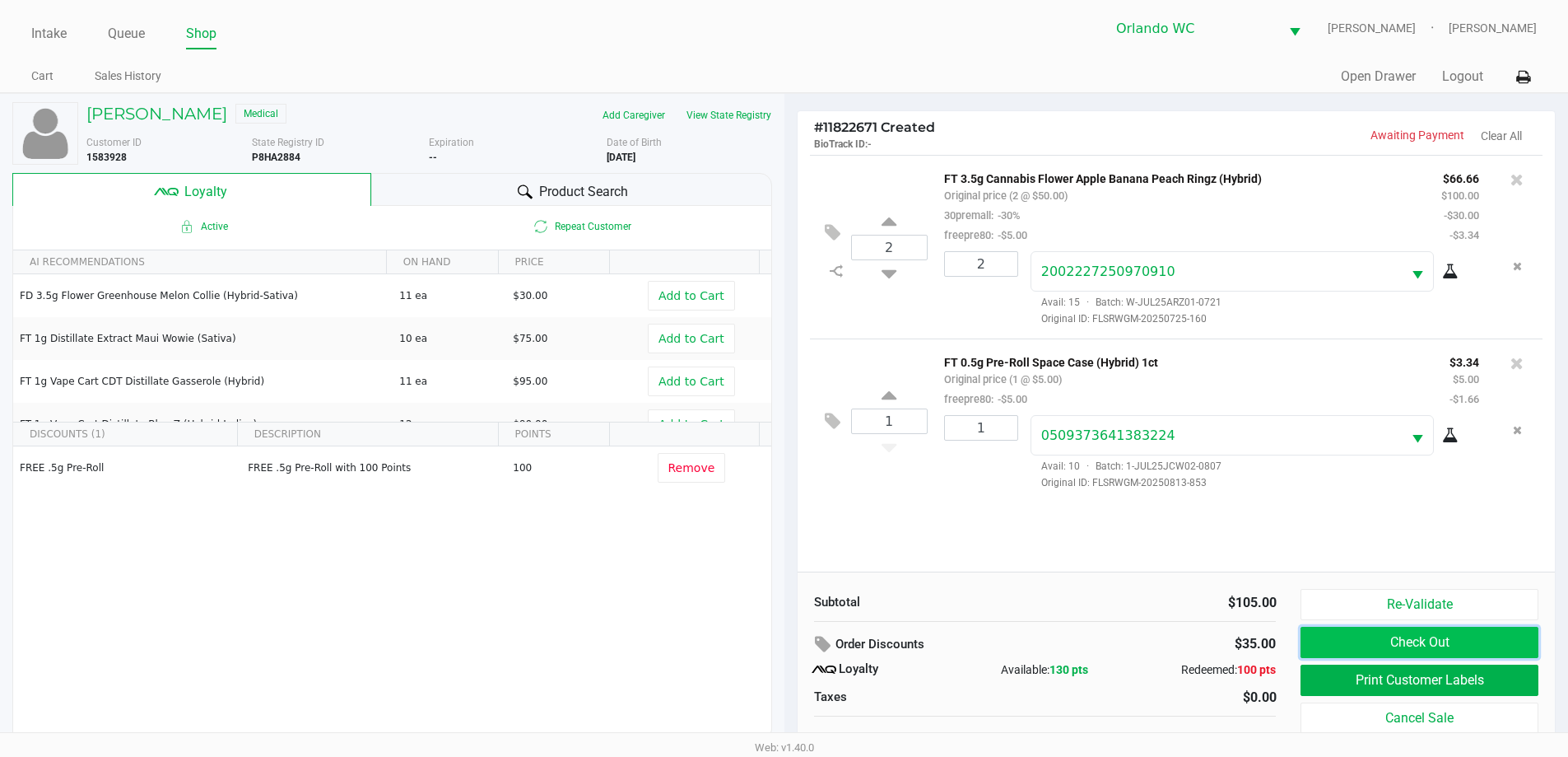
click at [1396, 643] on button "Check Out" at bounding box center [1419, 642] width 237 height 32
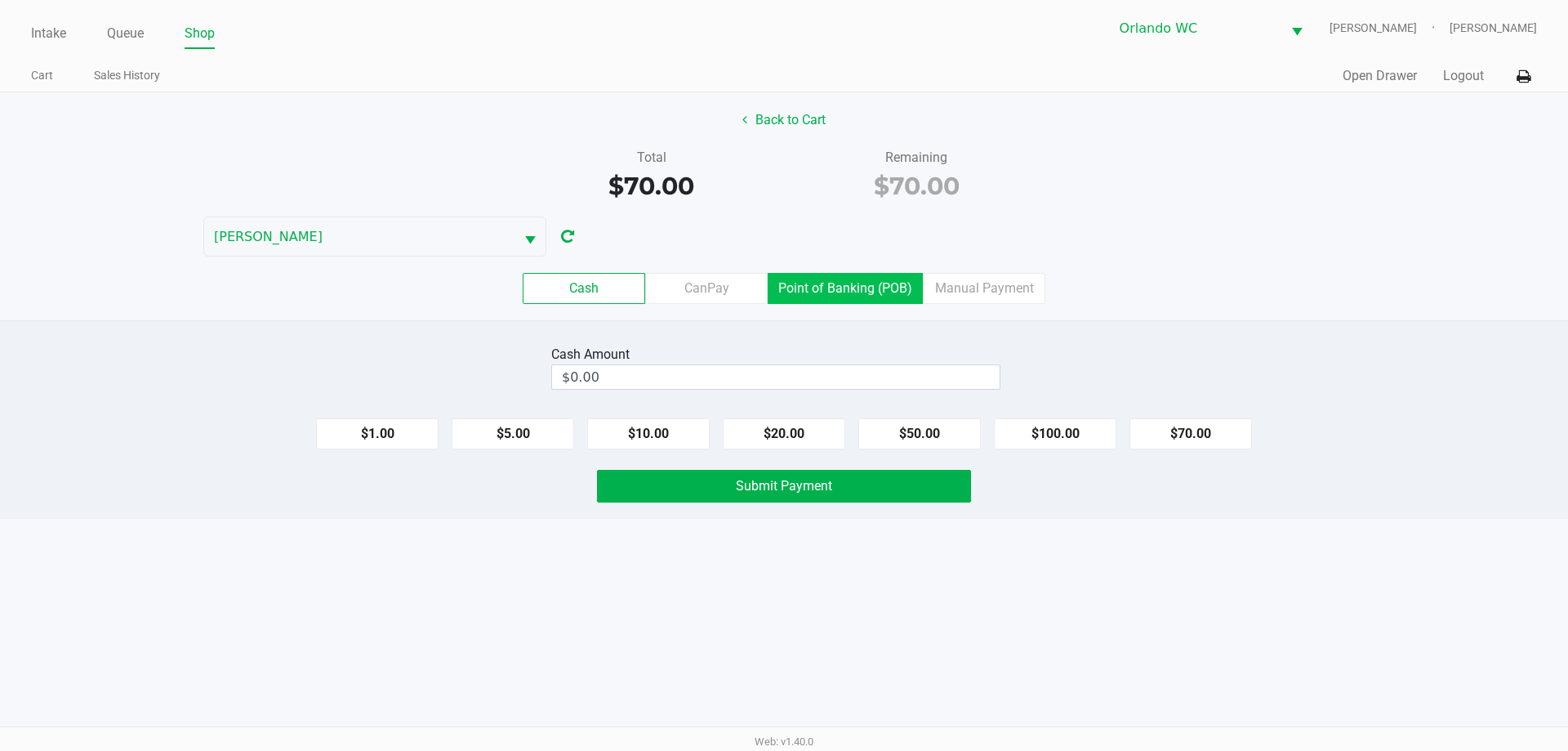
click at [858, 286] on label "Point of Banking (POB)" at bounding box center [845, 288] width 155 height 31
click at [0, 0] on 7 "Point of Banking (POB)" at bounding box center [0, 0] width 0 height 0
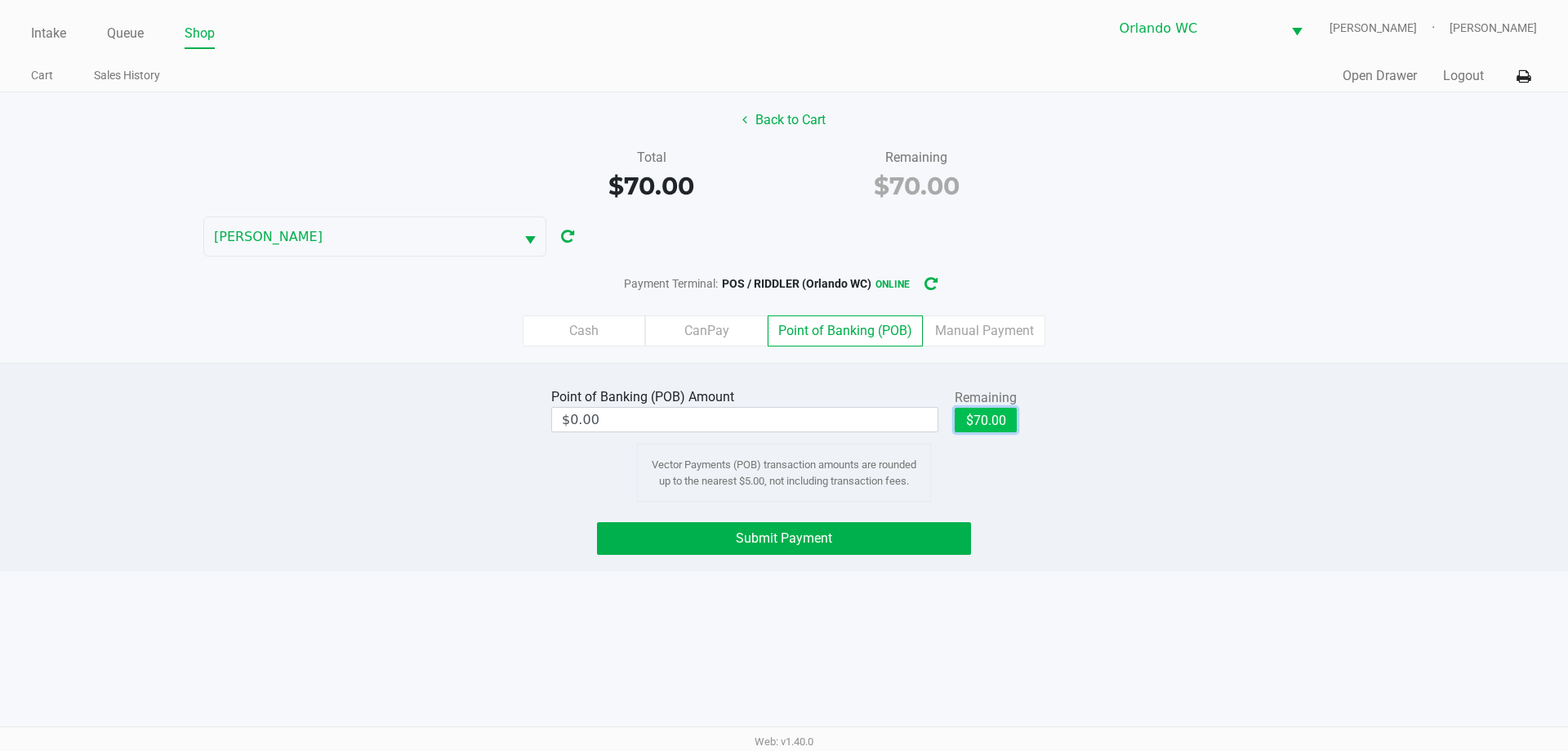
click at [972, 409] on button "$70.00" at bounding box center [985, 420] width 62 height 25
type input "$70.00"
click at [816, 538] on span "Submit Payment" at bounding box center [784, 537] width 97 height 15
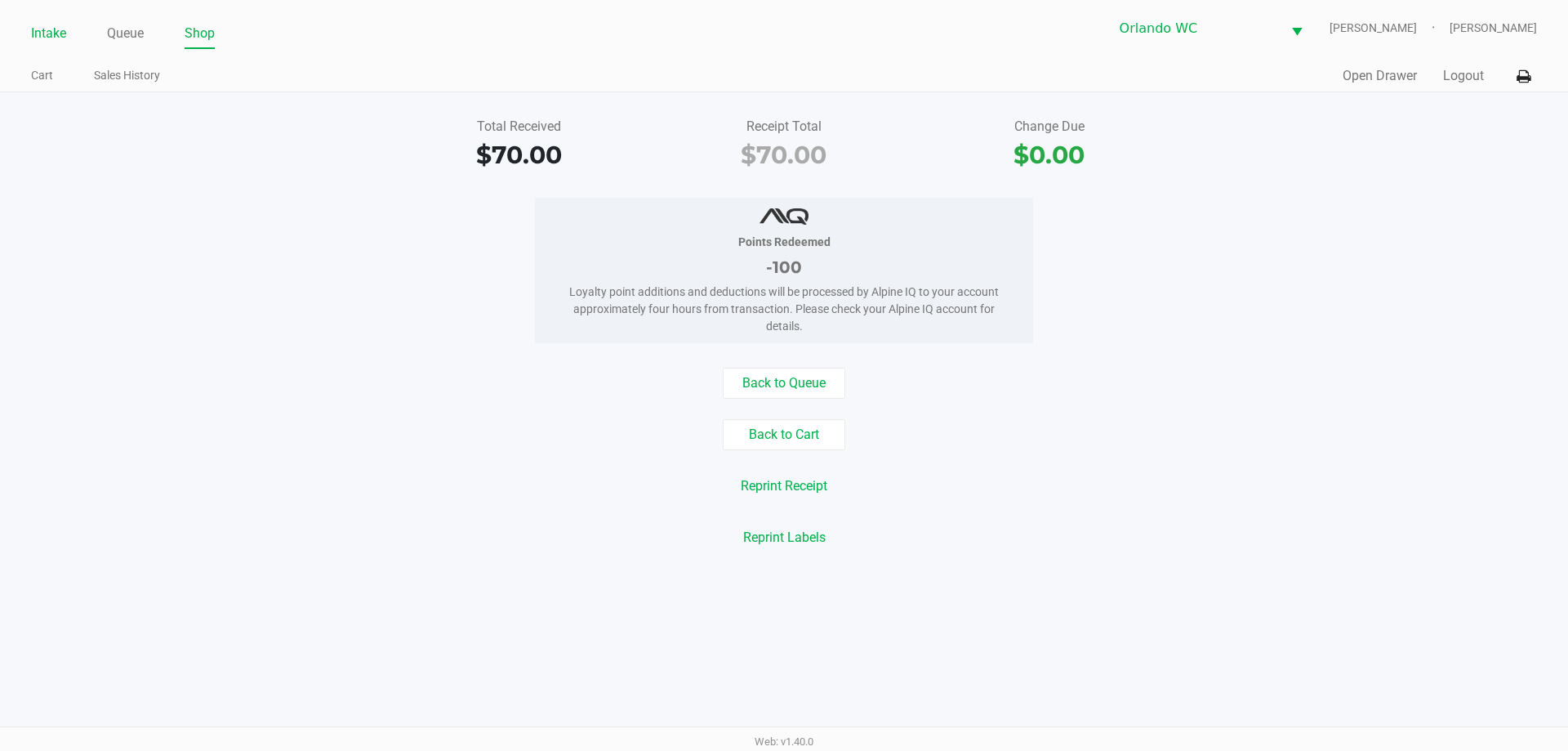
click at [34, 39] on link "Intake" at bounding box center [48, 33] width 35 height 23
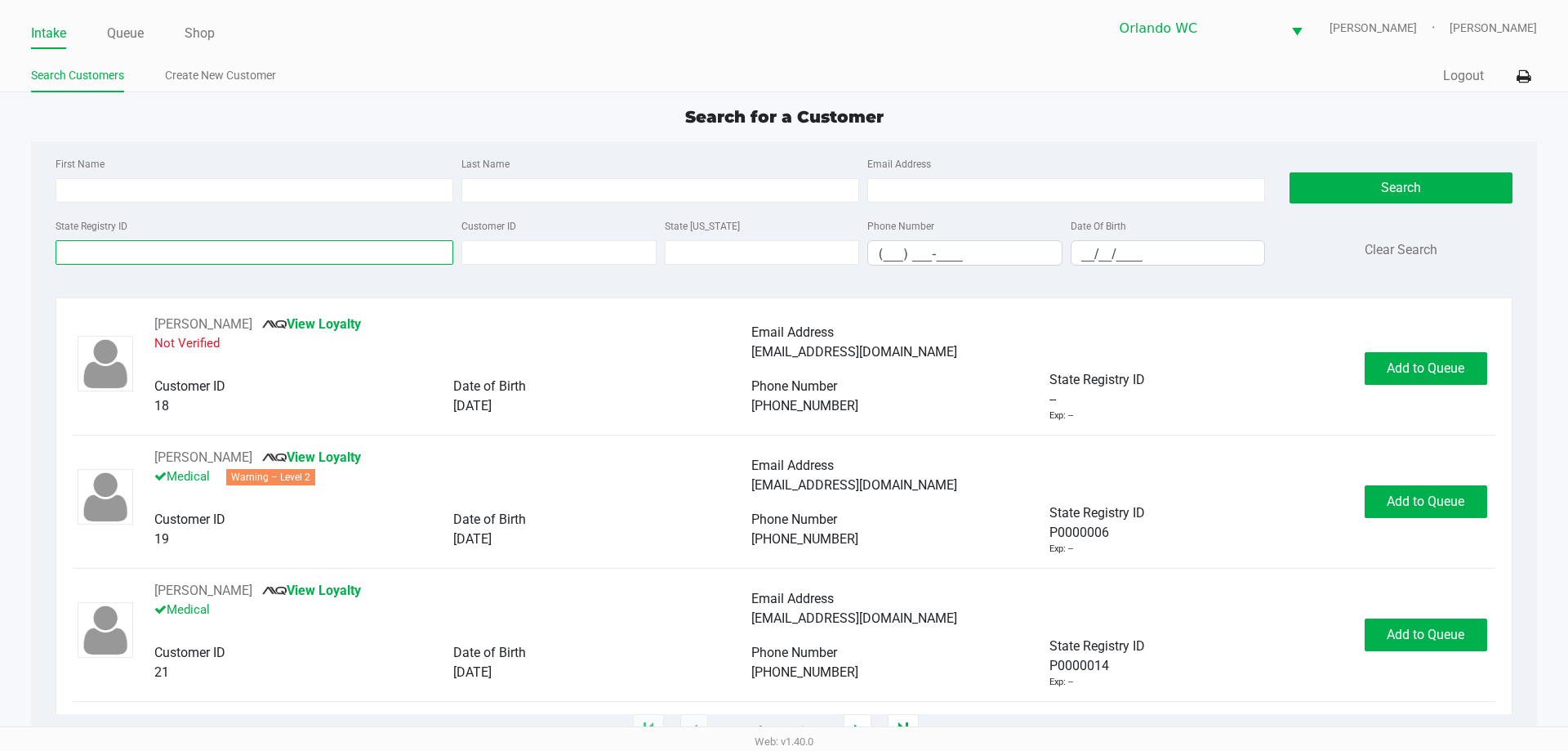
click at [173, 248] on input "State Registry ID" at bounding box center [254, 252] width 398 height 25
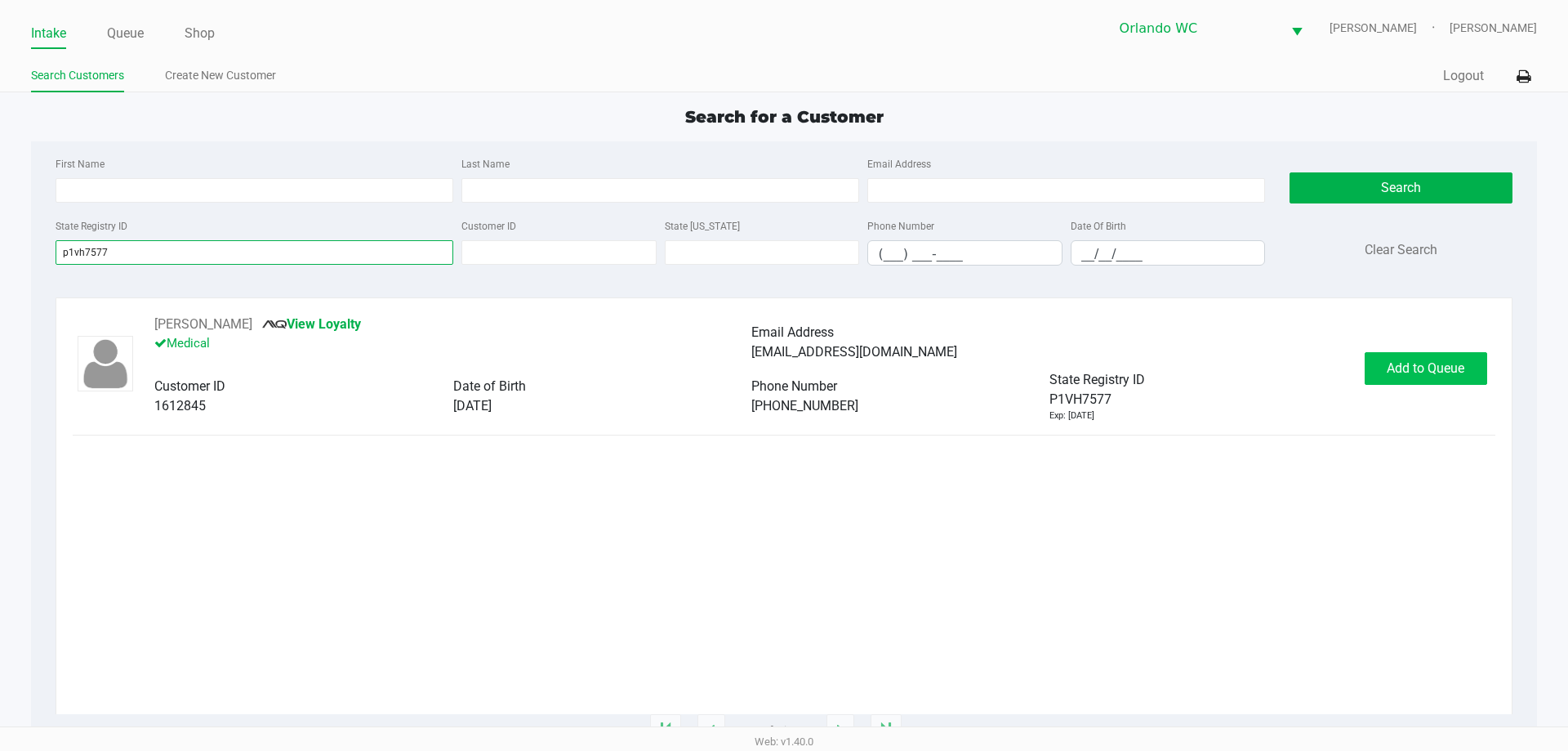
type input "p1vh7577"
click at [1404, 364] on span "Add to Queue" at bounding box center [1426, 368] width 78 height 15
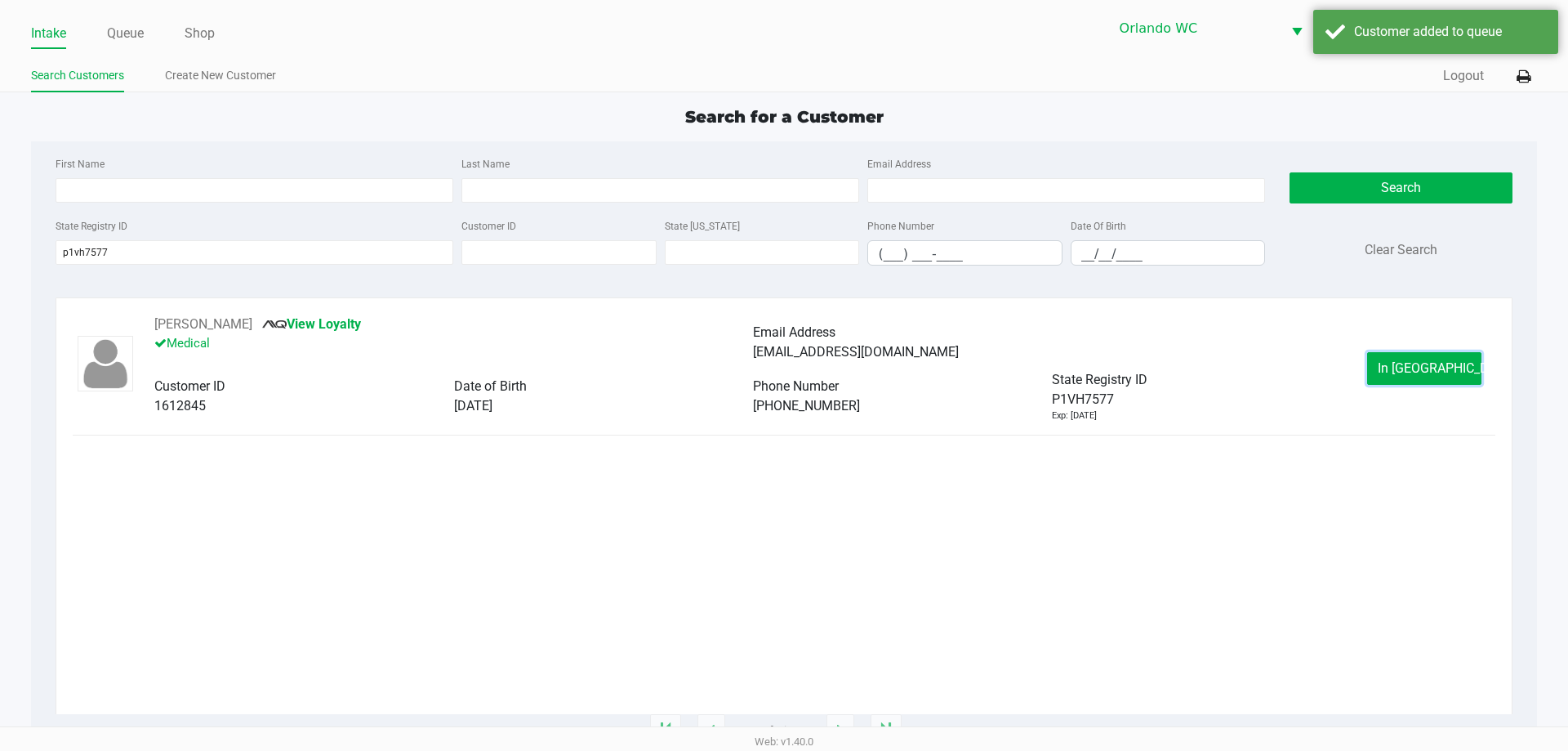
click at [1404, 364] on span "In Queue" at bounding box center [1447, 368] width 137 height 15
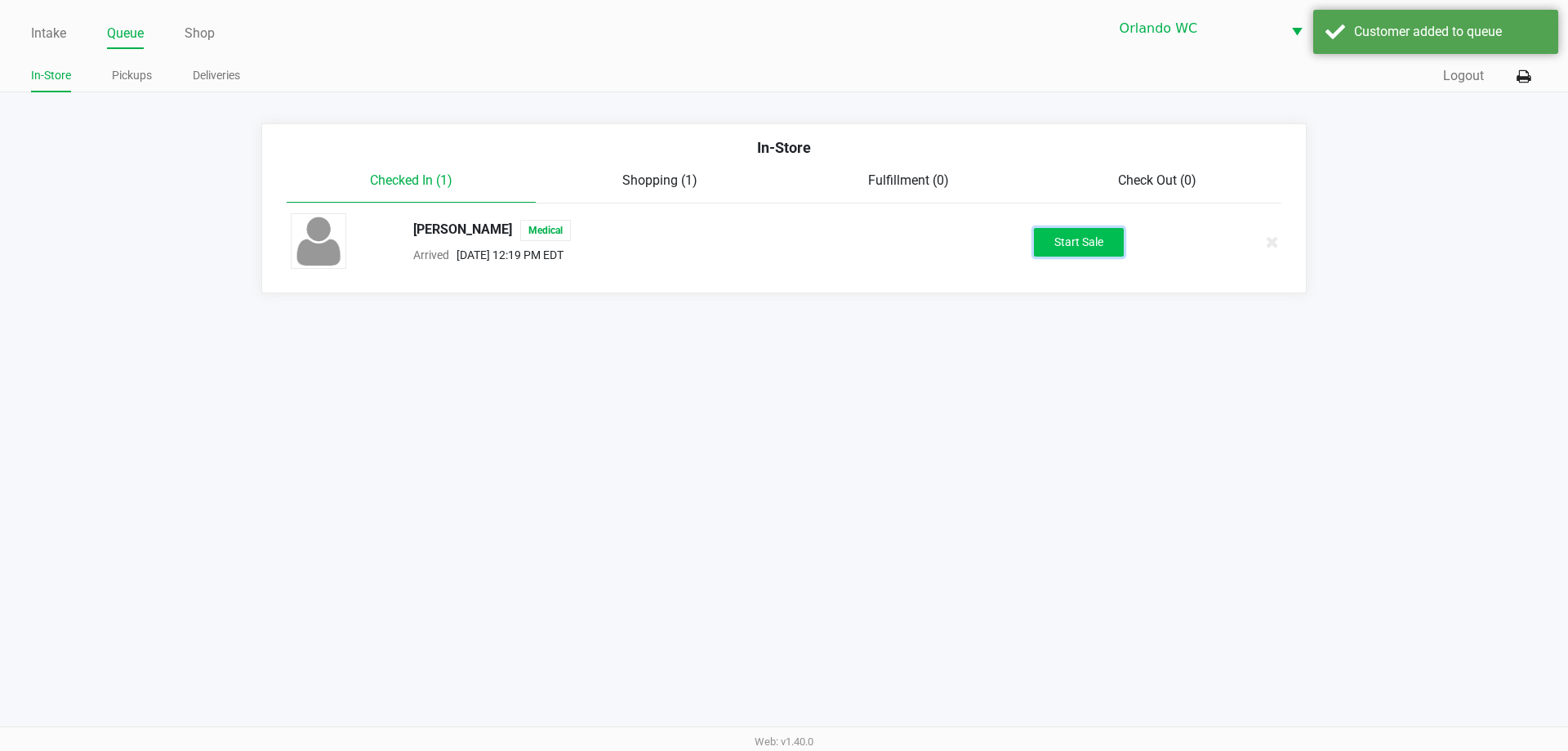
click at [1104, 247] on button "Start Sale" at bounding box center [1079, 242] width 90 height 29
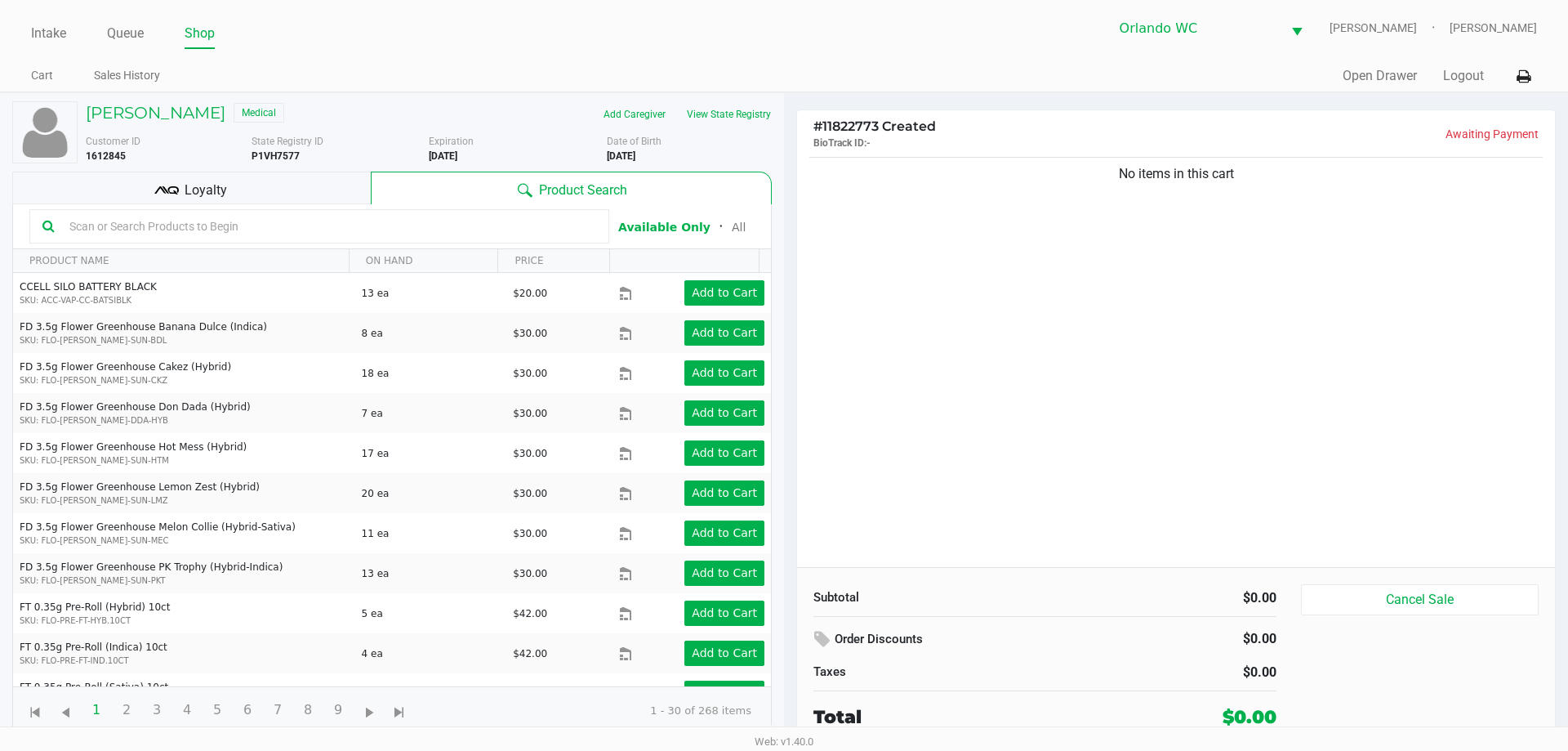
click at [175, 225] on input "text" at bounding box center [329, 225] width 533 height 25
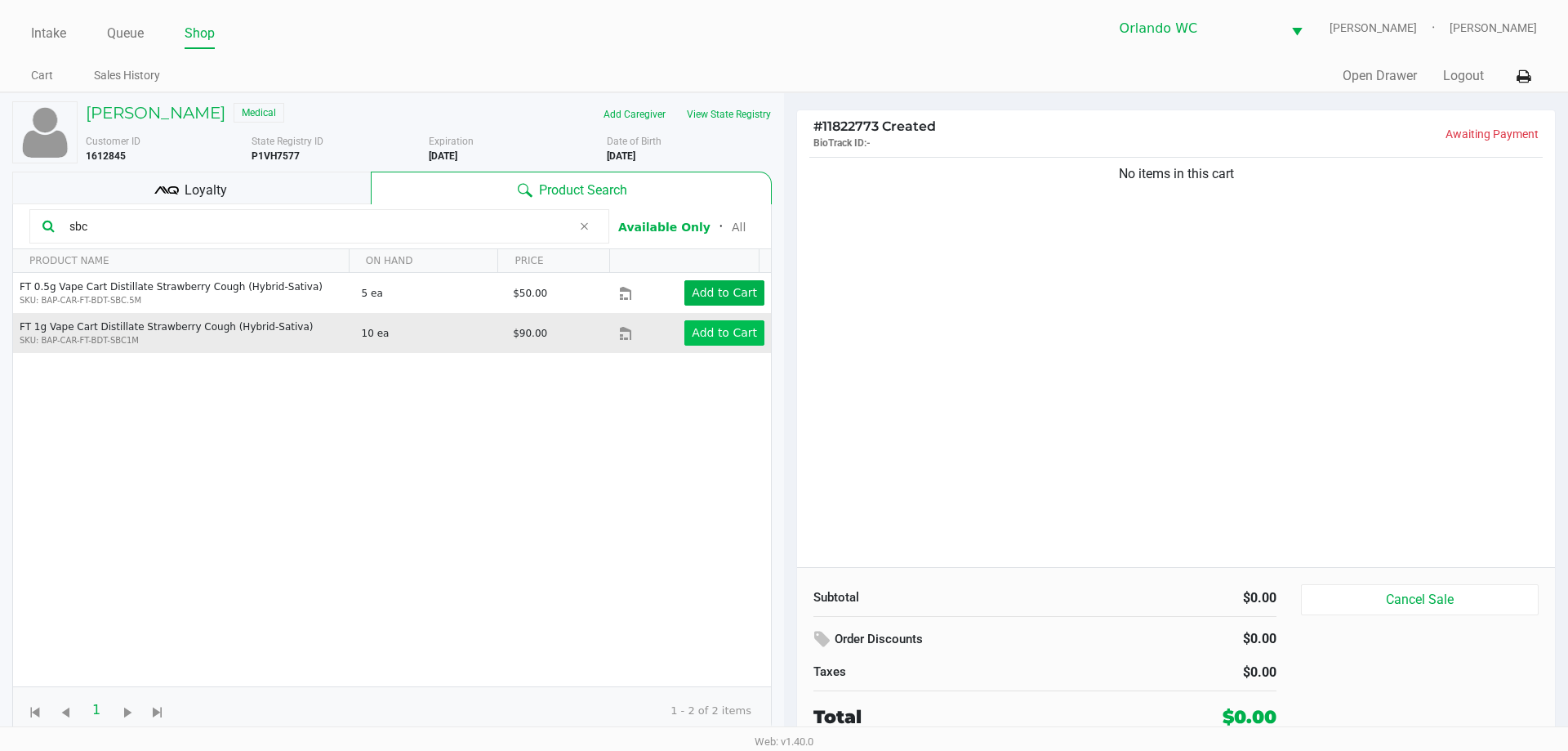
type input "sbc"
click at [692, 330] on app-button-loader "Add to Cart" at bounding box center [724, 331] width 65 height 13
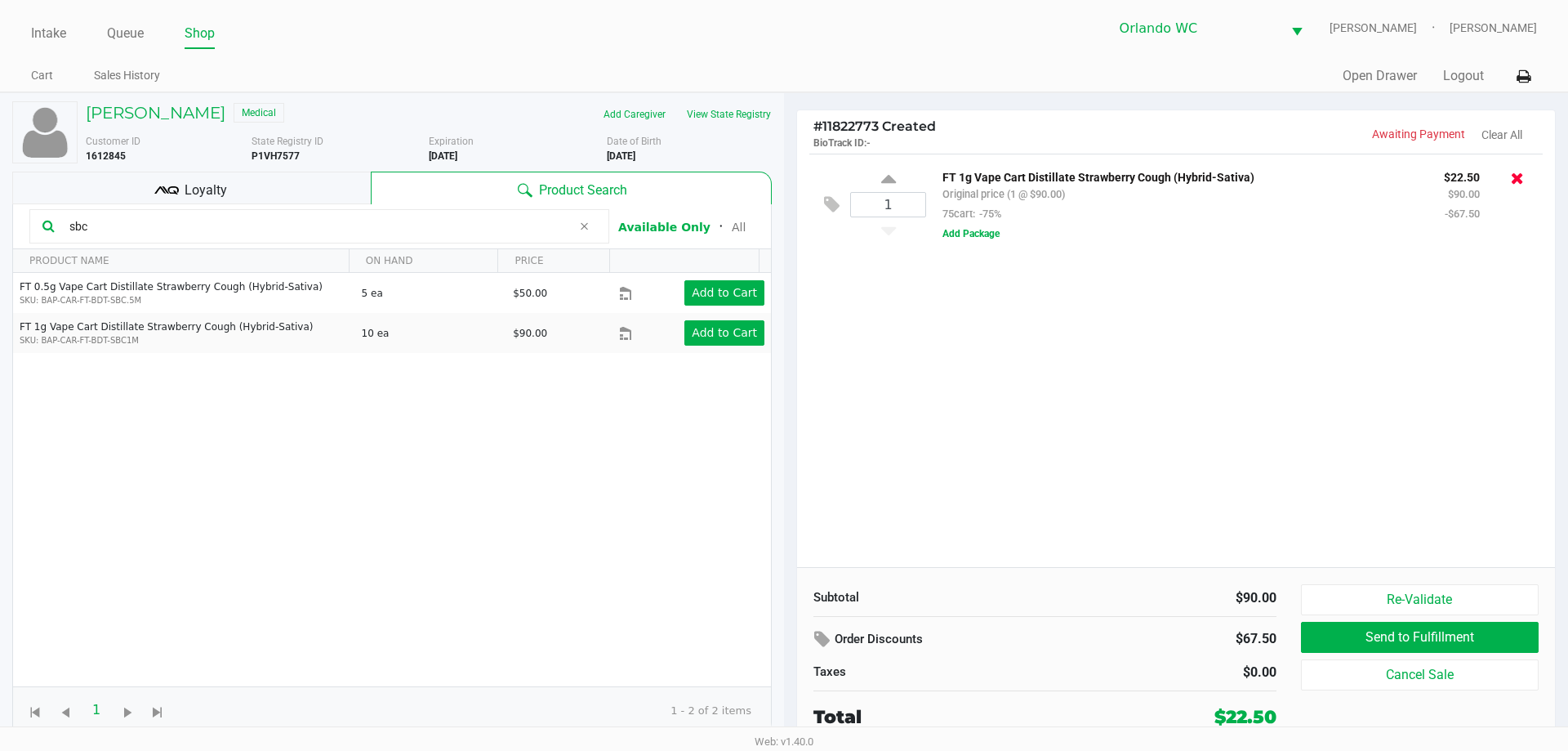
click at [1521, 174] on icon at bounding box center [1517, 177] width 13 height 16
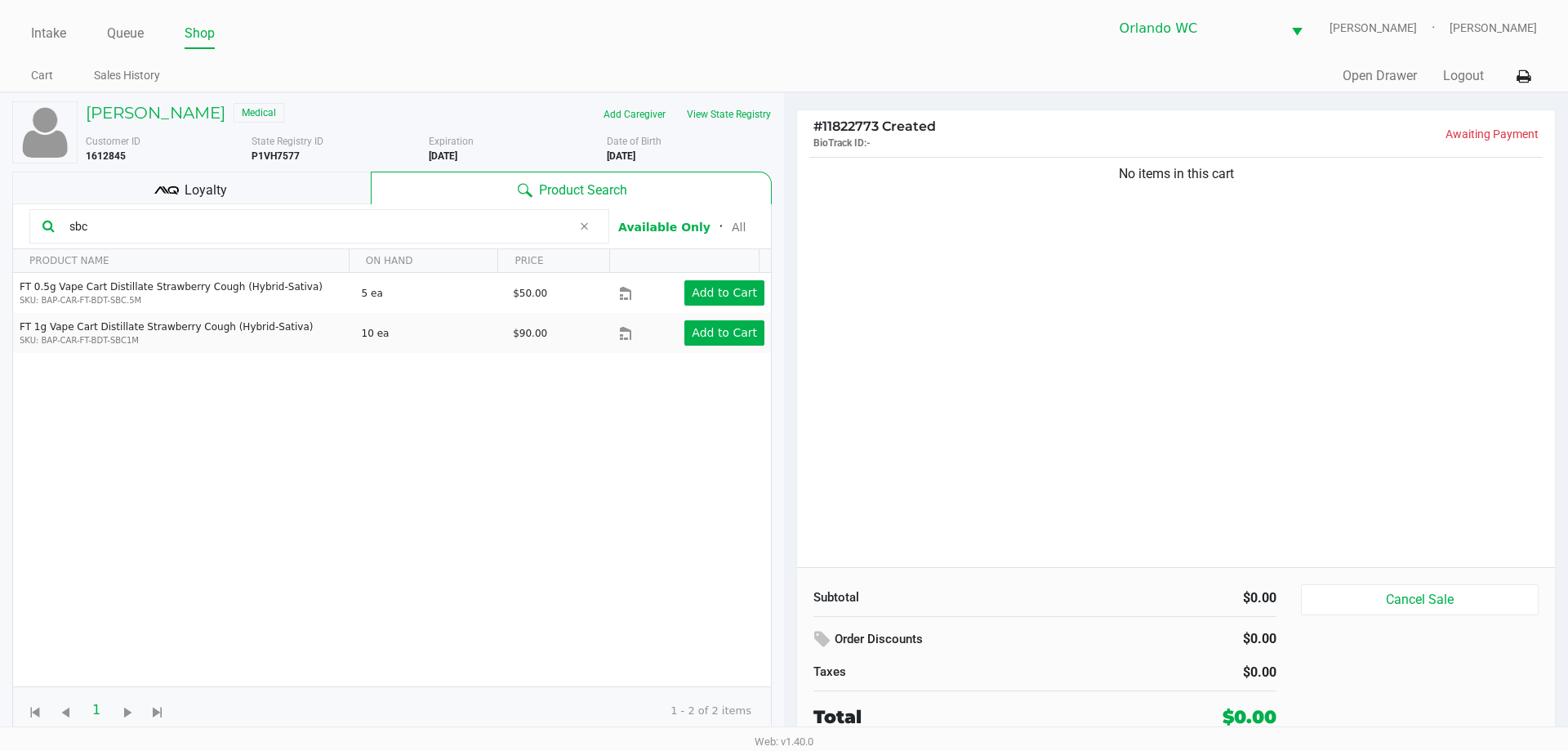
click at [149, 226] on input "sbc" at bounding box center [317, 225] width 509 height 25
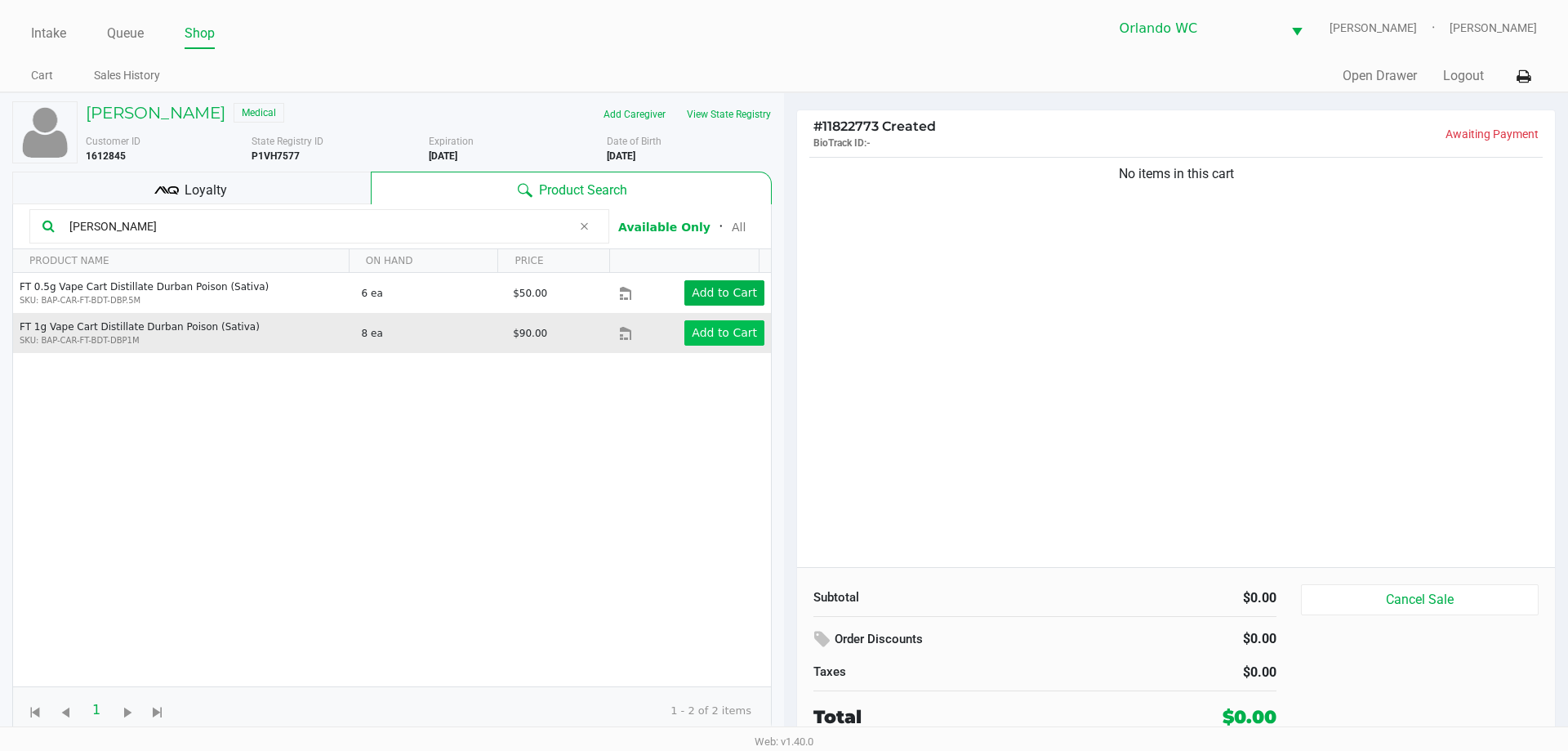
type input "durba"
click at [691, 343] on button "Add to Cart" at bounding box center [725, 333] width 80 height 25
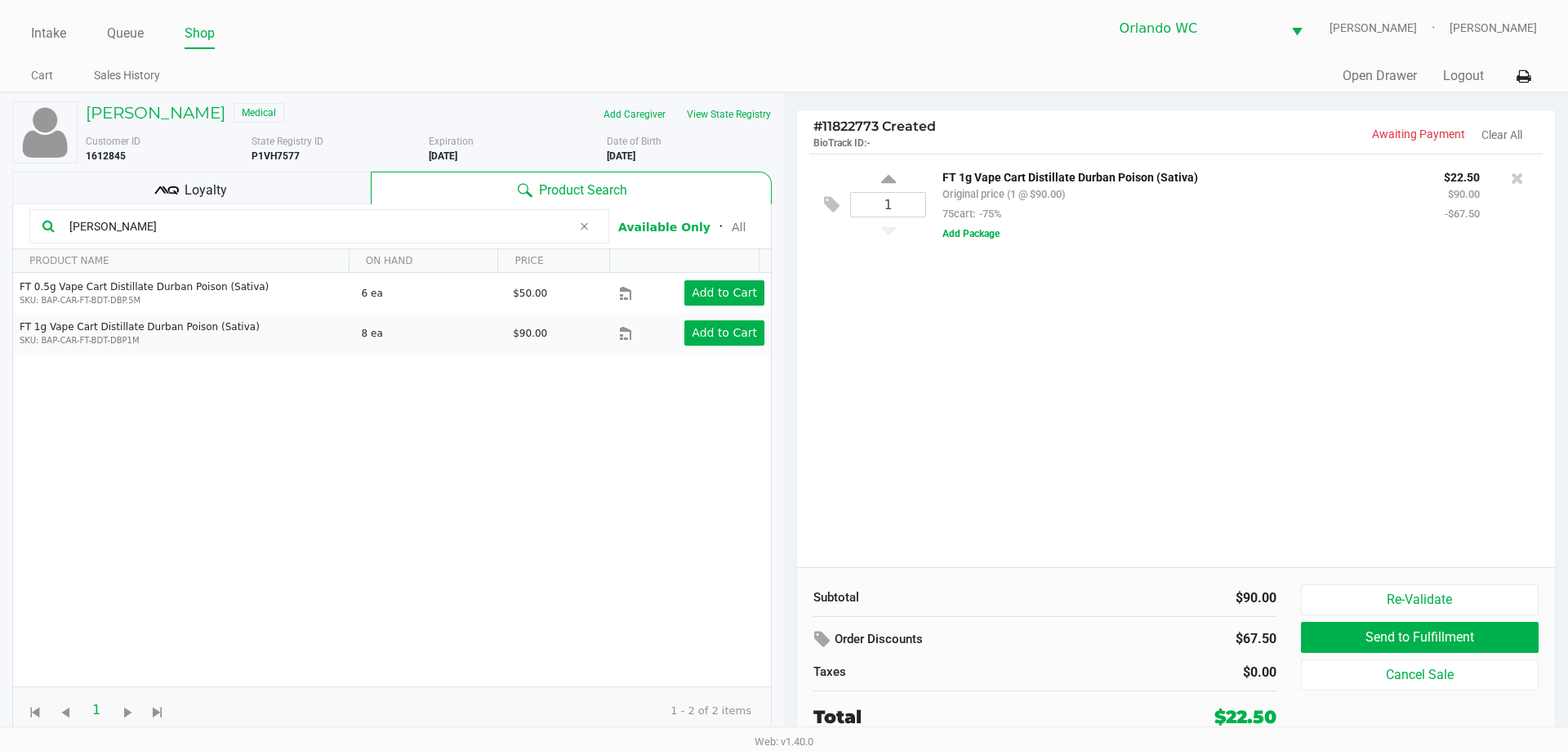
click at [106, 229] on input "durba" at bounding box center [317, 225] width 509 height 25
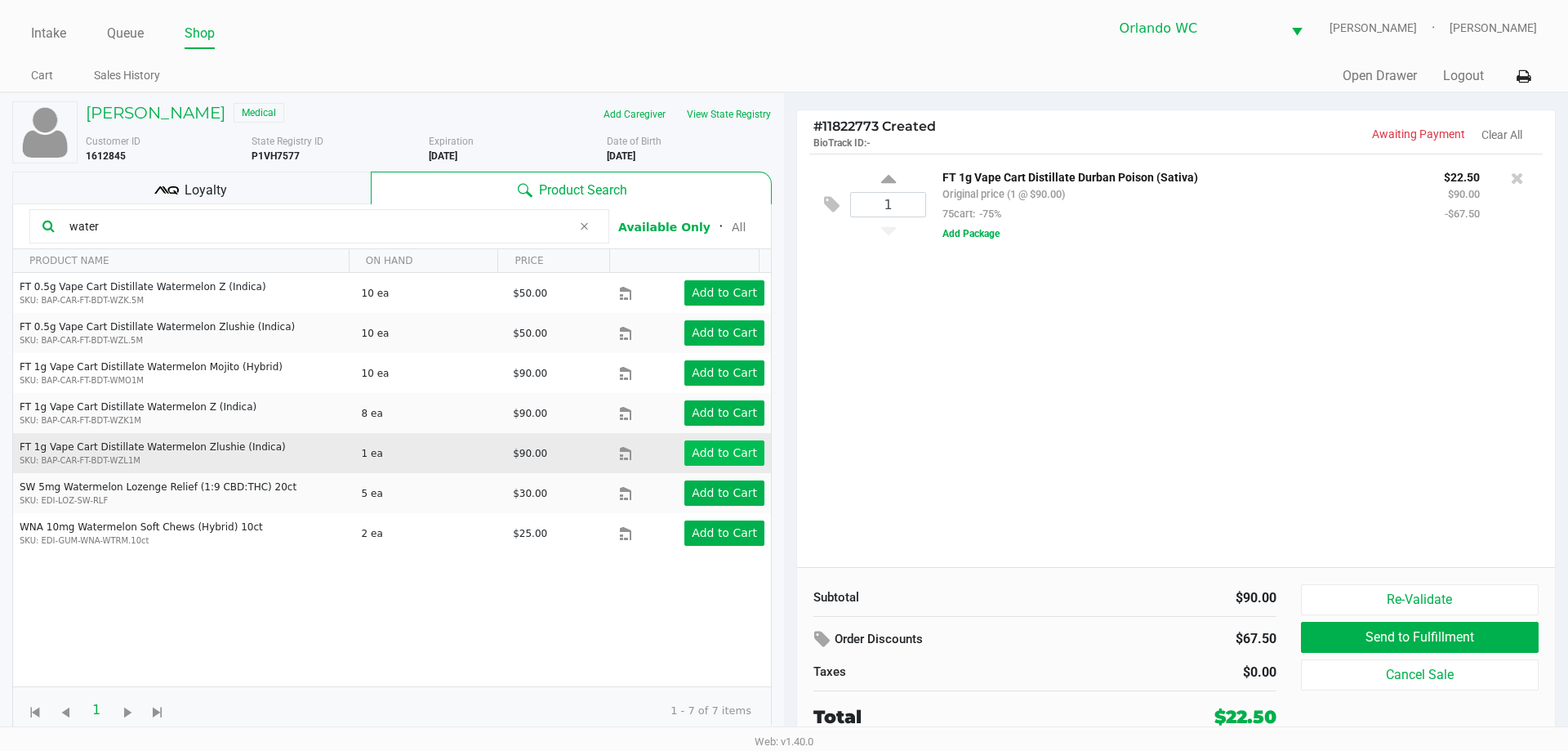
type input "water"
click at [722, 456] on app-button-loader "Add to Cart" at bounding box center [724, 452] width 65 height 13
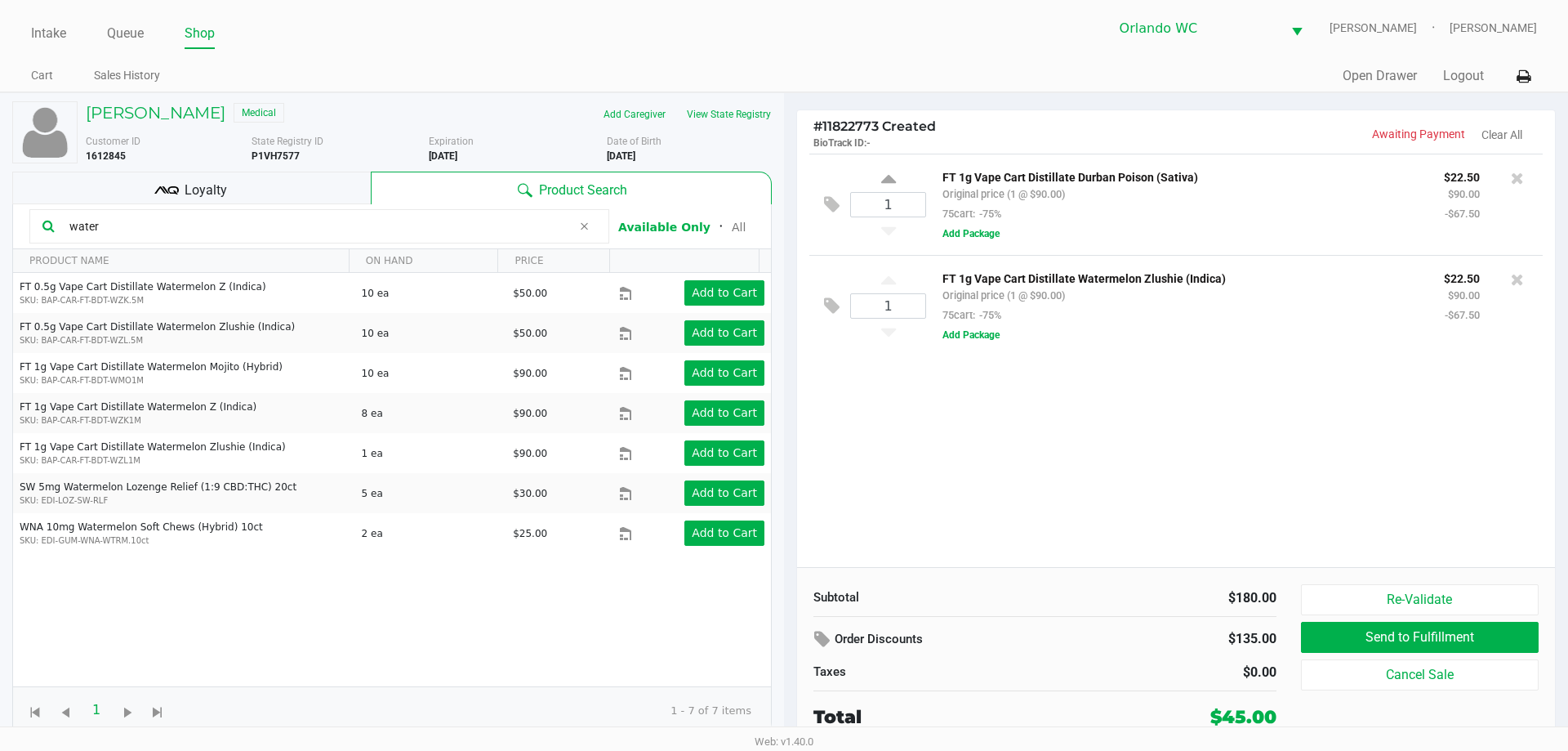
click at [231, 217] on input "water" at bounding box center [317, 225] width 509 height 25
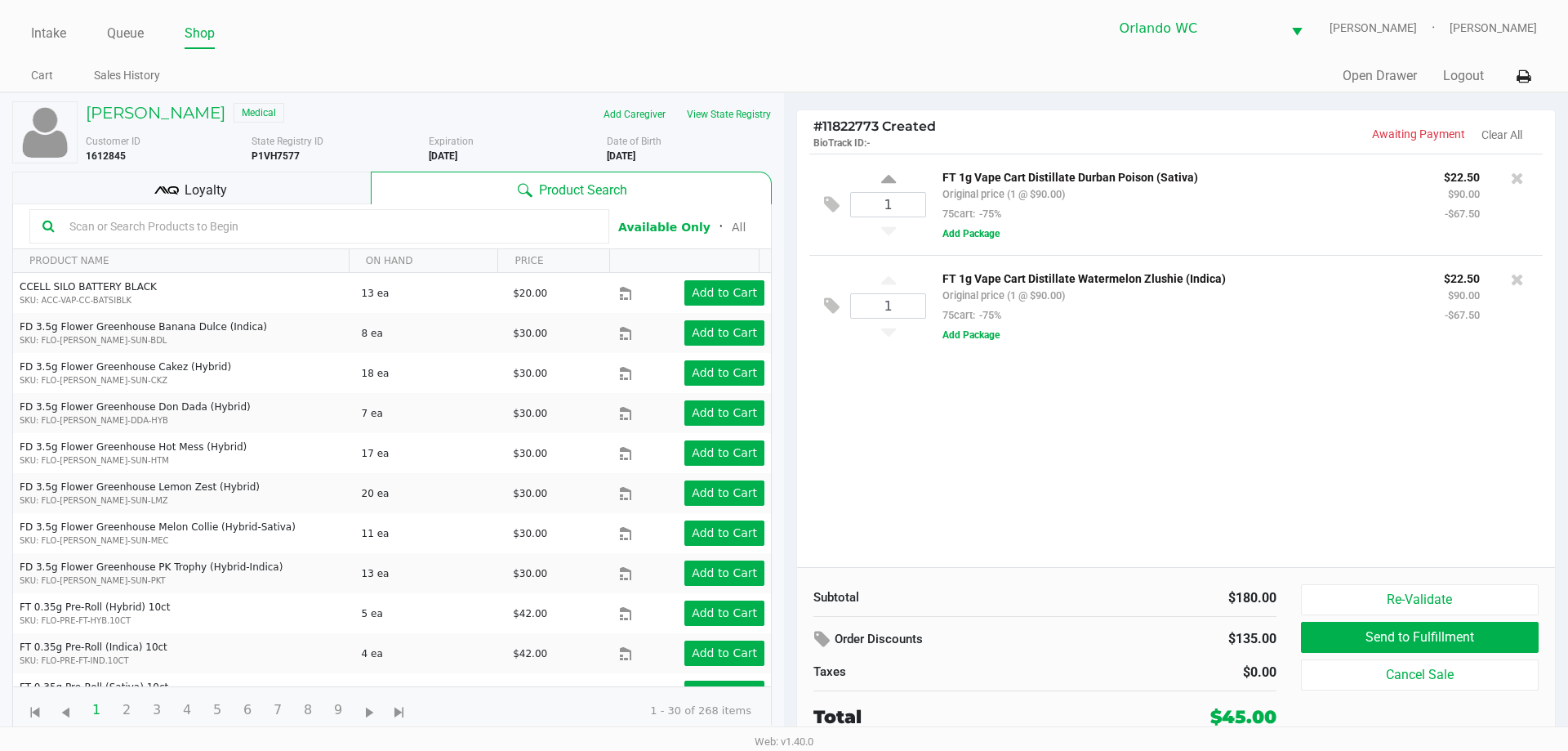
click at [1054, 477] on div "1 FT 1g Vape Cart Distillate Durban Poison (Sativa) Original price (1 @ $90.00)…" at bounding box center [1176, 360] width 758 height 414
click at [218, 200] on div "Loyalty" at bounding box center [191, 187] width 359 height 33
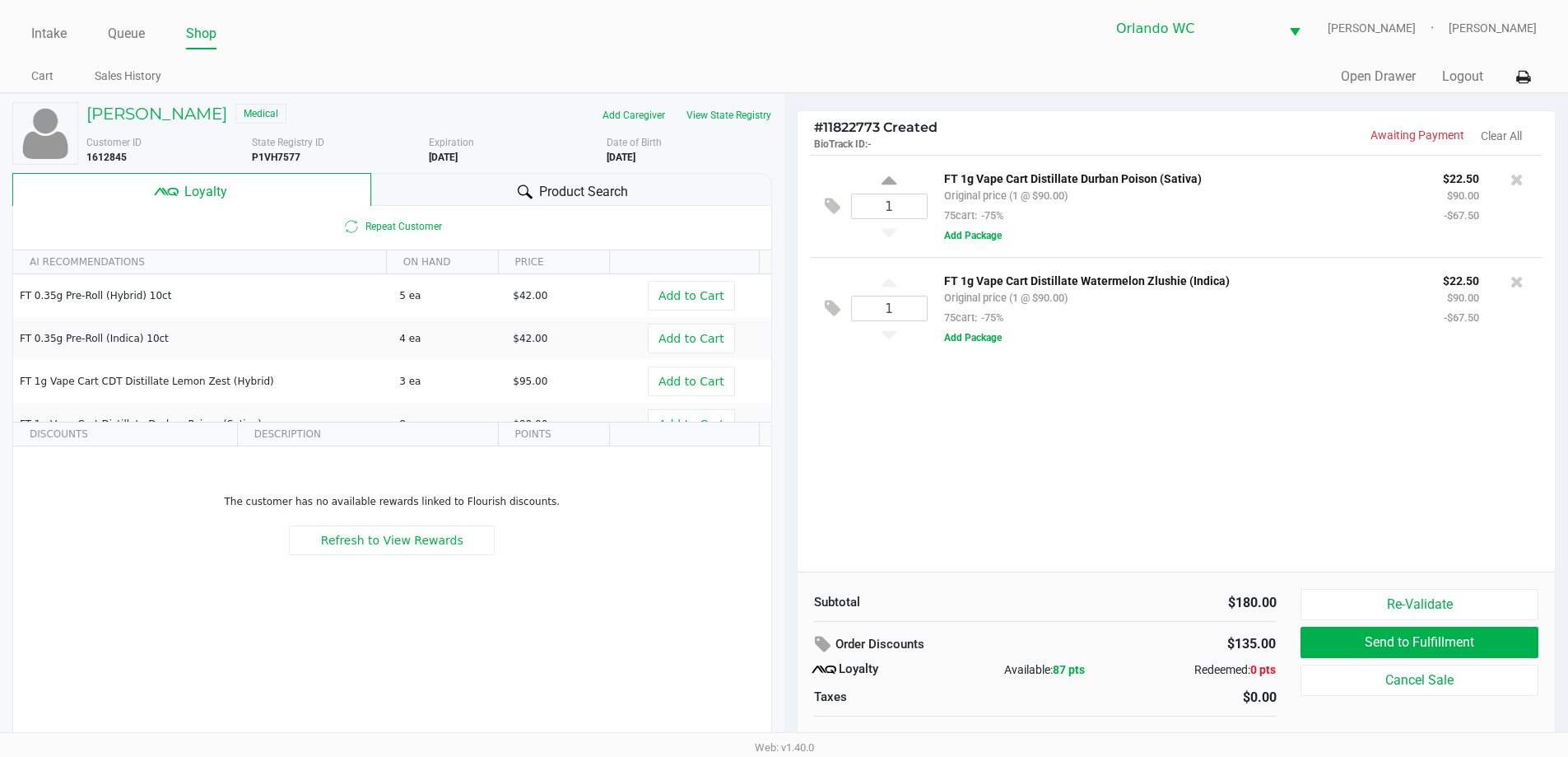
click at [531, 179] on div "Product Search" at bounding box center [571, 189] width 401 height 33
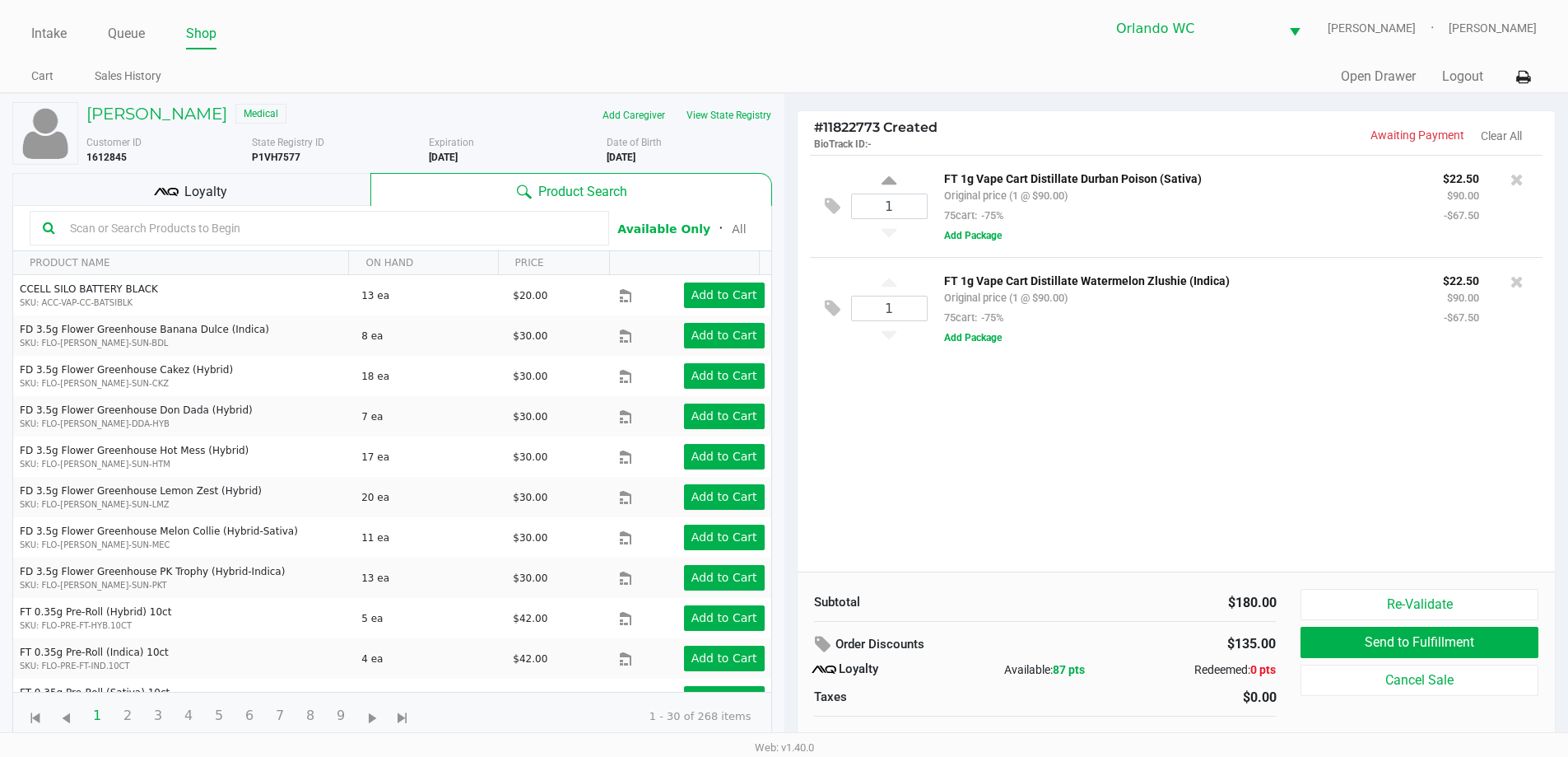
click at [240, 183] on div "Loyalty" at bounding box center [190, 189] width 358 height 33
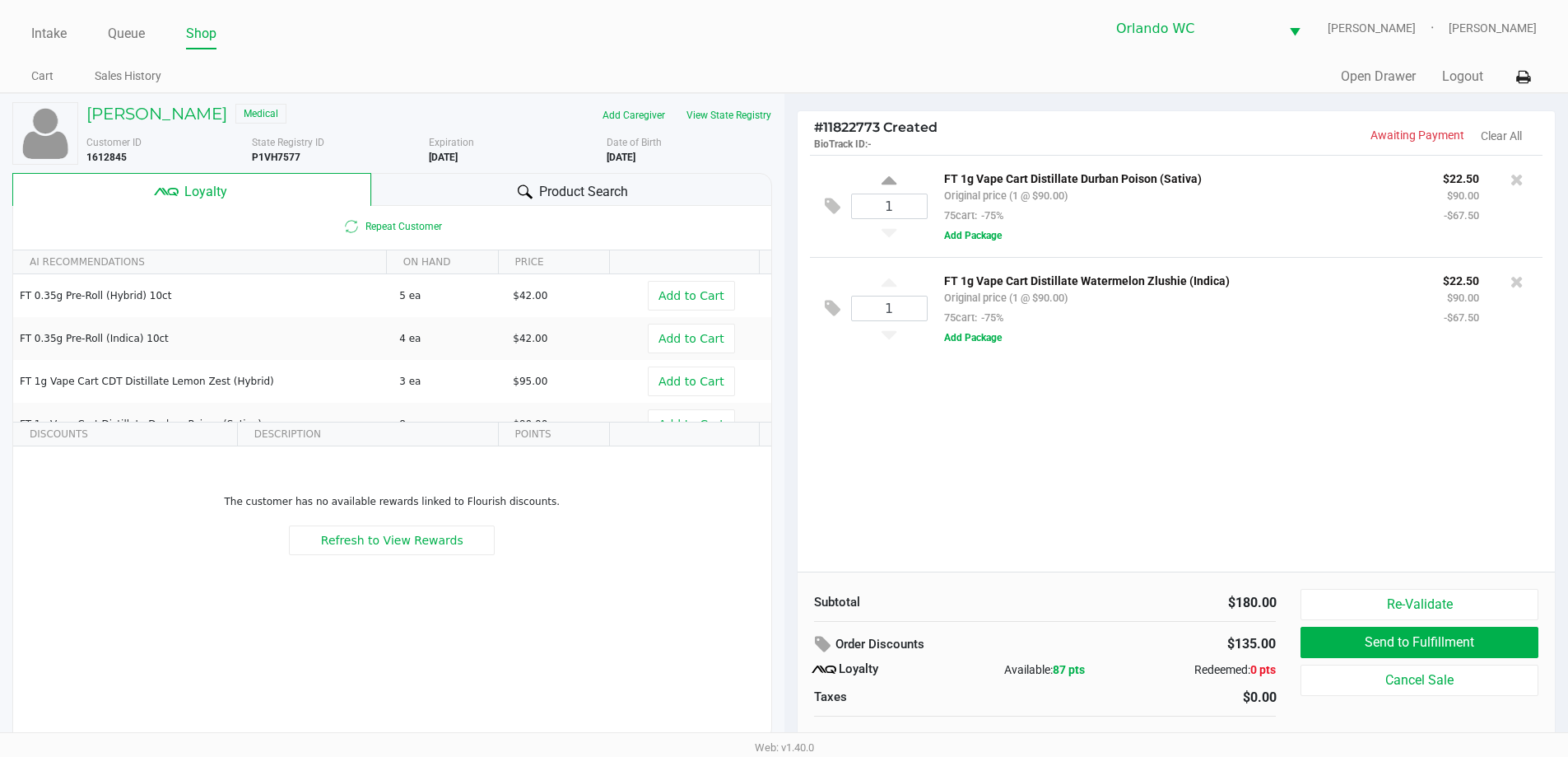
click at [576, 202] on div "Product Search" at bounding box center [571, 189] width 401 height 33
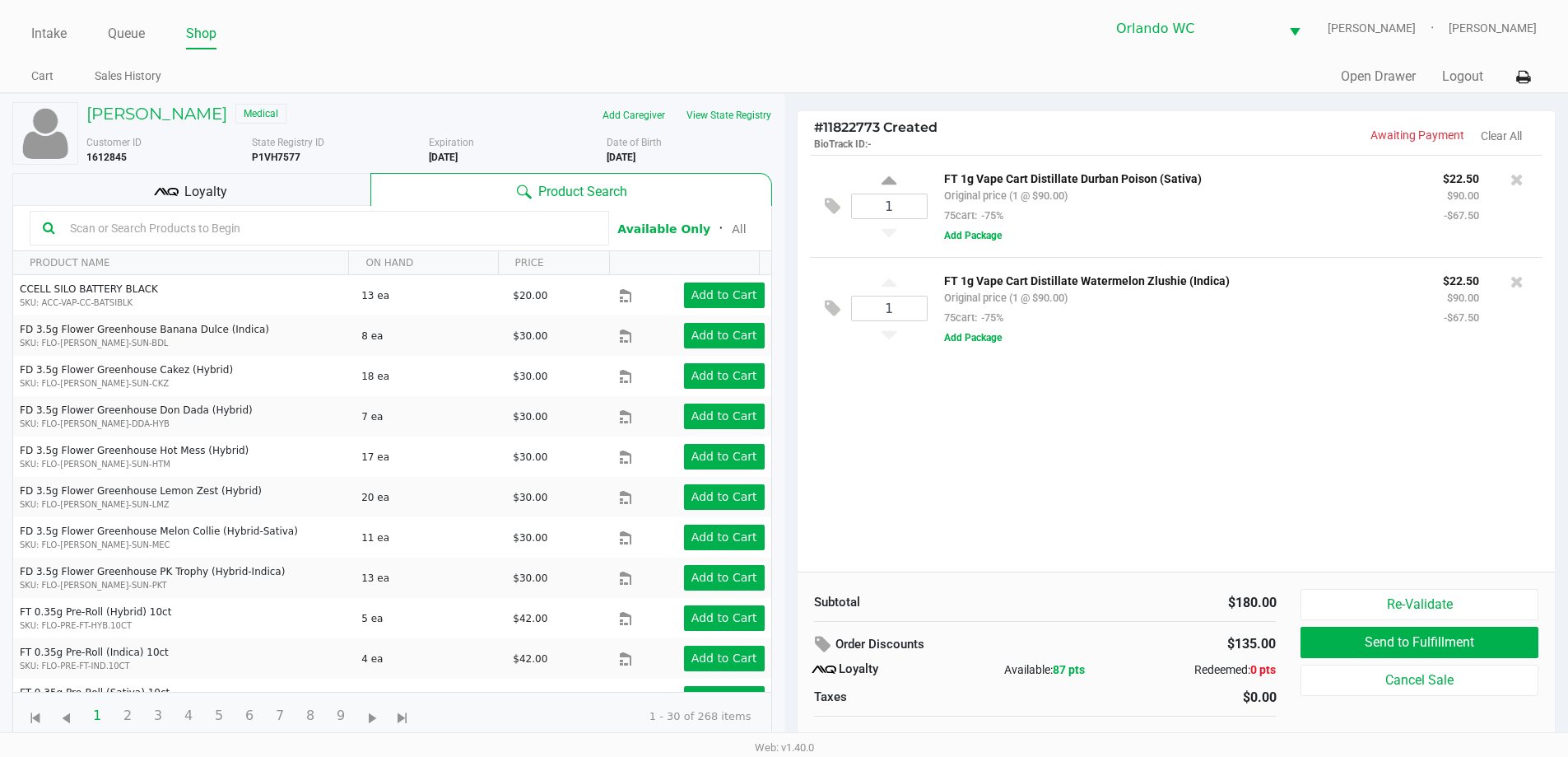
click at [979, 475] on div "1 FT 1g Vape Cart Distillate Durban Poison (Sativa) Original price (1 @ $90.00)…" at bounding box center [1176, 363] width 758 height 417
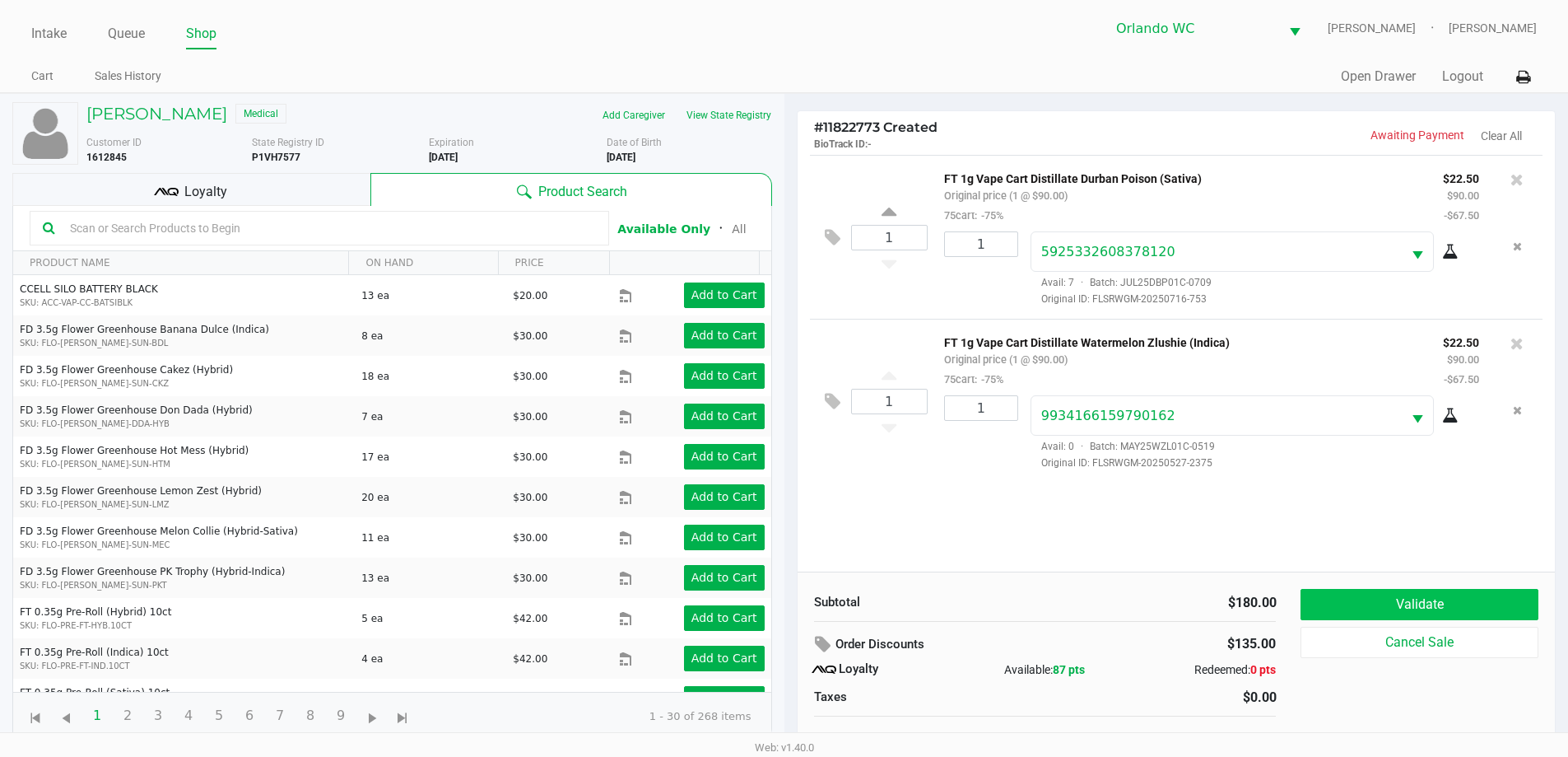
click at [1456, 604] on button "Validate" at bounding box center [1419, 604] width 237 height 32
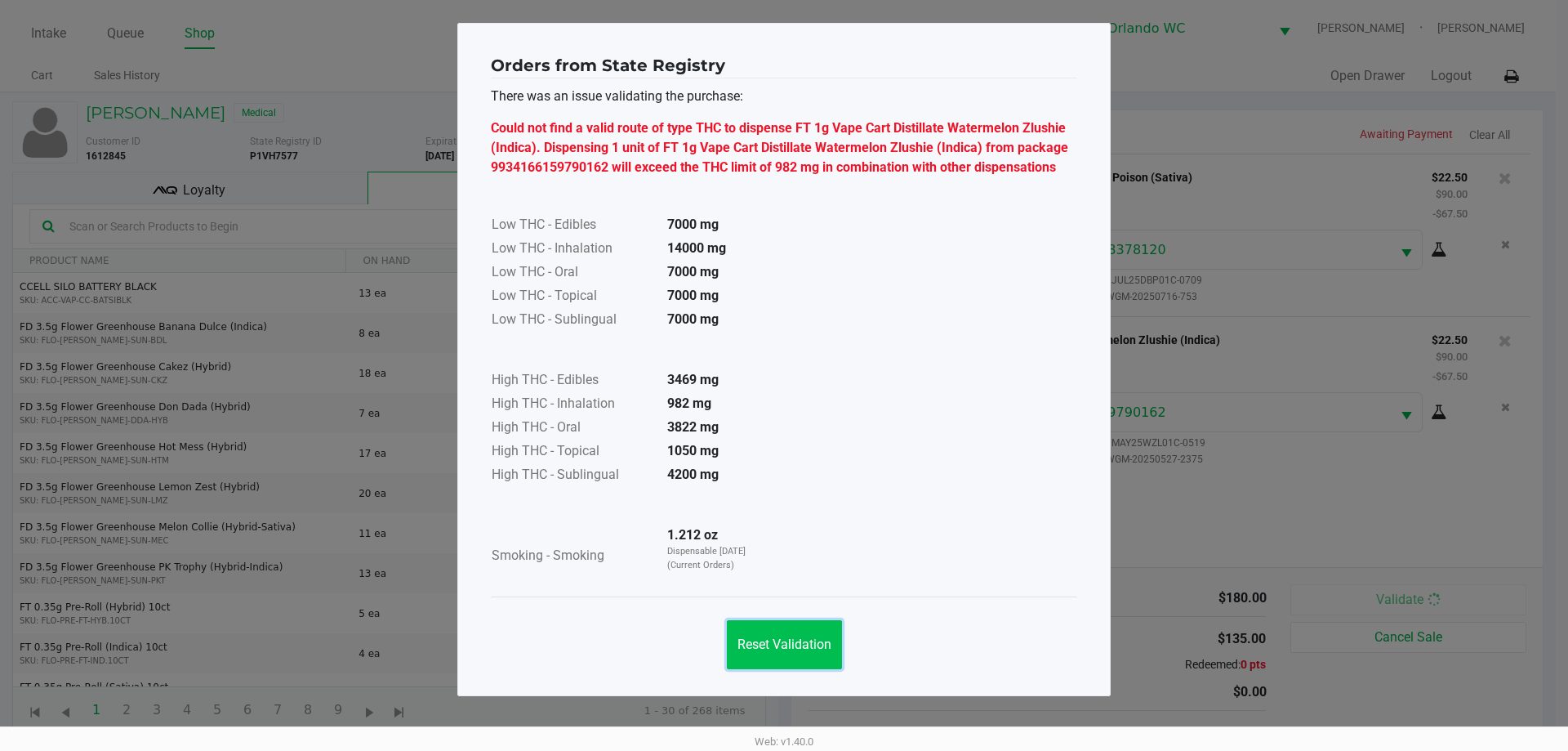
click at [787, 633] on button "Reset Validation" at bounding box center [785, 644] width 115 height 49
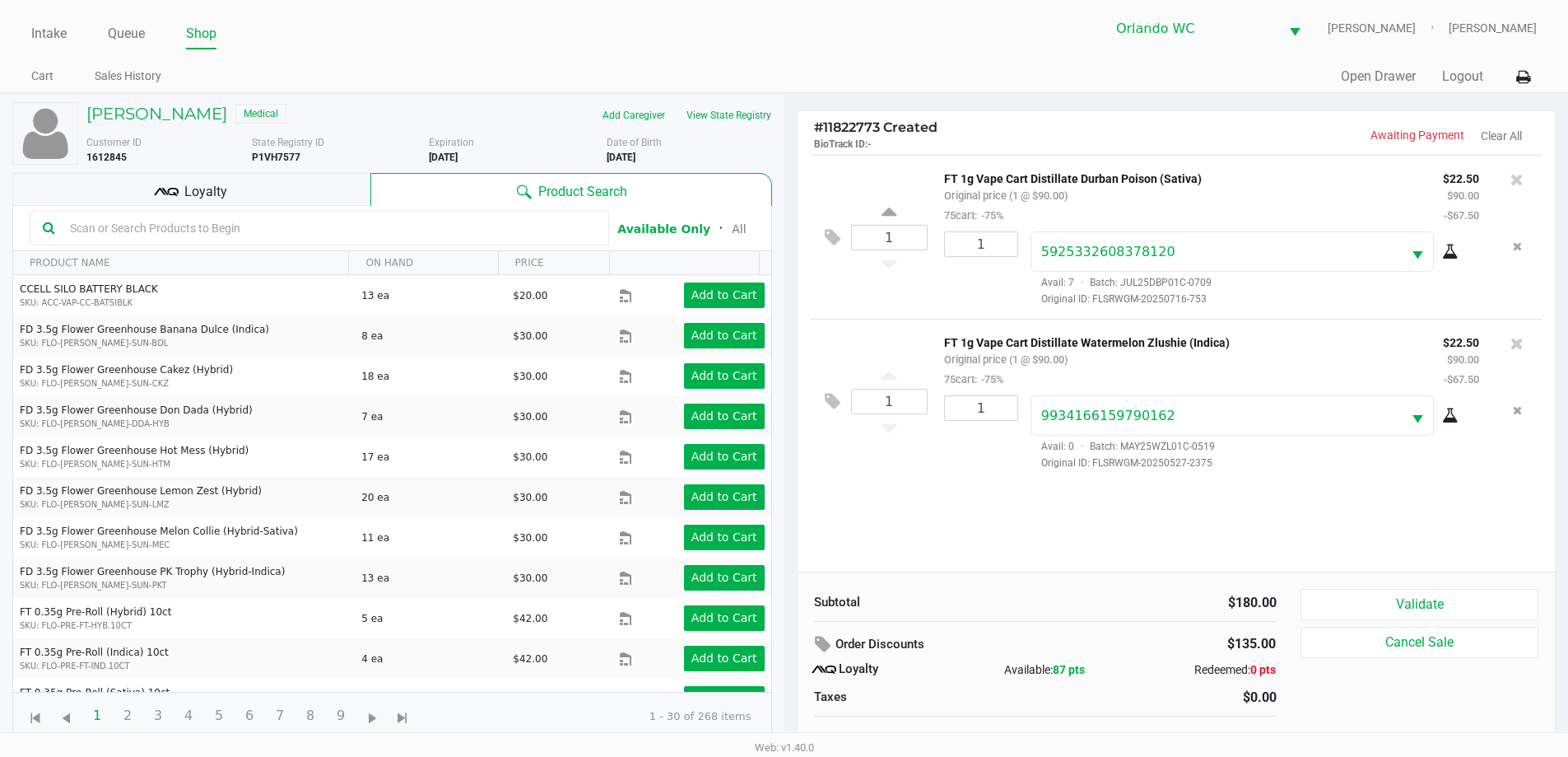
click at [284, 184] on div "Loyalty" at bounding box center [190, 189] width 358 height 33
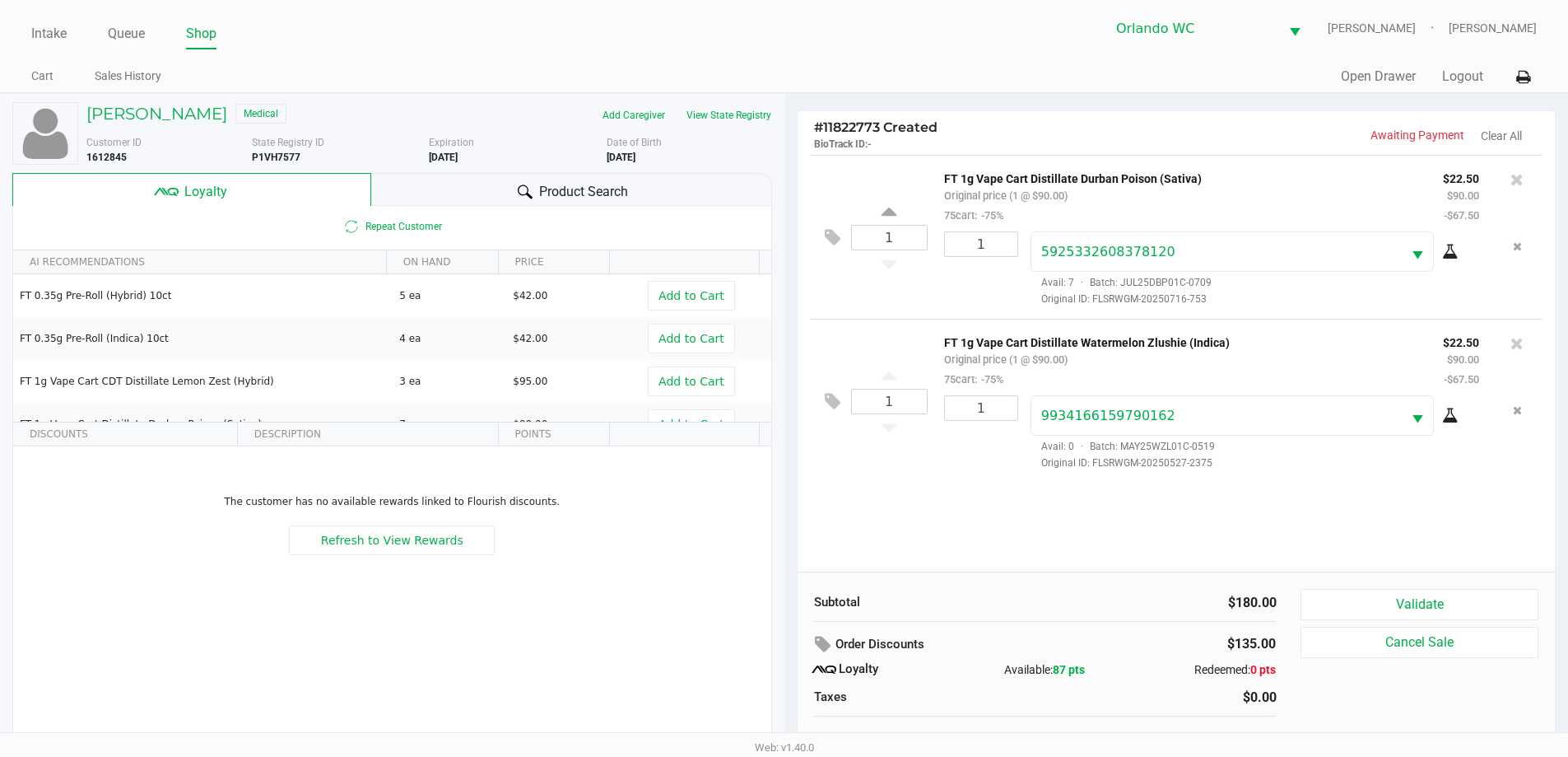
click at [496, 181] on div "Product Search" at bounding box center [571, 189] width 401 height 33
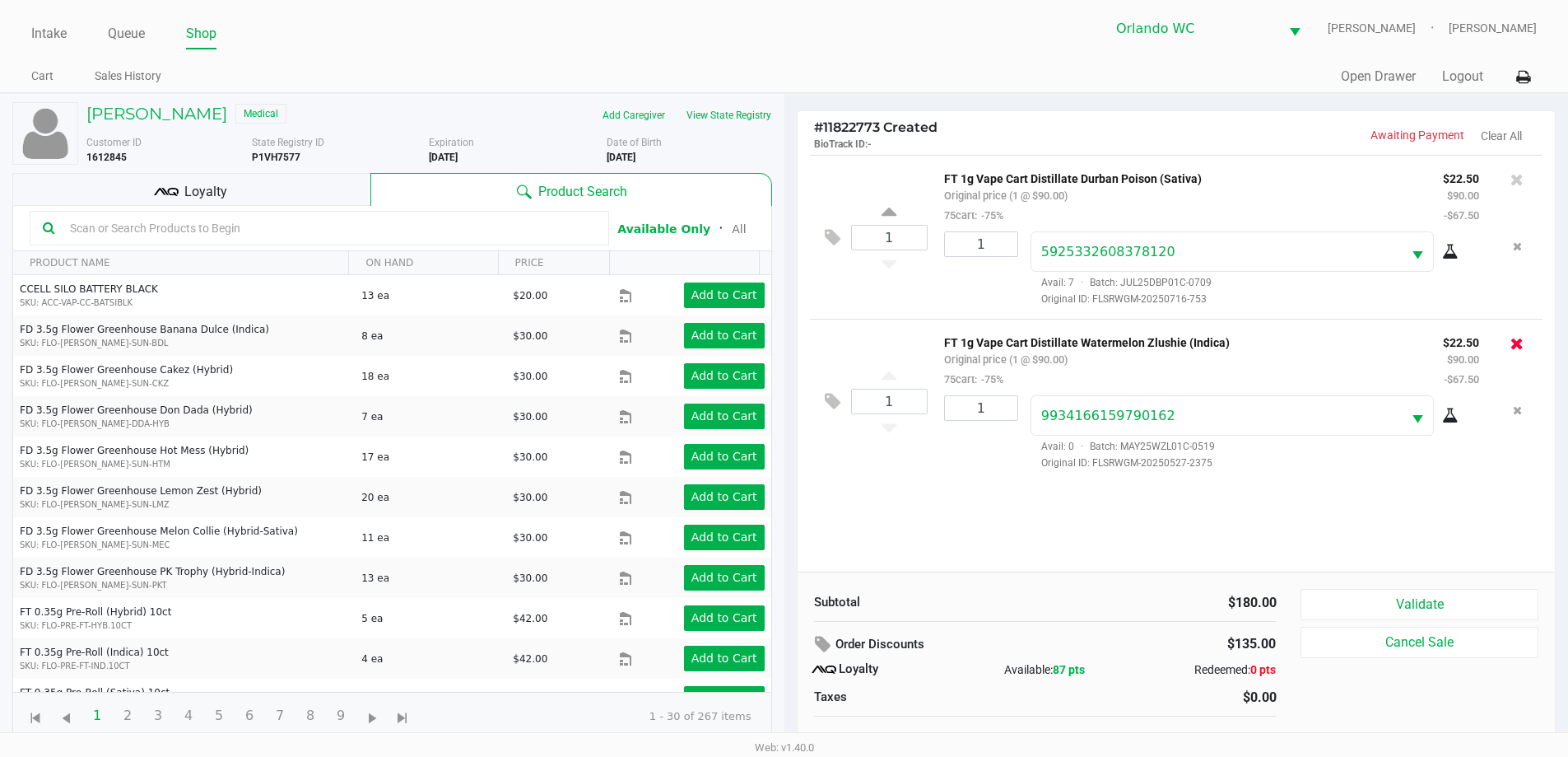
click at [1517, 349] on icon at bounding box center [1516, 343] width 13 height 16
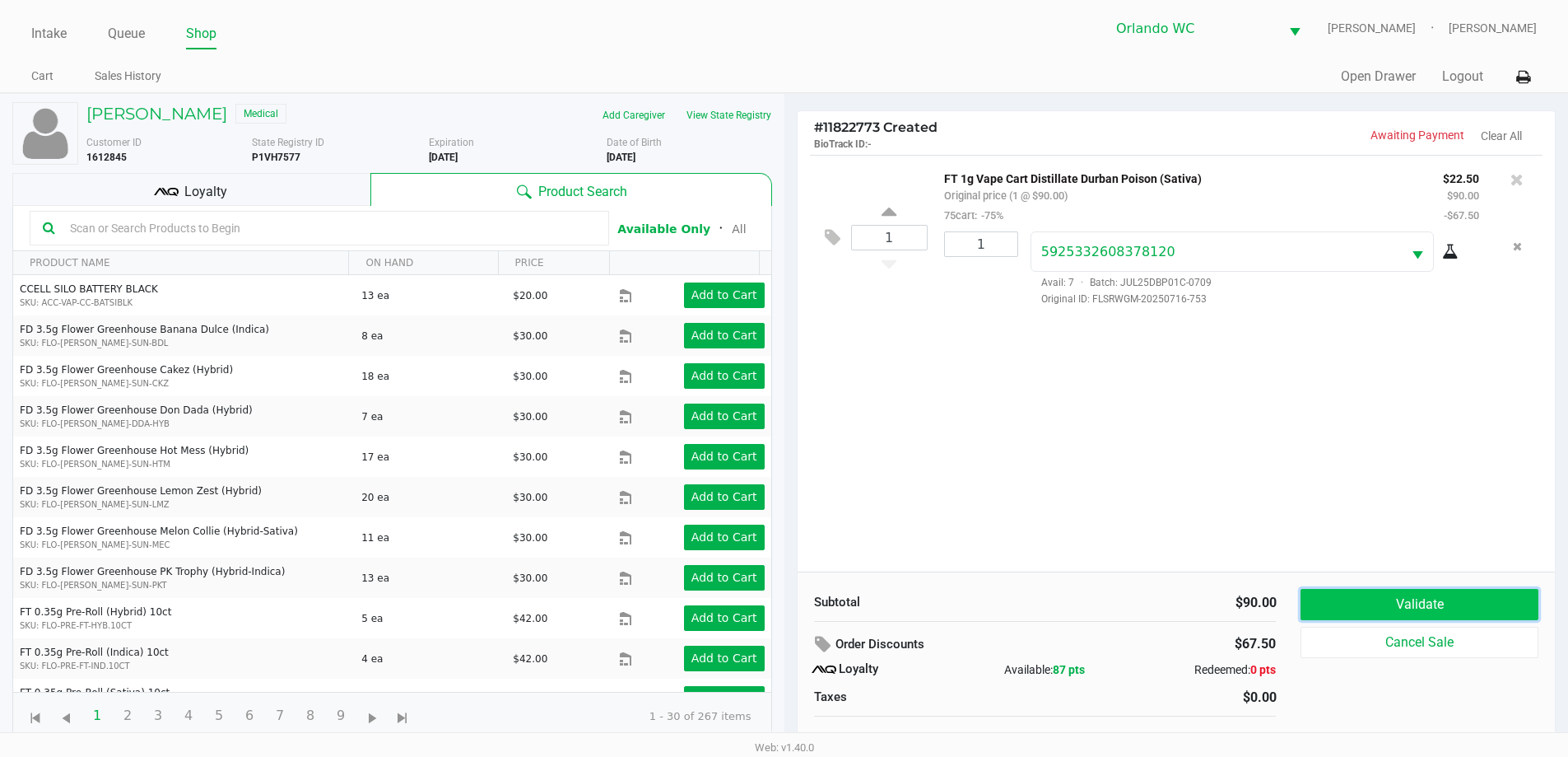
click at [1425, 601] on button "Validate" at bounding box center [1419, 604] width 237 height 32
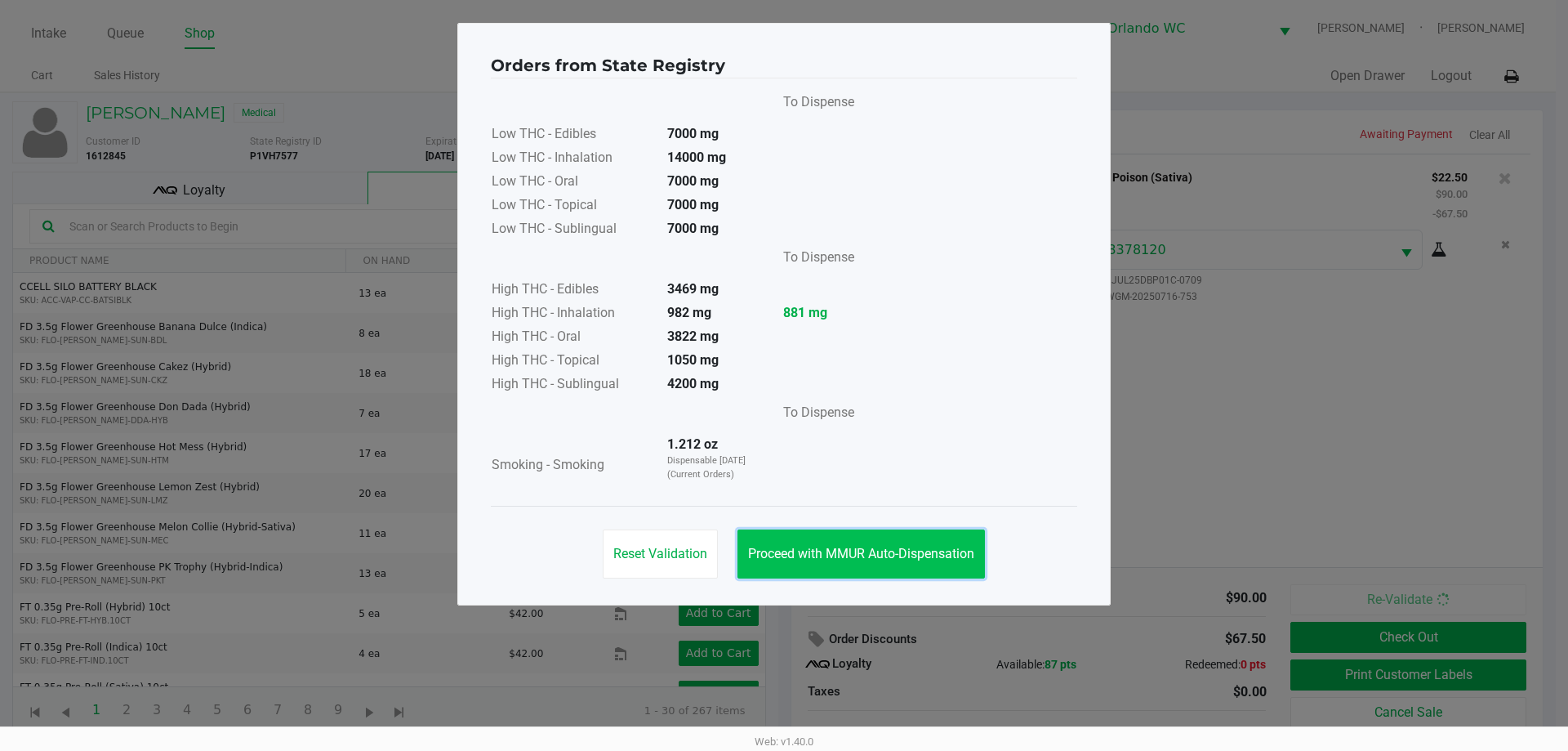
click at [854, 552] on span "Proceed with MMUR Auto-Dispensation" at bounding box center [861, 554] width 226 height 15
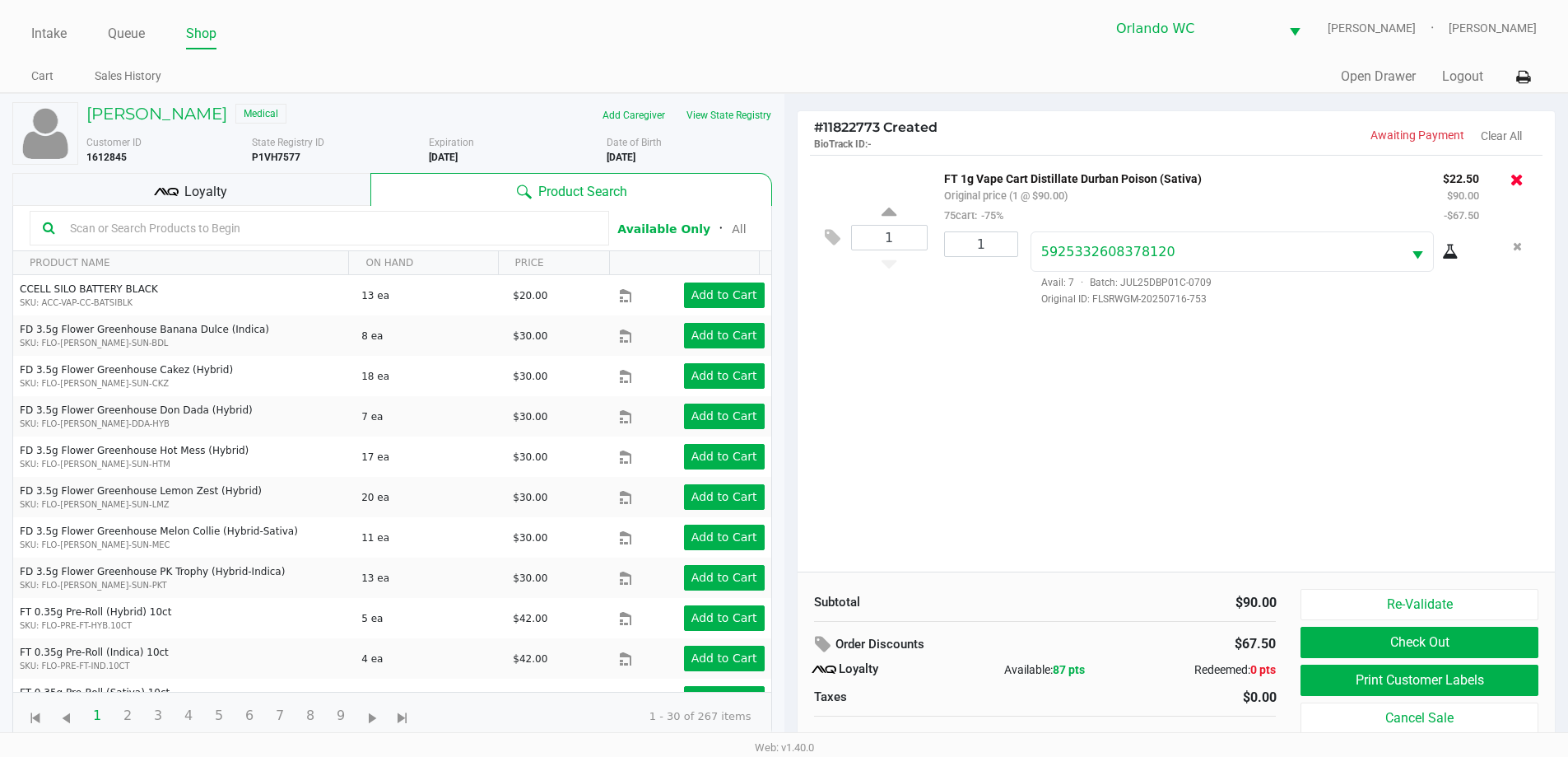
click at [1520, 181] on icon at bounding box center [1516, 179] width 13 height 16
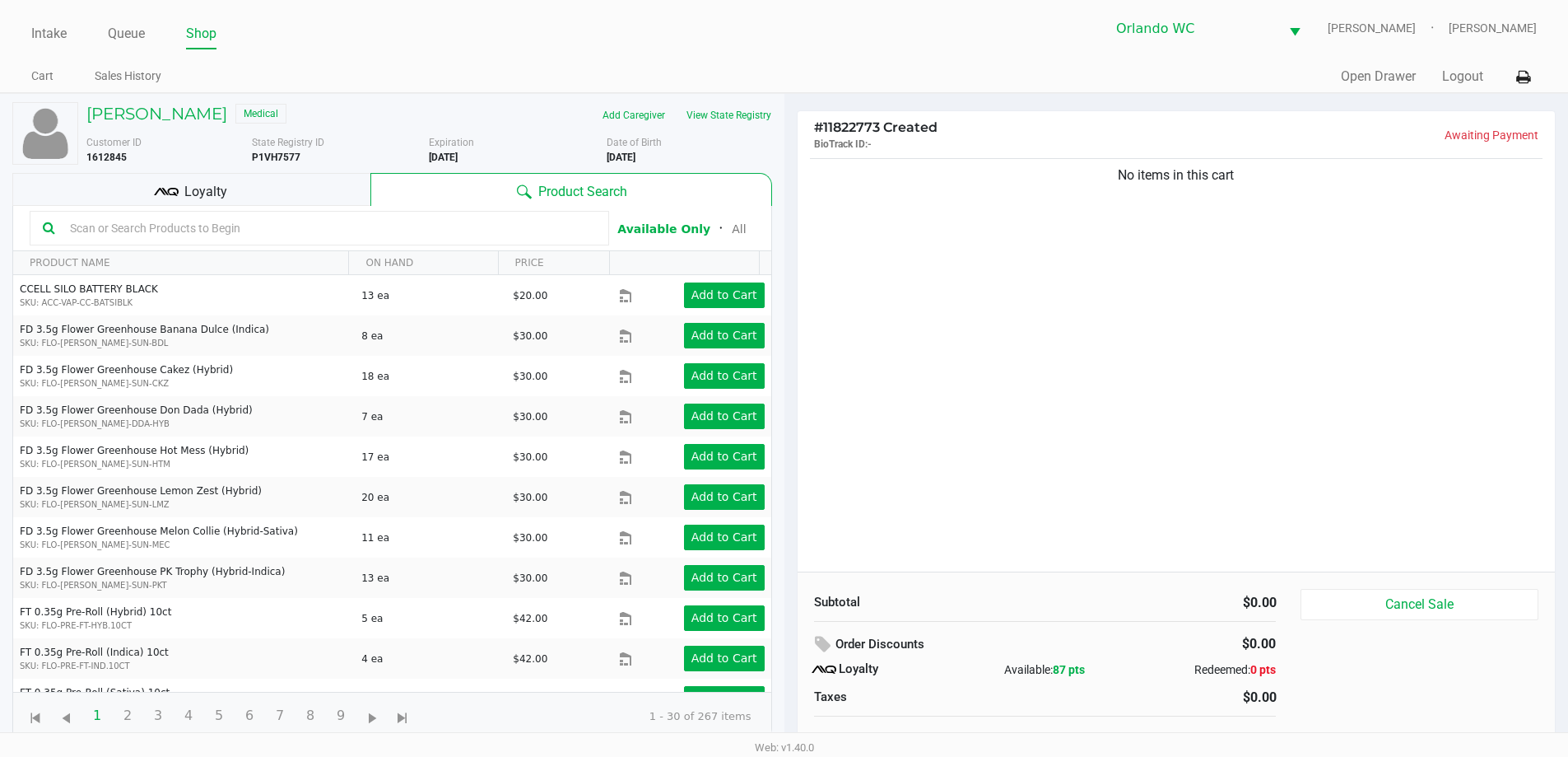
click at [237, 195] on div "Loyalty" at bounding box center [190, 189] width 358 height 33
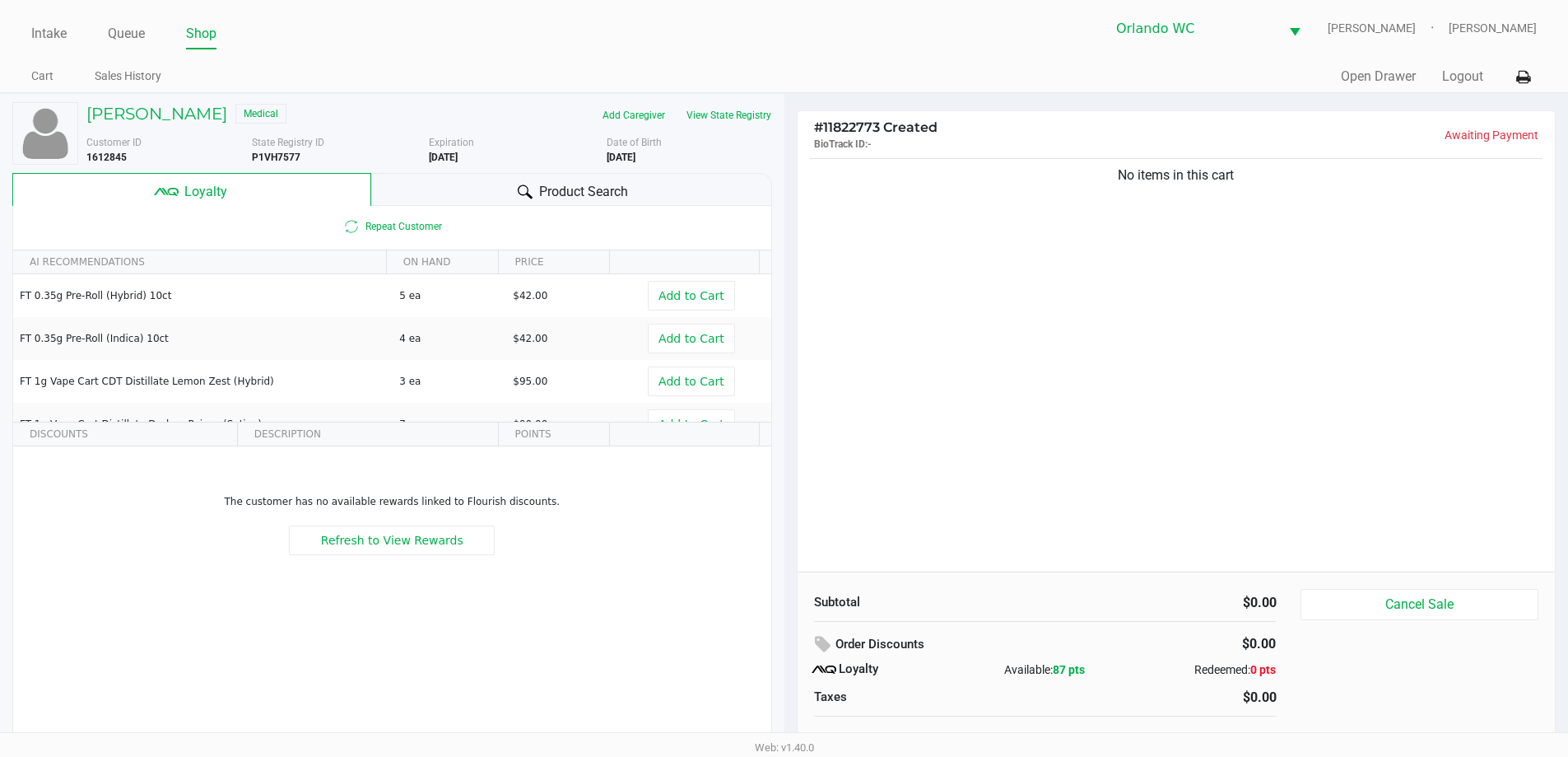
click at [565, 192] on span "Product Search" at bounding box center [583, 191] width 89 height 20
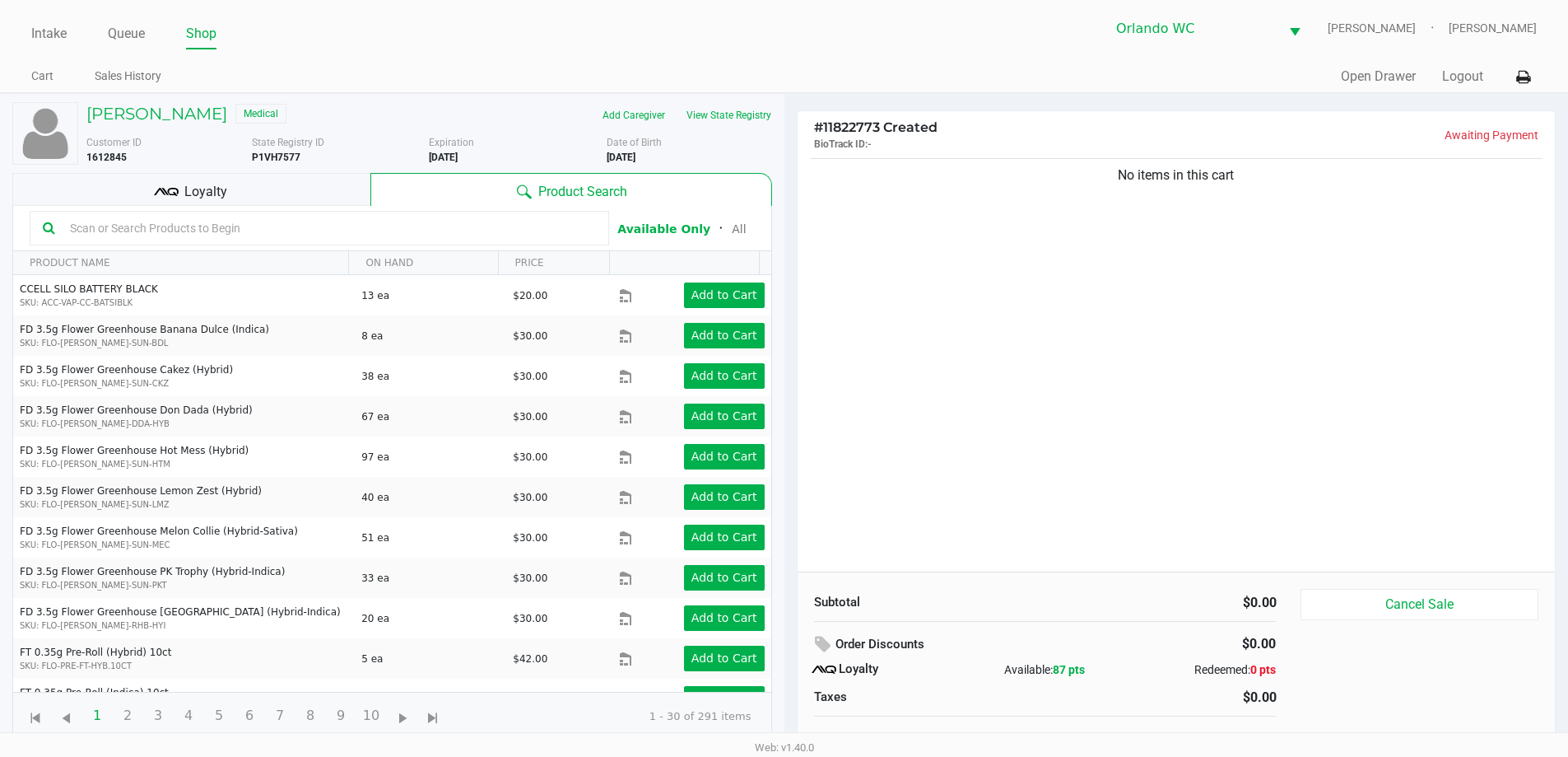
click at [1126, 346] on div "No items in this cart" at bounding box center [1176, 363] width 758 height 417
click at [274, 192] on div "Loyalty" at bounding box center [190, 189] width 358 height 33
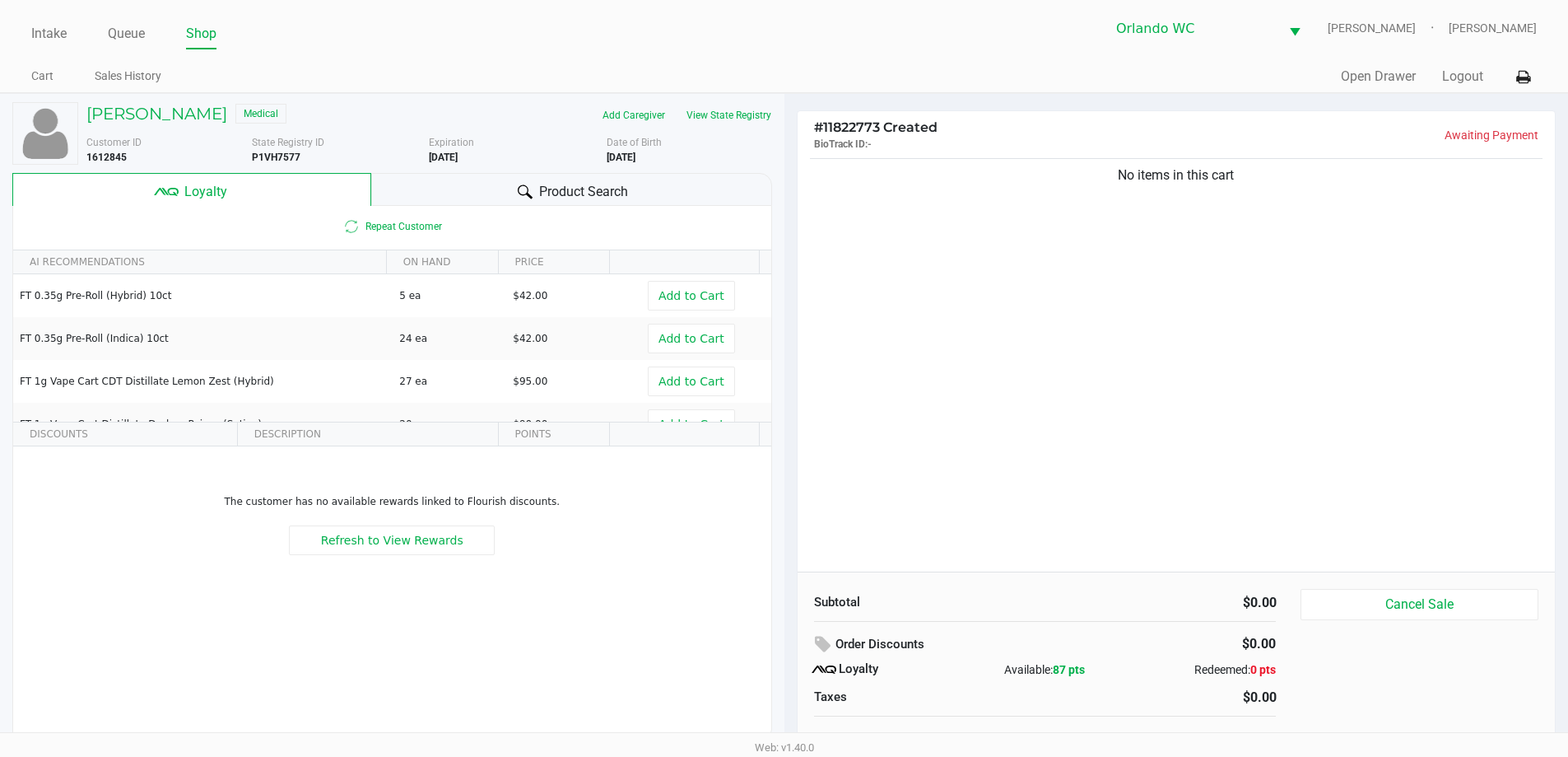
click at [518, 196] on icon at bounding box center [524, 191] width 15 height 15
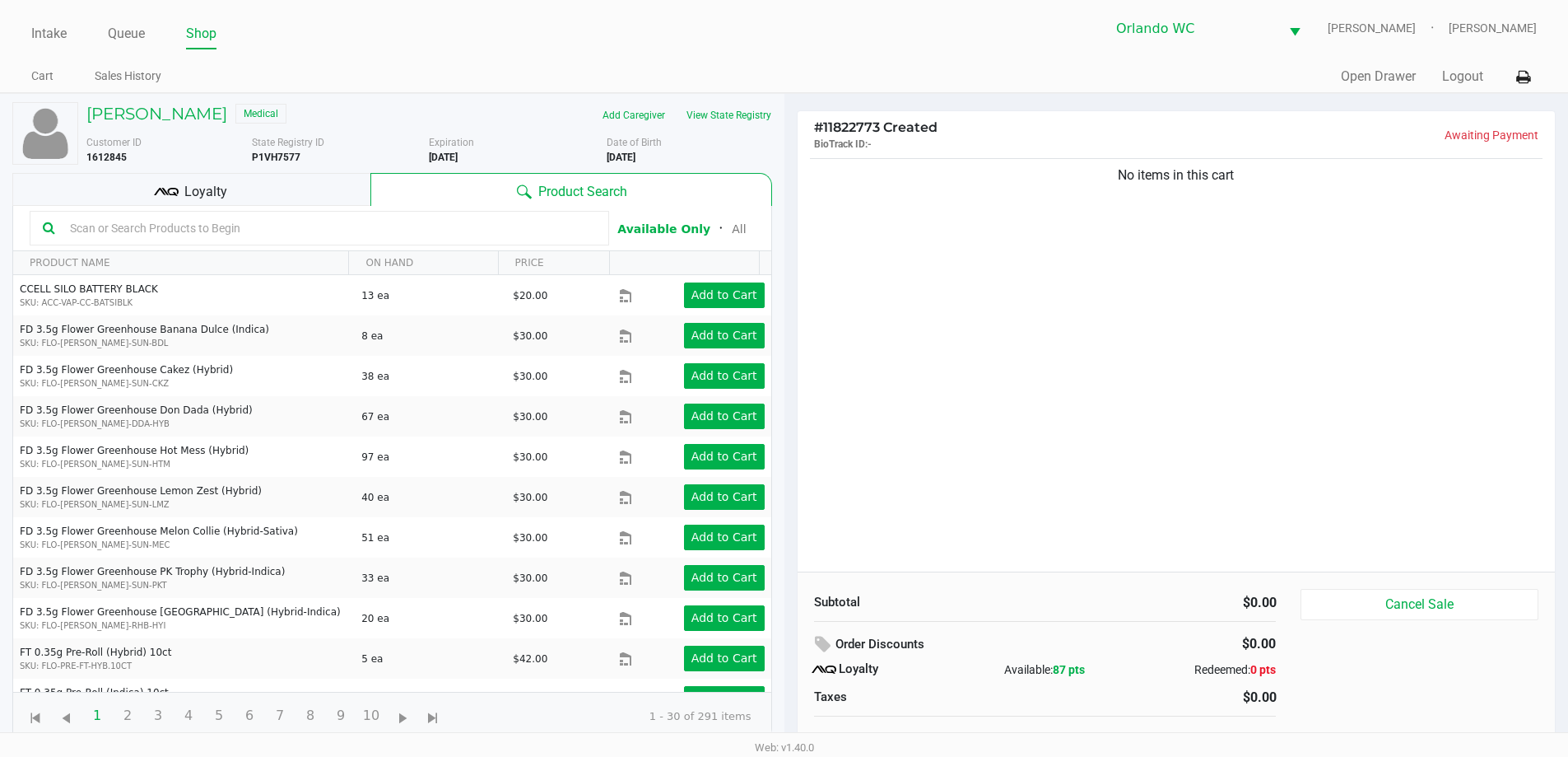
click at [293, 226] on input "text" at bounding box center [329, 227] width 532 height 25
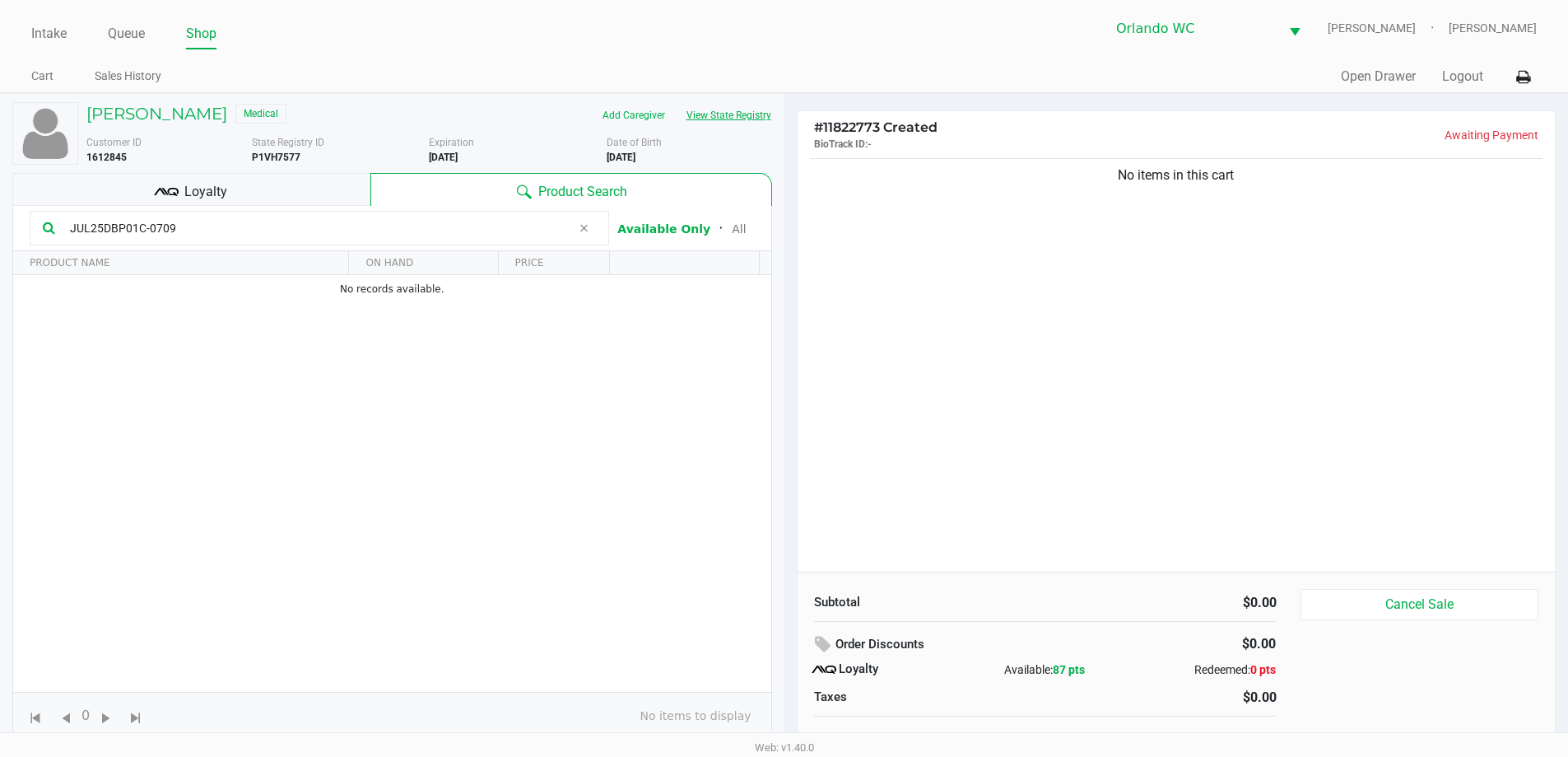
type input "JUL25DBP01C-0709"
click at [759, 119] on button "View State Registry" at bounding box center [723, 114] width 97 height 26
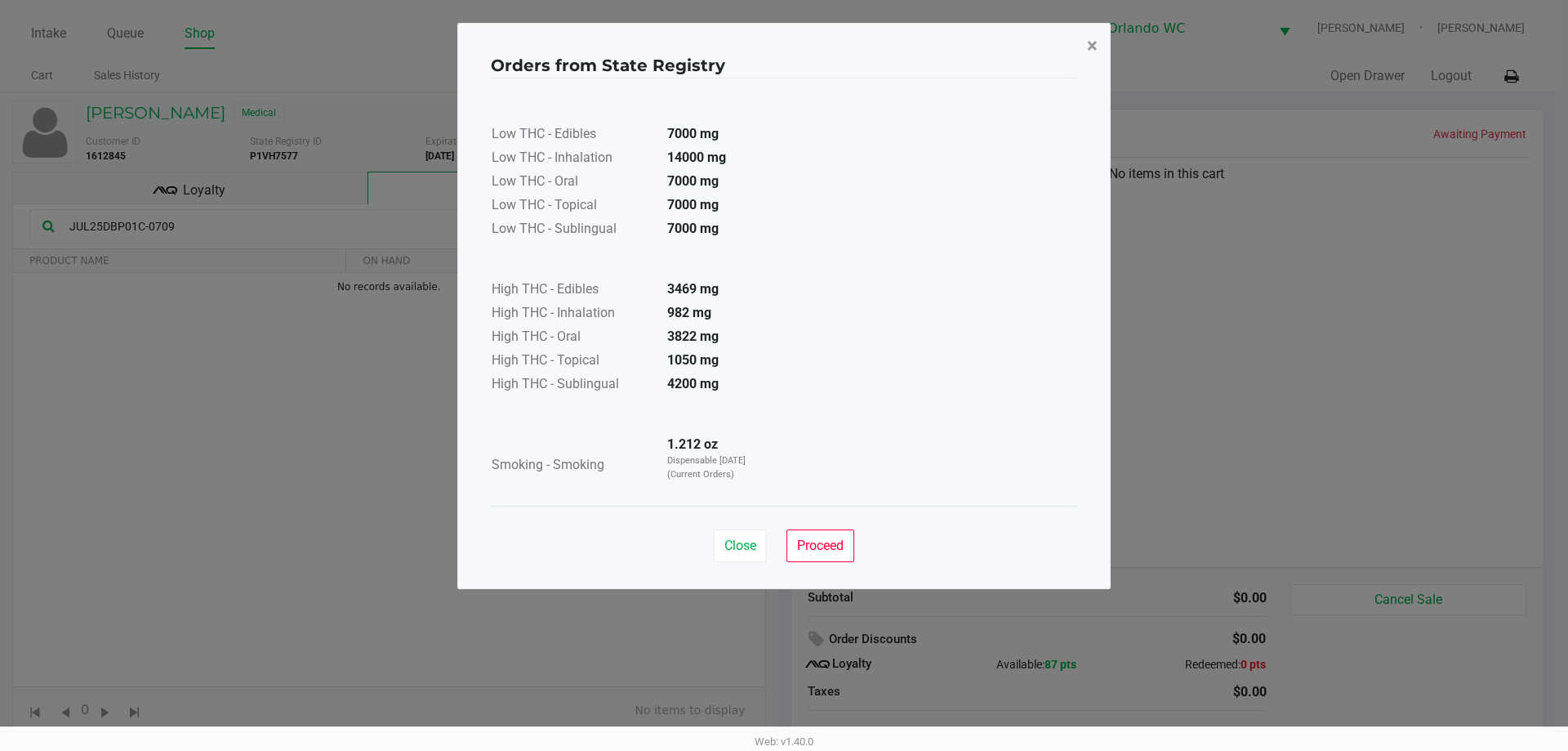
click at [1091, 41] on span "×" at bounding box center [1093, 45] width 11 height 23
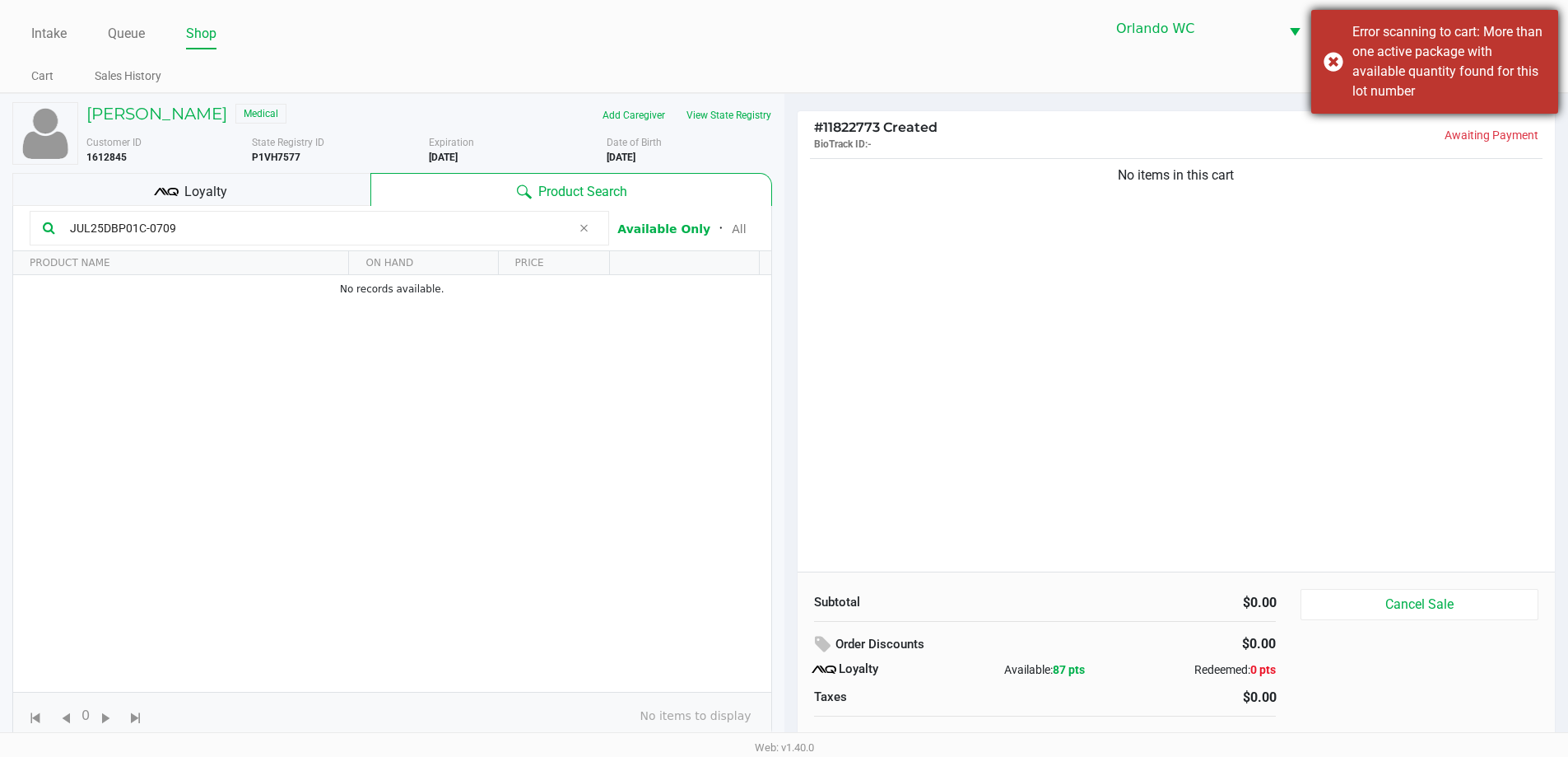
click at [1327, 70] on div "Error scanning to cart: More than one active package with available quantity fo…" at bounding box center [1434, 62] width 247 height 103
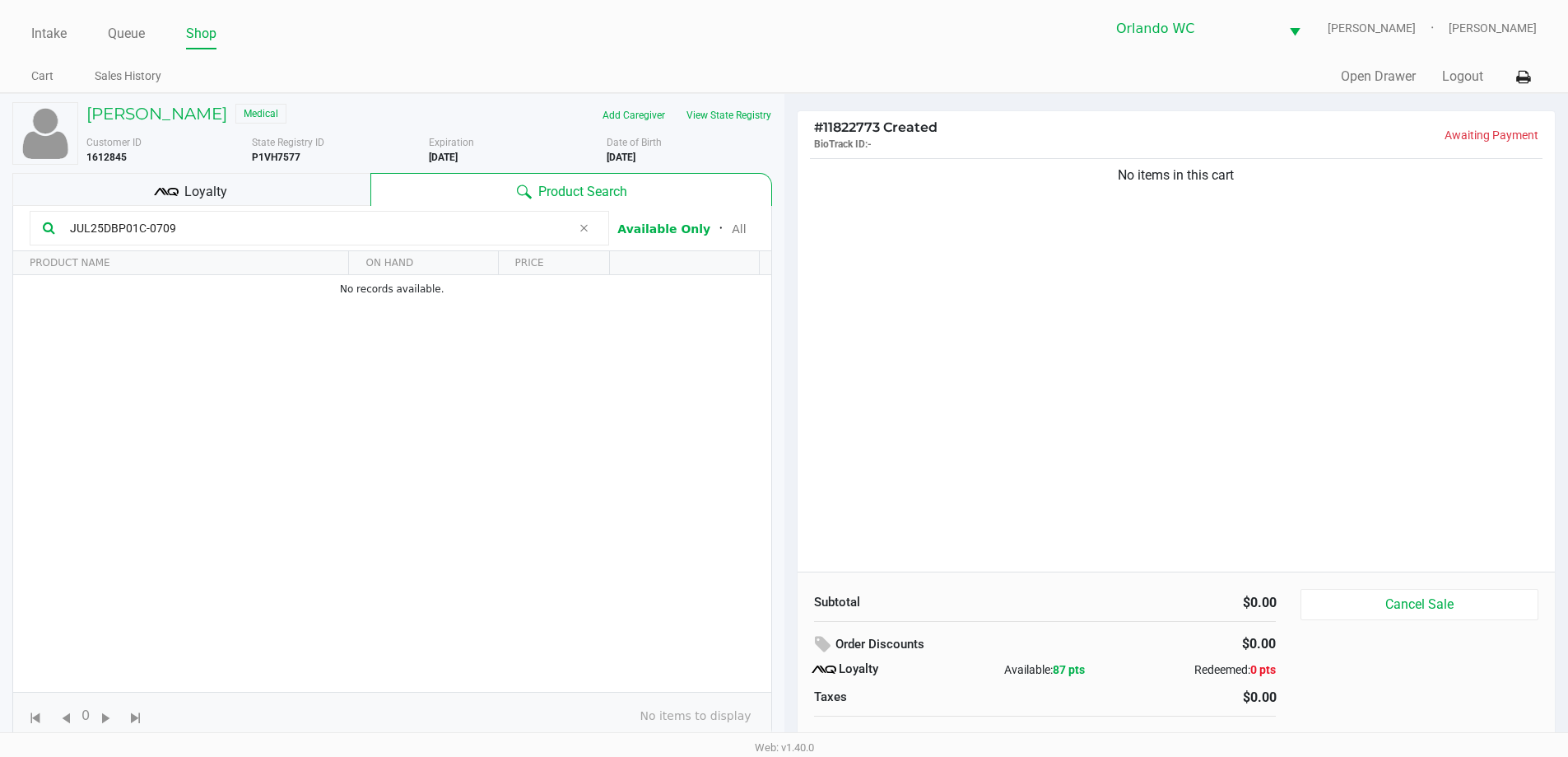
click at [246, 222] on input "JUL25DBP01C-0709" at bounding box center [317, 227] width 508 height 25
drag, startPoint x: 246, startPoint y: 222, endPoint x: 42, endPoint y: 229, distance: 204.1
click at [56, 231] on div "JUL25DBP01C-0709" at bounding box center [319, 228] width 579 height 34
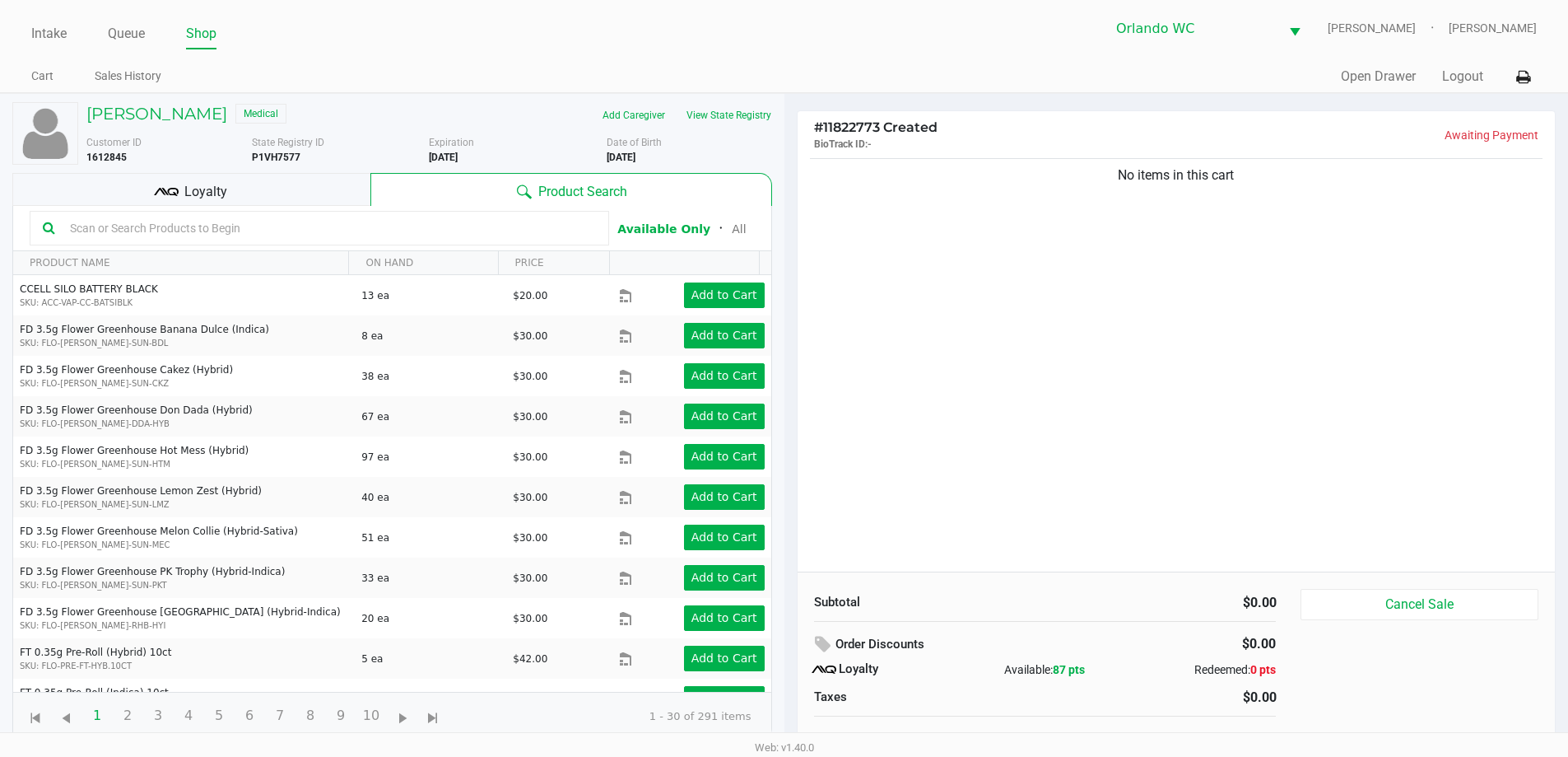
click at [375, 229] on input "text" at bounding box center [329, 227] width 532 height 25
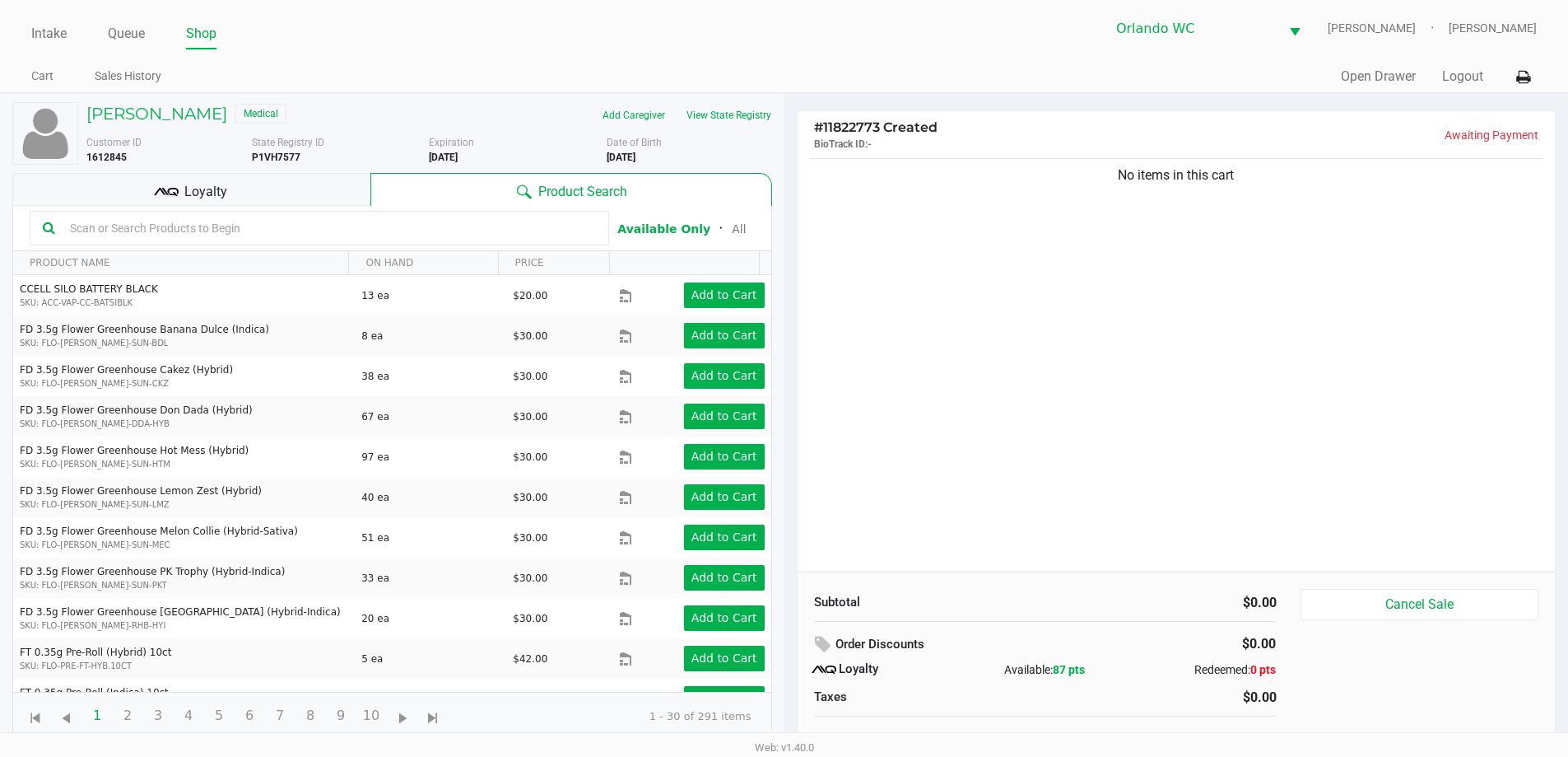
click at [375, 229] on input "text" at bounding box center [329, 227] width 532 height 25
click at [370, 232] on input "text" at bounding box center [329, 227] width 532 height 25
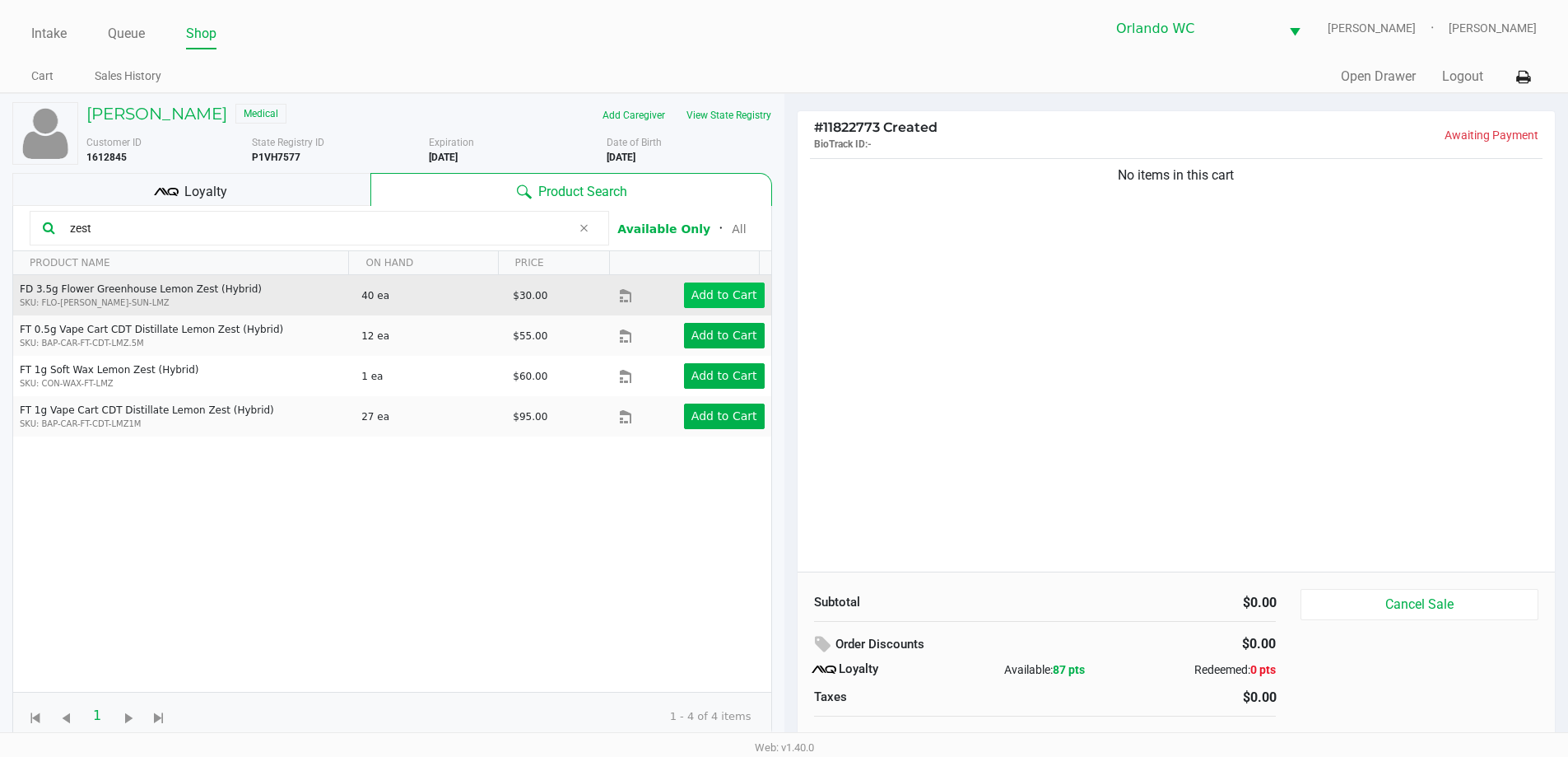
type input "zest"
click at [696, 290] on app-button-loader "Add to Cart" at bounding box center [723, 294] width 66 height 13
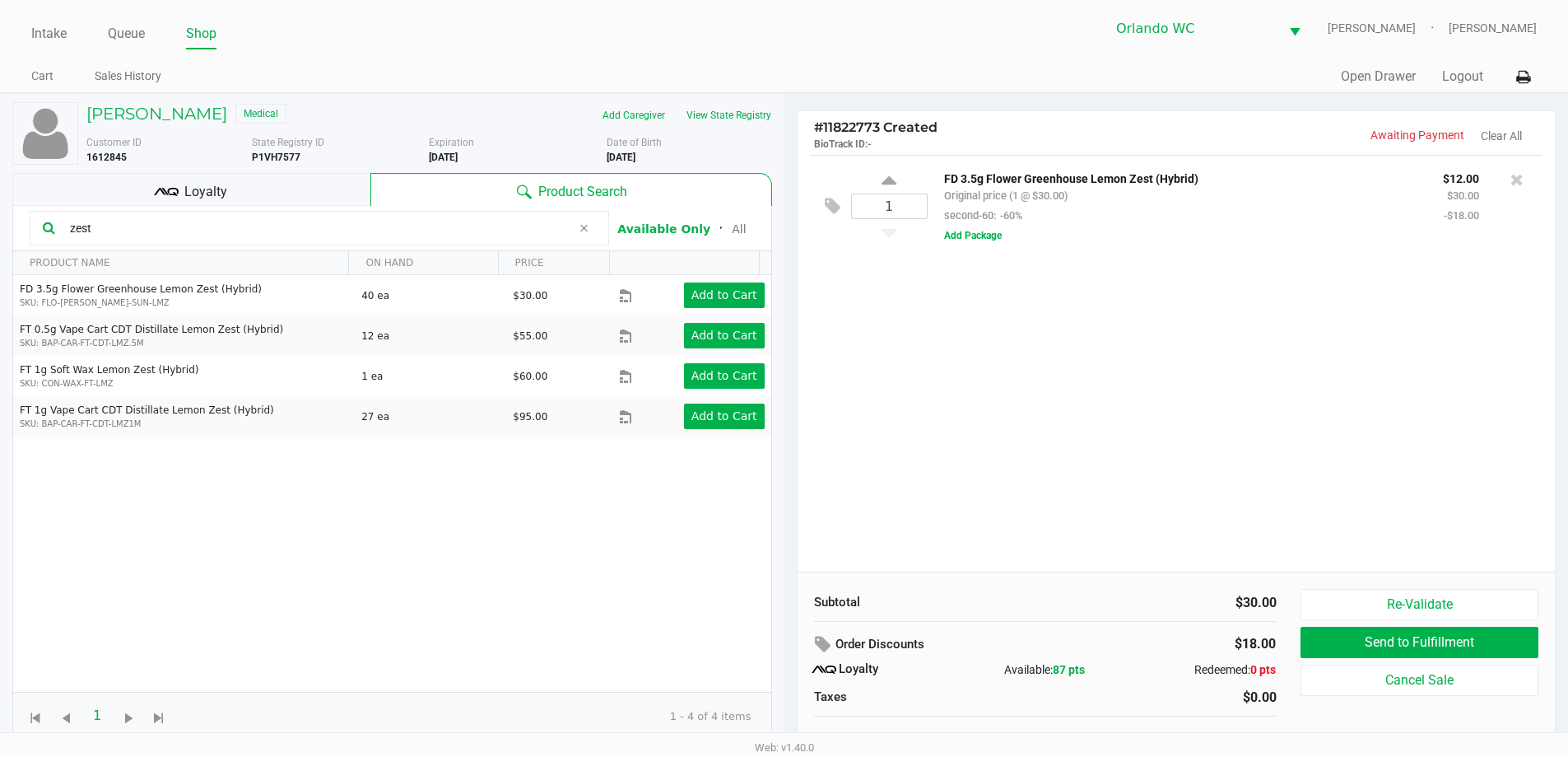
click at [113, 232] on input "zest" at bounding box center [317, 227] width 508 height 25
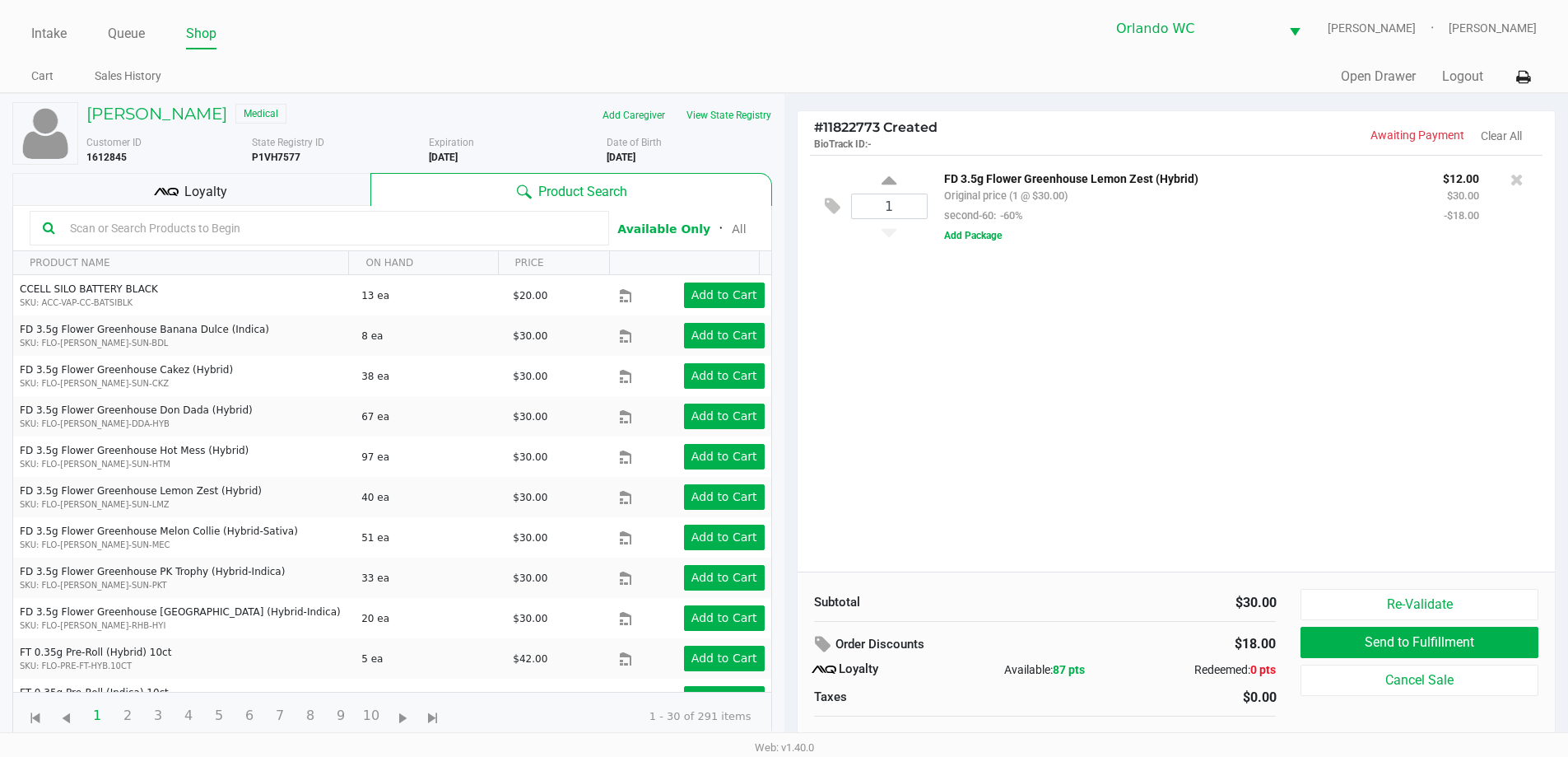
click at [113, 232] on input "text" at bounding box center [329, 227] width 532 height 25
type input "zest"
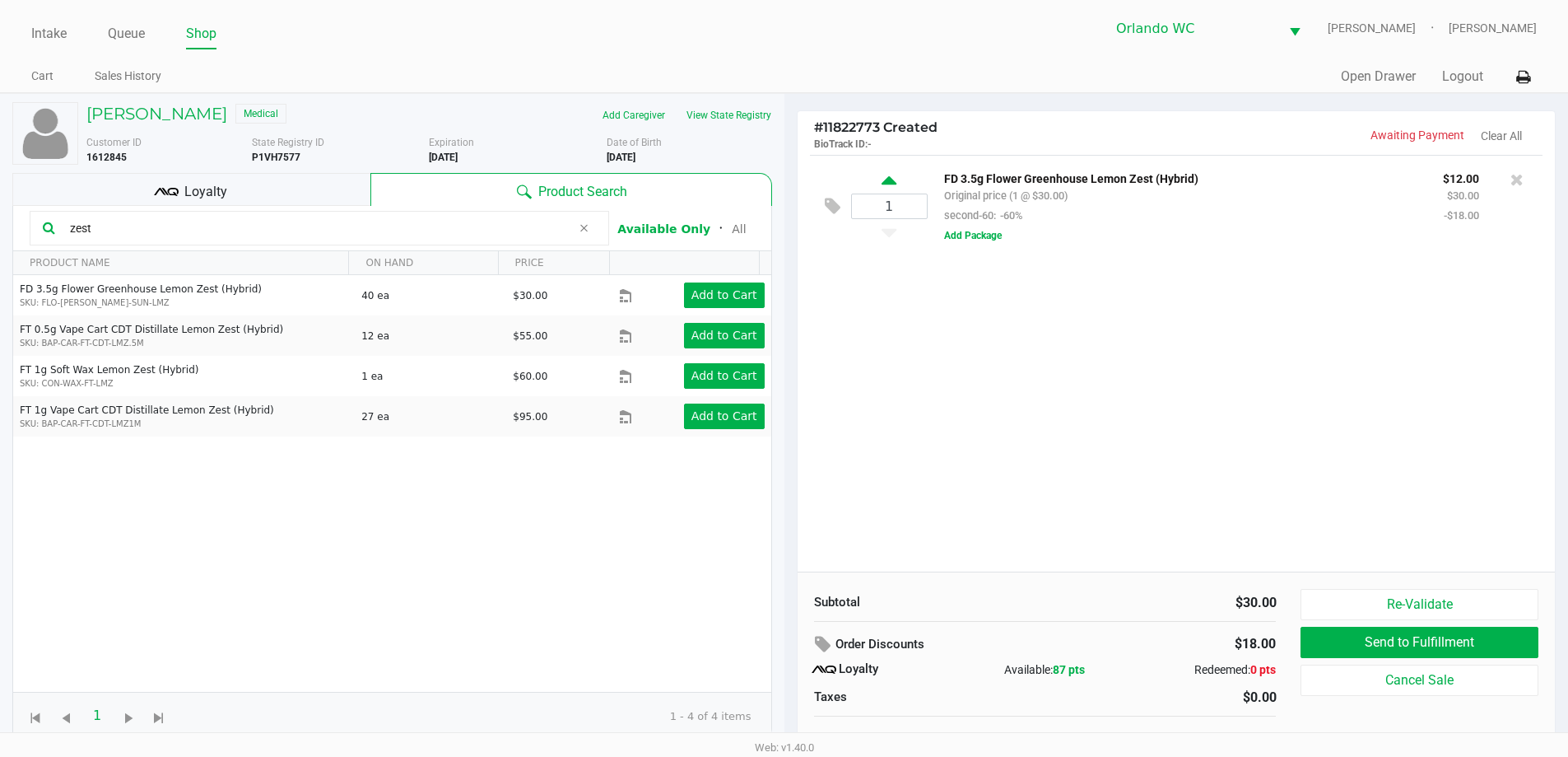
click at [883, 184] on icon at bounding box center [888, 183] width 15 height 21
type input "2"
click at [102, 227] on input "zest" at bounding box center [317, 227] width 508 height 25
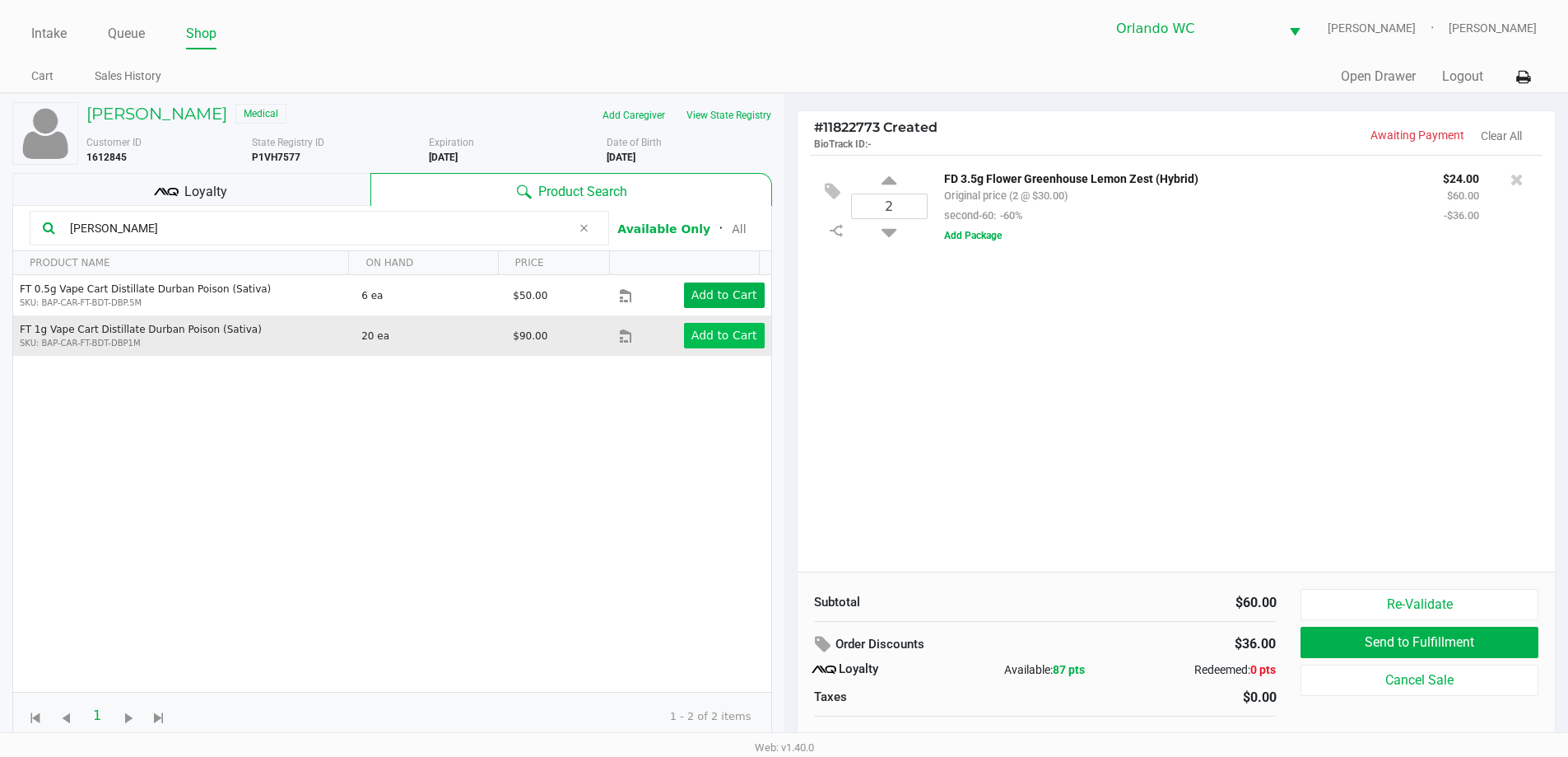
type input "durba"
click at [691, 329] on app-button-loader "Add to Cart" at bounding box center [723, 334] width 66 height 13
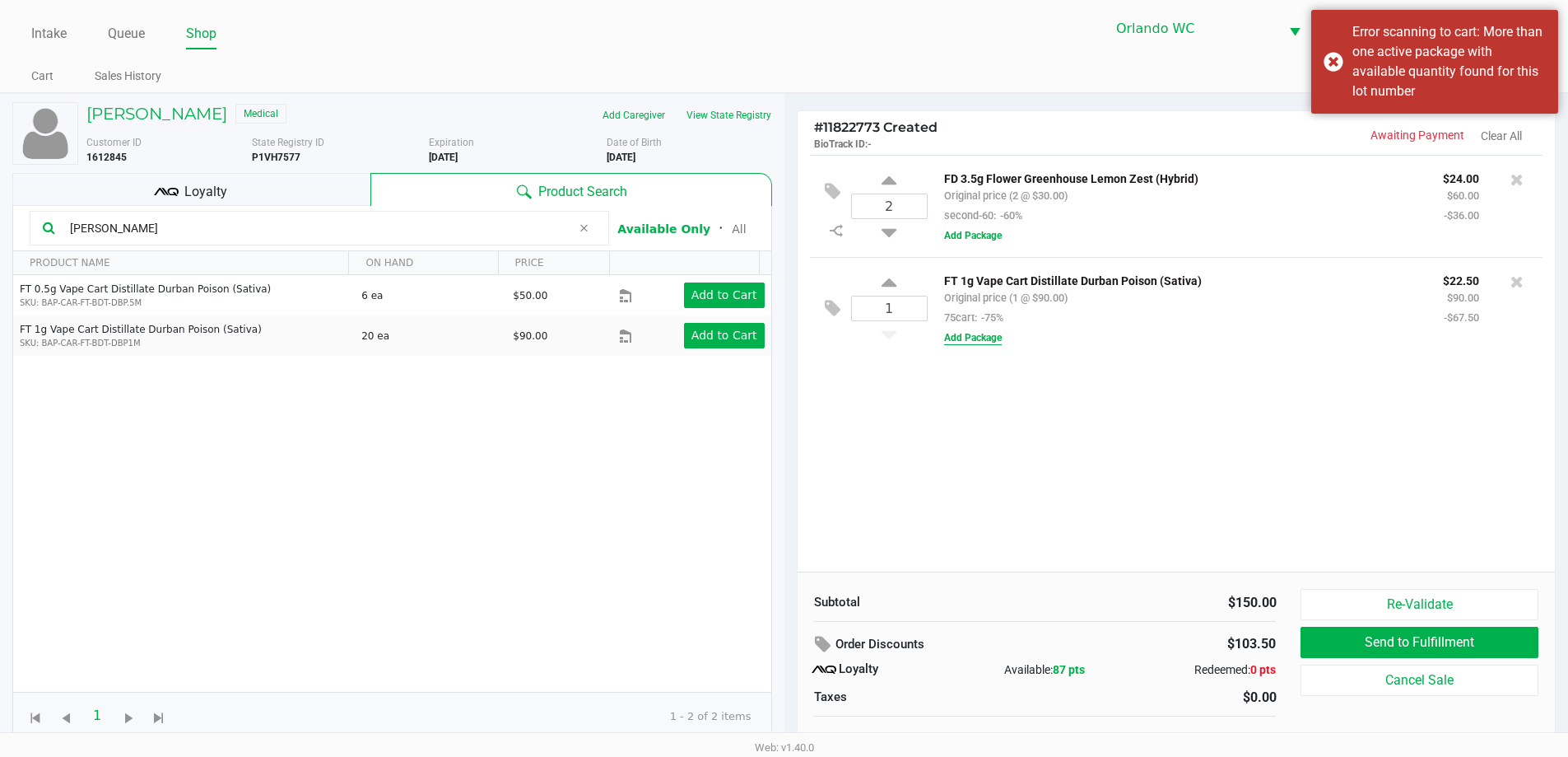
click at [968, 335] on button "Add Package" at bounding box center [972, 337] width 57 height 15
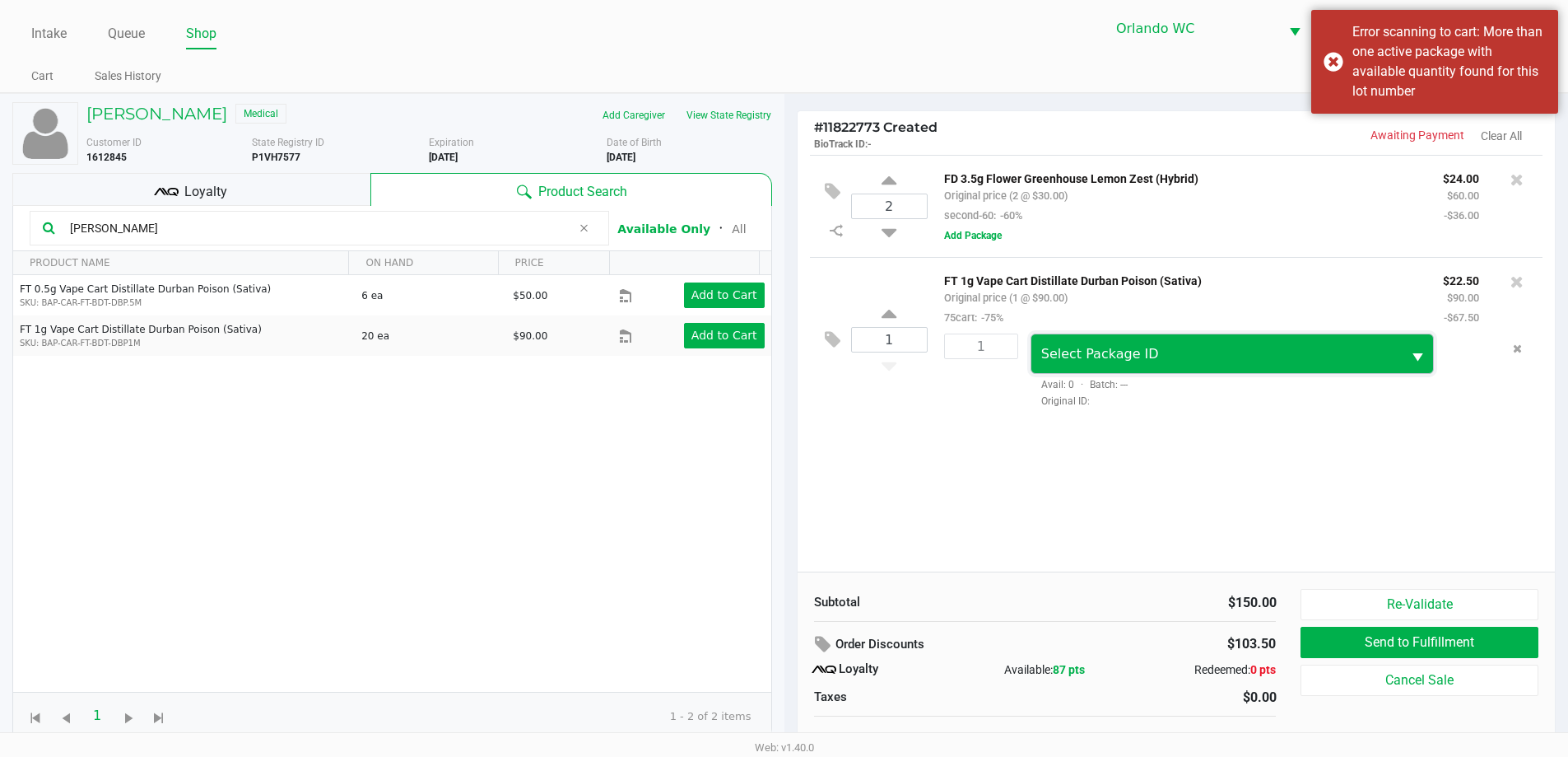
click at [1072, 366] on span "Select Package ID" at bounding box center [1216, 353] width 372 height 38
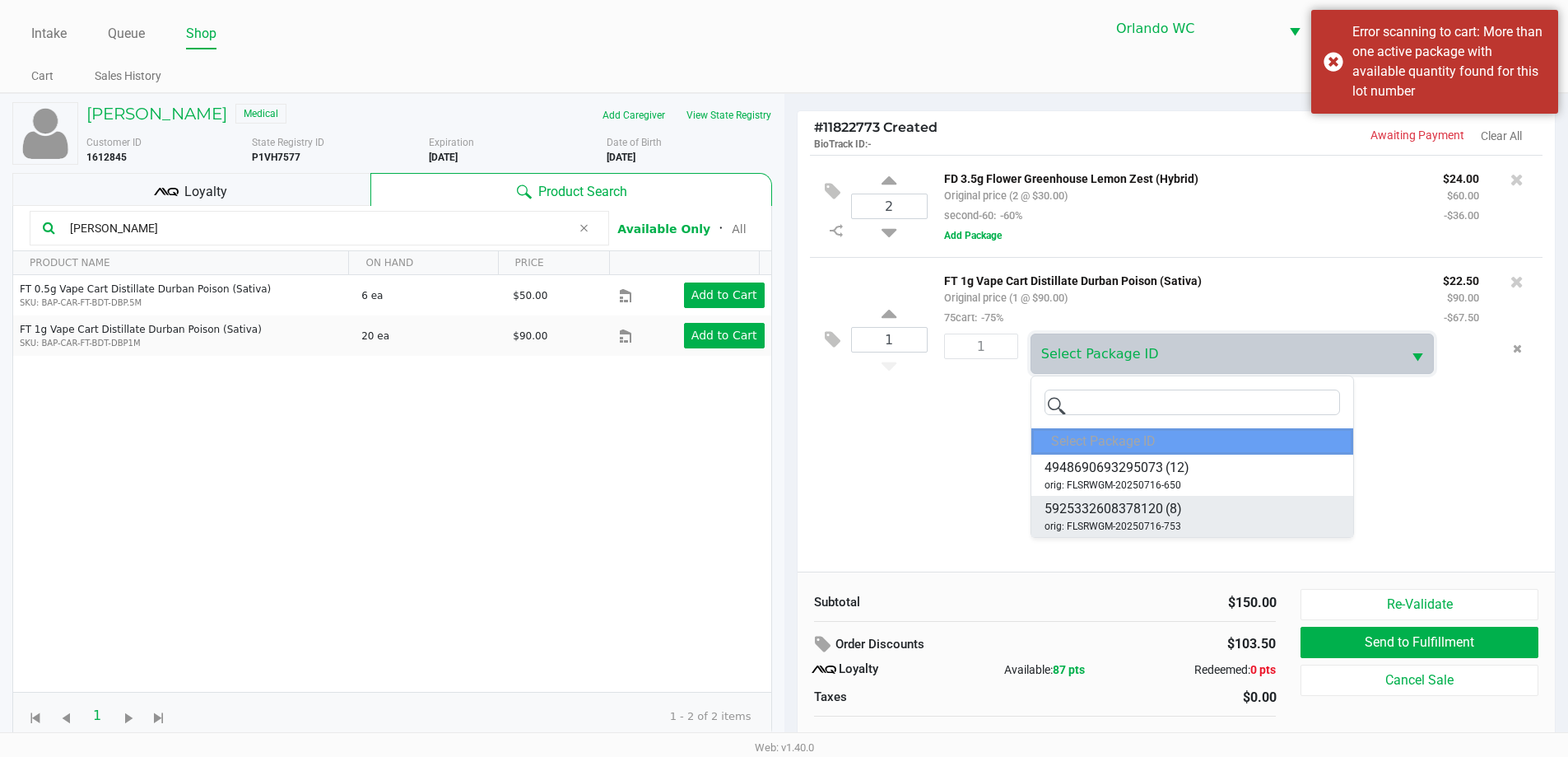
click at [1121, 508] on span "5925332608378120" at bounding box center [1103, 508] width 119 height 20
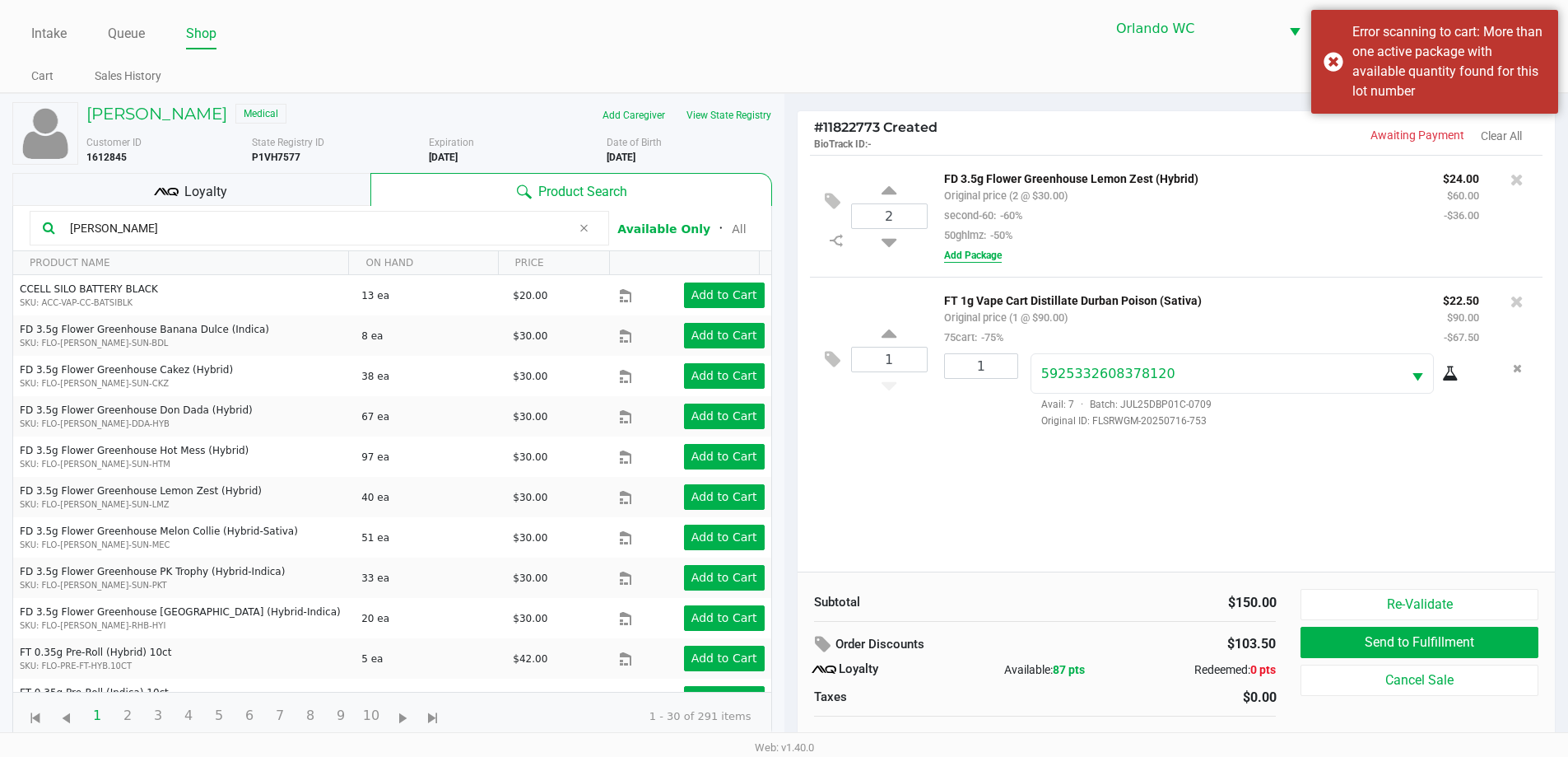
click at [986, 256] on button "Add Package" at bounding box center [972, 255] width 57 height 15
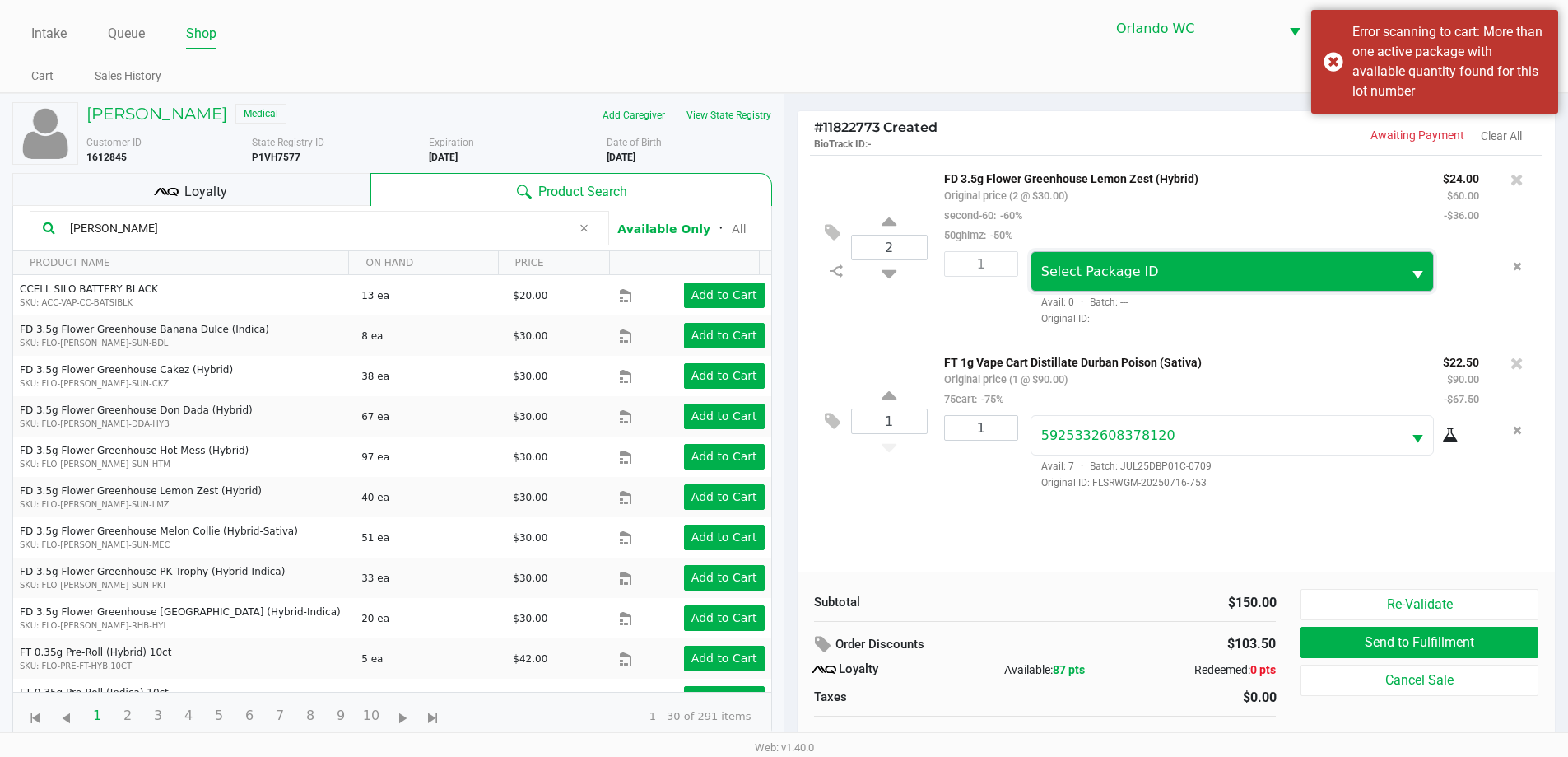
click at [1104, 287] on span "Select Package ID" at bounding box center [1216, 271] width 372 height 38
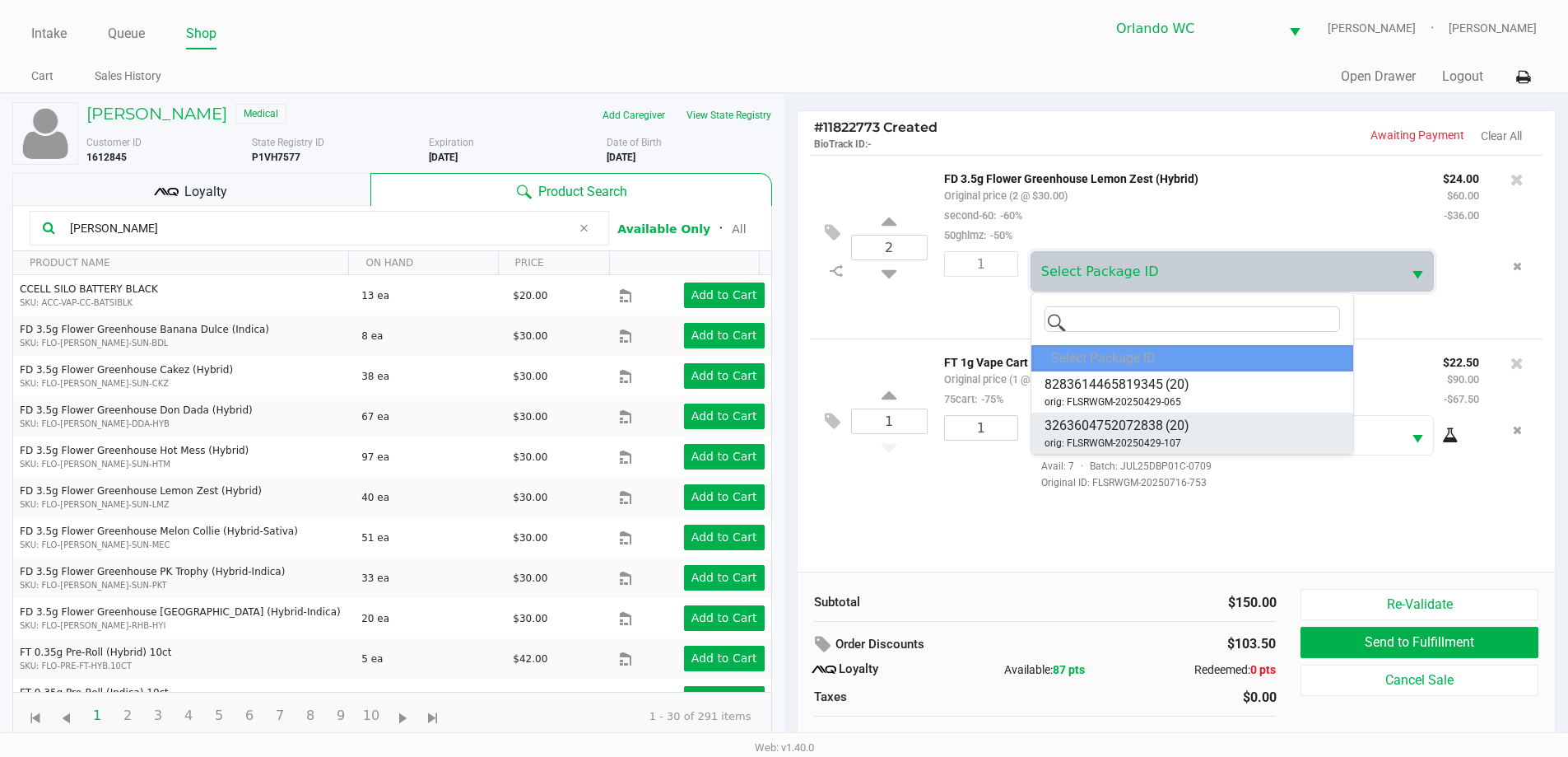
click at [1222, 432] on li "3263604752072838 (20) orig: FLSRWGM-20250429-107" at bounding box center [1191, 433] width 322 height 41
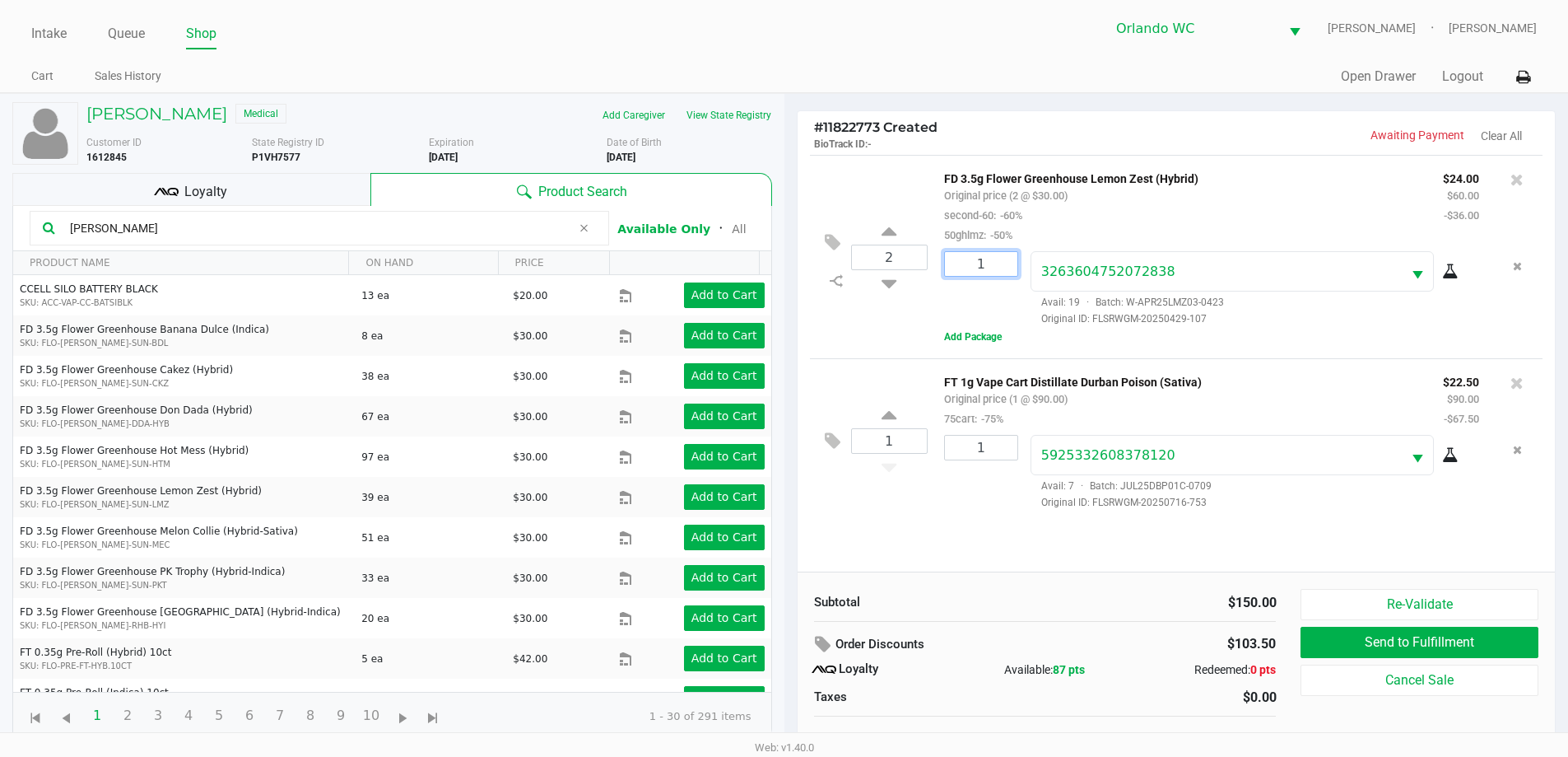
click at [995, 269] on input "1" at bounding box center [980, 264] width 73 height 24
type input "2"
click at [891, 537] on div "Loading NOAH GREENE Medical Add Caregiver View State Registry Customer ID 16128…" at bounding box center [784, 433] width 1568 height 680
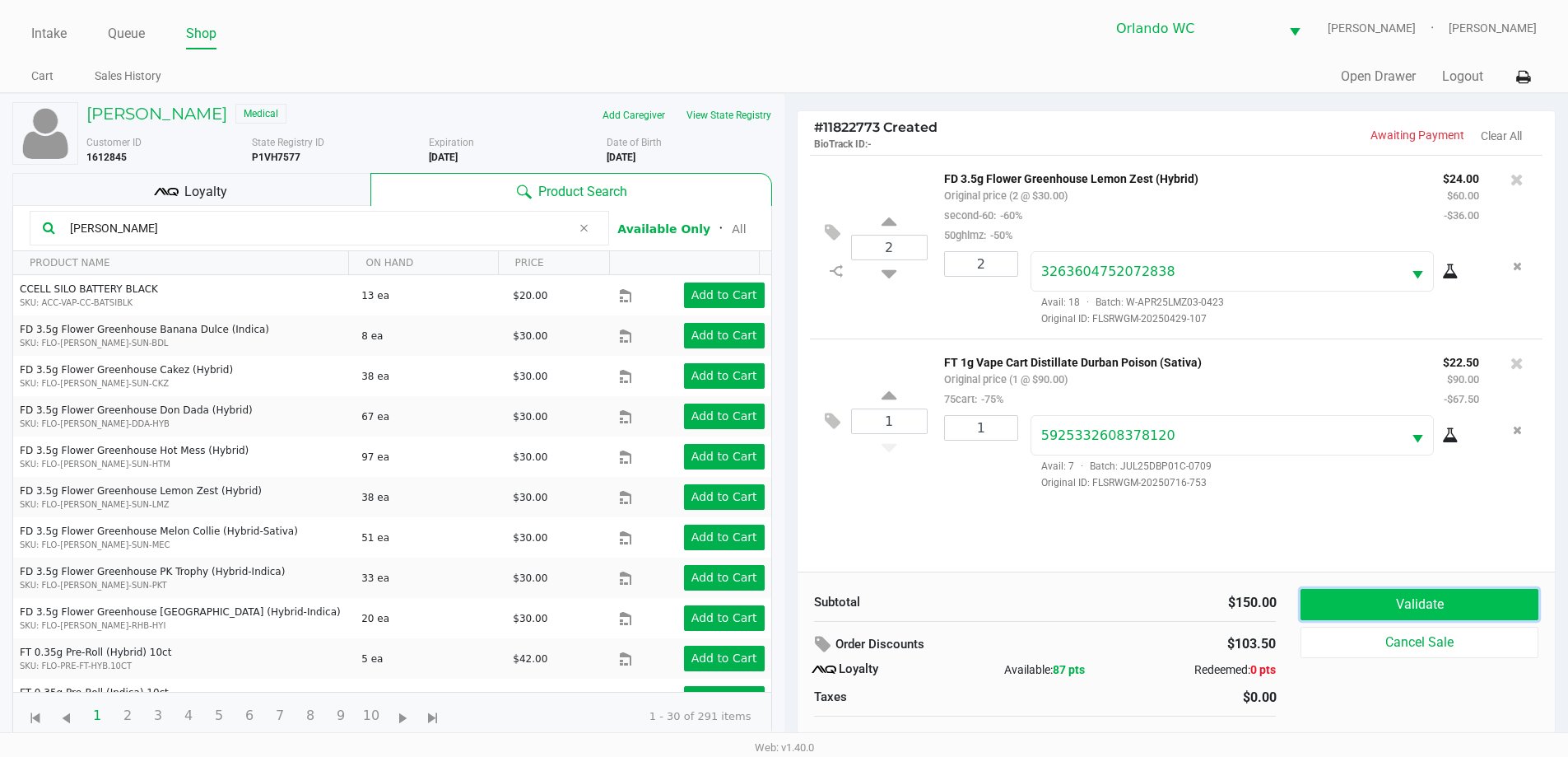
click at [1496, 605] on button "Validate" at bounding box center [1419, 604] width 237 height 32
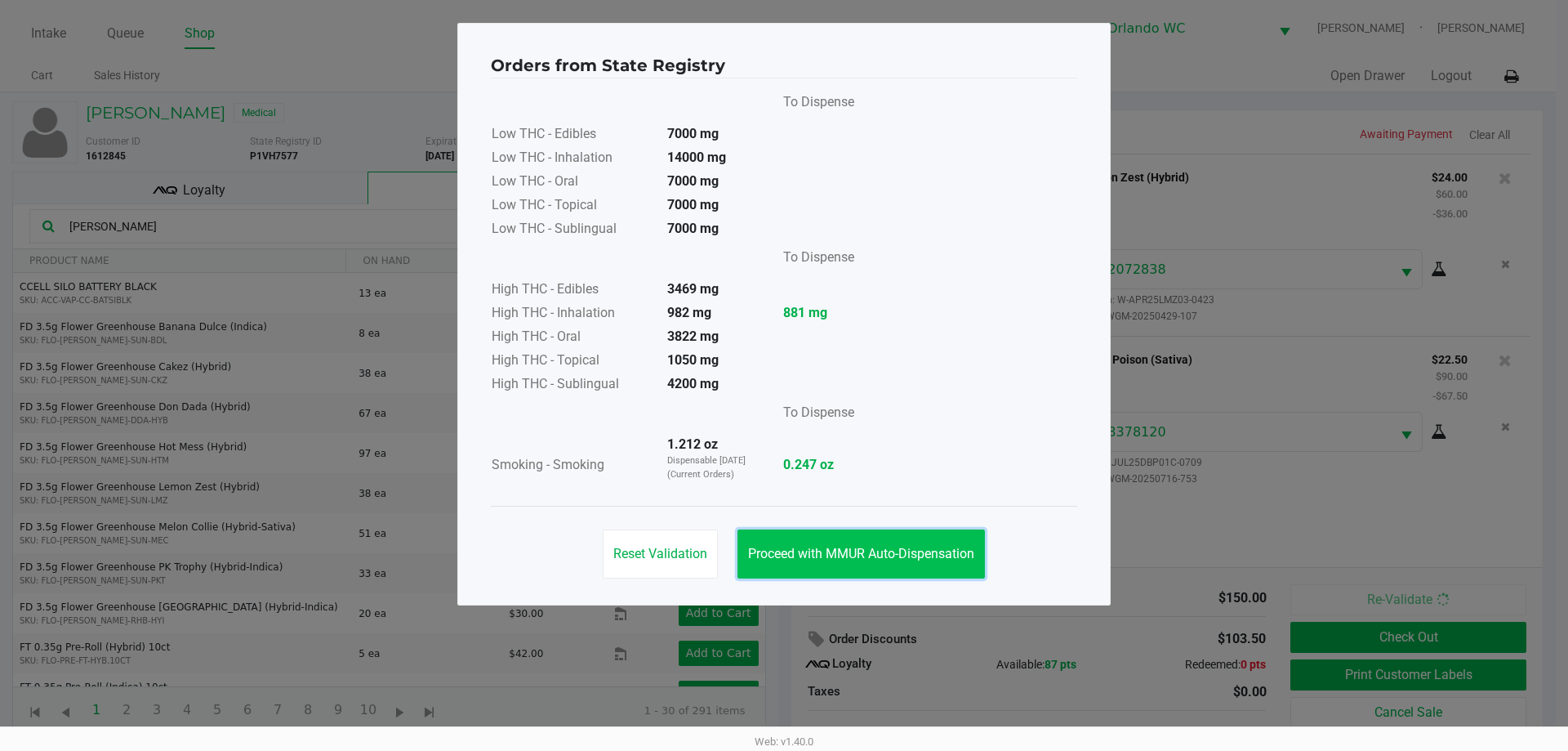
click at [824, 537] on button "Proceed with MMUR Auto-Dispensation" at bounding box center [861, 554] width 247 height 49
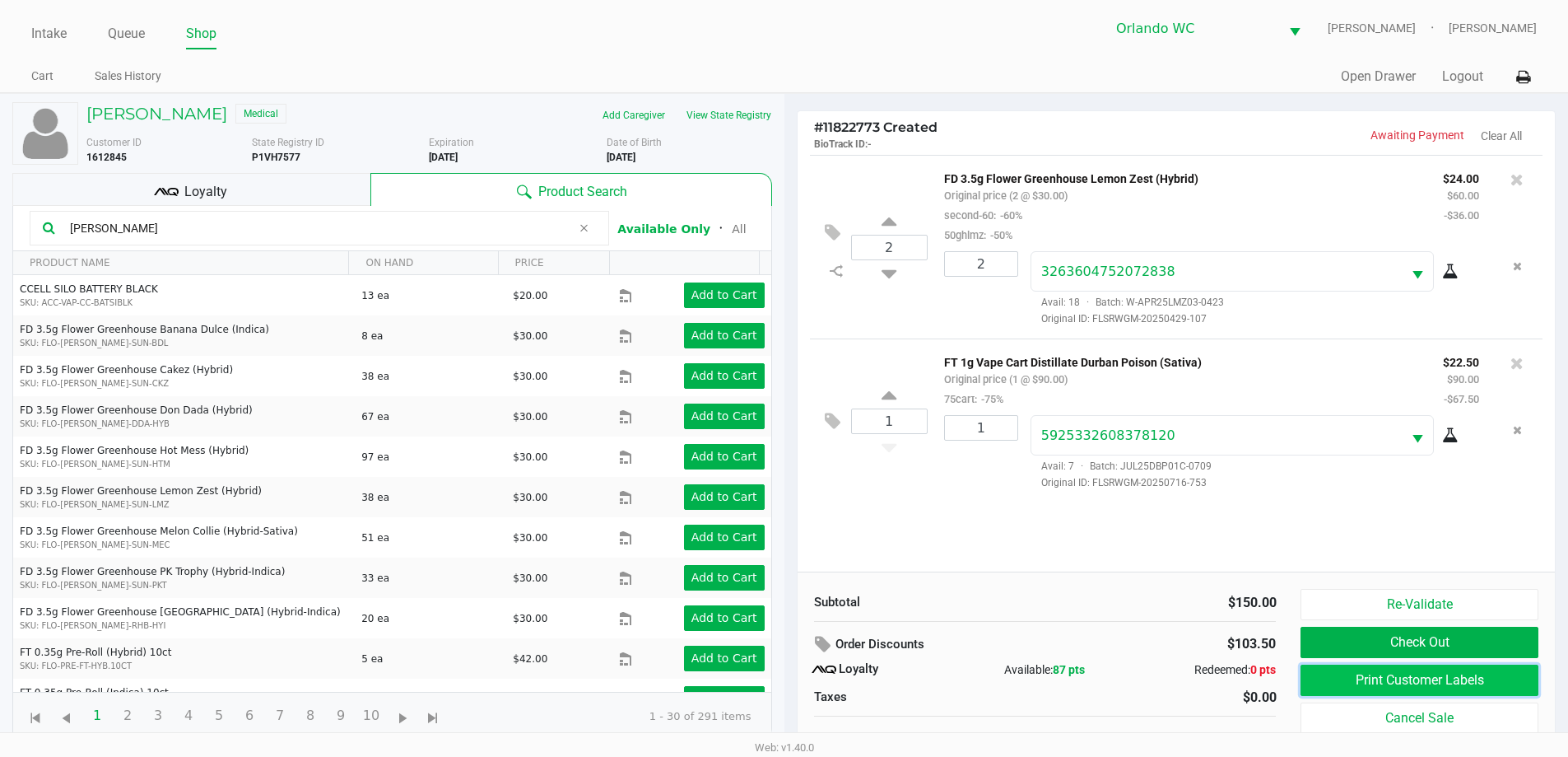
click at [1378, 683] on button "Print Customer Labels" at bounding box center [1419, 680] width 237 height 32
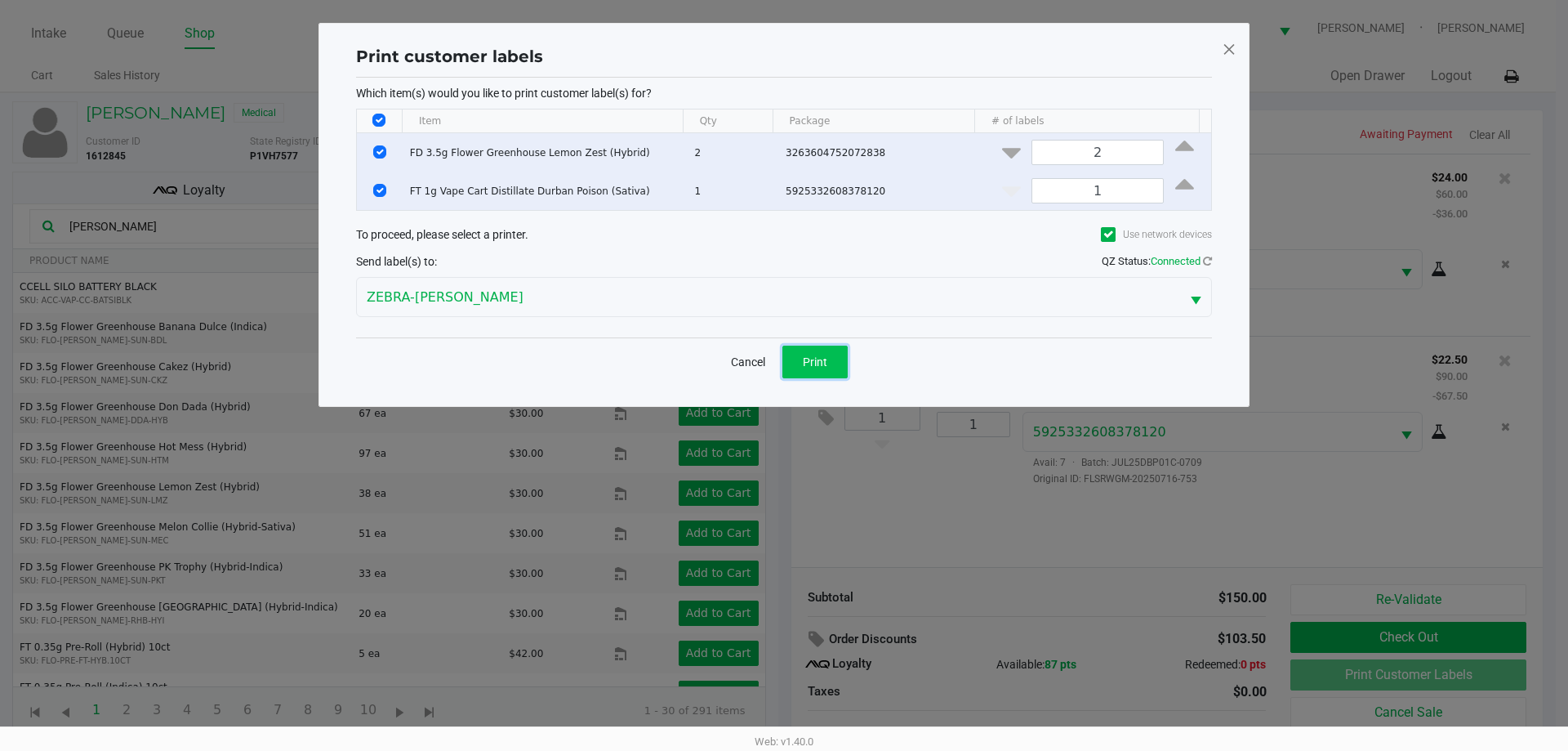
click at [822, 368] on button "Print" at bounding box center [815, 362] width 65 height 33
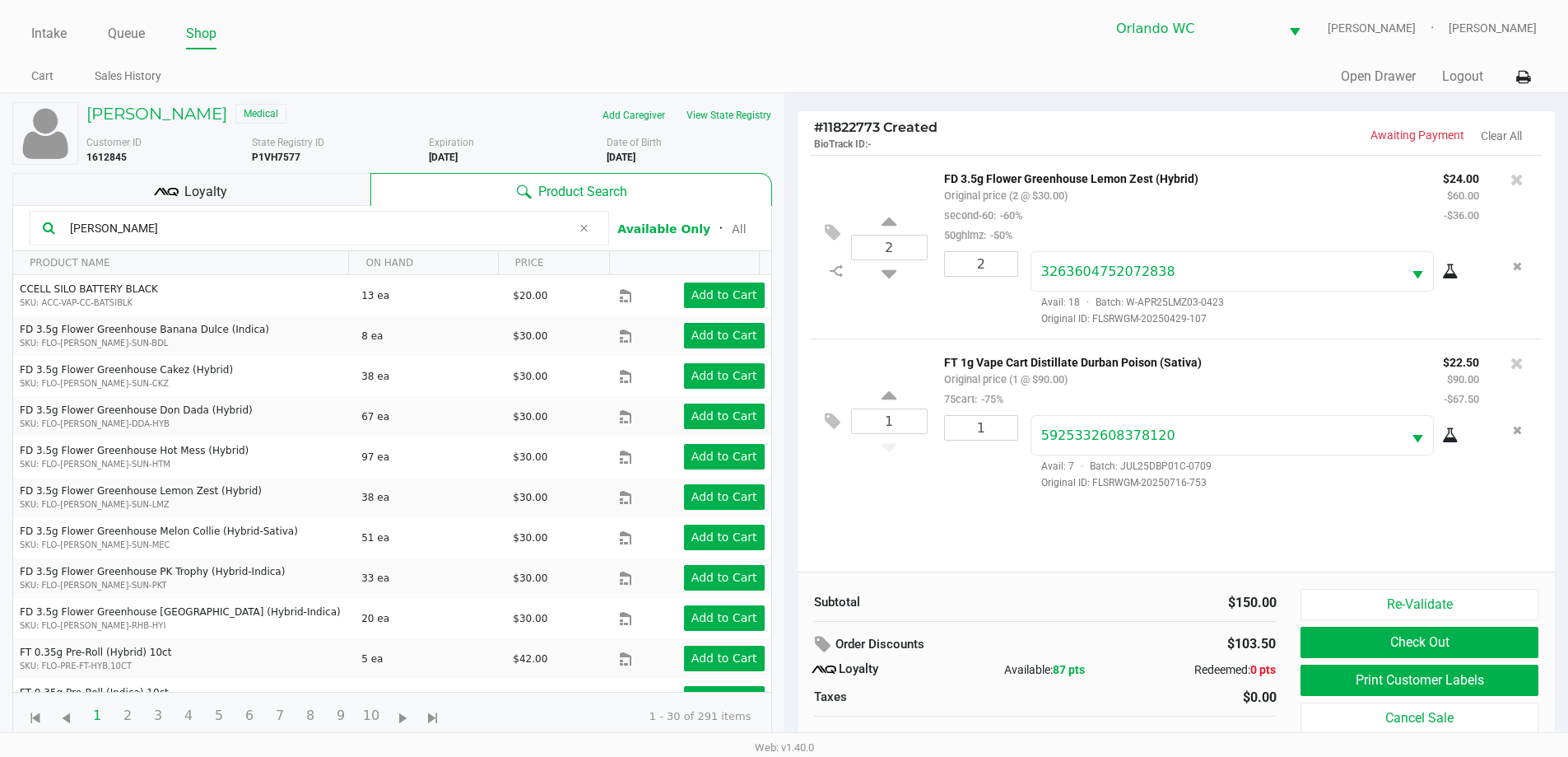
scroll to position [16, 0]
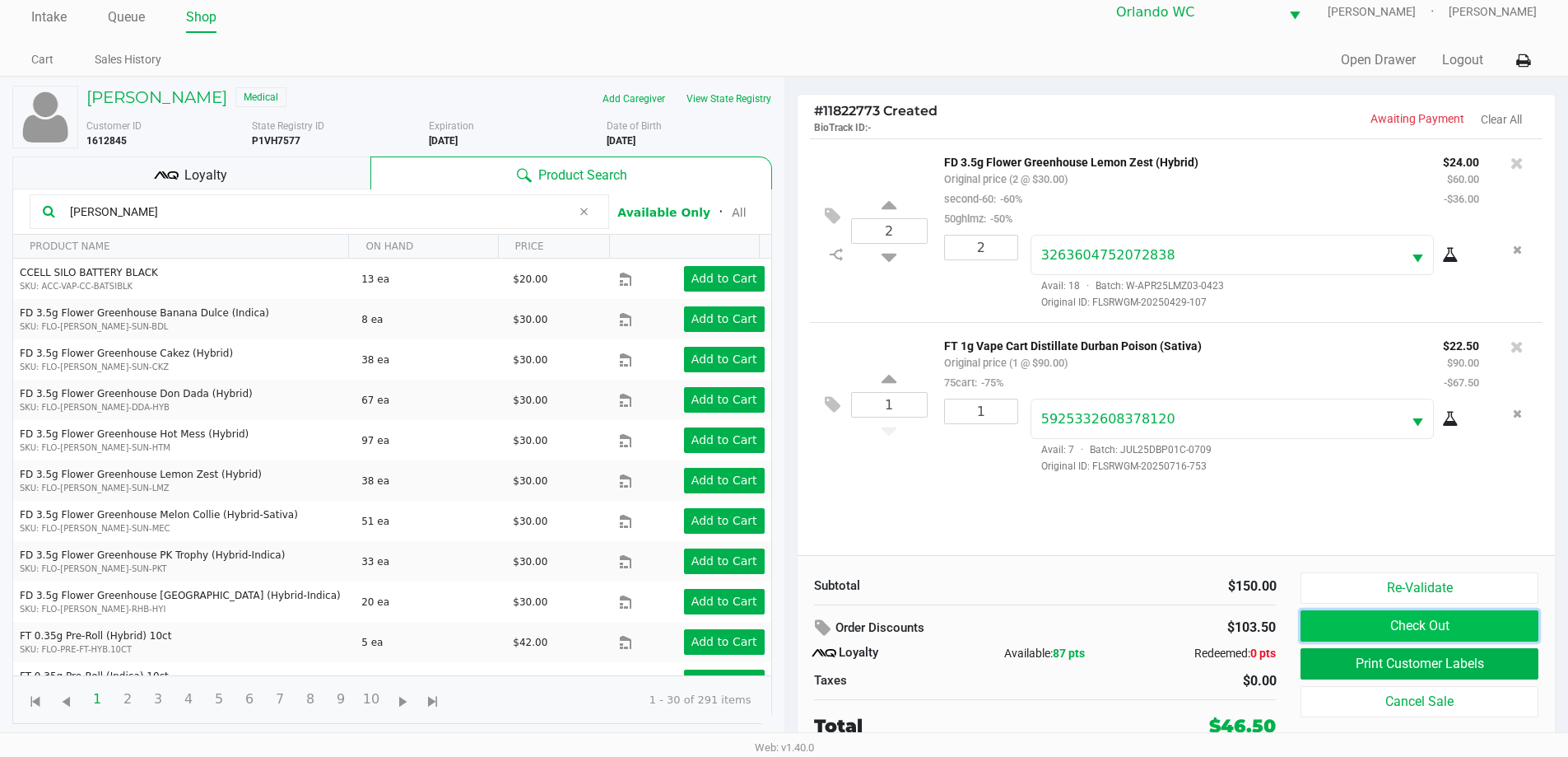
click at [1477, 626] on button "Check Out" at bounding box center [1419, 625] width 237 height 32
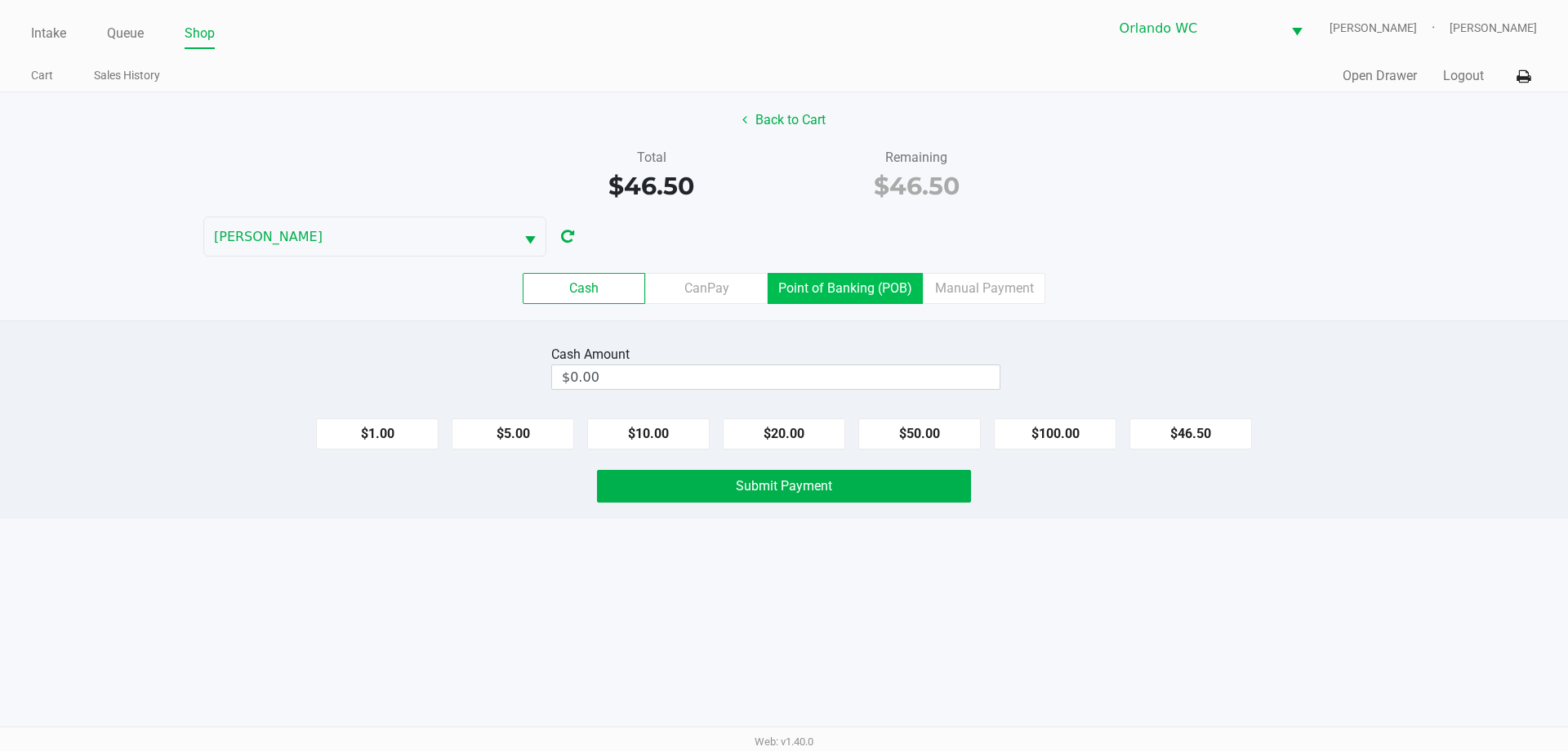
click at [866, 273] on label "Point of Banking (POB)" at bounding box center [845, 288] width 155 height 31
click at [0, 0] on 7 "Point of Banking (POB)" at bounding box center [0, 0] width 0 height 0
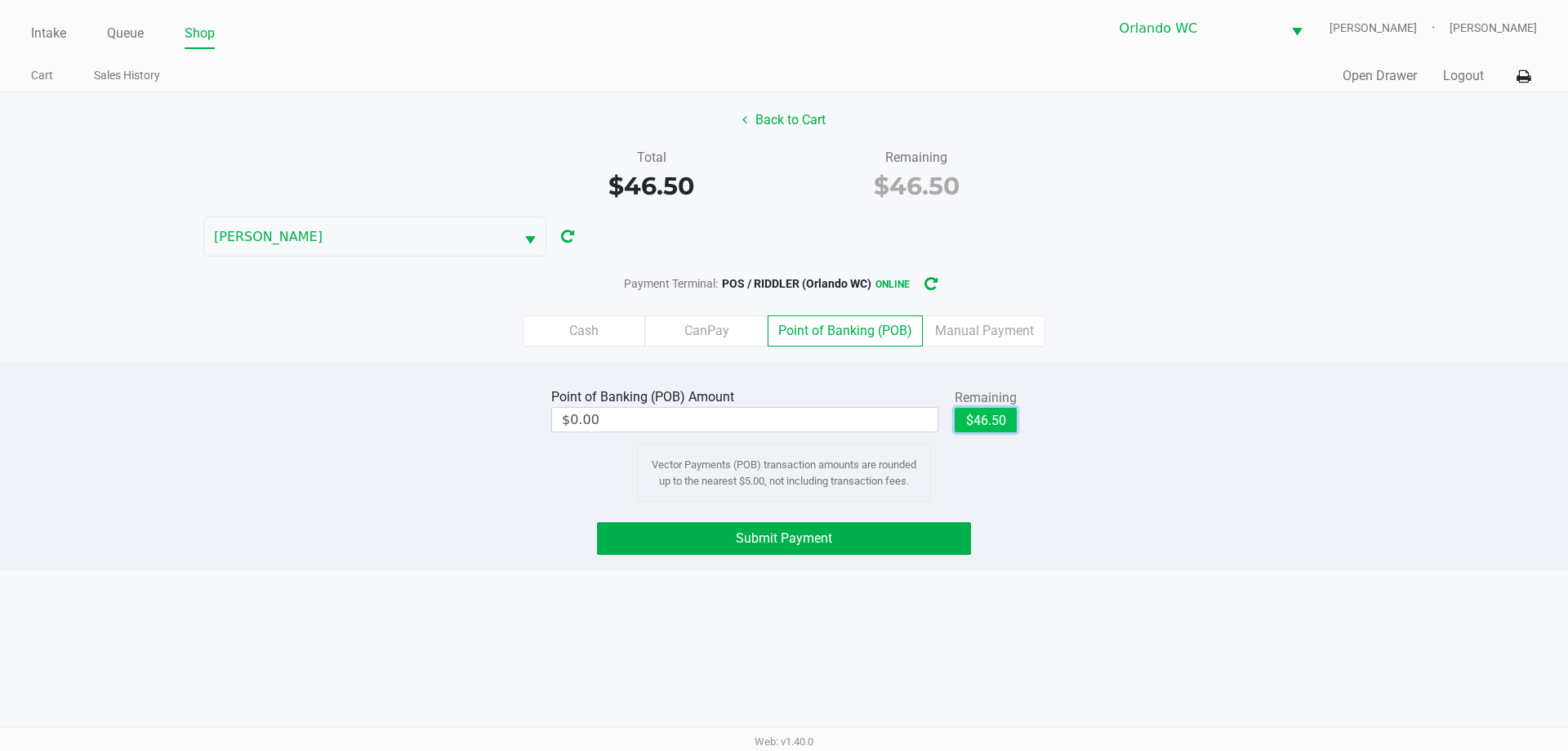
click at [973, 412] on button "$46.50" at bounding box center [985, 420] width 62 height 25
type input "$46.50"
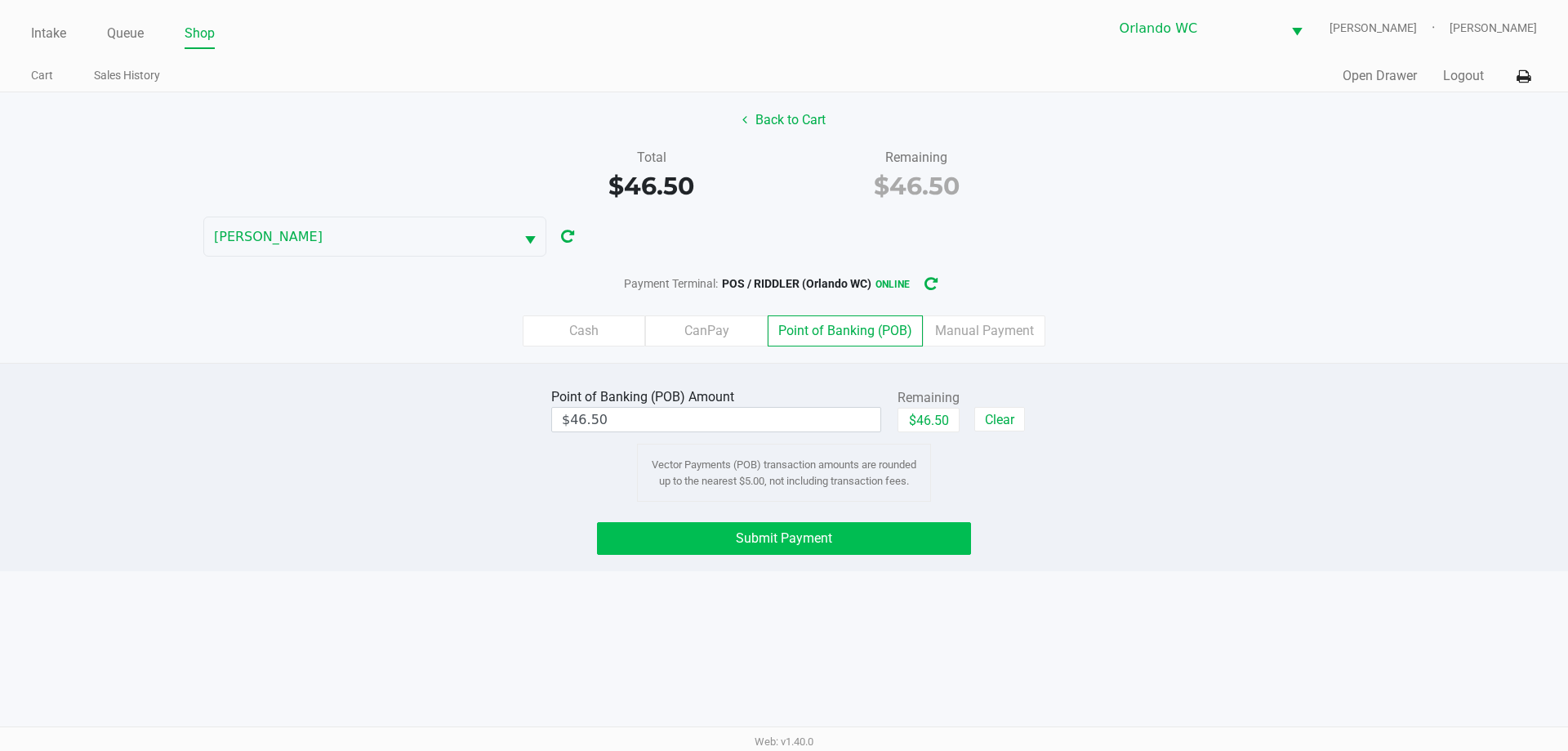
click at [807, 542] on span "Submit Payment" at bounding box center [784, 537] width 97 height 15
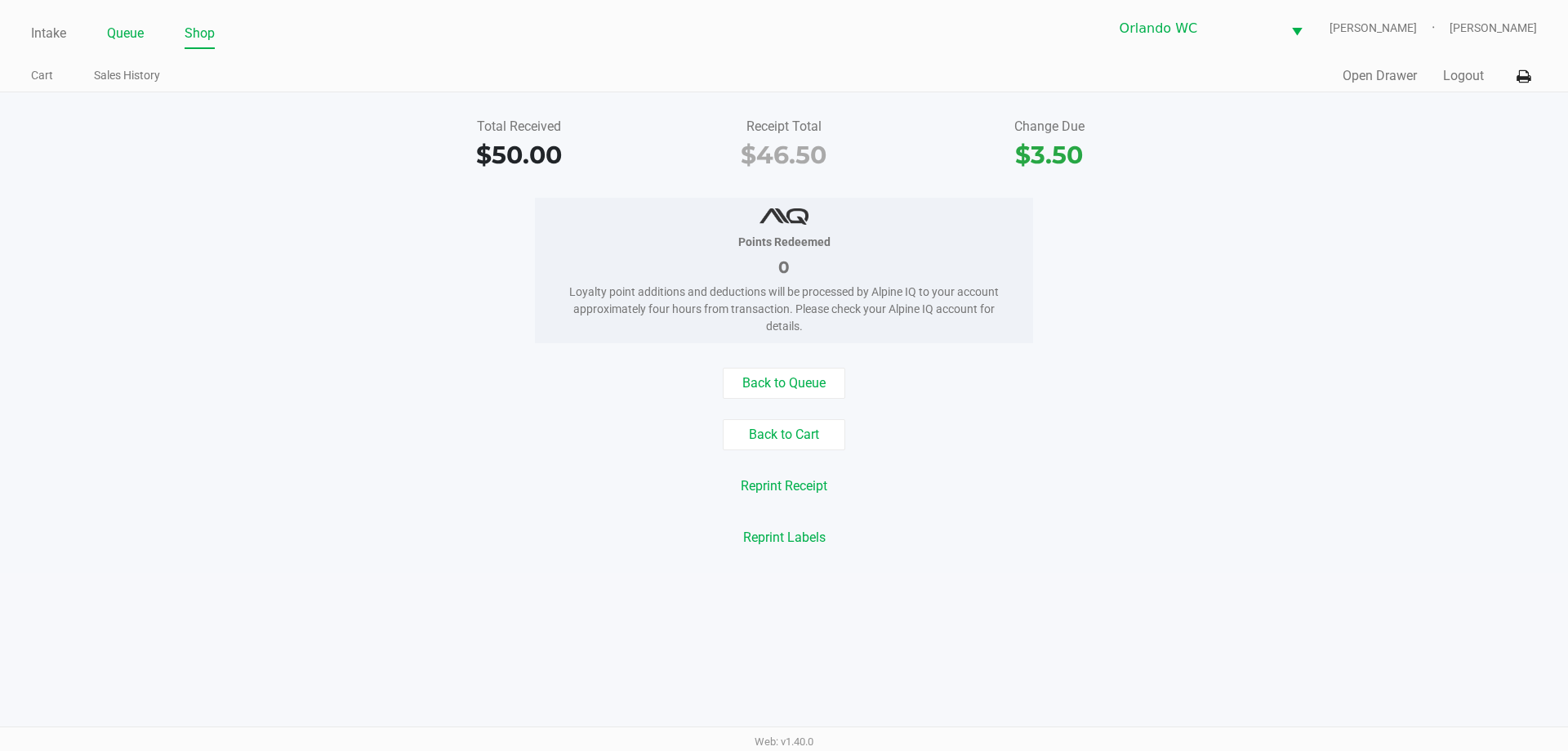
click at [120, 36] on link "Queue" at bounding box center [125, 33] width 36 height 23
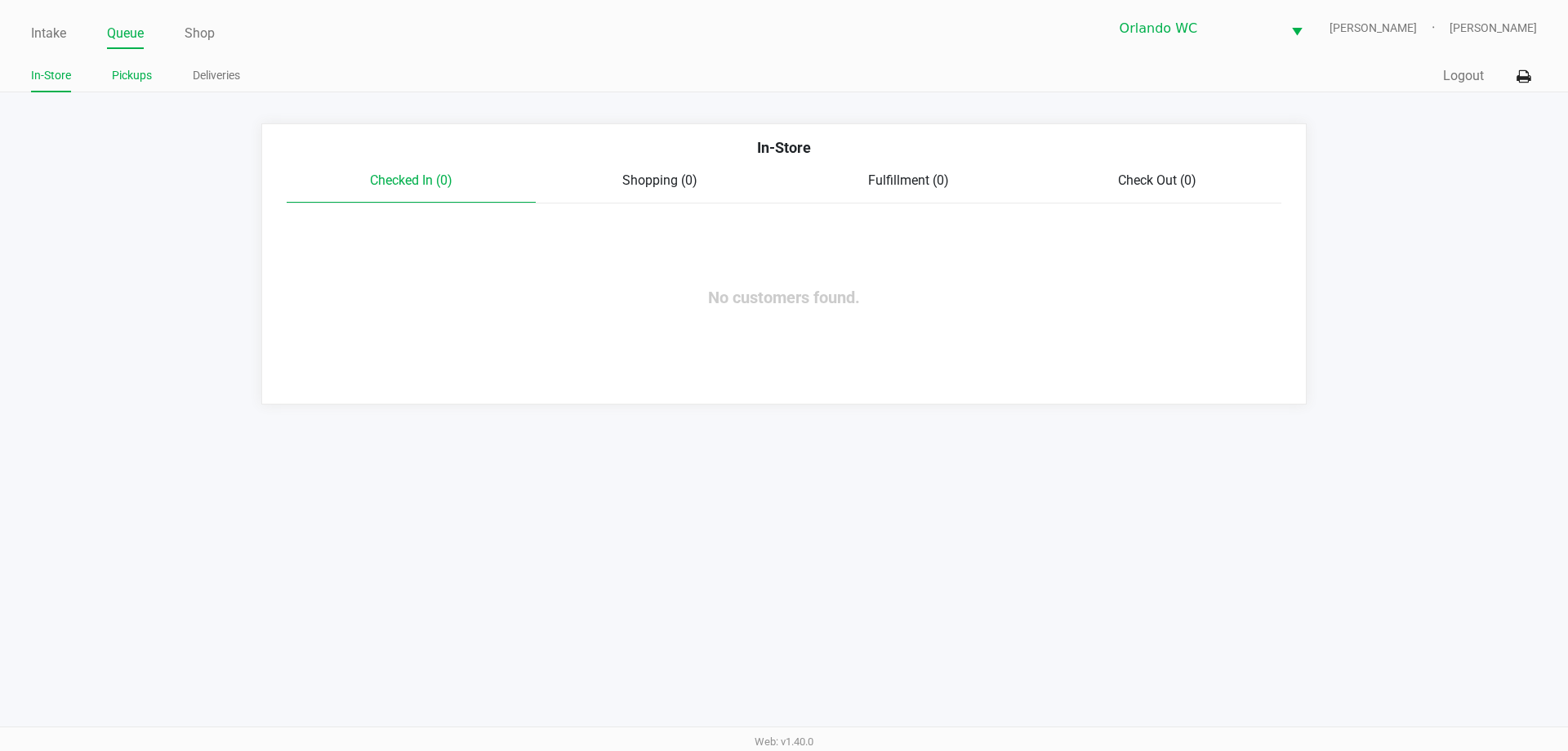
click at [135, 81] on link "Pickups" at bounding box center [131, 75] width 40 height 20
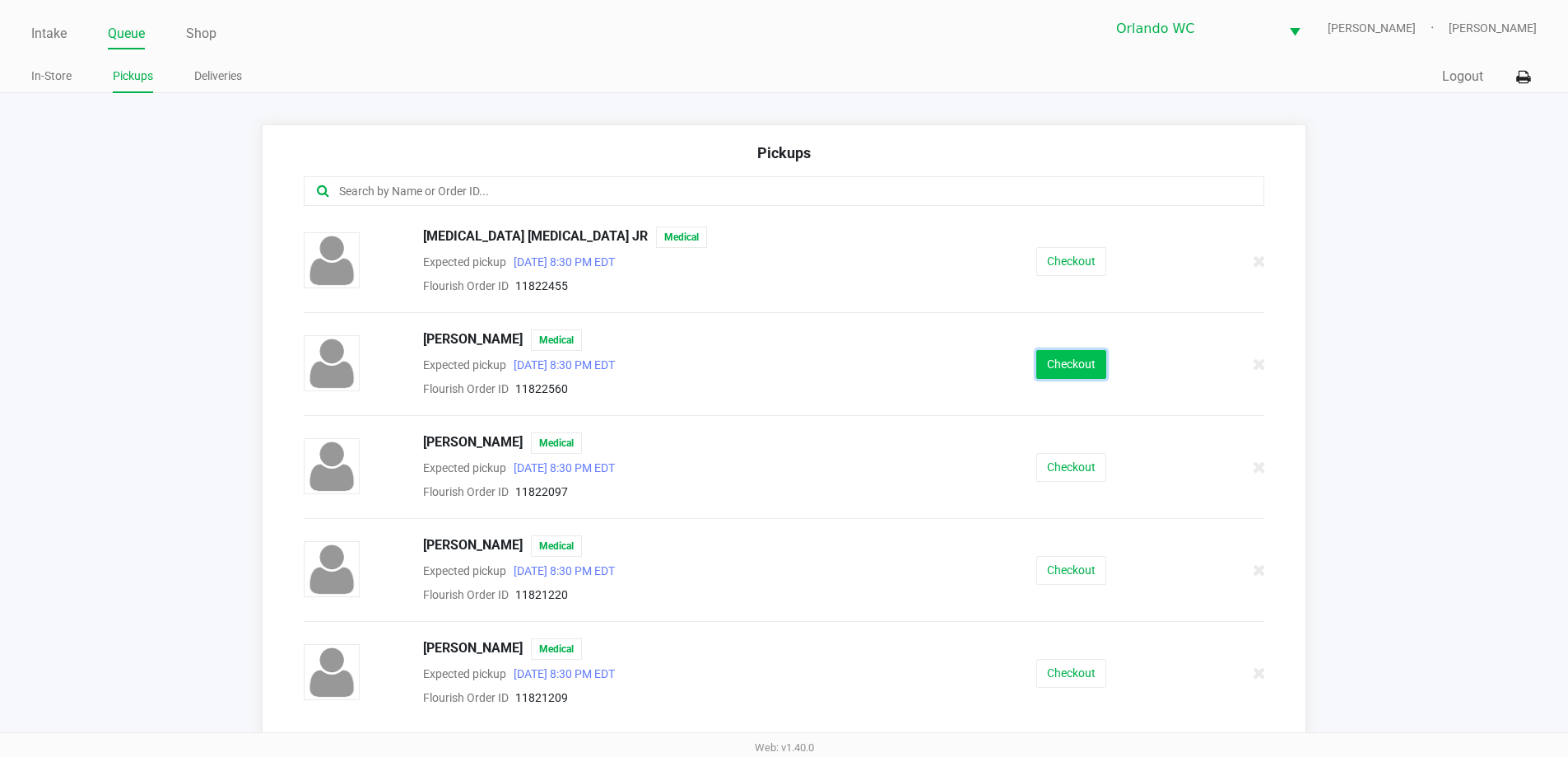
click at [1048, 366] on button "Checkout" at bounding box center [1071, 365] width 70 height 29
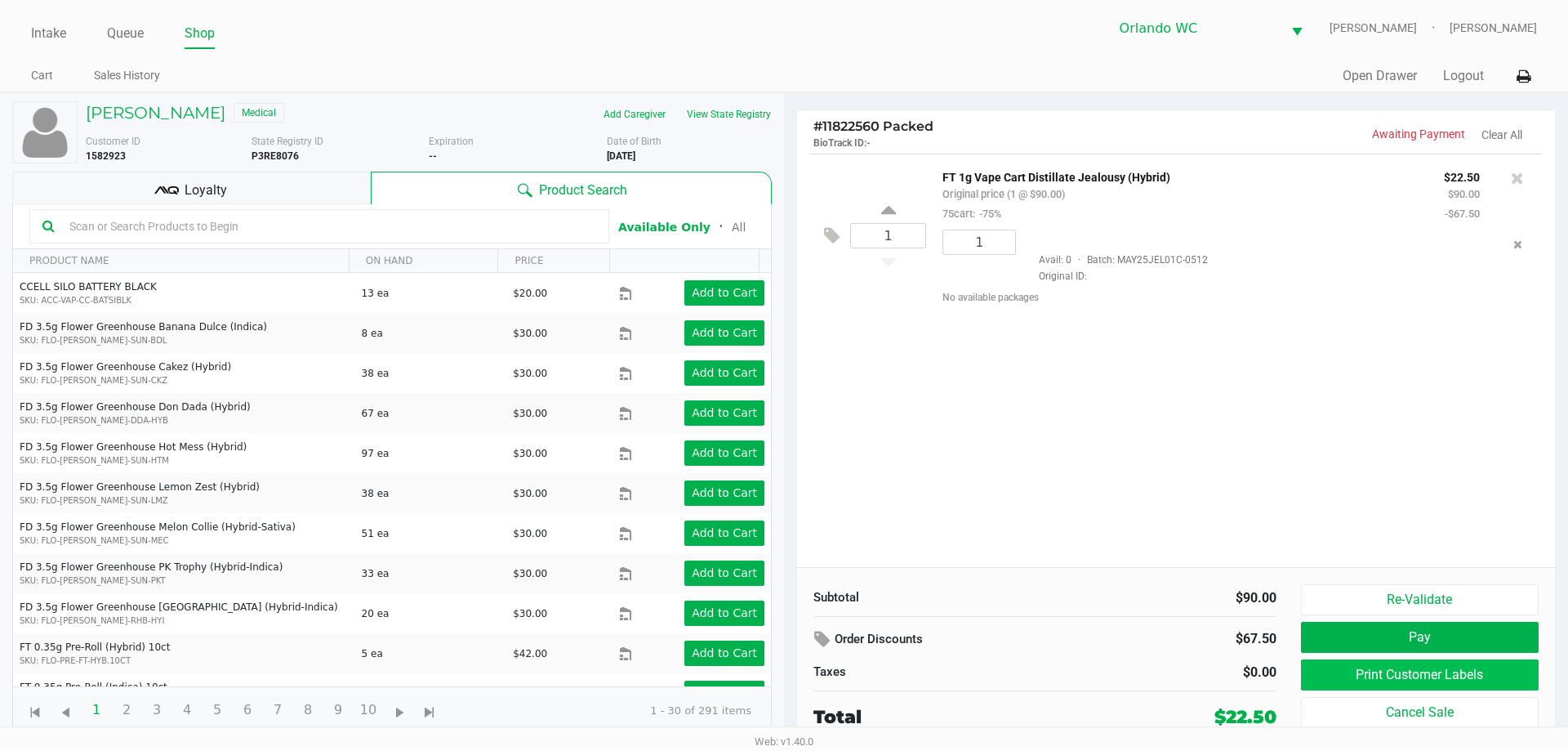
click at [1352, 673] on button "Print Customer Labels" at bounding box center [1420, 675] width 237 height 31
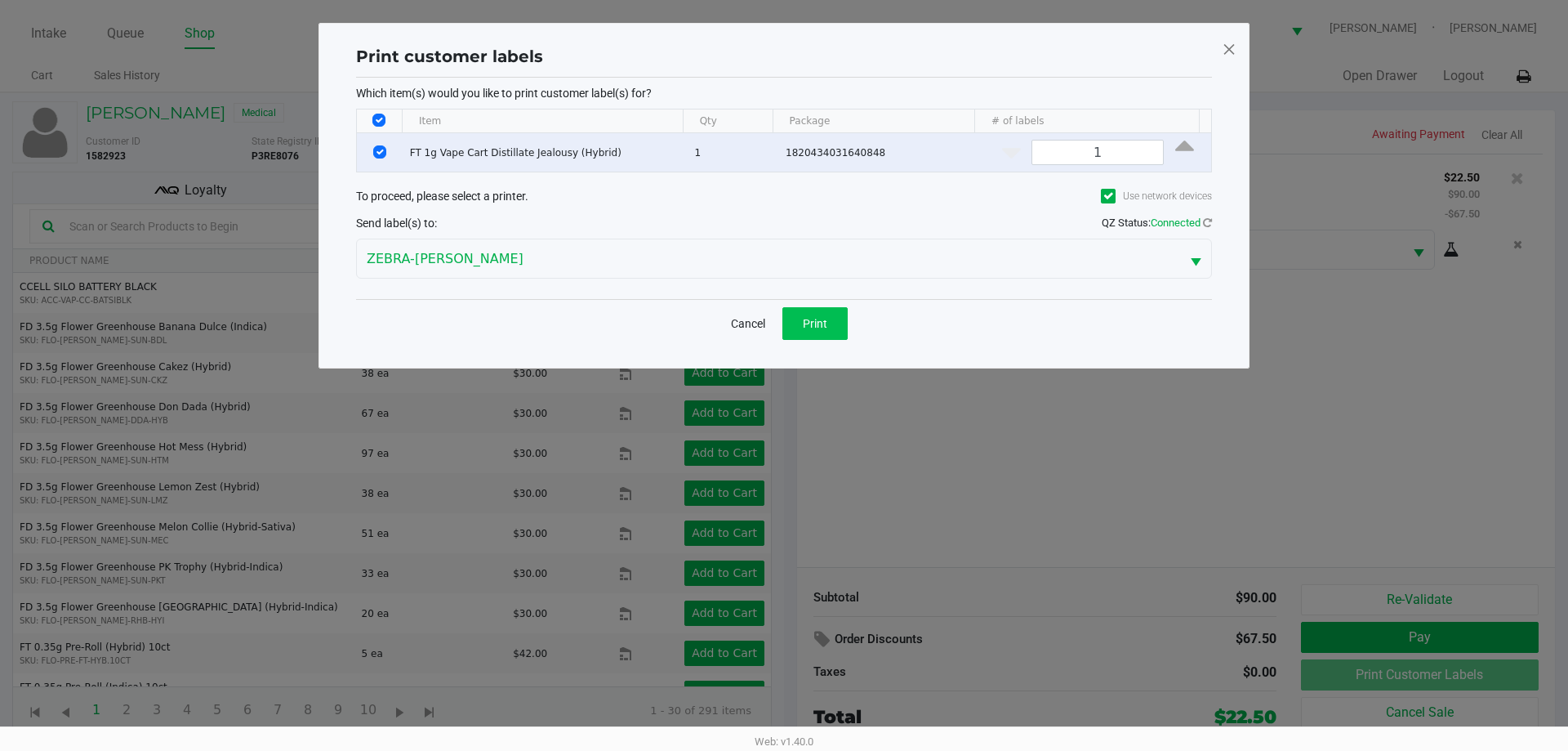
click at [815, 324] on span "Print" at bounding box center [815, 323] width 25 height 13
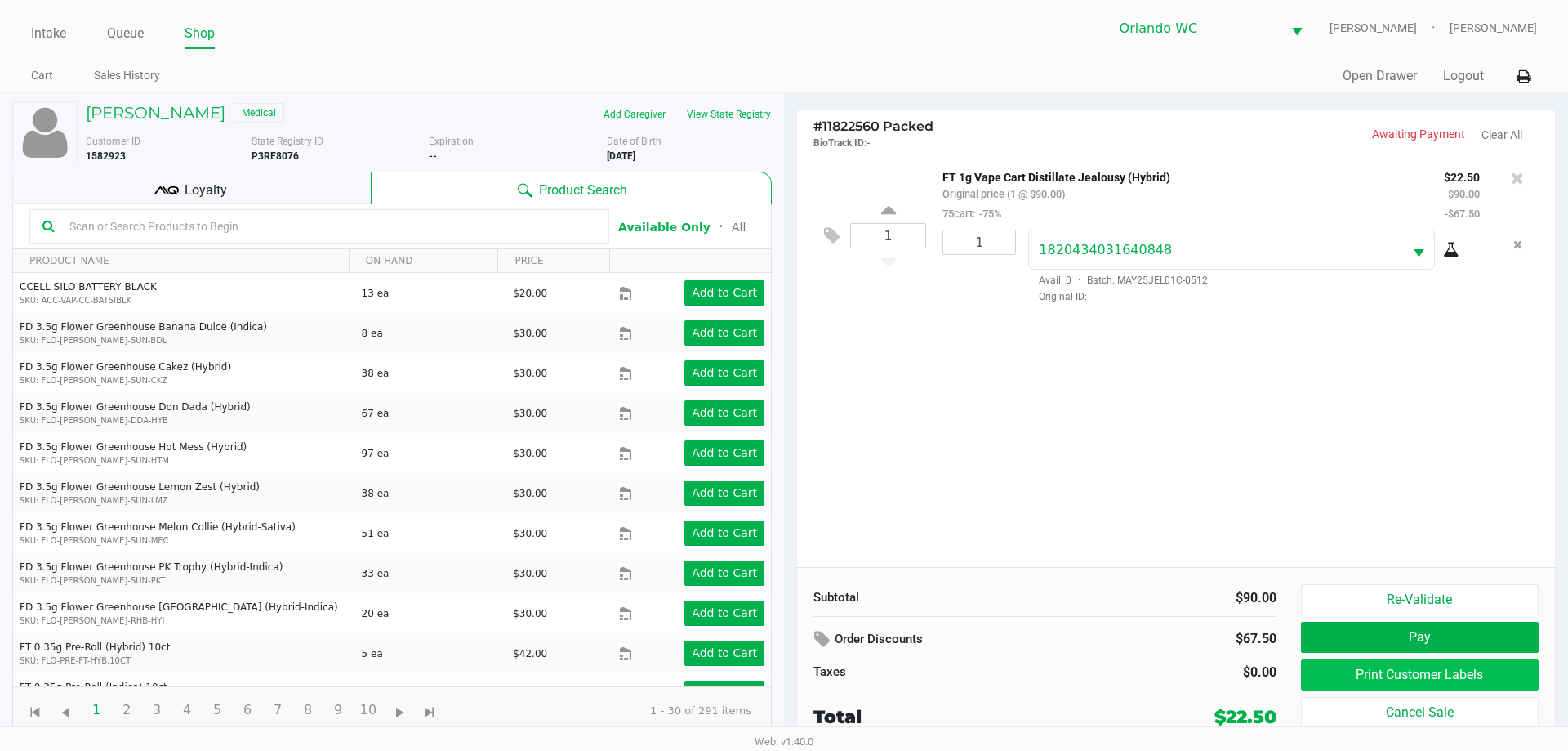
click at [1372, 687] on button "Print Customer Labels" at bounding box center [1420, 675] width 237 height 31
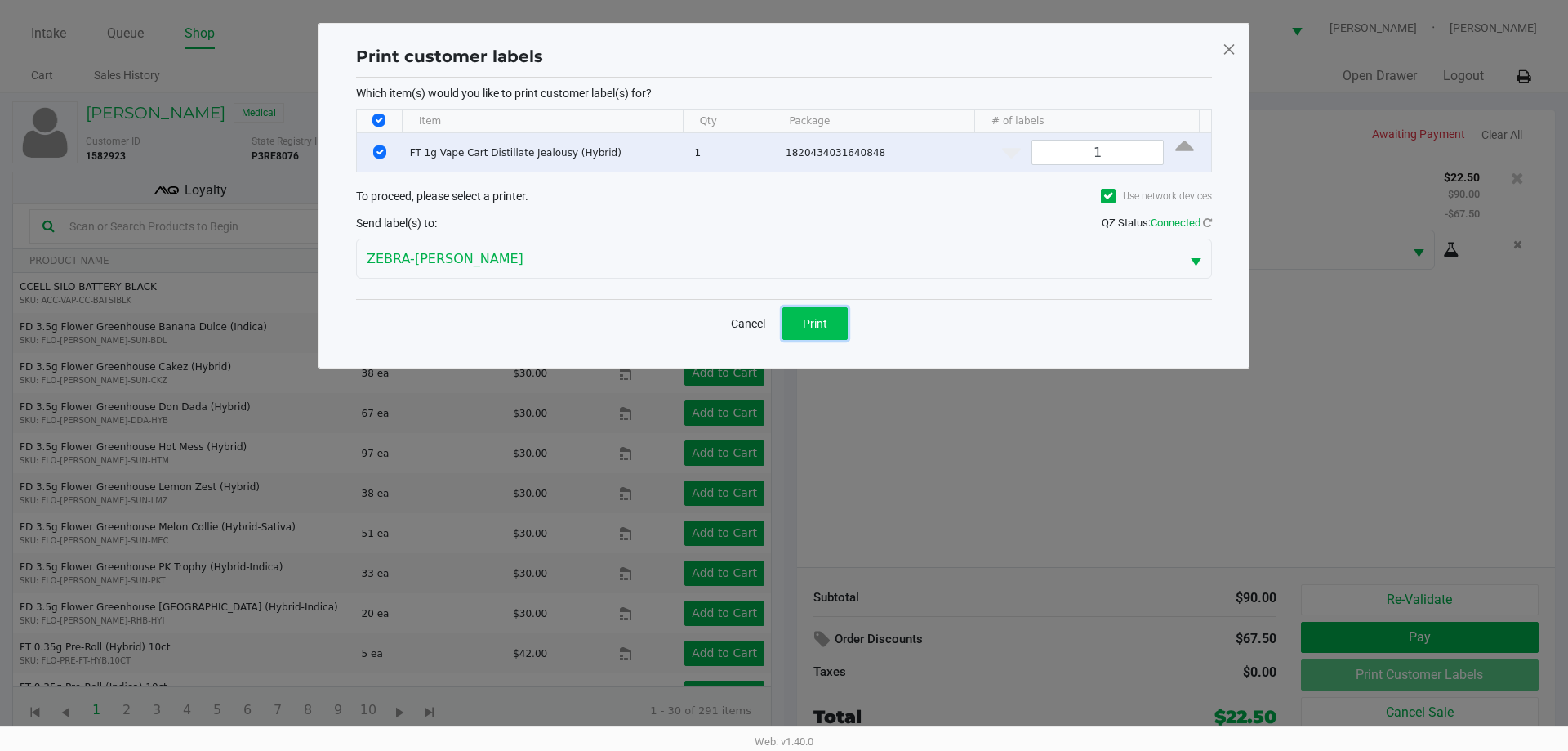
click at [813, 336] on button "Print" at bounding box center [815, 323] width 65 height 33
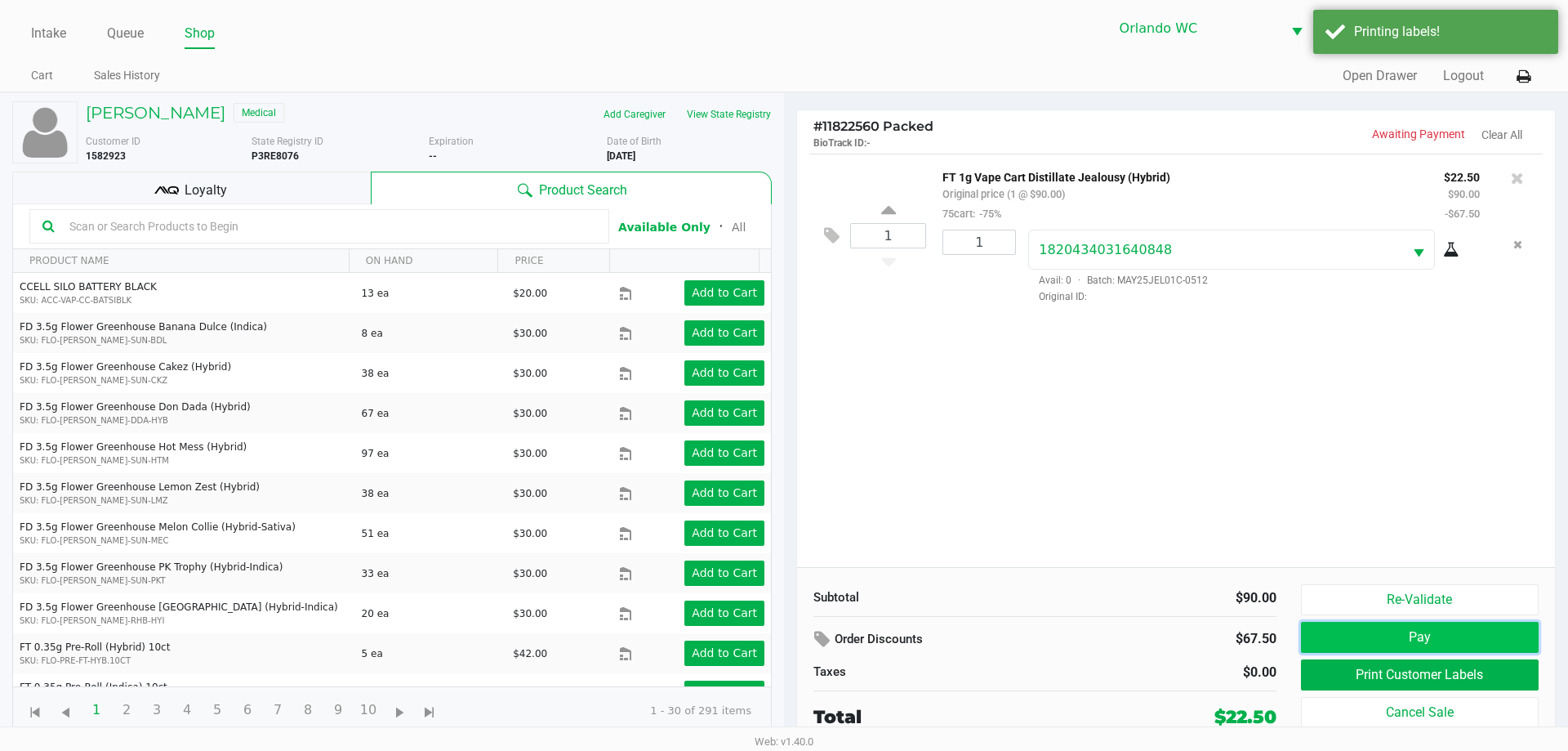
click at [1357, 640] on button "Pay" at bounding box center [1420, 637] width 237 height 31
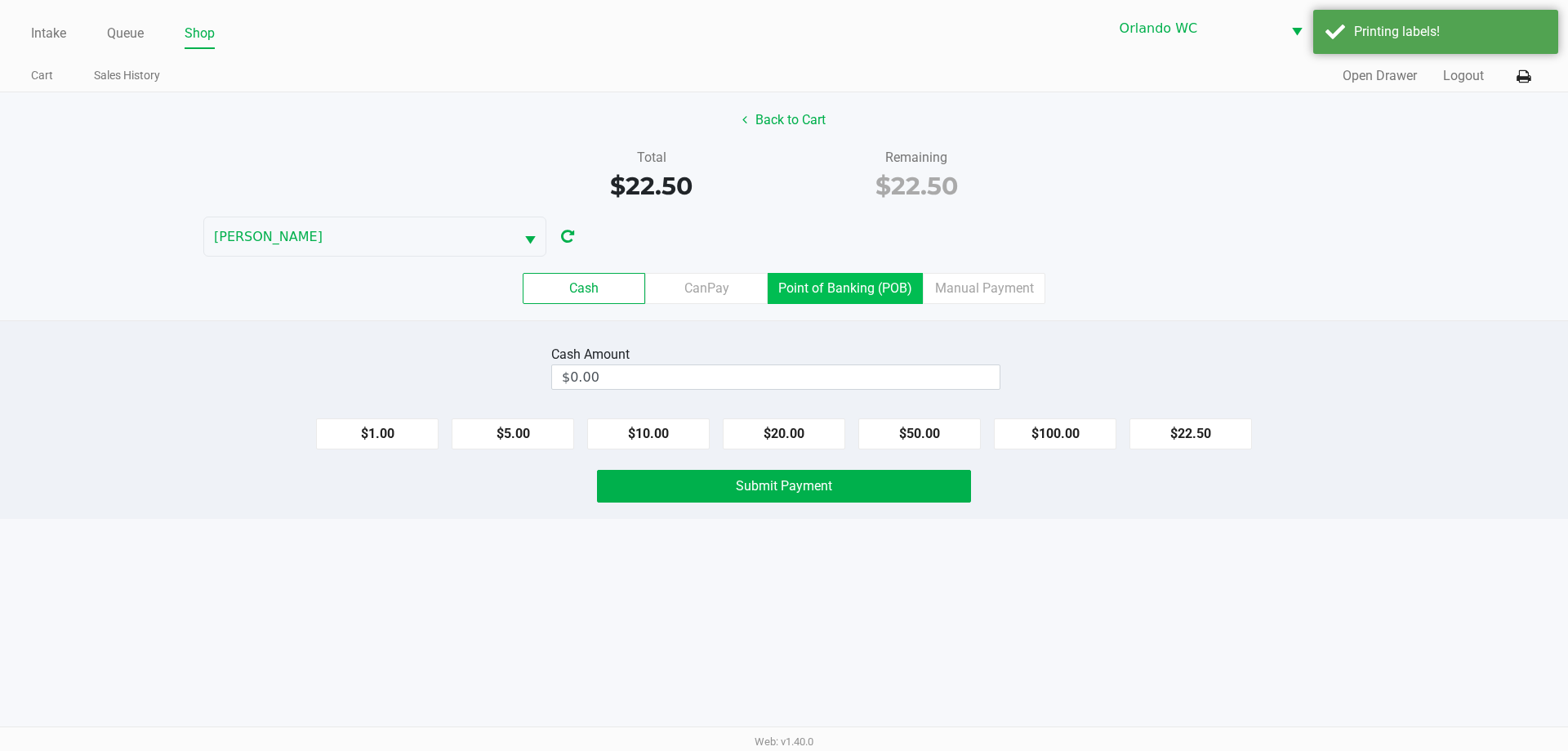
click at [851, 290] on label "Point of Banking (POB)" at bounding box center [845, 288] width 155 height 31
click at [0, 0] on 7 "Point of Banking (POB)" at bounding box center [0, 0] width 0 height 0
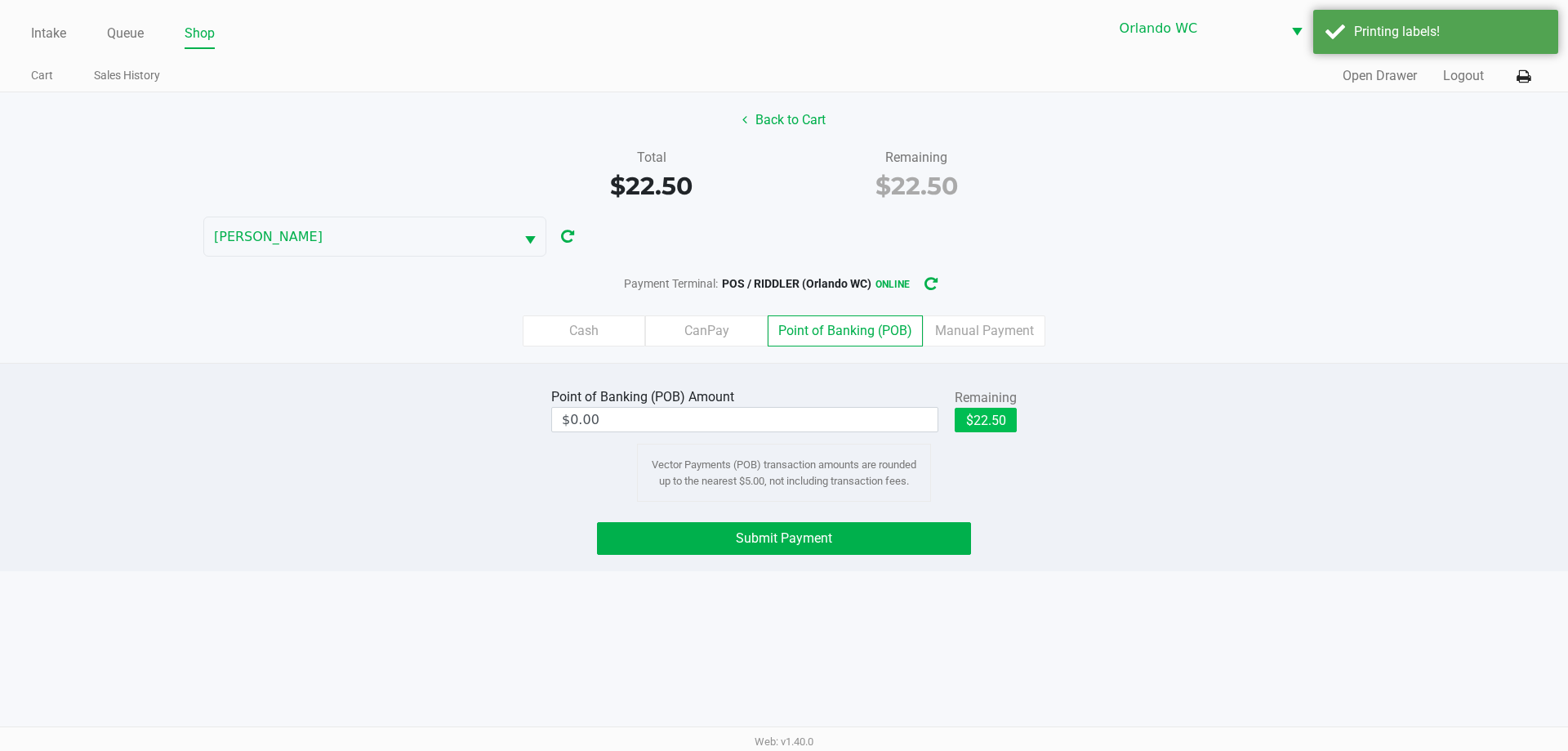
click at [999, 426] on button "$22.50" at bounding box center [985, 420] width 62 height 25
type input "$22.50"
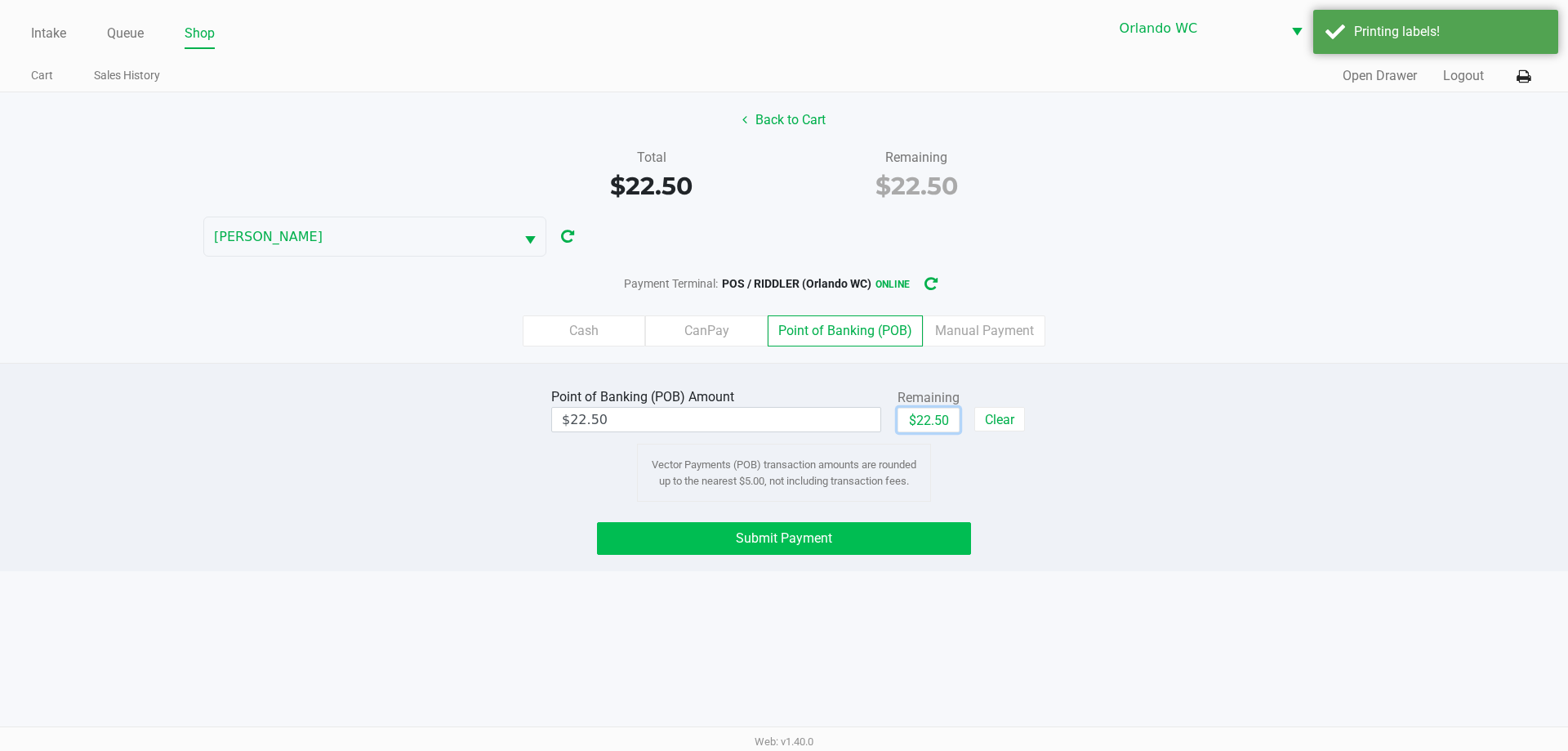
click at [820, 530] on span "Submit Payment" at bounding box center [784, 537] width 97 height 15
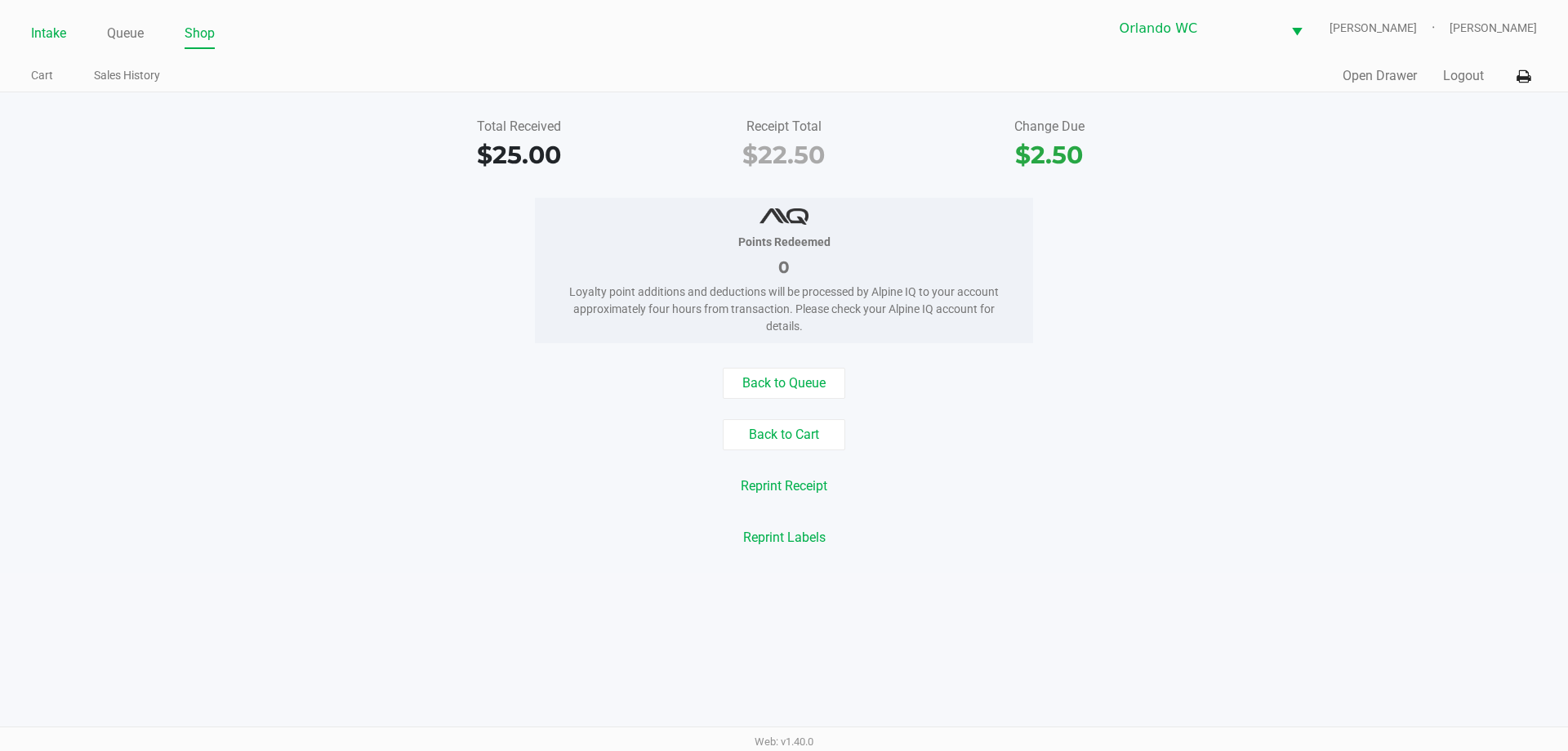
click at [50, 23] on link "Intake" at bounding box center [48, 33] width 35 height 23
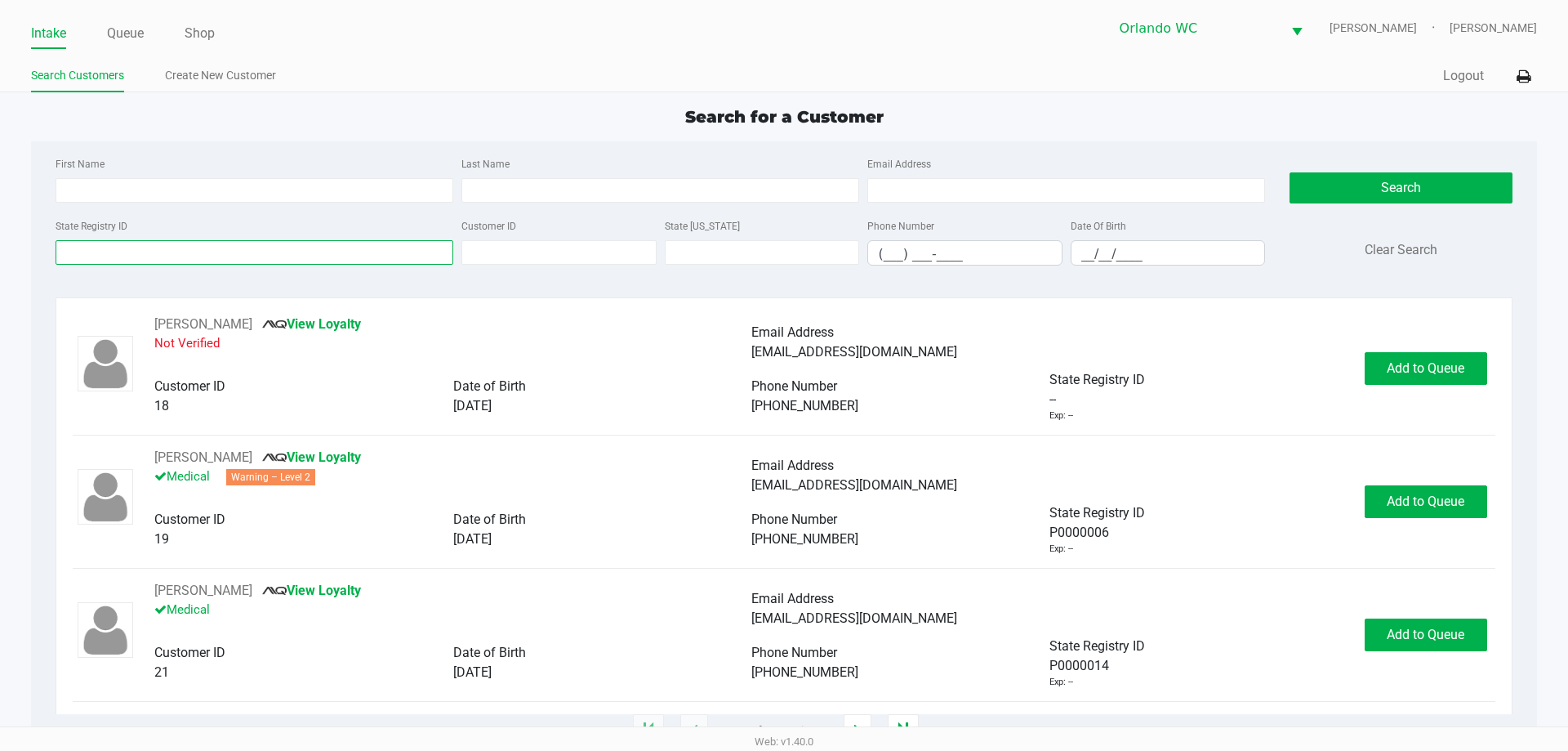
click at [81, 246] on input "State Registry ID" at bounding box center [254, 252] width 398 height 25
click at [197, 258] on input "State Registry ID" at bounding box center [254, 252] width 398 height 25
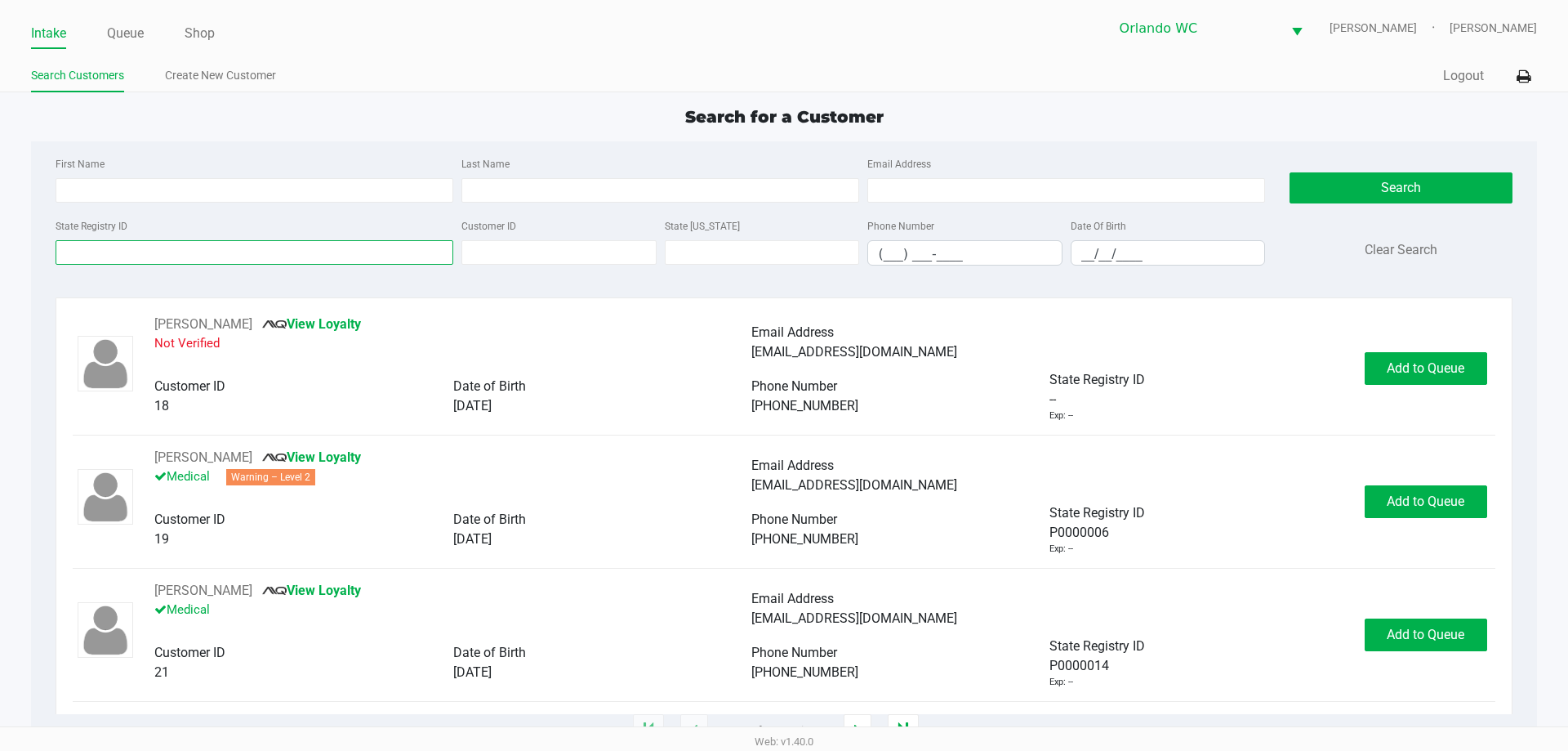
click at [210, 258] on input "State Registry ID" at bounding box center [254, 252] width 398 height 25
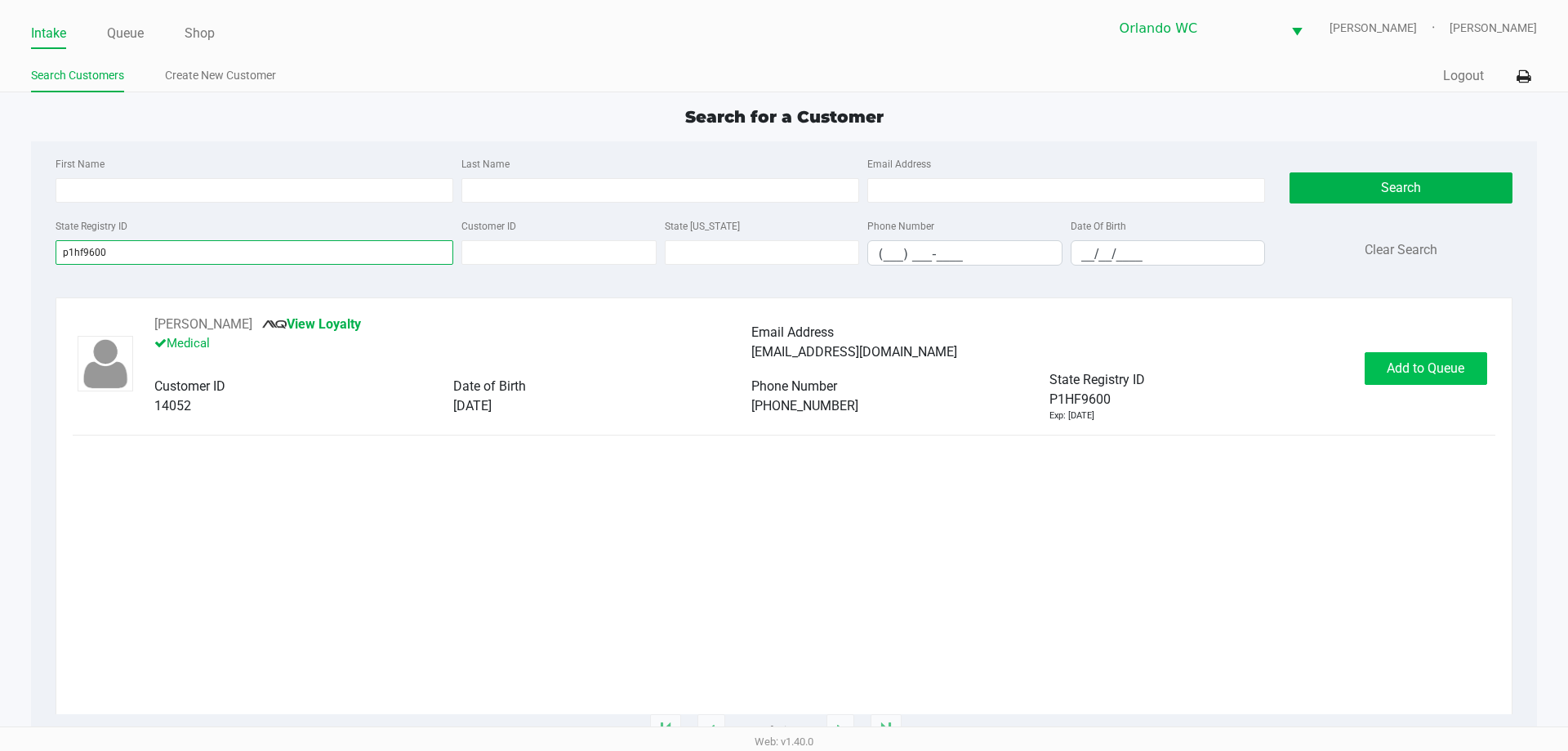
type input "p1hf9600"
click at [1394, 359] on button "Add to Queue" at bounding box center [1426, 368] width 123 height 33
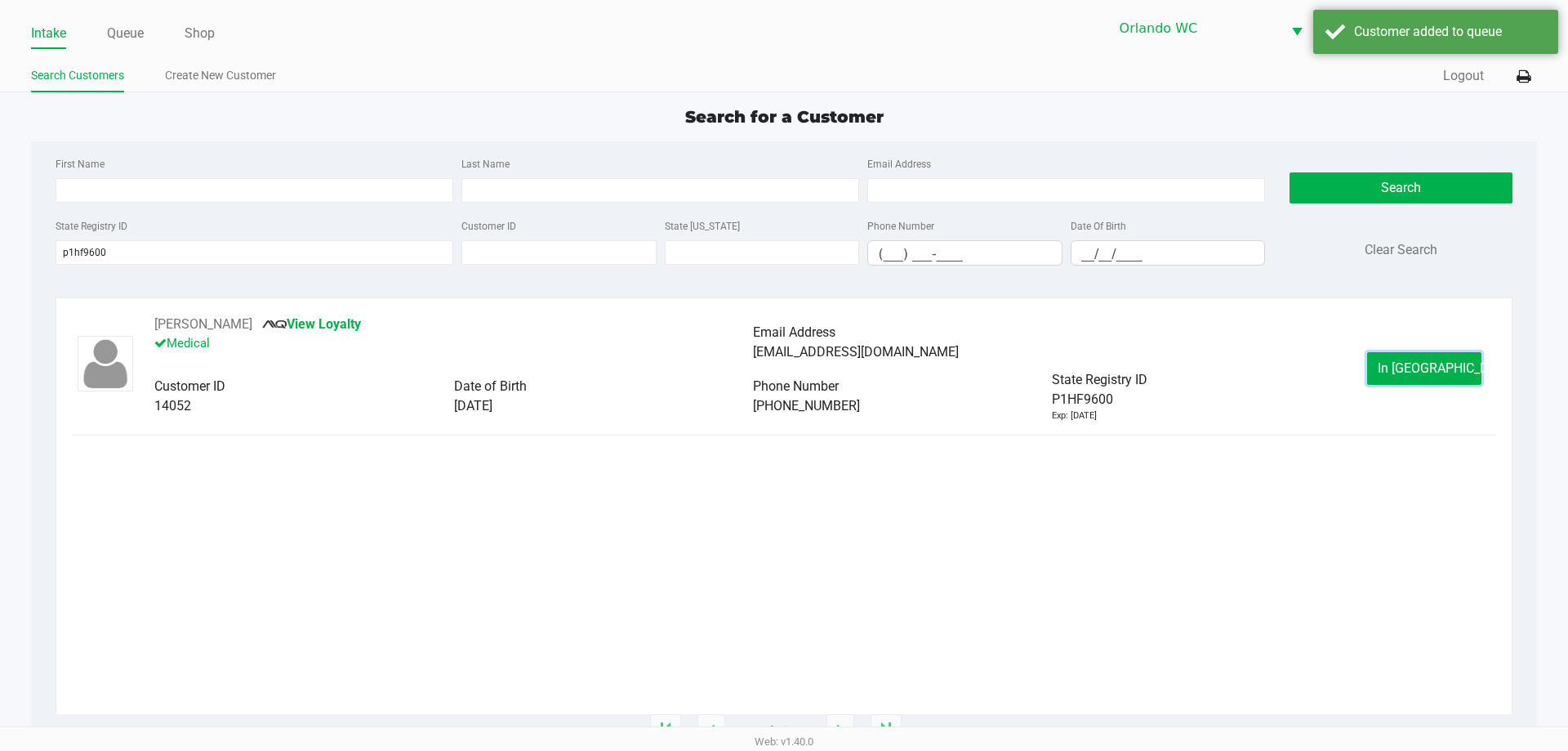
click at [1394, 359] on button "In Queue" at bounding box center [1424, 368] width 114 height 33
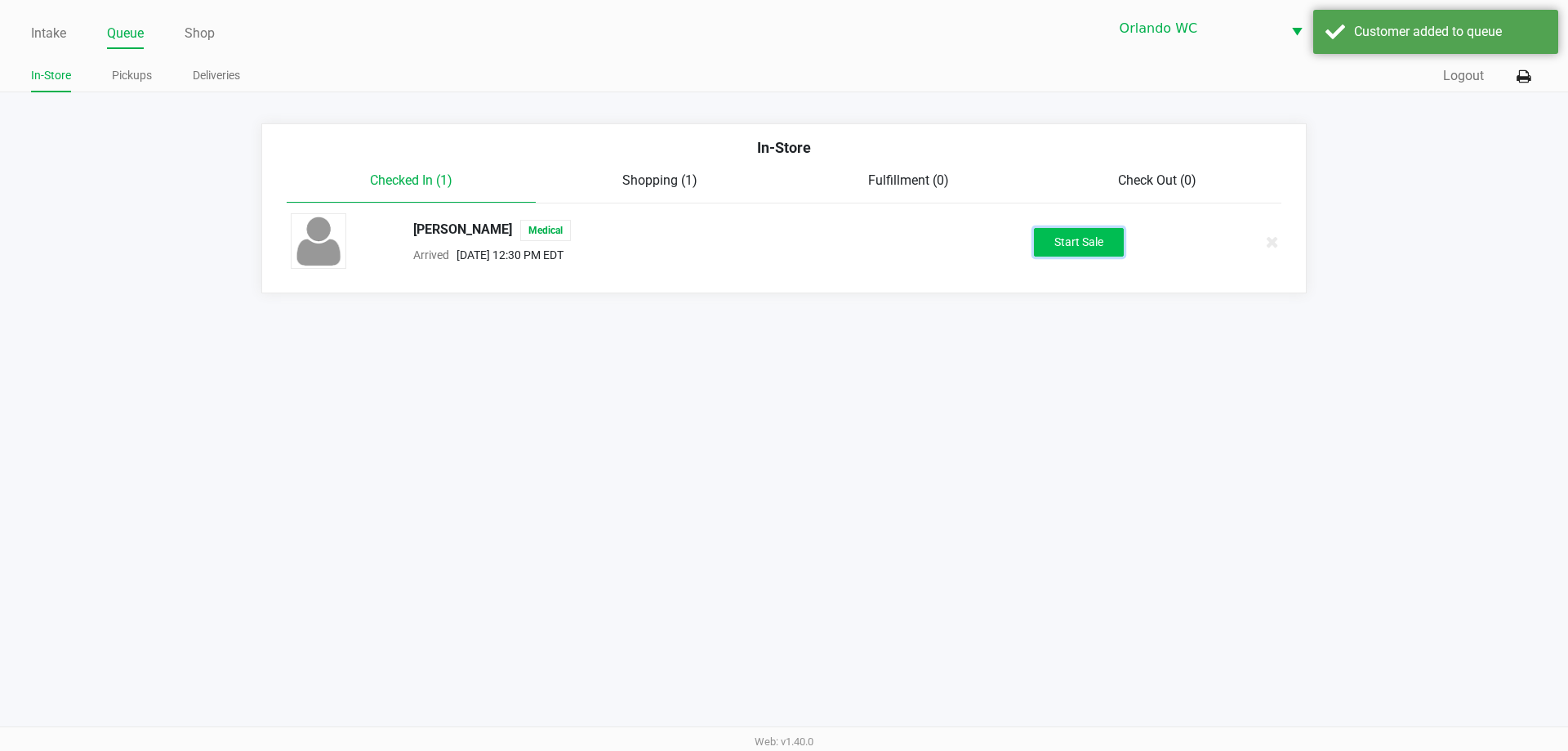
click at [1075, 236] on button "Start Sale" at bounding box center [1079, 242] width 90 height 29
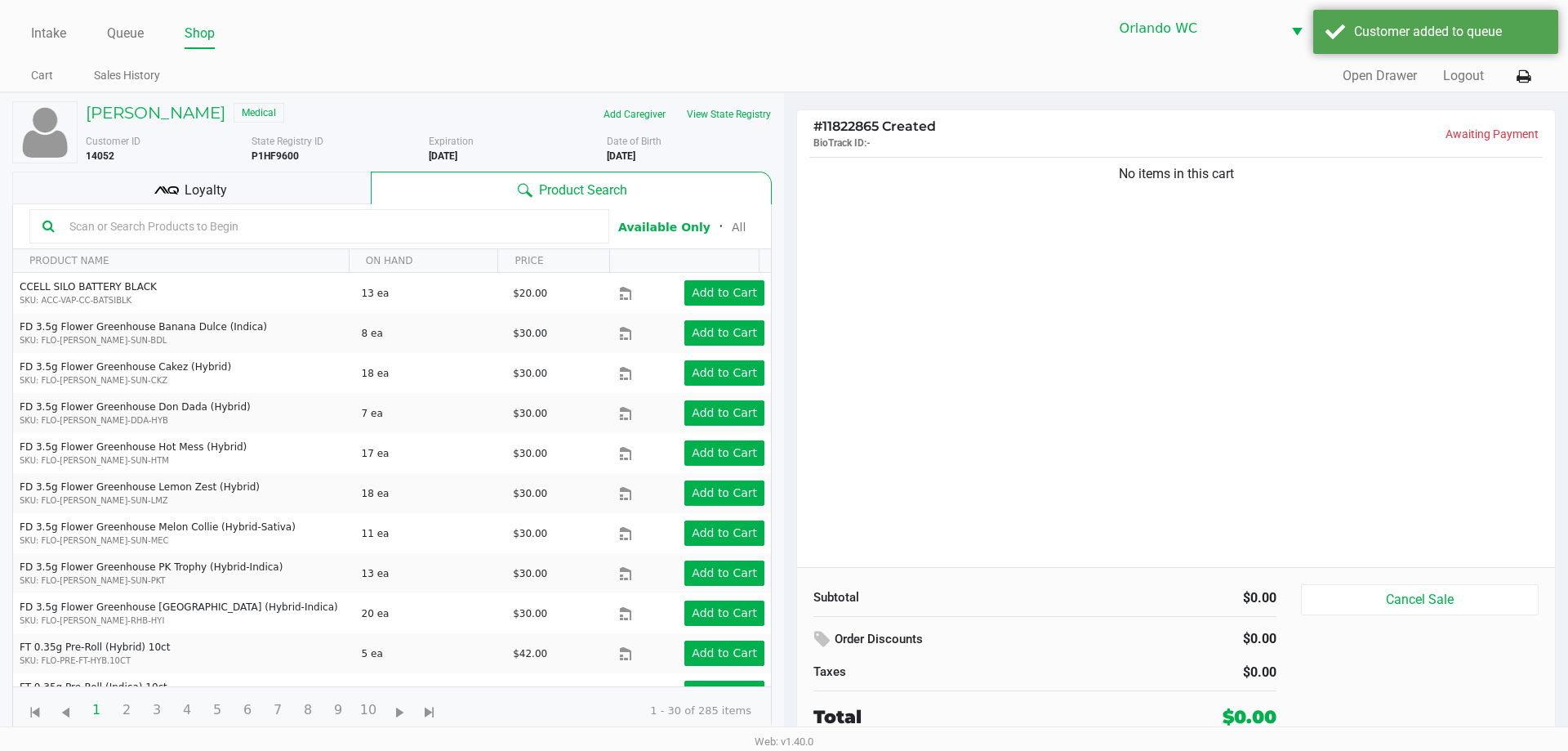
click at [257, 197] on div "Loyalty" at bounding box center [191, 187] width 359 height 33
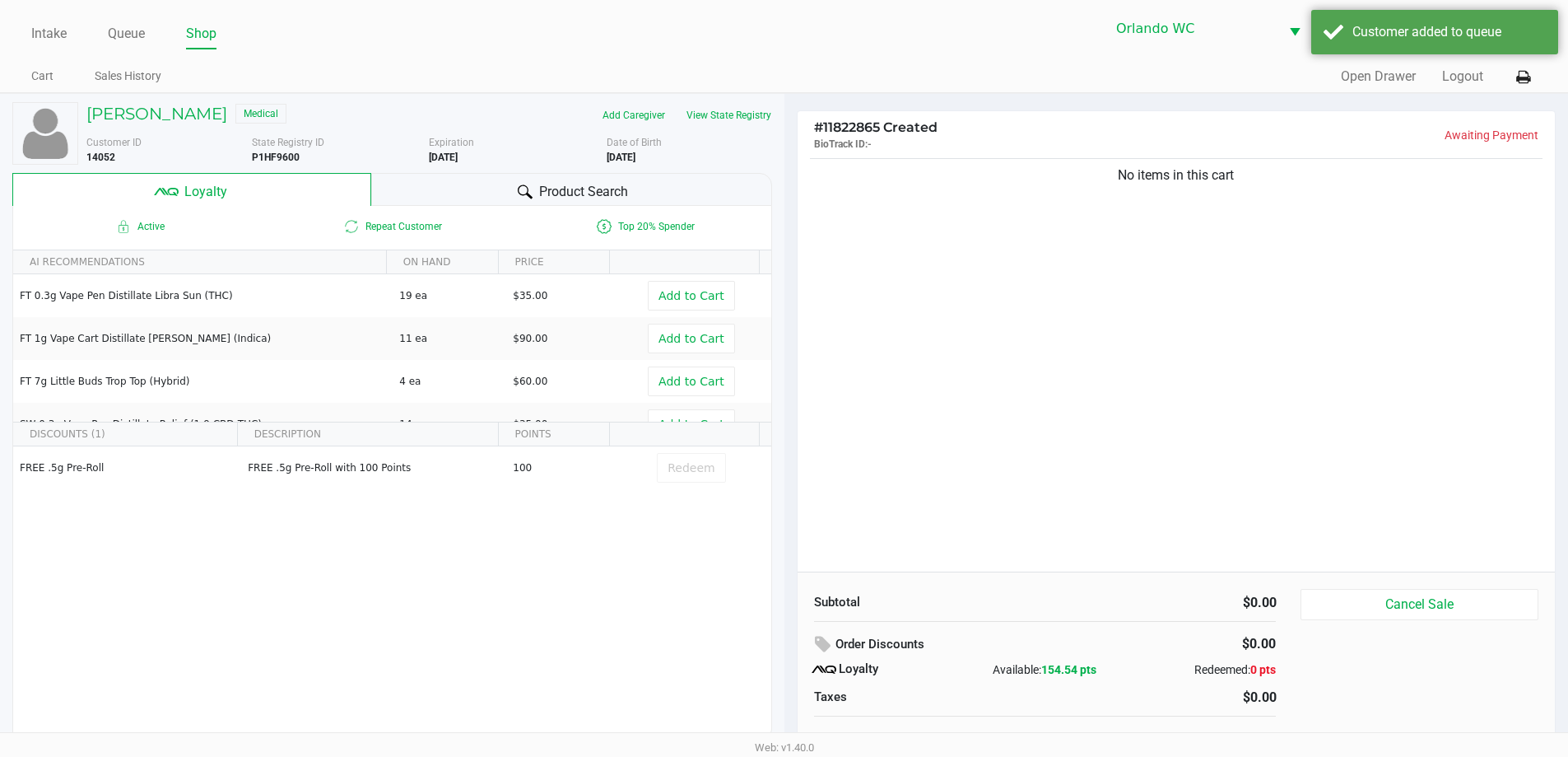
click at [426, 185] on div "Product Search" at bounding box center [571, 189] width 401 height 33
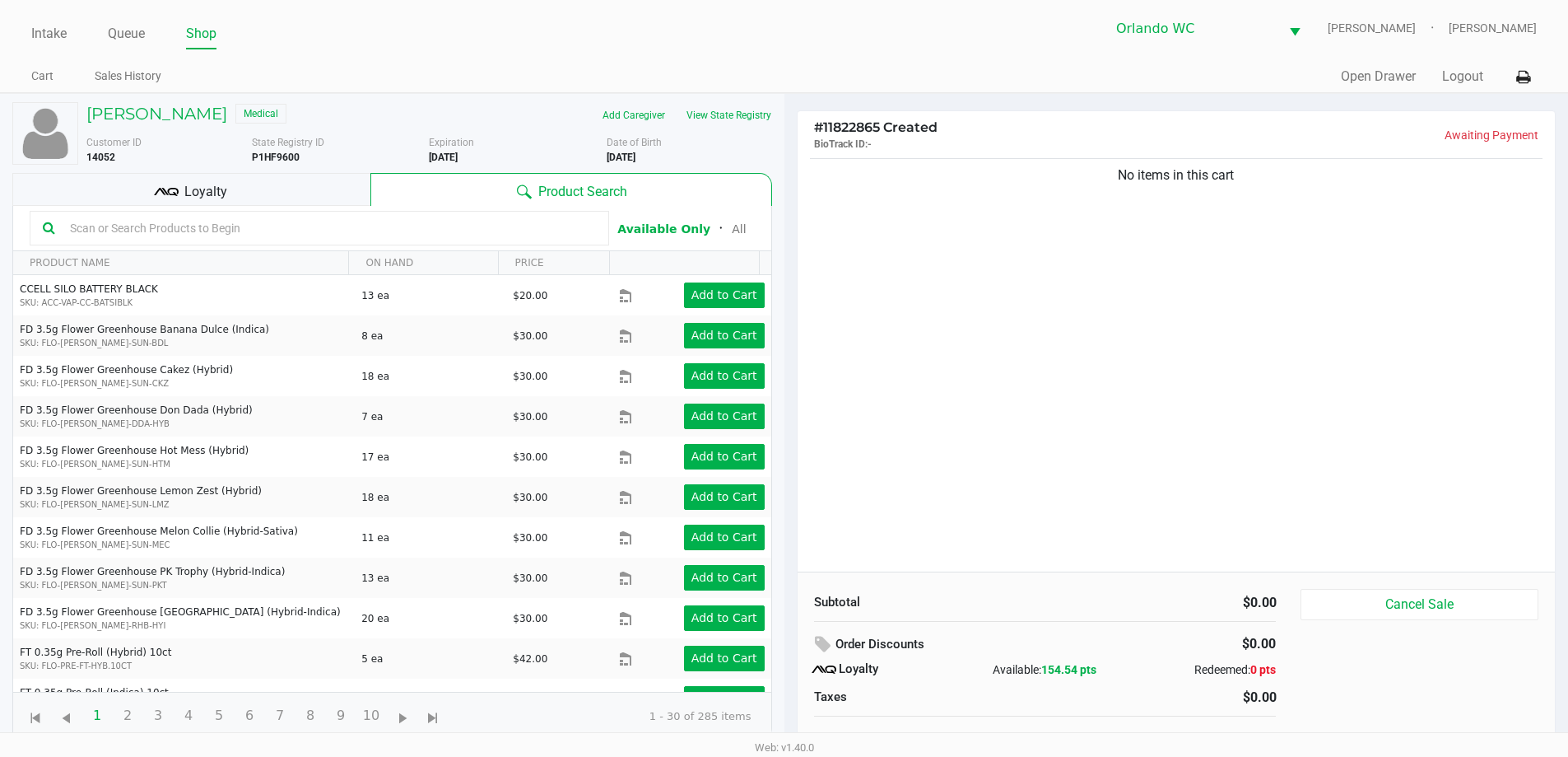
click at [241, 228] on input "text" at bounding box center [329, 227] width 532 height 25
click at [761, 121] on button "View State Registry" at bounding box center [723, 114] width 97 height 26
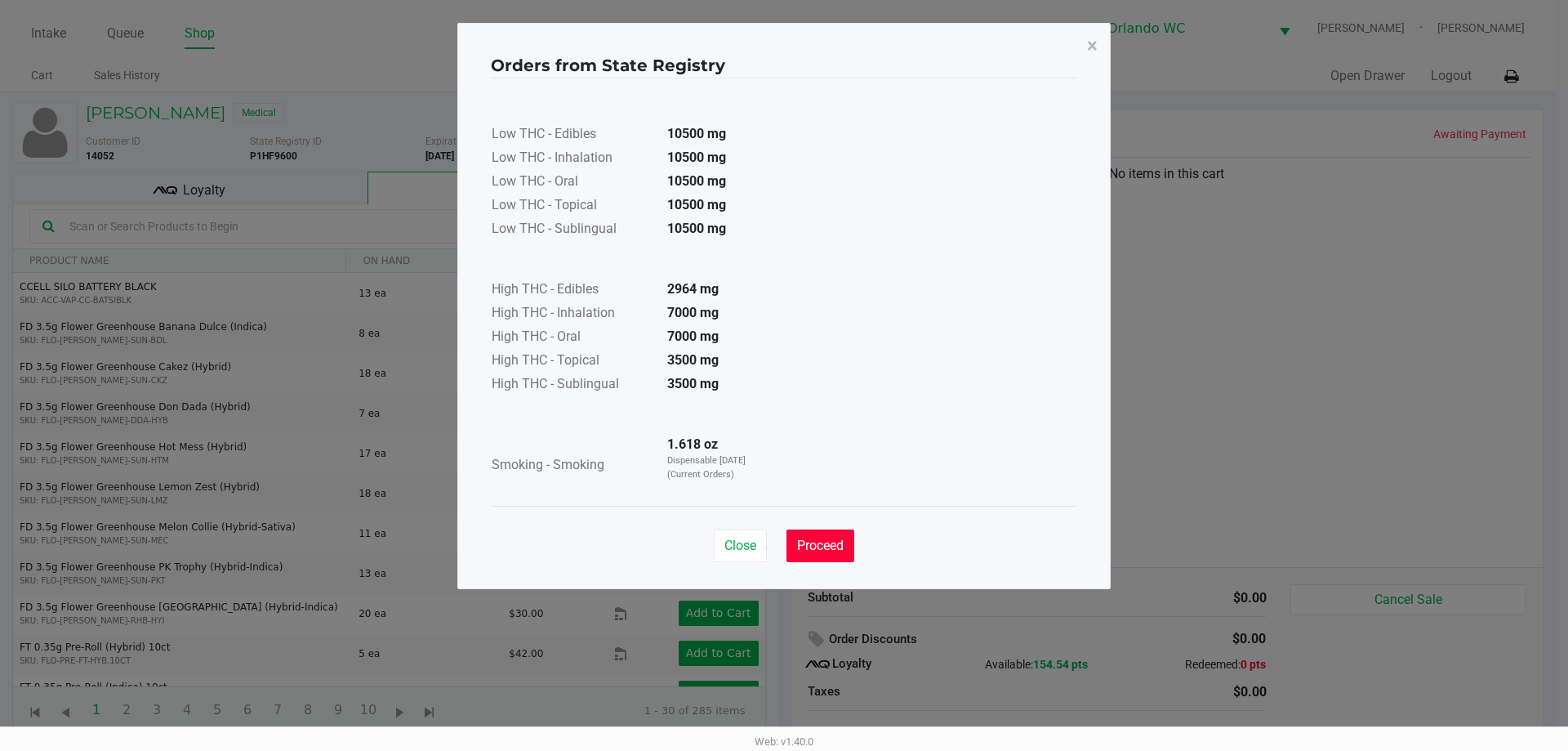
click at [834, 540] on span "Proceed" at bounding box center [820, 545] width 47 height 15
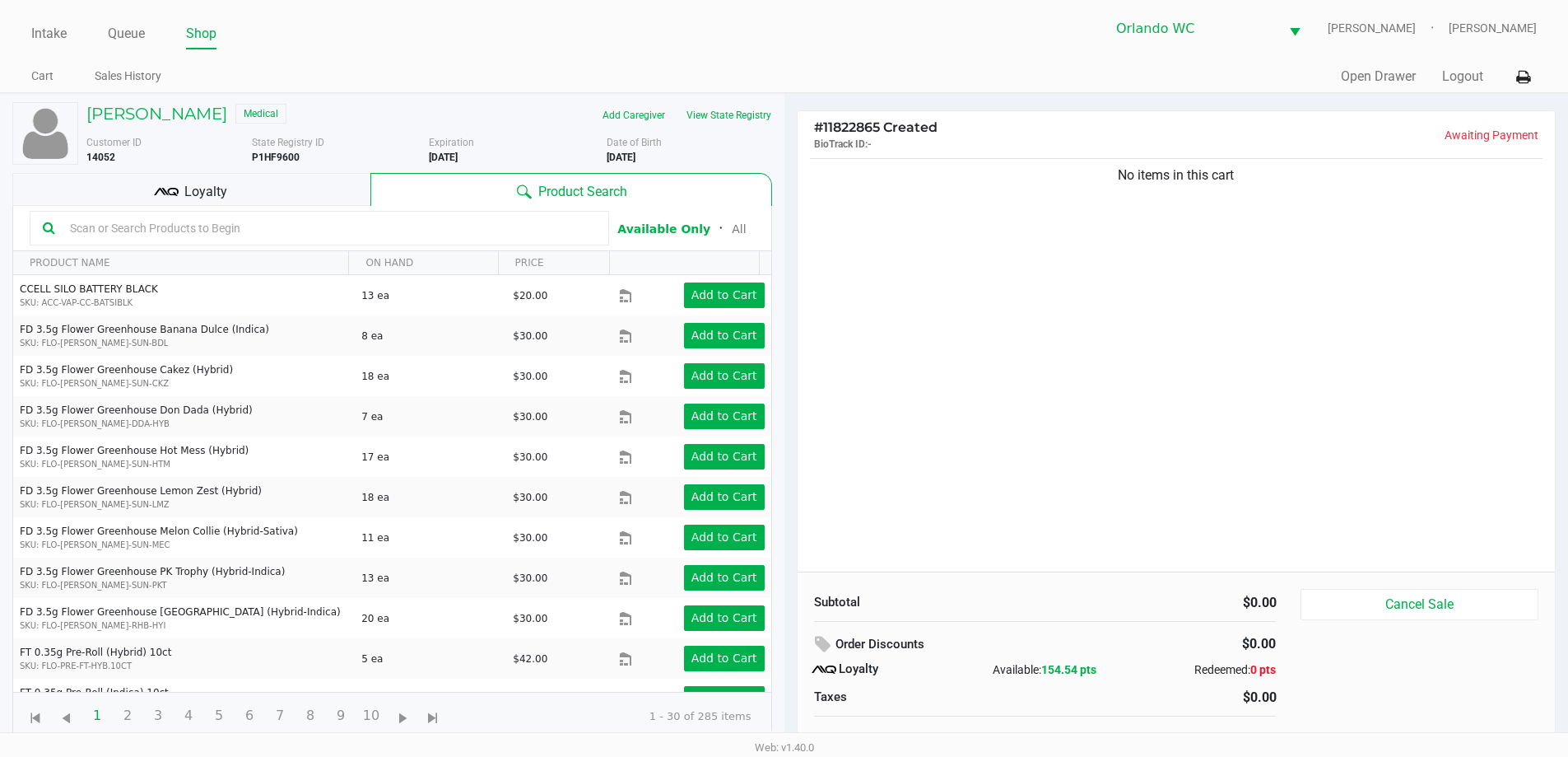
click at [216, 238] on input "text" at bounding box center [329, 227] width 532 height 25
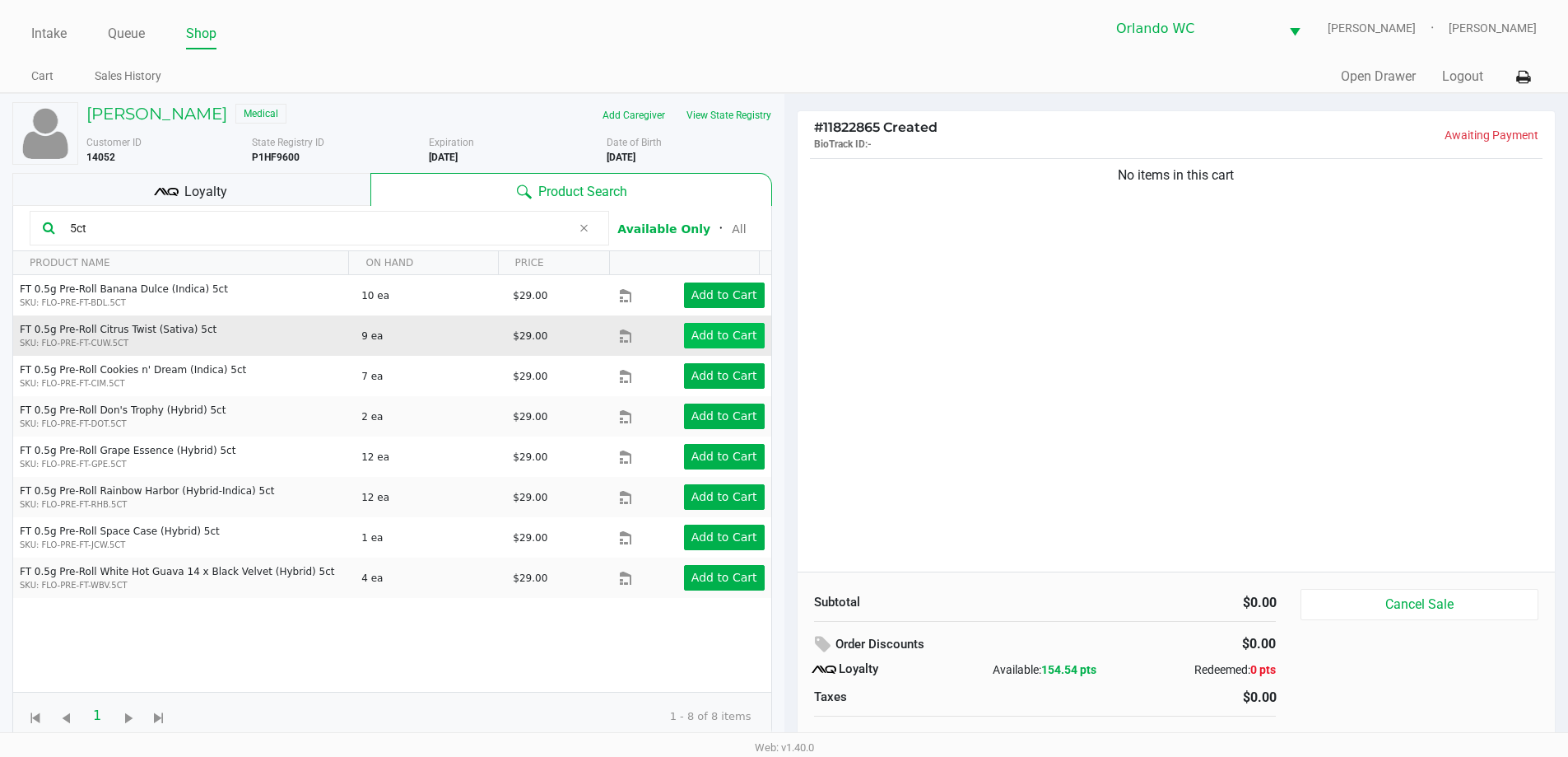
type input "5ct"
click at [736, 337] on app-button-loader "Add to Cart" at bounding box center [723, 334] width 66 height 13
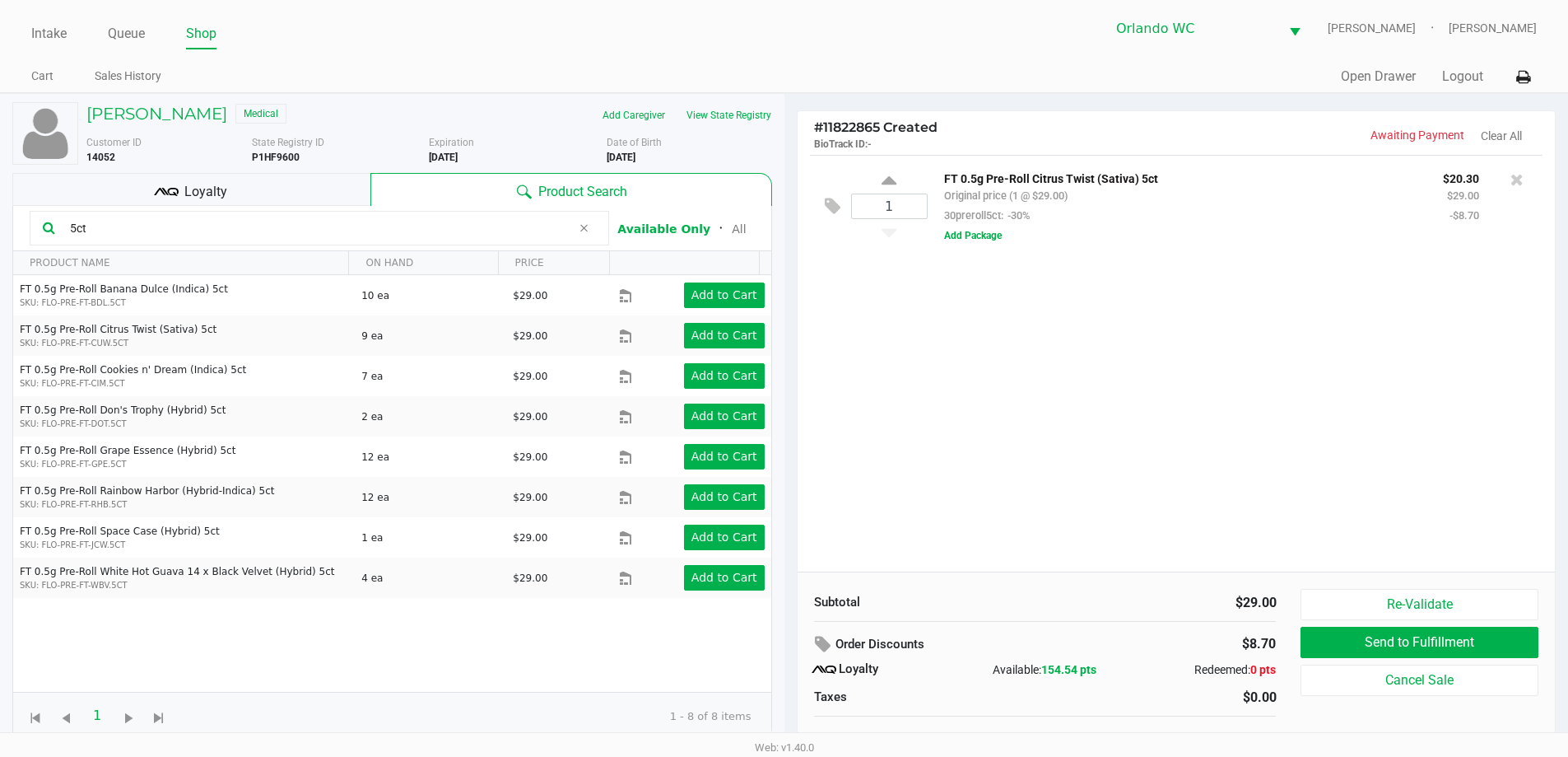
click at [106, 226] on input "5ct" at bounding box center [317, 227] width 508 height 25
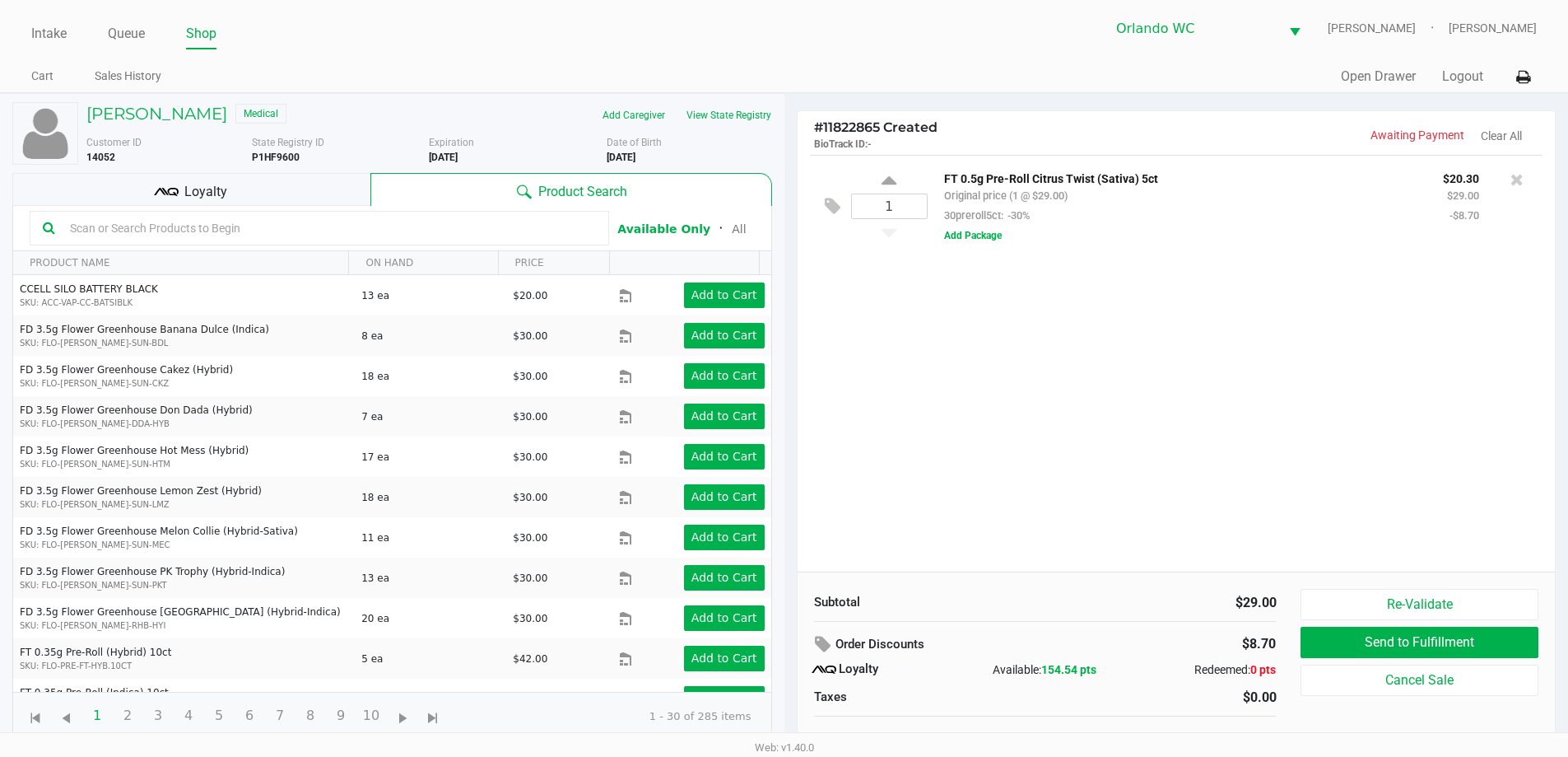
click at [106, 226] on input "text" at bounding box center [329, 227] width 532 height 25
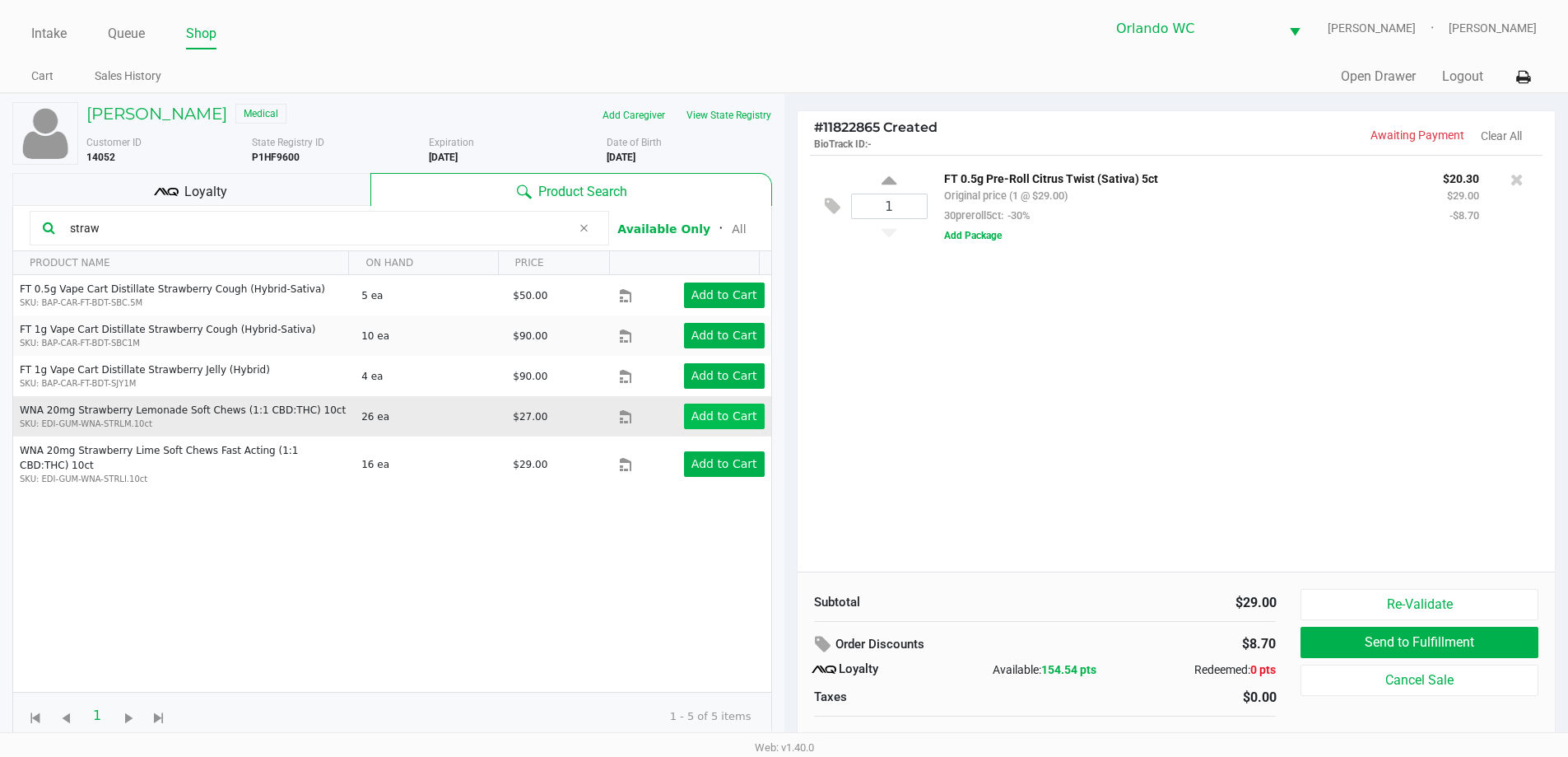
type input "straw"
click at [704, 419] on app-button-loader "Add to Cart" at bounding box center [723, 415] width 66 height 13
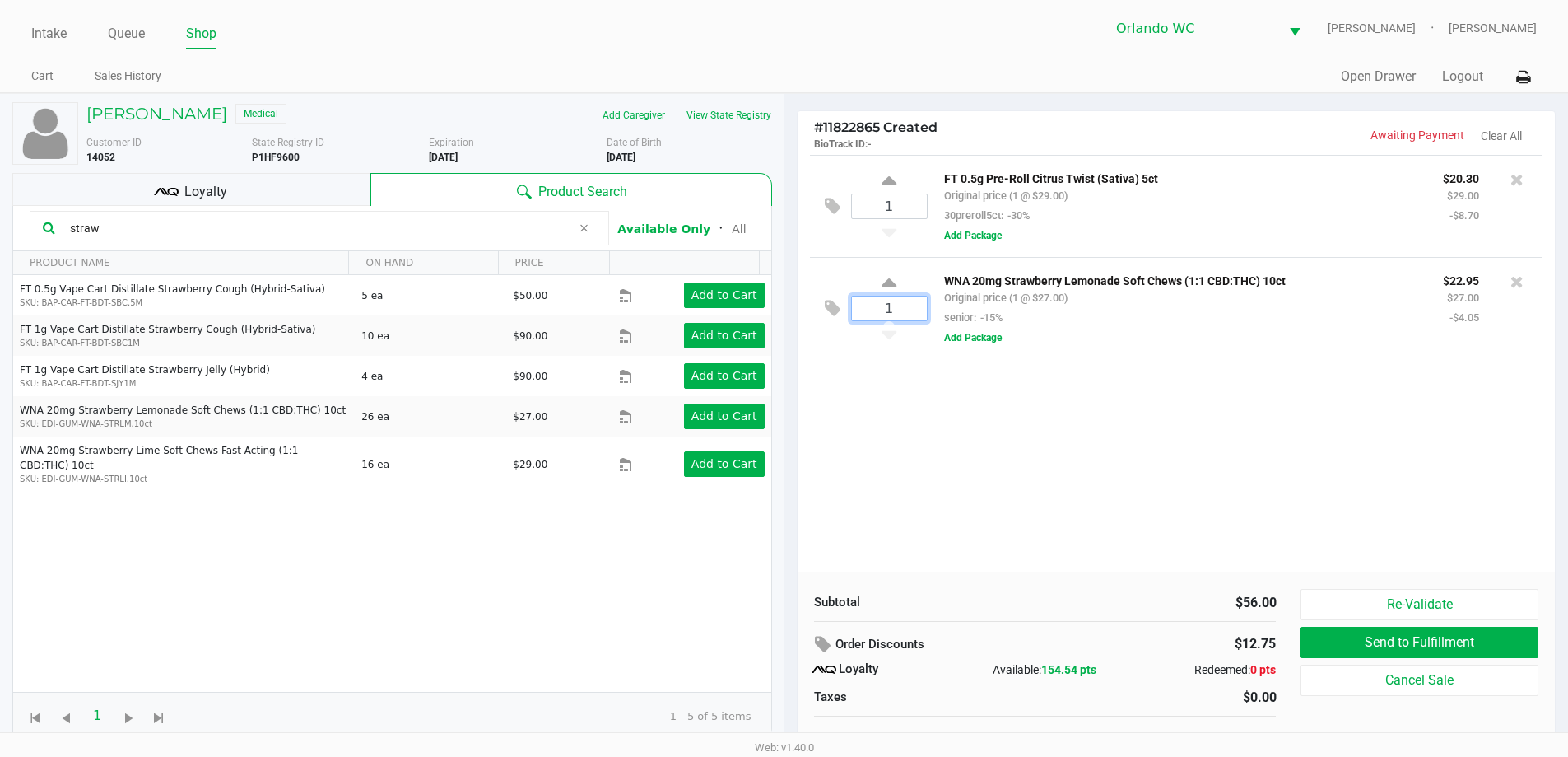
click at [901, 312] on input "1" at bounding box center [889, 308] width 75 height 24
type input "10"
click at [998, 441] on div "Loading DOUGLAS CLEVENGER Medical Add Caregiver View State Registry Customer ID…" at bounding box center [784, 433] width 1568 height 680
click at [901, 198] on div at bounding box center [784, 413] width 1568 height 476
click at [892, 207] on input "1" at bounding box center [889, 206] width 75 height 24
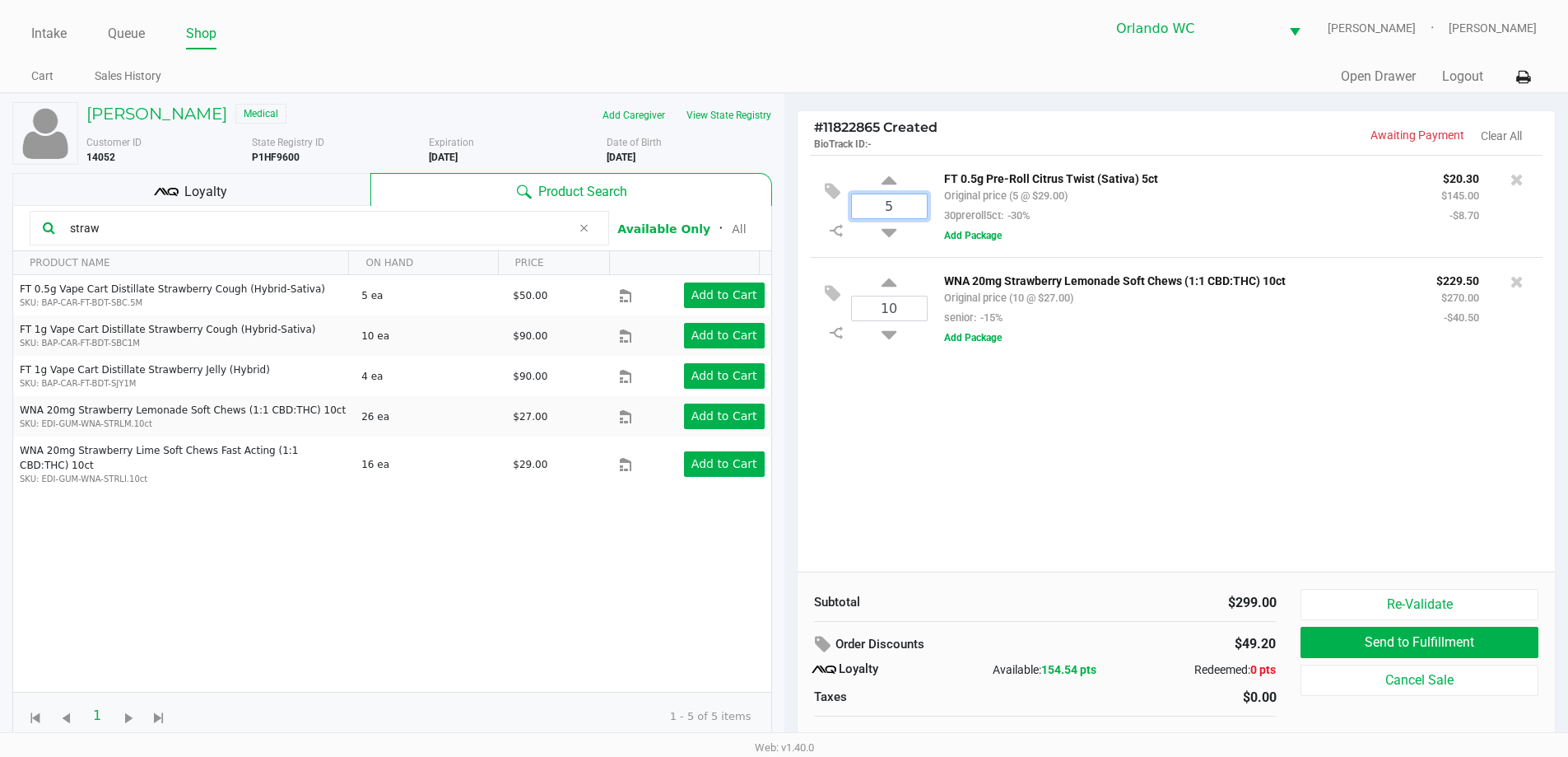
type input "5"
click at [1068, 409] on div "Loading DOUGLAS CLEVENGER Medical Add Caregiver View State Registry Customer ID…" at bounding box center [784, 433] width 1568 height 680
click at [160, 182] on icon at bounding box center [166, 191] width 25 height 25
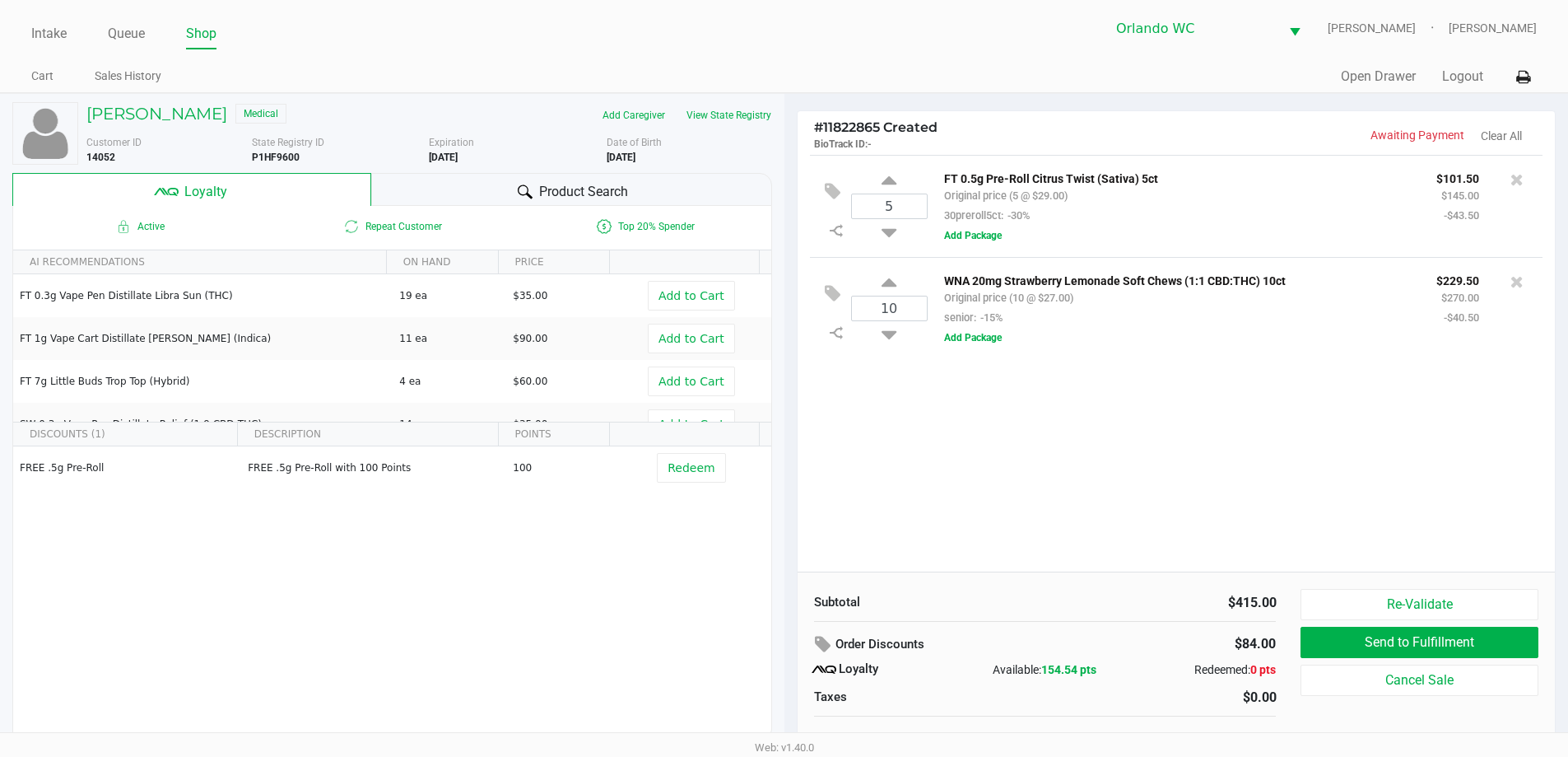
scroll to position [16, 0]
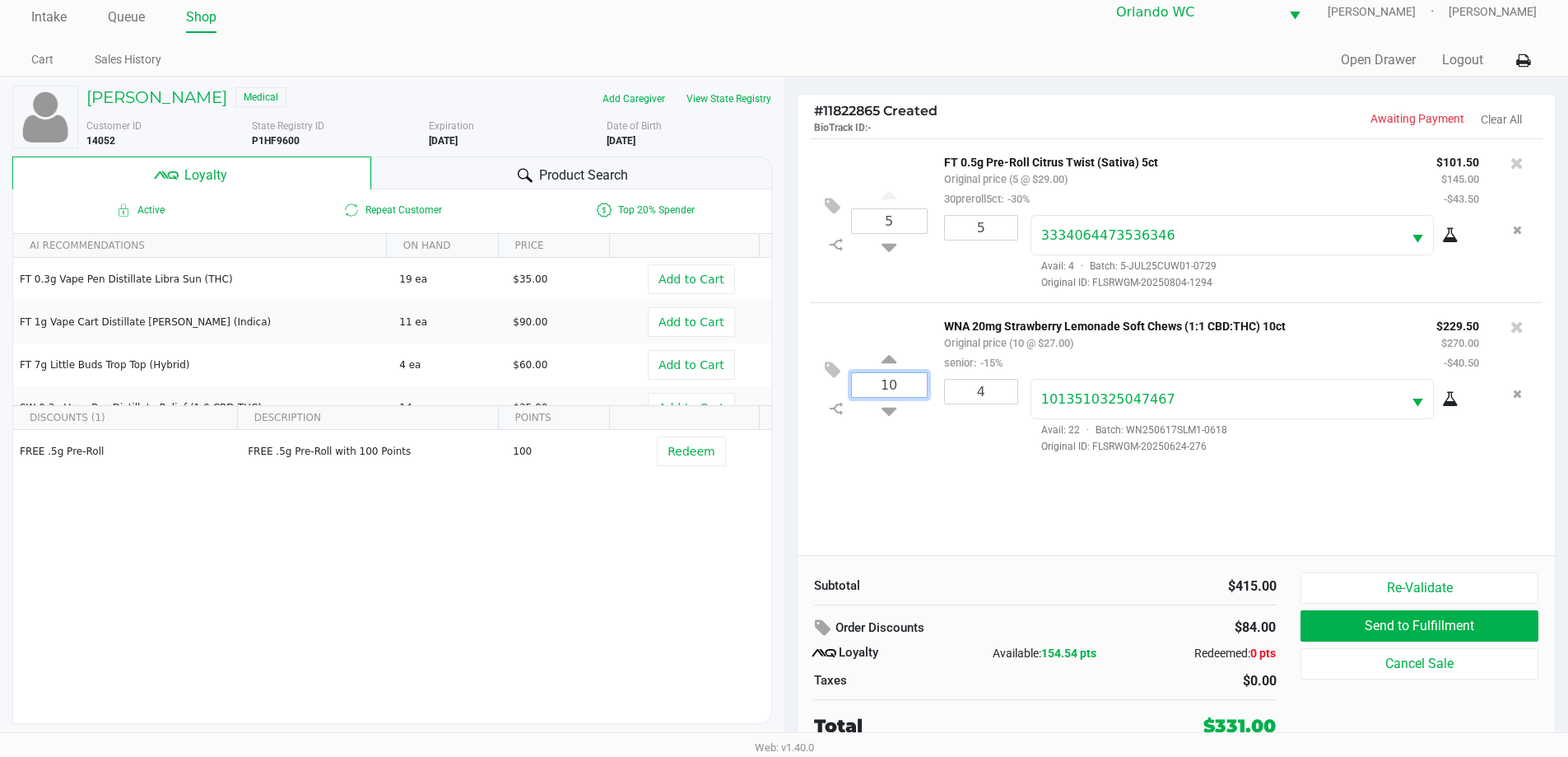
click at [914, 386] on input "10" at bounding box center [889, 385] width 75 height 24
type input "4"
click at [928, 481] on div "DOUGLAS CLEVENGER Medical Add Caregiver View State Registry Customer ID 14052 S…" at bounding box center [784, 417] width 1568 height 680
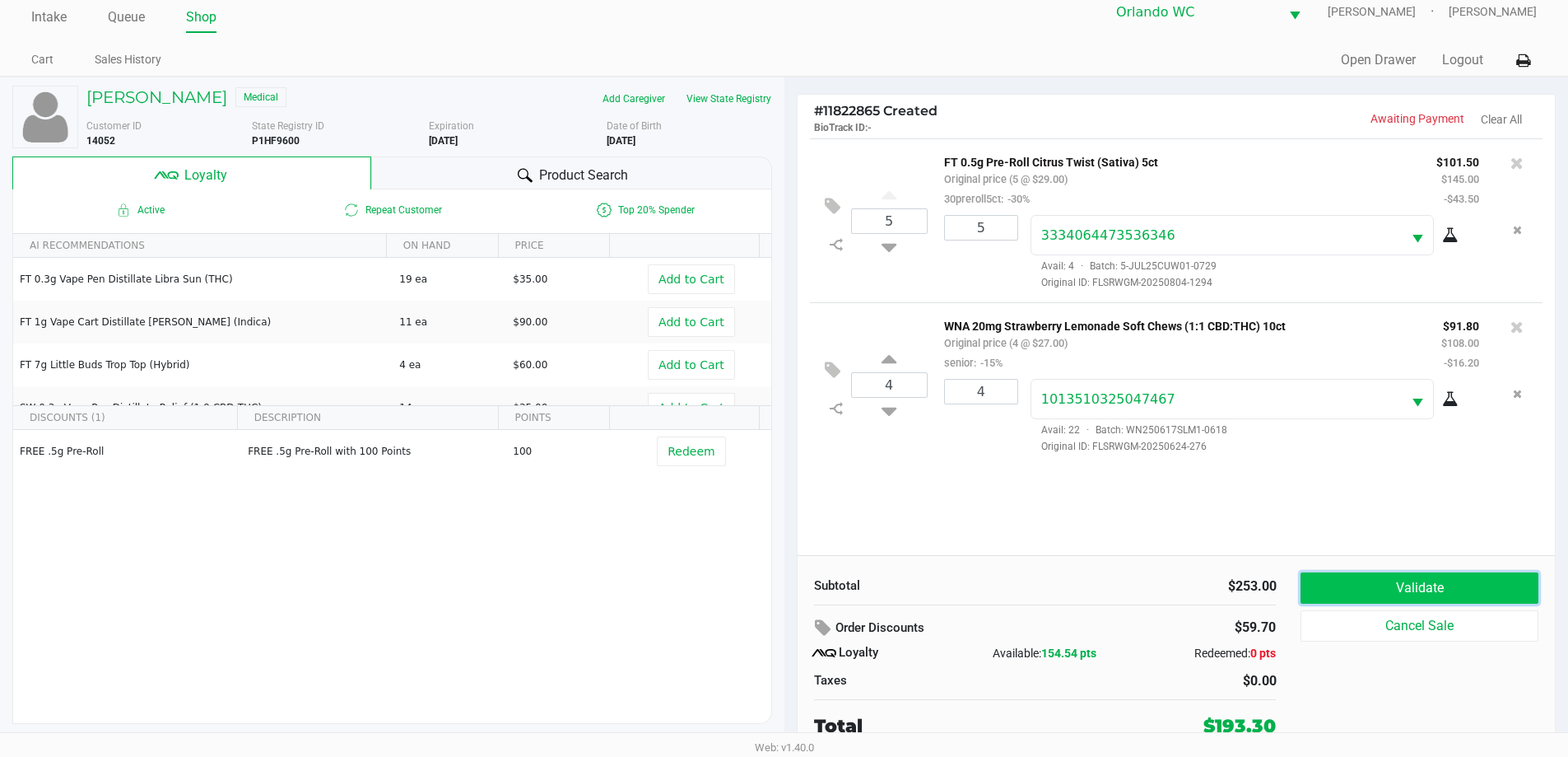
click at [1419, 588] on button "Validate" at bounding box center [1419, 588] width 237 height 32
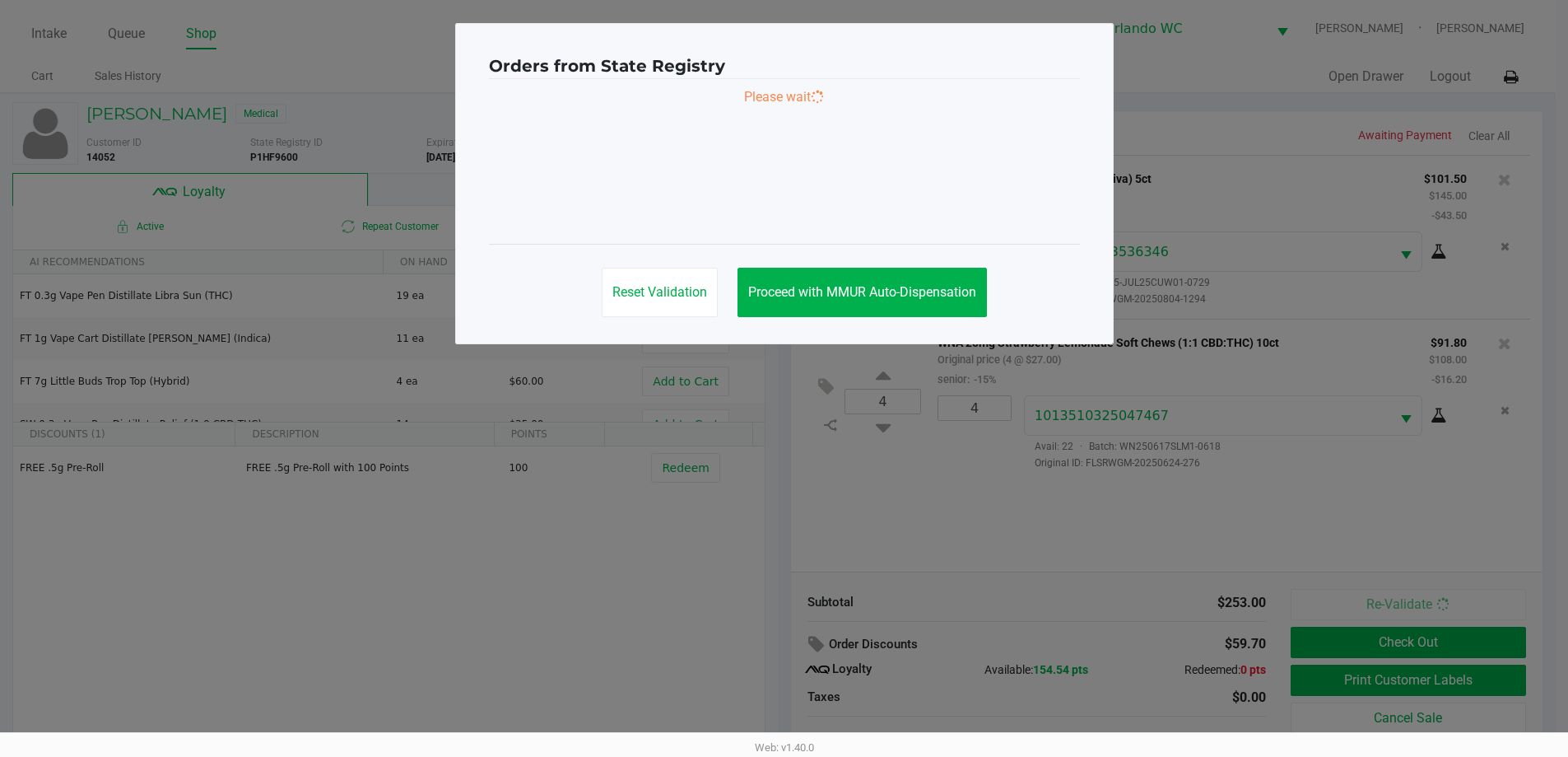
scroll to position [0, 0]
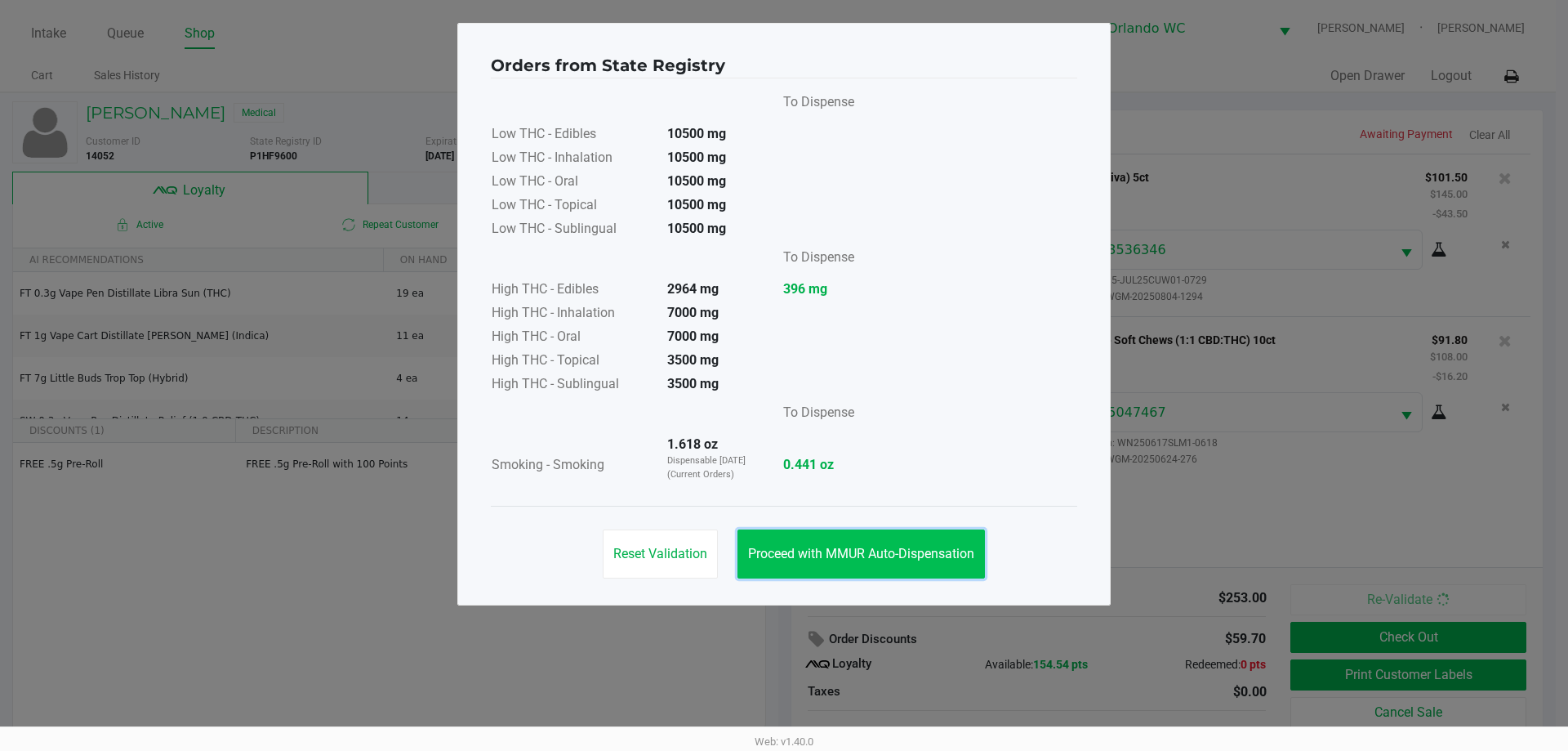
click at [815, 544] on button "Proceed with MMUR Auto-Dispensation" at bounding box center [861, 554] width 247 height 49
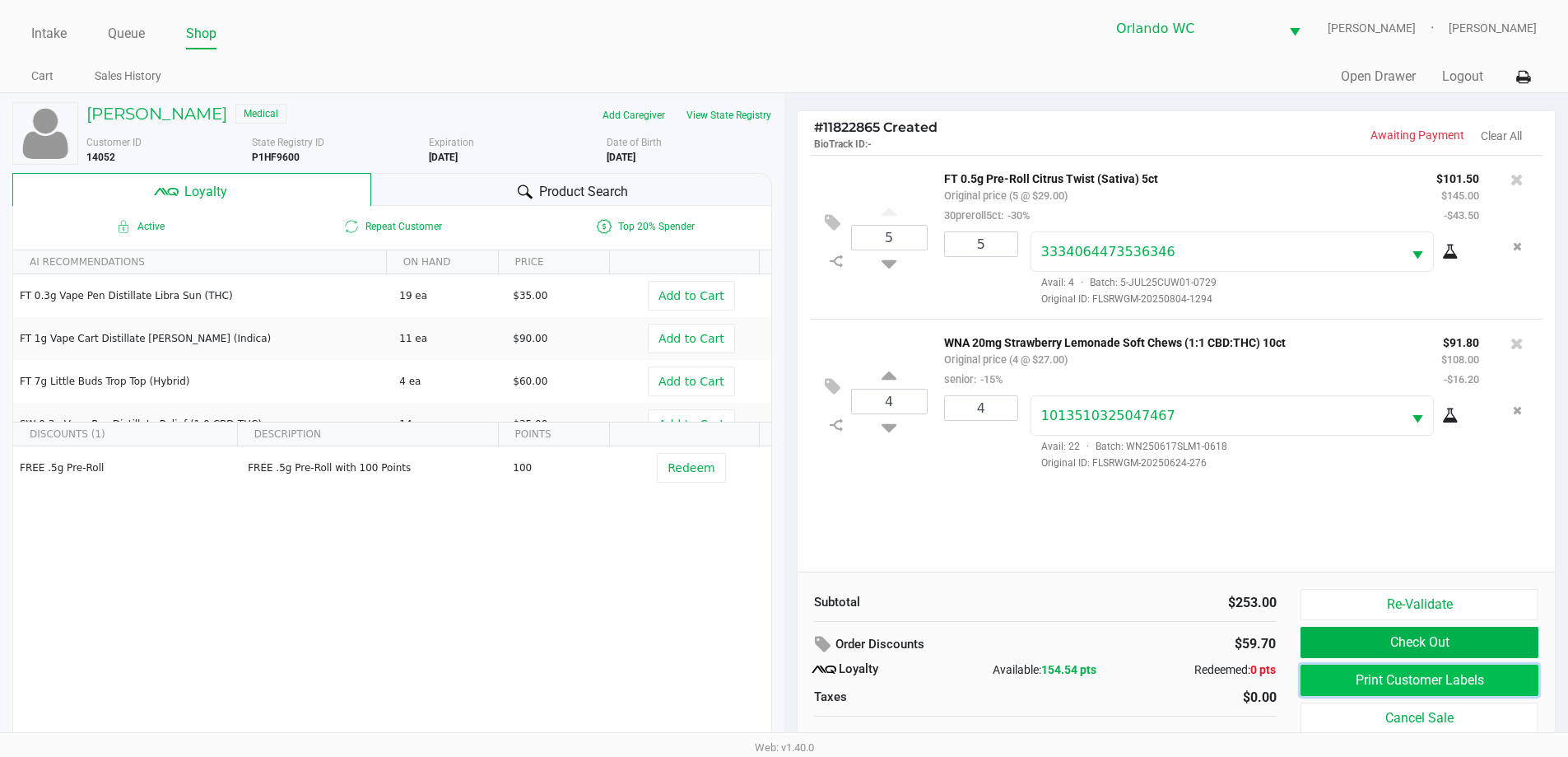
click at [1351, 683] on button "Print Customer Labels" at bounding box center [1419, 680] width 237 height 32
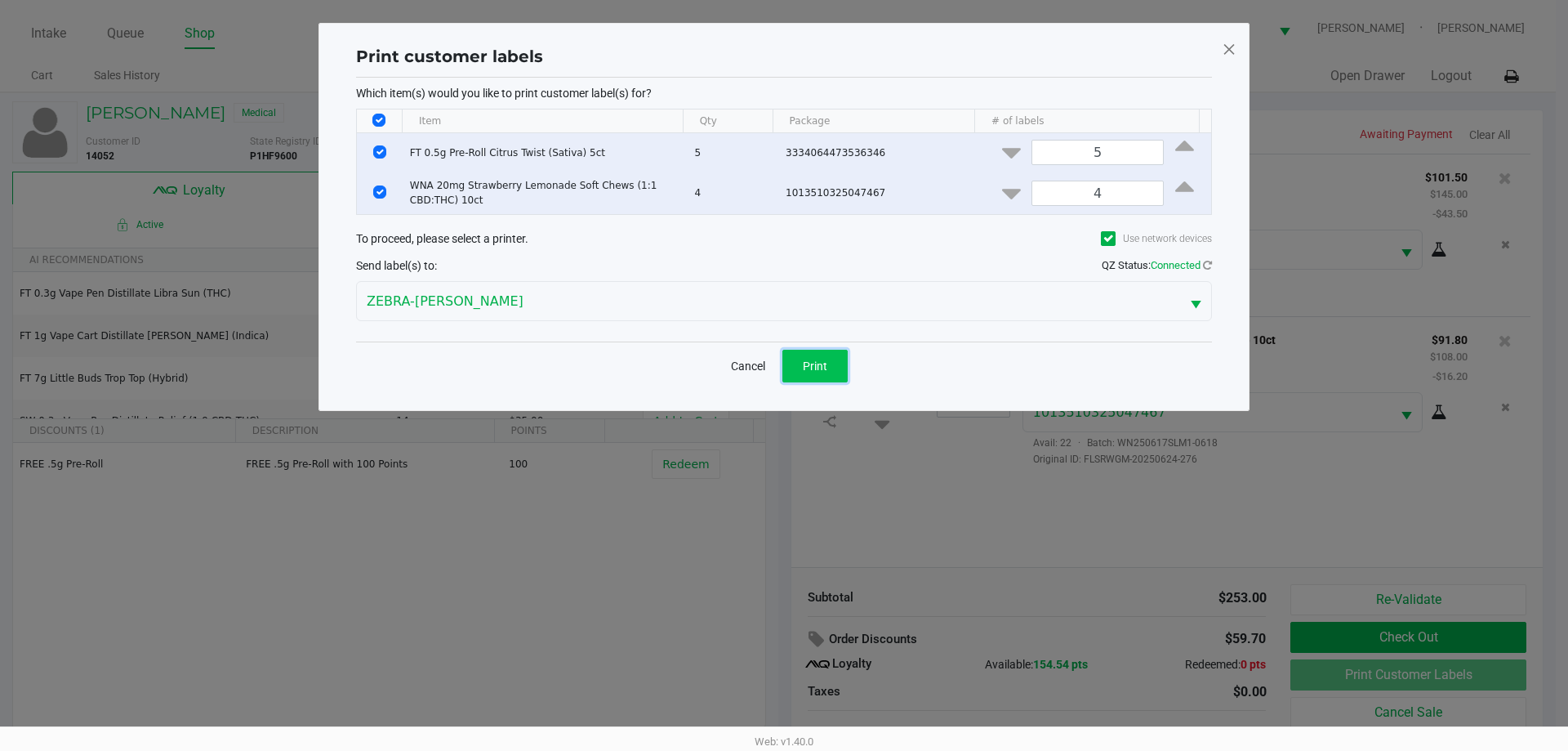
click at [831, 366] on button "Print" at bounding box center [815, 365] width 65 height 33
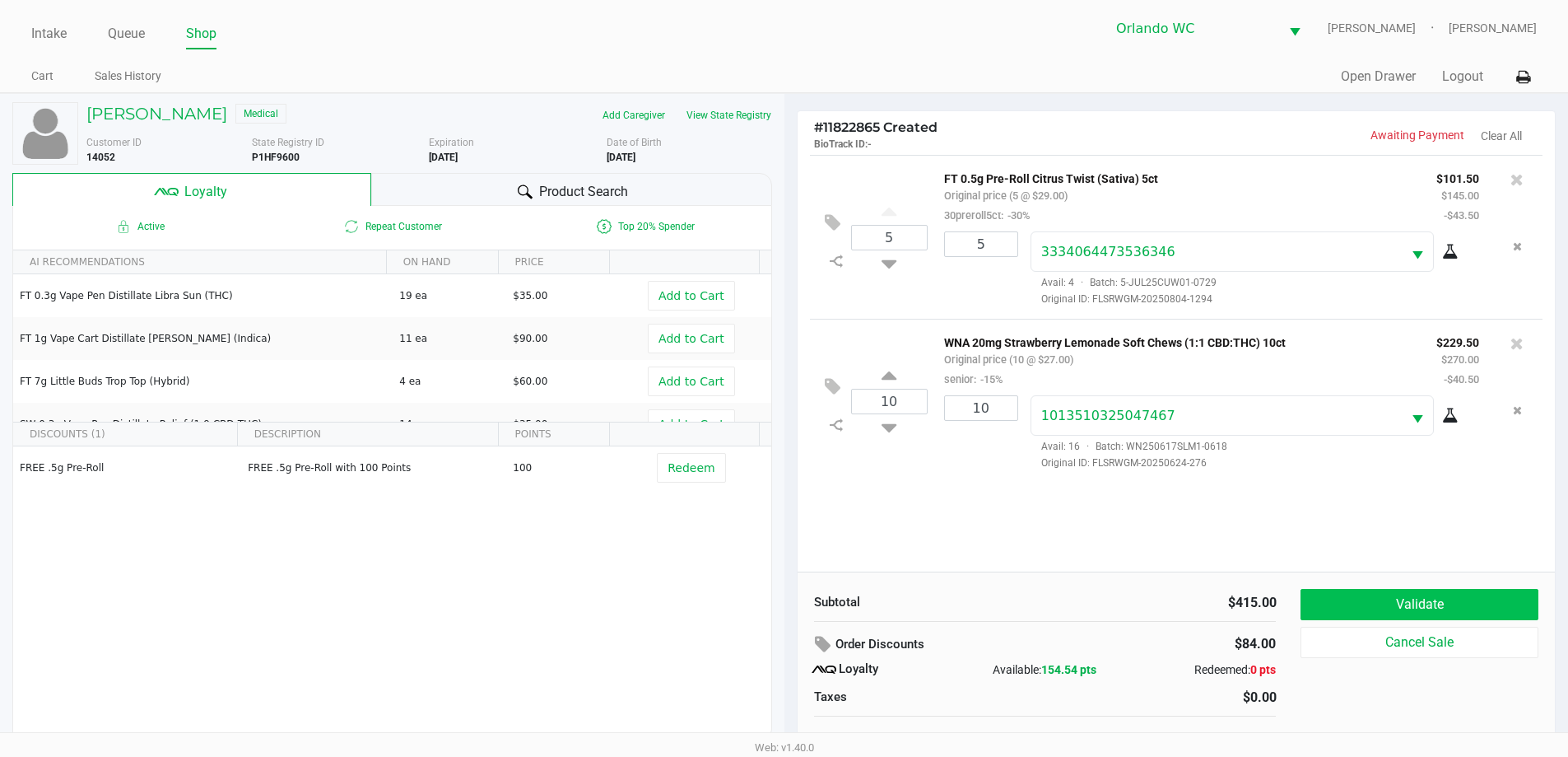
click at [1459, 596] on button "Validate" at bounding box center [1419, 604] width 237 height 32
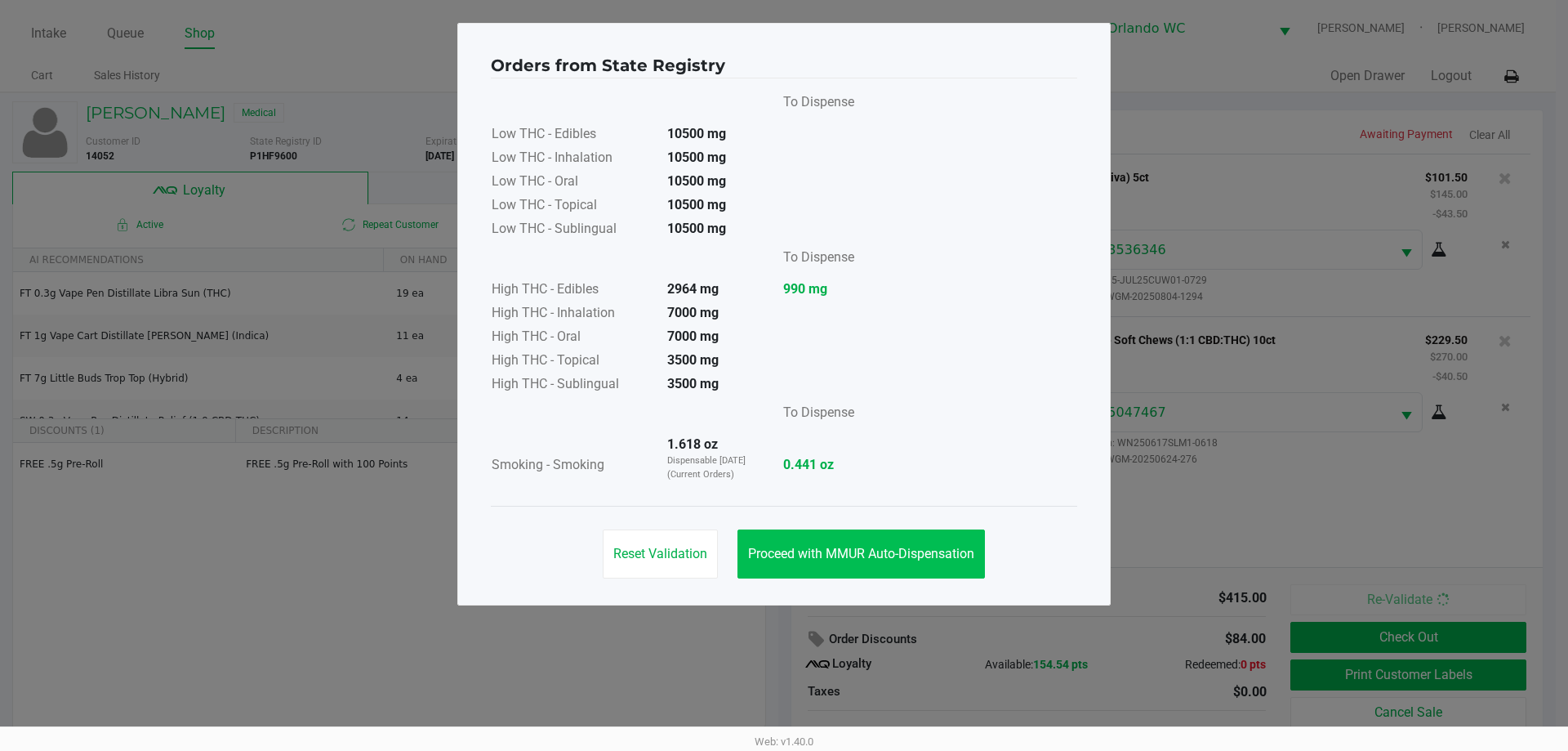
click at [909, 543] on button "Proceed with MMUR Auto-Dispensation" at bounding box center [861, 554] width 247 height 49
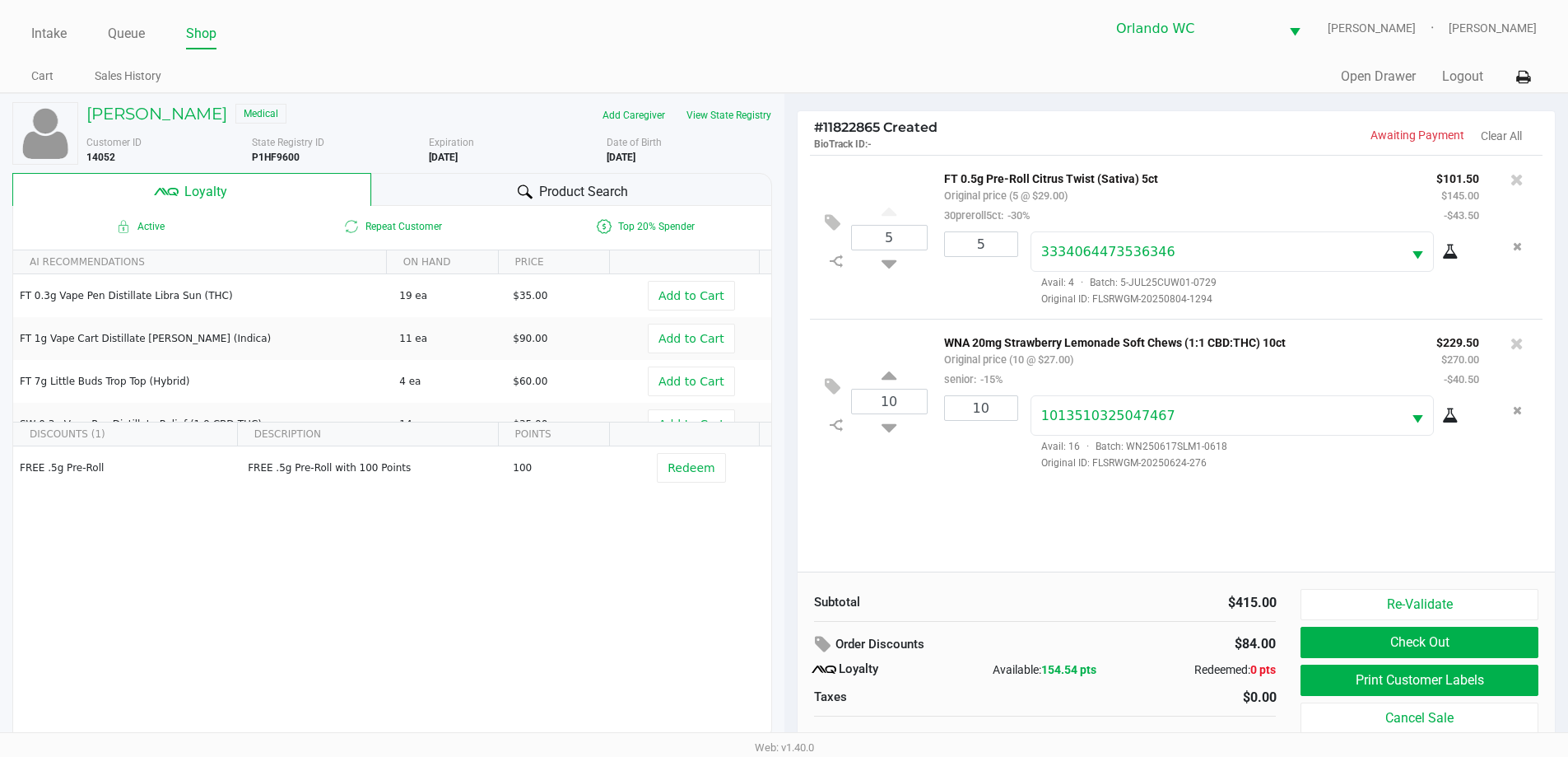
click at [1489, 687] on button "Print Customer Labels" at bounding box center [1419, 680] width 237 height 32
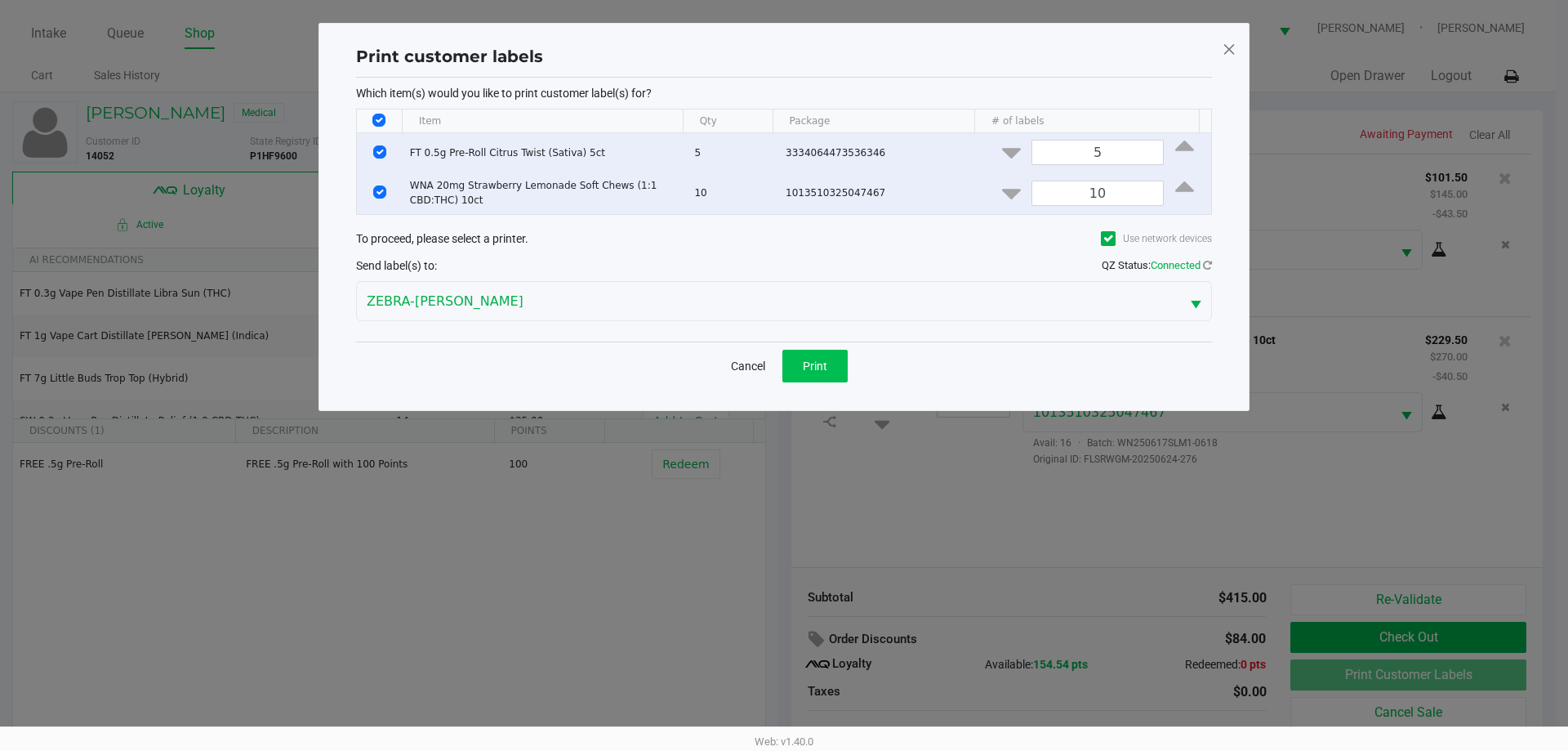
click at [820, 368] on span "Print" at bounding box center [815, 365] width 25 height 13
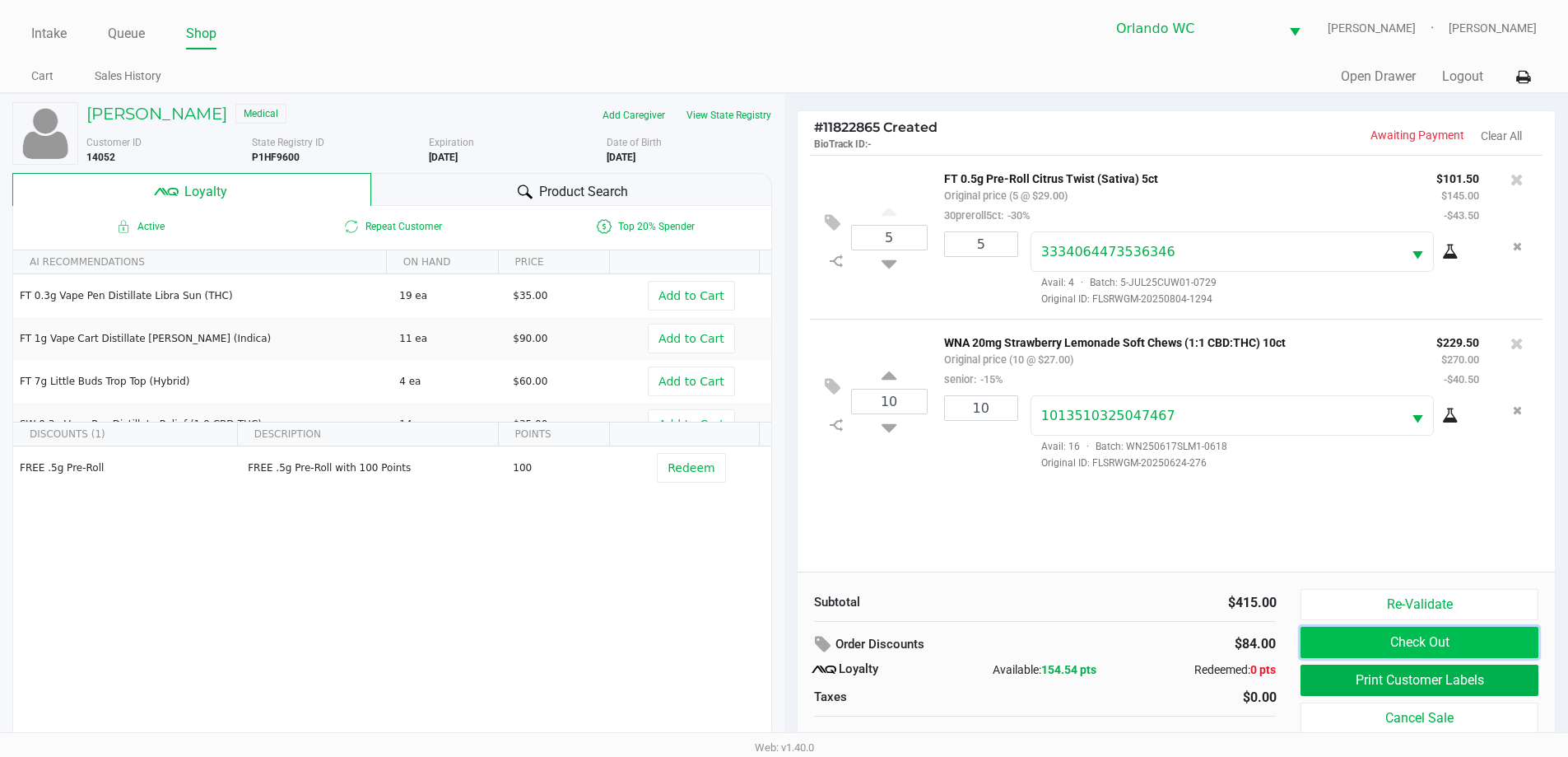
click at [1483, 643] on button "Check Out" at bounding box center [1419, 642] width 237 height 32
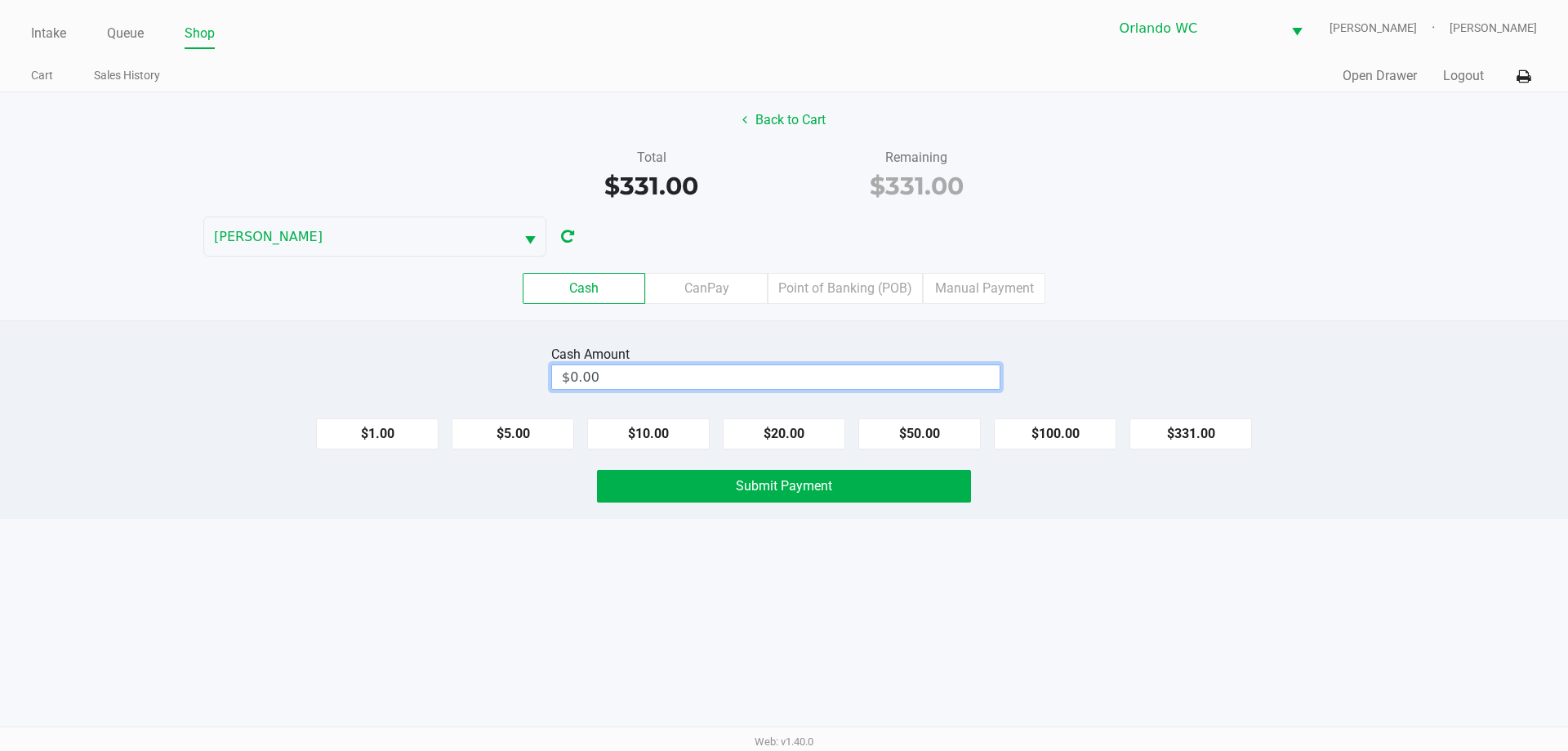
click at [653, 379] on input "$0.00" at bounding box center [776, 377] width 448 height 24
type input "6"
click at [895, 495] on button "Submit Payment" at bounding box center [783, 486] width 374 height 33
type input "$340.00"
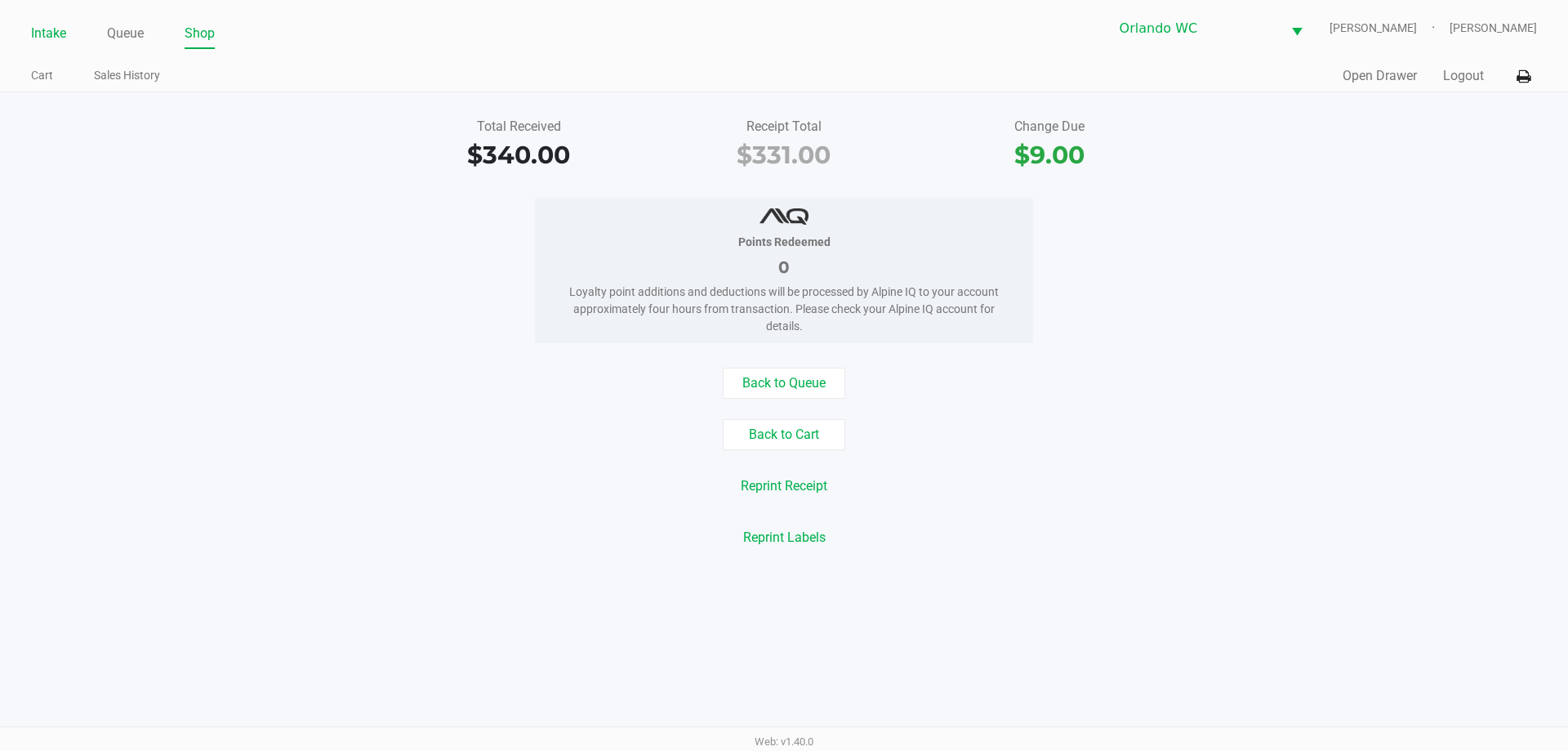
click at [46, 38] on link "Intake" at bounding box center [48, 33] width 35 height 23
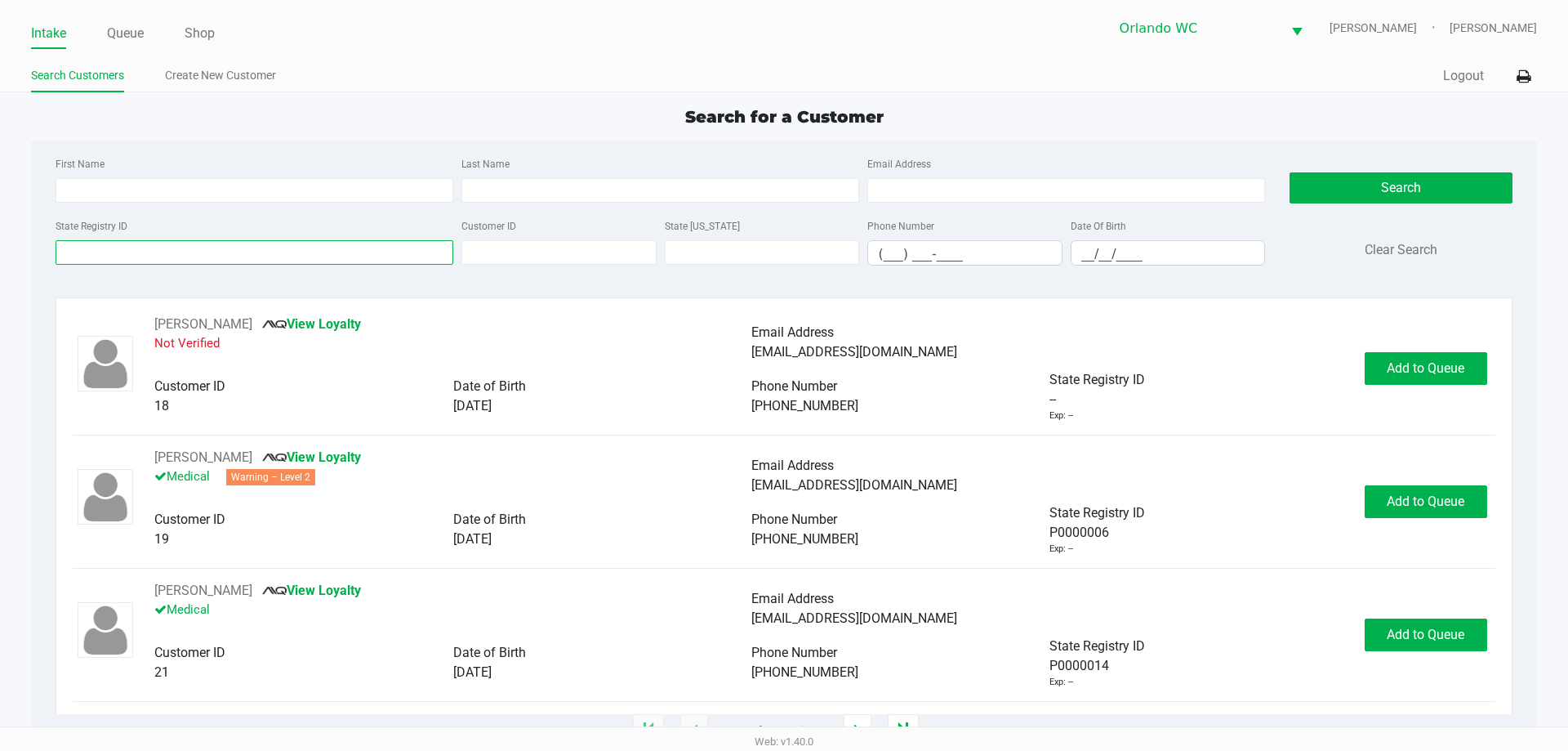
click at [105, 253] on input "State Registry ID" at bounding box center [254, 252] width 398 height 25
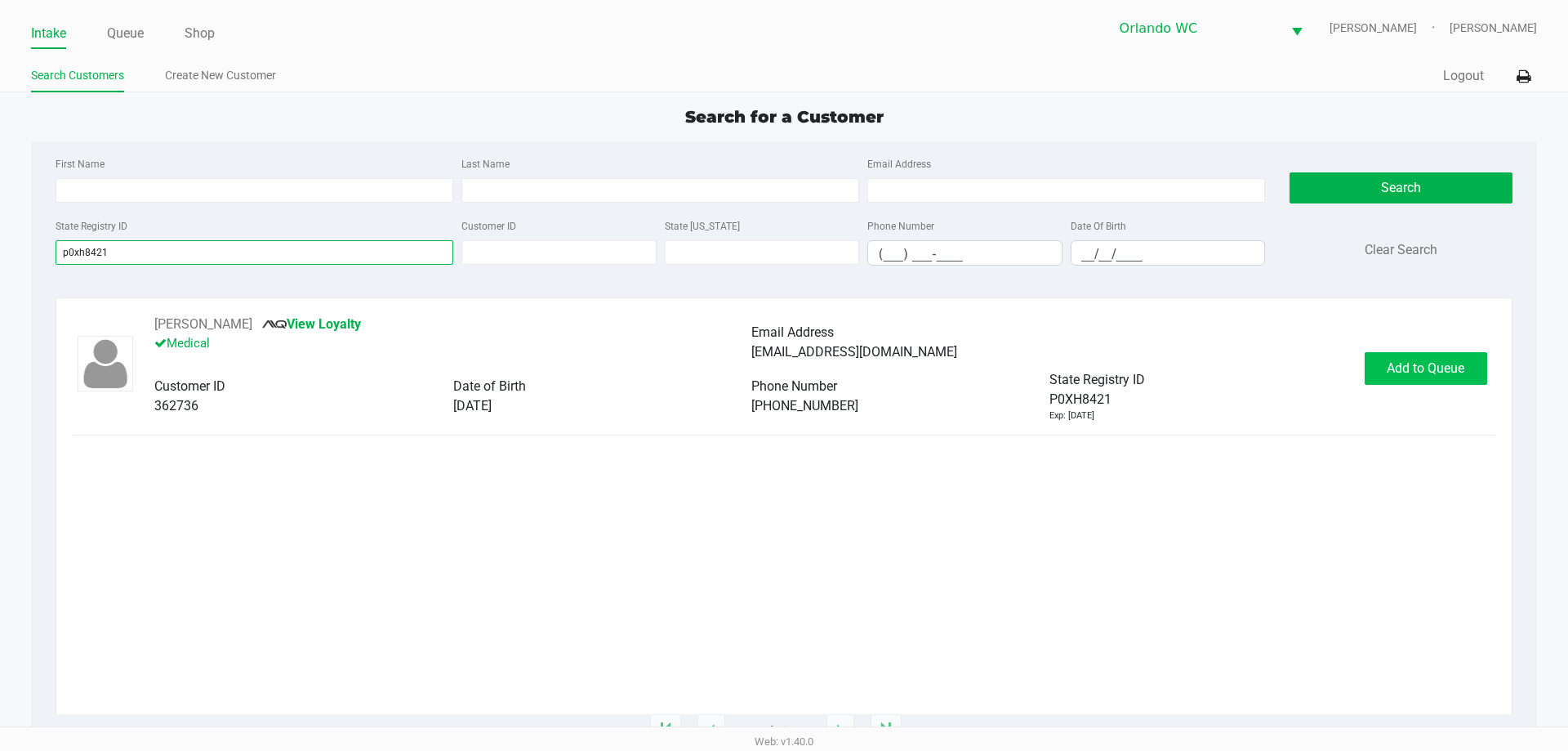
type input "p0xh8421"
click at [1422, 374] on span "Add to Queue" at bounding box center [1426, 368] width 78 height 15
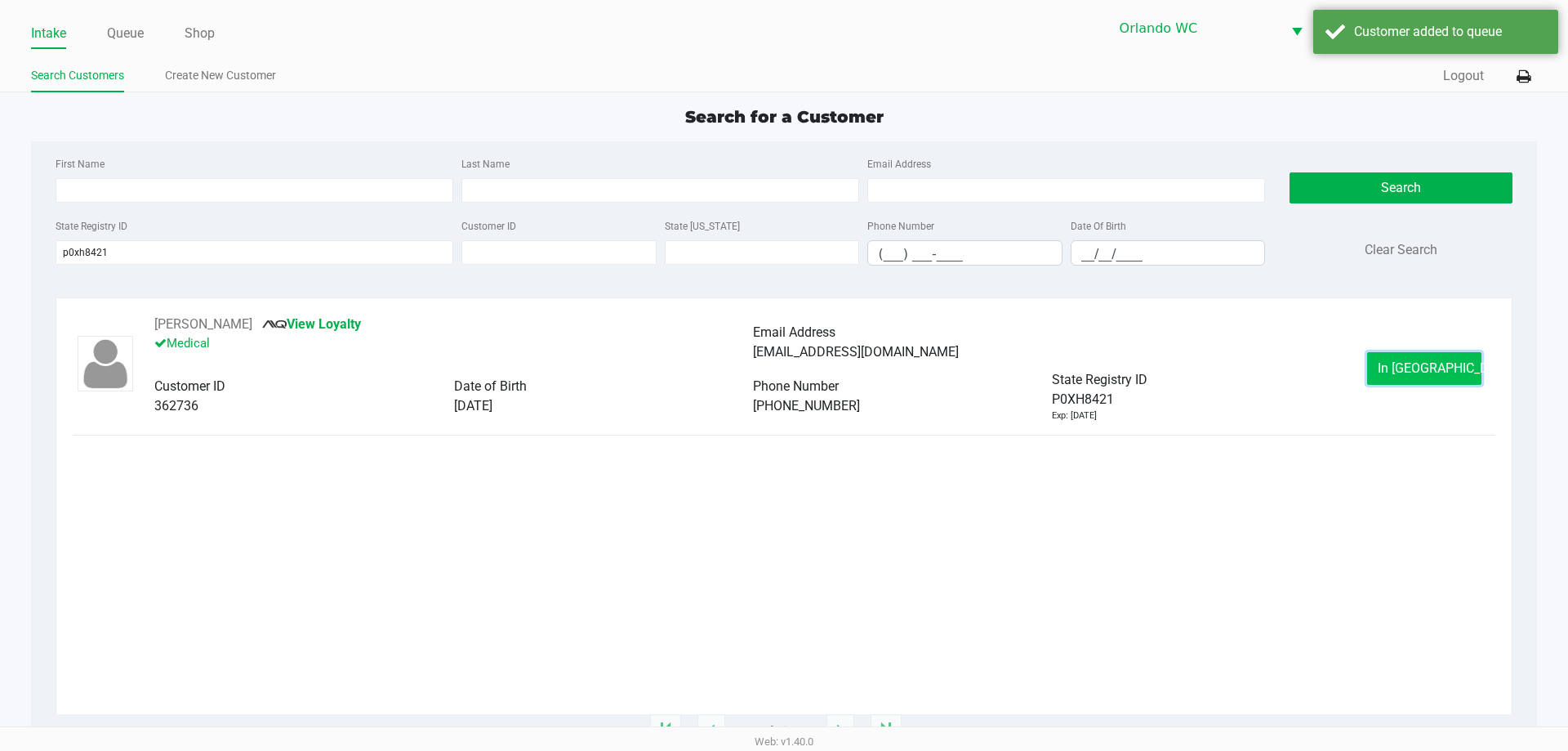
click at [1407, 373] on span "In Queue" at bounding box center [1447, 368] width 137 height 15
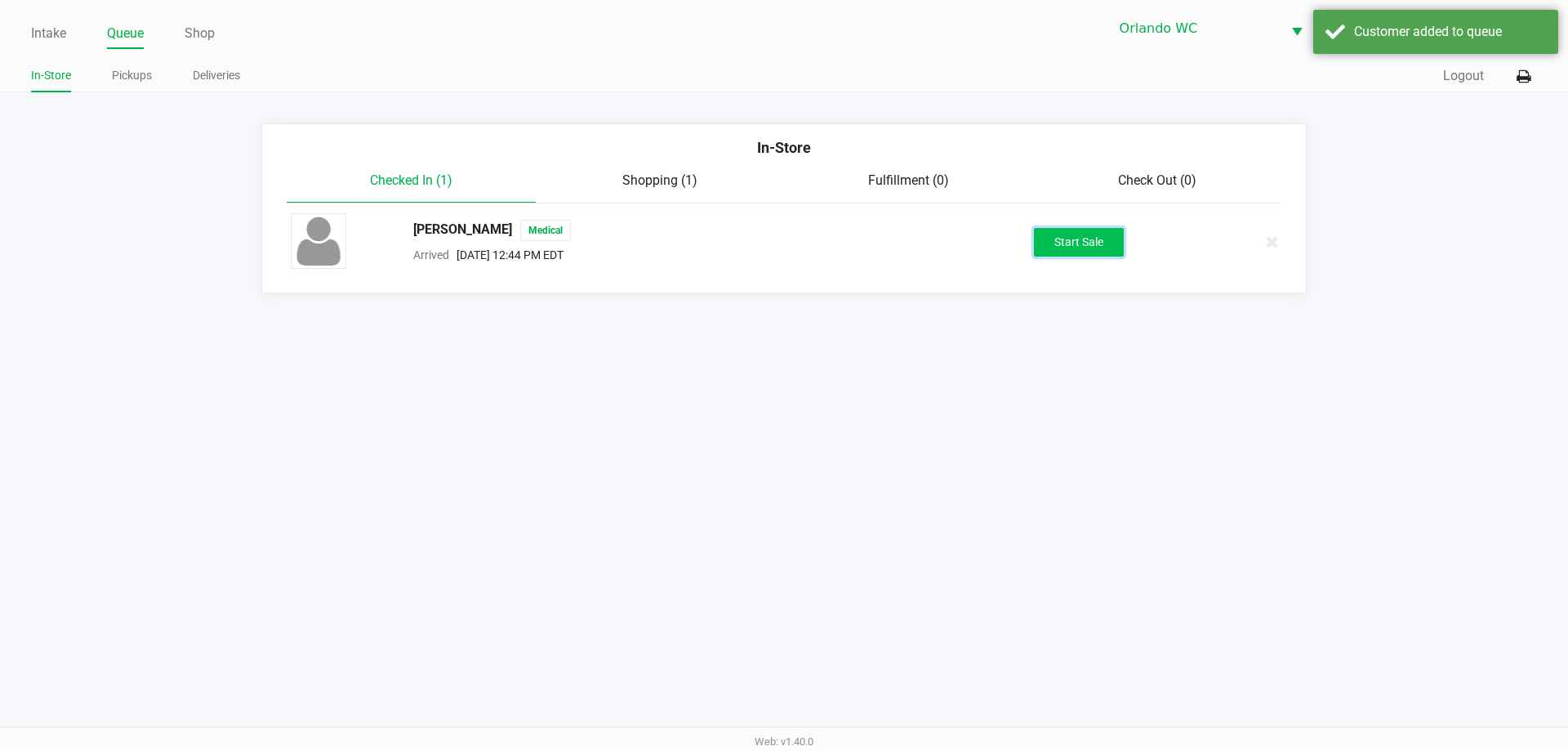
click at [1100, 254] on button "Start Sale" at bounding box center [1079, 242] width 90 height 29
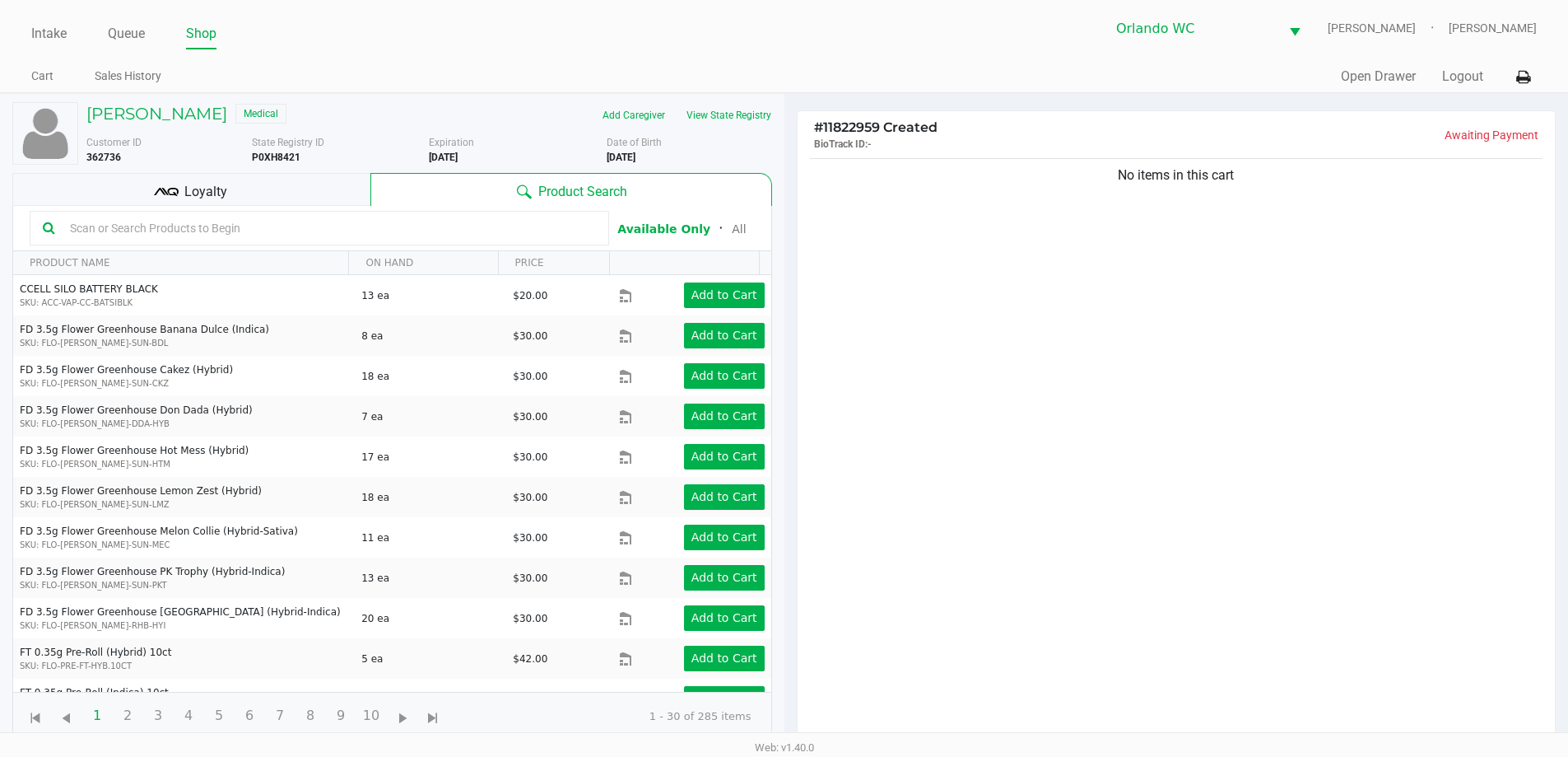
click at [231, 198] on div "Loyalty" at bounding box center [190, 189] width 358 height 33
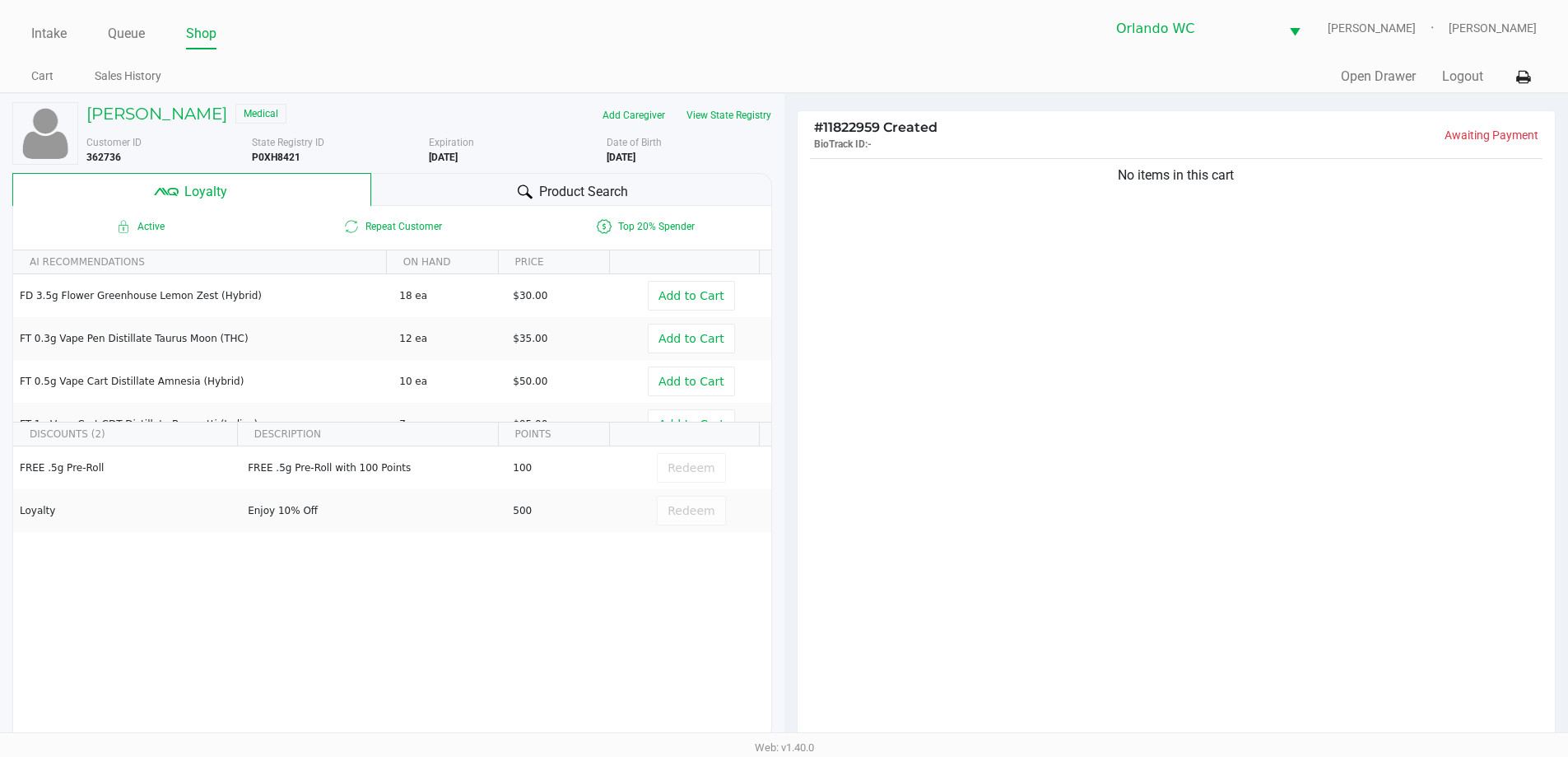
click at [564, 202] on div "Product Search" at bounding box center [571, 189] width 401 height 33
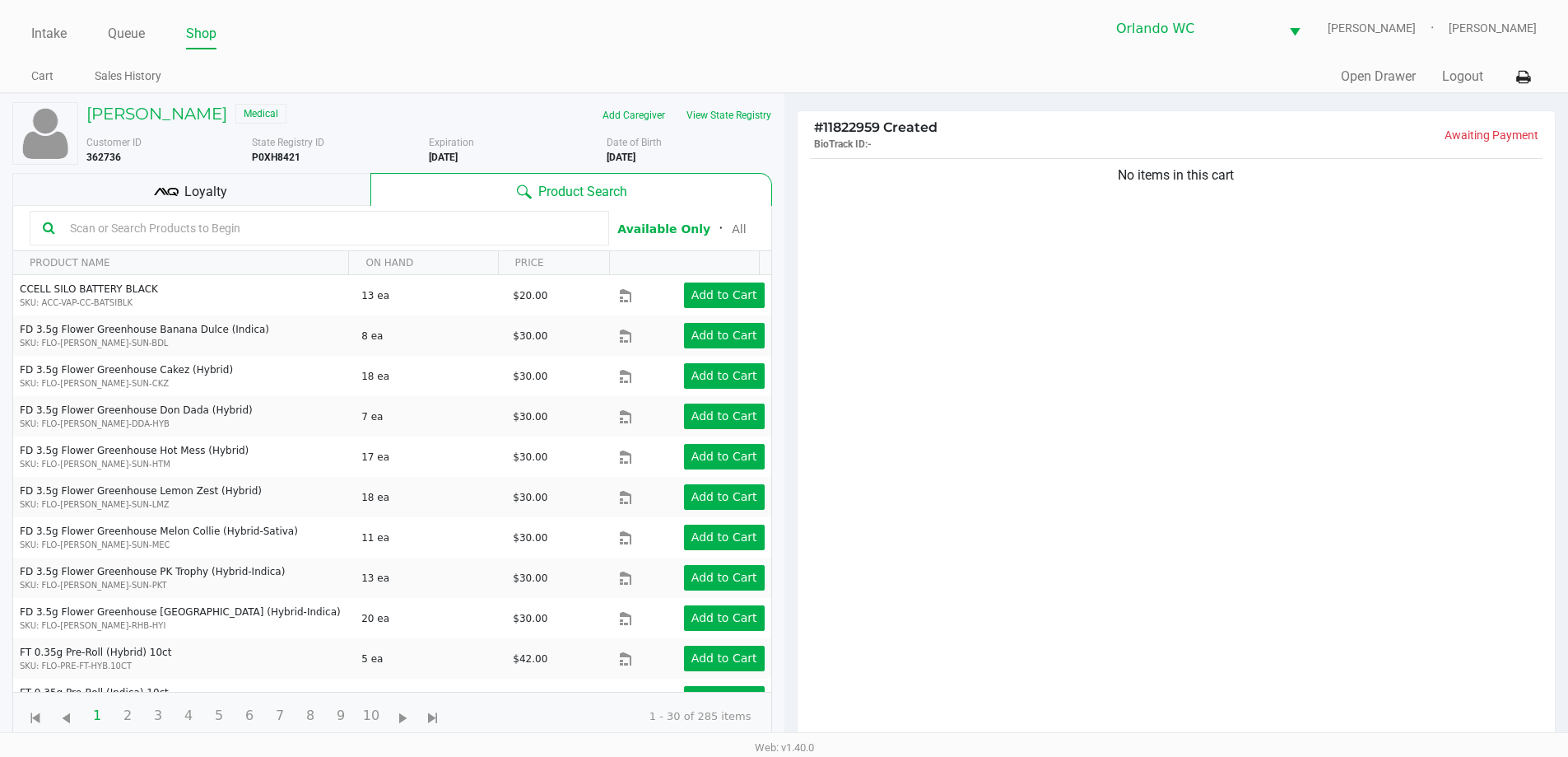
click at [193, 222] on input "text" at bounding box center [329, 227] width 532 height 25
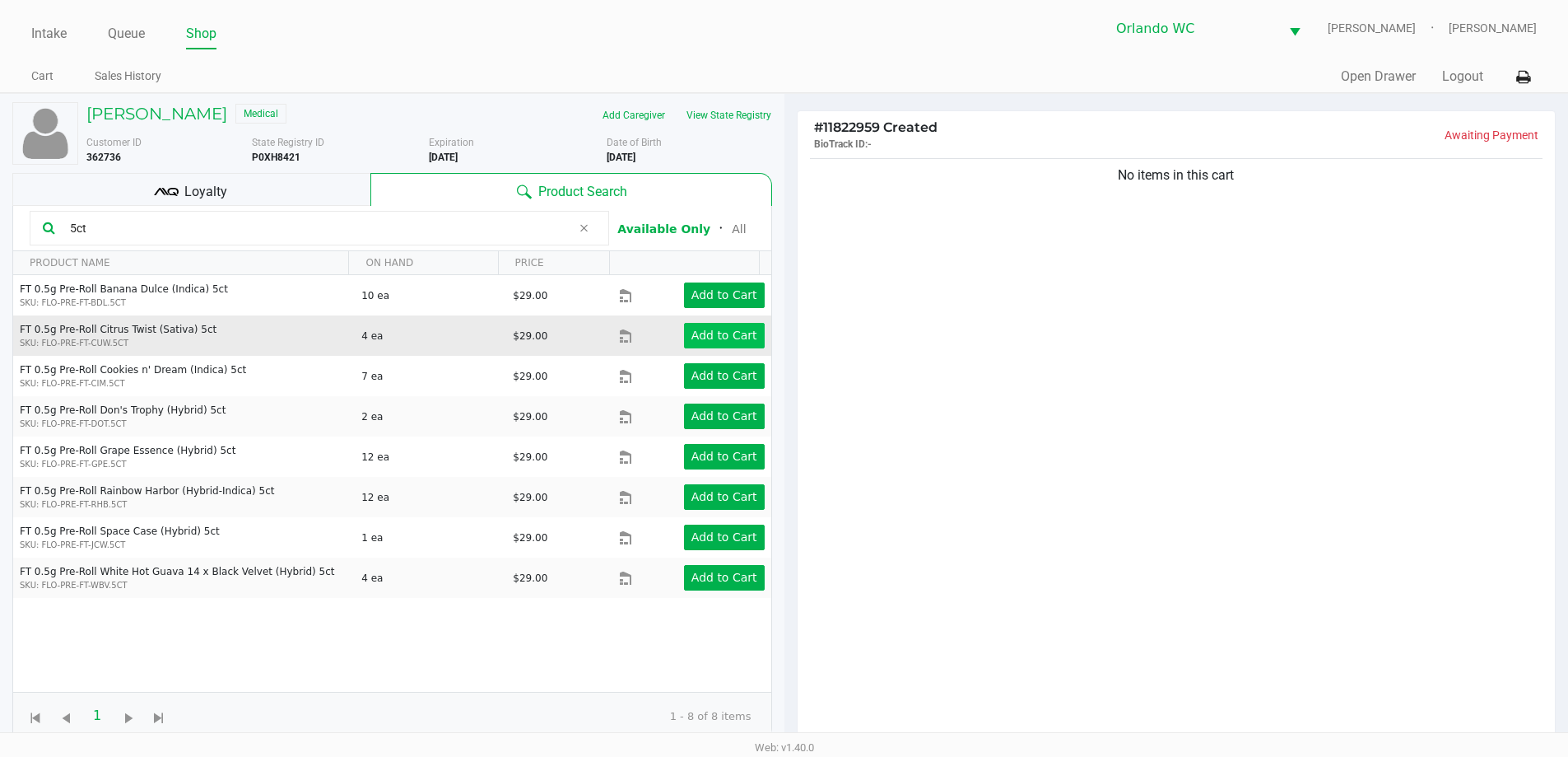
type input "5ct"
click at [717, 330] on app-button-loader "Add to Cart" at bounding box center [723, 334] width 66 height 13
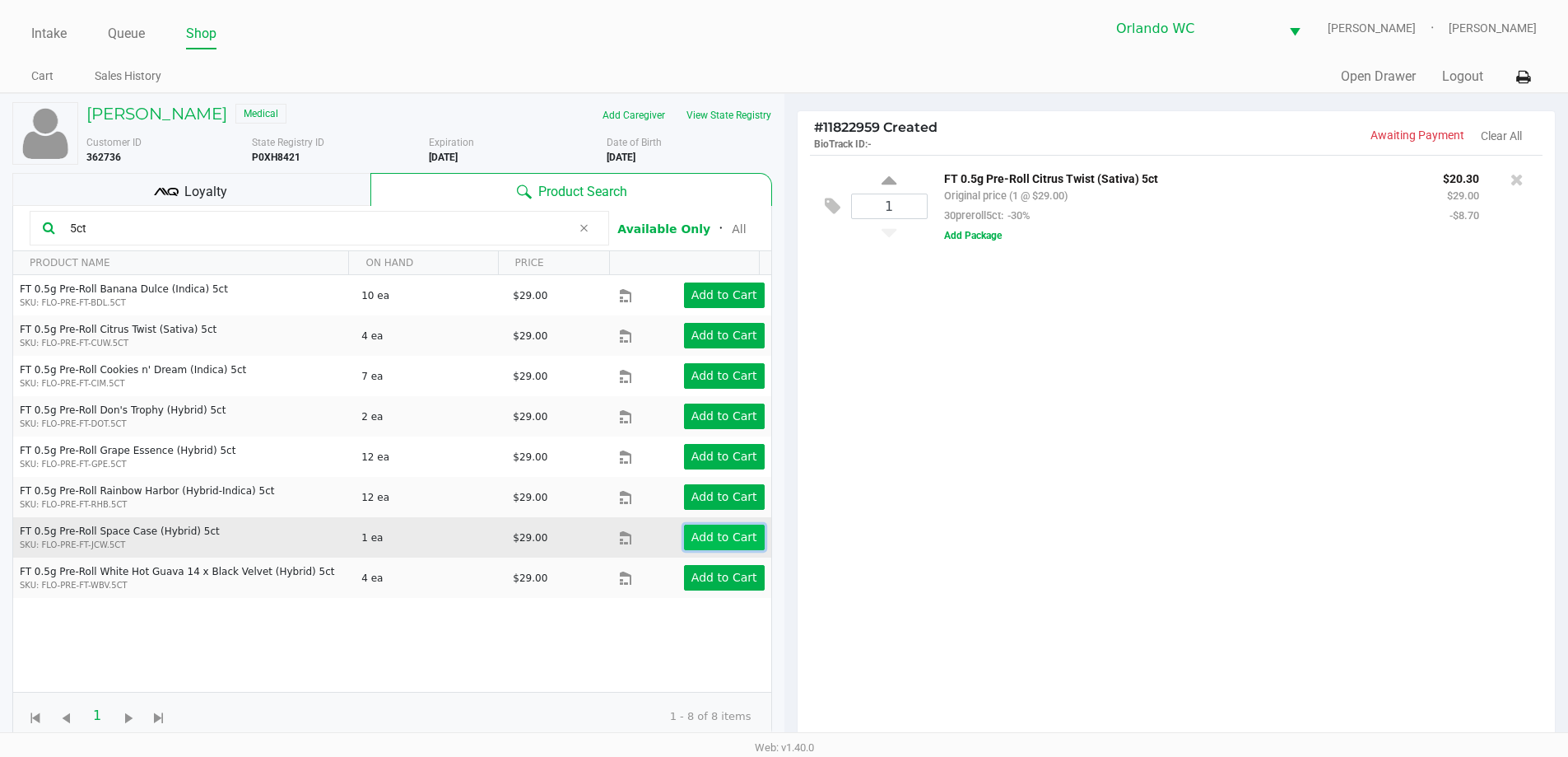
click at [697, 531] on app-button-loader "Add to Cart" at bounding box center [723, 537] width 66 height 13
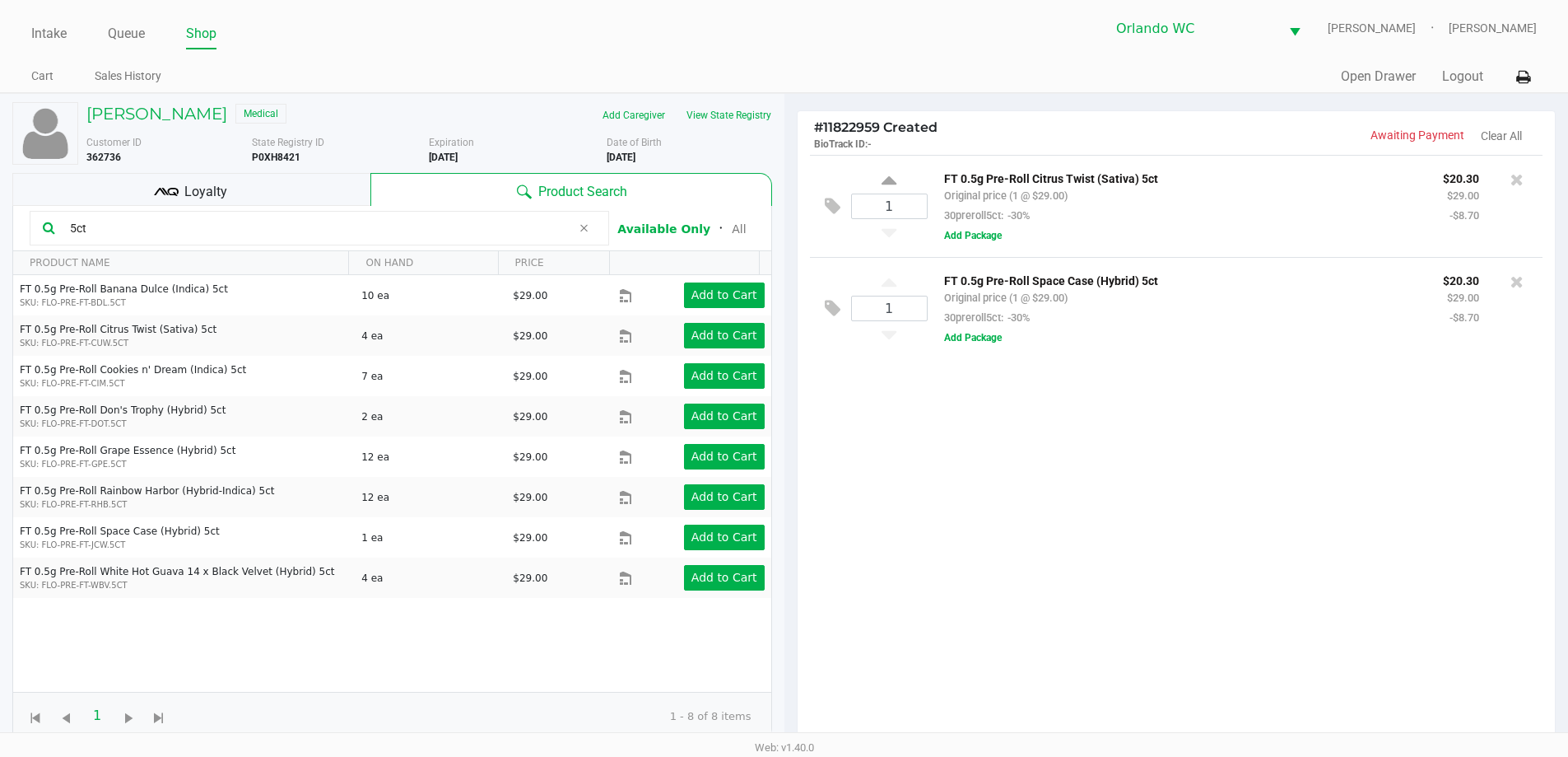
click at [170, 238] on input "5ct" at bounding box center [317, 227] width 508 height 25
click at [230, 224] on input "5ct" at bounding box center [317, 227] width 508 height 25
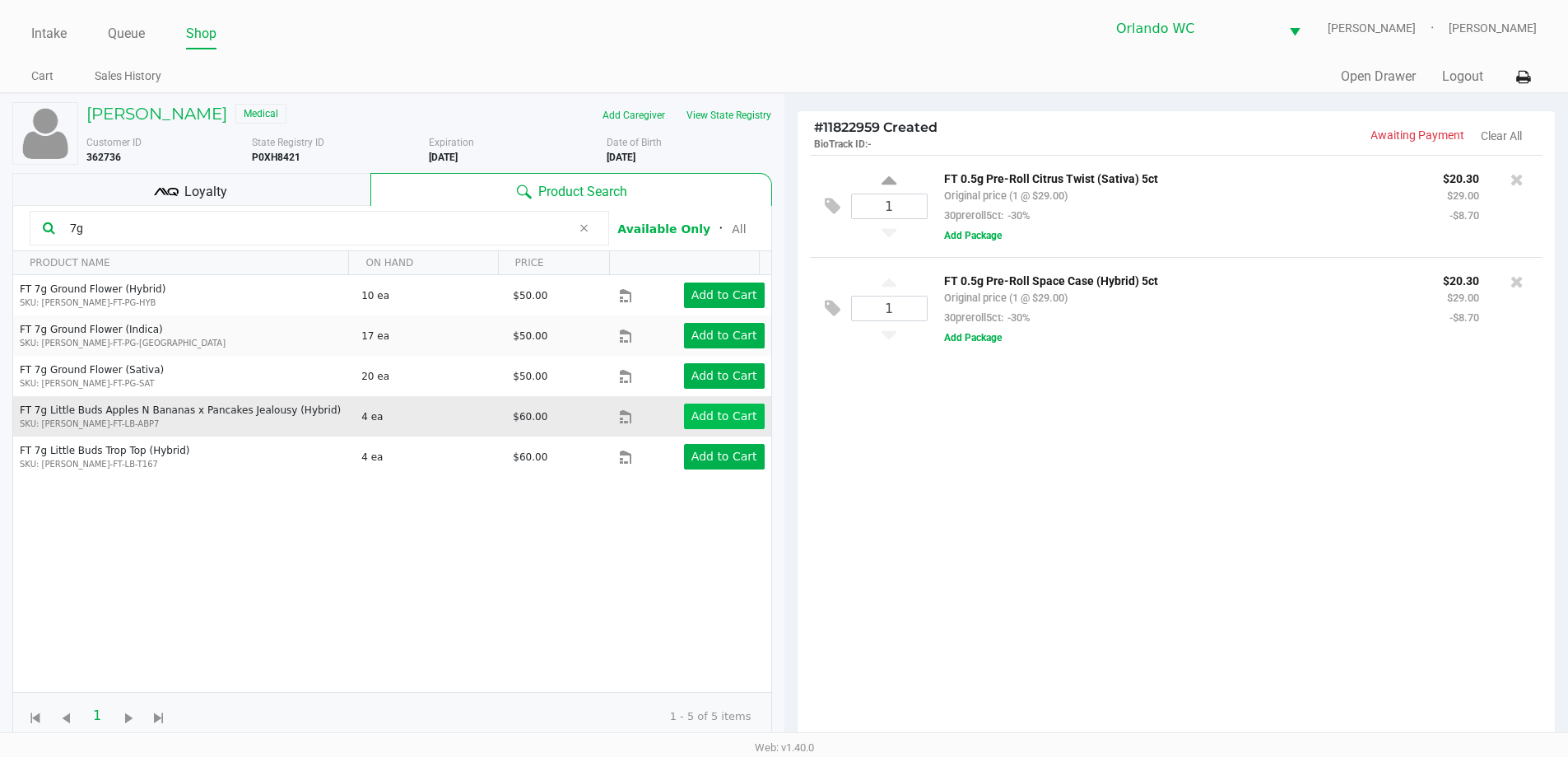
type input "7g"
click at [728, 425] on button "Add to Cart" at bounding box center [724, 416] width 80 height 26
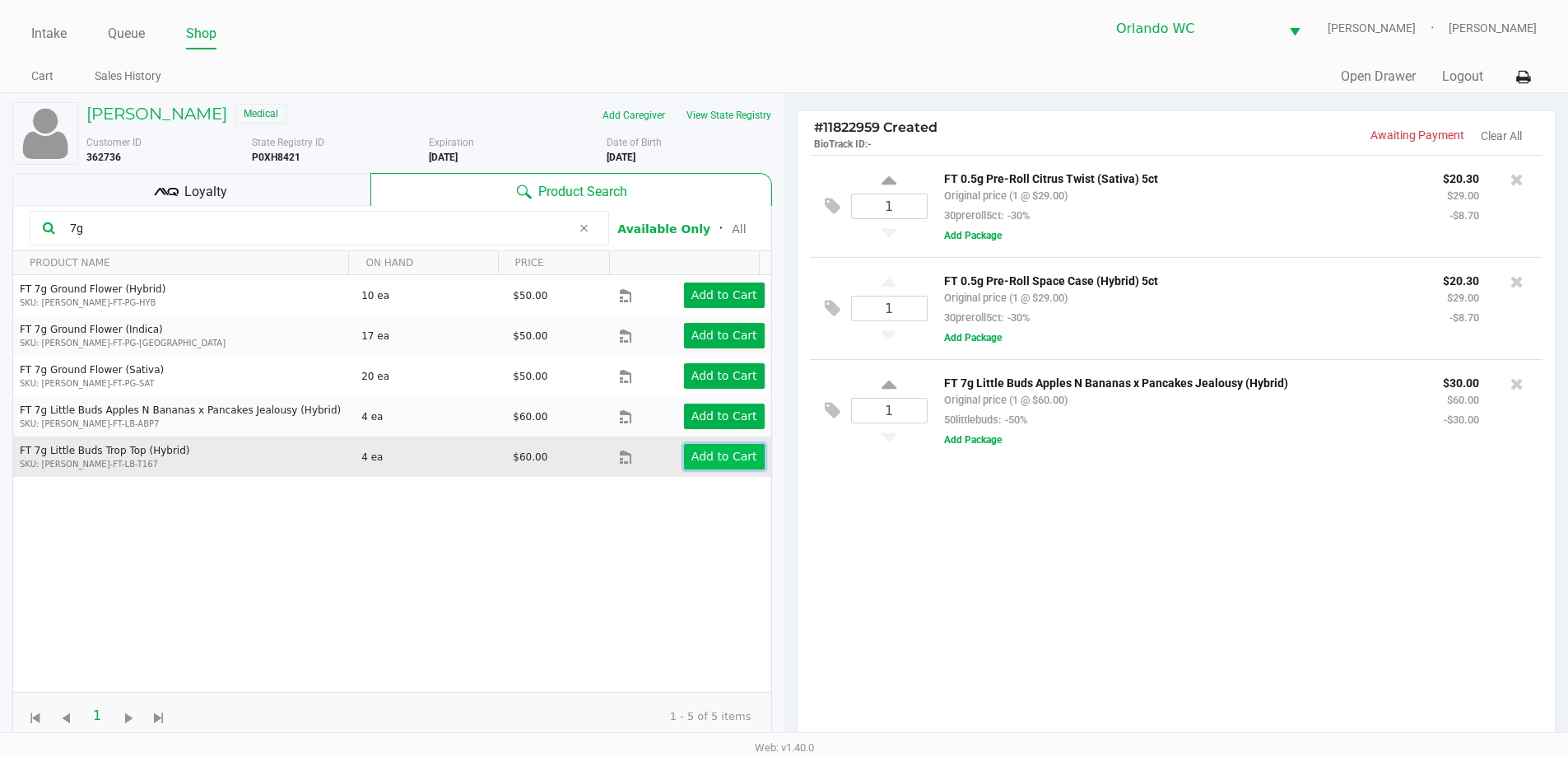
click at [718, 462] on app-button-loader "Add to Cart" at bounding box center [723, 455] width 66 height 13
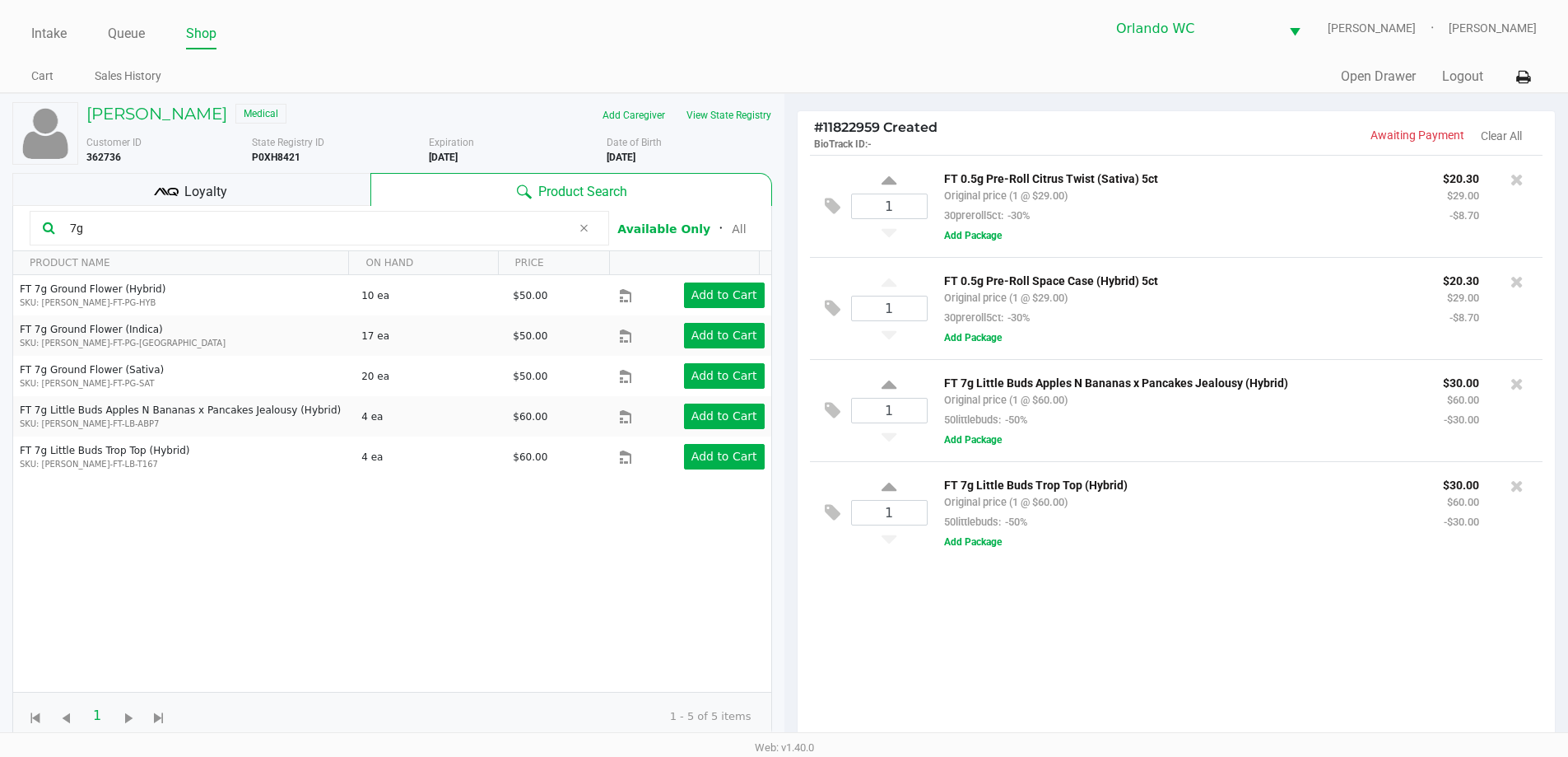
click at [125, 230] on input "7g" at bounding box center [317, 227] width 508 height 25
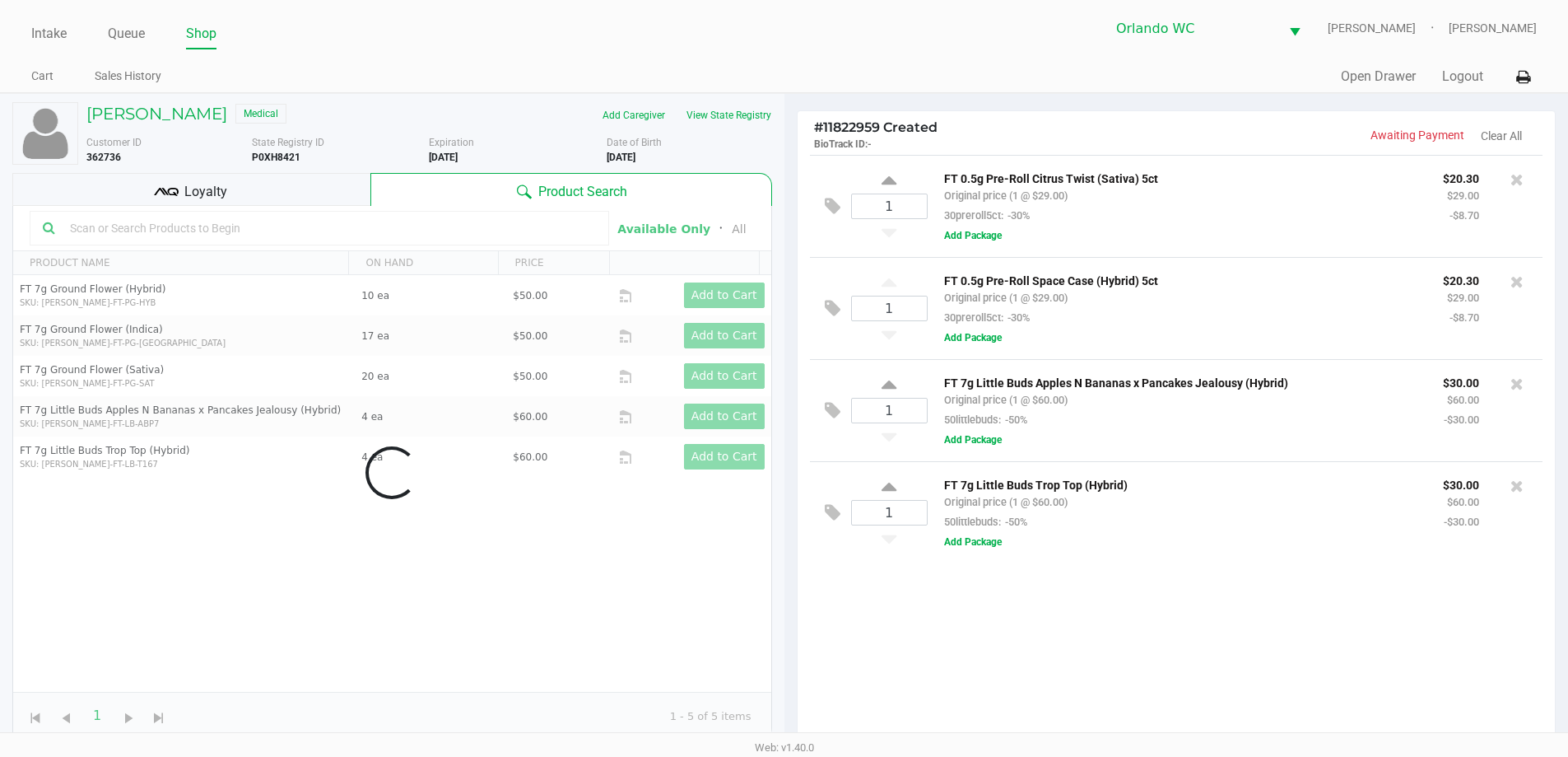
click at [188, 188] on span "Loyalty" at bounding box center [206, 191] width 43 height 20
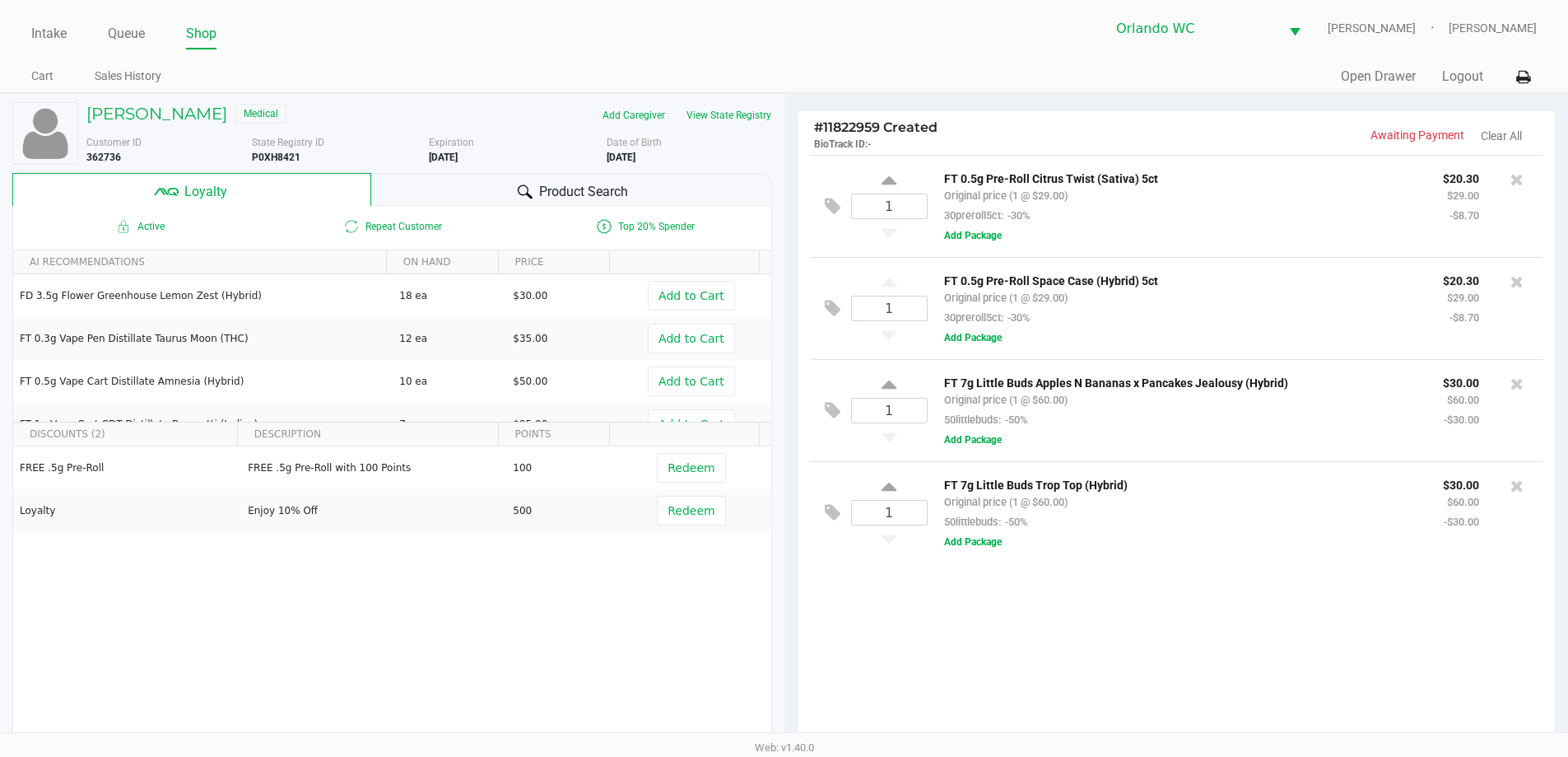
click at [430, 190] on div "Product Search" at bounding box center [571, 189] width 401 height 33
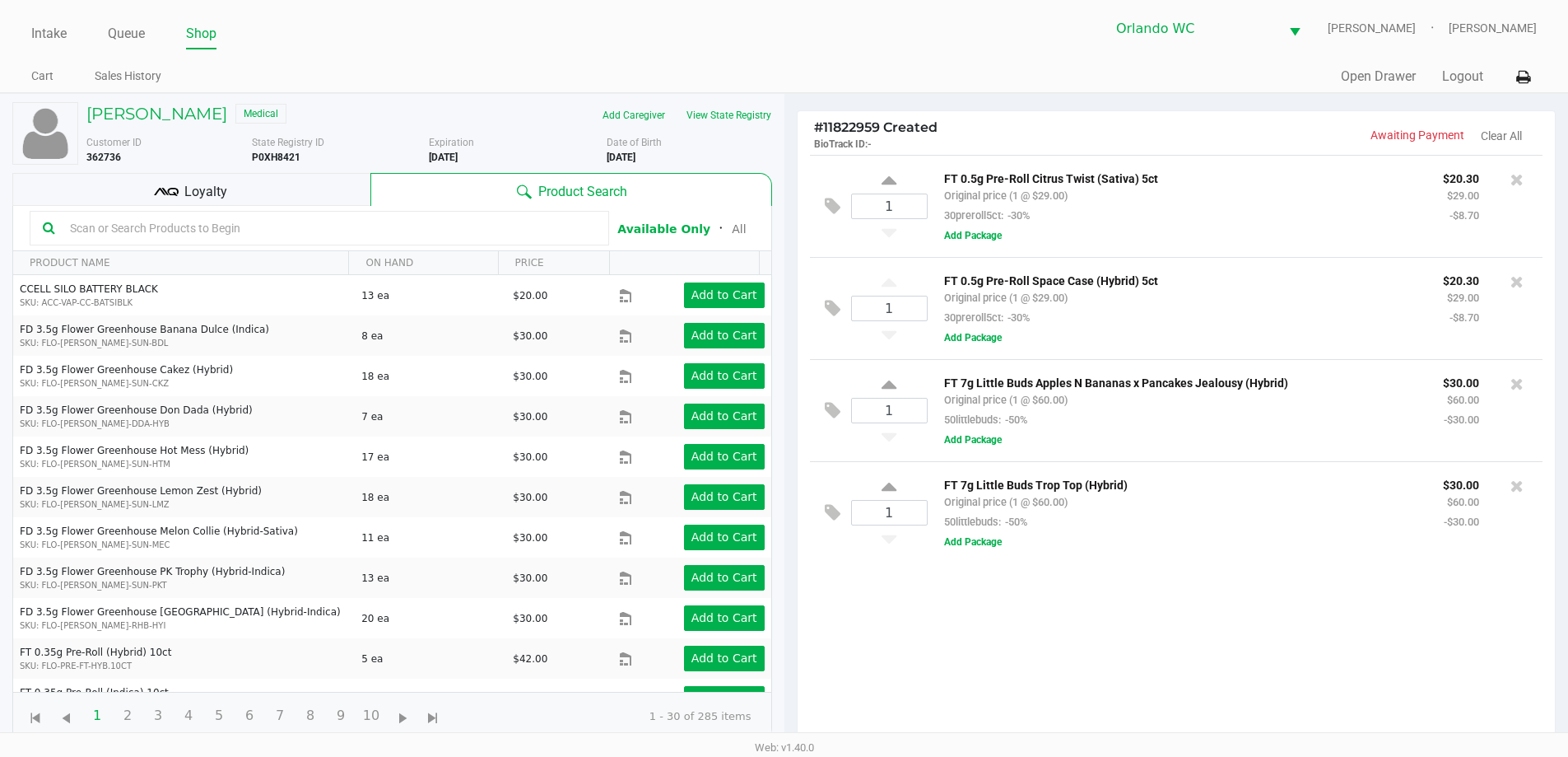
click at [290, 221] on input "text" at bounding box center [329, 227] width 532 height 25
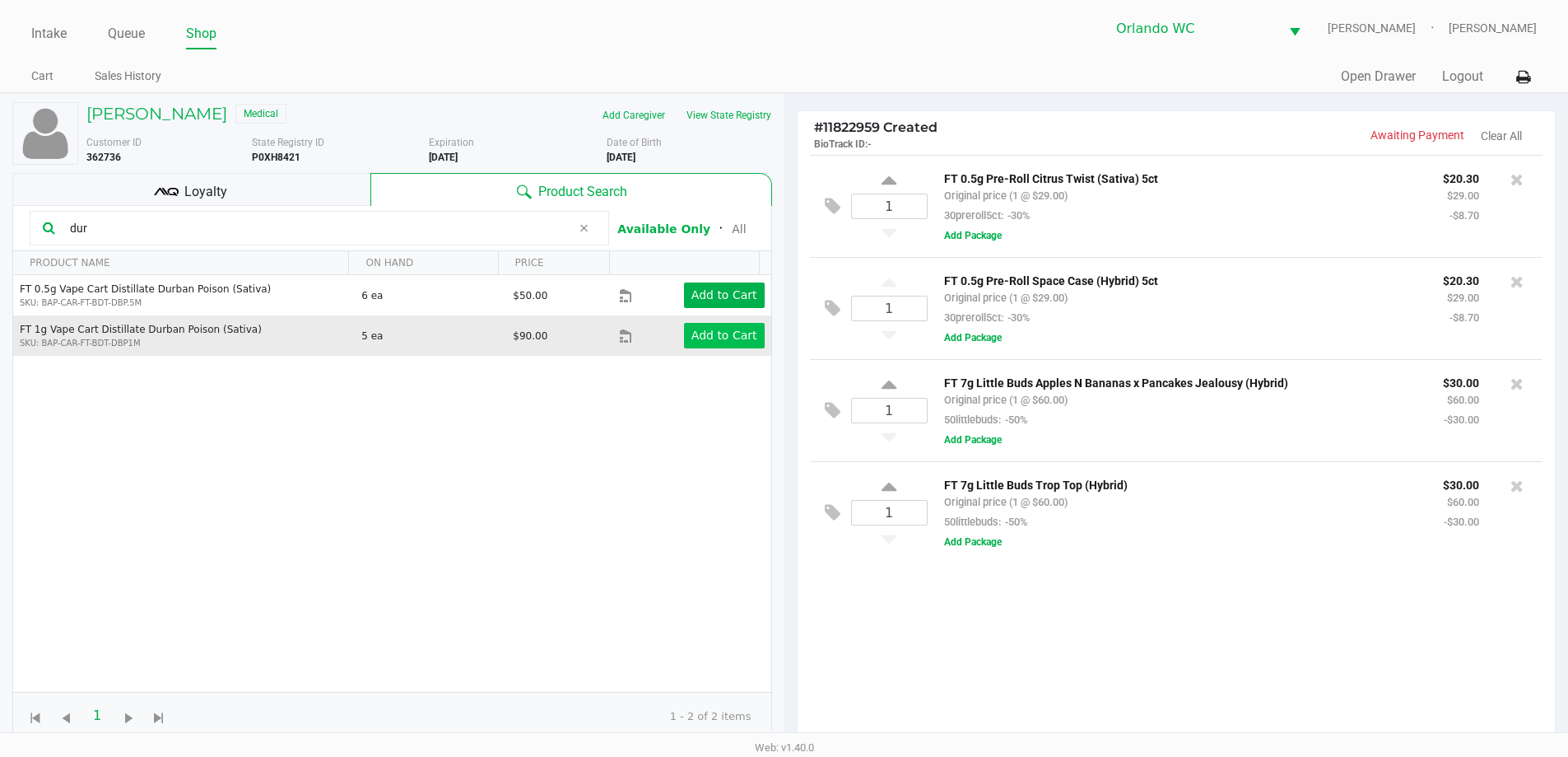
type input "dur"
click at [719, 328] on app-button-loader "Add to Cart" at bounding box center [723, 334] width 66 height 13
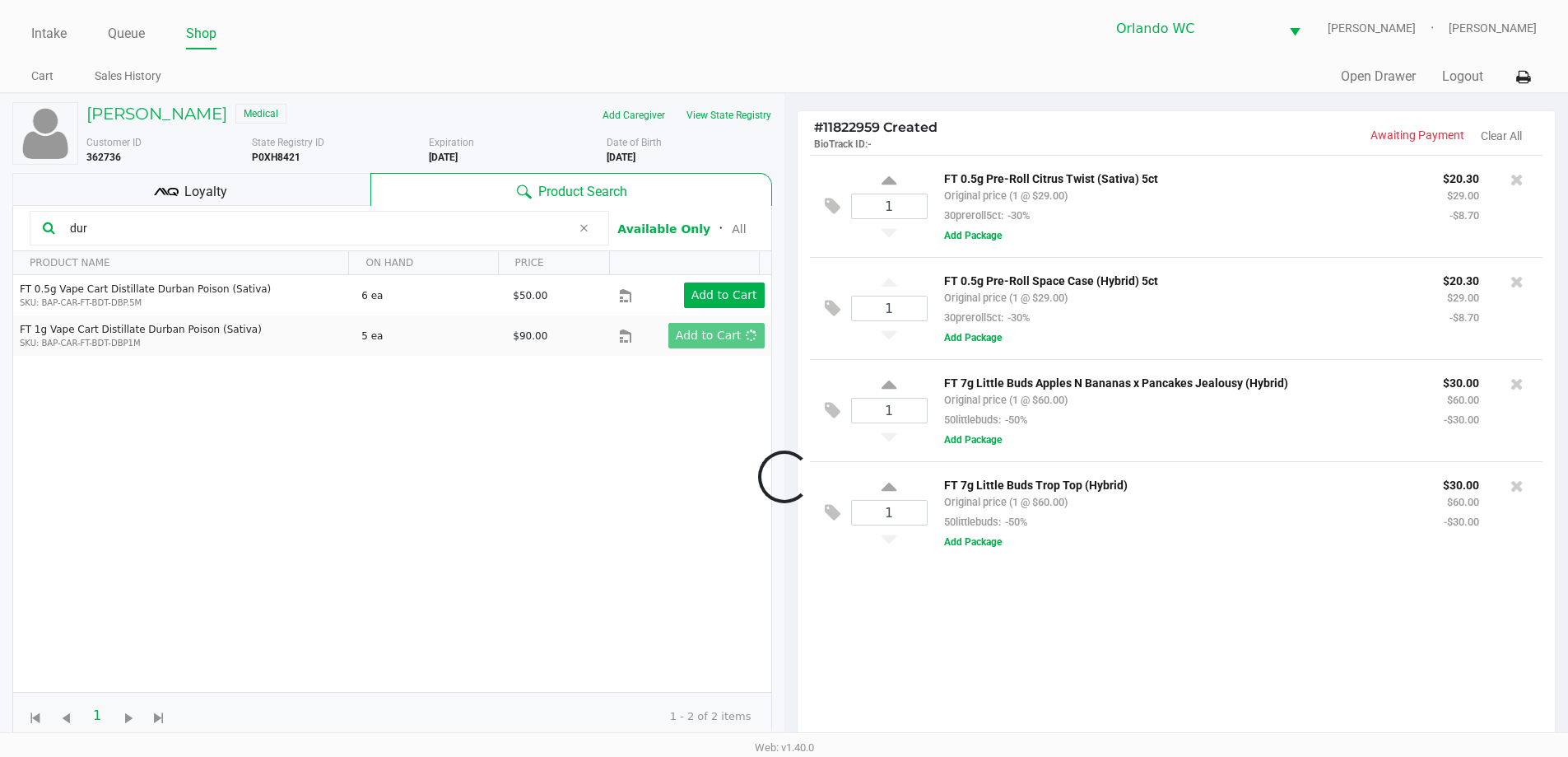
click at [106, 226] on div at bounding box center [784, 476] width 1568 height 602
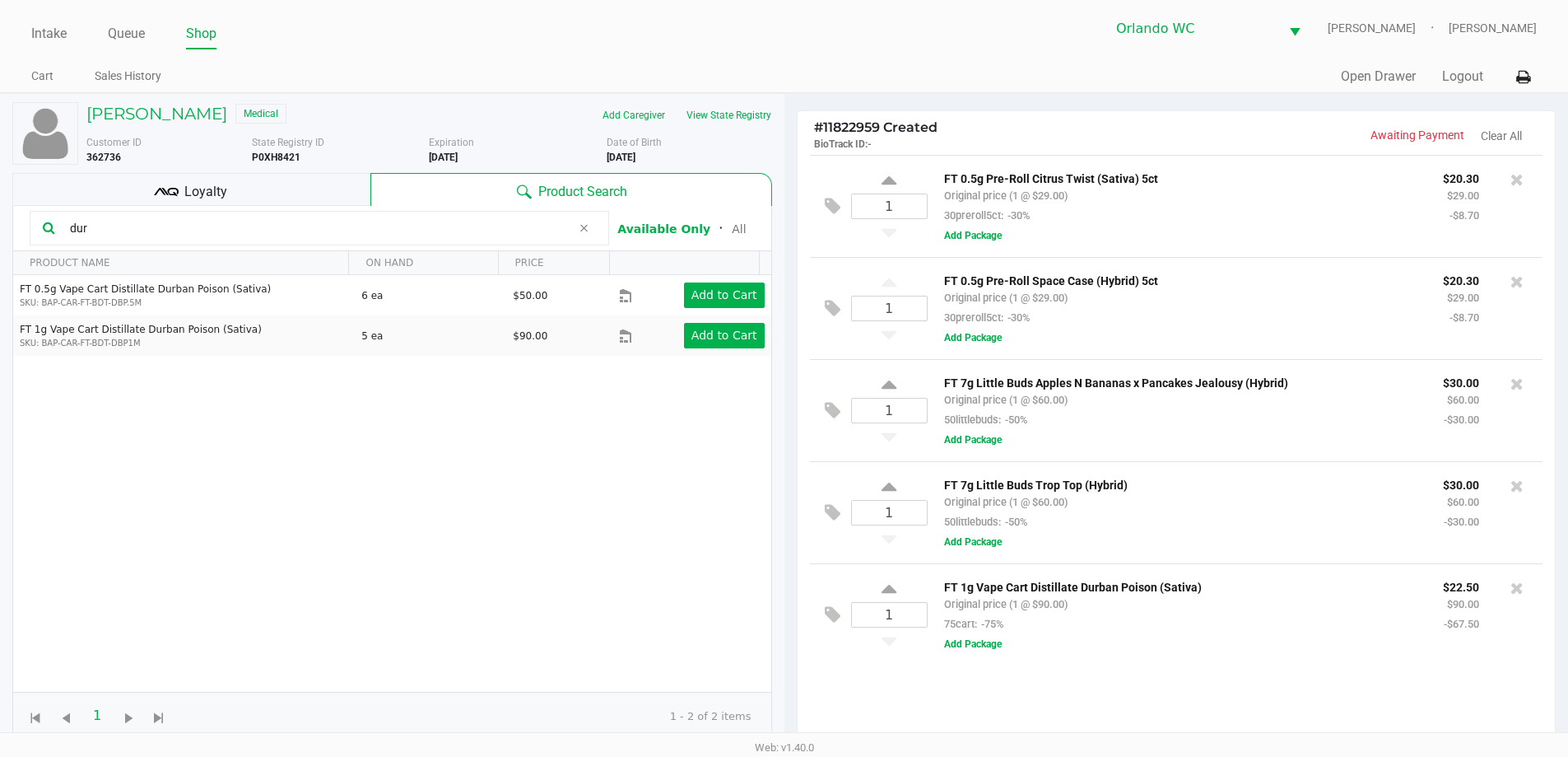
click at [86, 231] on input "dur" at bounding box center [317, 227] width 508 height 25
click at [87, 230] on input "dur" at bounding box center [317, 227] width 508 height 25
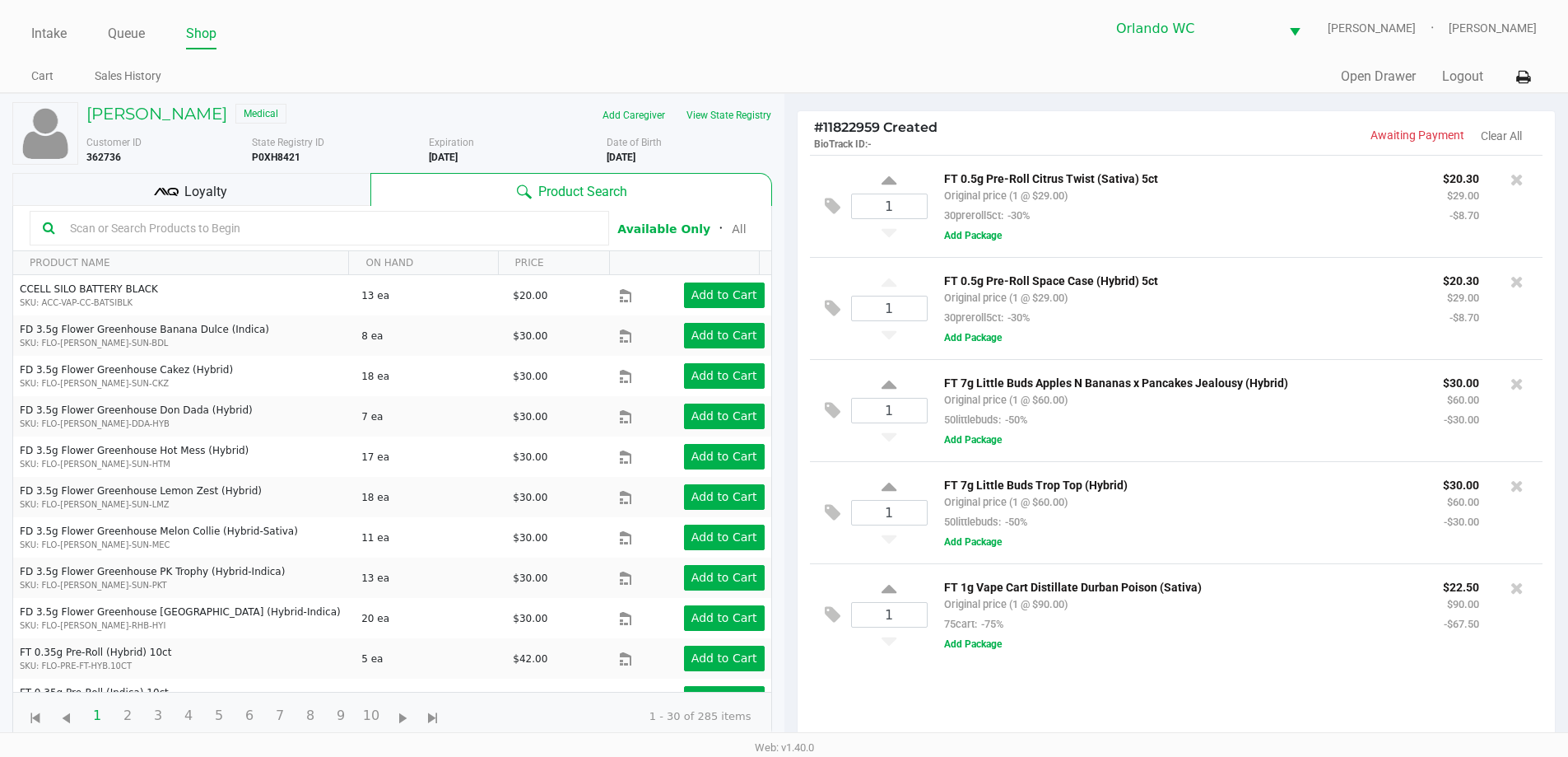
click at [304, 194] on div "Loyalty" at bounding box center [190, 189] width 358 height 33
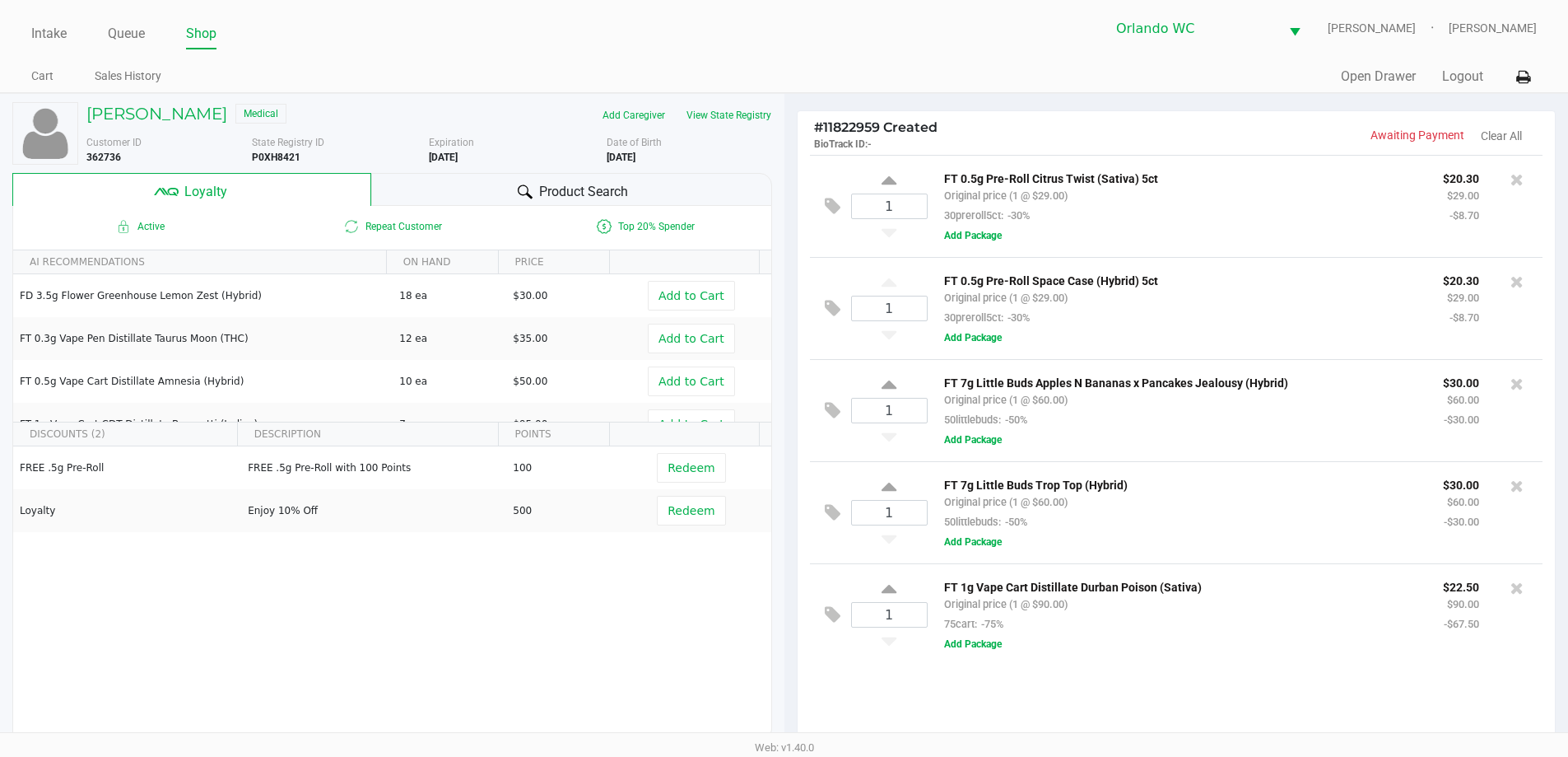
click at [448, 183] on div "Product Search" at bounding box center [571, 189] width 401 height 33
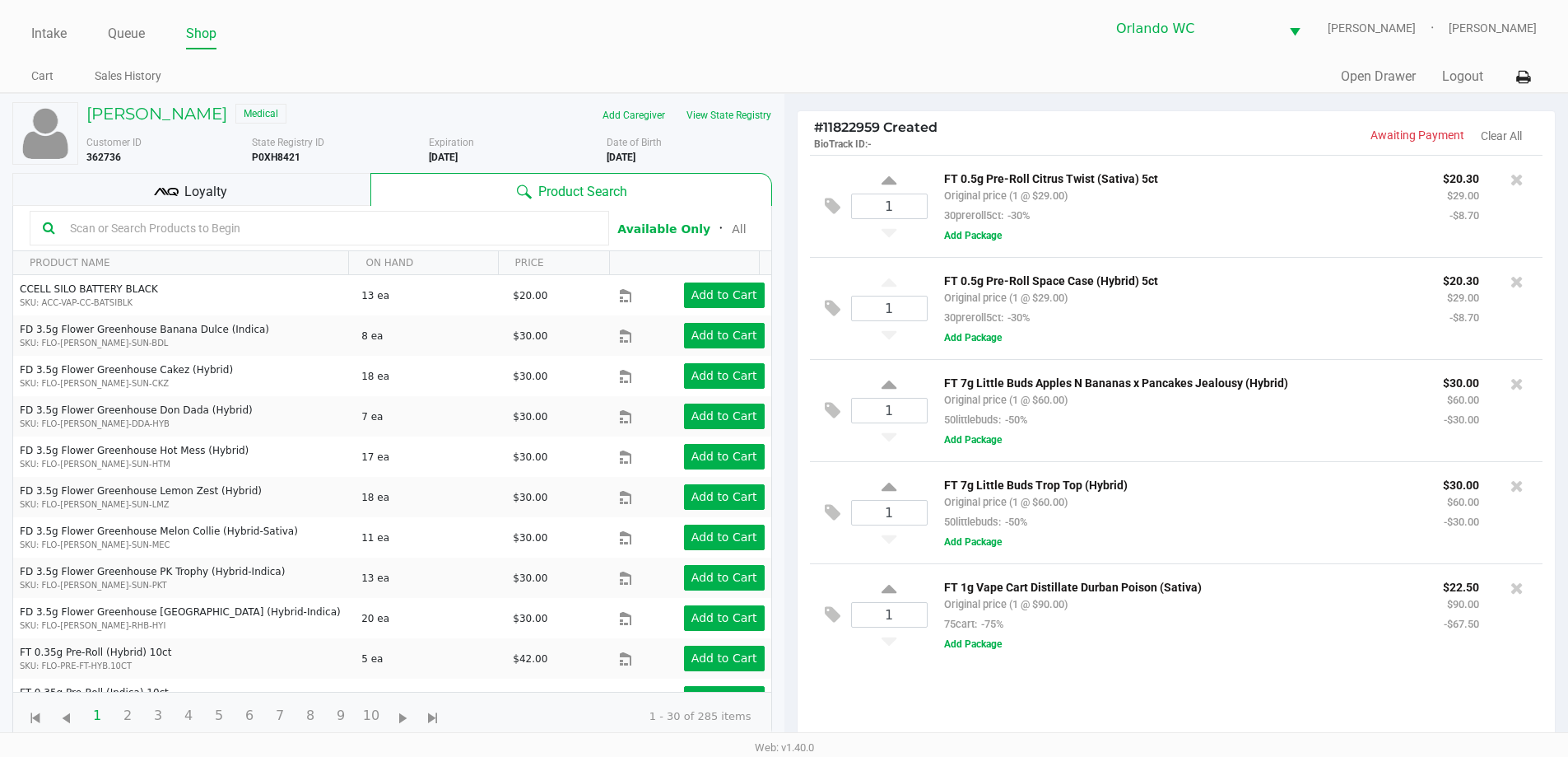
click at [105, 222] on input "text" at bounding box center [329, 227] width 532 height 25
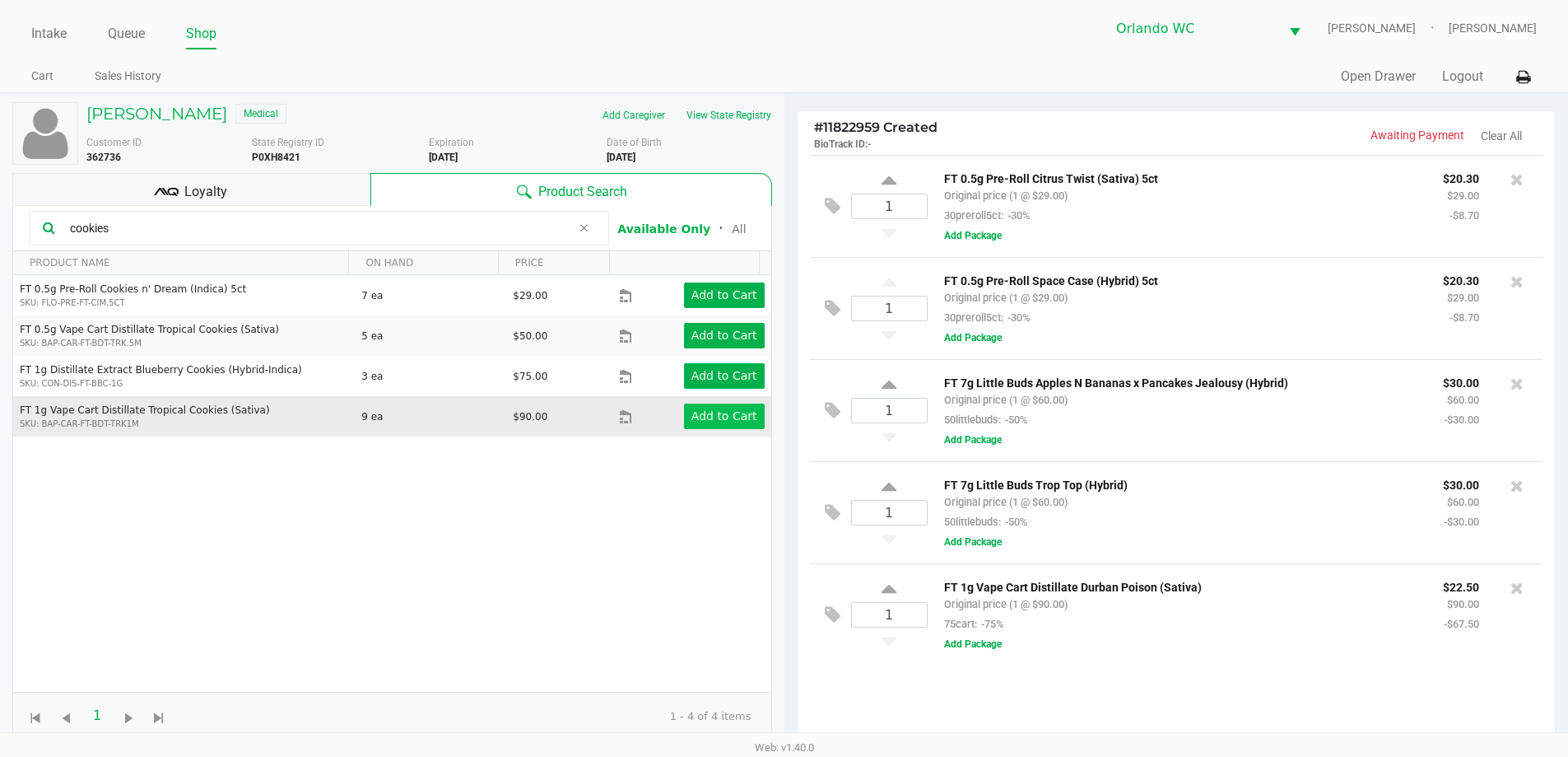
click at [734, 419] on app-button-loader "Add to Cart" at bounding box center [723, 415] width 66 height 13
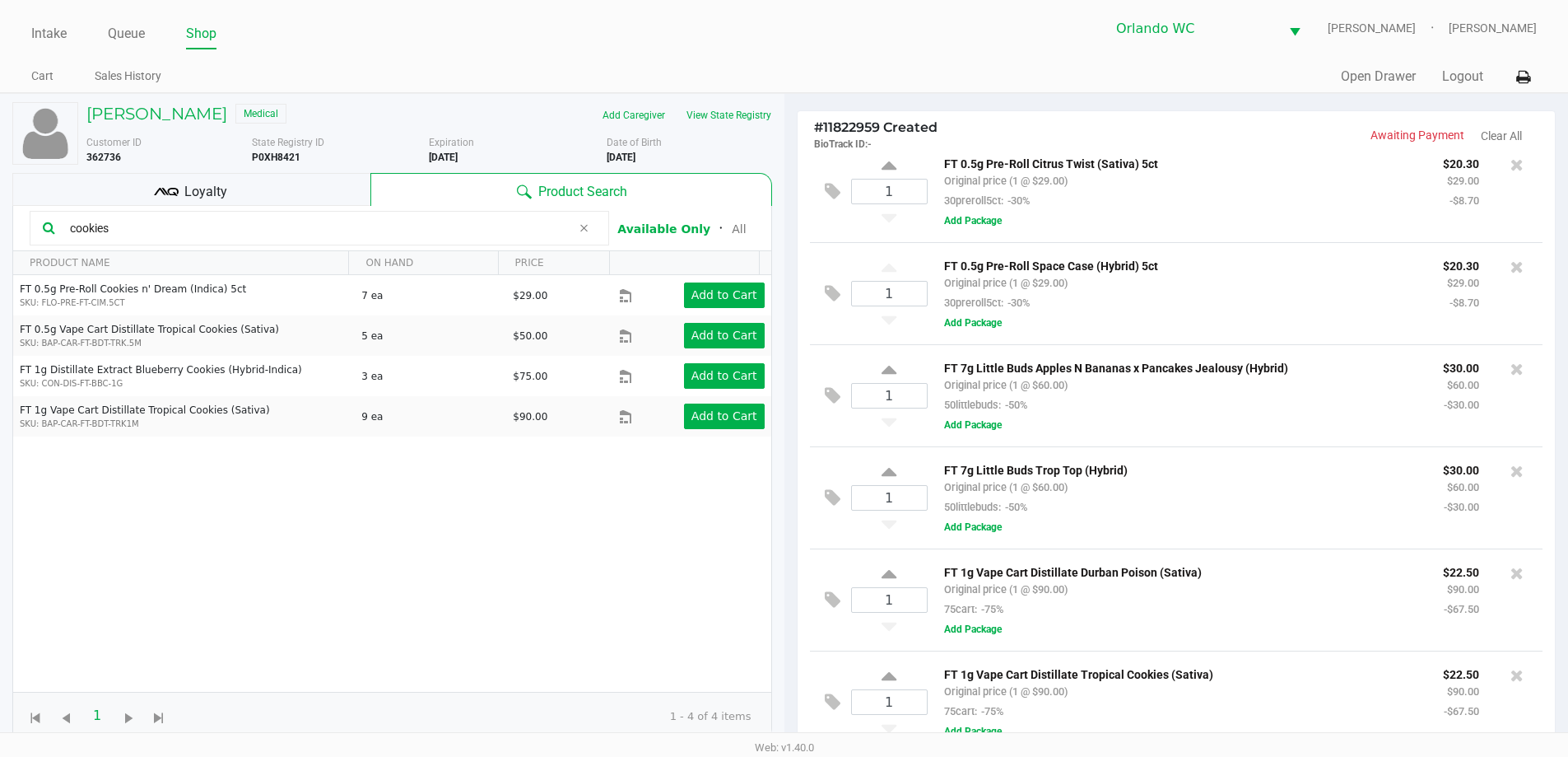
click at [245, 240] on div "cookies" at bounding box center [319, 228] width 579 height 34
click at [238, 238] on input "cookies" at bounding box center [317, 227] width 508 height 25
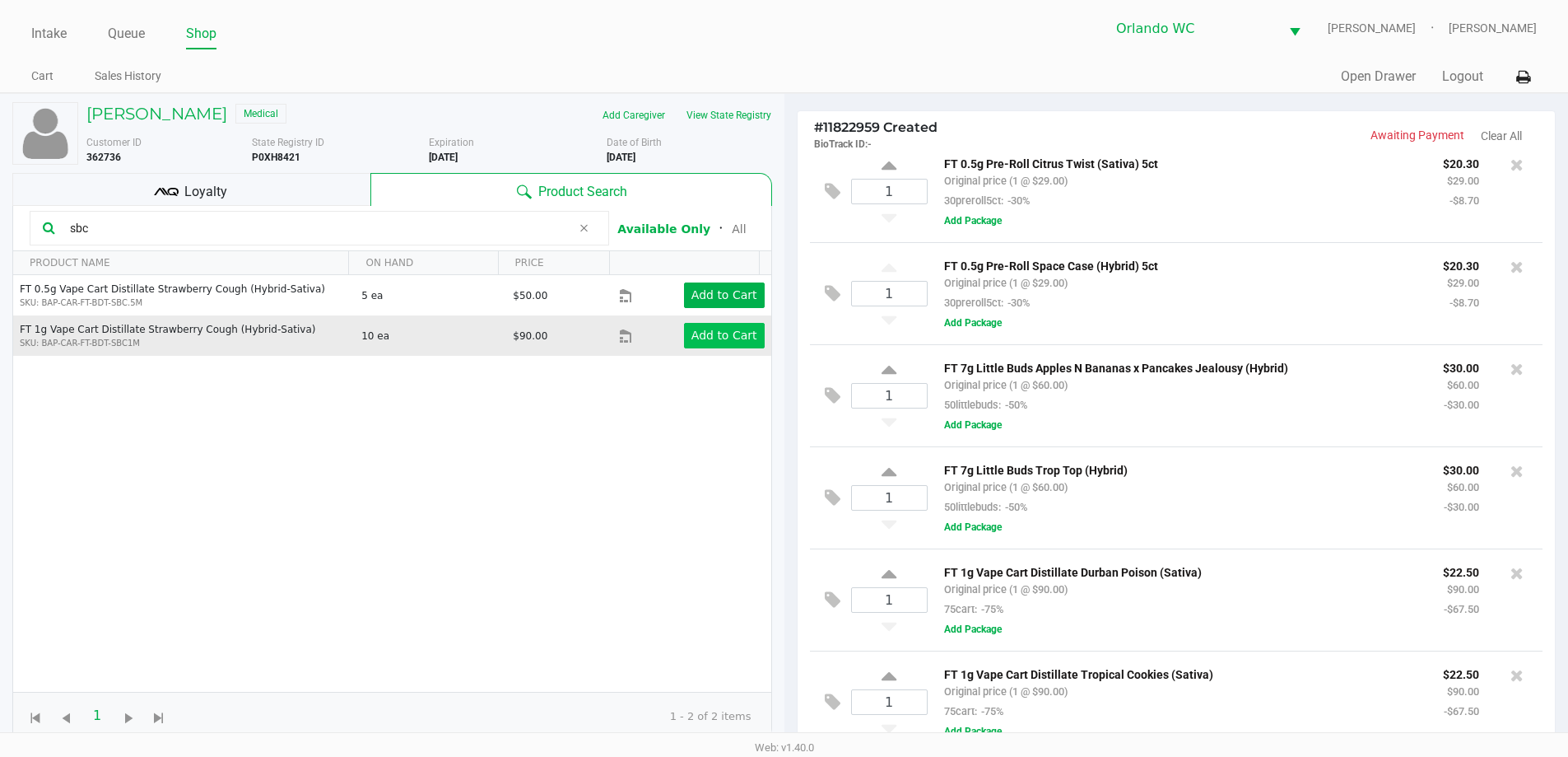
type input "sbc"
click at [716, 334] on app-button-loader "Add to Cart" at bounding box center [723, 334] width 66 height 13
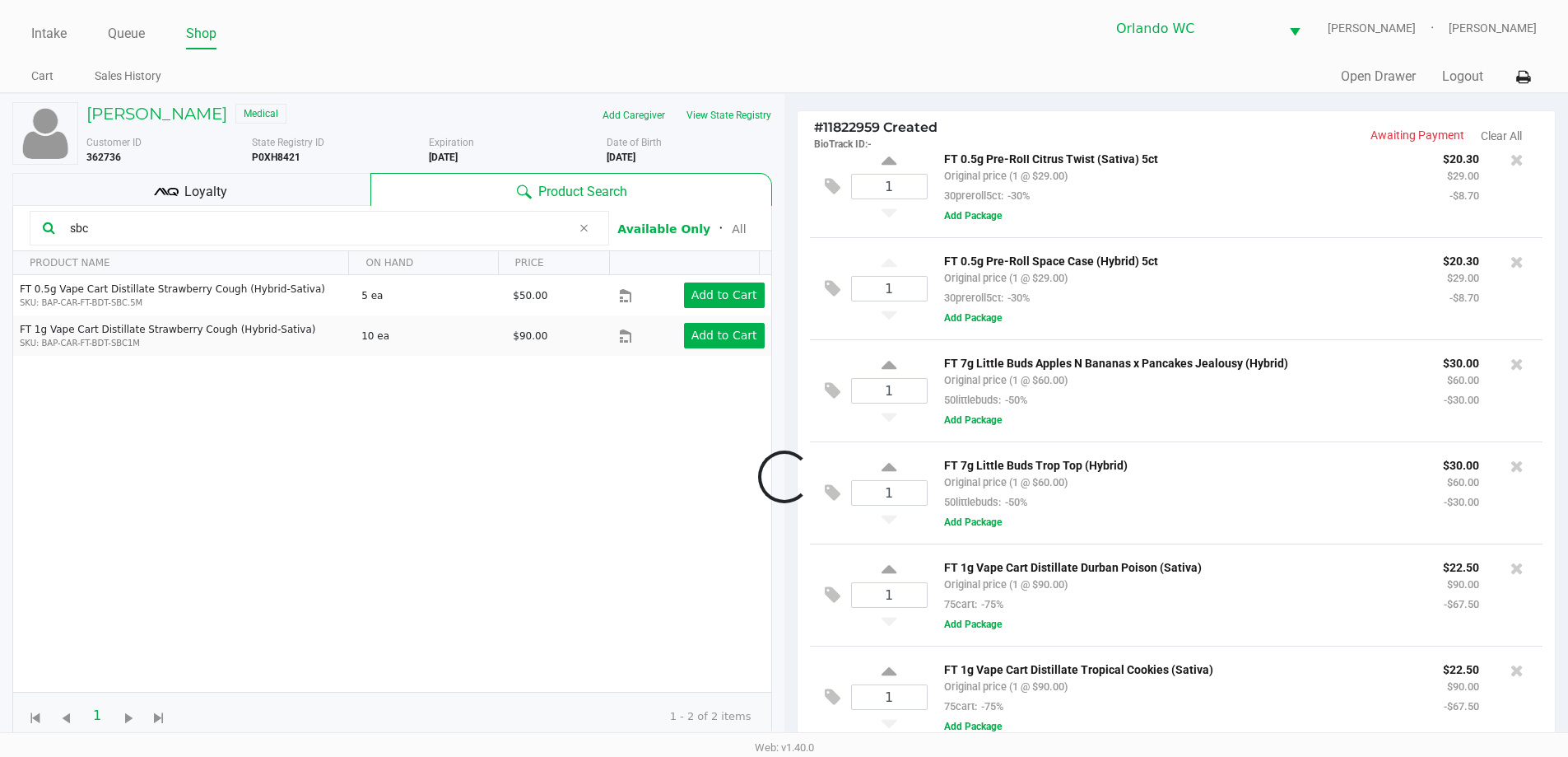
scroll to position [123, 0]
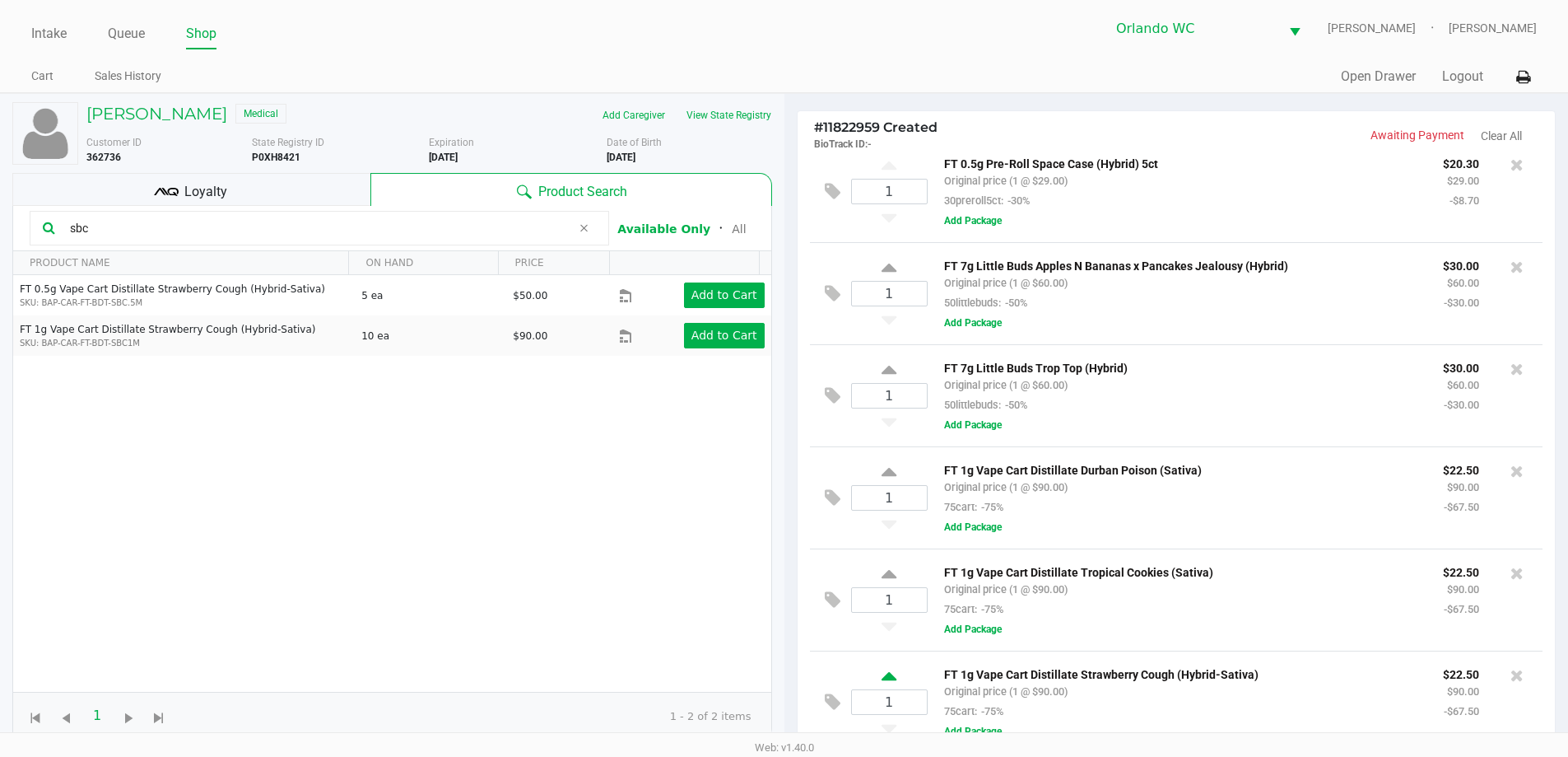
click at [893, 672] on icon at bounding box center [888, 678] width 15 height 21
type input "2"
click at [167, 228] on input "sbc" at bounding box center [317, 227] width 508 height 25
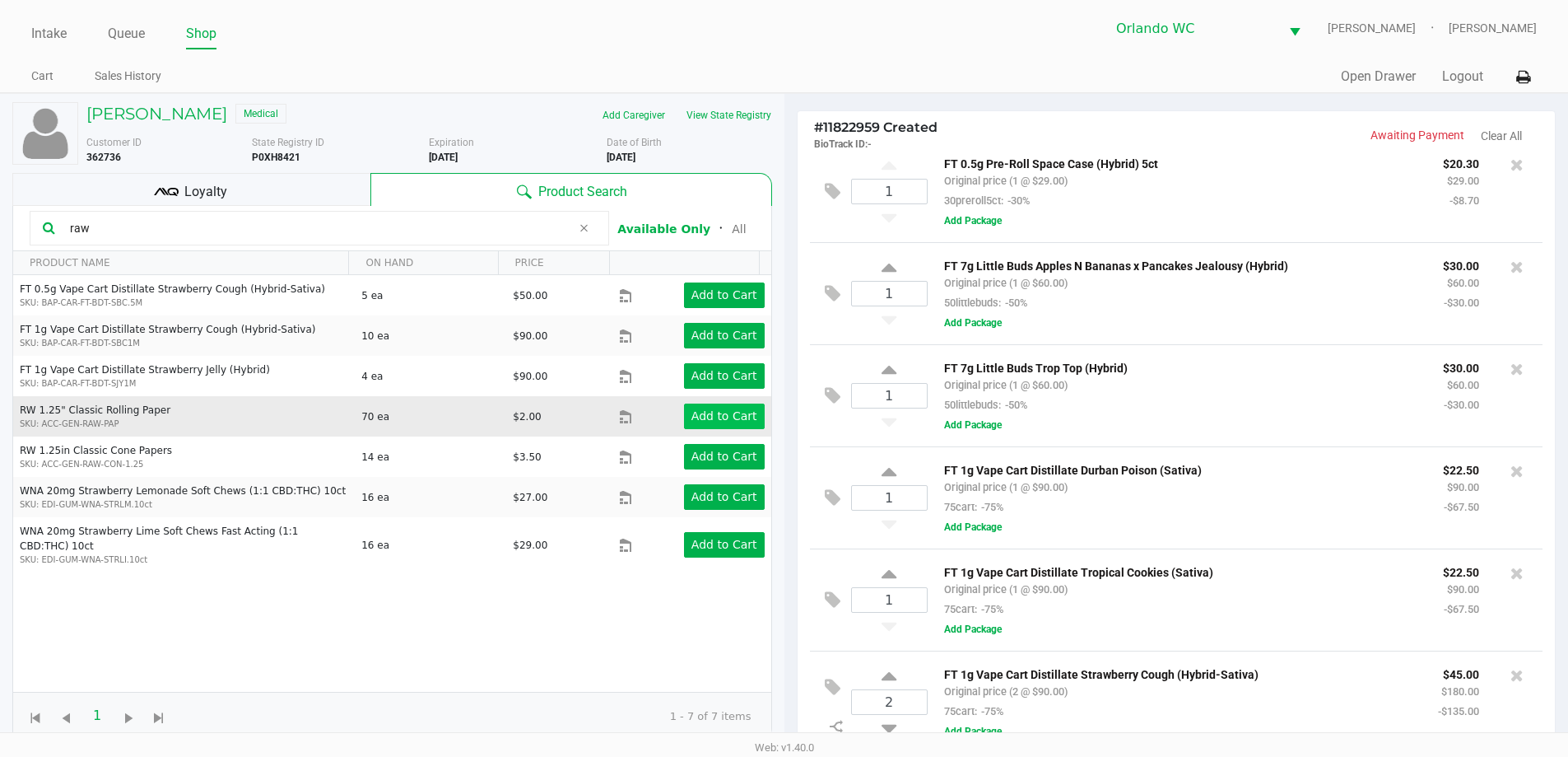
type input "raw"
click at [699, 414] on app-button-loader "Add to Cart" at bounding box center [723, 415] width 66 height 13
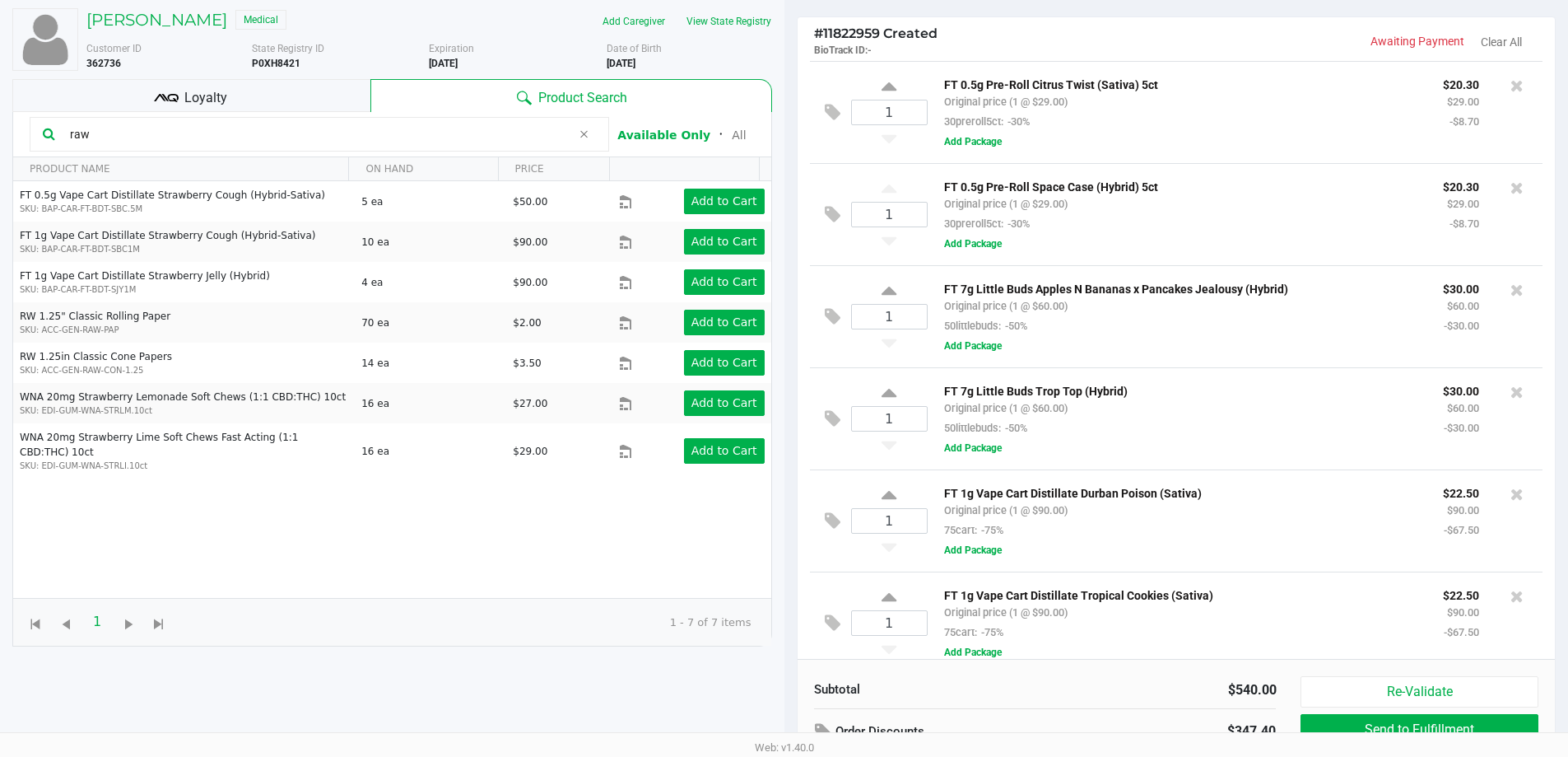
scroll to position [0, 0]
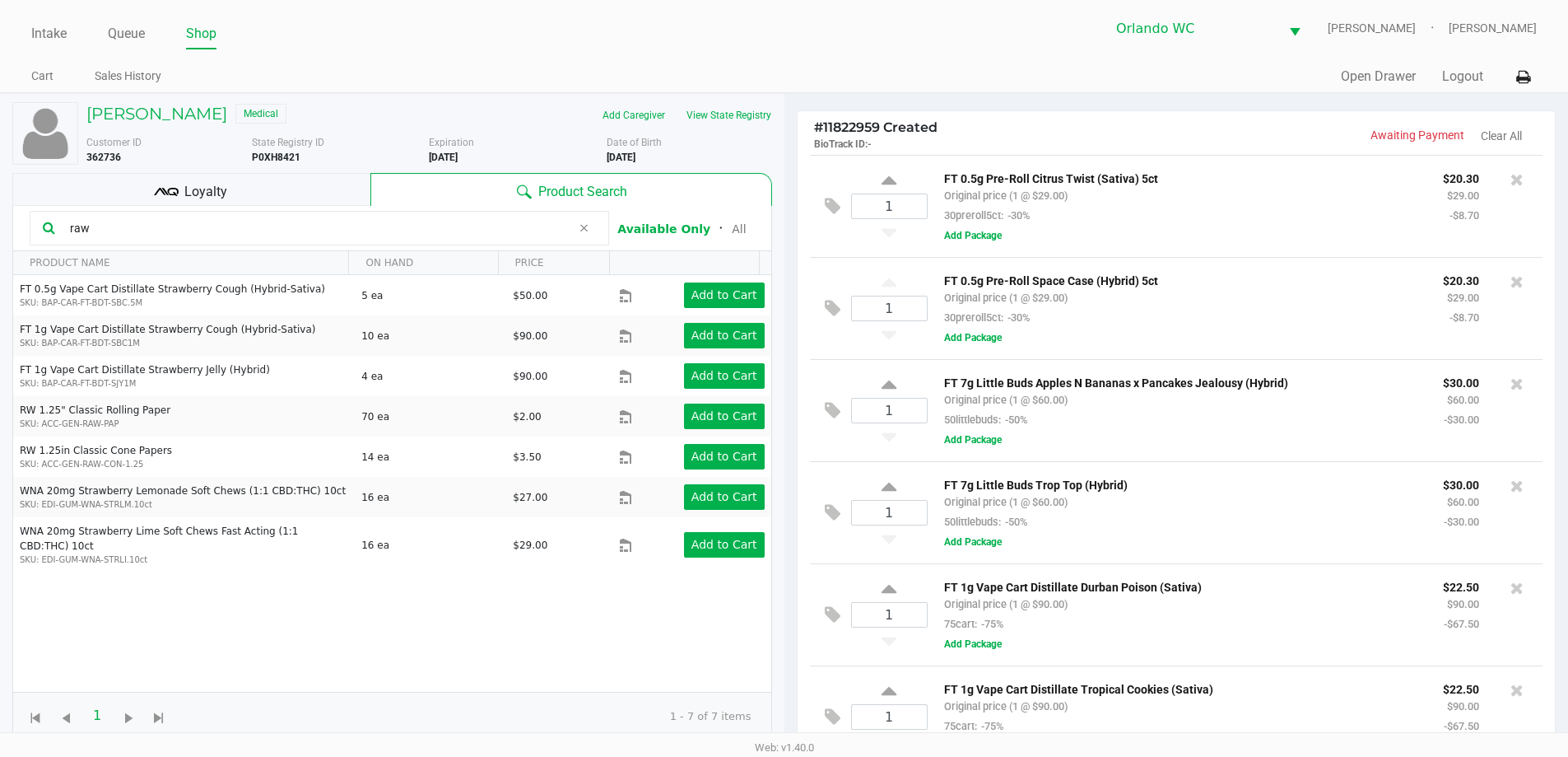
click at [260, 196] on div "Loyalty" at bounding box center [190, 189] width 358 height 33
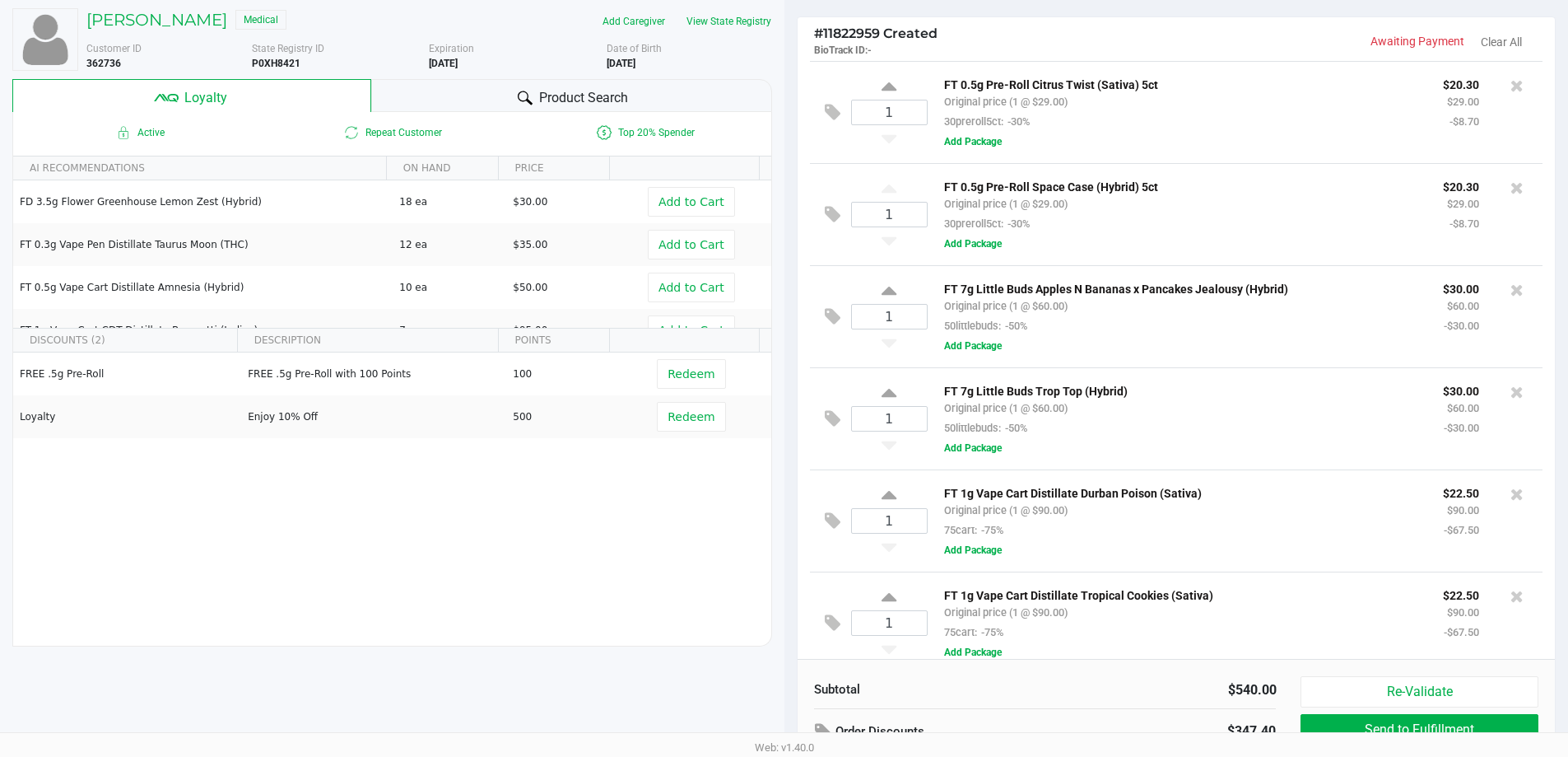
scroll to position [197, 0]
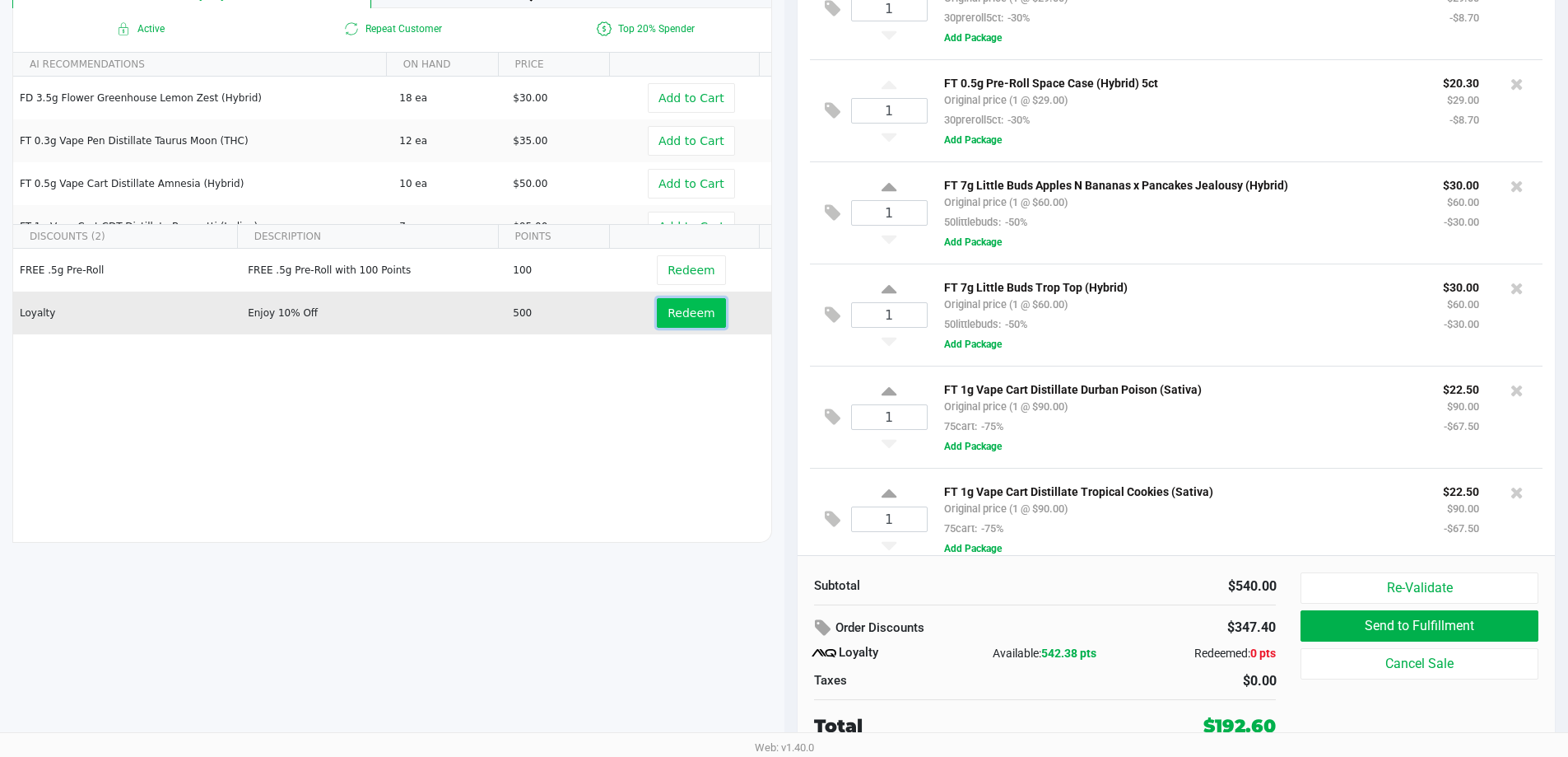
click at [690, 312] on span "Redeem" at bounding box center [690, 312] width 47 height 13
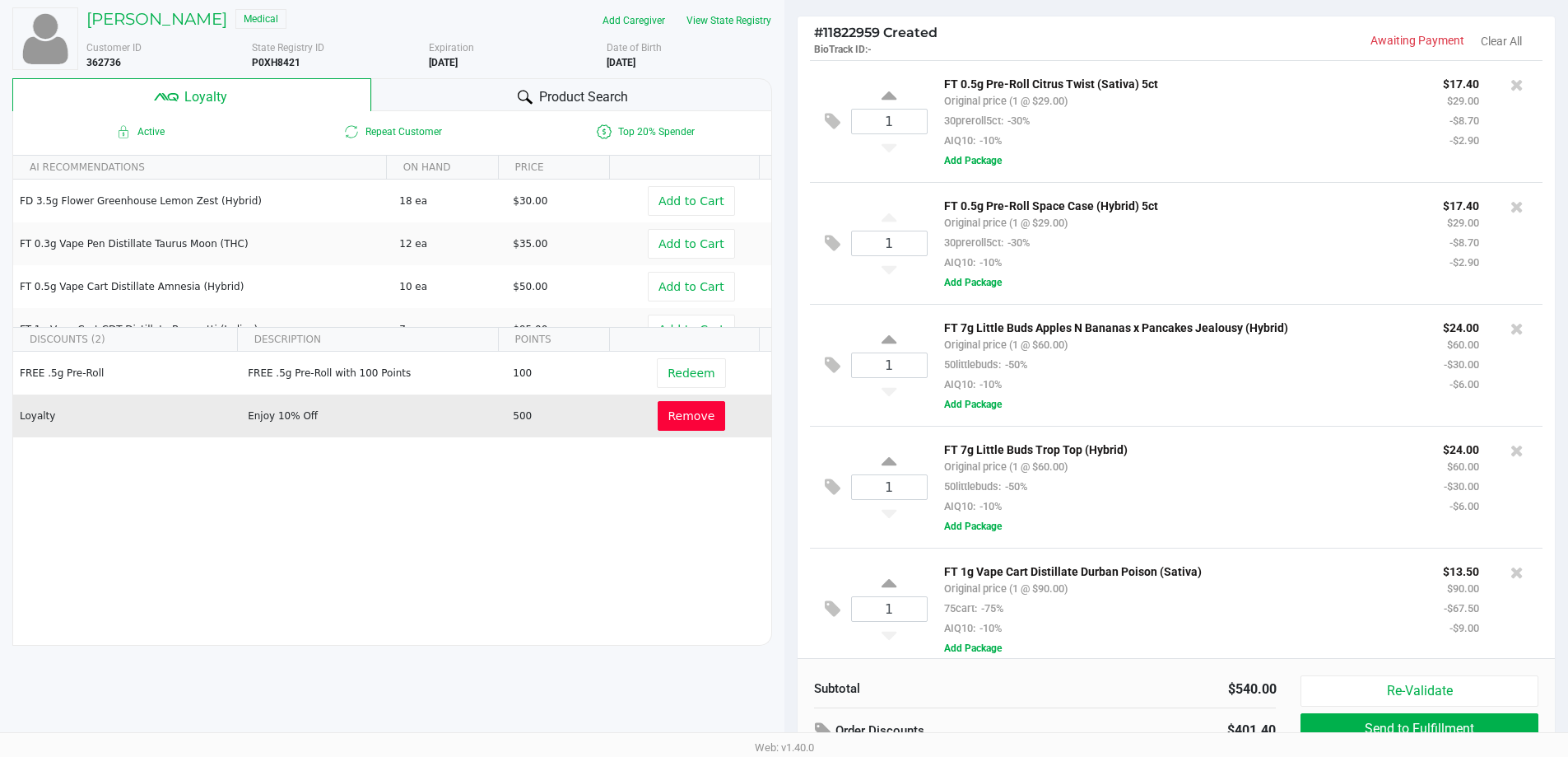
scroll to position [0, 0]
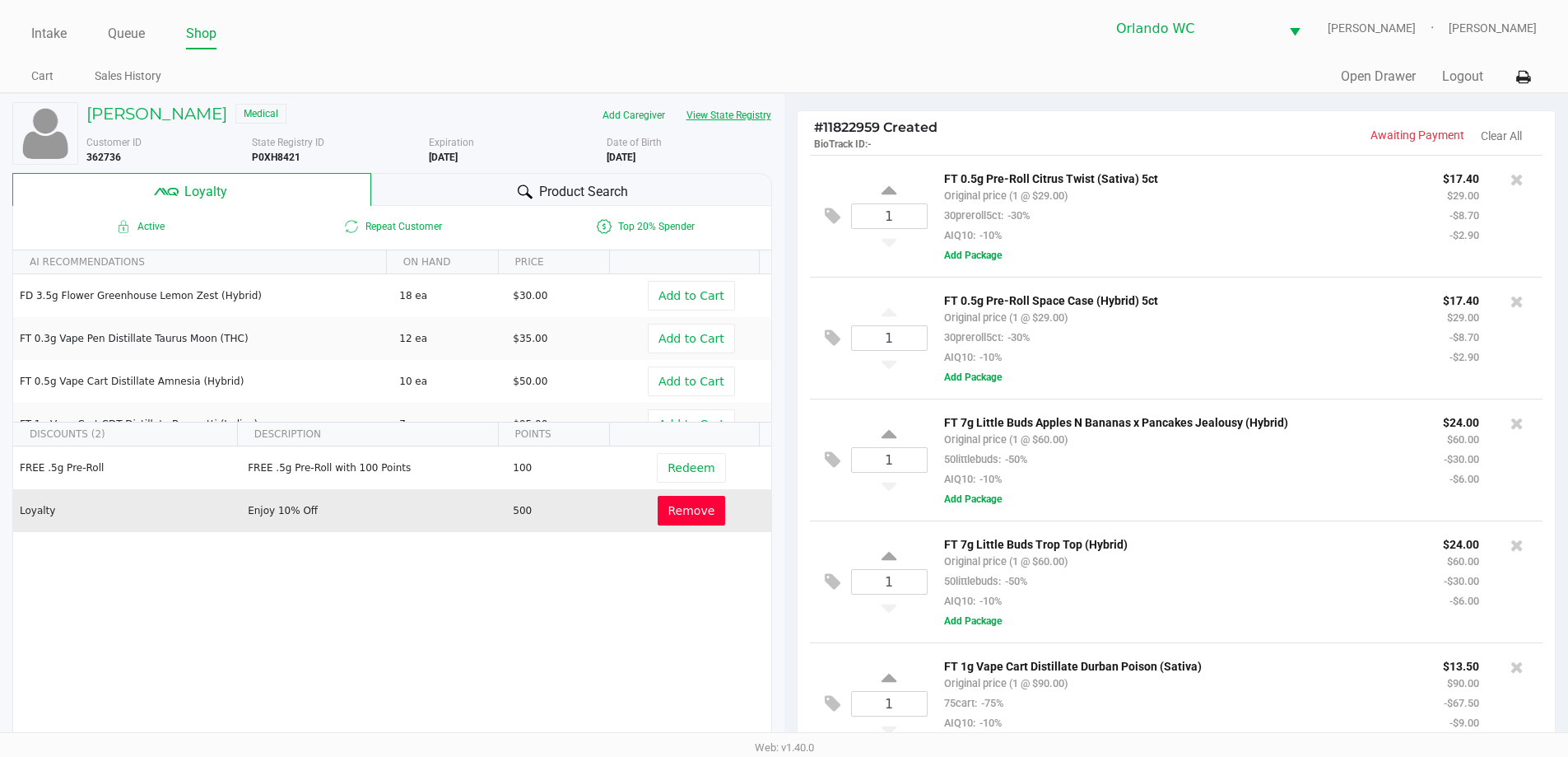
click at [746, 110] on button "View State Registry" at bounding box center [723, 114] width 97 height 26
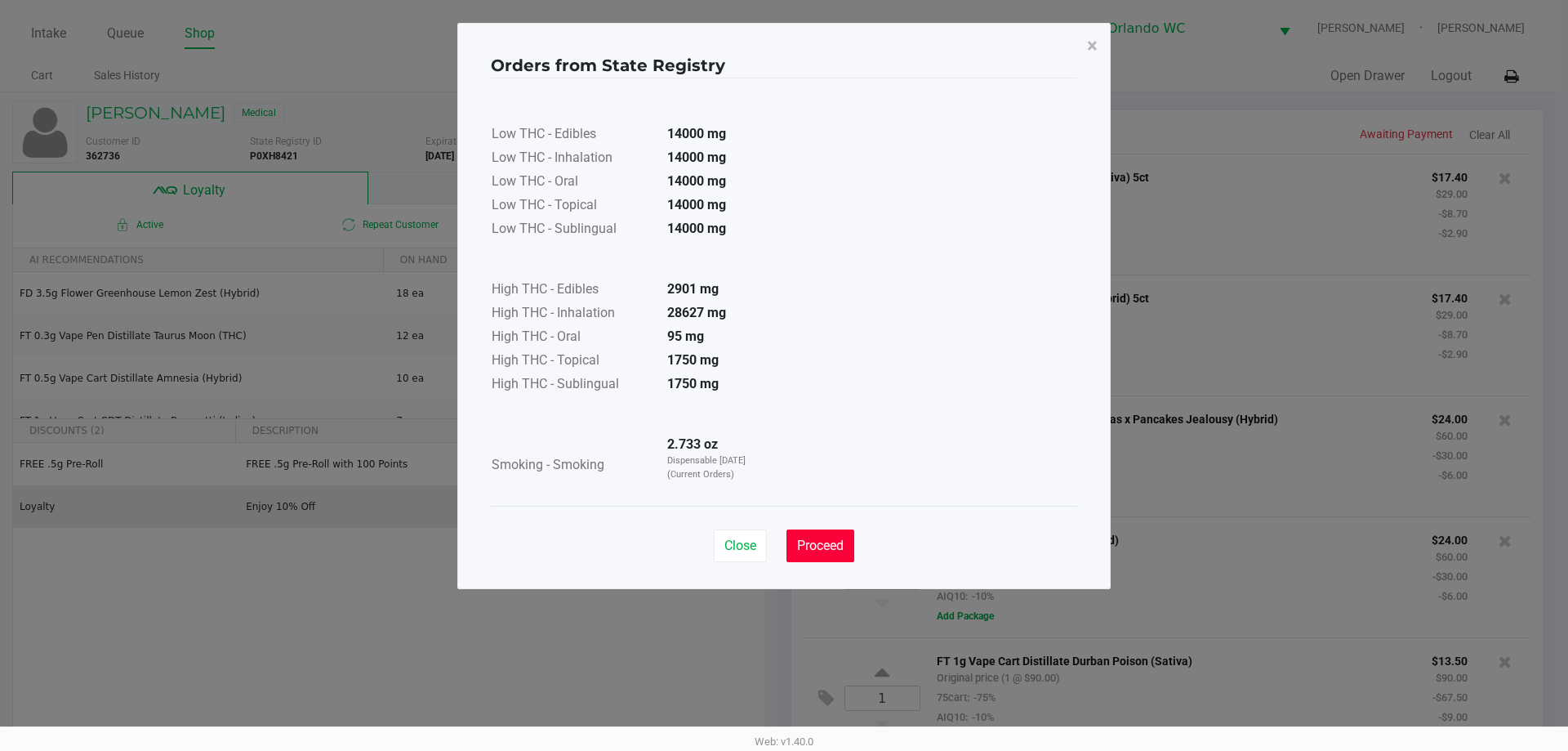
click at [825, 543] on span "Proceed" at bounding box center [820, 545] width 47 height 15
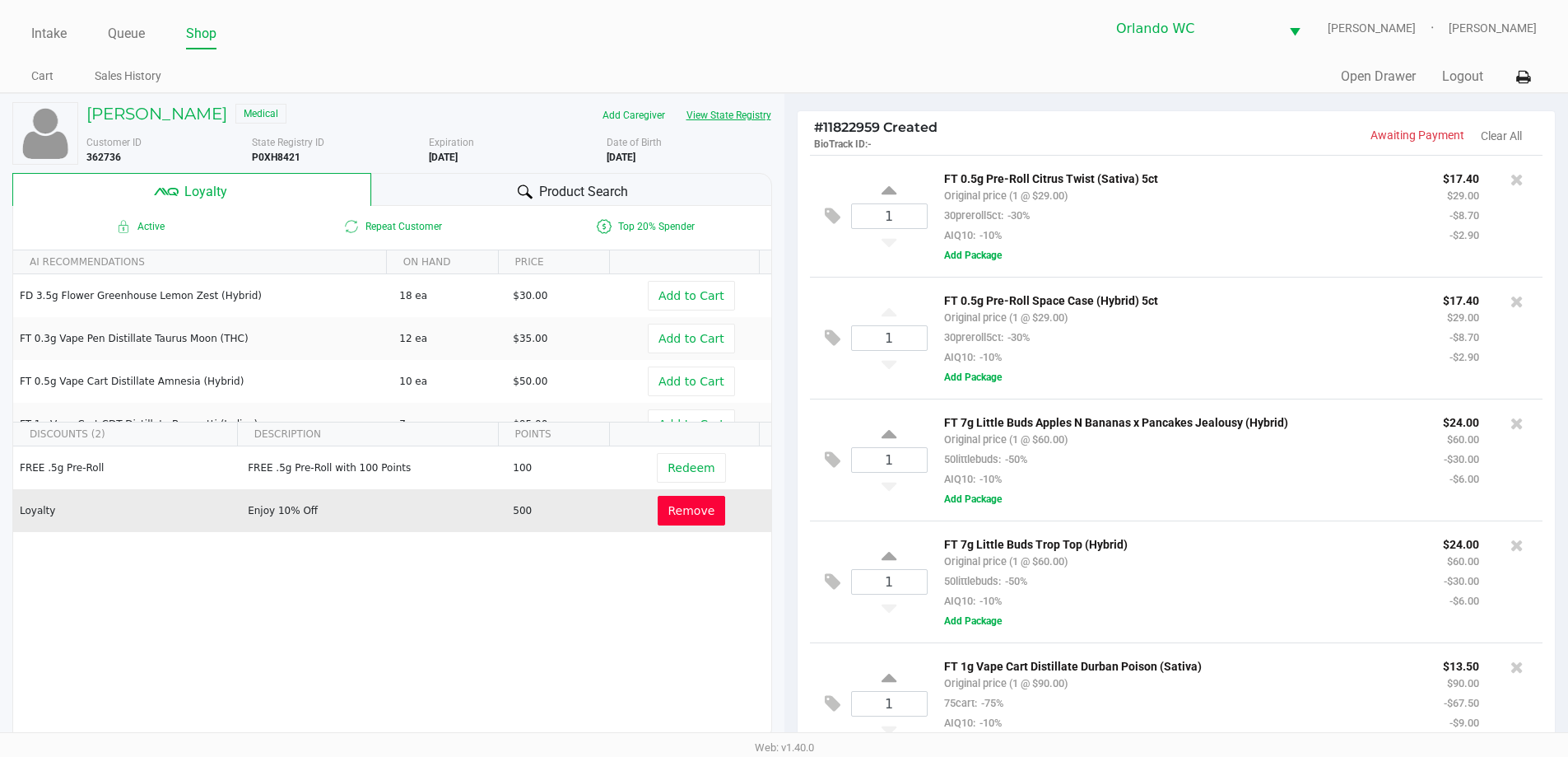
click at [731, 120] on button "View State Registry" at bounding box center [723, 114] width 97 height 26
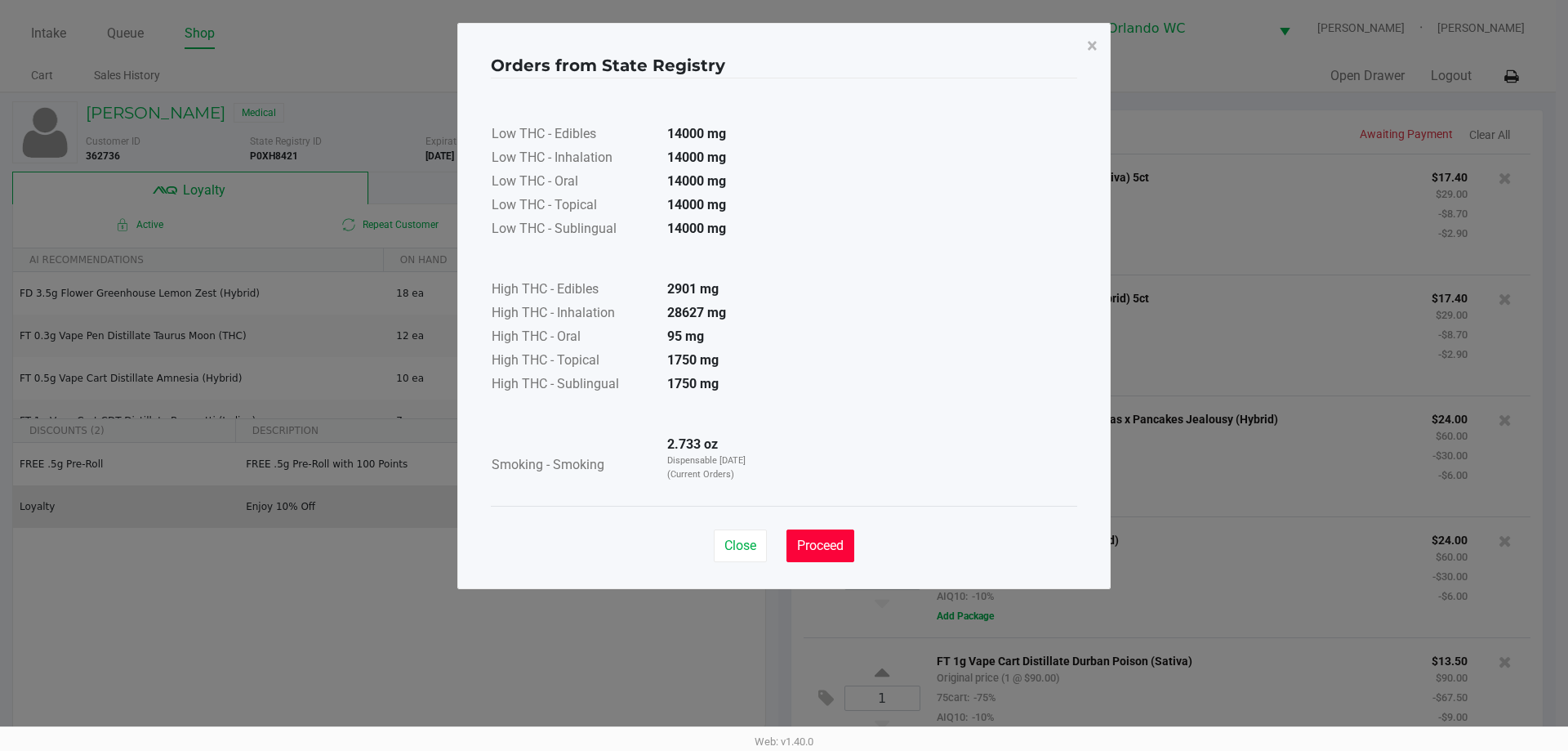
click at [842, 553] on button "Proceed" at bounding box center [820, 545] width 68 height 33
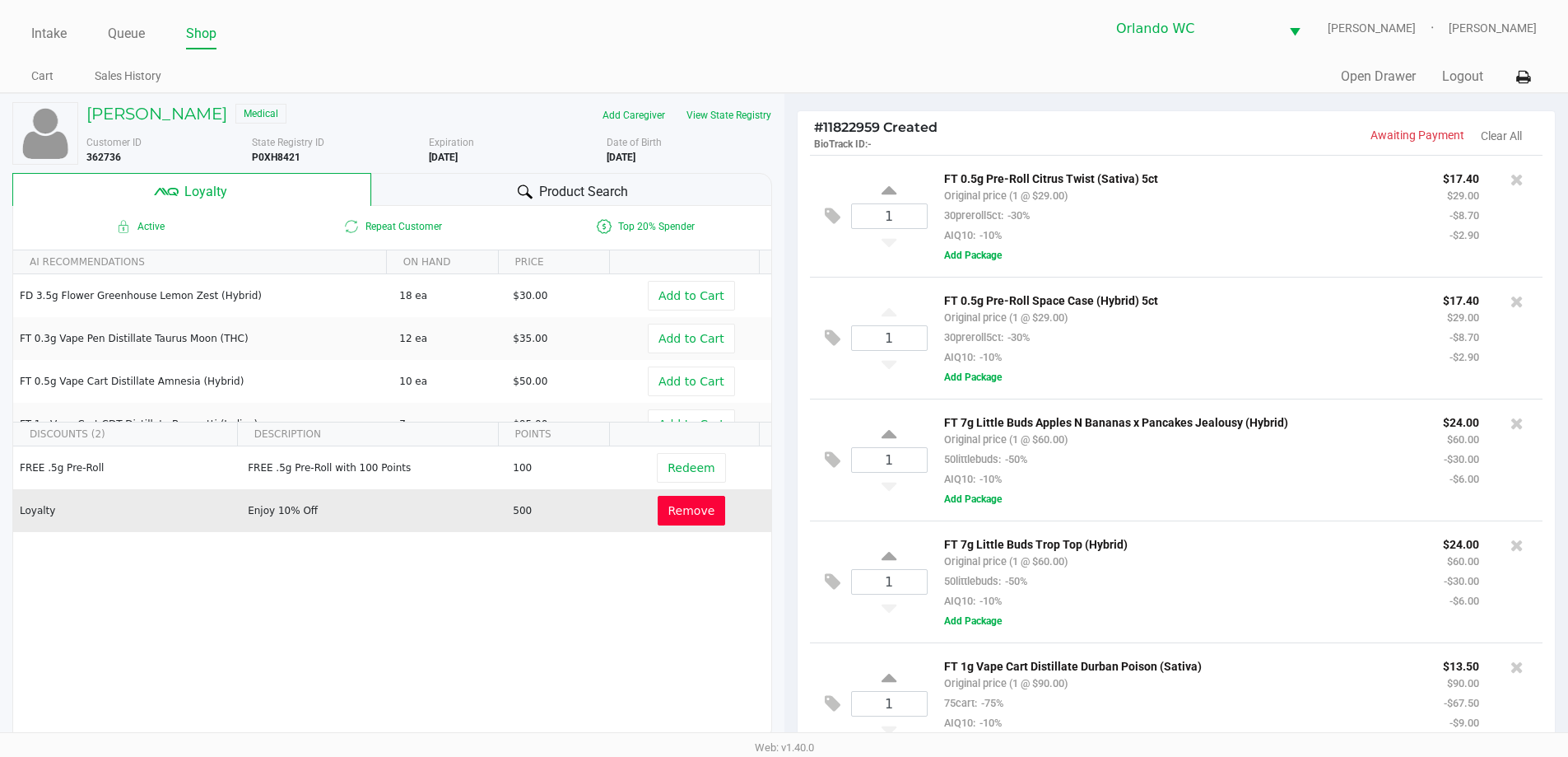
click at [402, 180] on div "Product Search" at bounding box center [571, 189] width 401 height 33
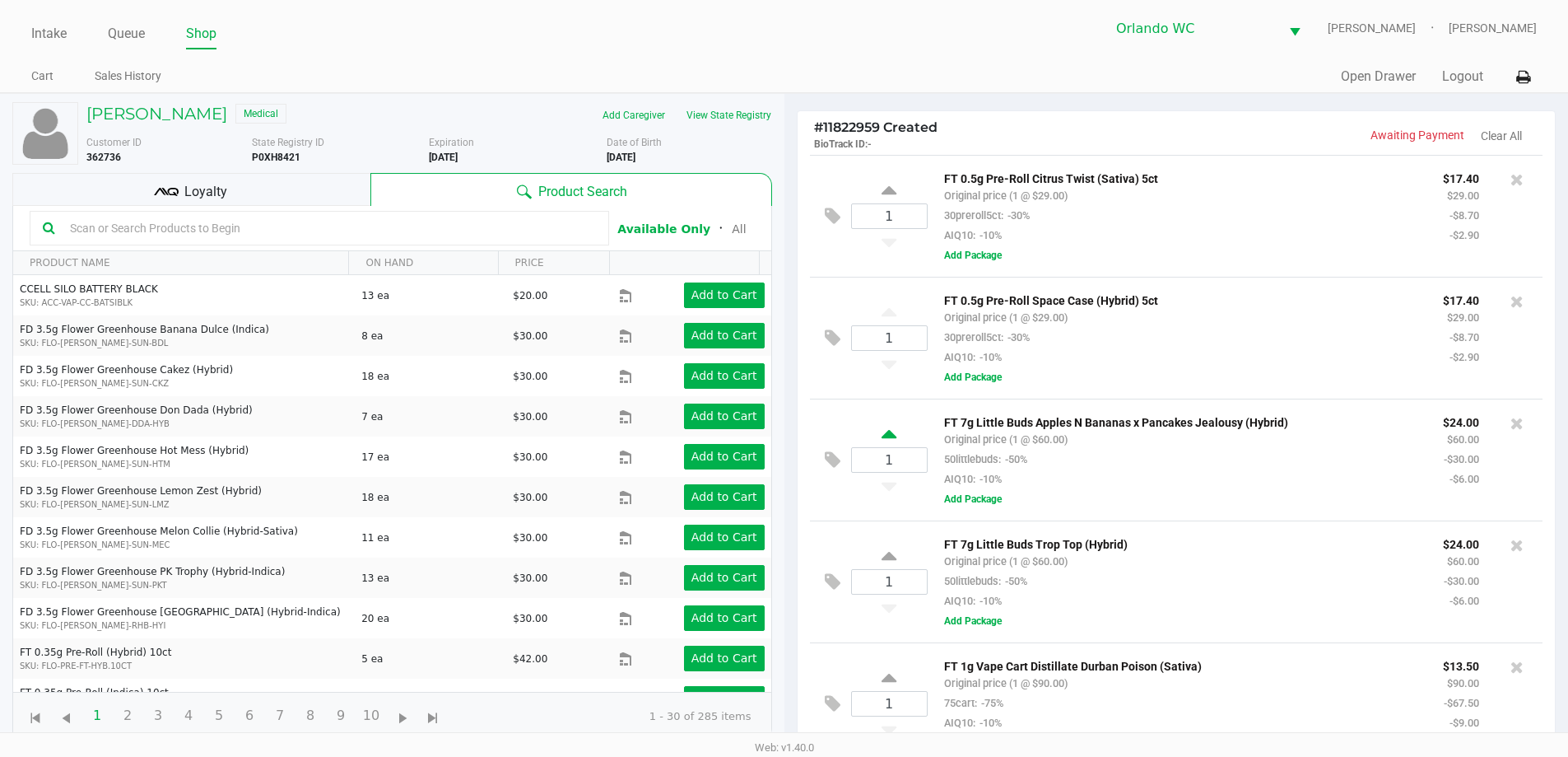
click at [889, 432] on icon at bounding box center [888, 437] width 15 height 21
type input "2"
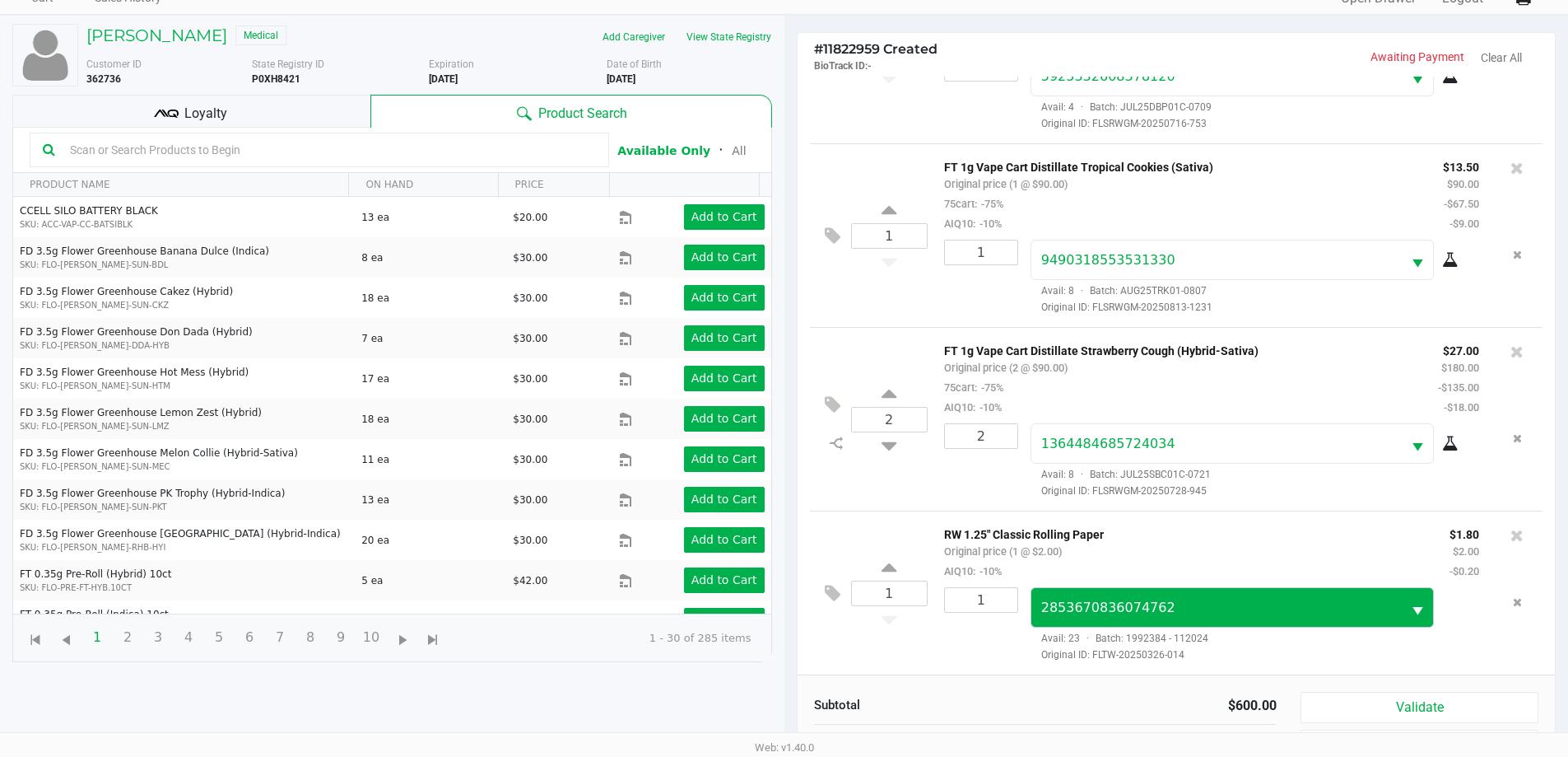
scroll to position [197, 0]
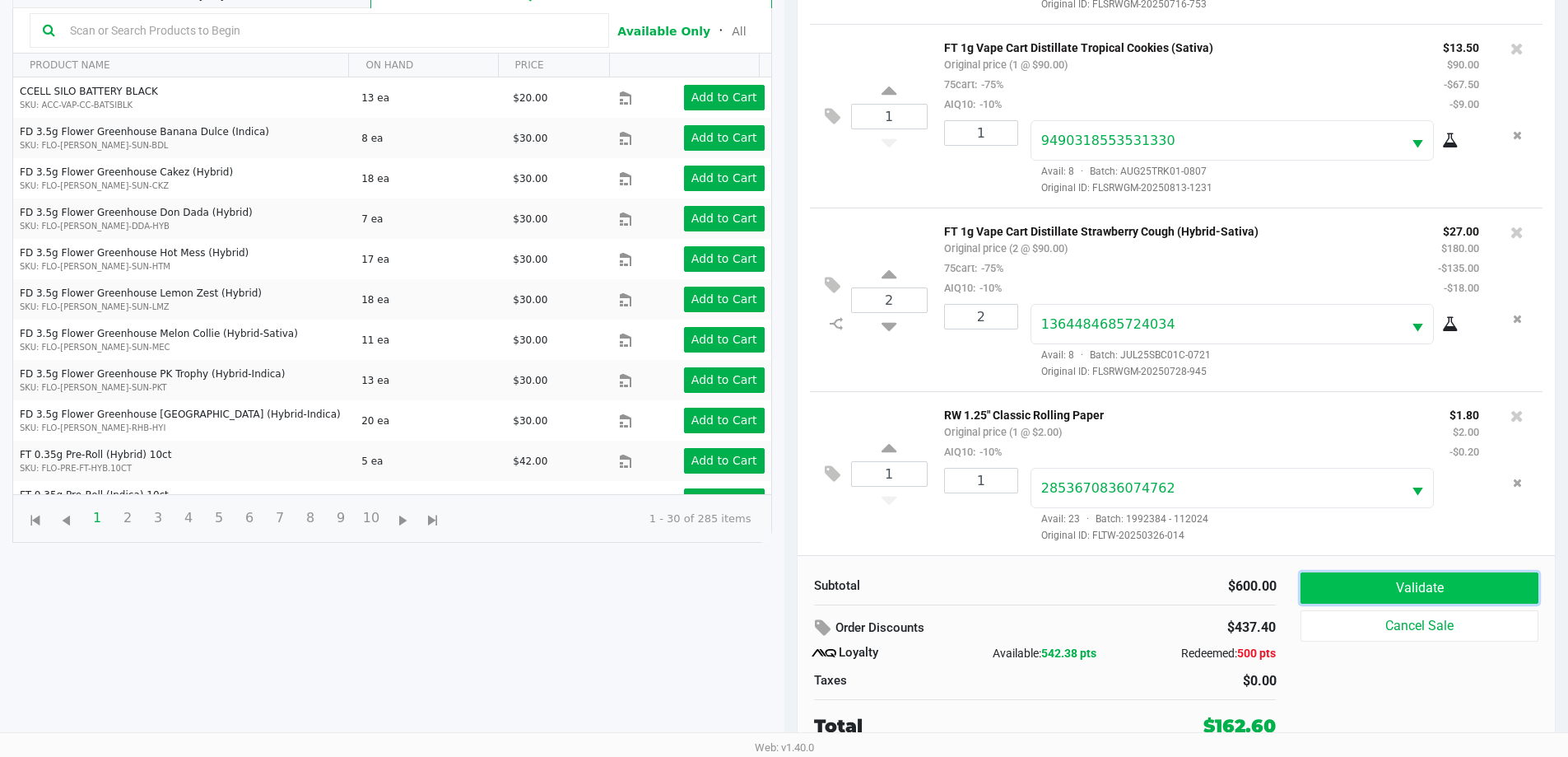
click at [1431, 596] on button "Validate" at bounding box center [1419, 588] width 237 height 32
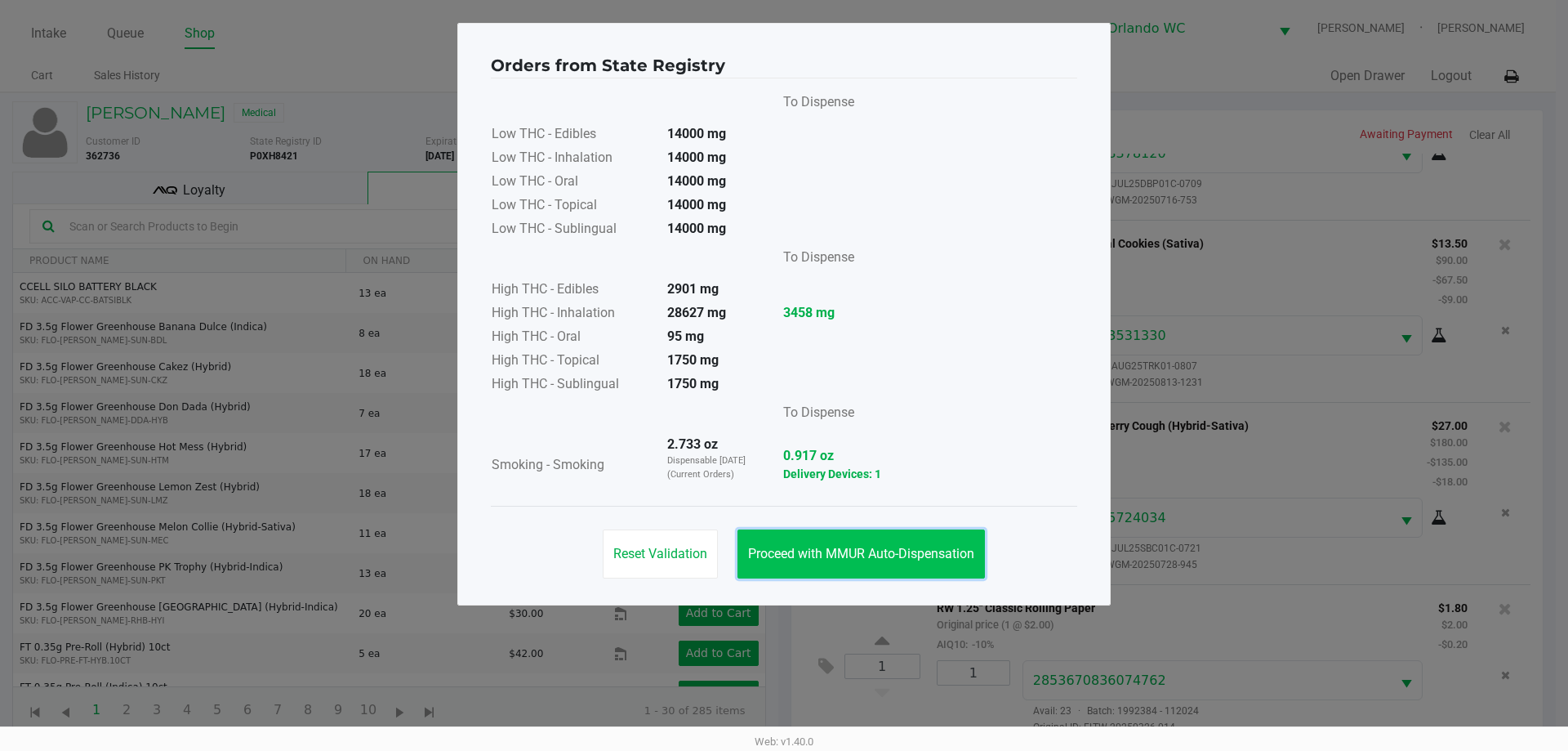
click at [887, 530] on button "Proceed with MMUR Auto-Dispensation" at bounding box center [861, 554] width 247 height 49
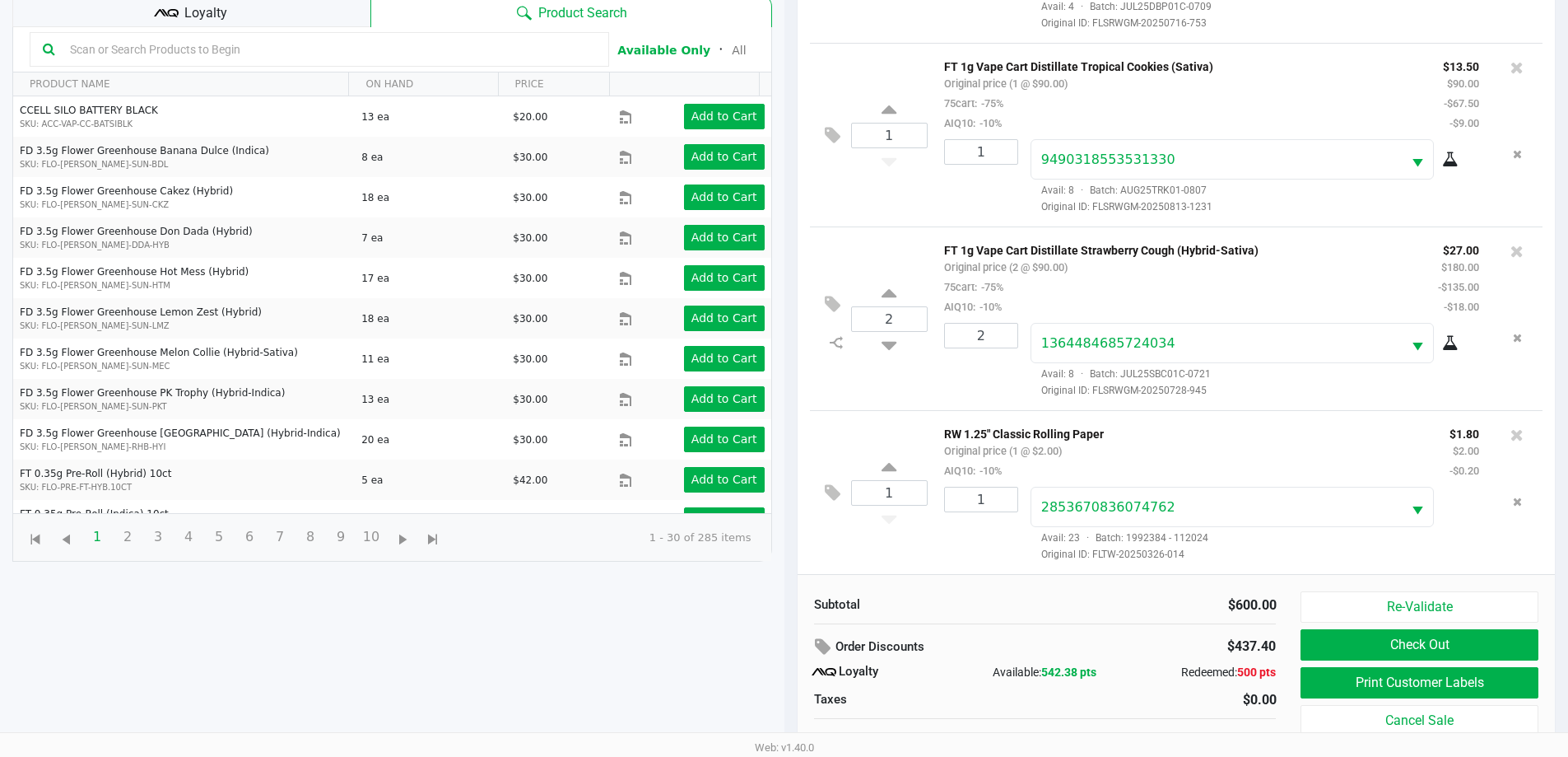
scroll to position [197, 0]
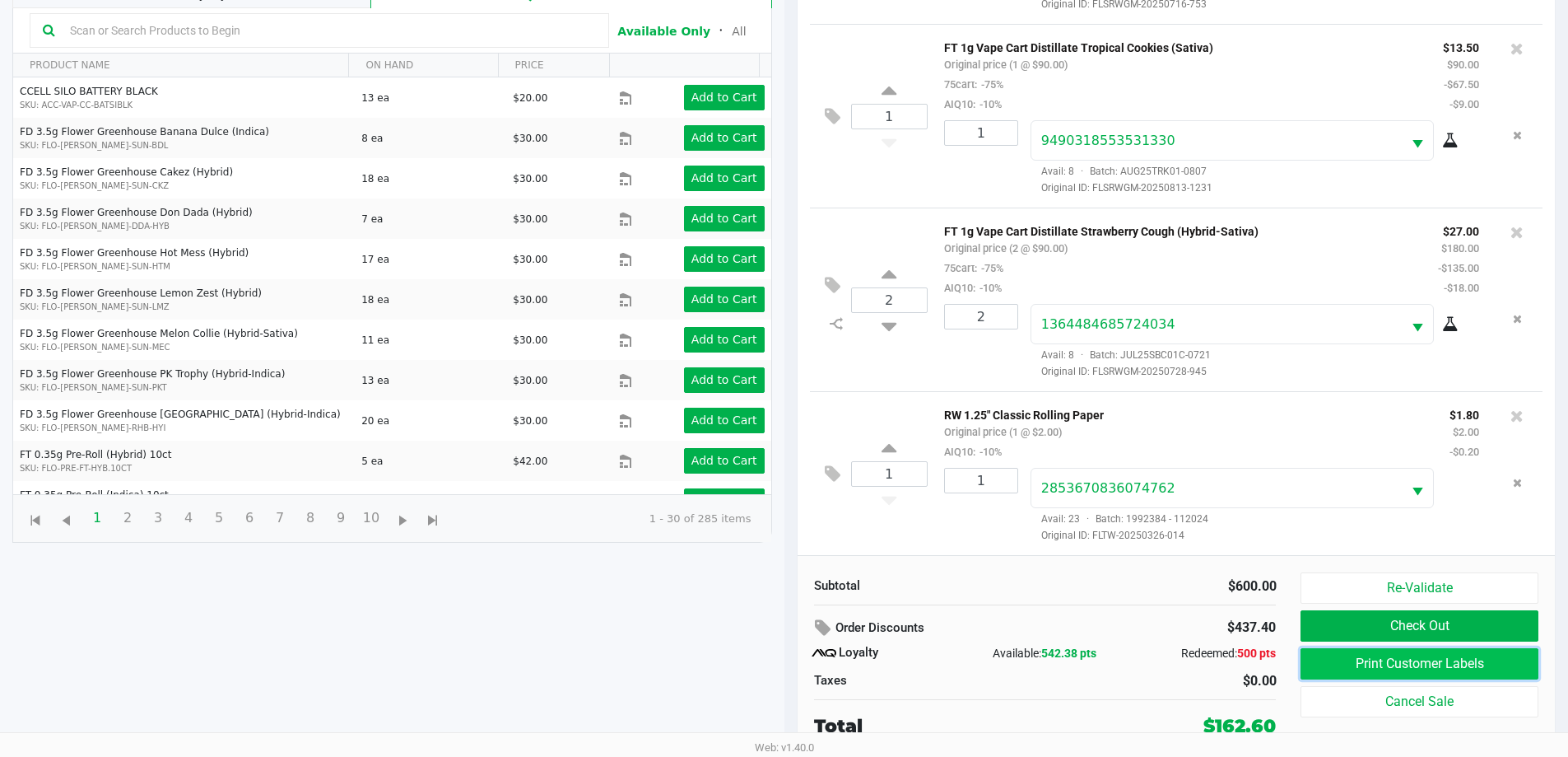
click at [1486, 665] on button "Print Customer Labels" at bounding box center [1419, 663] width 237 height 32
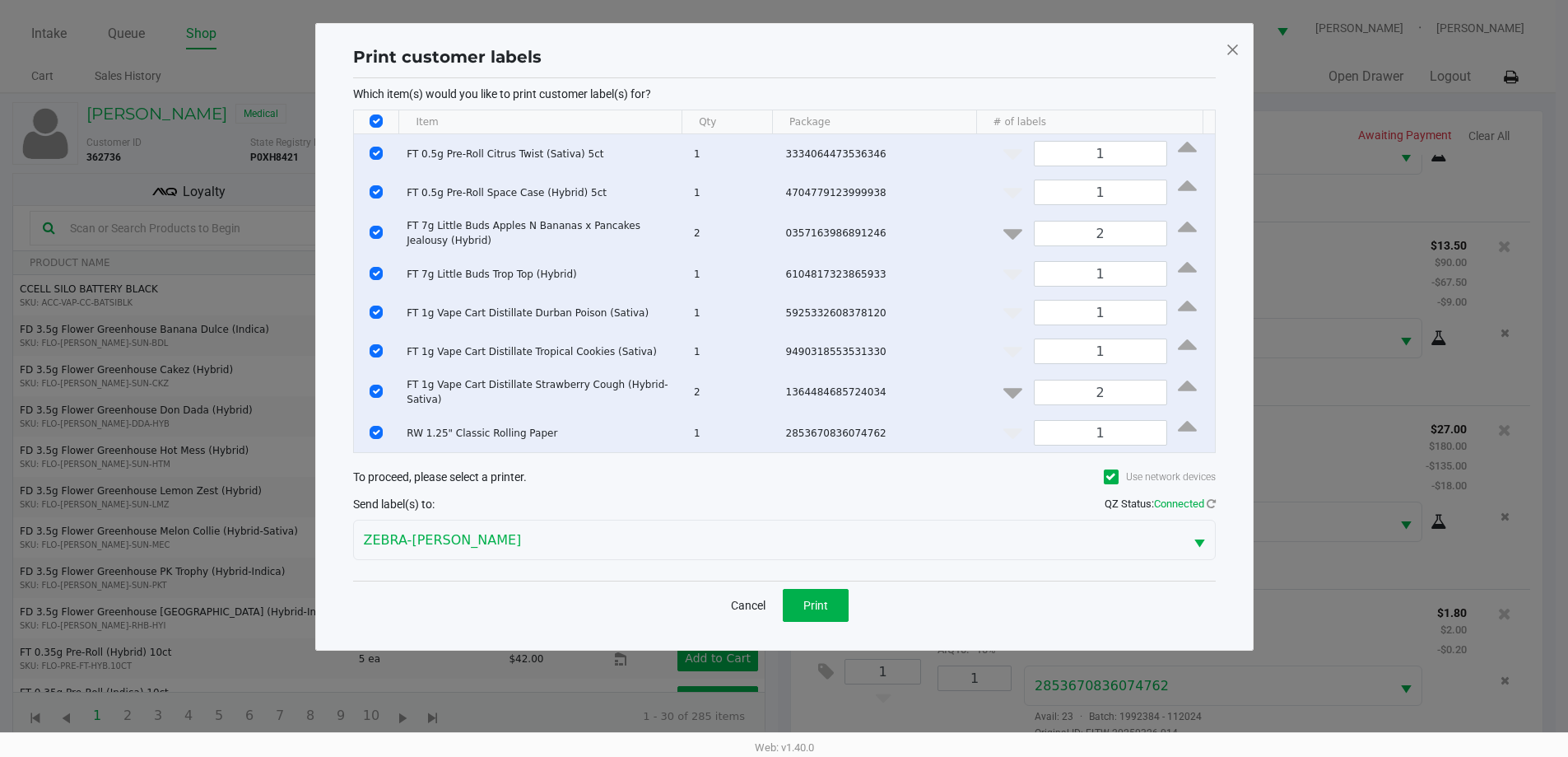
scroll to position [0, 0]
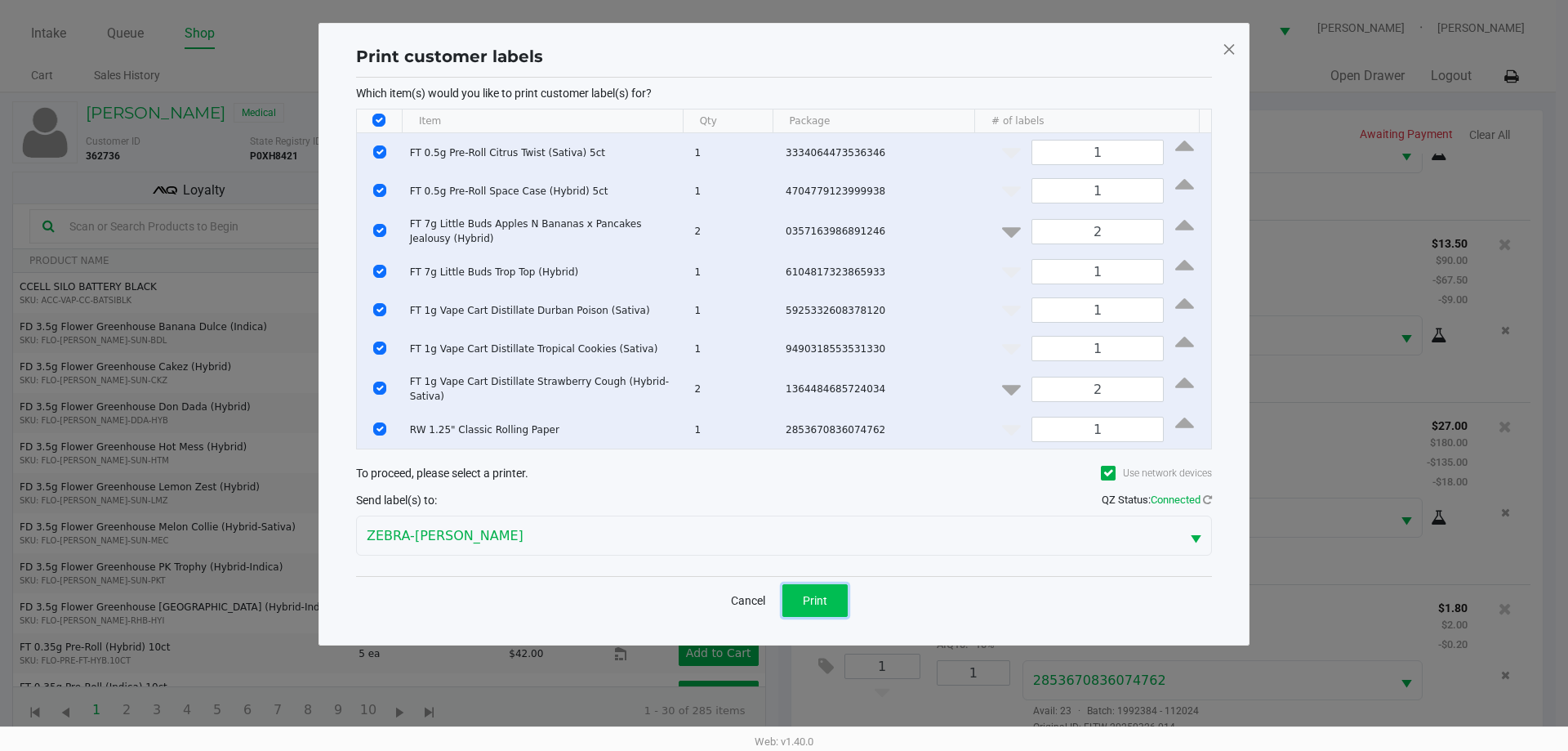
click at [815, 587] on button "Print" at bounding box center [815, 600] width 65 height 33
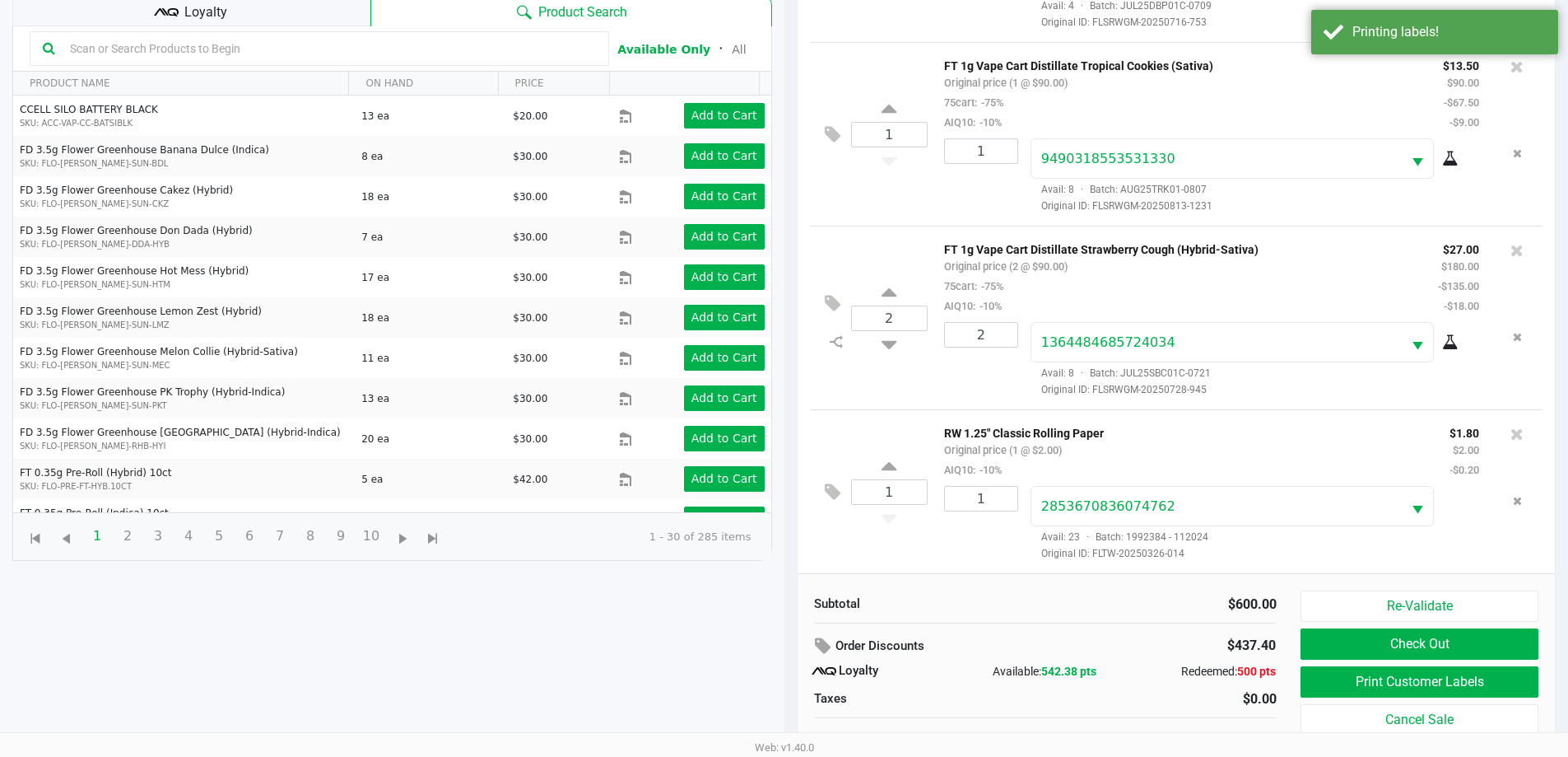
scroll to position [197, 0]
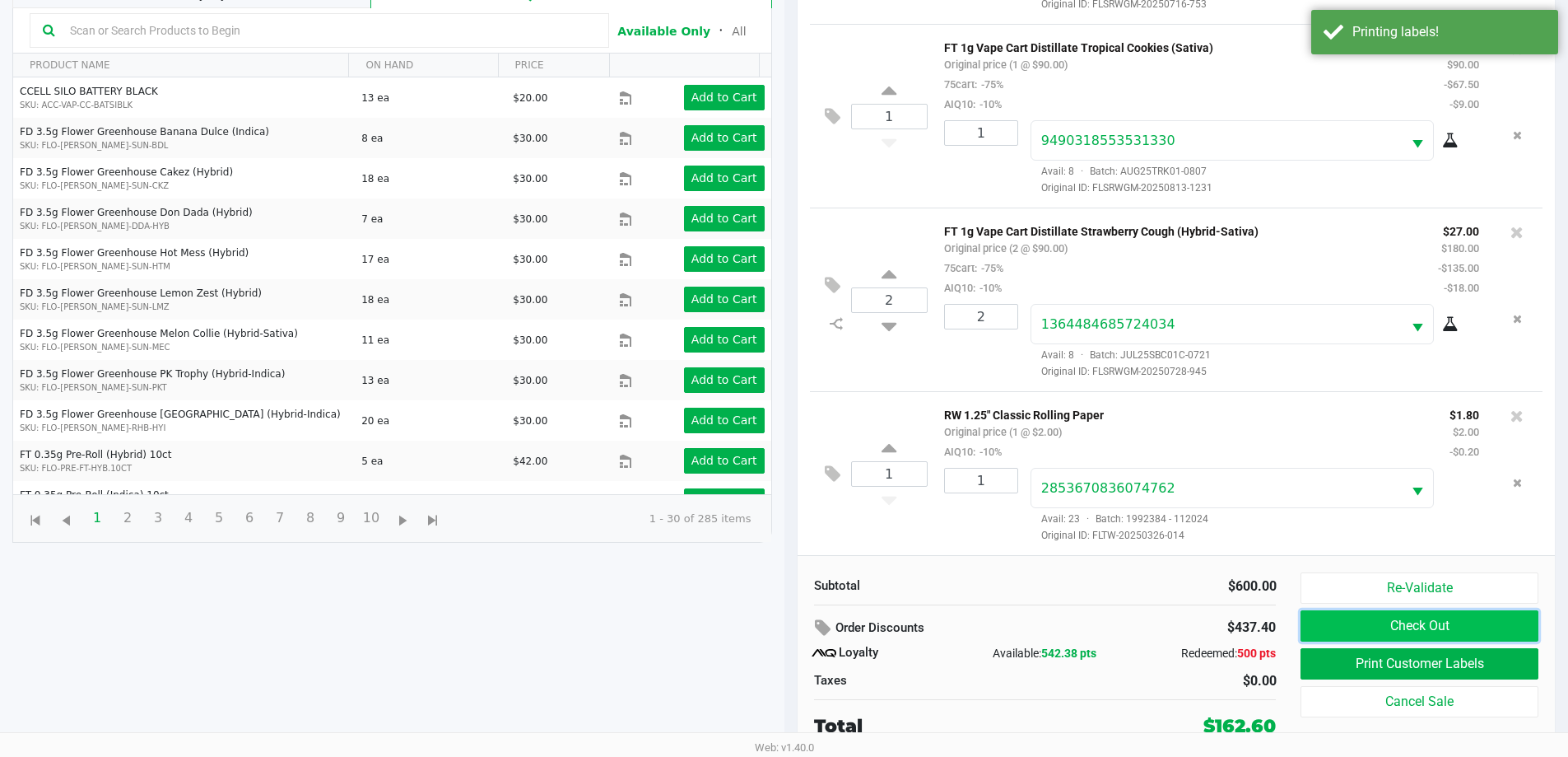
click at [1378, 627] on button "Check Out" at bounding box center [1419, 625] width 237 height 32
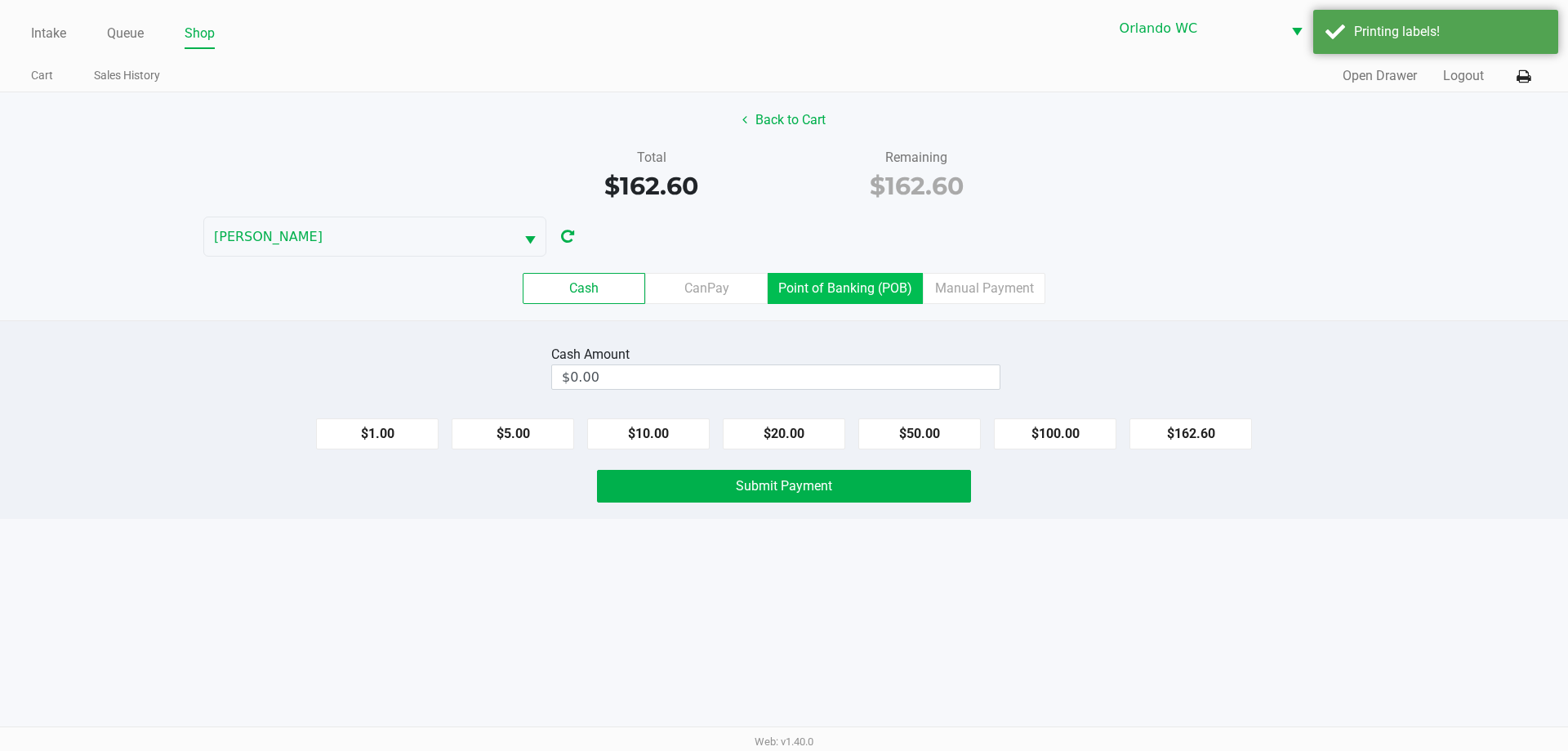
click at [816, 278] on label "Point of Banking (POB)" at bounding box center [845, 288] width 155 height 31
click at [0, 0] on 7 "Point of Banking (POB)" at bounding box center [0, 0] width 0 height 0
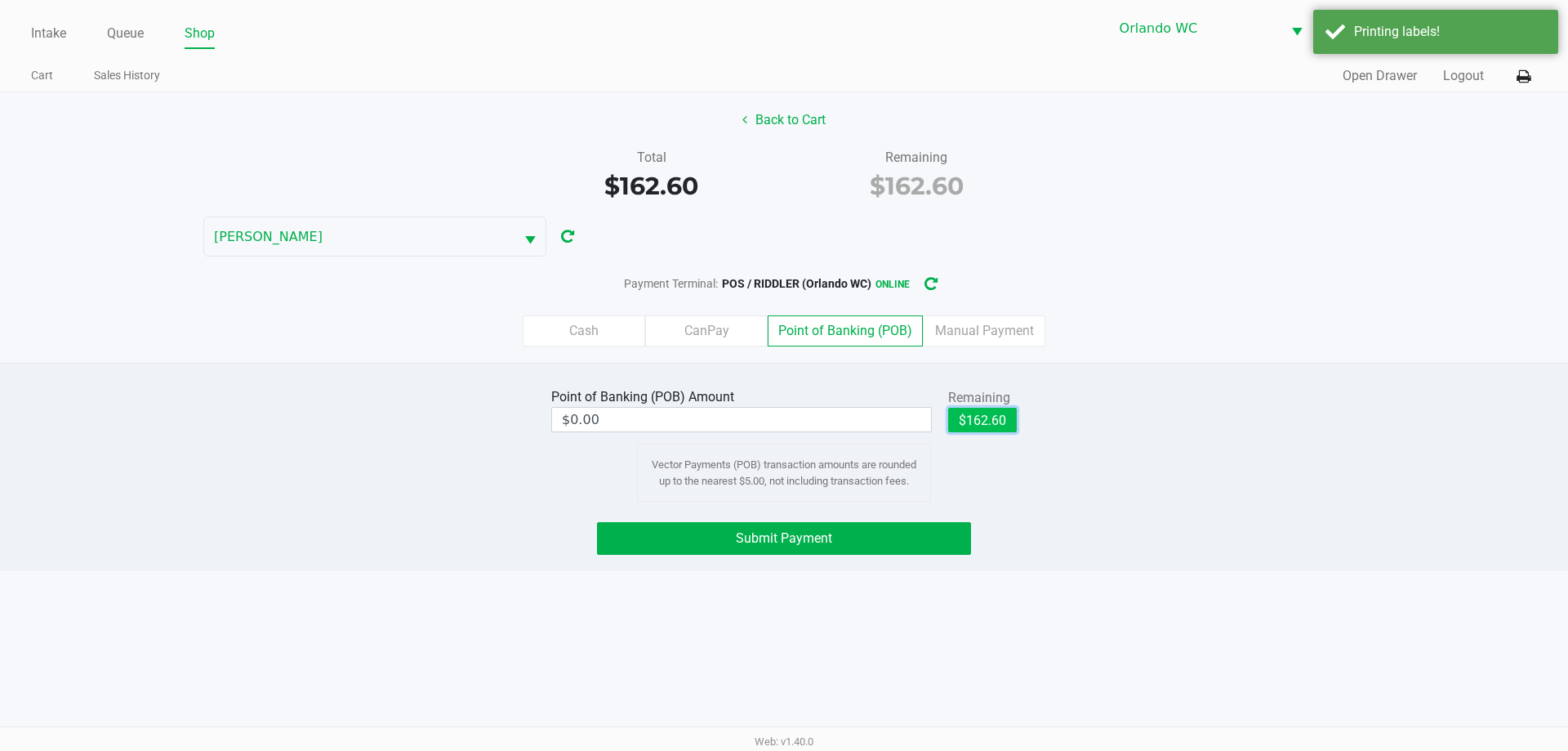
click at [993, 431] on button "$162.60" at bounding box center [982, 420] width 69 height 25
type input "$162.60"
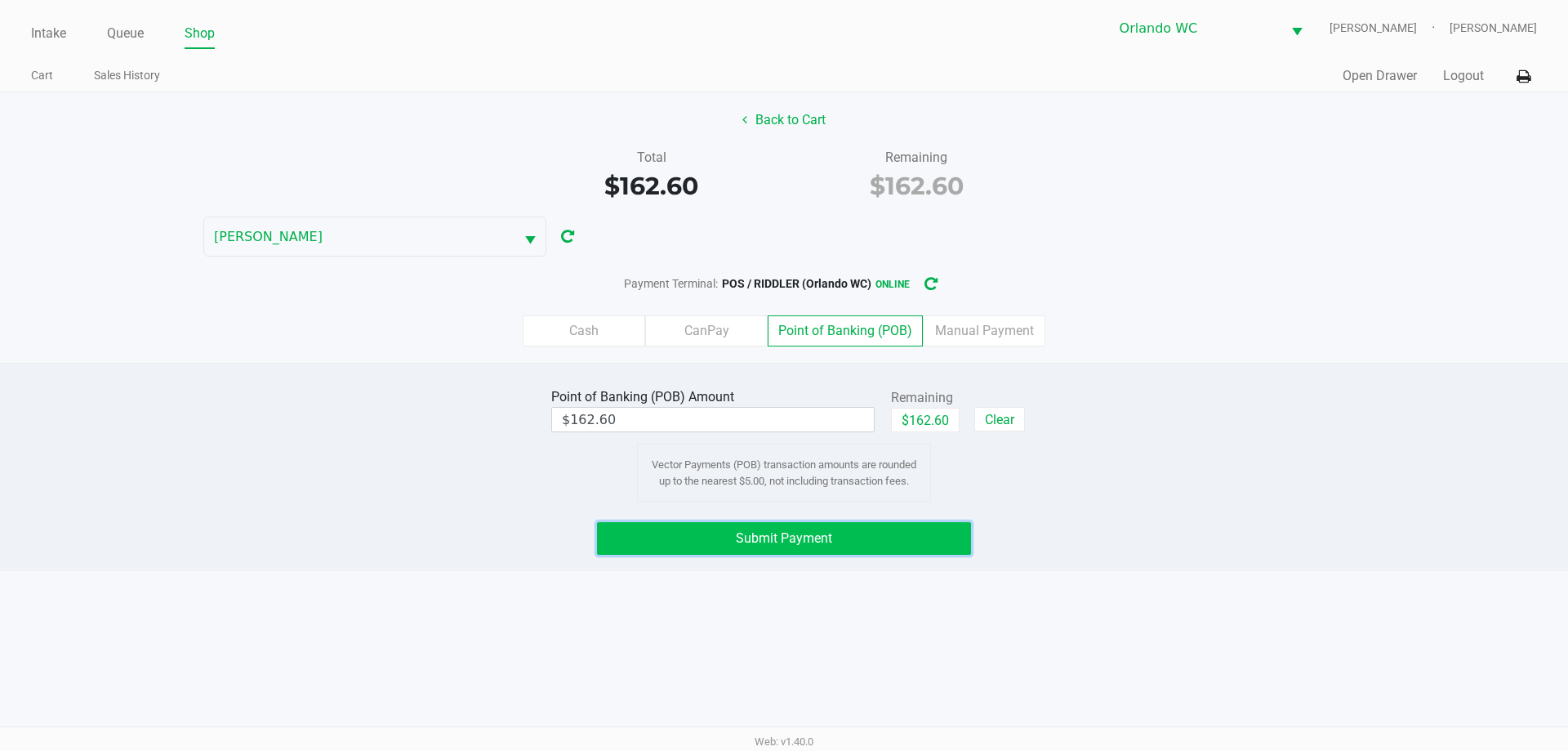
click at [892, 532] on button "Submit Payment" at bounding box center [783, 538] width 374 height 33
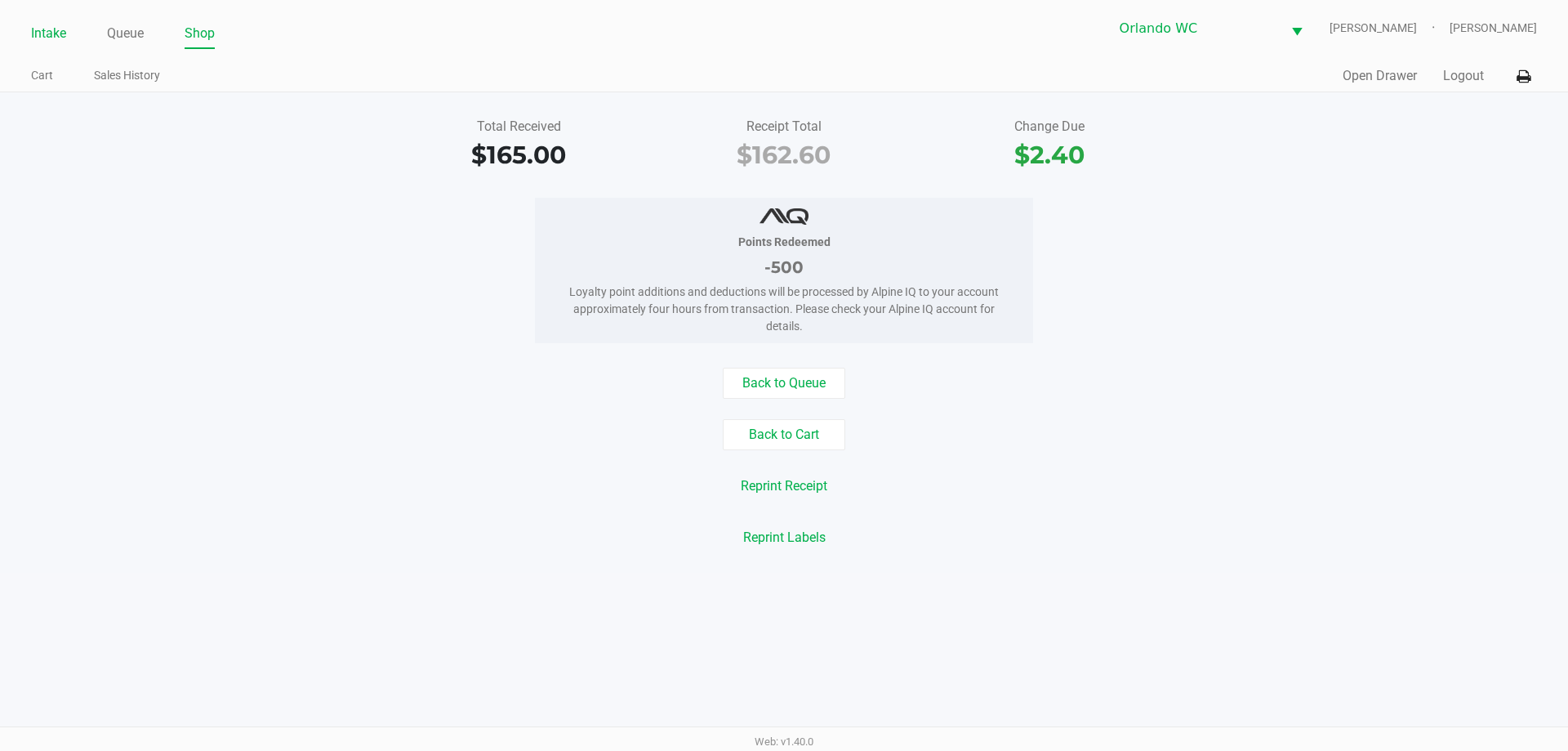
click at [47, 27] on link "Intake" at bounding box center [48, 33] width 35 height 23
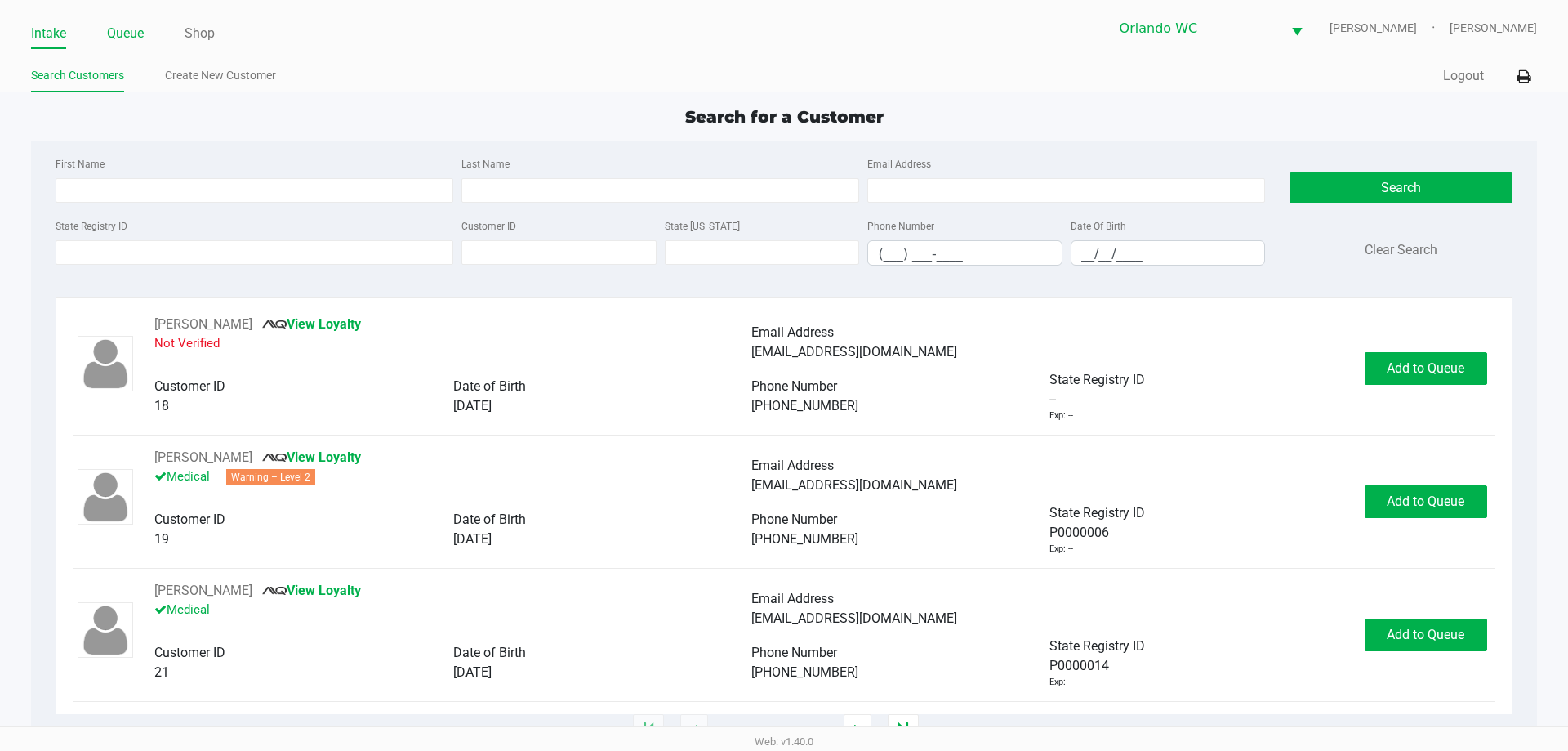
click at [133, 36] on link "Queue" at bounding box center [125, 33] width 36 height 23
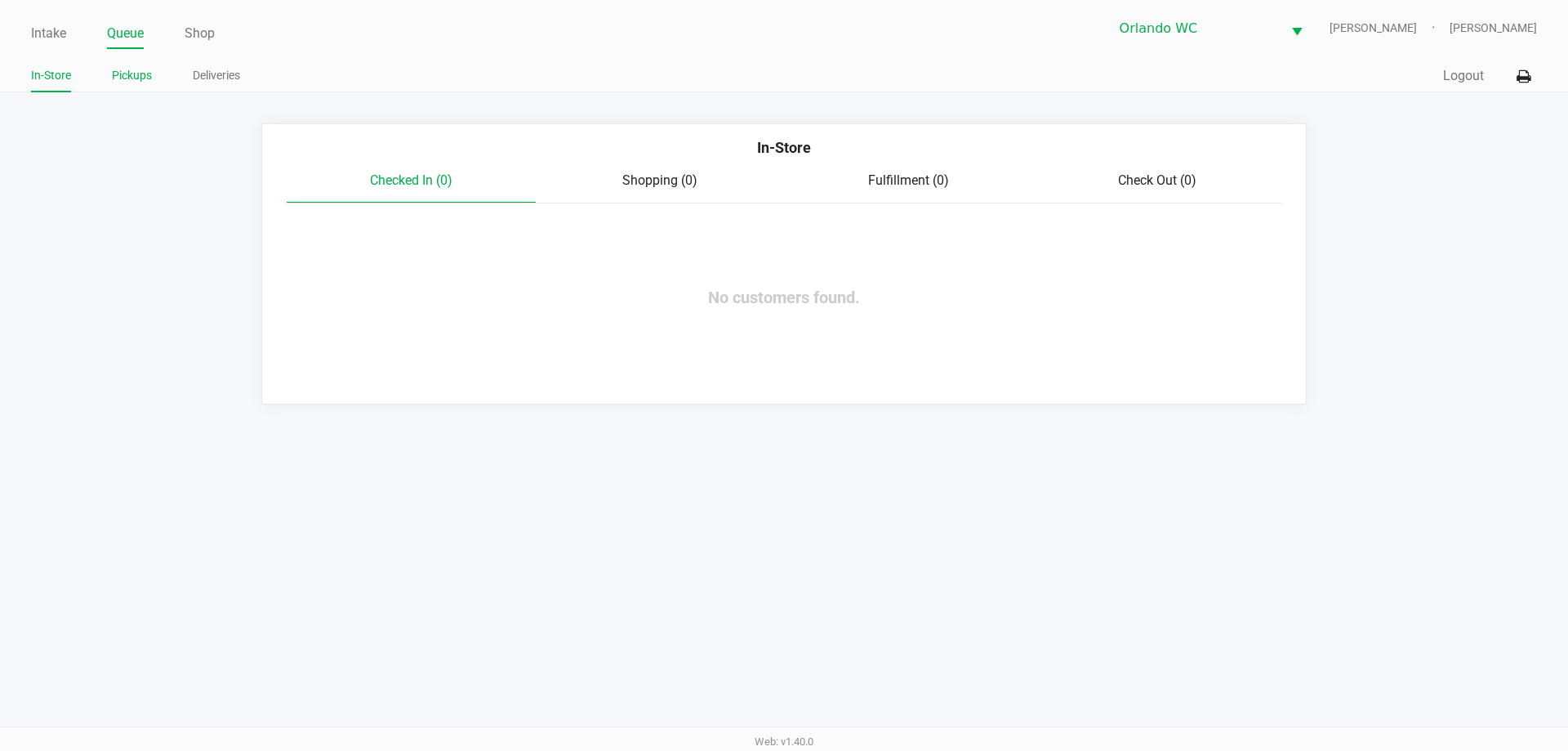
click at [128, 79] on link "Pickups" at bounding box center [131, 75] width 40 height 20
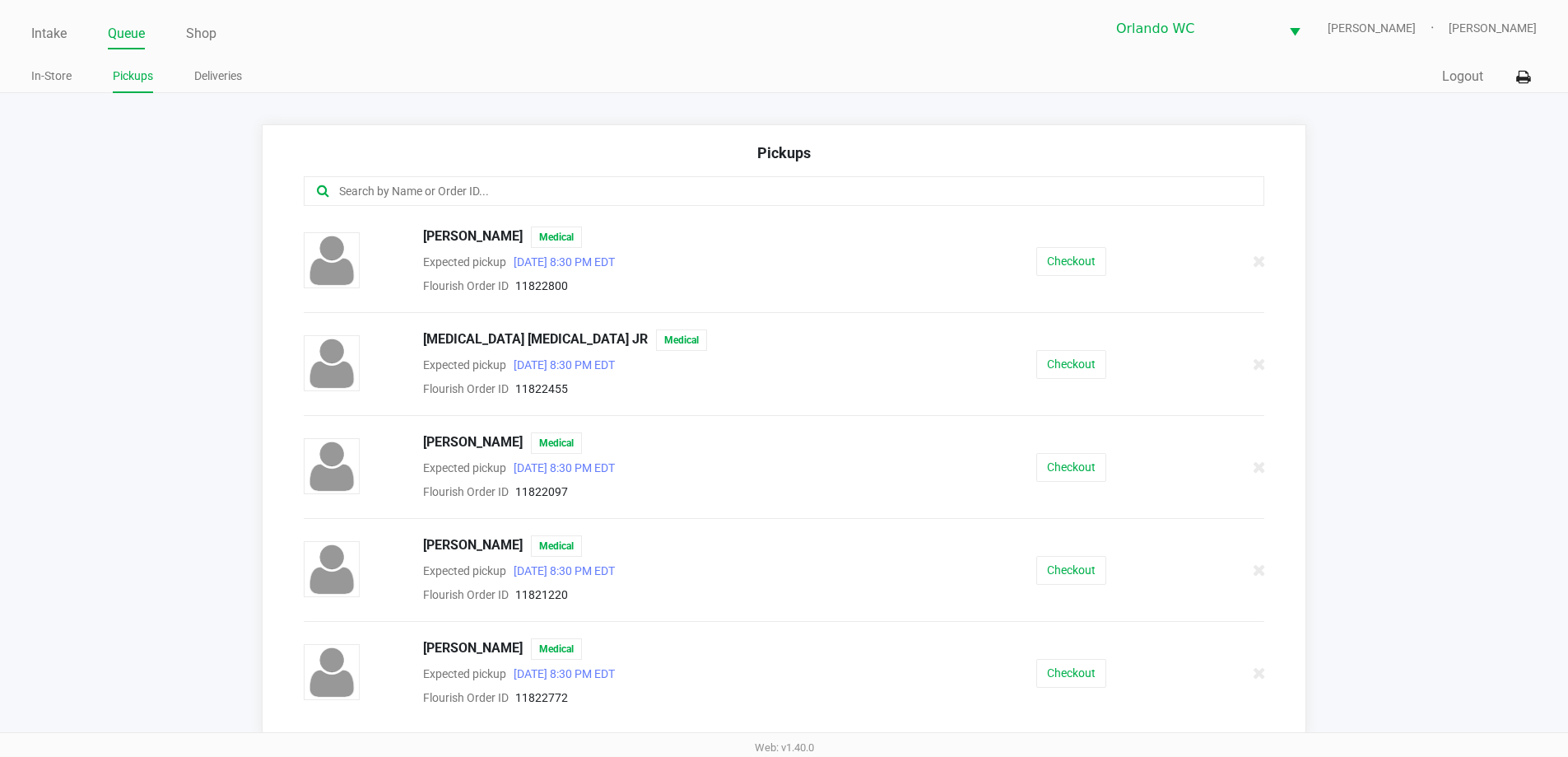
click at [458, 197] on input "text" at bounding box center [758, 191] width 841 height 19
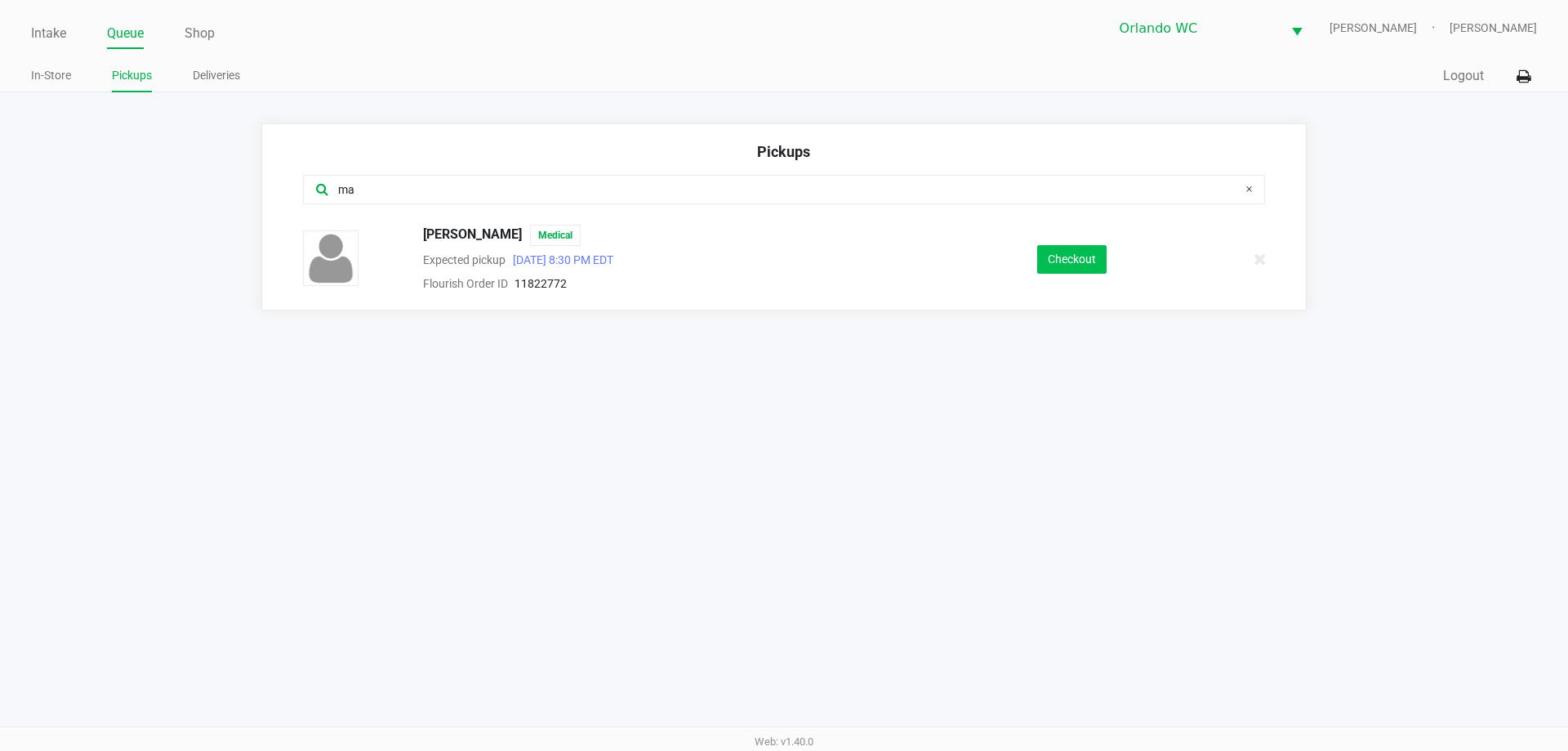
type input "ma"
click at [1087, 258] on button "Checkout" at bounding box center [1072, 259] width 70 height 29
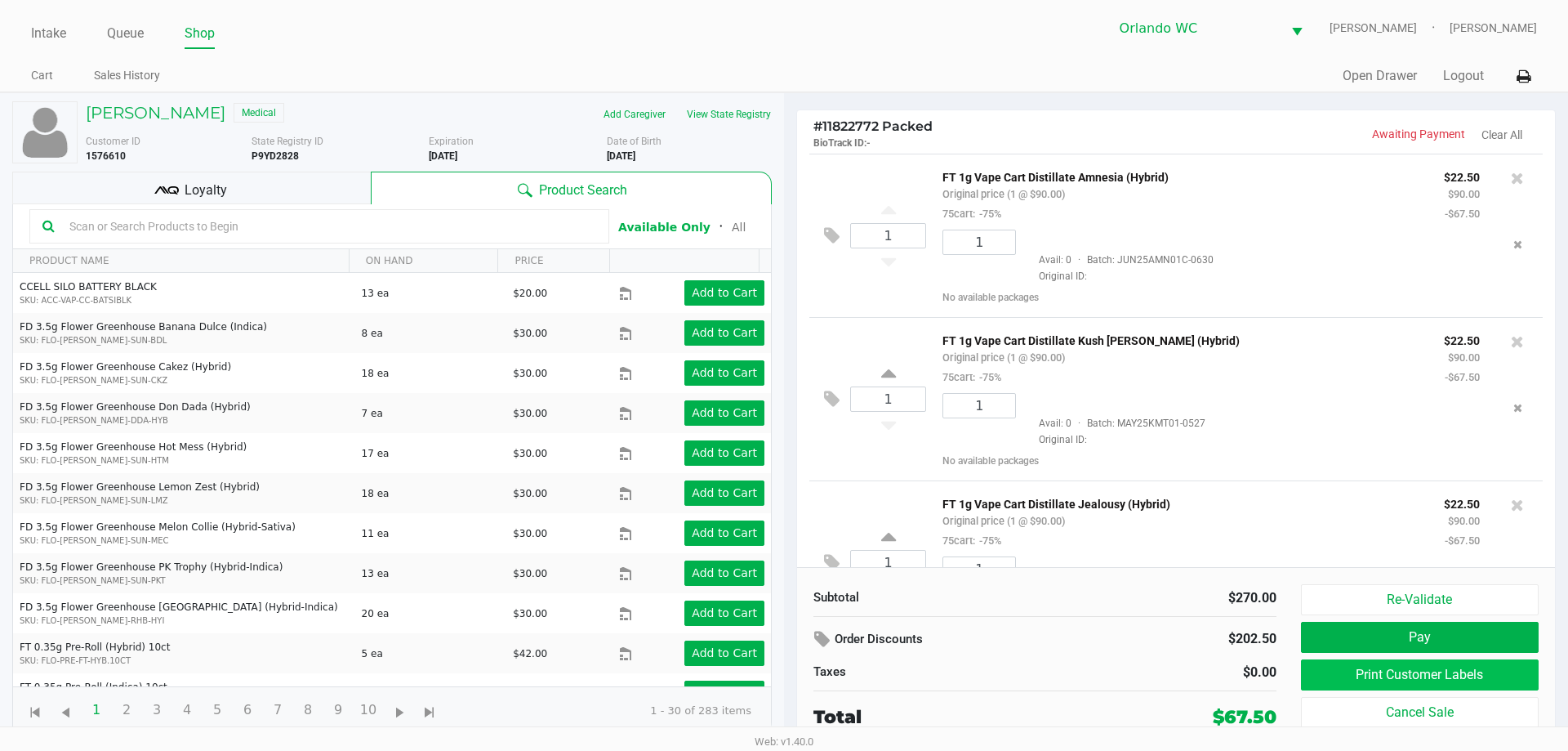
click at [1475, 684] on button "Print Customer Labels" at bounding box center [1420, 675] width 237 height 31
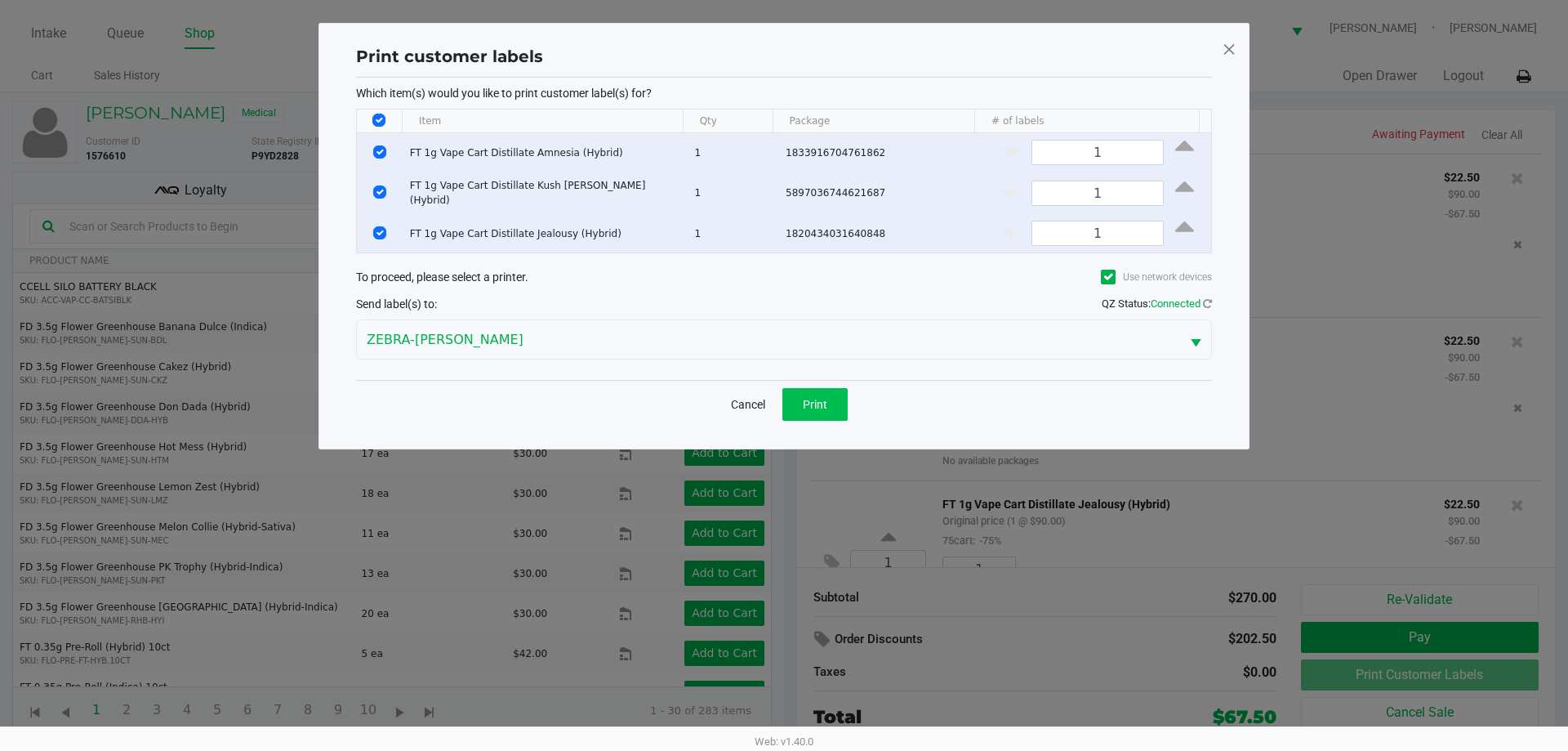
click at [818, 405] on span "Print" at bounding box center [815, 403] width 25 height 13
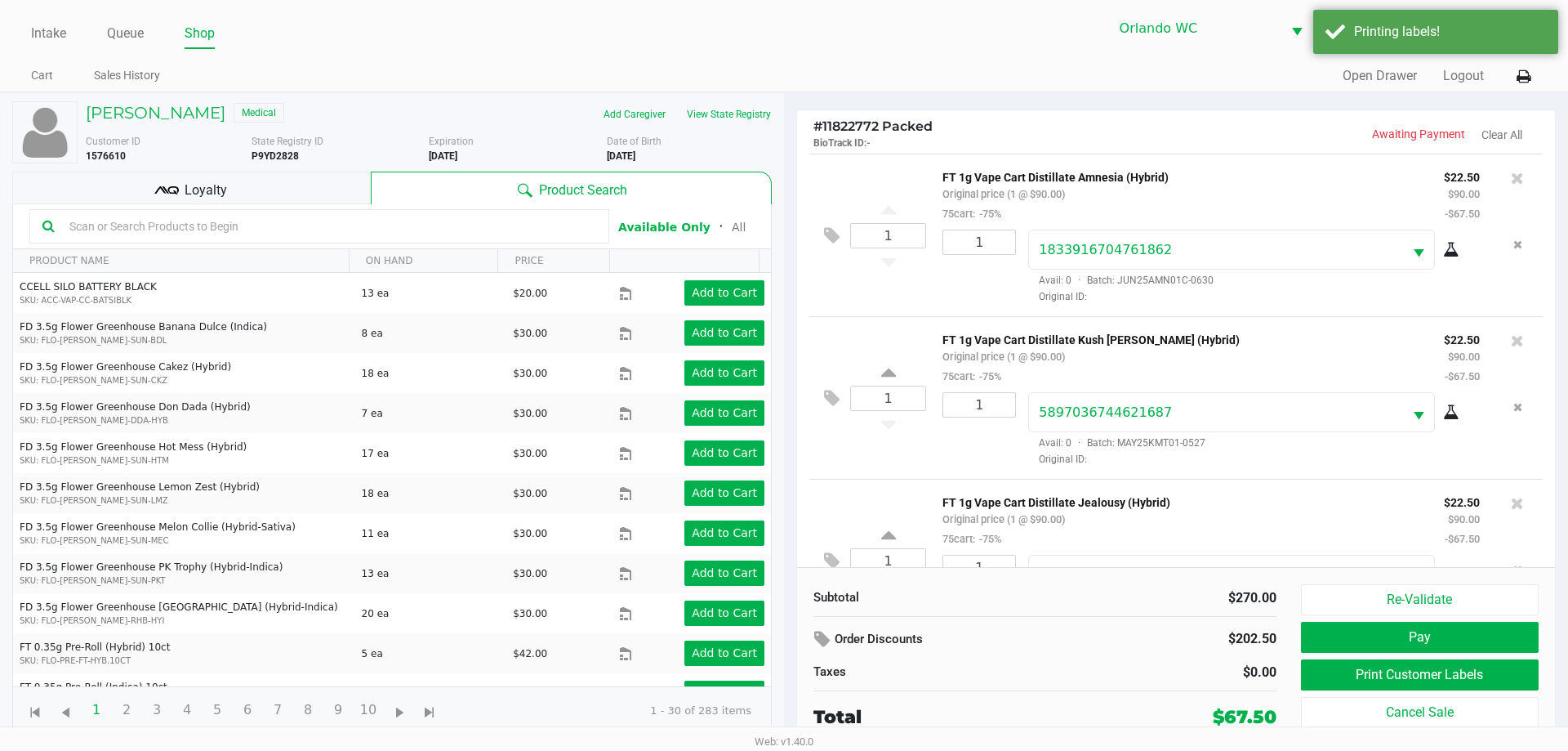
click at [297, 194] on div "Loyalty" at bounding box center [191, 187] width 359 height 33
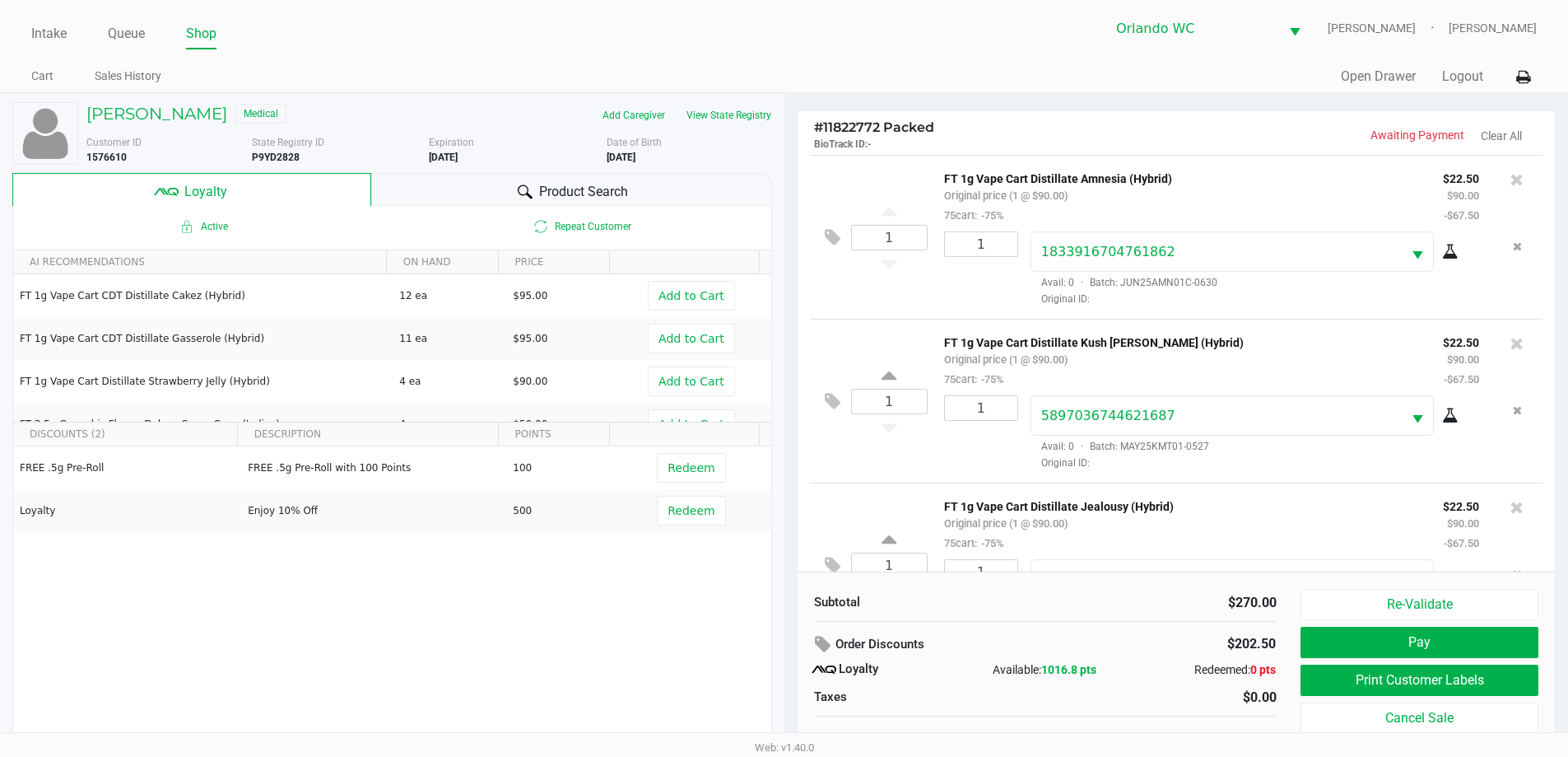
scroll to position [16, 0]
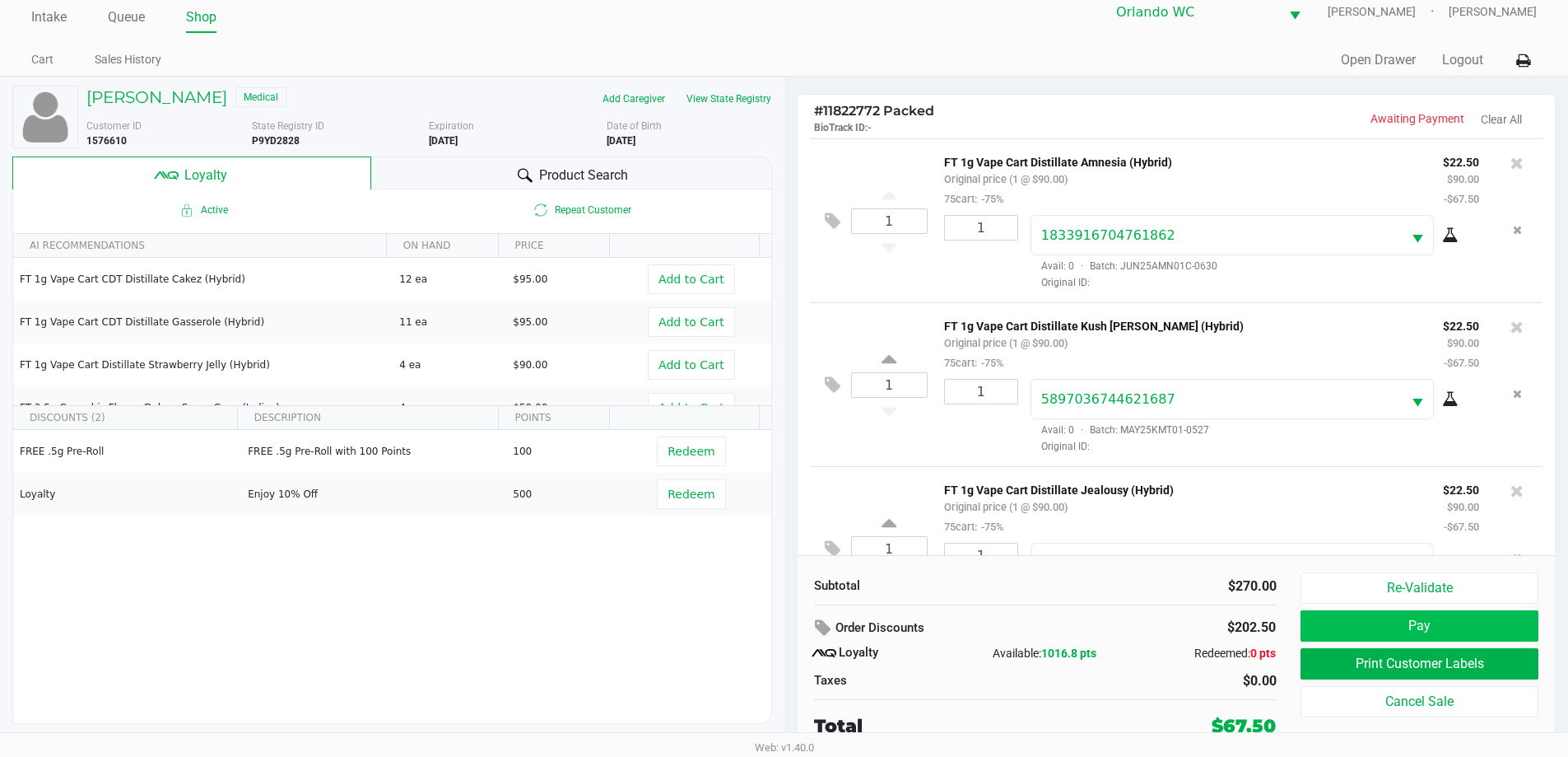
click at [1477, 622] on button "Pay" at bounding box center [1419, 625] width 237 height 32
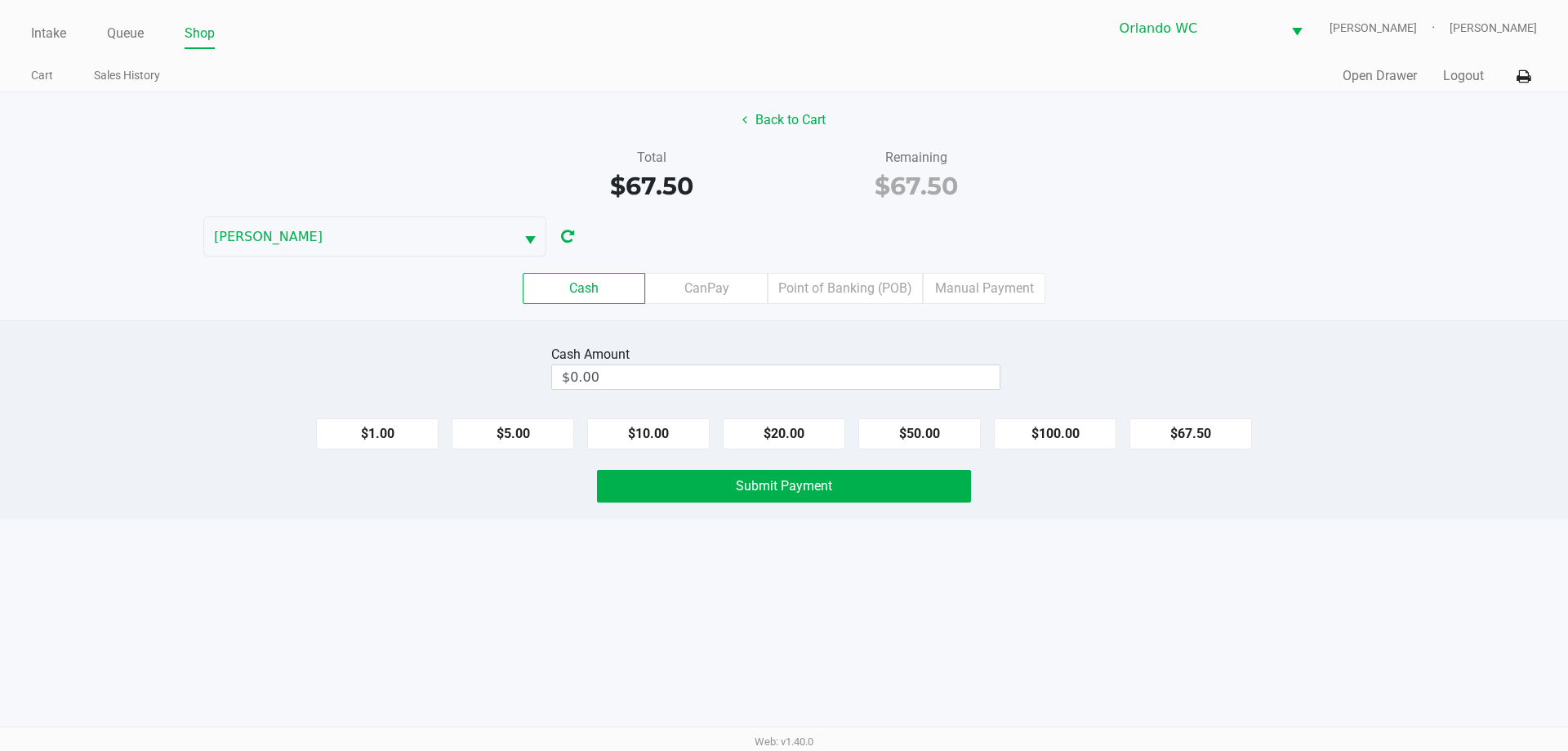
click at [714, 279] on label "CanPay" at bounding box center [706, 288] width 123 height 31
click at [0, 0] on 2 "CanPay" at bounding box center [0, 0] width 0 height 0
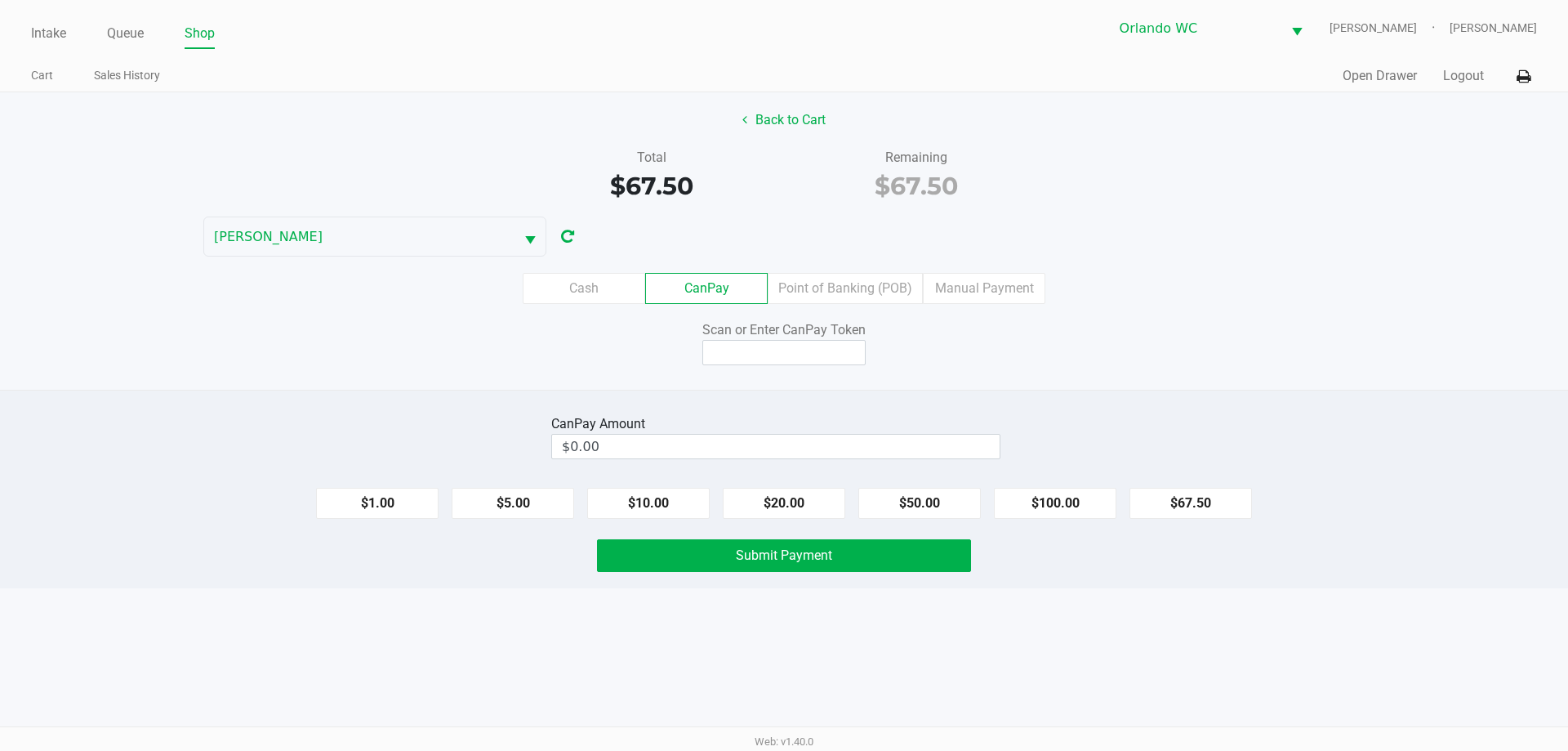
click at [769, 359] on input at bounding box center [784, 353] width 164 height 25
type input "X9332054Q"
click at [1204, 513] on button "$67.50" at bounding box center [1191, 503] width 123 height 31
type input "$67.50"
click at [876, 561] on button "Submit Payment" at bounding box center [783, 555] width 374 height 33
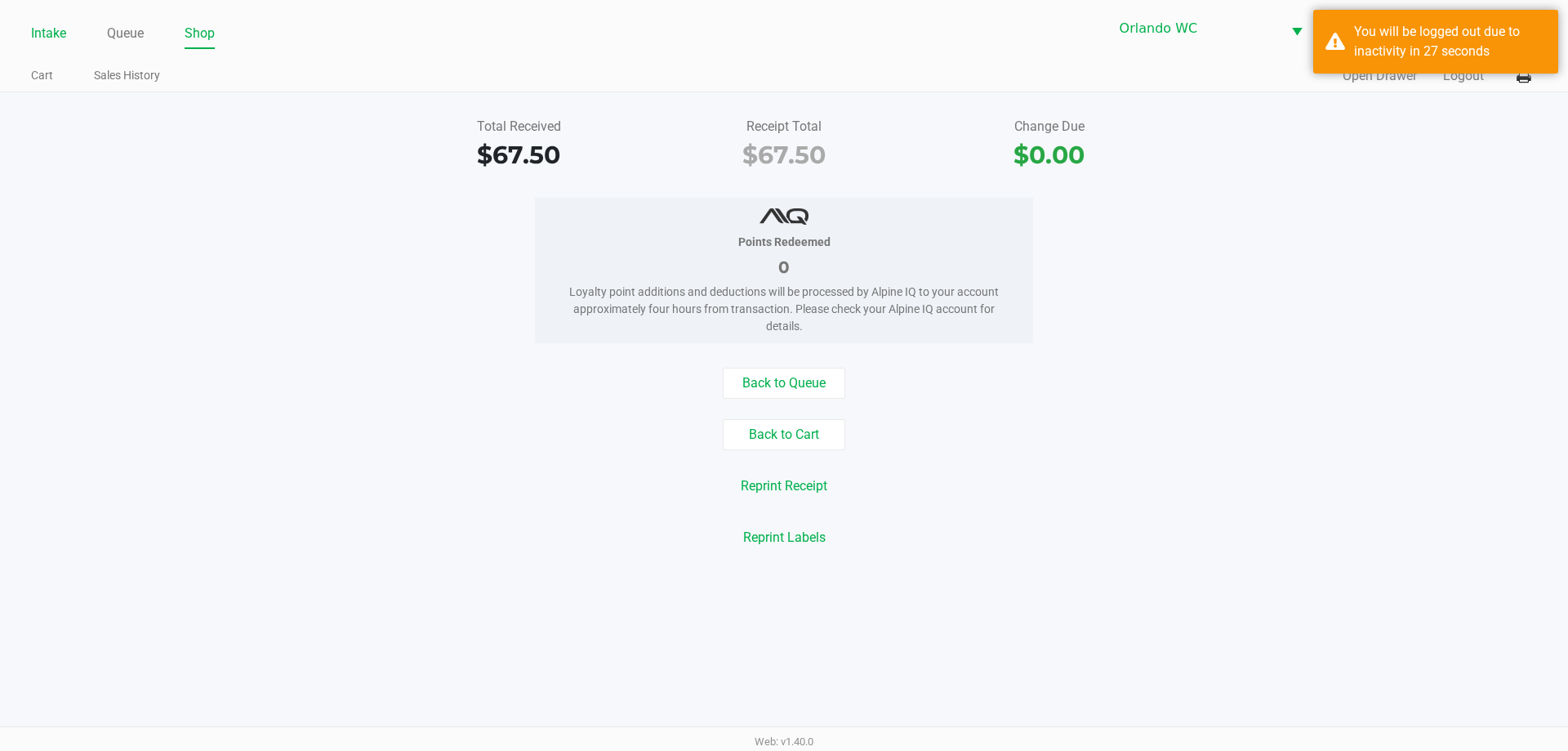
click at [58, 34] on link "Intake" at bounding box center [48, 33] width 35 height 23
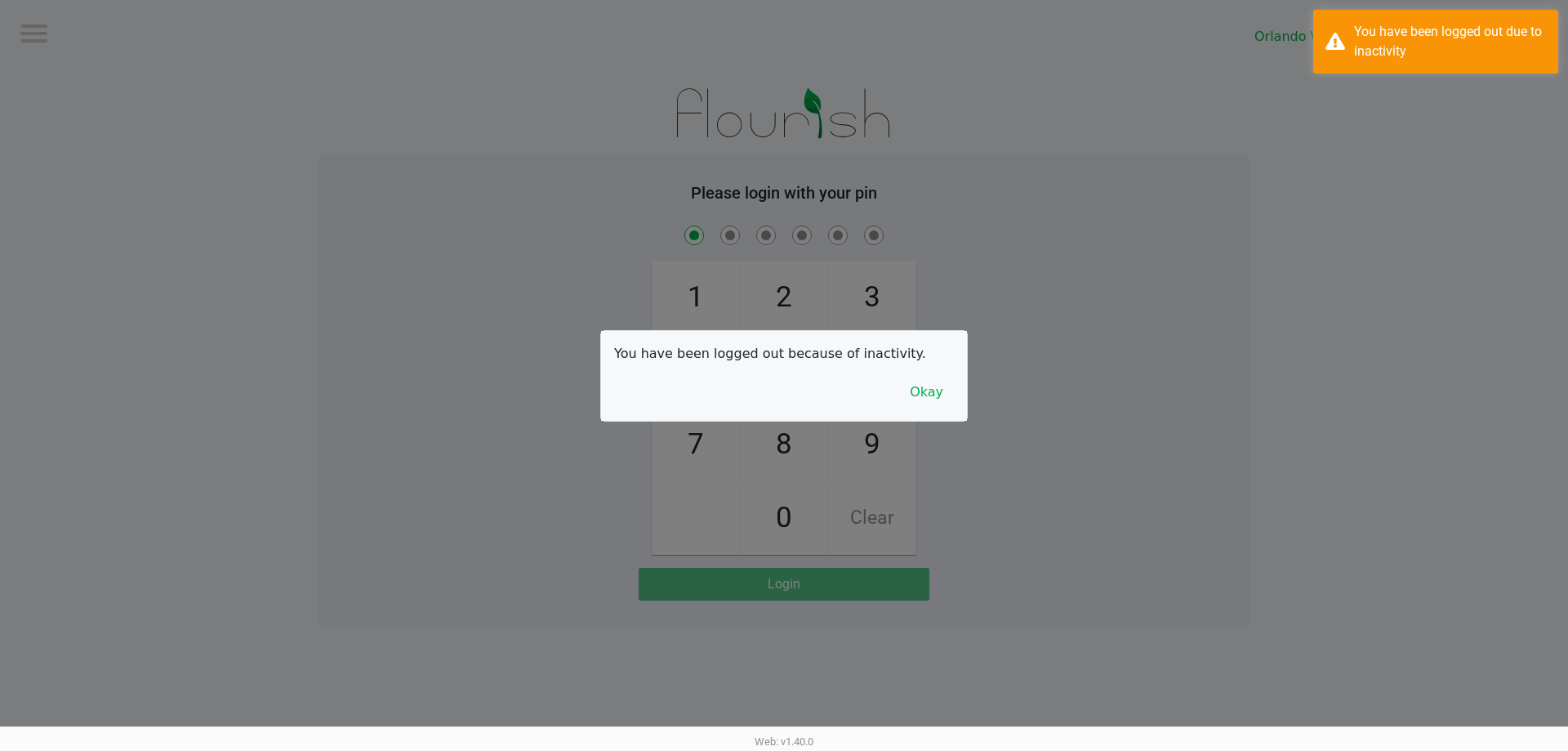
checkbox input "true"
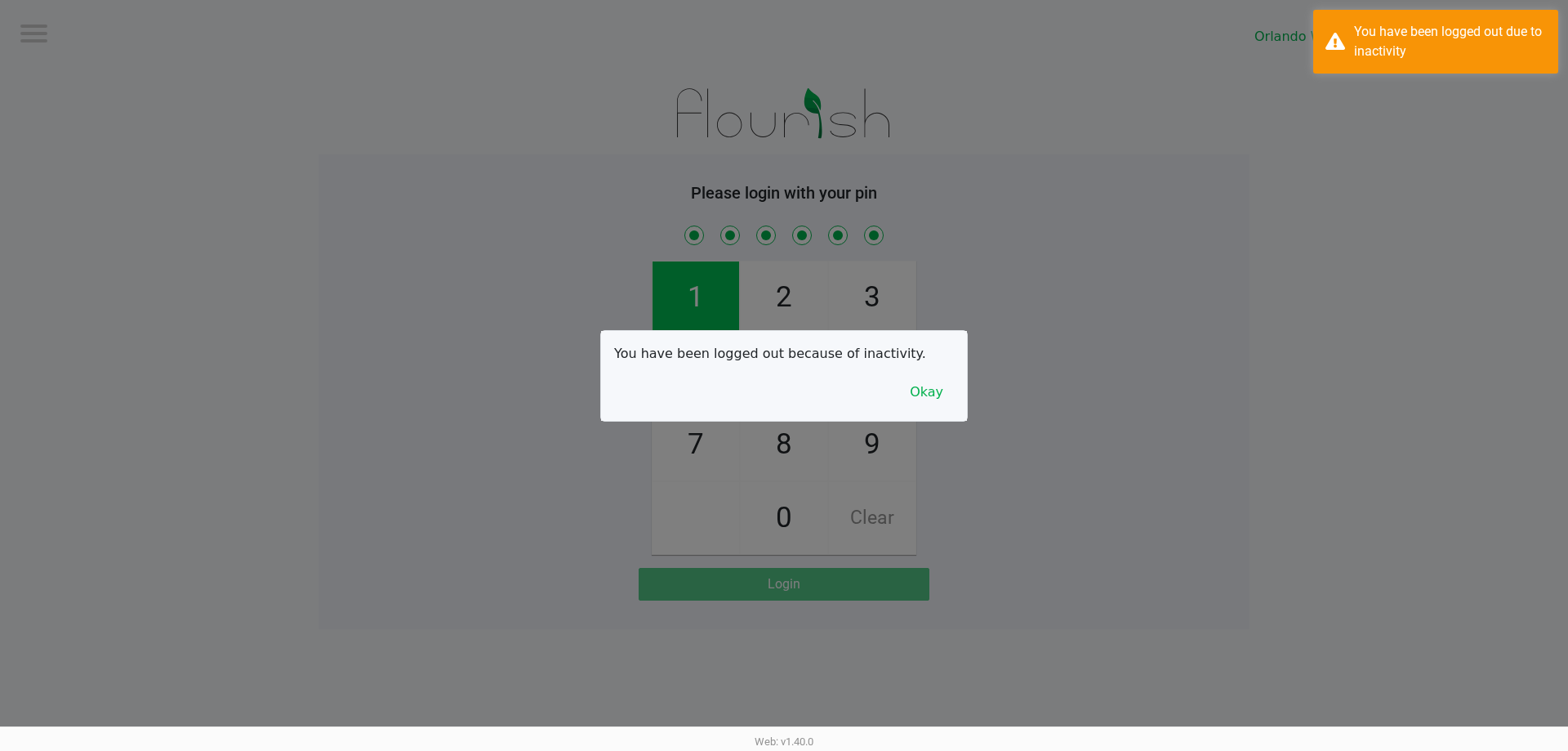
checkbox input "true"
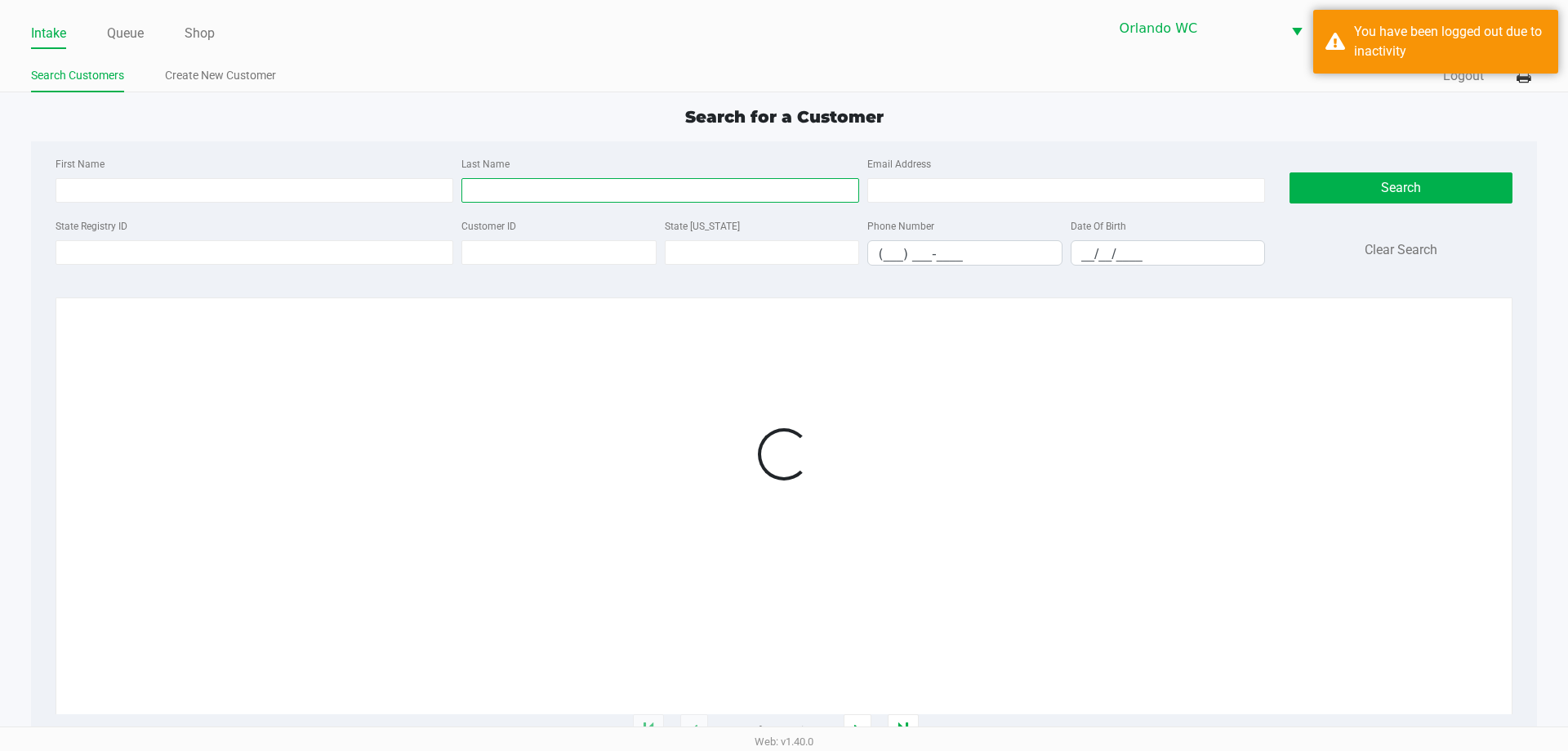
click at [564, 193] on input "Last Name" at bounding box center [659, 190] width 398 height 25
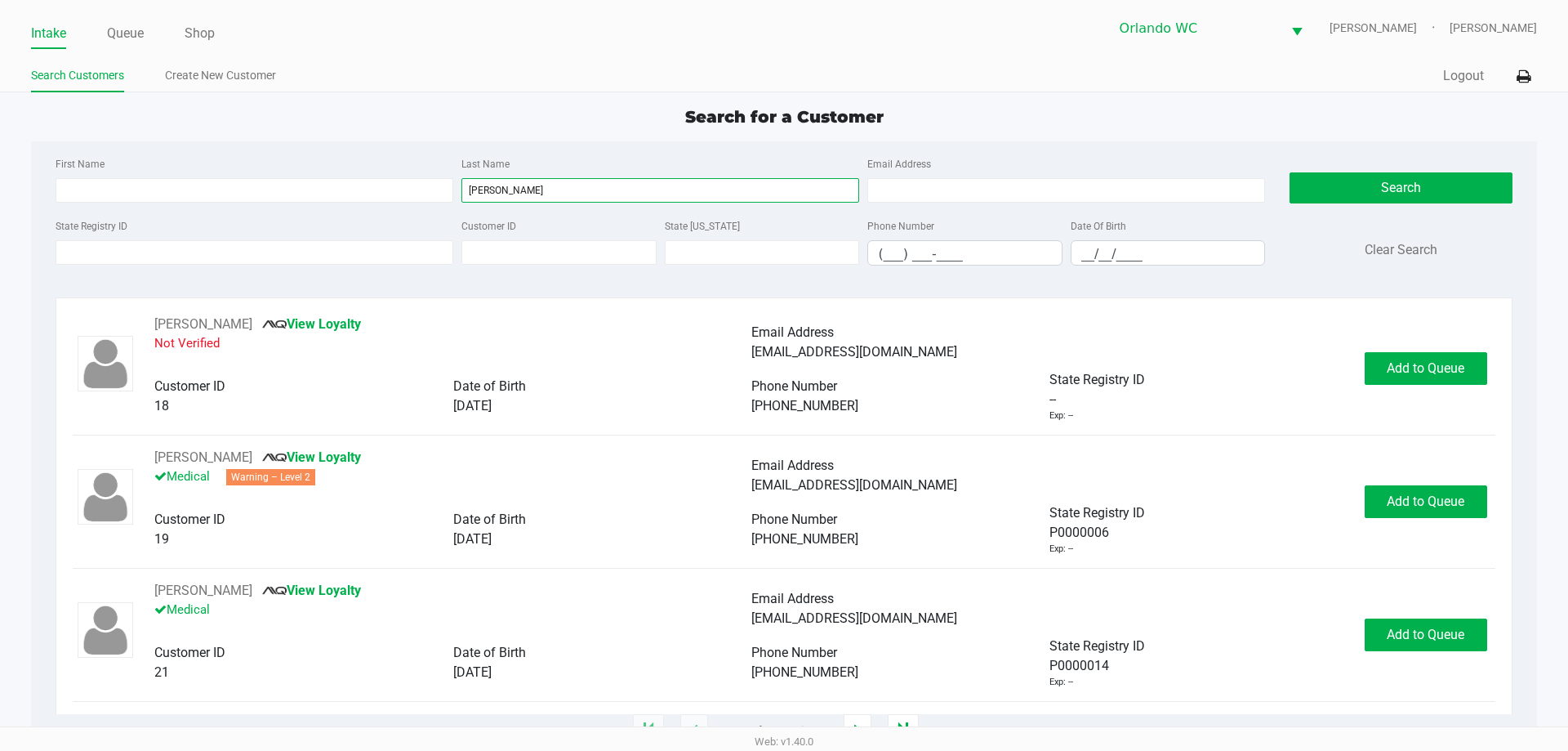
type input "schaffer"
click at [1101, 248] on input "__/__/____" at bounding box center [1168, 253] width 193 height 25
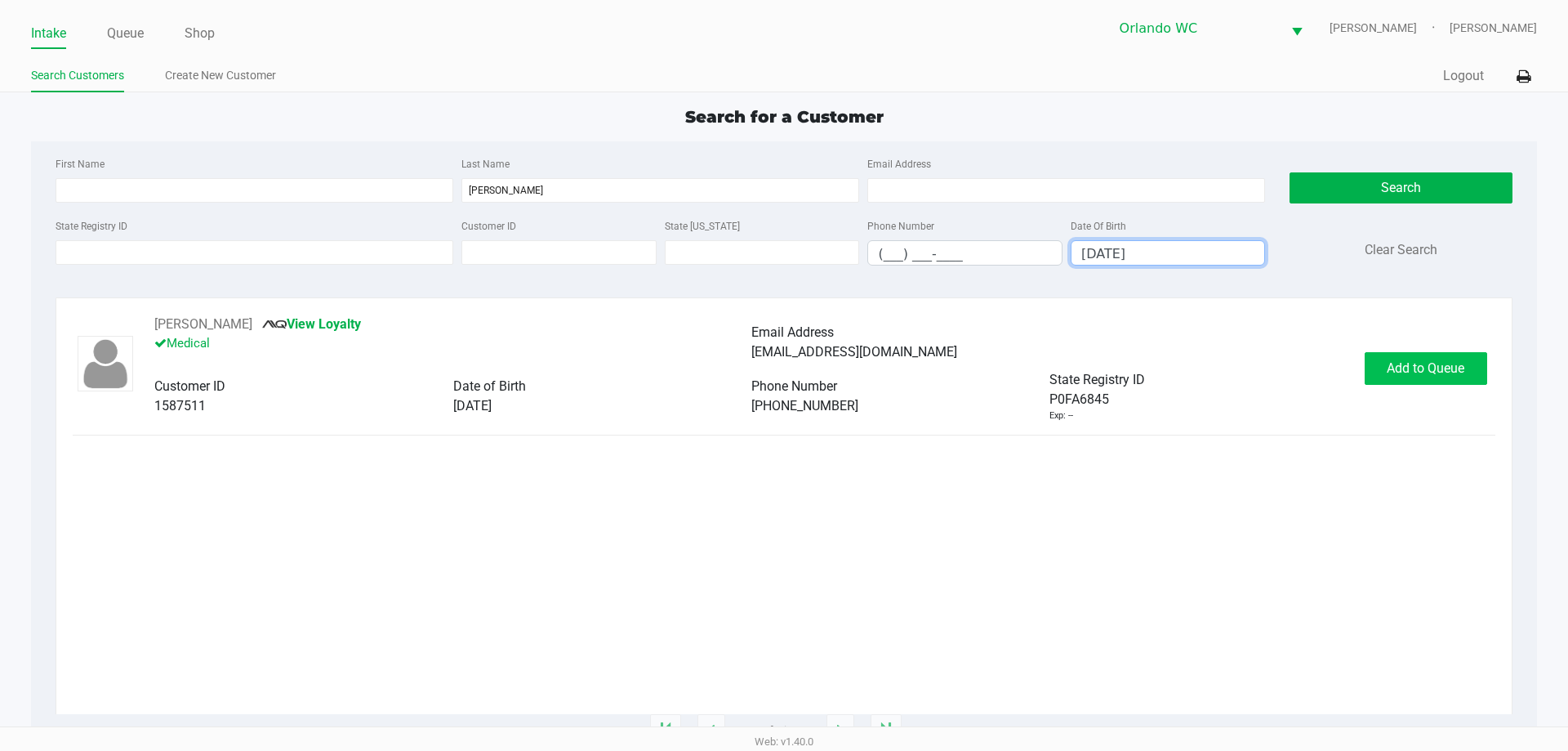
type input "05/04/1995"
click at [1401, 363] on span "Add to Queue" at bounding box center [1426, 368] width 78 height 15
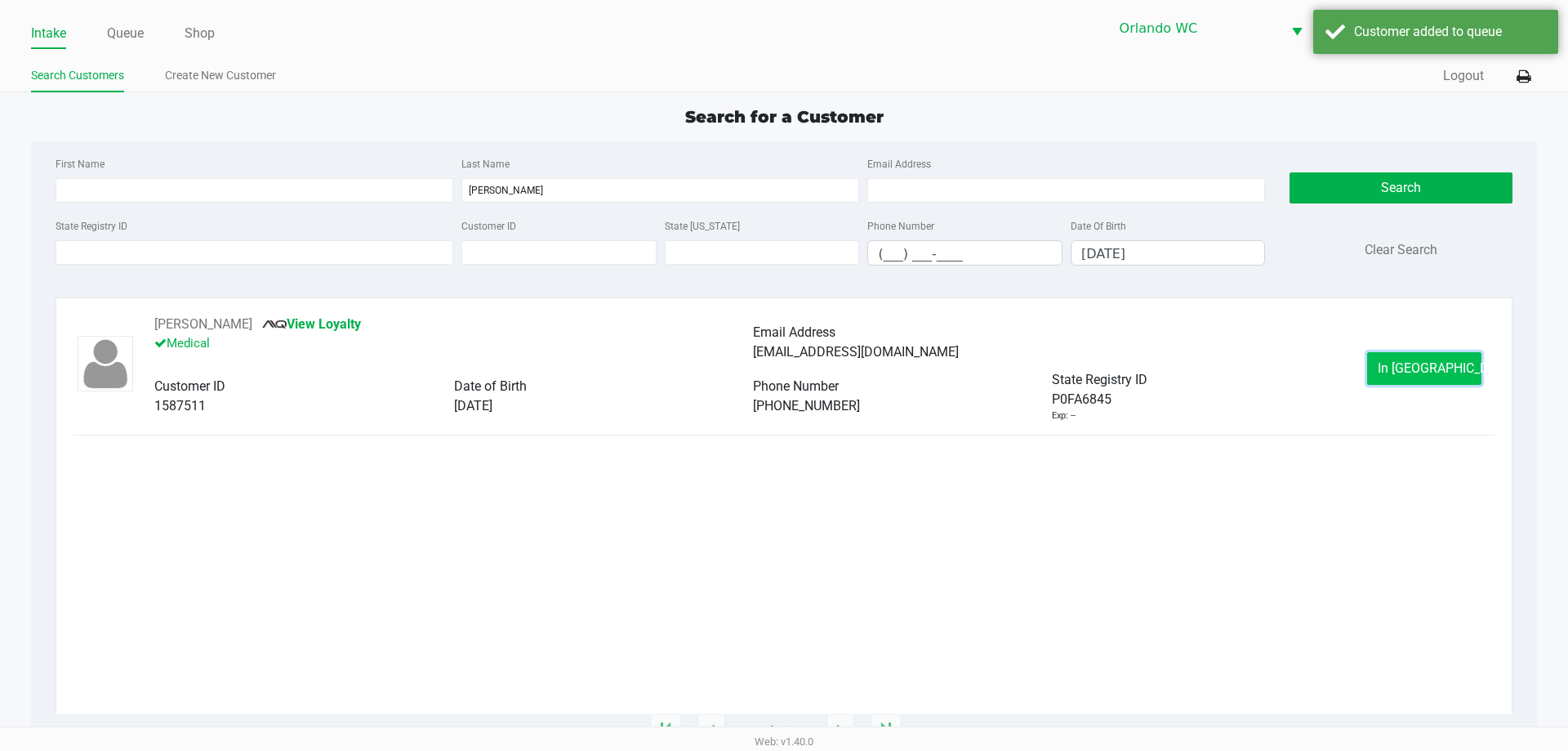
click at [1401, 367] on span "In Queue" at bounding box center [1447, 368] width 137 height 15
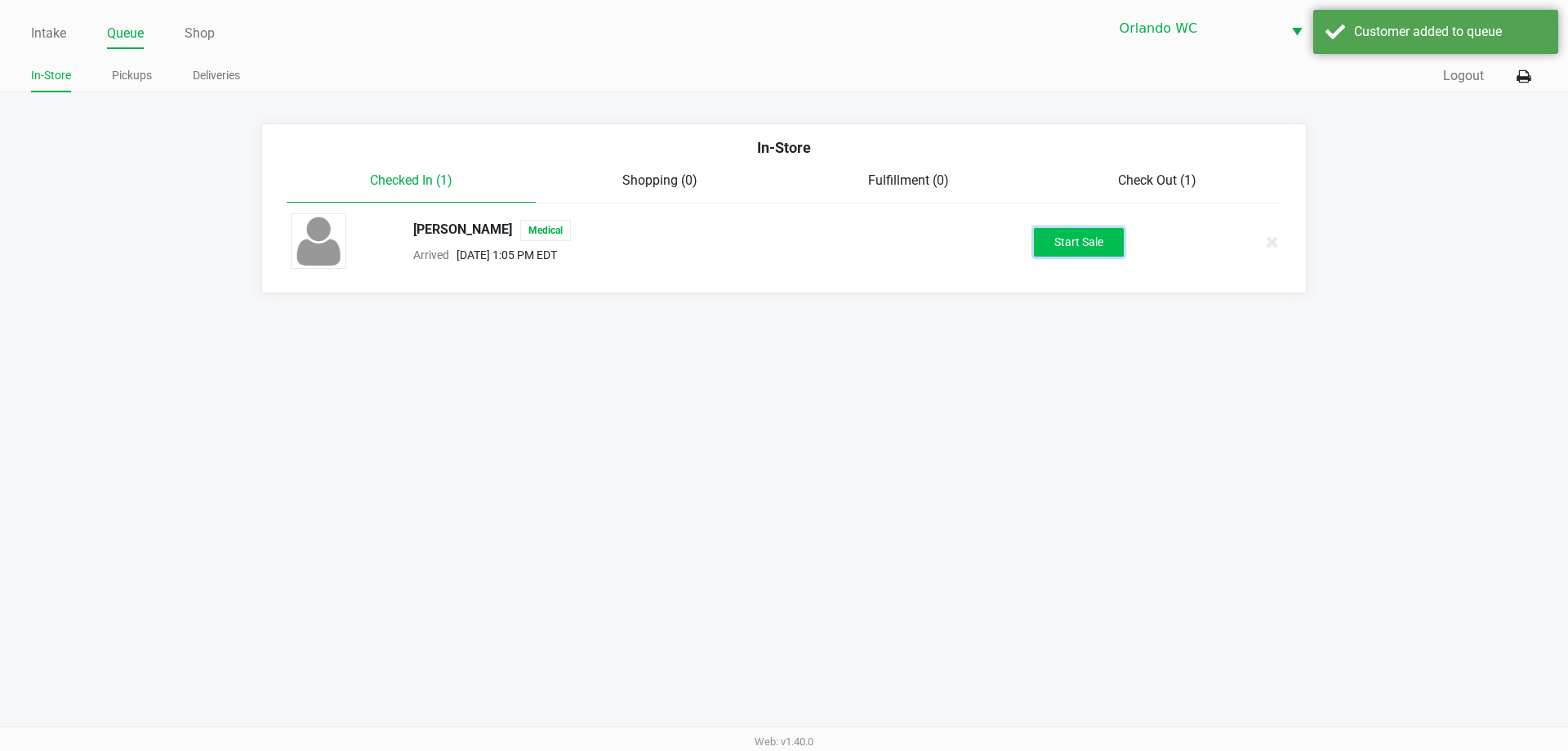
click at [1098, 237] on button "Start Sale" at bounding box center [1079, 242] width 90 height 29
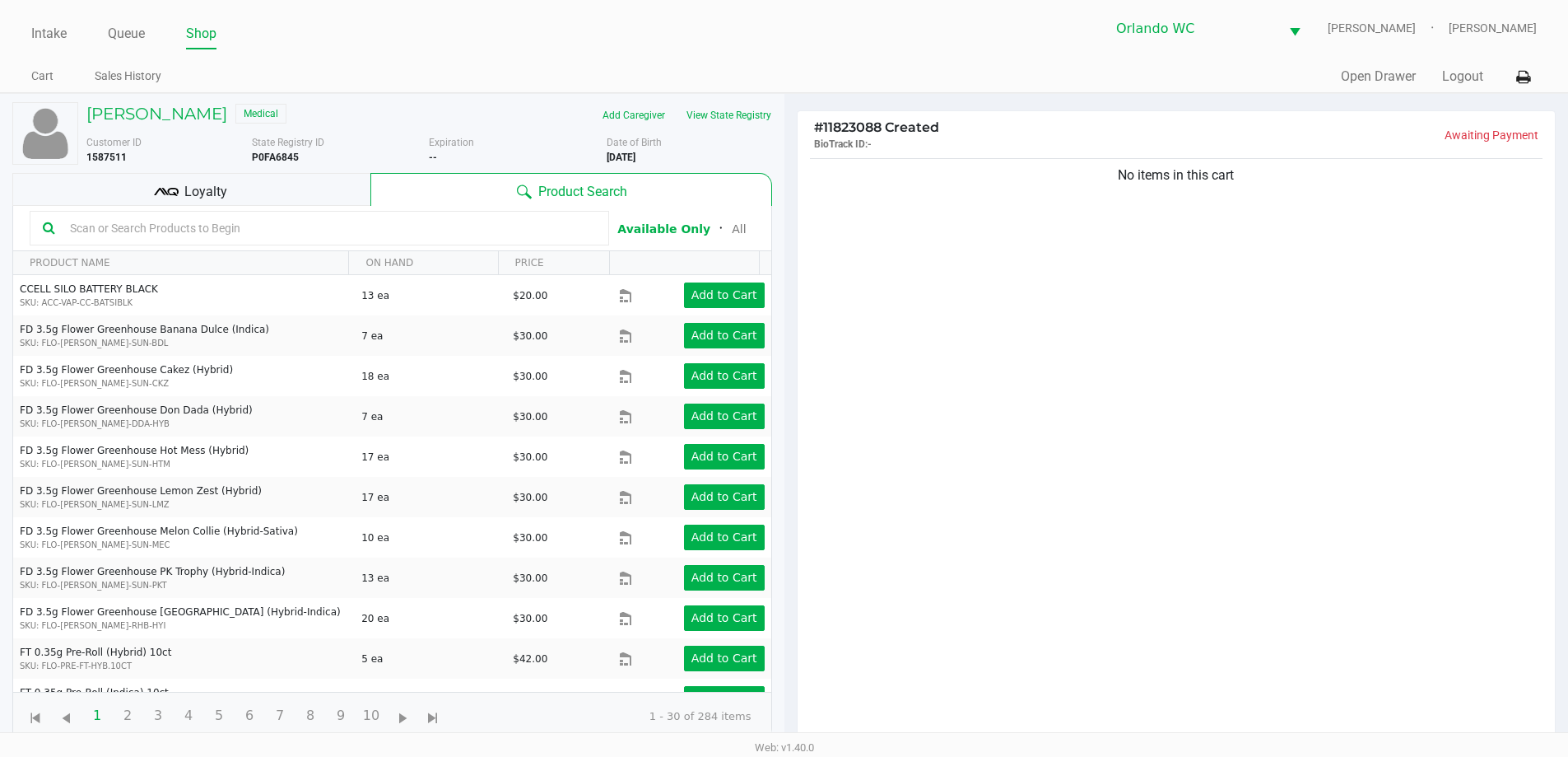
click at [231, 195] on div "Loyalty" at bounding box center [190, 189] width 358 height 33
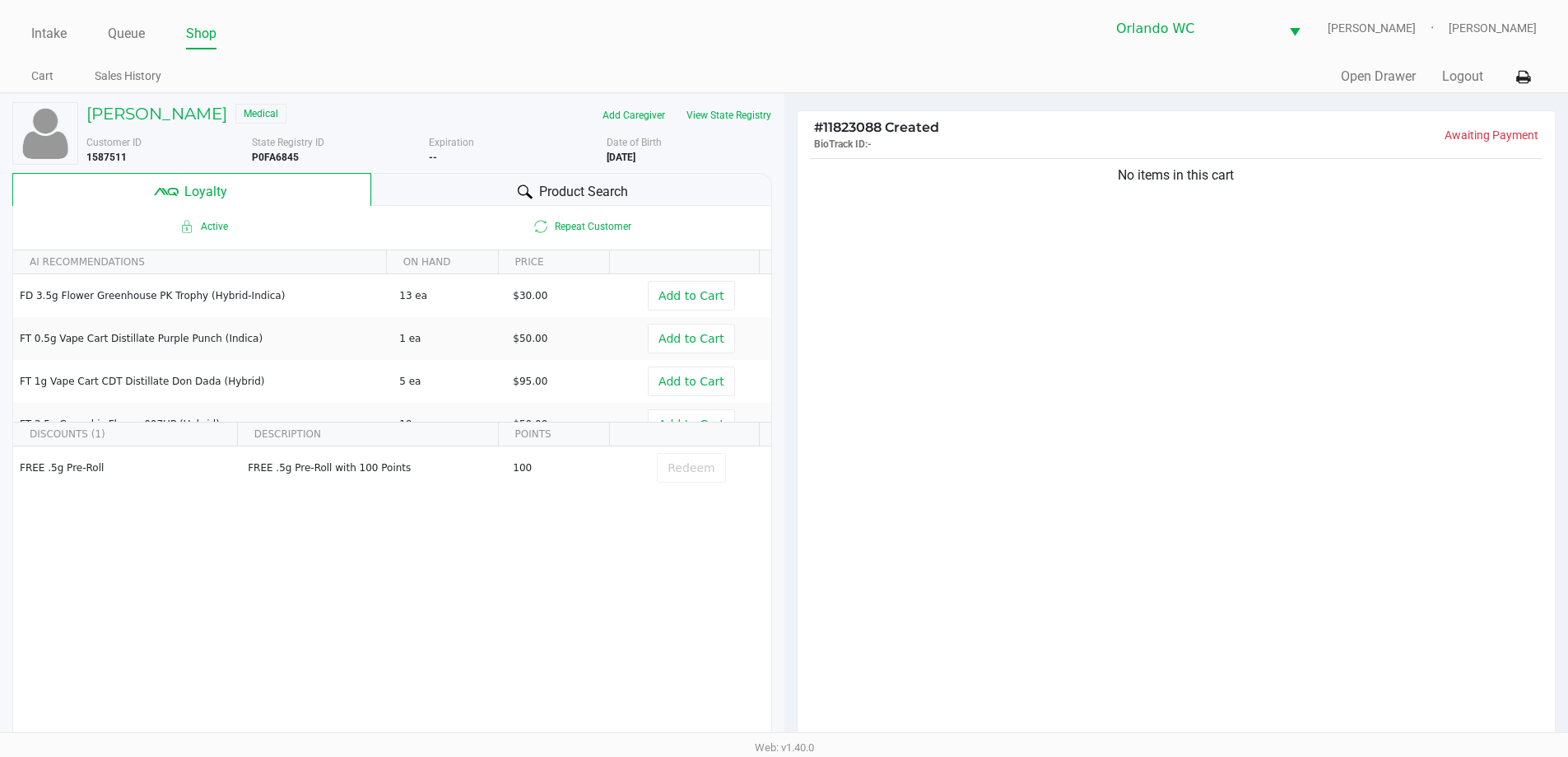
click at [563, 184] on span "Product Search" at bounding box center [583, 191] width 89 height 20
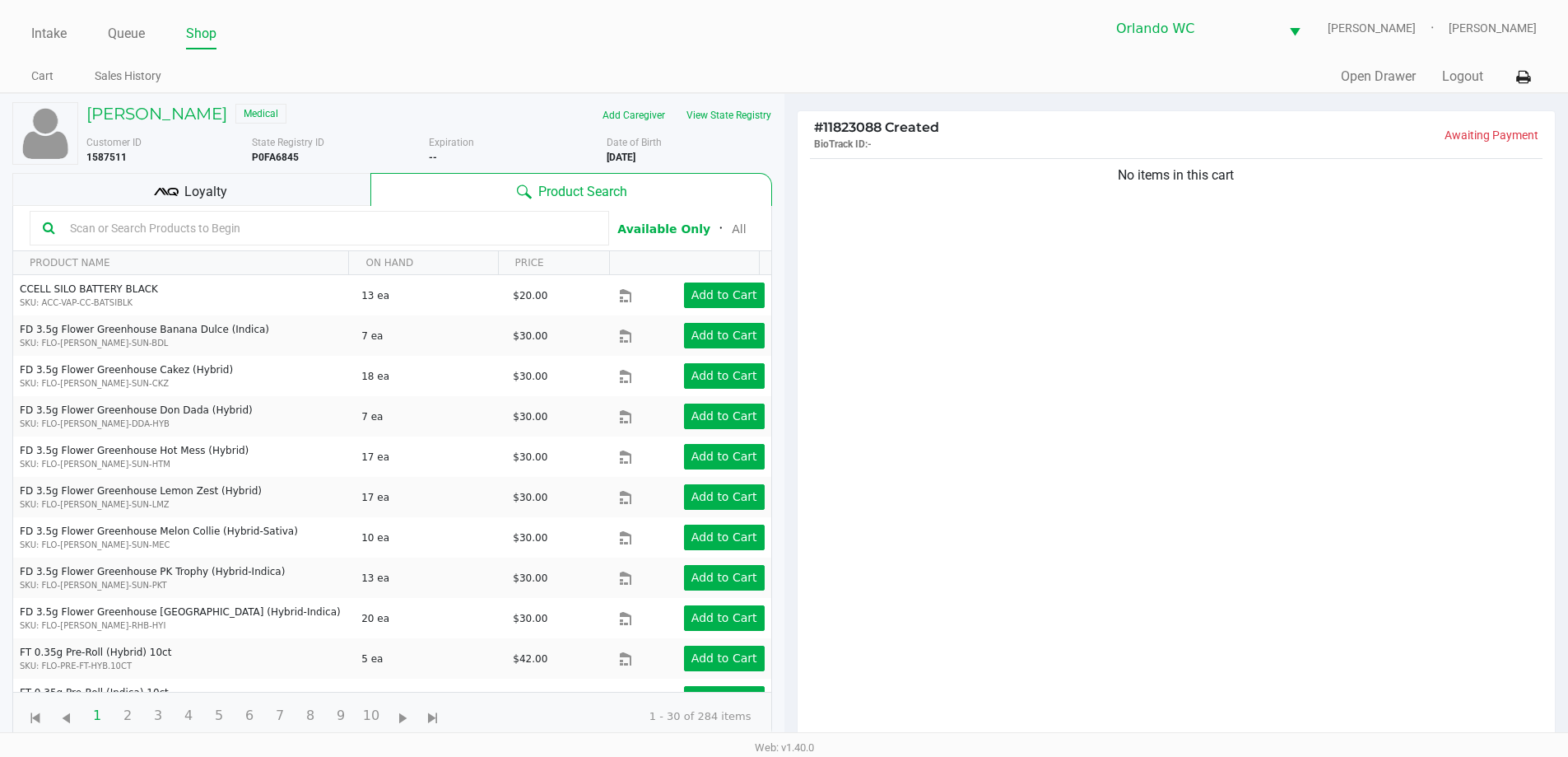
click at [349, 230] on input "text" at bounding box center [329, 227] width 532 height 25
click at [349, 229] on input "text" at bounding box center [329, 227] width 532 height 25
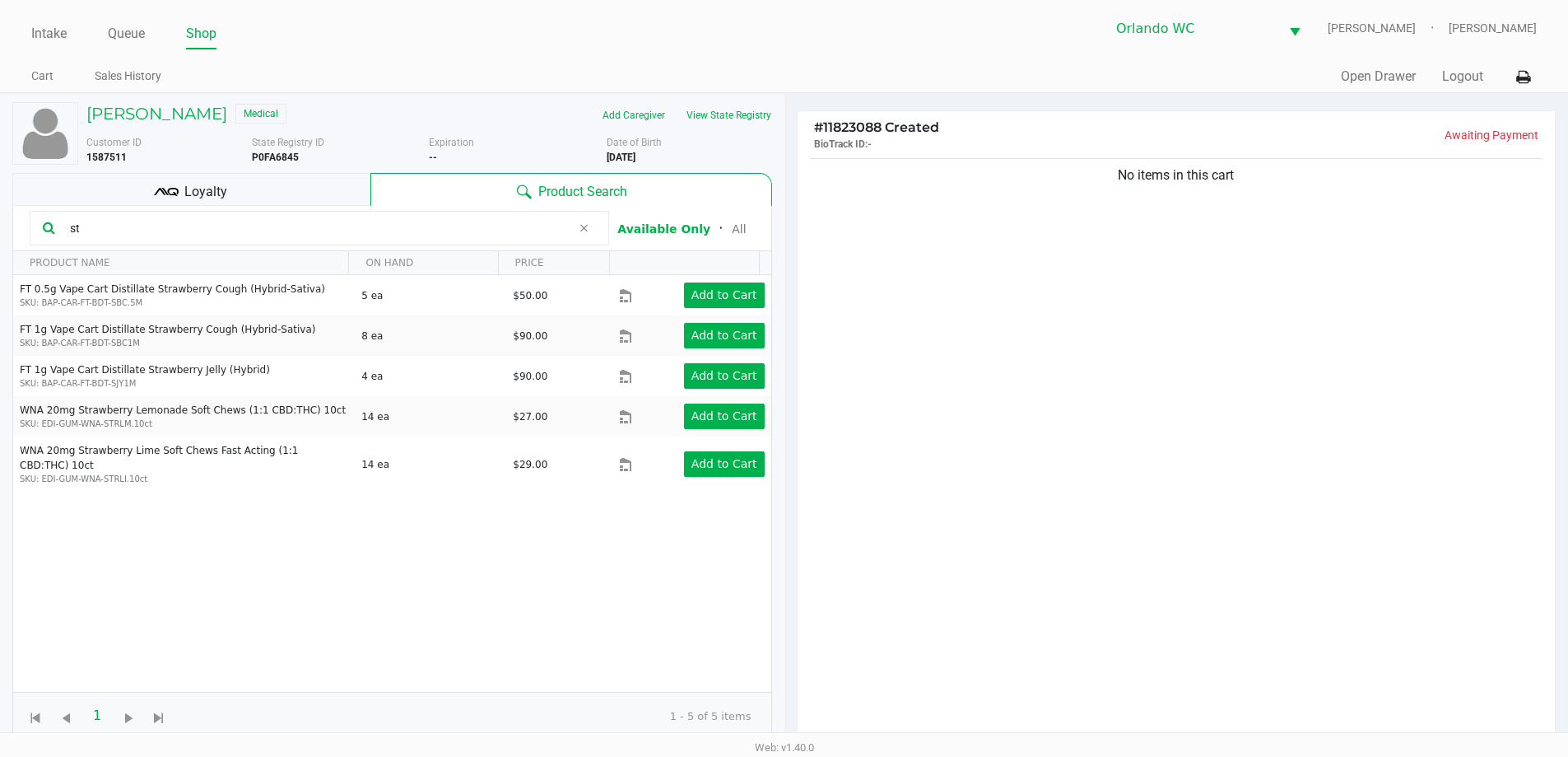
type input "s"
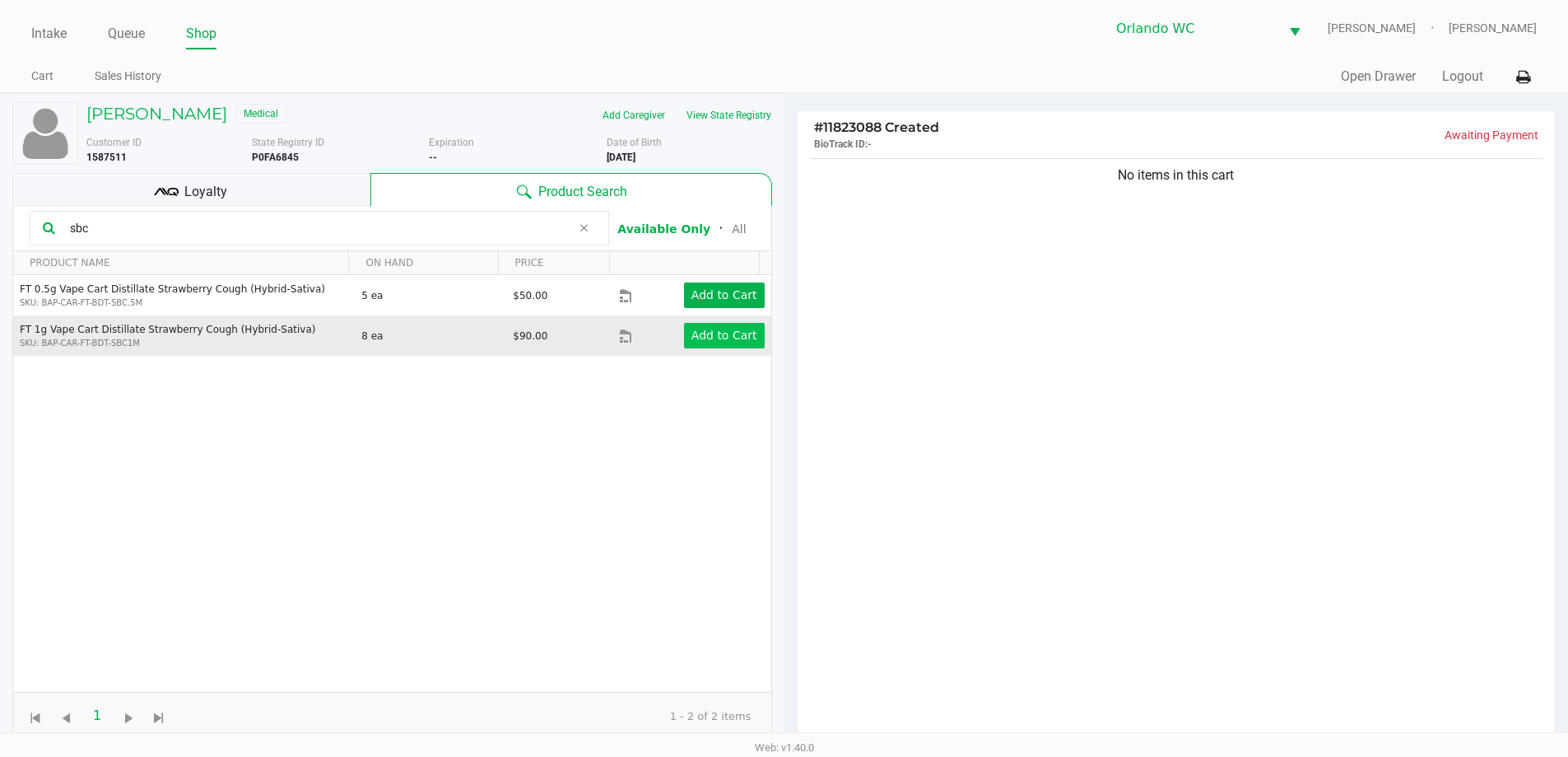
type input "sbc"
click at [745, 340] on button "Add to Cart" at bounding box center [724, 336] width 80 height 26
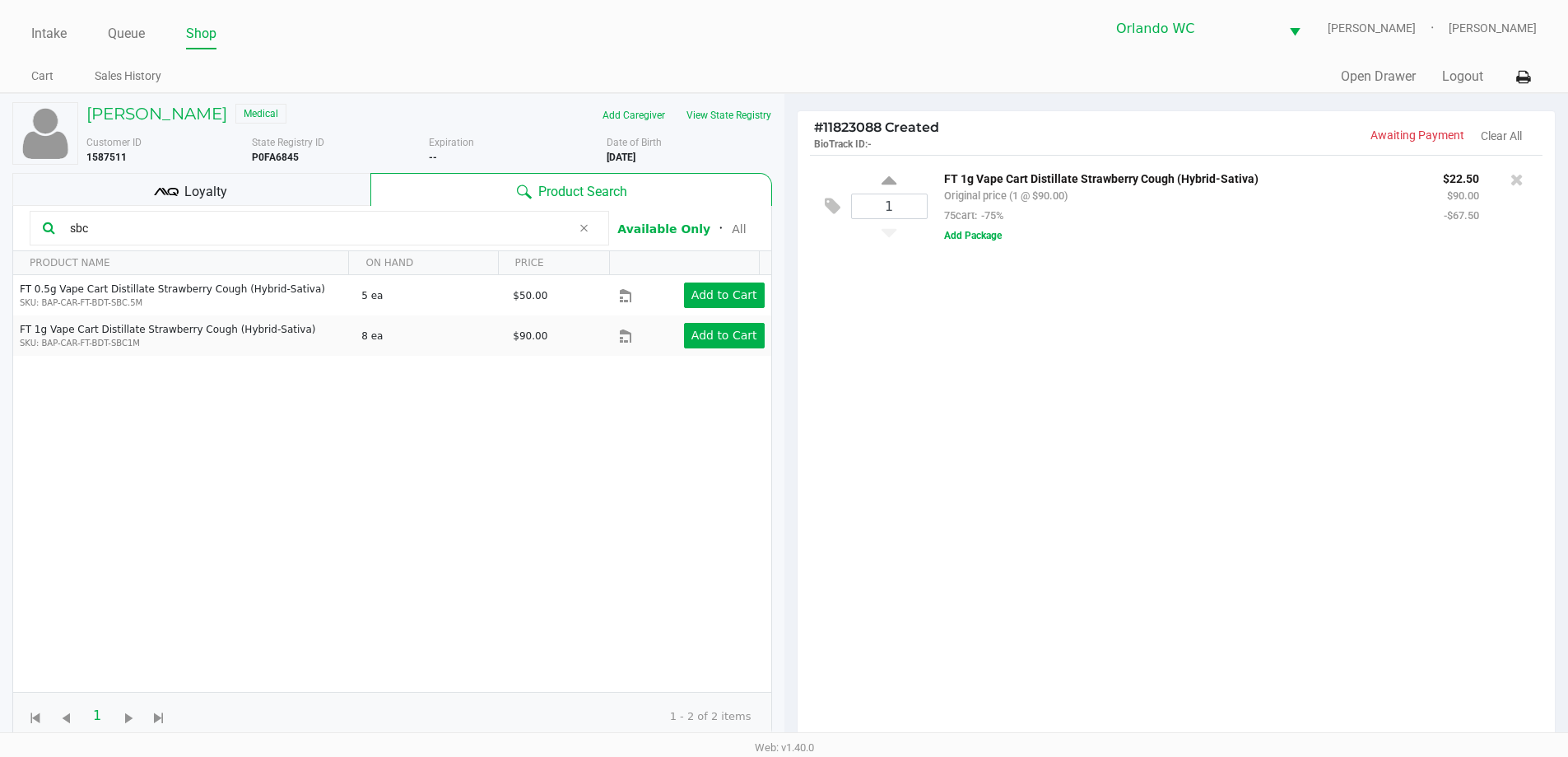
click at [173, 227] on input "sbc" at bounding box center [317, 227] width 508 height 25
click at [172, 227] on input "sbc" at bounding box center [317, 227] width 508 height 25
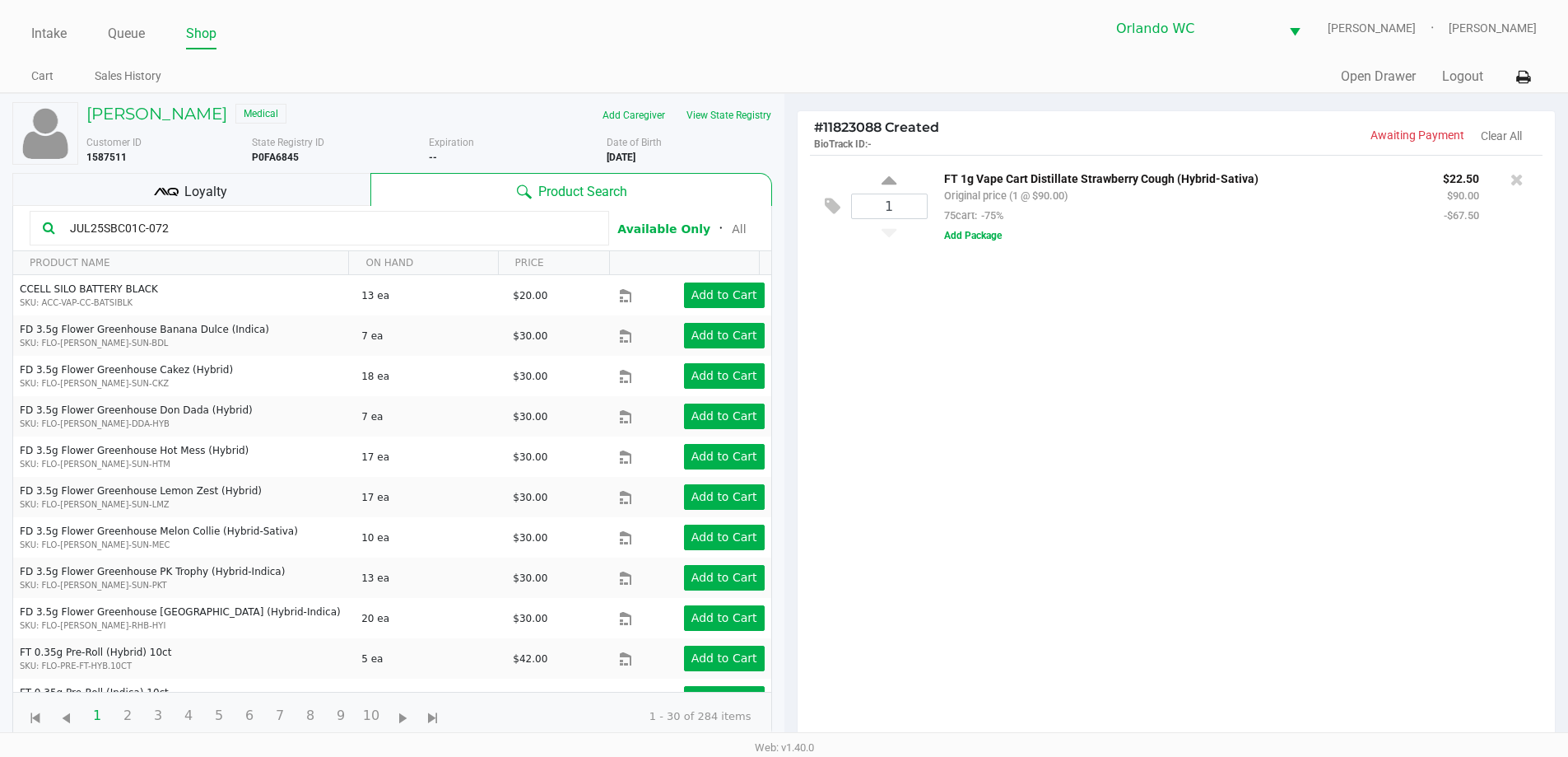
type input "JUL25SBC01C-0721"
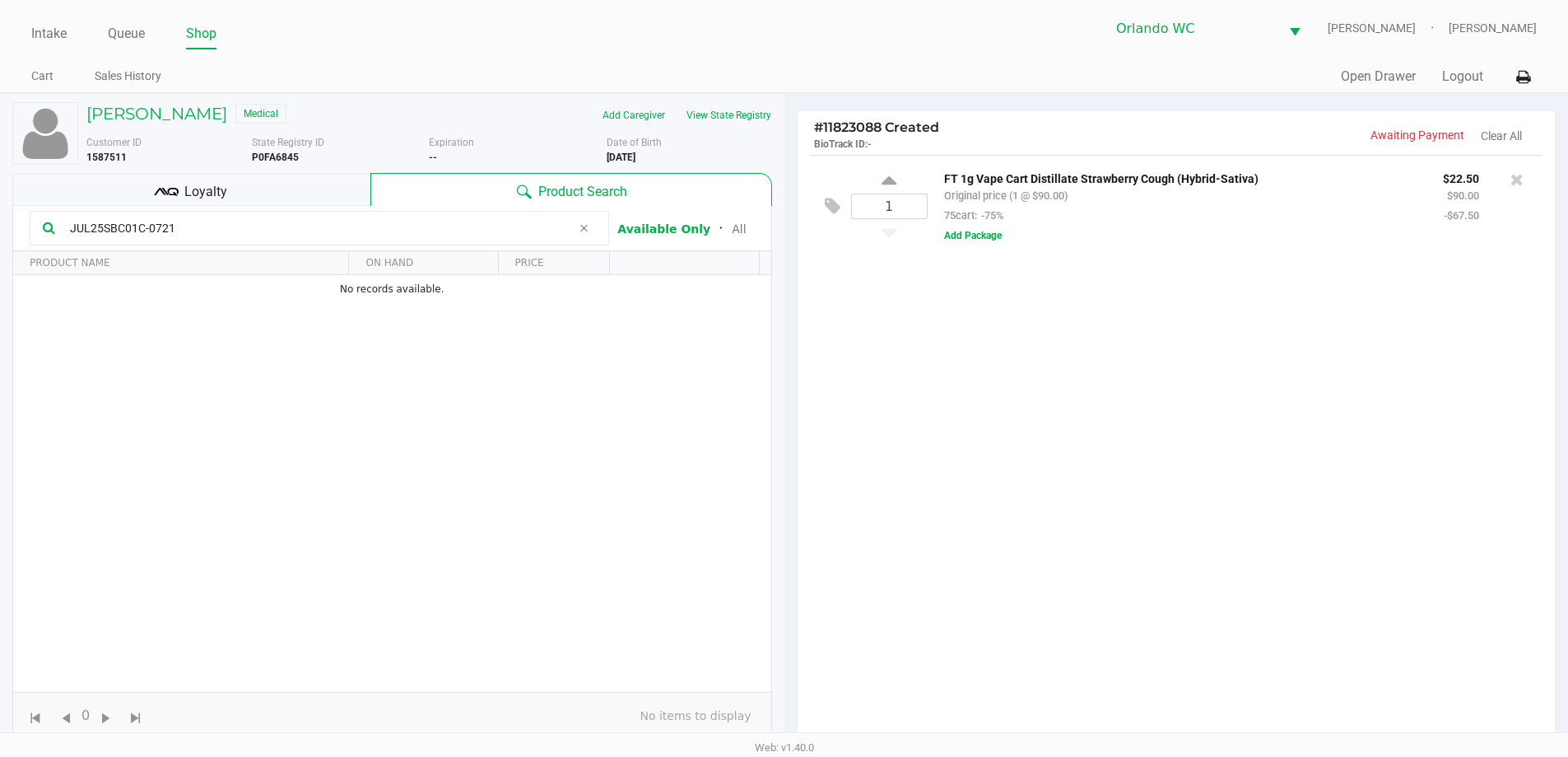
click at [208, 202] on div "Loyalty" at bounding box center [190, 189] width 358 height 33
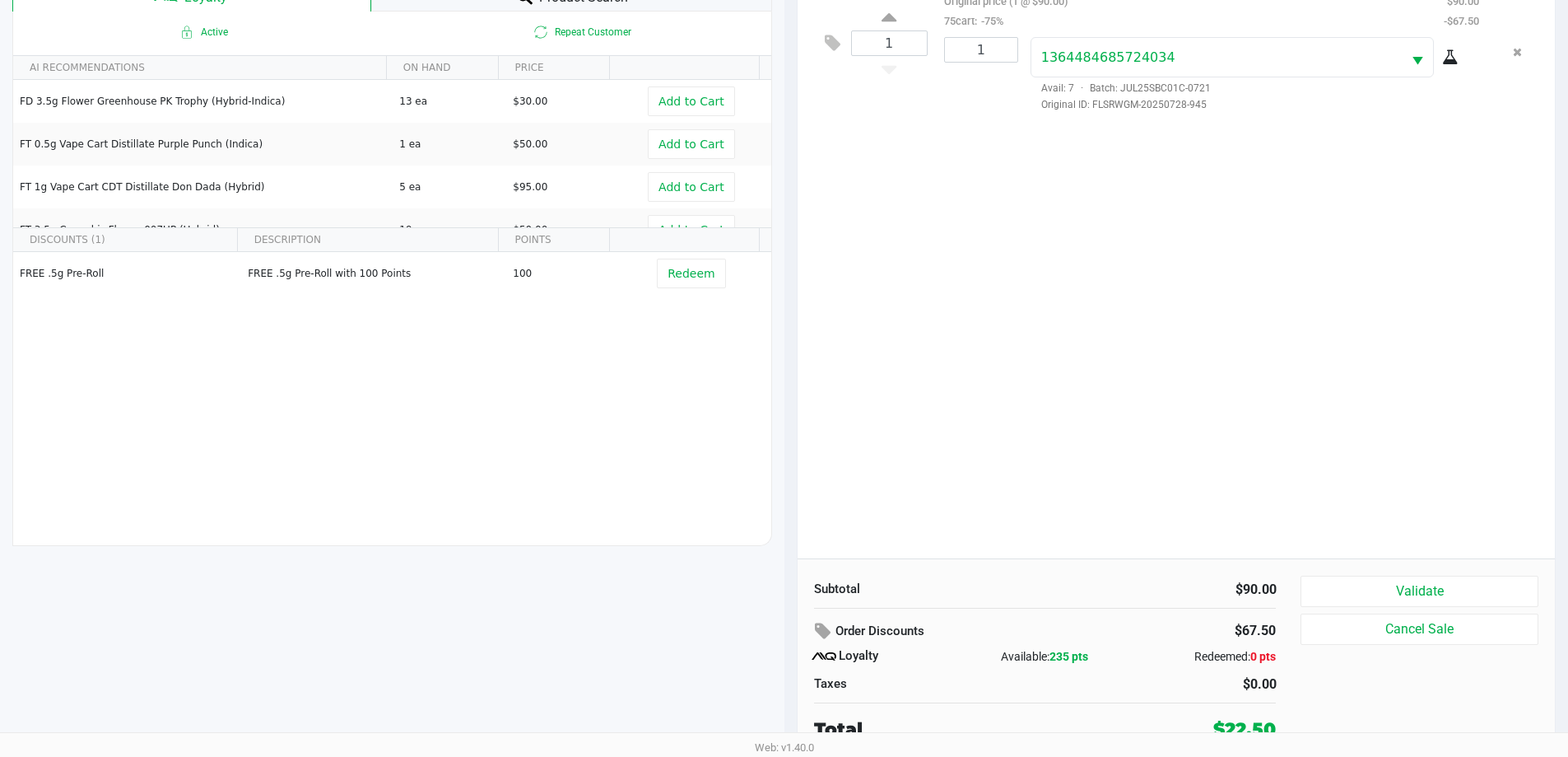
scroll to position [197, 0]
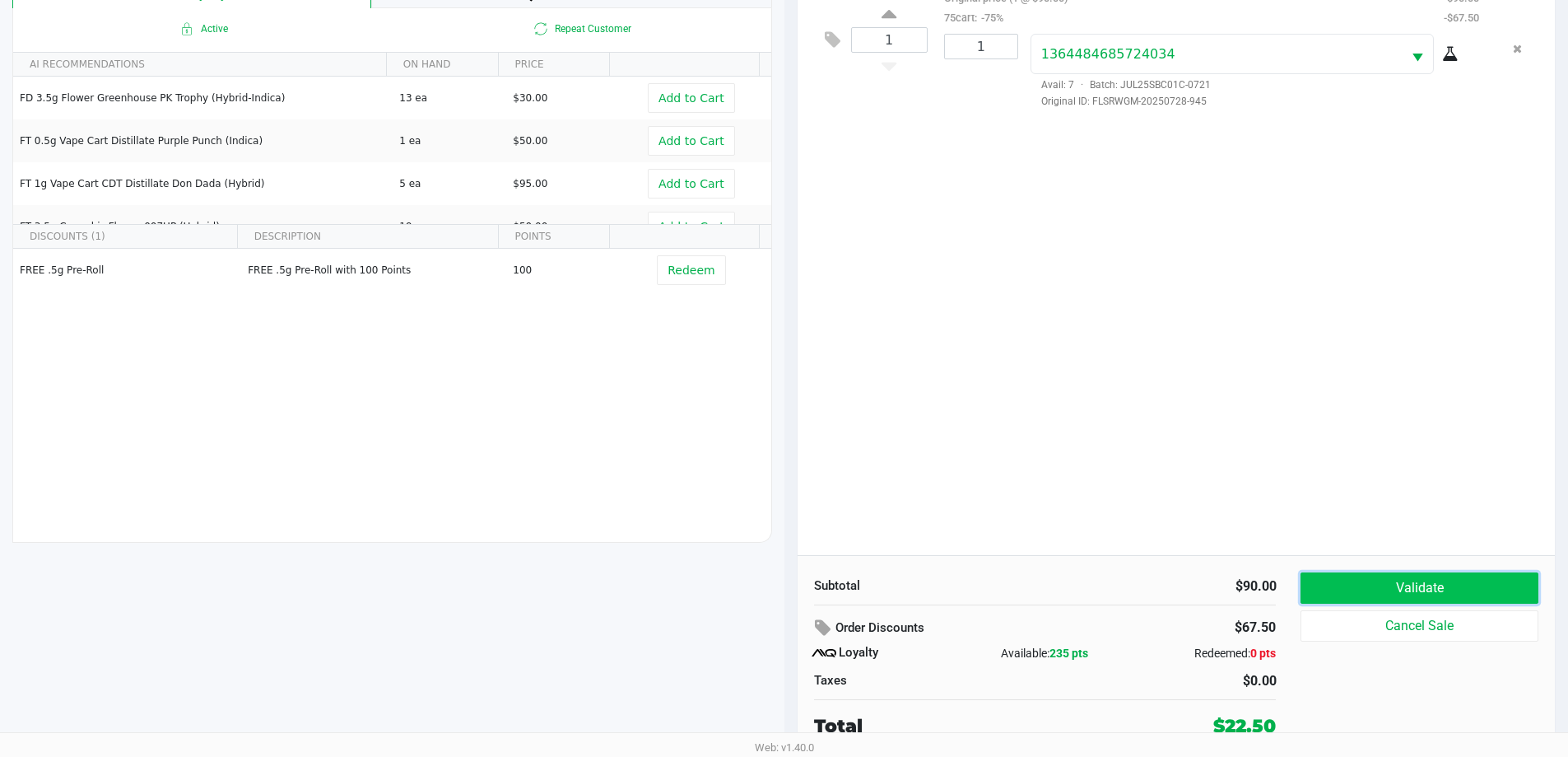
click at [1422, 584] on button "Validate" at bounding box center [1419, 588] width 237 height 32
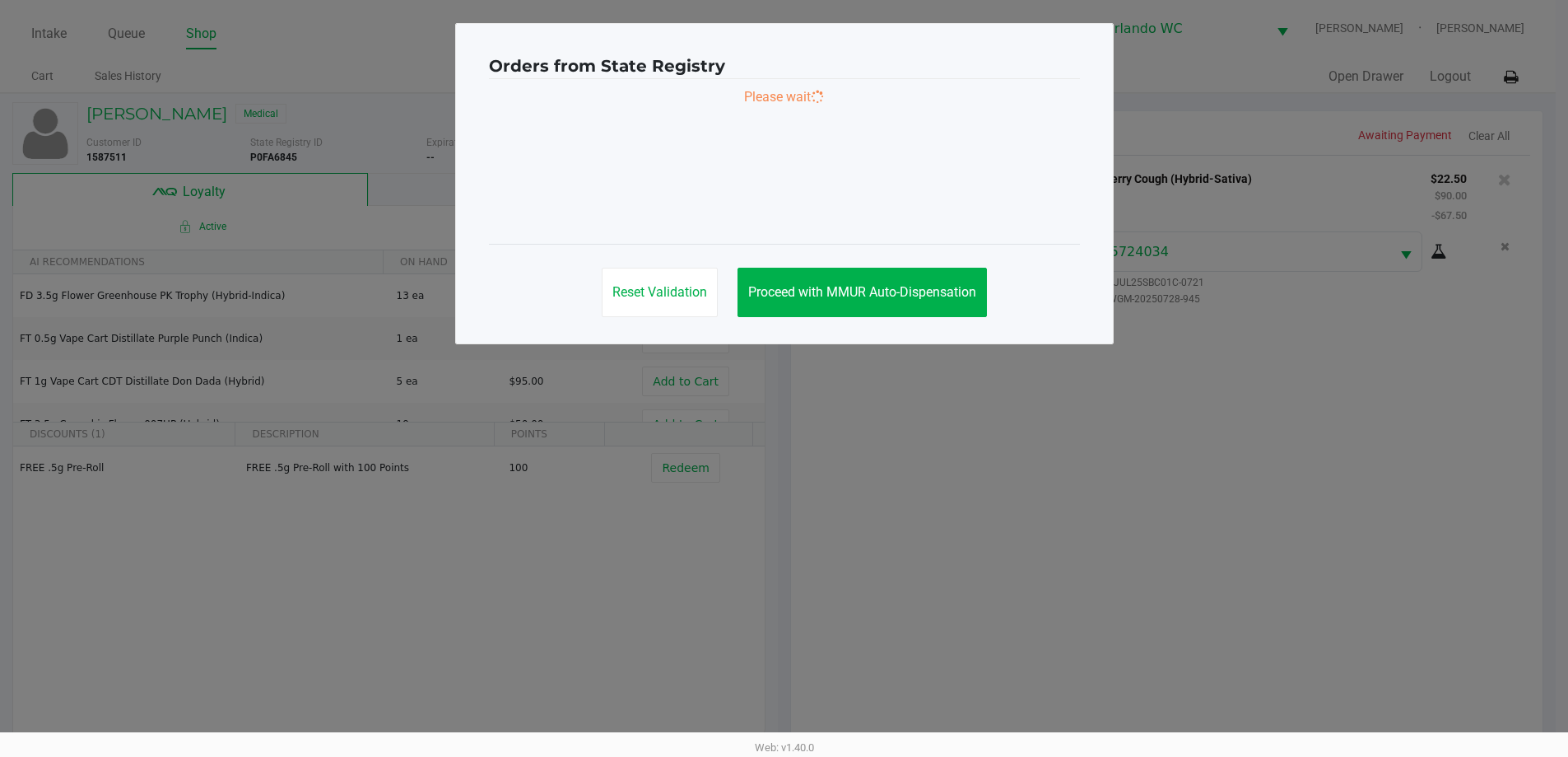
scroll to position [0, 0]
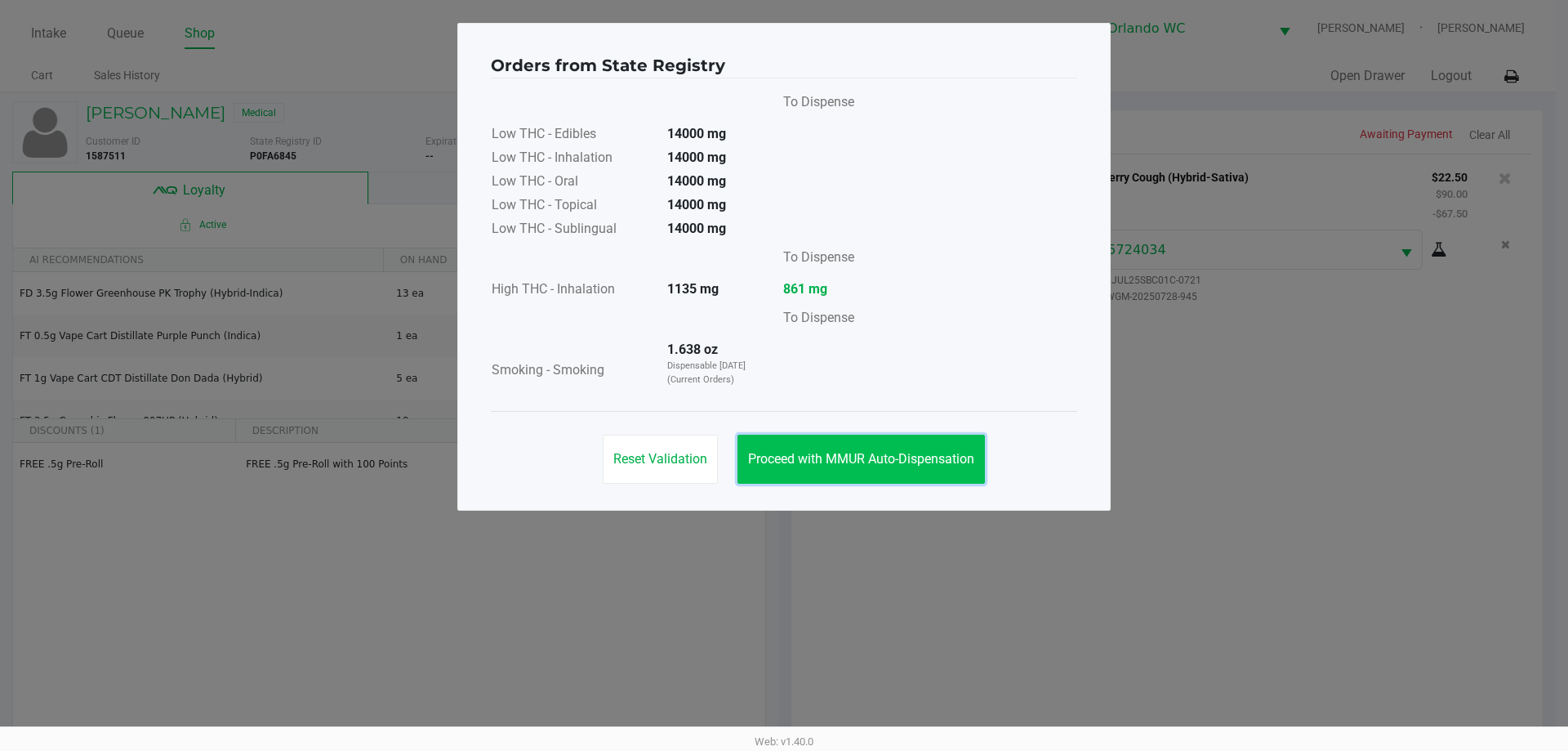
click at [950, 459] on span "Proceed with MMUR Auto-Dispensation" at bounding box center [861, 459] width 226 height 15
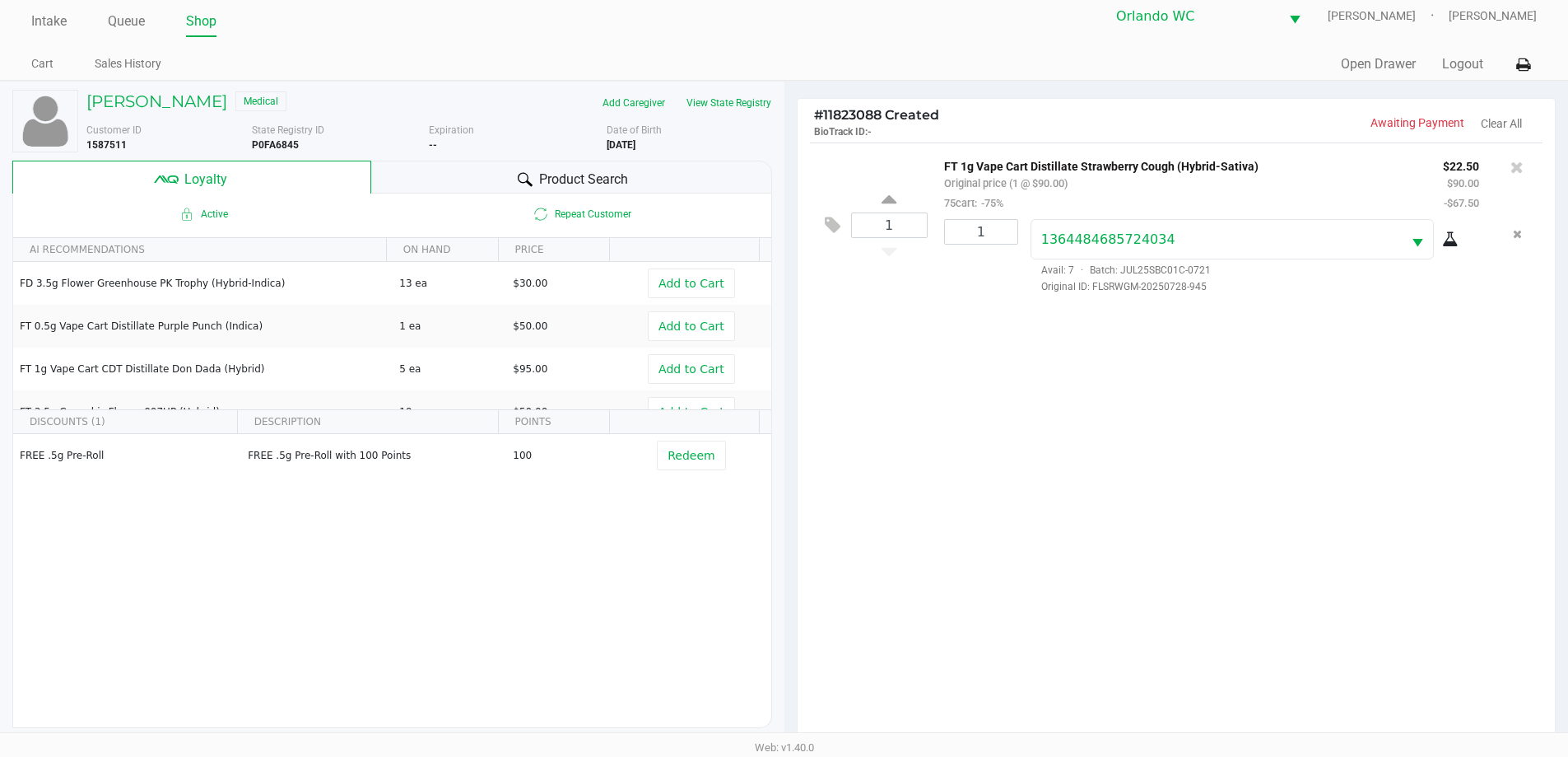
scroll to position [197, 0]
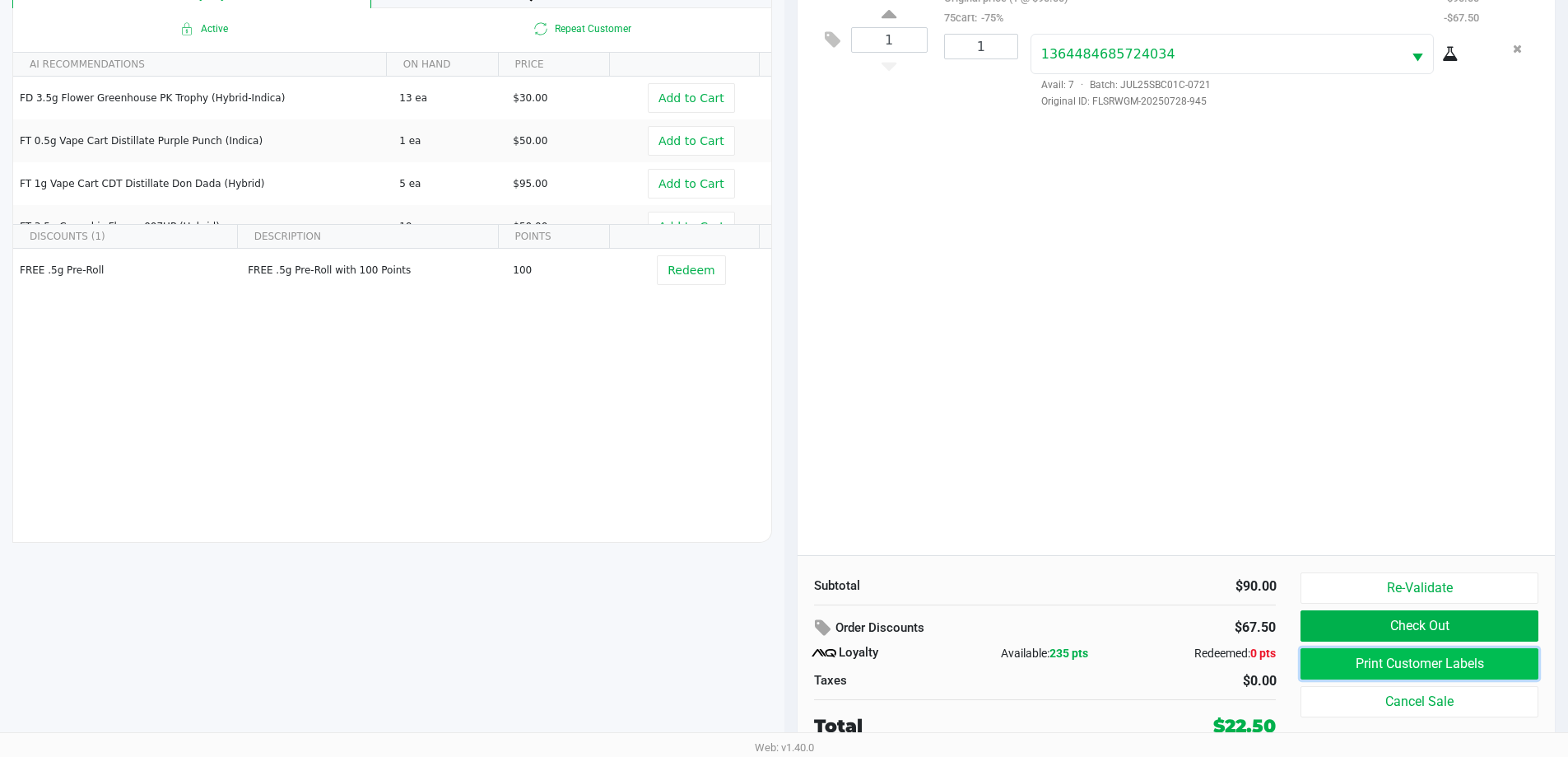
click at [1436, 654] on button "Print Customer Labels" at bounding box center [1419, 663] width 237 height 32
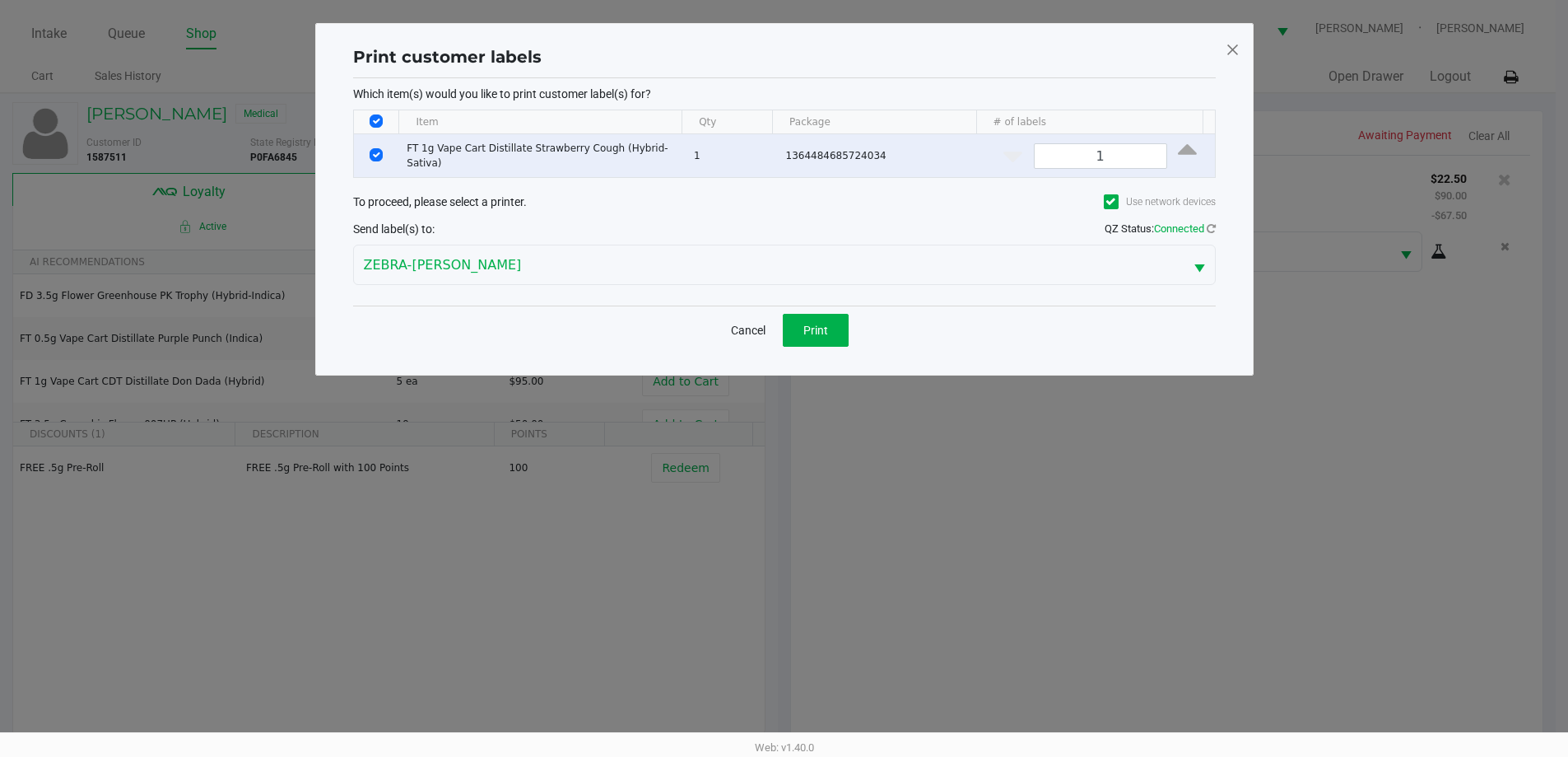
scroll to position [0, 0]
click at [831, 328] on span "Print" at bounding box center [821, 330] width 25 height 13
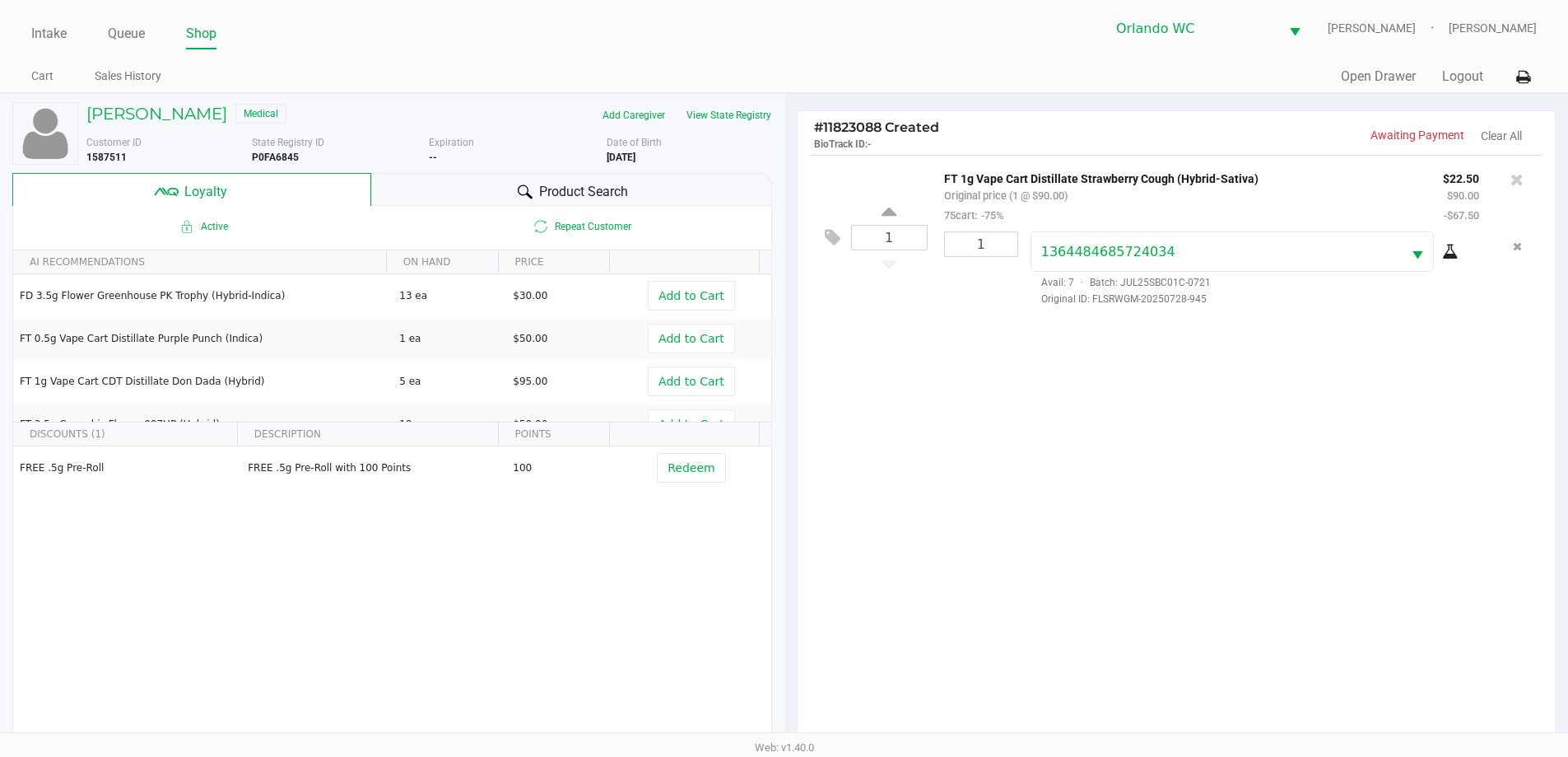
scroll to position [197, 0]
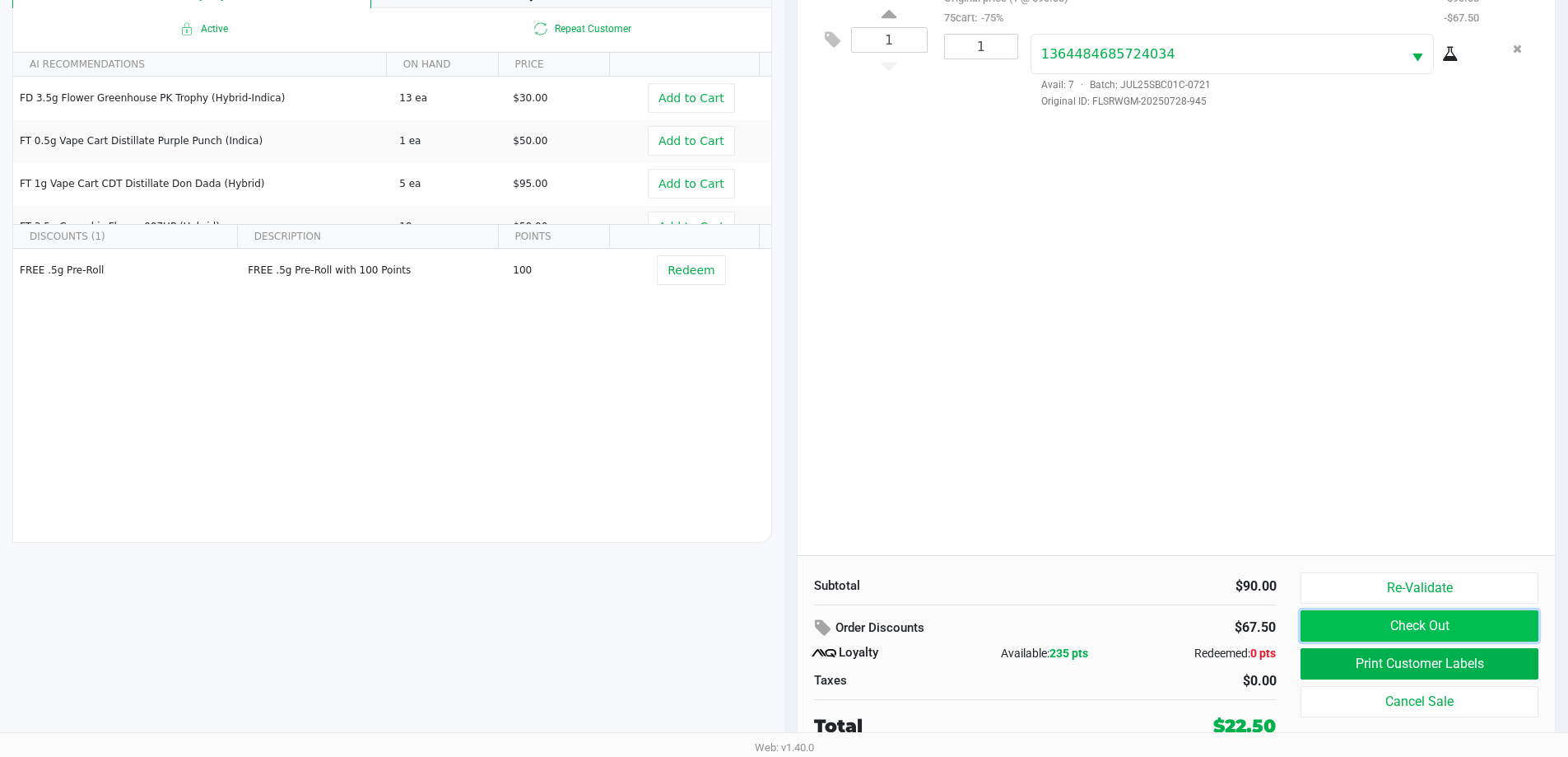
click at [1419, 628] on button "Check Out" at bounding box center [1419, 625] width 237 height 32
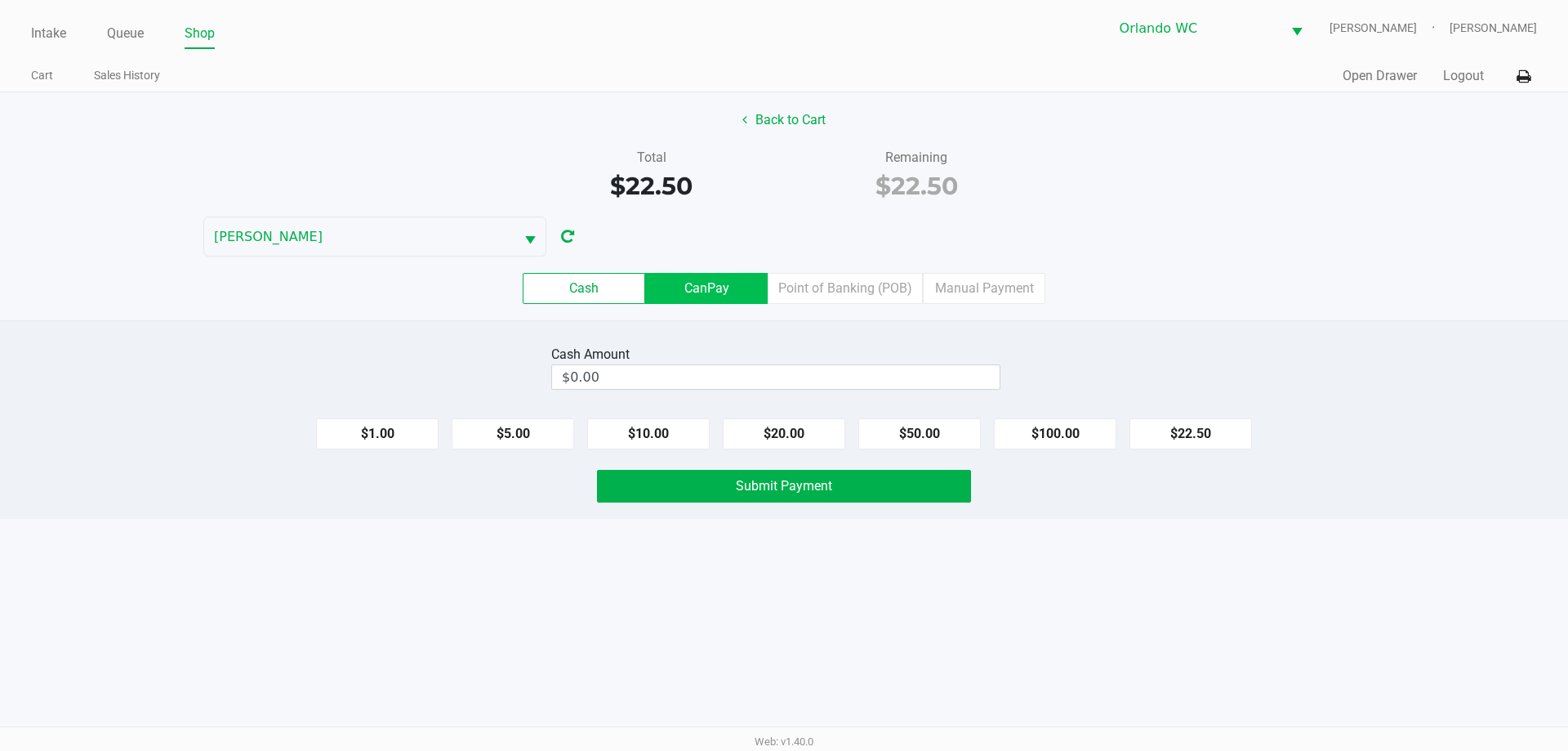
click at [736, 280] on label "CanPay" at bounding box center [706, 288] width 123 height 31
click at [0, 0] on 2 "CanPay" at bounding box center [0, 0] width 0 height 0
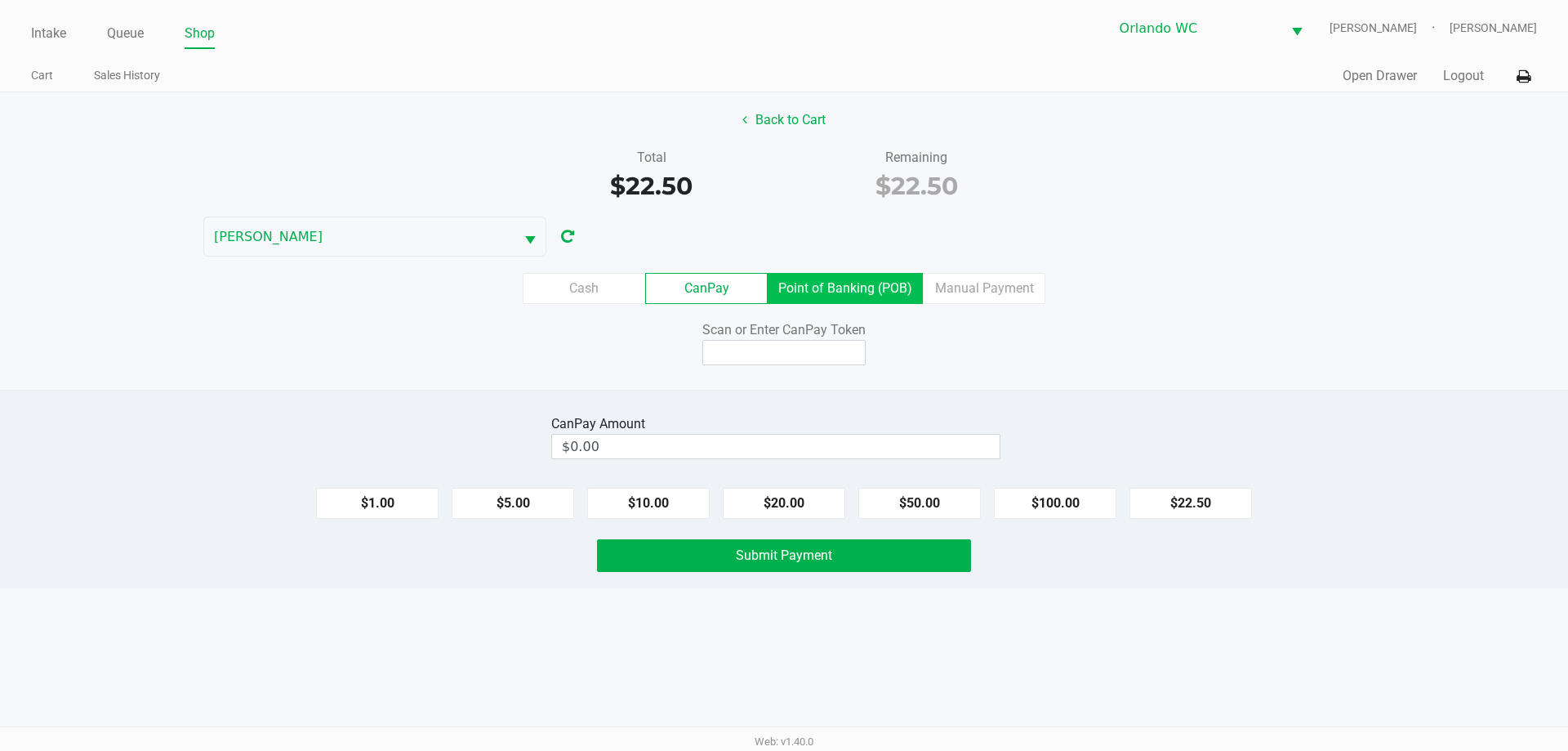
click at [840, 287] on label "Point of Banking (POB)" at bounding box center [845, 288] width 155 height 31
click at [0, 0] on 7 "Point of Banking (POB)" at bounding box center [0, 0] width 0 height 0
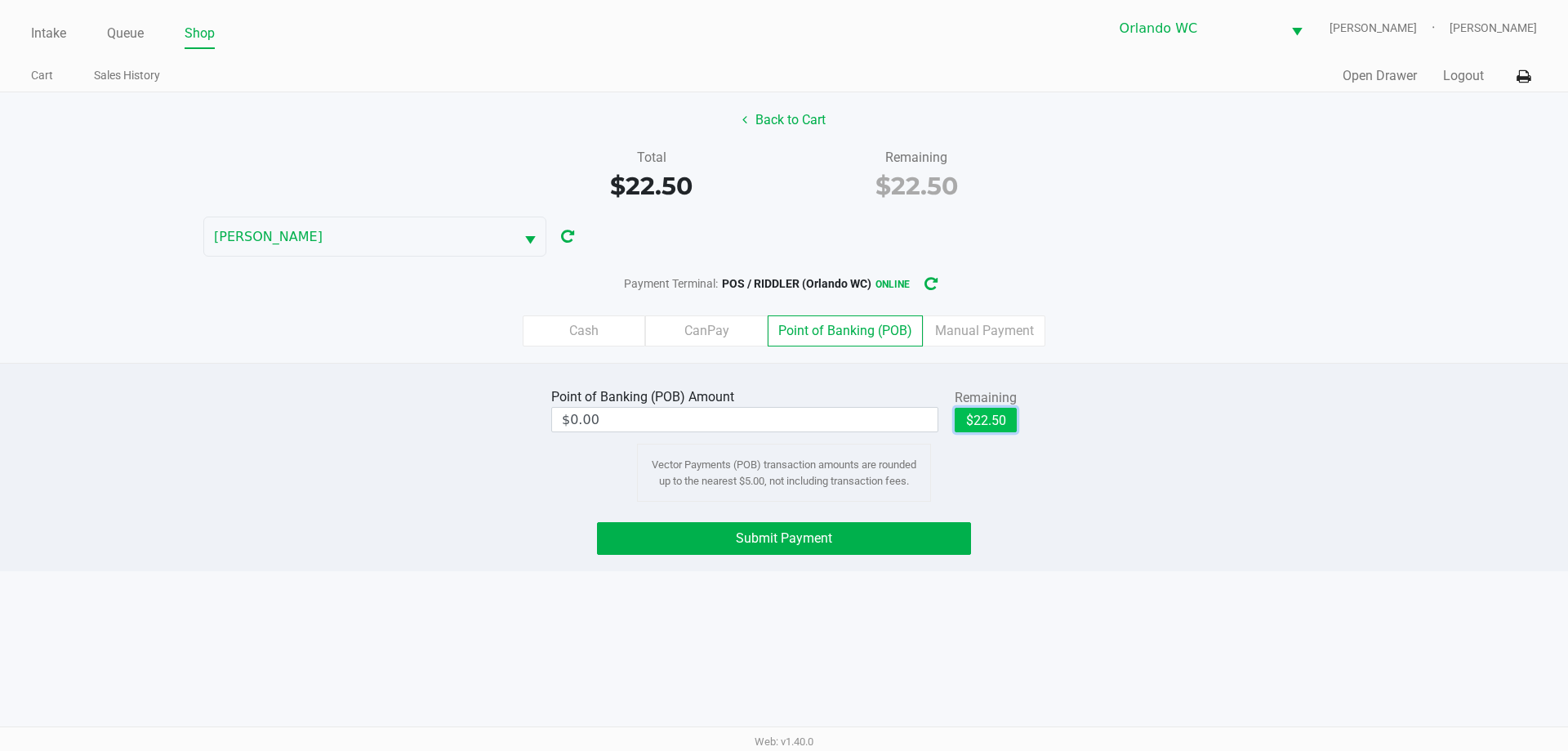
click at [1015, 418] on button "$22.50" at bounding box center [985, 420] width 62 height 25
type input "$22.50"
click at [851, 532] on button "Submit Payment" at bounding box center [783, 538] width 374 height 33
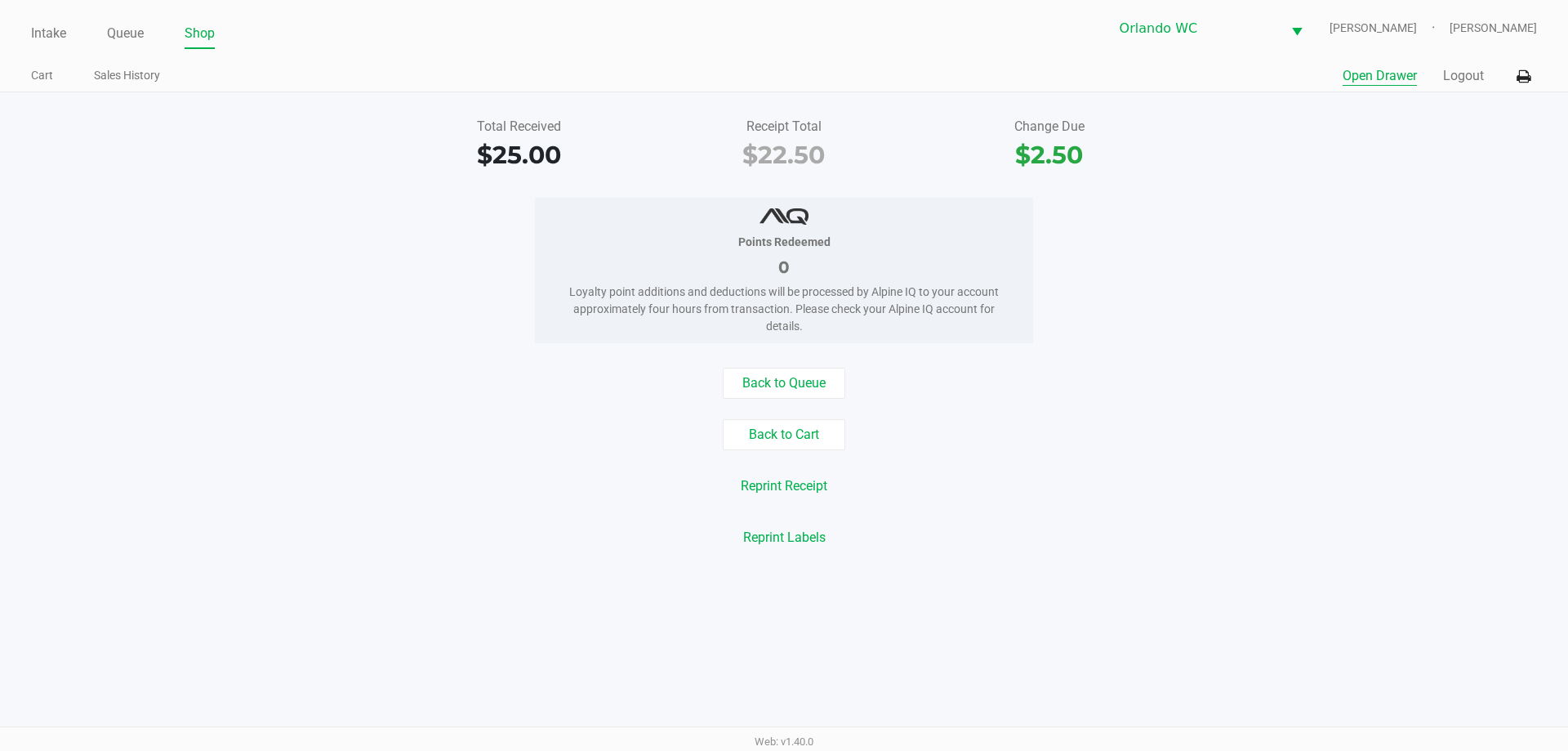
click at [1393, 80] on button "Open Drawer" at bounding box center [1380, 75] width 75 height 19
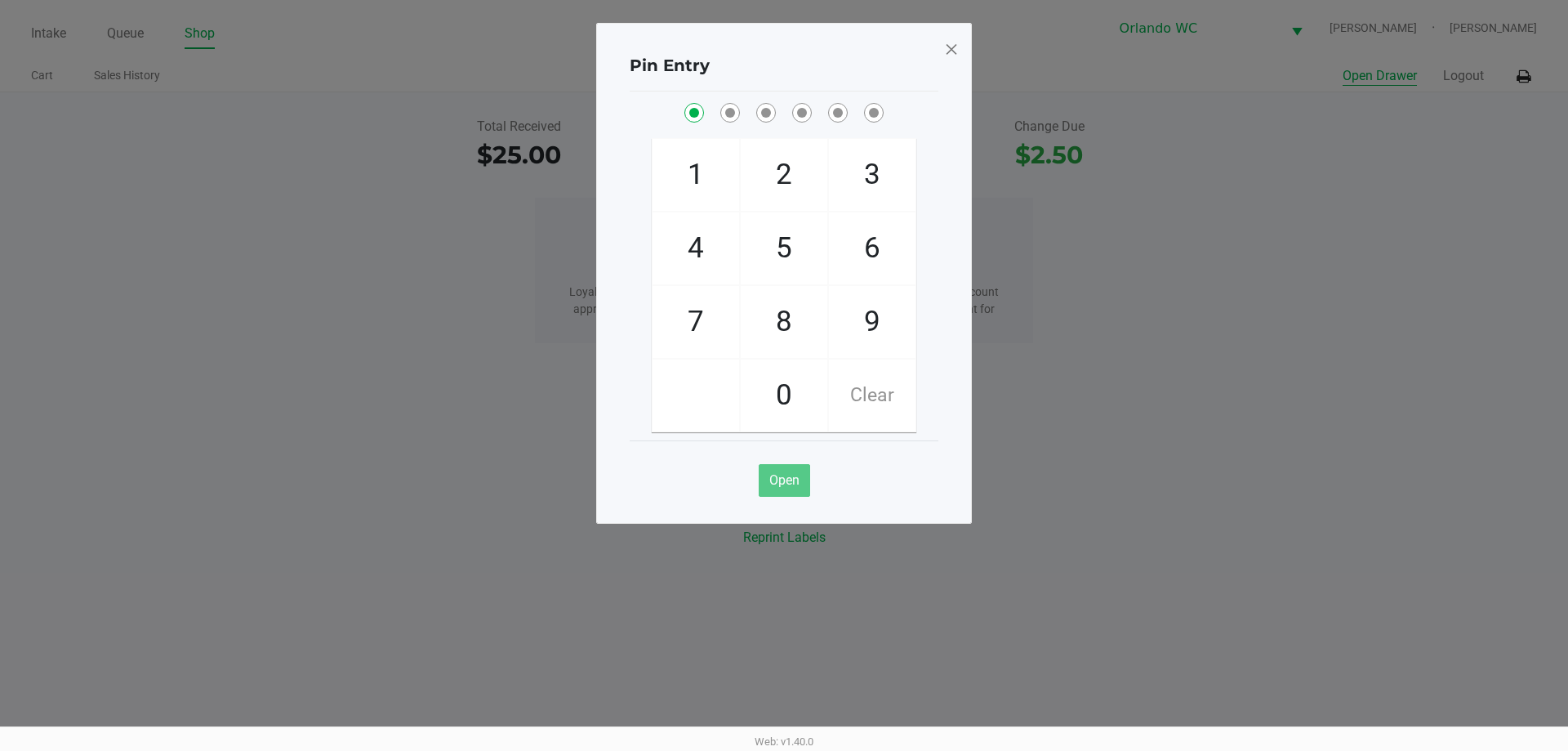
checkbox input "true"
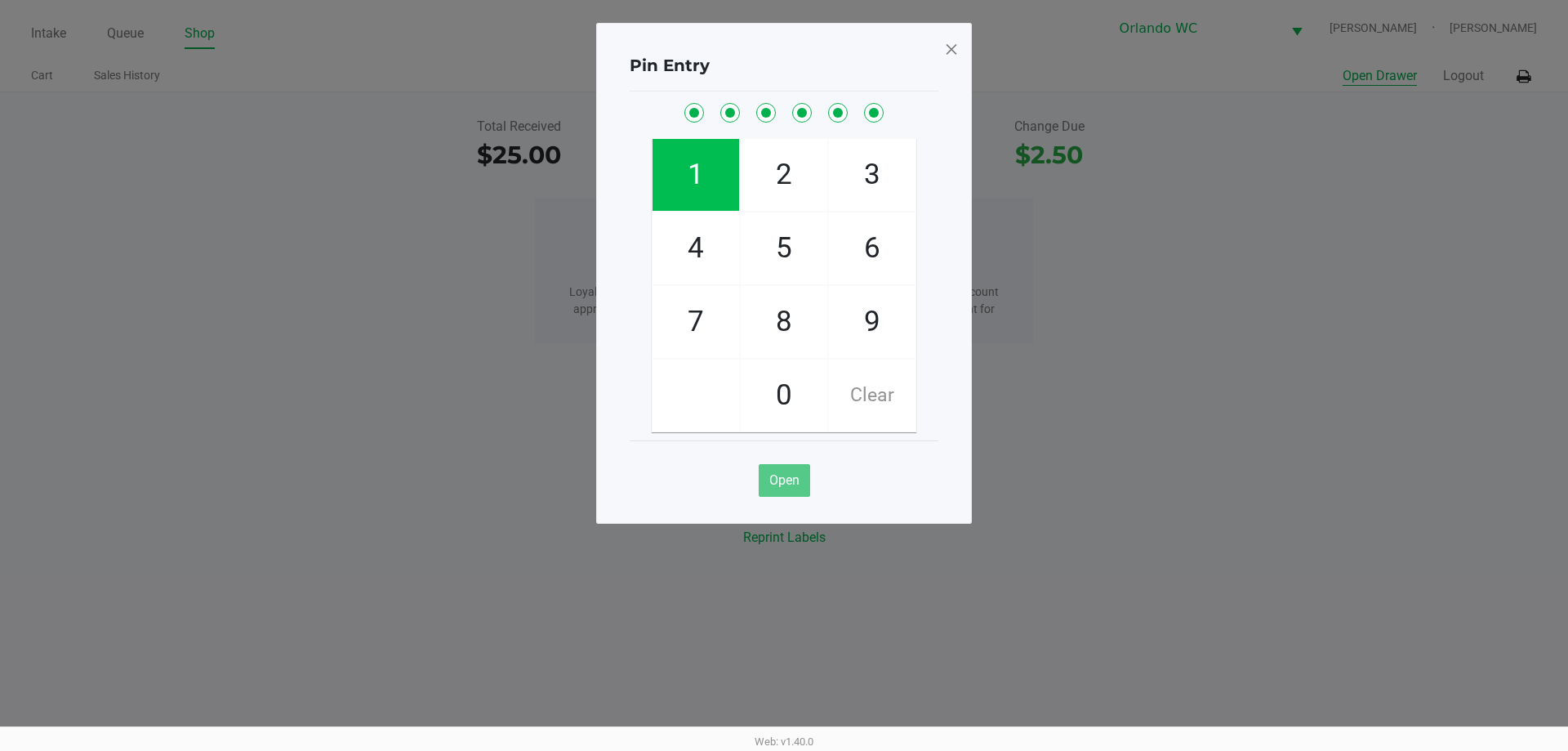
checkbox input "true"
click at [953, 47] on span at bounding box center [951, 48] width 14 height 26
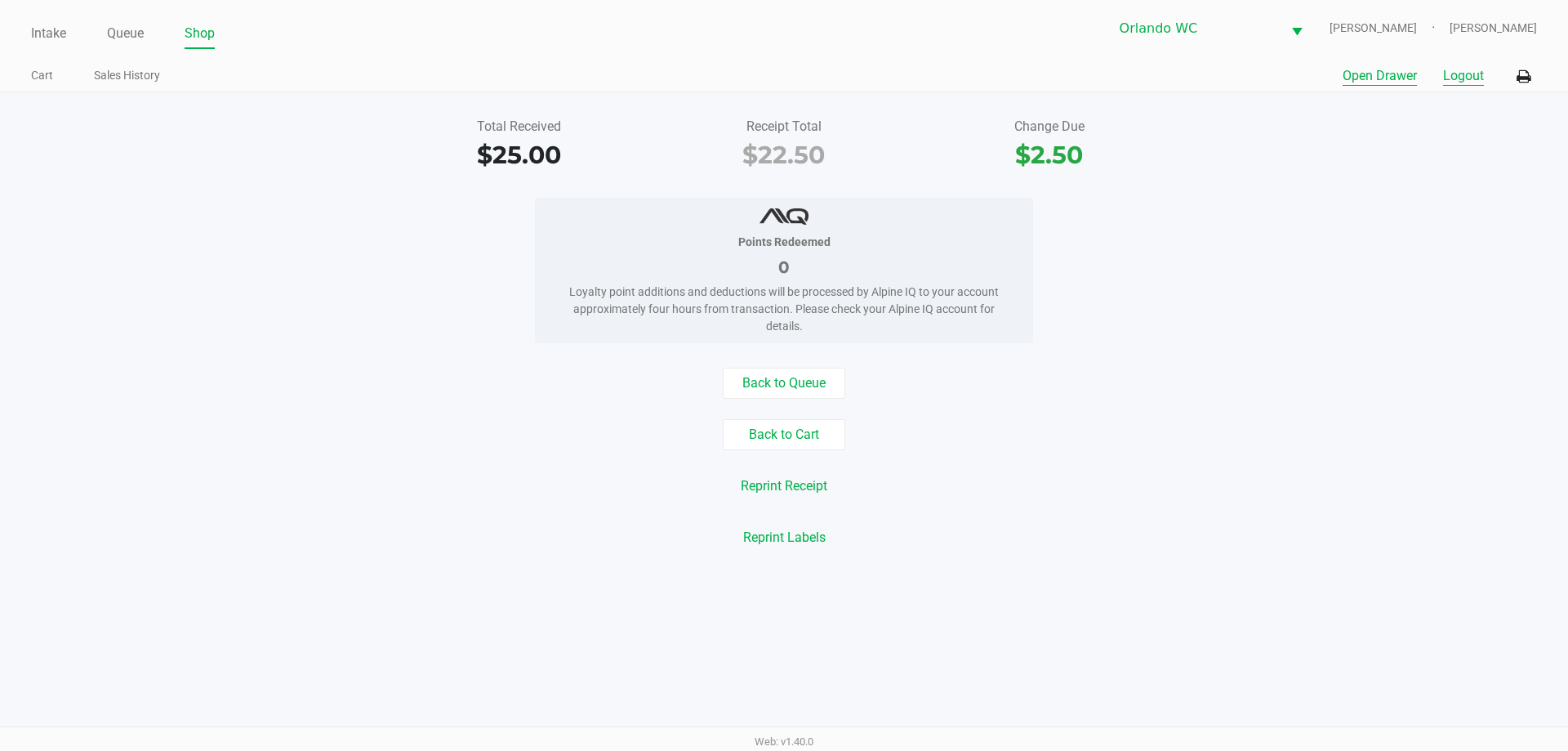
click at [1467, 81] on button "Logout" at bounding box center [1464, 75] width 41 height 19
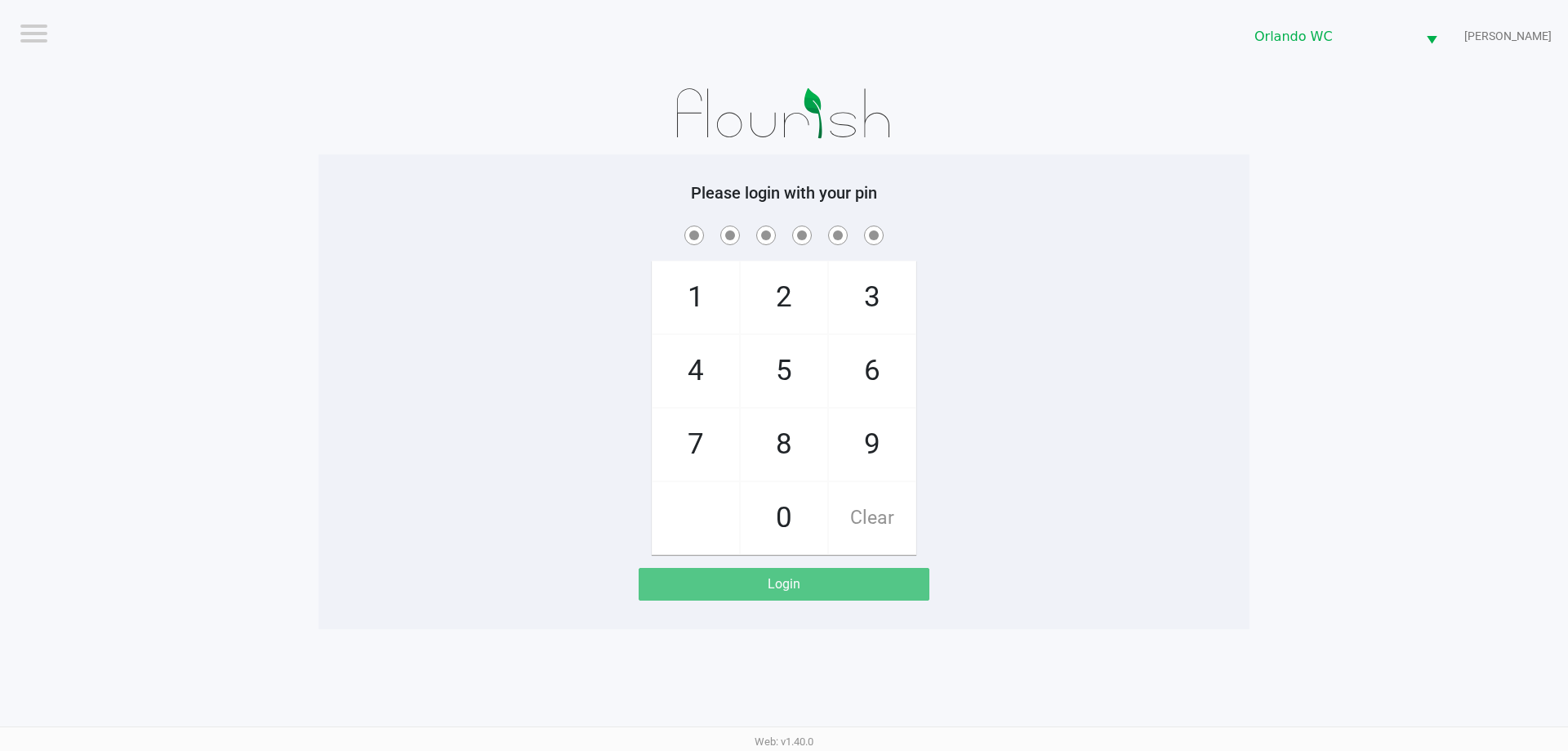
click at [286, 93] on app-pos-login-wrapper "Logout Orlando WC RODNEY-ATKINS Please login with your pin 1 4 7 2 5 8 0 3 6 9 …" at bounding box center [784, 314] width 1568 height 629
checkbox input "true"
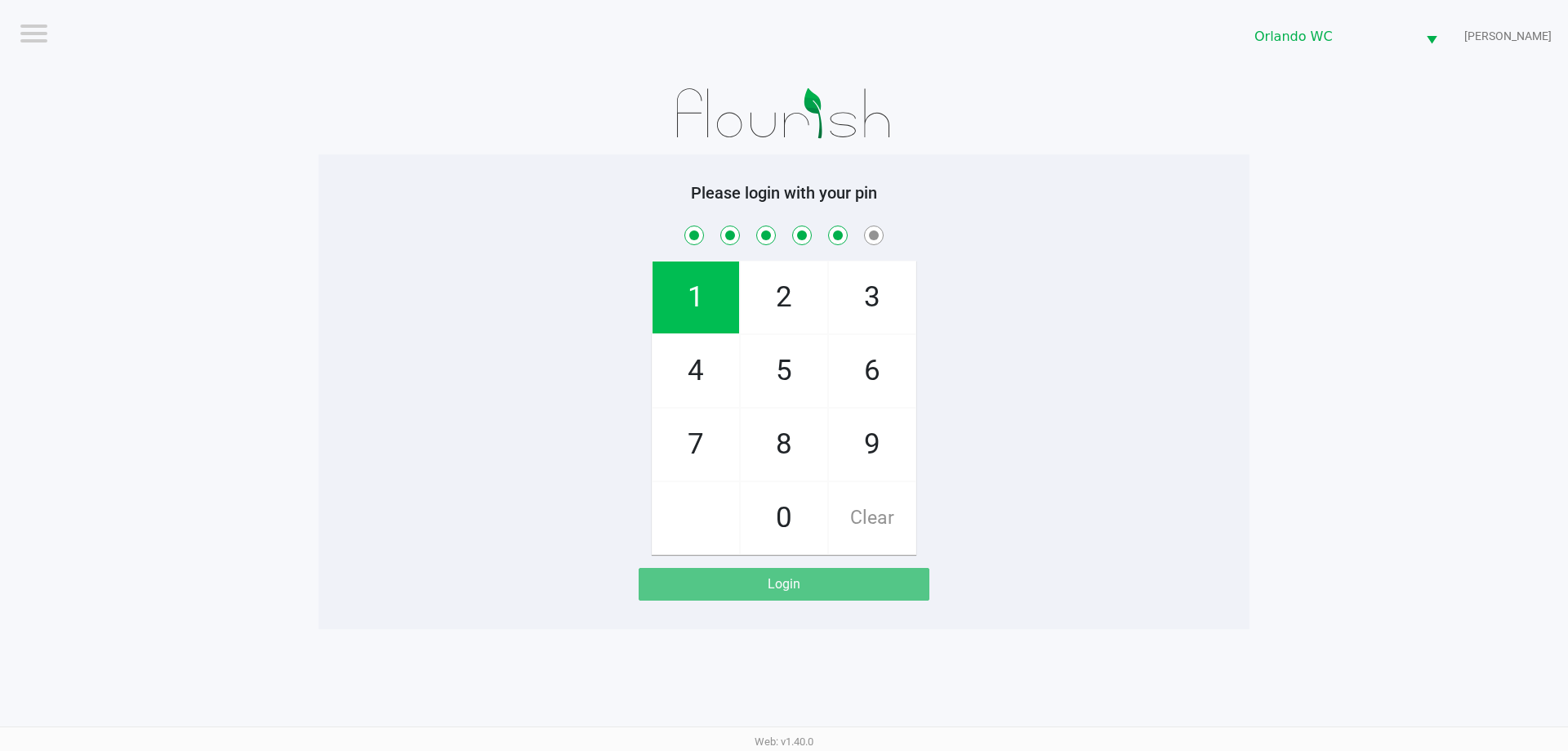
checkbox input "true"
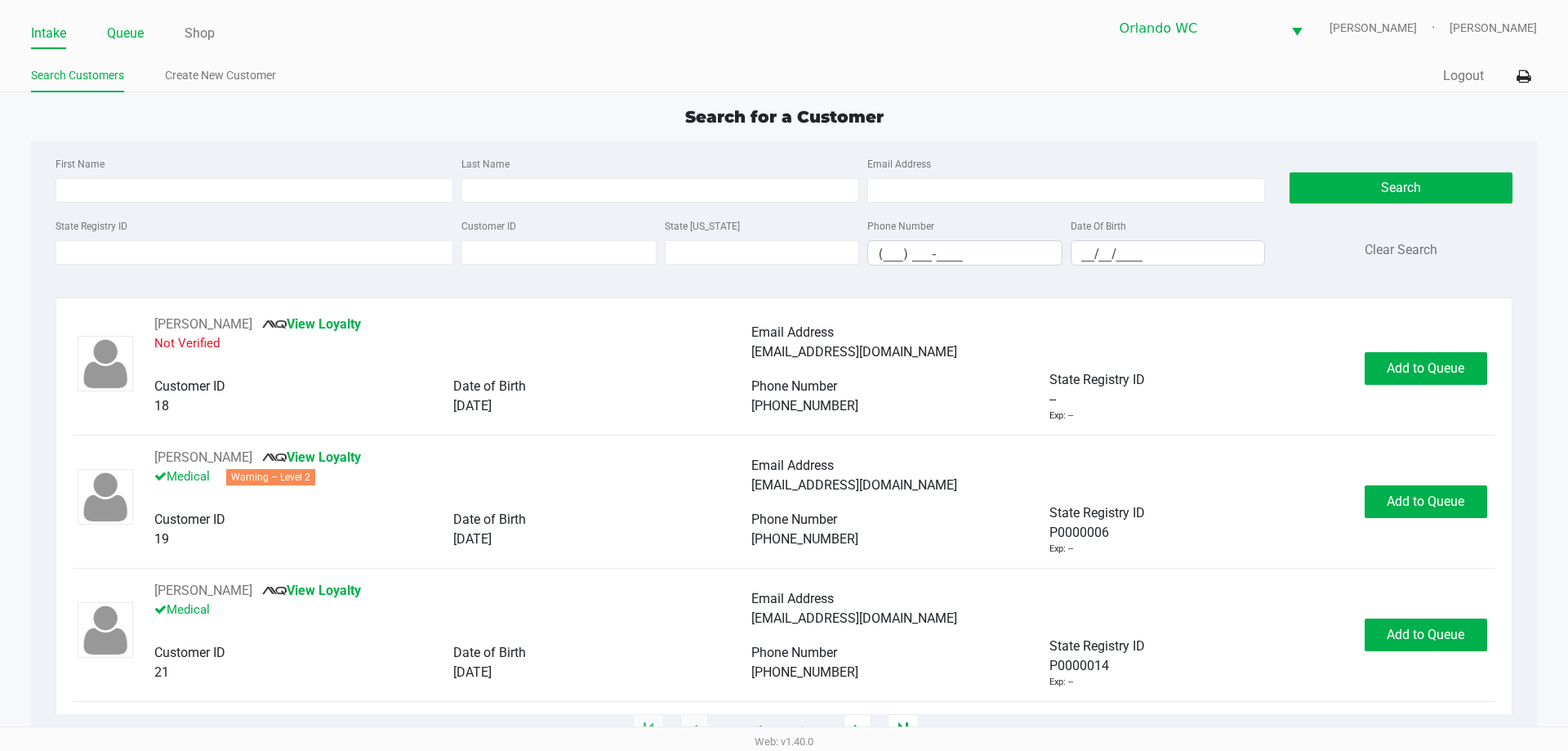
click at [124, 33] on link "Queue" at bounding box center [125, 33] width 36 height 23
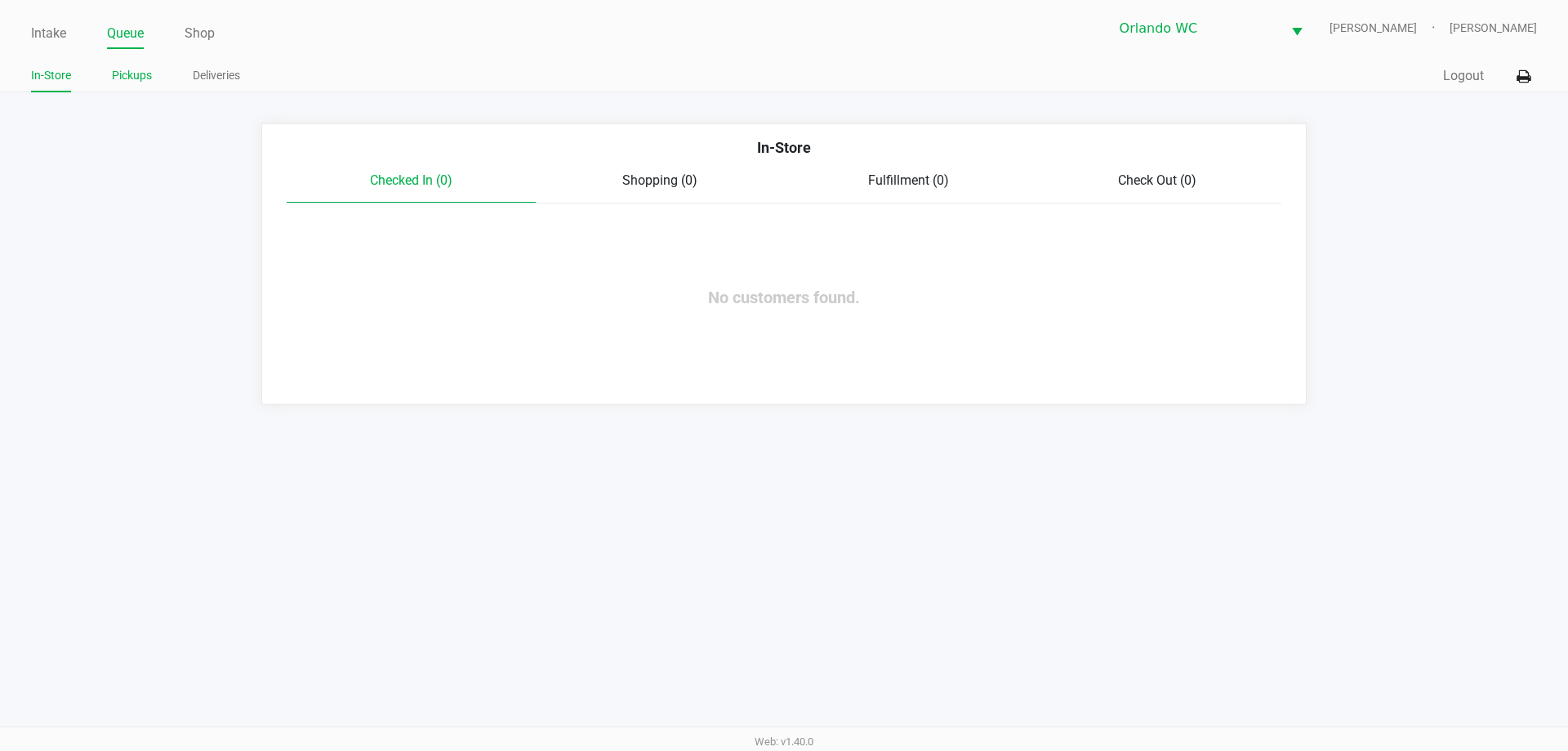
click at [133, 76] on link "Pickups" at bounding box center [131, 75] width 40 height 20
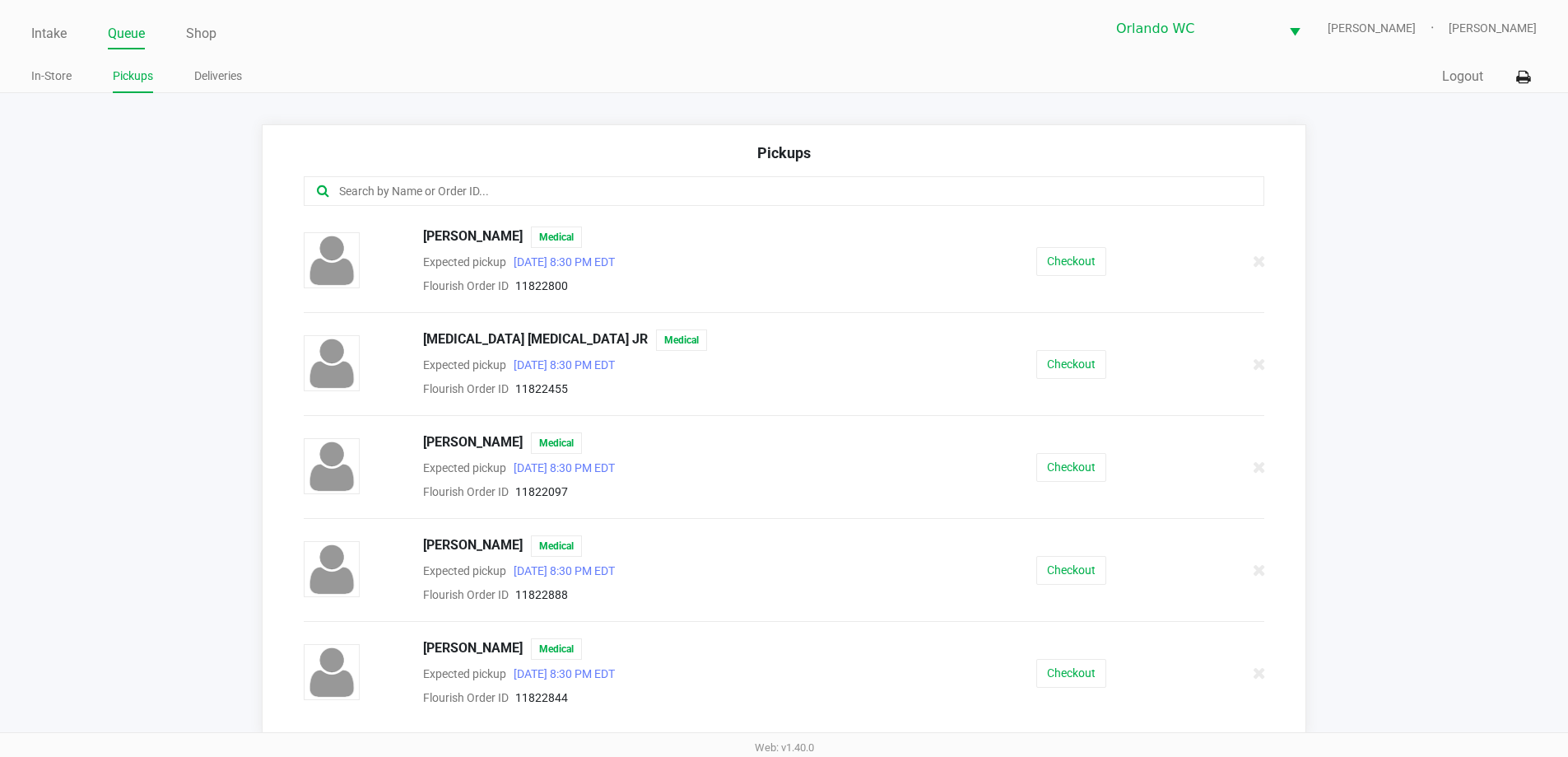
click at [484, 195] on input "text" at bounding box center [758, 191] width 841 height 19
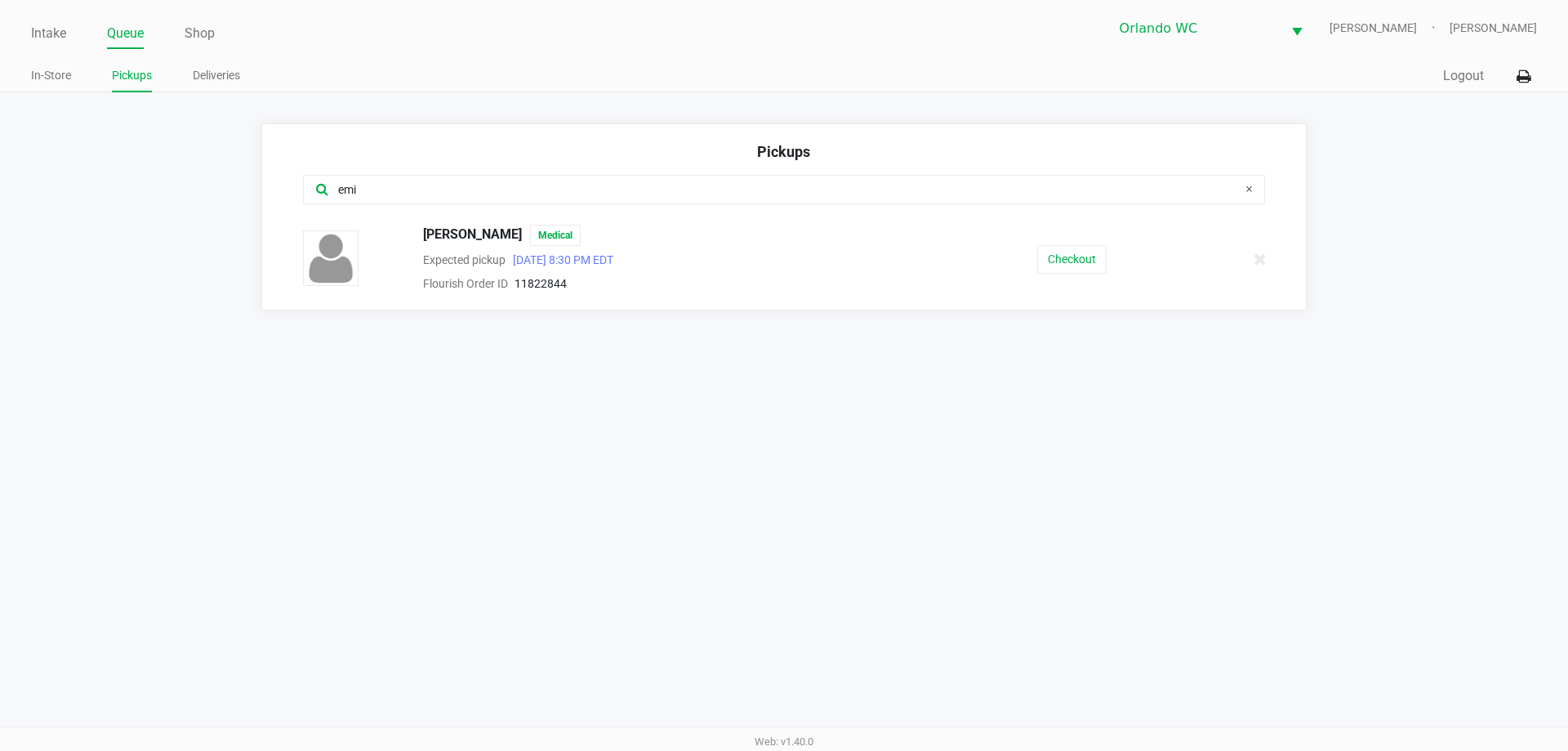
type input "emi"
drag, startPoint x: 395, startPoint y: 193, endPoint x: 66, endPoint y: 166, distance: 330.1
click at [99, 171] on app-pickups "Pickups emi Emily Fontano Medical Expected pickup Aug 21, 2025 8:30 PM EDT Flou…" at bounding box center [784, 217] width 1568 height 187
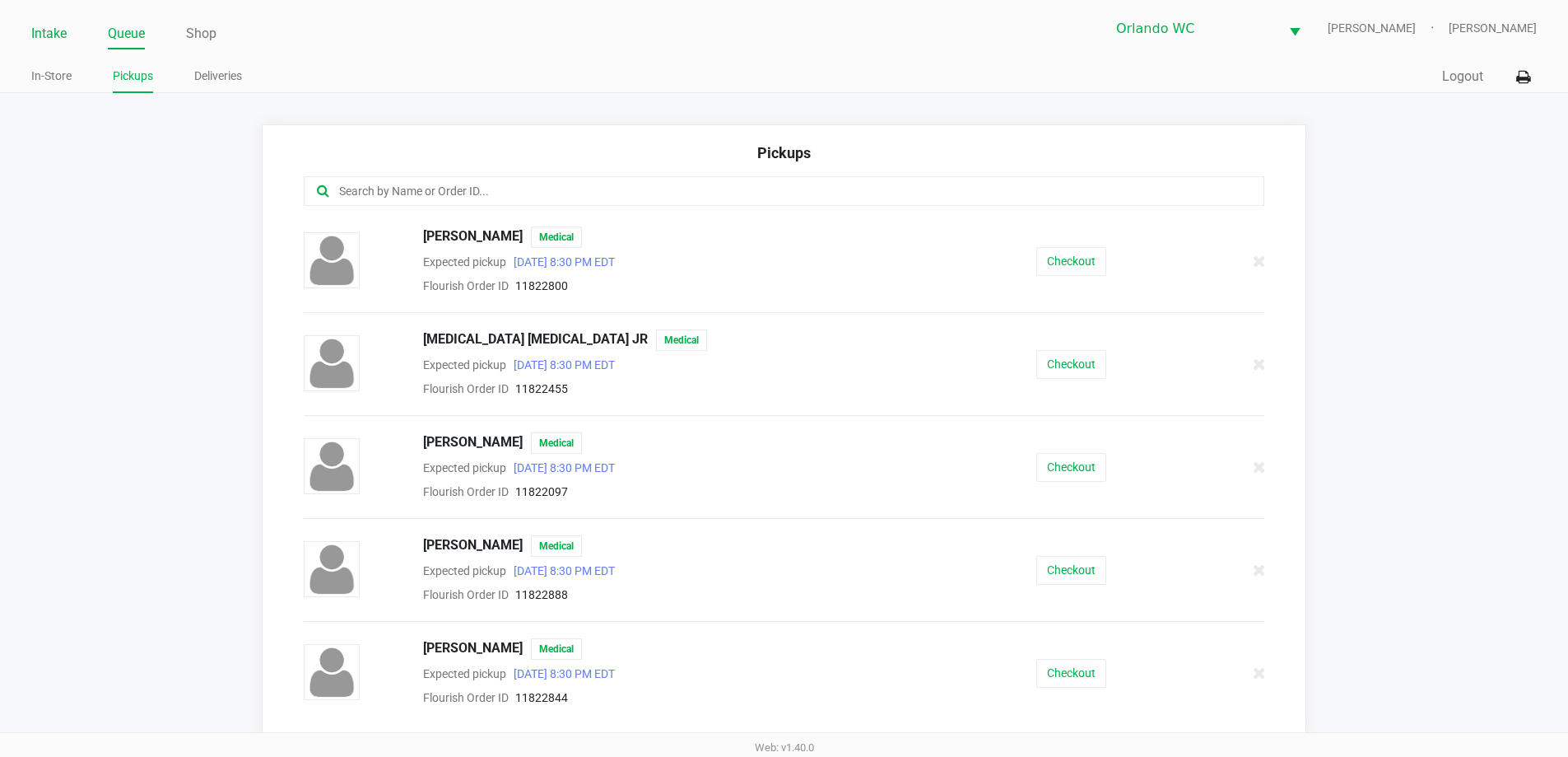
click at [40, 32] on link "Intake" at bounding box center [49, 33] width 35 height 23
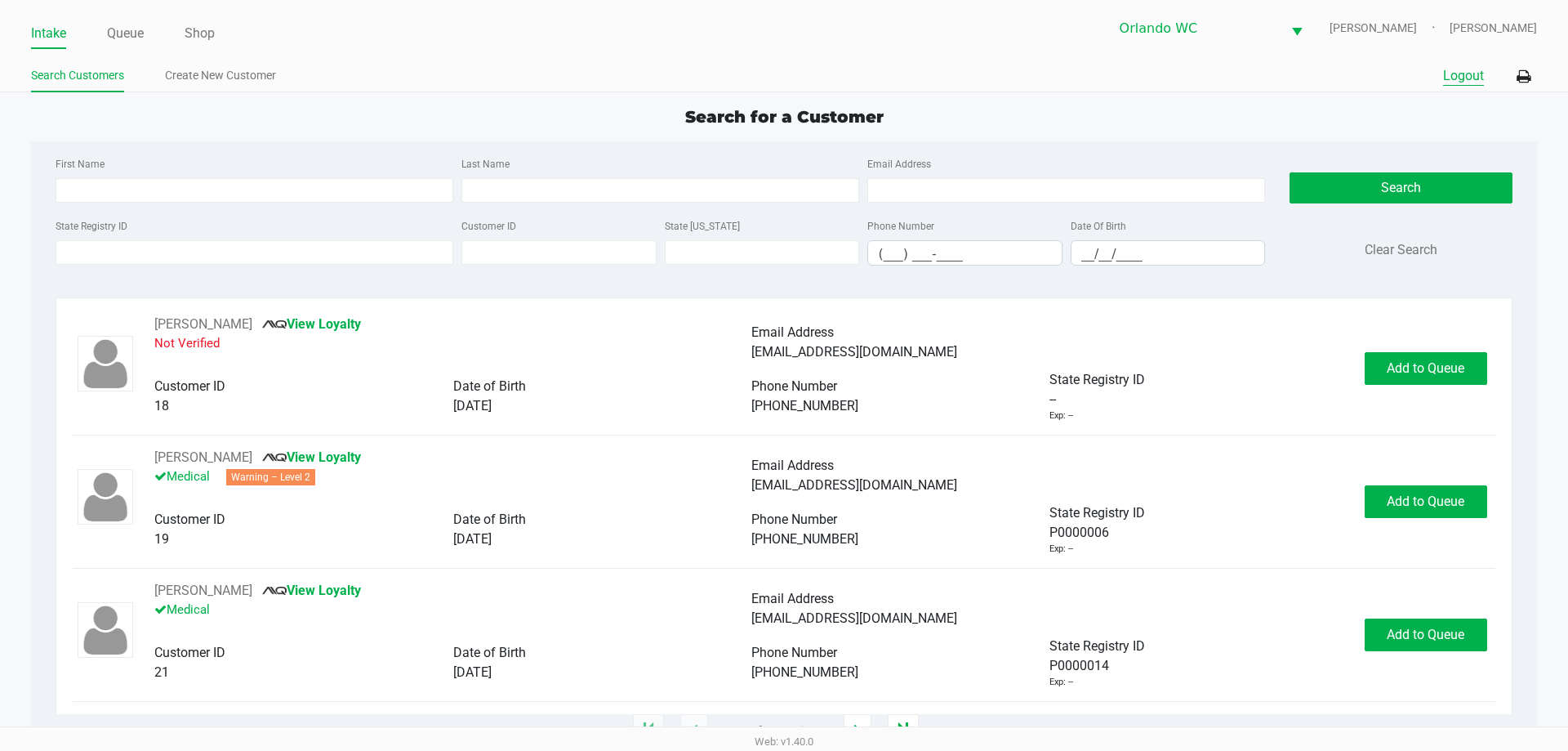
click at [1468, 67] on button "Logout" at bounding box center [1464, 75] width 41 height 19
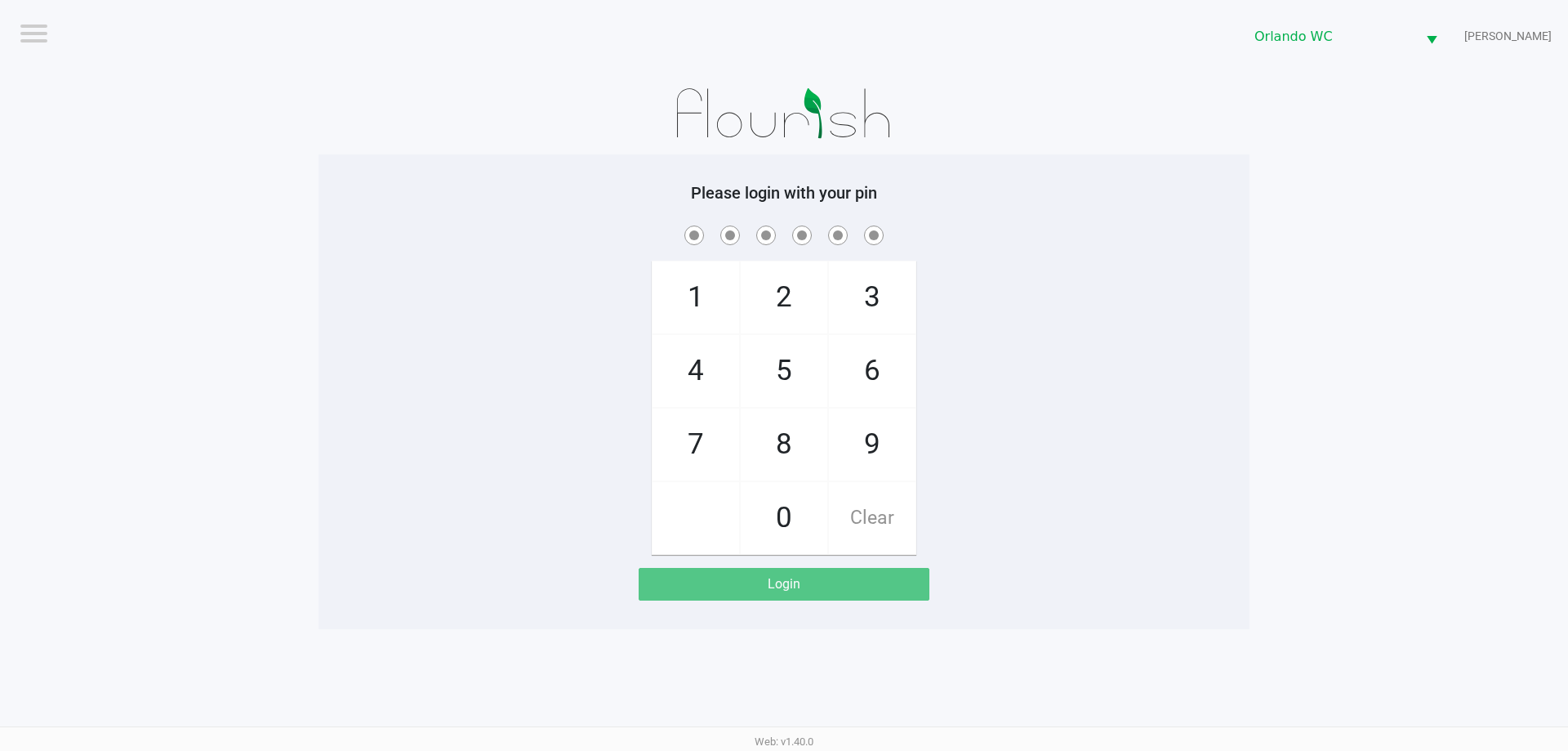
click at [626, 183] on h5 "Please login with your pin" at bounding box center [784, 192] width 907 height 19
click at [1279, 244] on app-pos-login-wrapper "Logout Orlando WC RODNEY-ATKINS Please login with your pin 1 4 7 2 5 8 0 3 6 9 …" at bounding box center [784, 314] width 1568 height 629
checkbox input "true"
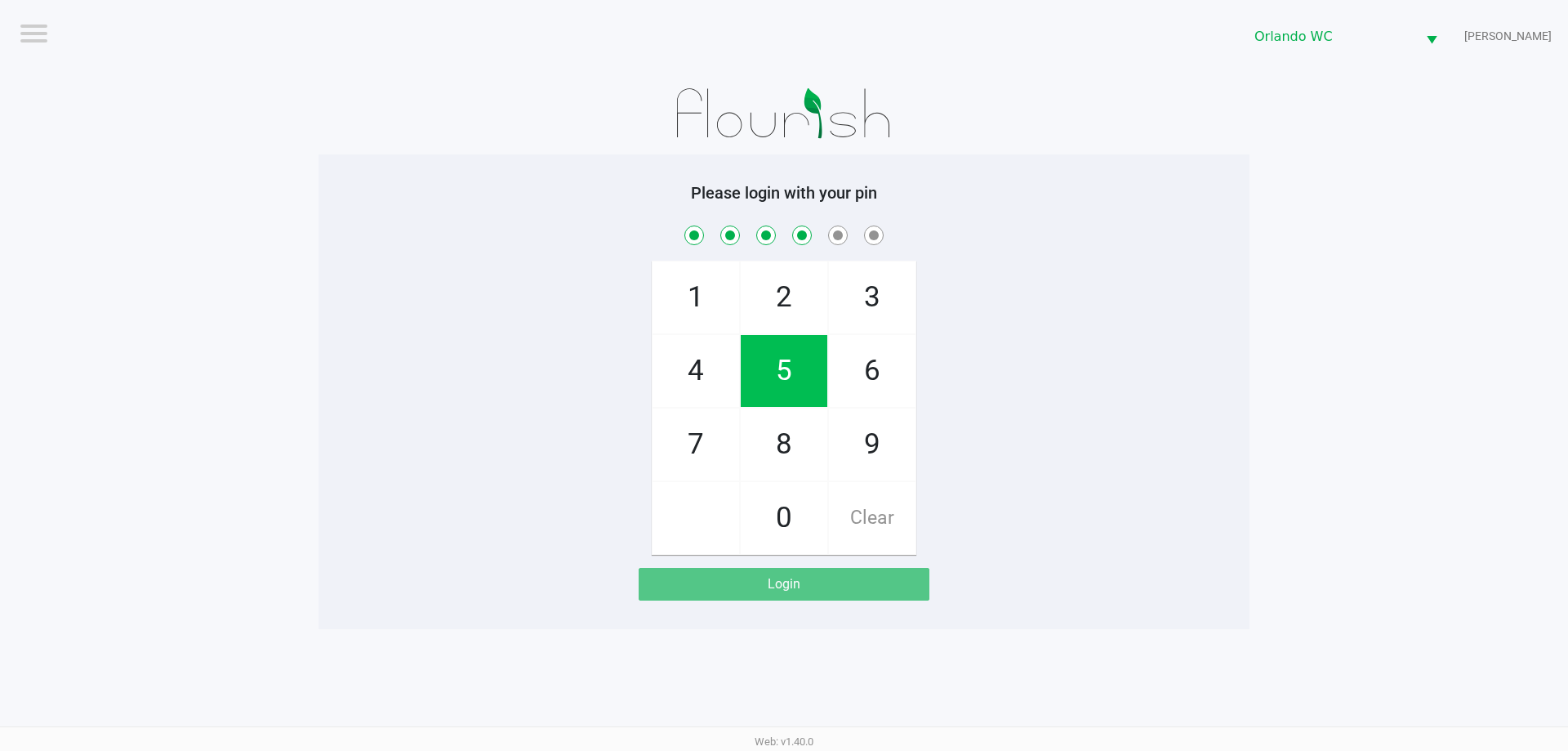
checkbox input "true"
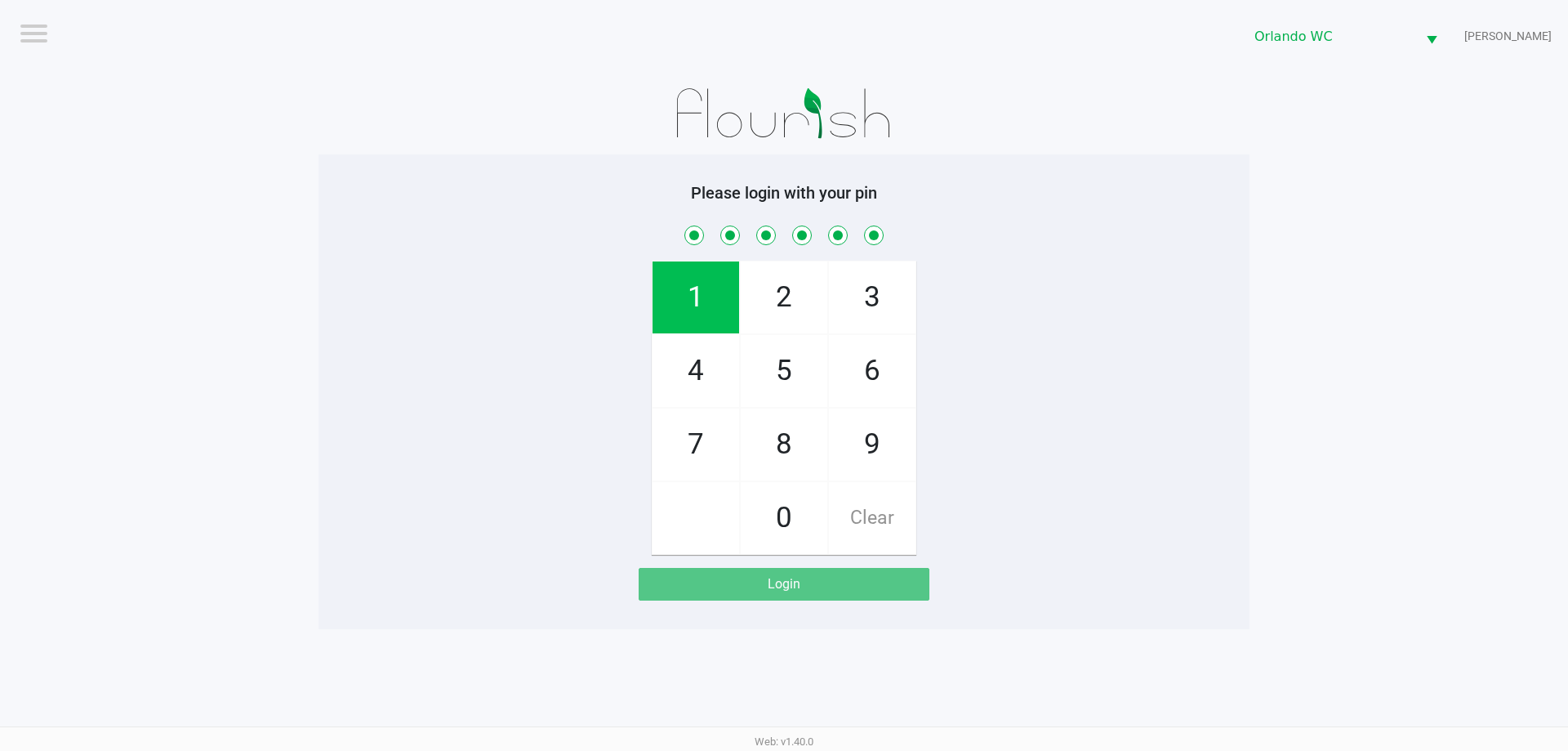
checkbox input "true"
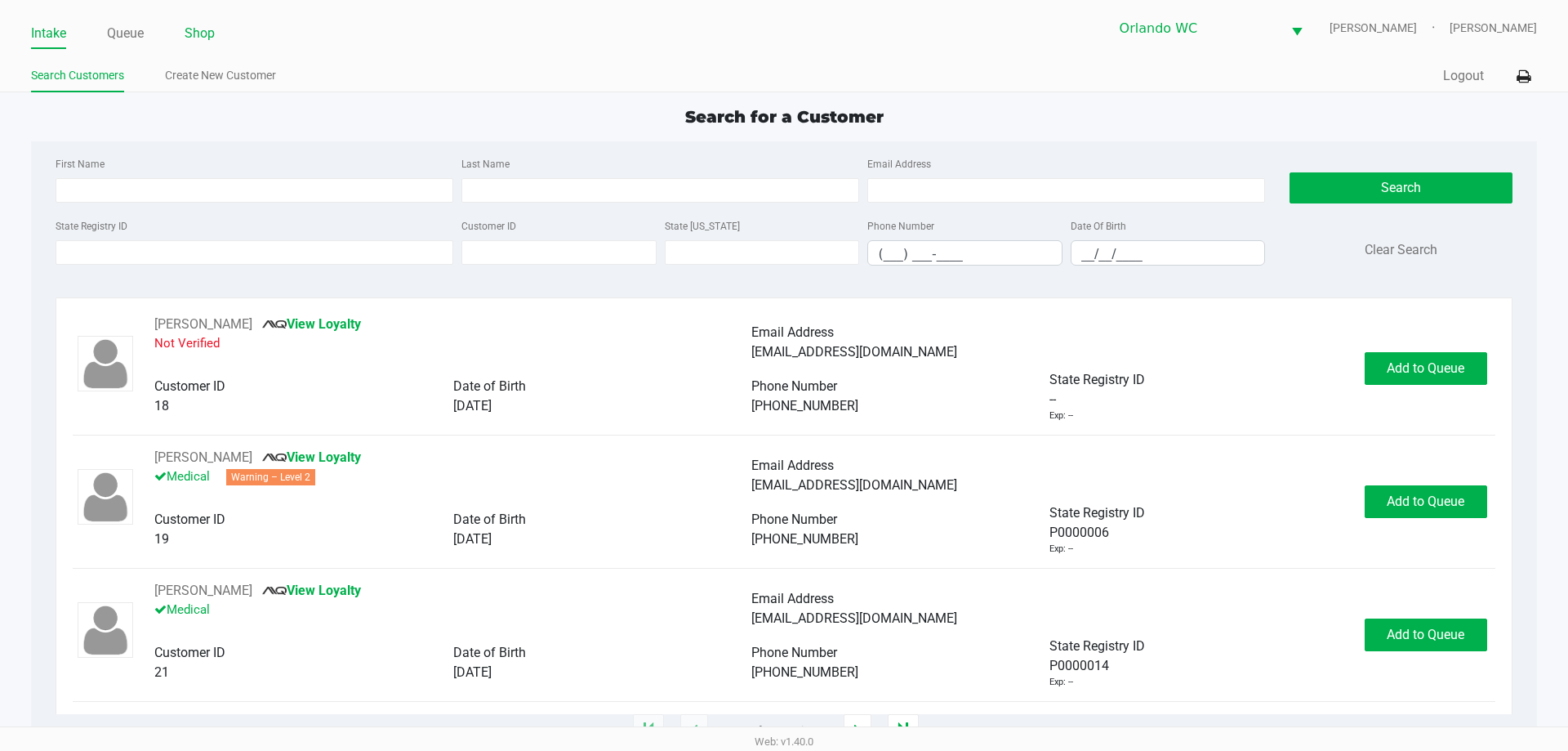
click at [208, 32] on link "Shop" at bounding box center [200, 33] width 31 height 23
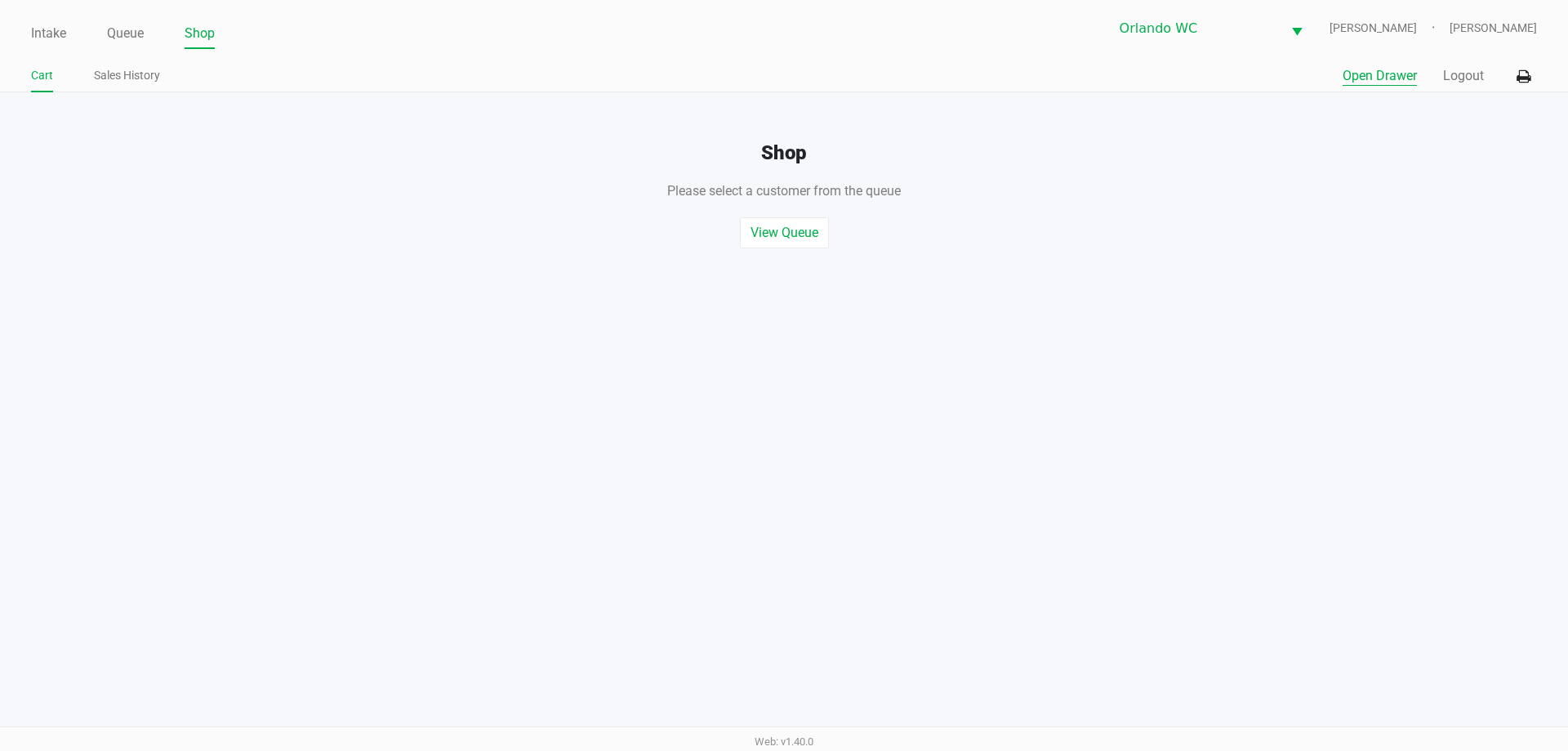
click at [1382, 77] on button "Open Drawer" at bounding box center [1380, 75] width 75 height 19
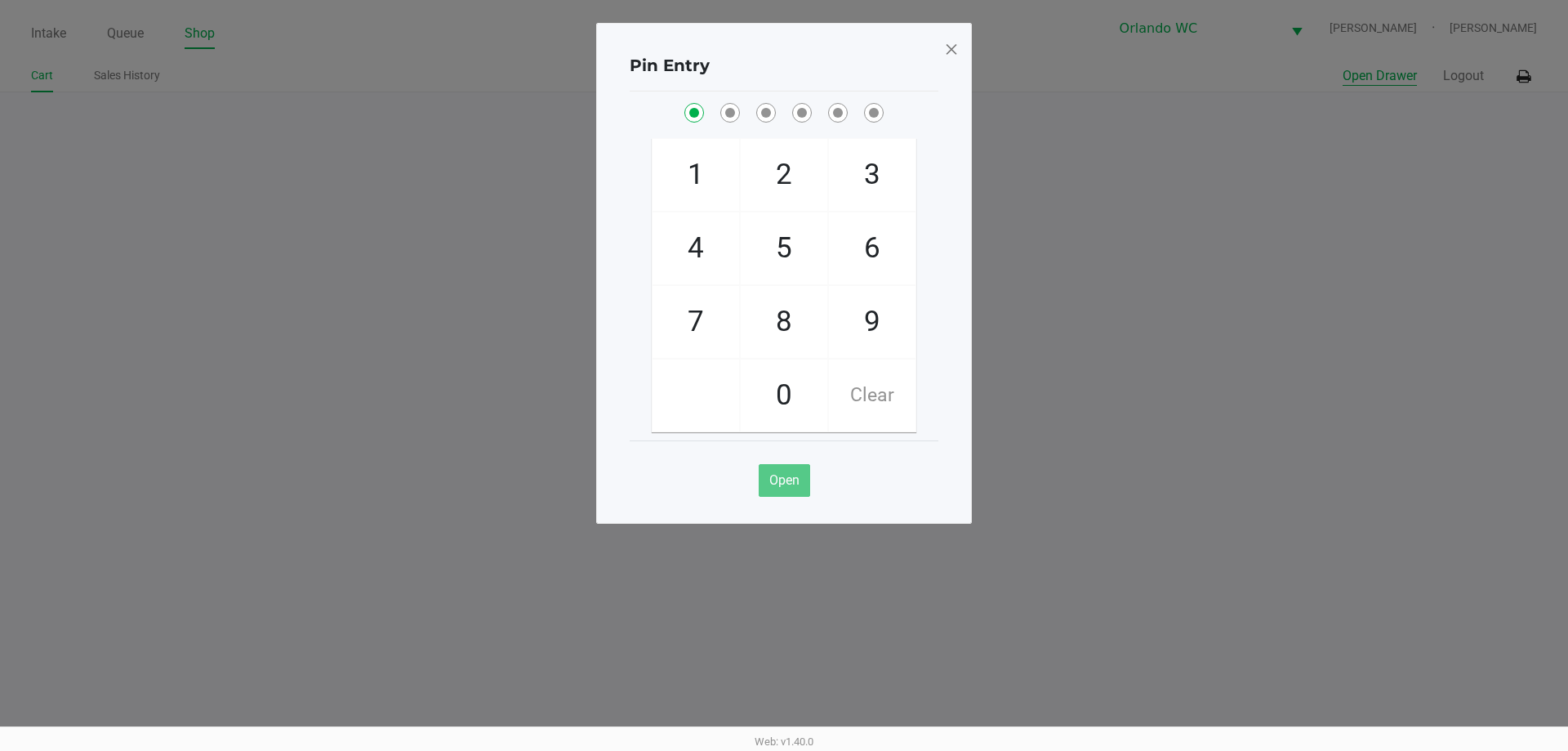
checkbox input "true"
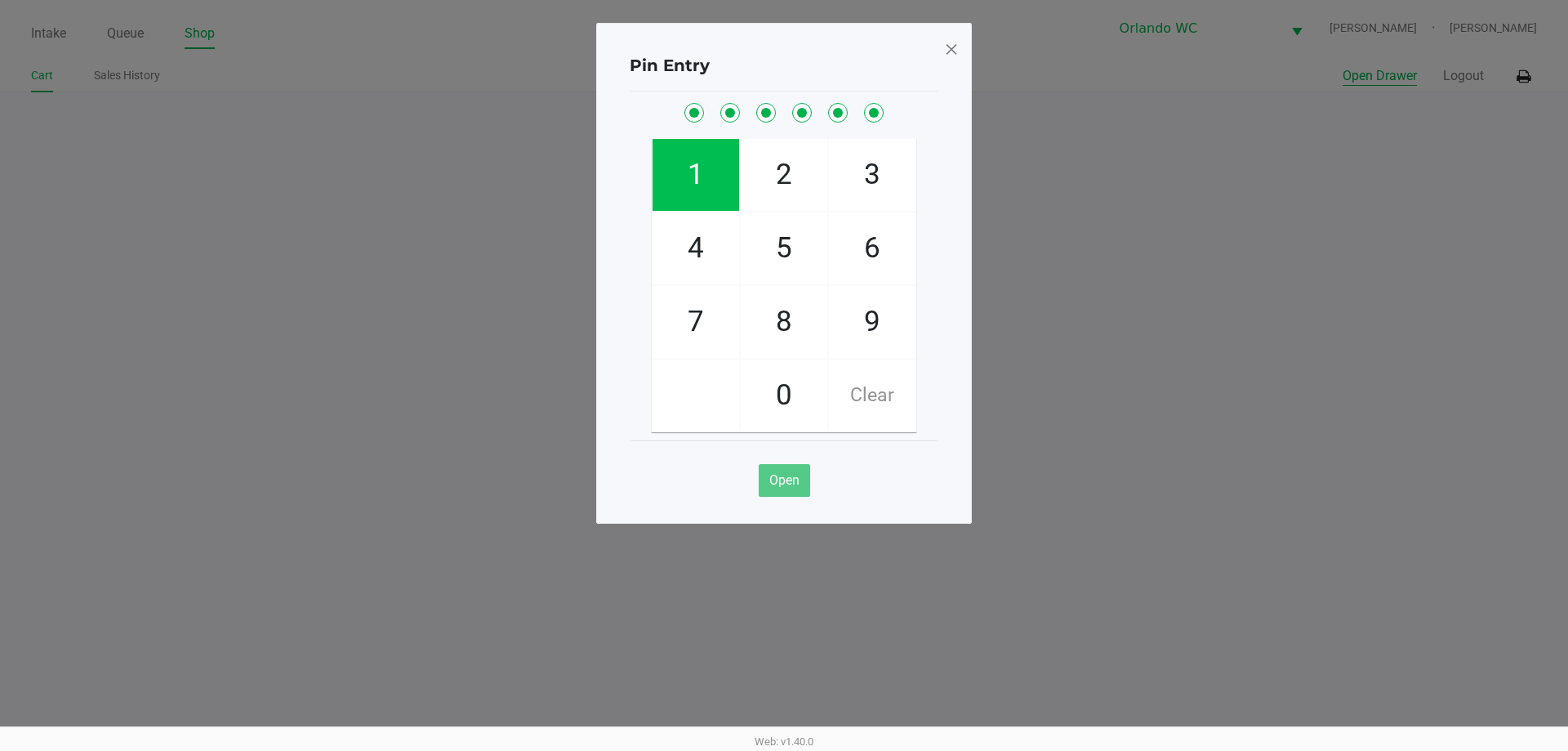
checkbox input "true"
click at [951, 53] on span at bounding box center [951, 48] width 14 height 26
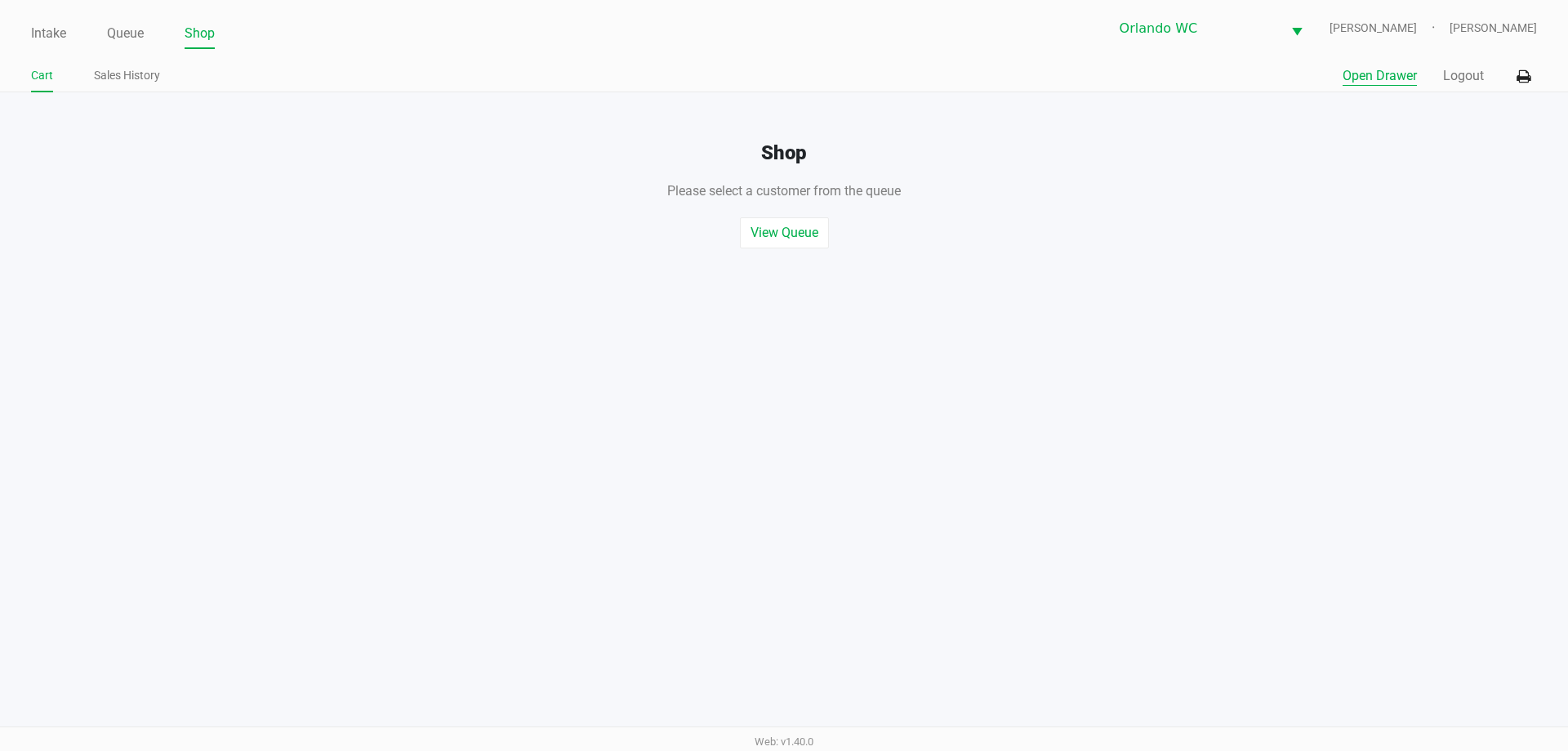
click at [1480, 81] on button "Logout" at bounding box center [1464, 75] width 41 height 19
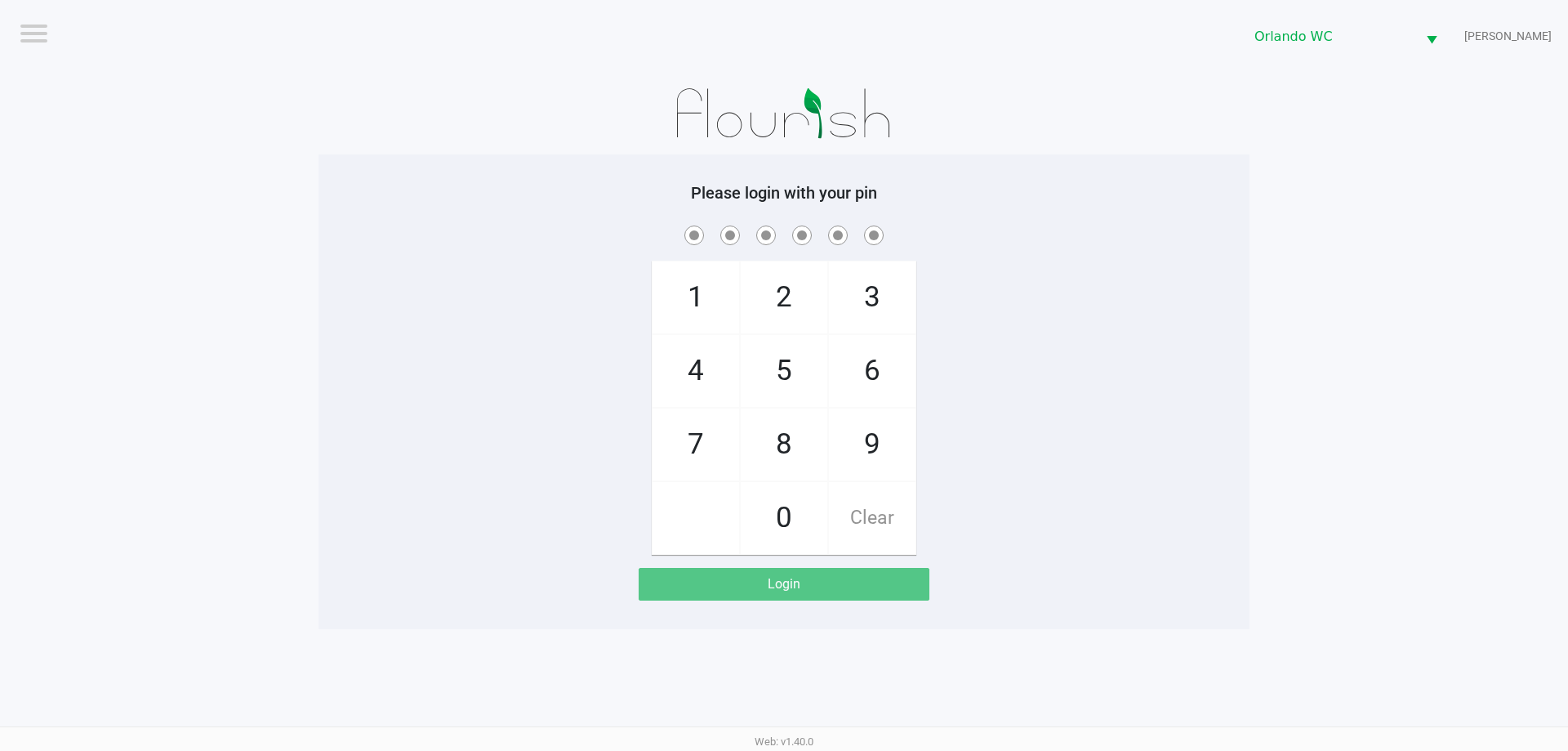
click at [1450, 85] on app-pos-login-wrapper "Logout Orlando WC RODNEY-ATKINS Please login with your pin 1 4 7 2 5 8 0 3 6 9 …" at bounding box center [784, 314] width 1568 height 629
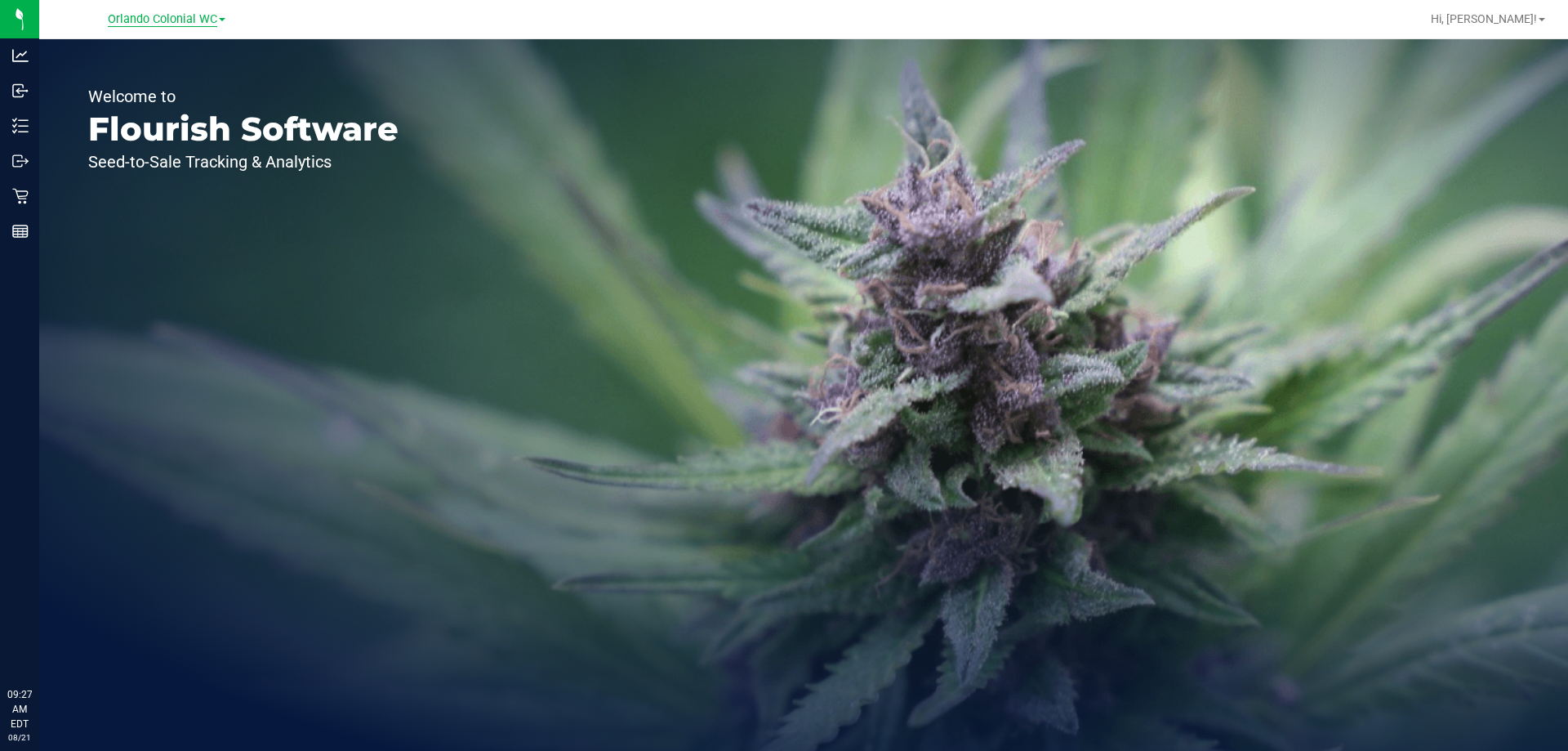
click at [196, 18] on span "Orlando Colonial WC" at bounding box center [162, 19] width 109 height 14
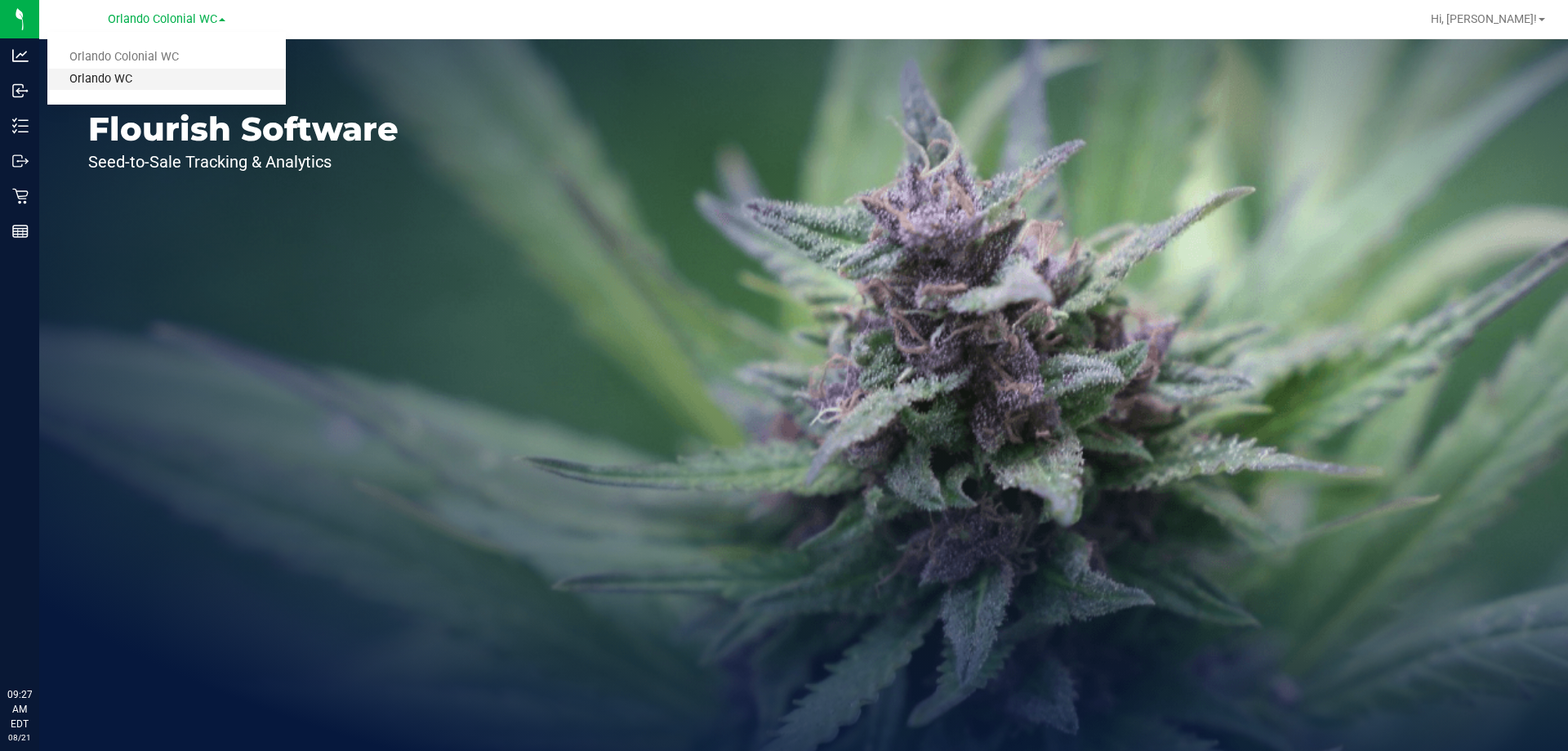
click at [142, 75] on link "Orlando WC" at bounding box center [166, 80] width 238 height 22
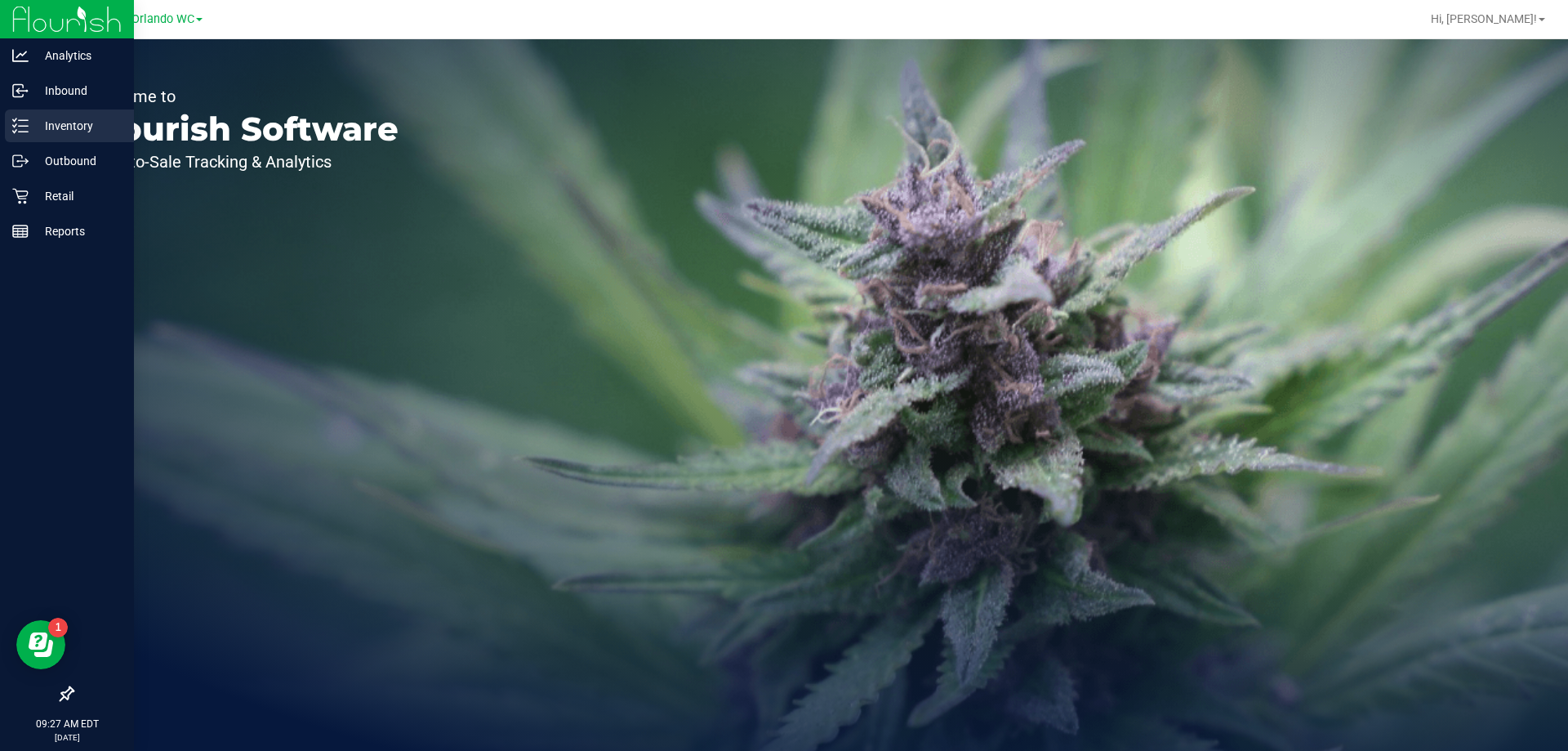
click at [64, 120] on p "Inventory" at bounding box center [78, 125] width 98 height 19
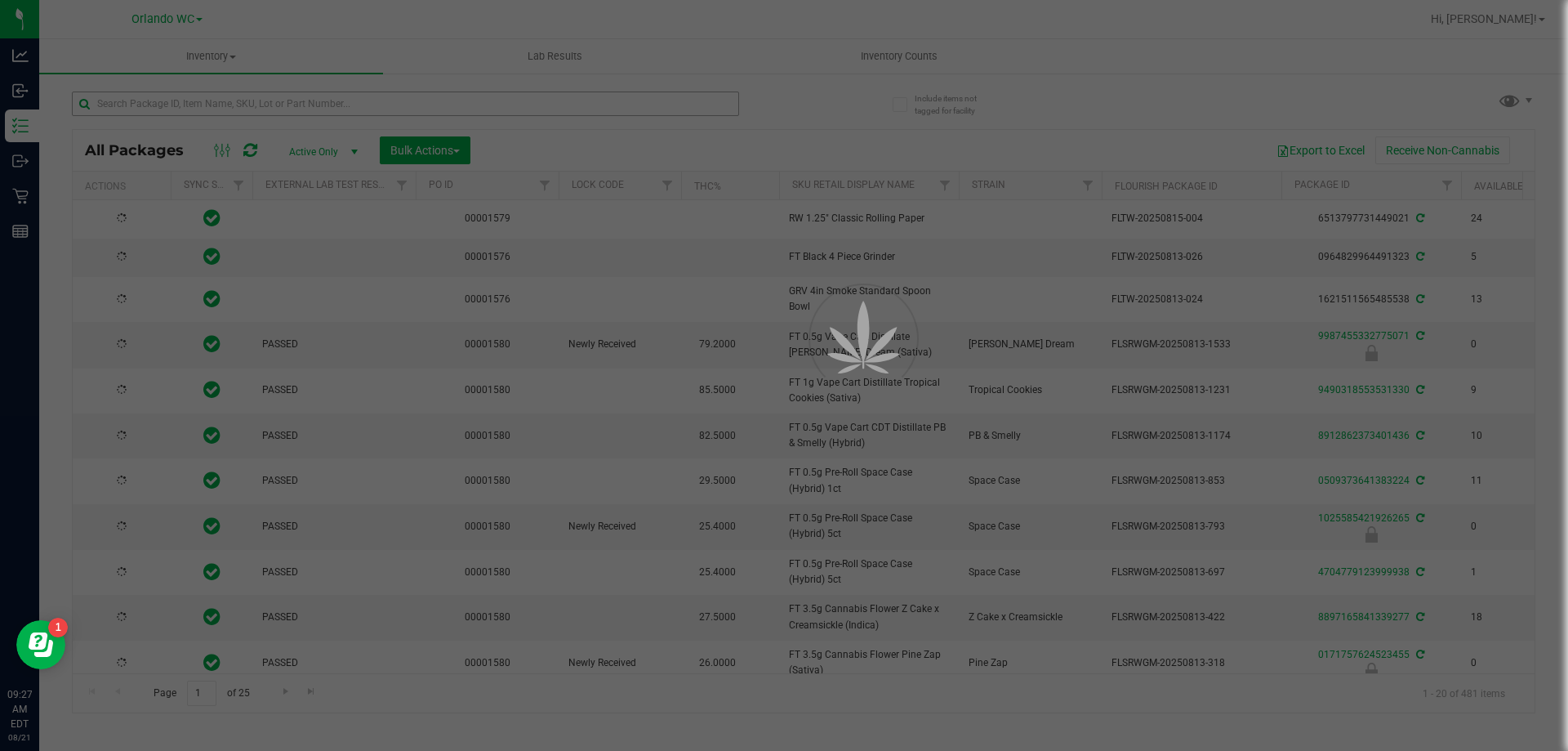
click at [222, 108] on div at bounding box center [784, 376] width 1568 height 751
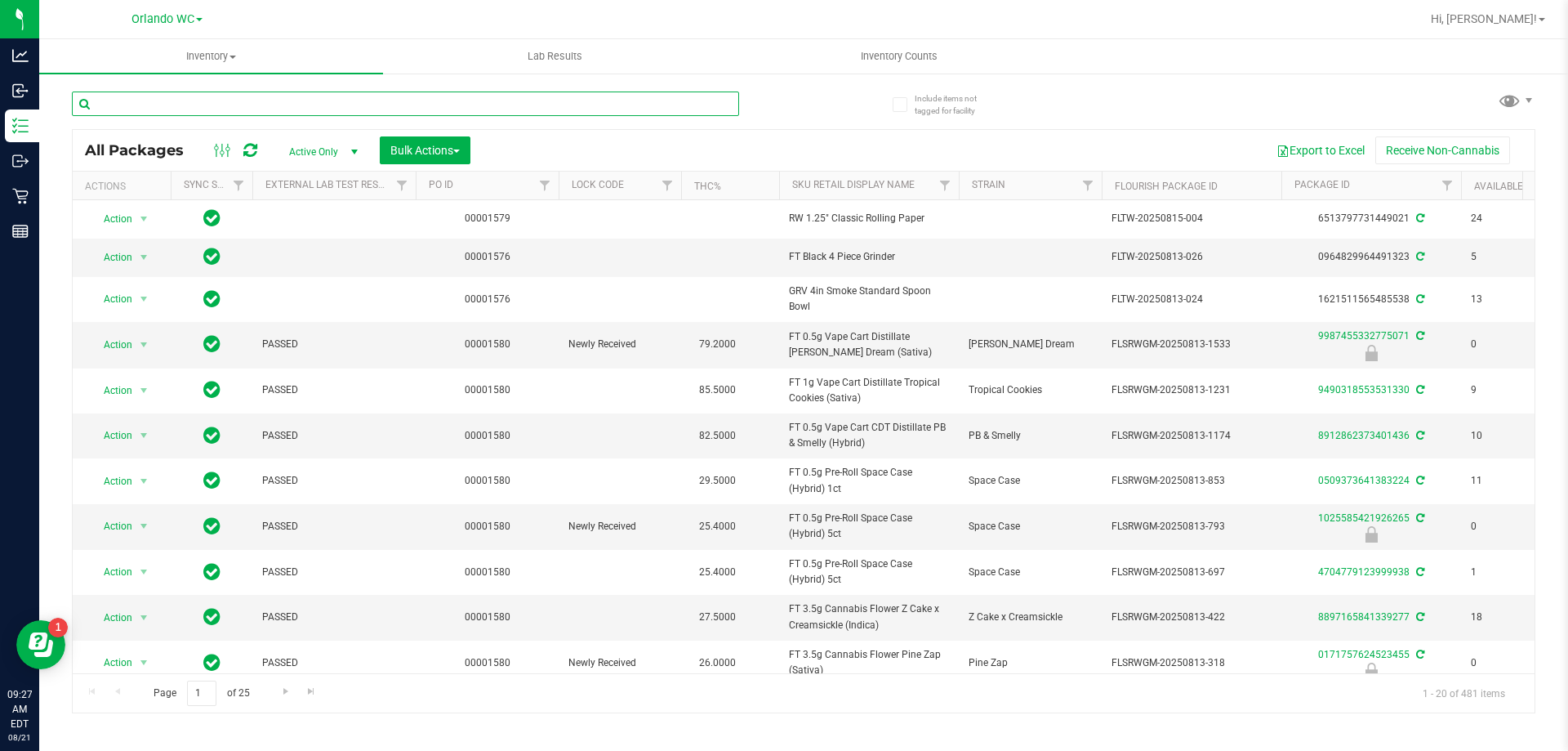
click at [233, 101] on input "text" at bounding box center [405, 103] width 667 height 25
paste input "FT 1g Vape Cart Distillate Green Crack (Sativa)"
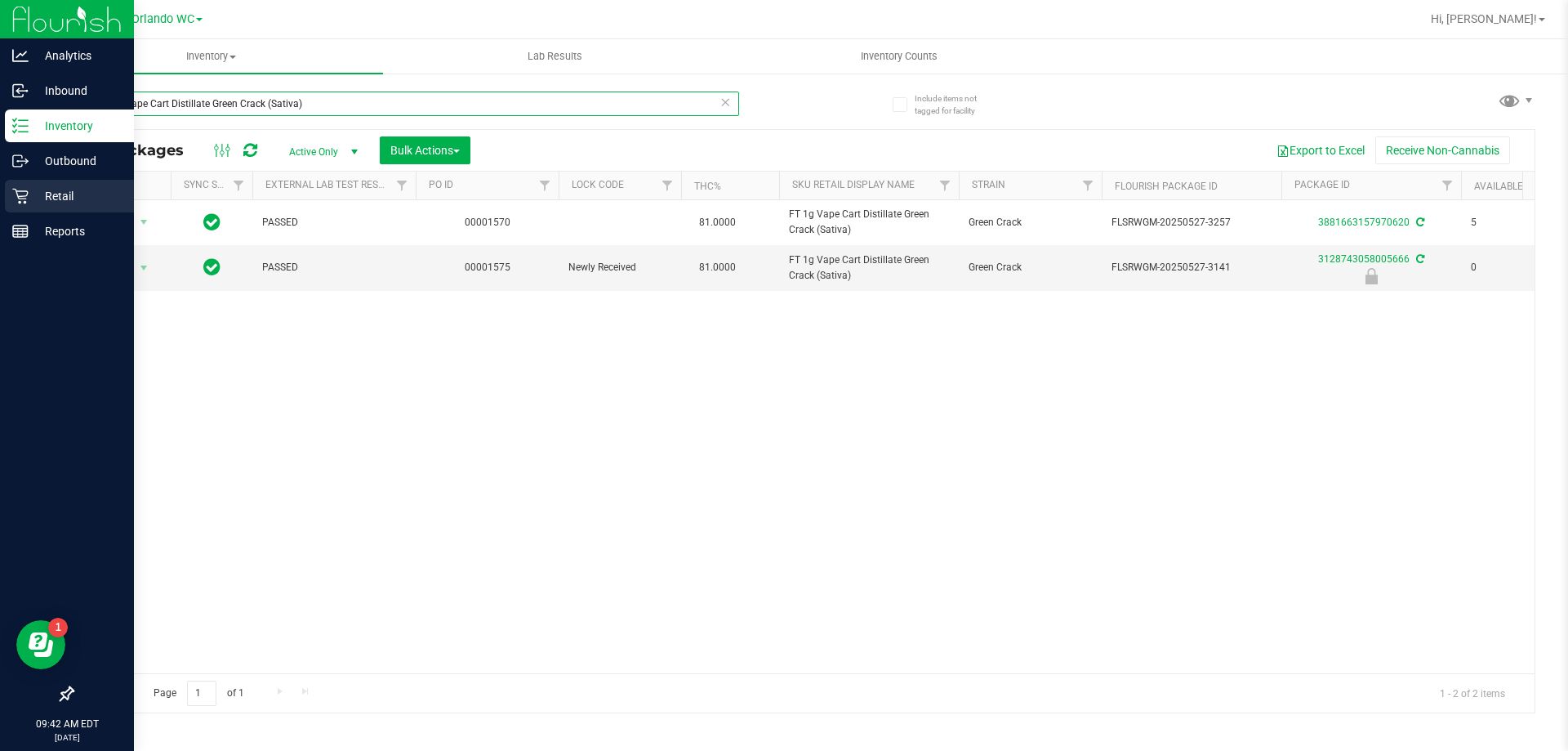
drag, startPoint x: 329, startPoint y: 103, endPoint x: 0, endPoint y: 193, distance: 341.1
click at [0, 192] on div "Analytics Inbound Inventory Outbound Retail Reports 09:42 AM EDT [DATE] 08/21 O…" at bounding box center [784, 376] width 1568 height 751
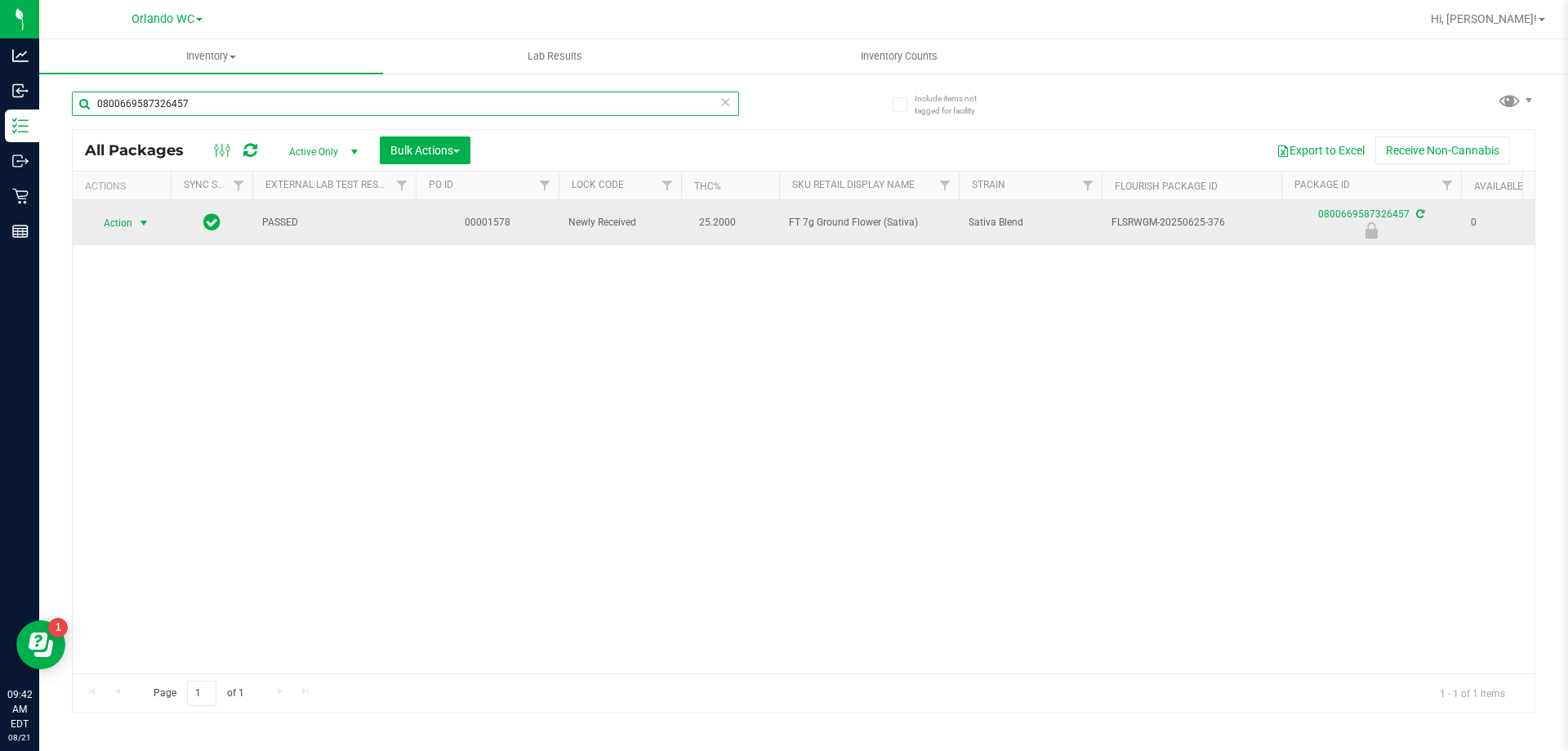
type input "0800669587326457"
click at [108, 224] on span "Action" at bounding box center [111, 223] width 44 height 23
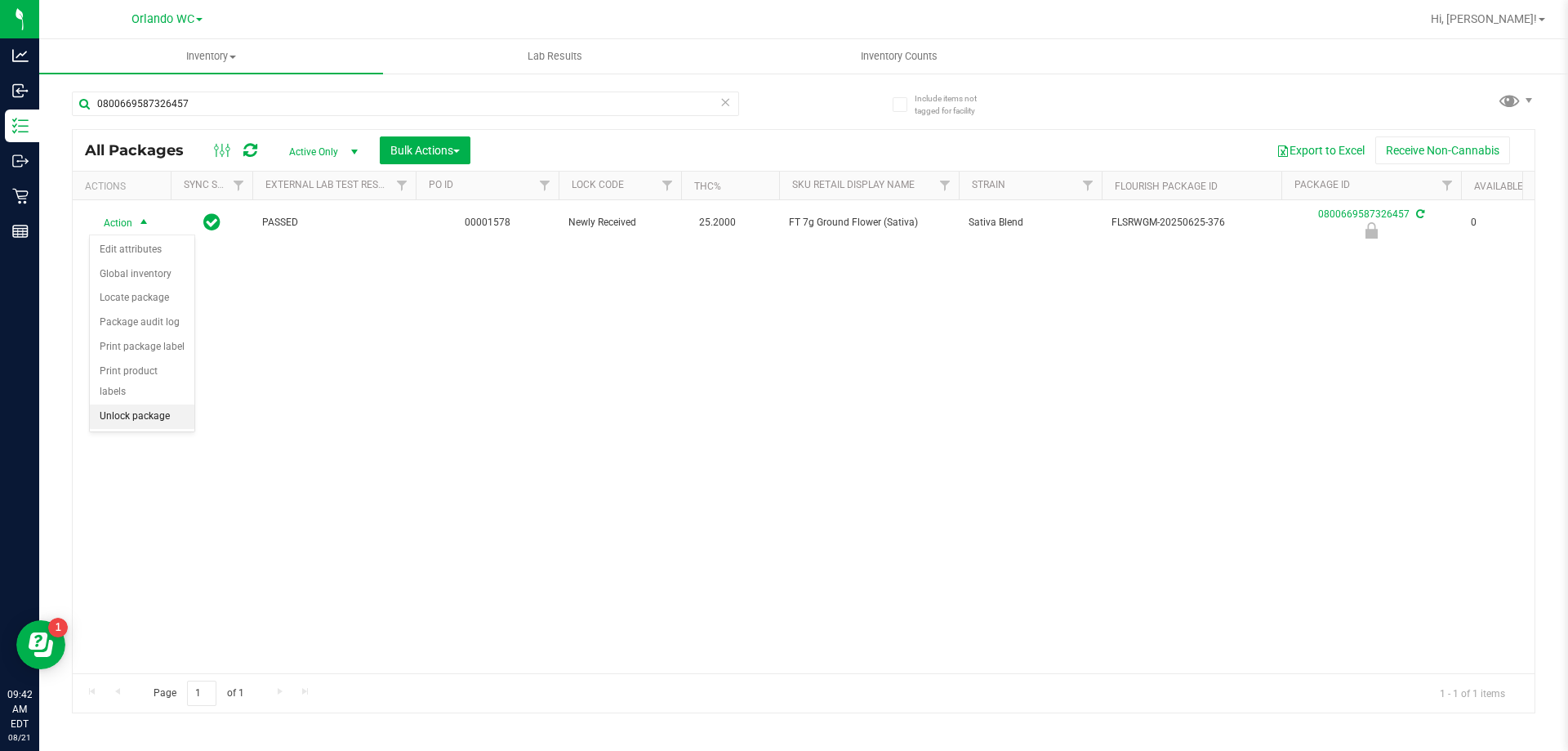
click at [136, 404] on li "Unlock package" at bounding box center [142, 416] width 104 height 25
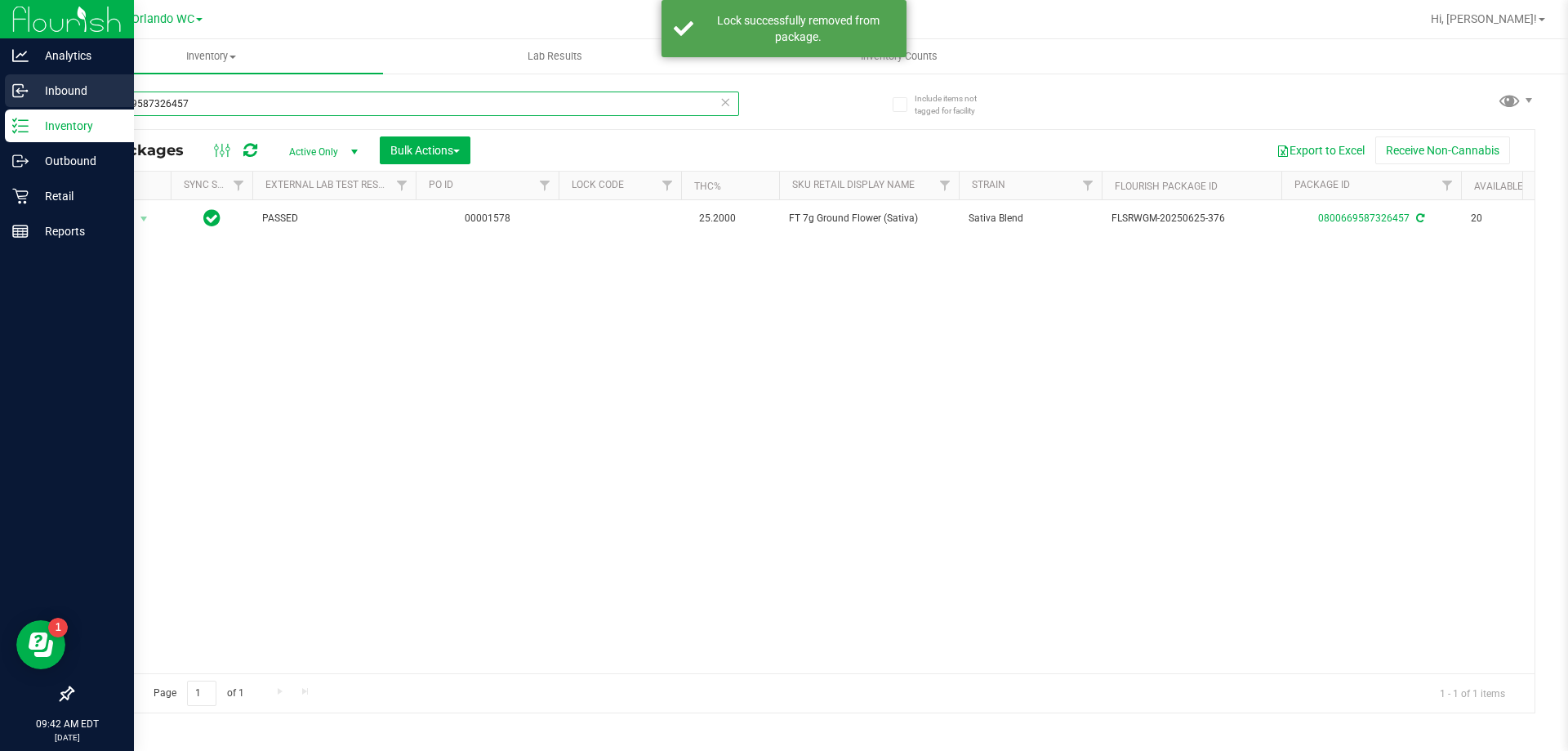
drag, startPoint x: 207, startPoint y: 103, endPoint x: 0, endPoint y: 108, distance: 207.1
click at [0, 108] on div "Analytics Inbound Inventory Outbound Retail Reports 09:42 AM EDT 08/21/2025 08/…" at bounding box center [784, 376] width 1568 height 751
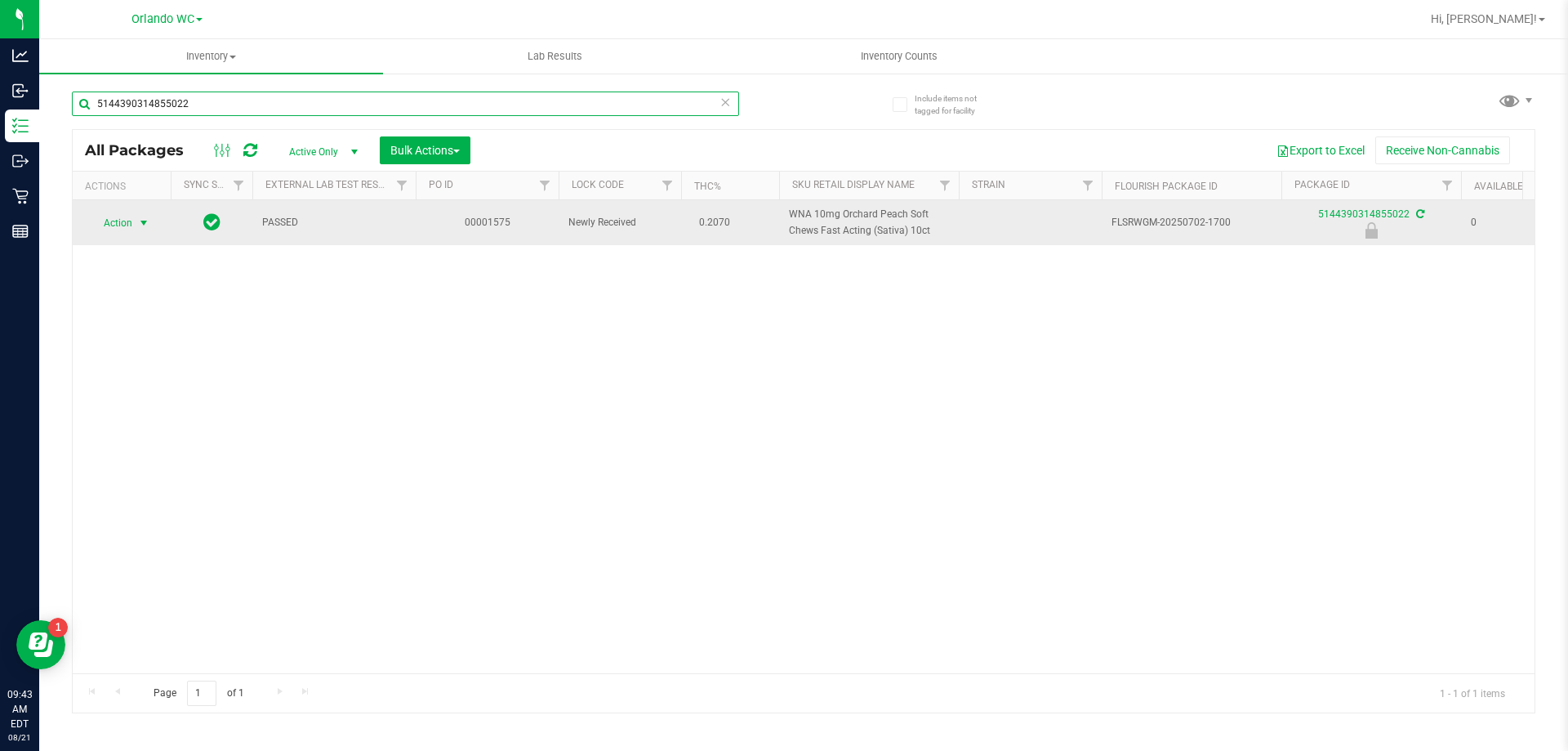
type input "5144390314855022"
click at [123, 225] on span "Action" at bounding box center [111, 223] width 44 height 23
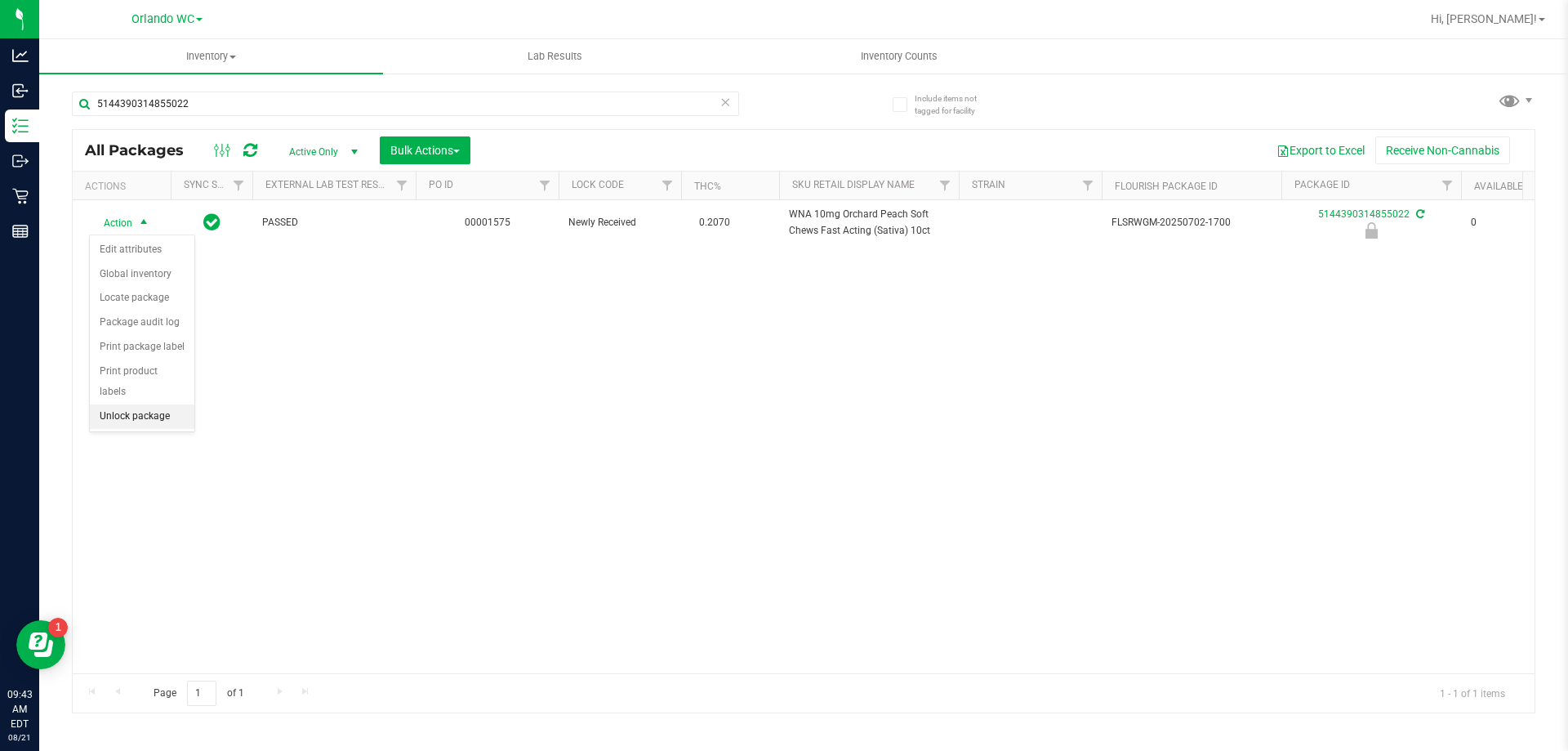
click at [153, 404] on li "Unlock package" at bounding box center [142, 416] width 104 height 25
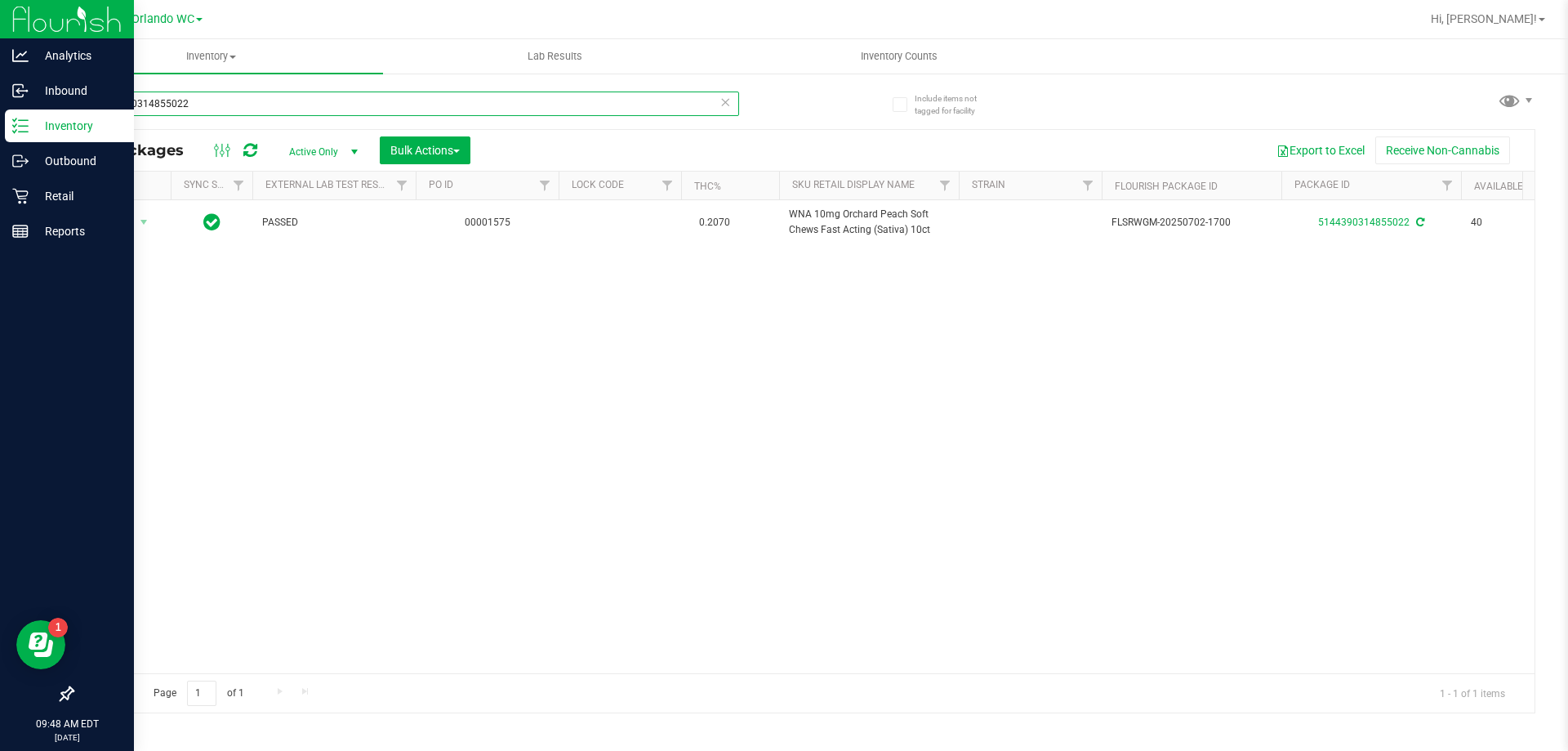
drag, startPoint x: 253, startPoint y: 105, endPoint x: 0, endPoint y: 144, distance: 256.0
click at [0, 144] on div "Analytics Inbound Inventory Outbound Retail Reports 09:48 AM EDT 08/21/2025 08/…" at bounding box center [784, 376] width 1568 height 751
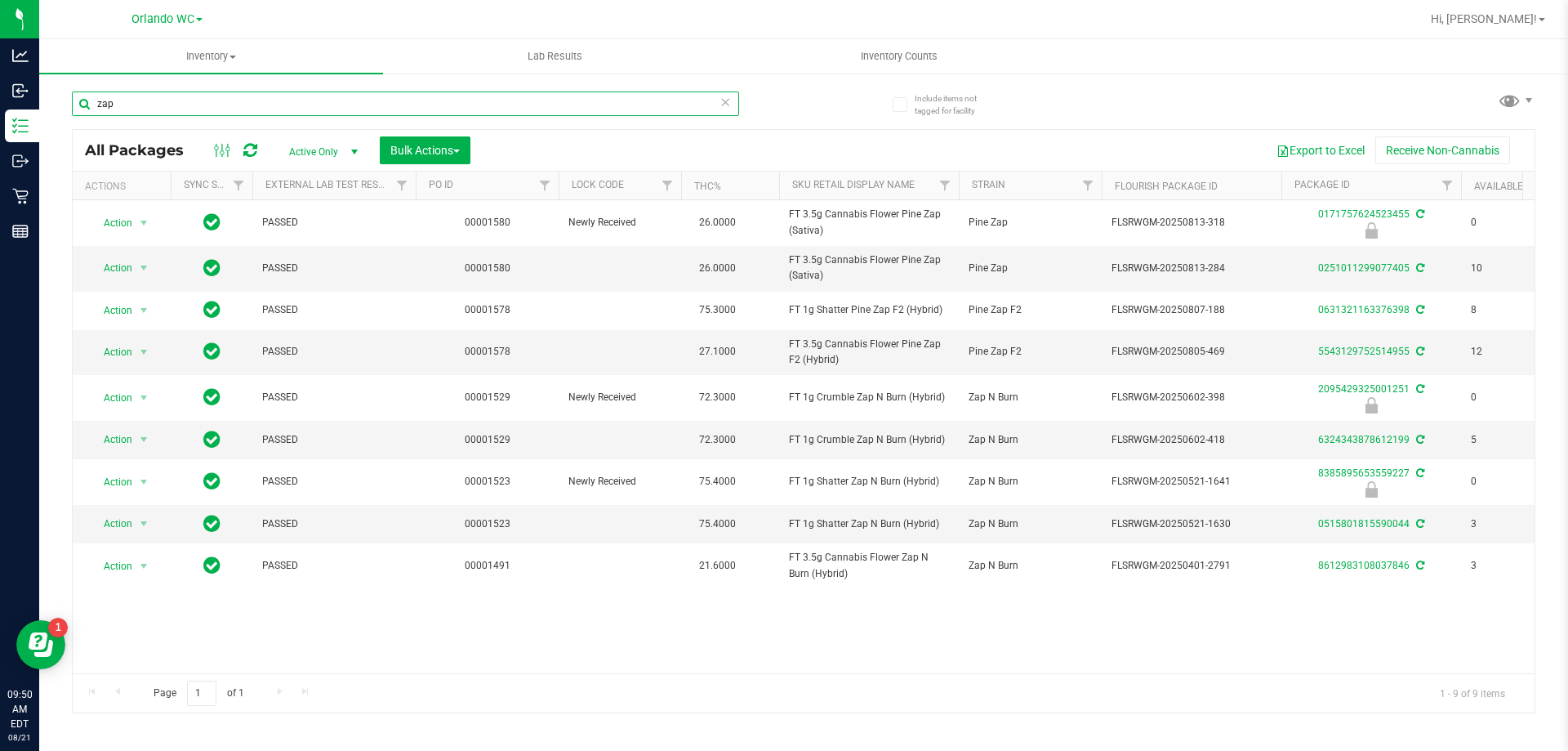
type input "zap"
click at [643, 689] on div "Page 1 of 1 1 - 9 of 9 items" at bounding box center [803, 693] width 1462 height 39
click at [1369, 264] on link "0251011299077405" at bounding box center [1364, 267] width 92 height 11
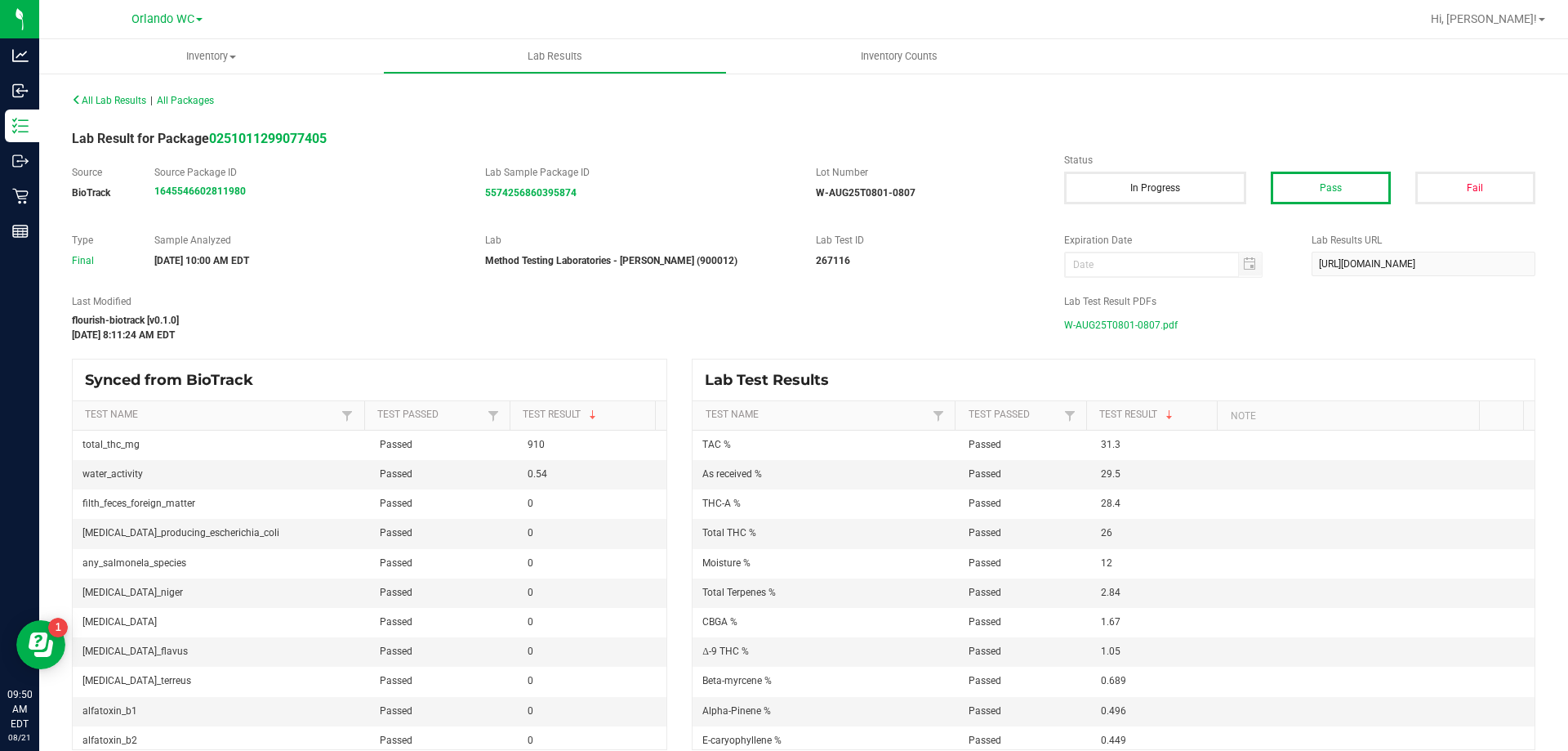
click at [1156, 320] on span "W-AUG25T0801-0807.pdf" at bounding box center [1121, 325] width 114 height 25
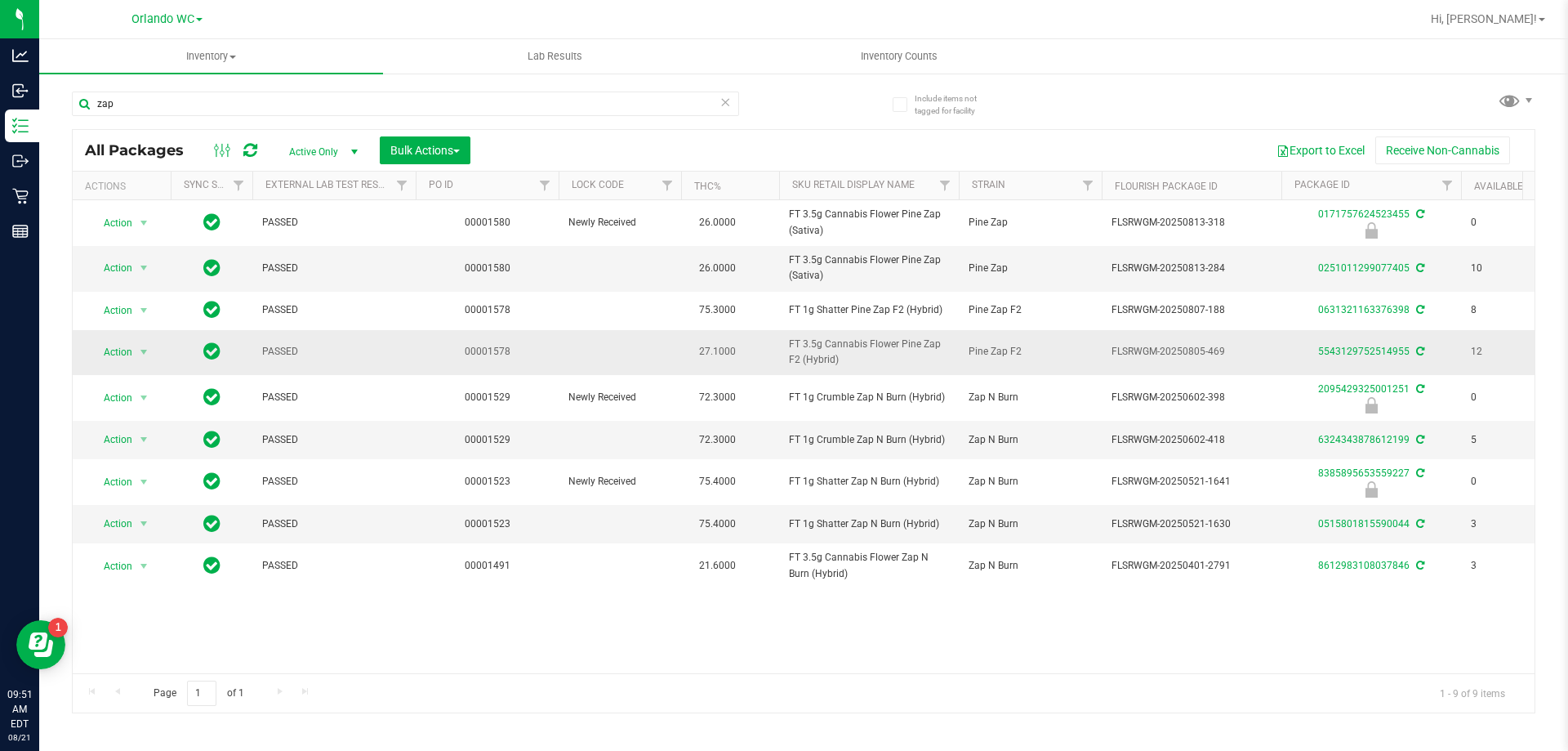
click at [1392, 358] on div "5543129752514955" at bounding box center [1371, 352] width 185 height 15
click at [1390, 351] on link "5543129752514955" at bounding box center [1364, 351] width 92 height 11
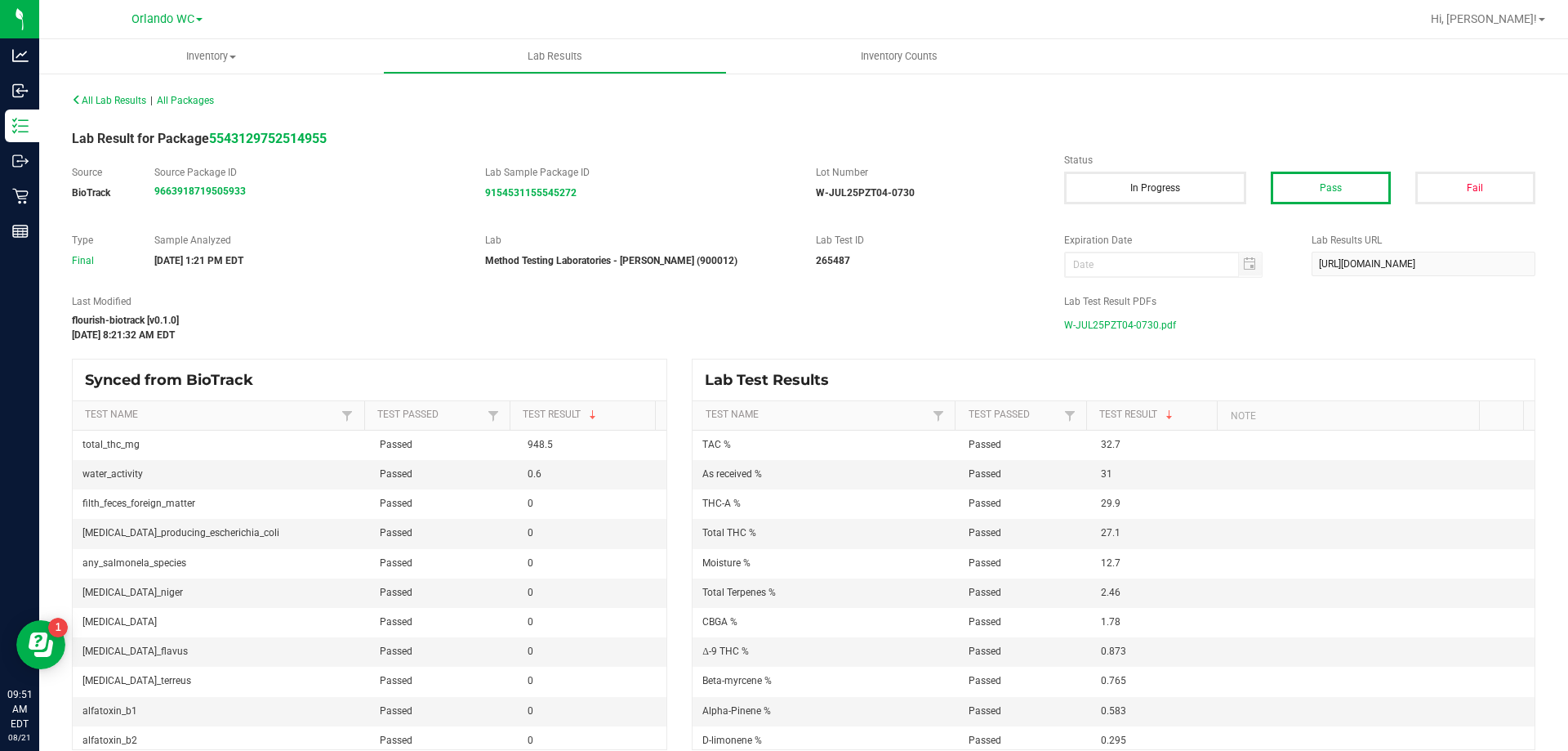
click at [1137, 322] on span "W-JUL25PZT04-0730.pdf" at bounding box center [1120, 325] width 112 height 25
click at [1126, 326] on span "W-JUL25PZT04-0730.pdf" at bounding box center [1120, 325] width 112 height 25
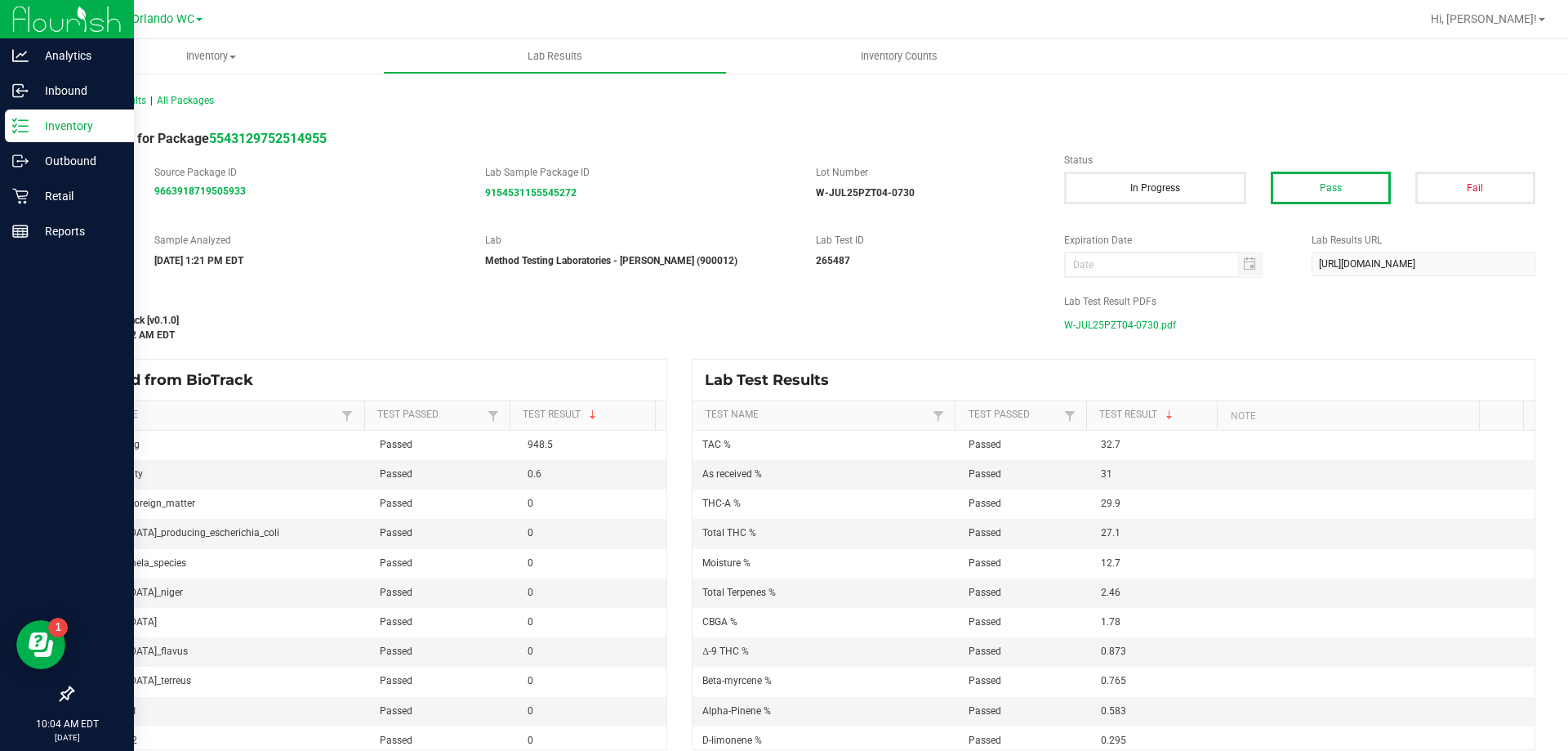
click at [31, 121] on p "Inventory" at bounding box center [78, 125] width 98 height 19
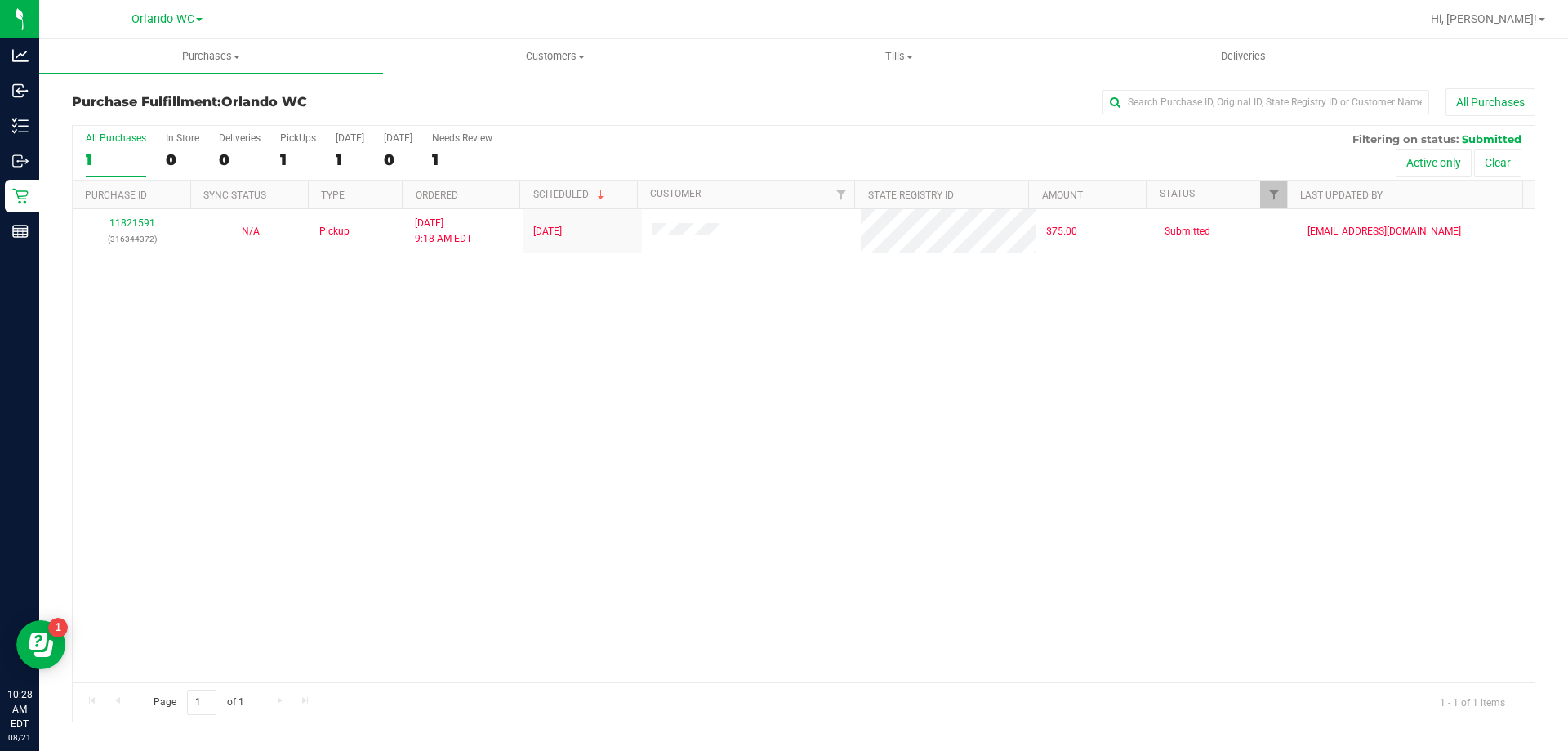
click at [1451, 488] on div "11821591 (316344372) N/A Pickup 8/21/2025 9:18 AM EDT 8/21/2025 $75.00 Submitte…" at bounding box center [803, 446] width 1462 height 473
click at [664, 541] on div "11821591 (316344372) N/A Pickup 8/21/2025 9:18 AM EDT 8/21/2025 $75.00 Submitte…" at bounding box center [803, 446] width 1462 height 473
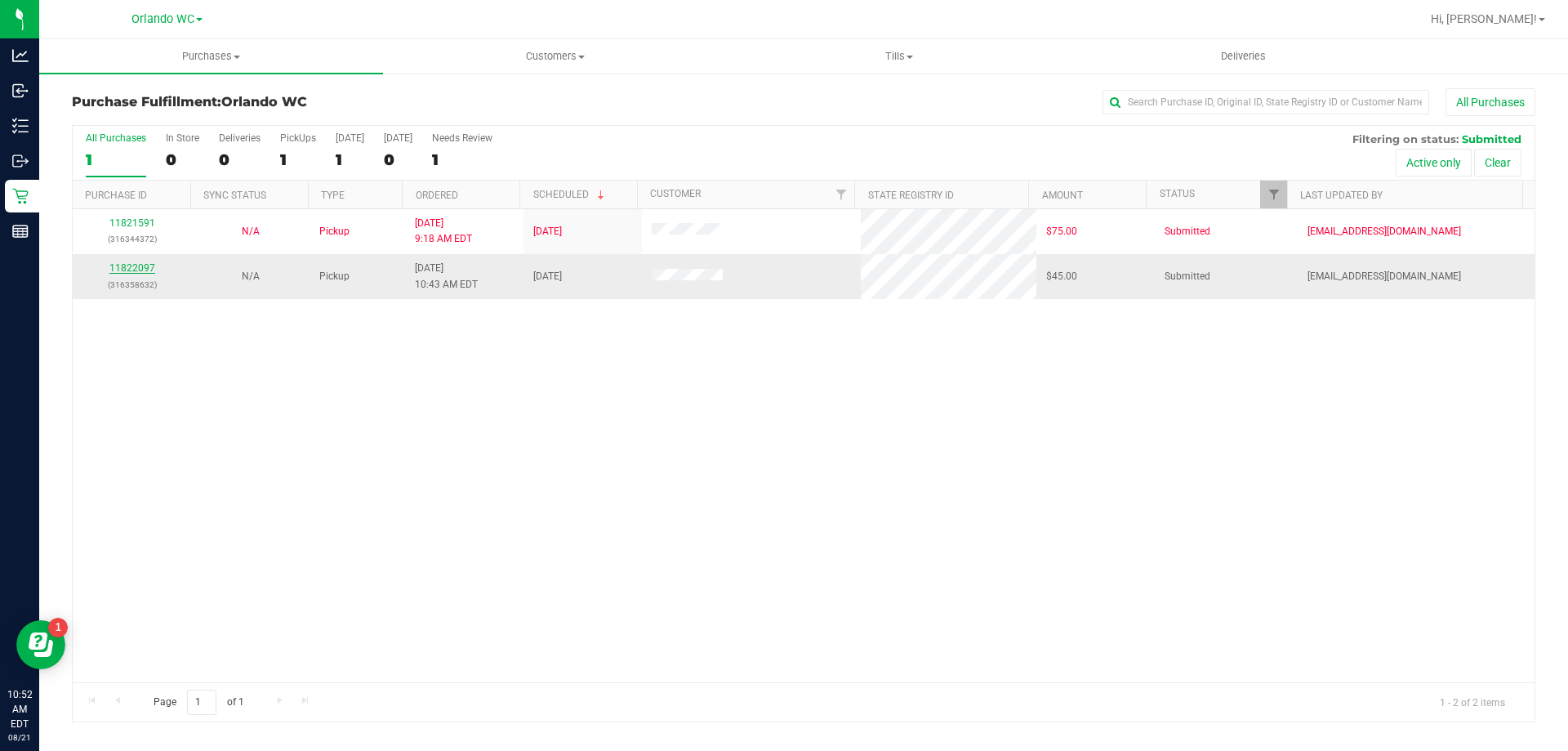
click at [141, 264] on link "11822097" at bounding box center [132, 267] width 46 height 11
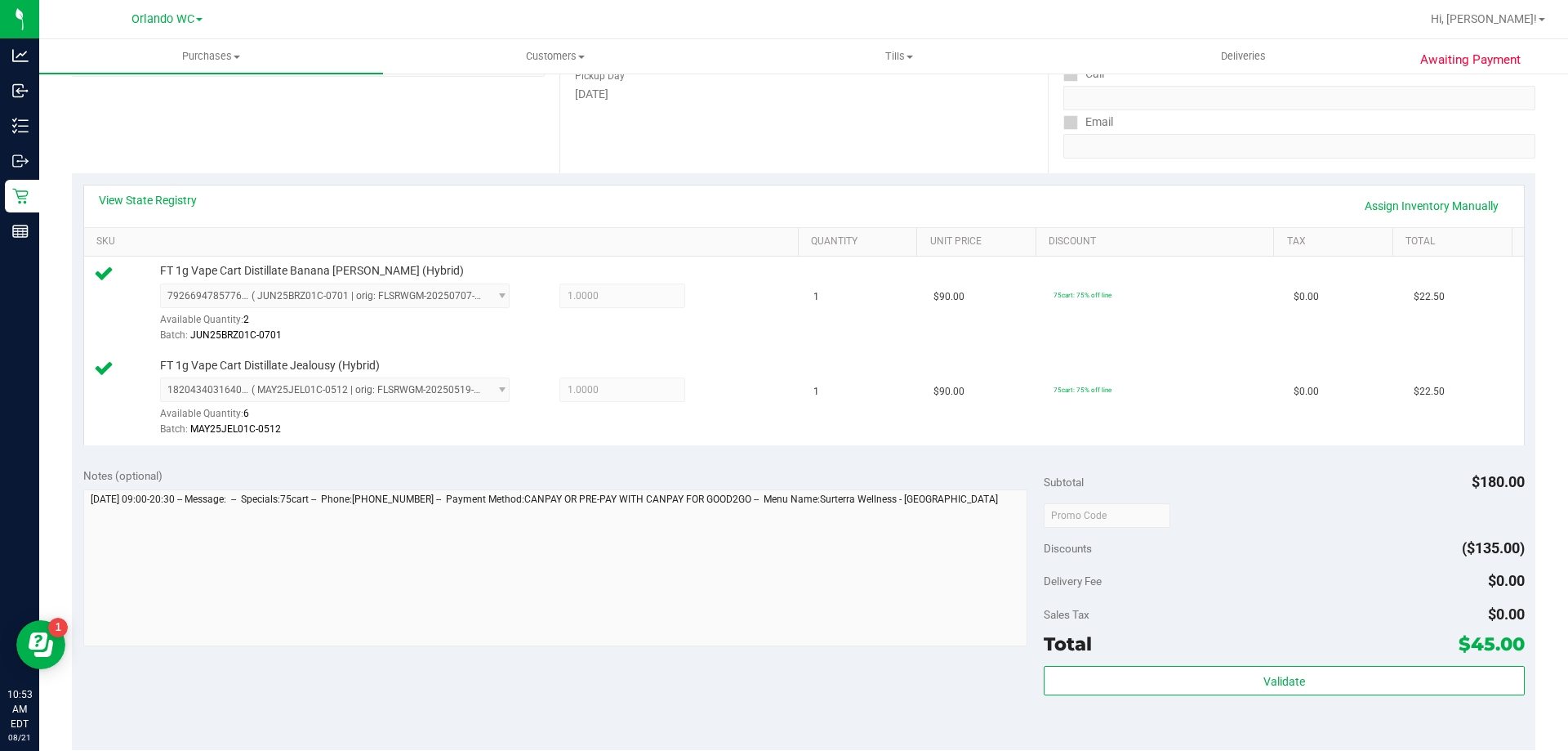
scroll to position [326, 0]
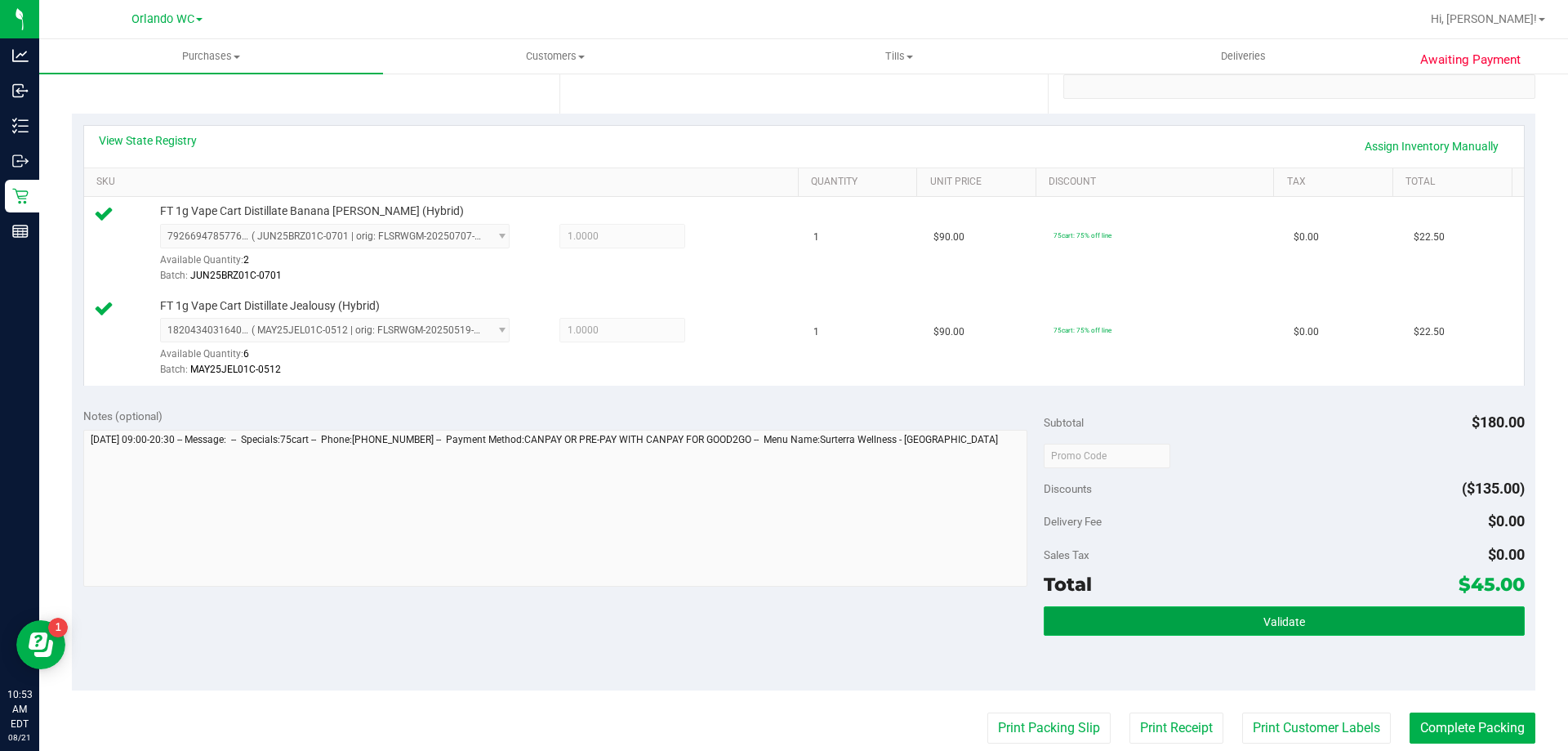
click at [1310, 621] on button "Validate" at bounding box center [1284, 620] width 481 height 30
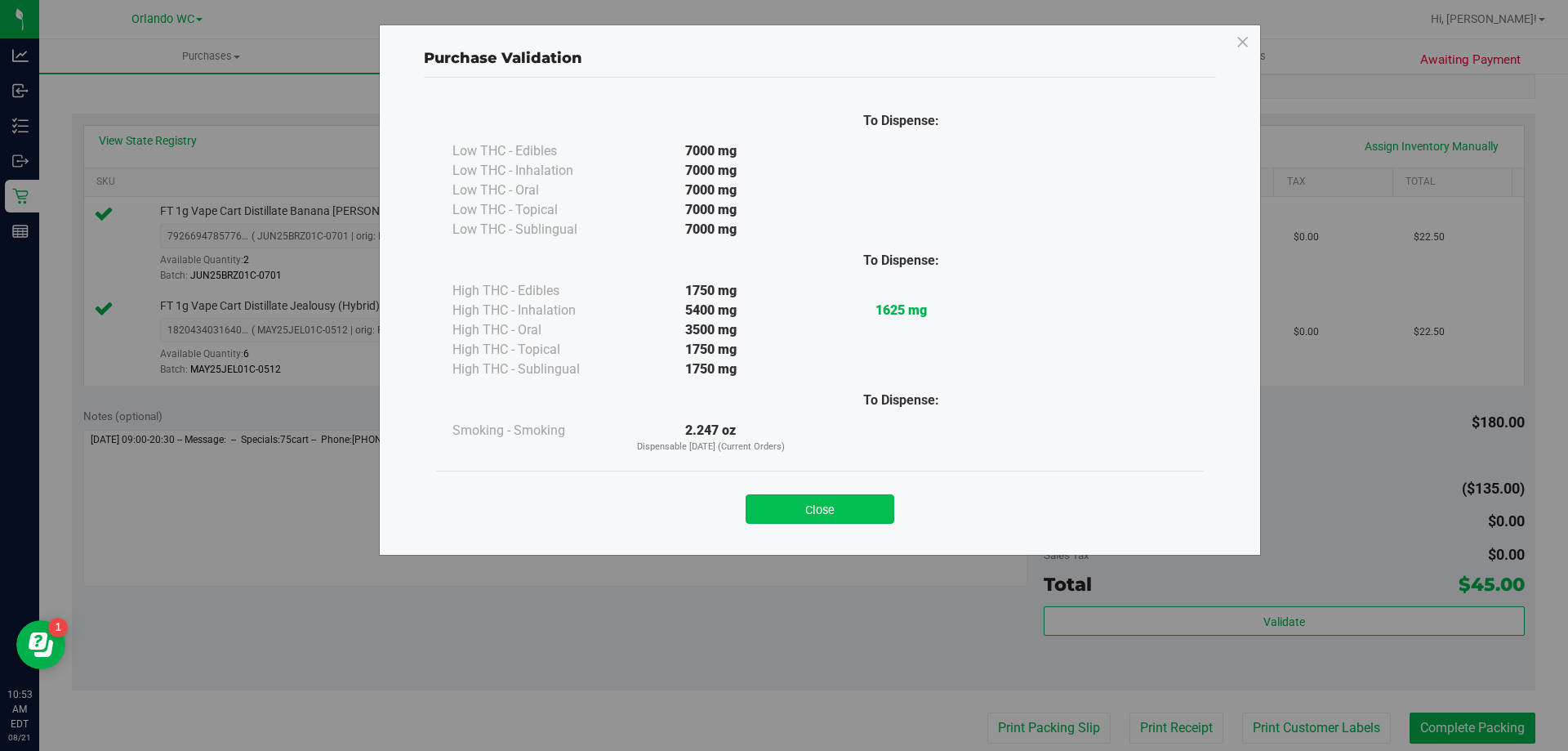
click at [864, 509] on button "Close" at bounding box center [820, 509] width 148 height 30
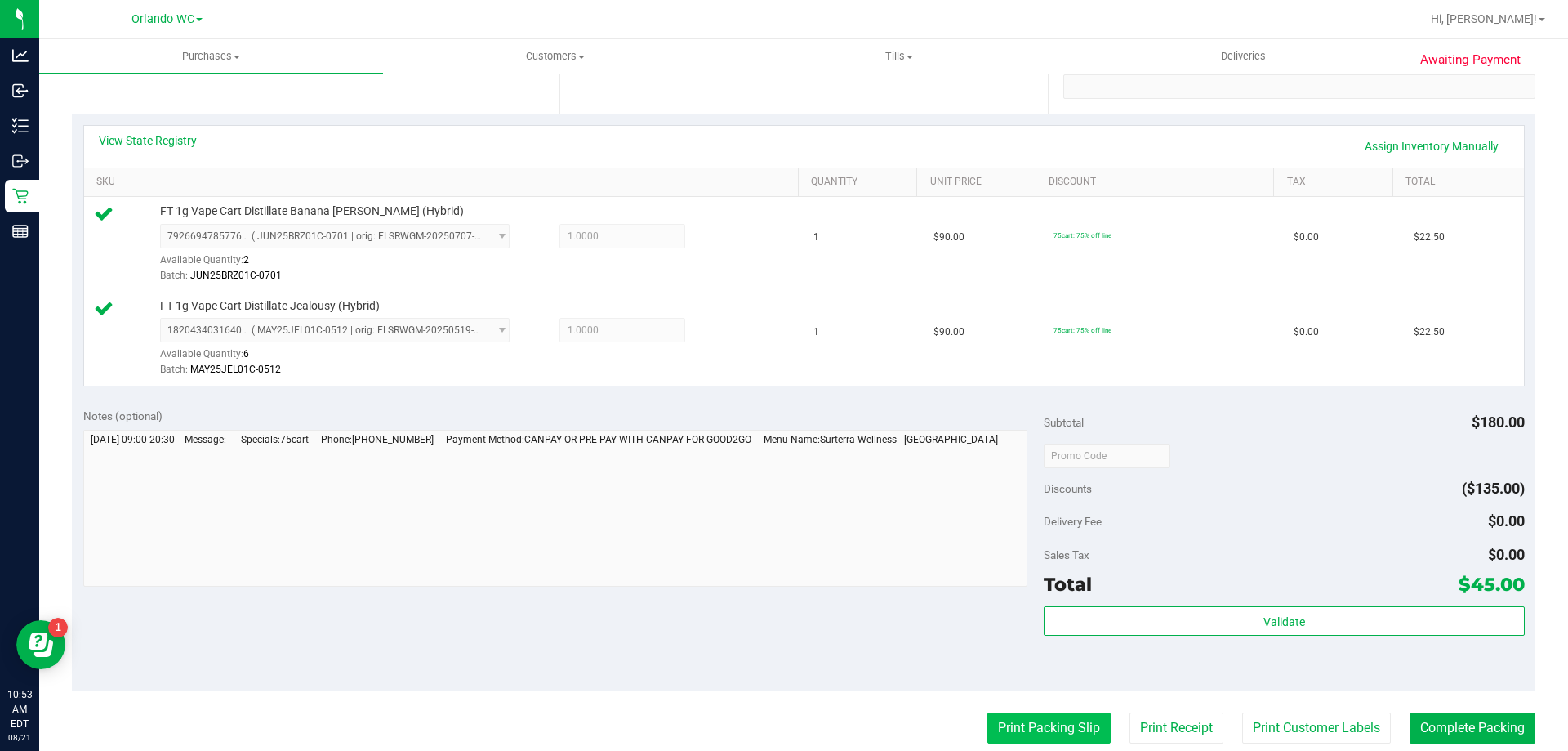
click at [1030, 719] on button "Print Packing Slip" at bounding box center [1049, 727] width 124 height 31
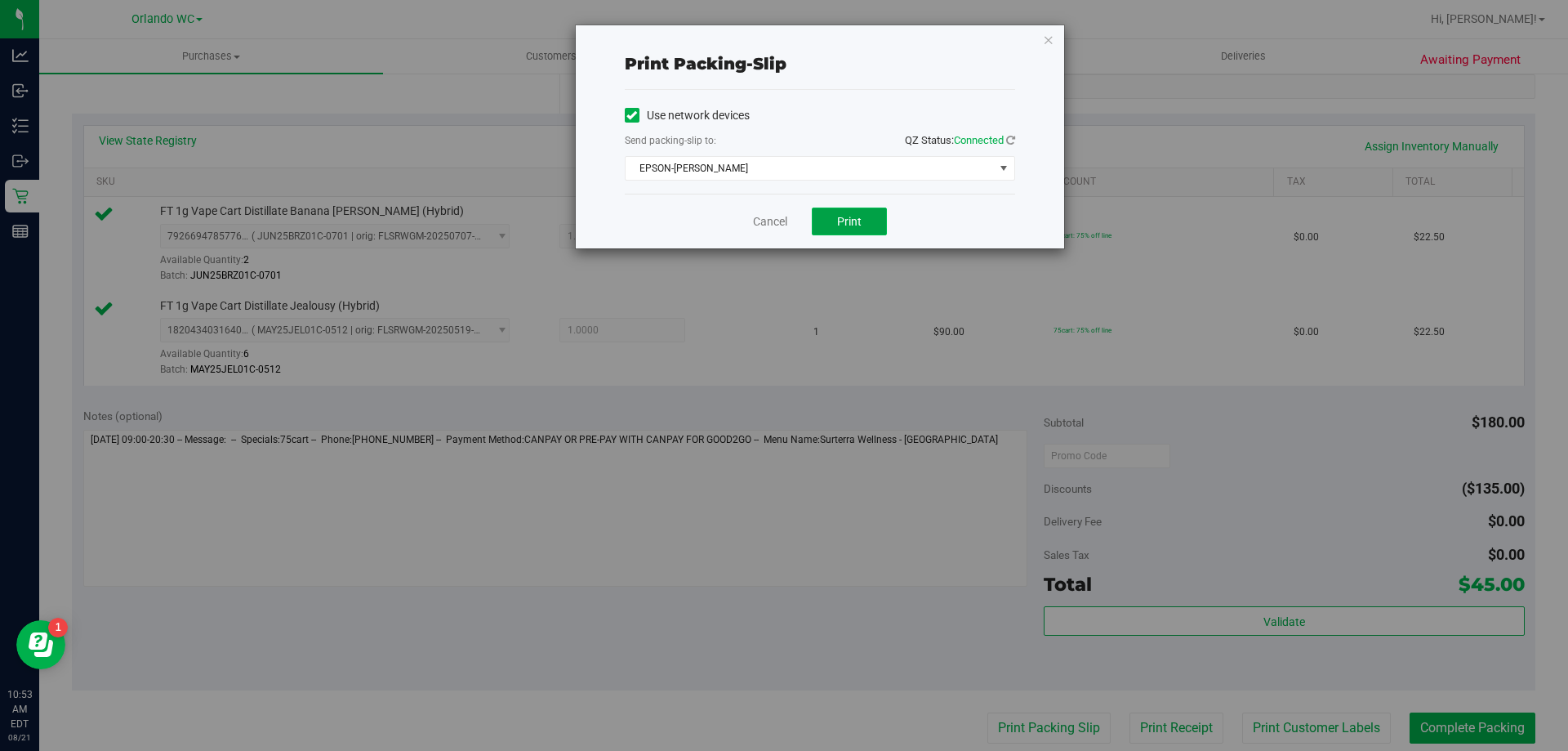
click at [828, 225] on button "Print" at bounding box center [849, 221] width 75 height 28
click at [779, 214] on link "Cancel" at bounding box center [770, 222] width 34 height 17
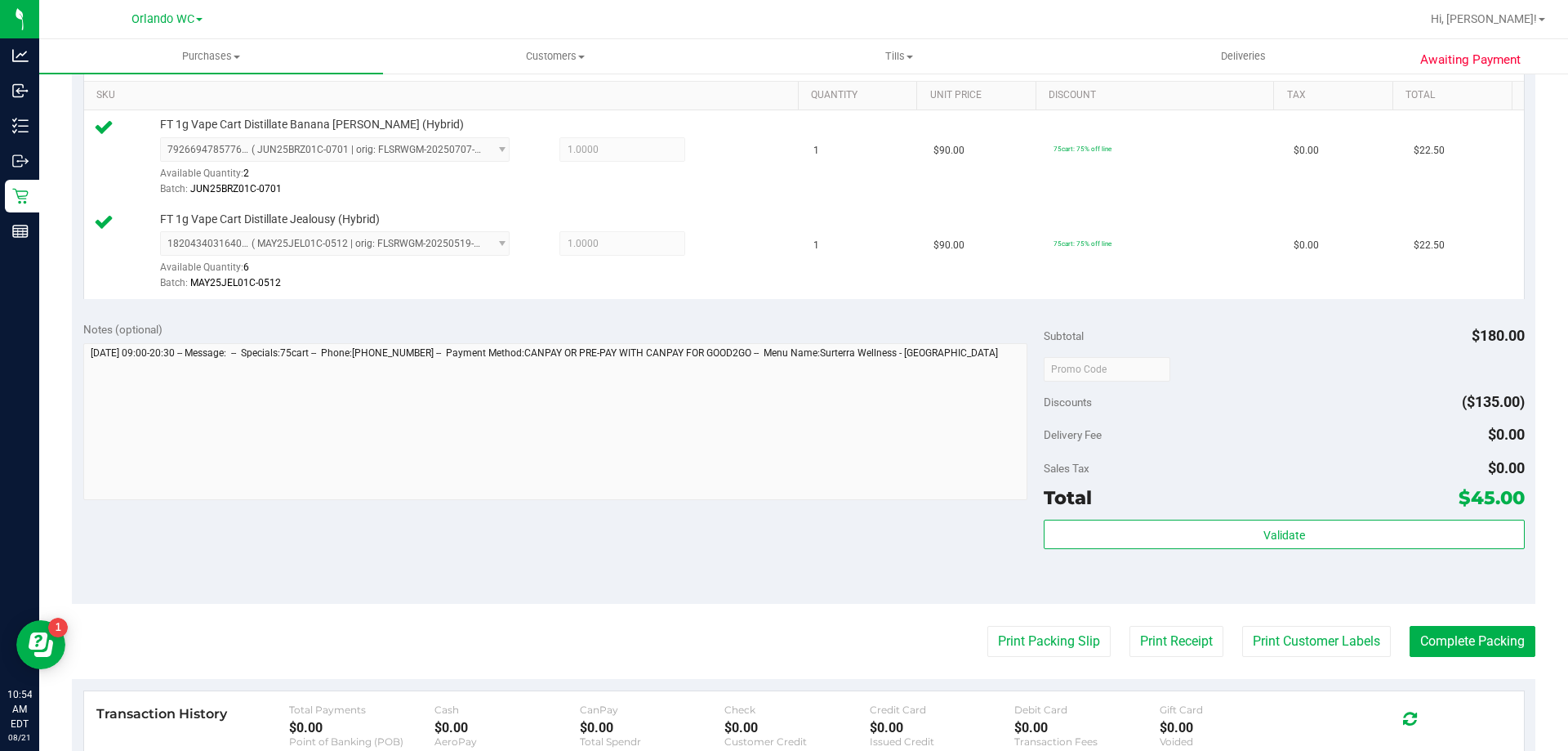
scroll to position [412, 0]
click at [1460, 647] on button "Complete Packing" at bounding box center [1472, 643] width 125 height 31
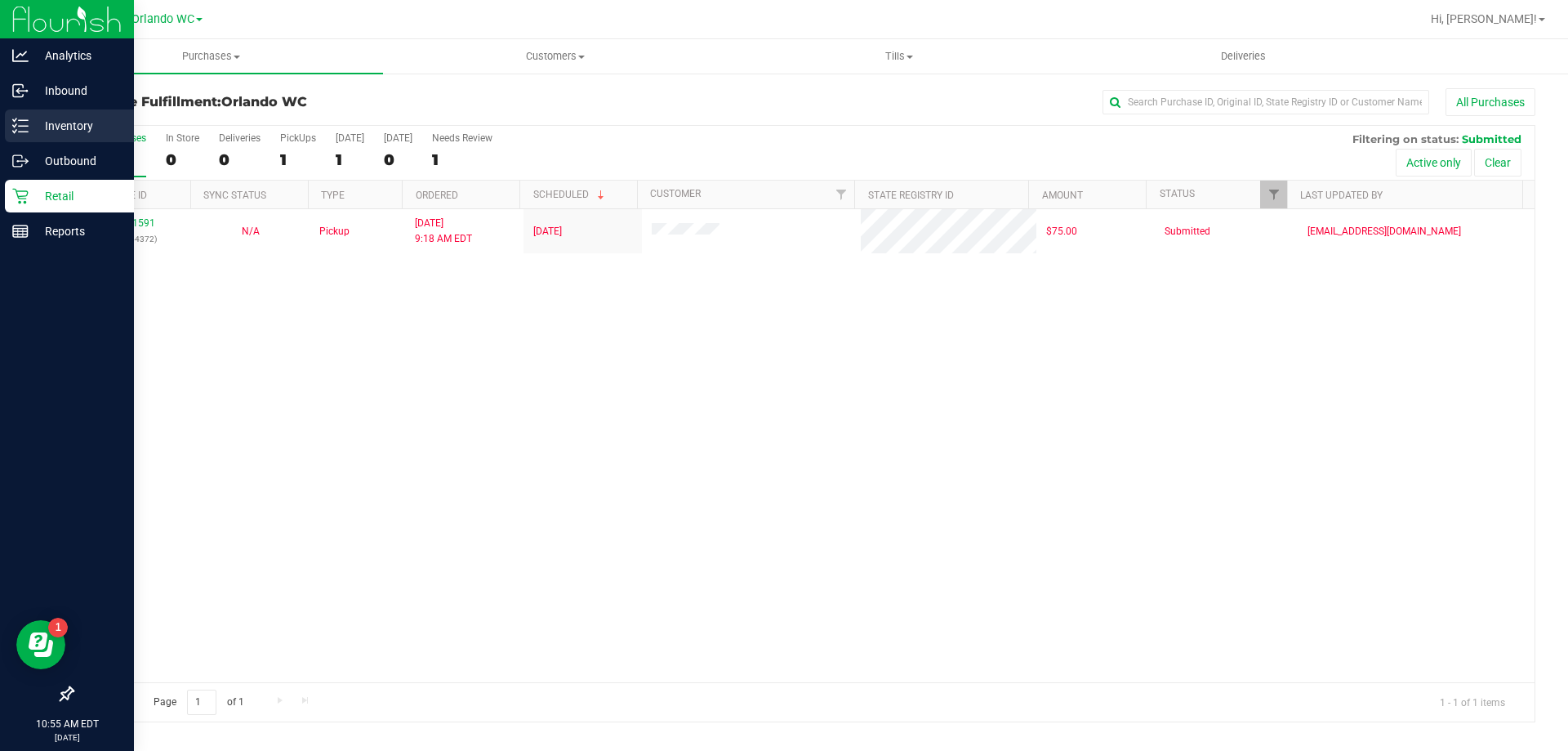
click at [35, 125] on p "Inventory" at bounding box center [78, 125] width 98 height 19
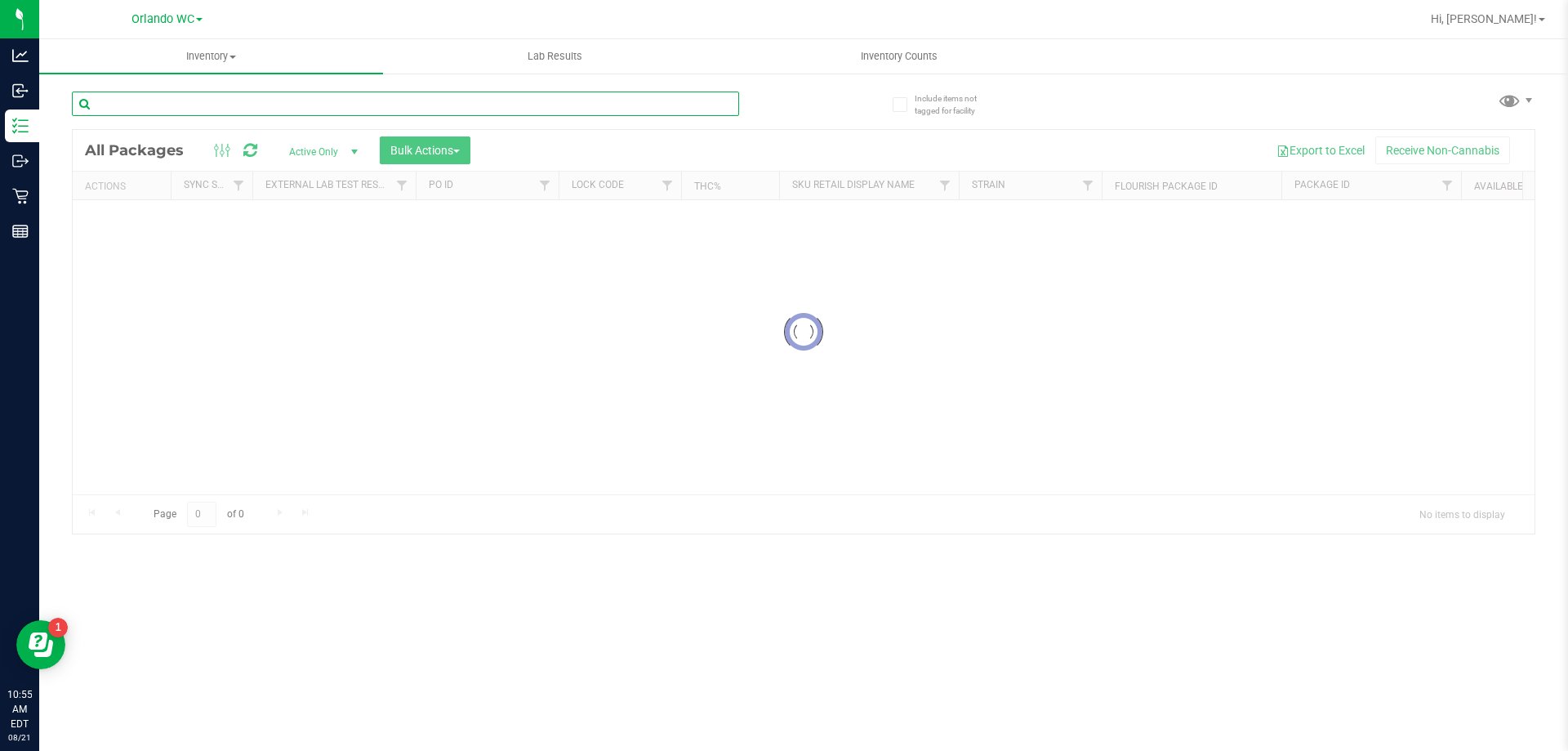
click at [275, 102] on input "text" at bounding box center [405, 103] width 667 height 25
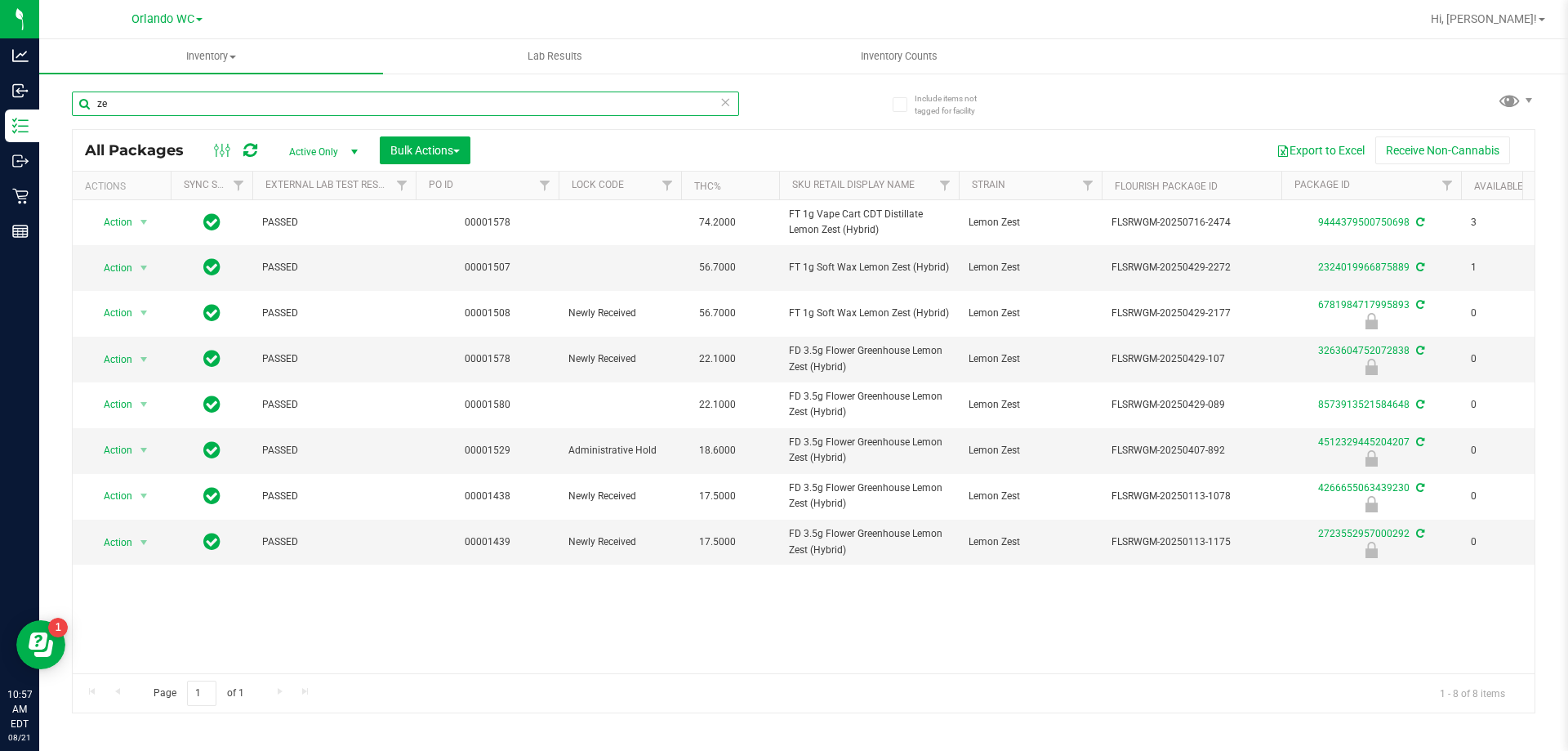
type input "z"
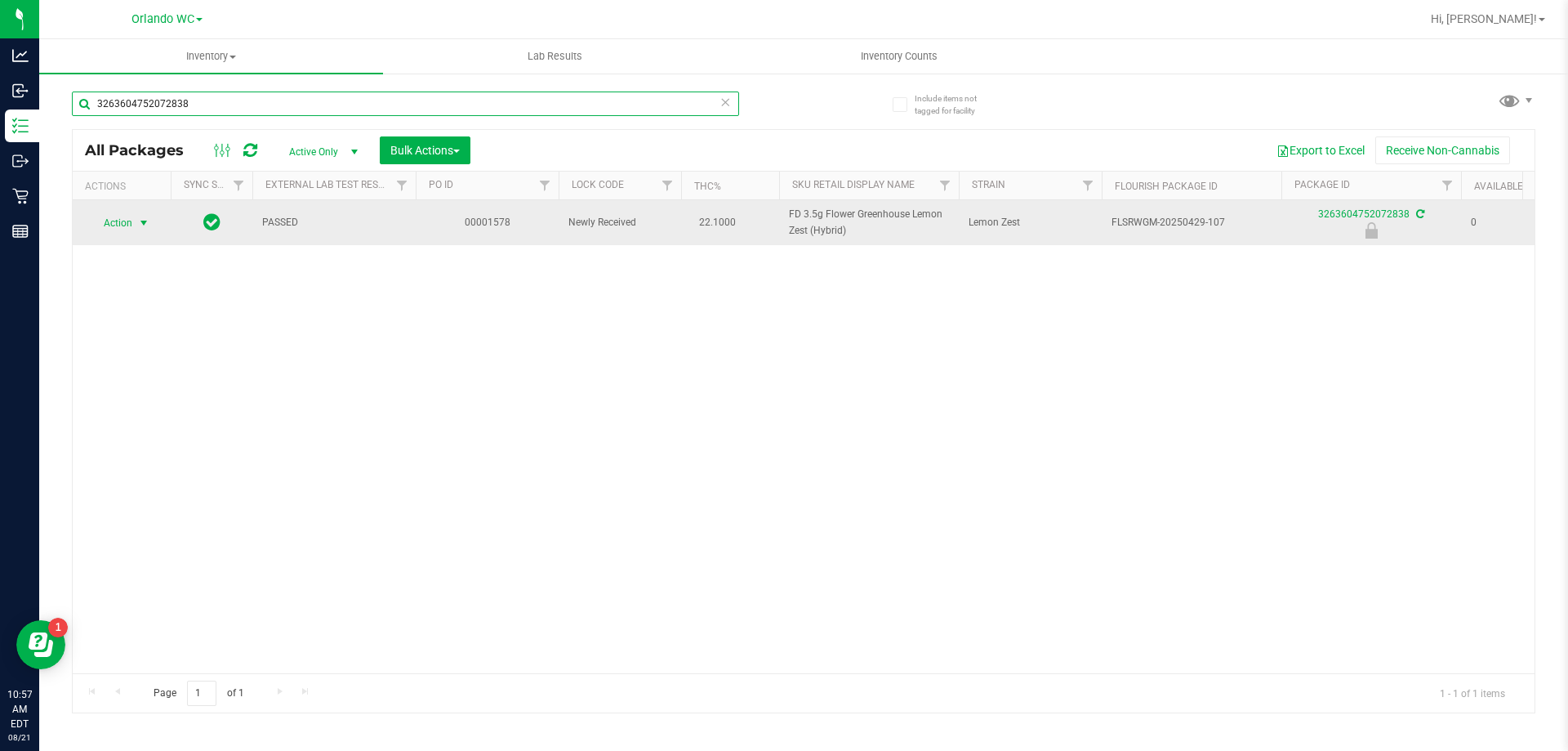
type input "3263604752072838"
click at [130, 214] on span "Action" at bounding box center [111, 223] width 44 height 23
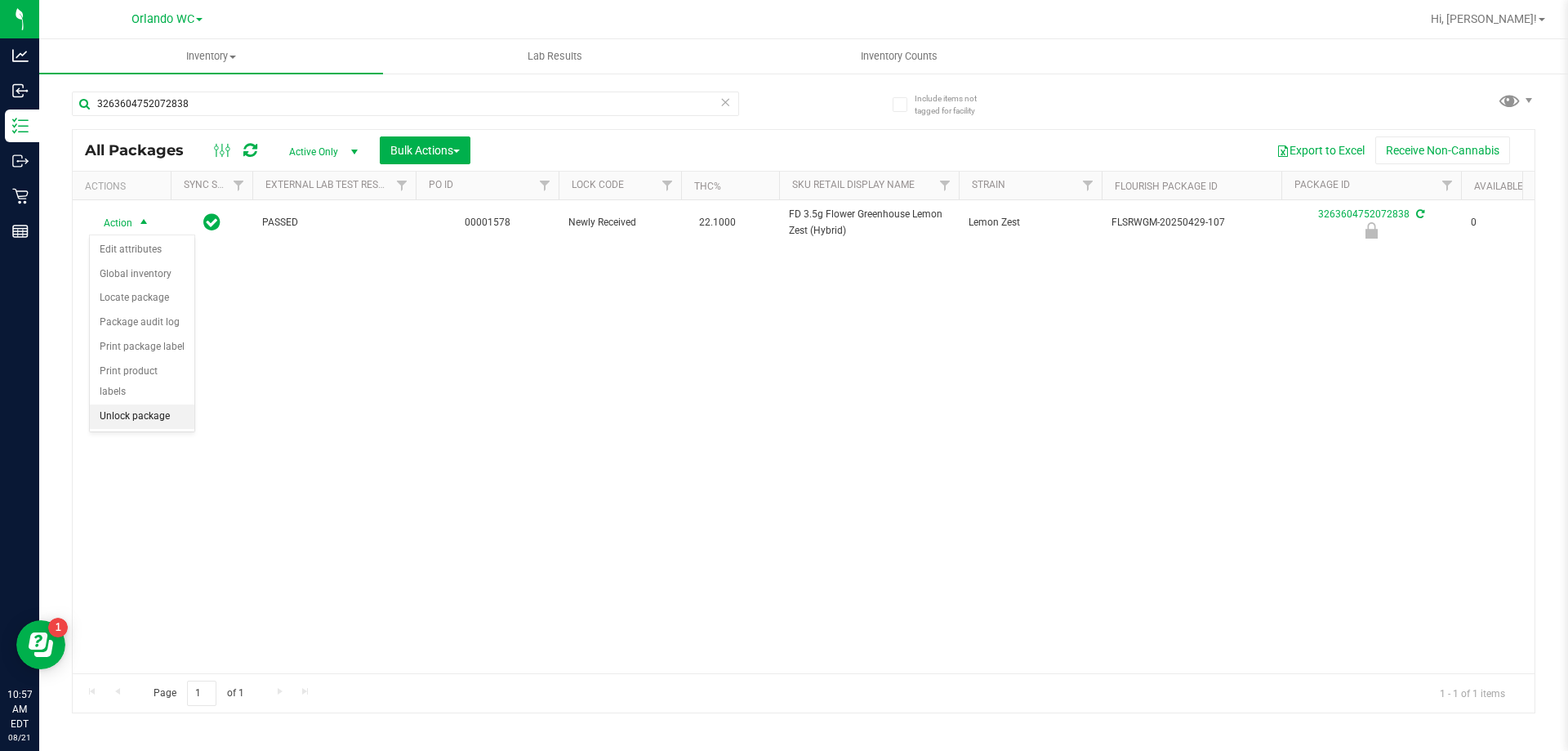
click at [145, 404] on li "Unlock package" at bounding box center [142, 416] width 104 height 25
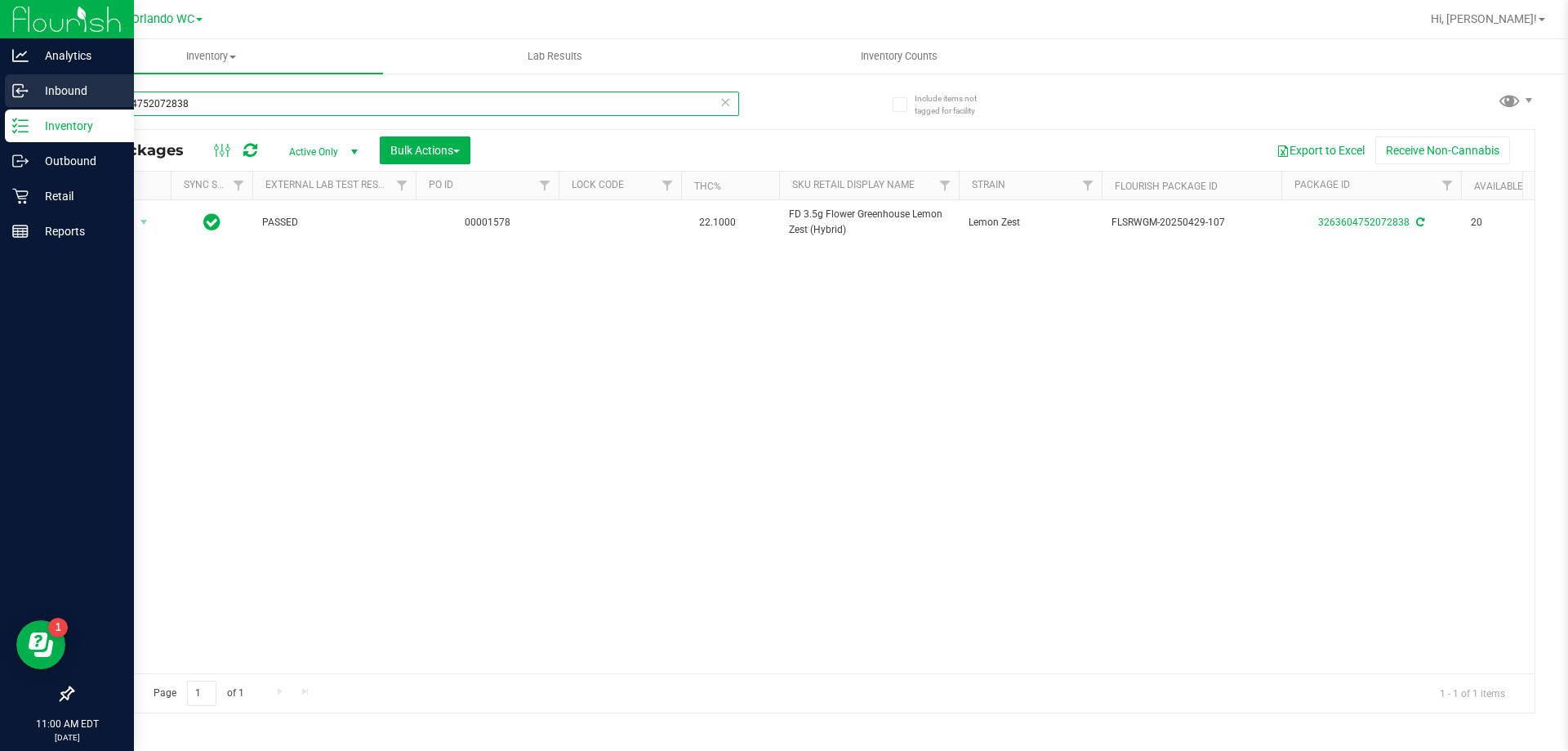
drag, startPoint x: 207, startPoint y: 109, endPoint x: 0, endPoint y: 117, distance: 207.2
click at [0, 109] on div "Analytics Inbound Inventory Outbound Retail Reports 11:00 AM EDT 08/21/2025 08/…" at bounding box center [784, 376] width 1568 height 751
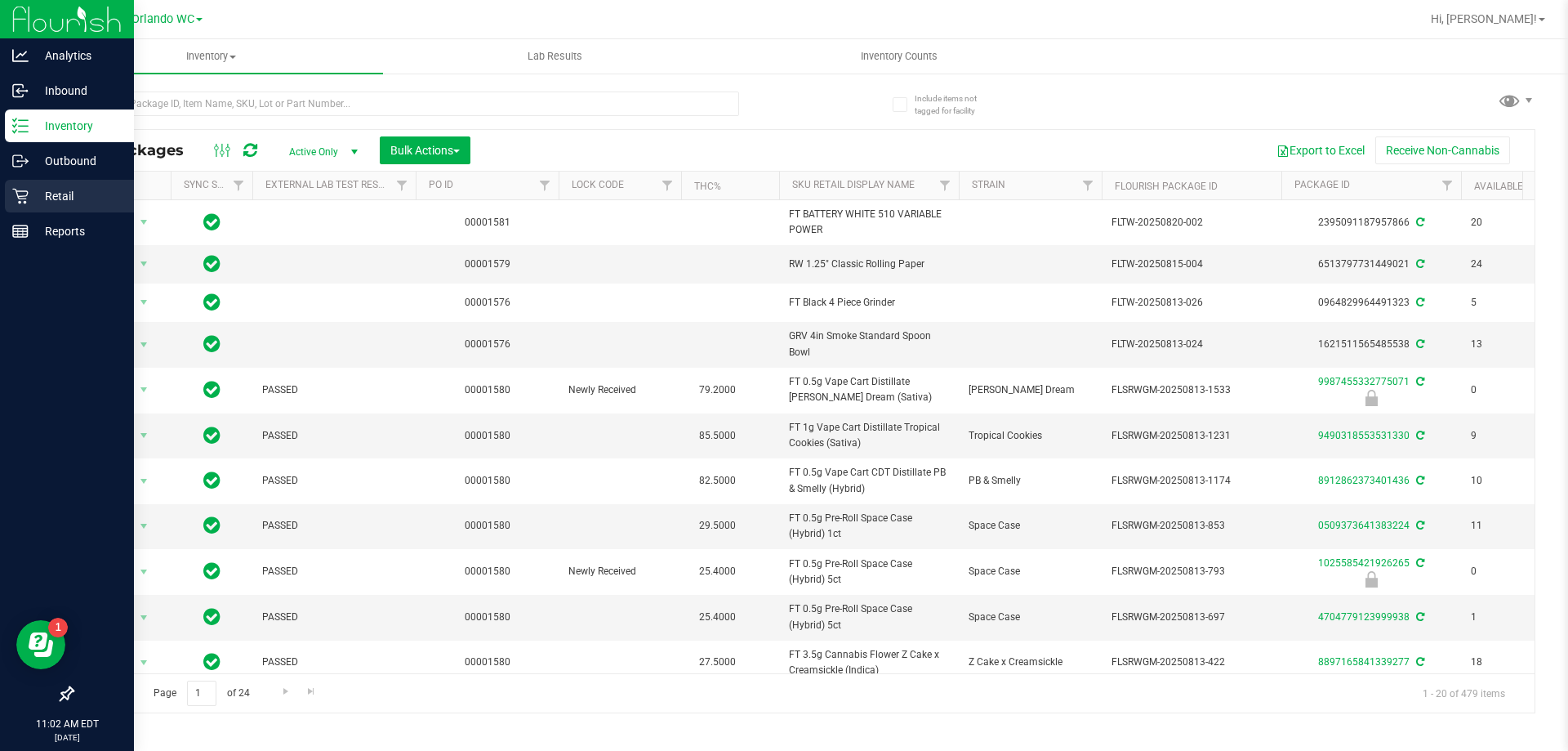
click at [15, 208] on div "Retail" at bounding box center [70, 196] width 129 height 33
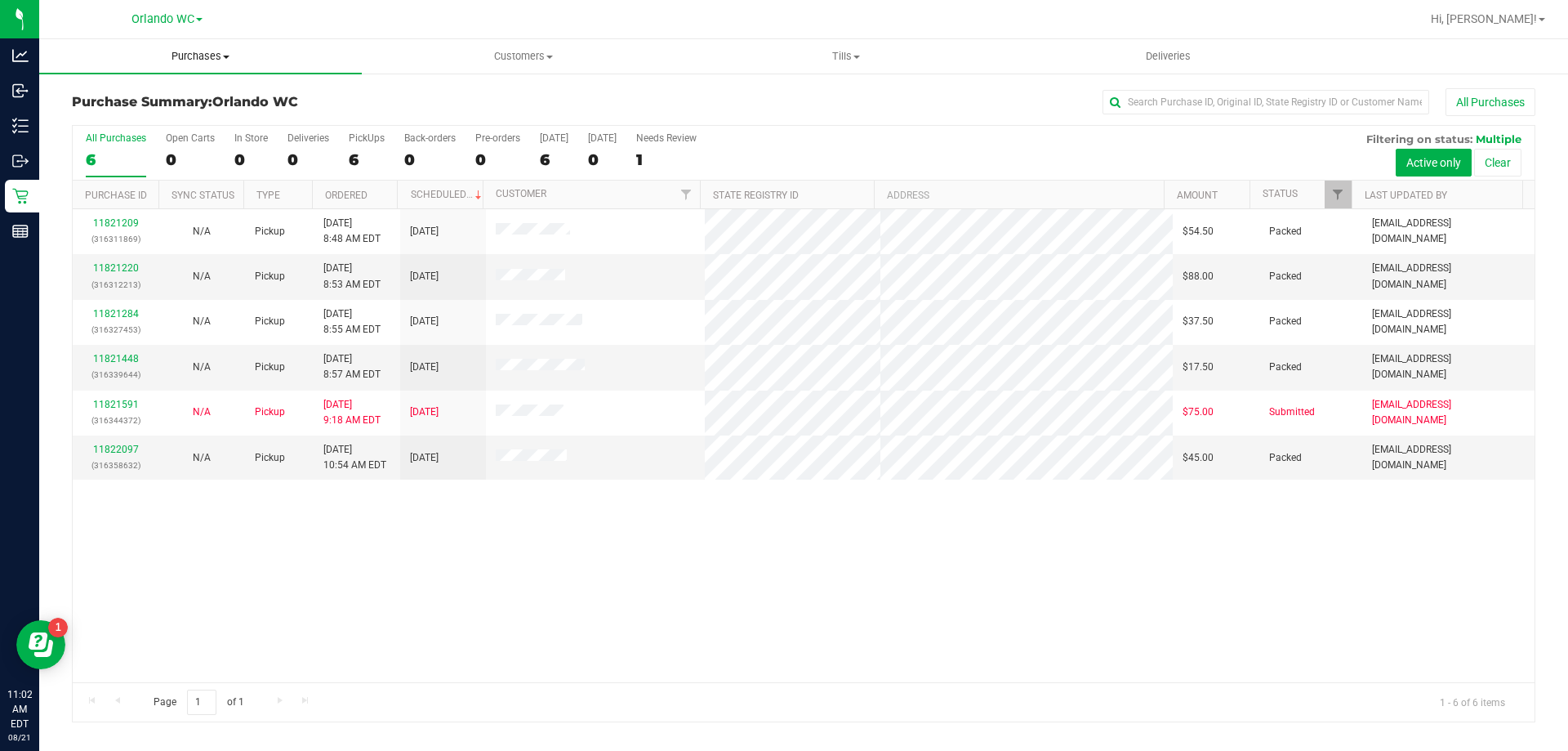
click at [219, 63] on span "Purchases" at bounding box center [200, 56] width 323 height 14
click at [111, 123] on span "Fulfillment" at bounding box center [89, 118] width 101 height 14
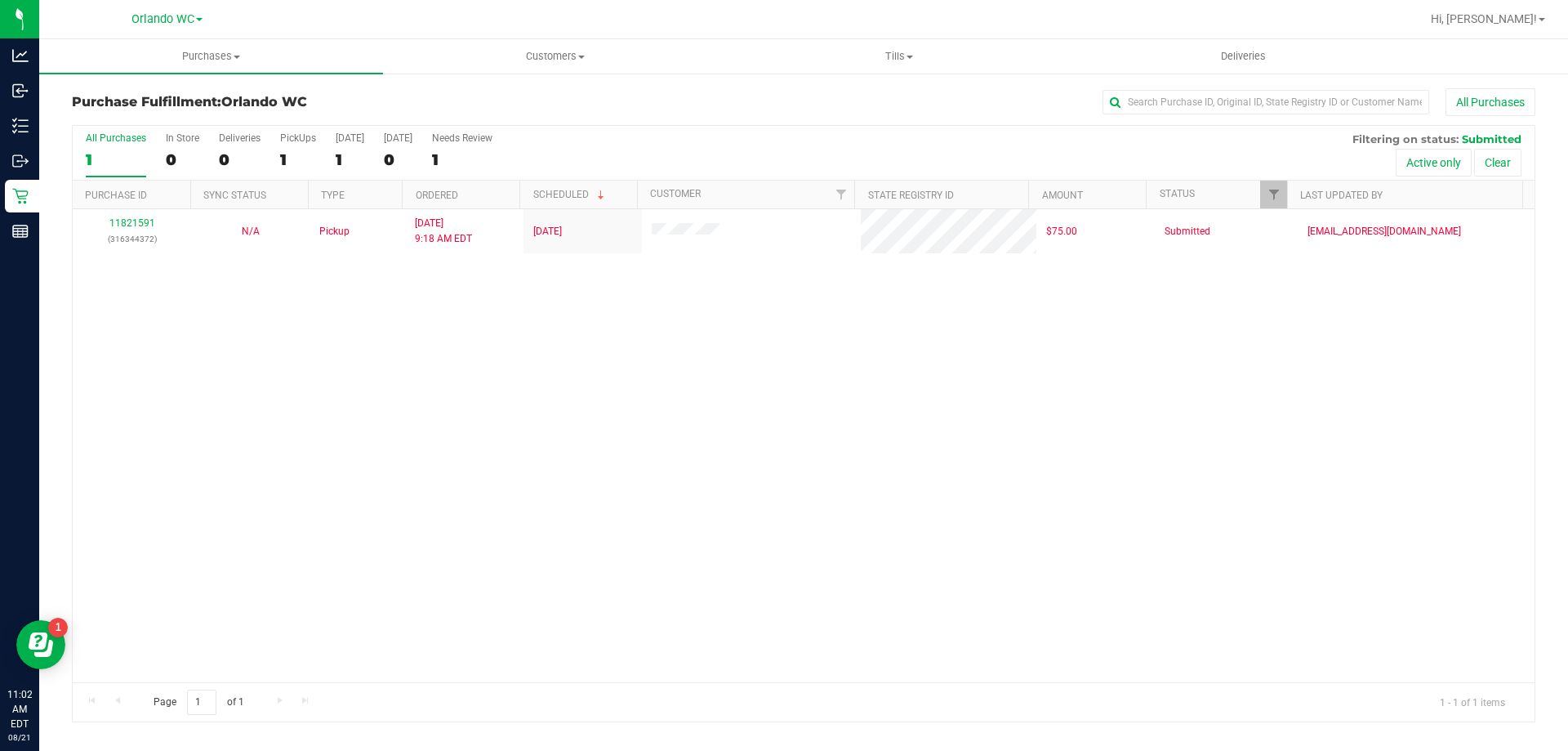
click at [624, 632] on div "11821591 (316344372) N/A Pickup 8/21/2025 9:18 AM EDT 8/21/2025 $75.00 Submitte…" at bounding box center [803, 446] width 1462 height 473
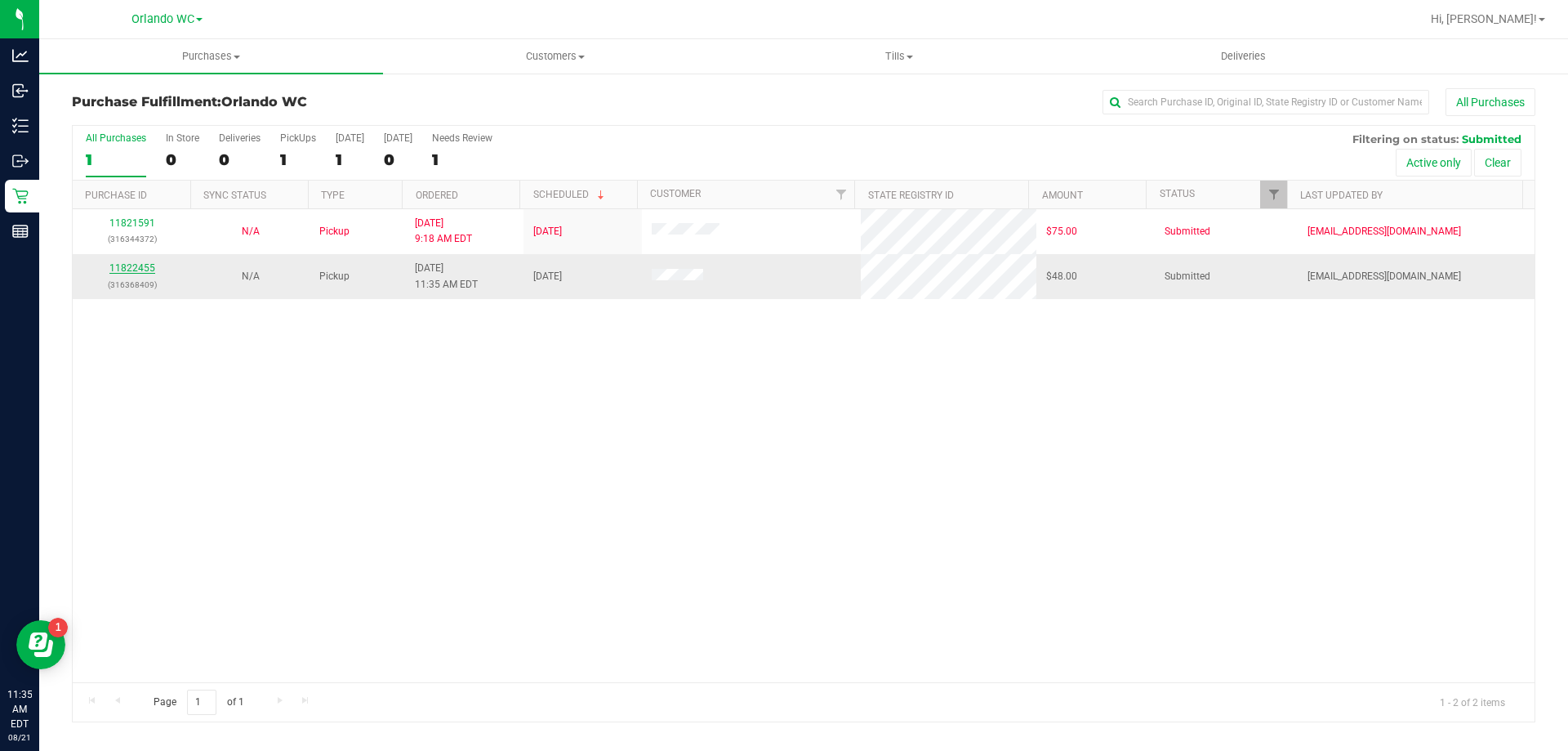
click at [128, 272] on link "11822455" at bounding box center [132, 267] width 46 height 11
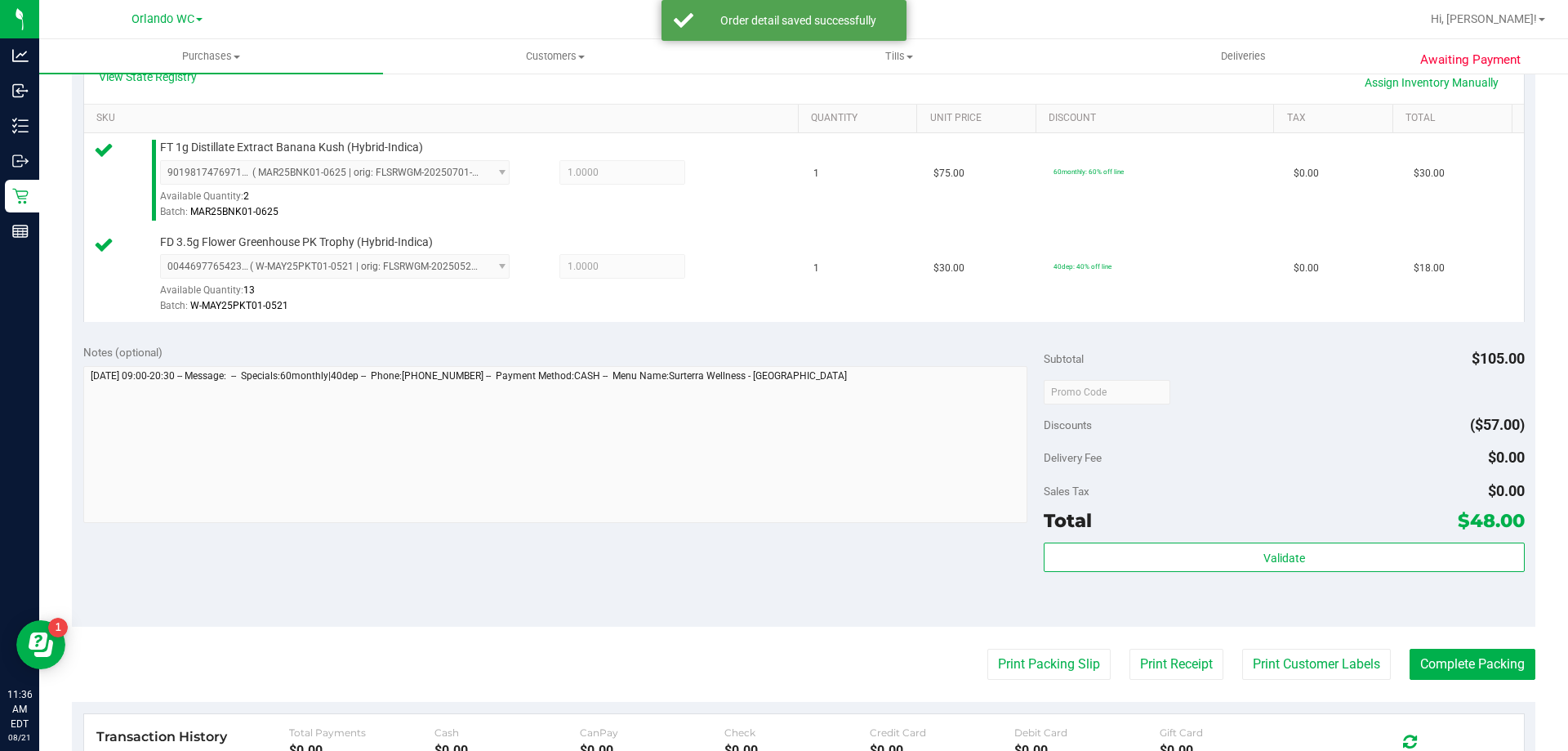
scroll to position [532, 0]
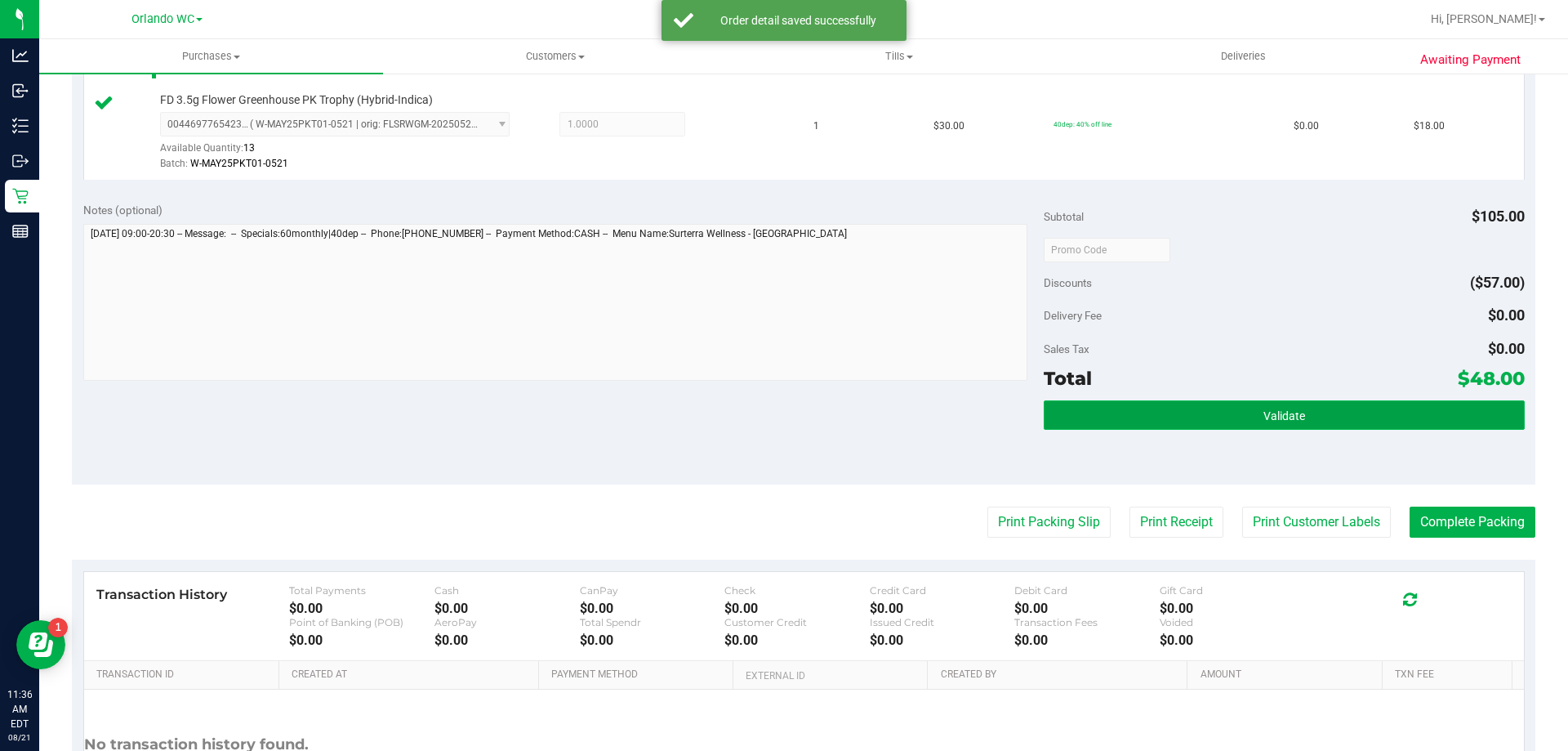
click at [1271, 415] on span "Validate" at bounding box center [1284, 415] width 42 height 13
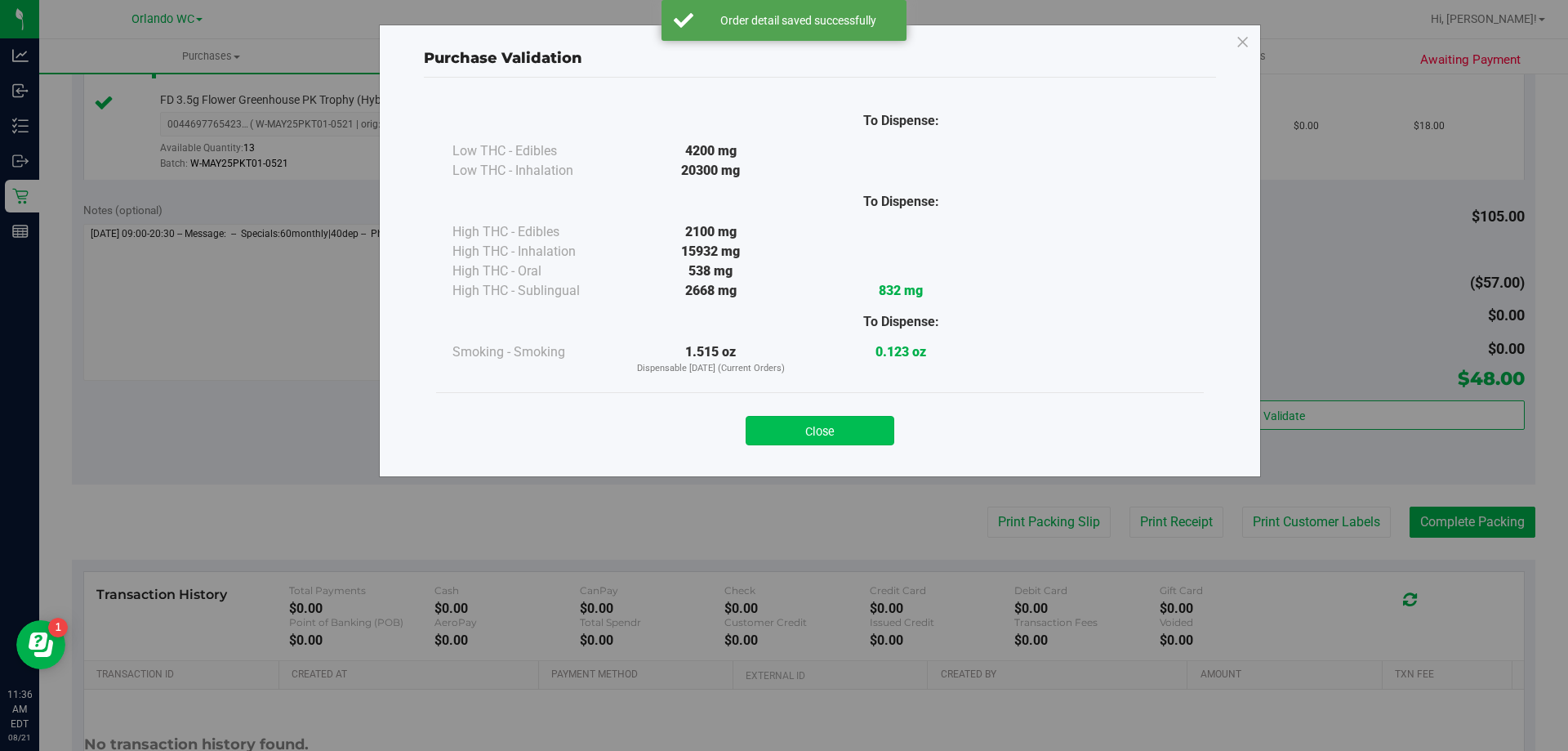
click at [875, 429] on button "Close" at bounding box center [820, 430] width 148 height 30
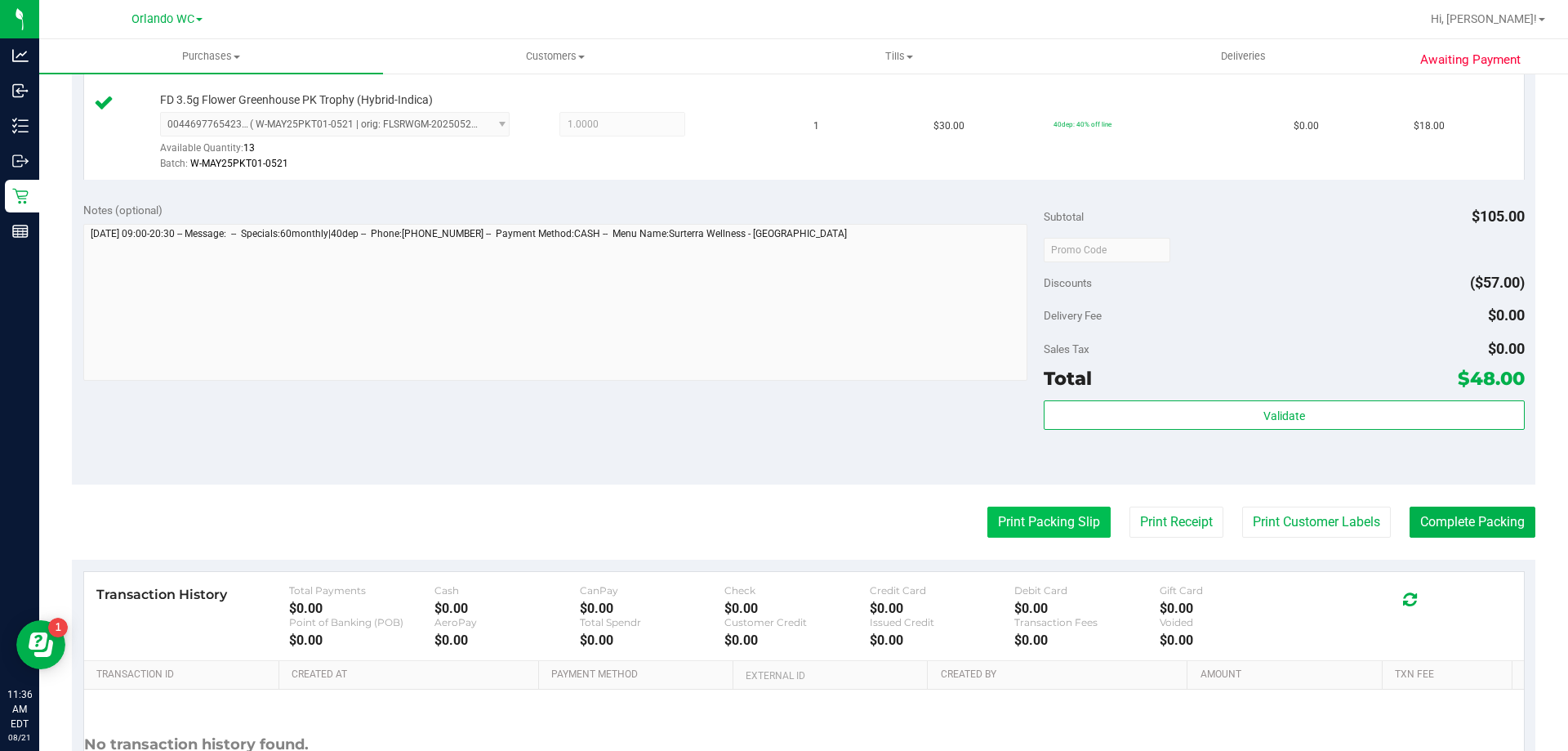
click at [1046, 511] on button "Print Packing Slip" at bounding box center [1049, 521] width 124 height 31
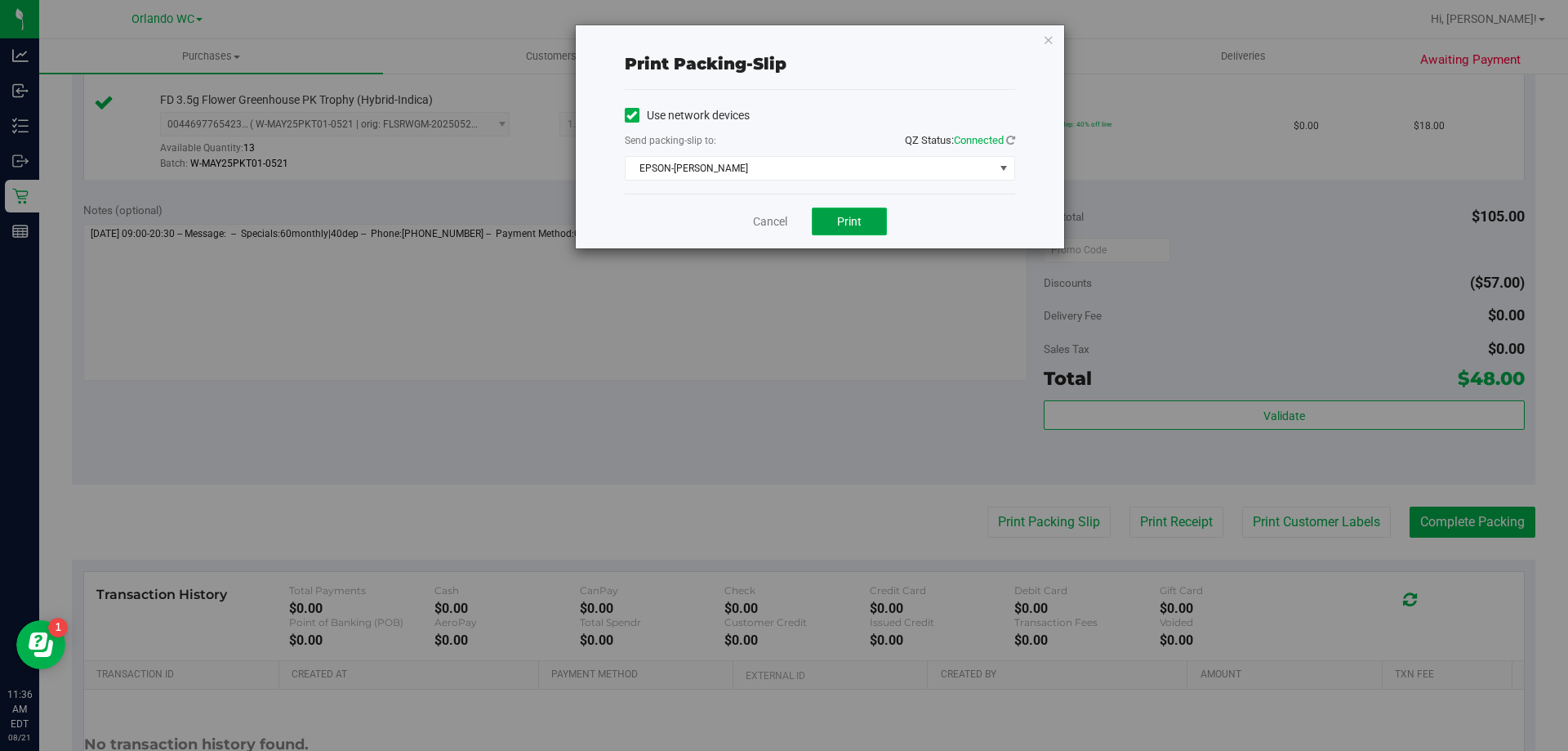
click at [825, 221] on button "Print" at bounding box center [849, 221] width 75 height 28
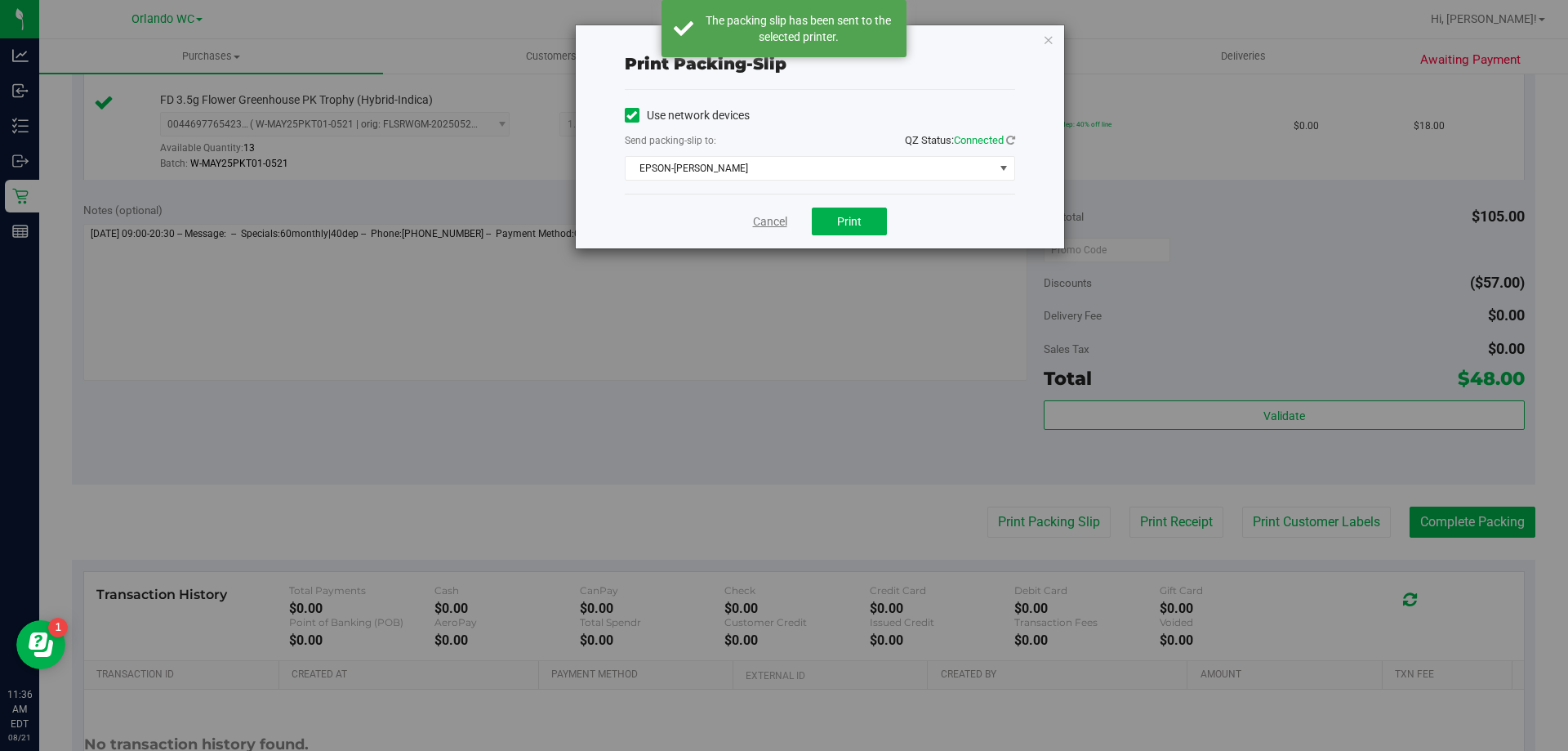
click at [770, 228] on link "Cancel" at bounding box center [770, 222] width 34 height 17
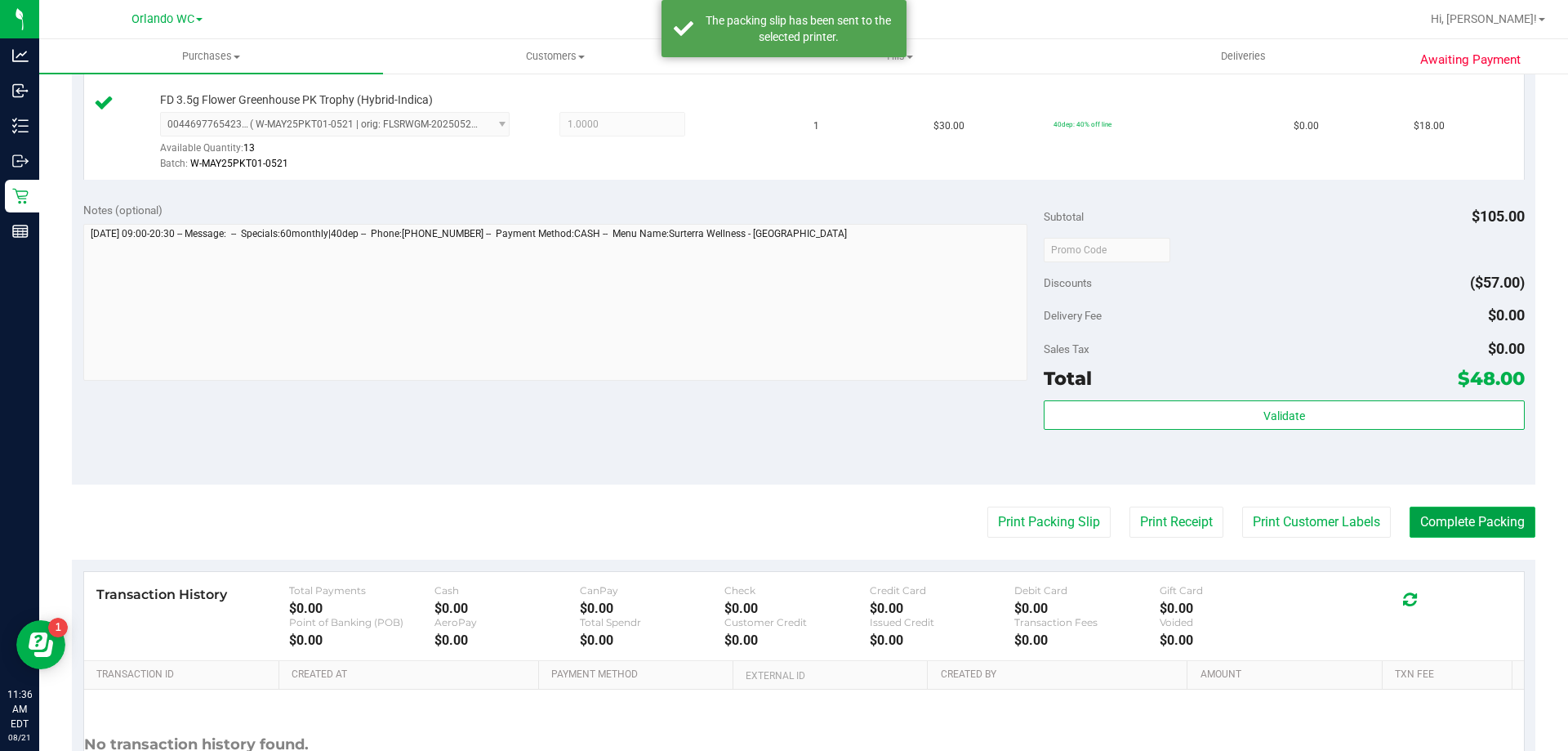
click at [1476, 536] on button "Complete Packing" at bounding box center [1472, 521] width 125 height 31
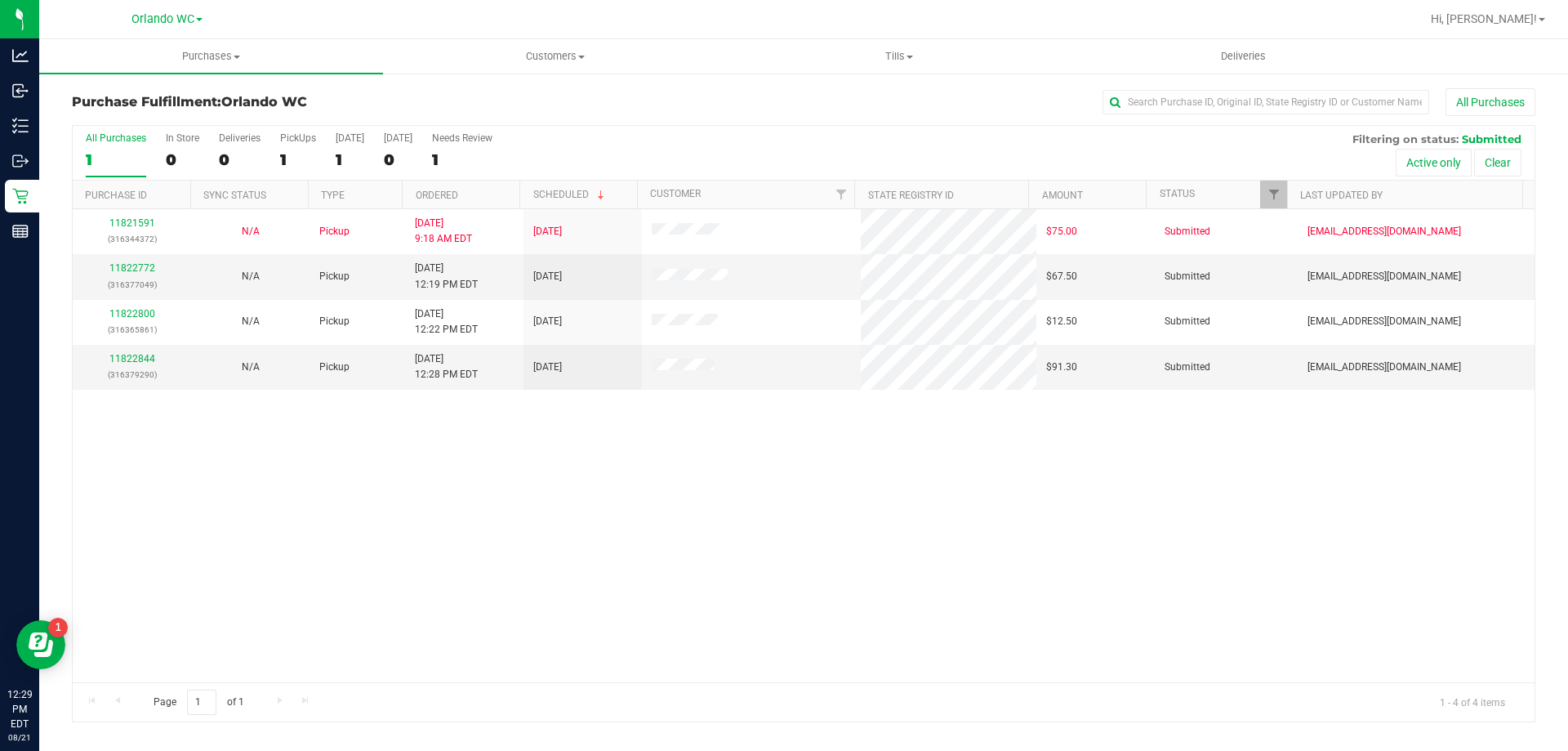
click at [488, 197] on th "Ordered" at bounding box center [460, 195] width 118 height 29
click at [141, 270] on link "11822772" at bounding box center [132, 267] width 46 height 11
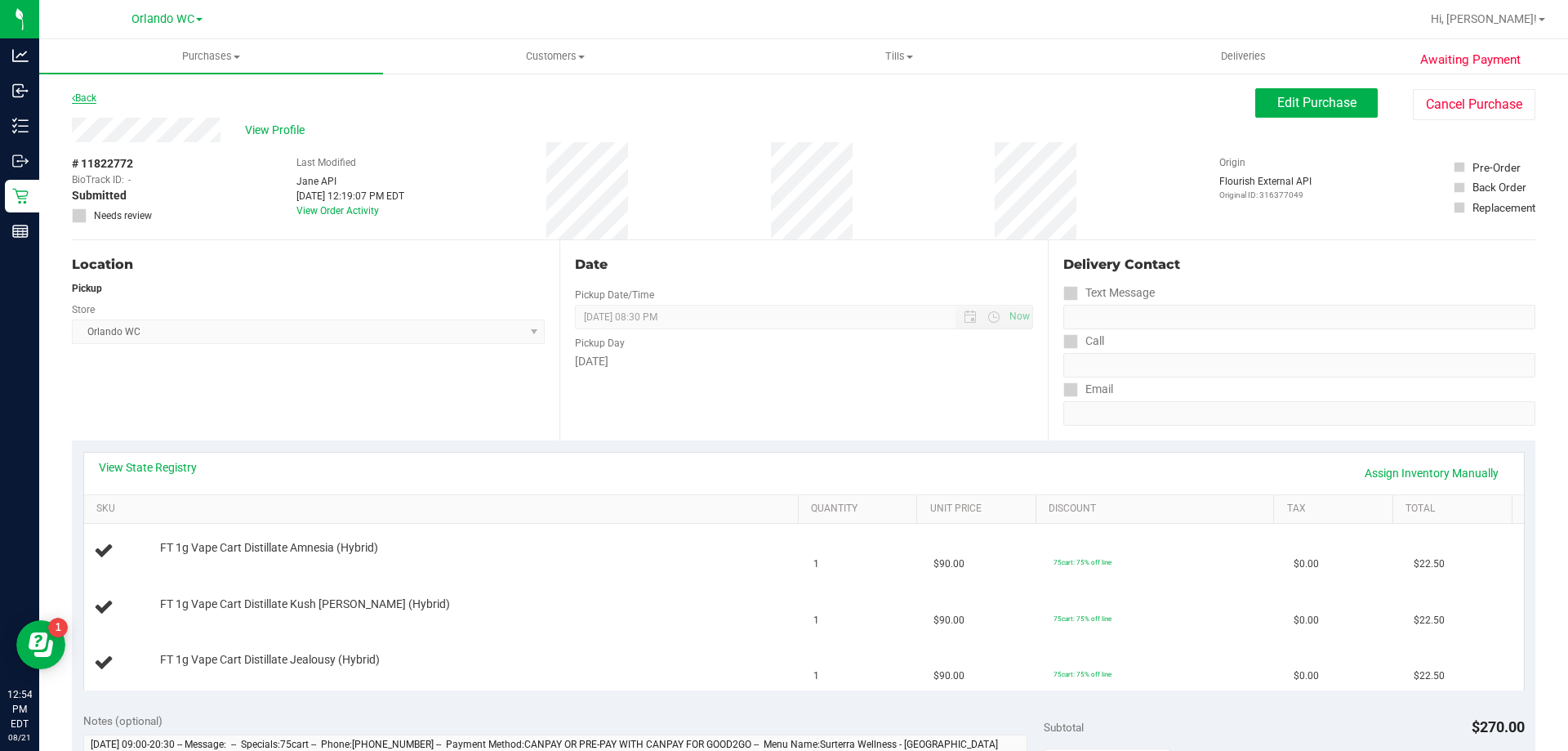
click at [80, 93] on link "Back" at bounding box center [84, 97] width 25 height 11
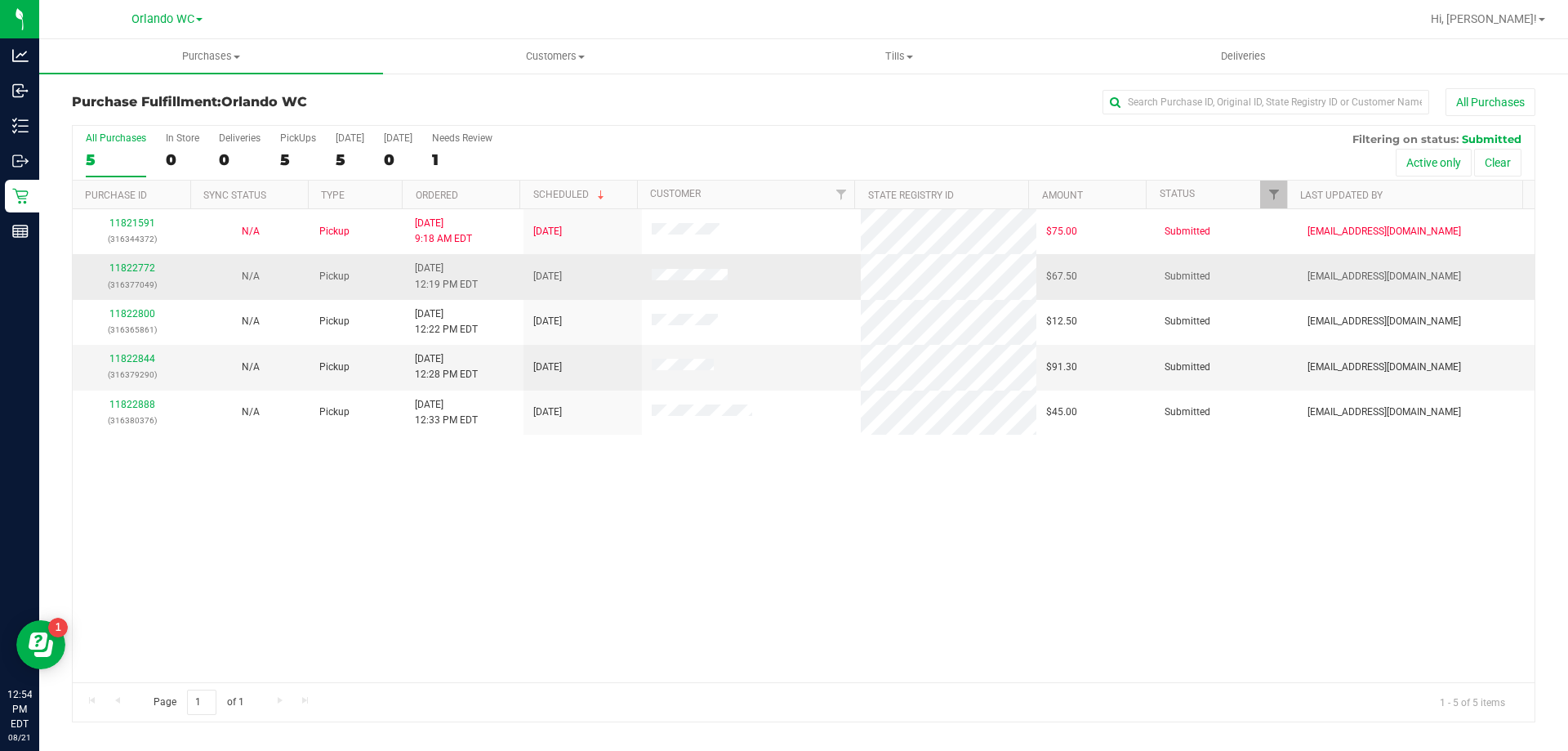
click at [140, 261] on div "11822772 (316377049)" at bounding box center [131, 275] width 99 height 31
click at [137, 266] on link "11822772" at bounding box center [132, 267] width 46 height 11
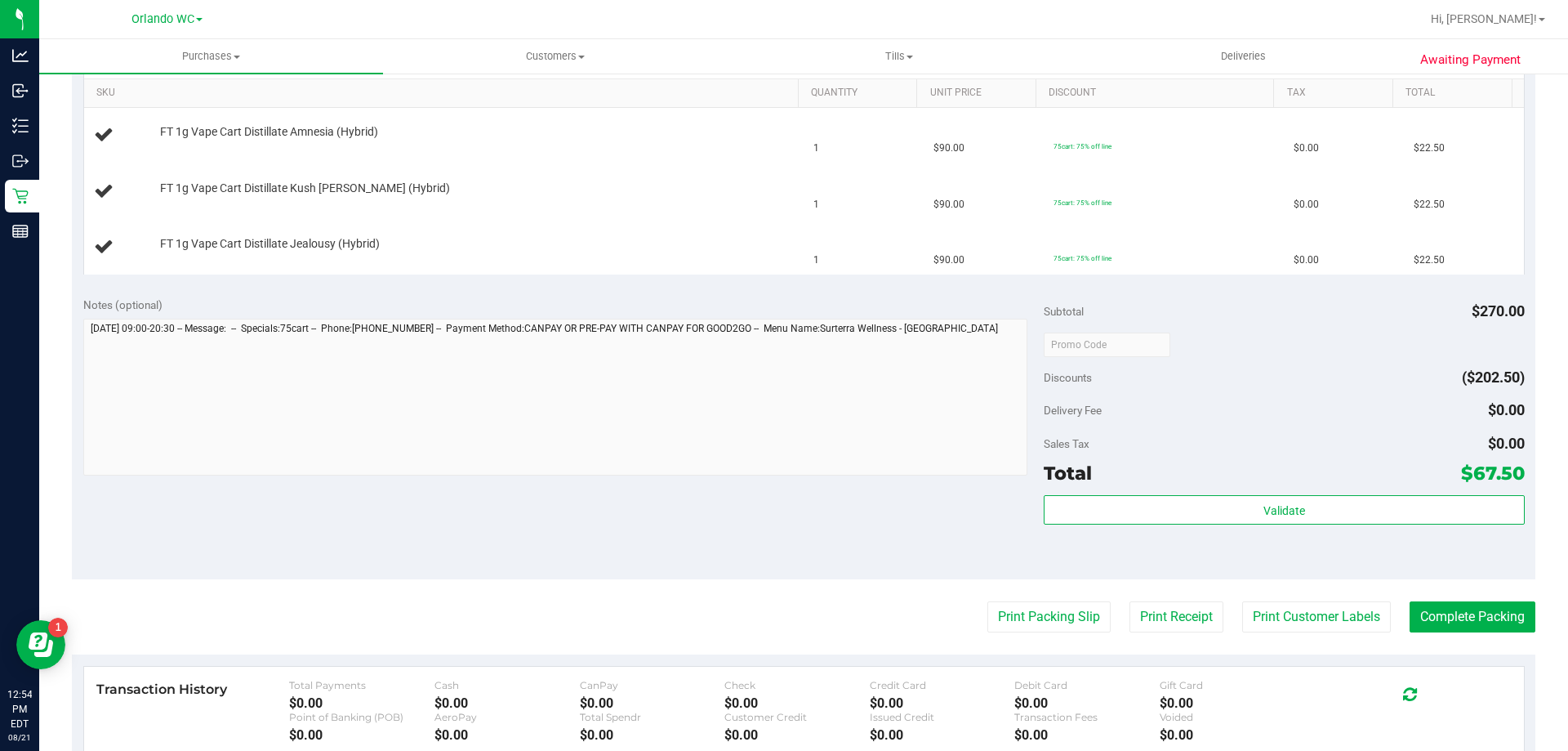
scroll to position [424, 0]
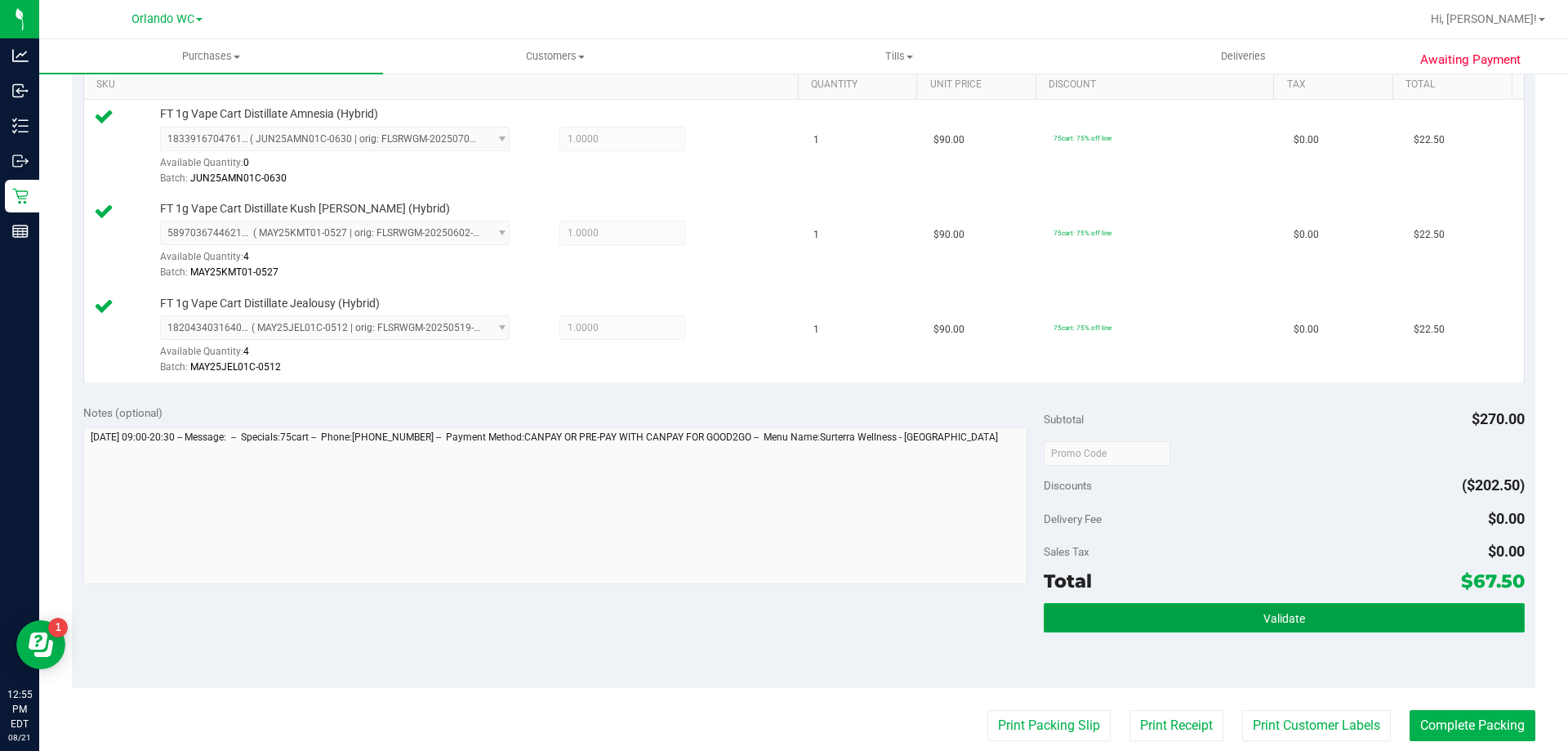
click at [1114, 609] on button "Validate" at bounding box center [1284, 617] width 481 height 30
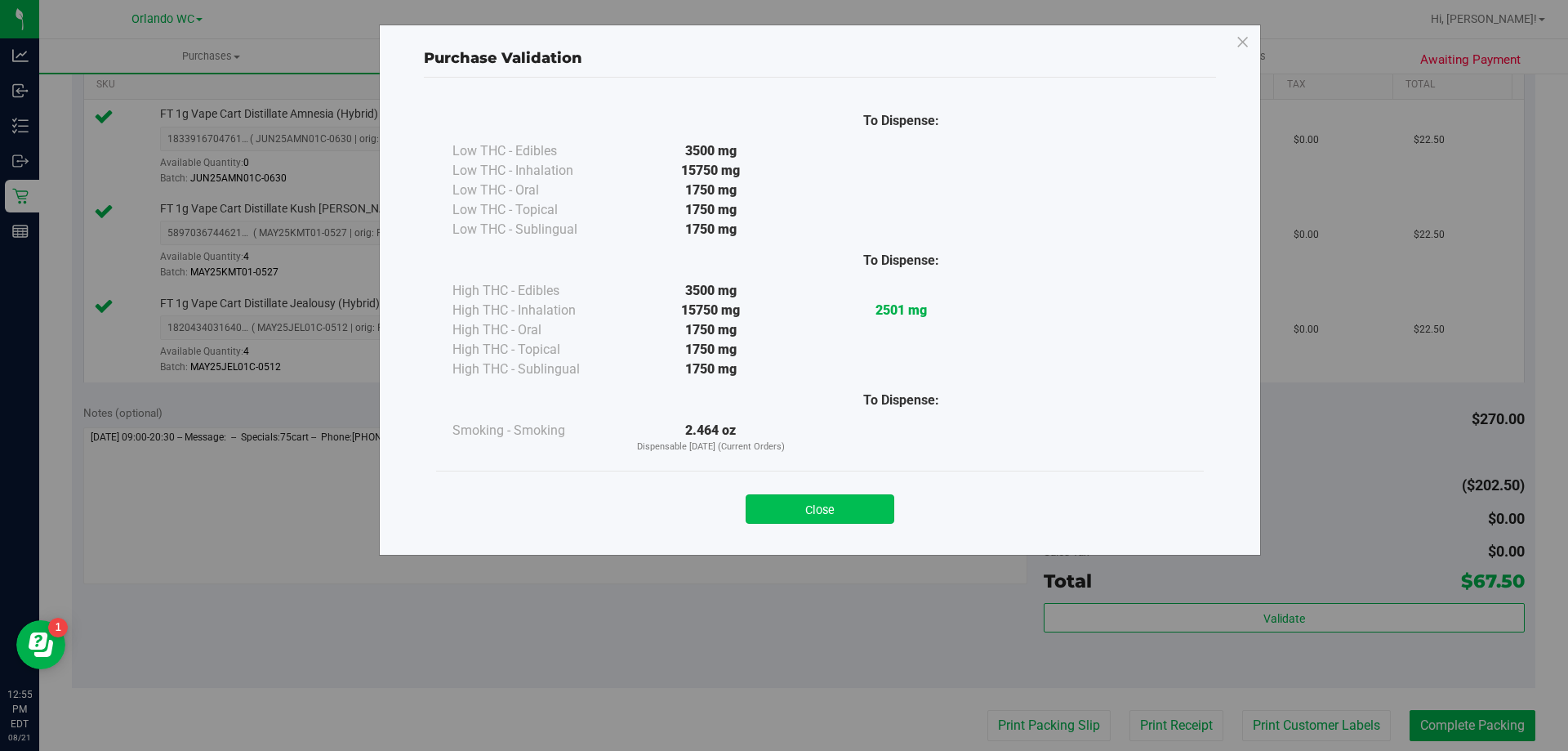
click at [843, 502] on button "Close" at bounding box center [820, 509] width 148 height 30
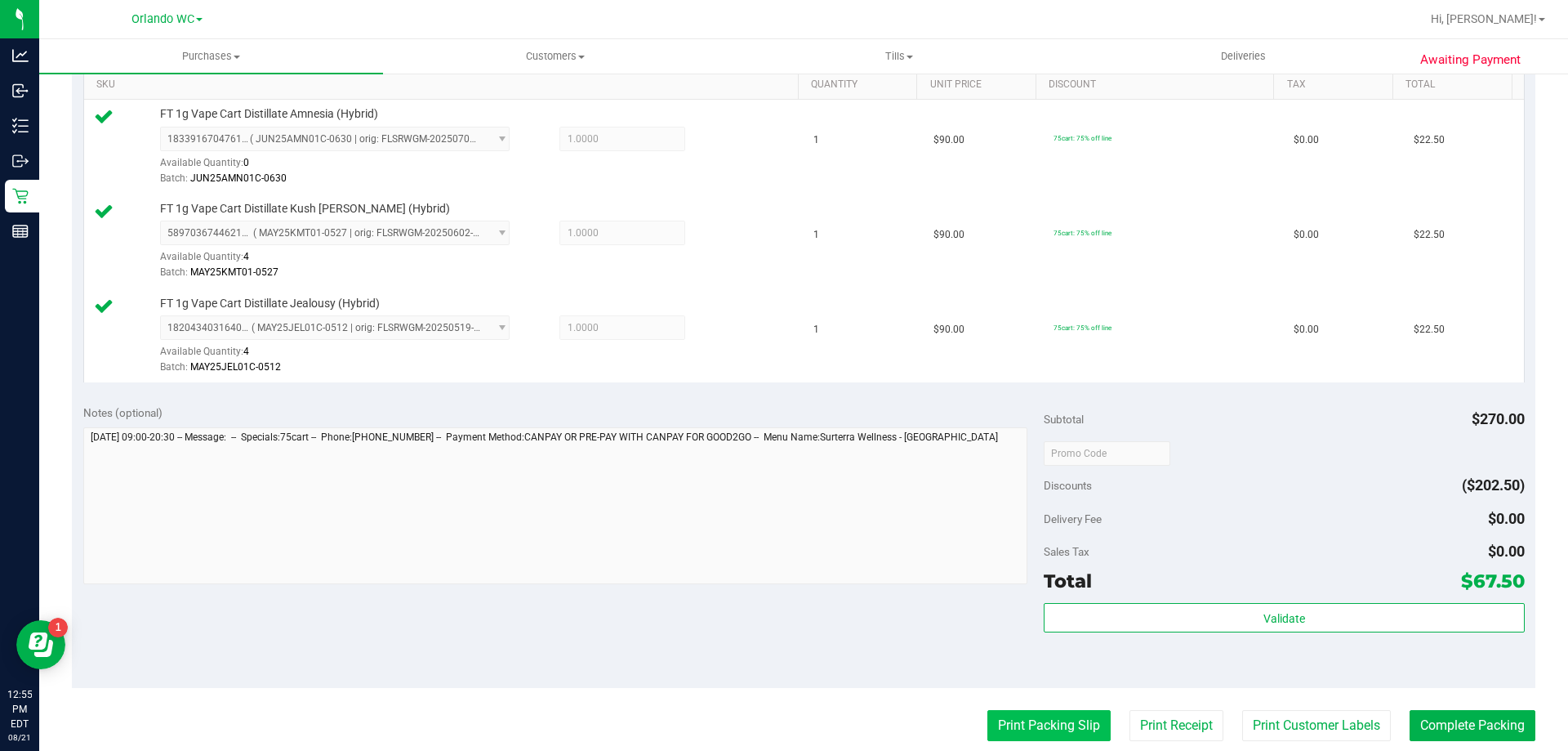
click at [1025, 716] on button "Print Packing Slip" at bounding box center [1049, 725] width 124 height 31
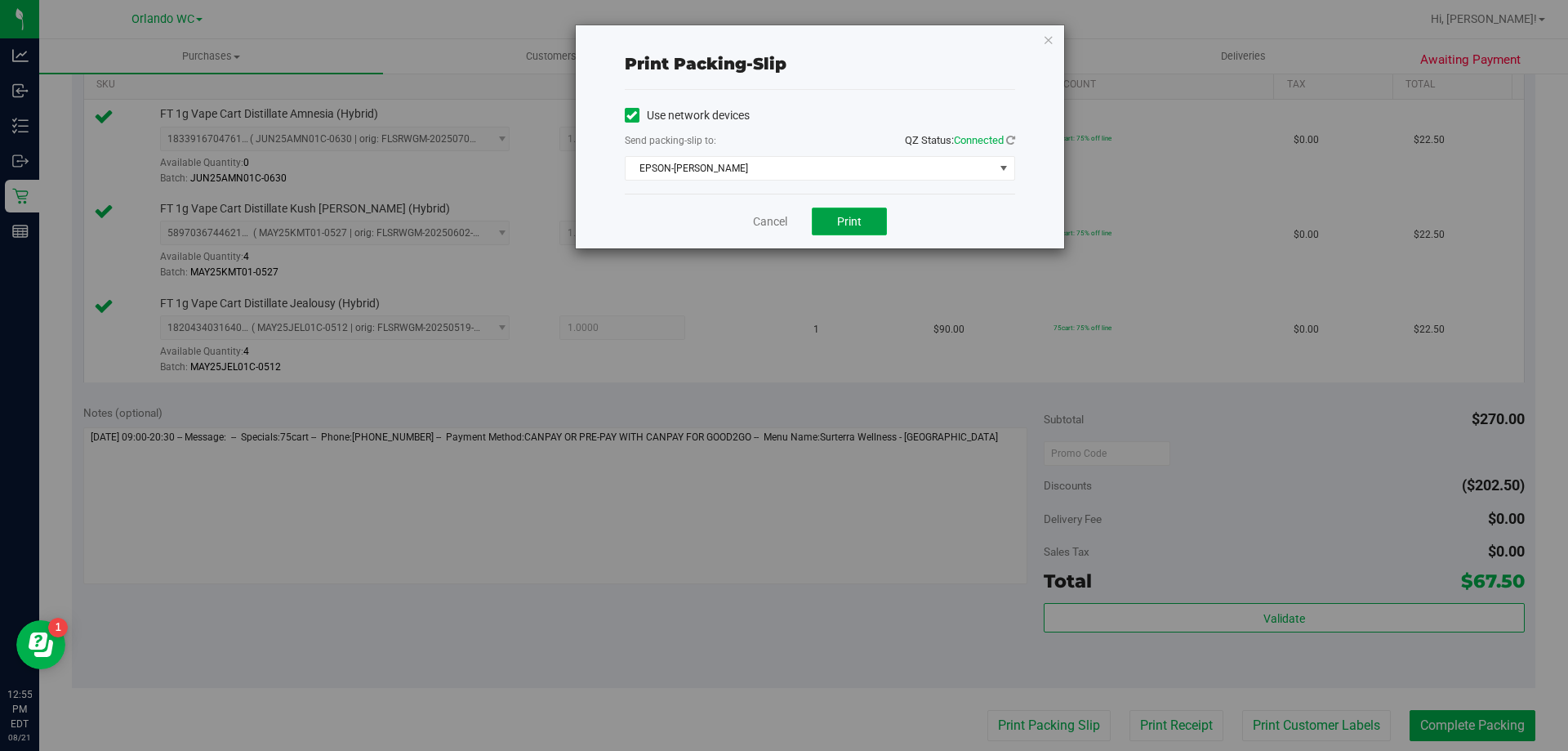
click at [868, 224] on button "Print" at bounding box center [849, 221] width 75 height 28
click at [848, 214] on button "Print" at bounding box center [849, 221] width 75 height 28
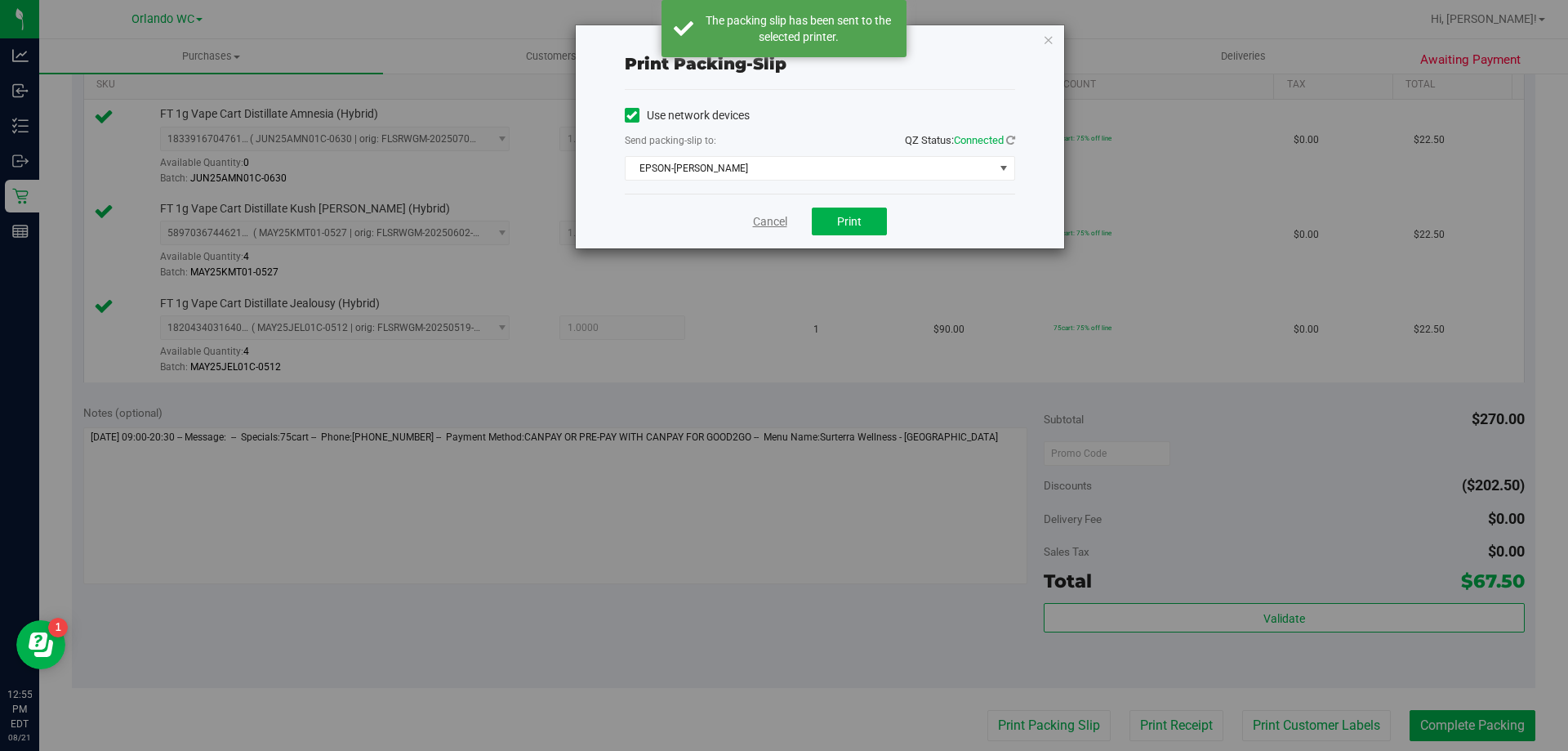
click at [762, 220] on link "Cancel" at bounding box center [770, 222] width 34 height 17
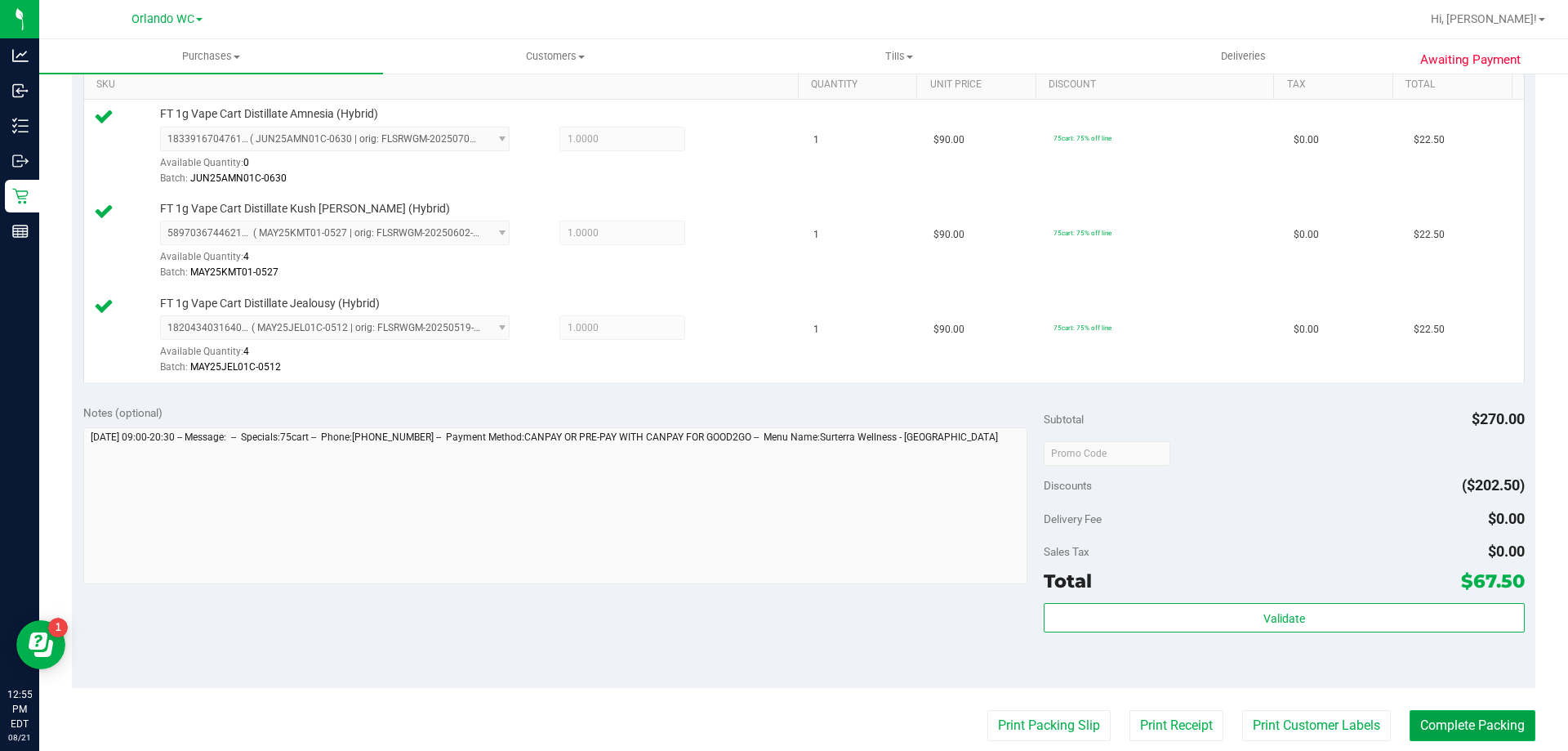
click at [1468, 725] on button "Complete Packing" at bounding box center [1472, 725] width 125 height 31
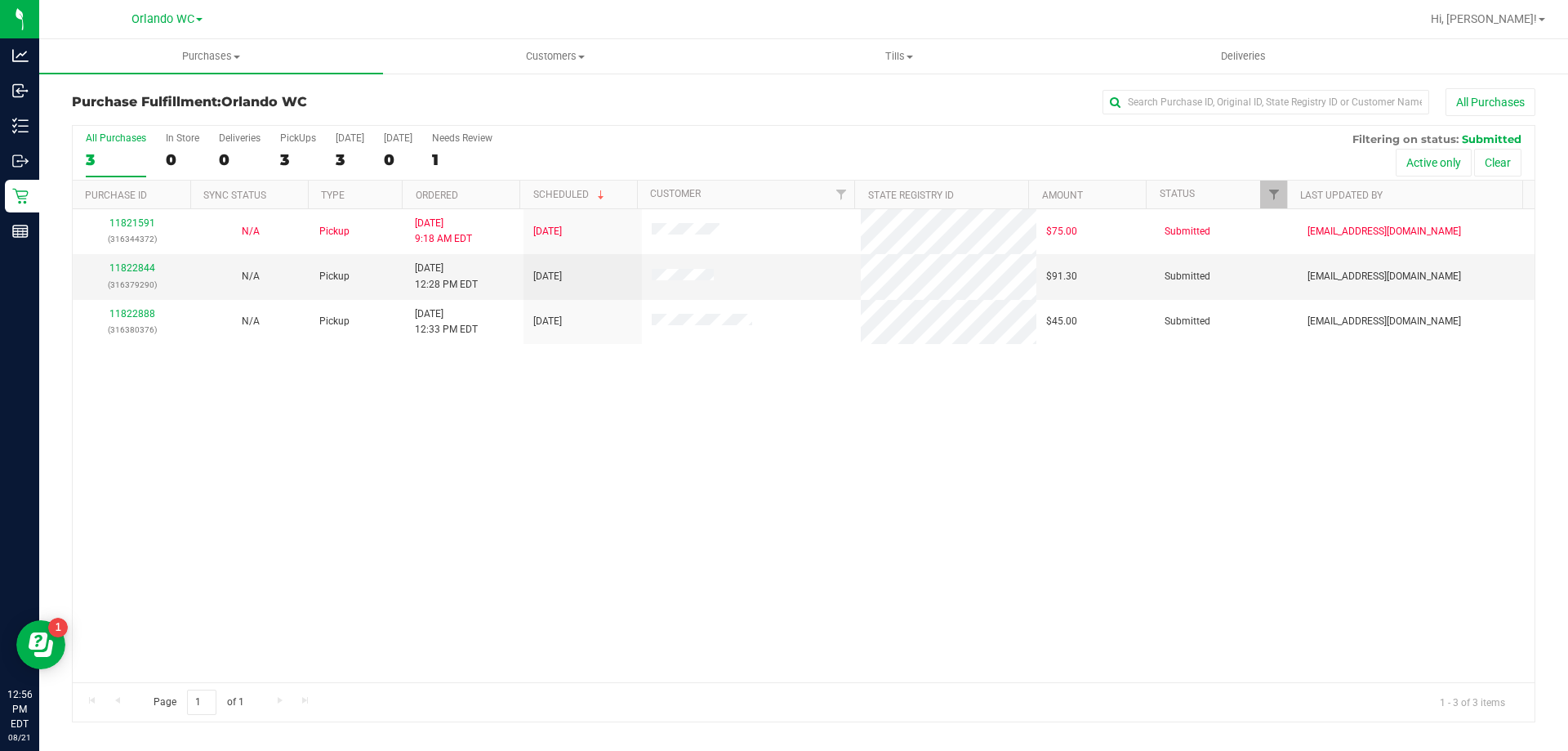
click at [500, 191] on th "Ordered" at bounding box center [460, 195] width 118 height 29
click at [142, 273] on link "11822844" at bounding box center [132, 267] width 46 height 11
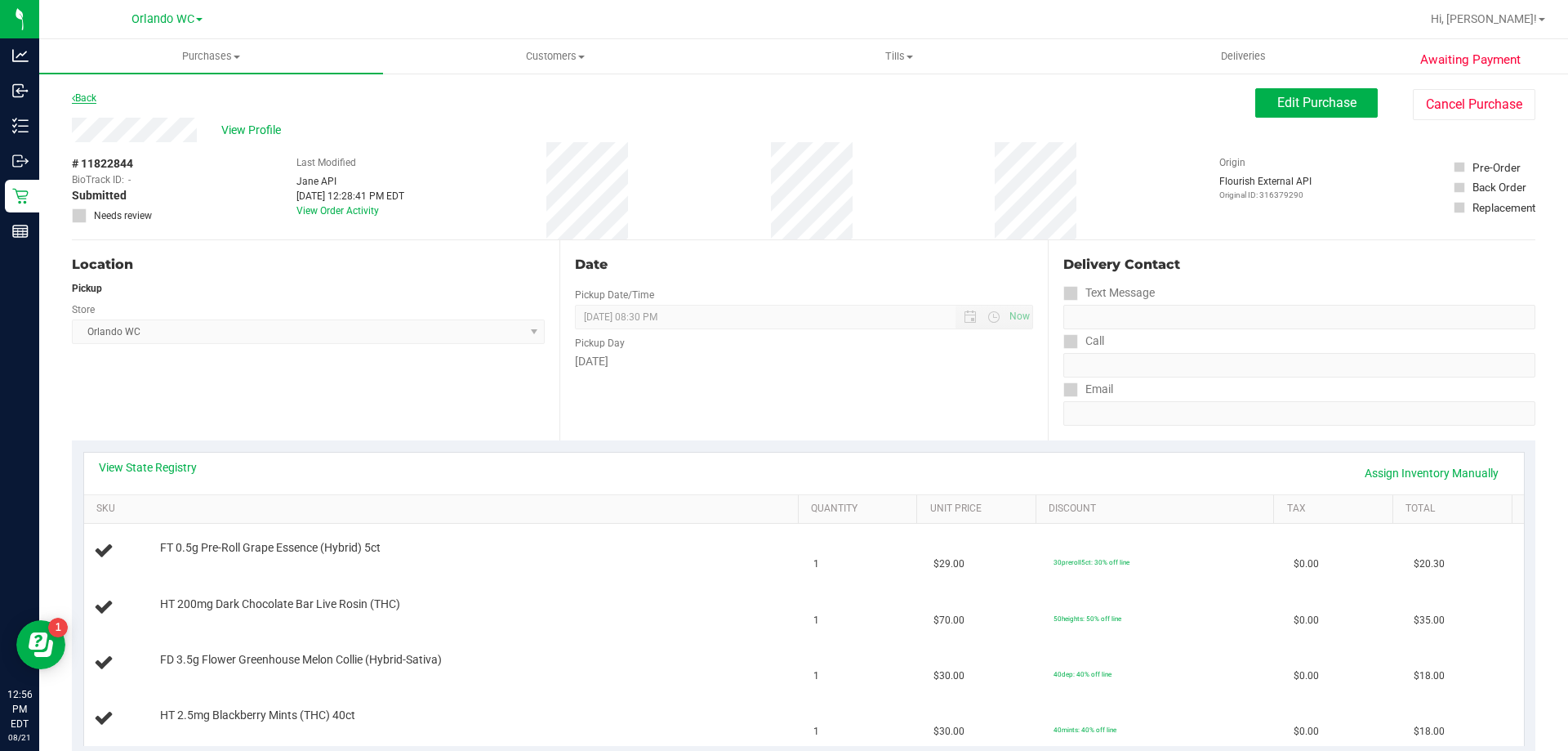
click at [92, 100] on link "Back" at bounding box center [84, 97] width 25 height 11
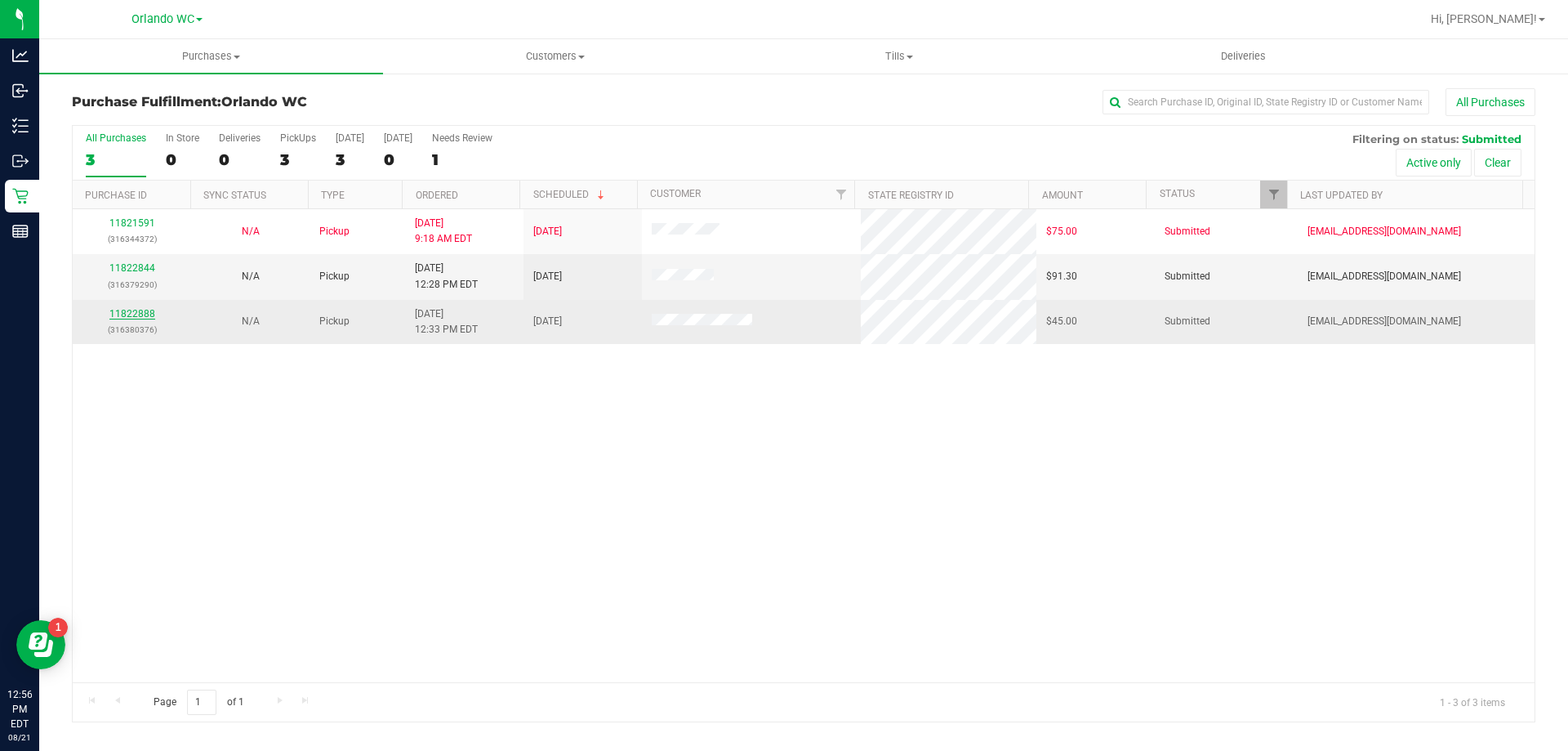
click at [149, 313] on link "11822888" at bounding box center [132, 313] width 46 height 11
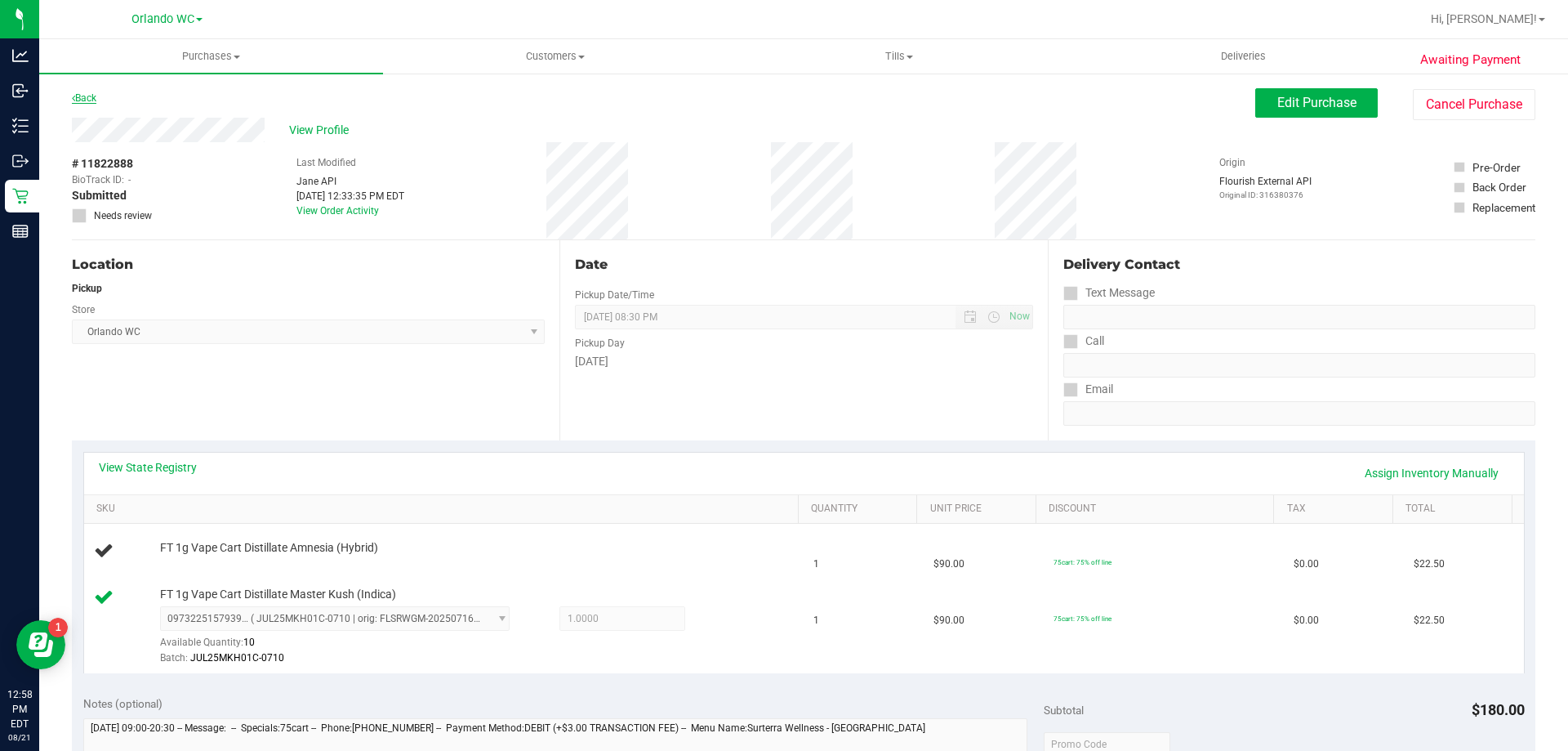
click at [93, 98] on link "Back" at bounding box center [84, 97] width 25 height 11
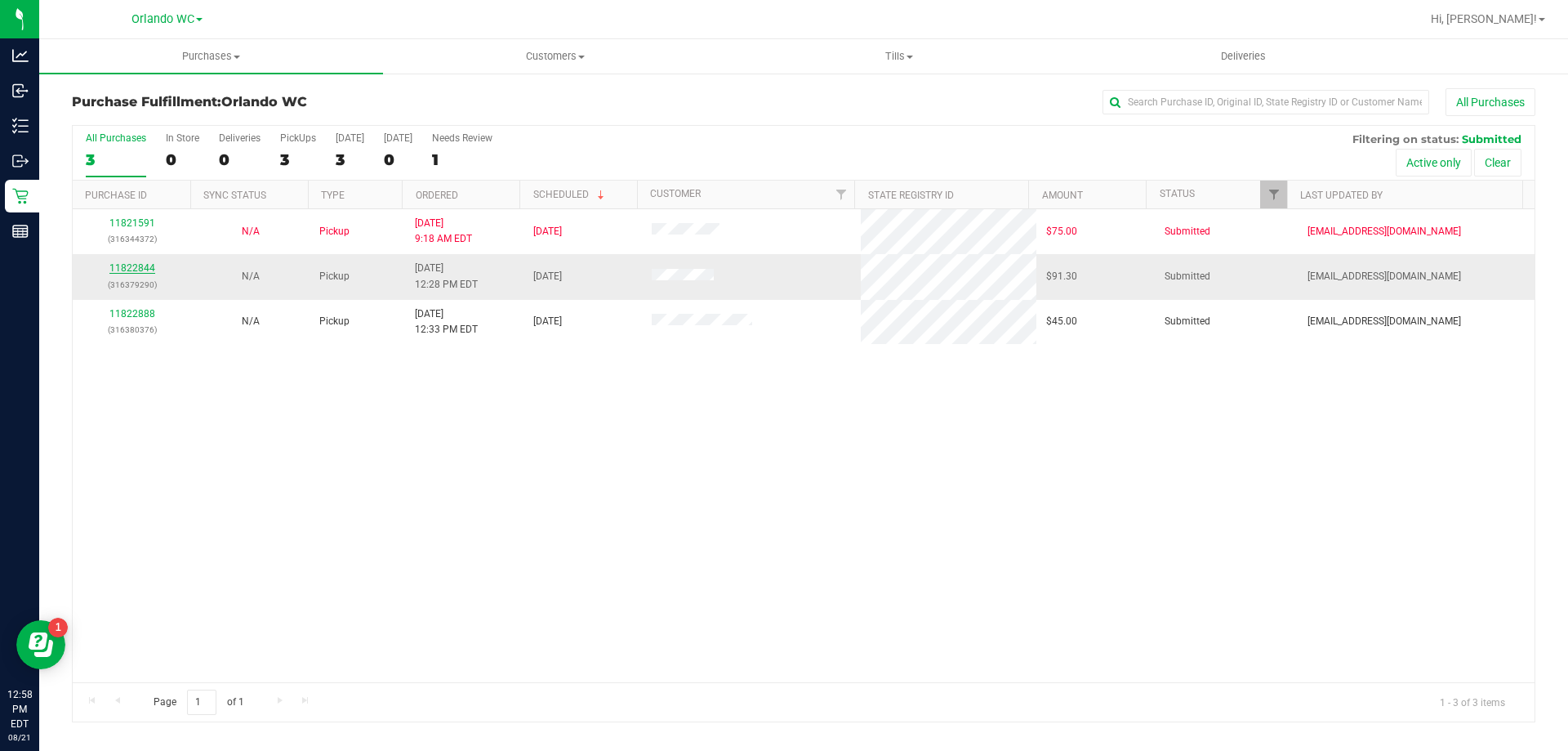
click at [135, 269] on link "11822844" at bounding box center [132, 267] width 46 height 11
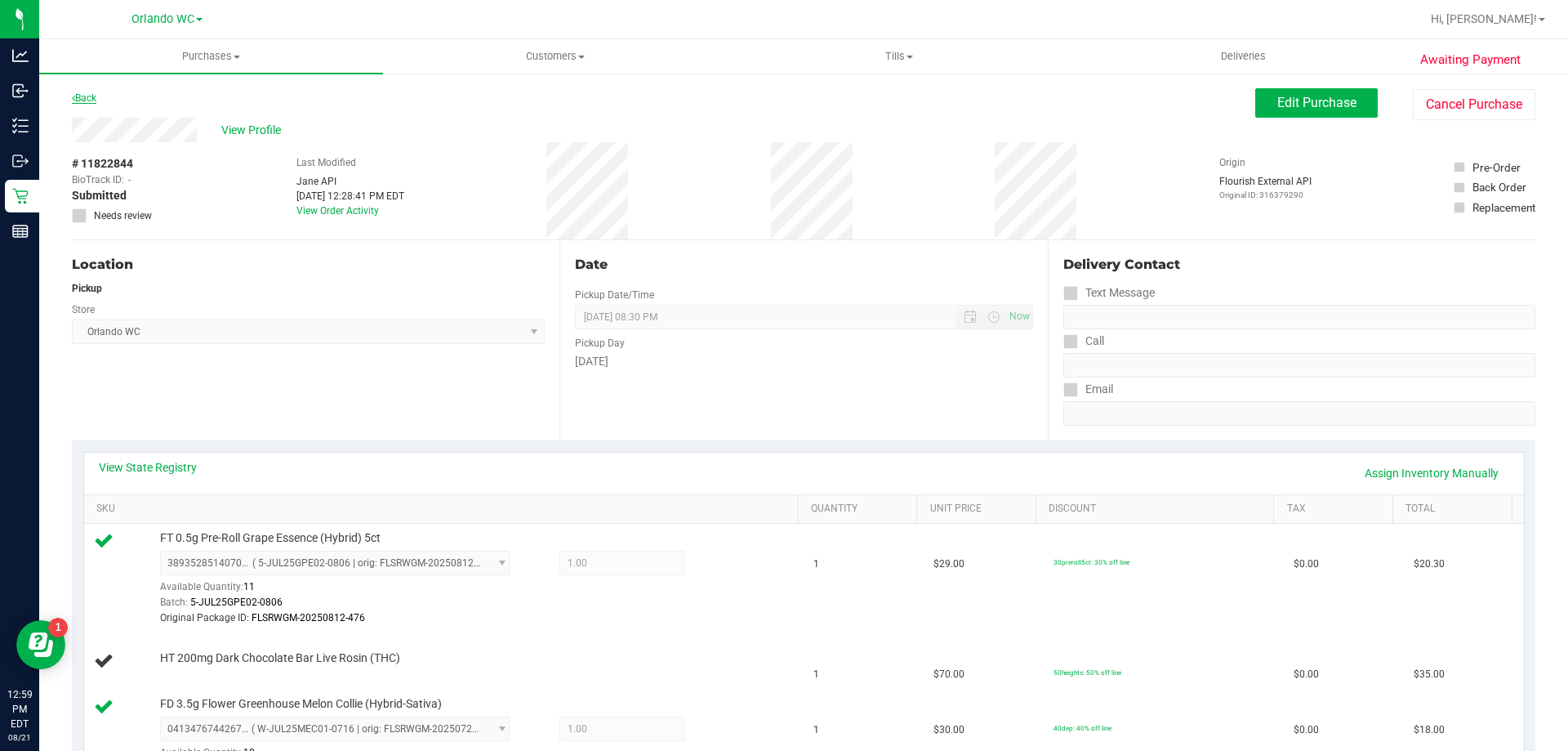
click at [83, 98] on link "Back" at bounding box center [84, 97] width 25 height 11
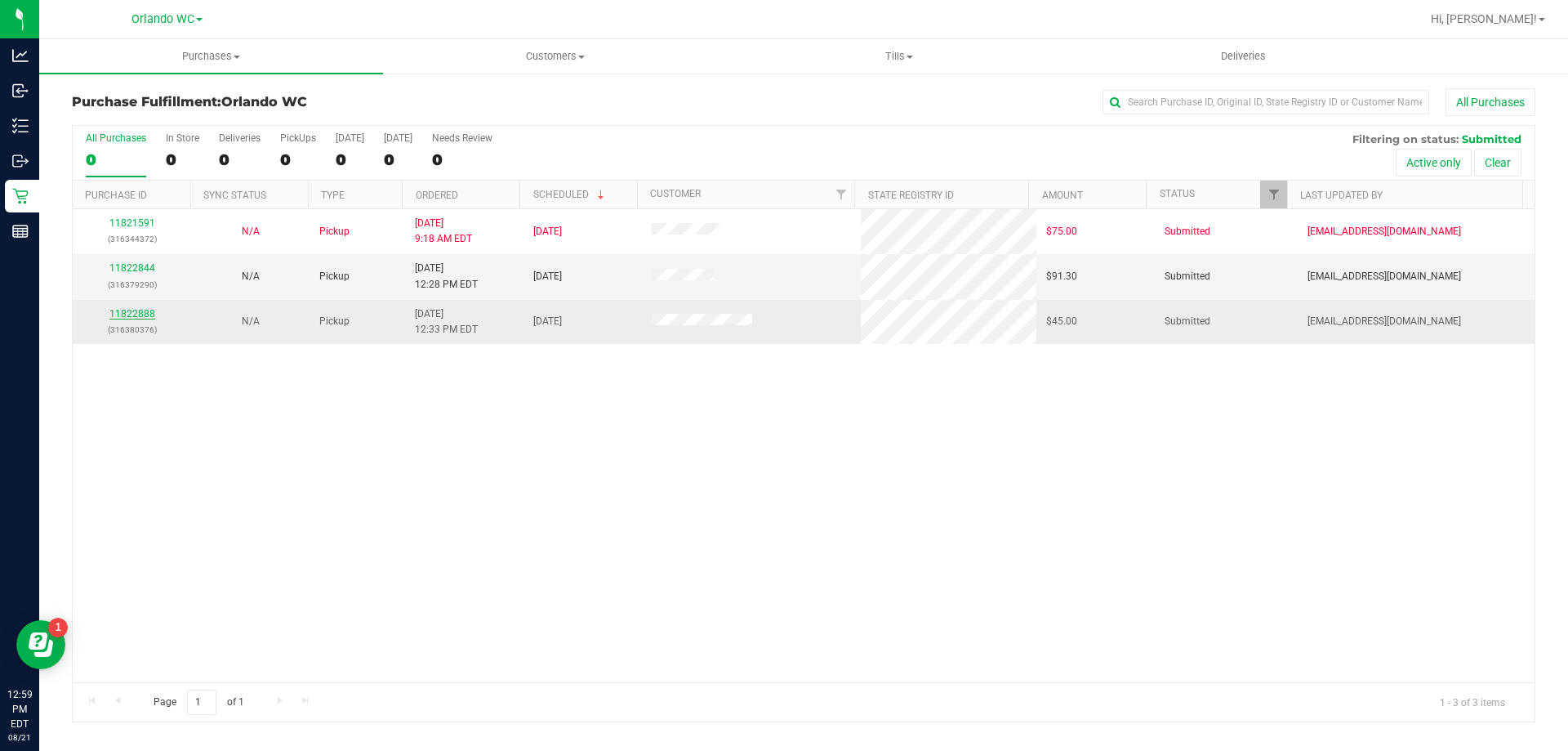
click at [125, 309] on link "11822888" at bounding box center [132, 313] width 46 height 11
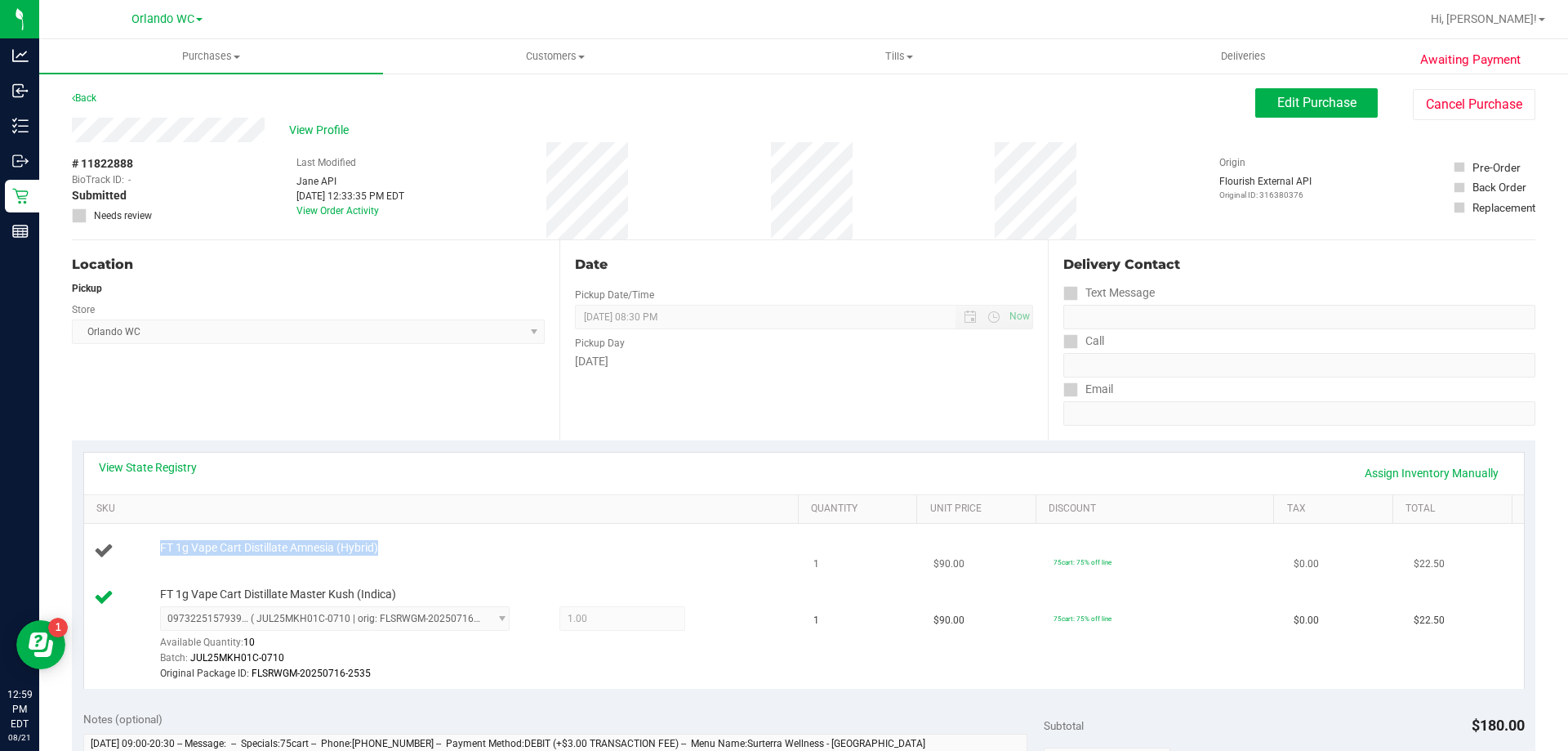
drag, startPoint x: 153, startPoint y: 545, endPoint x: 460, endPoint y: 547, distance: 307.0
click at [460, 547] on div "FT 1g Vape Cart Distillate Amnesia (Hybrid)" at bounding box center [471, 548] width 639 height 16
copy span "FT 1g Vape Cart Distillate Amnesia (Hybrid)"
click at [90, 95] on link "Back" at bounding box center [84, 97] width 25 height 11
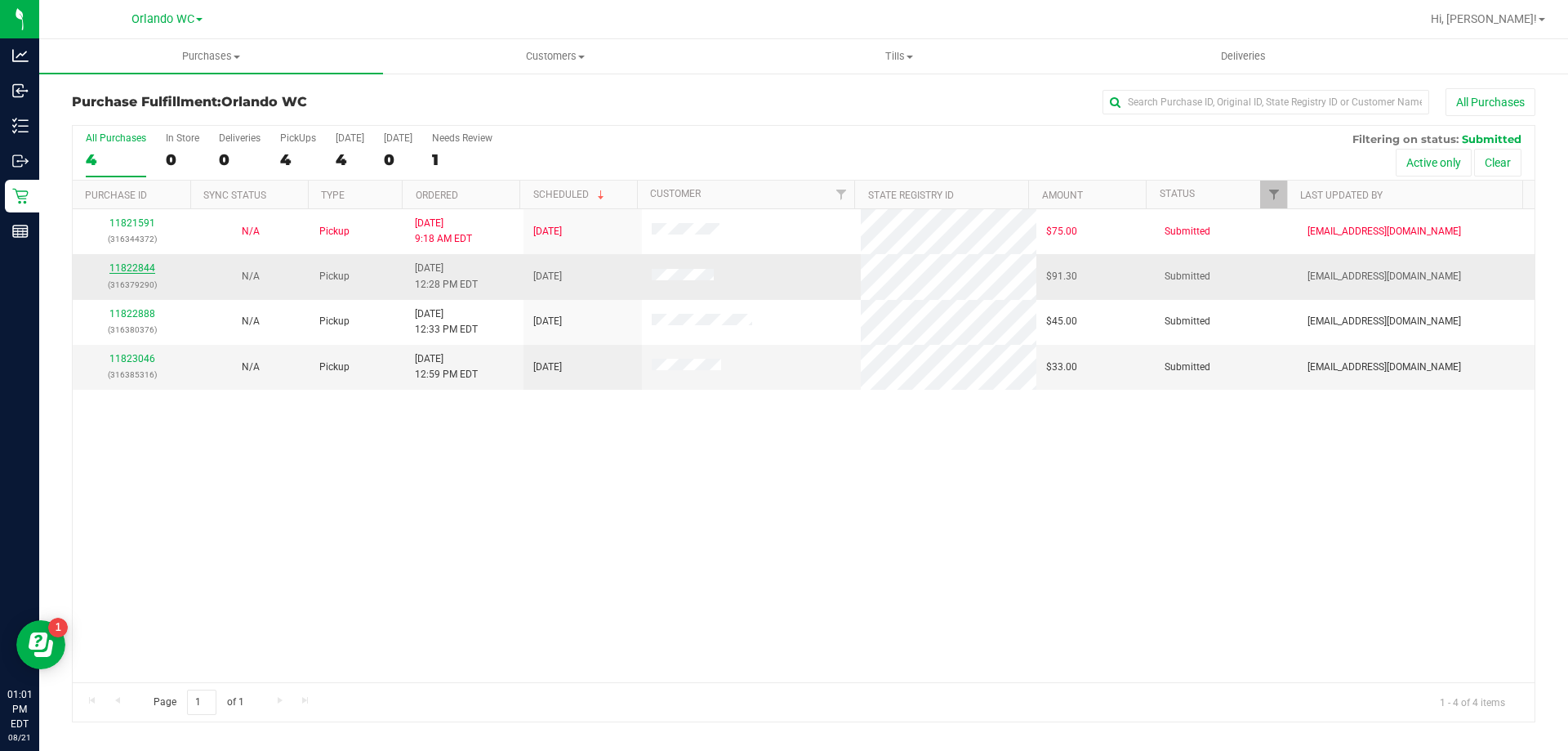
click at [138, 268] on link "11822844" at bounding box center [132, 267] width 46 height 11
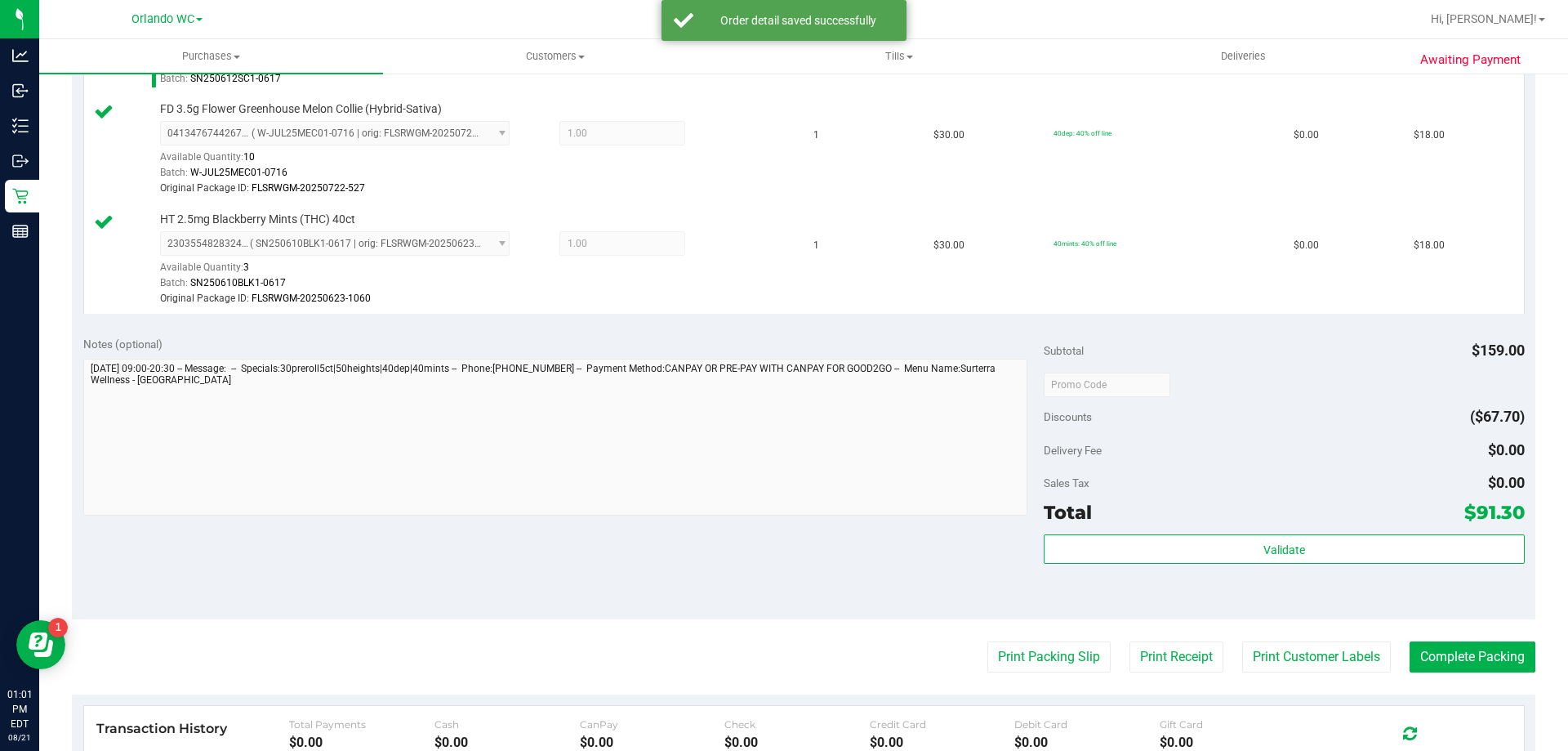
scroll to position [743, 0]
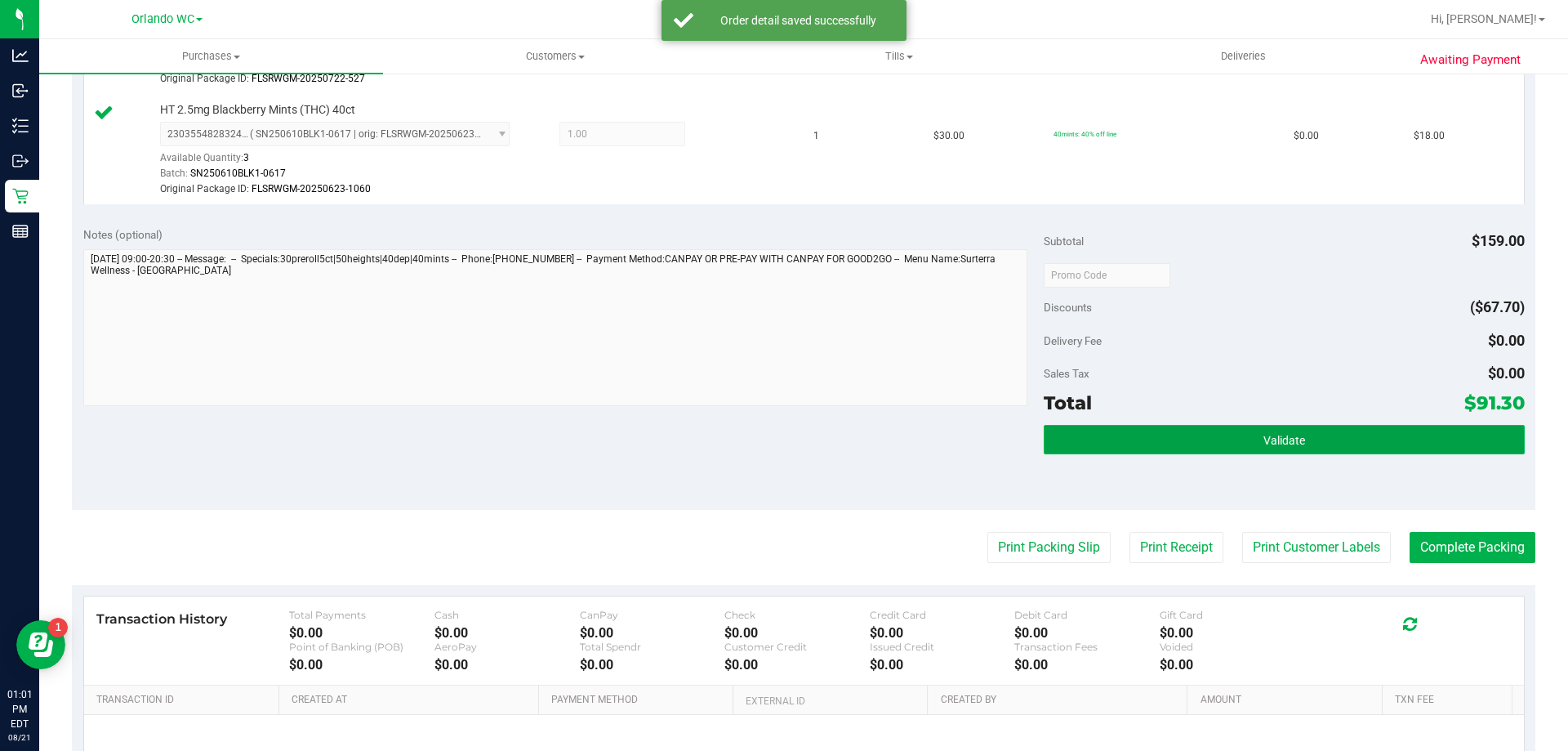
click at [1264, 442] on span "Validate" at bounding box center [1284, 440] width 42 height 13
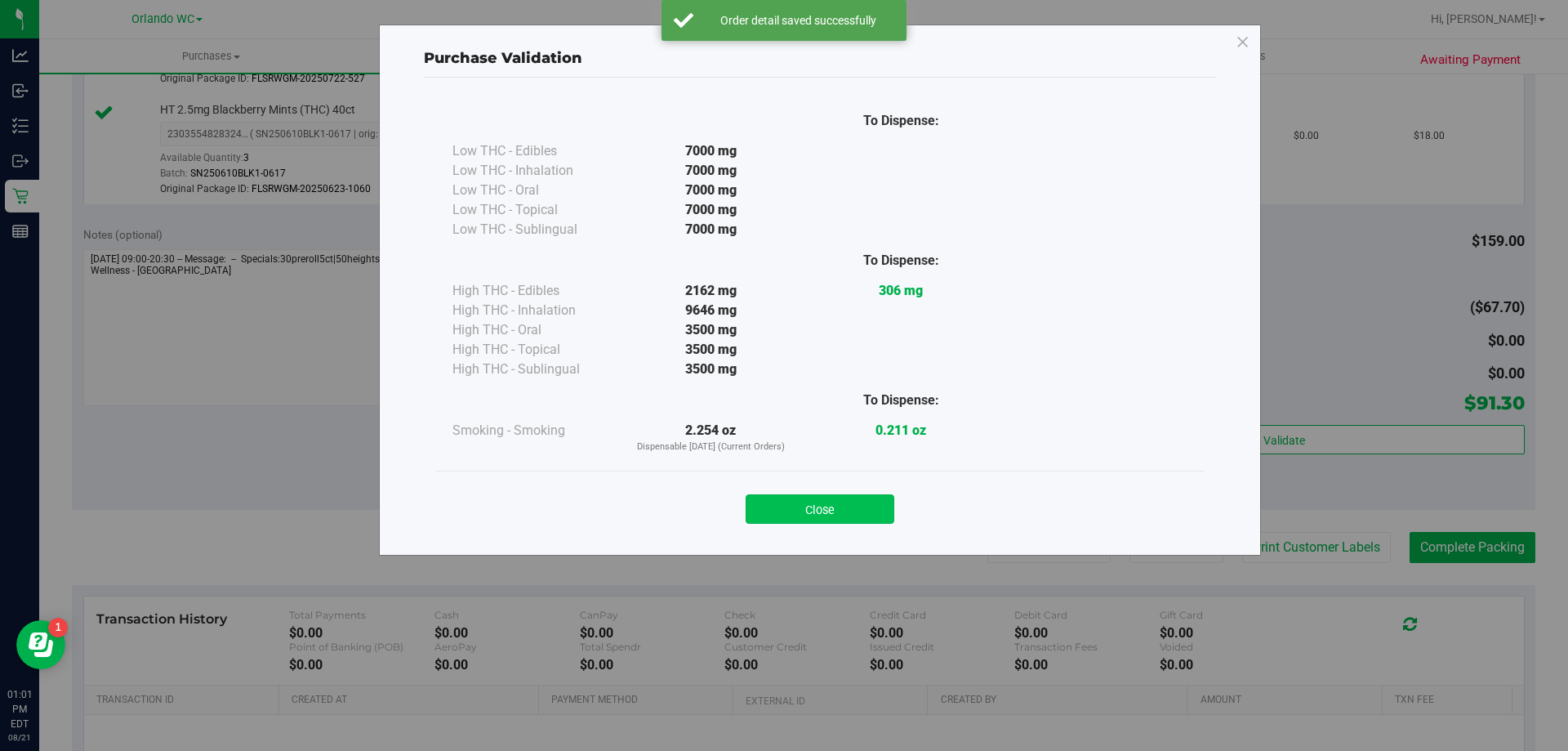
click at [789, 520] on button "Close" at bounding box center [820, 509] width 148 height 30
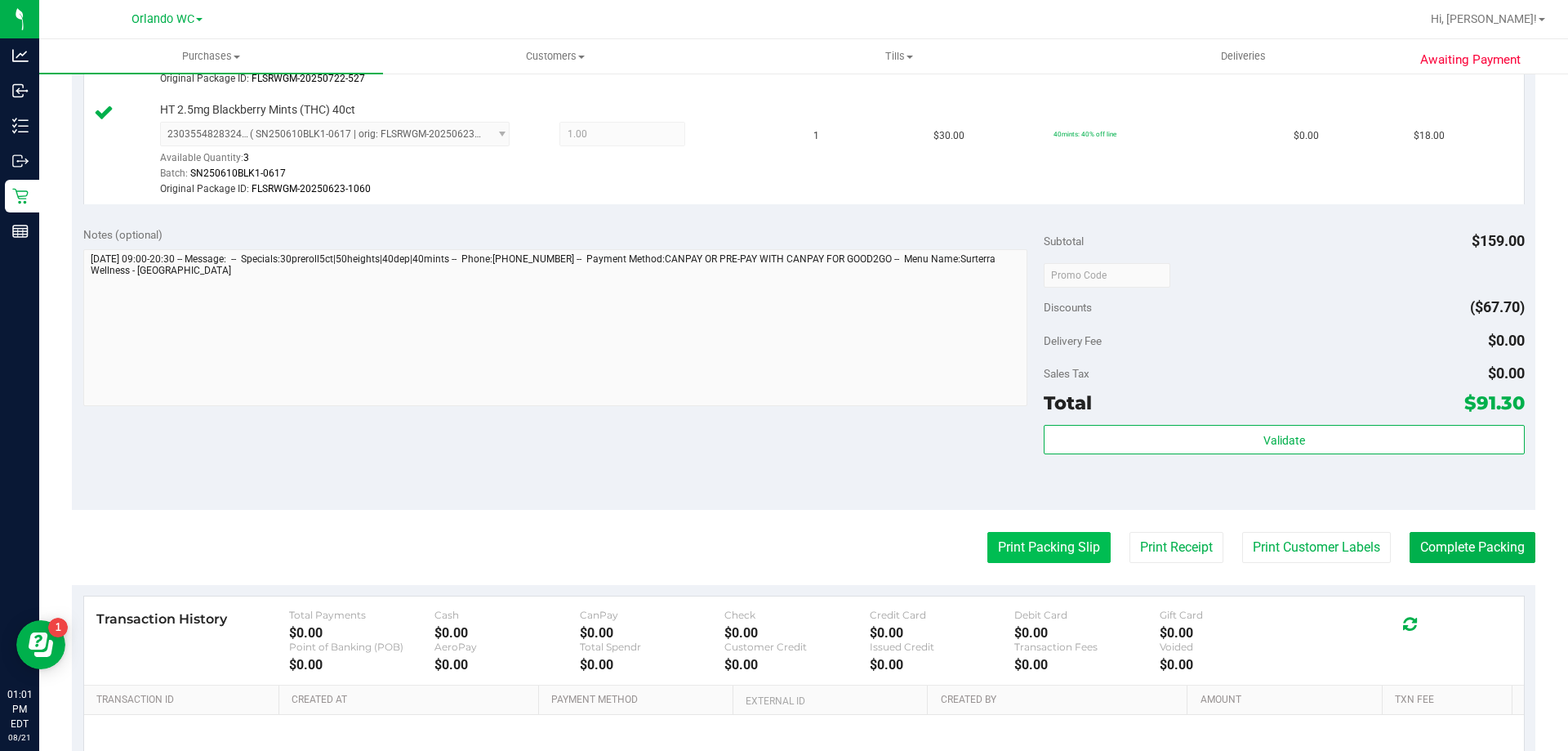
click at [1037, 546] on button "Print Packing Slip" at bounding box center [1049, 547] width 124 height 31
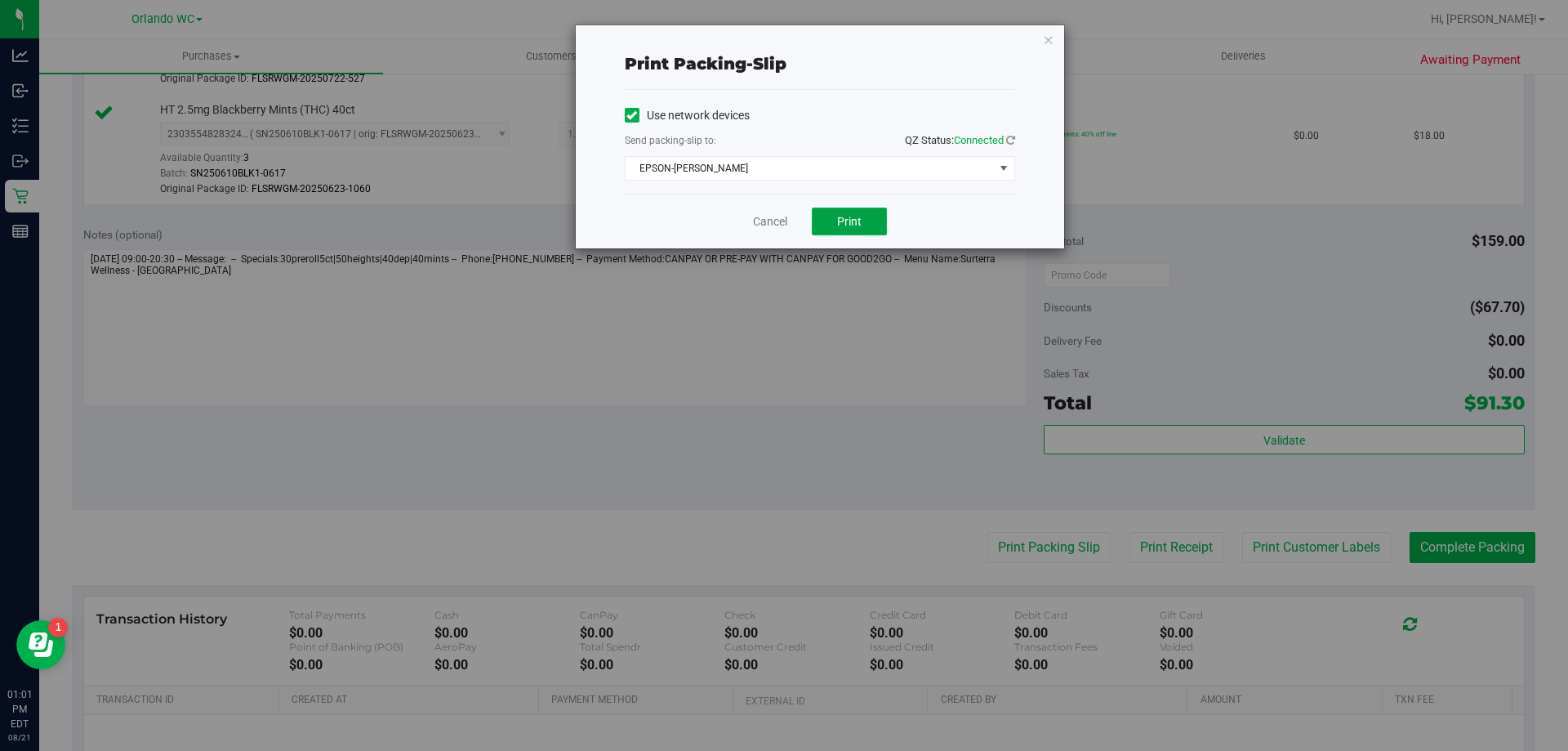
click at [855, 214] on span "Print" at bounding box center [849, 220] width 25 height 13
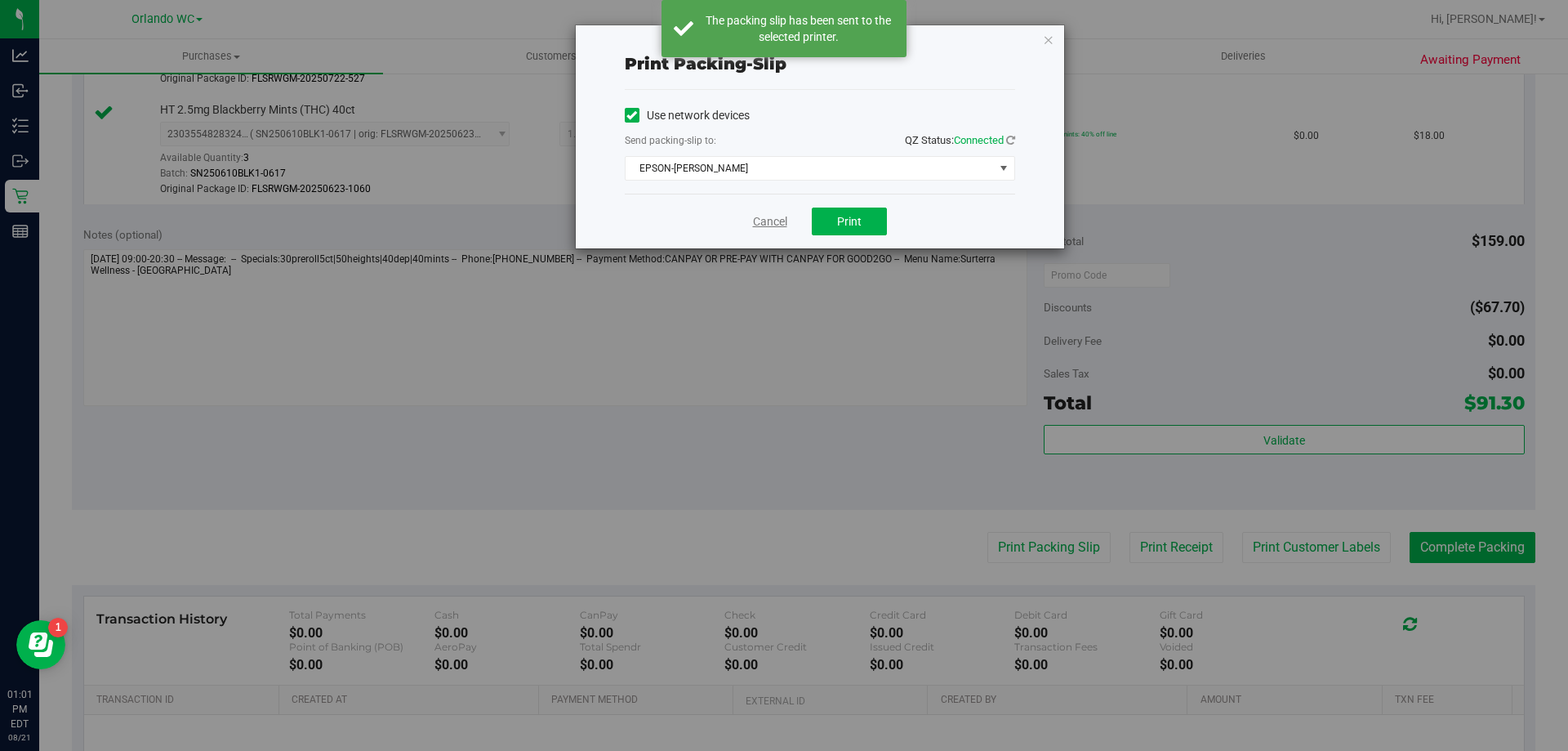
click at [776, 222] on link "Cancel" at bounding box center [770, 222] width 34 height 17
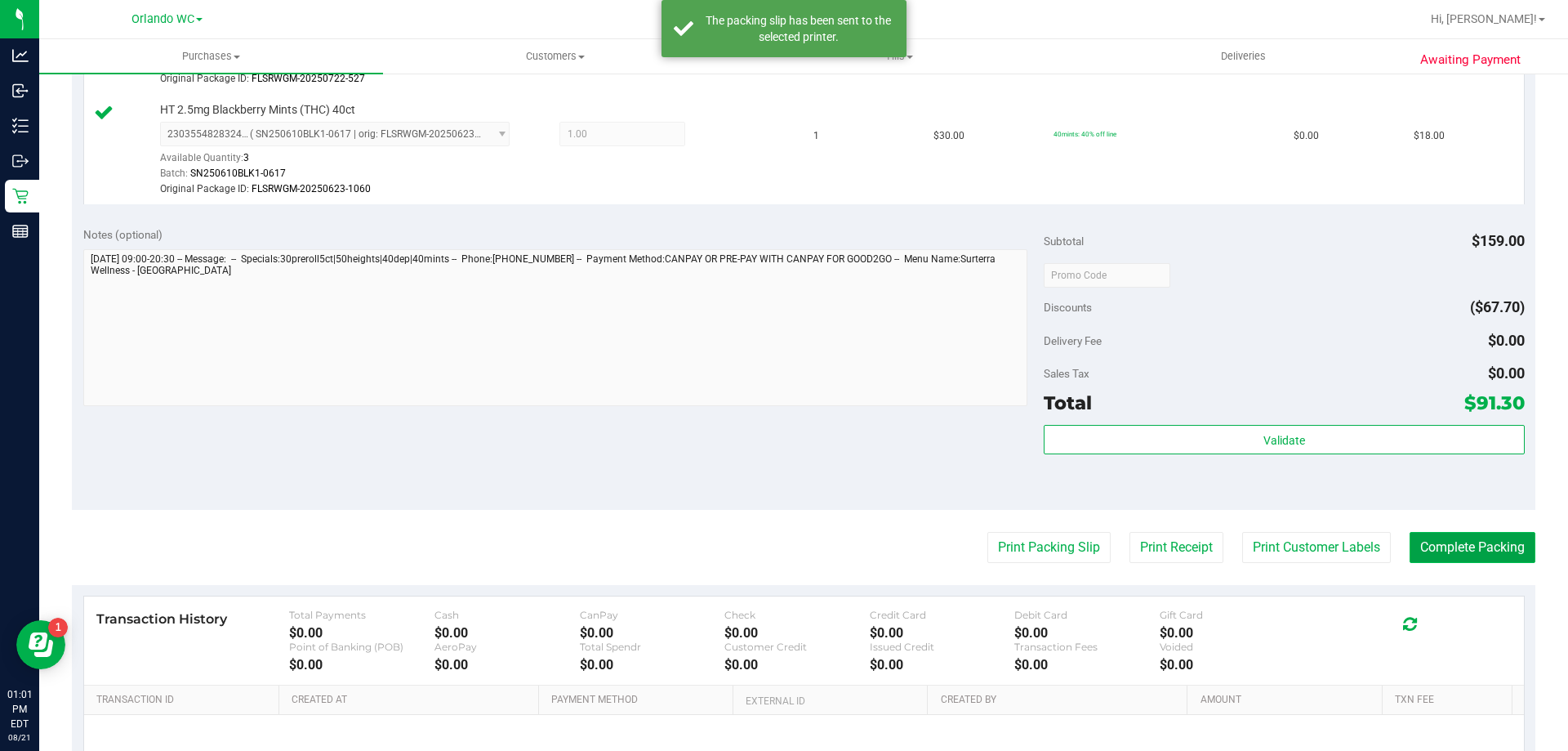
click at [1438, 550] on button "Complete Packing" at bounding box center [1472, 547] width 125 height 31
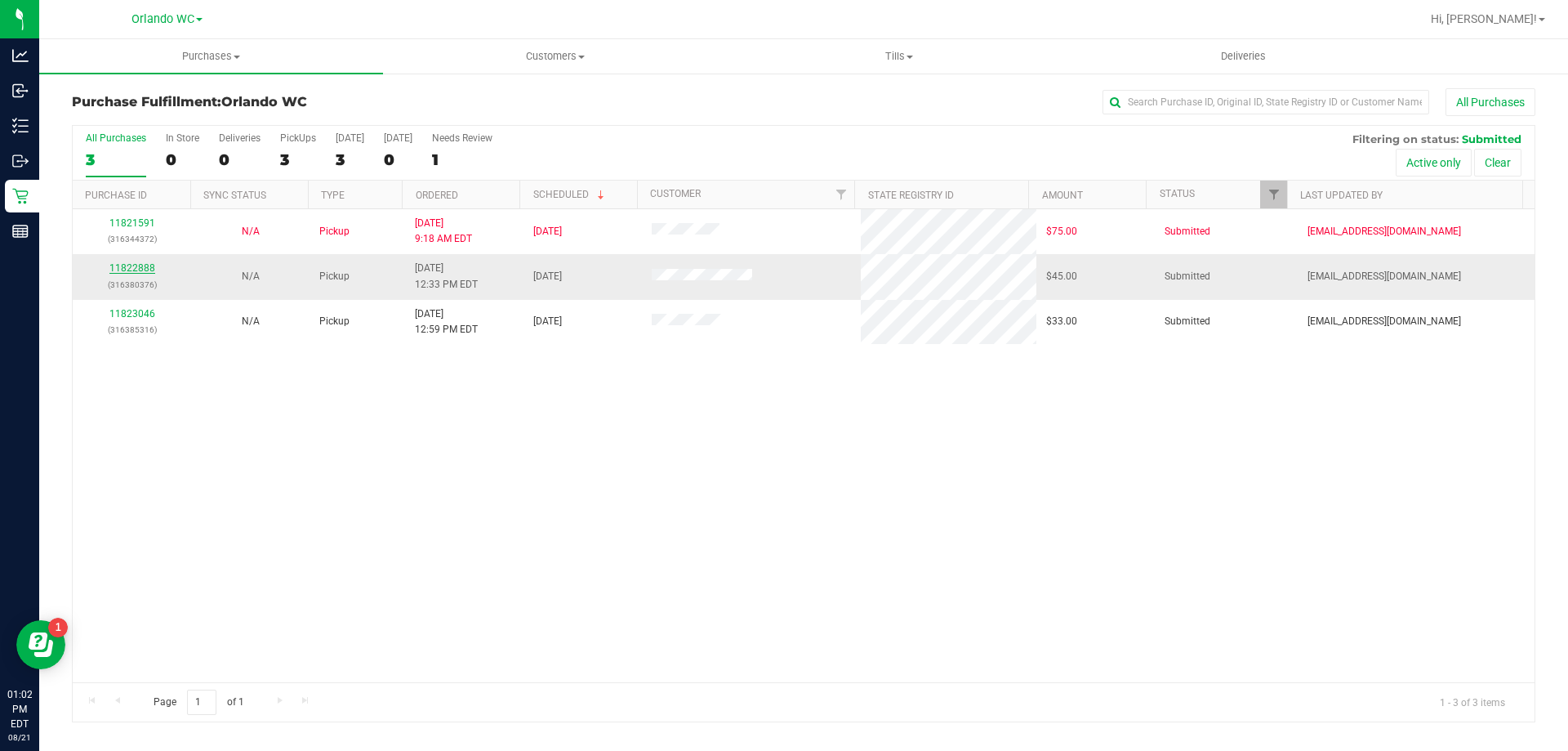
click at [143, 267] on link "11822888" at bounding box center [132, 267] width 46 height 11
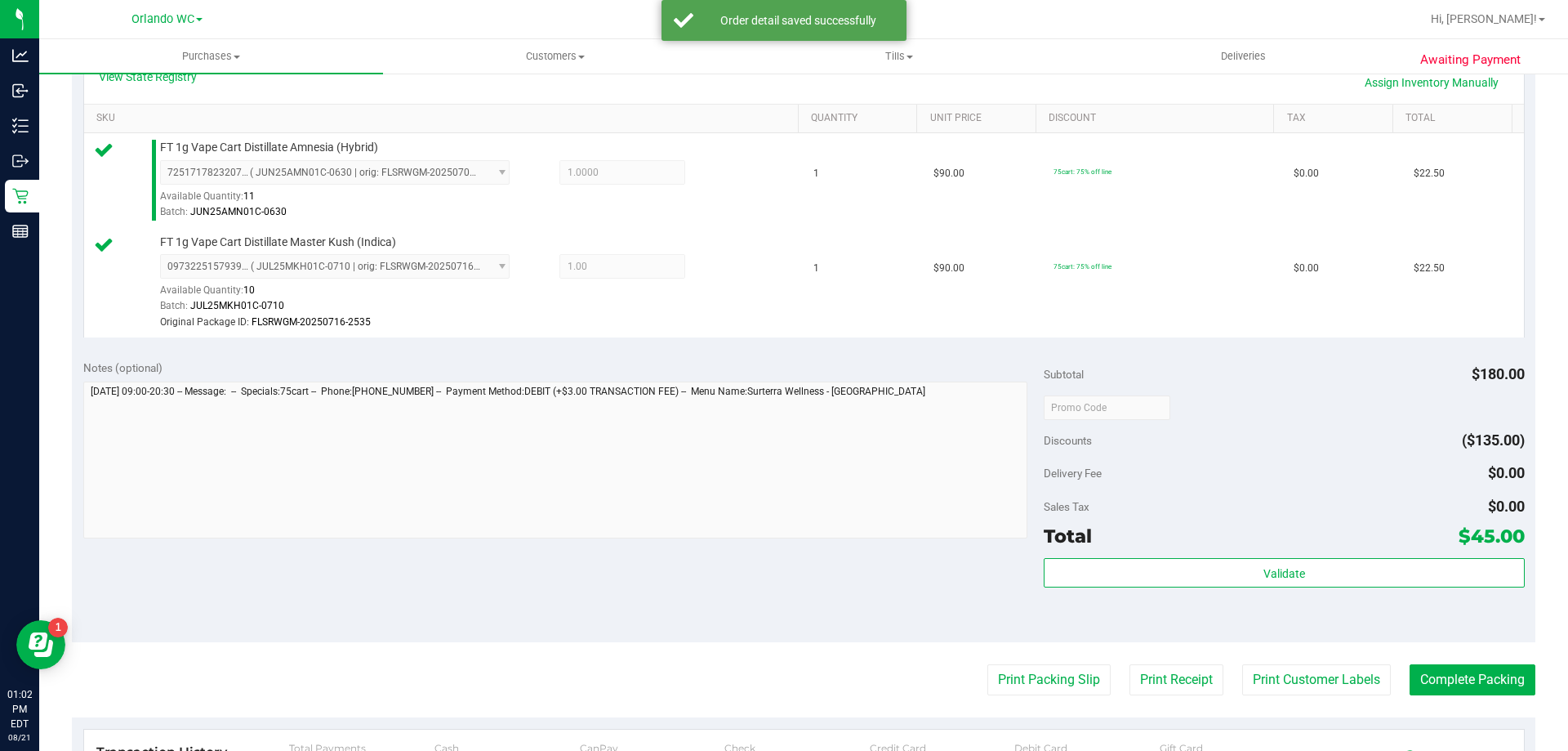
scroll to position [406, 0]
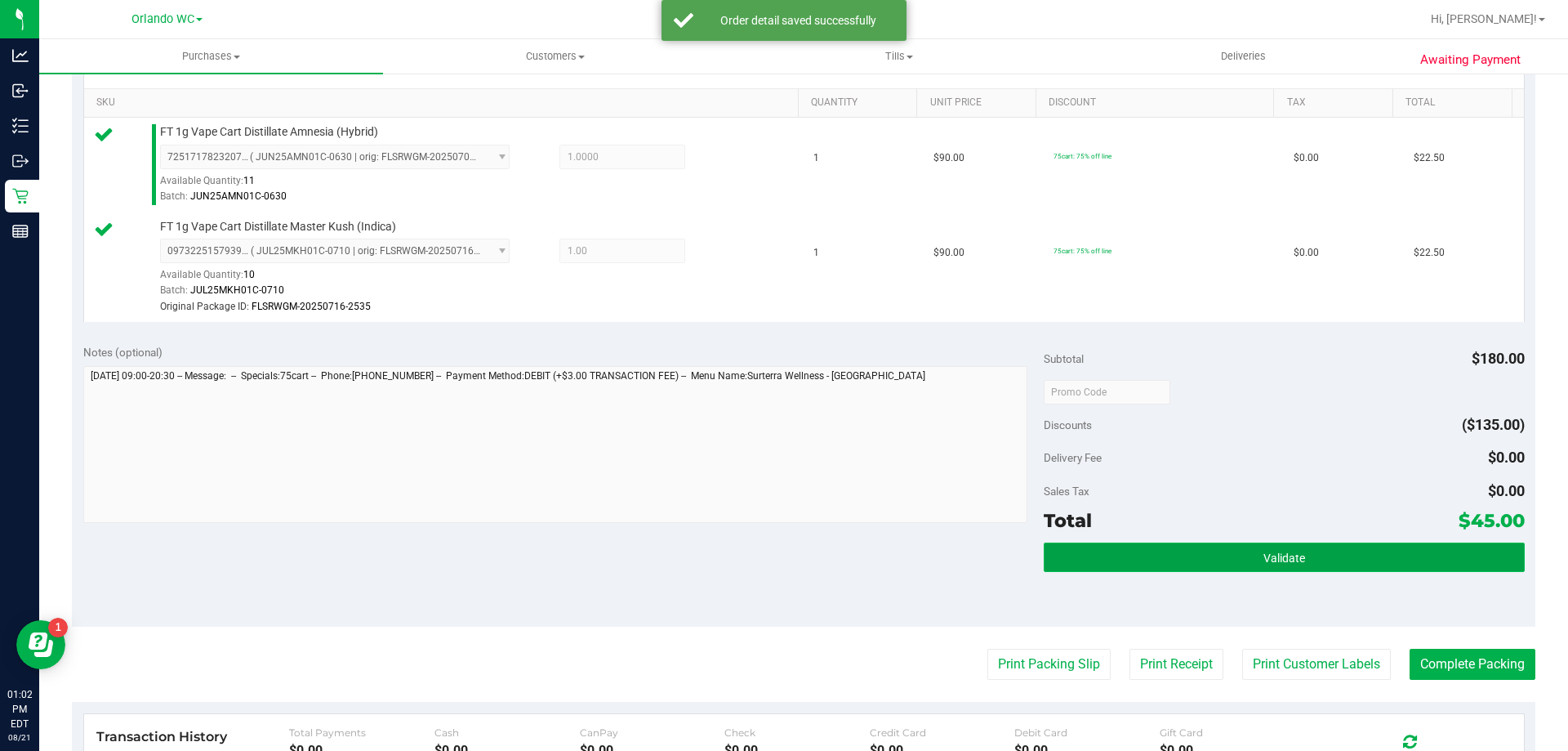
click at [1234, 546] on button "Validate" at bounding box center [1284, 557] width 481 height 30
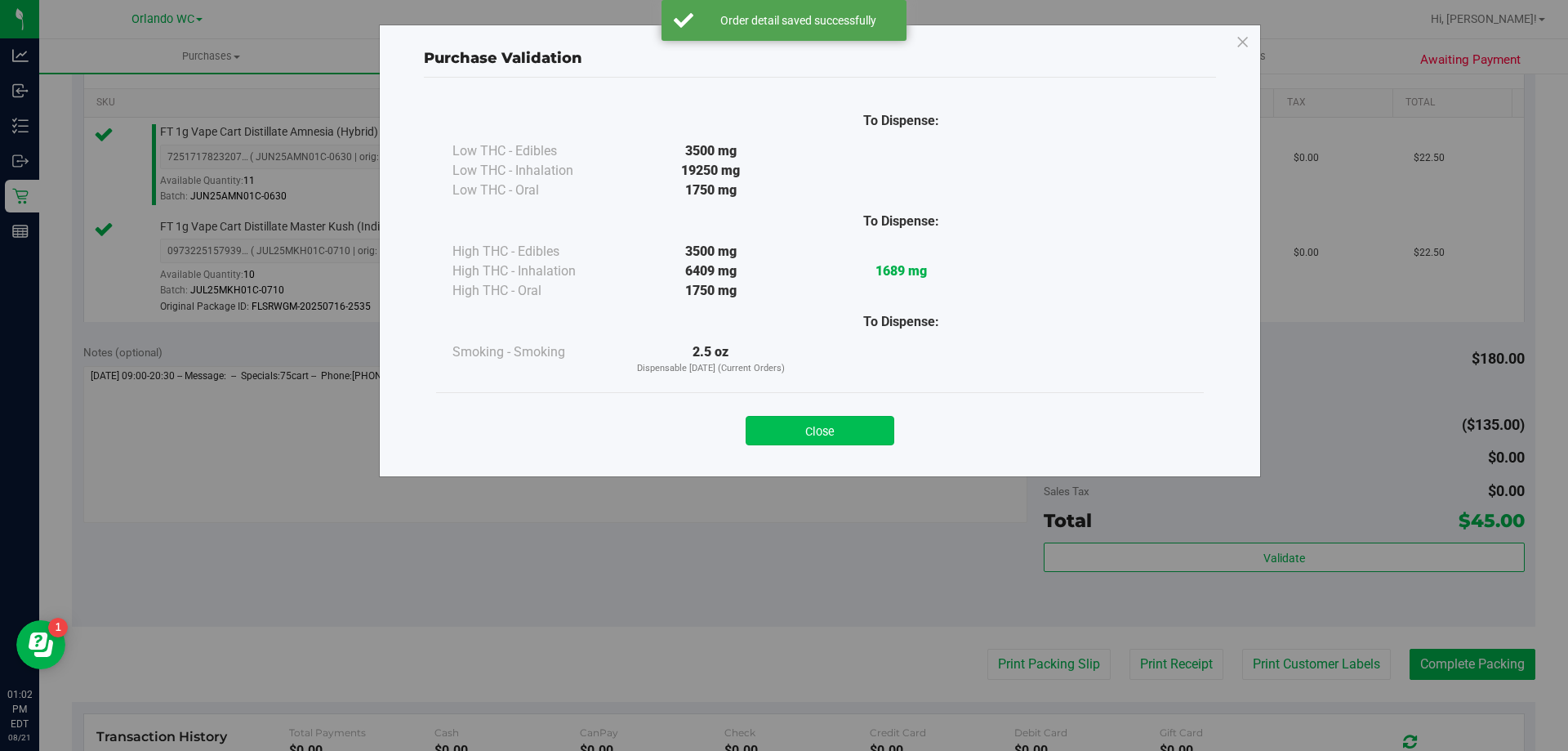
click at [808, 420] on button "Close" at bounding box center [820, 430] width 148 height 30
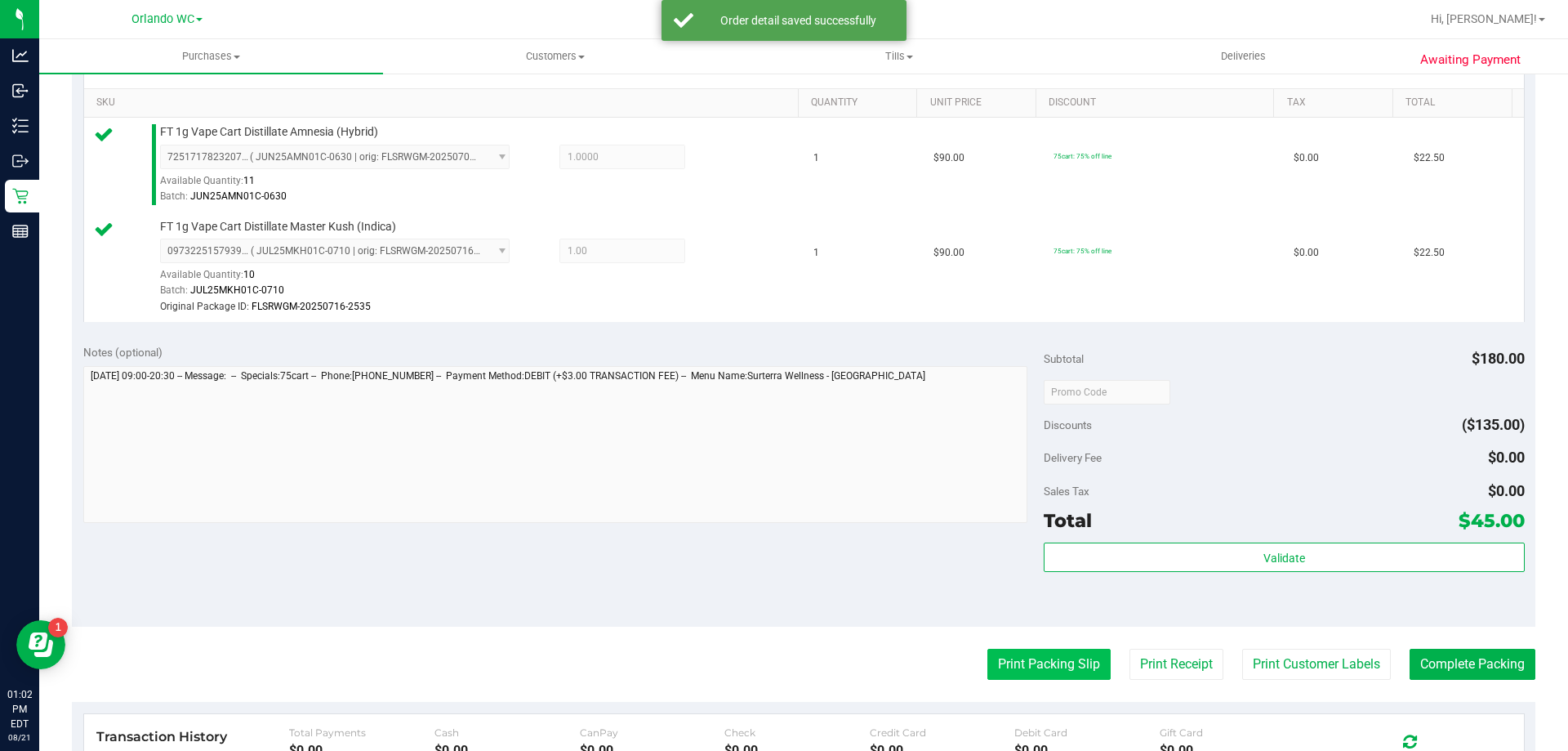
click at [1010, 670] on button "Print Packing Slip" at bounding box center [1049, 664] width 124 height 31
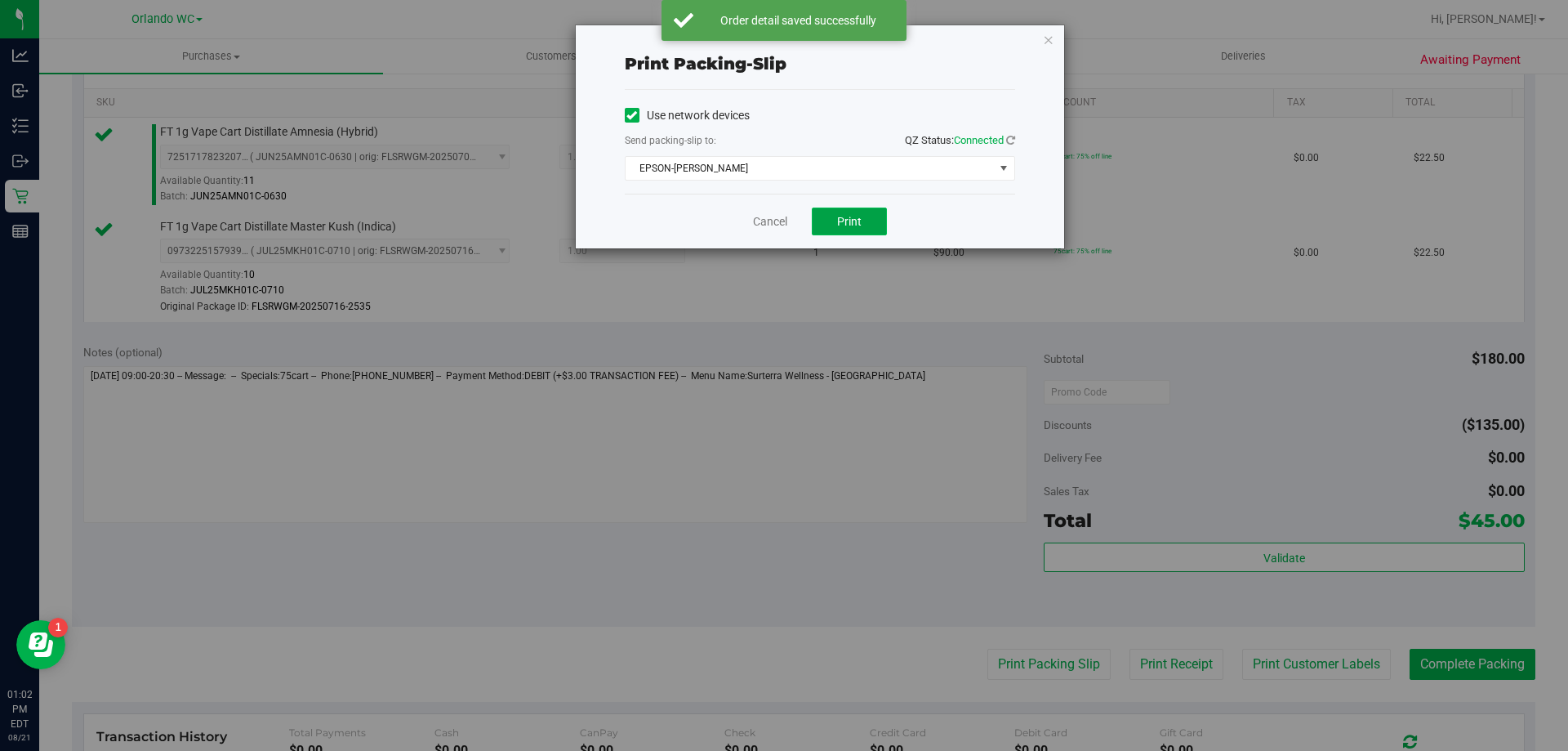
click at [822, 218] on button "Print" at bounding box center [849, 221] width 75 height 28
click at [762, 225] on link "Cancel" at bounding box center [770, 222] width 34 height 17
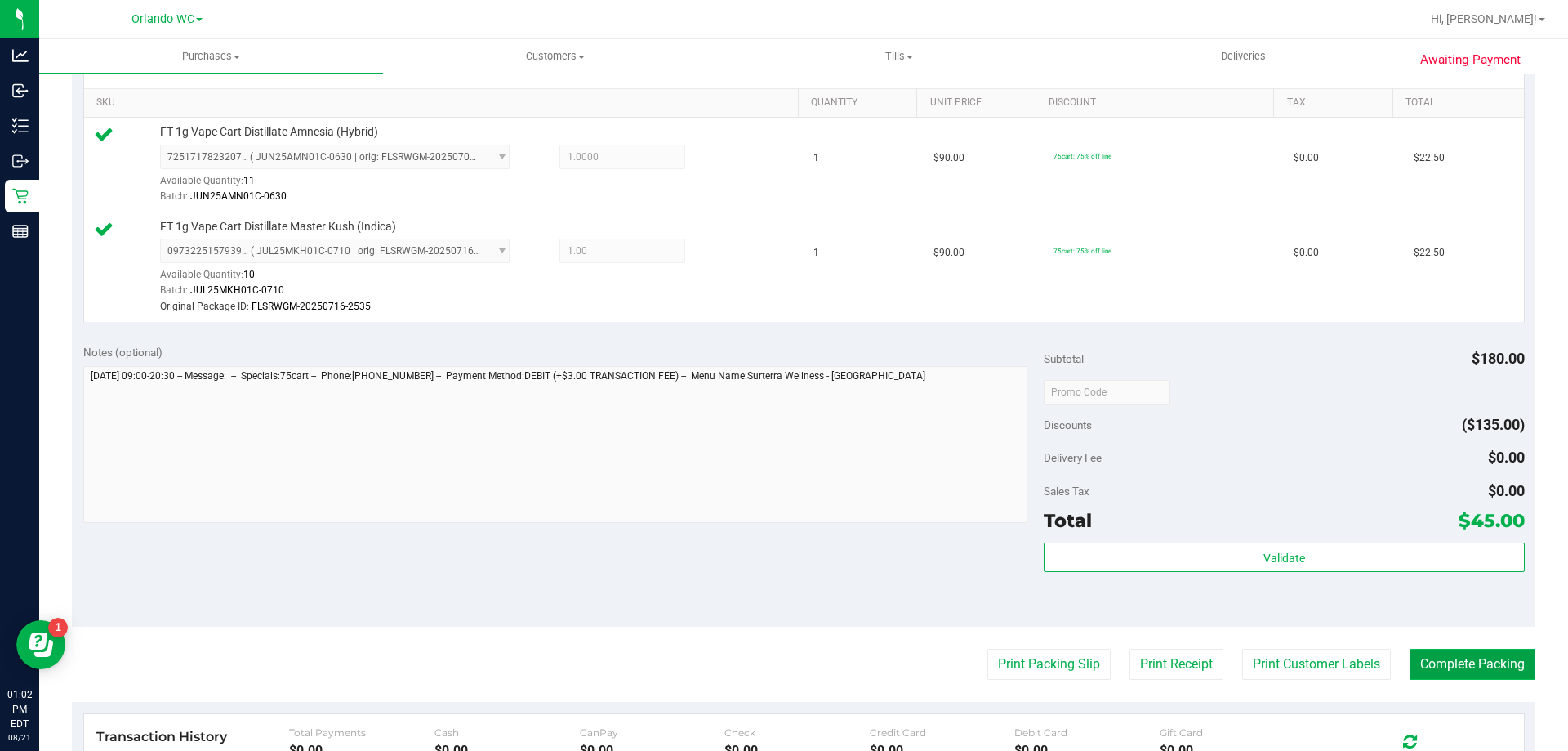
click at [1452, 654] on button "Complete Packing" at bounding box center [1472, 664] width 125 height 31
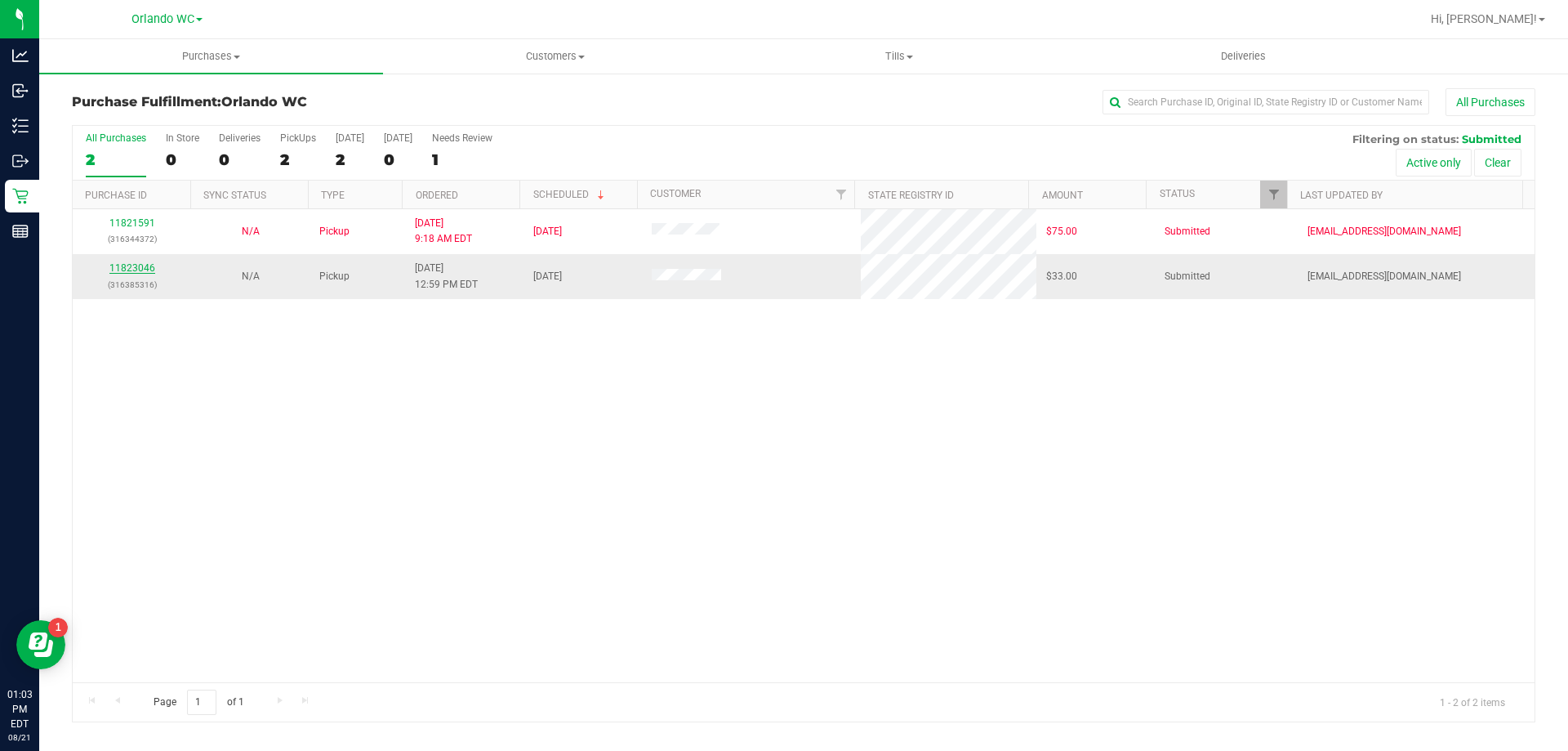
click at [136, 272] on link "11823046" at bounding box center [132, 267] width 46 height 11
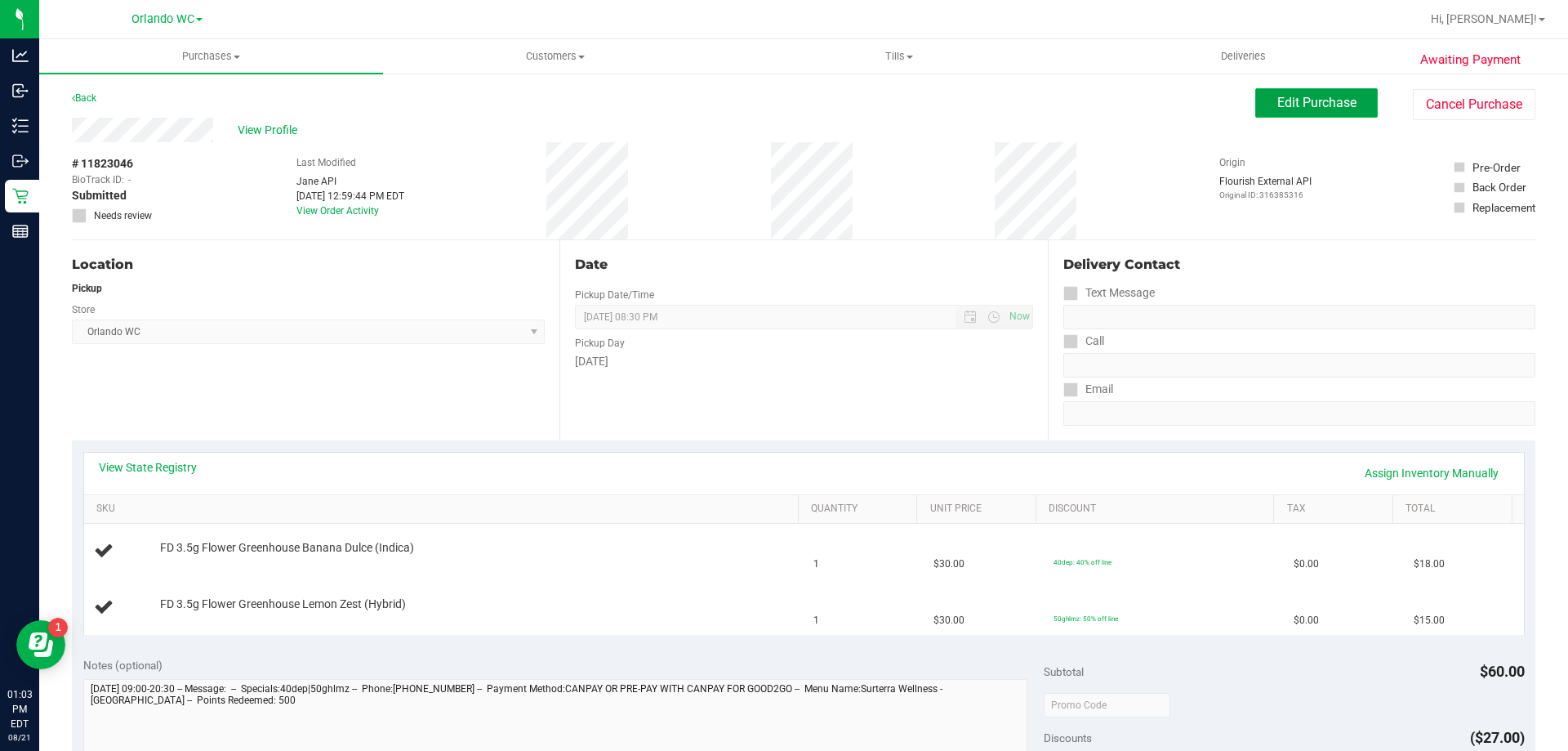
click at [1305, 116] on button "Edit Purchase" at bounding box center [1316, 103] width 123 height 30
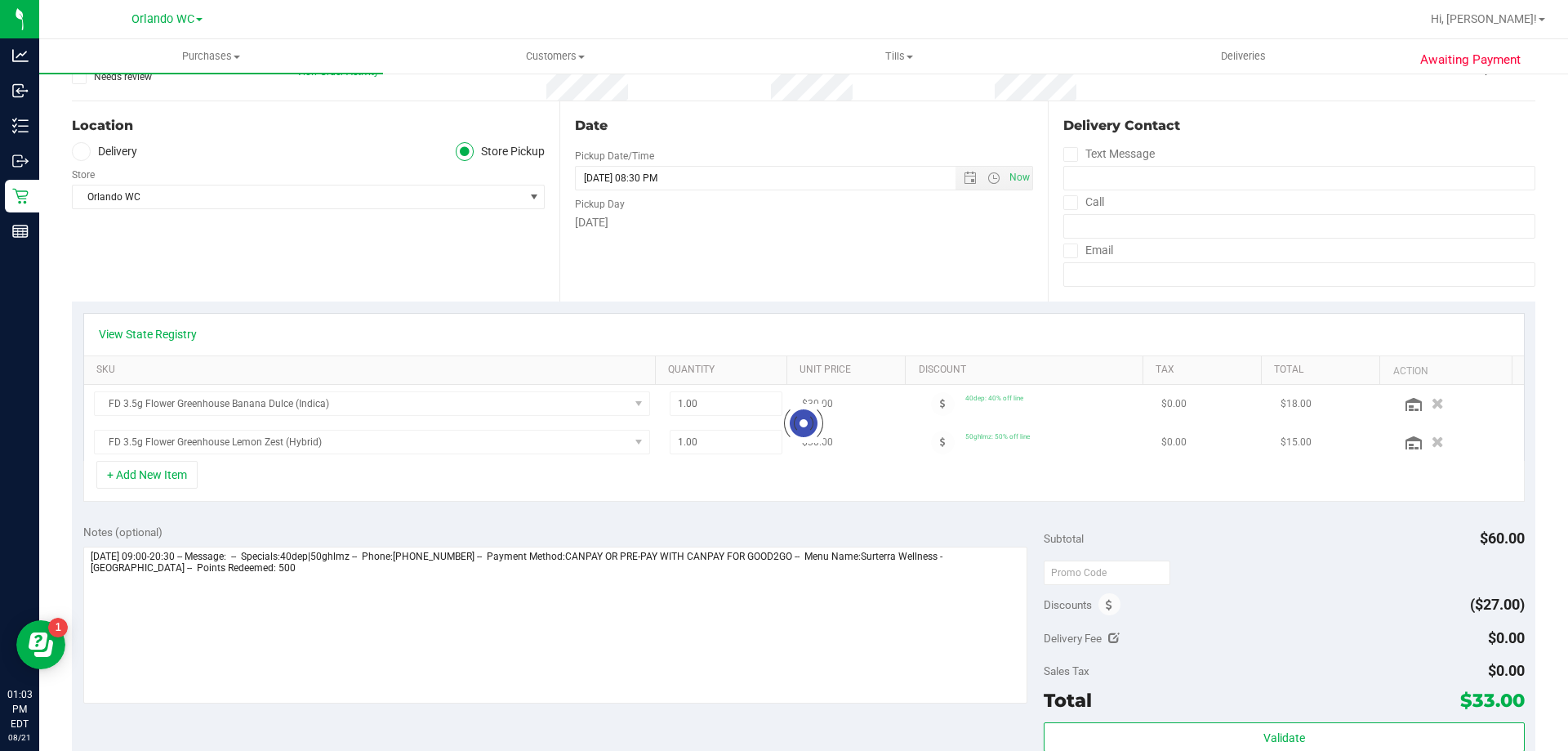
scroll to position [164, 0]
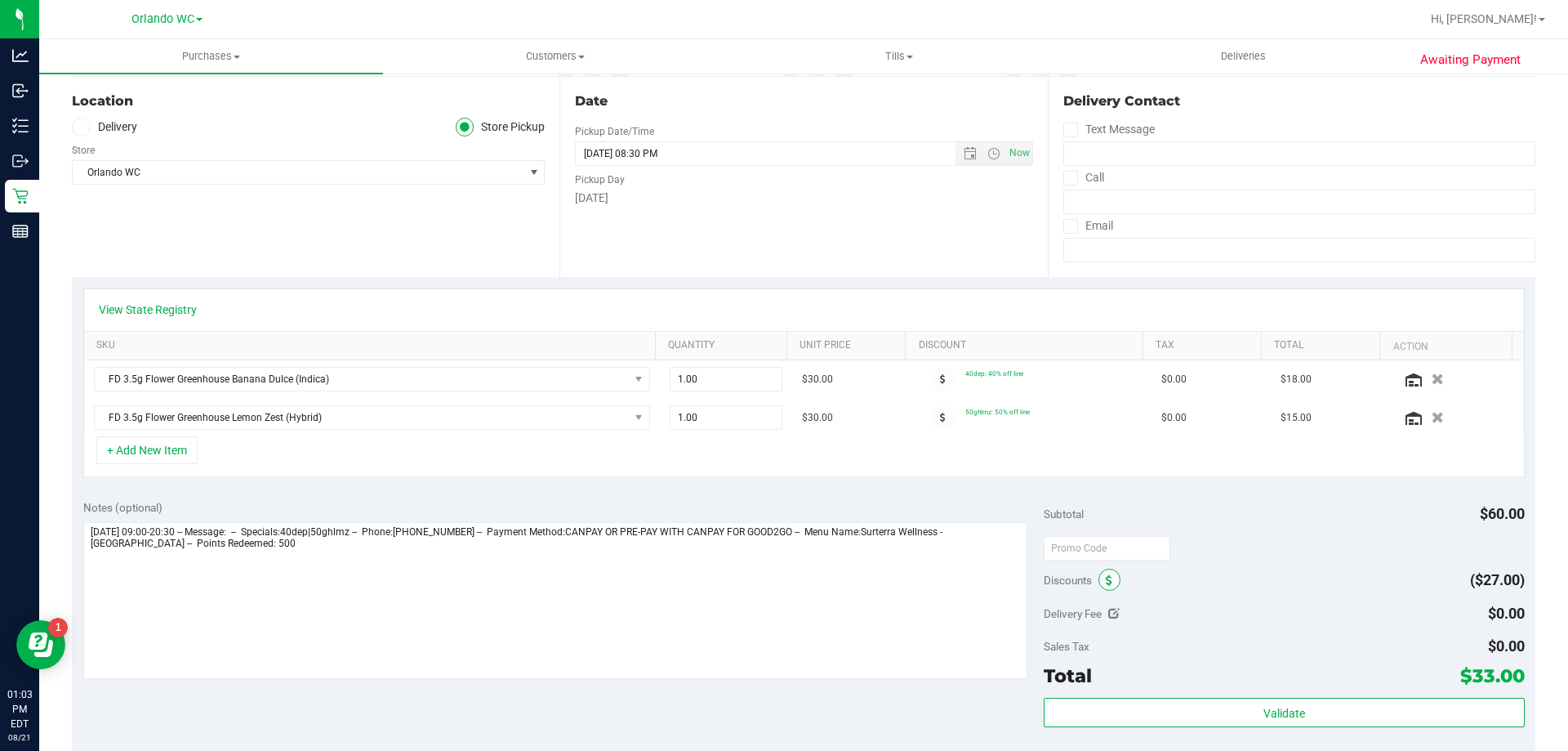
click at [1106, 580] on icon at bounding box center [1109, 580] width 7 height 11
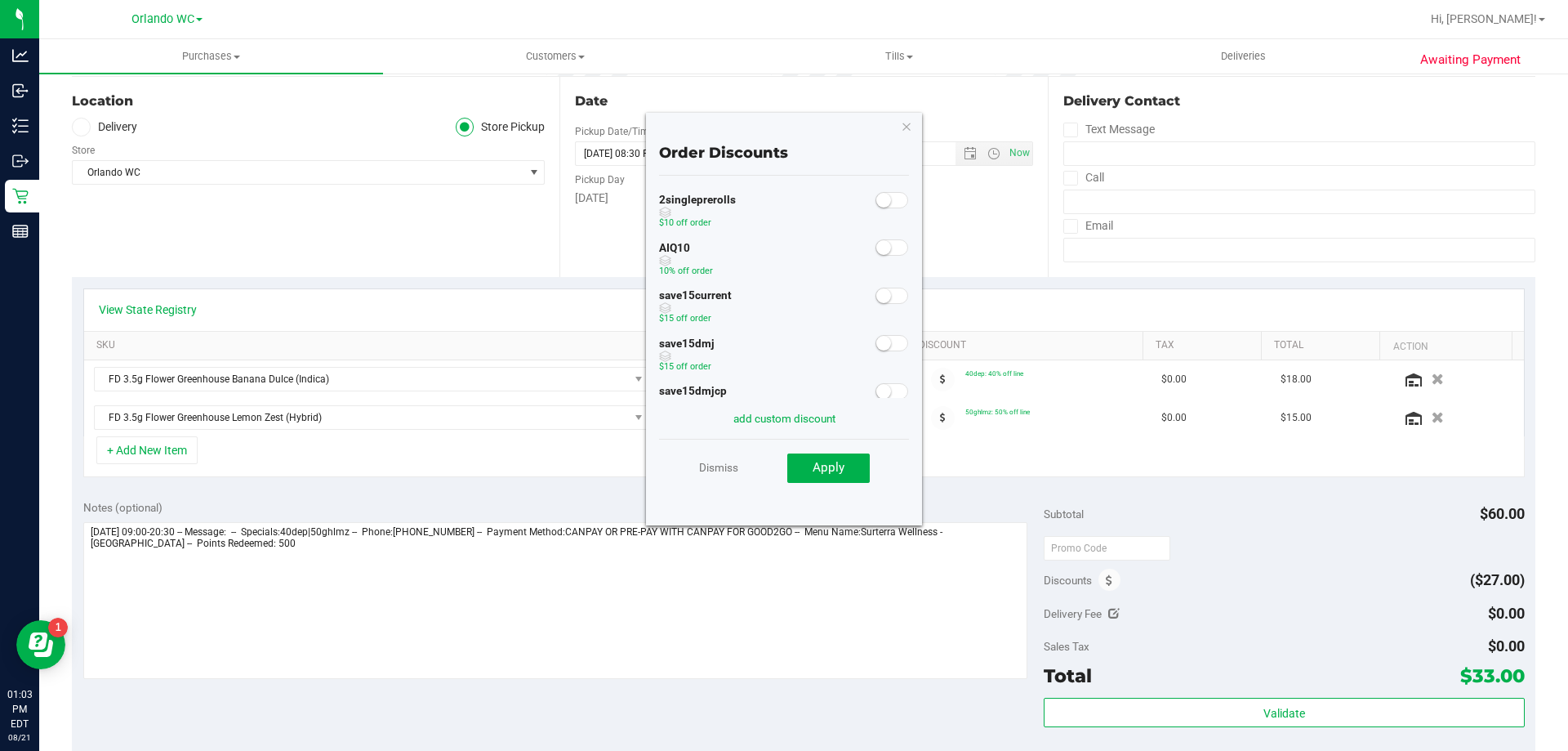
click at [881, 257] on div at bounding box center [892, 246] width 34 height 20
click at [879, 250] on span at bounding box center [892, 247] width 33 height 16
click at [847, 471] on button "Apply" at bounding box center [828, 468] width 82 height 30
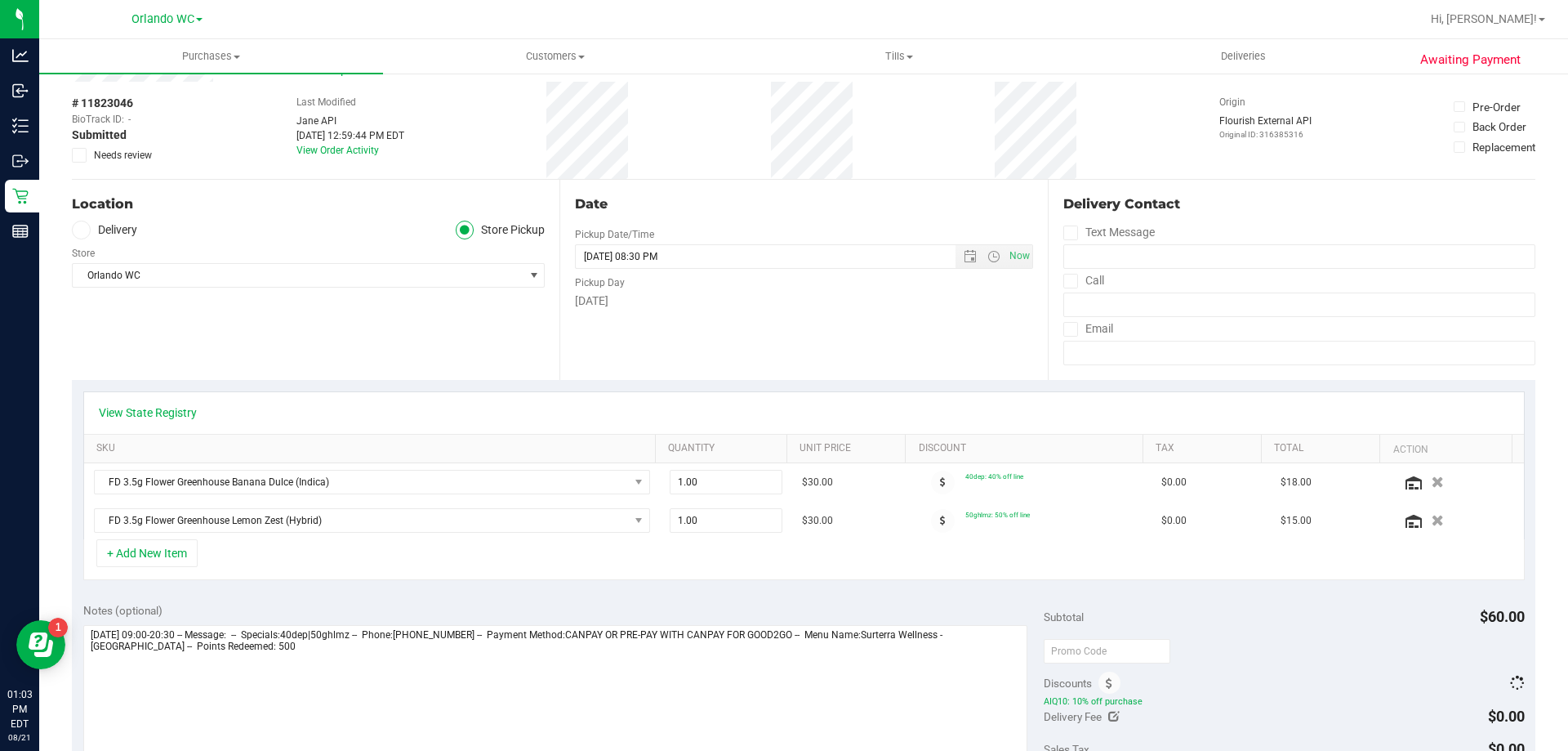
scroll to position [0, 0]
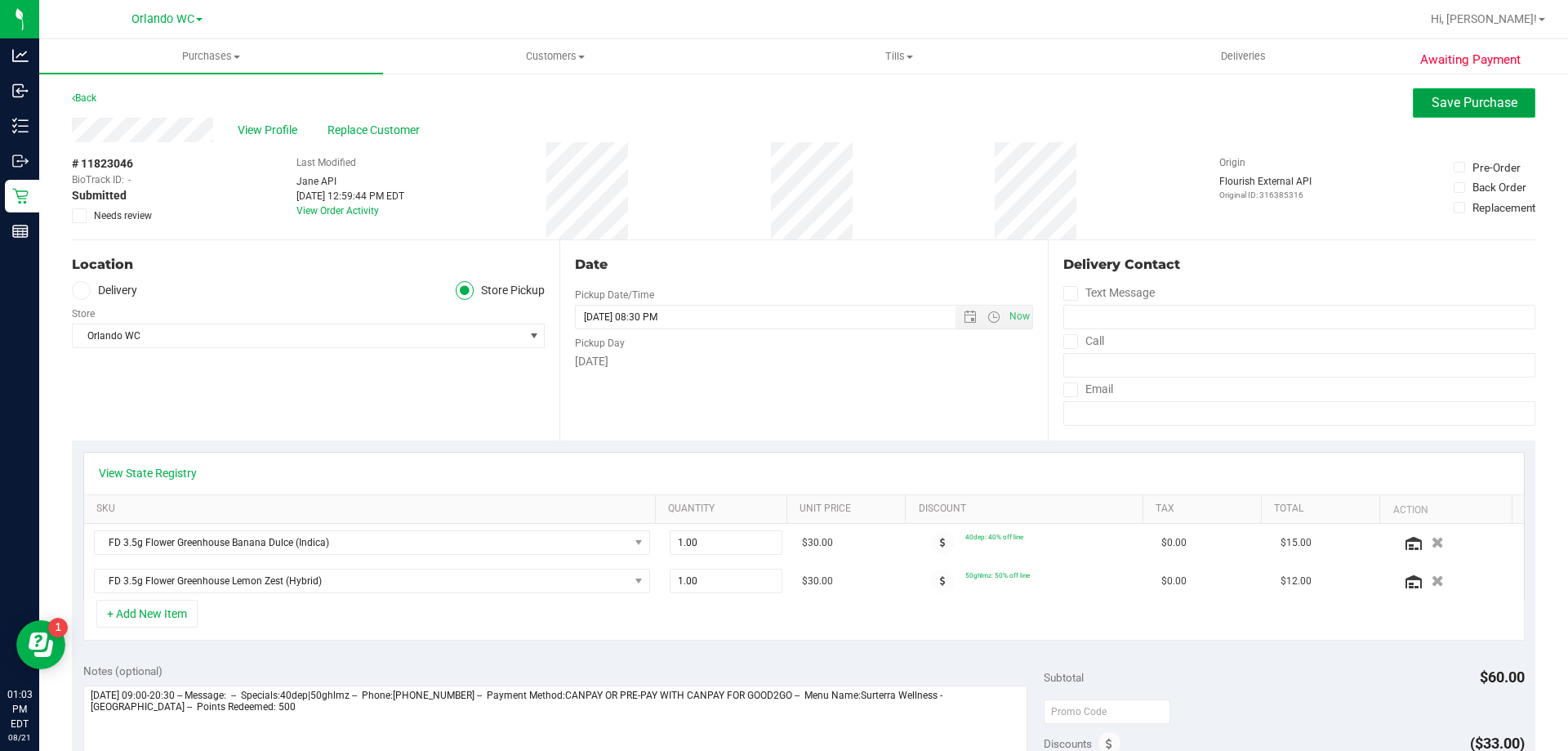
click at [1432, 105] on span "Save Purchase" at bounding box center [1474, 103] width 86 height 15
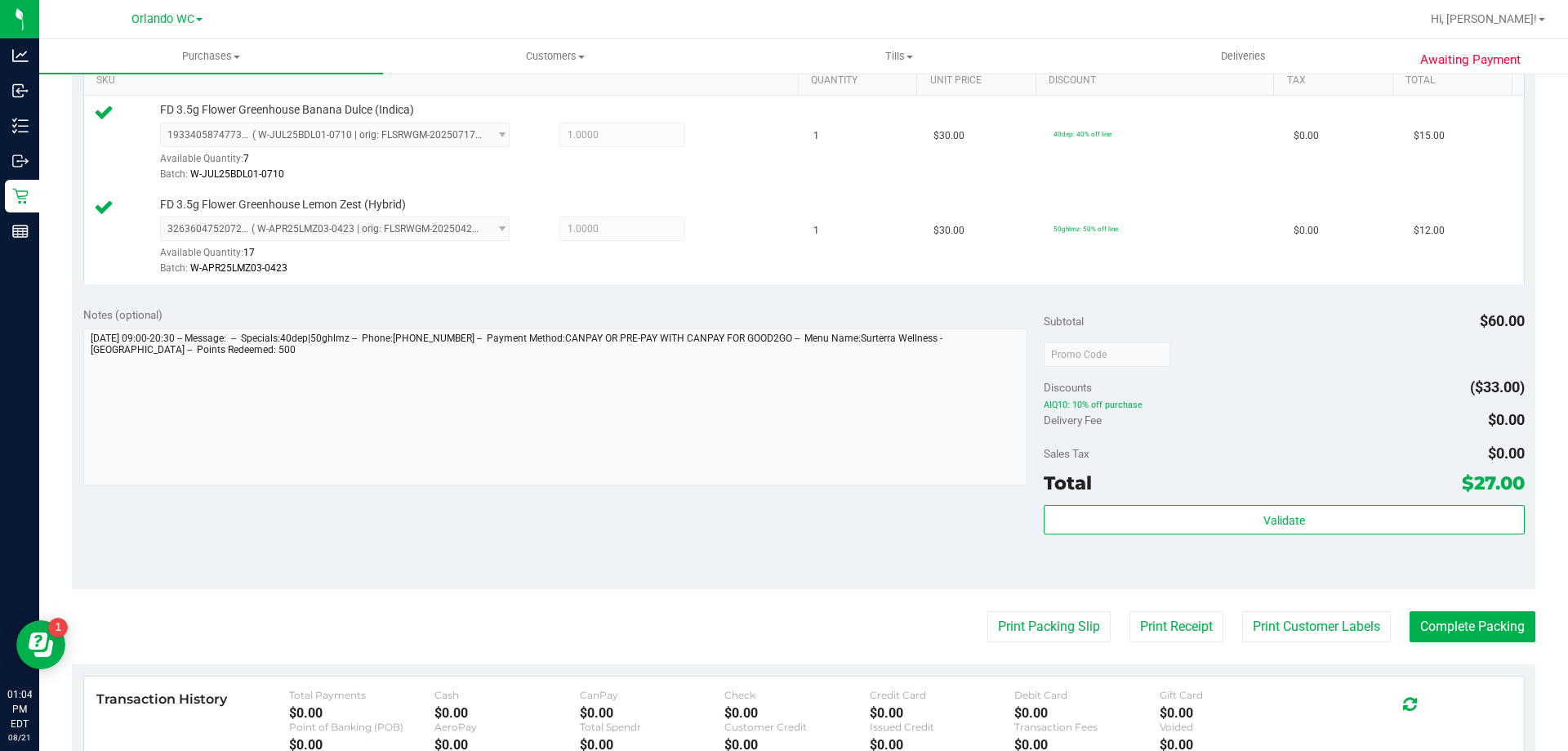
scroll to position [436, 0]
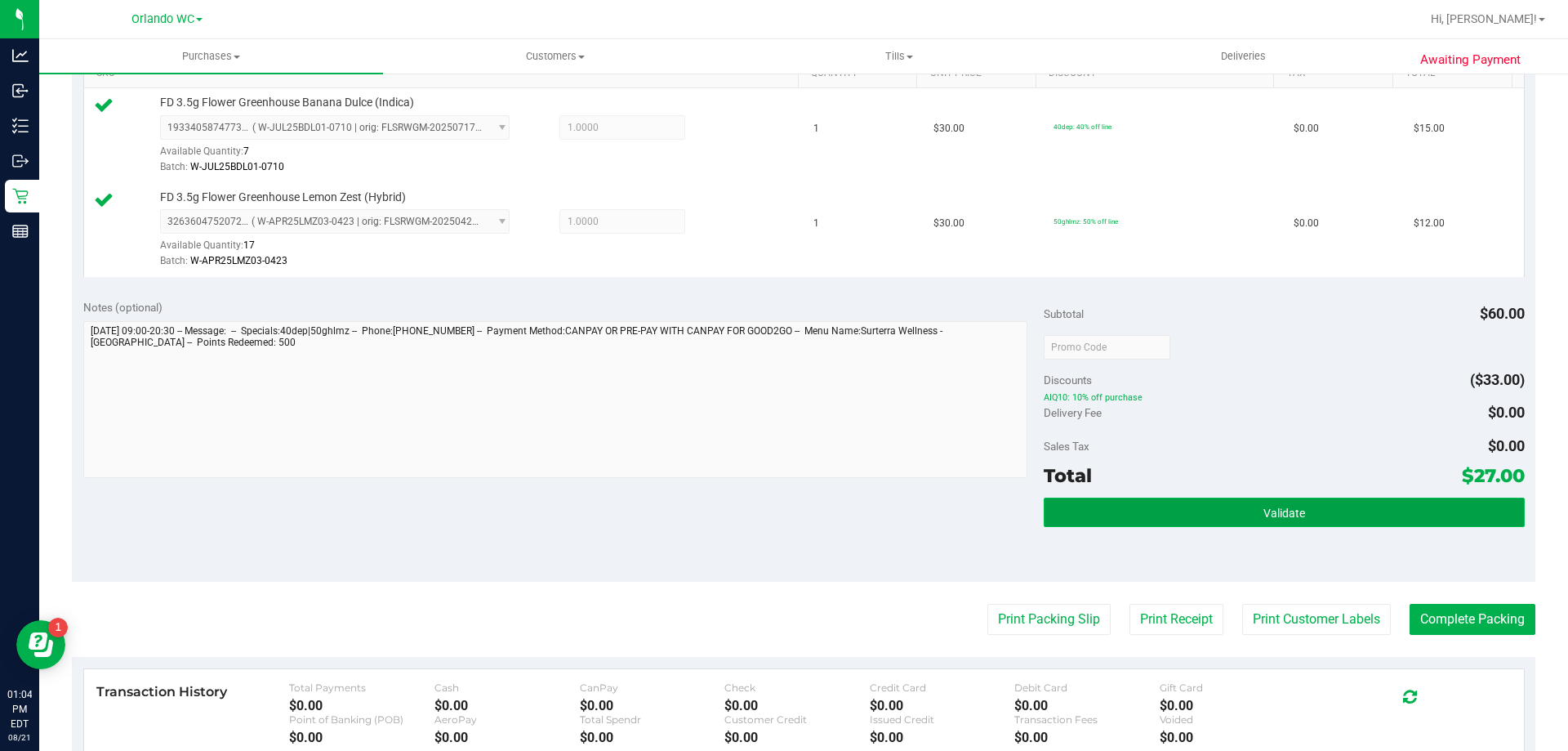
click at [1354, 507] on button "Validate" at bounding box center [1284, 512] width 481 height 30
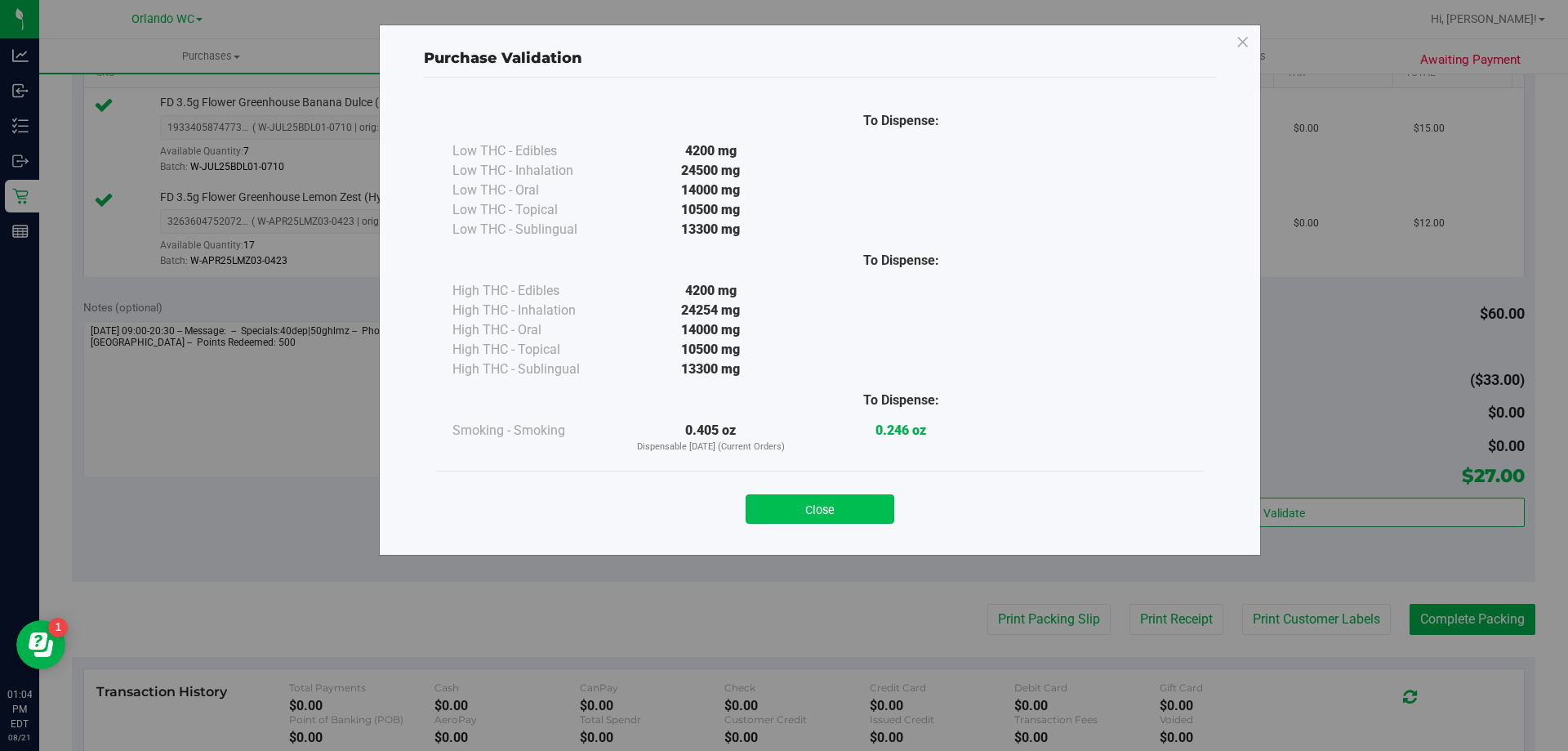
click at [819, 511] on button "Close" at bounding box center [820, 509] width 148 height 30
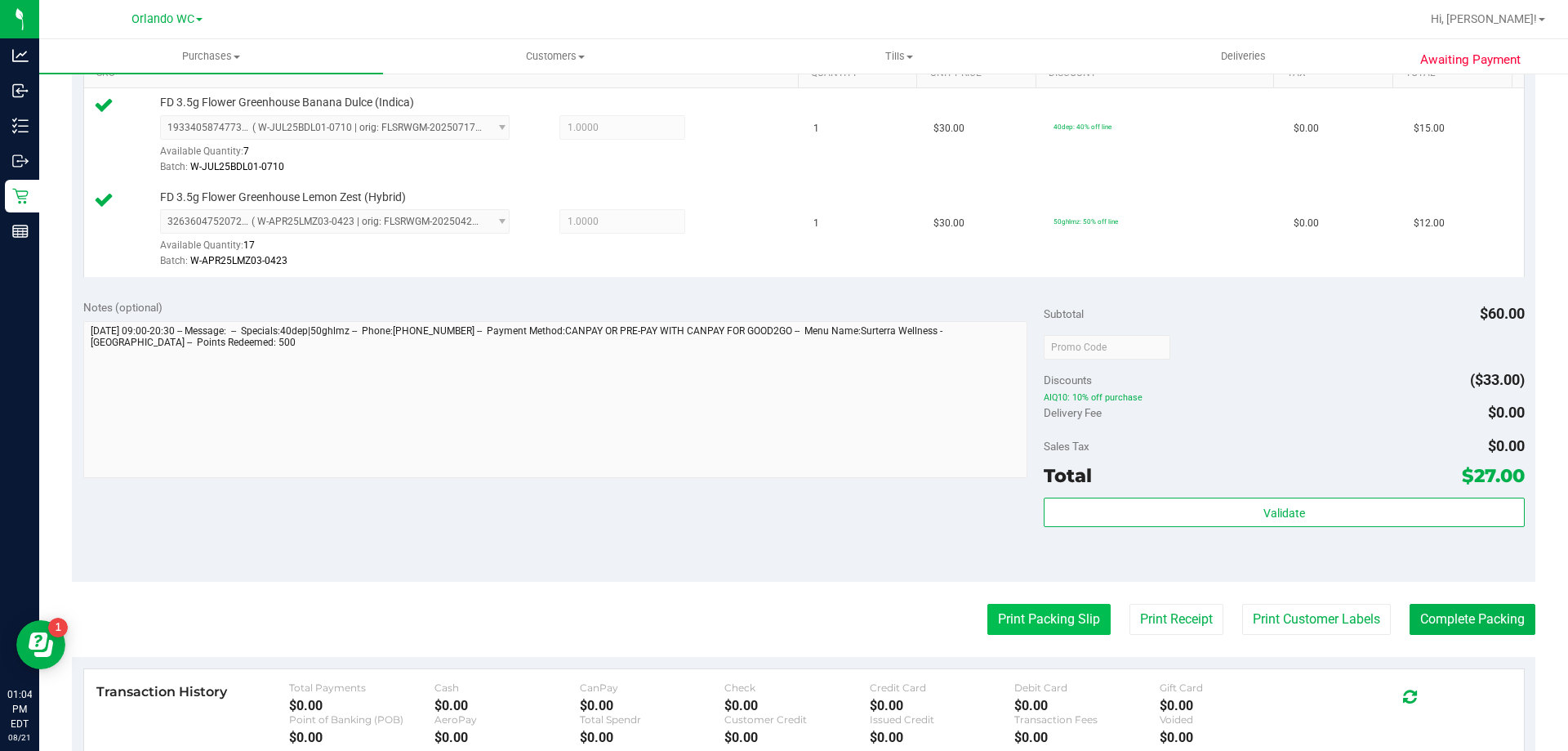
click at [1030, 619] on button "Print Packing Slip" at bounding box center [1049, 619] width 124 height 31
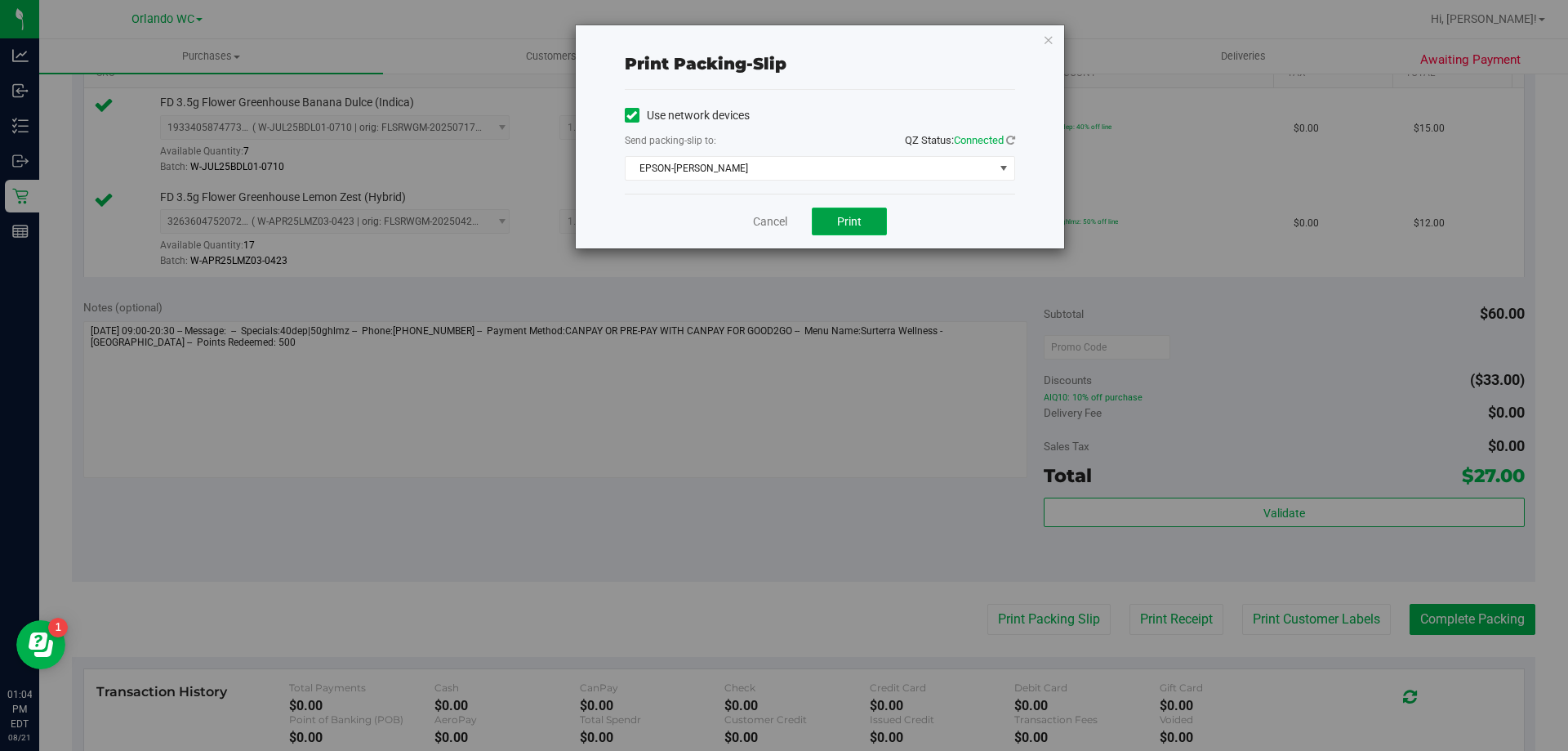
click at [848, 235] on button "Print" at bounding box center [849, 221] width 75 height 28
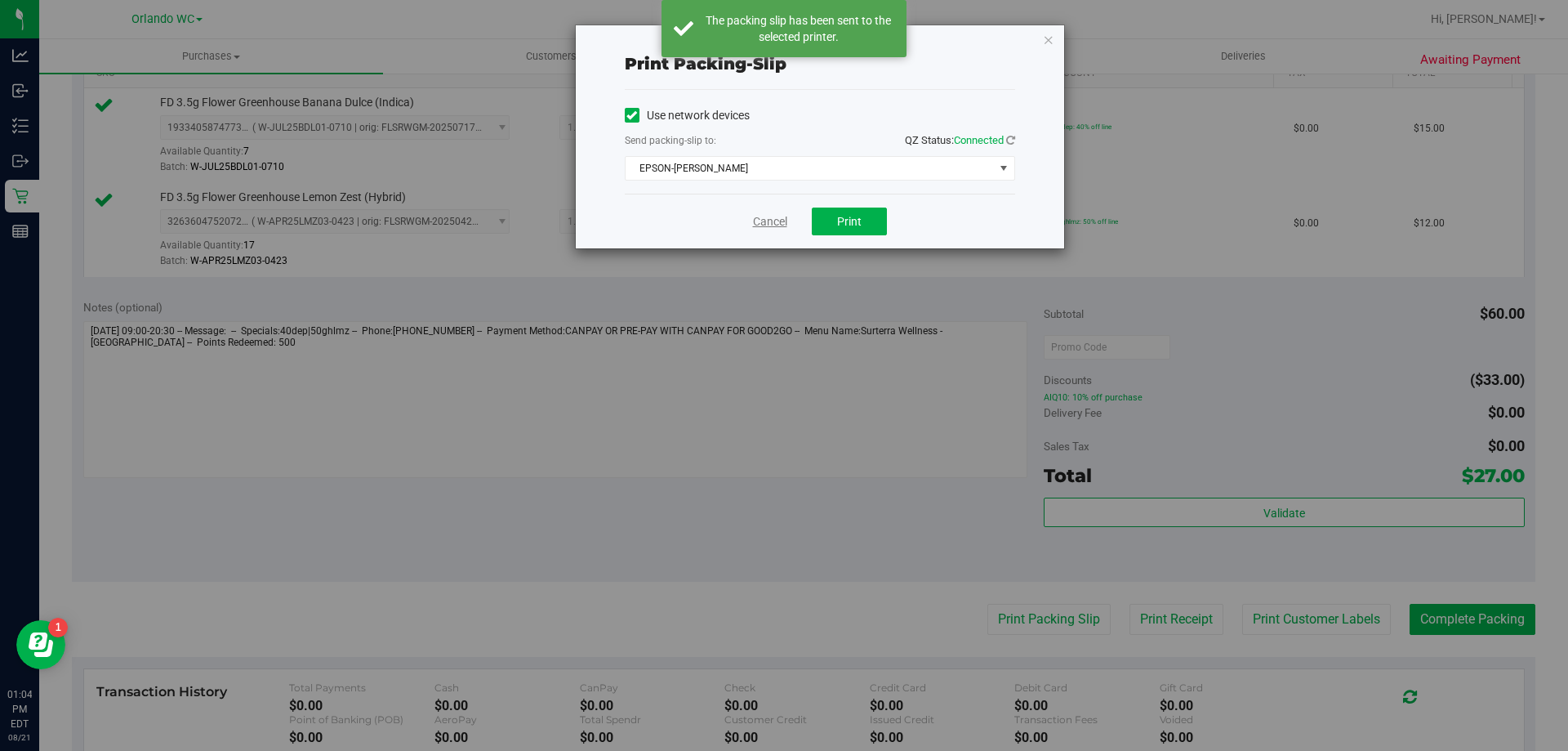
click at [777, 222] on link "Cancel" at bounding box center [770, 222] width 34 height 17
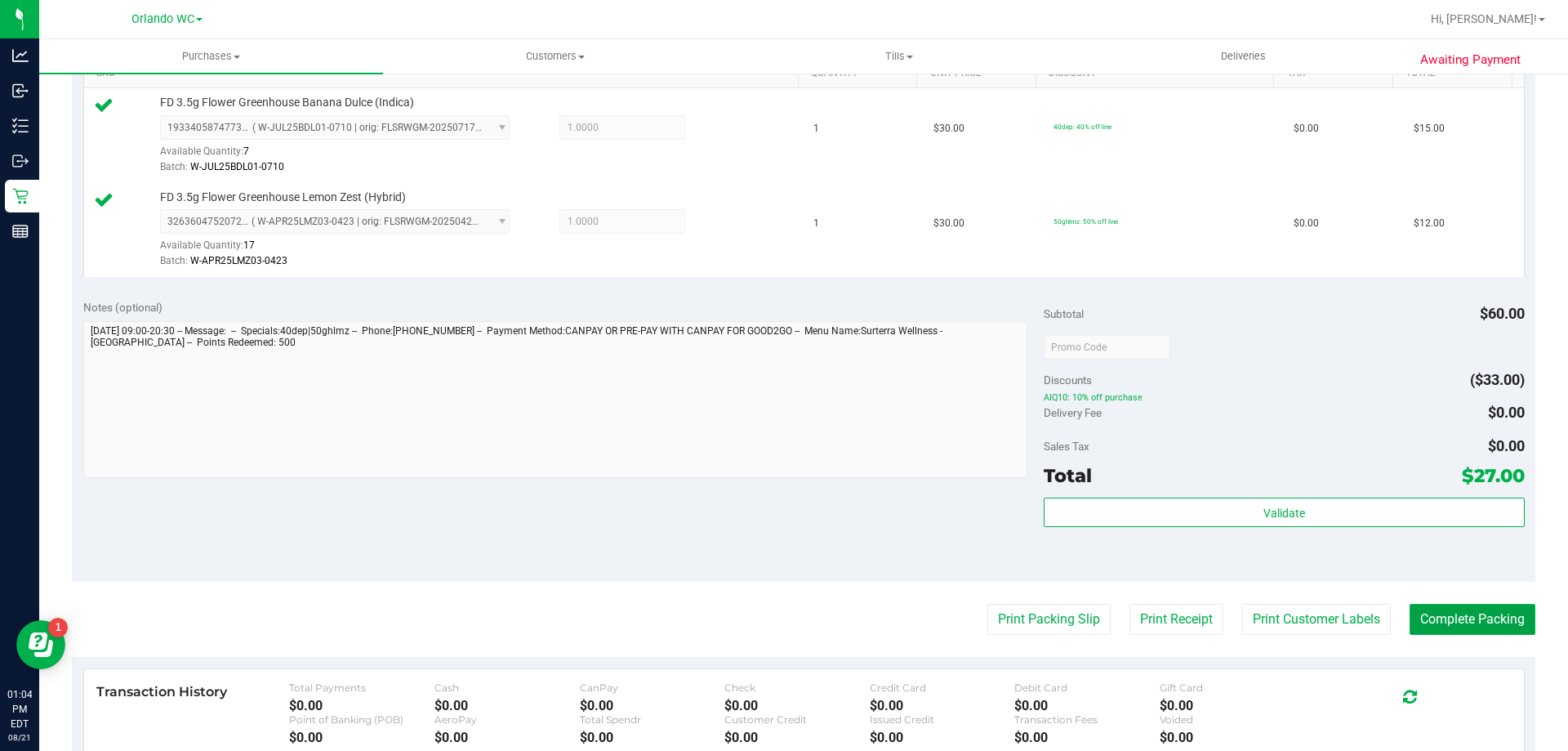
click at [1480, 631] on button "Complete Packing" at bounding box center [1472, 619] width 125 height 31
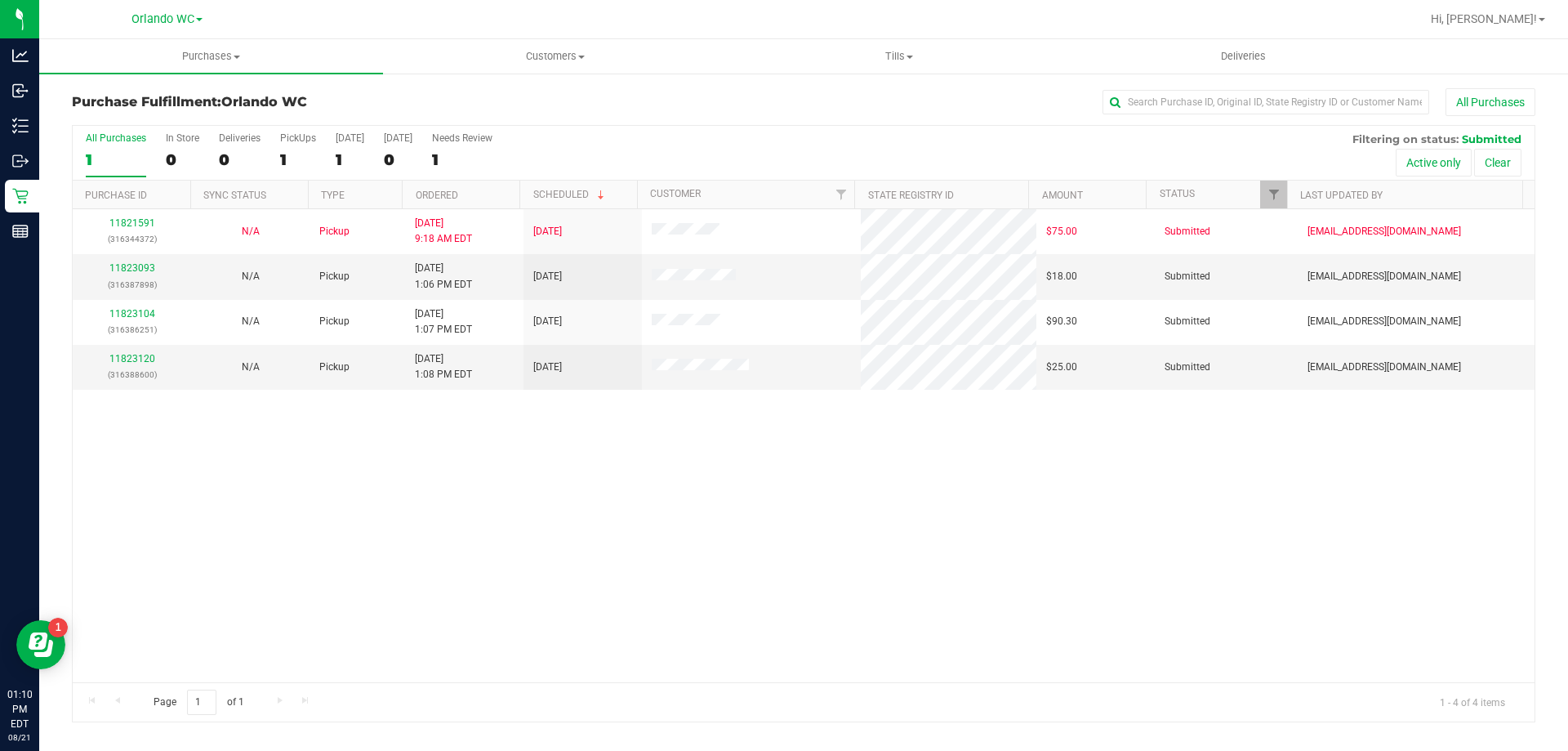
click at [487, 198] on th "Ordered" at bounding box center [460, 195] width 118 height 29
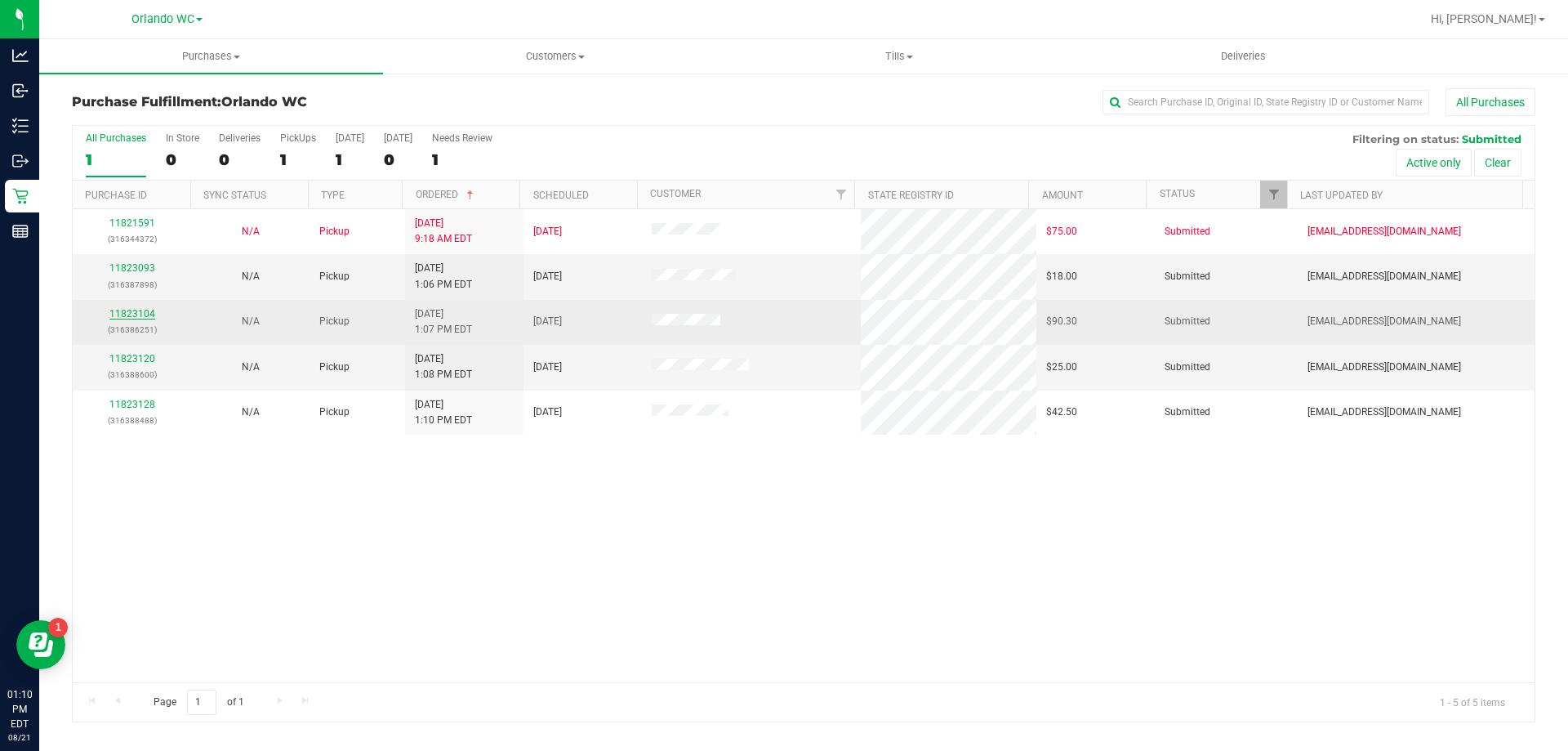
click at [134, 317] on link "11823104" at bounding box center [132, 313] width 46 height 11
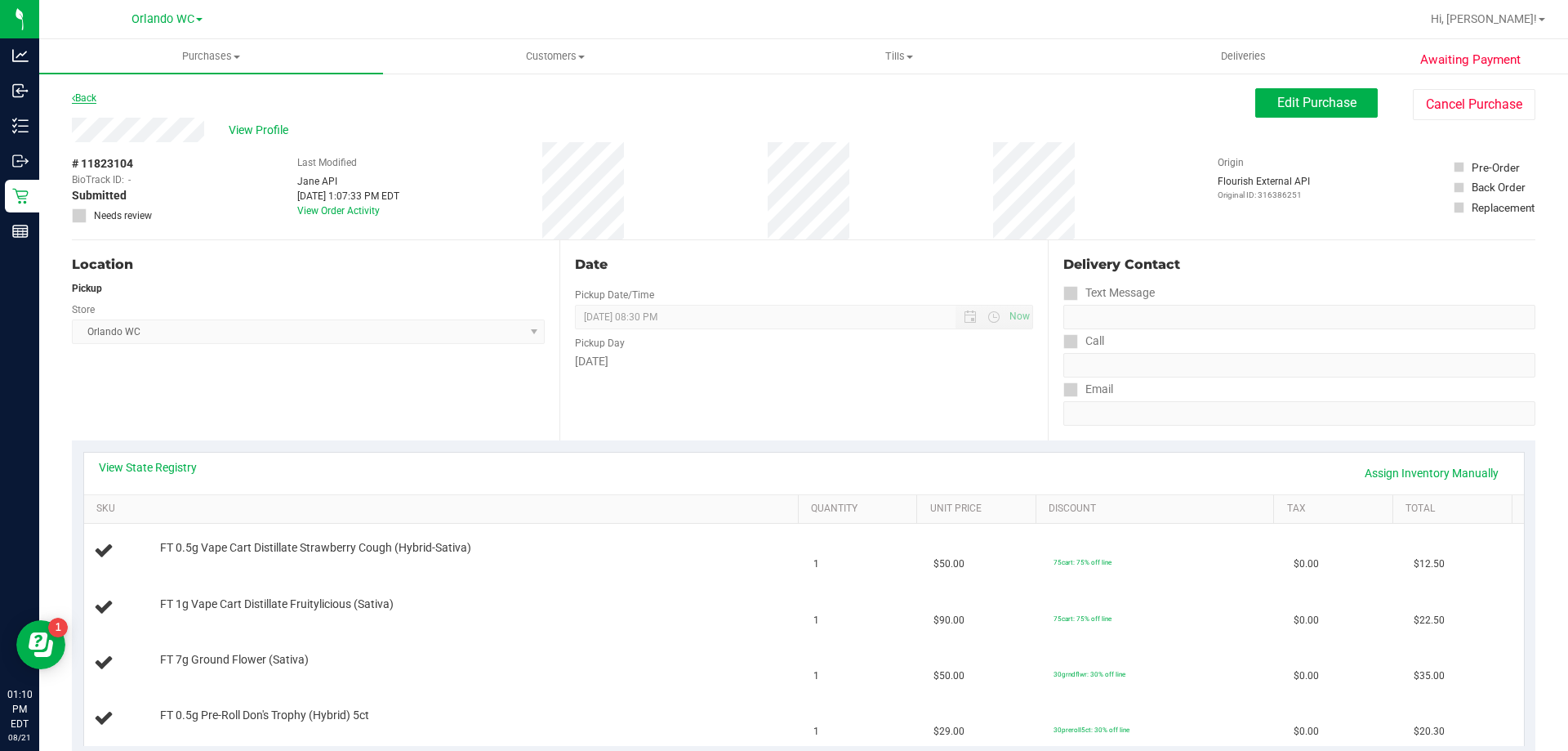
click at [90, 100] on link "Back" at bounding box center [84, 97] width 25 height 11
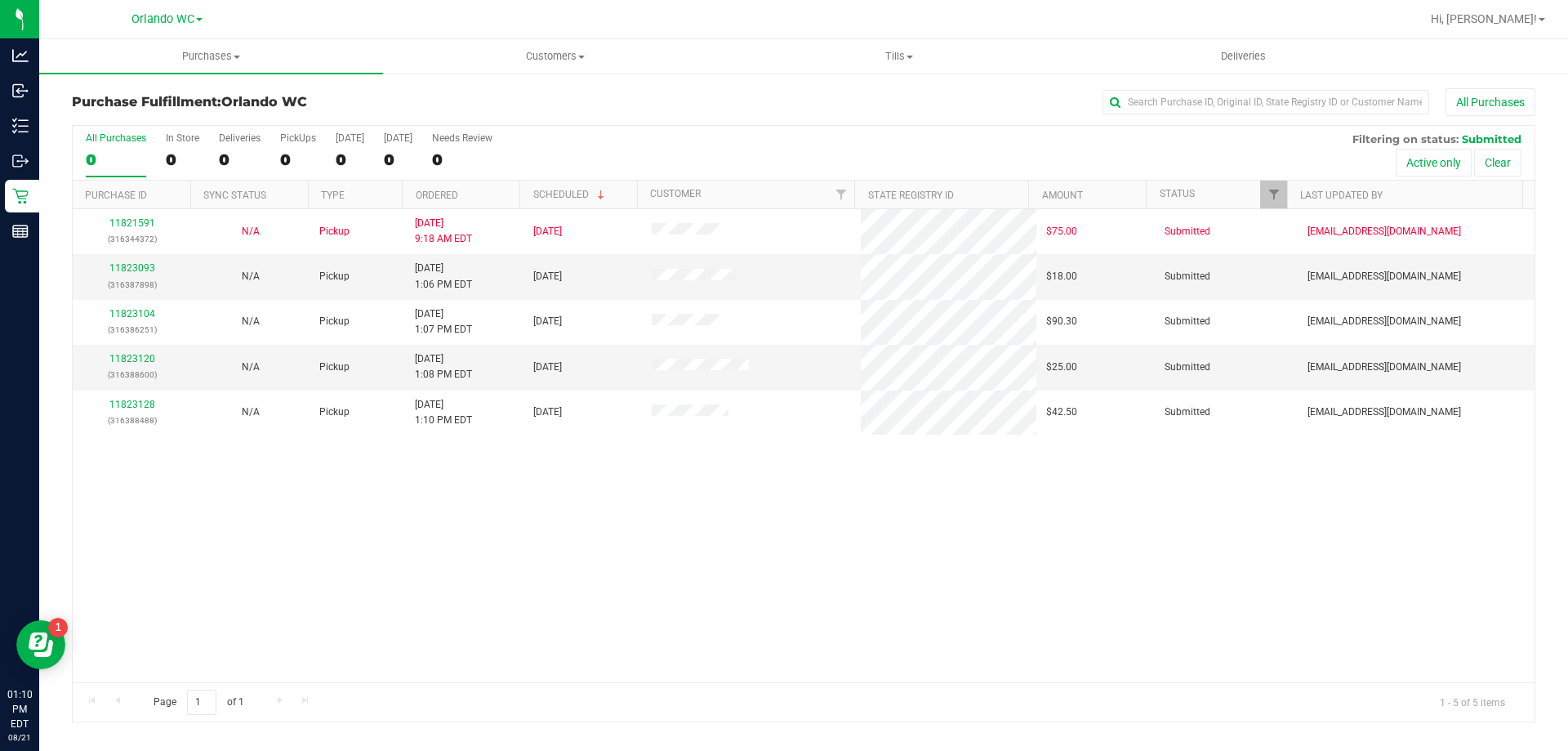
click at [494, 199] on th "Ordered" at bounding box center [460, 195] width 118 height 29
click at [137, 270] on link "11823093" at bounding box center [132, 267] width 46 height 11
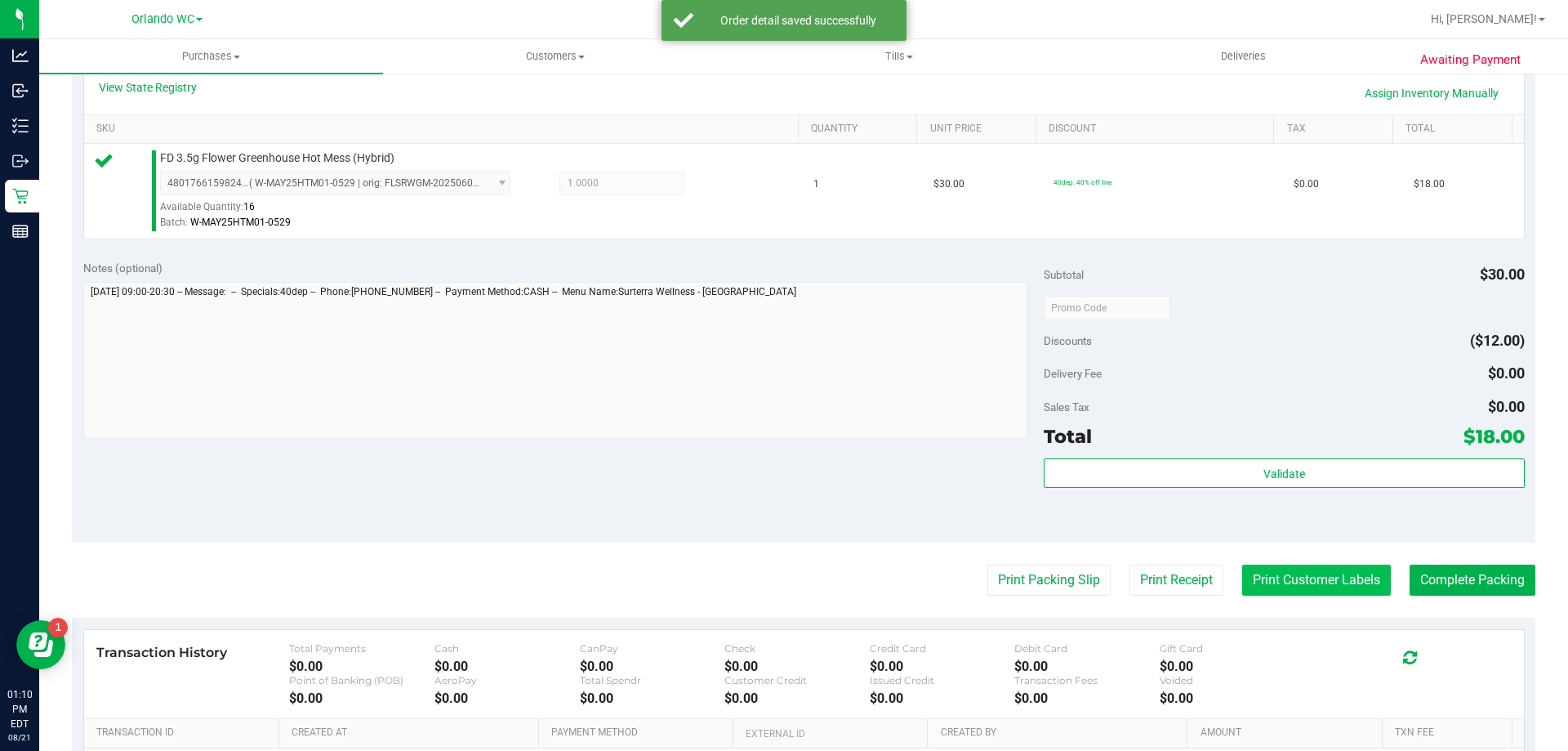
scroll to position [409, 0]
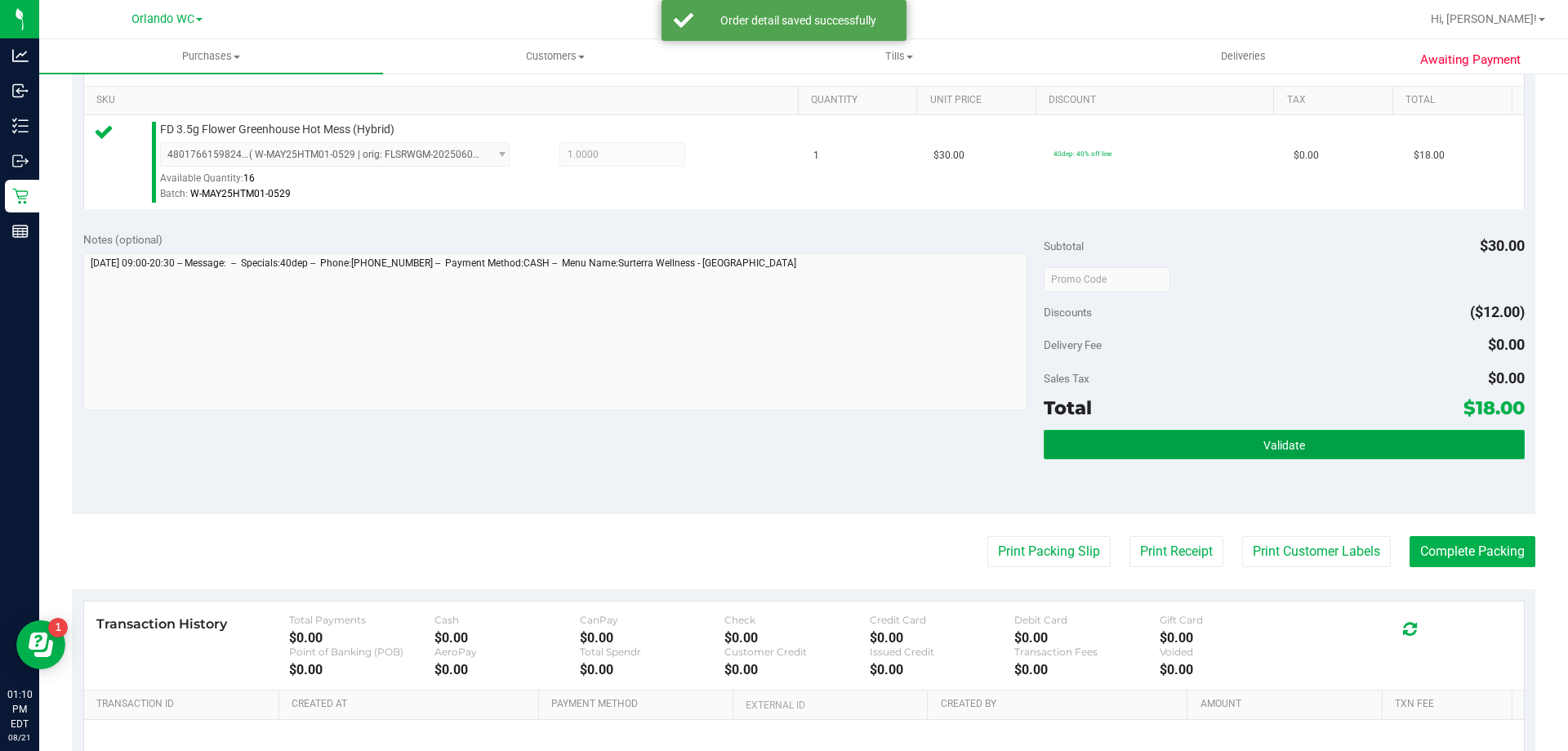
click at [1334, 448] on button "Validate" at bounding box center [1284, 444] width 481 height 30
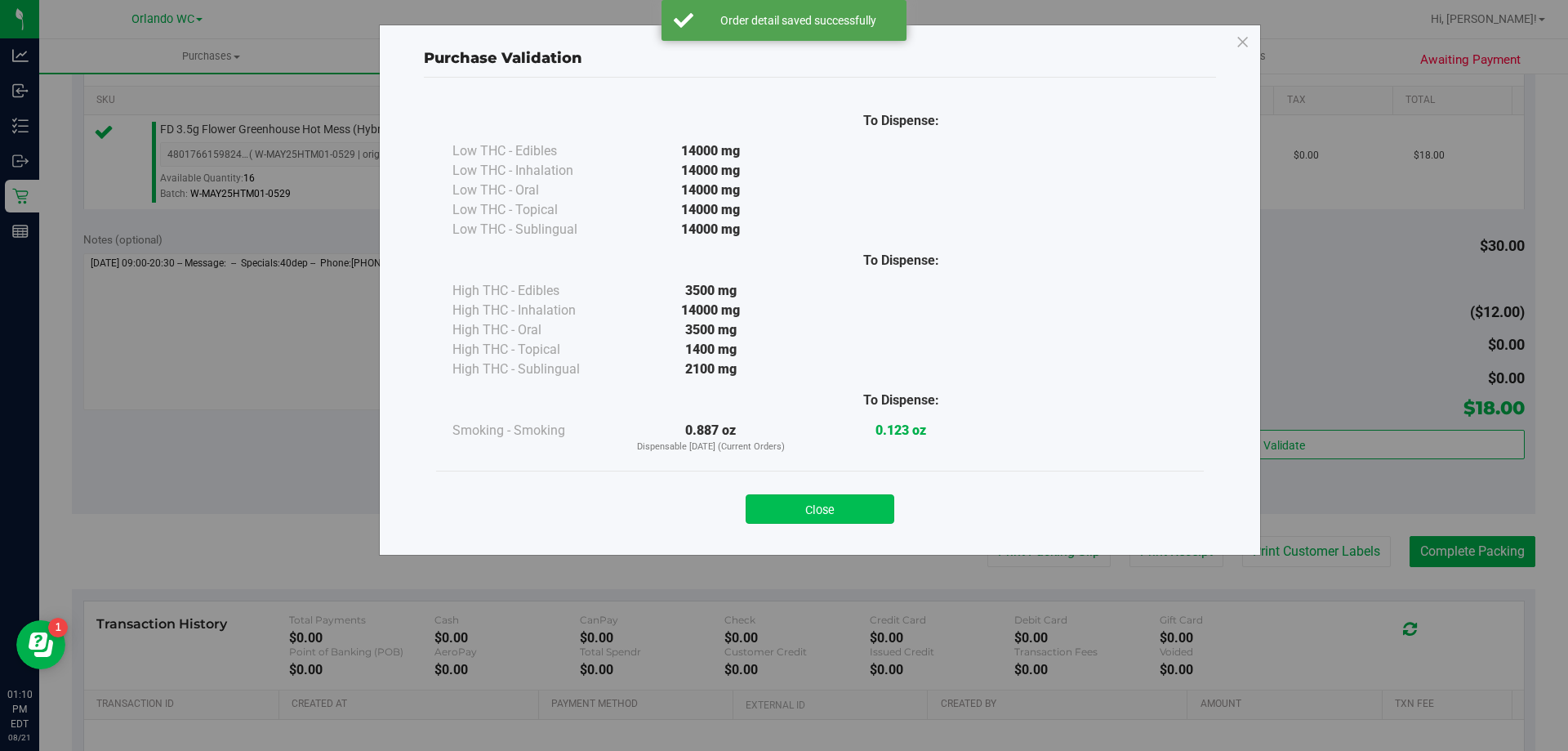
click at [865, 501] on button "Close" at bounding box center [820, 509] width 148 height 30
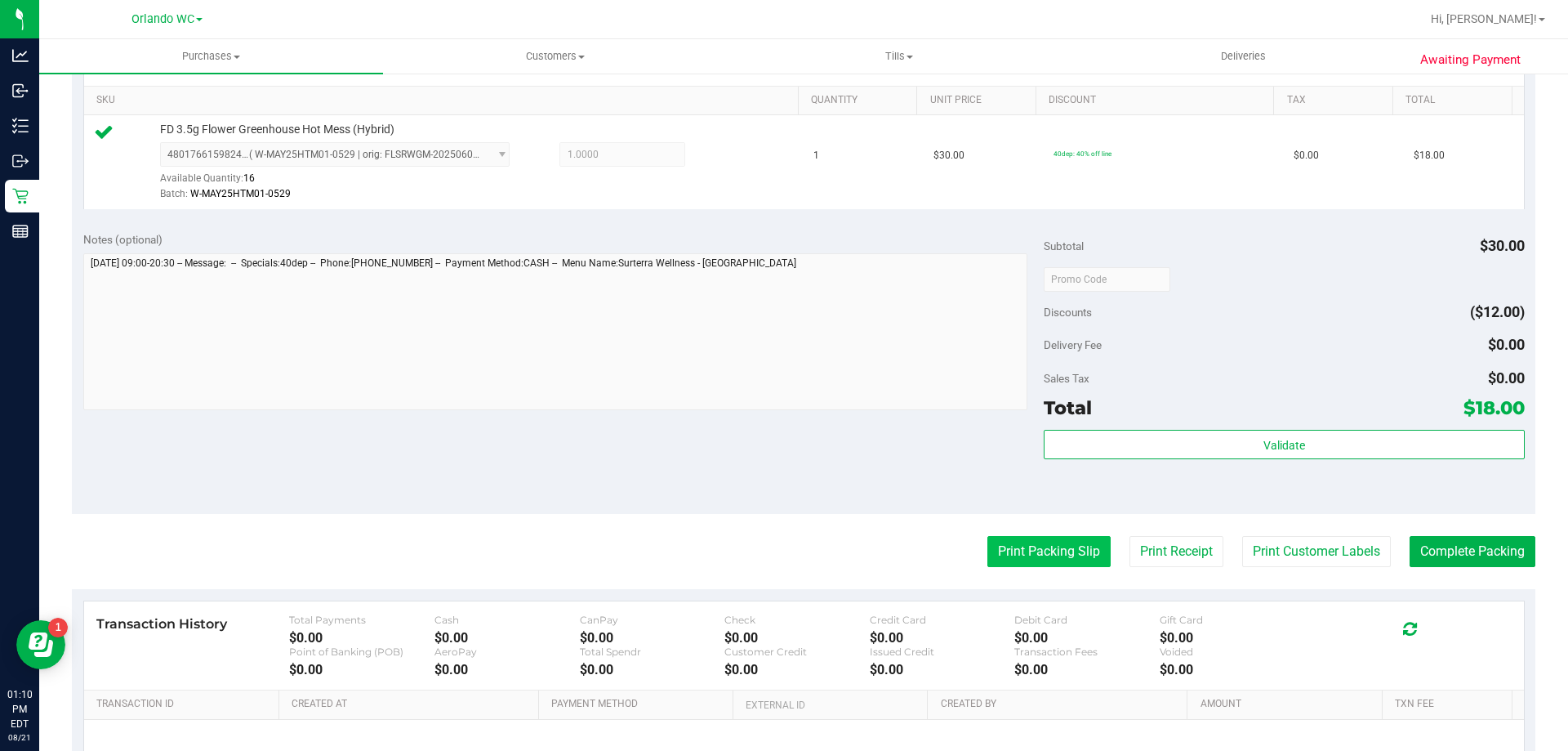
click at [1051, 558] on button "Print Packing Slip" at bounding box center [1049, 551] width 124 height 31
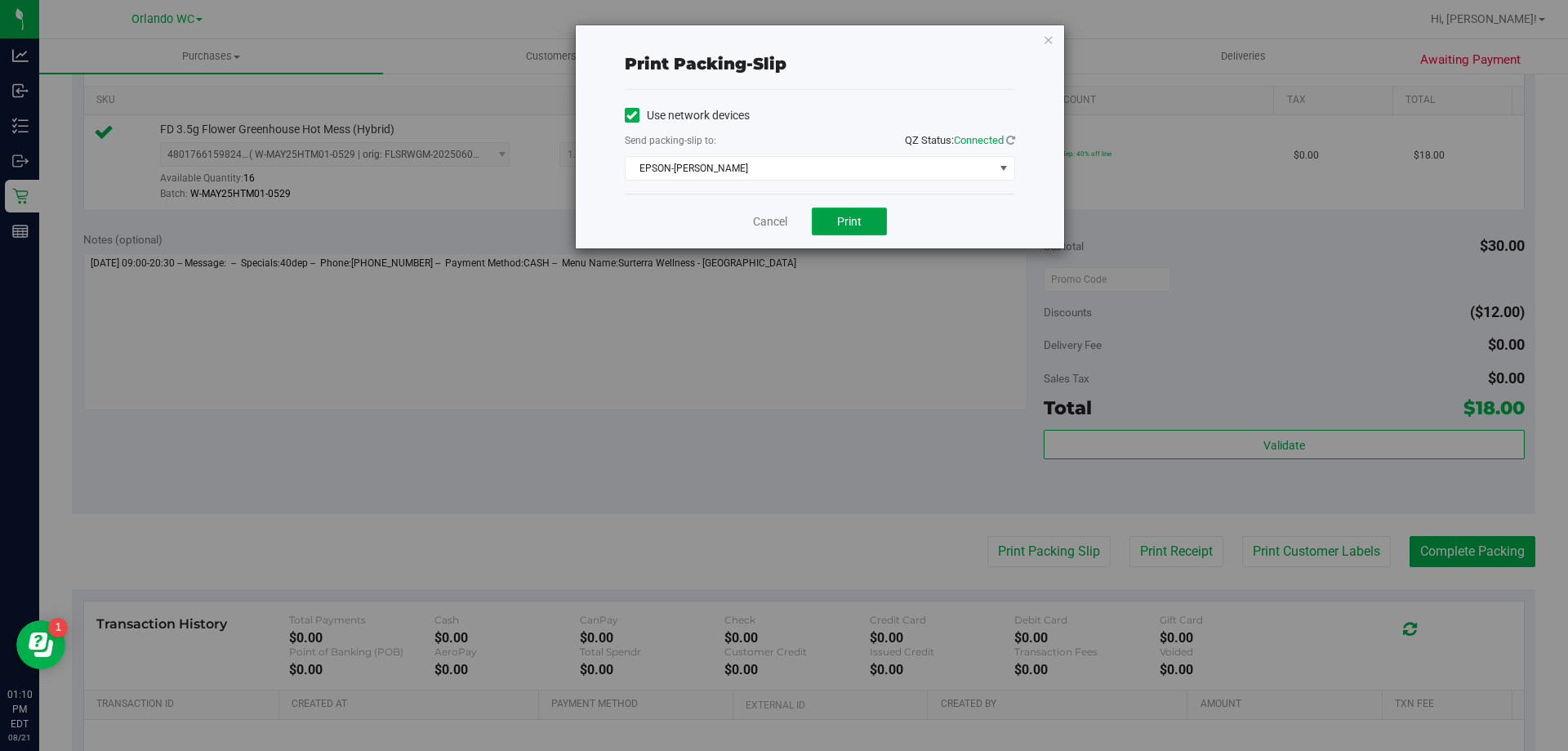
click at [857, 214] on button "Print" at bounding box center [849, 221] width 75 height 28
click at [1048, 36] on icon "button" at bounding box center [1048, 39] width 11 height 19
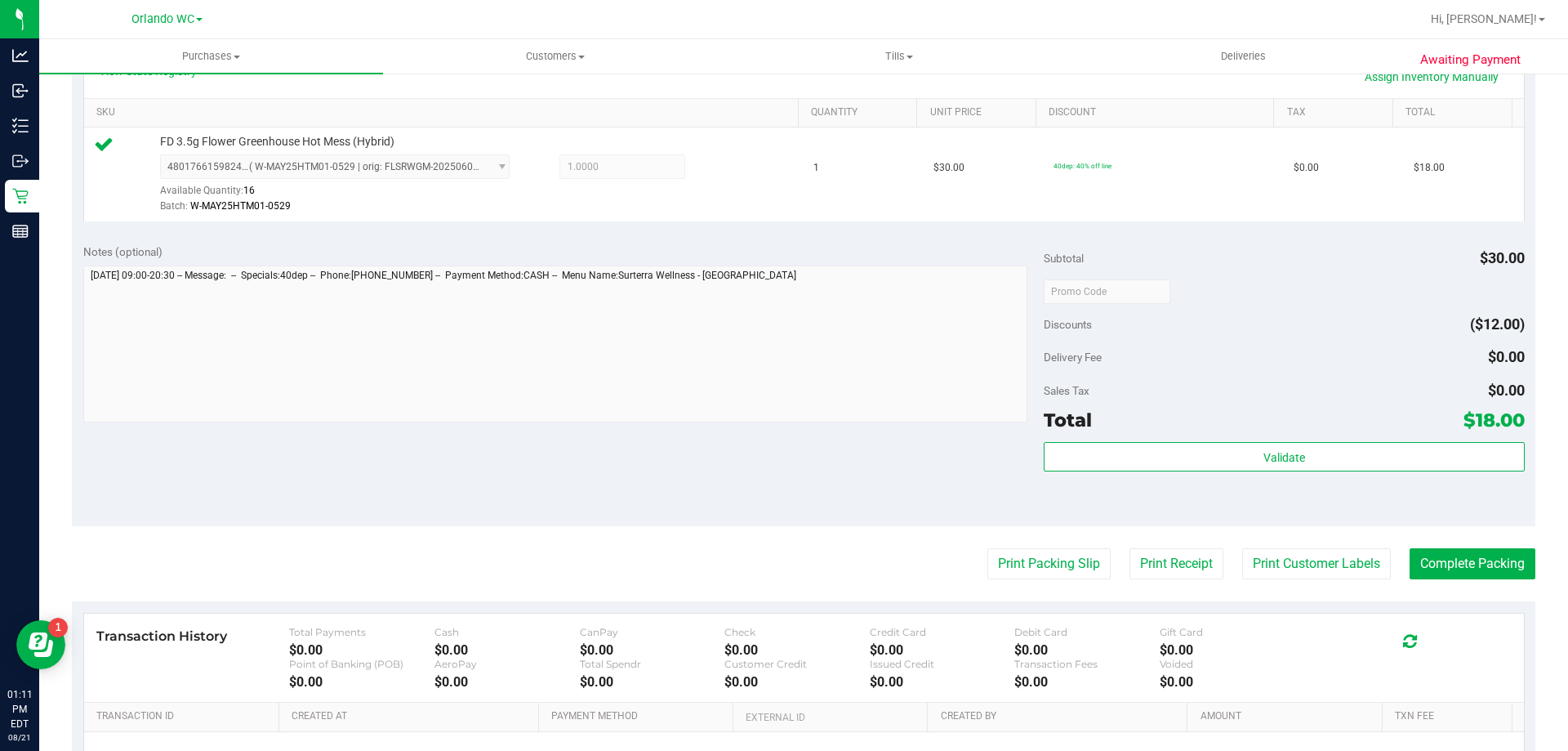
scroll to position [415, 0]
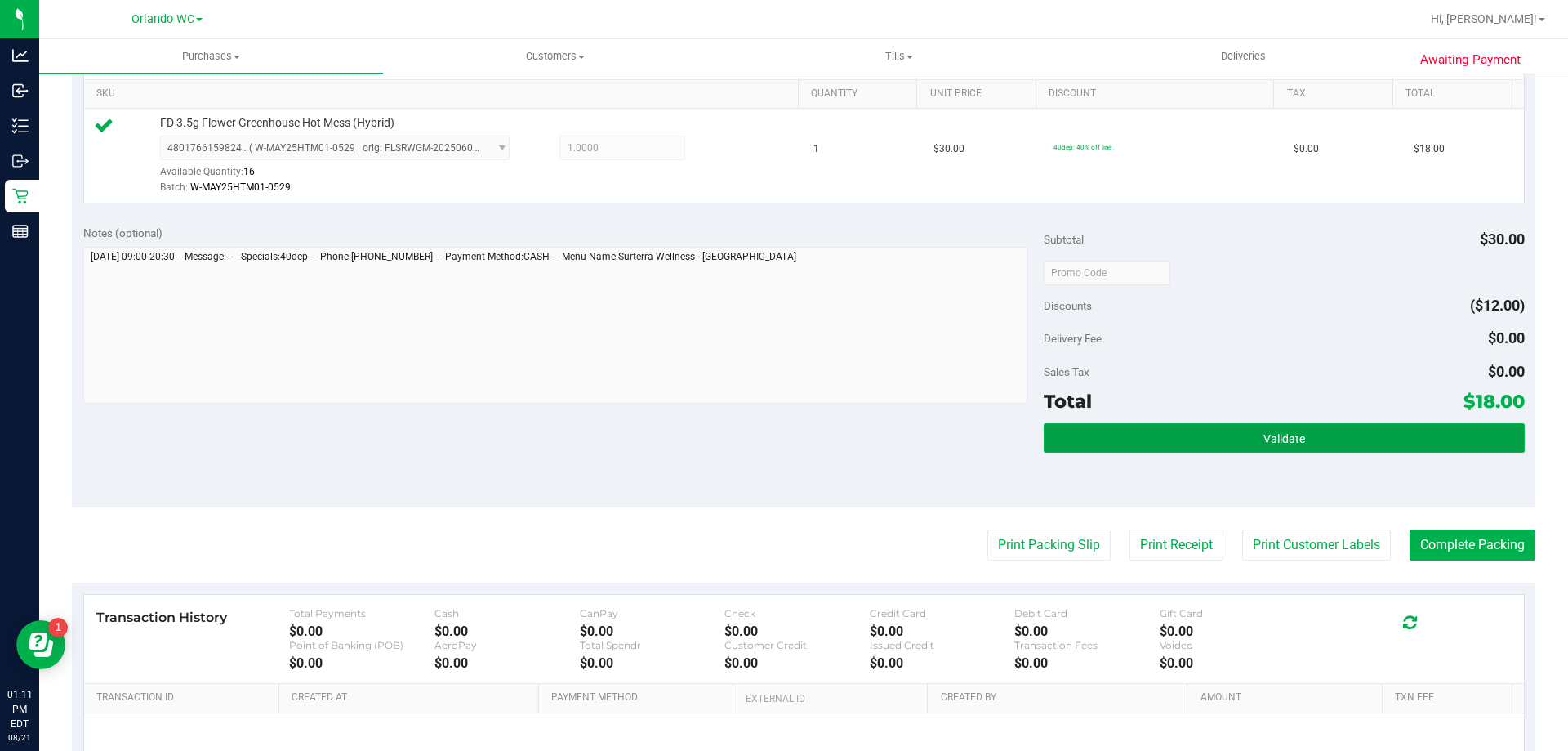
click at [1223, 441] on button "Validate" at bounding box center [1284, 437] width 481 height 30
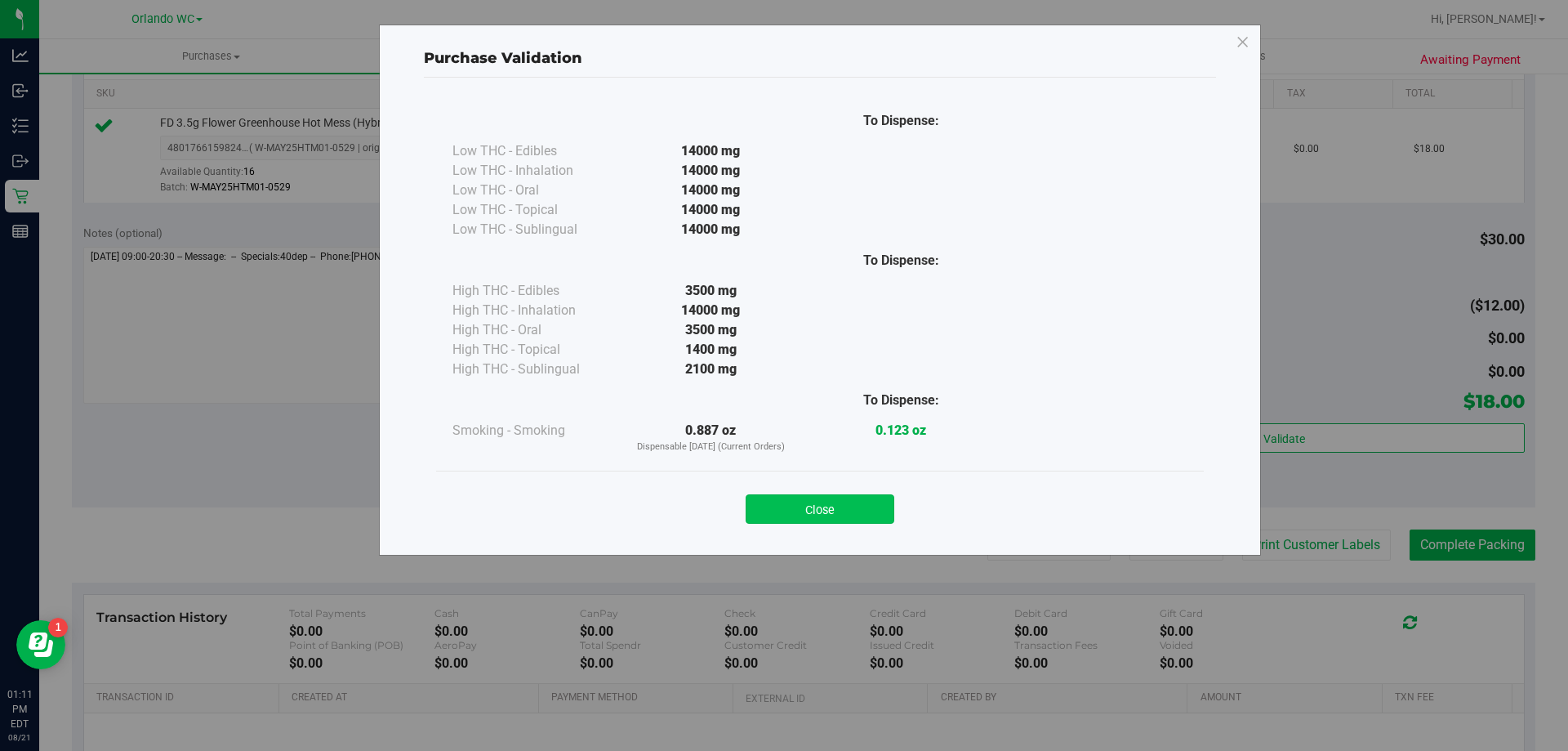
click at [825, 499] on button "Close" at bounding box center [820, 509] width 148 height 30
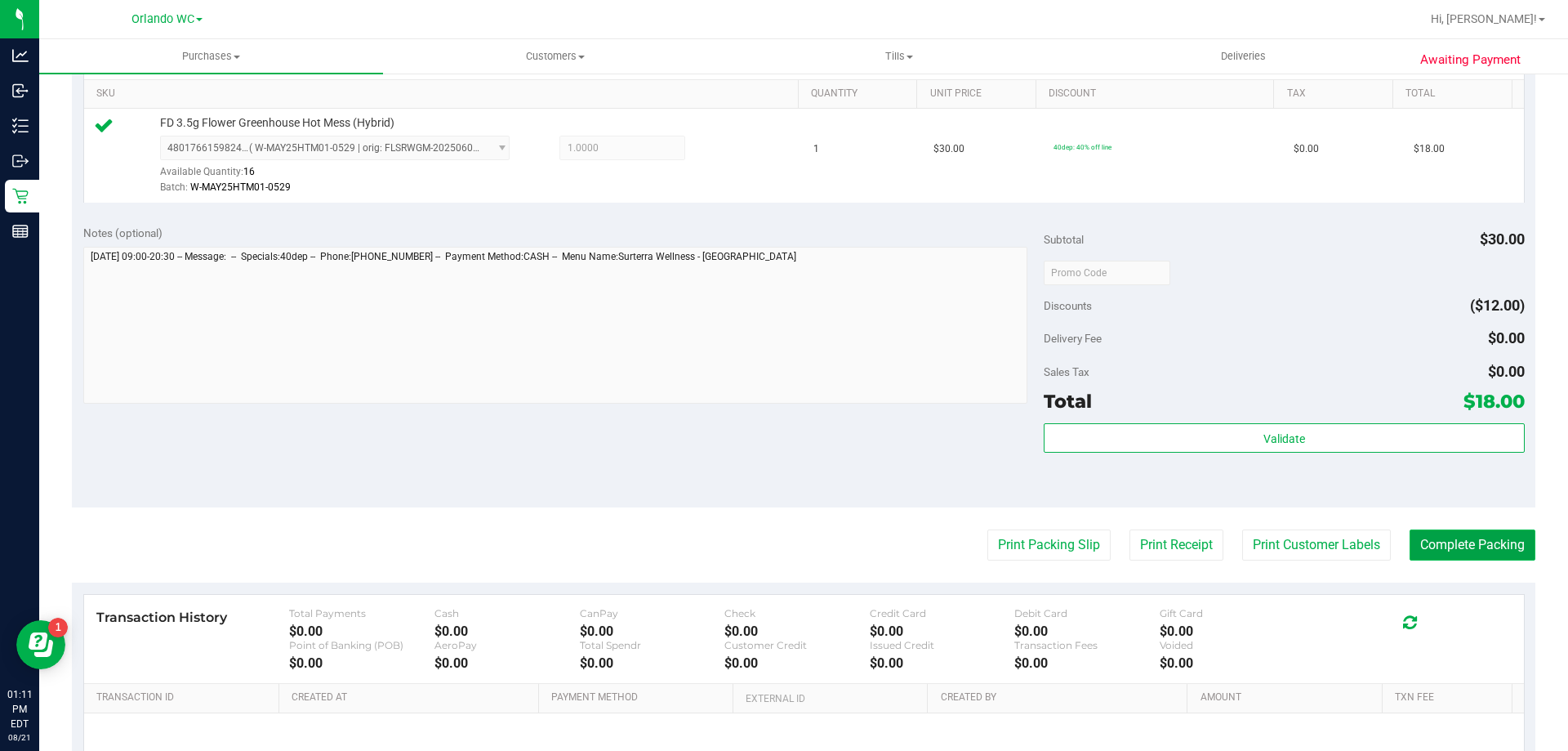
click at [1459, 556] on button "Complete Packing" at bounding box center [1472, 544] width 125 height 31
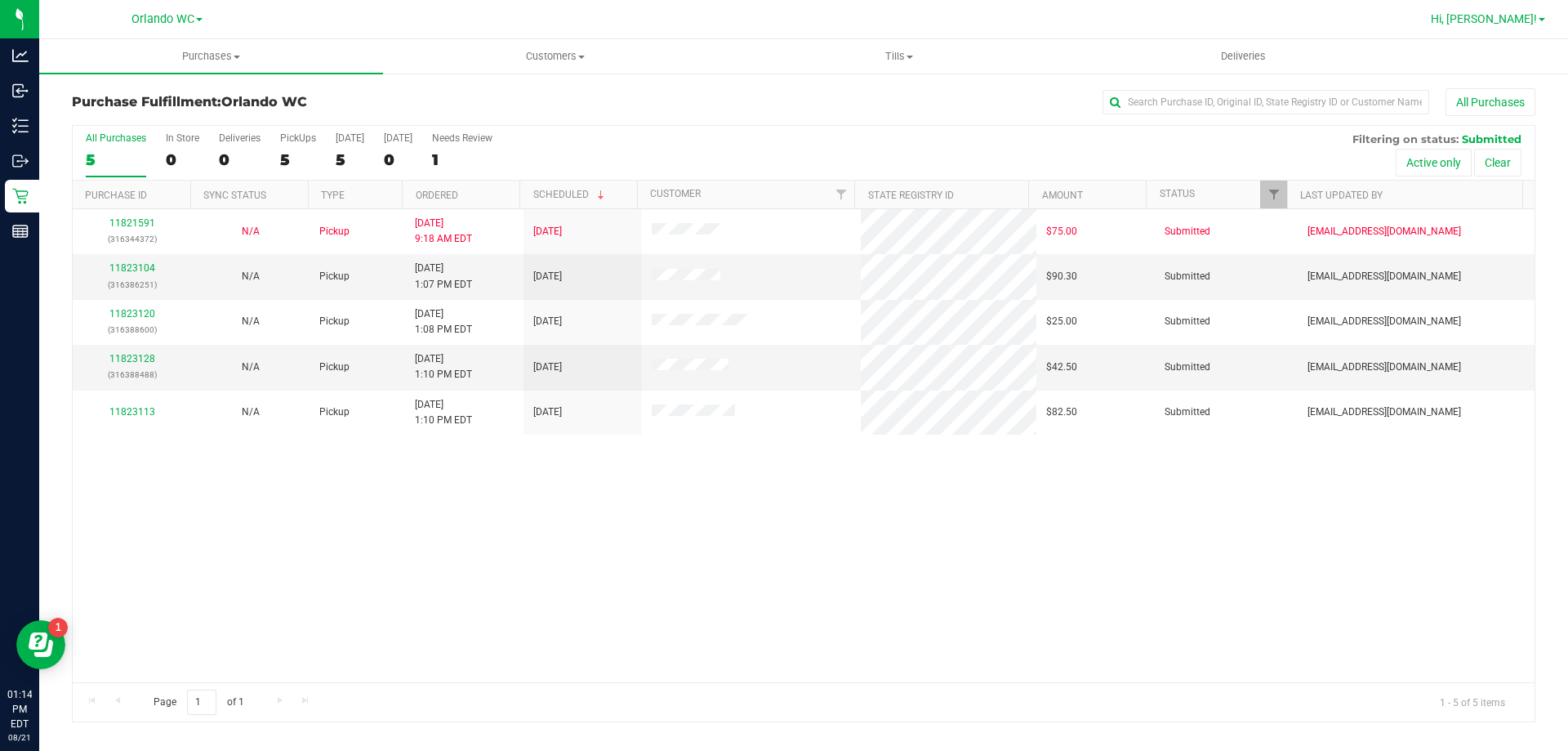
click at [1509, 14] on span "Hi, [PERSON_NAME]!" at bounding box center [1483, 18] width 106 height 13
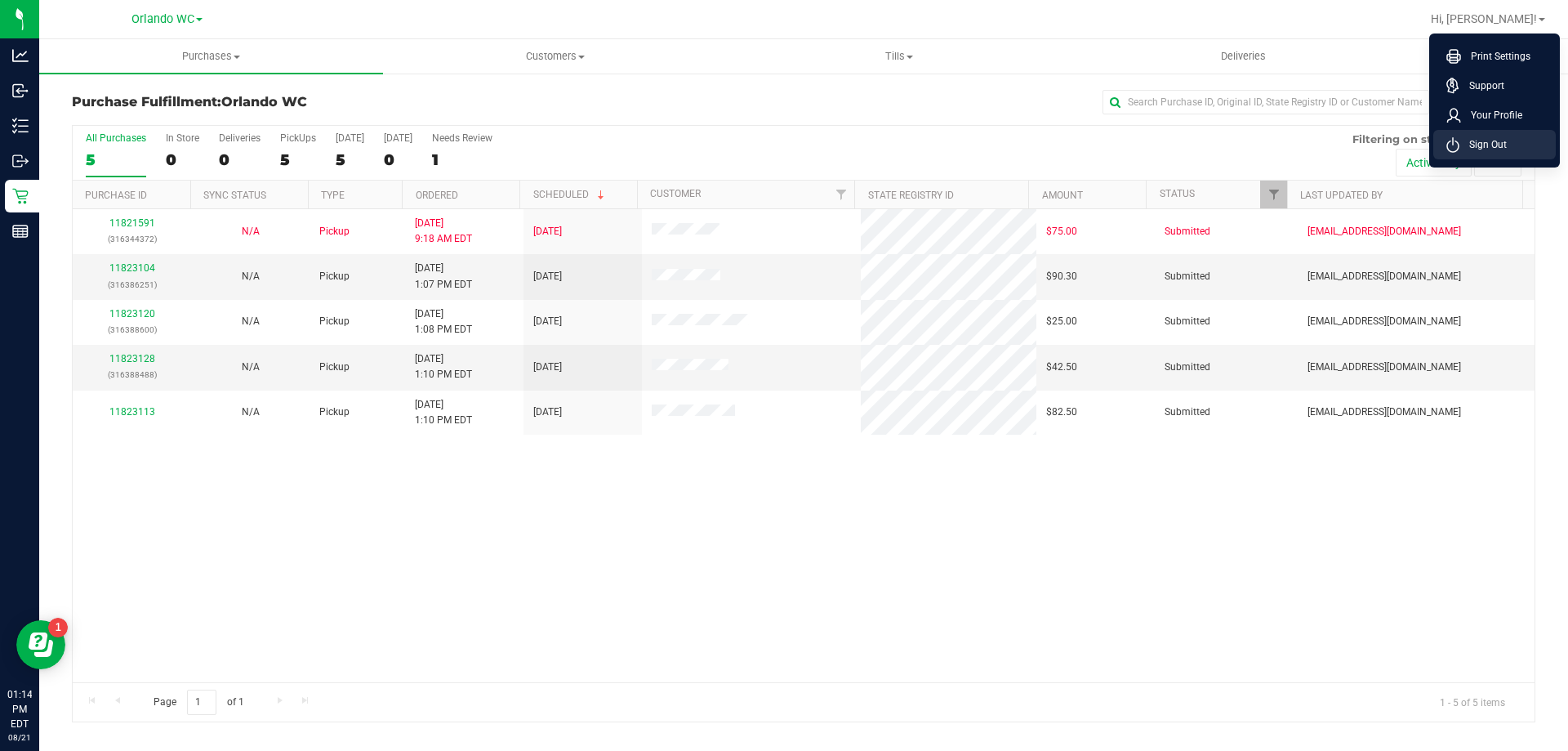
click at [1466, 145] on span "Sign Out" at bounding box center [1483, 144] width 47 height 16
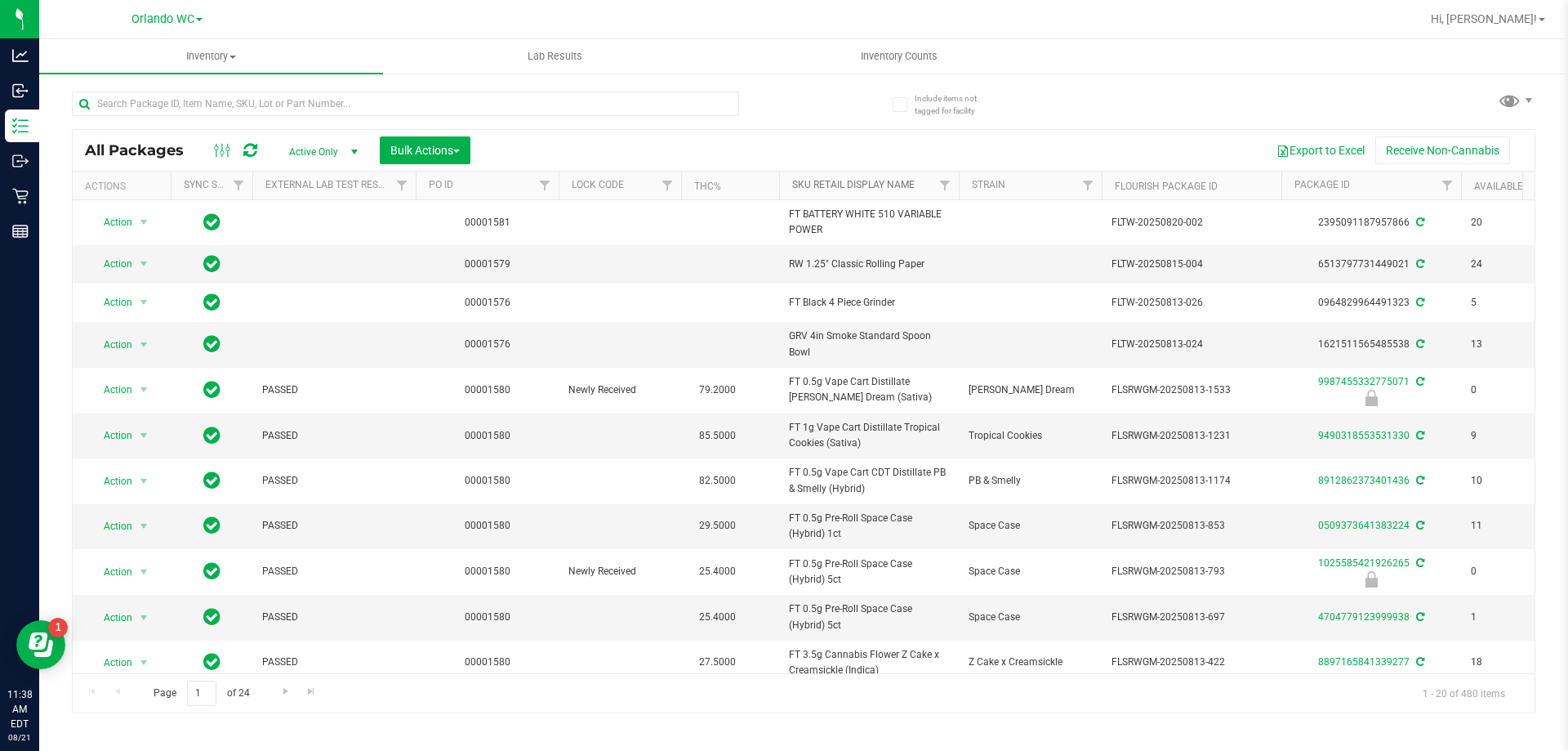
click at [829, 179] on link "Sku Retail Display Name" at bounding box center [854, 184] width 123 height 11
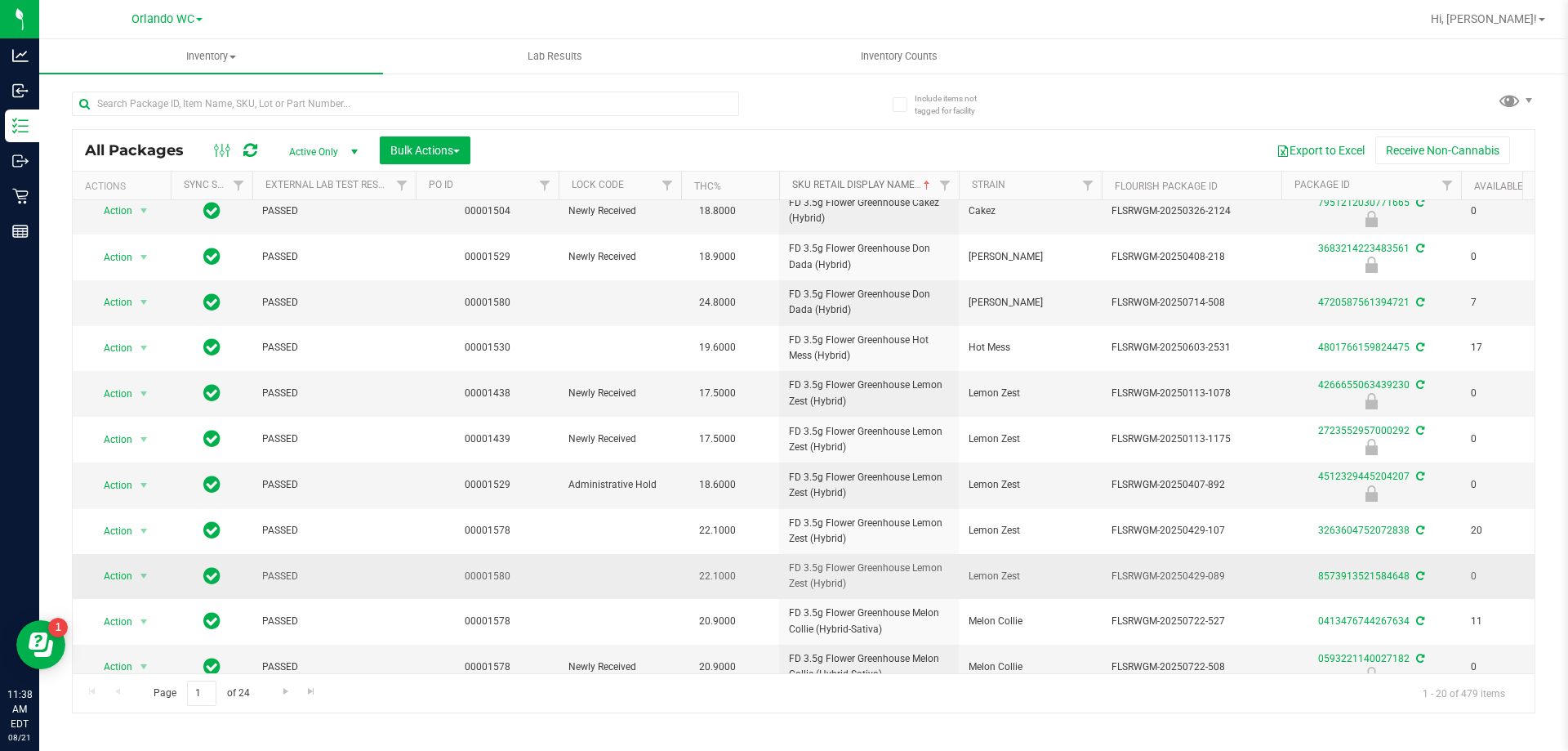
scroll to position [437, 0]
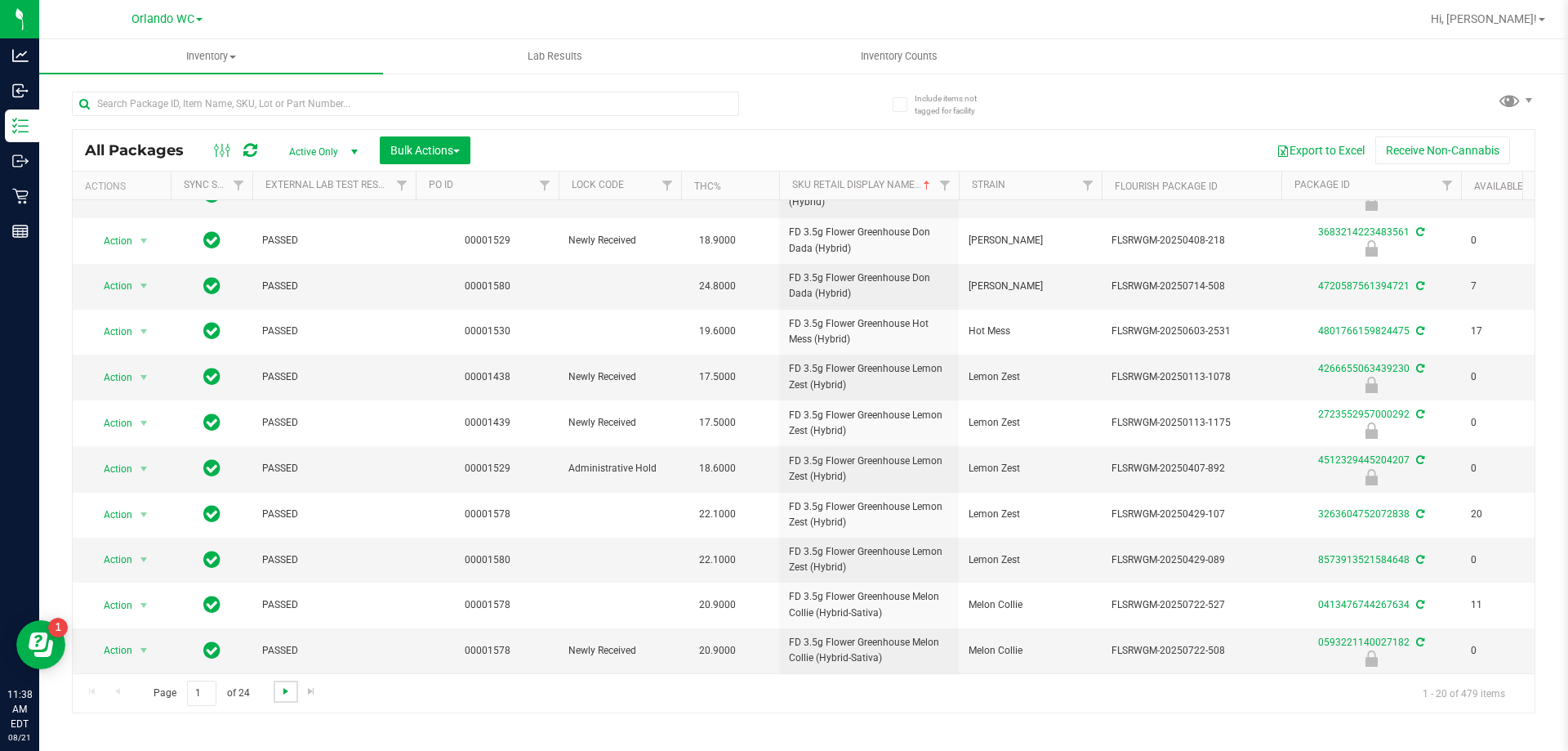
click at [283, 697] on span "Go to the next page" at bounding box center [286, 691] width 13 height 13
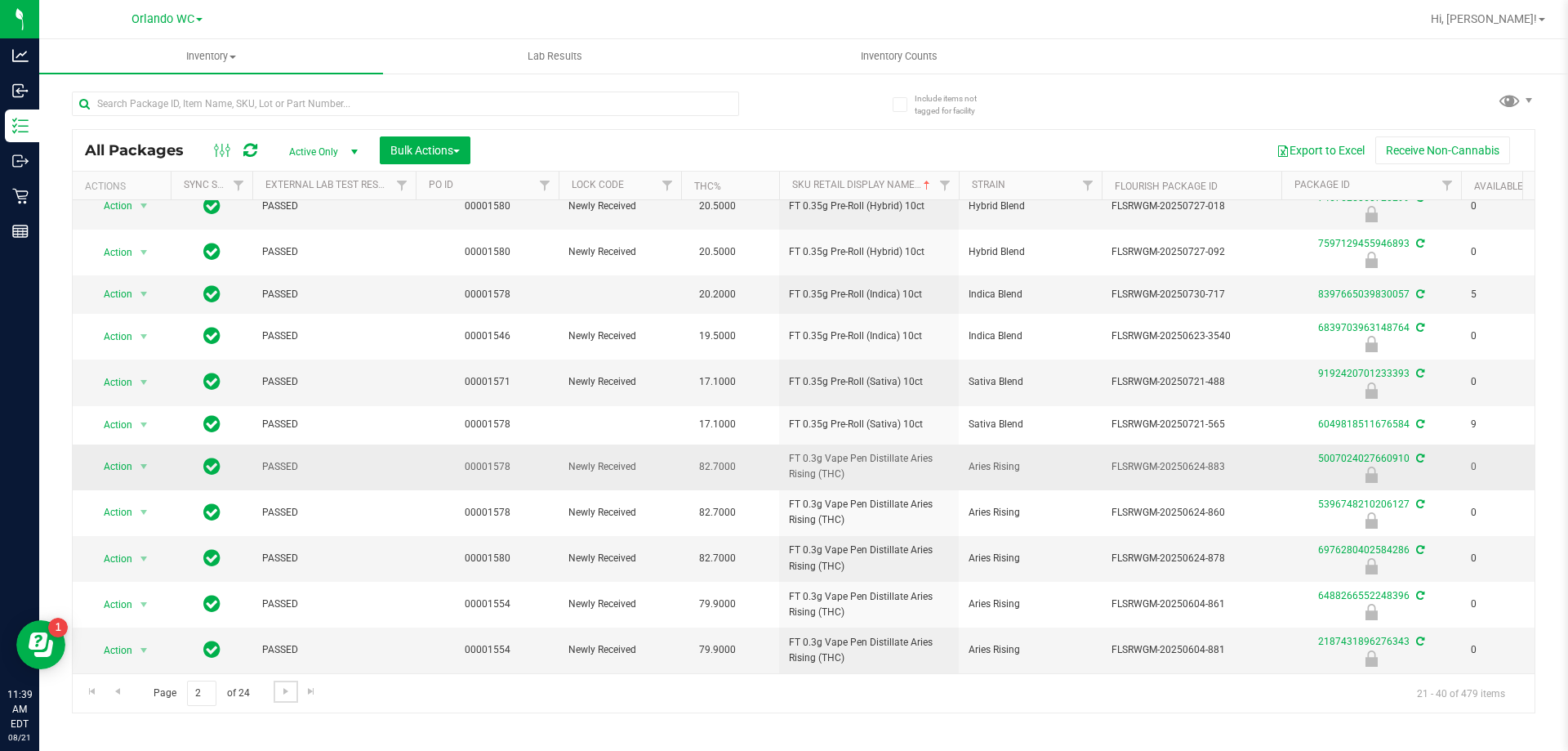
scroll to position [434, 0]
click at [288, 687] on span "Go to the next page" at bounding box center [286, 691] width 13 height 13
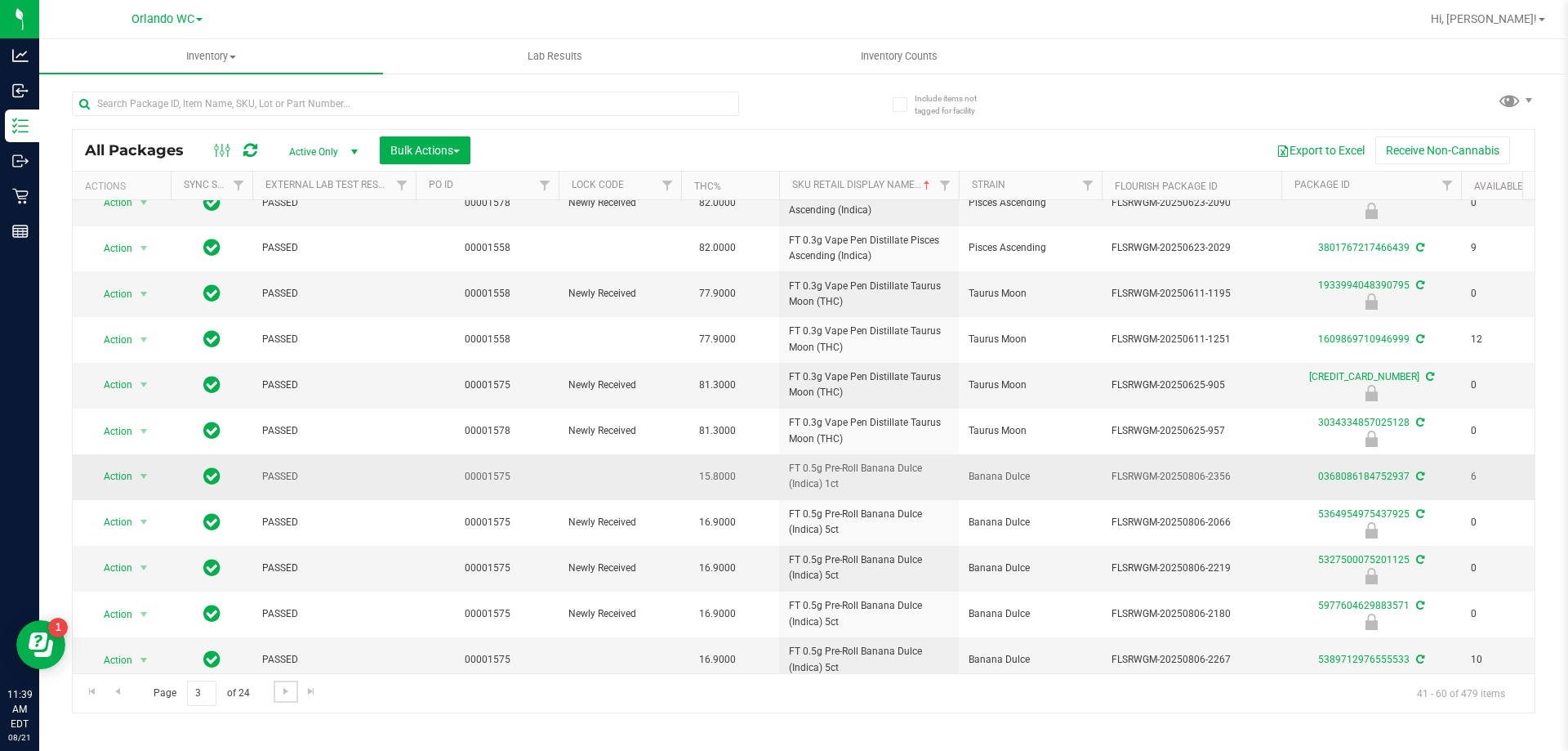
scroll to position [452, 0]
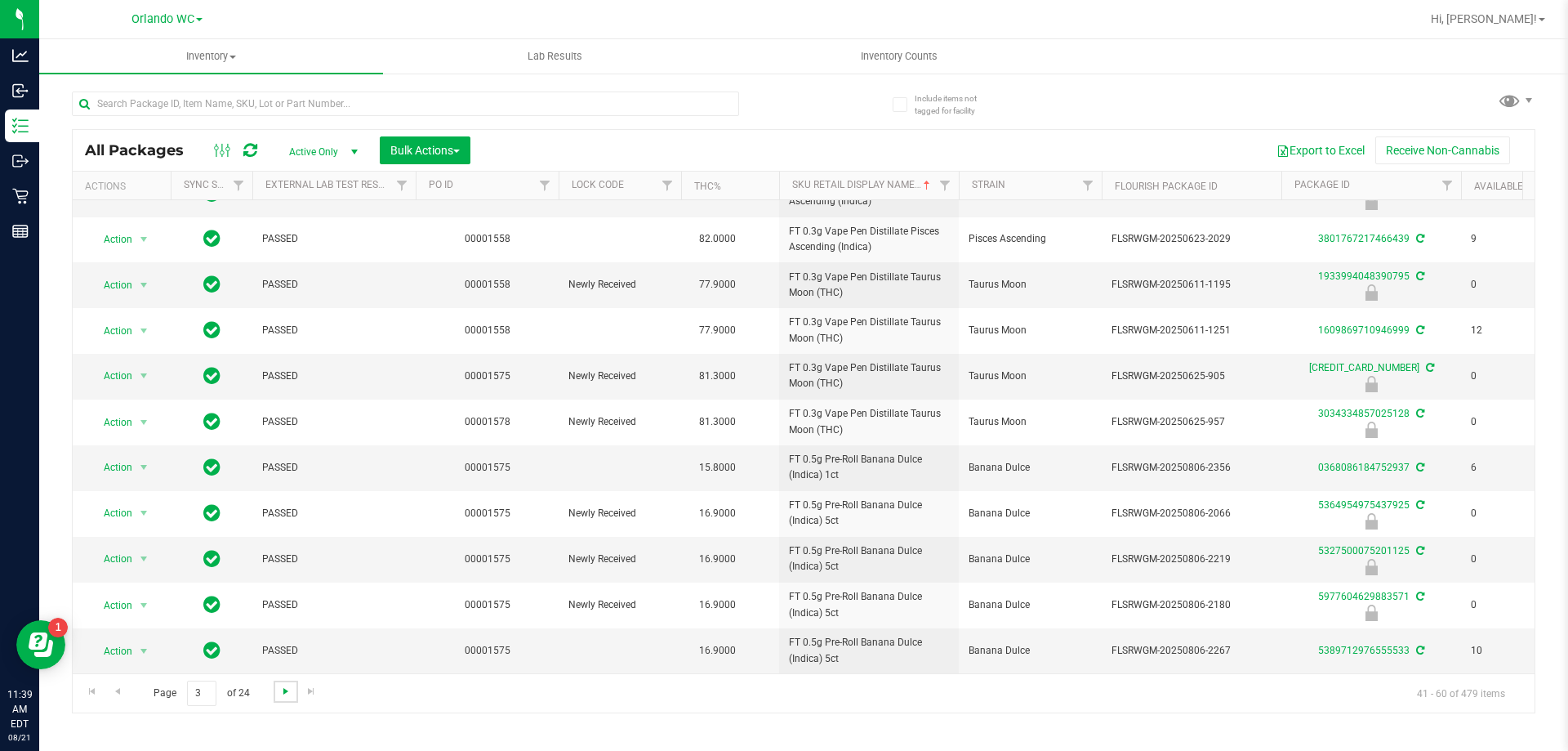
click at [286, 686] on span "Go to the next page" at bounding box center [286, 691] width 13 height 13
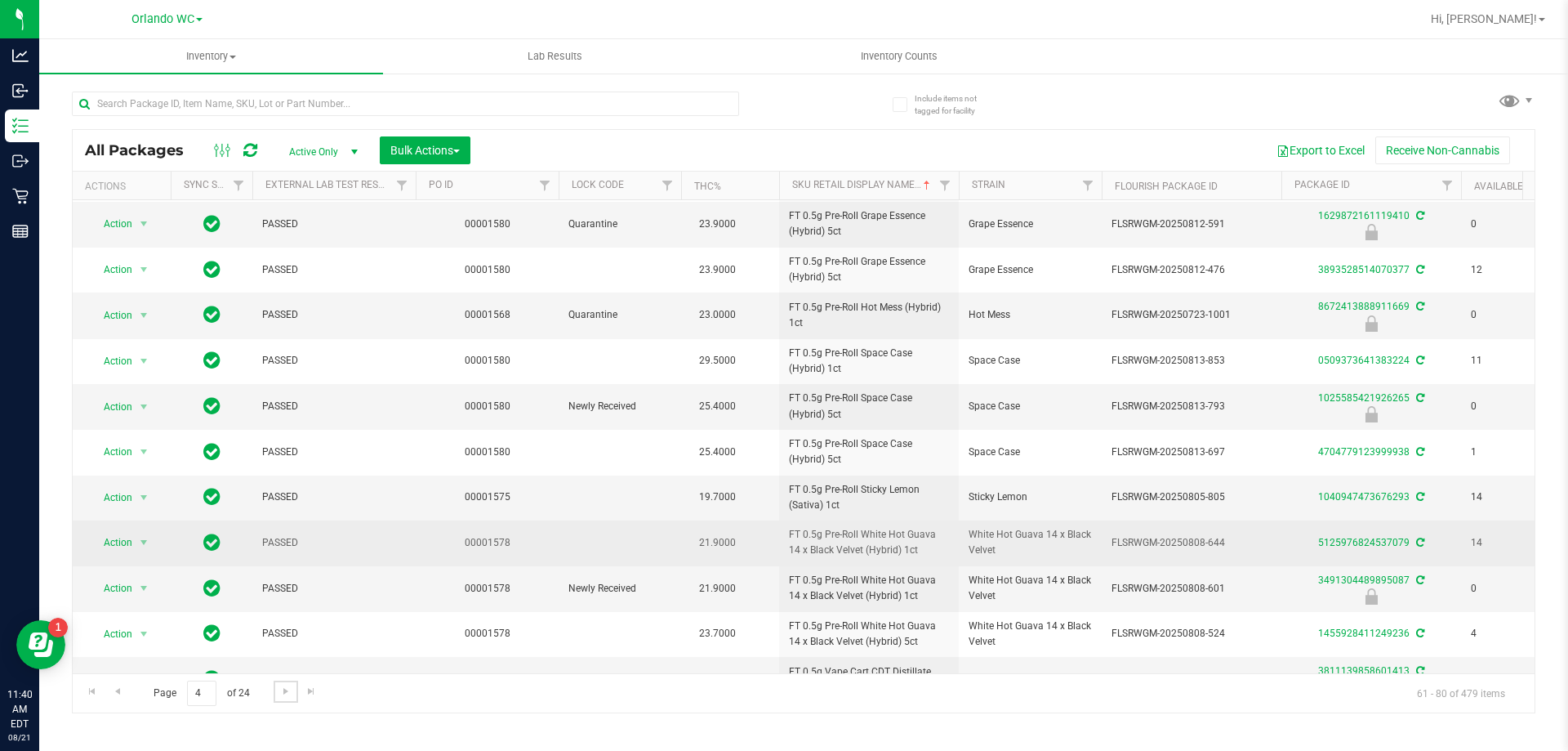
scroll to position [449, 0]
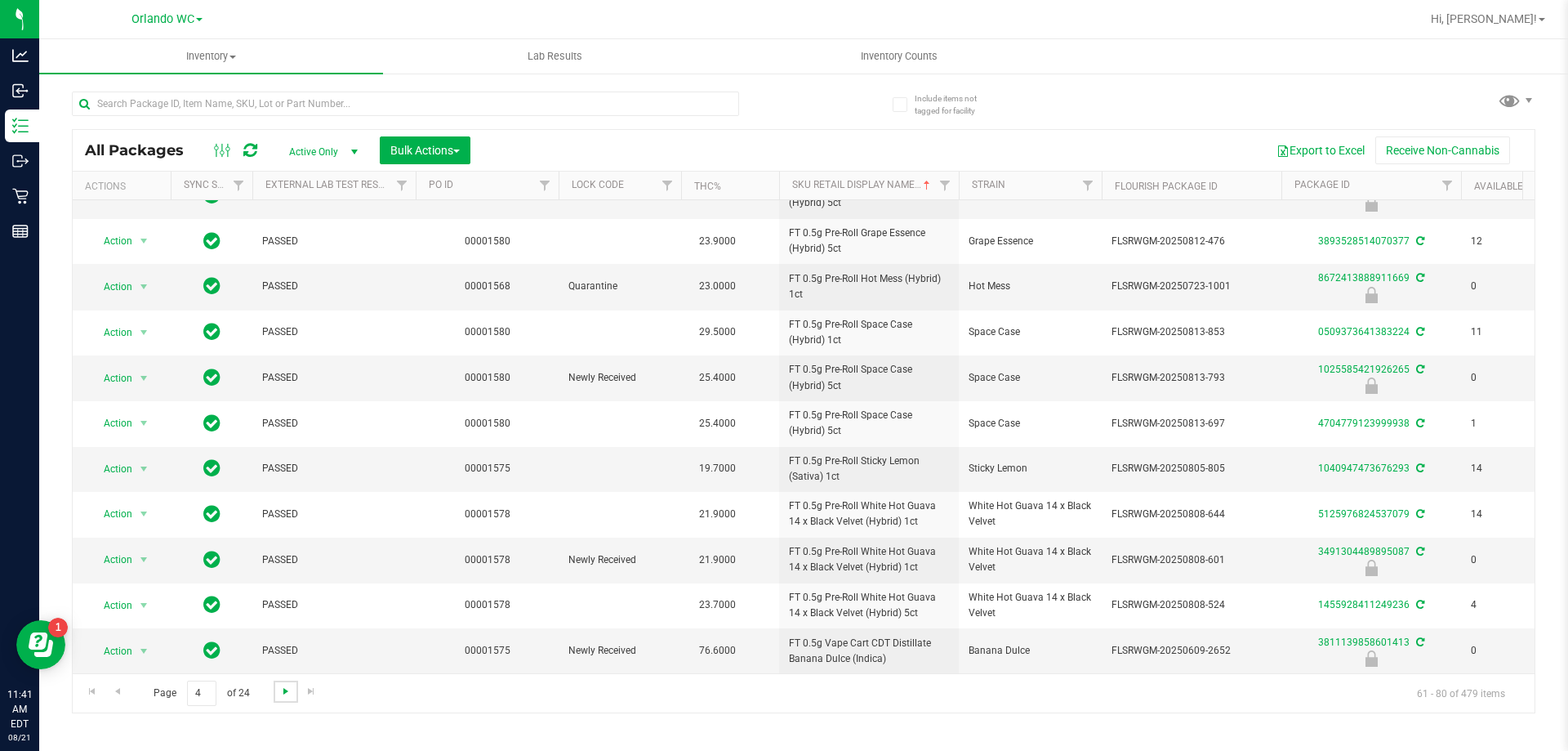
click at [280, 687] on span "Go to the next page" at bounding box center [286, 691] width 13 height 13
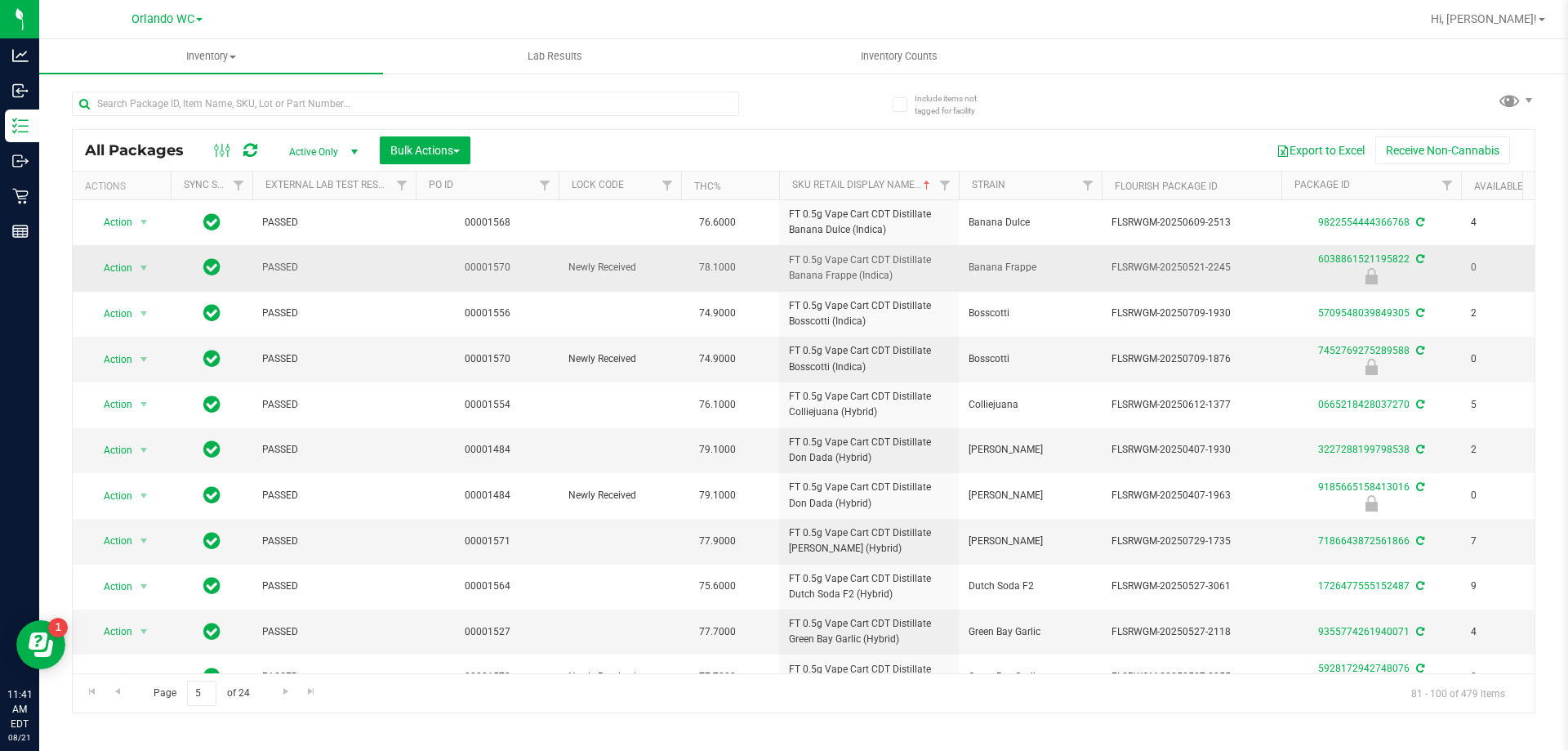
drag, startPoint x: 792, startPoint y: 258, endPoint x: 904, endPoint y: 275, distance: 113.3
click at [904, 275] on tr "Action Action Edit attributes Global inventory Locate package Package audit log…" at bounding box center [1269, 268] width 2393 height 46
copy tr "FT 0.5g Vape Cart CDT Distillate Banana Frappe (Indica)"
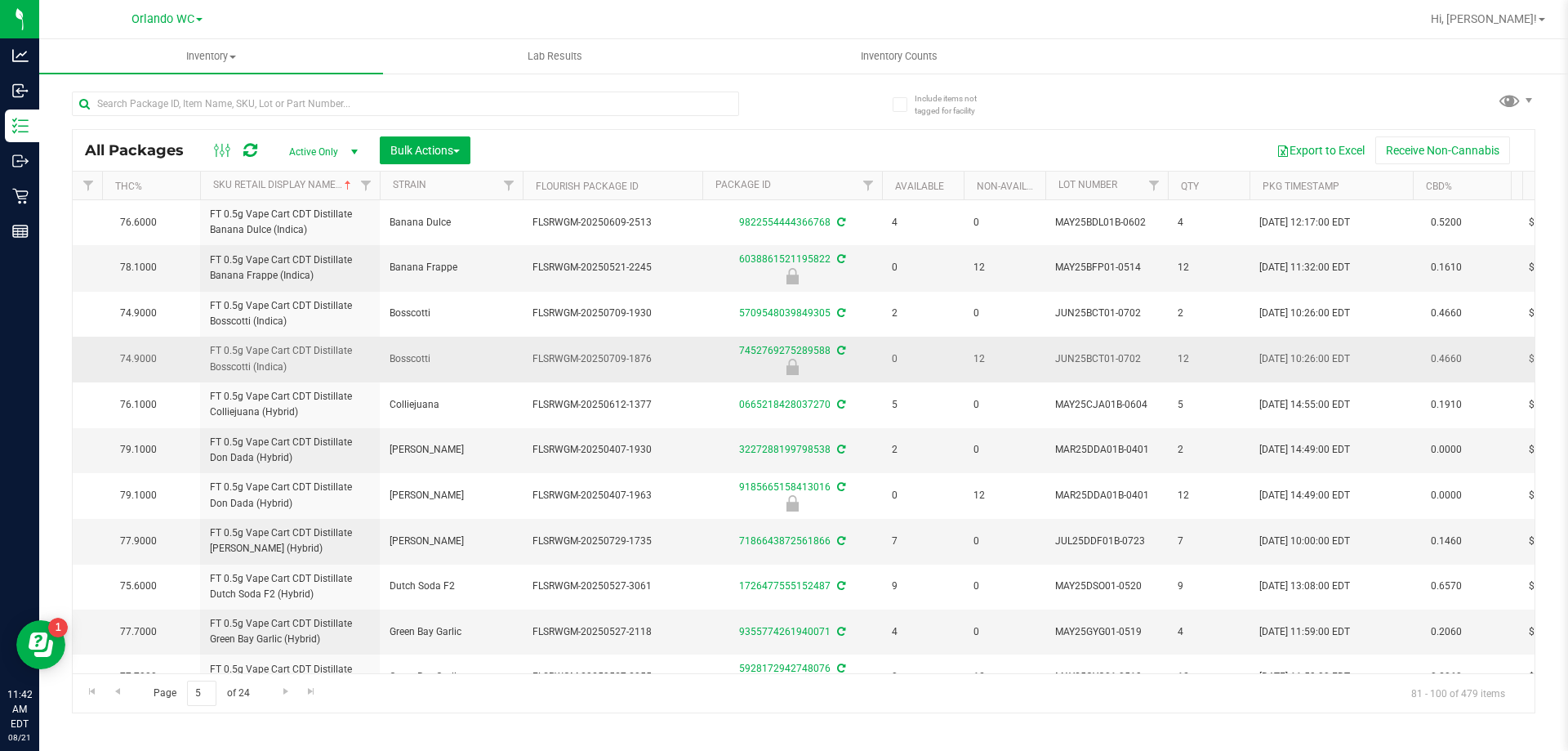
scroll to position [0, 595]
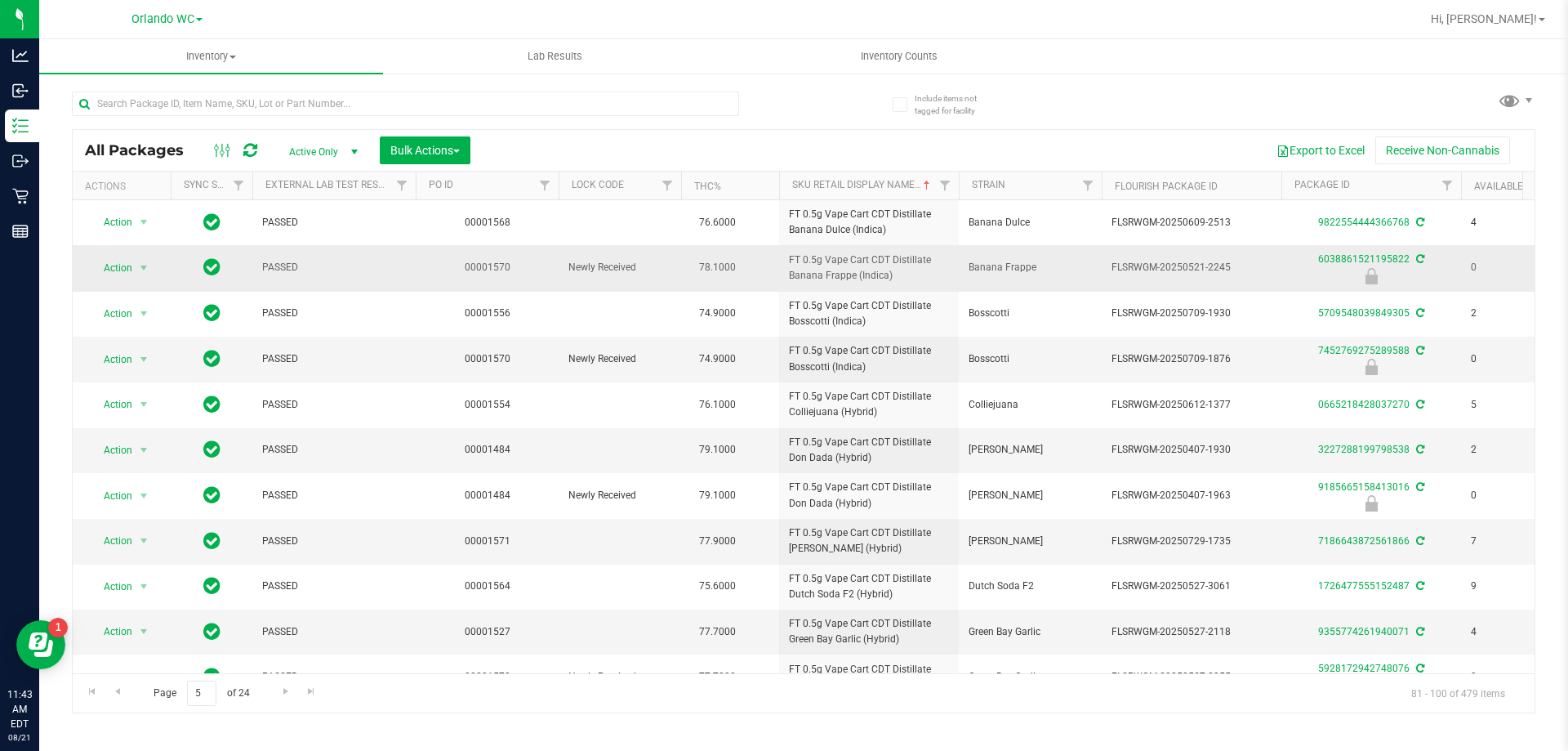
click at [927, 270] on span "FT 0.5g Vape Cart CDT Distillate Banana Frappe (Indica)" at bounding box center [869, 268] width 160 height 31
drag, startPoint x: 787, startPoint y: 261, endPoint x: 854, endPoint y: 278, distance: 69.1
click at [854, 278] on td "FT 0.5g Vape Cart CDT Distillate Banana Frappe (Indica)" at bounding box center [869, 268] width 180 height 46
copy span "FT 0.5g Vape Cart CDT Distillate Banana Frappe"
click at [714, 149] on div "Export to Excel Receive Non-Cannabis" at bounding box center [1003, 150] width 1040 height 28
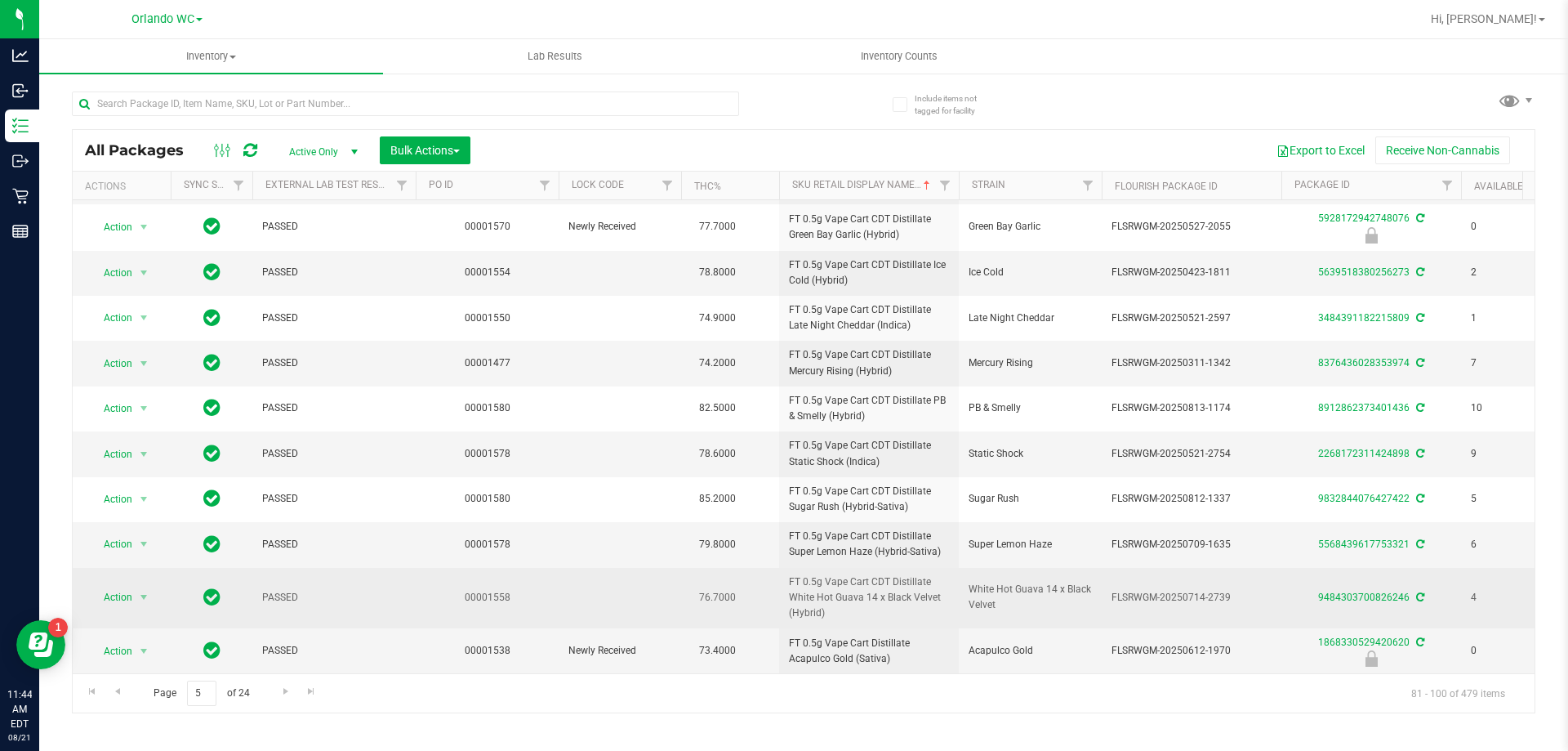
scroll to position [462, 0]
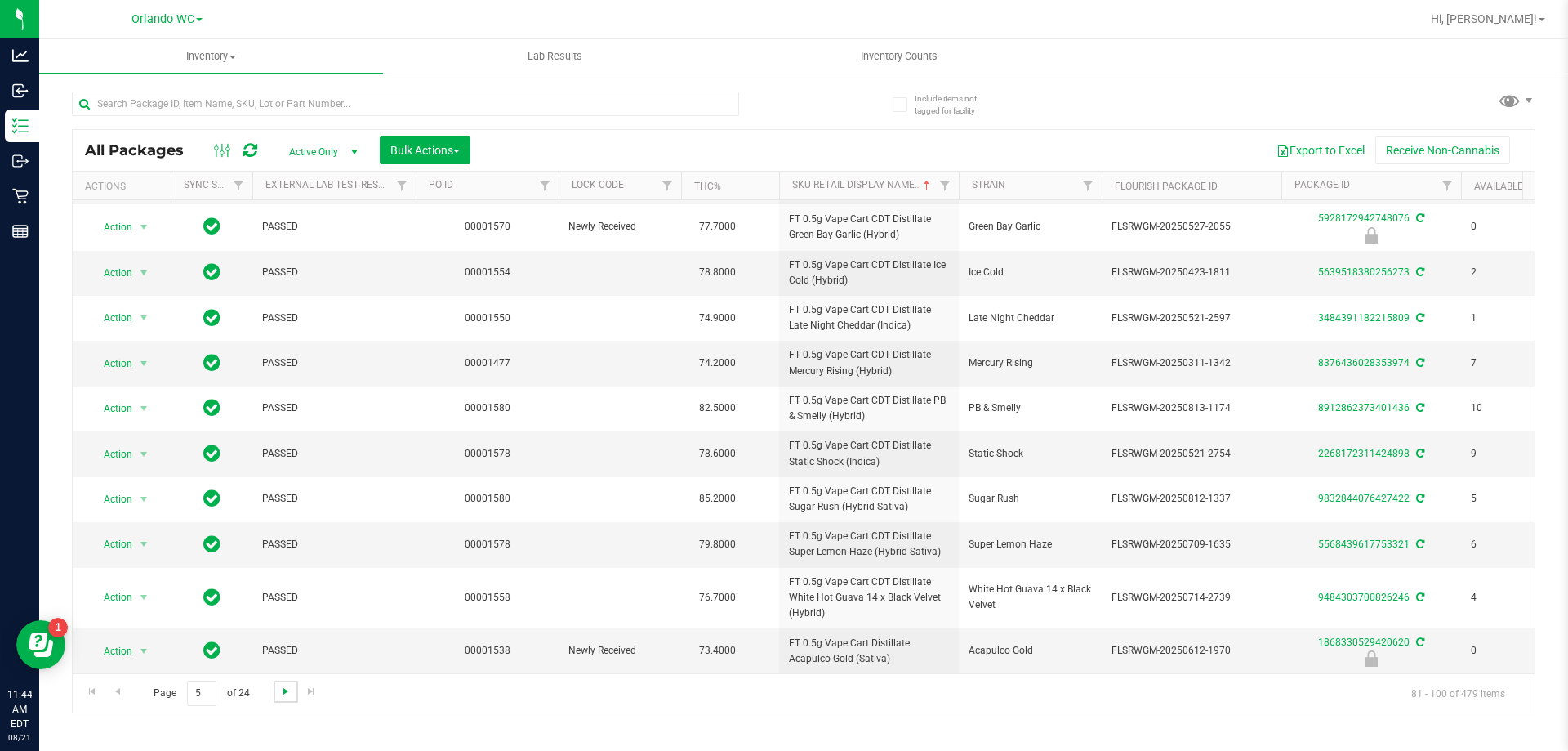
click at [287, 685] on span "Go to the next page" at bounding box center [286, 691] width 13 height 13
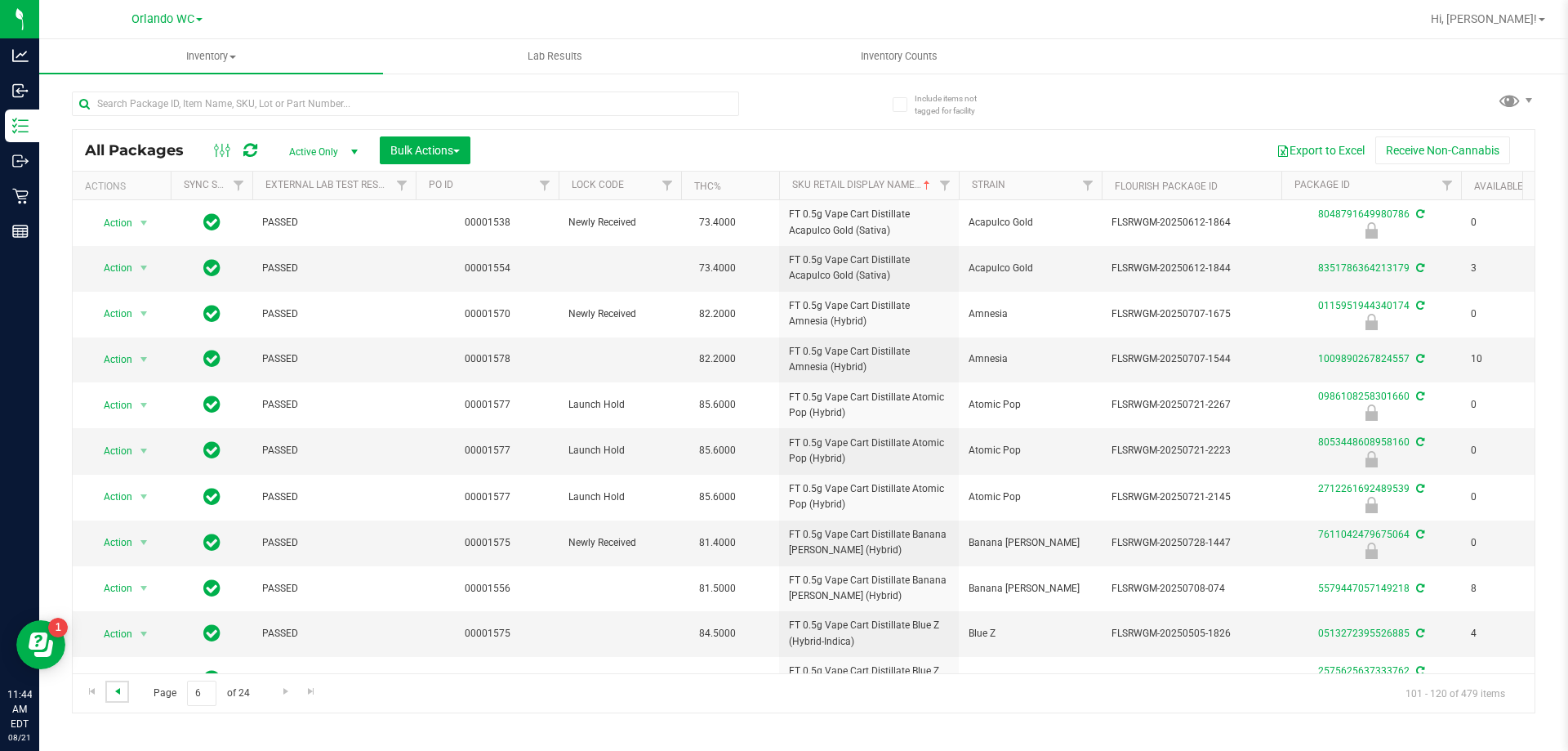
click at [118, 689] on span "Go to the previous page" at bounding box center [117, 691] width 13 height 13
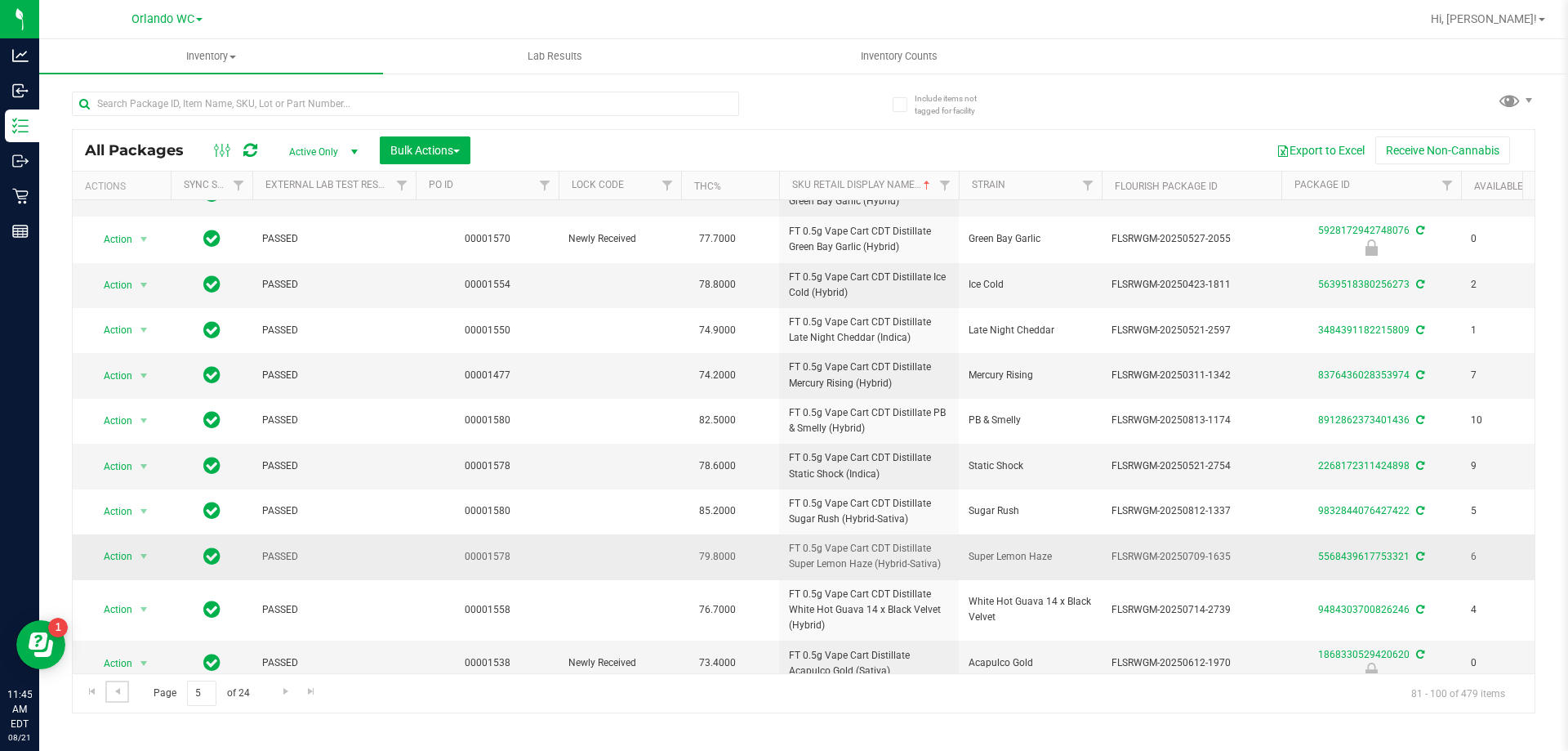
scroll to position [462, 0]
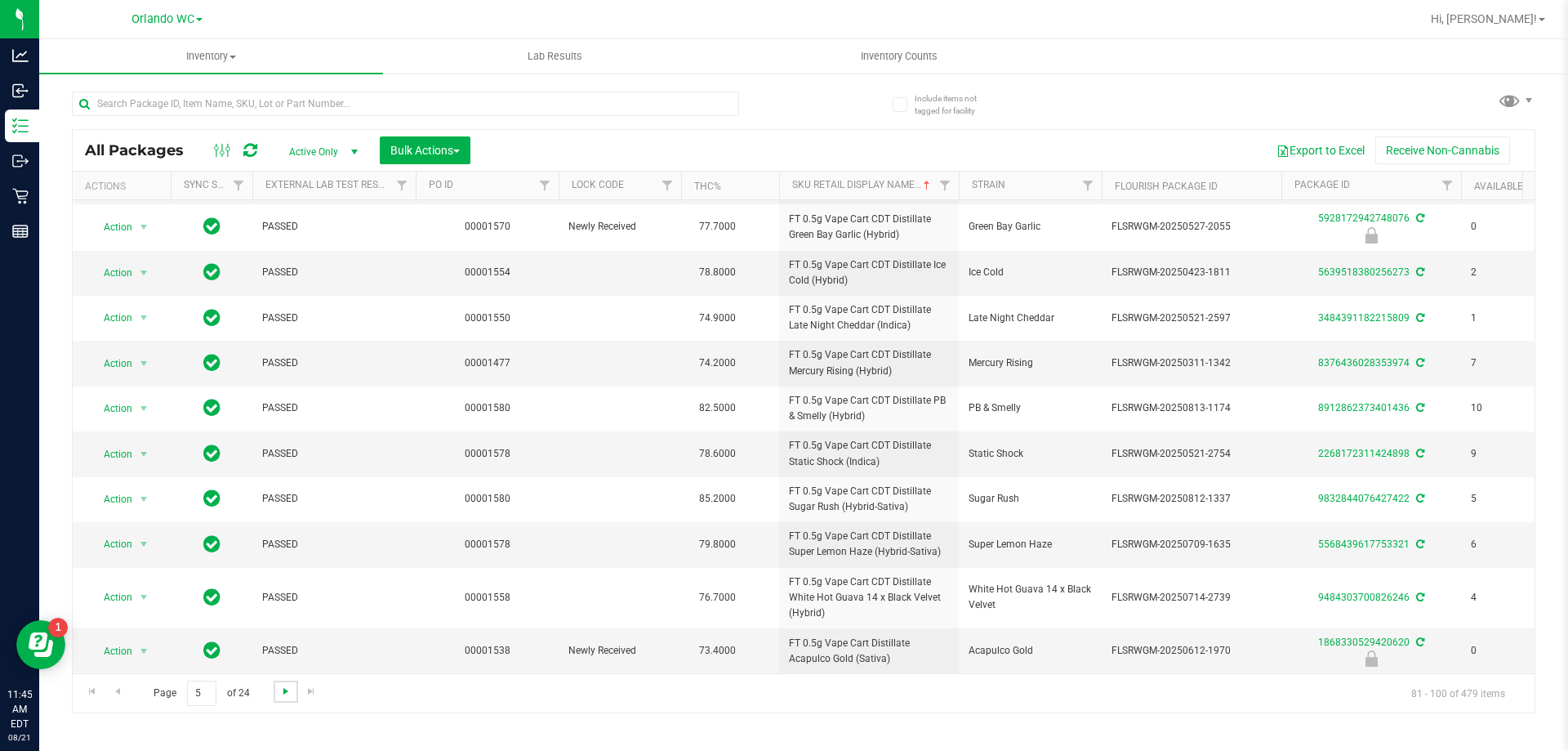
click at [280, 688] on span "Go to the next page" at bounding box center [286, 691] width 13 height 13
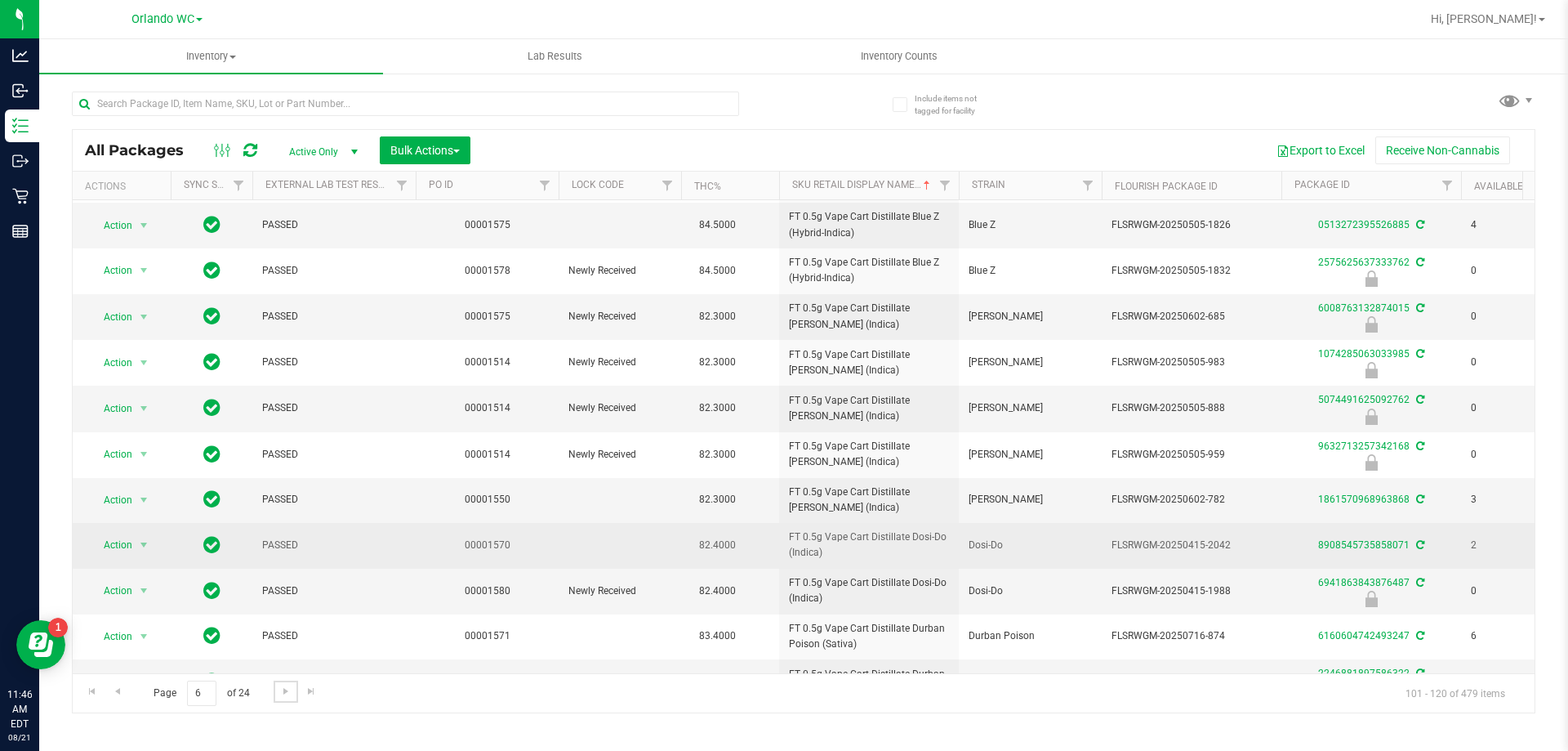
scroll to position [452, 0]
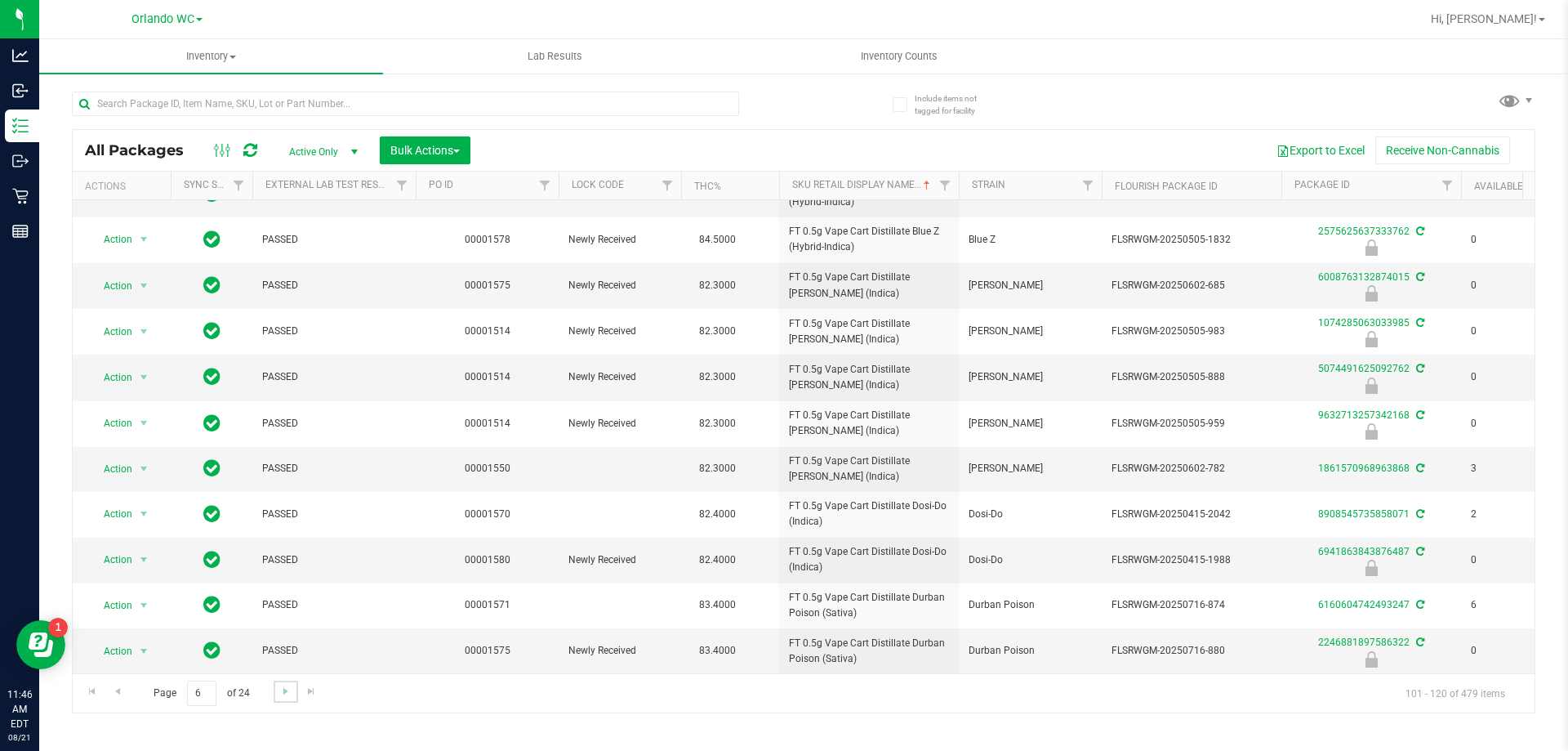
click at [275, 686] on link "Go to the next page" at bounding box center [286, 692] width 24 height 22
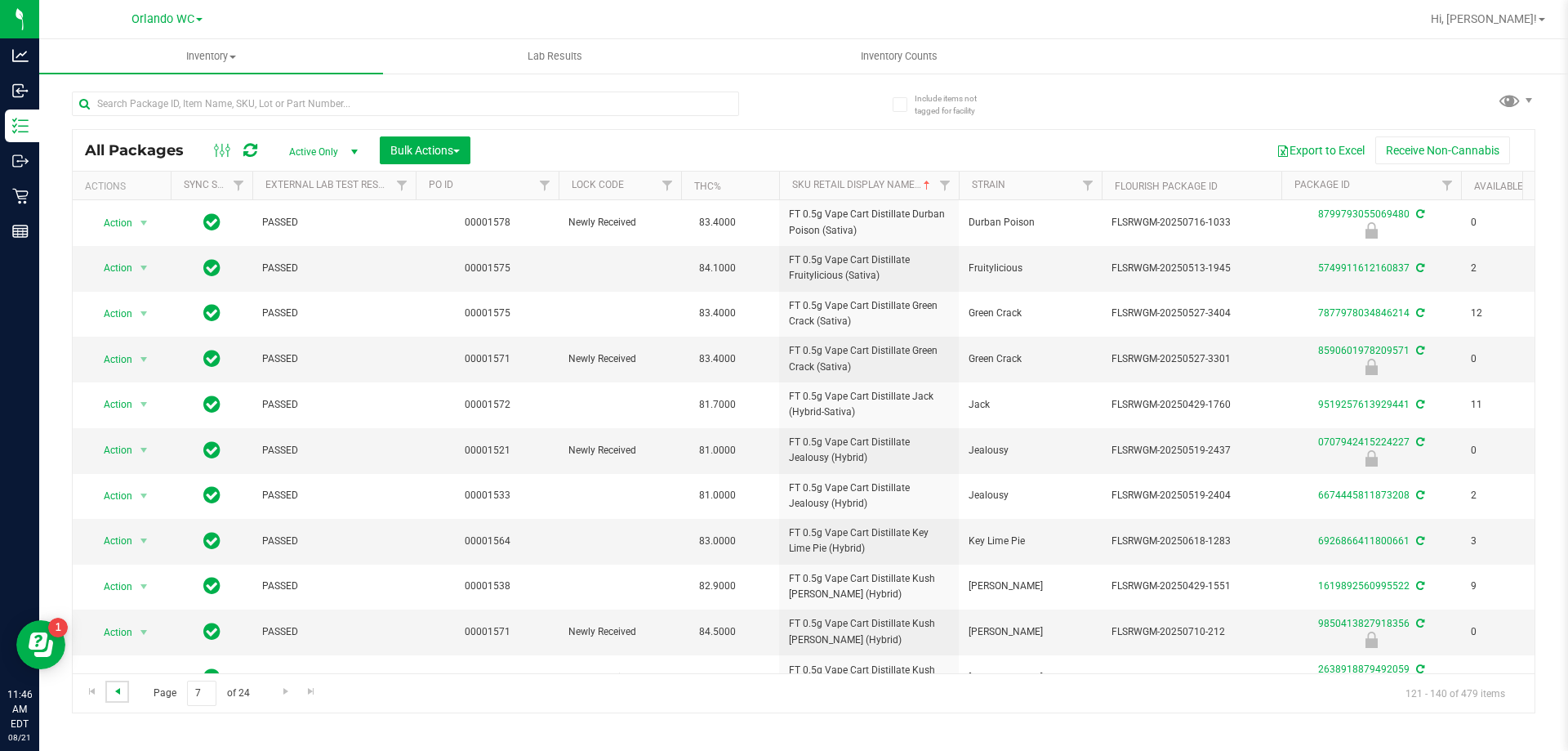
click at [122, 689] on span "Go to the previous page" at bounding box center [117, 691] width 13 height 13
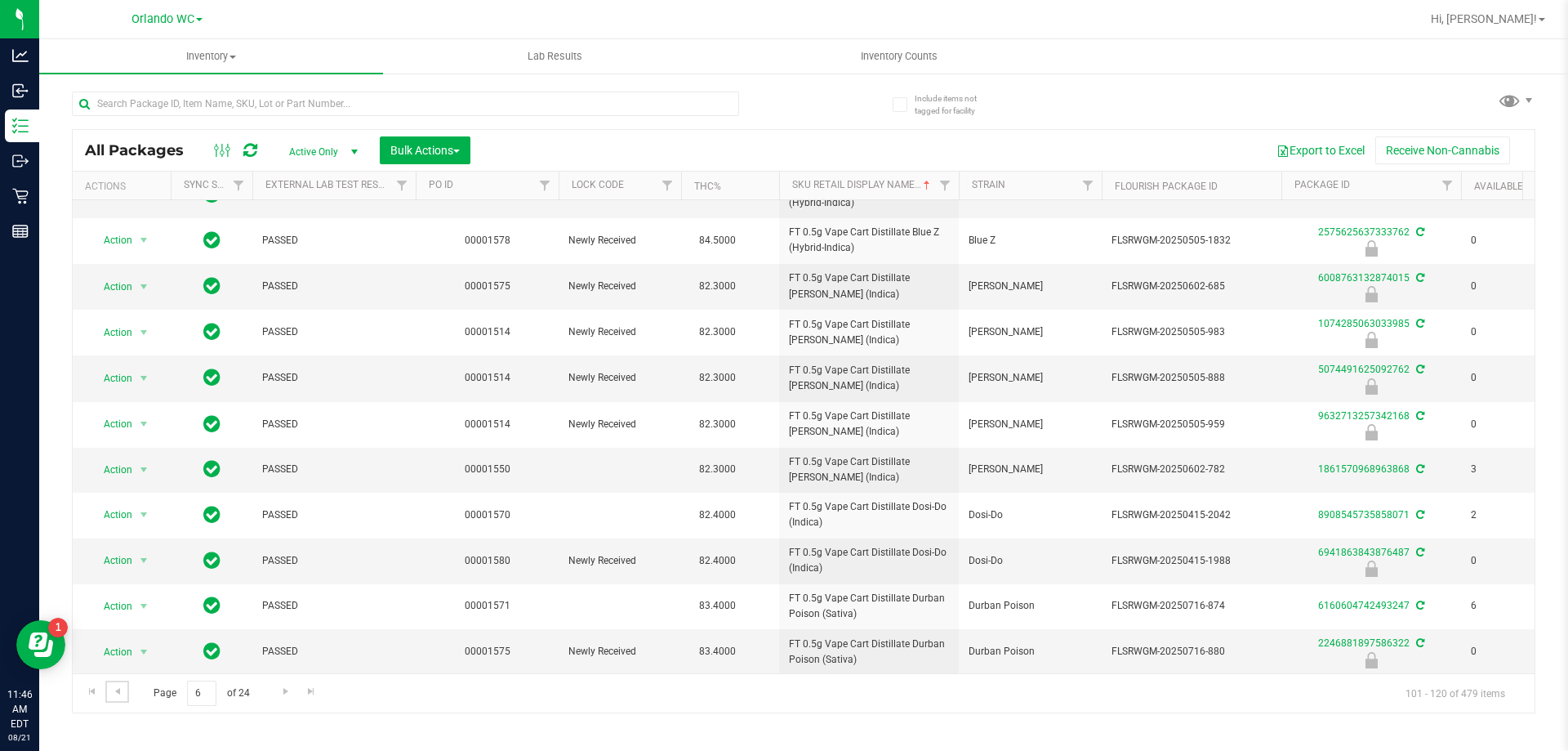
scroll to position [452, 0]
click at [283, 691] on span "Go to the next page" at bounding box center [286, 691] width 13 height 13
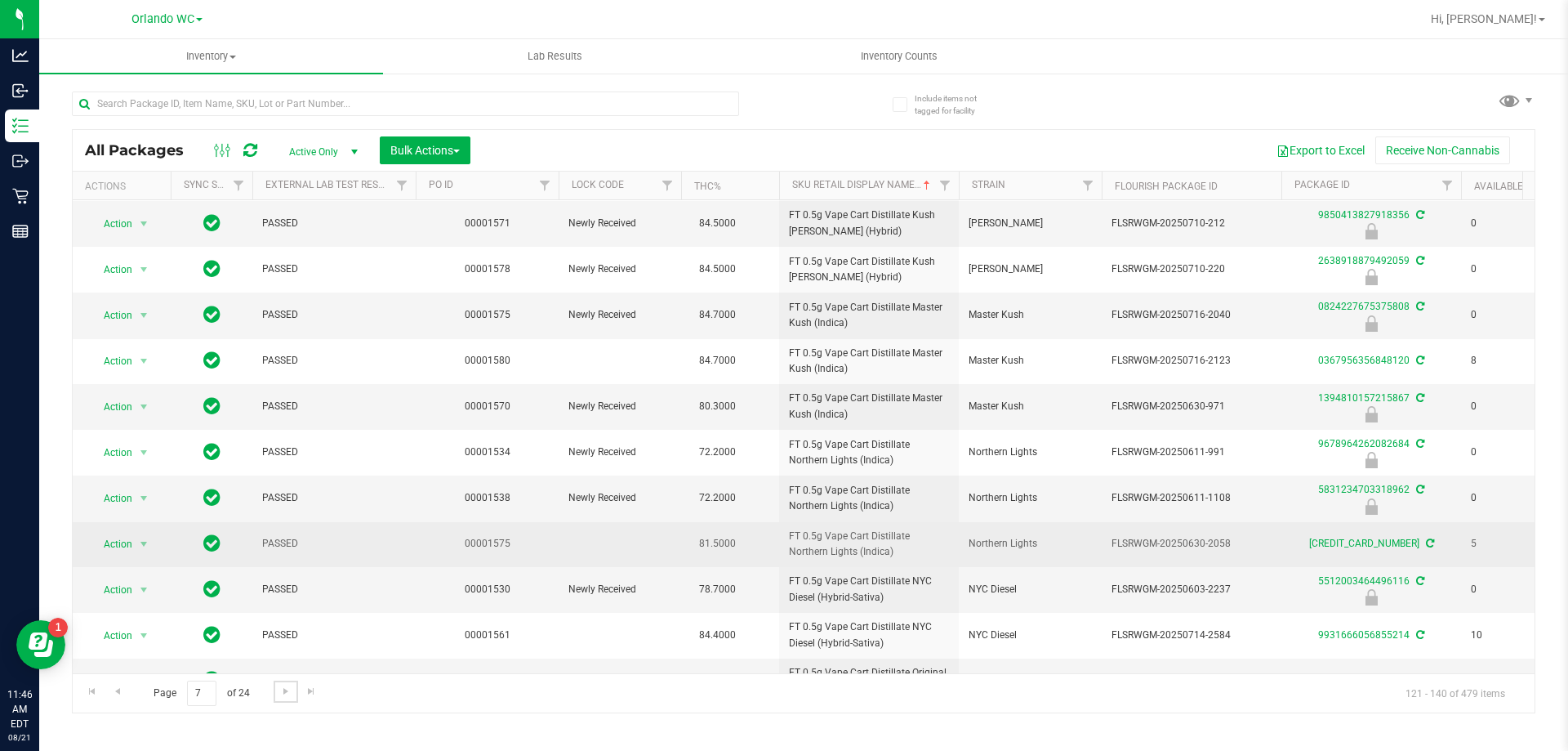
scroll to position [450, 0]
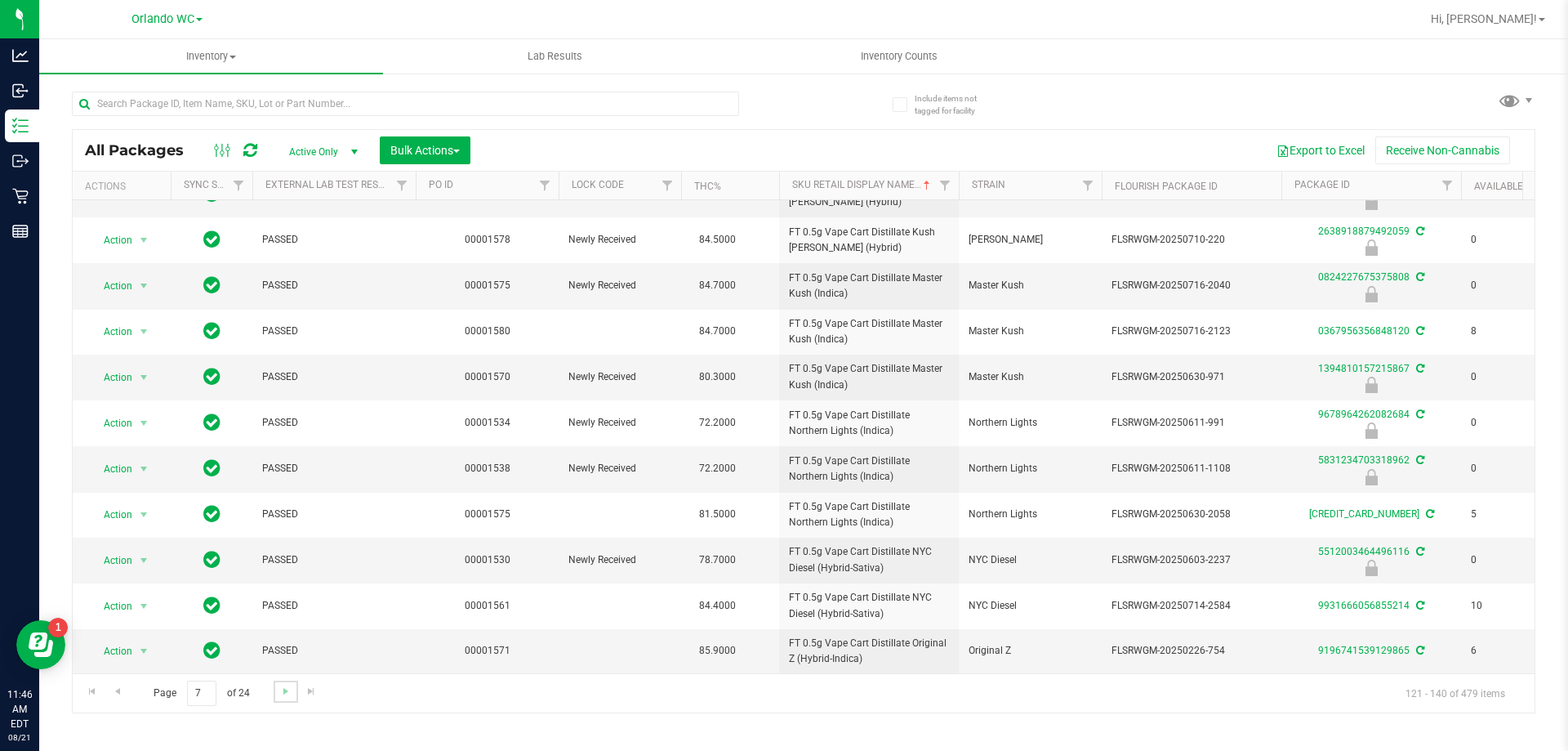
click at [284, 681] on link "Go to the next page" at bounding box center [286, 692] width 24 height 22
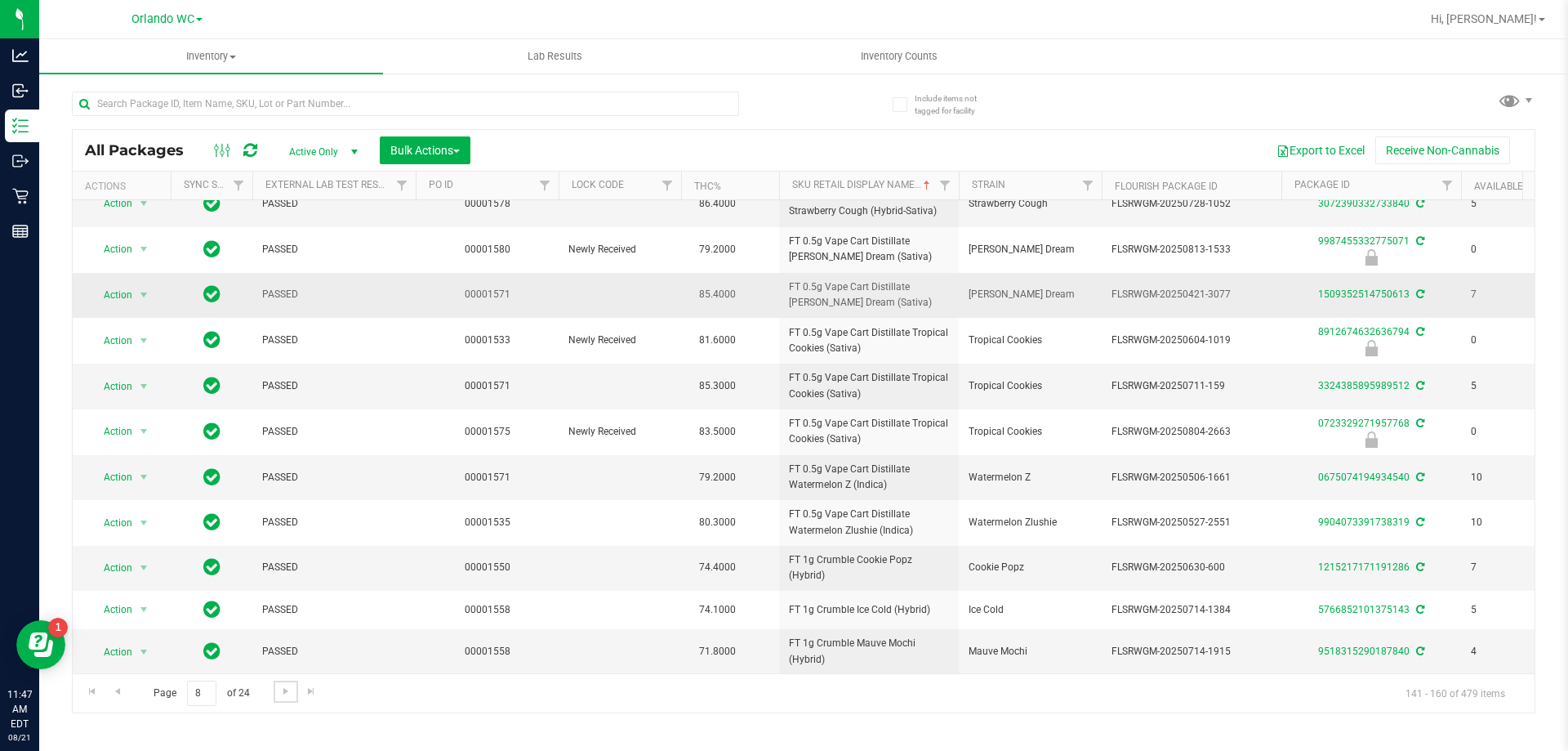
scroll to position [437, 0]
click at [287, 698] on link "Go to the next page" at bounding box center [286, 692] width 24 height 22
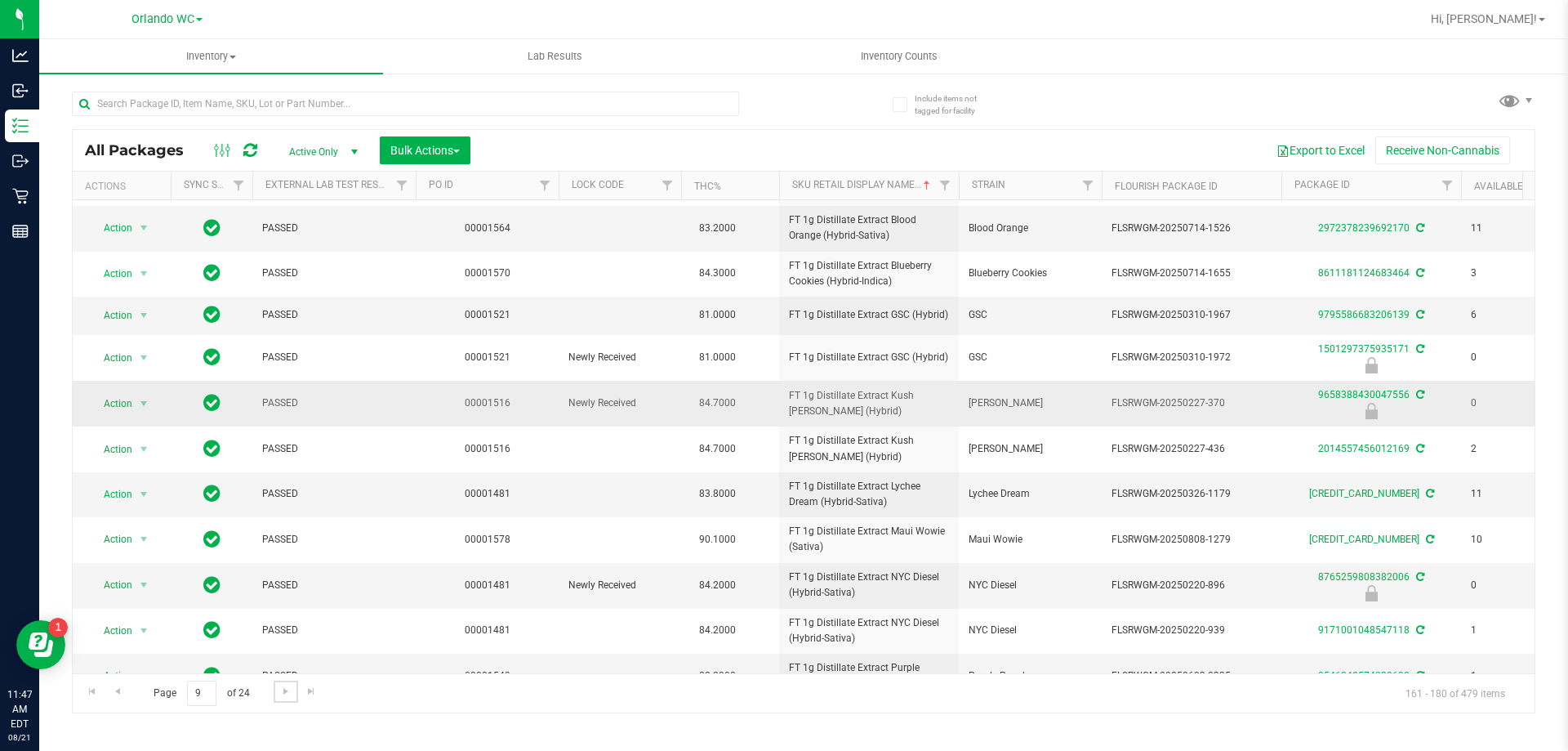
scroll to position [406, 0]
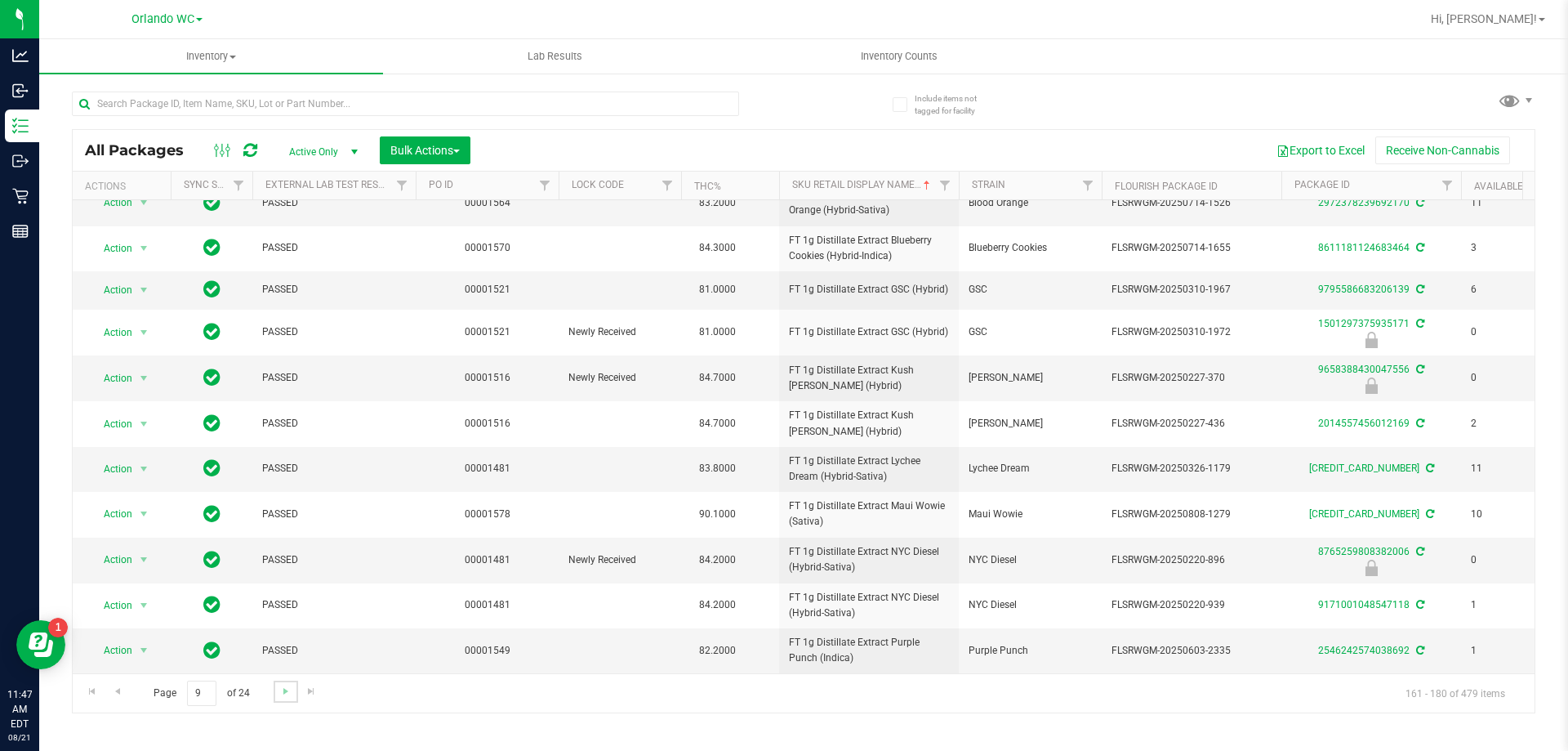
click at [296, 687] on link "Go to the next page" at bounding box center [286, 692] width 24 height 22
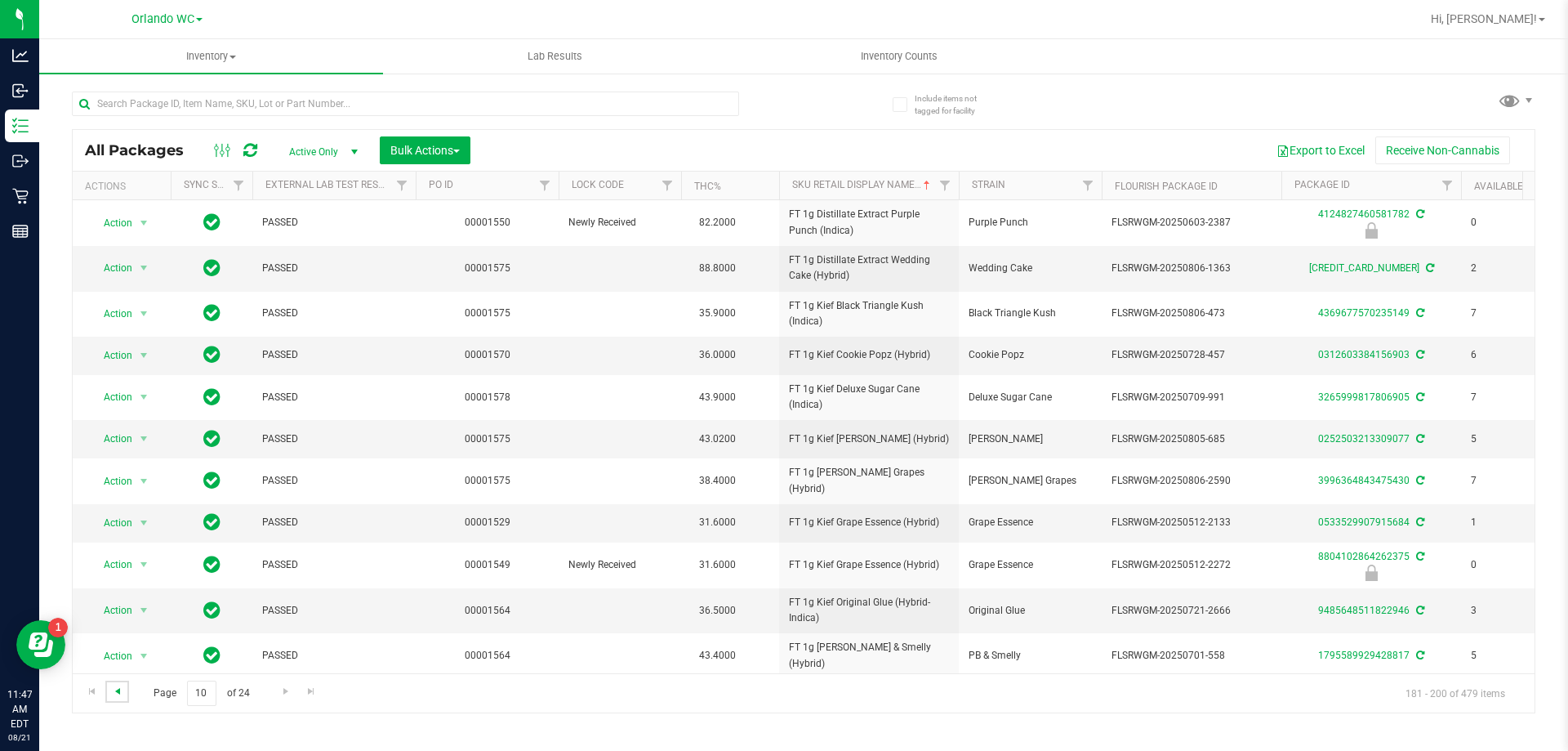
click at [115, 695] on span "Go to the previous page" at bounding box center [117, 691] width 13 height 13
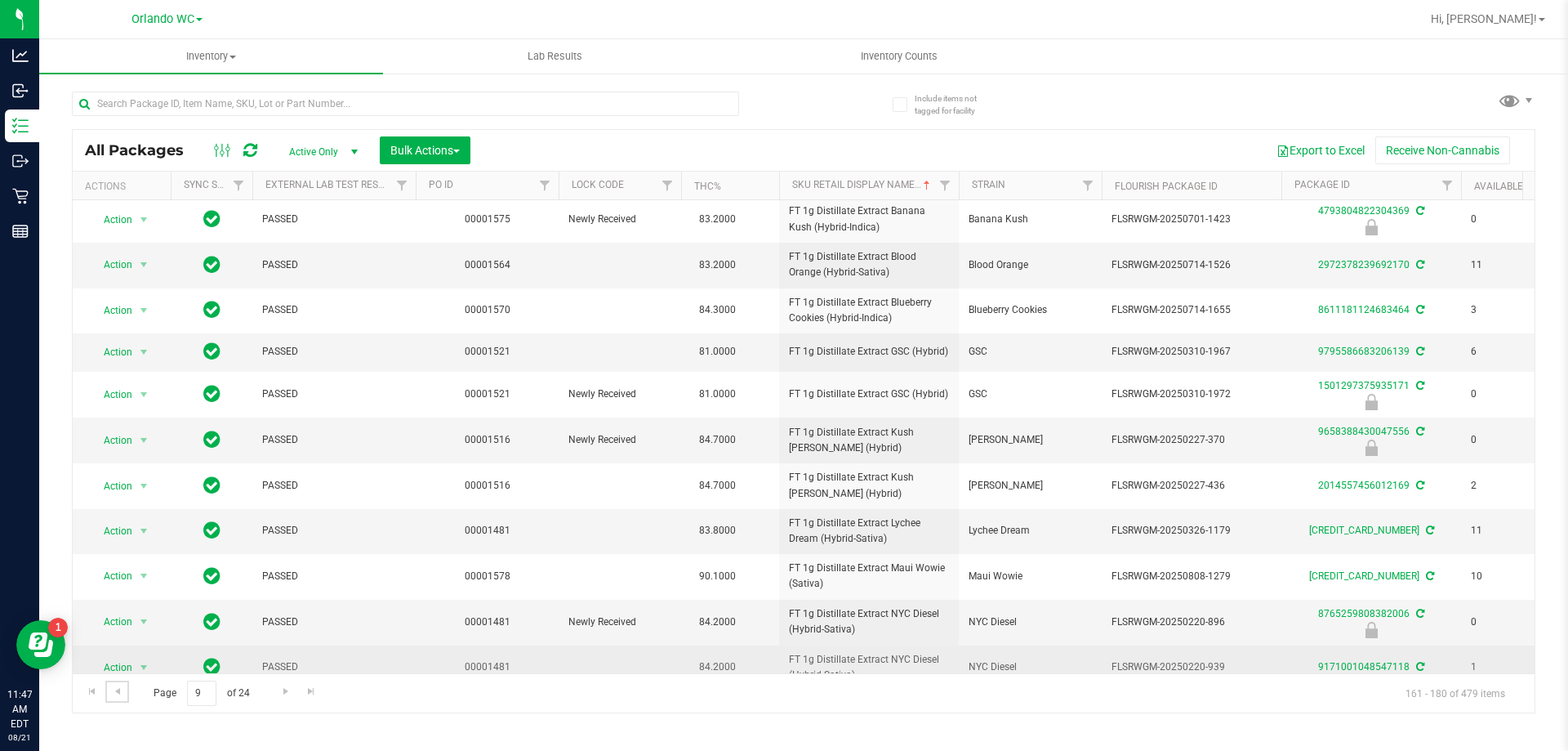
scroll to position [406, 0]
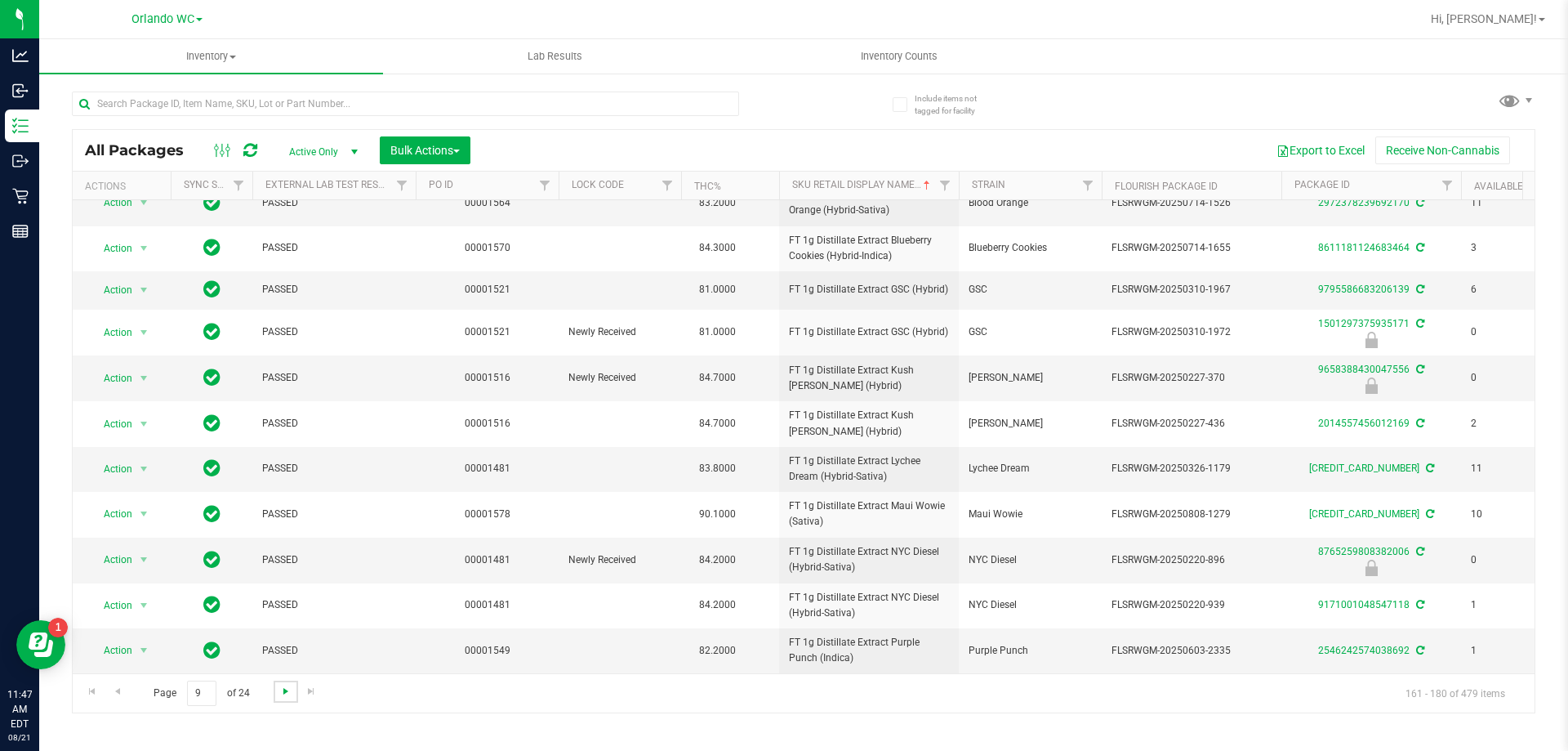
click at [287, 690] on span "Go to the next page" at bounding box center [286, 691] width 13 height 13
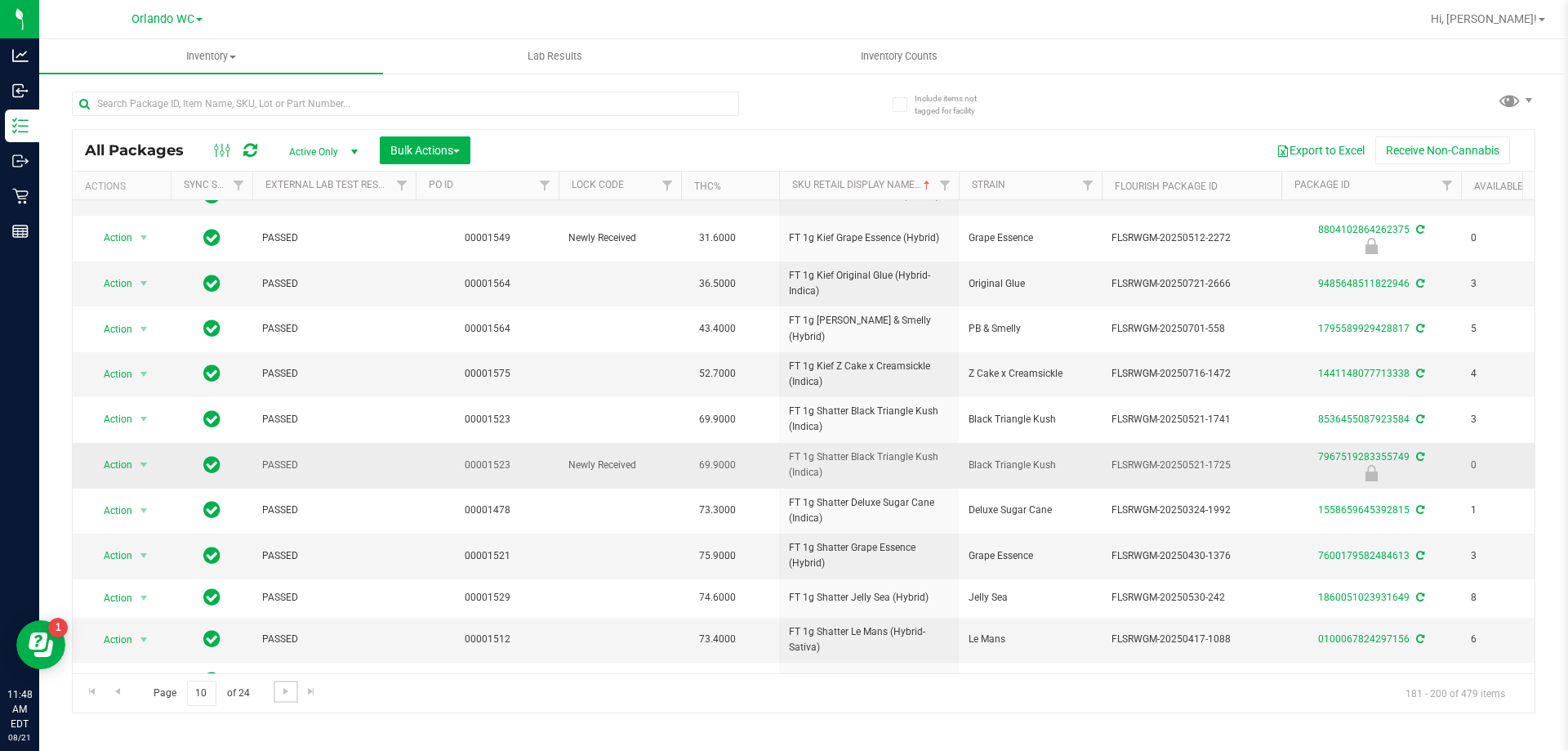
scroll to position [398, 0]
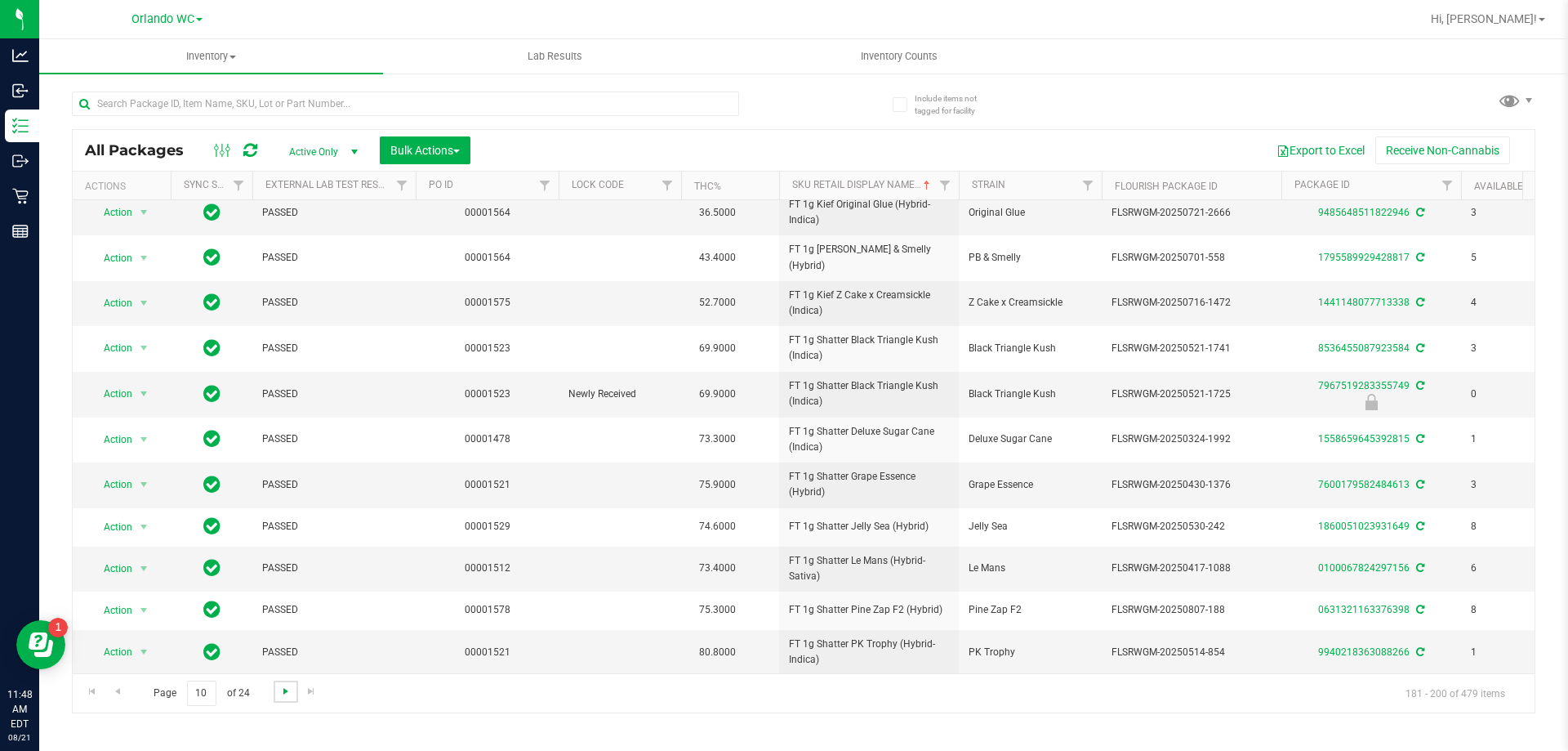
click at [290, 689] on span "Go to the next page" at bounding box center [286, 691] width 13 height 13
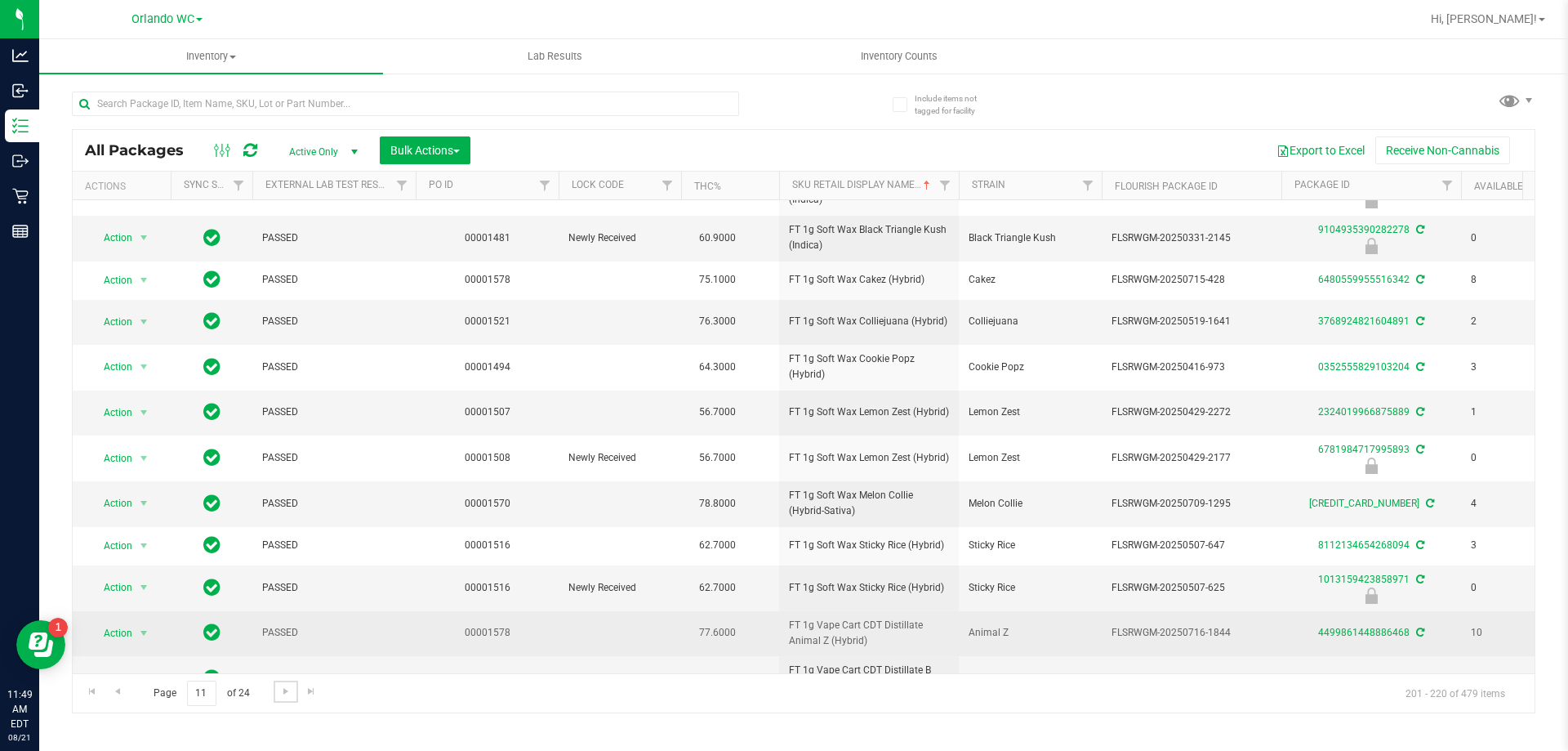
scroll to position [400, 0]
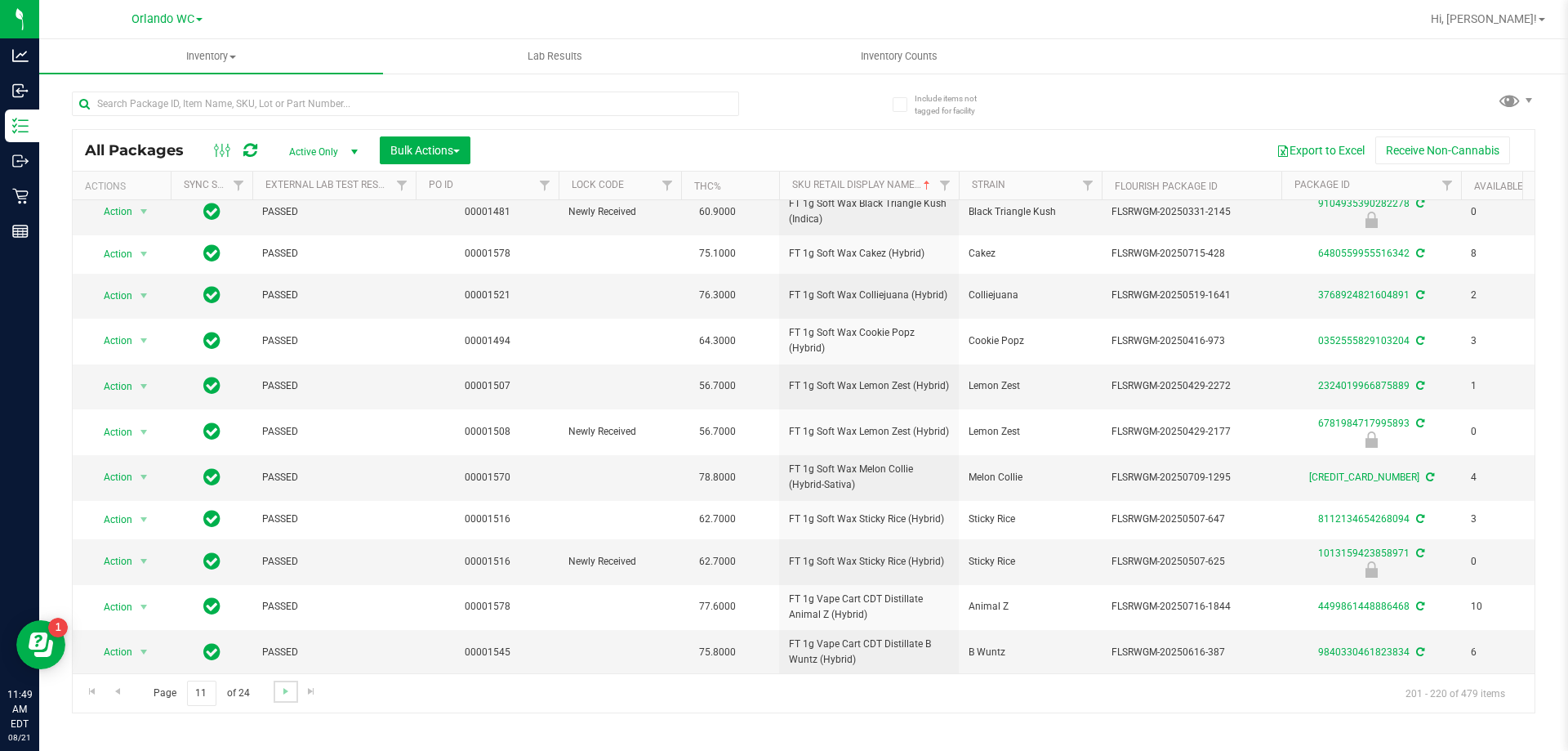
click at [279, 698] on link "Go to the next page" at bounding box center [286, 692] width 24 height 22
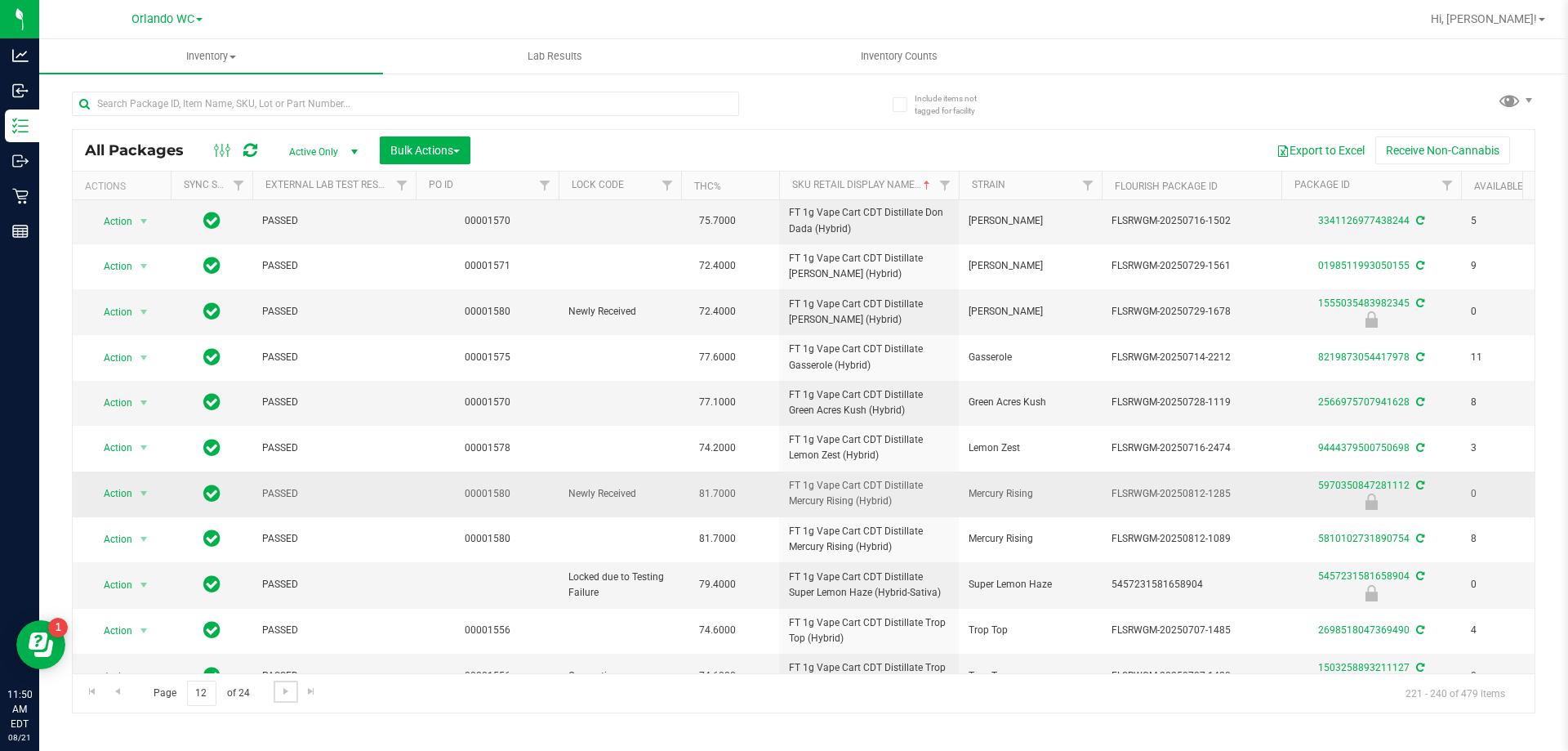
scroll to position [450, 0]
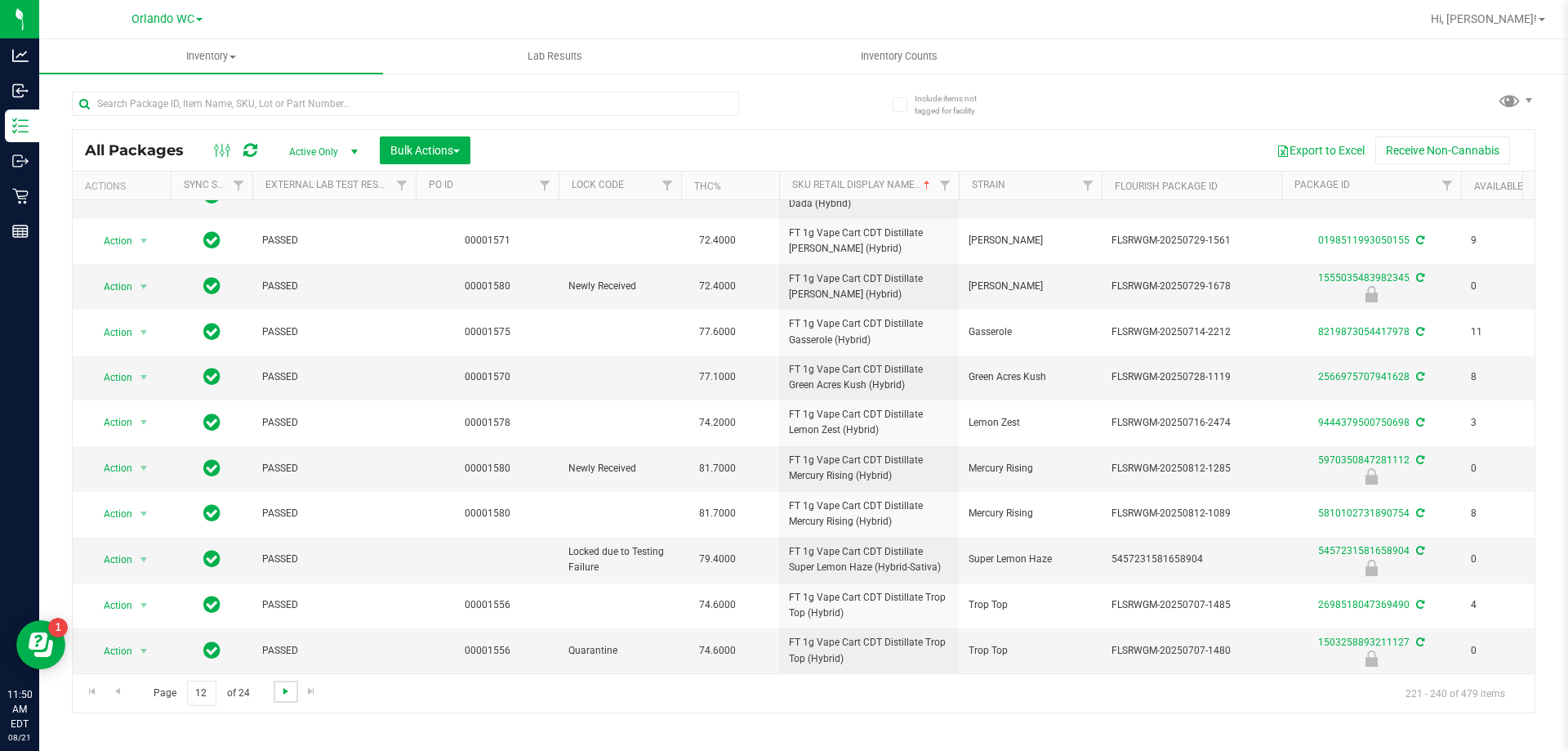
click at [280, 689] on span "Go to the next page" at bounding box center [286, 691] width 13 height 13
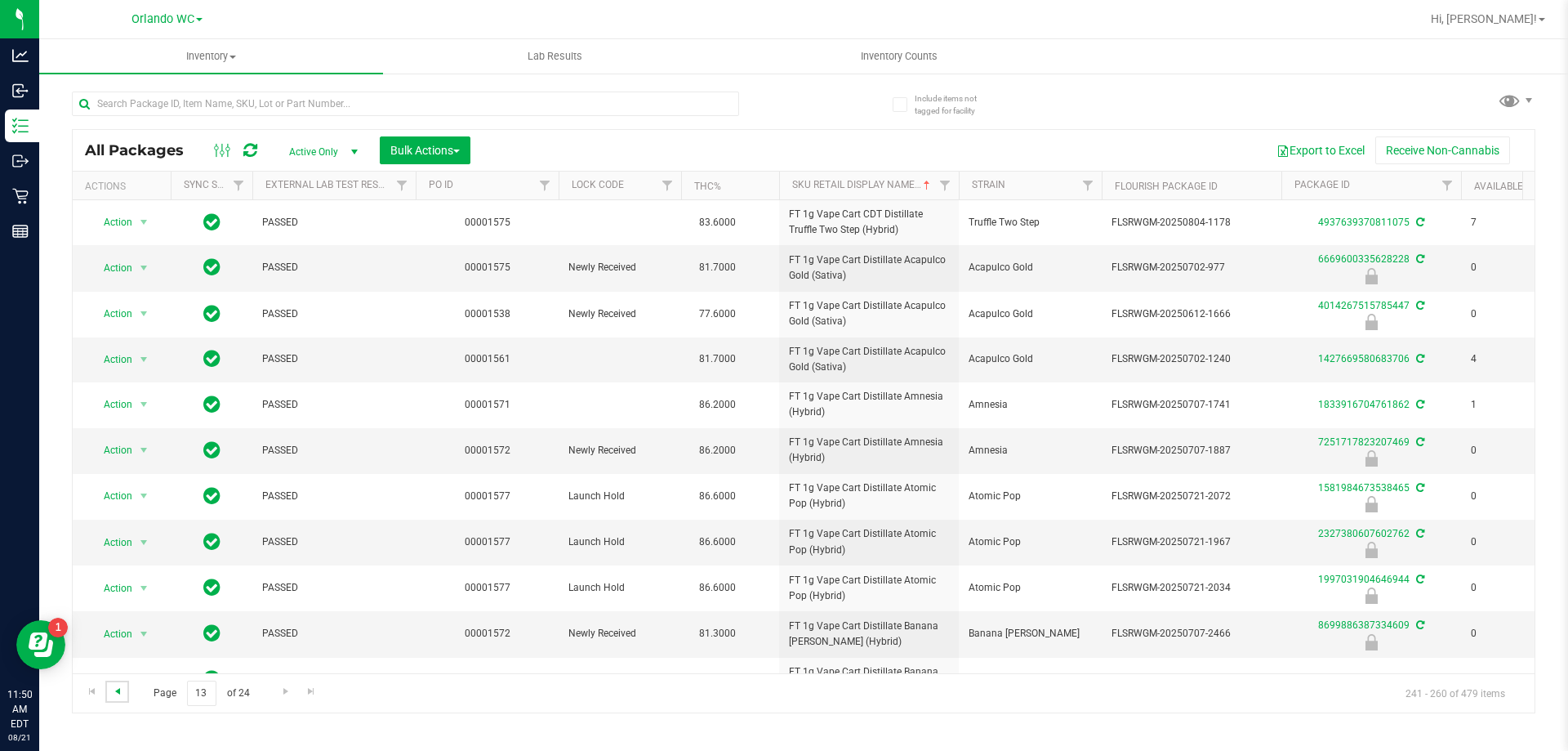
click at [111, 689] on span "Go to the previous page" at bounding box center [117, 691] width 13 height 13
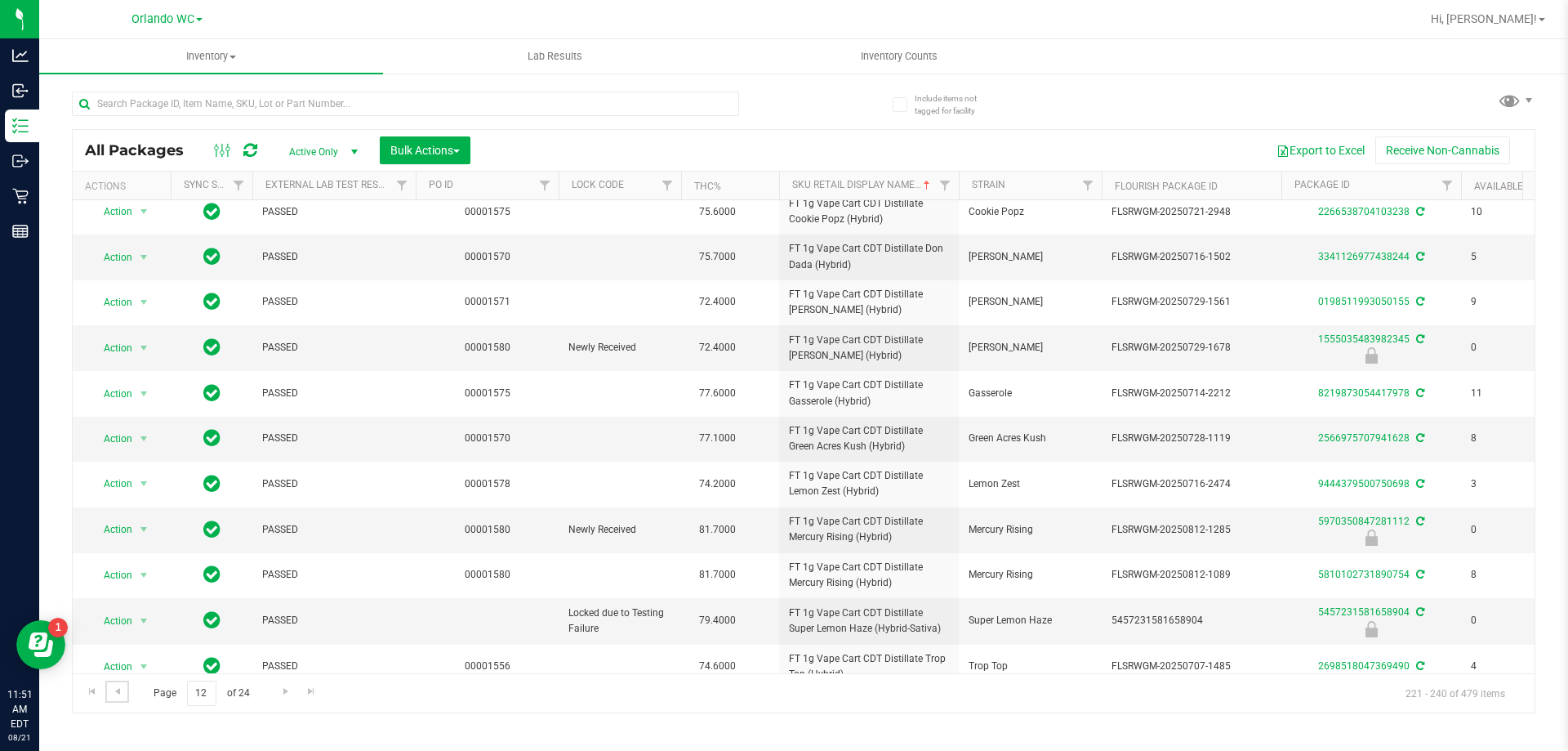
scroll to position [450, 0]
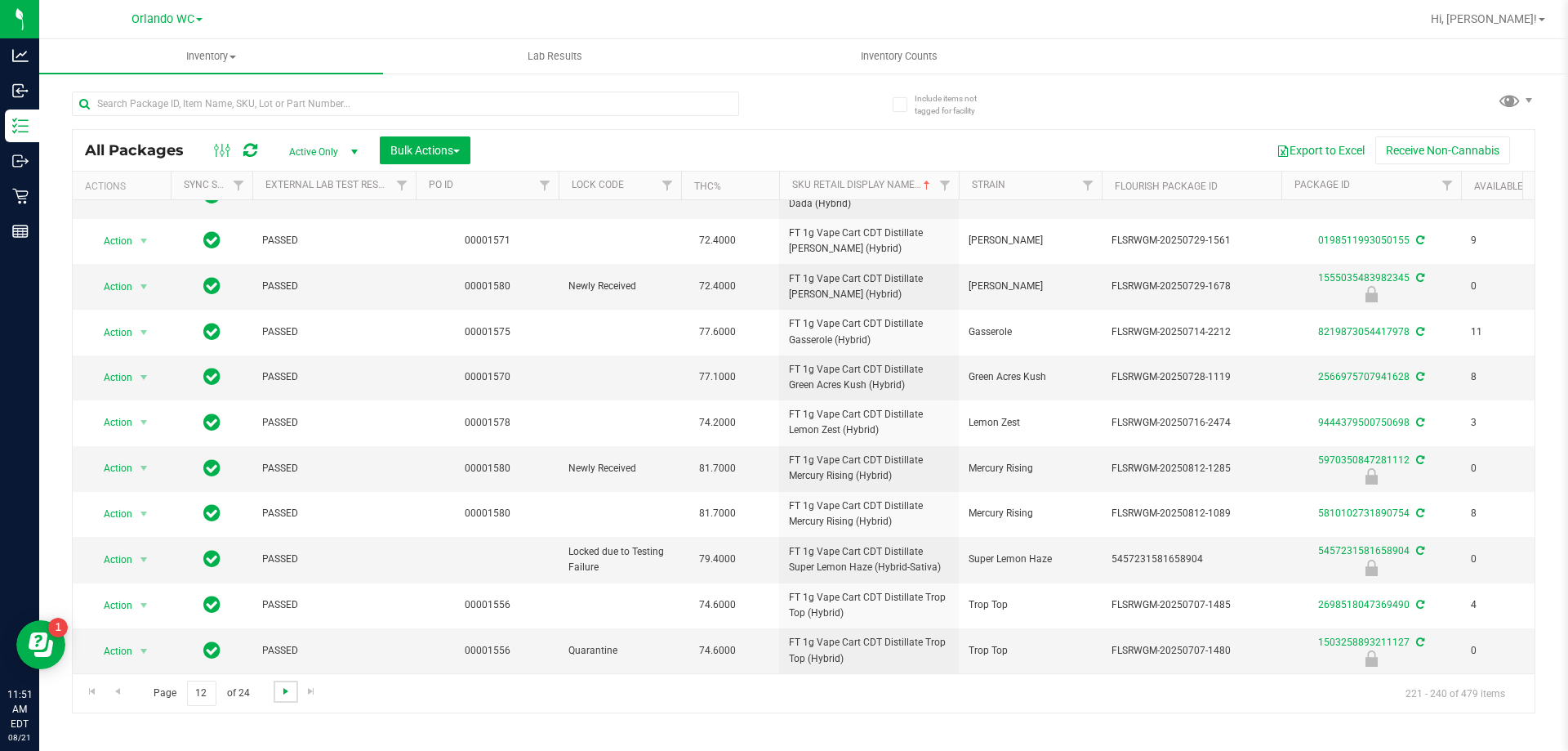
click at [281, 685] on span "Go to the next page" at bounding box center [286, 691] width 13 height 13
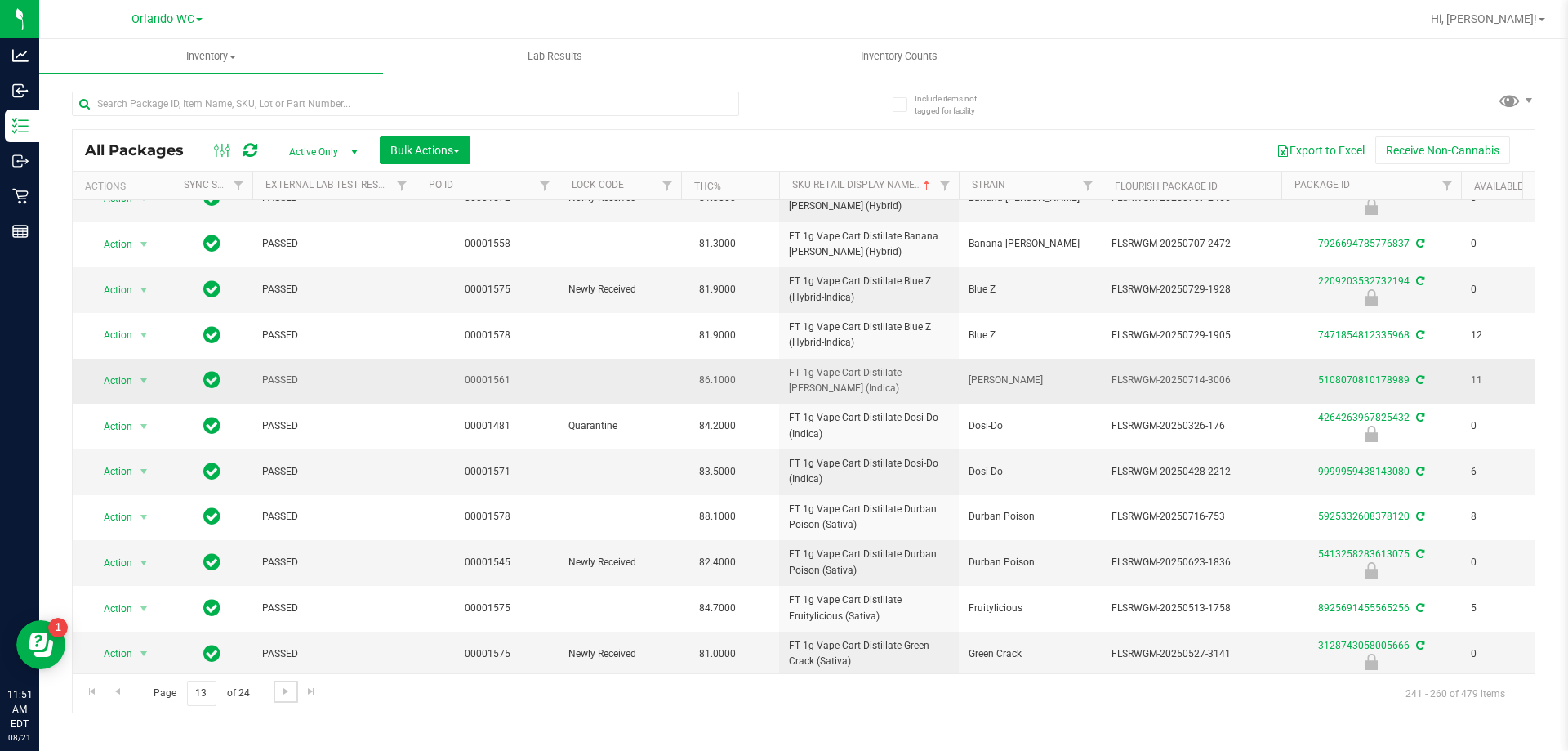
scroll to position [451, 0]
click at [284, 688] on span "Go to the next page" at bounding box center [286, 691] width 13 height 13
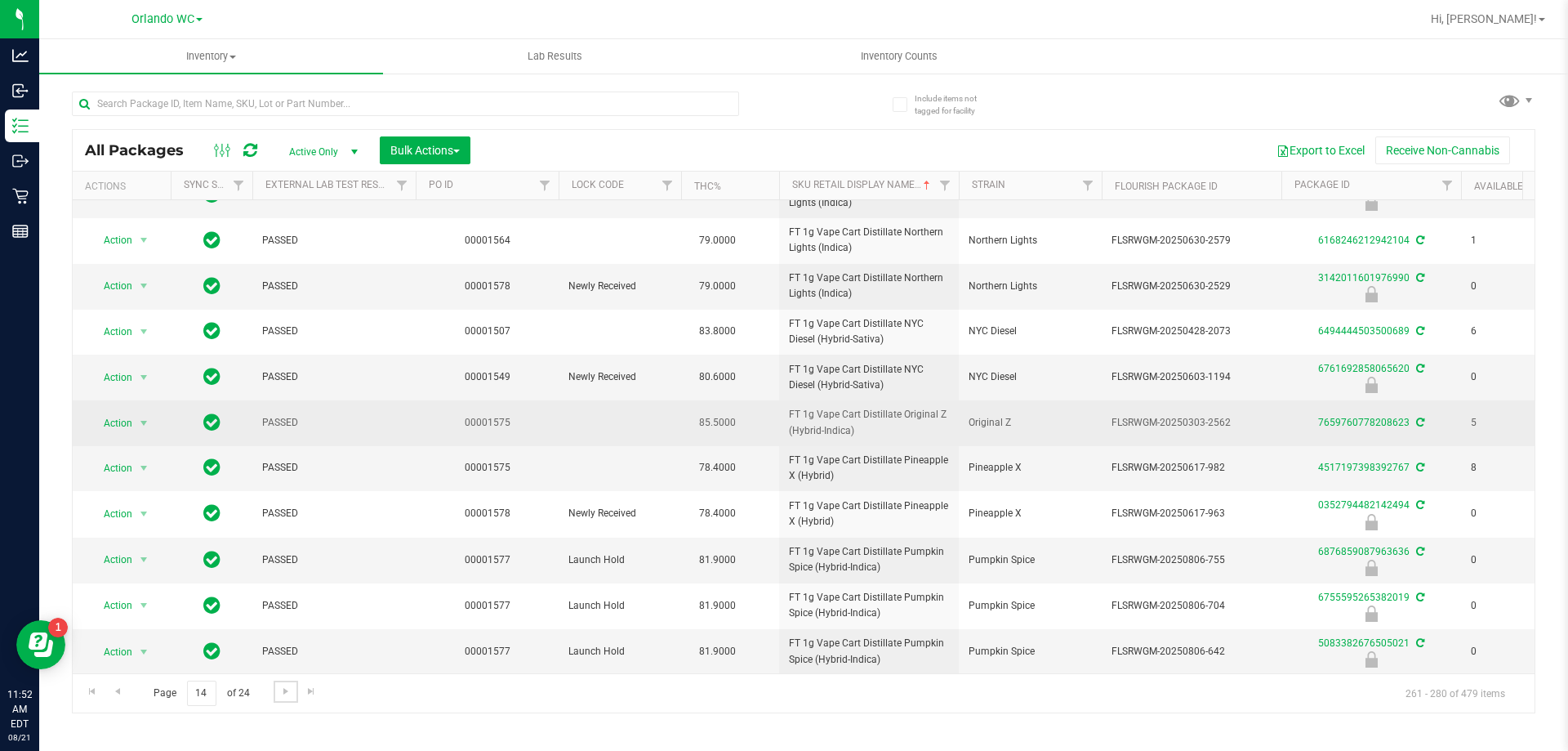
scroll to position [450, 0]
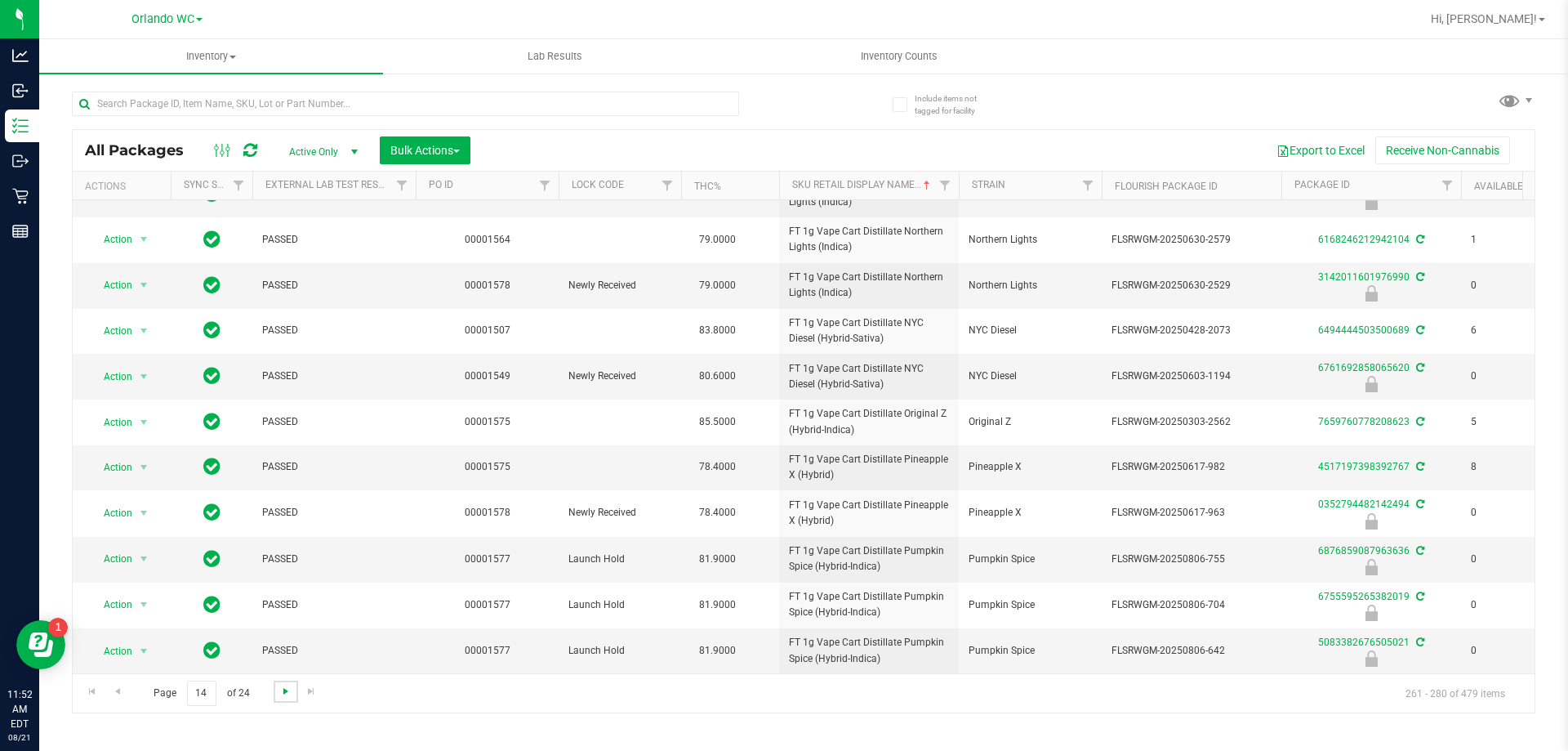
click at [286, 687] on span "Go to the next page" at bounding box center [286, 691] width 13 height 13
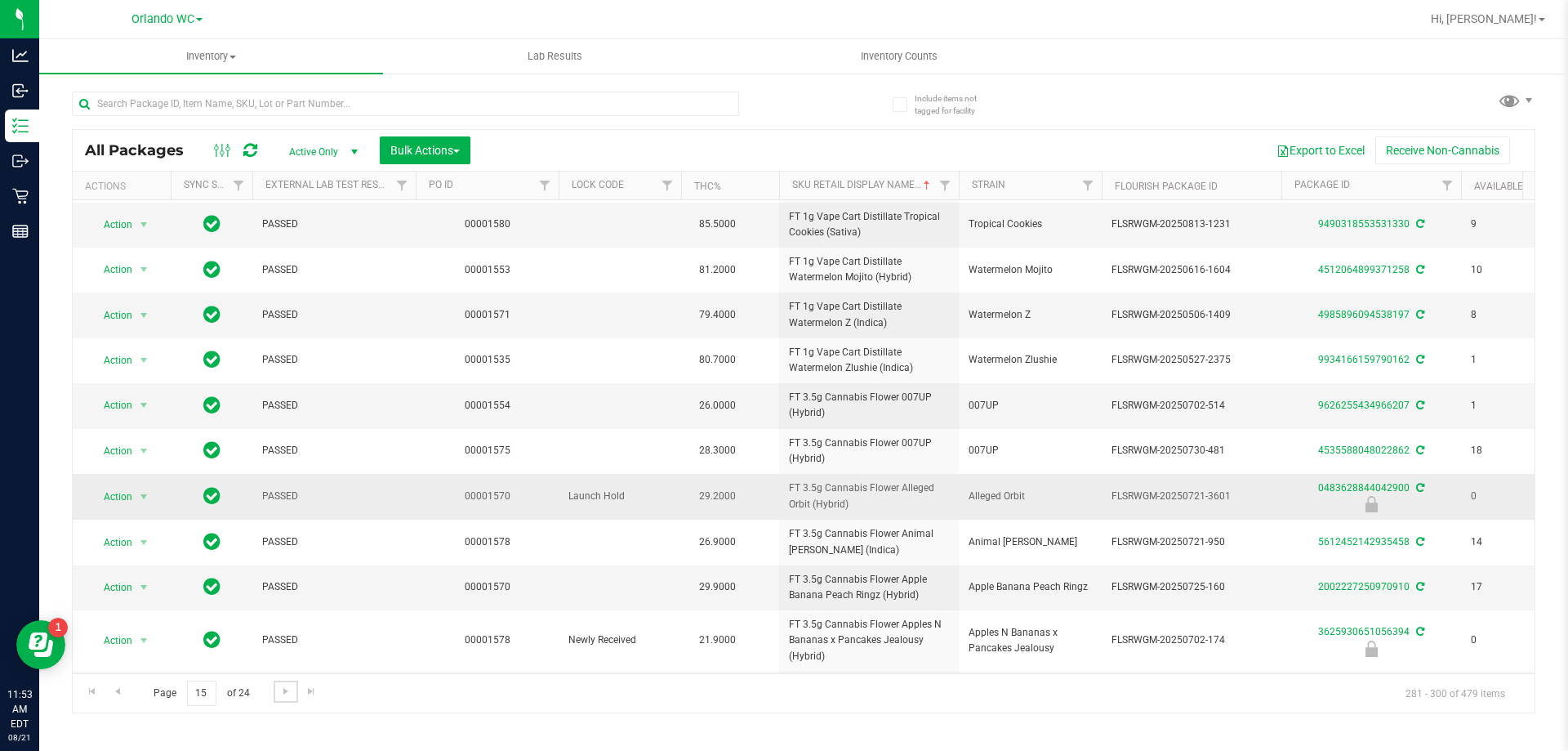
scroll to position [479, 0]
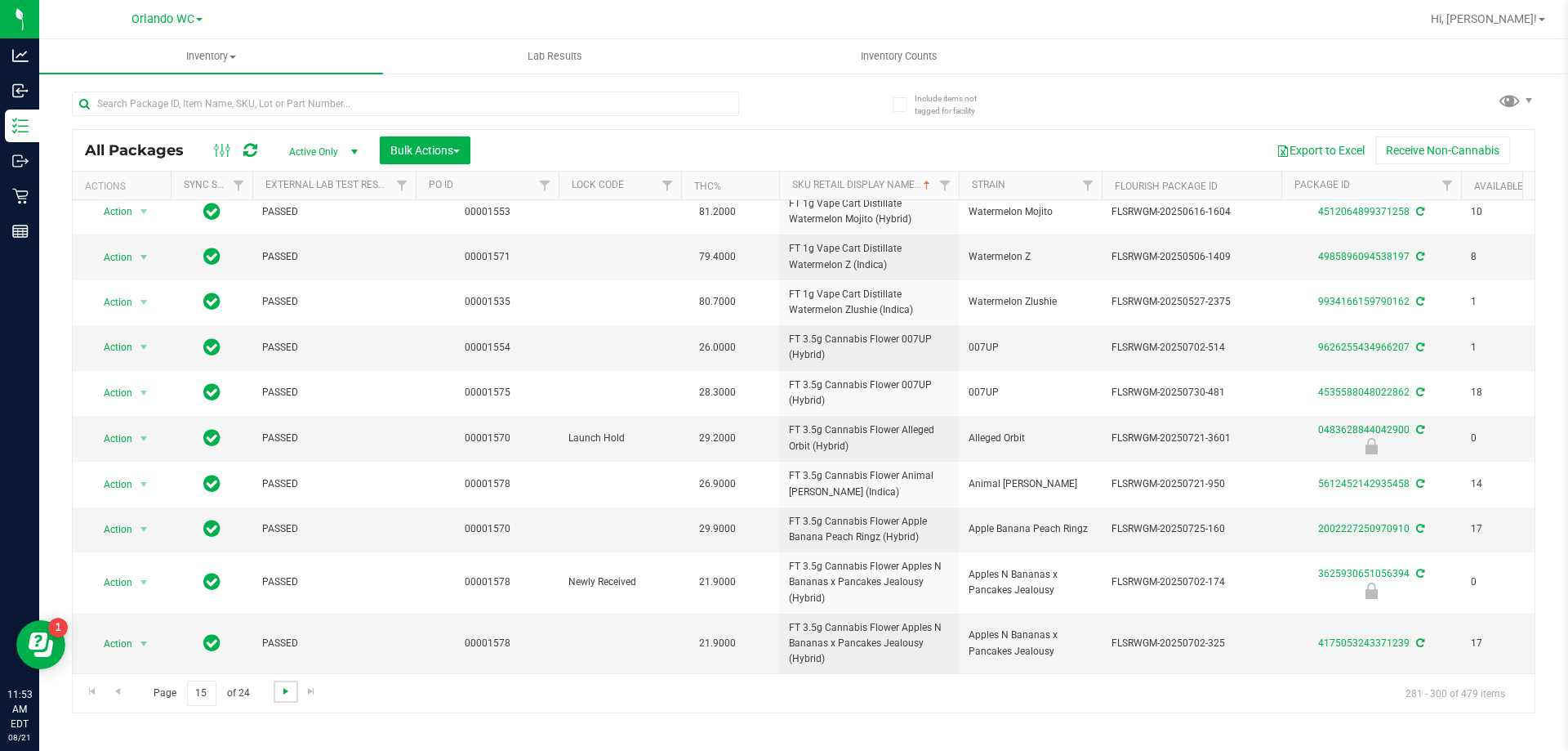
click at [281, 697] on span "Go to the next page" at bounding box center [286, 691] width 13 height 13
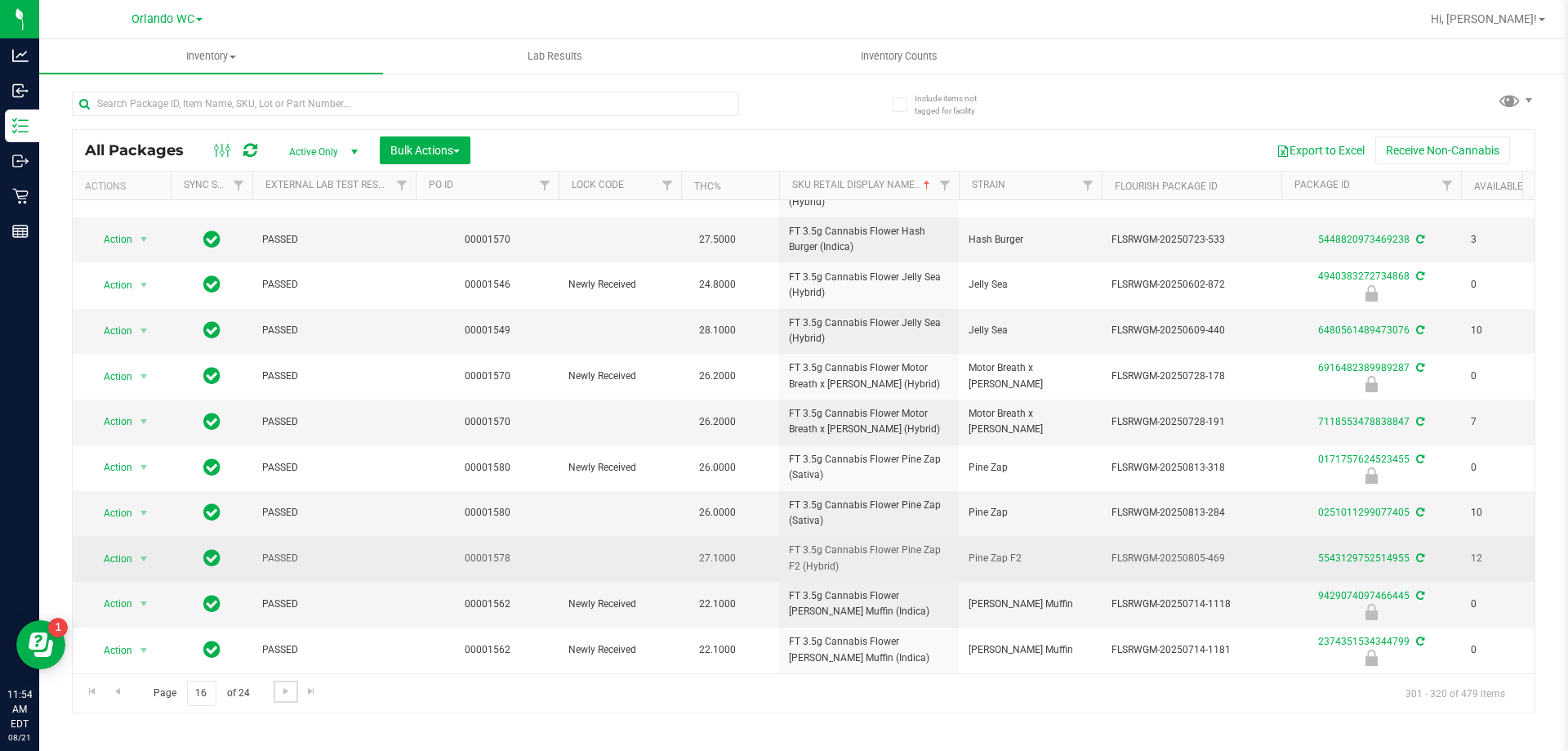
scroll to position [449, 0]
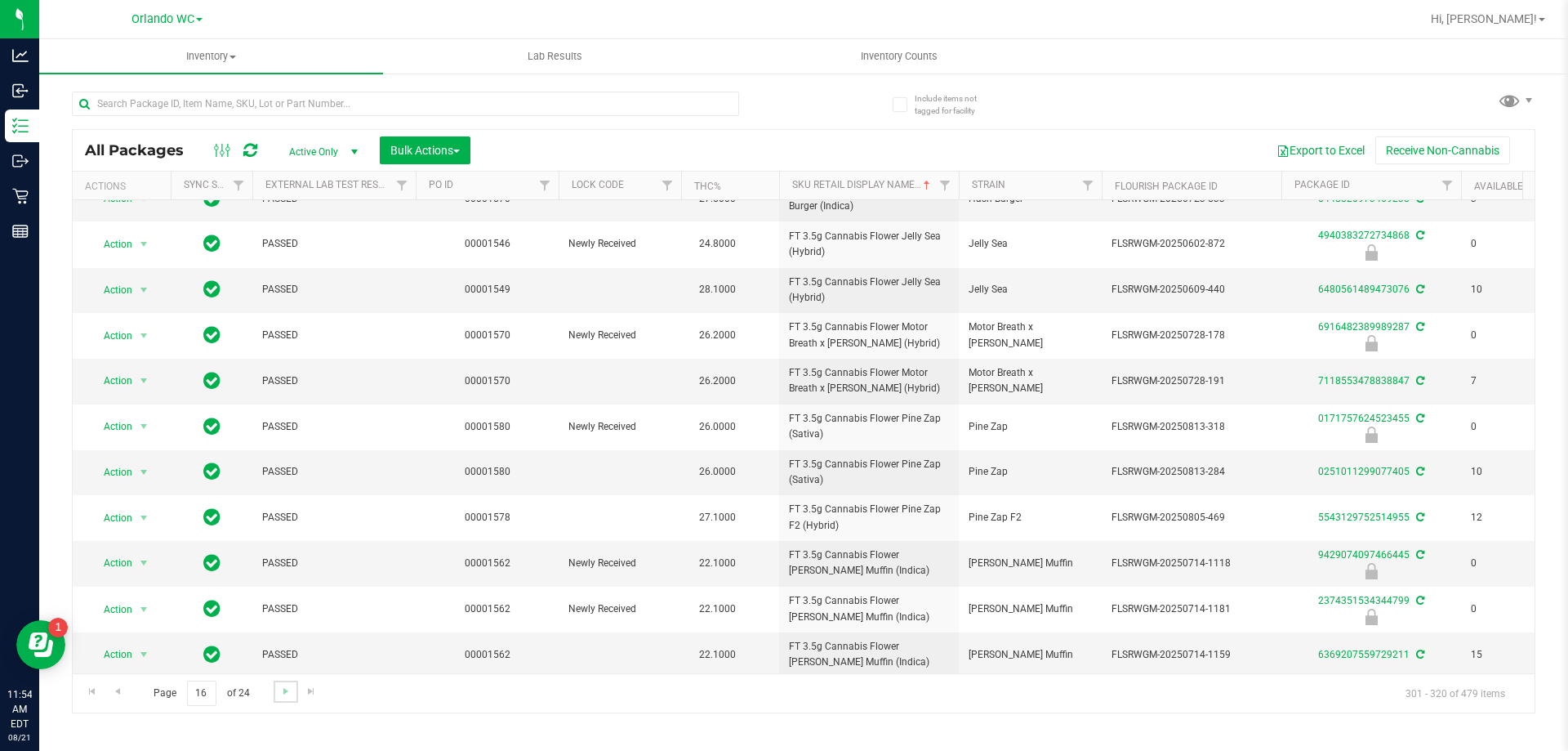
click at [276, 689] on link "Go to the next page" at bounding box center [286, 692] width 24 height 22
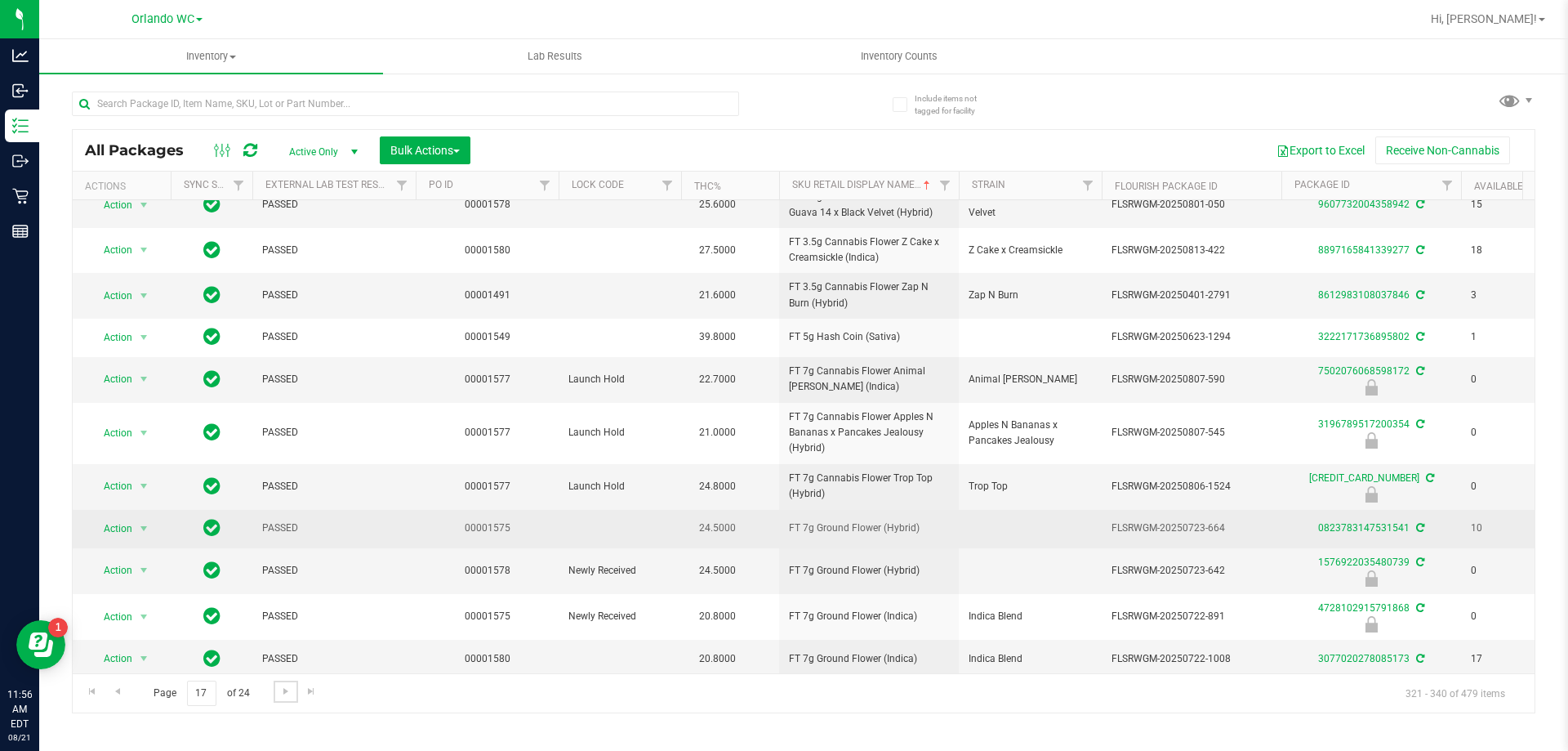
scroll to position [444, 0]
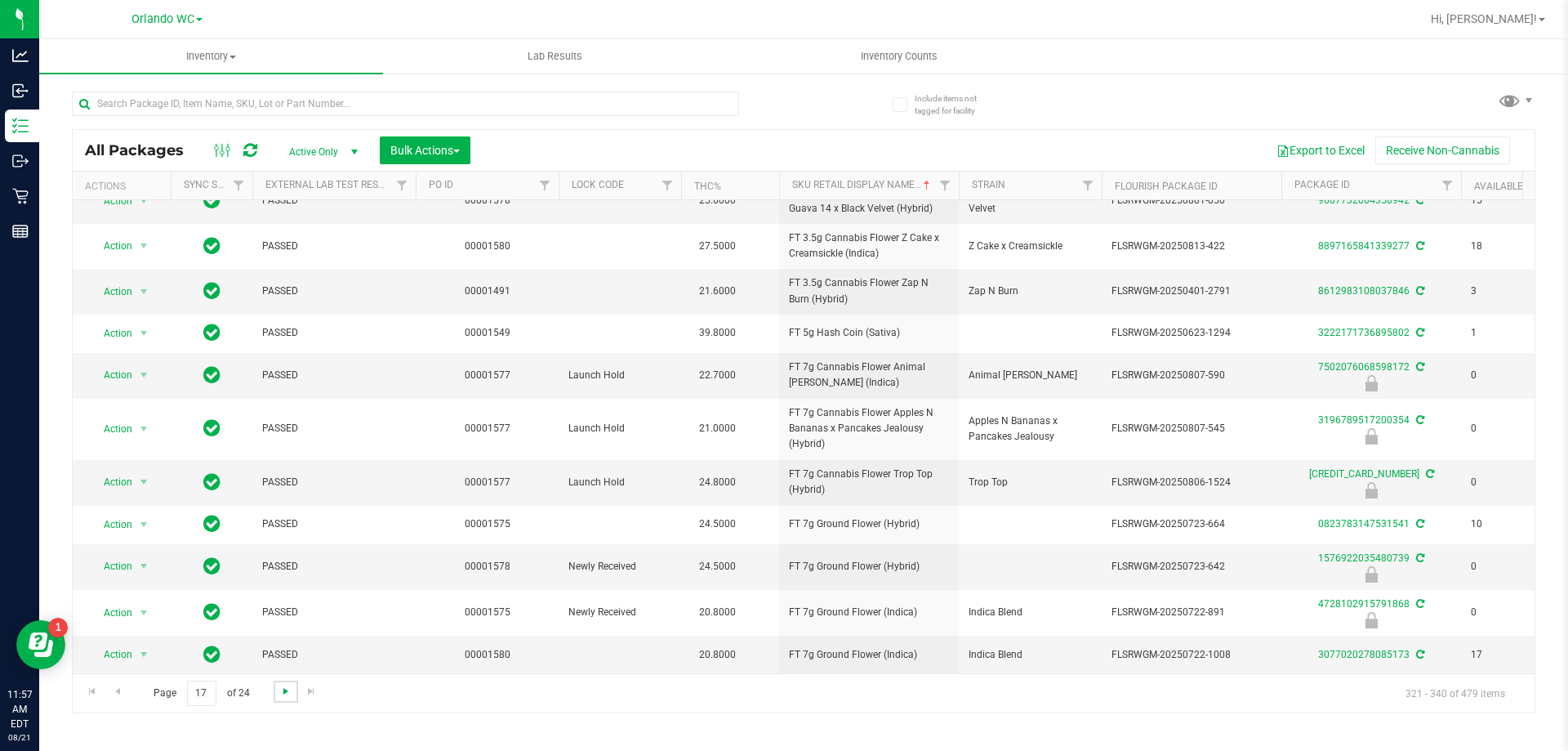
click at [287, 693] on span "Go to the next page" at bounding box center [286, 691] width 13 height 13
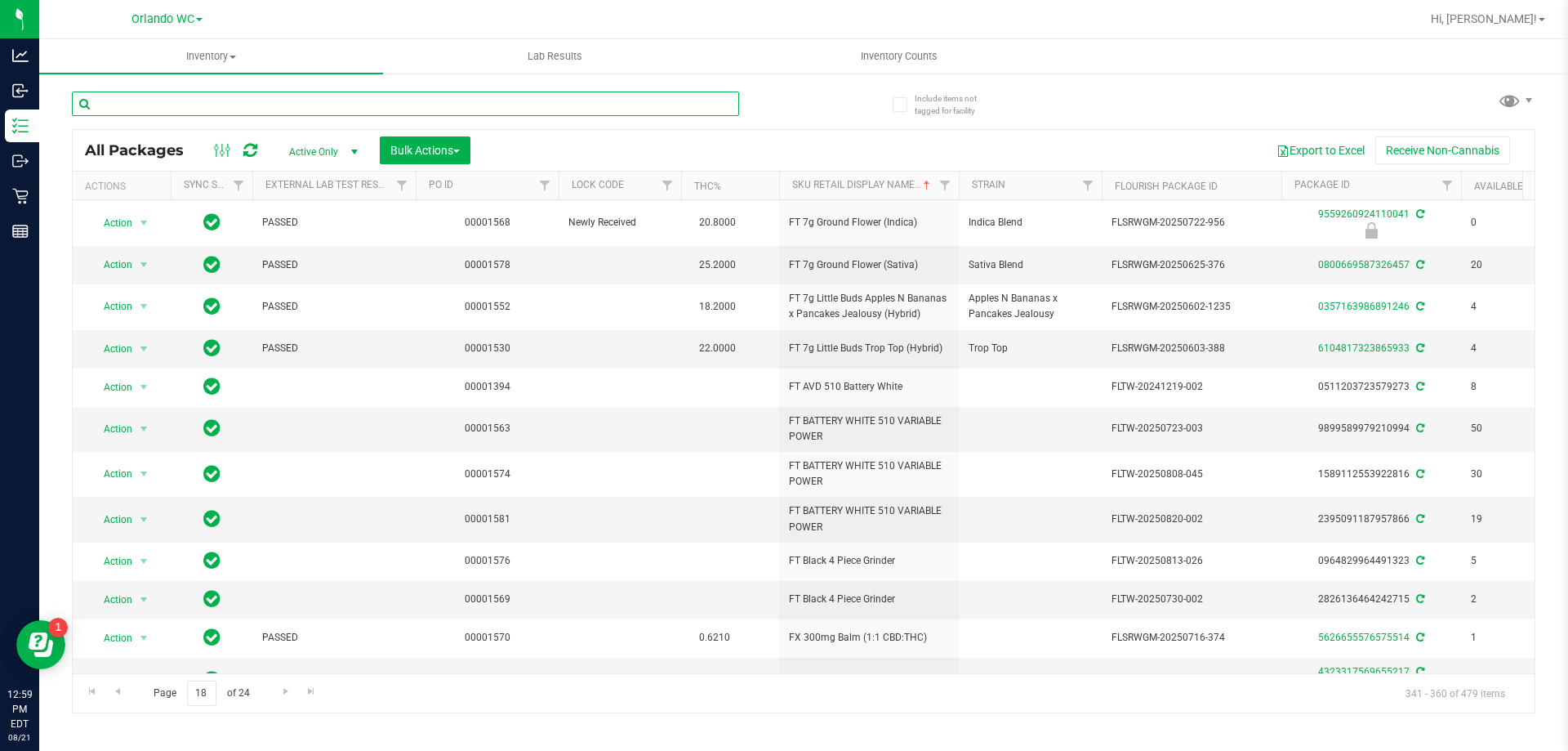
click at [264, 108] on input "text" at bounding box center [405, 103] width 667 height 25
paste input "FT 1g Vape Cart Distillate Amnesia (Hybrid)"
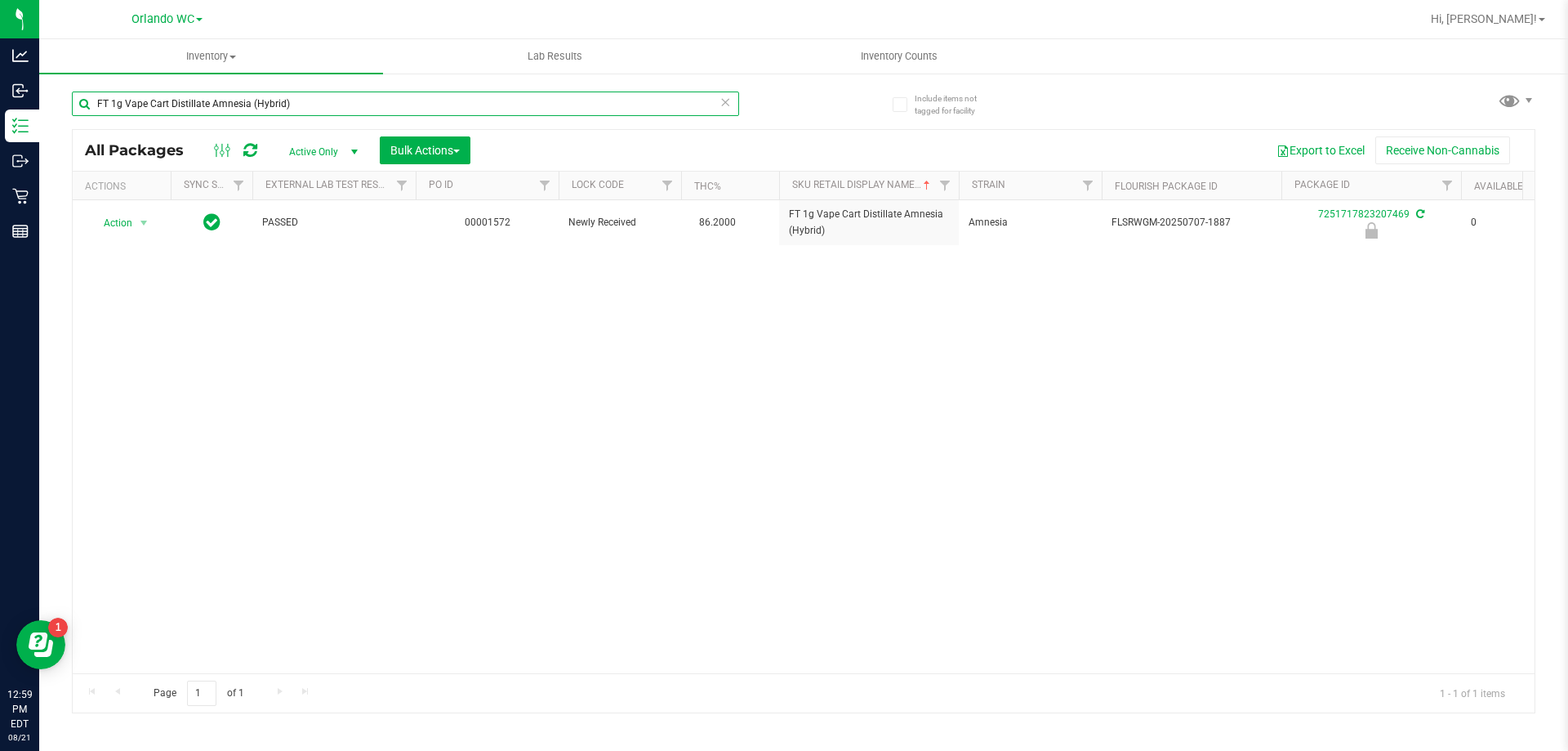
type input "FT 1g Vape Cart Distillate Amnesia (Hybrid)"
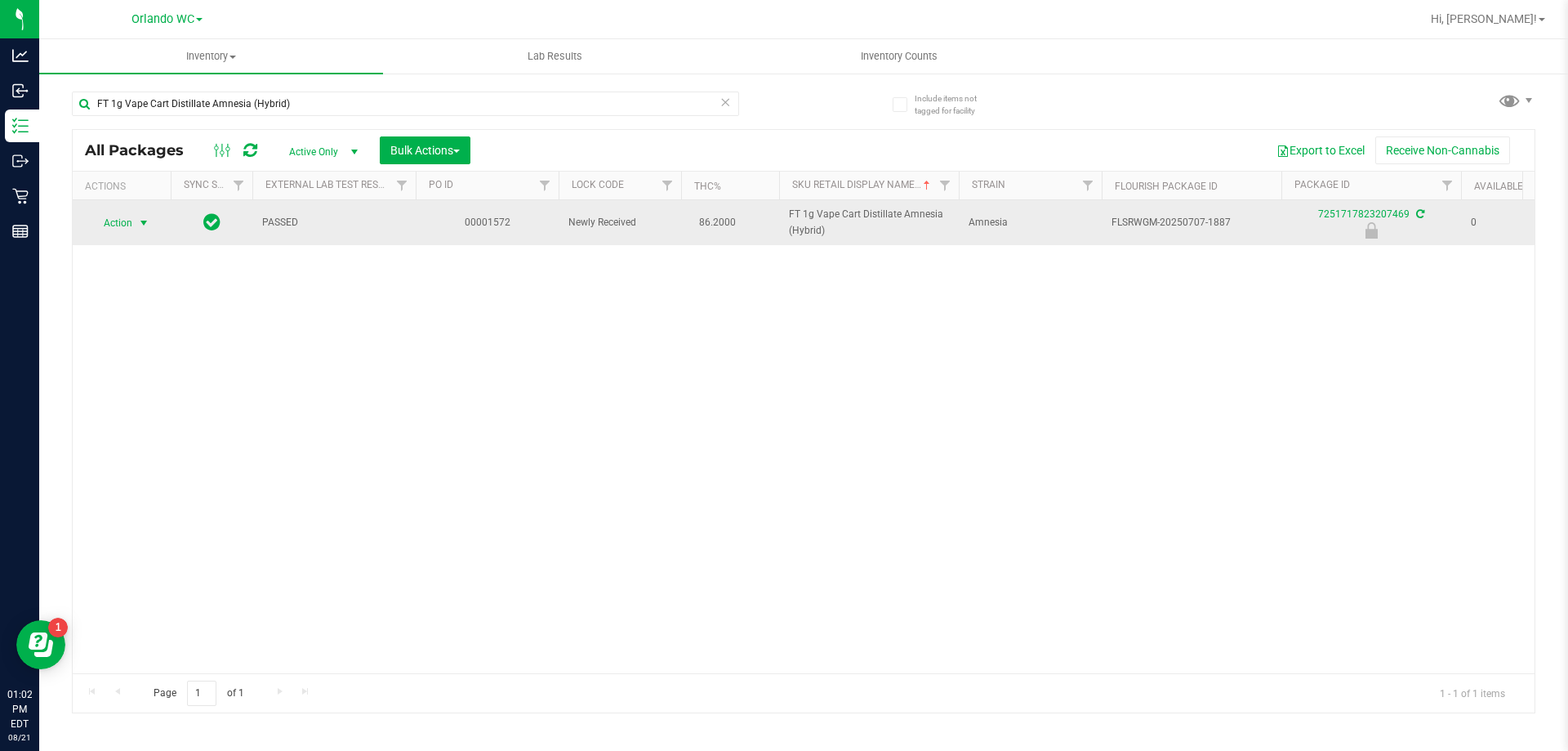
click at [120, 228] on span "Action" at bounding box center [111, 223] width 44 height 23
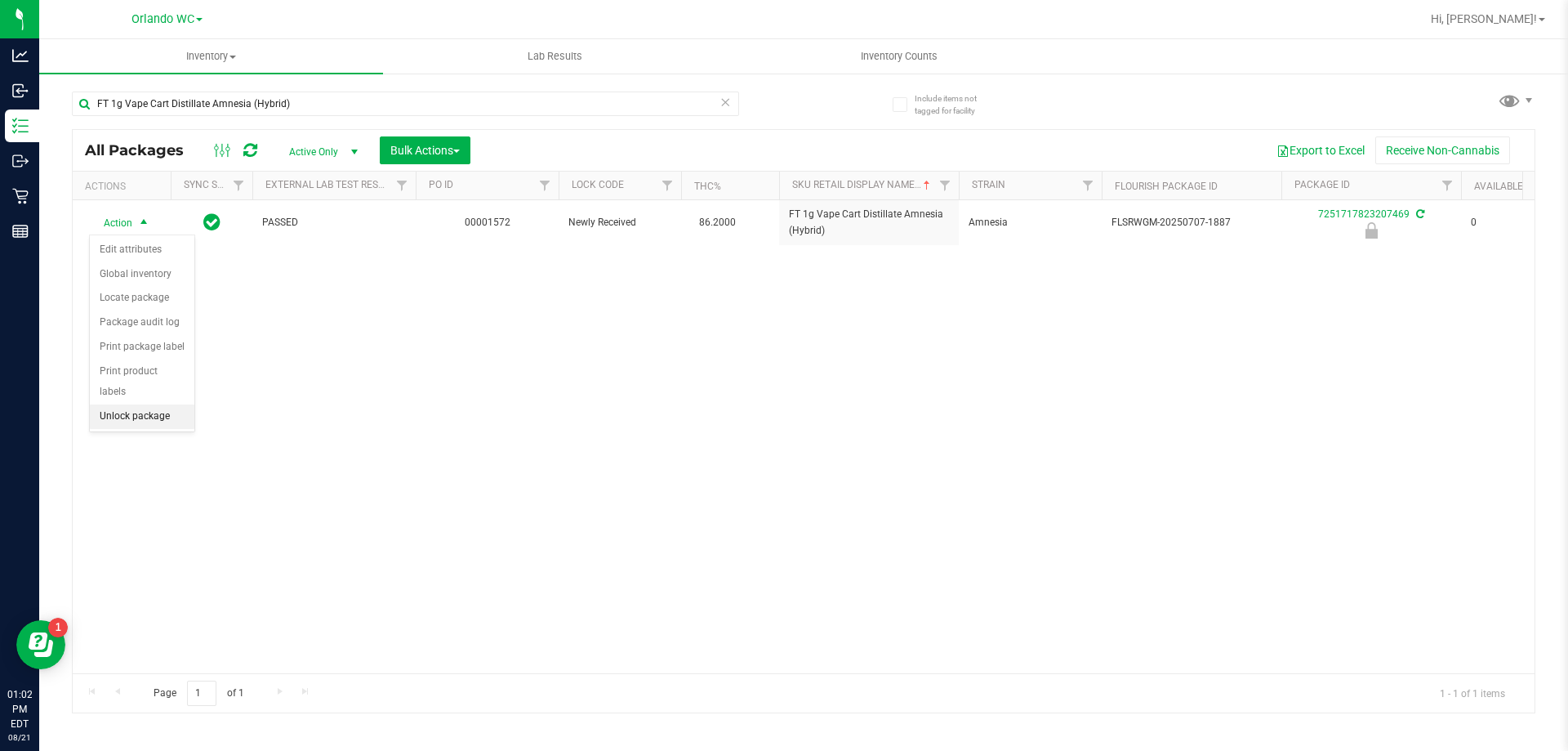
click at [183, 404] on li "Unlock package" at bounding box center [142, 416] width 104 height 25
